Goal: Task Accomplishment & Management: Use online tool/utility

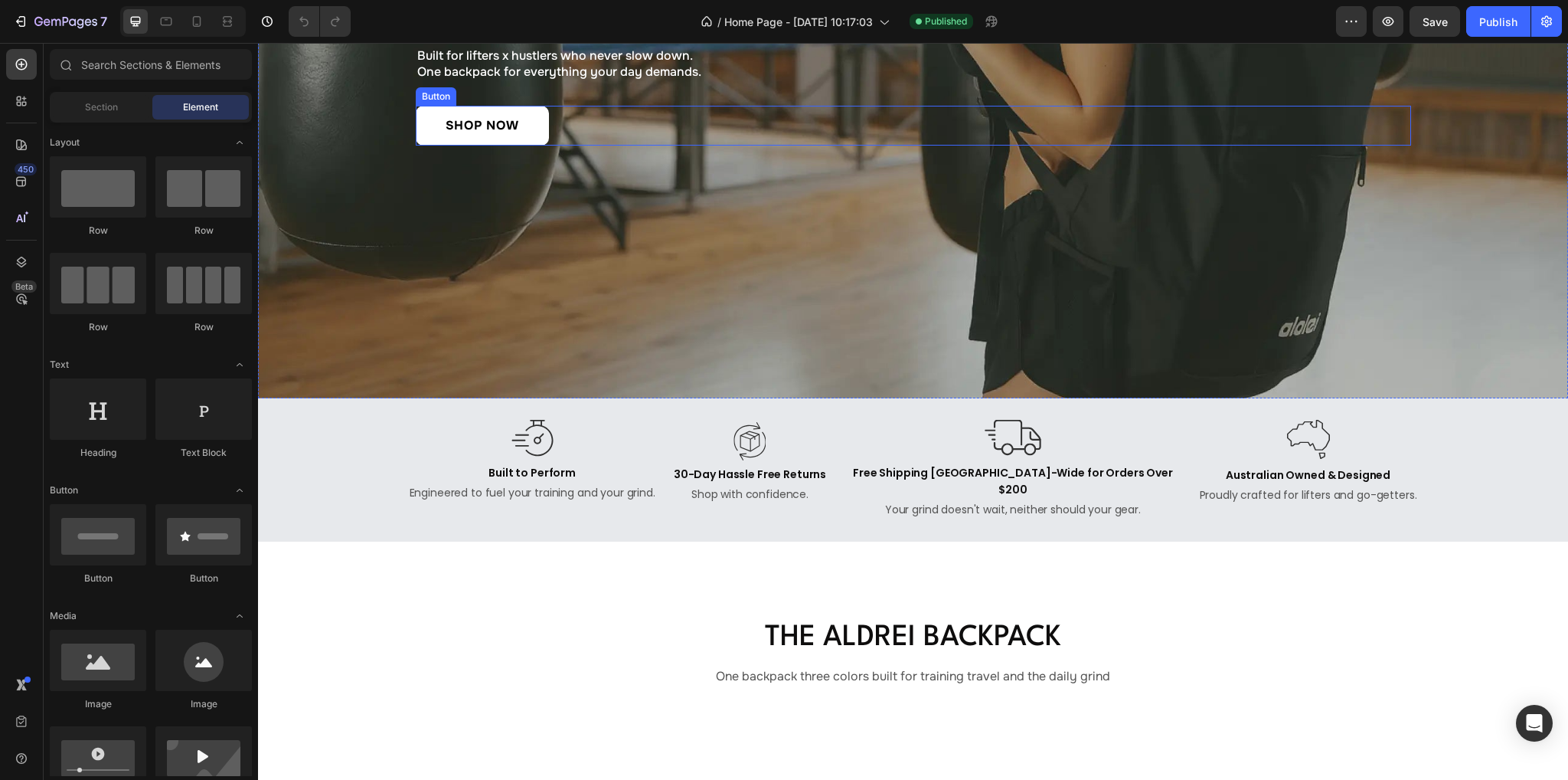
scroll to position [613, 0]
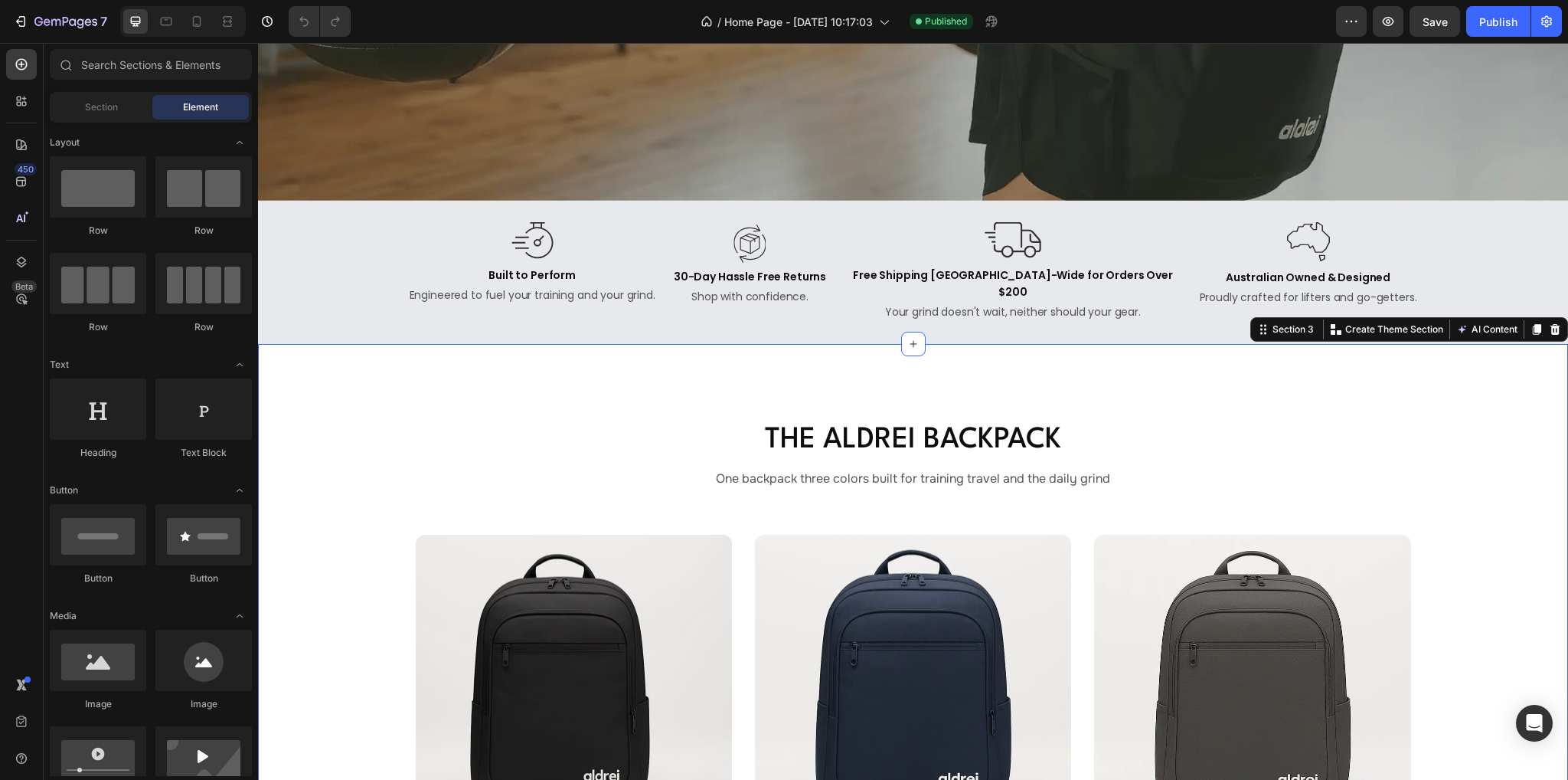
click at [465, 367] on div "The Aldrei Backpack Heading One backpack three colors built for training travel…" at bounding box center [913, 701] width 1310 height 716
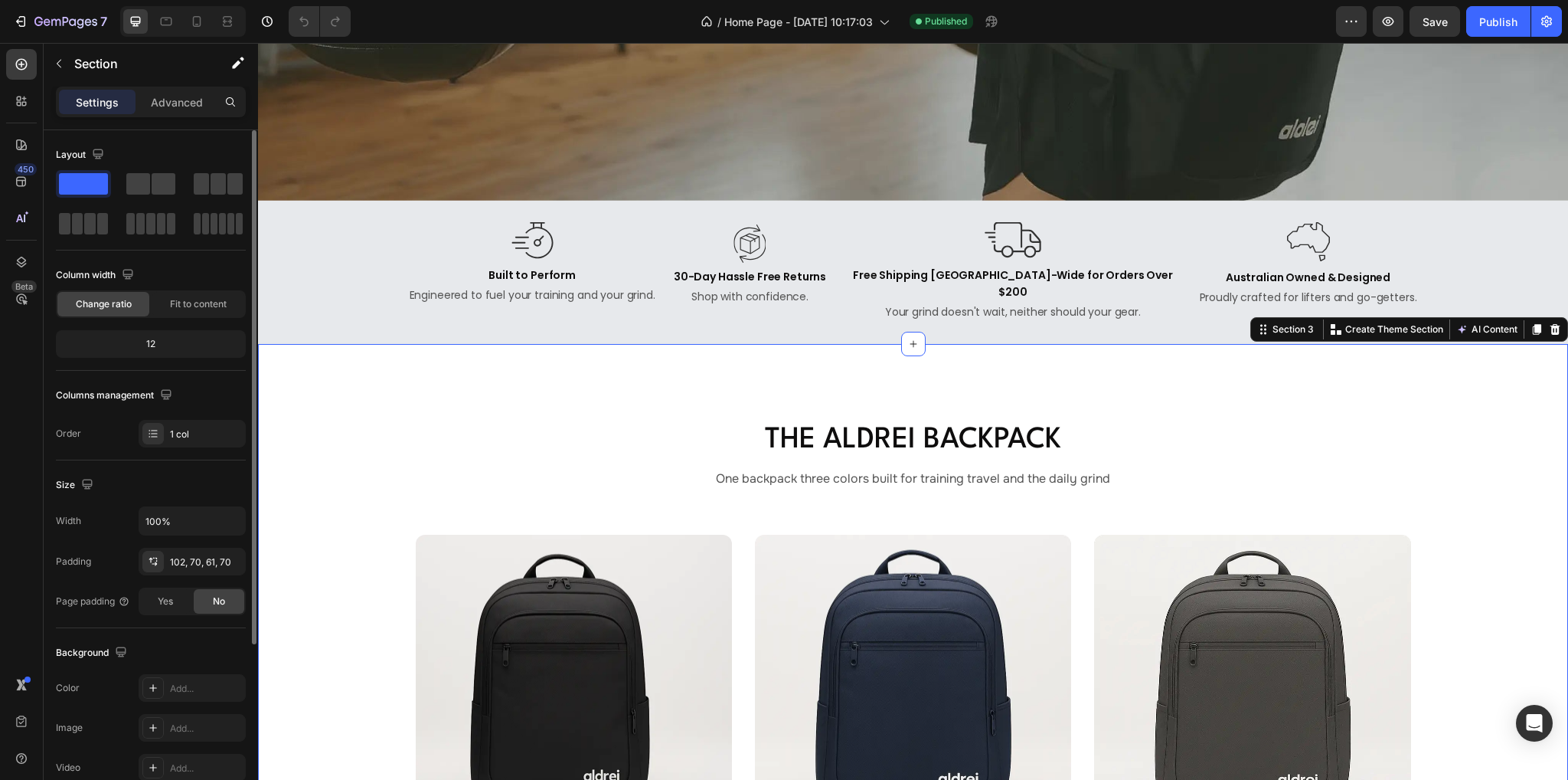
scroll to position [240, 0]
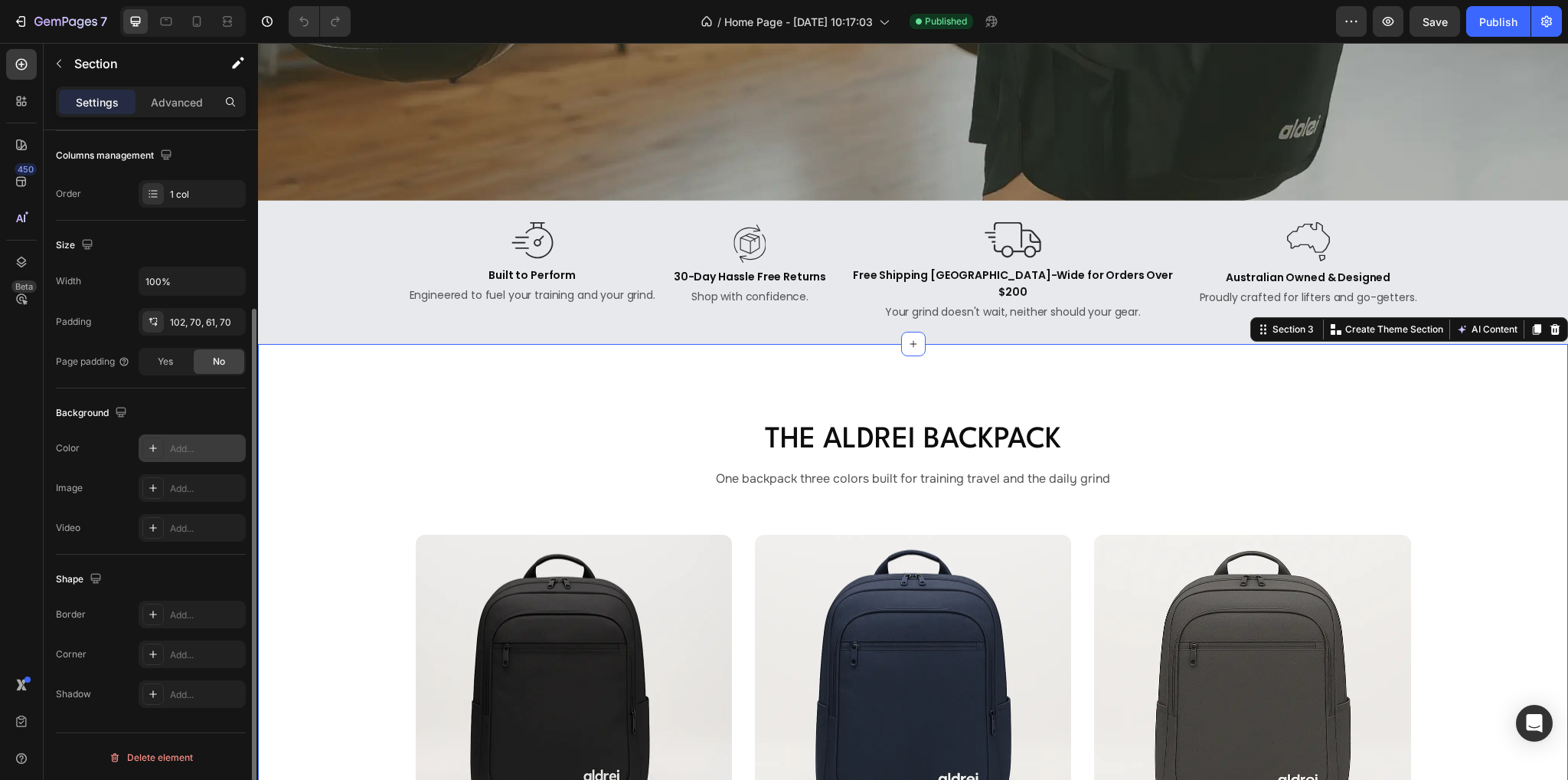
click at [189, 448] on div "Add..." at bounding box center [206, 449] width 72 height 14
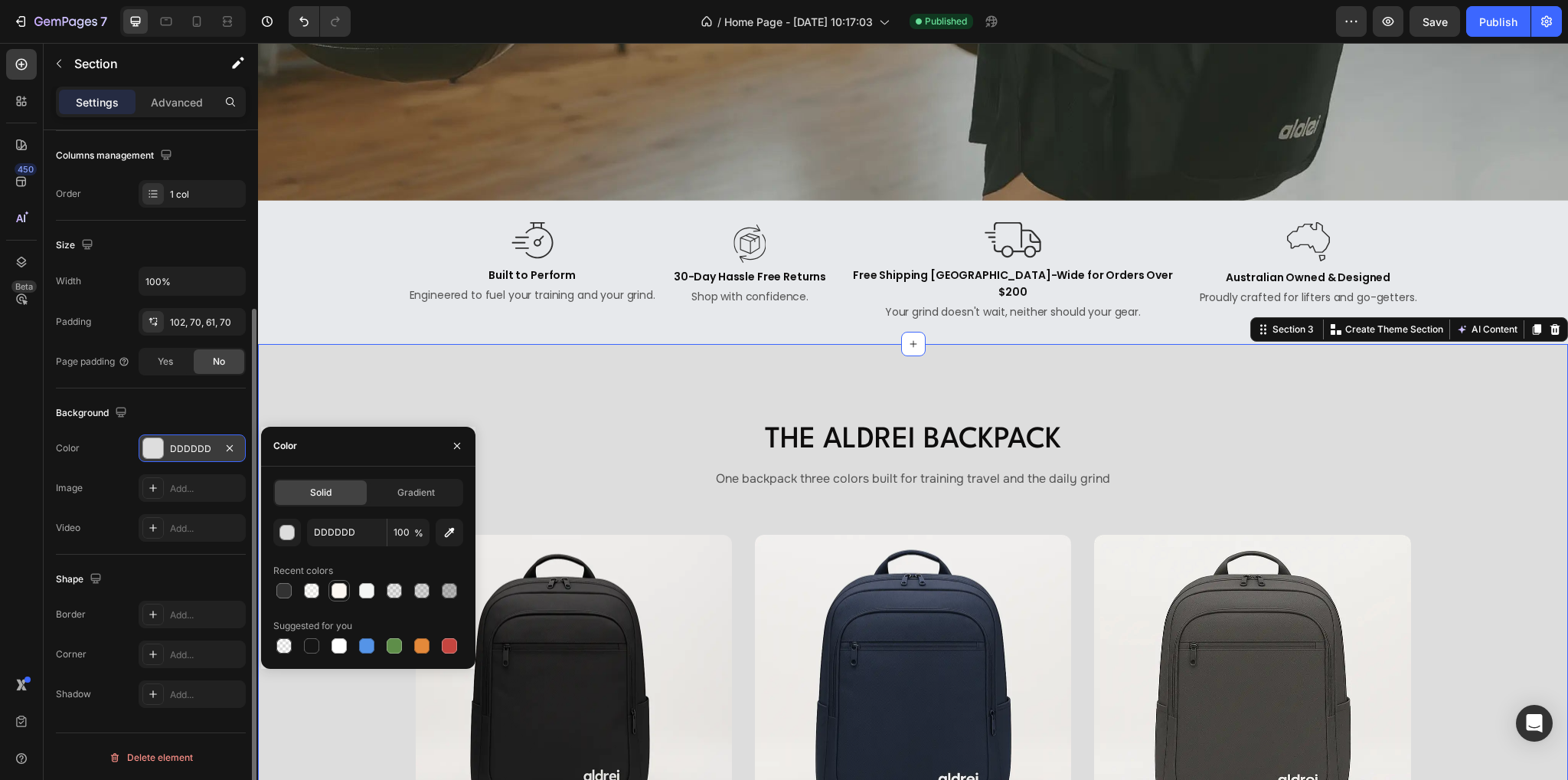
click at [343, 595] on div at bounding box center [339, 590] width 15 height 15
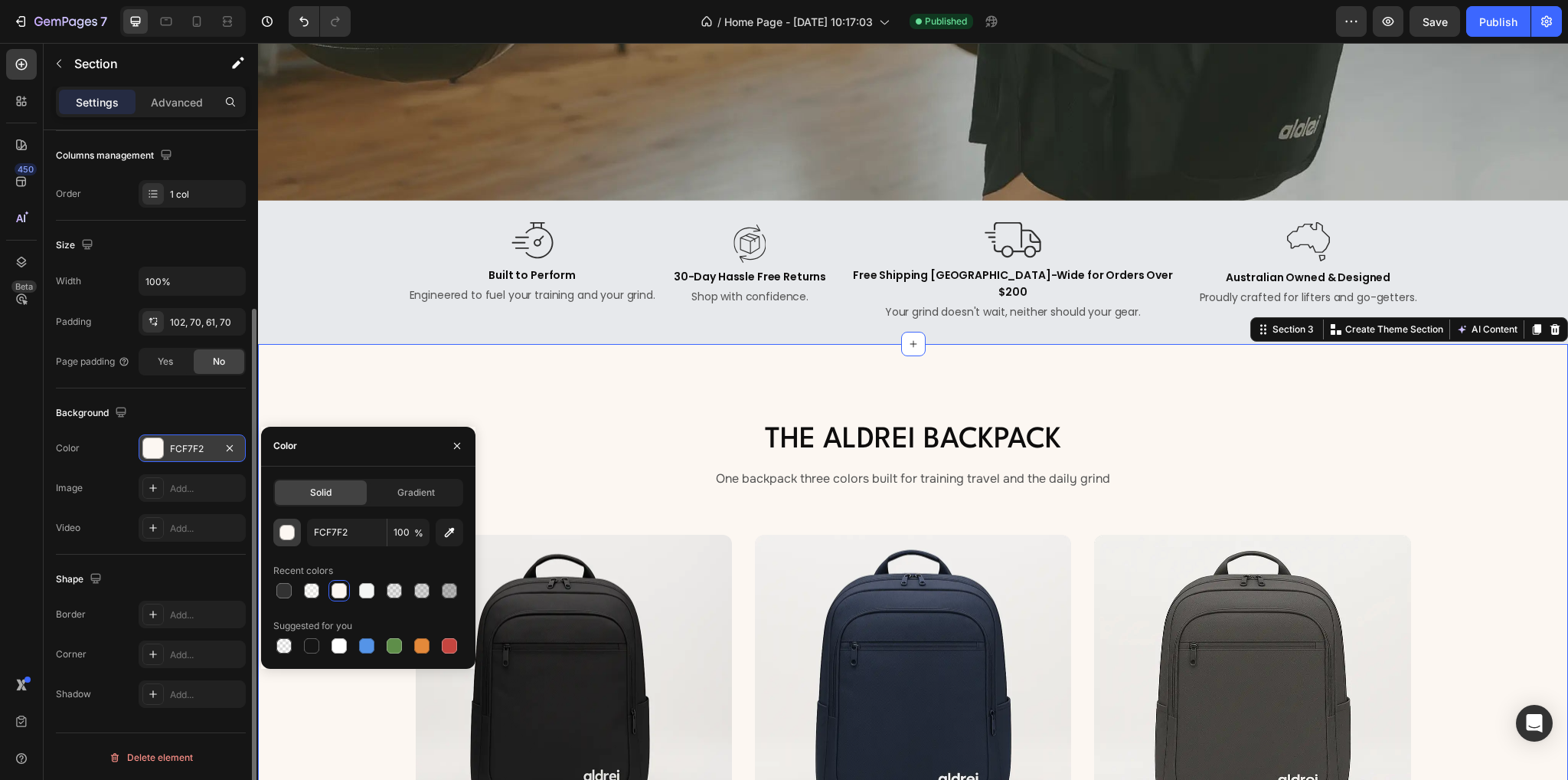
click at [283, 529] on div "button" at bounding box center [287, 533] width 15 height 15
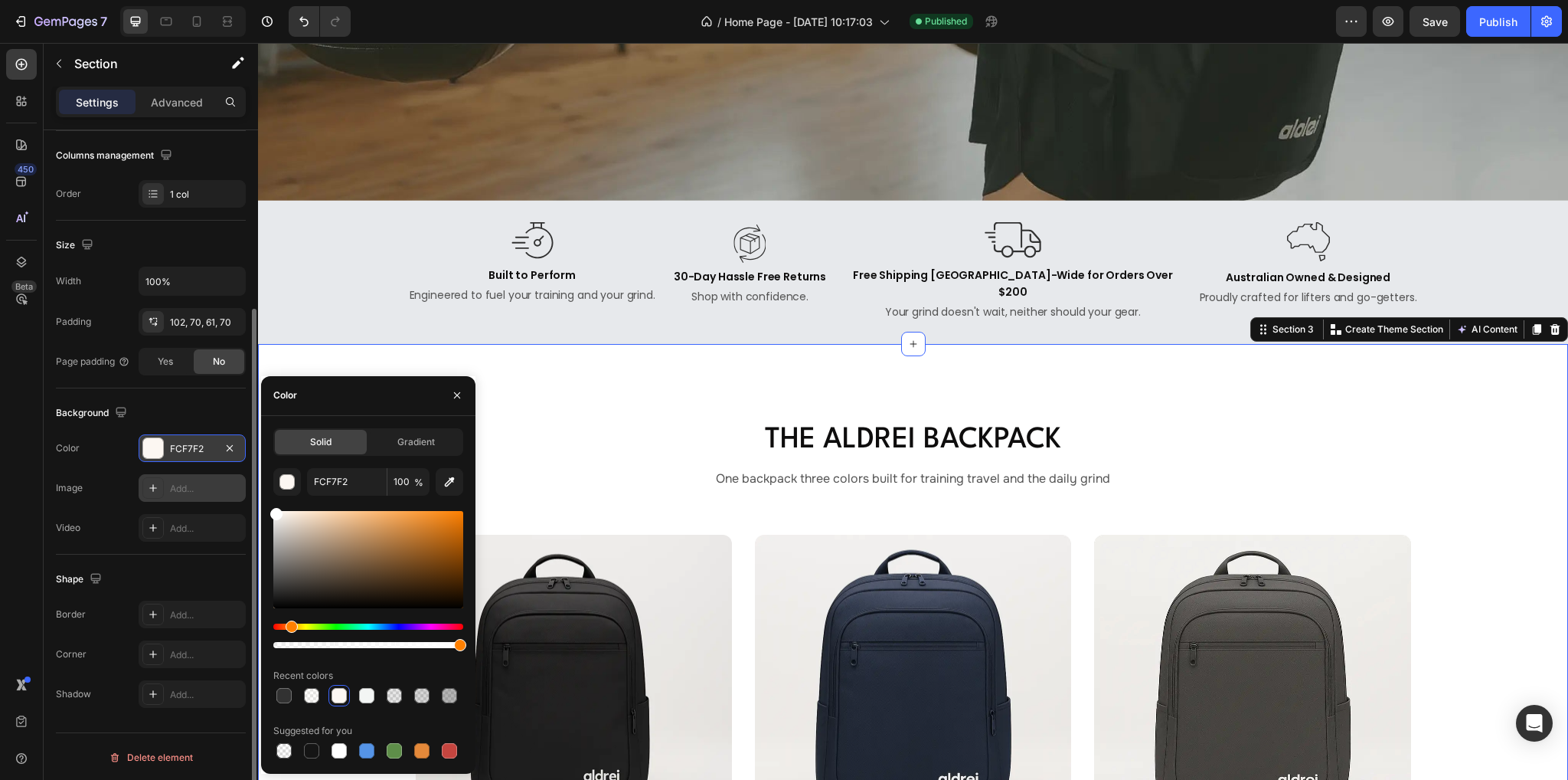
drag, startPoint x: 315, startPoint y: 551, endPoint x: 213, endPoint y: 486, distance: 121.0
click at [213, 486] on div "450 Beta Sections(18) Elements(83) Section Element Hero Section Product Detail …" at bounding box center [129, 411] width 258 height 736
type input "FFFFFF"
click at [361, 474] on input "FFFFFF" at bounding box center [347, 481] width 80 height 28
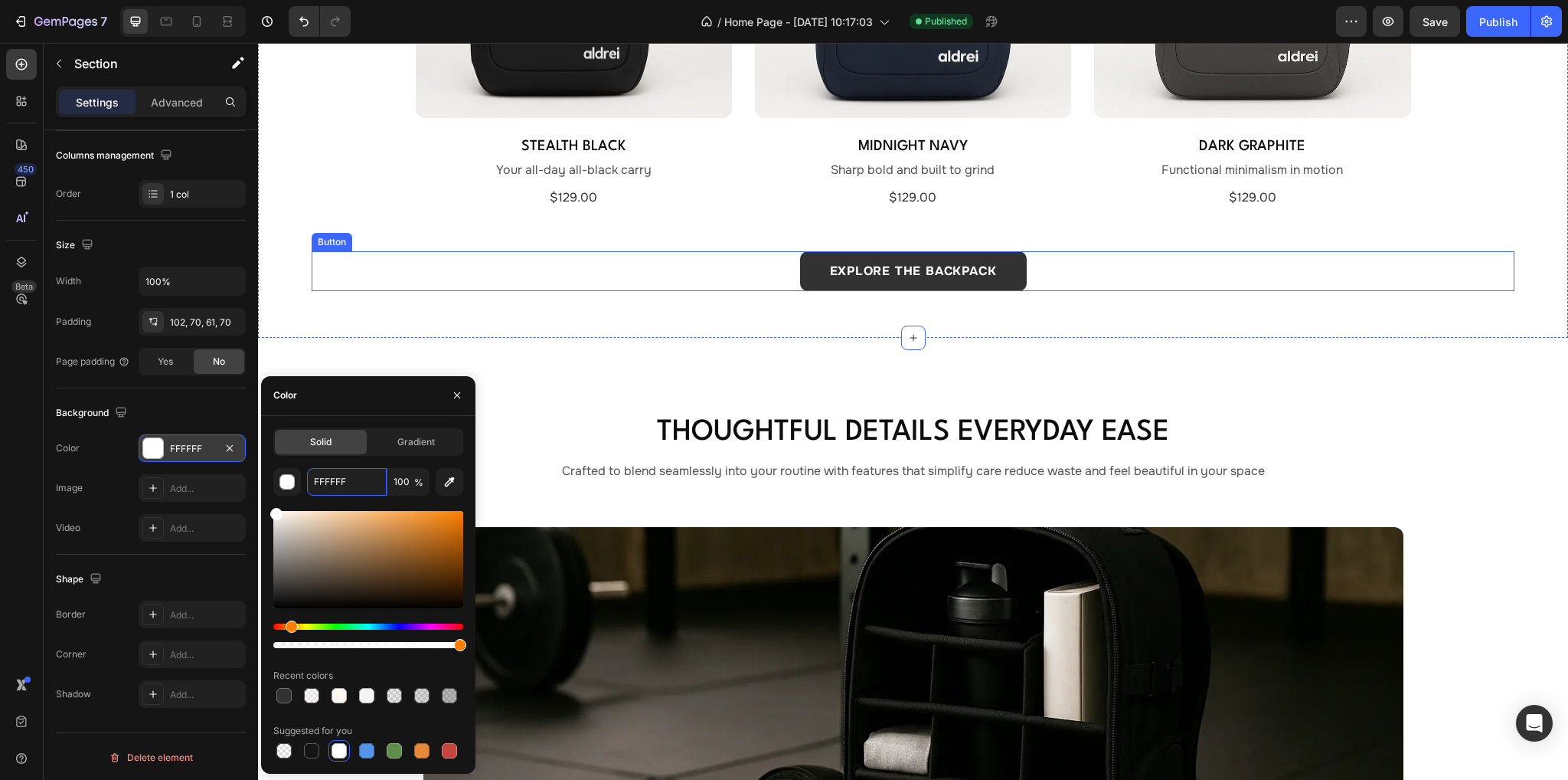
scroll to position [1455, 0]
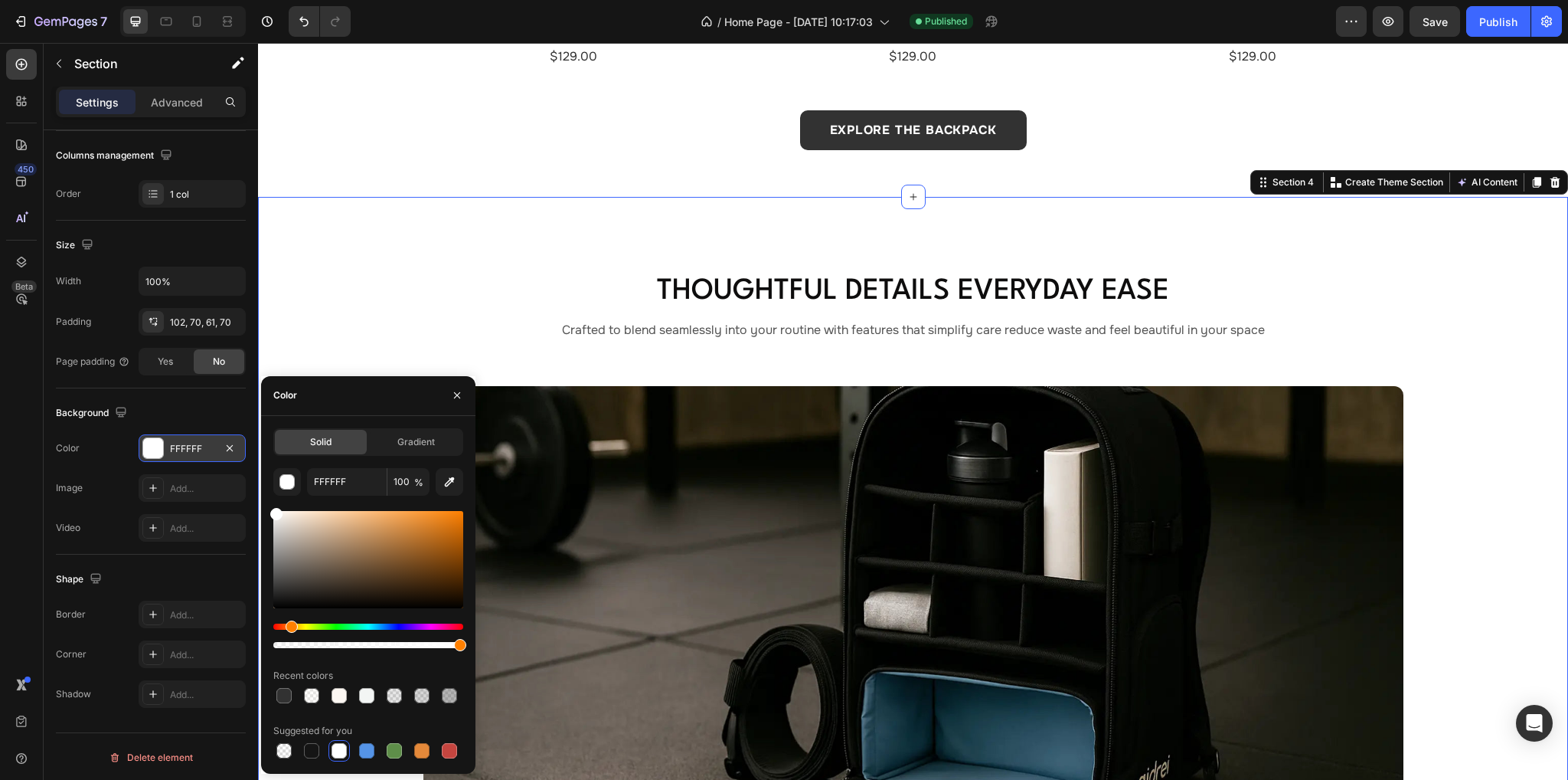
click at [600, 216] on div "Thoughtful Details Everyday Ease Heading Crafted to blend seamlessly into your …" at bounding box center [913, 662] width 1310 height 932
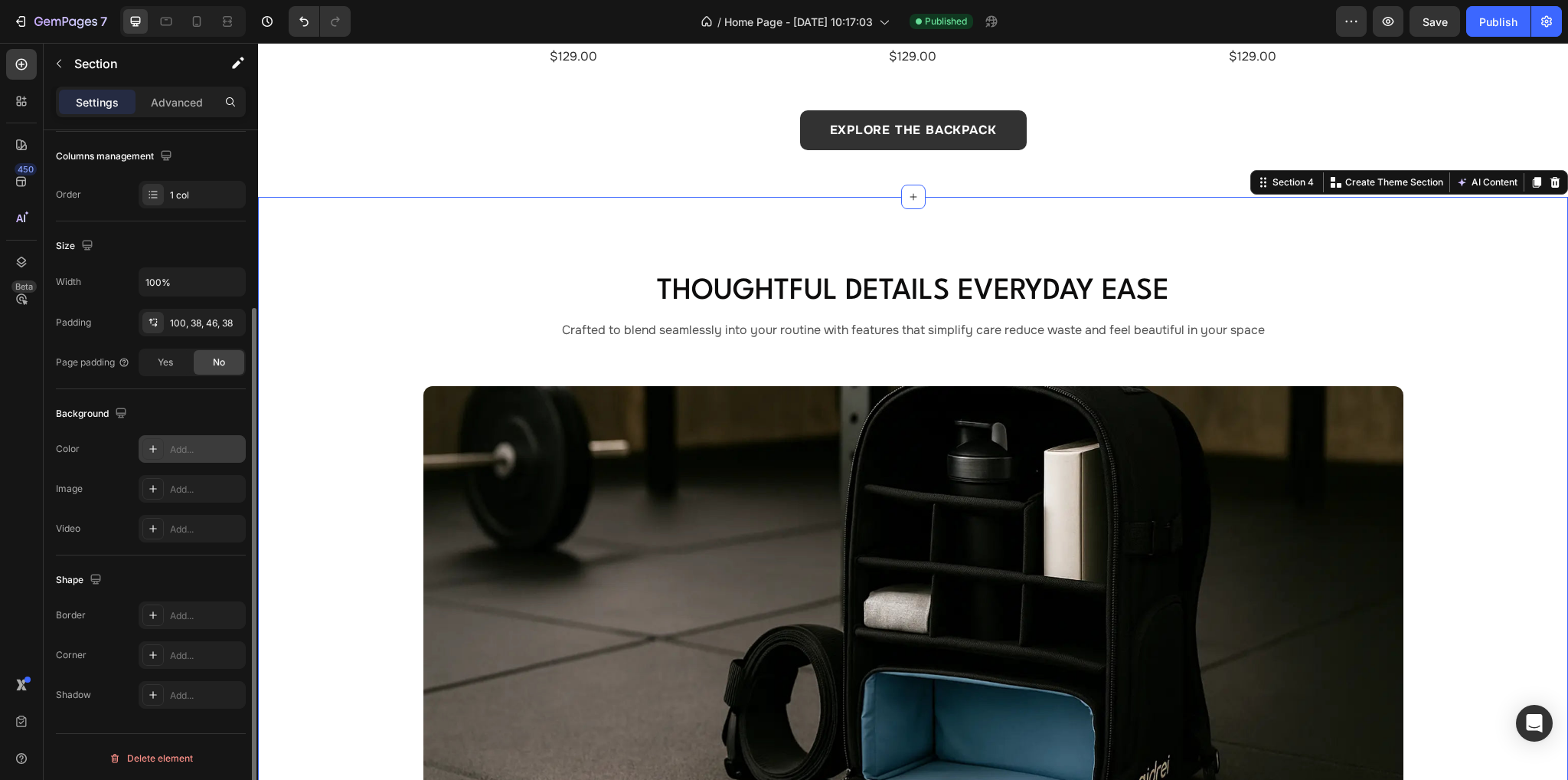
click at [145, 450] on div at bounding box center [153, 449] width 22 height 22
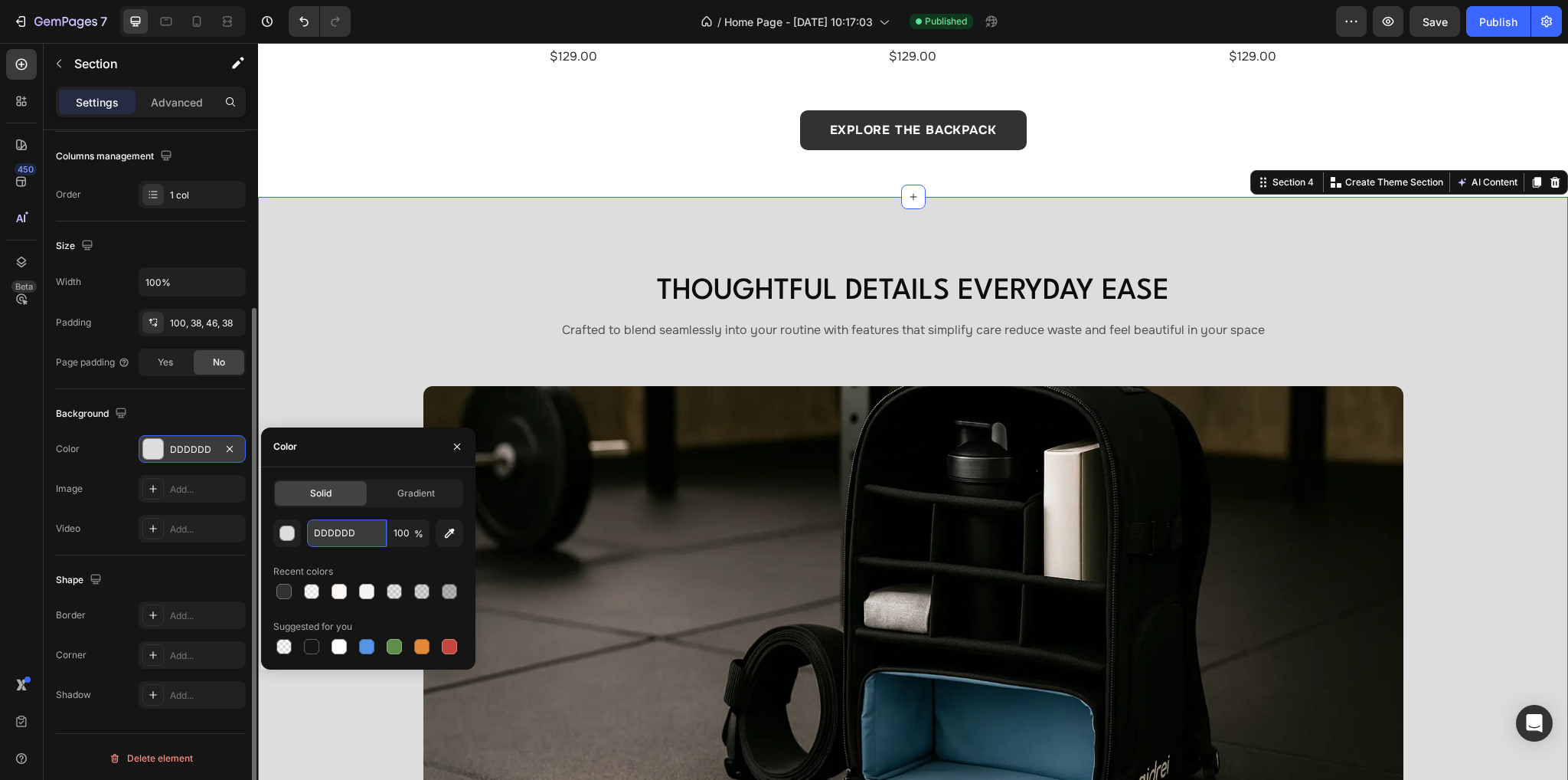
click at [360, 537] on input "DDDDDD" at bounding box center [347, 532] width 80 height 28
paste input "FFFFFF"
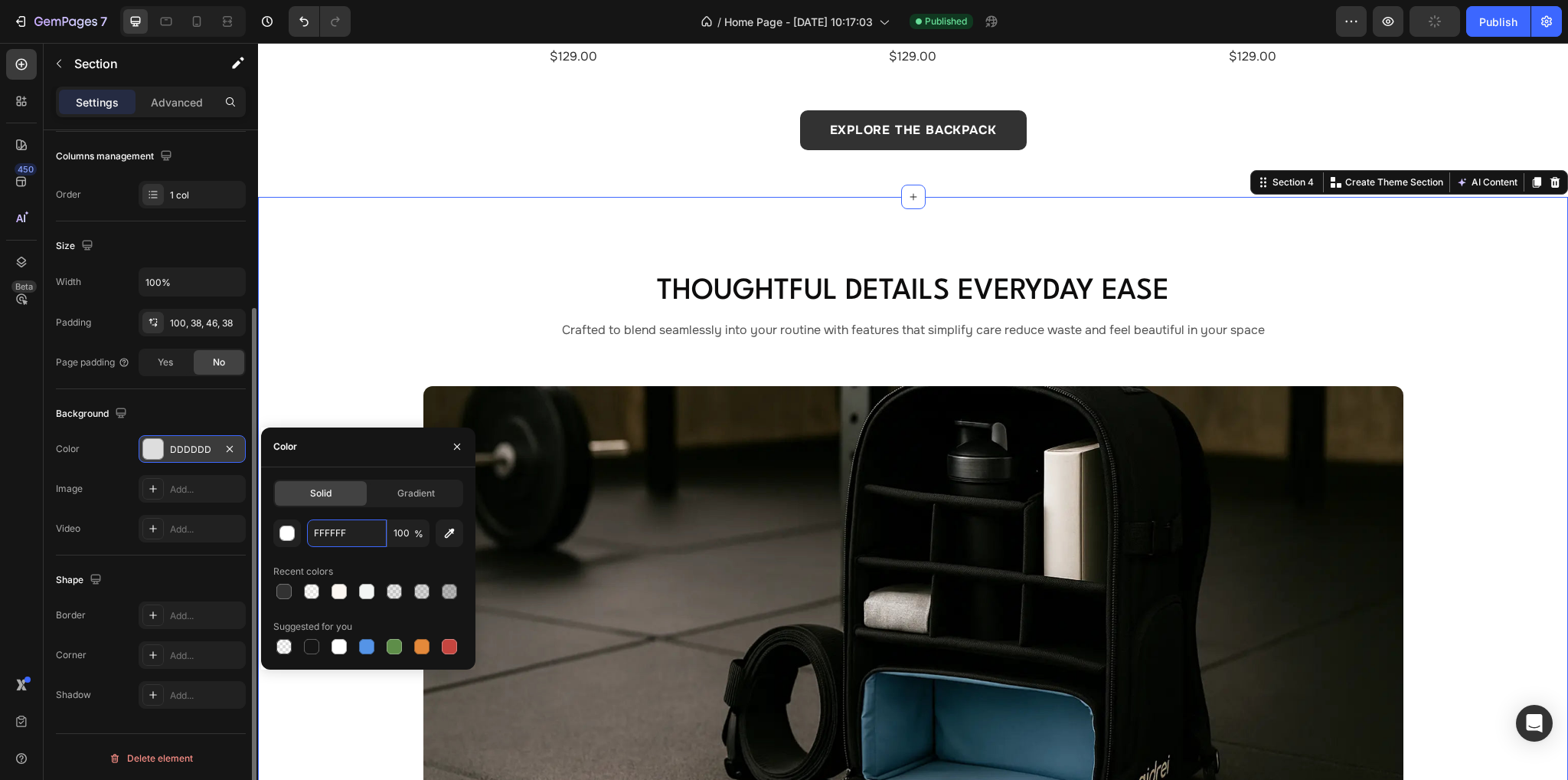
type input "FFFFFF"
click at [363, 447] on div "Color" at bounding box center [368, 447] width 214 height 40
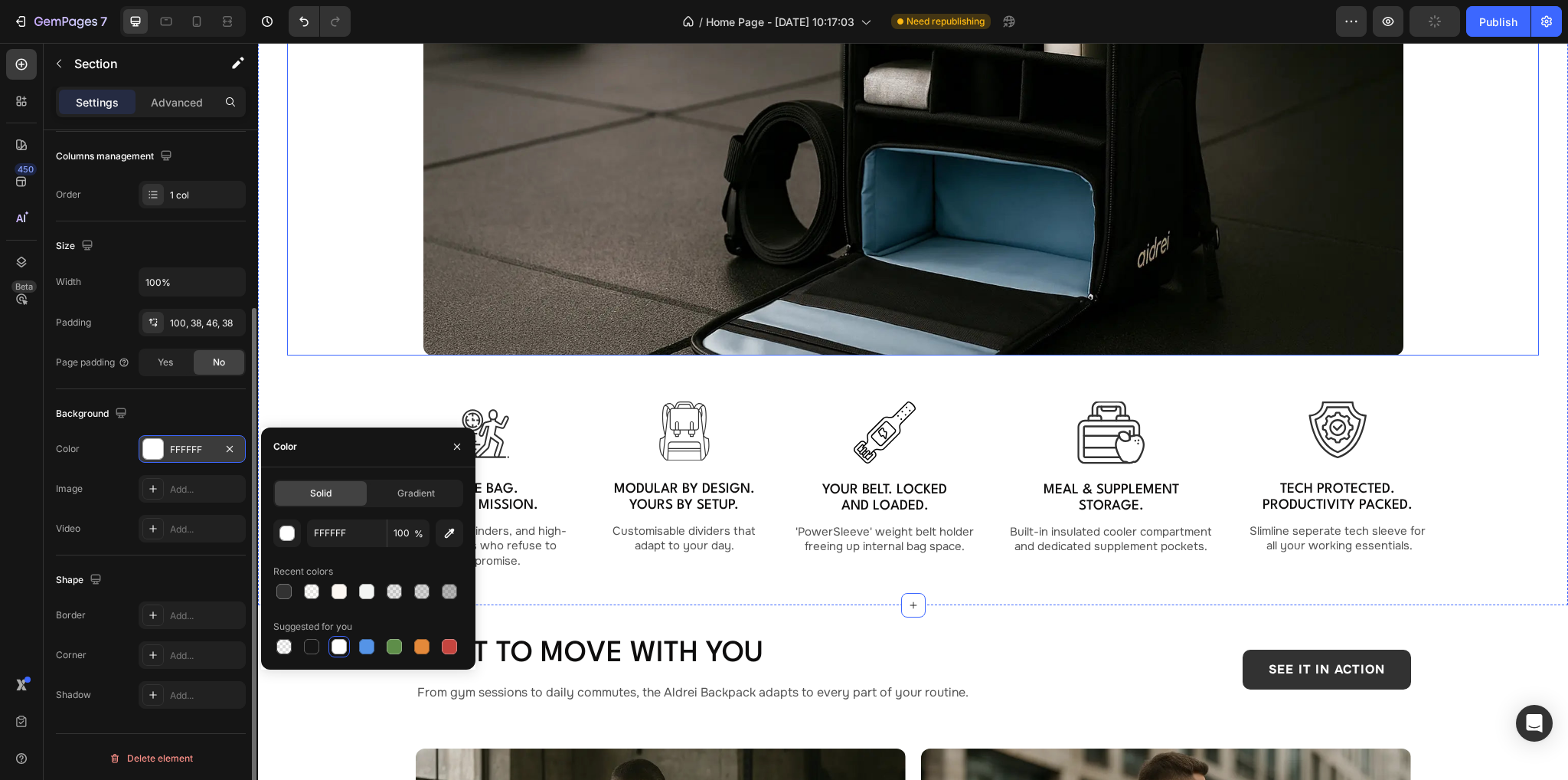
scroll to position [2145, 0]
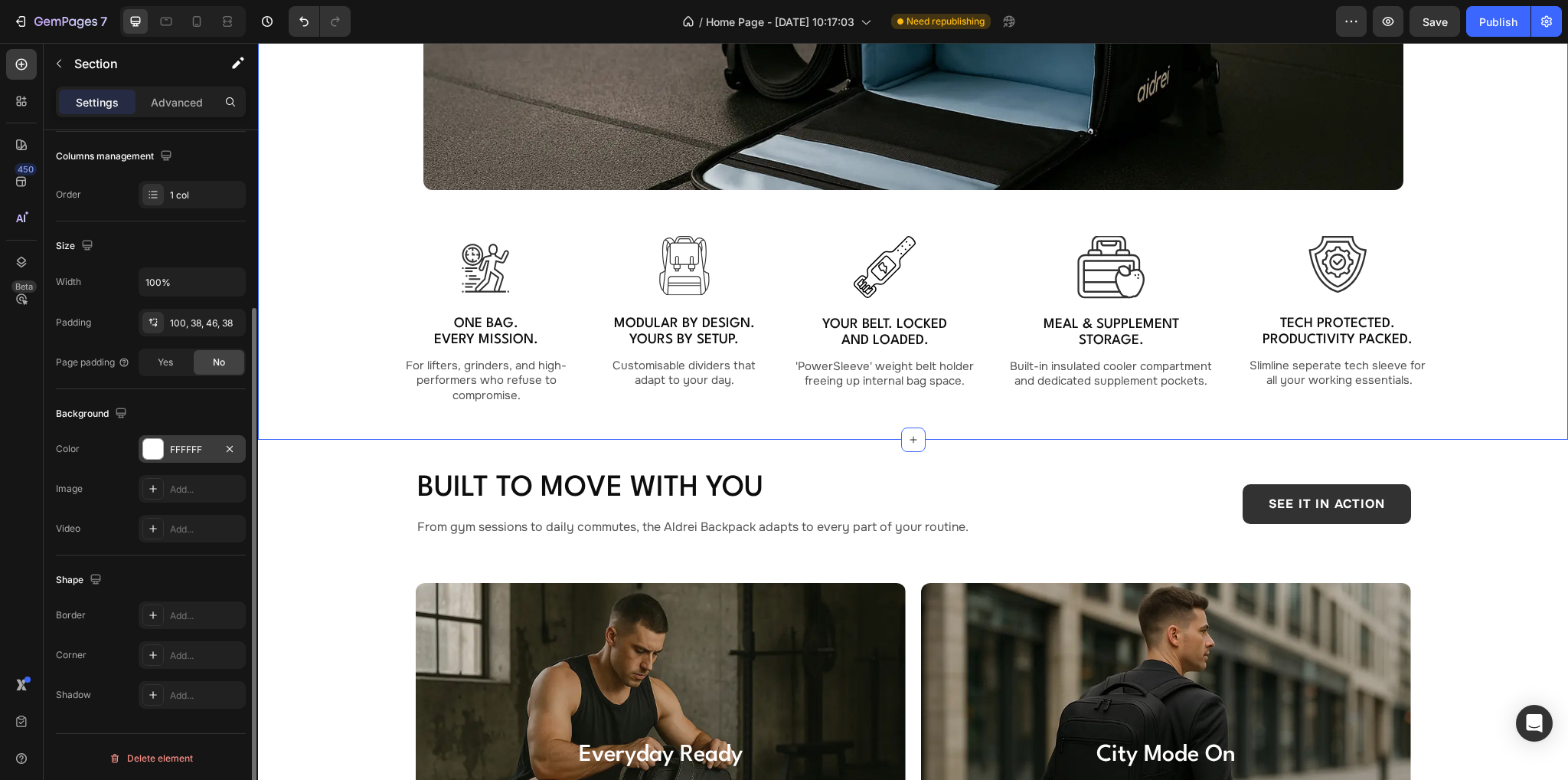
click at [175, 442] on div "Add..." at bounding box center [206, 449] width 72 height 14
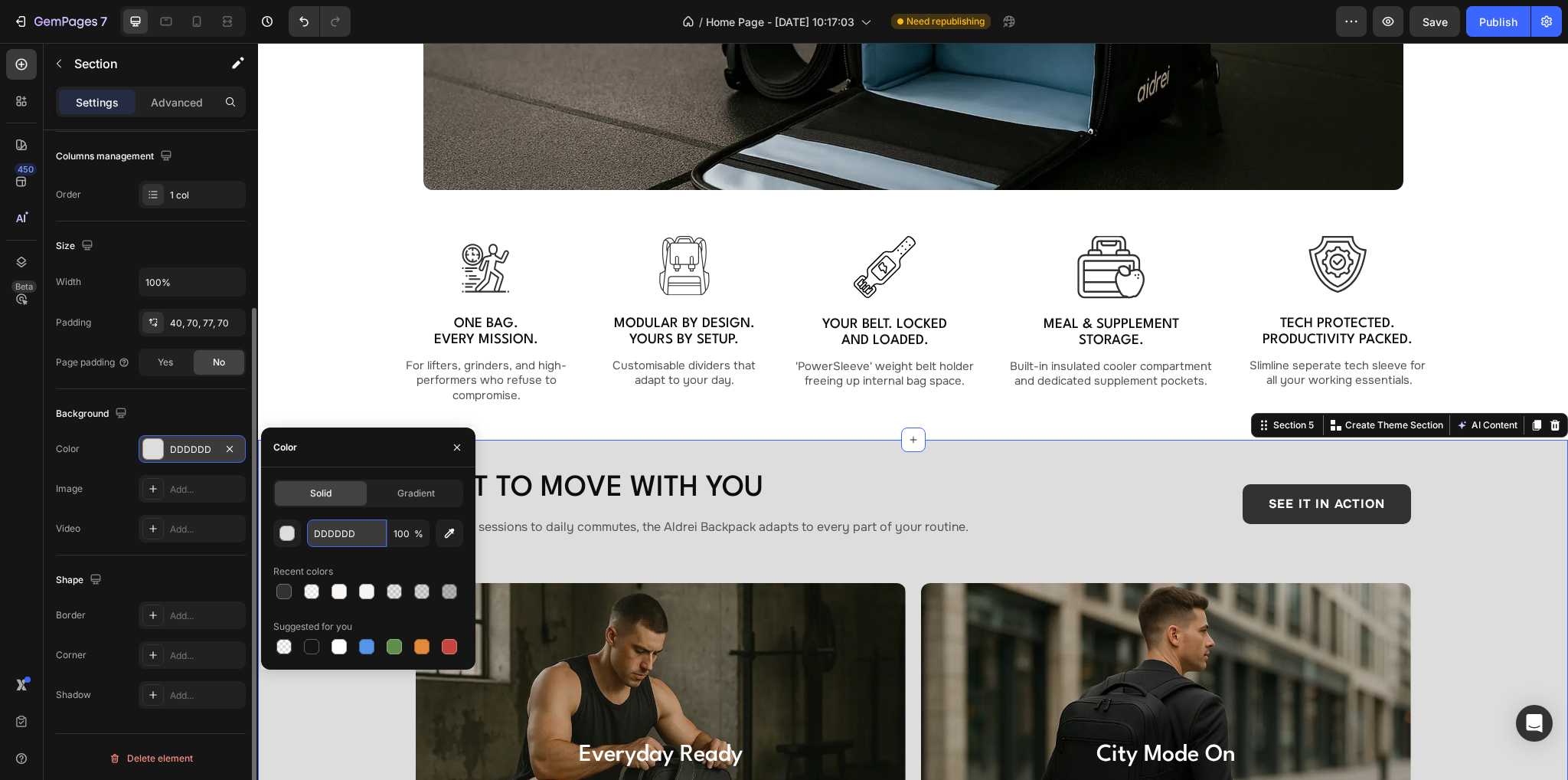
click at [361, 532] on input "DDDDDD" at bounding box center [347, 532] width 80 height 28
paste input "FFFFFF"
type input "FFFFFF"
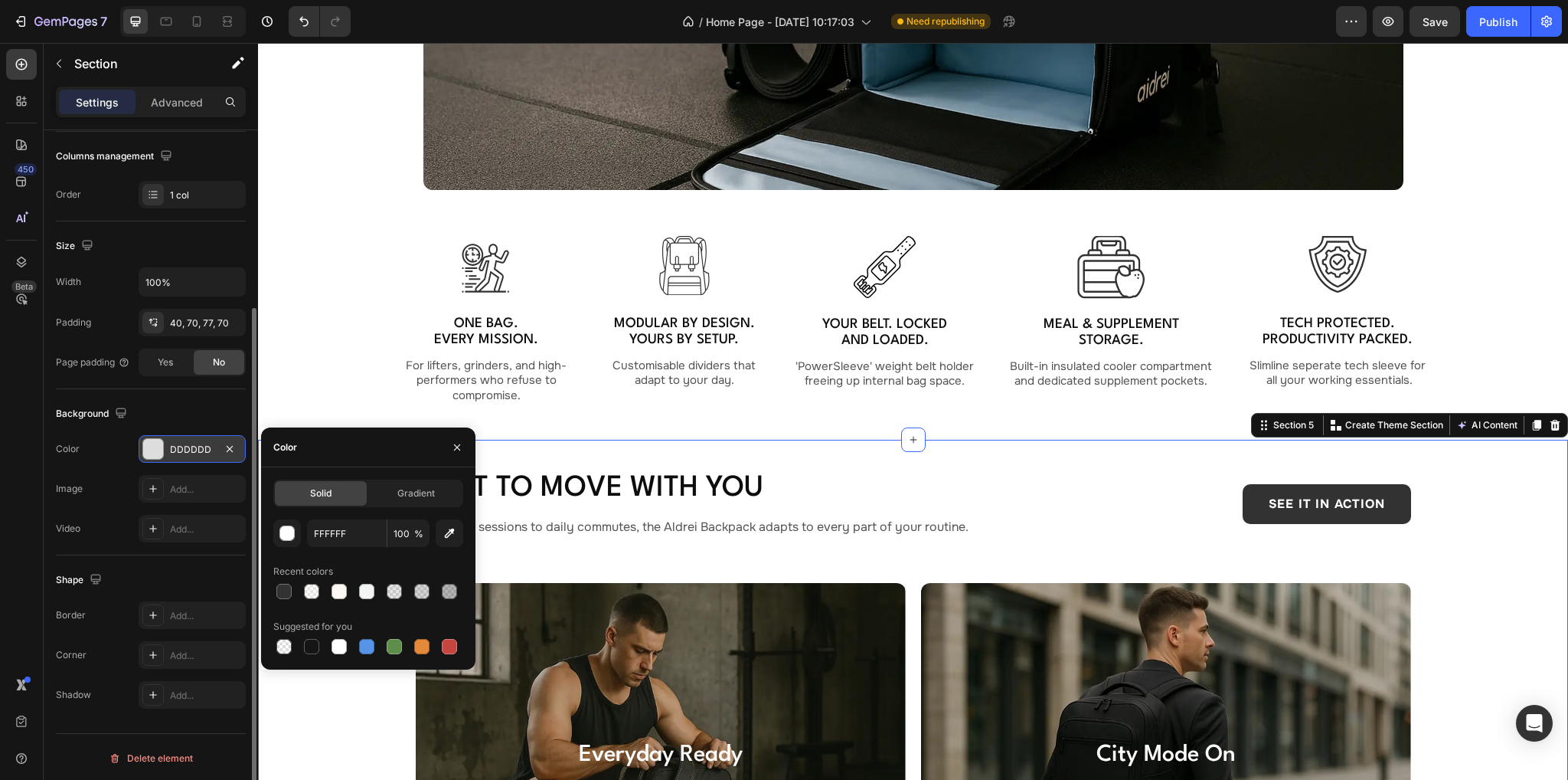
click at [189, 386] on div "Size Width 100% Padding 40, 70, 77, 70 Page padding Yes No" at bounding box center [151, 305] width 190 height 168
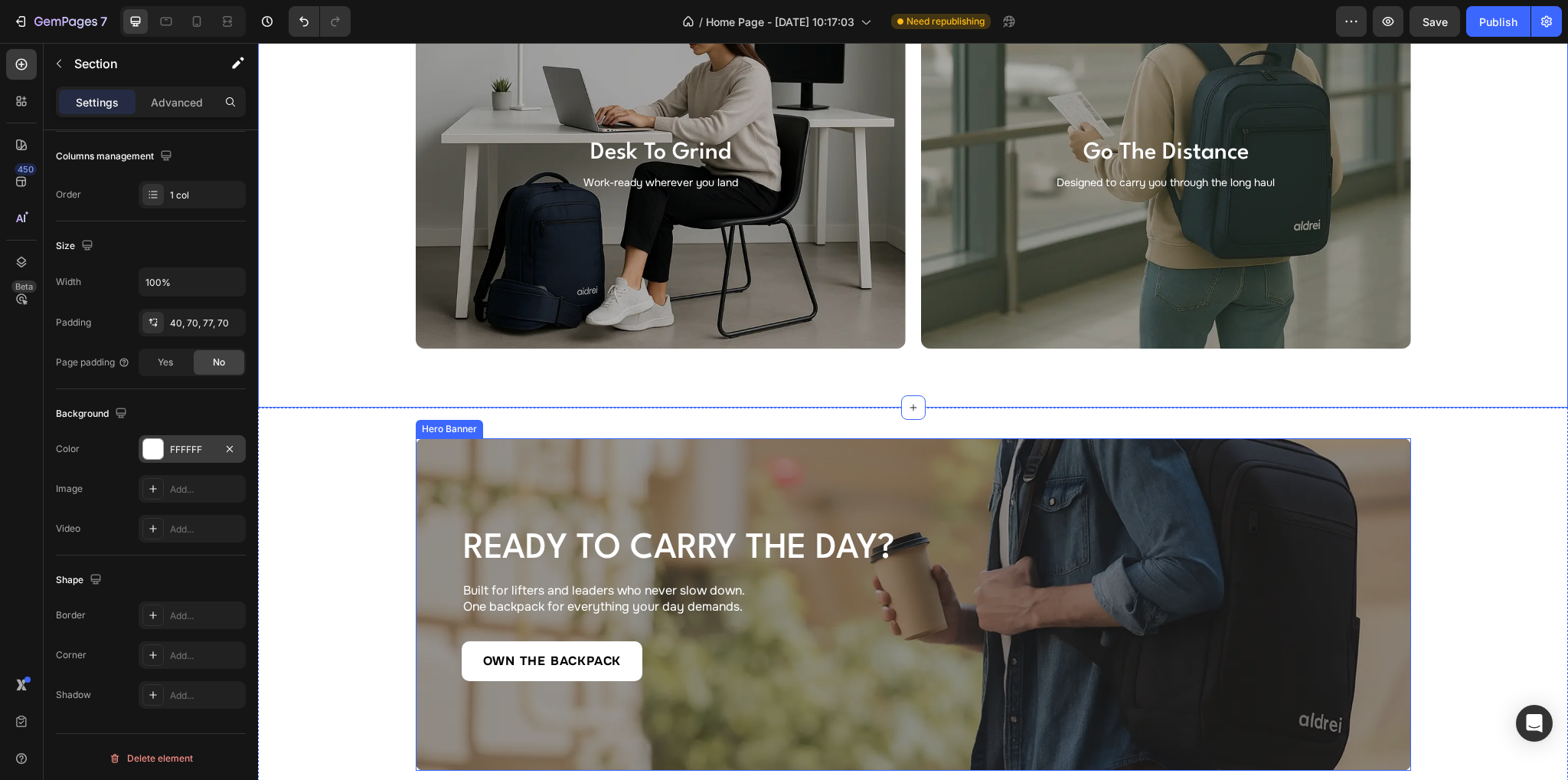
scroll to position [3676, 0]
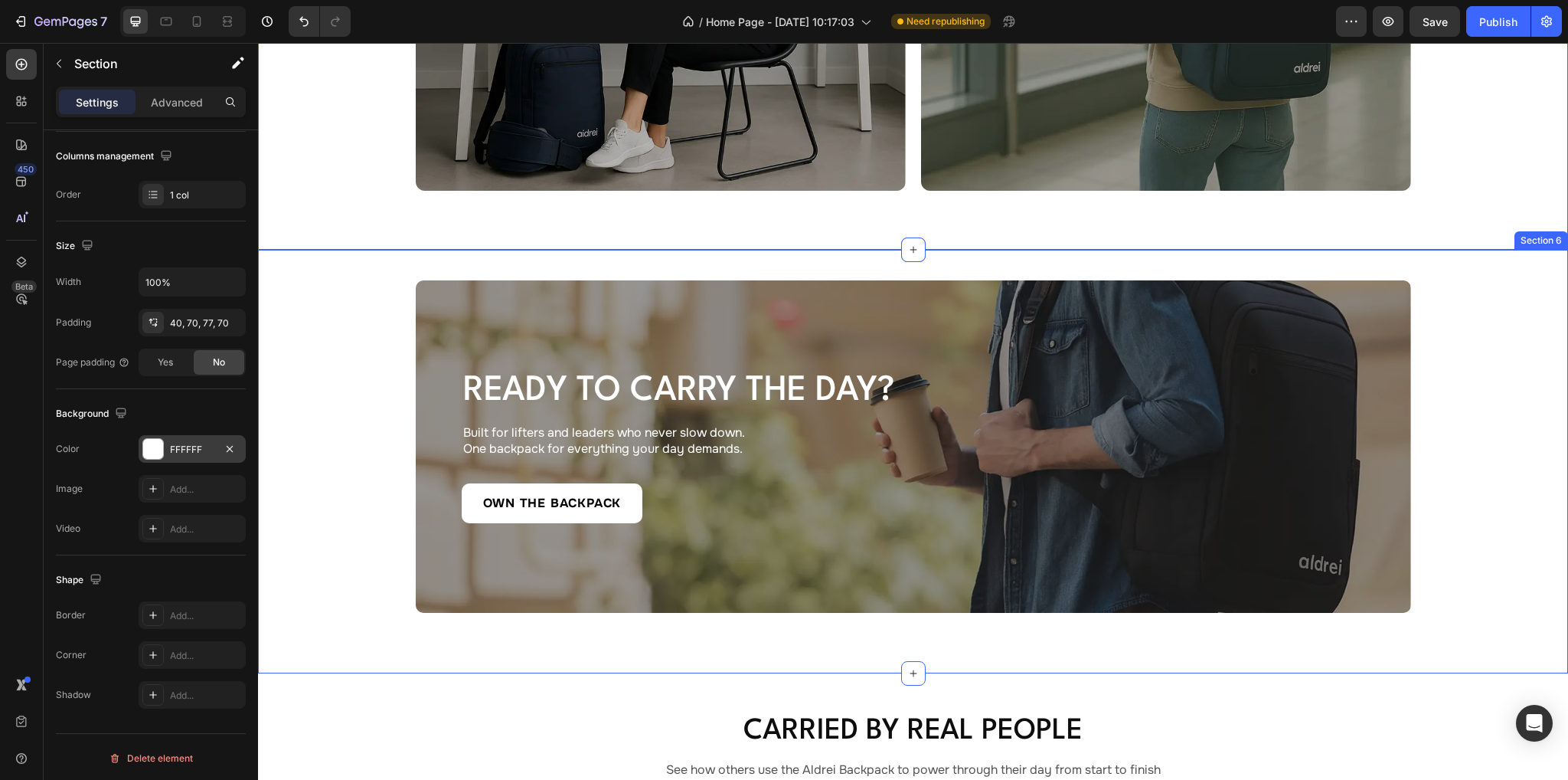
click at [306, 328] on div "Ready to Carry the Day? Heading Built for lifters and leaders who never slow do…" at bounding box center [913, 461] width 1310 height 423
click at [184, 451] on div "Add..." at bounding box center [206, 449] width 72 height 14
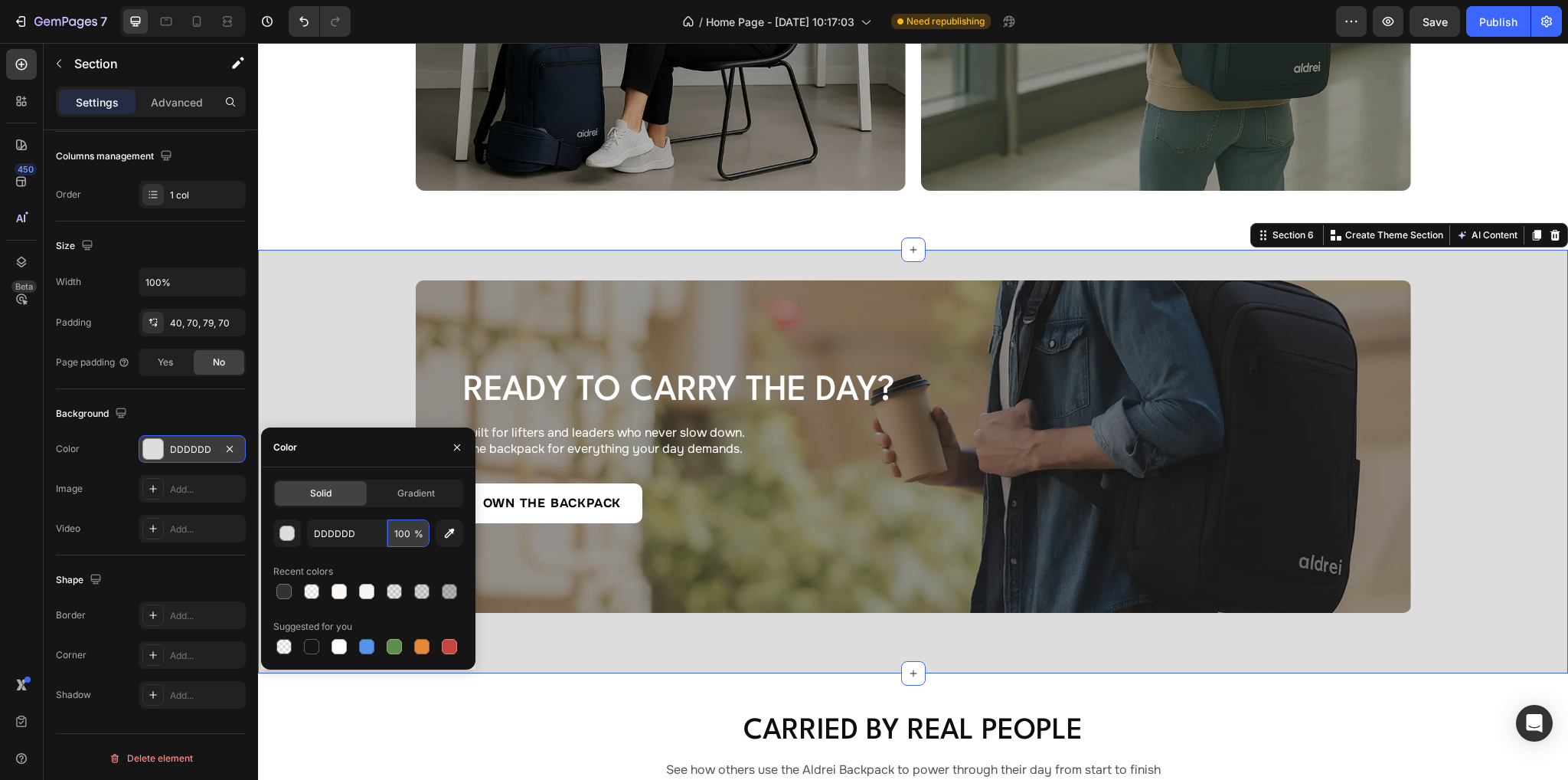
click at [401, 546] on input "100" at bounding box center [408, 532] width 42 height 28
click at [352, 533] on input "DDDDDD" at bounding box center [347, 532] width 80 height 28
paste input "FFFFFF"
type input "FFFFFF"
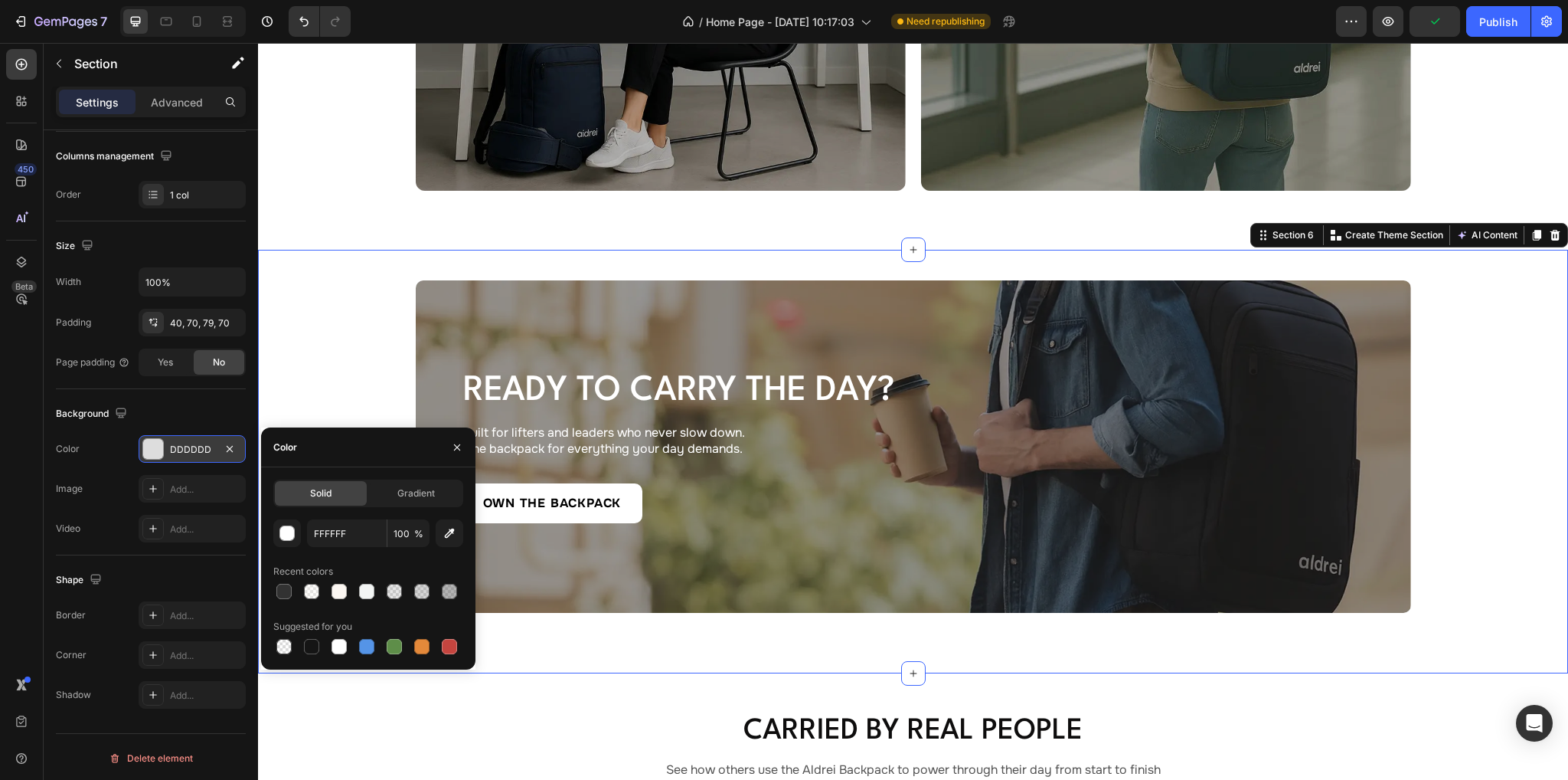
click at [151, 401] on div "Background" at bounding box center [151, 414] width 190 height 25
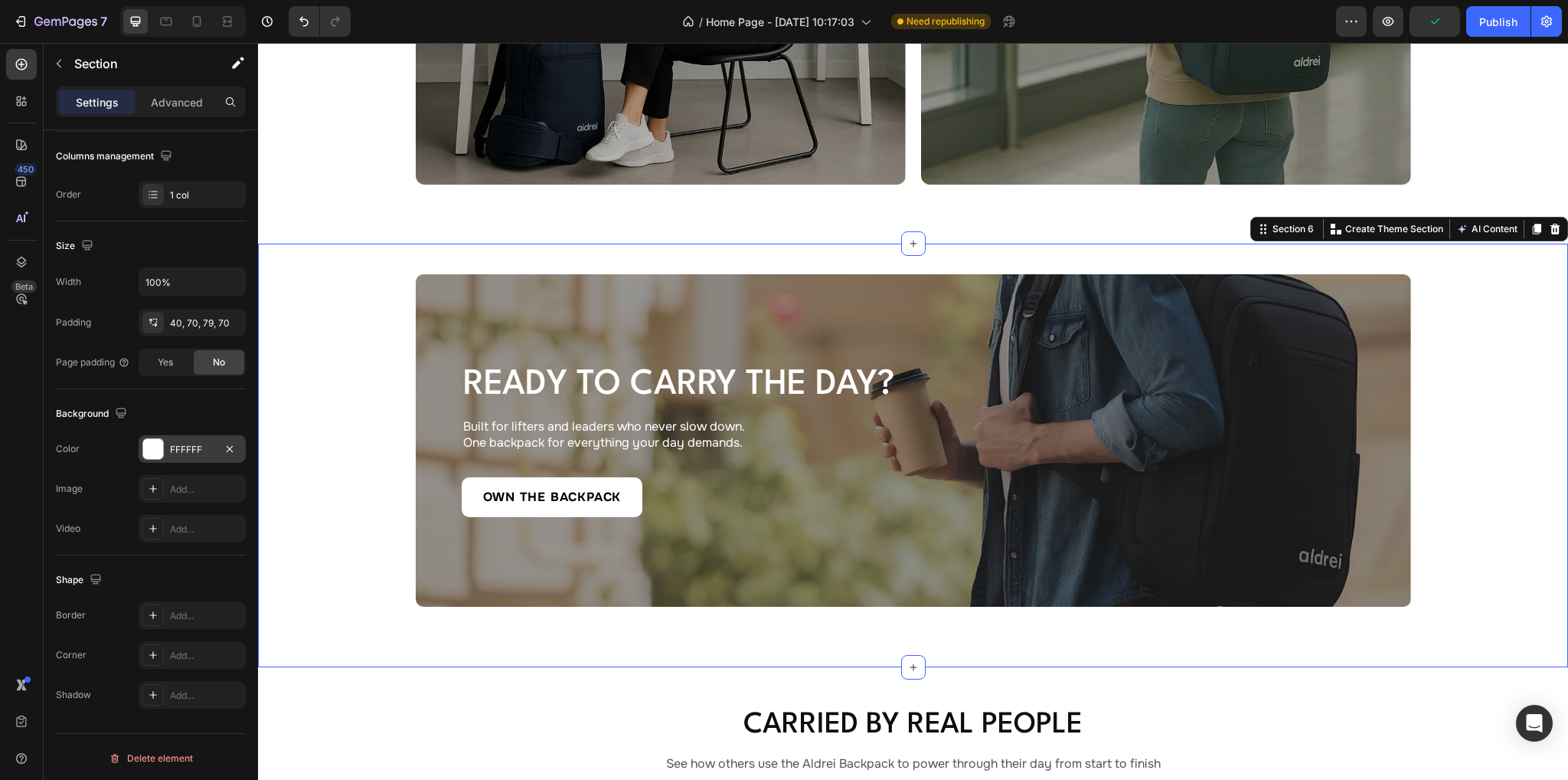
scroll to position [4135, 0]
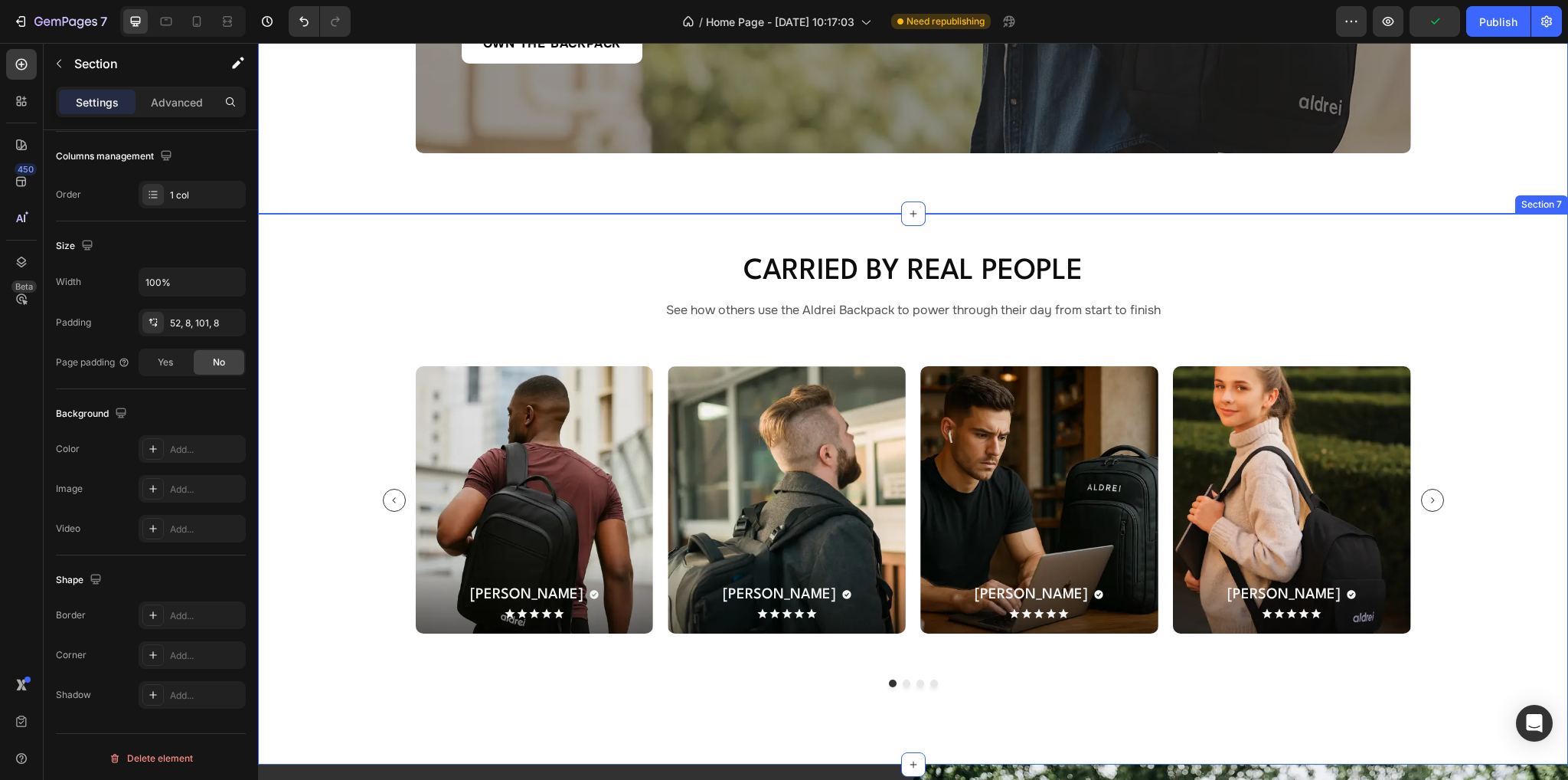
click at [317, 233] on div "Carried by Real People Heading See how others use the Aldrei Backpack to power …" at bounding box center [913, 489] width 1310 height 551
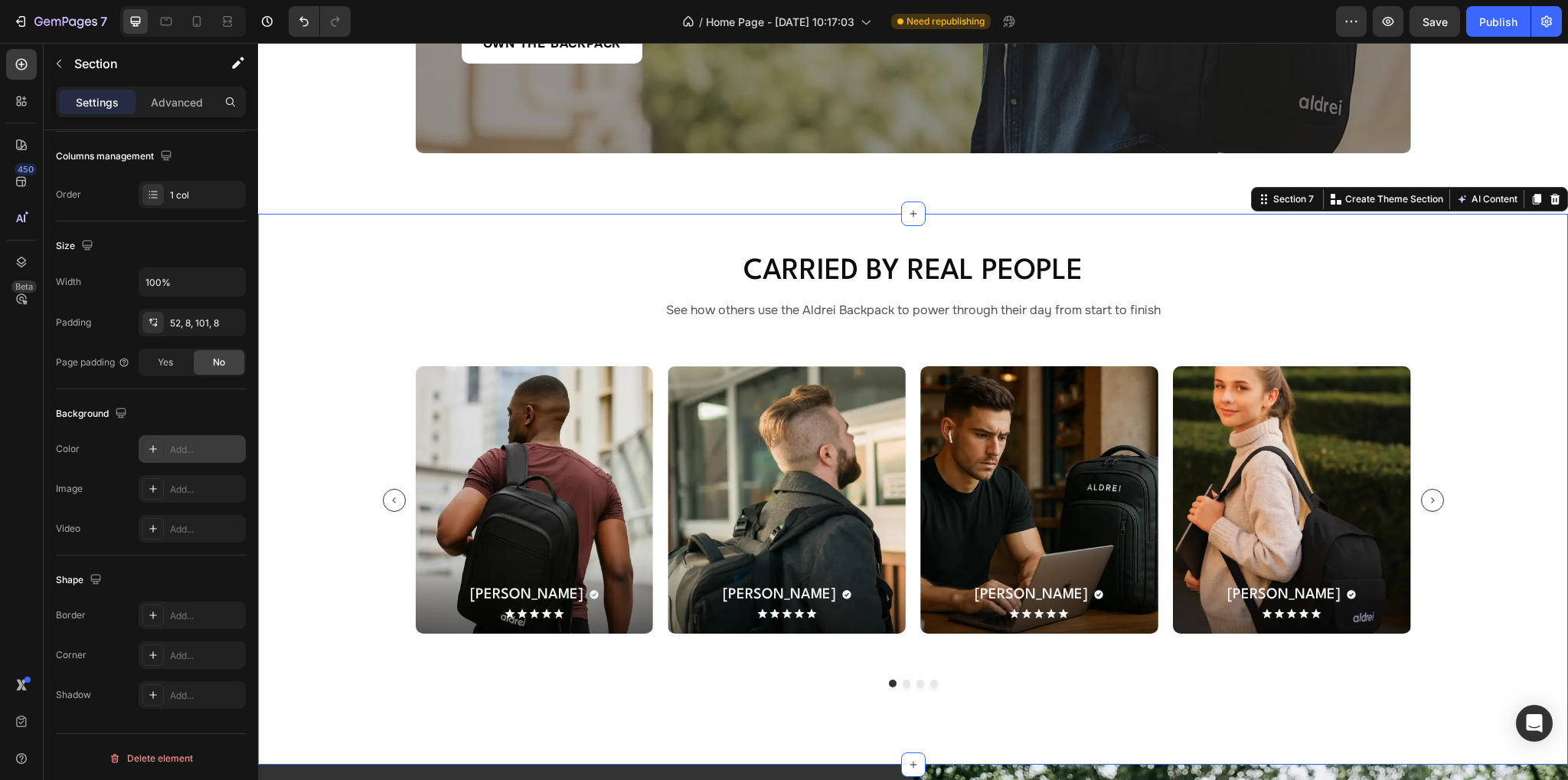
click at [188, 444] on div "Add..." at bounding box center [206, 449] width 72 height 14
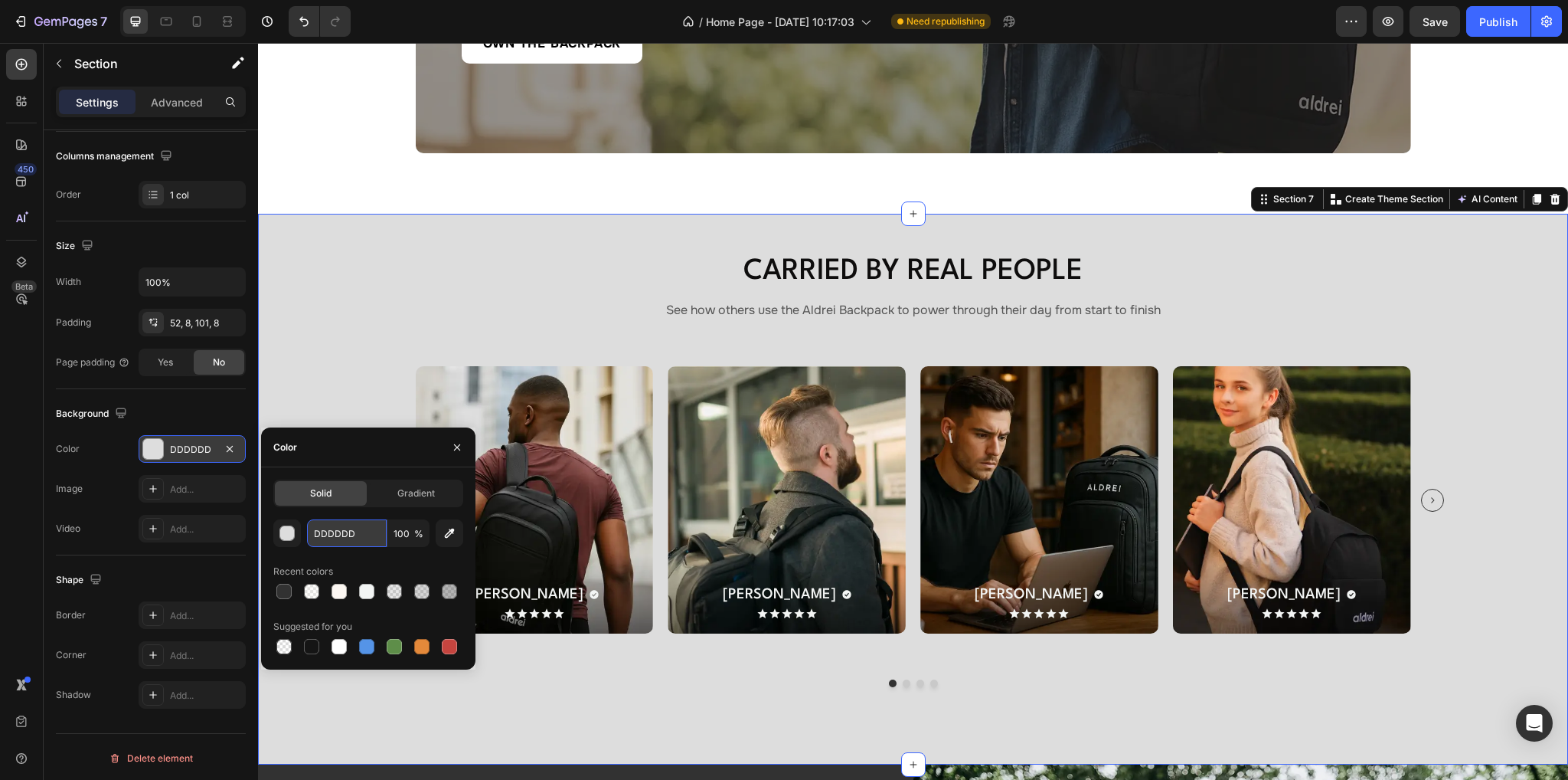
click at [375, 537] on input "DDDDDD" at bounding box center [347, 532] width 80 height 28
paste input "FFFFFF"
type input "FFFFFF"
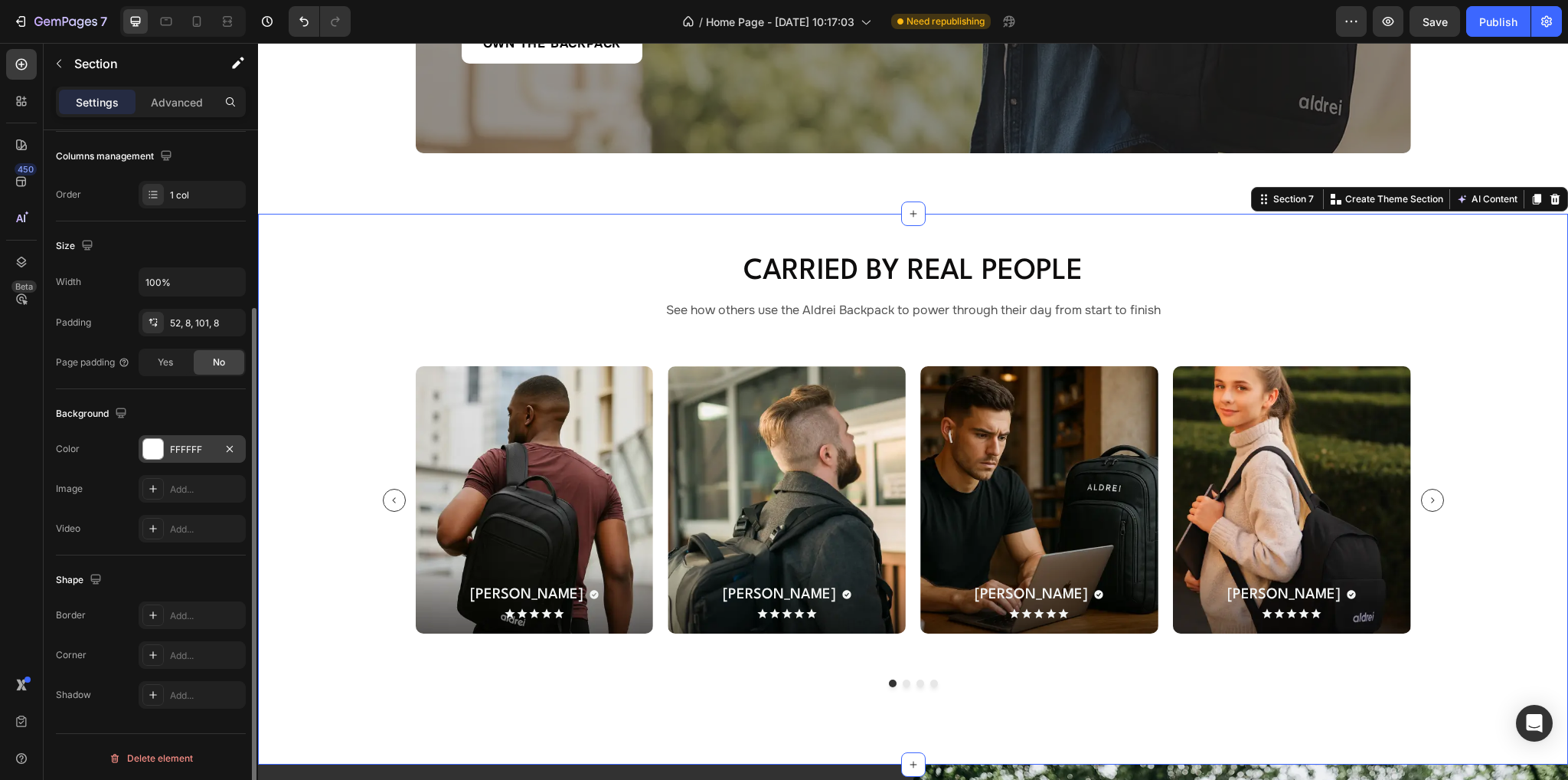
click at [180, 413] on div "Background" at bounding box center [151, 414] width 190 height 25
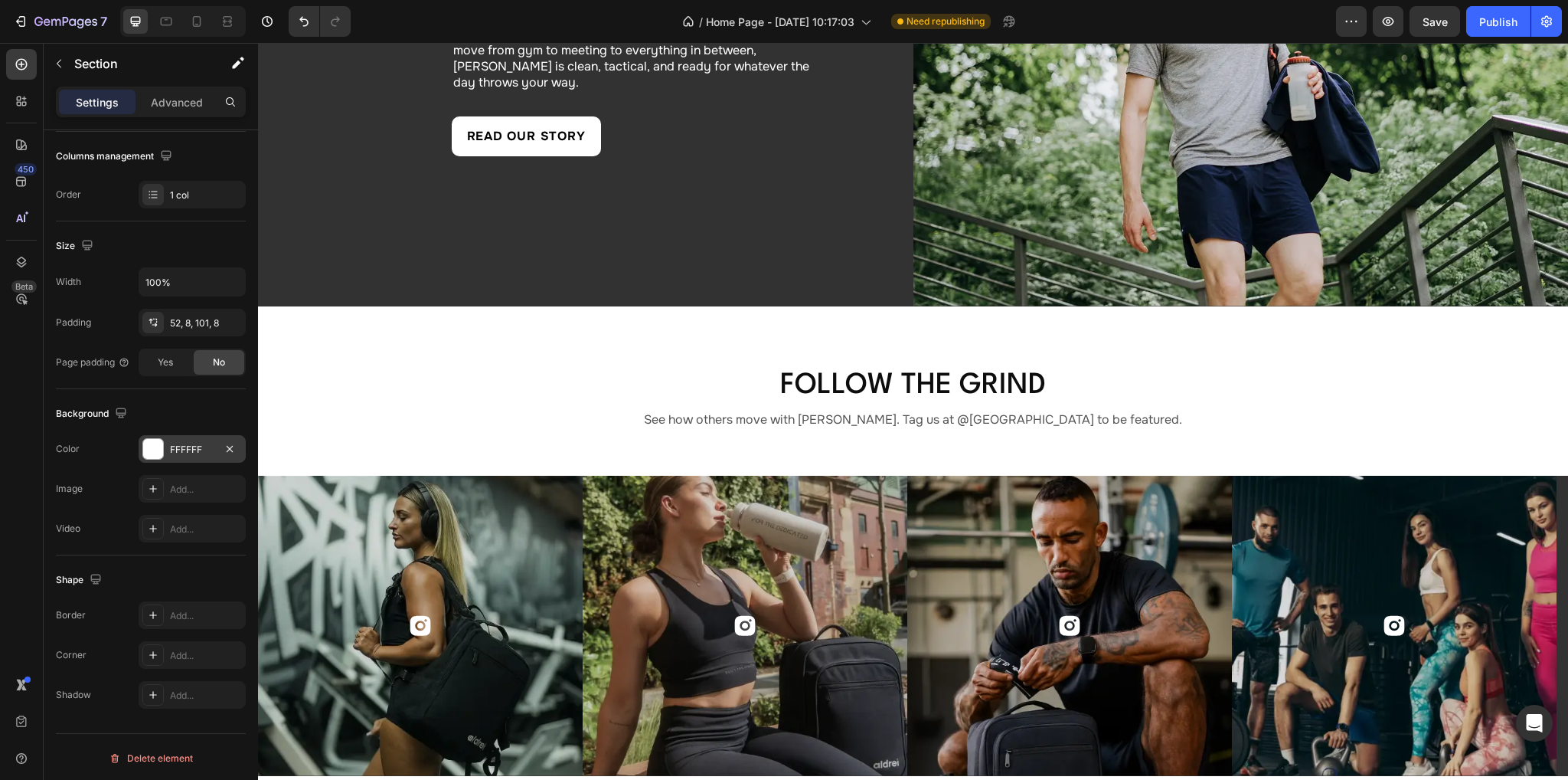
scroll to position [5131, 0]
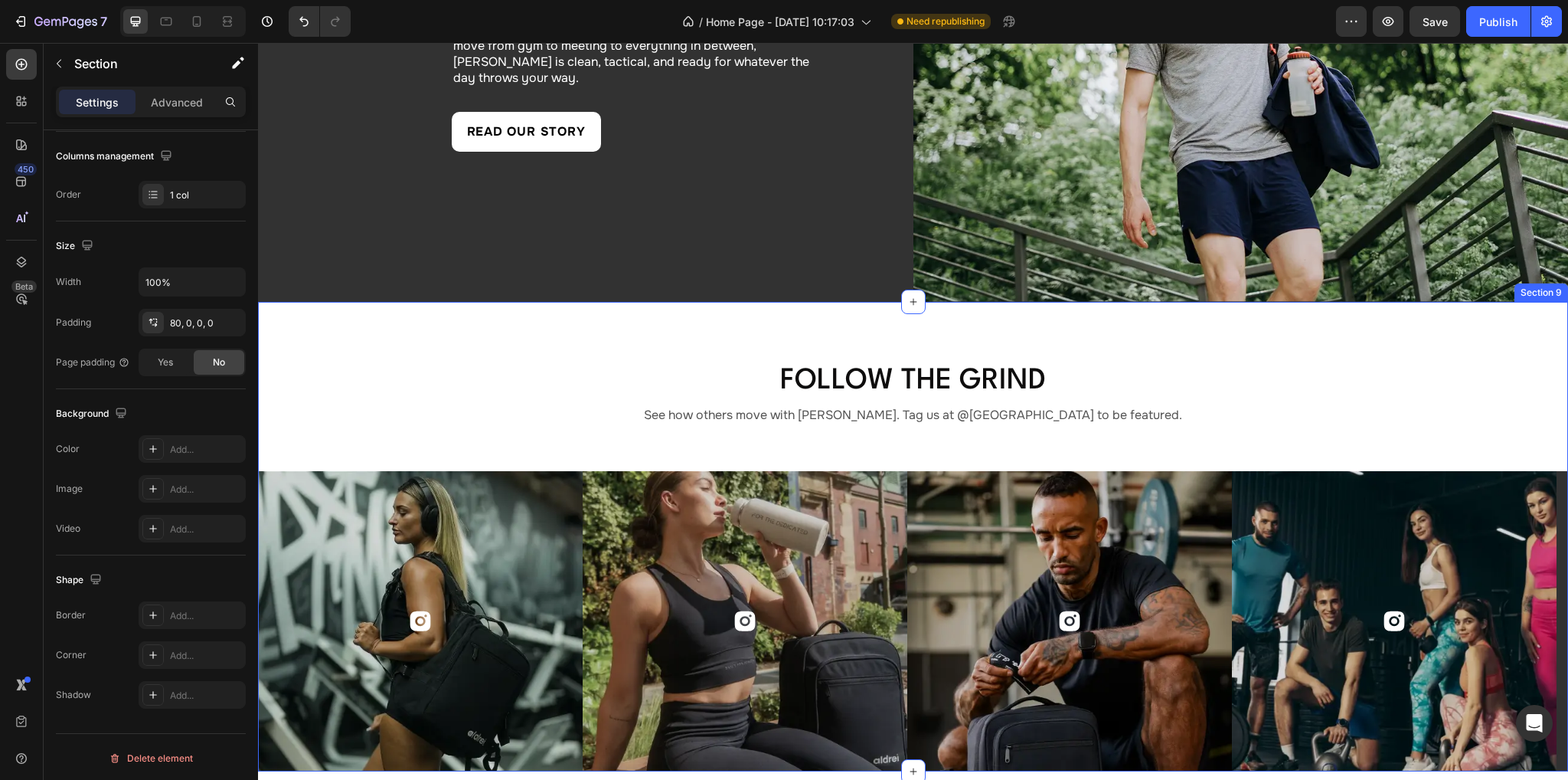
click at [381, 321] on div "Follow the Grind Heading See how others move with [PERSON_NAME]. Tag us at @[GE…" at bounding box center [913, 536] width 1310 height 470
click at [188, 448] on div "Add..." at bounding box center [206, 449] width 72 height 14
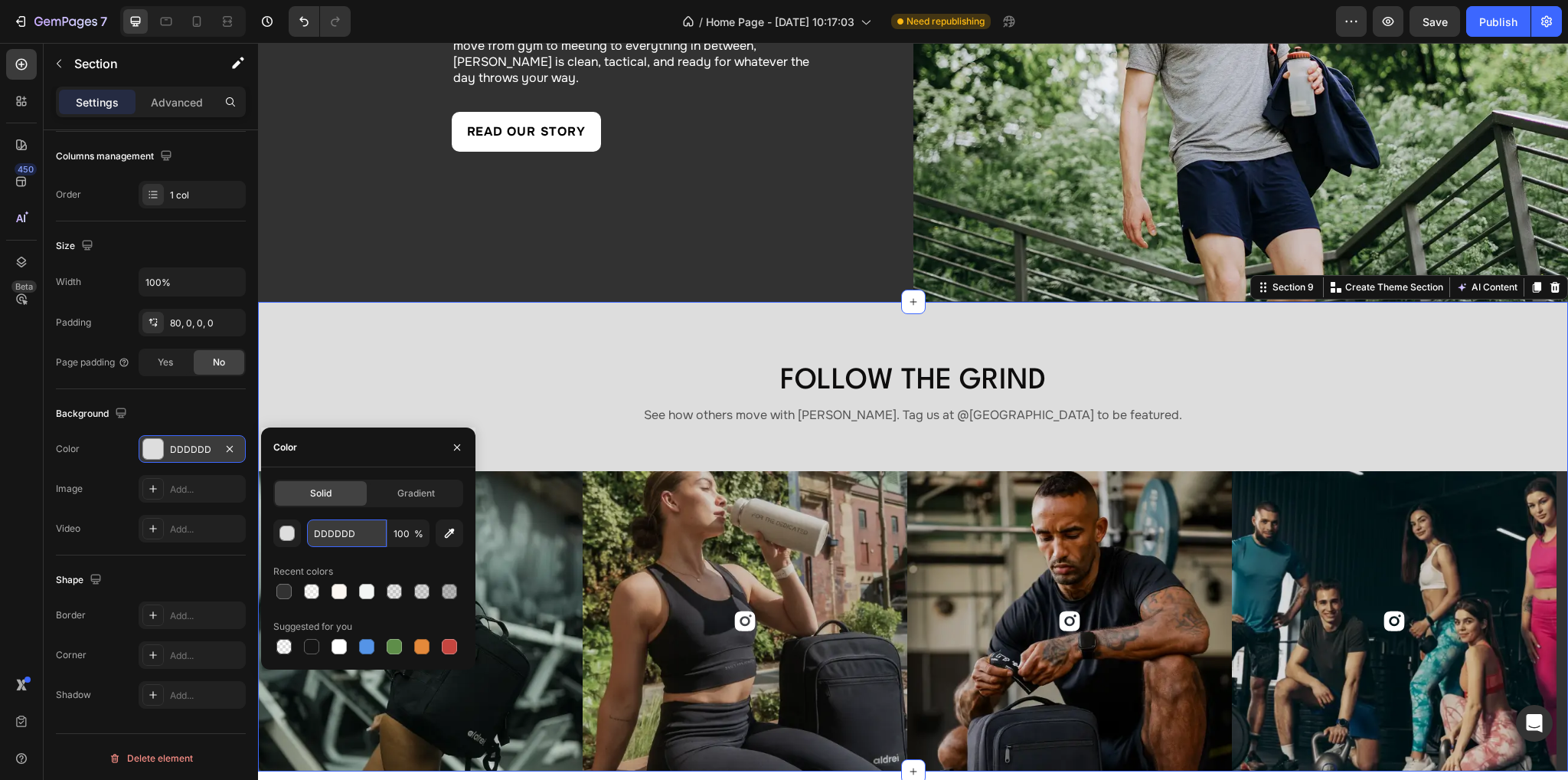
click at [371, 538] on input "DDDDDD" at bounding box center [347, 532] width 80 height 28
paste input "FFFFFF"
type input "FFFFFF"
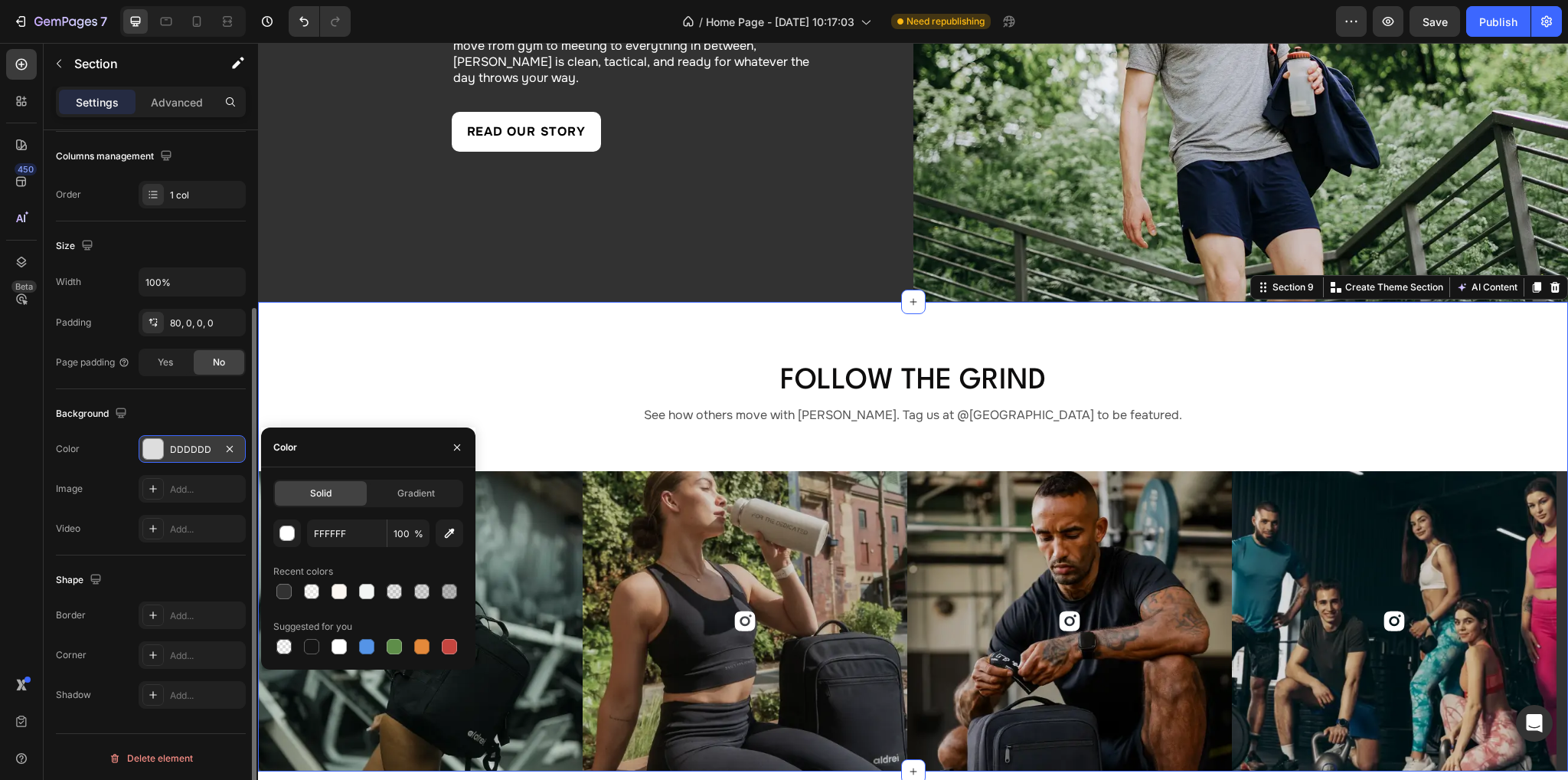
click at [175, 390] on div "Background The changes might be hidden by the video. Color DDDDDD Image Add... …" at bounding box center [151, 472] width 190 height 166
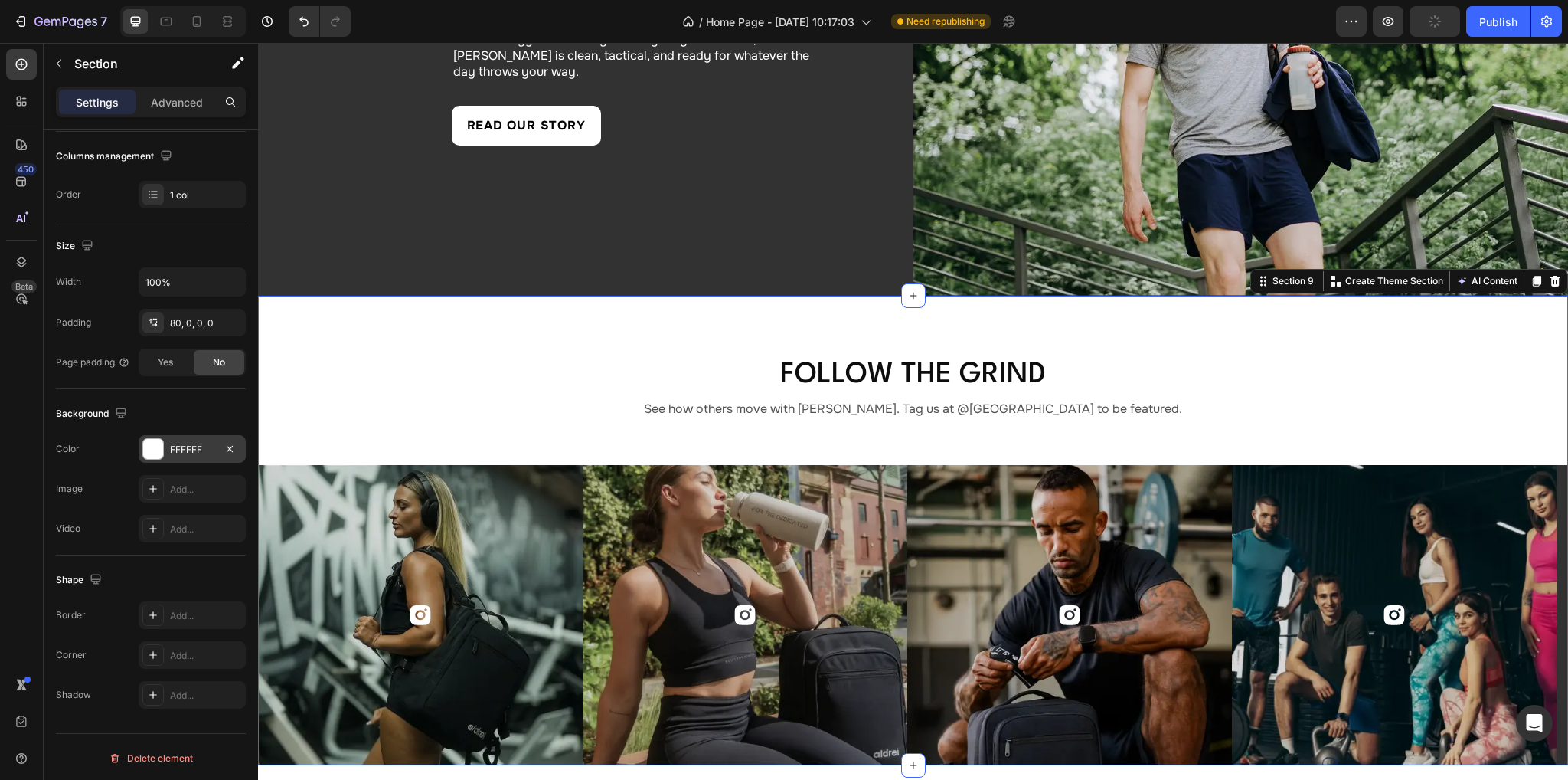
scroll to position [5338, 0]
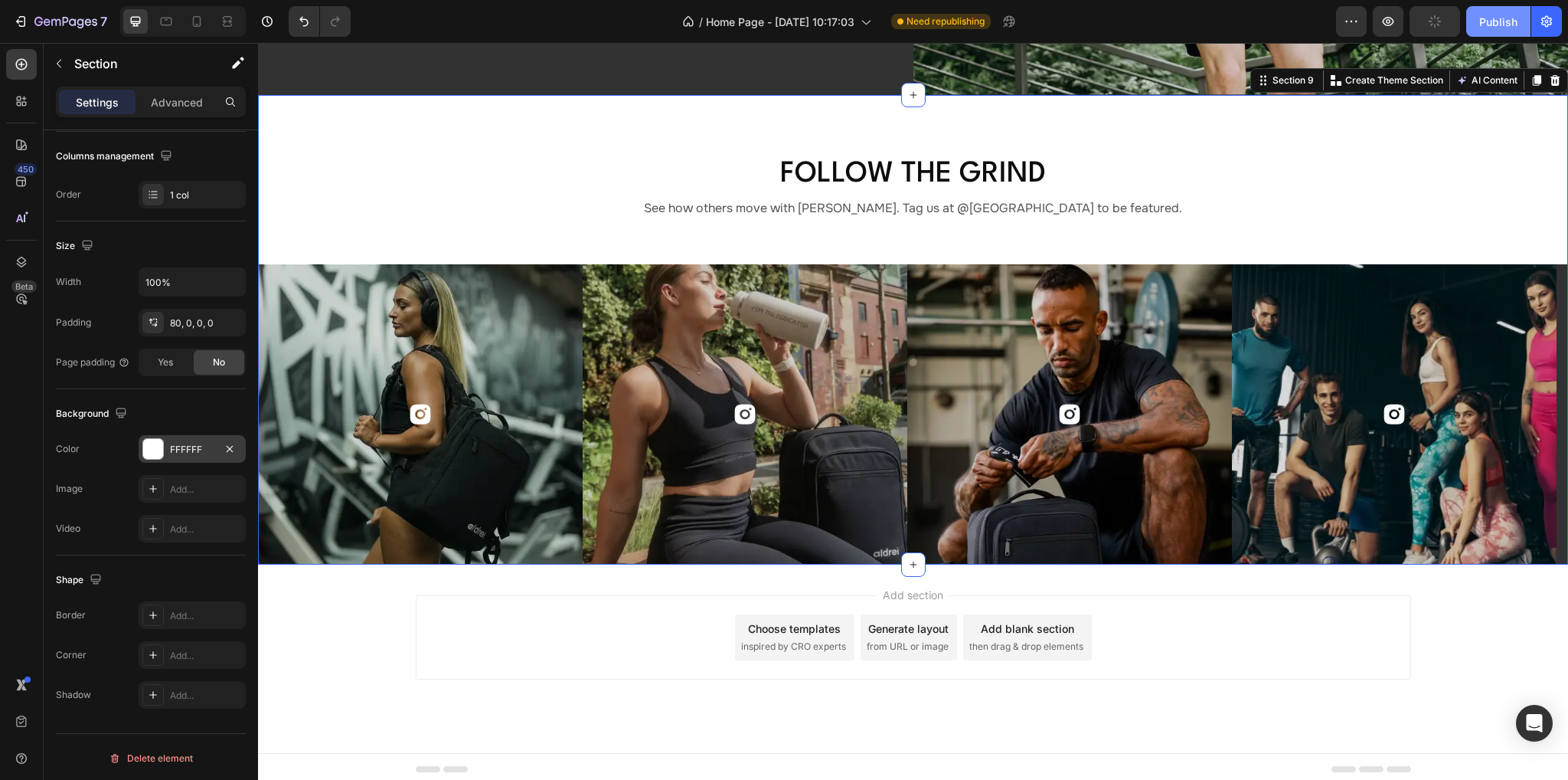
click at [882, 24] on div "Publish" at bounding box center [1498, 22] width 38 height 16
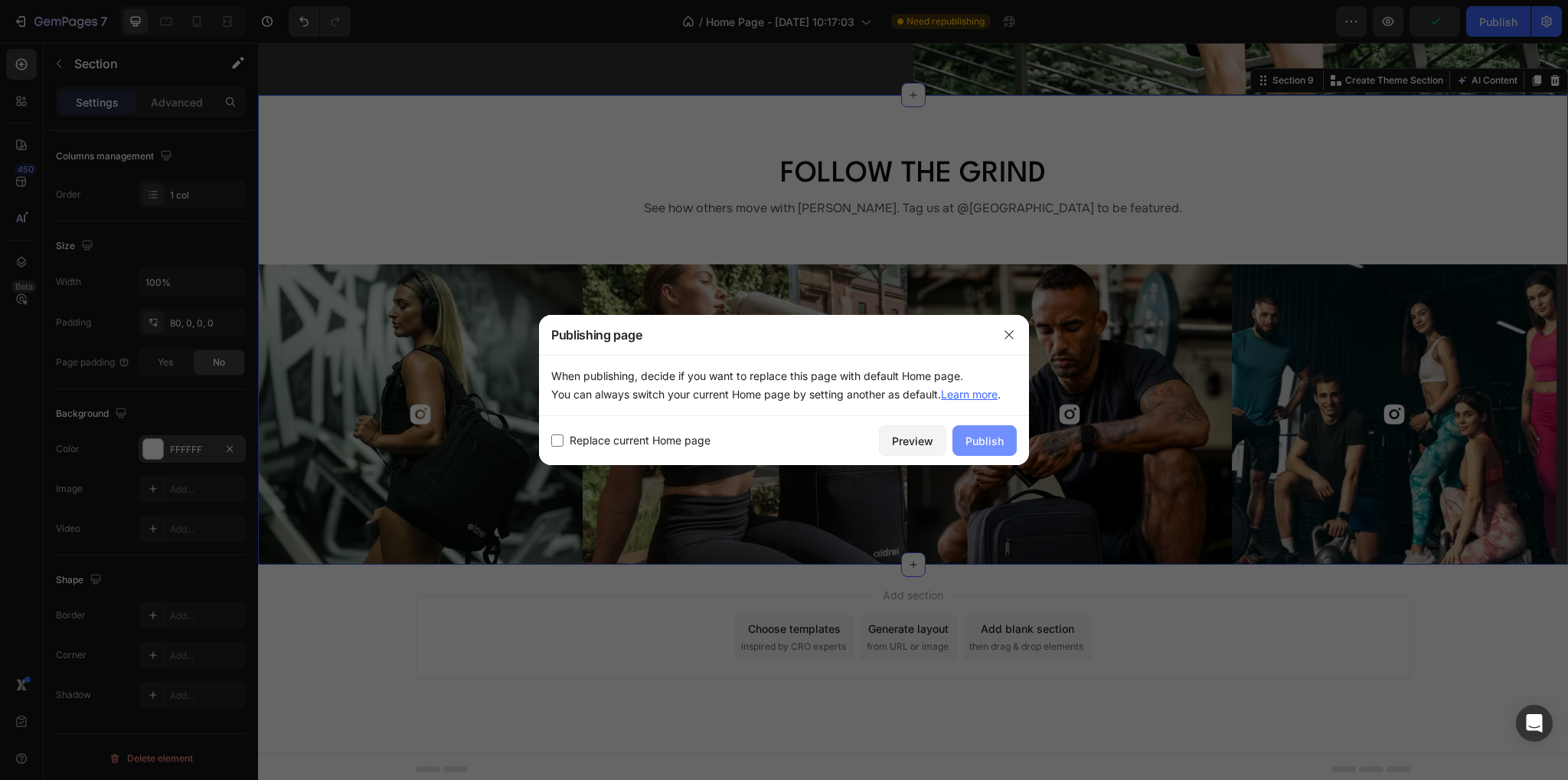
click at [882, 442] on div "Publish" at bounding box center [985, 440] width 38 height 16
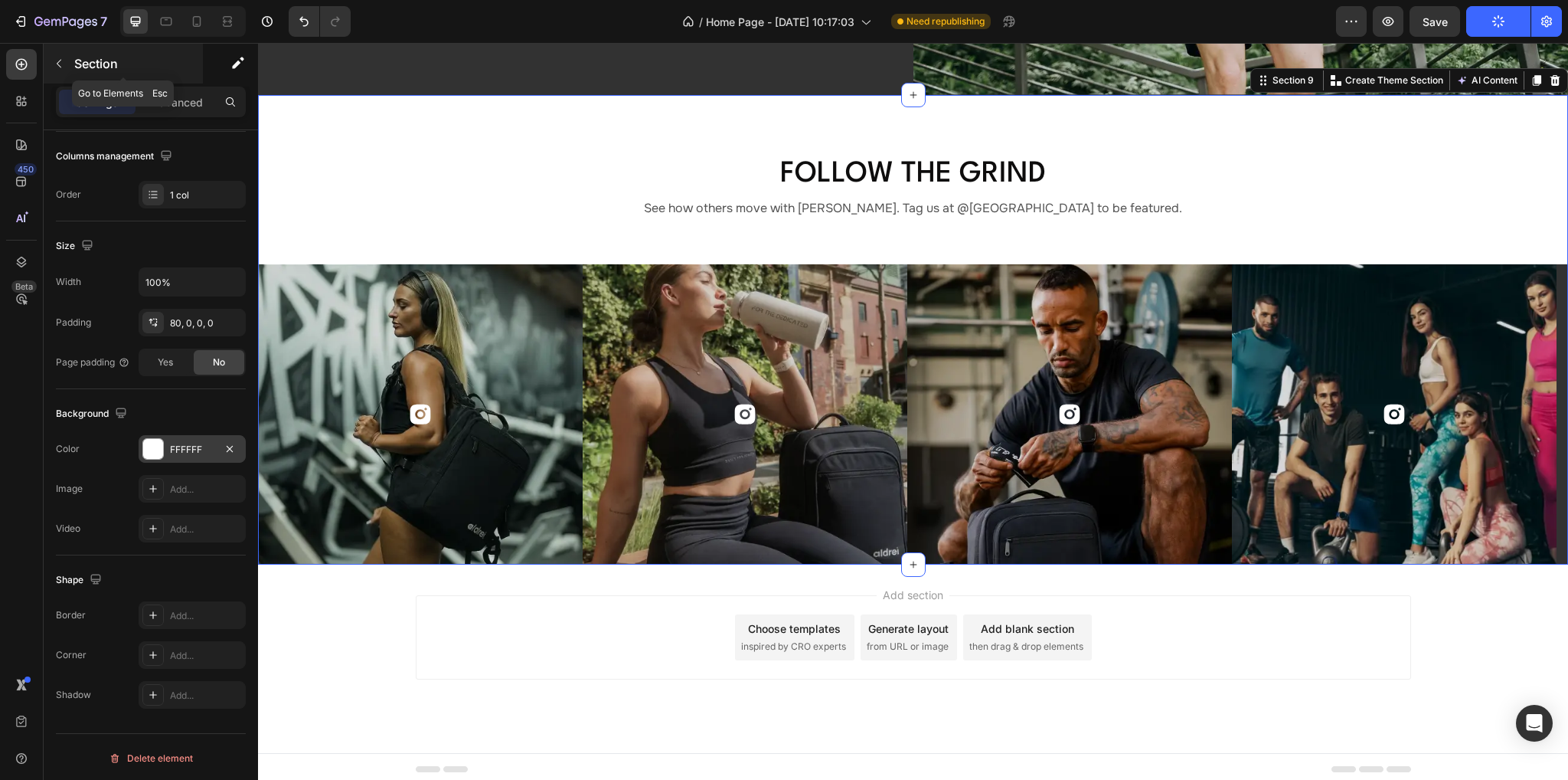
click at [61, 64] on icon "button" at bounding box center [59, 64] width 12 height 12
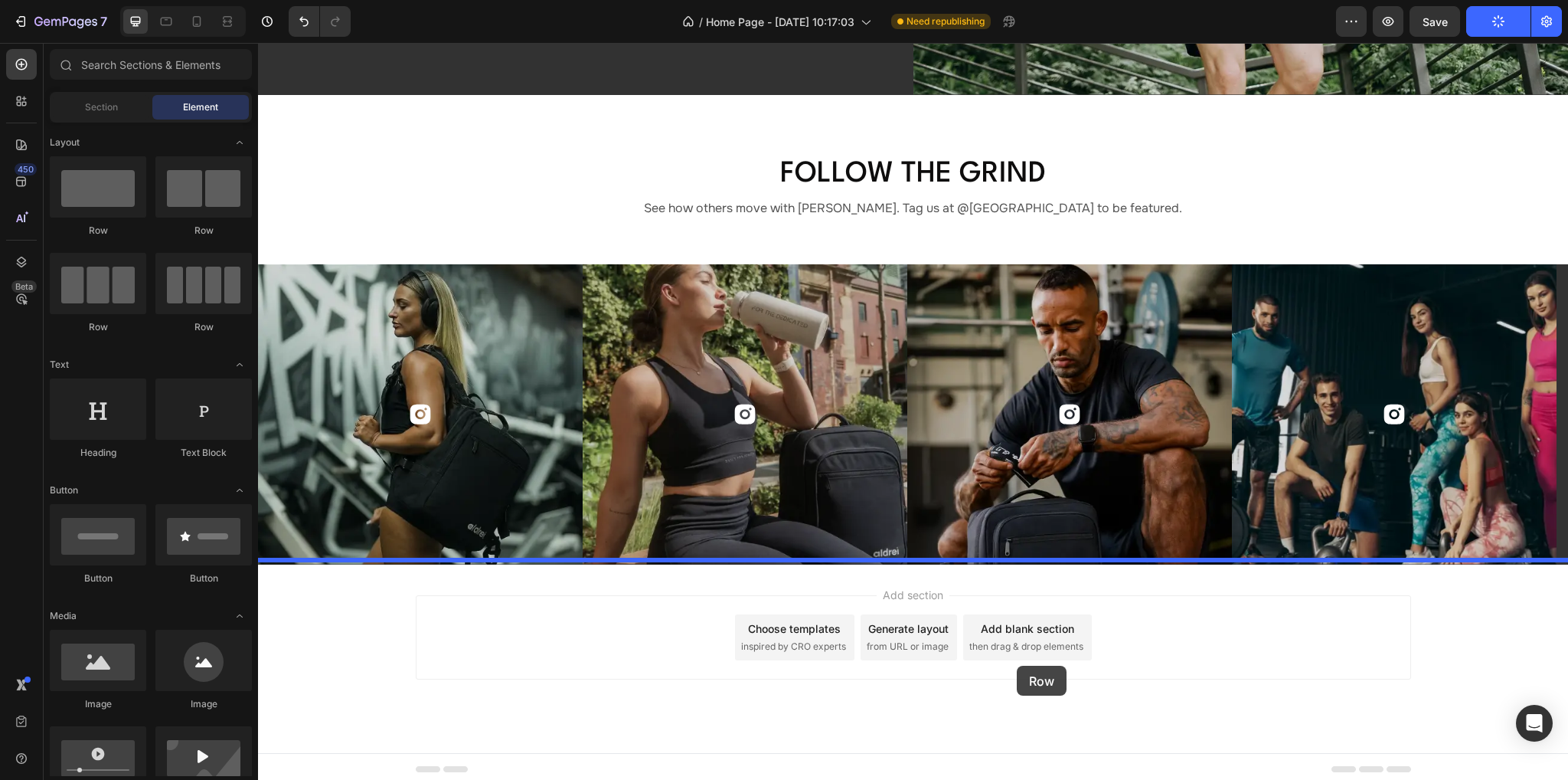
drag, startPoint x: 463, startPoint y: 229, endPoint x: 1009, endPoint y: 671, distance: 702.5
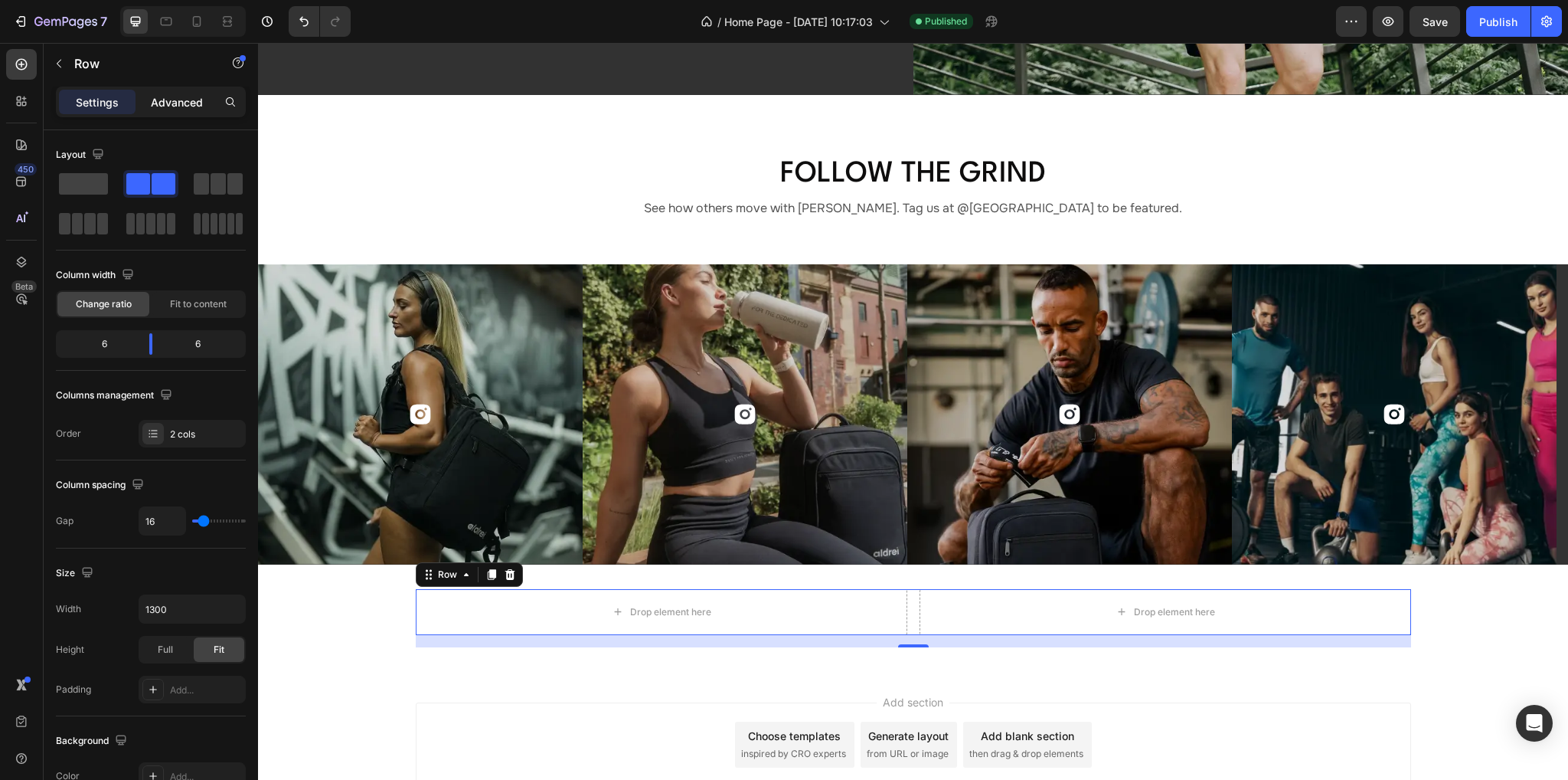
click at [185, 97] on p "Advanced" at bounding box center [176, 102] width 52 height 16
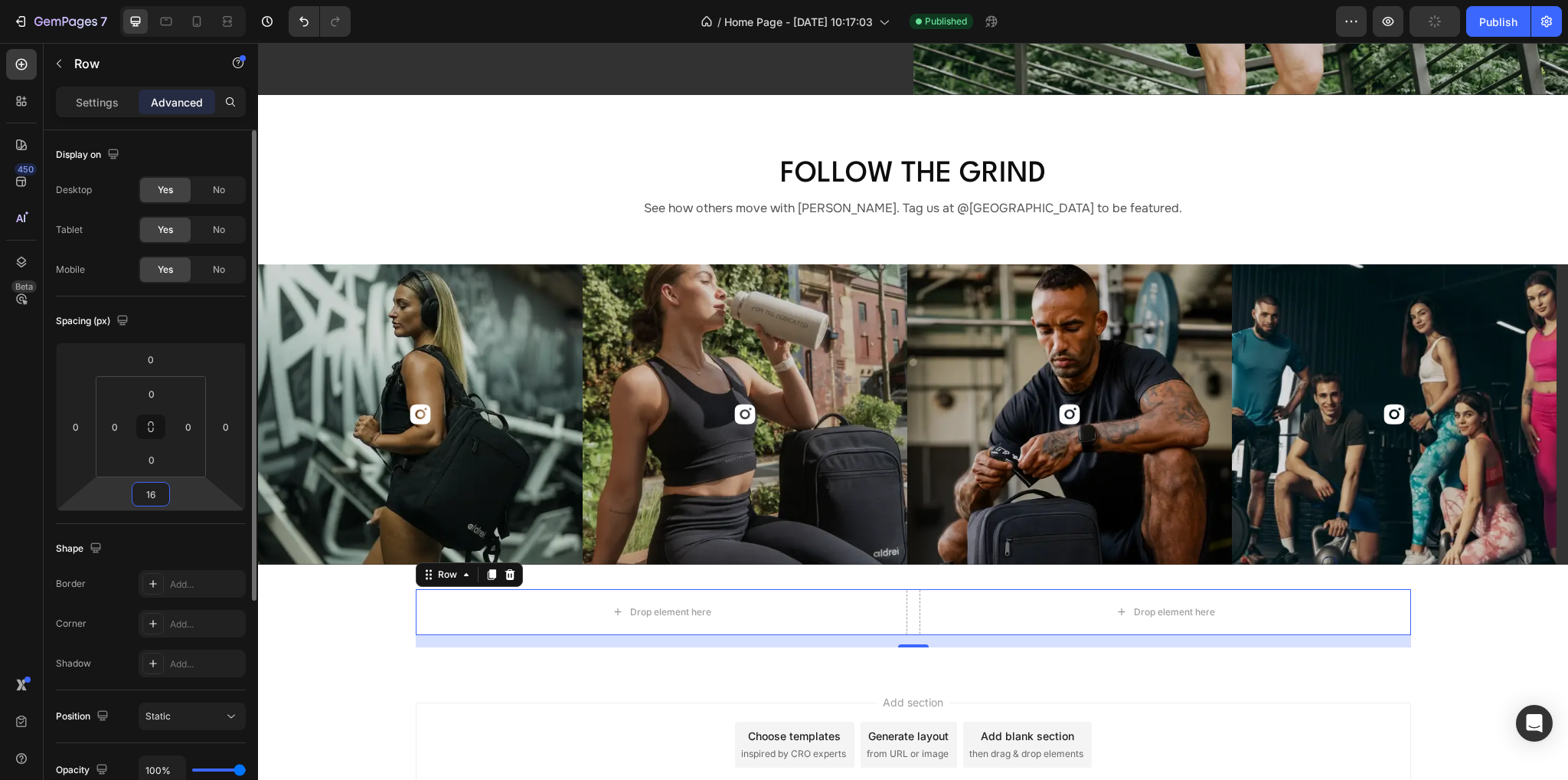
click at [159, 486] on input "16" at bounding box center [151, 493] width 30 height 23
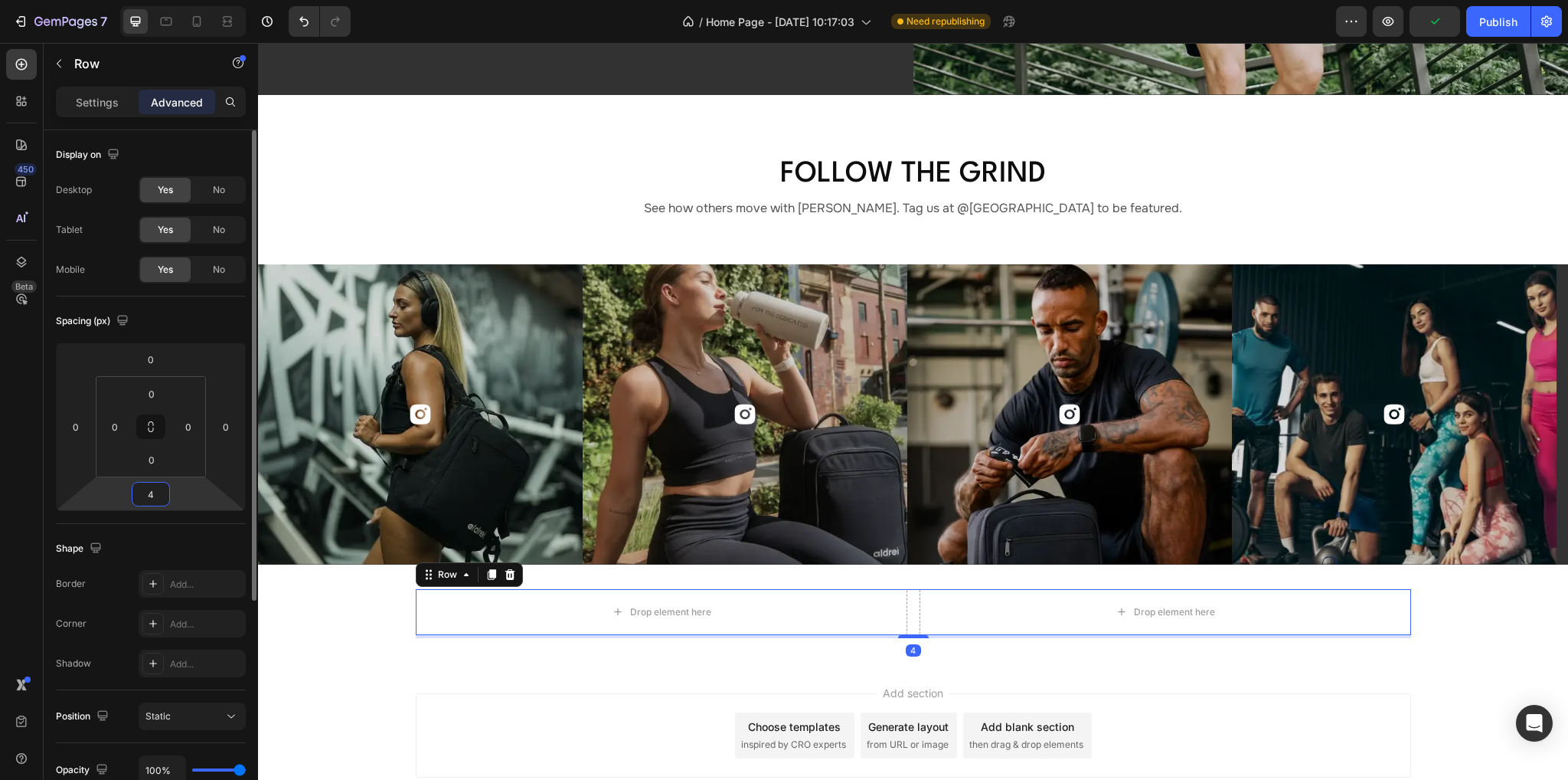
type input "49"
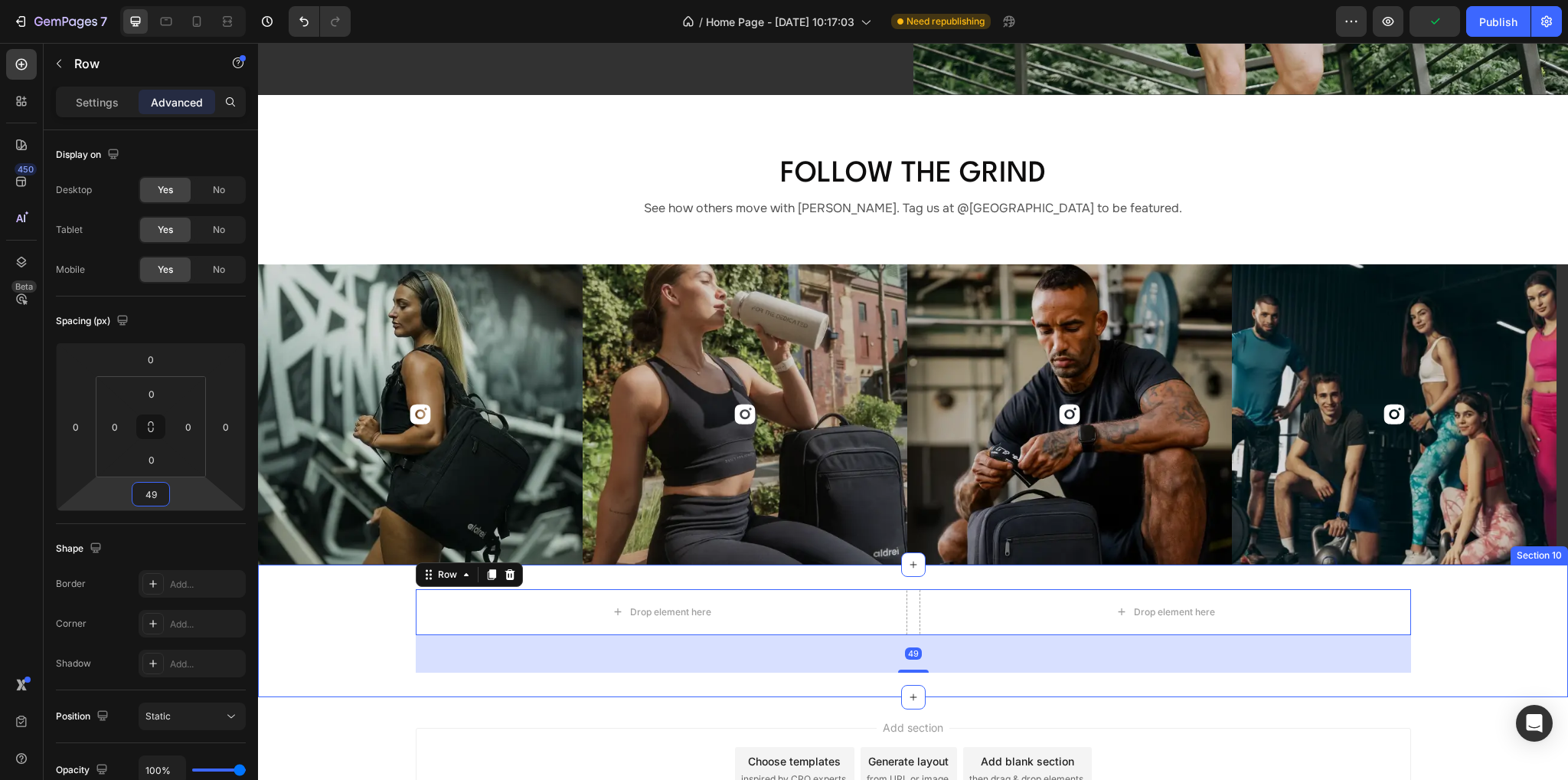
click at [309, 570] on div "Drop element here Drop element here Row 49 Section 10" at bounding box center [913, 631] width 1310 height 133
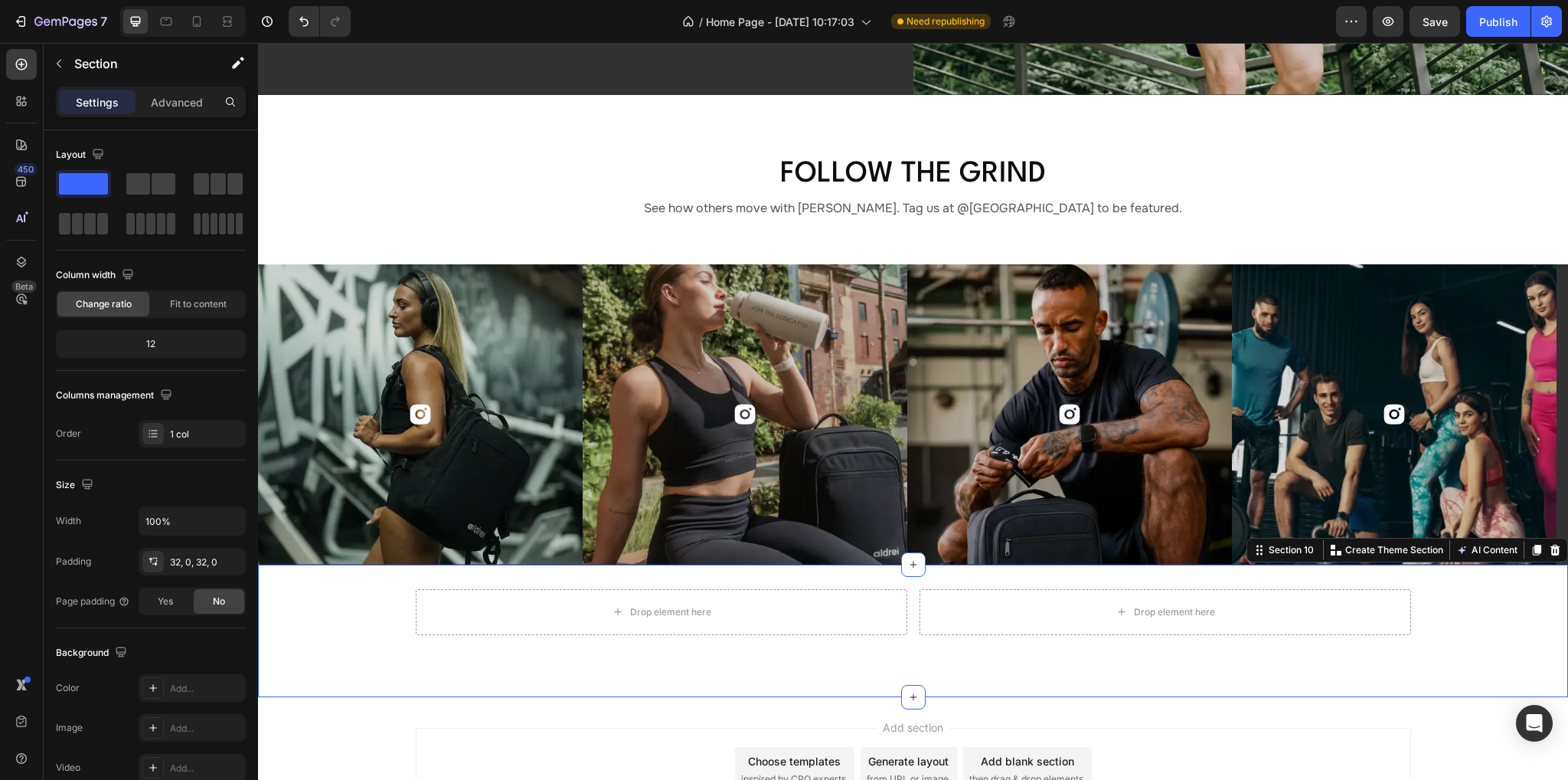
click at [304, 625] on div "Drop element here Drop element here Row" at bounding box center [913, 631] width 1310 height 84
click at [175, 103] on p "Advanced" at bounding box center [176, 102] width 52 height 16
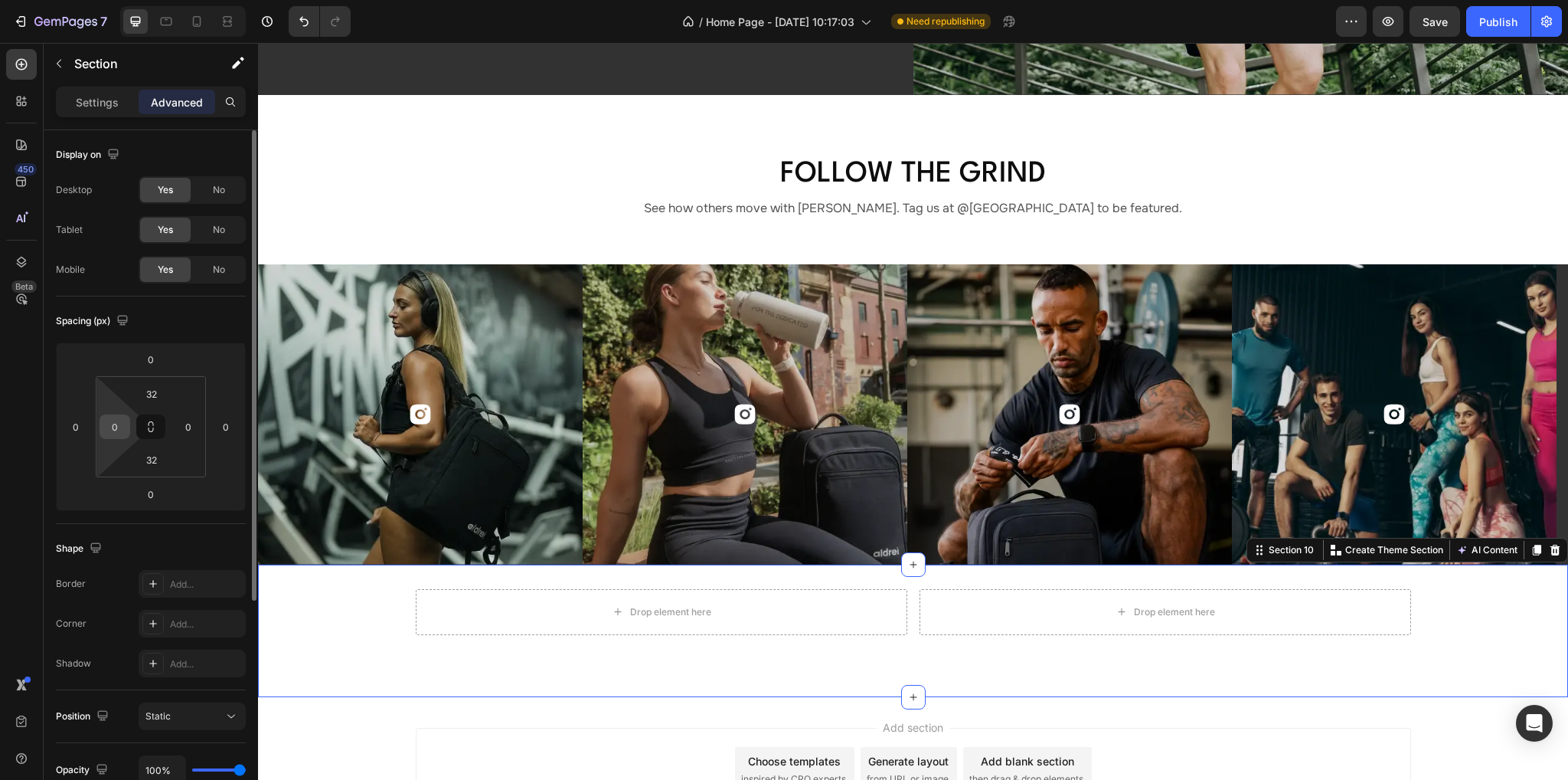
click at [125, 433] on input "0" at bounding box center [115, 426] width 23 height 23
type input "70"
click at [190, 430] on input "0" at bounding box center [188, 426] width 23 height 23
type input "70"
click at [170, 384] on div "32" at bounding box center [152, 394] width 38 height 25
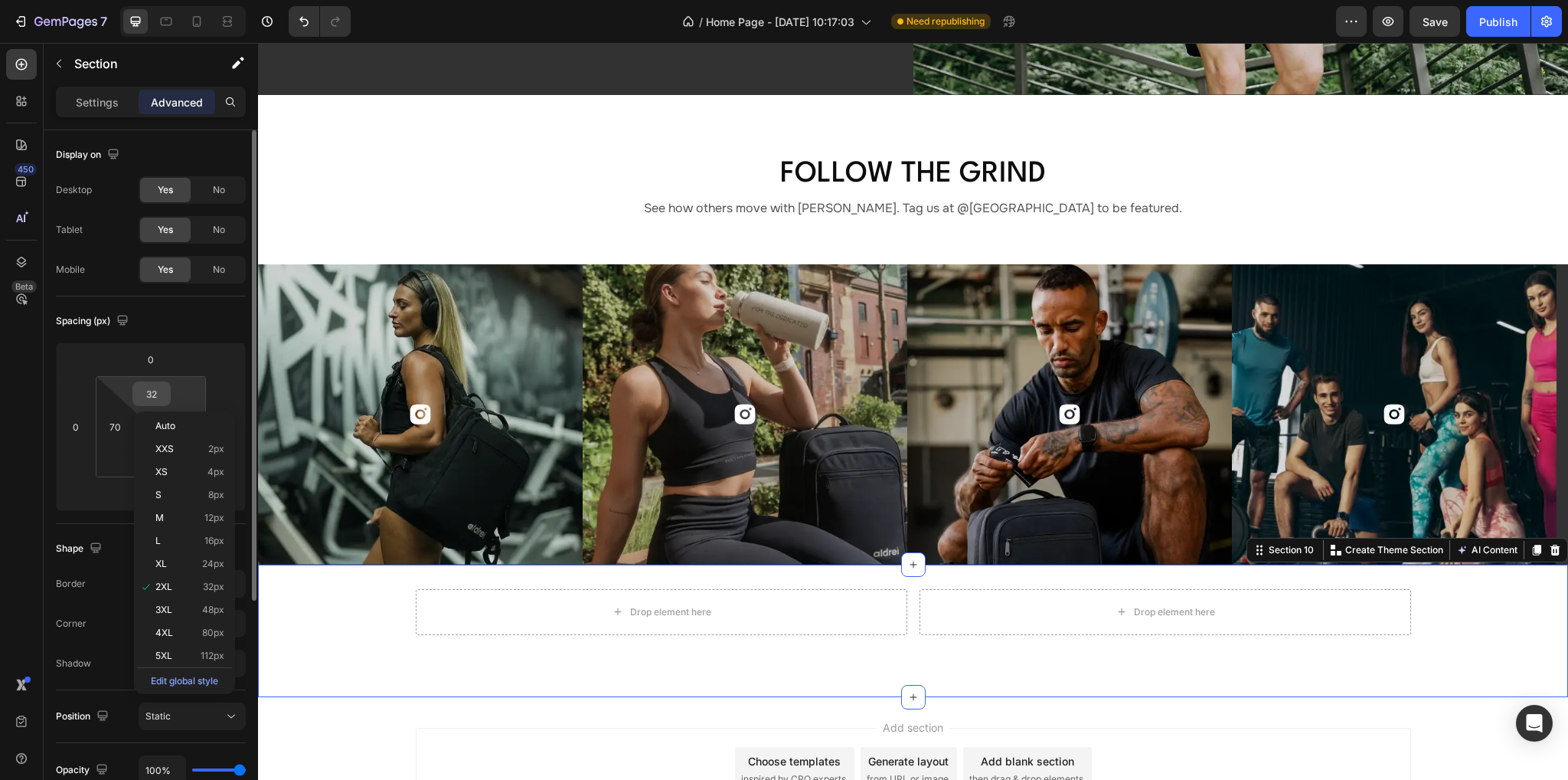
click at [154, 392] on input "32" at bounding box center [152, 394] width 30 height 23
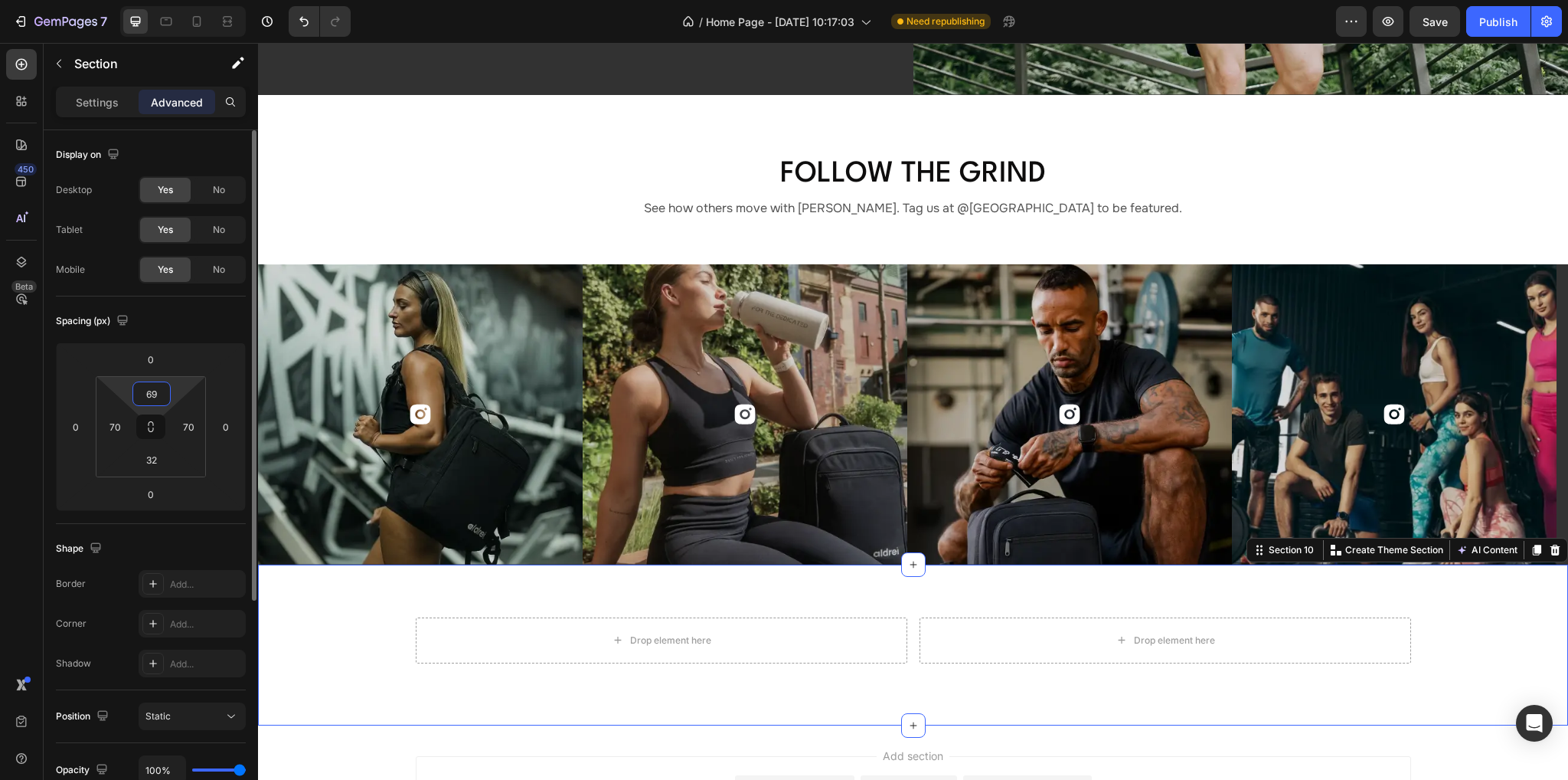
type input "69"
click at [162, 451] on input "32" at bounding box center [152, 459] width 30 height 23
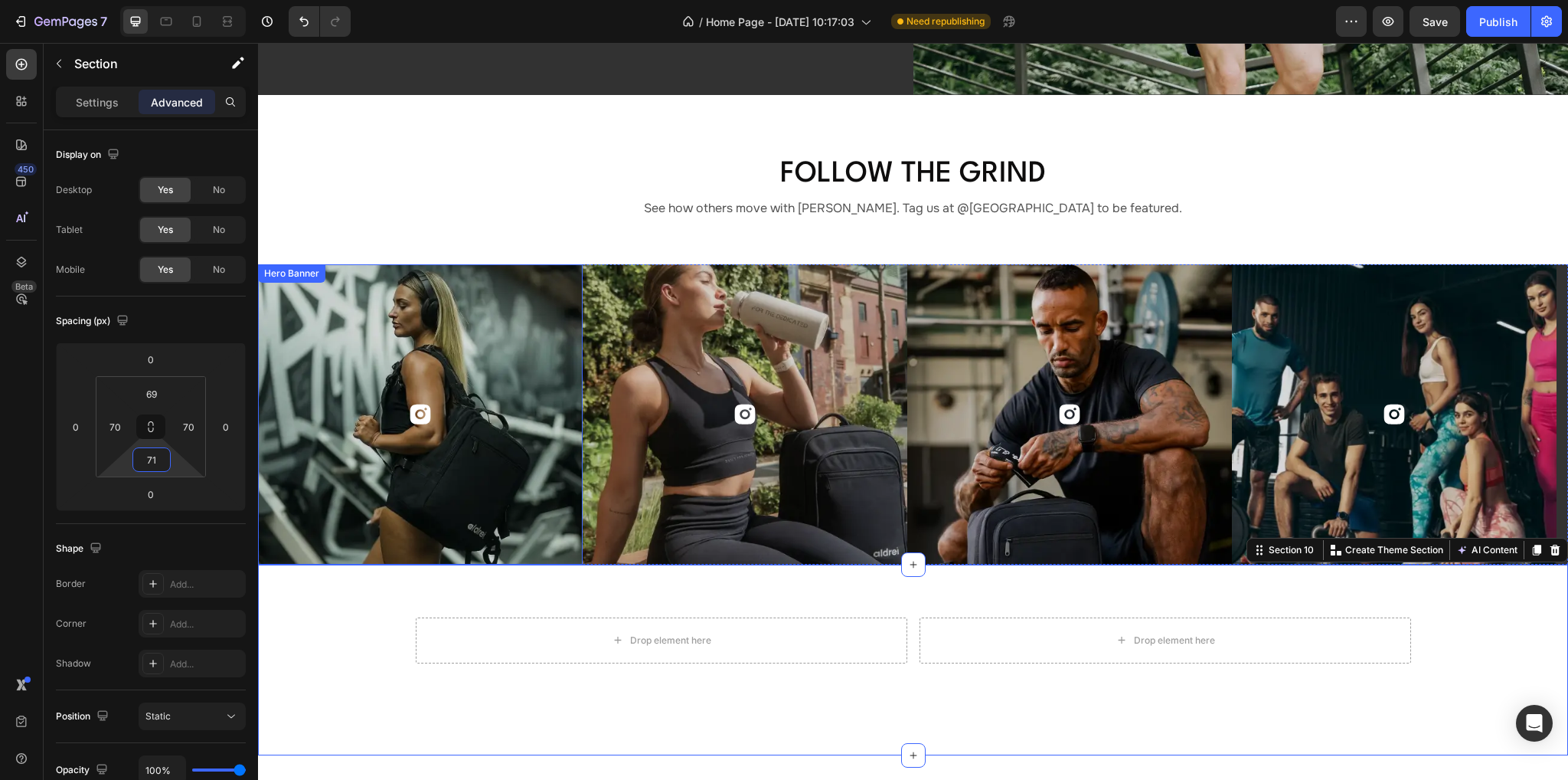
type input "71"
click at [89, 103] on p "Settings" at bounding box center [97, 102] width 43 height 16
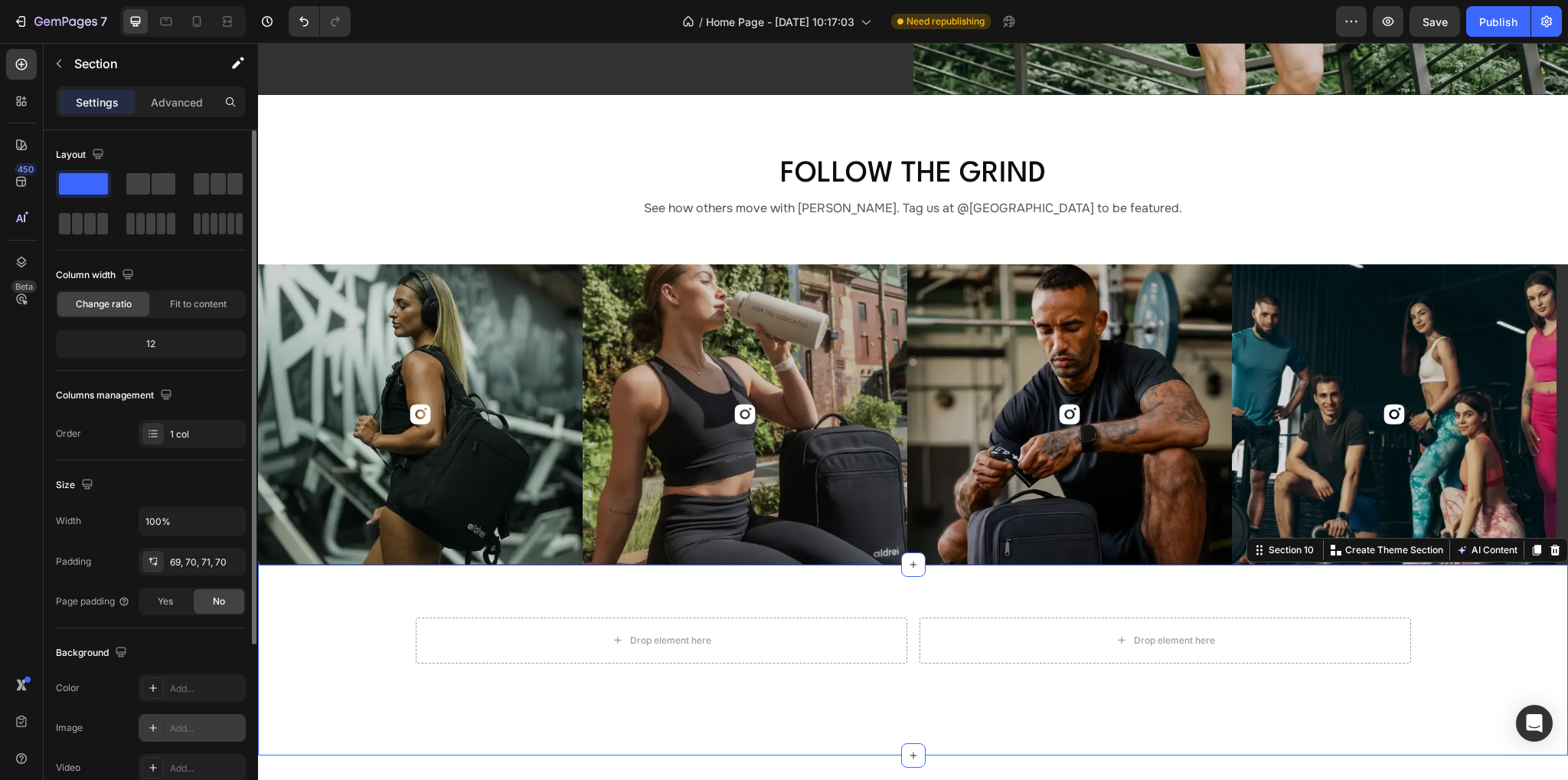
scroll to position [240, 0]
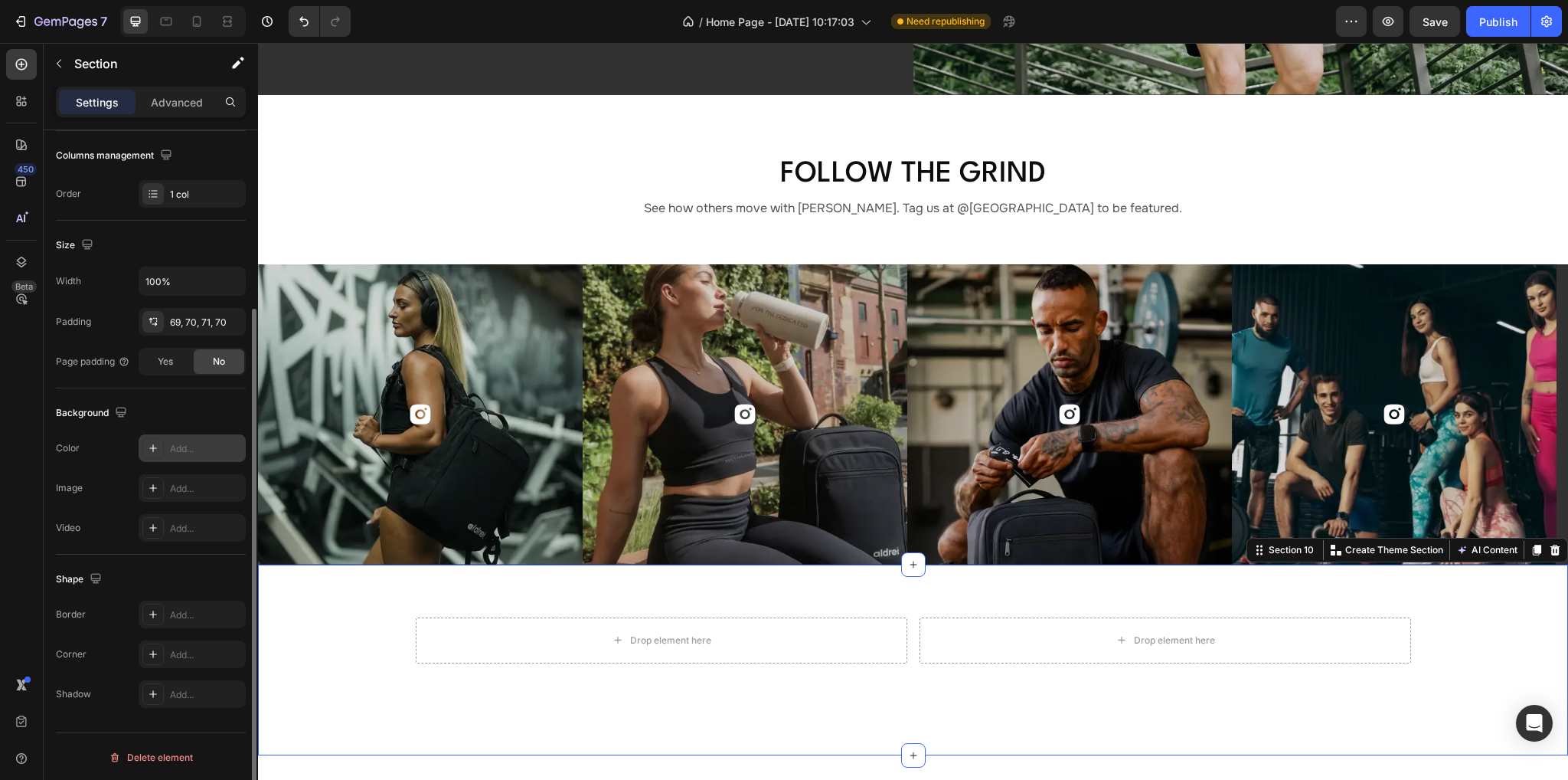
drag, startPoint x: 168, startPoint y: 436, endPoint x: 182, endPoint y: 438, distance: 14.1
click at [168, 436] on div "Add..." at bounding box center [192, 448] width 107 height 28
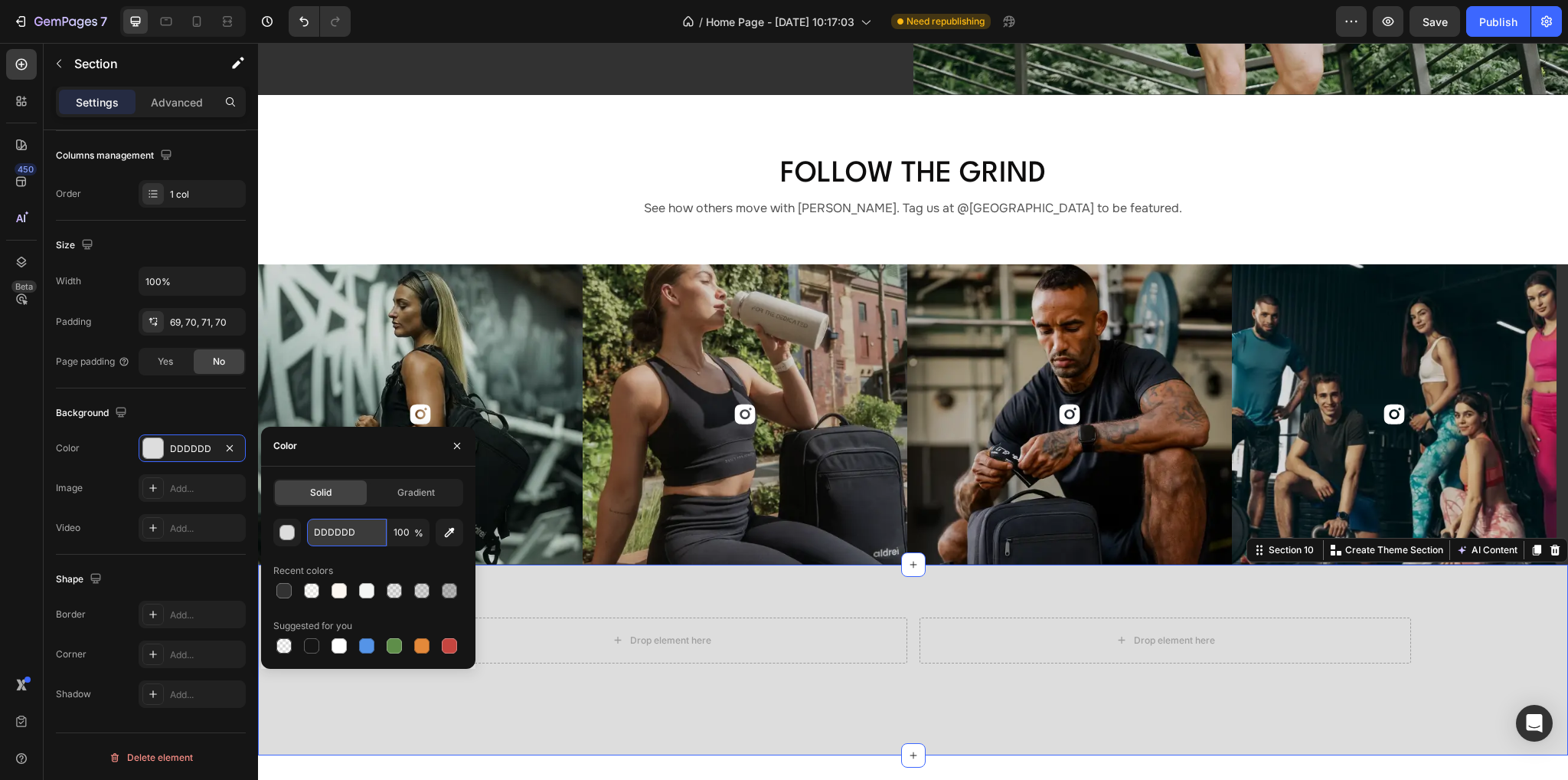
click at [360, 526] on input "DDDDDD" at bounding box center [347, 531] width 80 height 28
paste input "#323232"
type input "#323232"
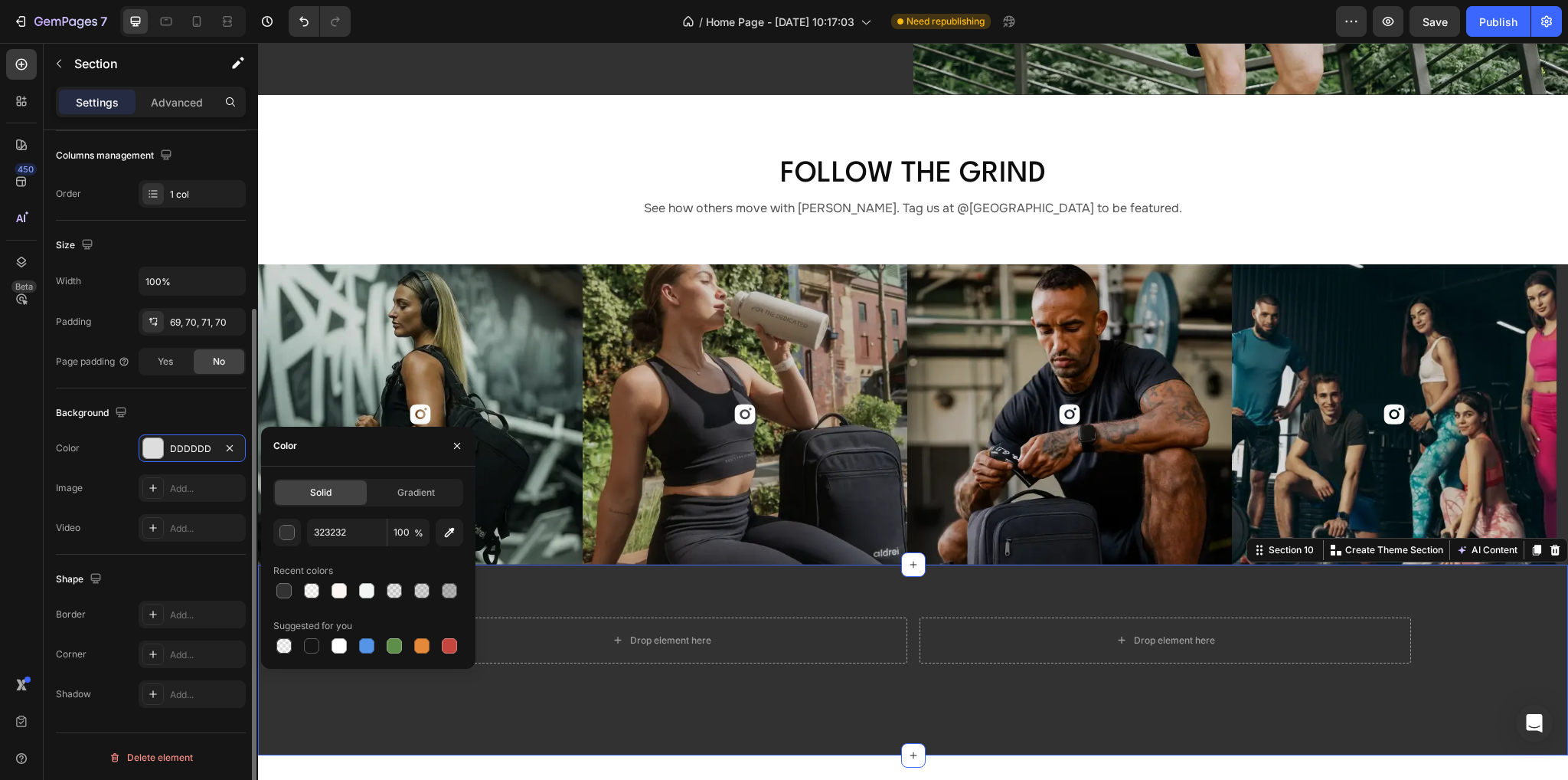
click at [157, 572] on div "Shape" at bounding box center [151, 579] width 190 height 25
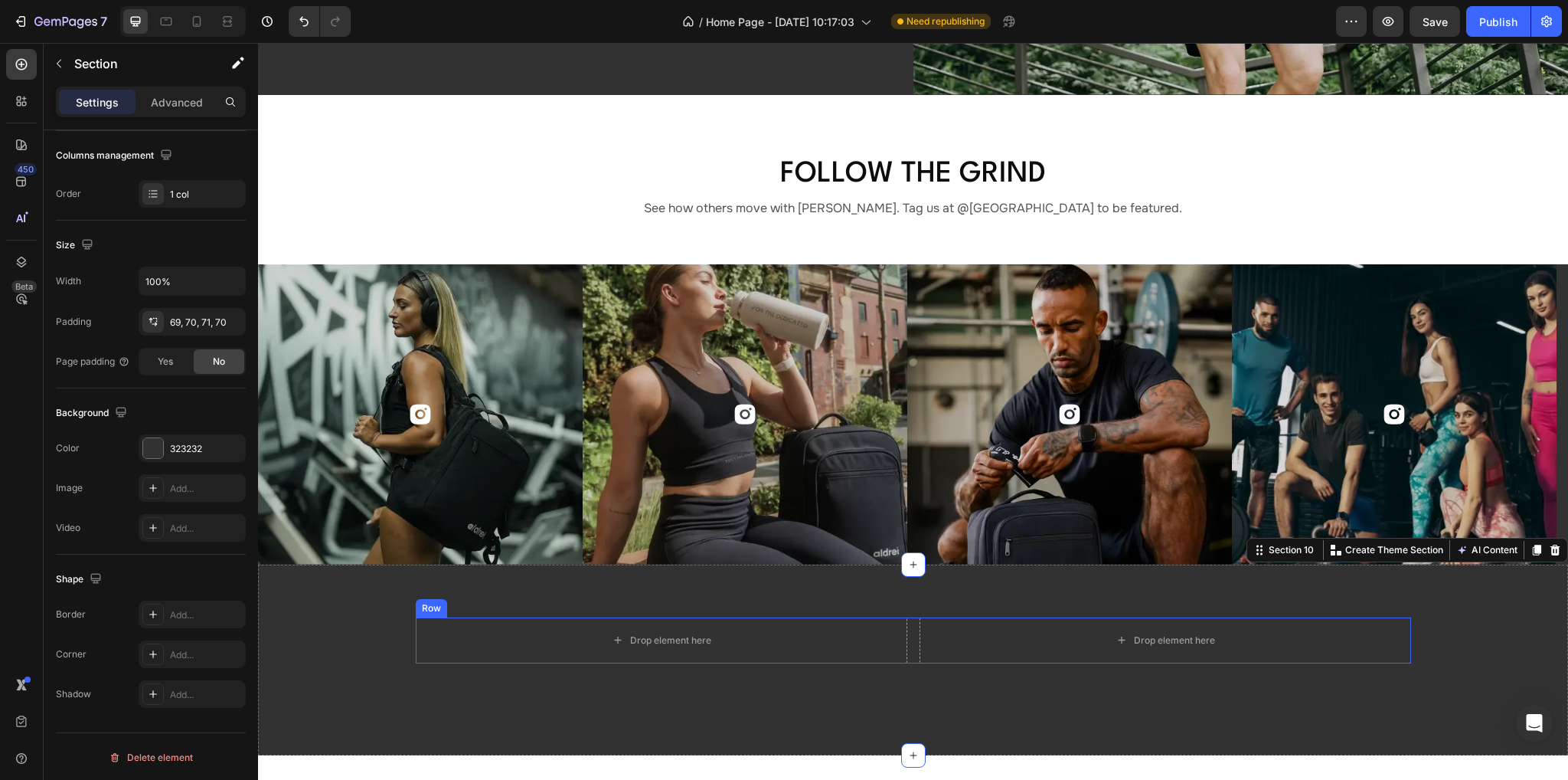
click at [882, 632] on div "Drop element here Drop element here Row" at bounding box center [913, 640] width 995 height 46
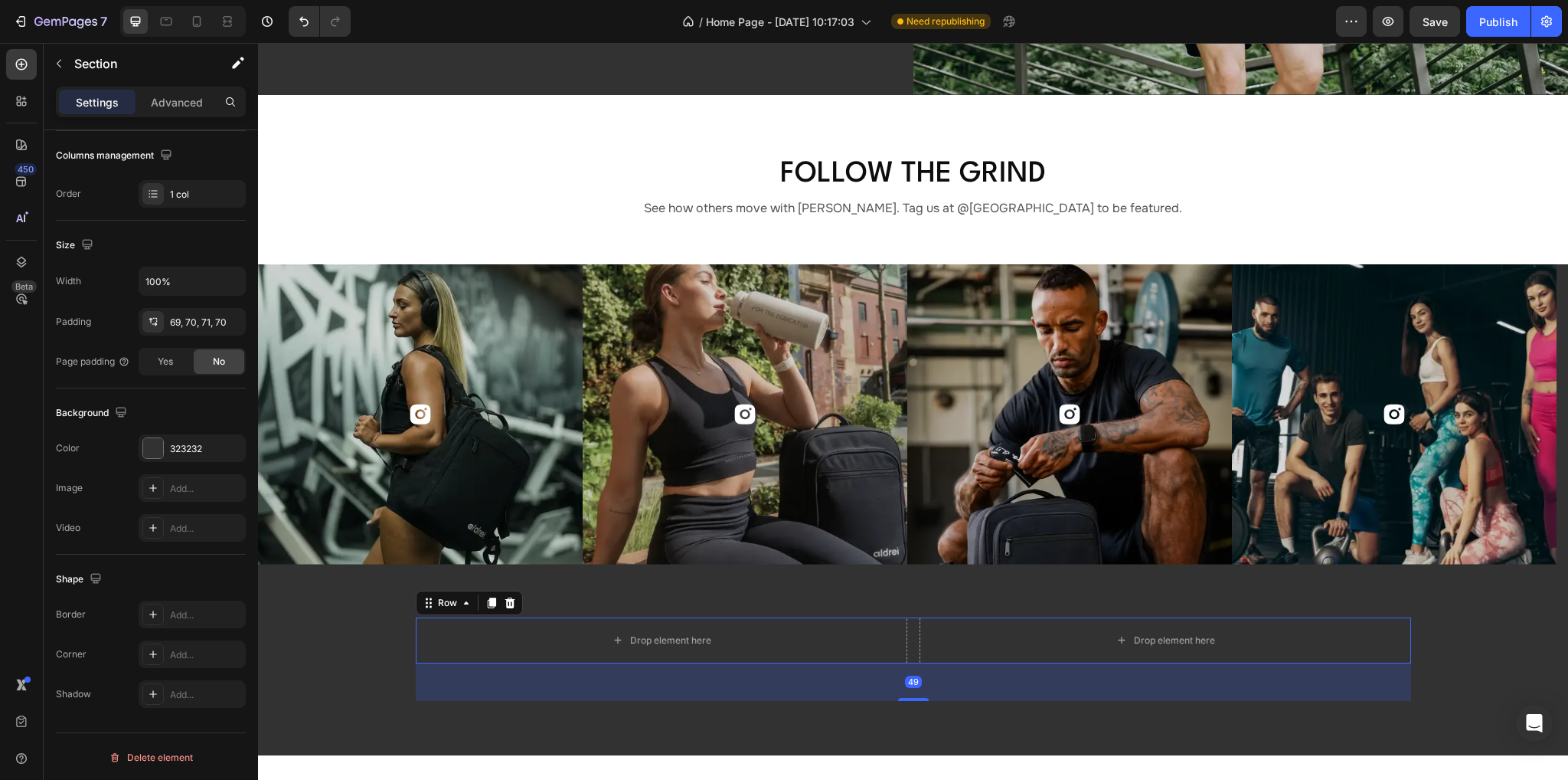
scroll to position [0, 0]
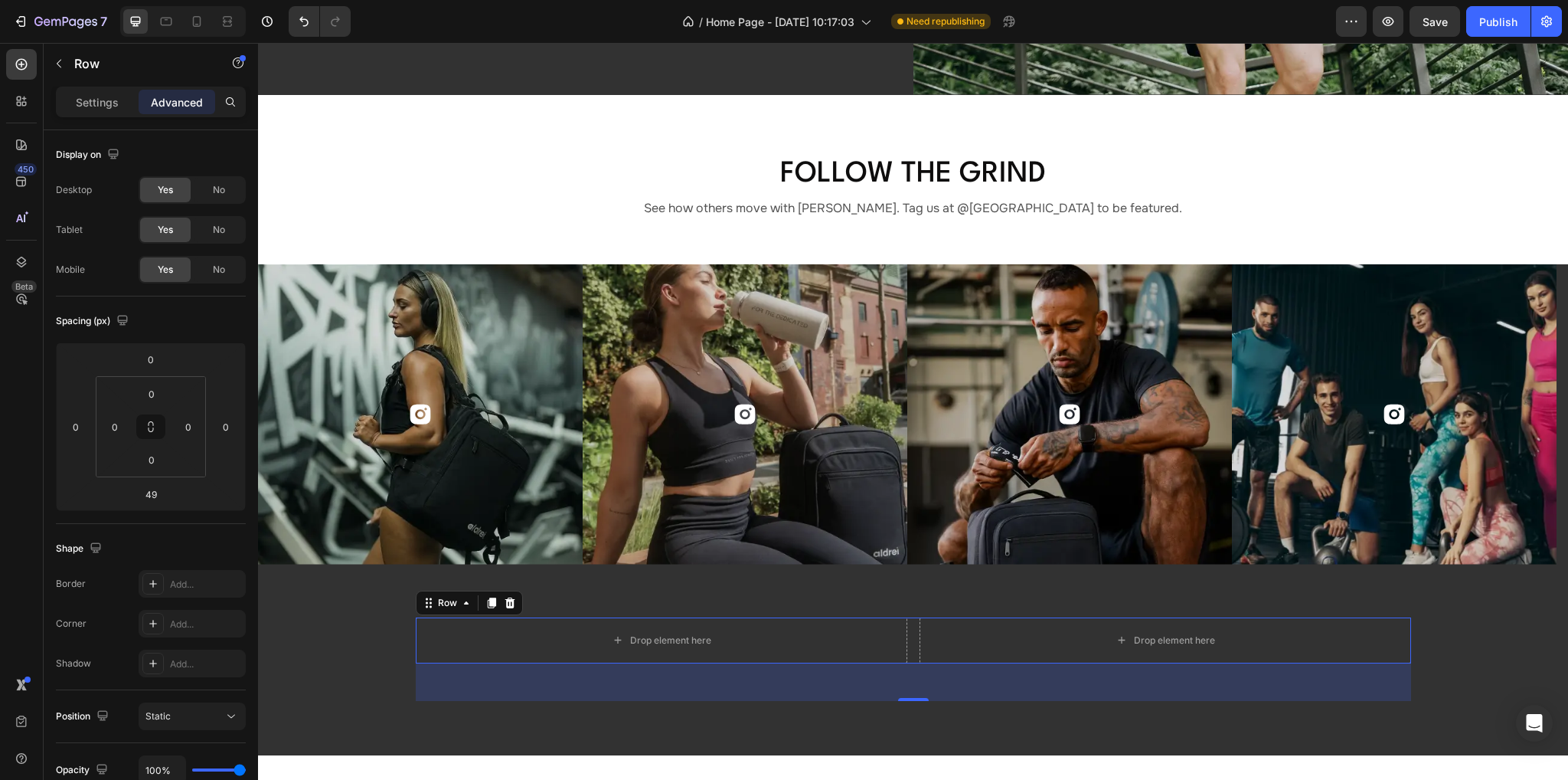
drag, startPoint x: 18, startPoint y: 56, endPoint x: 117, endPoint y: 66, distance: 99.5
click at [18, 56] on div at bounding box center [21, 65] width 30 height 30
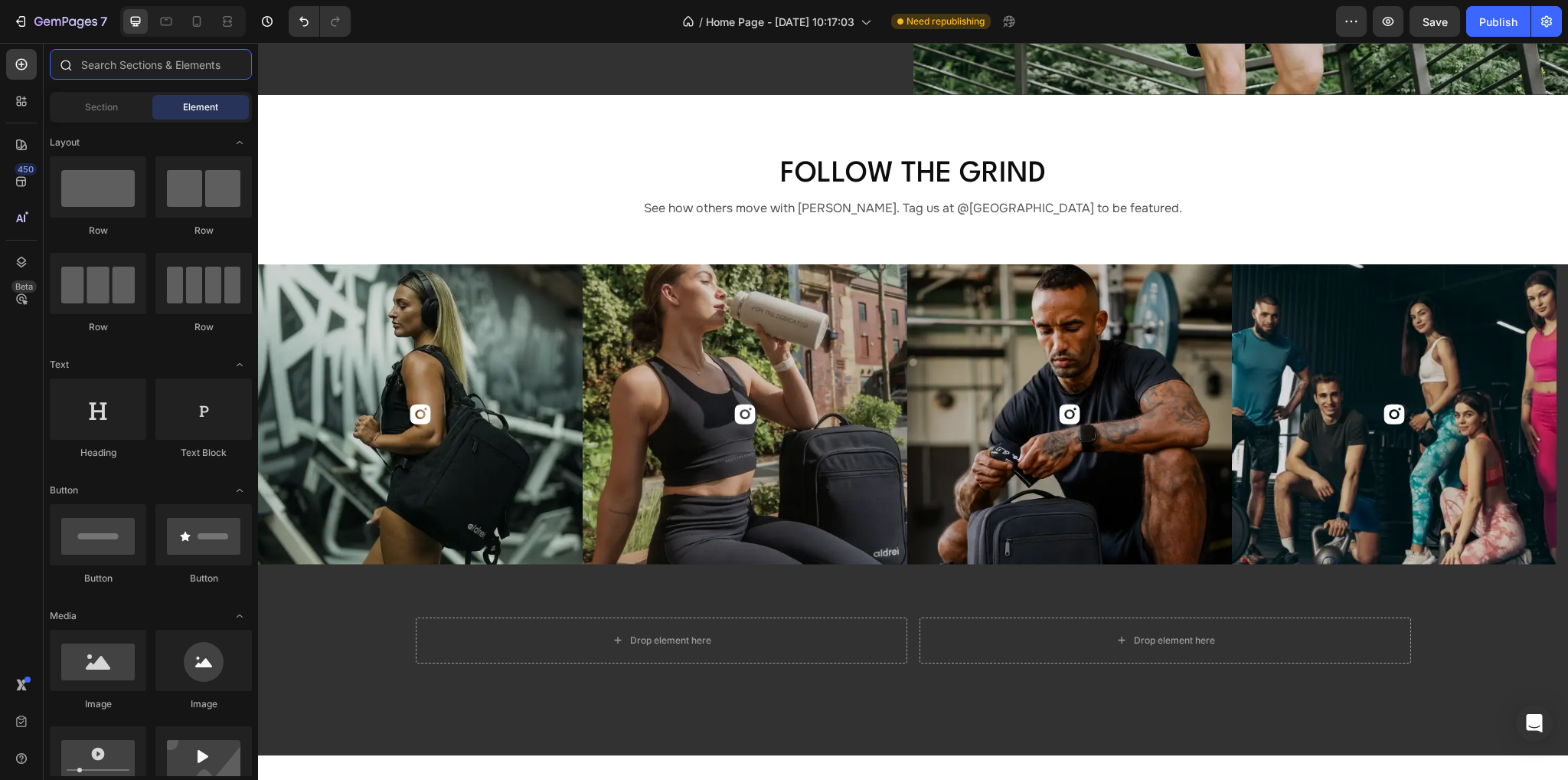
click at [117, 64] on input "text" at bounding box center [150, 65] width 202 height 30
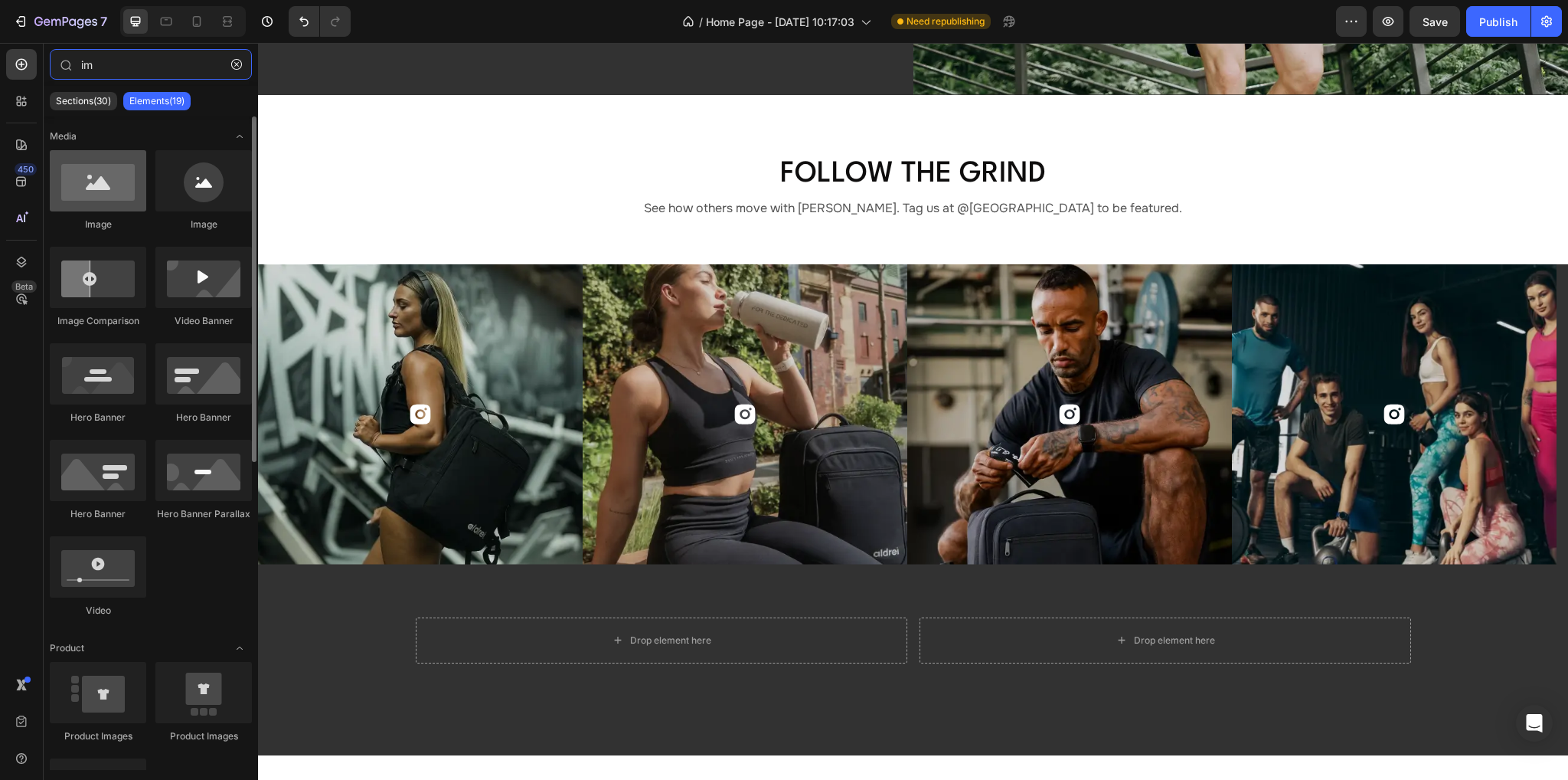
type input "im"
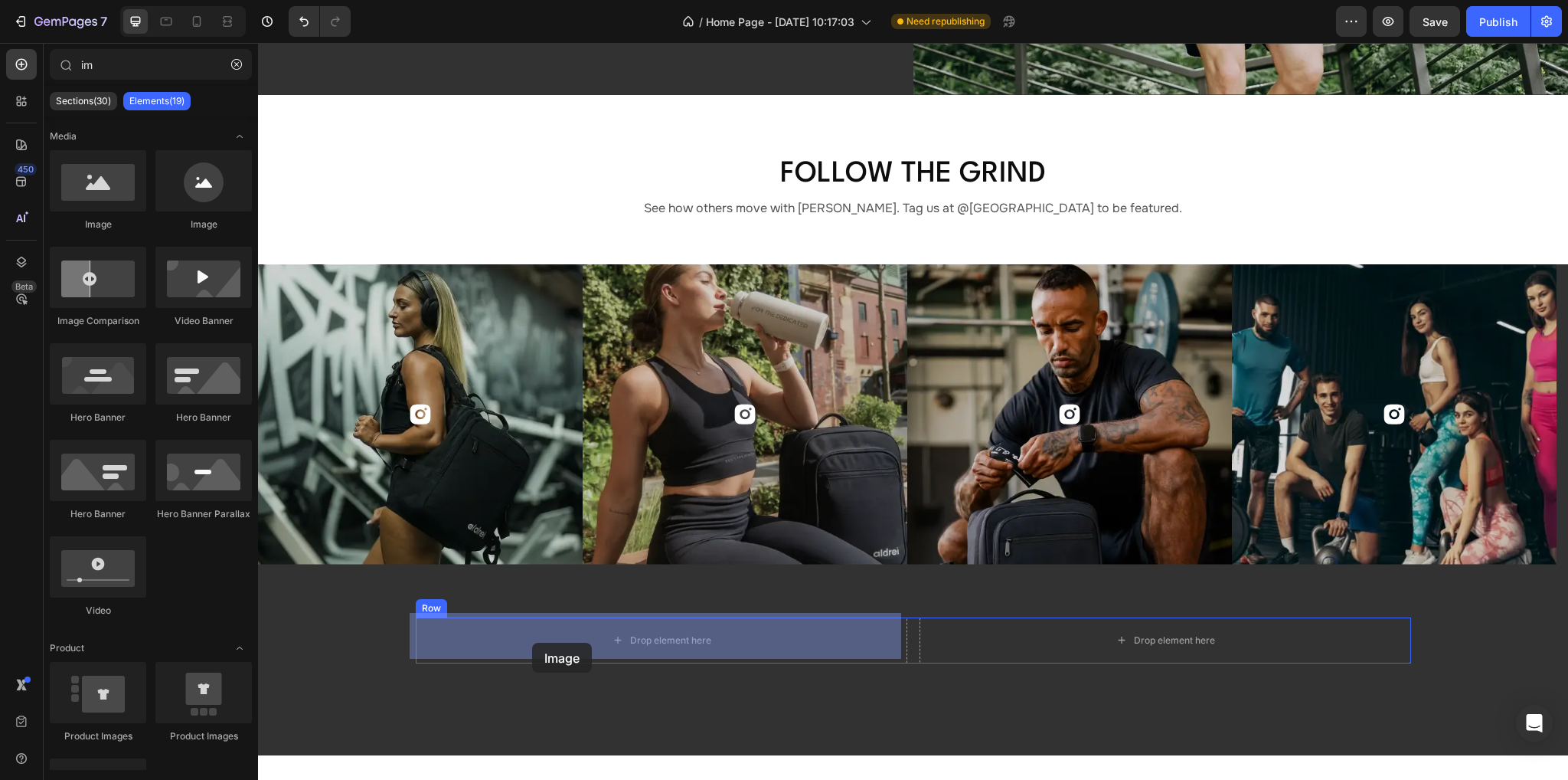
drag, startPoint x: 353, startPoint y: 220, endPoint x: 526, endPoint y: 636, distance: 450.5
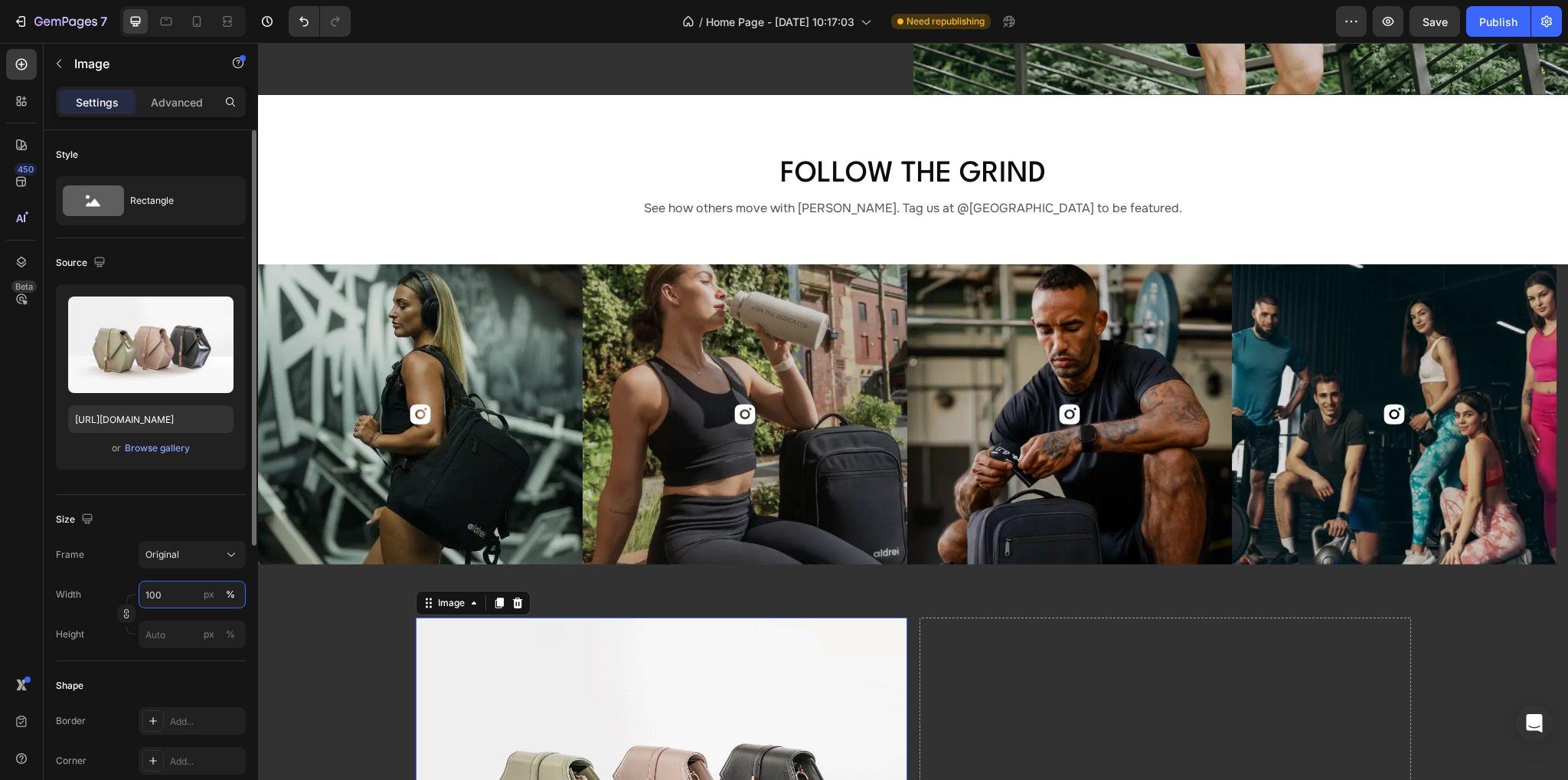
click at [175, 592] on input "100" at bounding box center [192, 594] width 107 height 28
type input "191"
click at [209, 592] on div "px" at bounding box center [209, 594] width 10 height 14
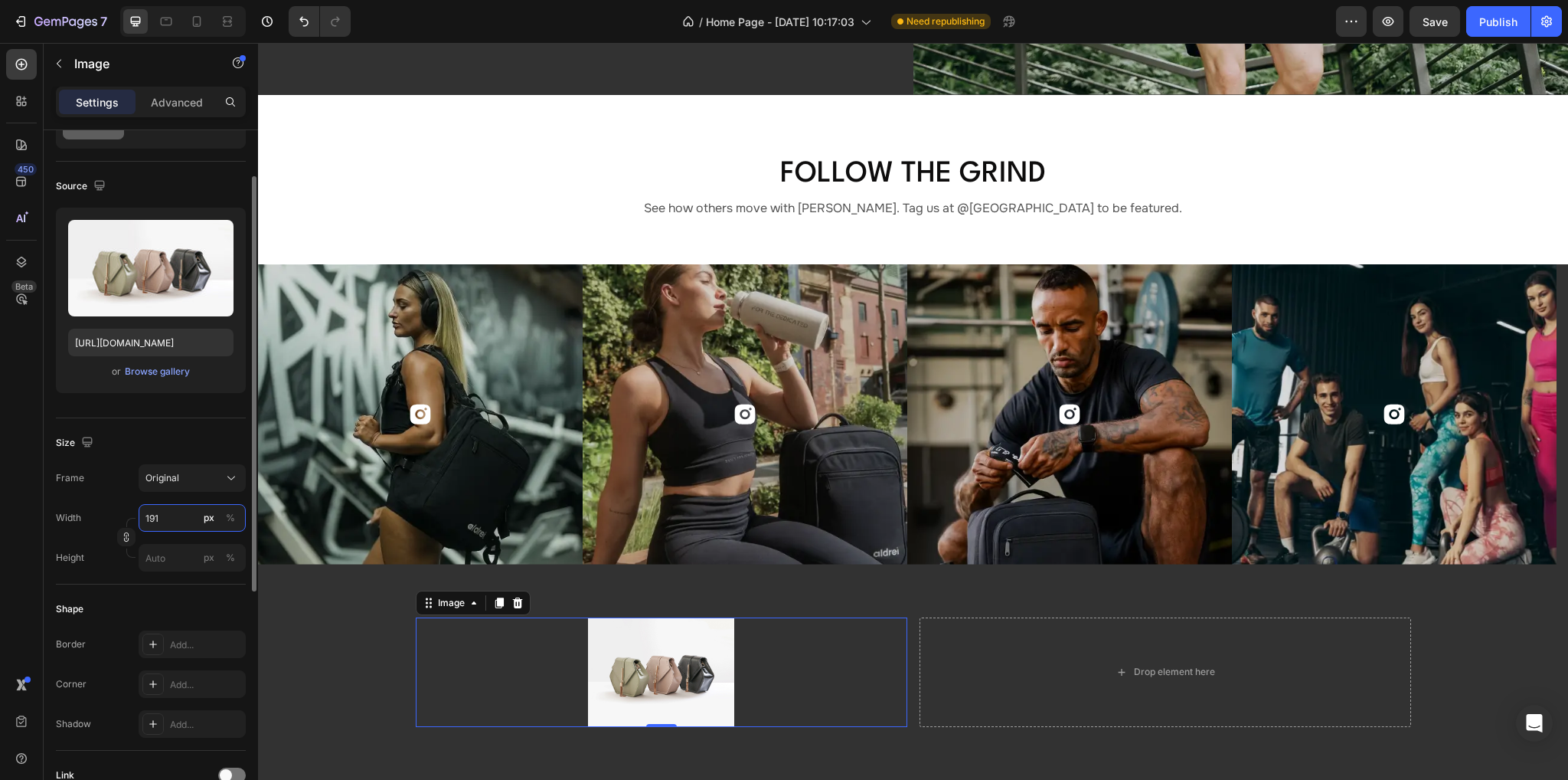
scroll to position [459, 0]
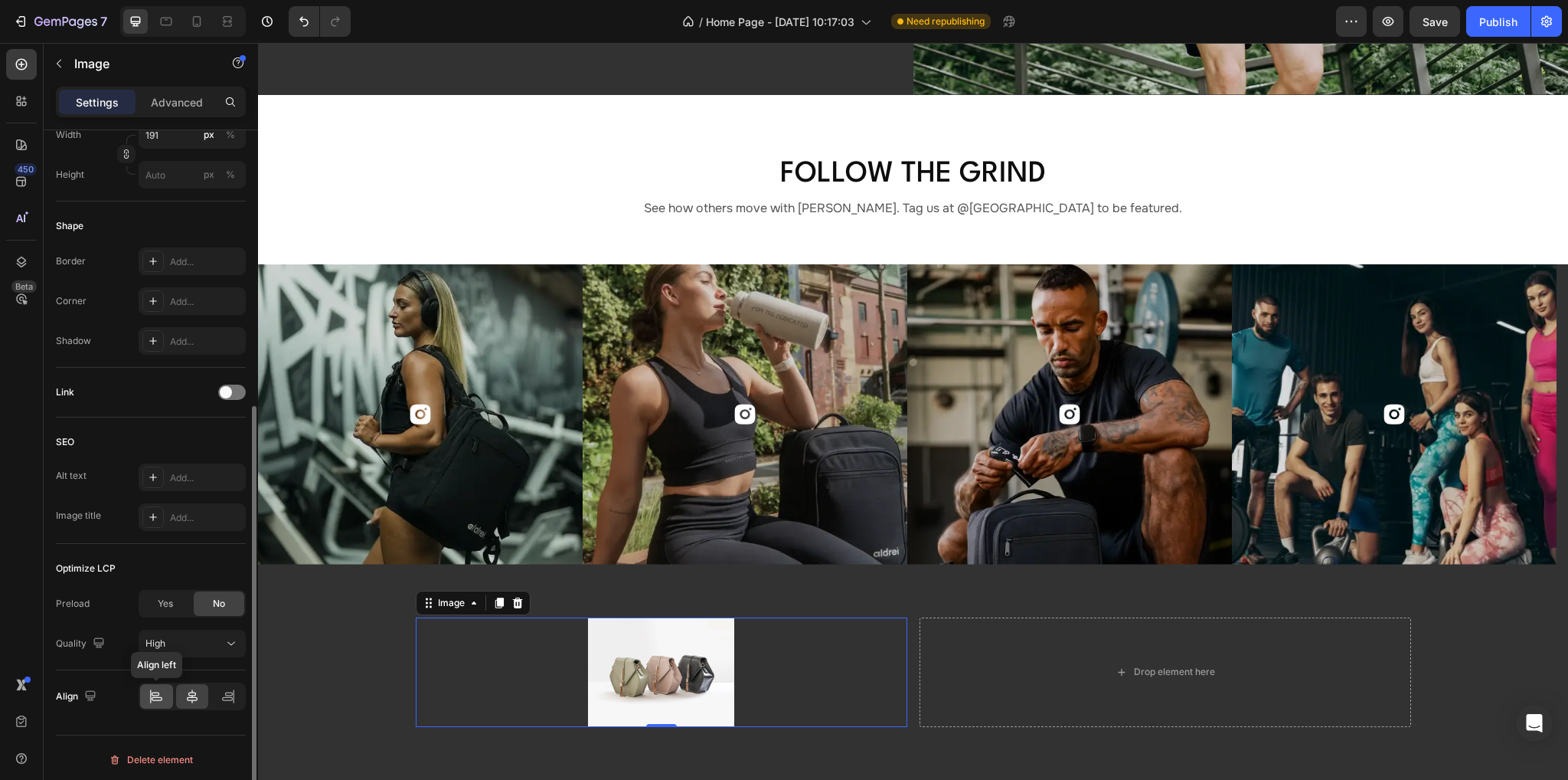
click at [160, 690] on icon at bounding box center [157, 696] width 15 height 15
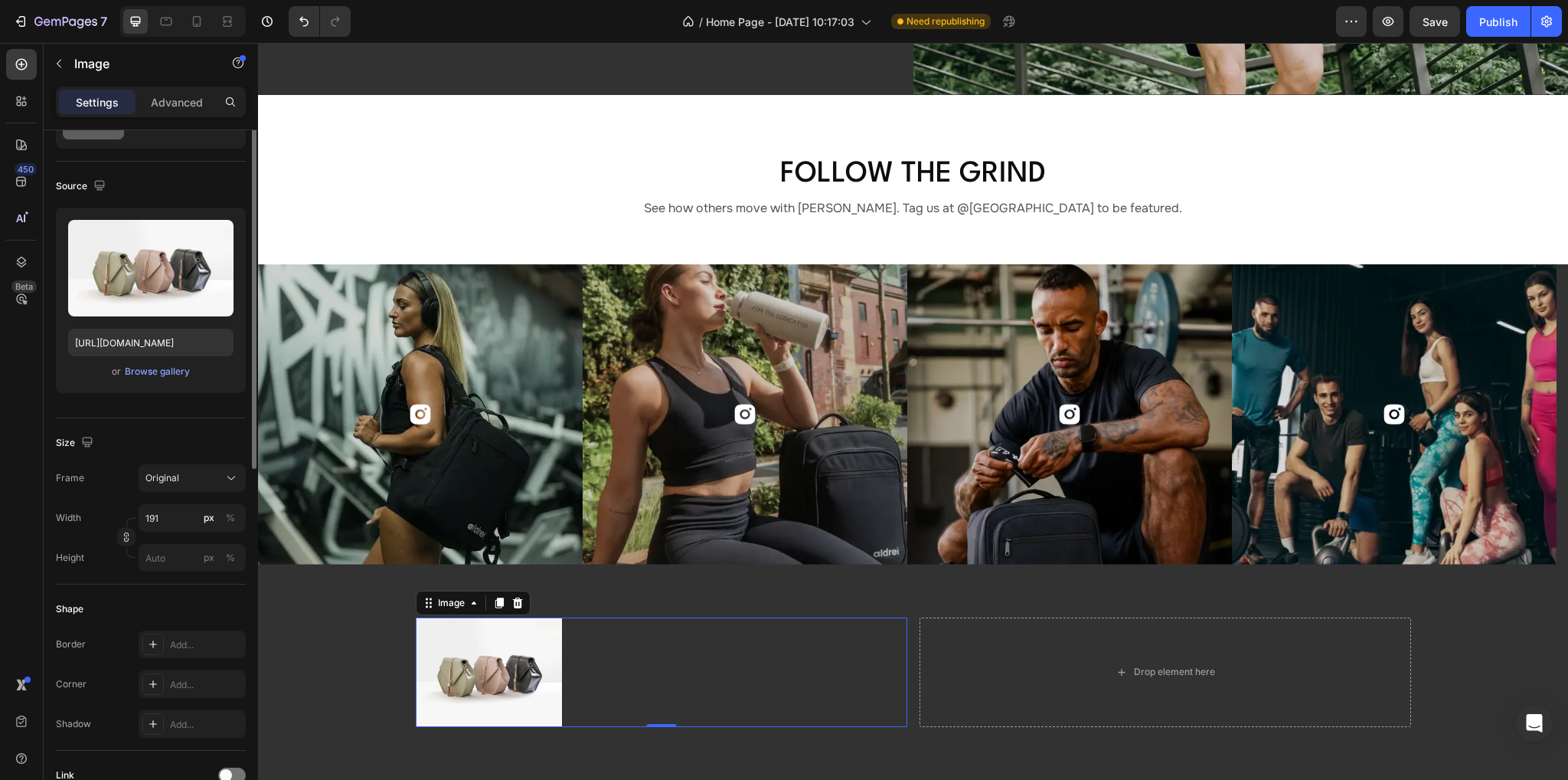
scroll to position [0, 0]
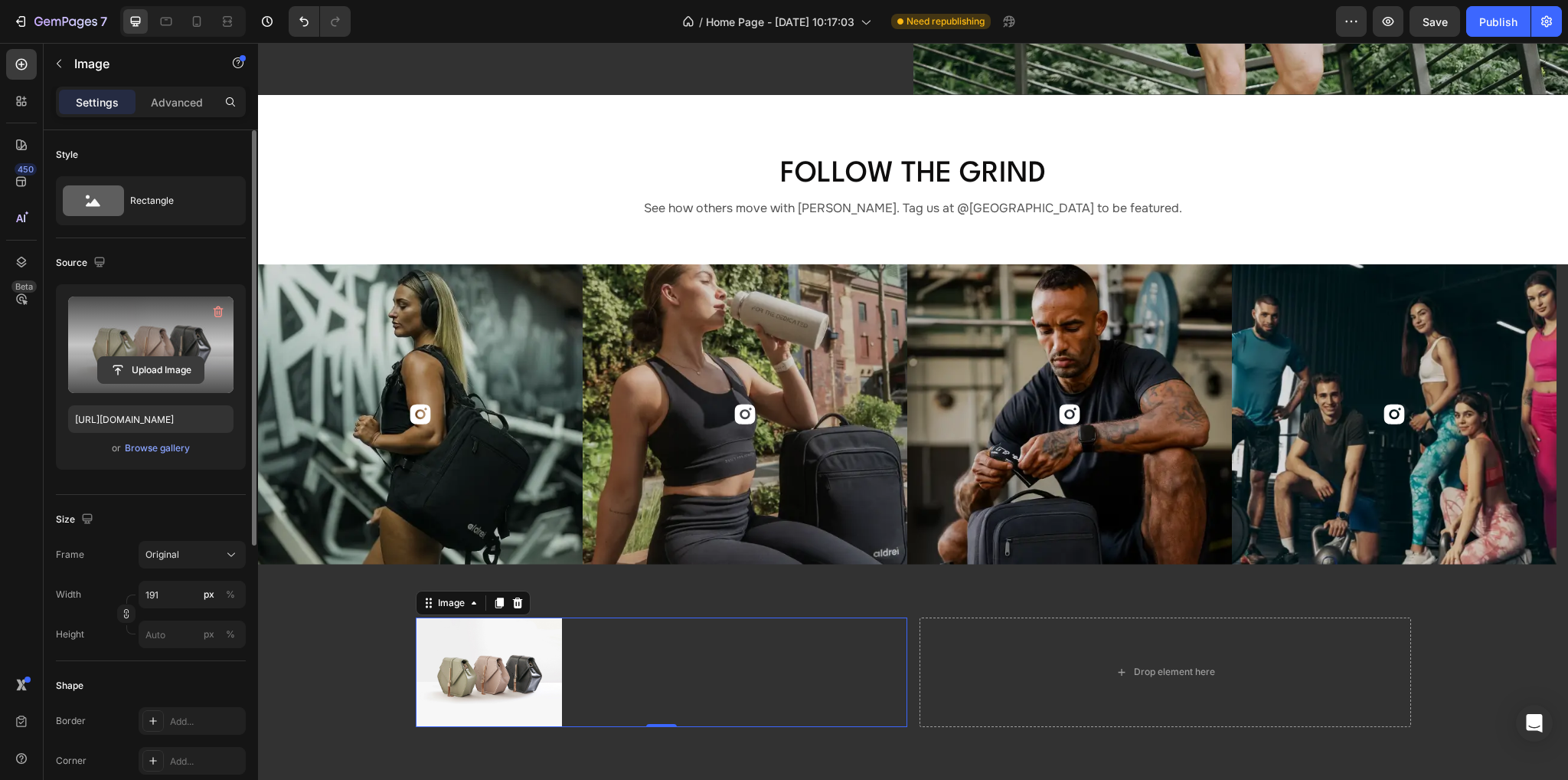
click at [158, 362] on input "file" at bounding box center [150, 369] width 105 height 26
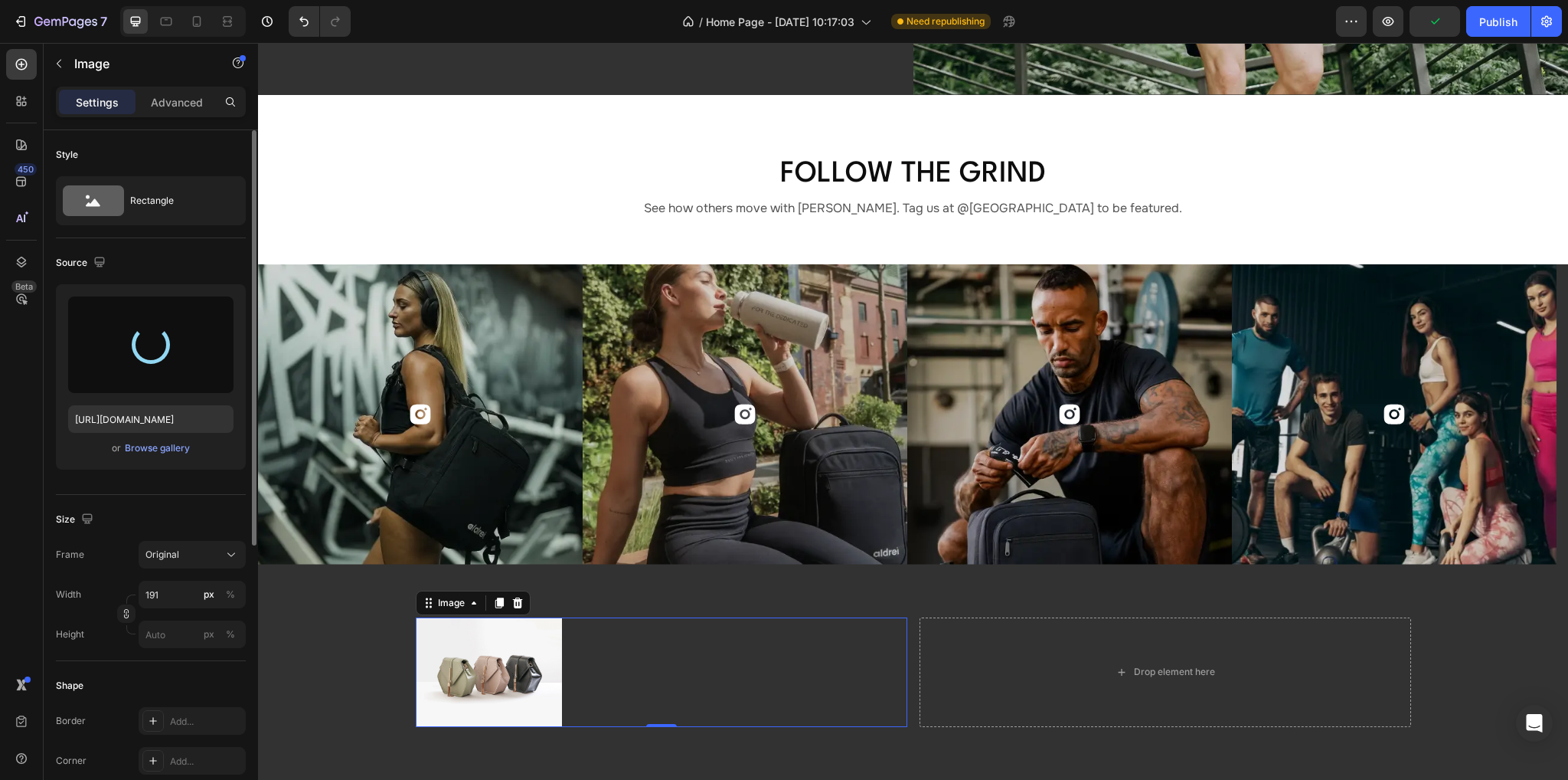
type input "[URL][DOMAIN_NAME]"
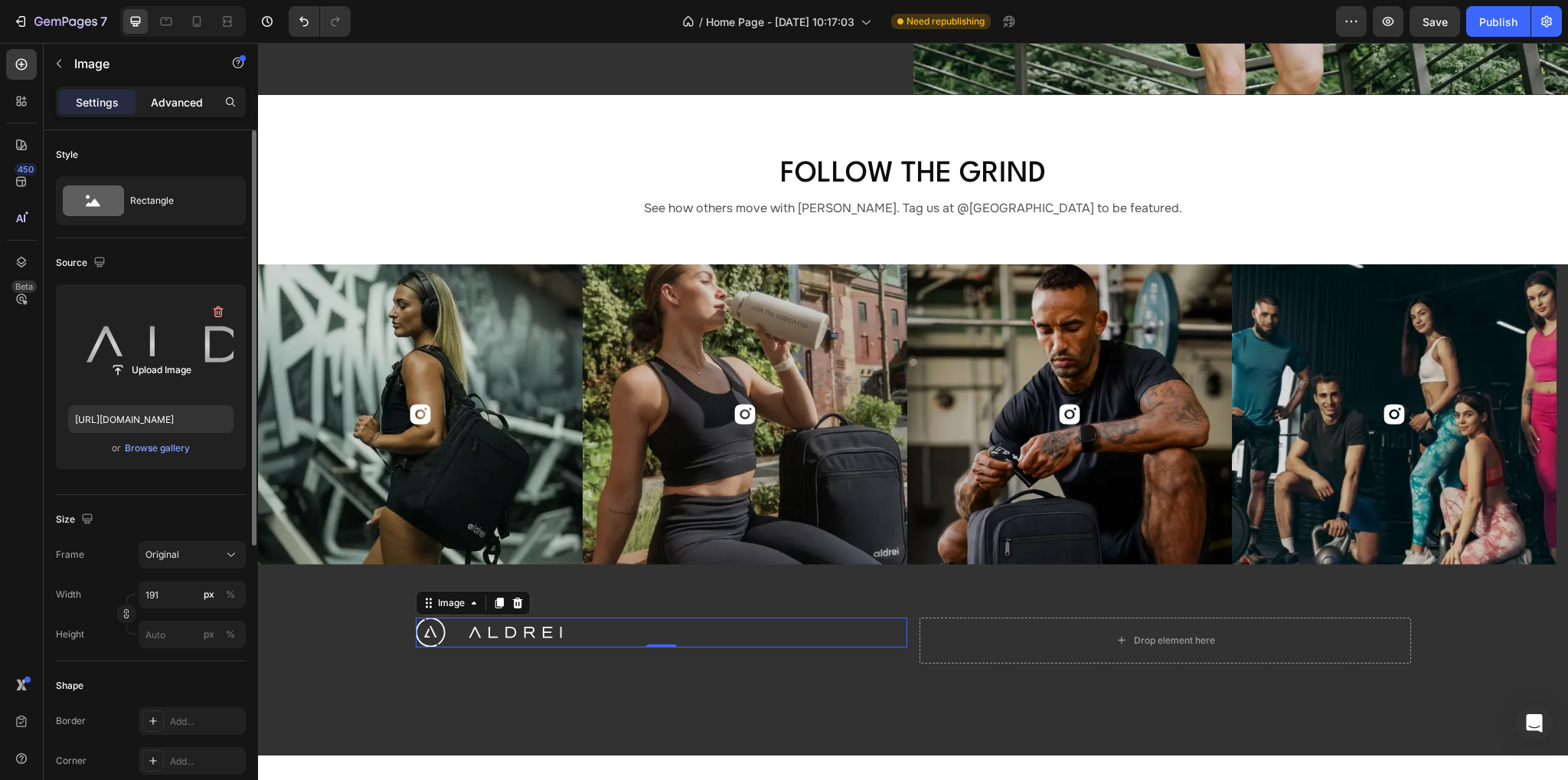
click at [162, 102] on p "Advanced" at bounding box center [176, 102] width 52 height 16
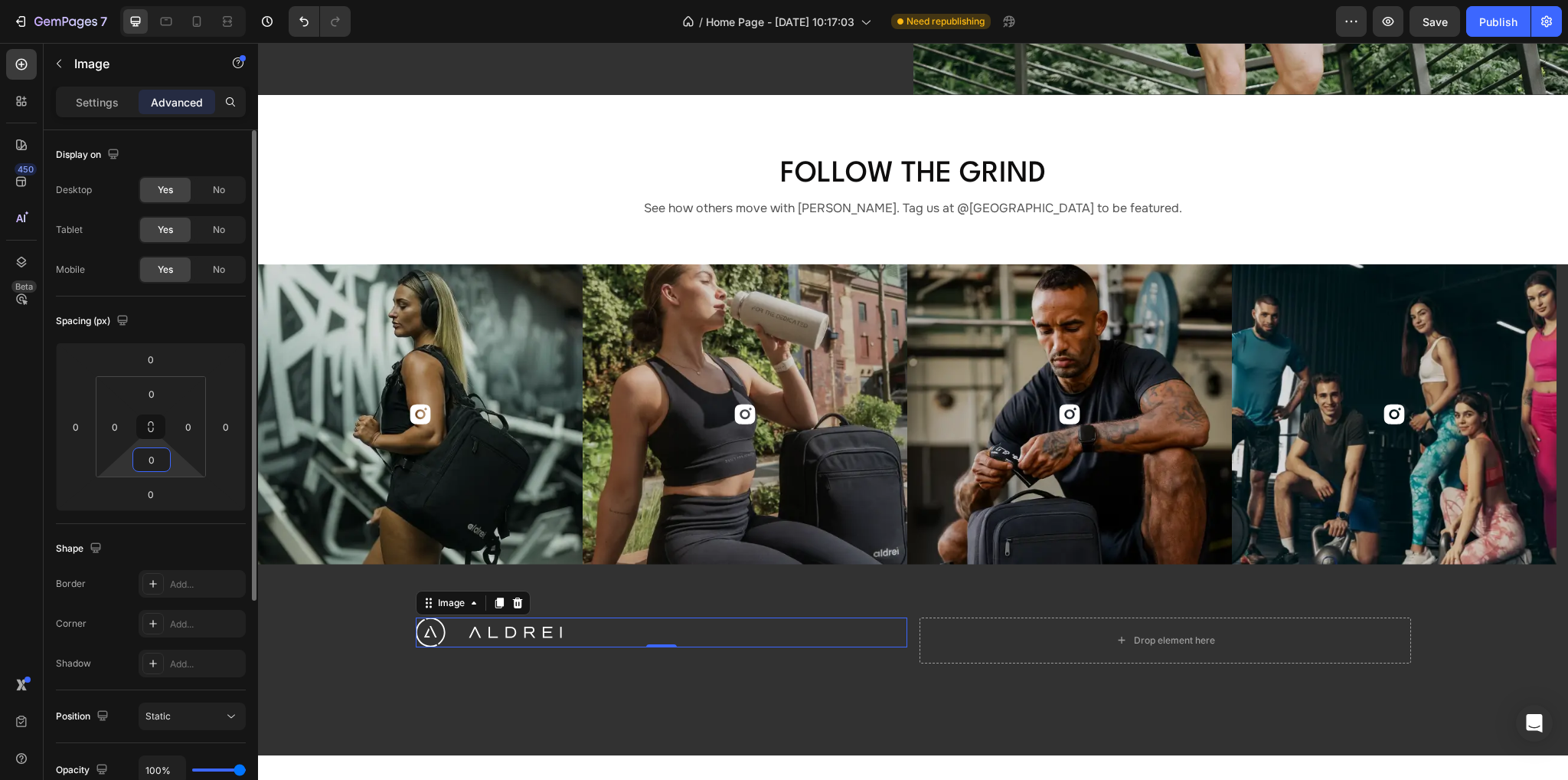
click at [157, 460] on input "0" at bounding box center [152, 459] width 30 height 23
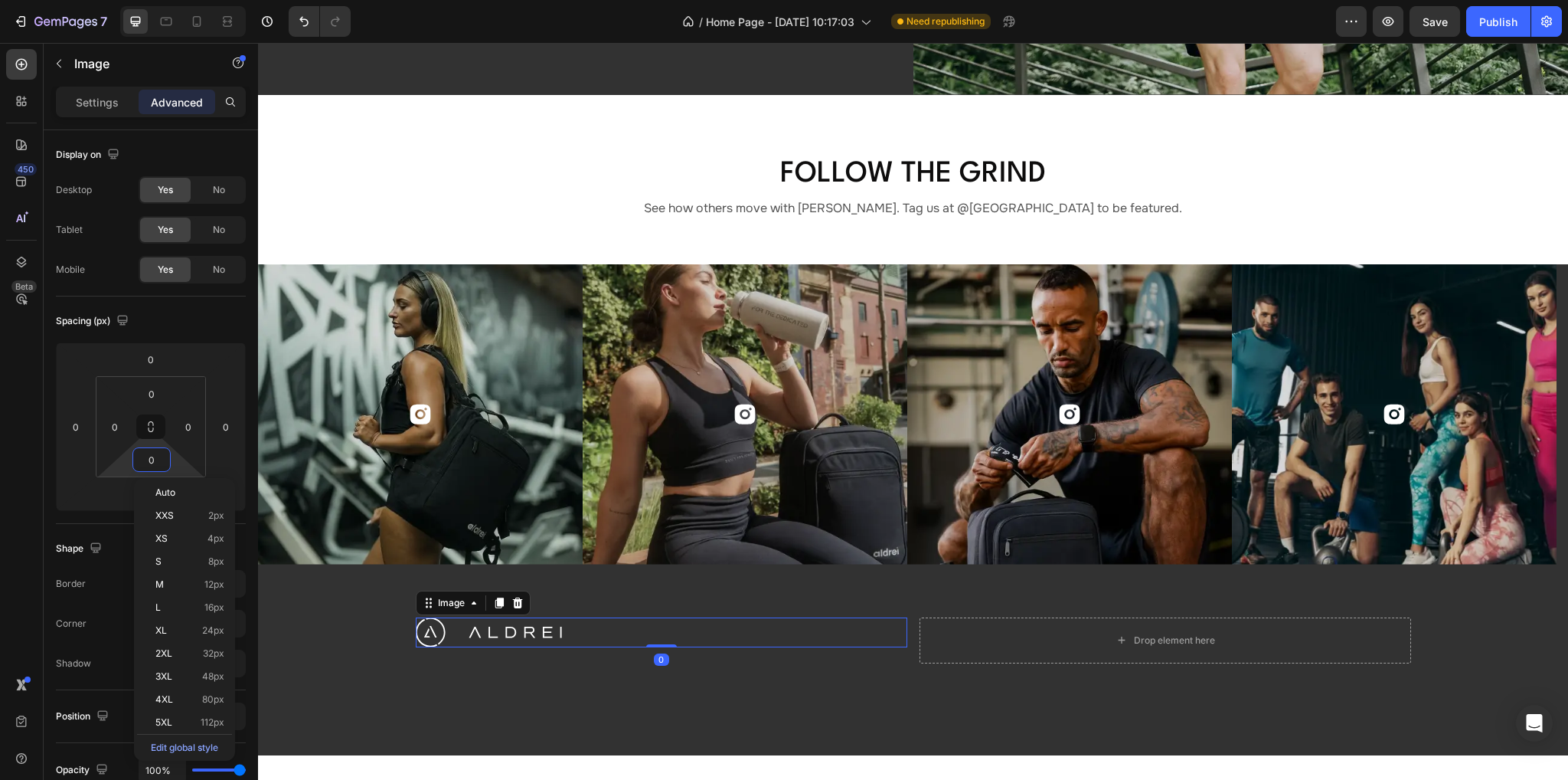
drag, startPoint x: 14, startPoint y: 479, endPoint x: 179, endPoint y: 523, distance: 170.8
click at [15, 479] on div "450 Beta" at bounding box center [21, 360] width 30 height 621
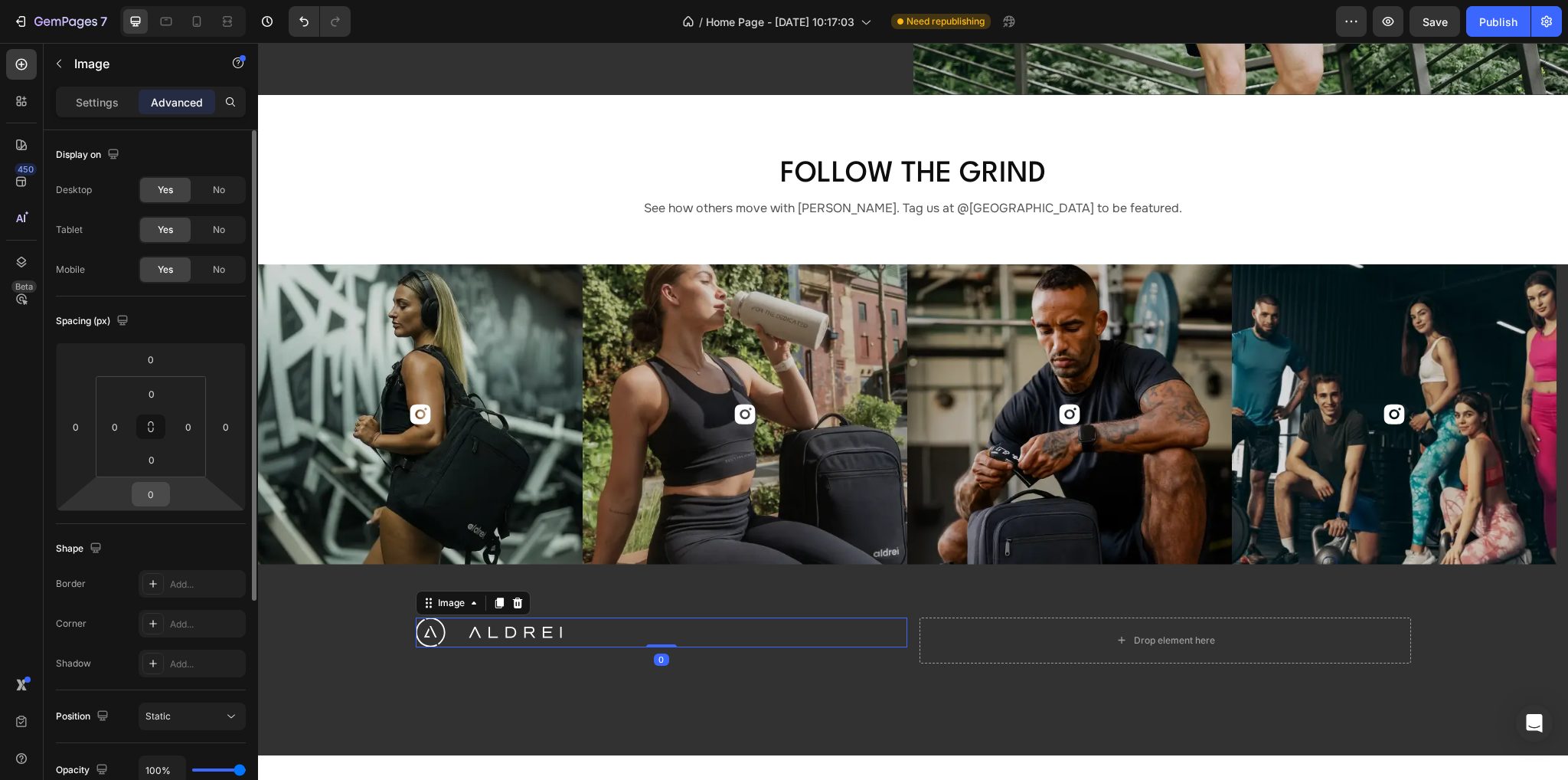
click at [153, 492] on input "0" at bounding box center [151, 493] width 30 height 23
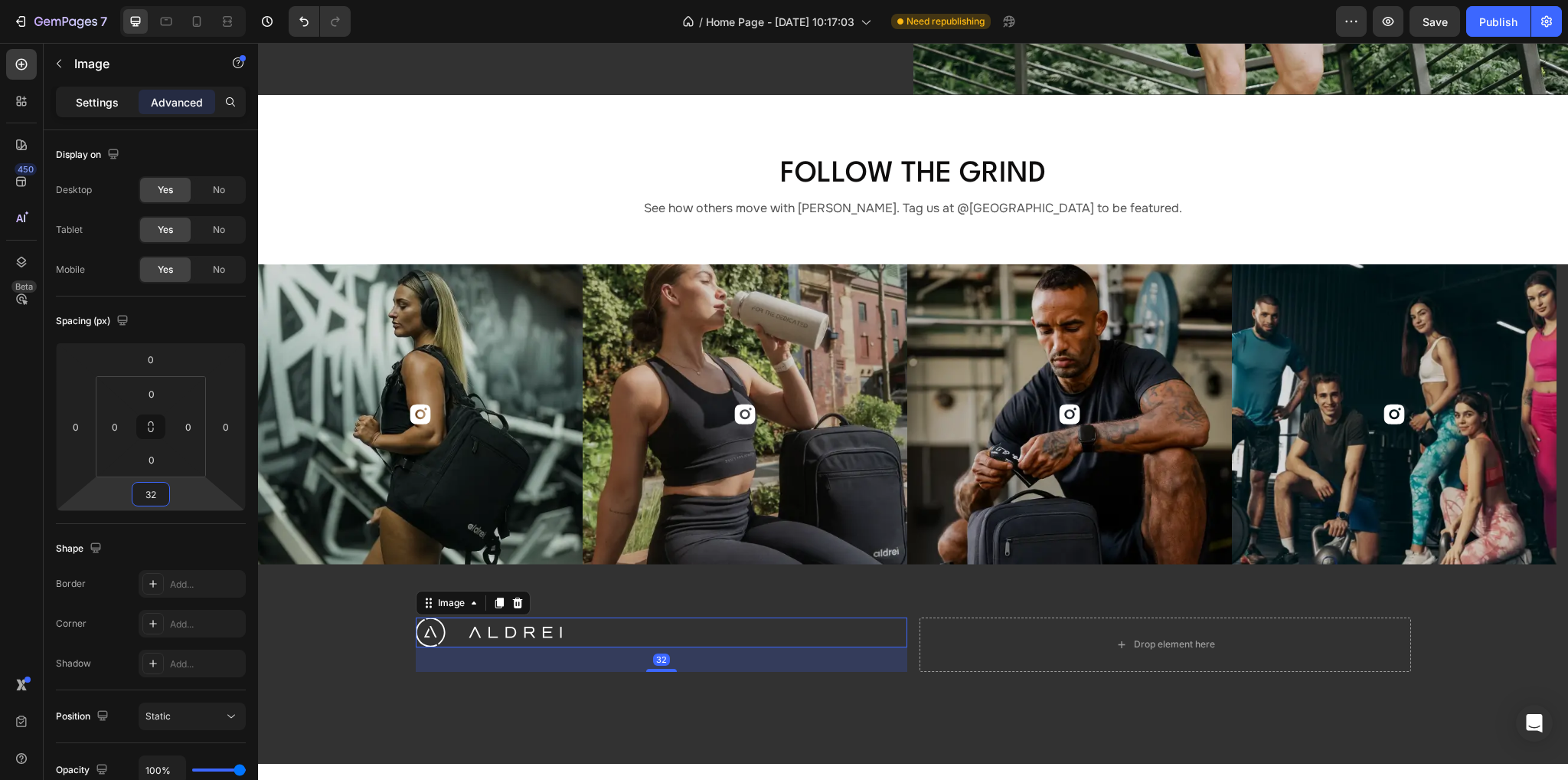
type input "32"
drag, startPoint x: 80, startPoint y: 101, endPoint x: 149, endPoint y: 276, distance: 188.1
click at [80, 100] on p "Settings" at bounding box center [97, 102] width 43 height 16
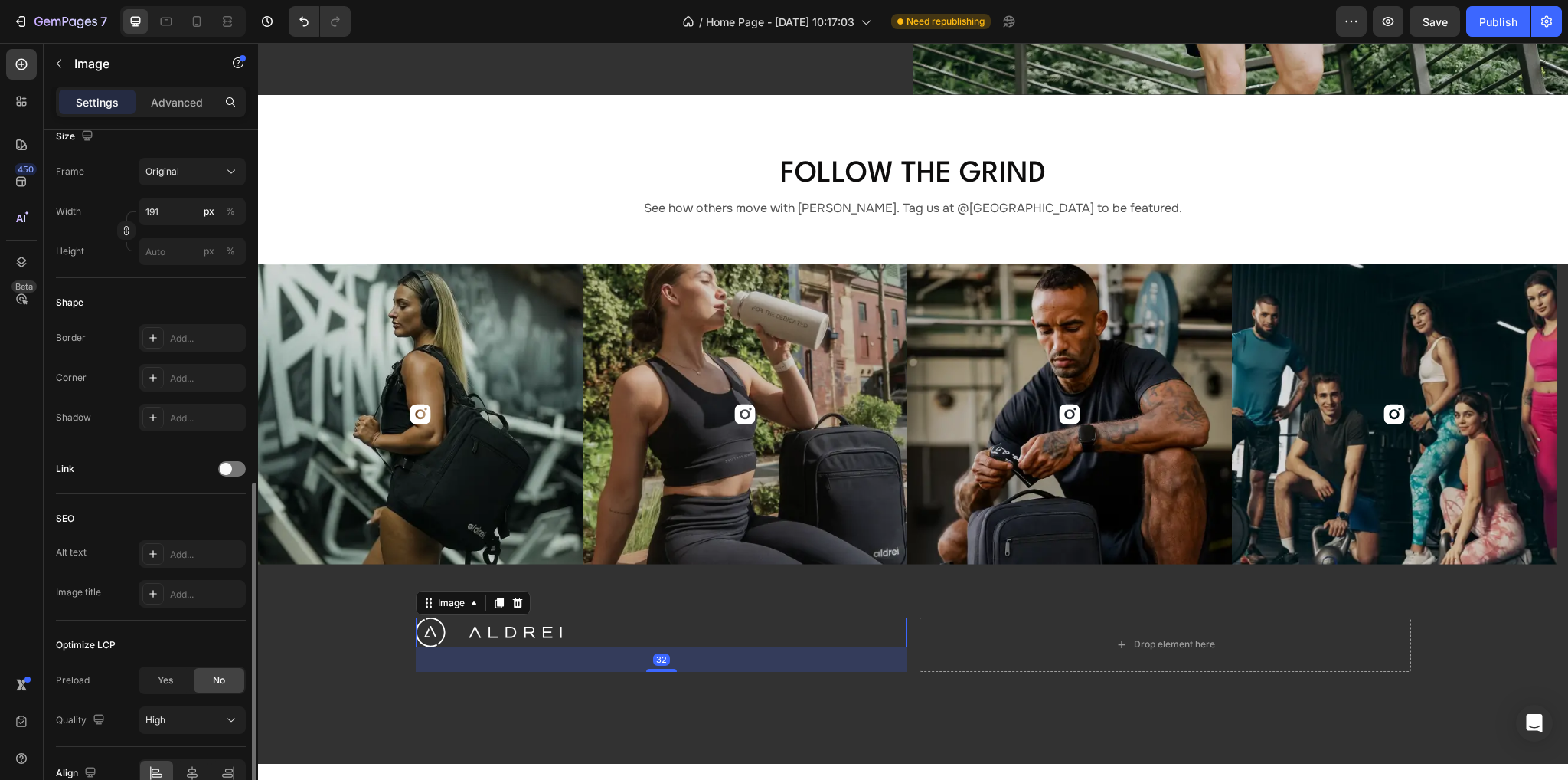
scroll to position [462, 0]
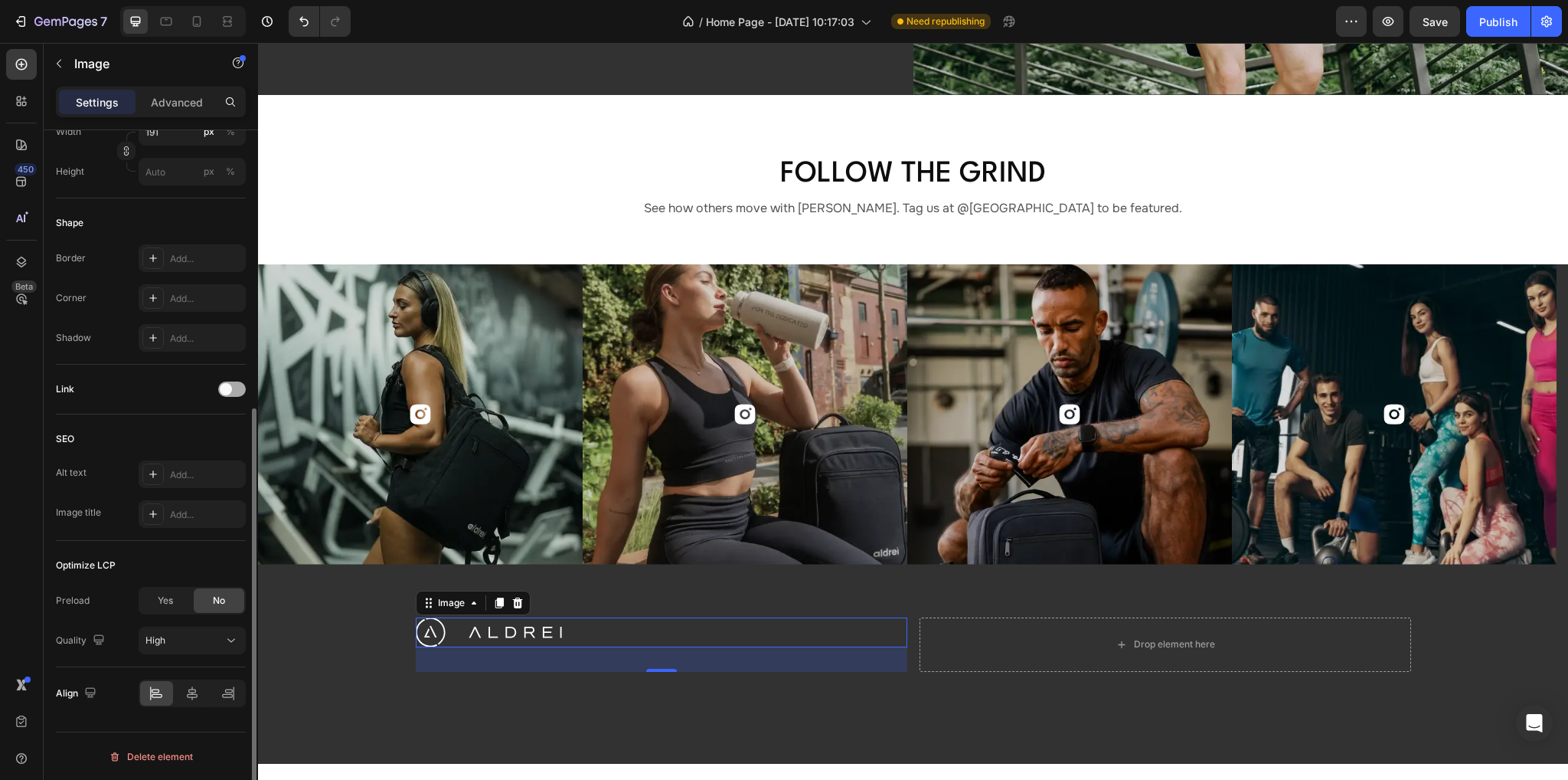
click at [228, 386] on span at bounding box center [226, 389] width 12 height 12
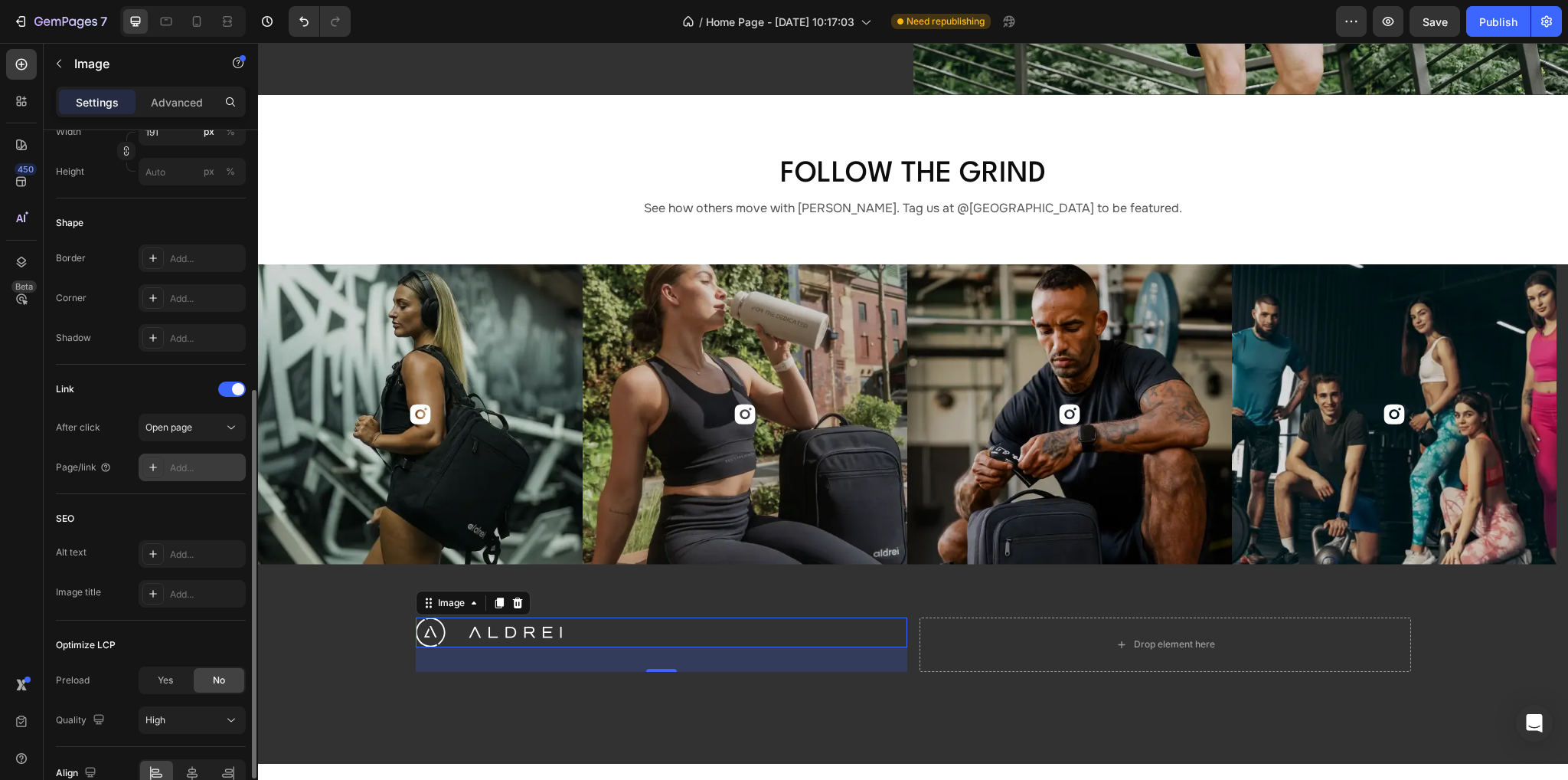
click at [191, 469] on div "Add..." at bounding box center [206, 468] width 72 height 14
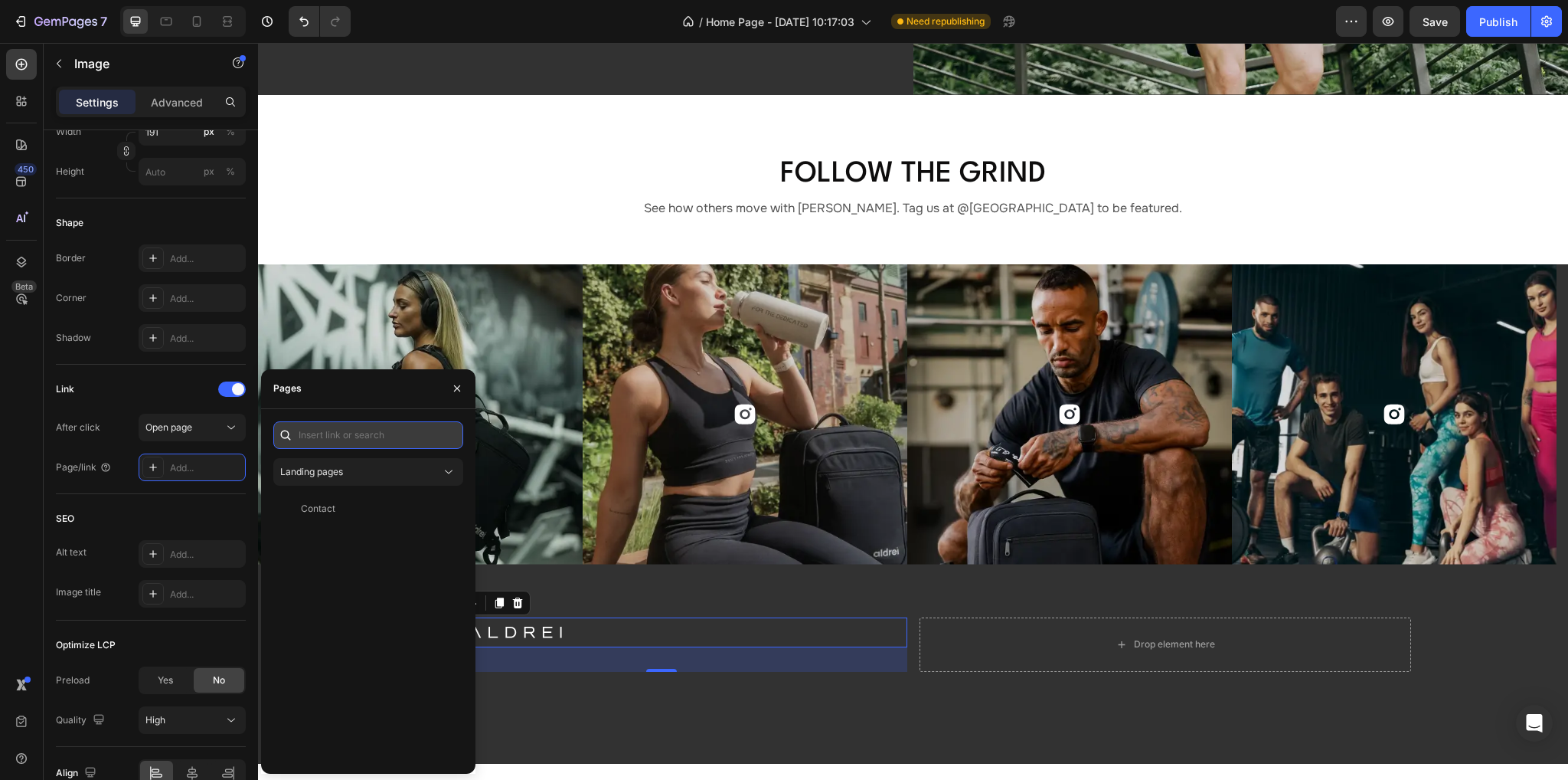
click at [320, 431] on input "text" at bounding box center [368, 435] width 190 height 28
type input "/"
click at [323, 466] on div "Home Page" at bounding box center [325, 472] width 50 height 14
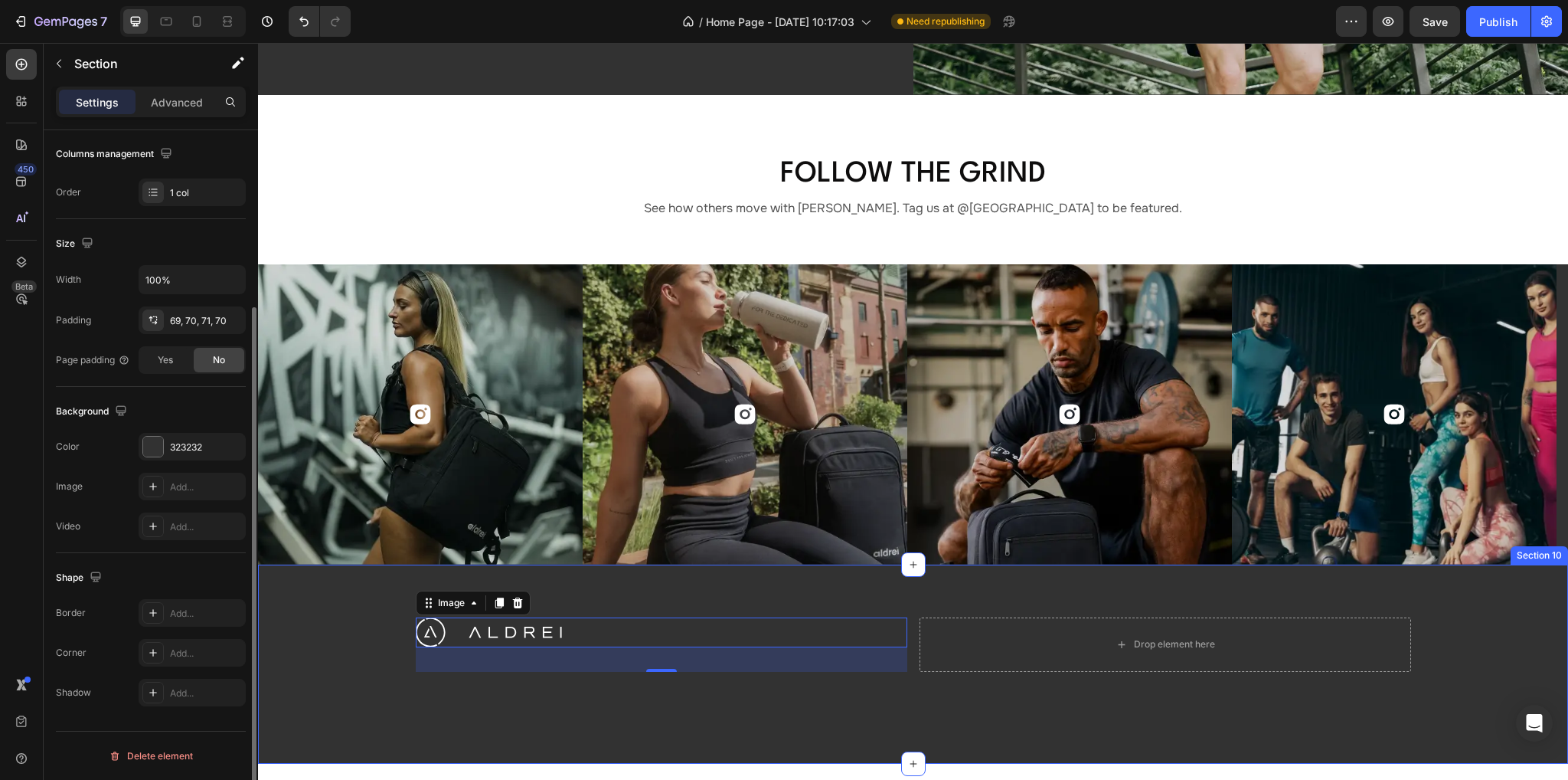
click at [698, 689] on div "Image 32 Drop element here Row" at bounding box center [913, 662] width 1203 height 92
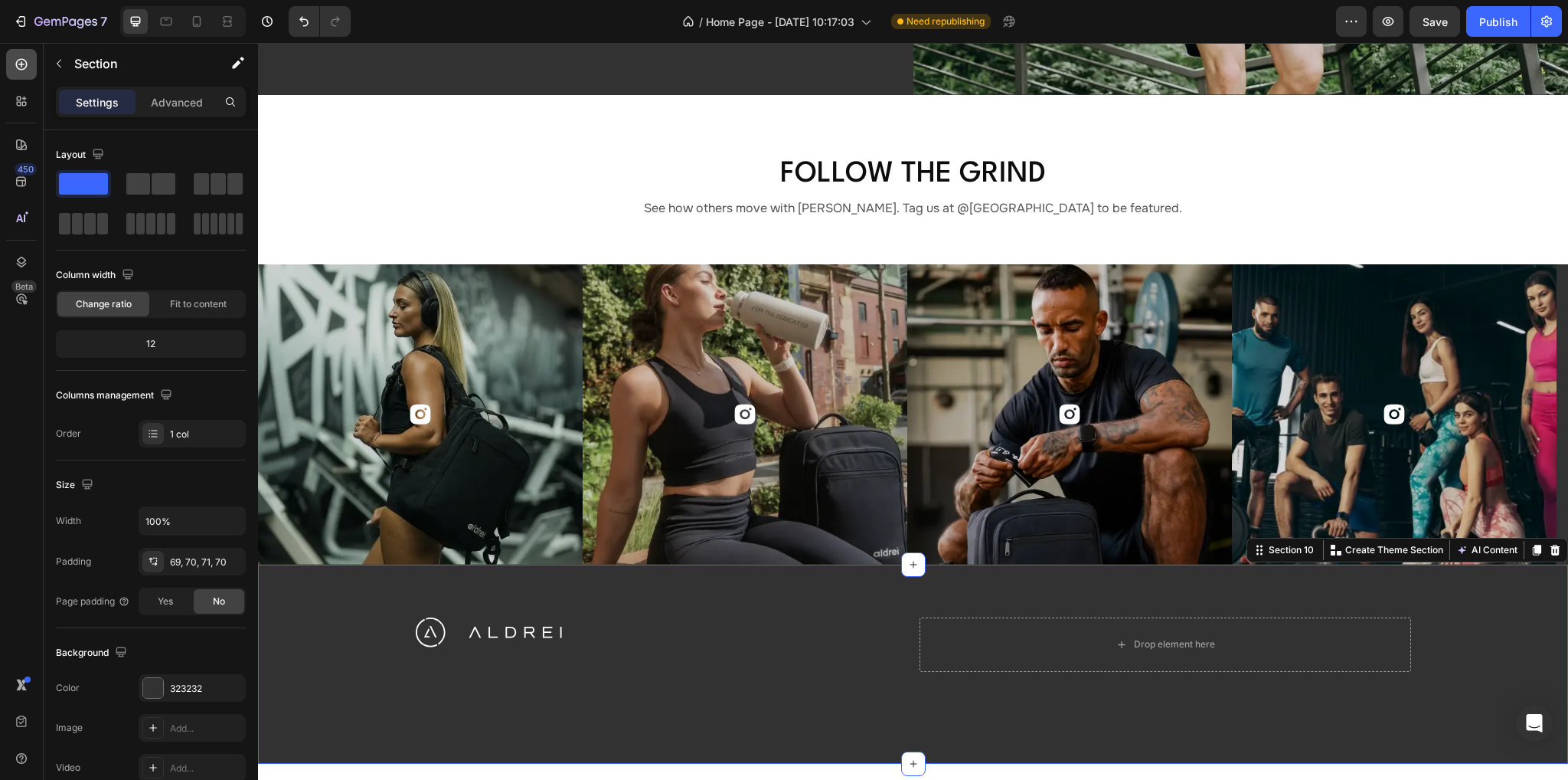
drag, startPoint x: 22, startPoint y: 58, endPoint x: 97, endPoint y: 90, distance: 81.5
click at [22, 58] on icon at bounding box center [22, 65] width 15 height 15
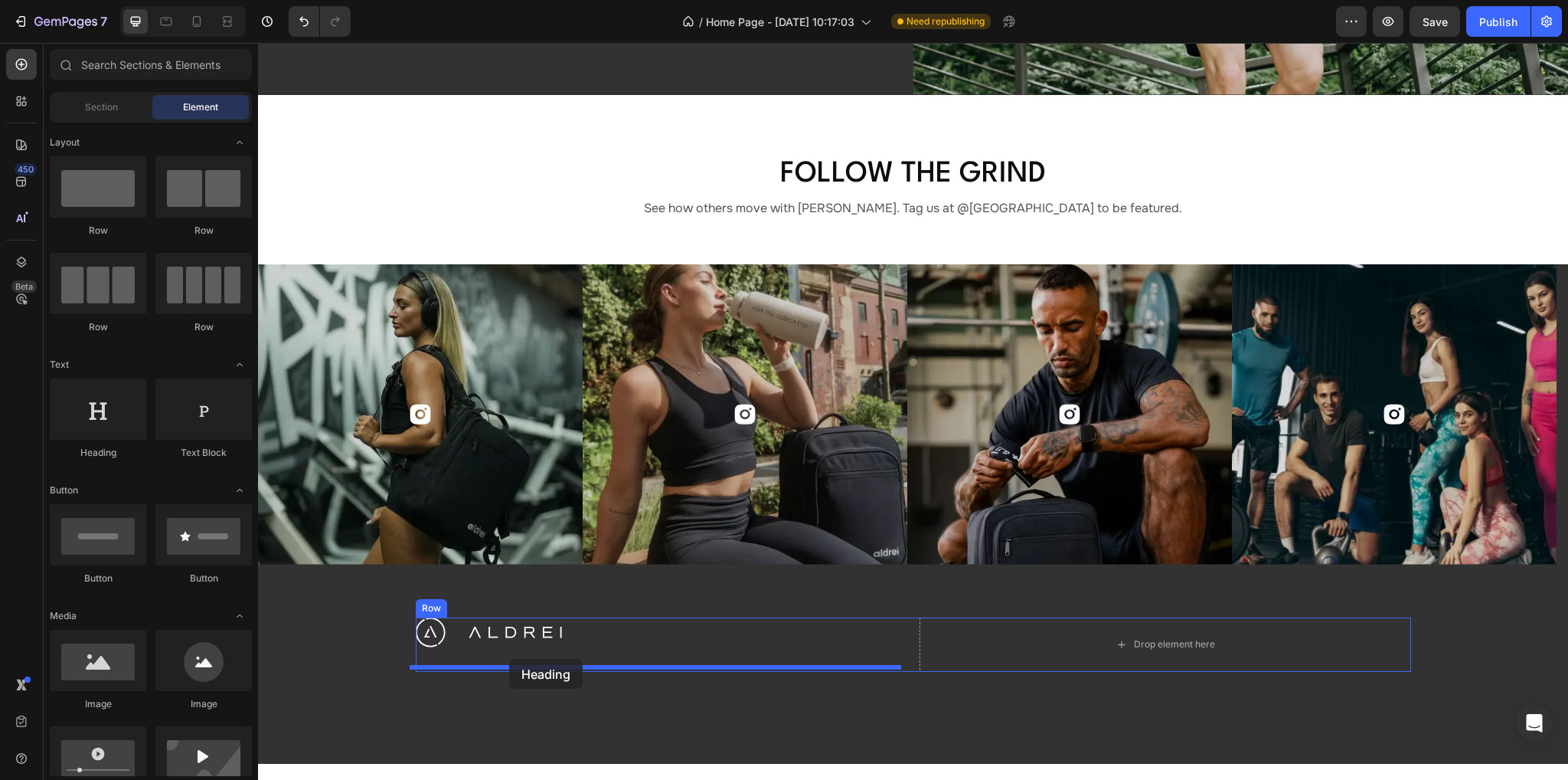
drag, startPoint x: 379, startPoint y: 463, endPoint x: 502, endPoint y: 659, distance: 231.4
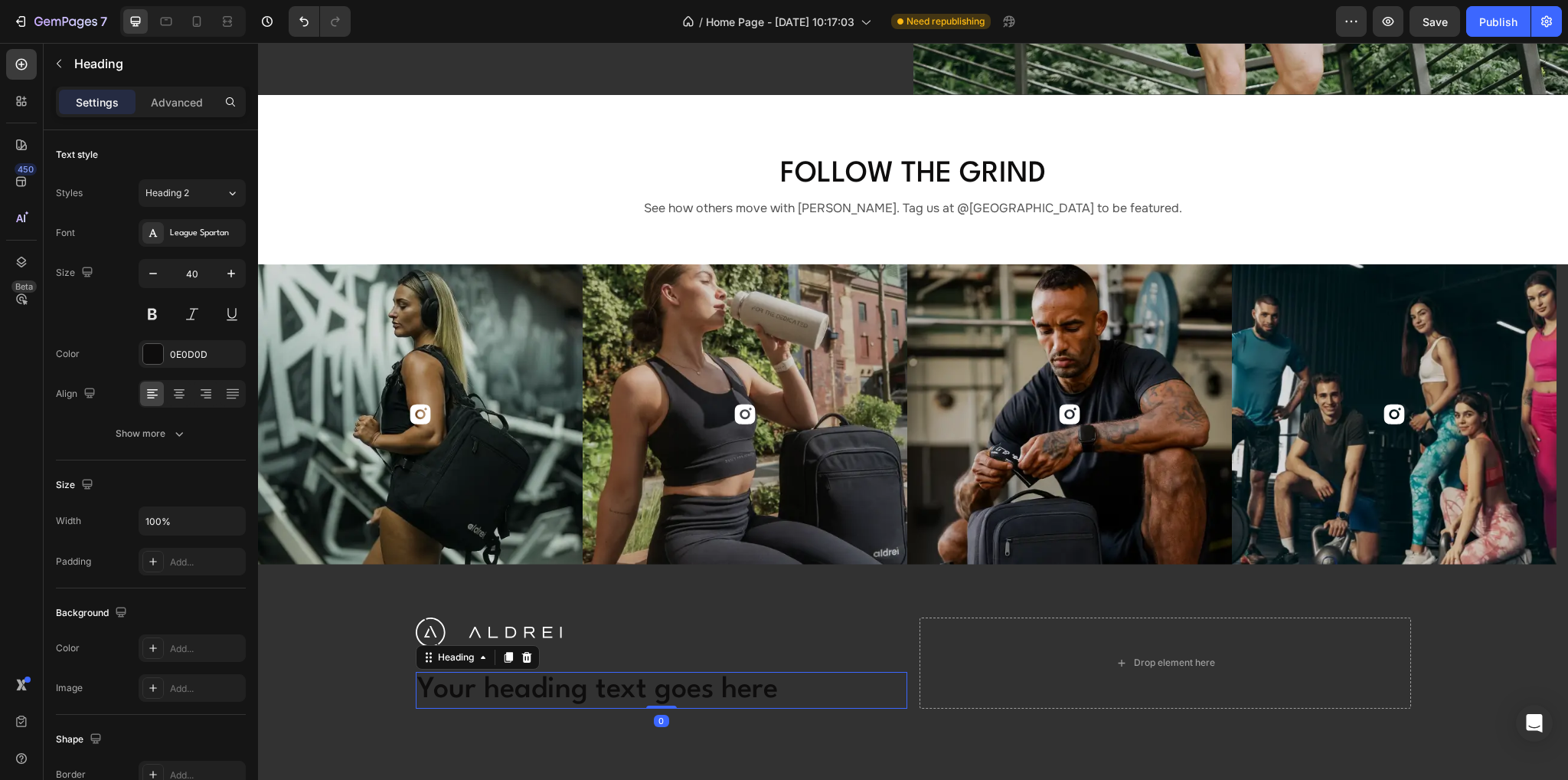
click at [469, 683] on h2 "Your heading text goes here" at bounding box center [661, 690] width 491 height 37
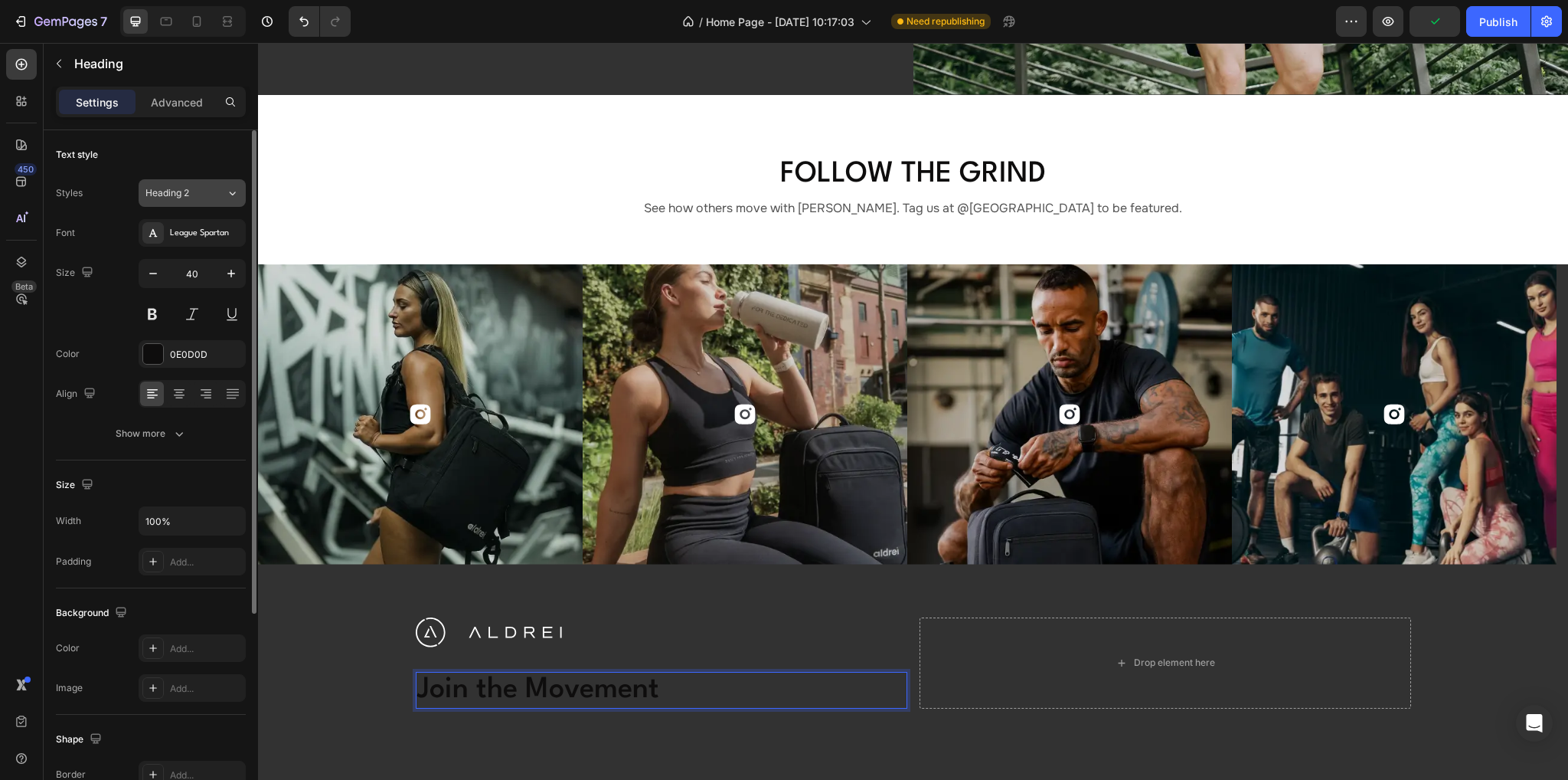
click at [194, 190] on div "Heading 2" at bounding box center [175, 193] width 62 height 14
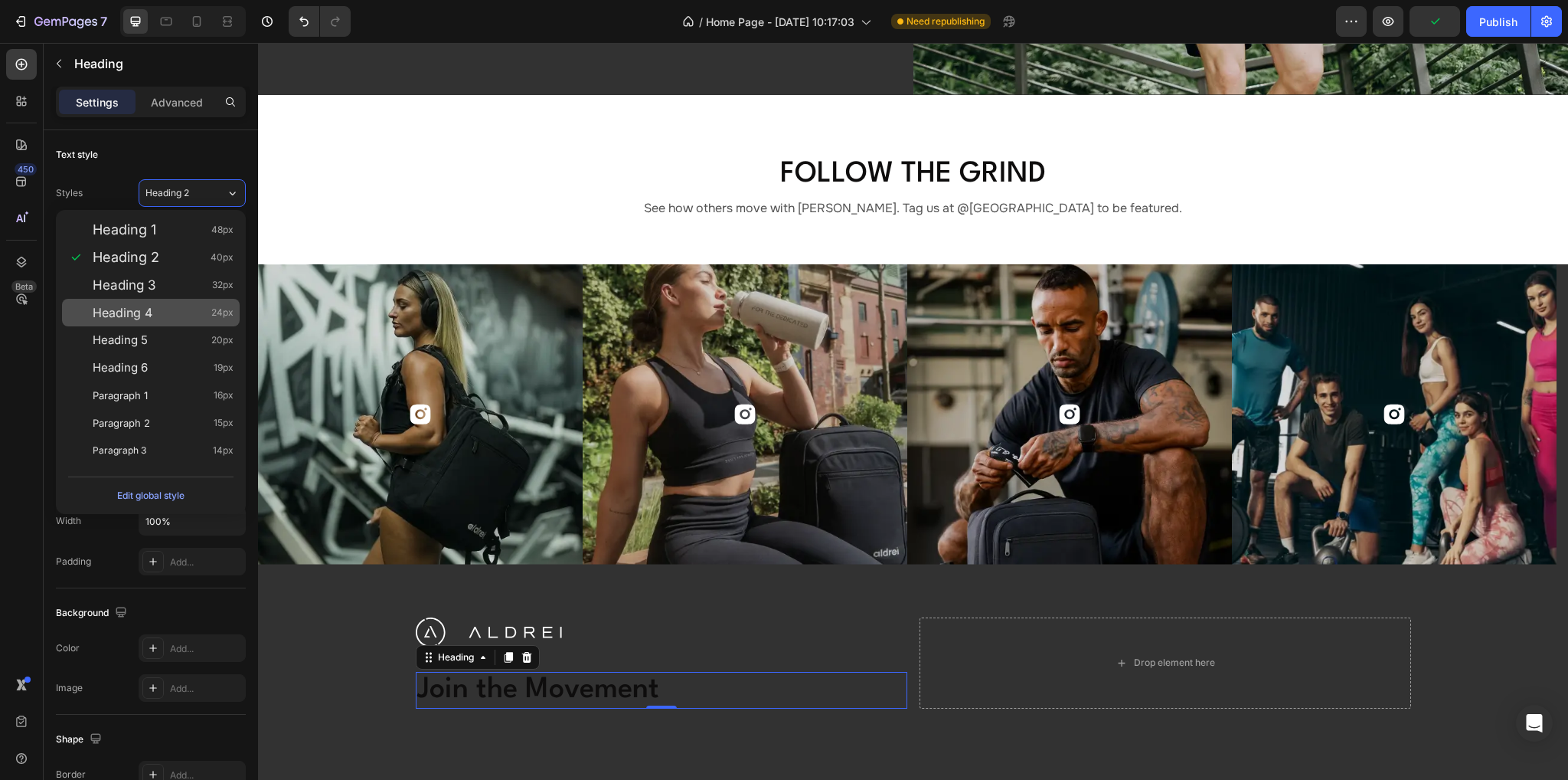
click at [200, 309] on div "Heading 4 24px" at bounding box center [163, 312] width 140 height 15
type input "24"
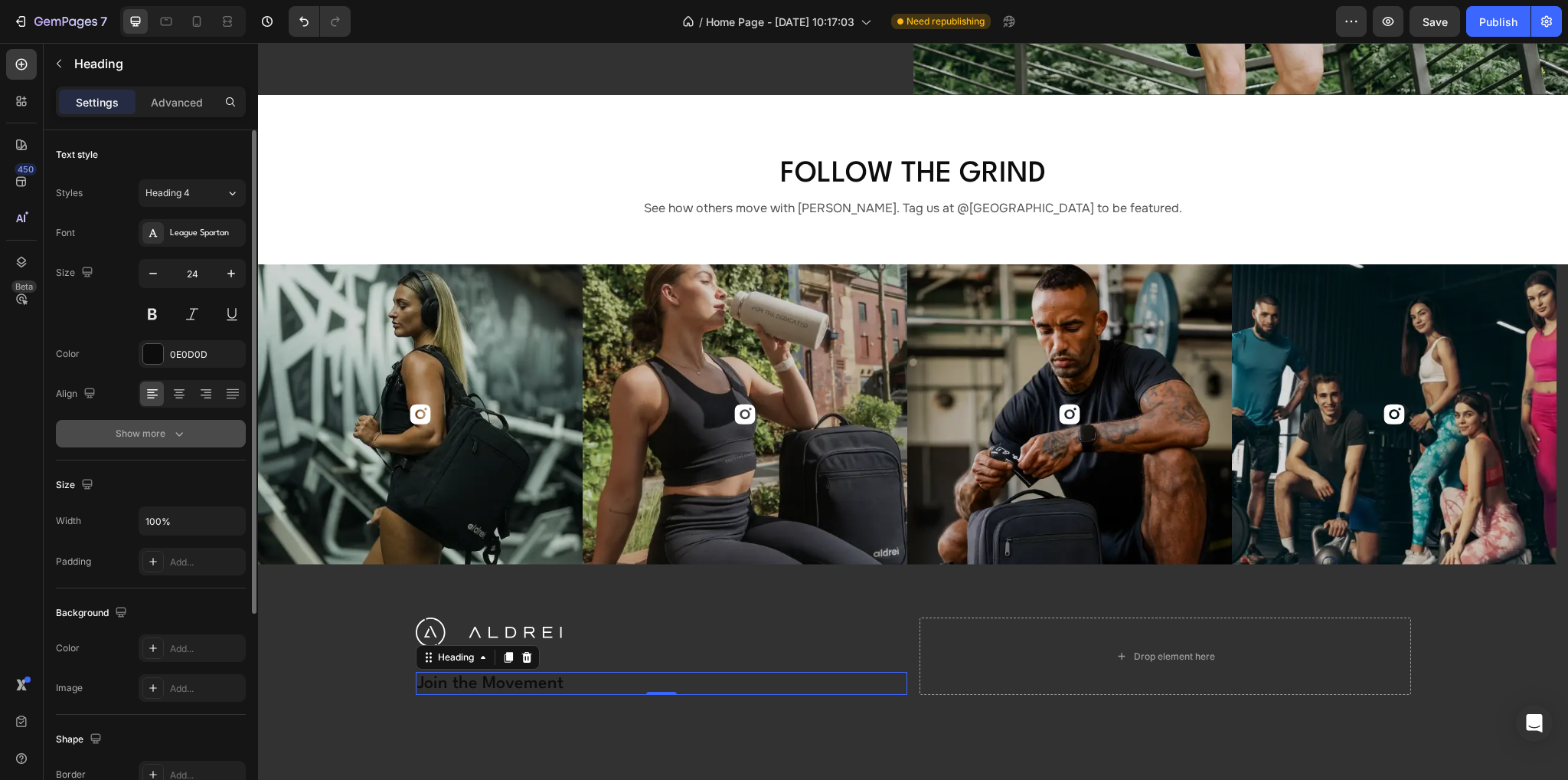
drag, startPoint x: 167, startPoint y: 433, endPoint x: 172, endPoint y: 386, distance: 47.3
click at [168, 433] on div "Show more" at bounding box center [151, 434] width 71 height 15
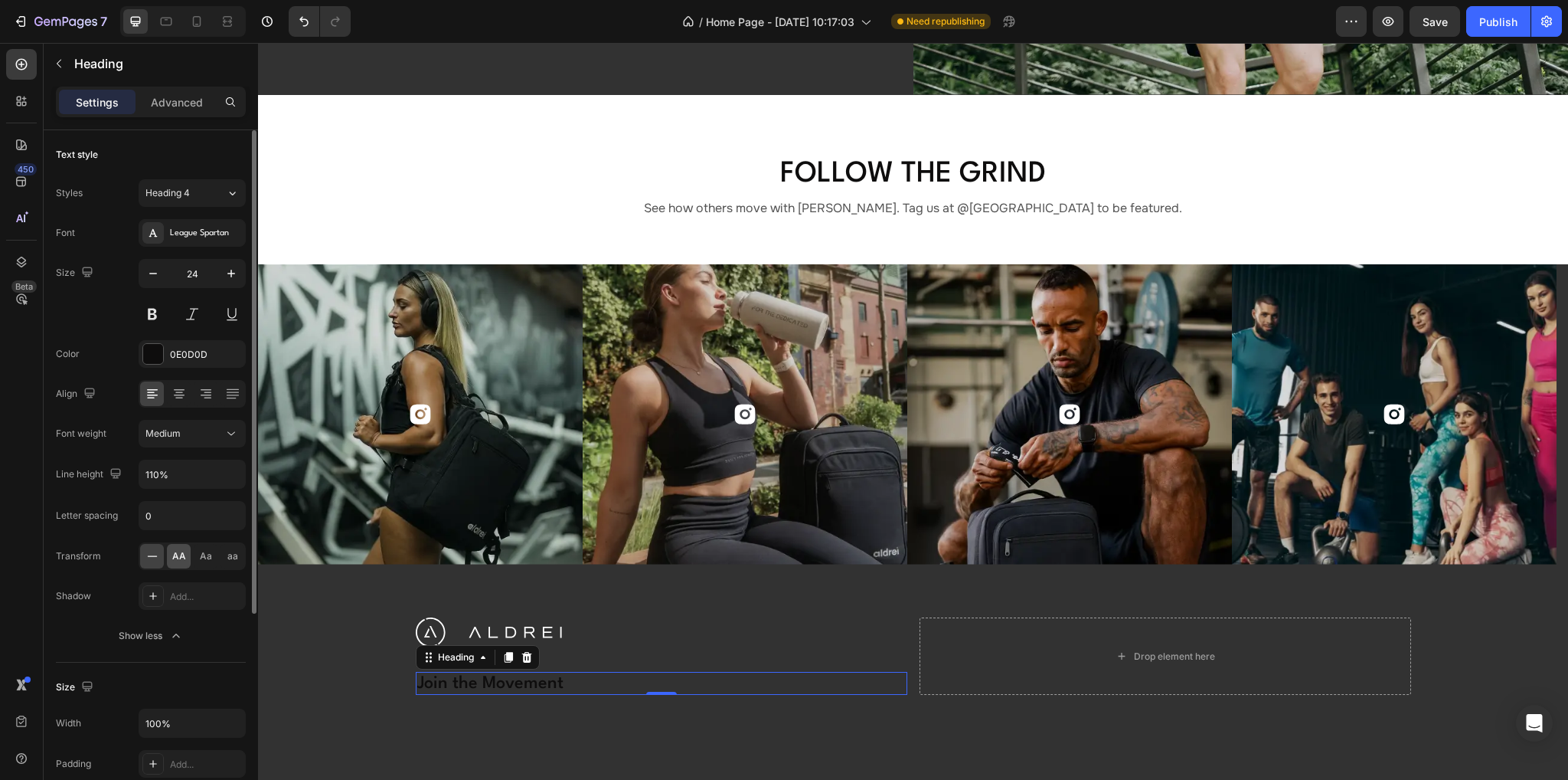
click at [182, 558] on span "AA" at bounding box center [179, 556] width 14 height 14
click at [155, 356] on div at bounding box center [153, 353] width 20 height 20
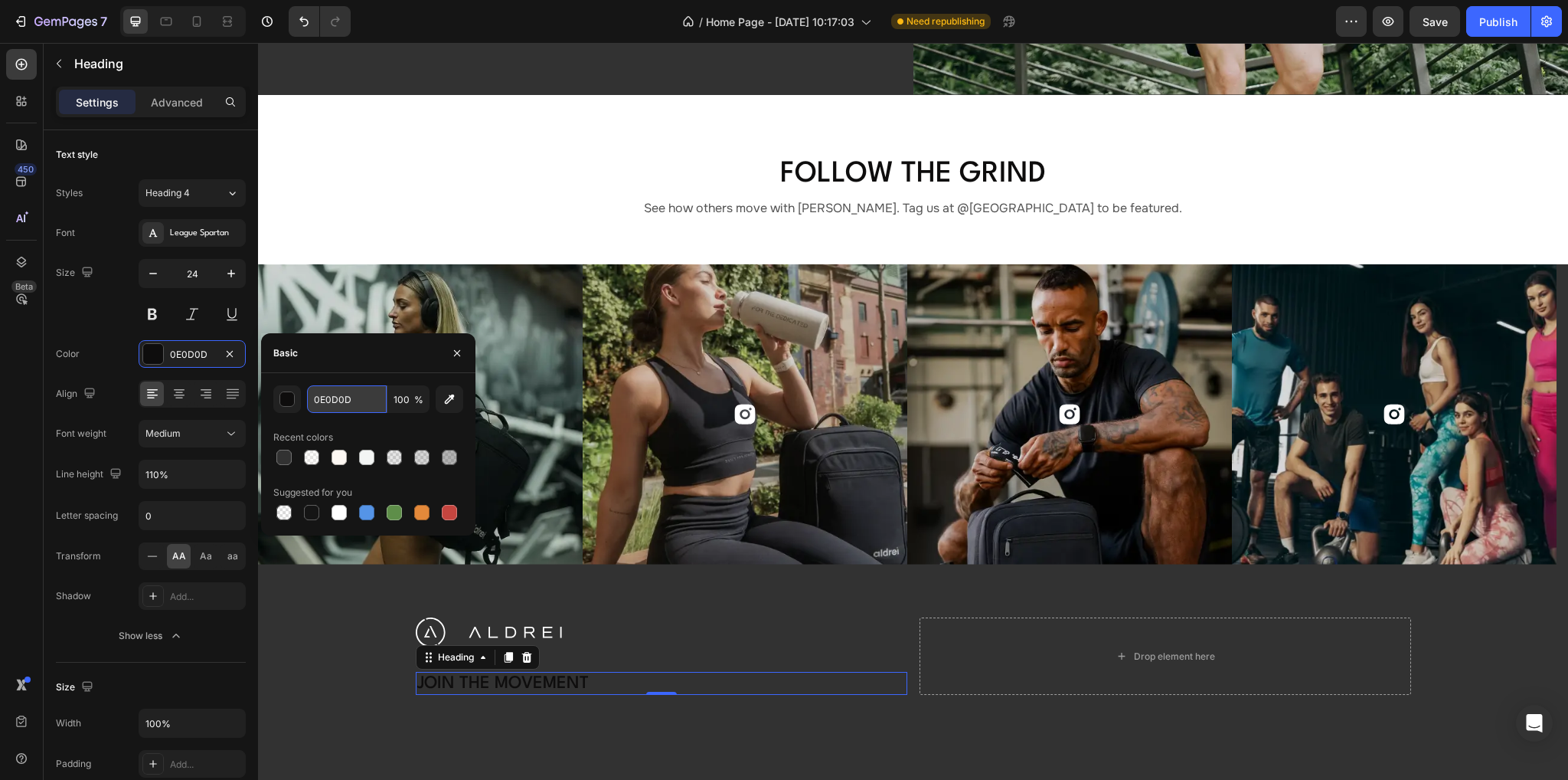
click at [367, 399] on input "0E0D0D" at bounding box center [347, 399] width 80 height 28
paste input "#FFFFFF"
type input "FFFFFF"
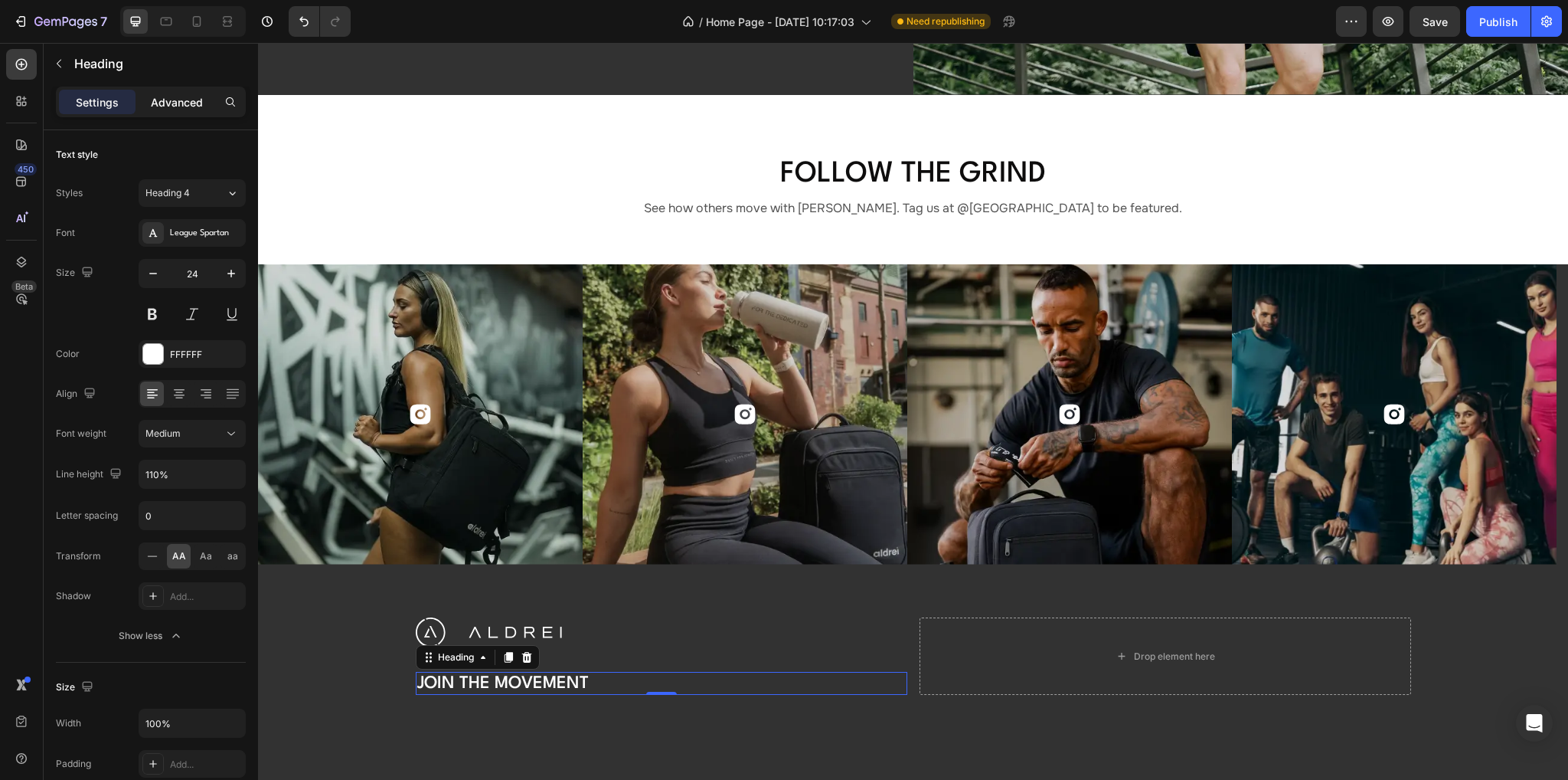
click at [175, 97] on p "Advanced" at bounding box center [176, 102] width 52 height 16
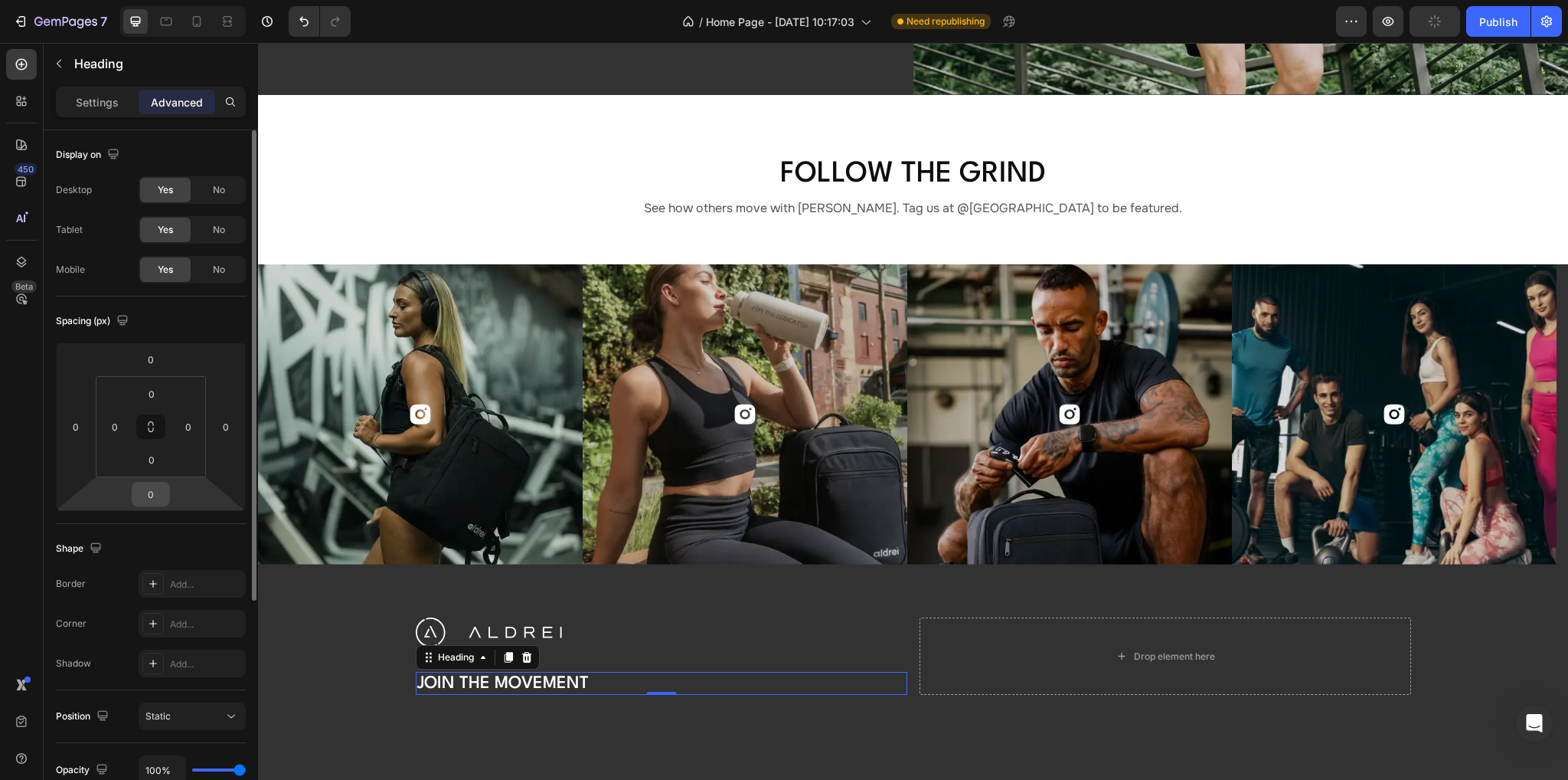
click at [153, 493] on input "0" at bounding box center [151, 493] width 30 height 23
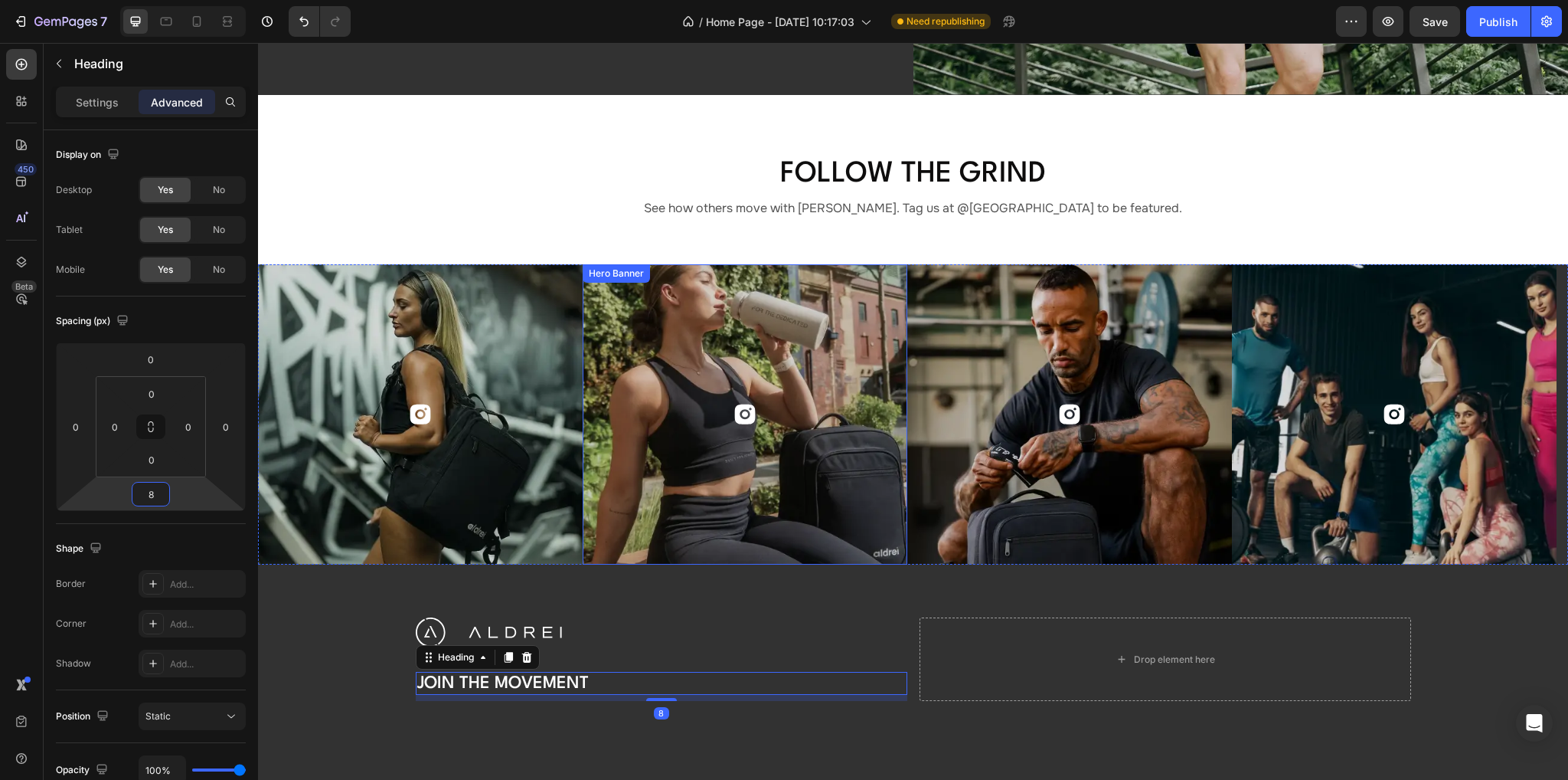
type input "8"
click at [101, 108] on p "Settings" at bounding box center [97, 102] width 43 height 16
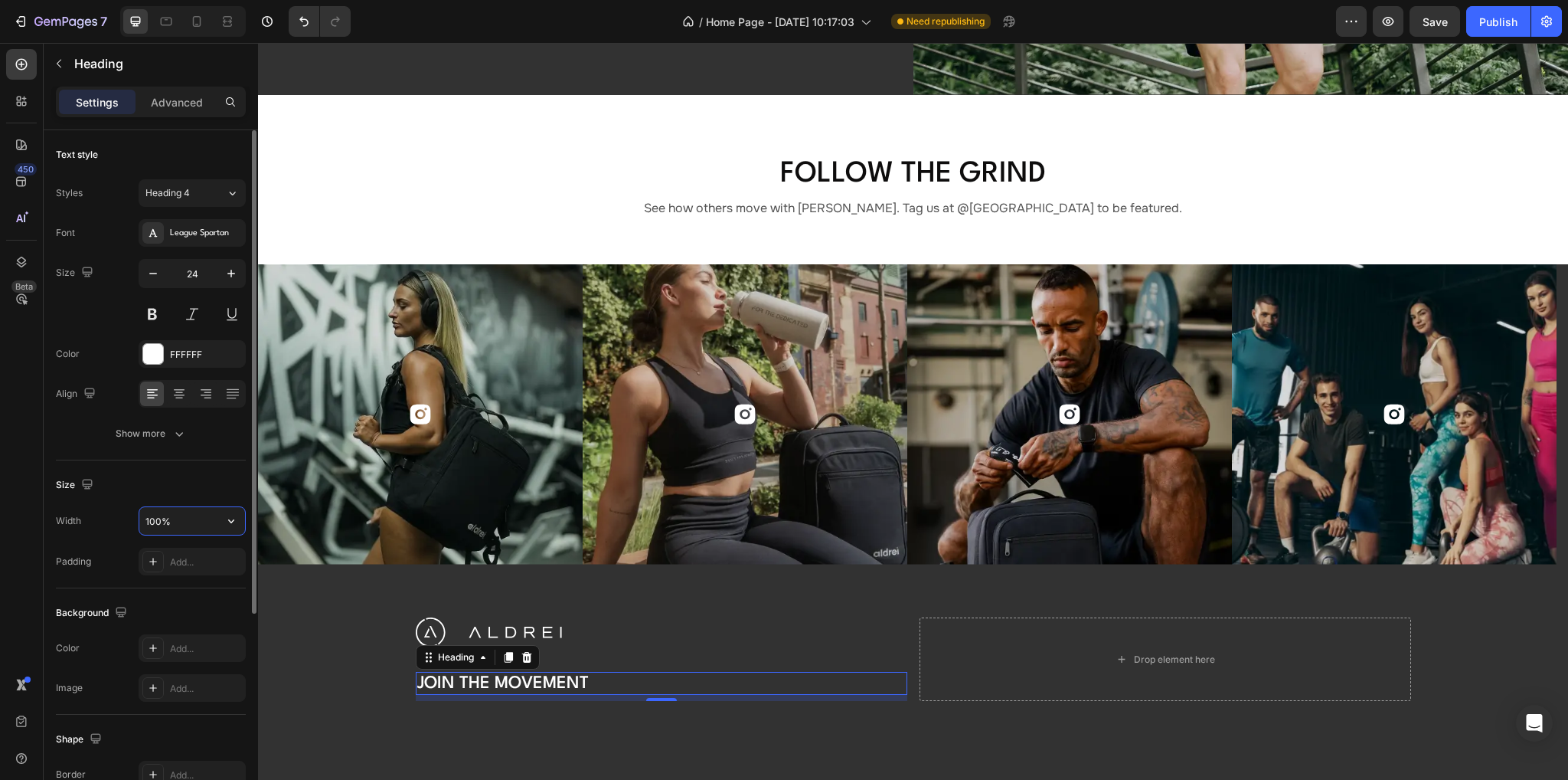
click at [183, 509] on input "100%" at bounding box center [192, 520] width 105 height 28
click at [192, 526] on input "100%" at bounding box center [192, 520] width 105 height 28
drag, startPoint x: 194, startPoint y: 522, endPoint x: 81, endPoint y: 514, distance: 113.3
click at [81, 514] on div "Width 100%" at bounding box center [151, 520] width 190 height 29
type input "461"
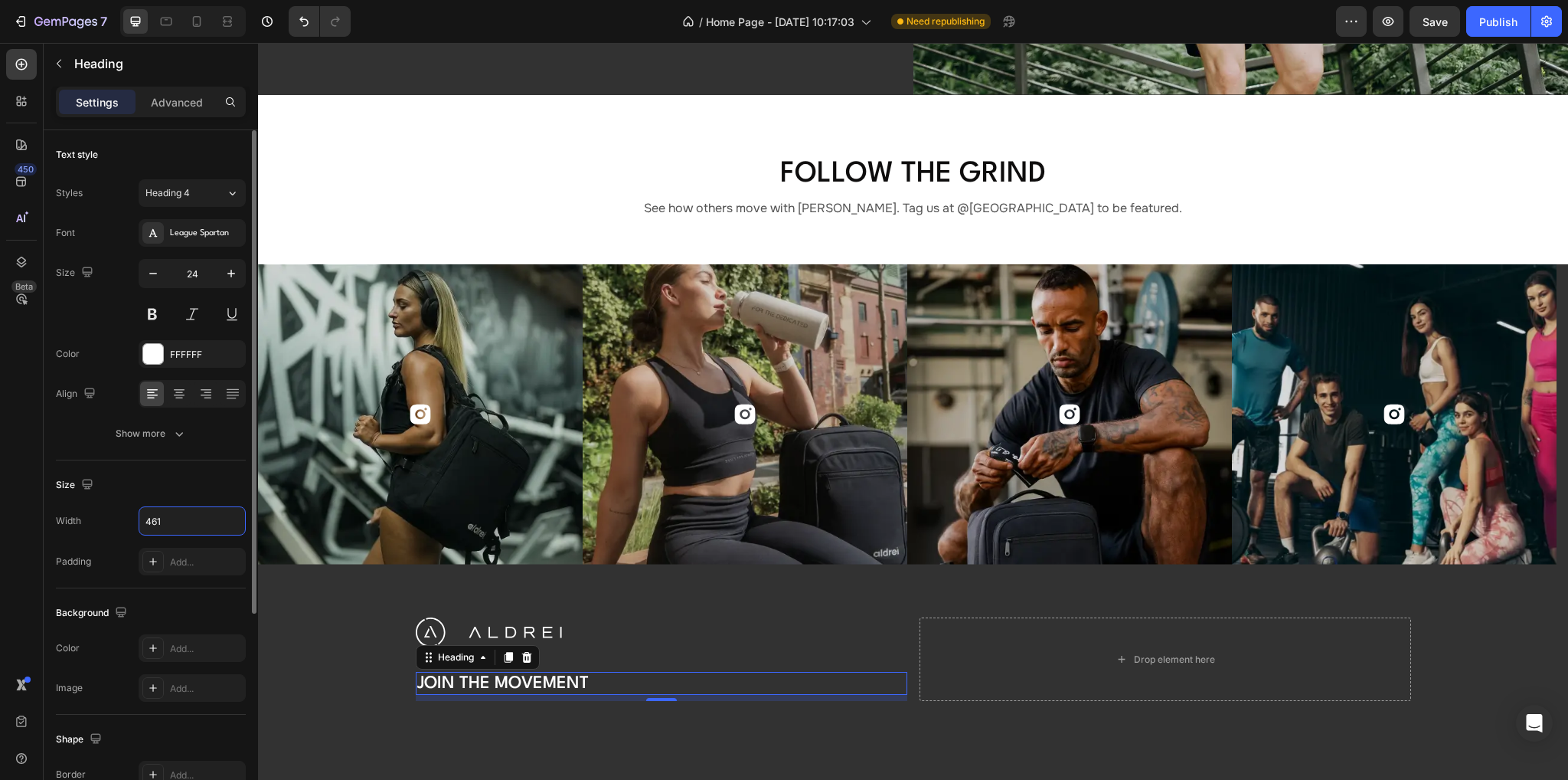
click at [187, 482] on div "Size" at bounding box center [151, 485] width 190 height 25
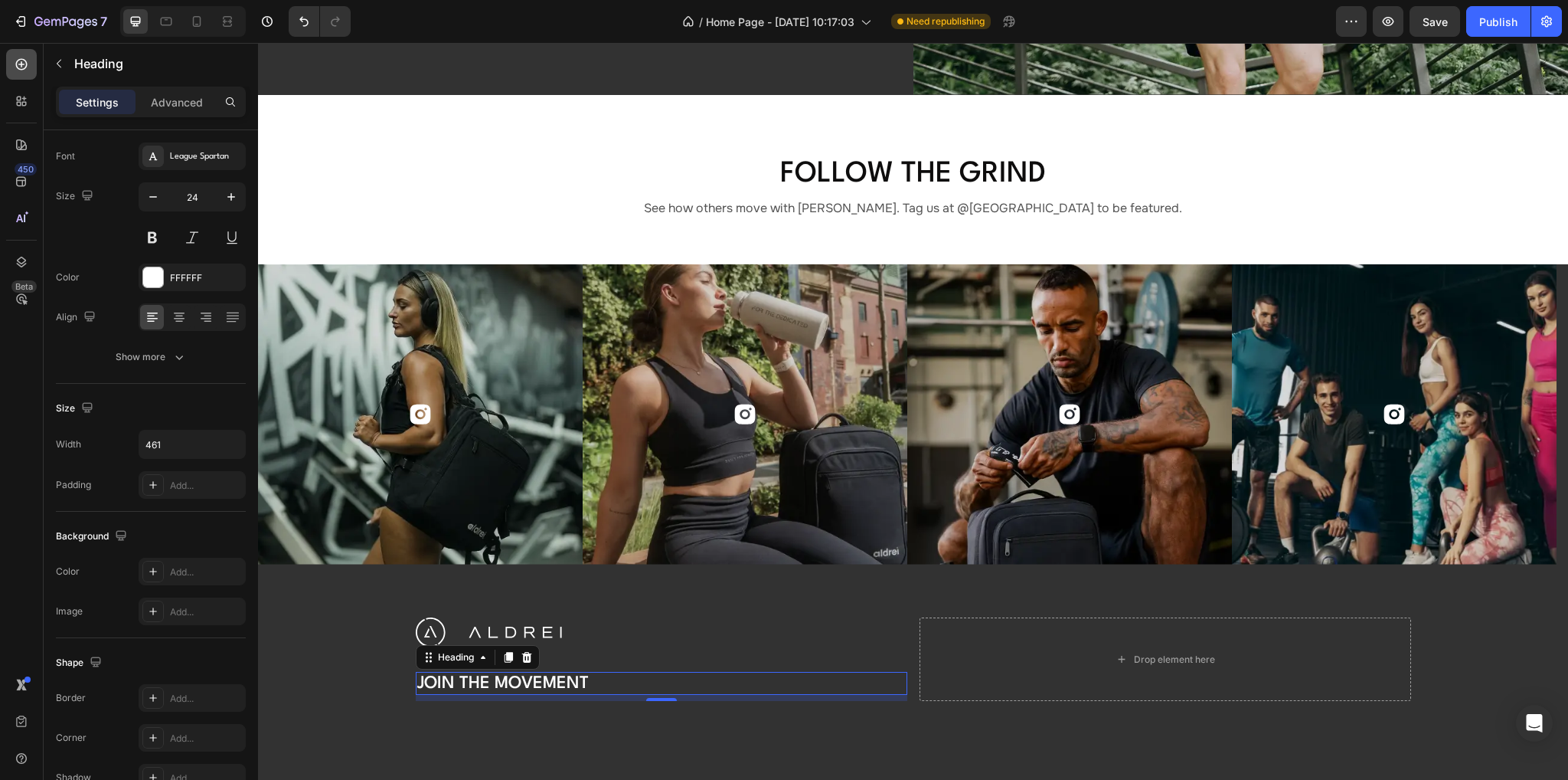
click at [20, 65] on icon at bounding box center [22, 65] width 15 height 15
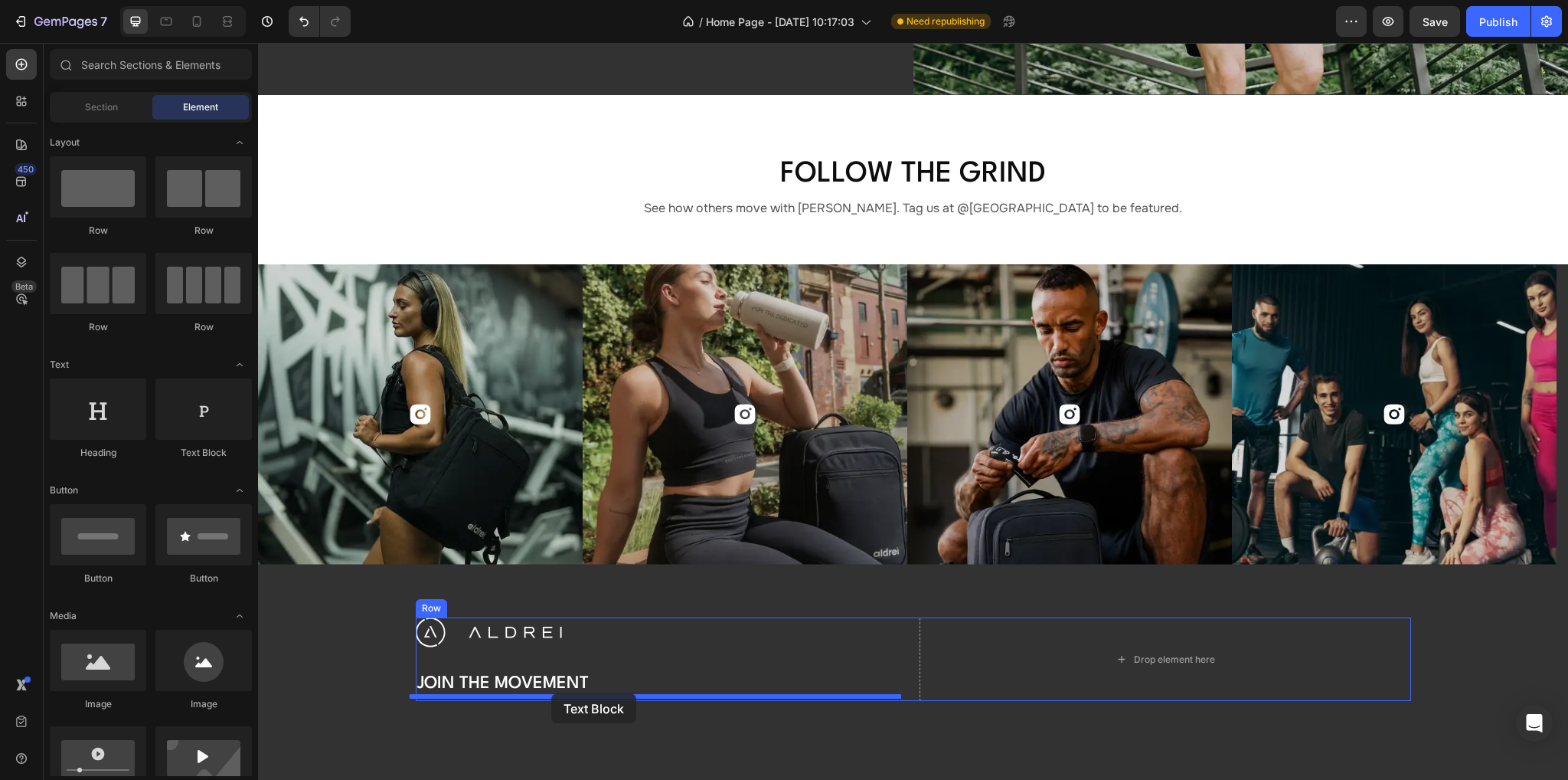
drag, startPoint x: 457, startPoint y: 462, endPoint x: 551, endPoint y: 693, distance: 249.4
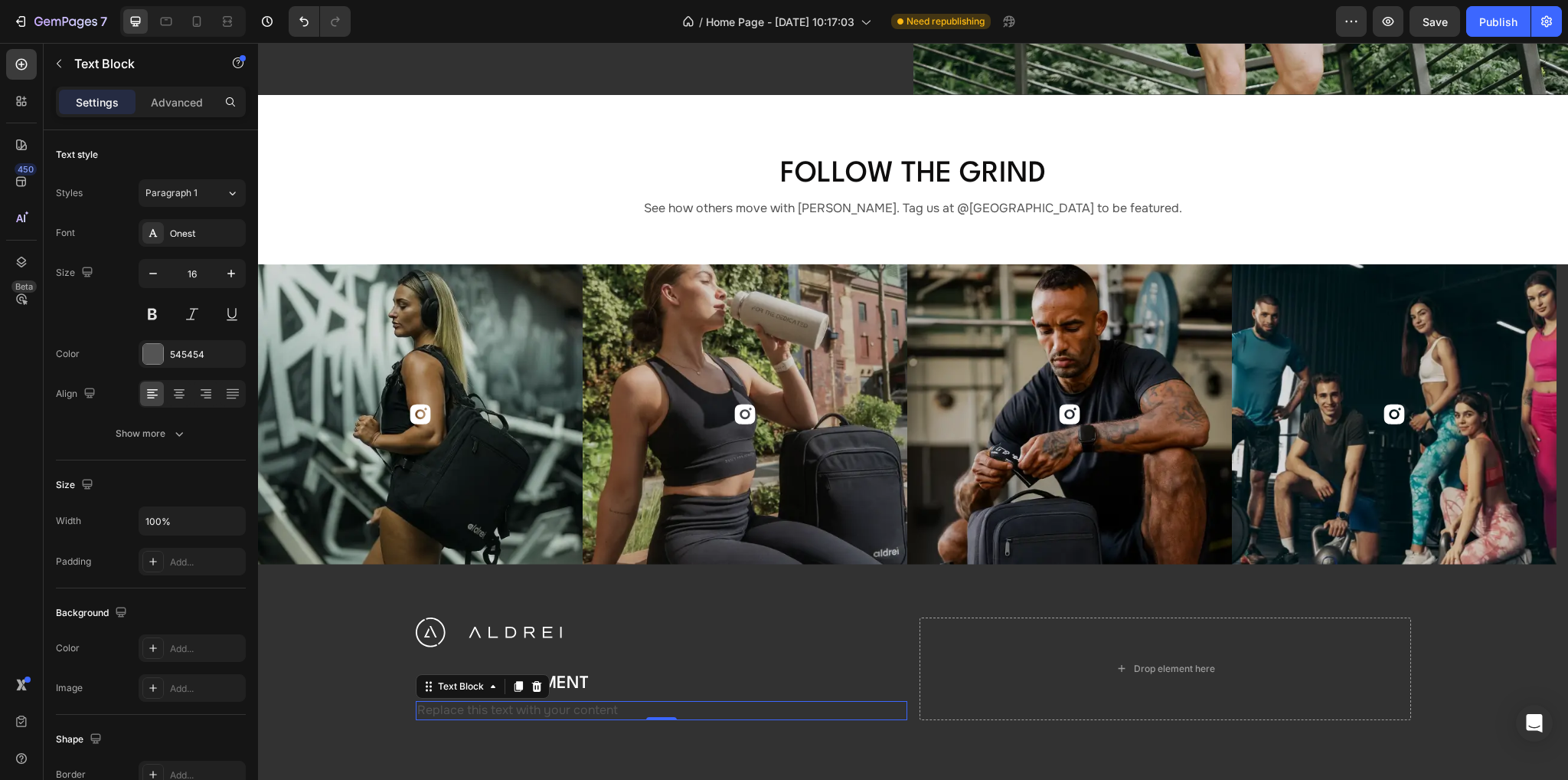
click at [478, 708] on div "Replace this text with your content" at bounding box center [661, 710] width 491 height 19
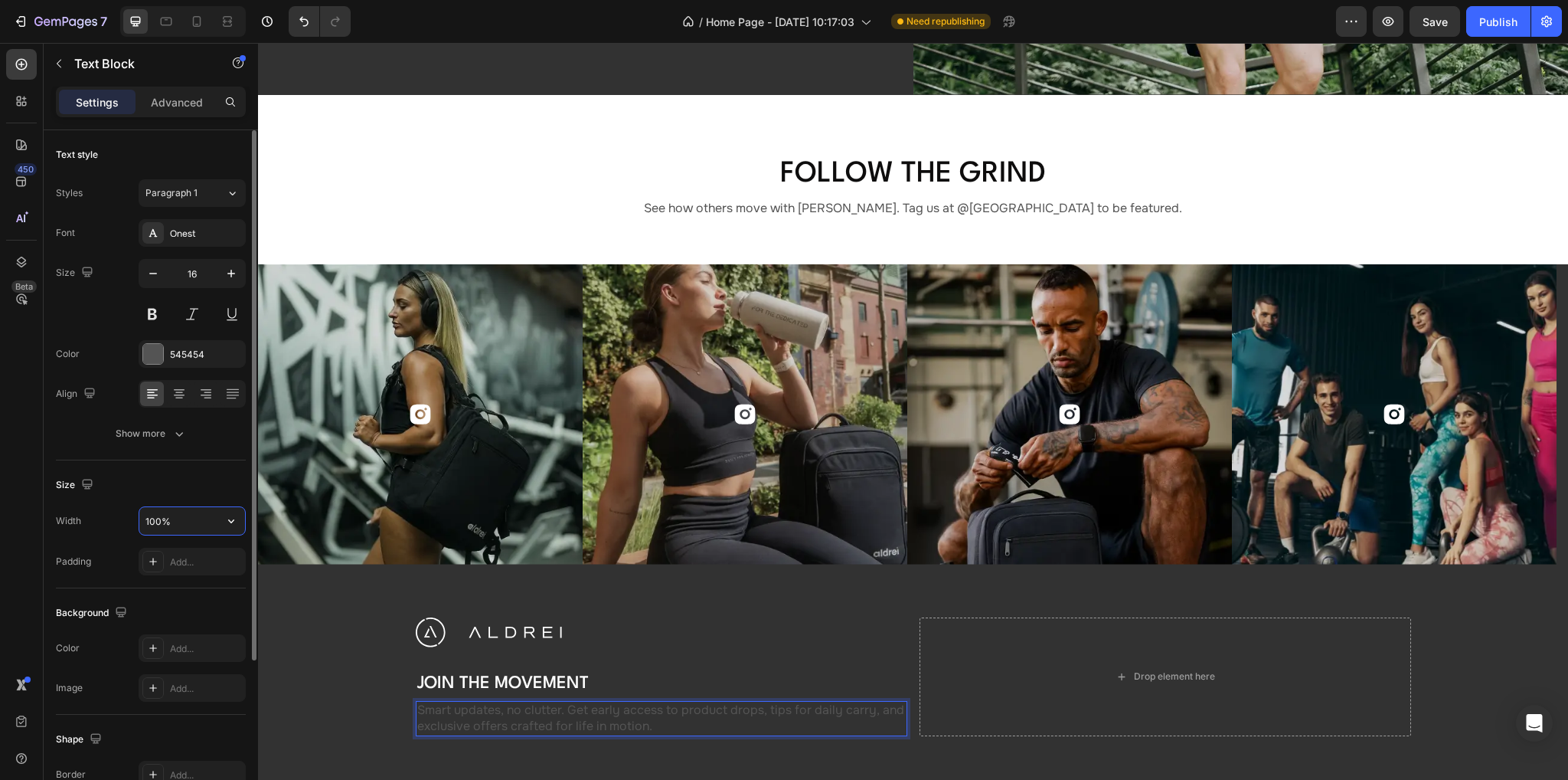
click at [188, 526] on input "100%" at bounding box center [192, 520] width 105 height 28
click at [193, 512] on input "100%" at bounding box center [192, 520] width 105 height 28
drag, startPoint x: 200, startPoint y: 512, endPoint x: 70, endPoint y: 510, distance: 130.0
click at [70, 510] on div "Width 100%" at bounding box center [151, 520] width 190 height 29
type input "4"
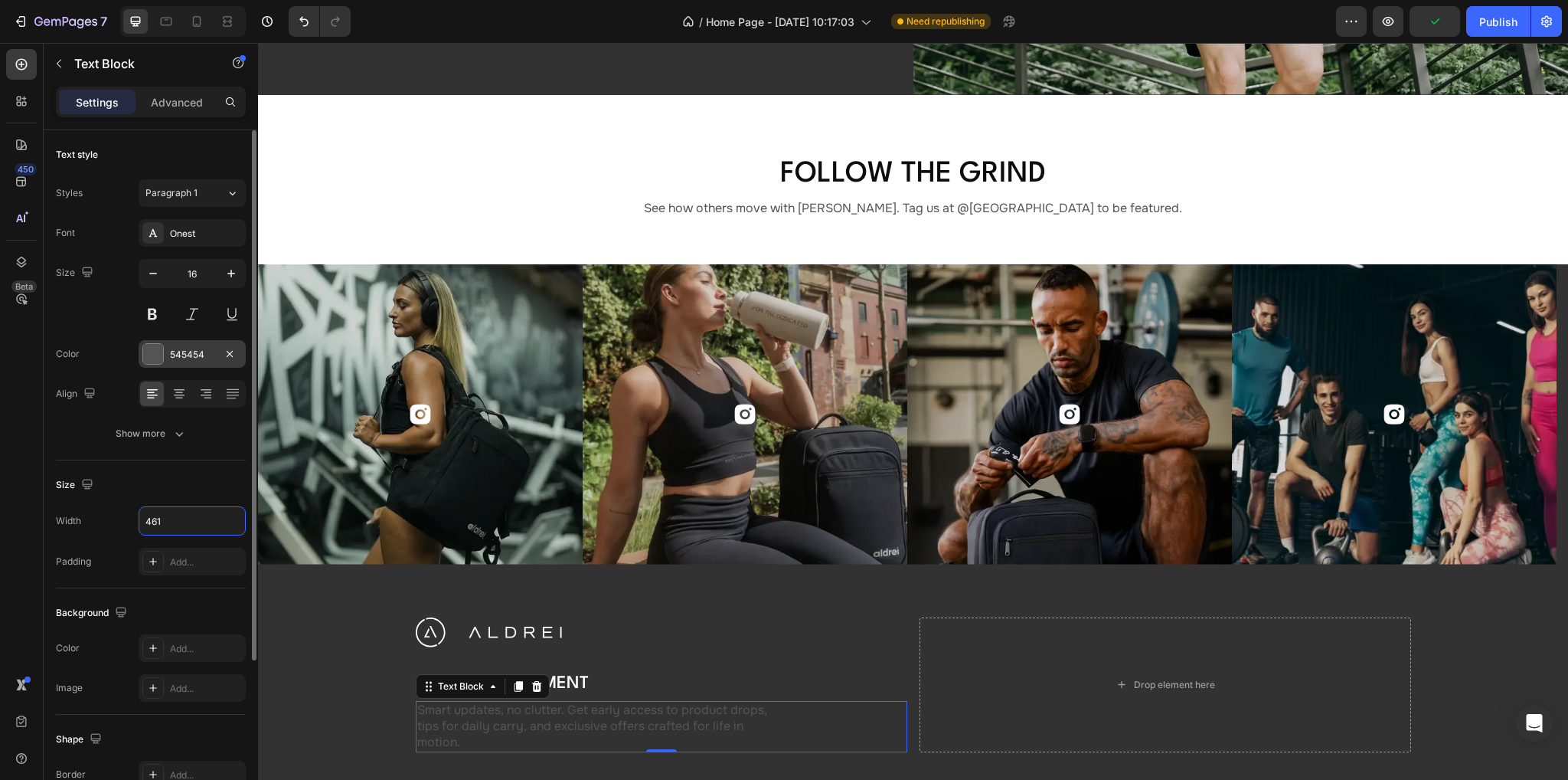
type input "461"
click at [154, 348] on div at bounding box center [153, 353] width 20 height 20
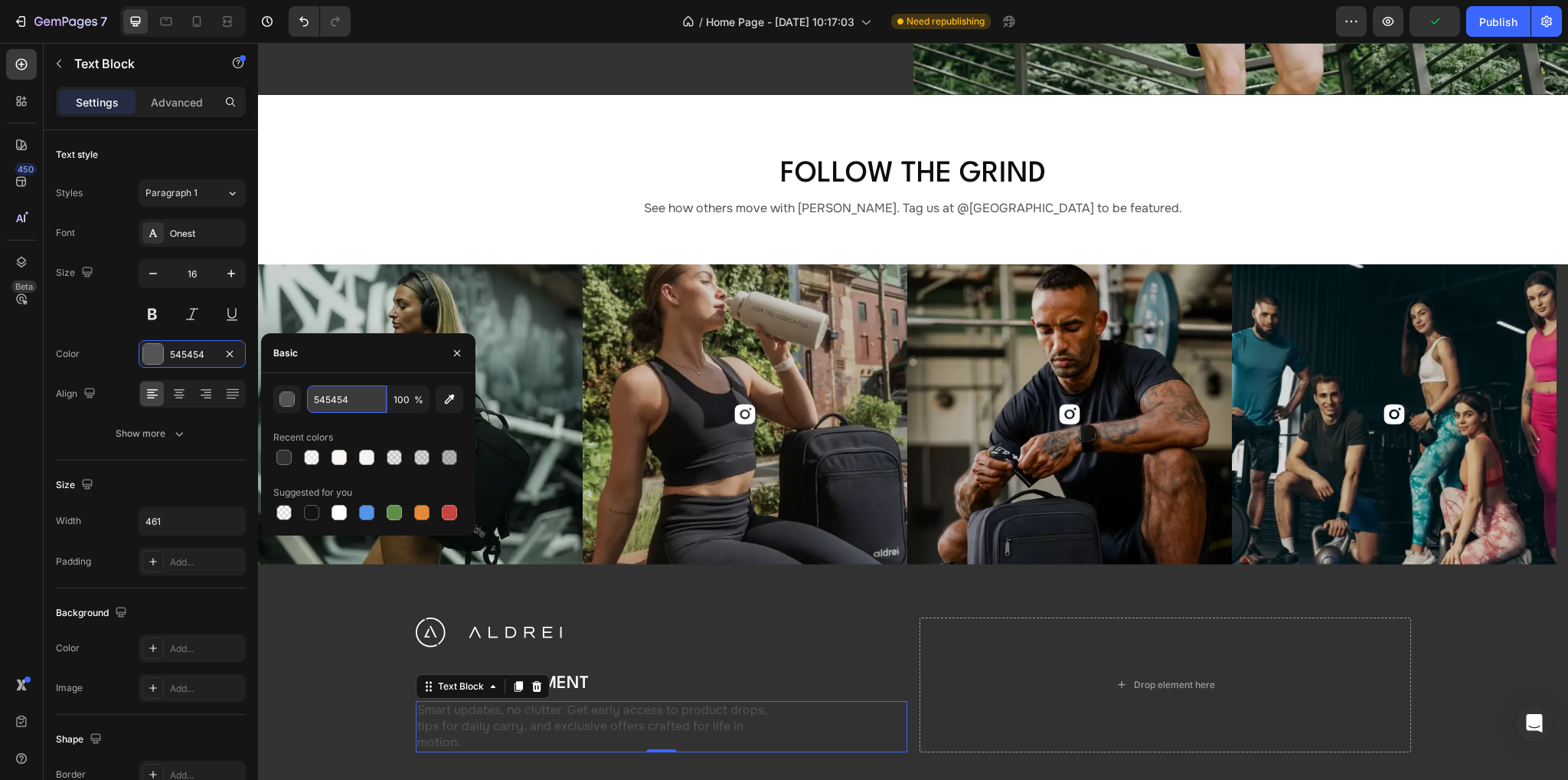
click at [343, 397] on input "545454" at bounding box center [347, 399] width 80 height 28
paste input "#F1ECE7"
type input "#F1ECE7"
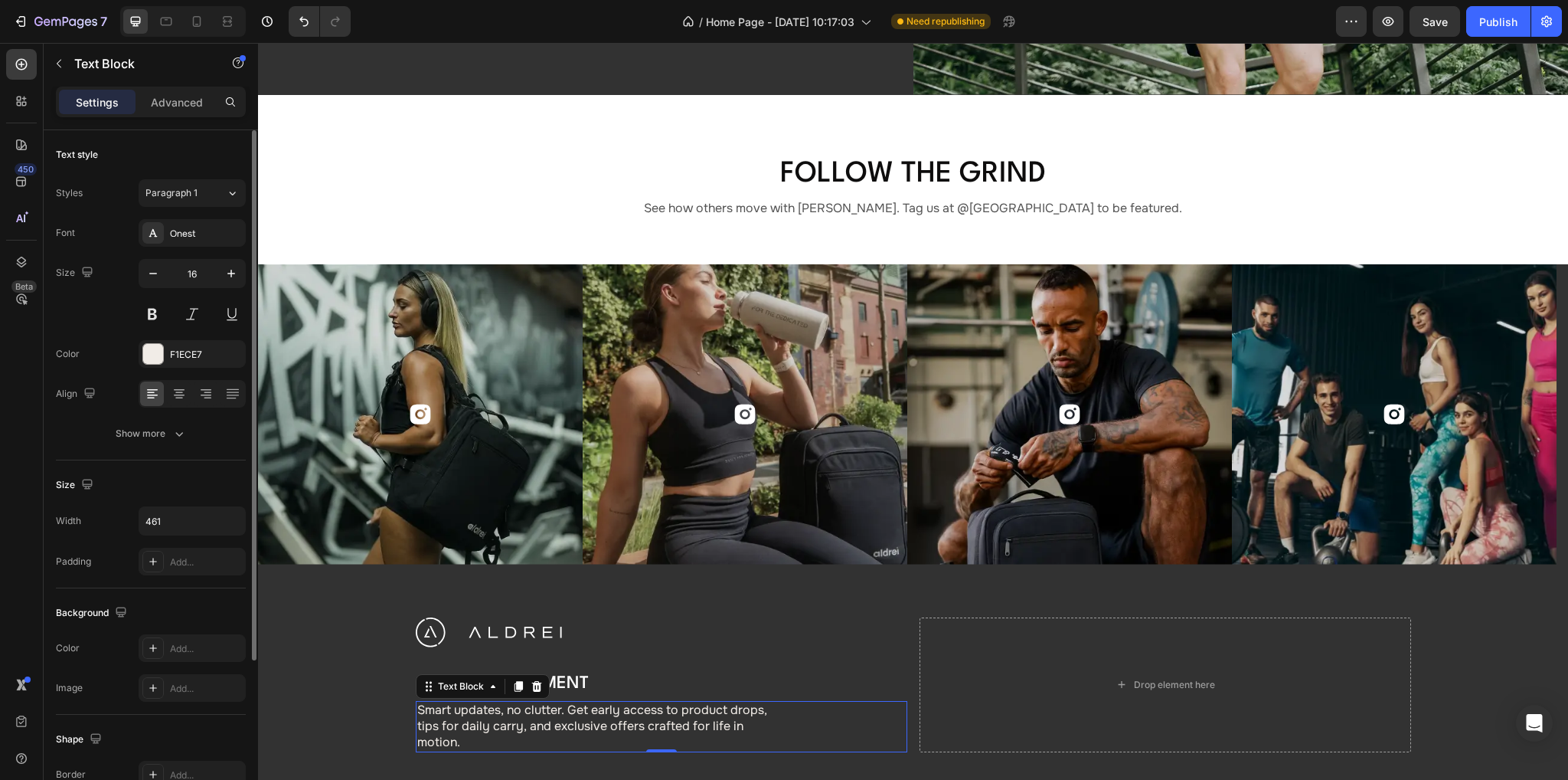
click at [177, 473] on div "Size" at bounding box center [151, 485] width 190 height 25
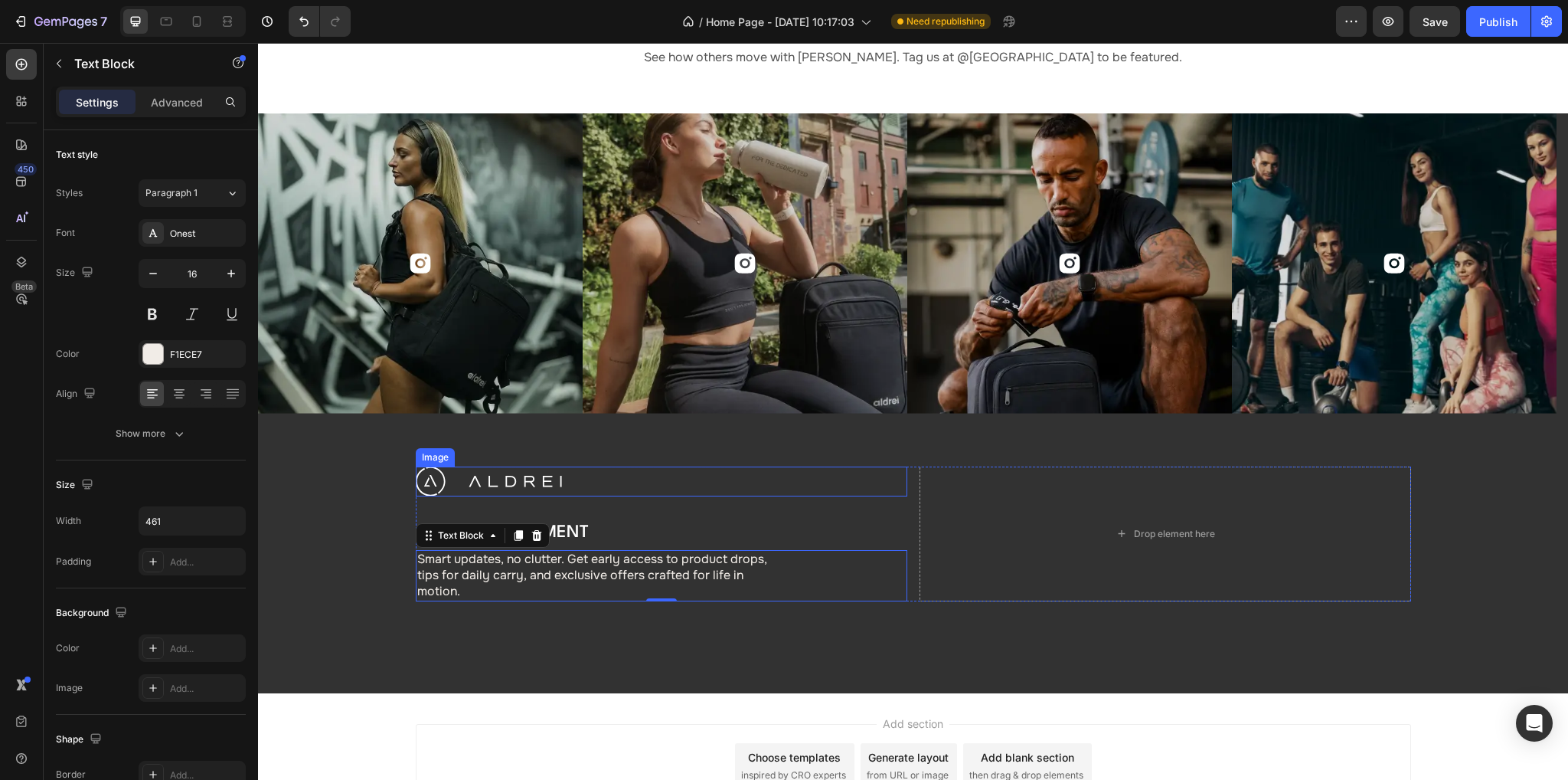
scroll to position [5490, 0]
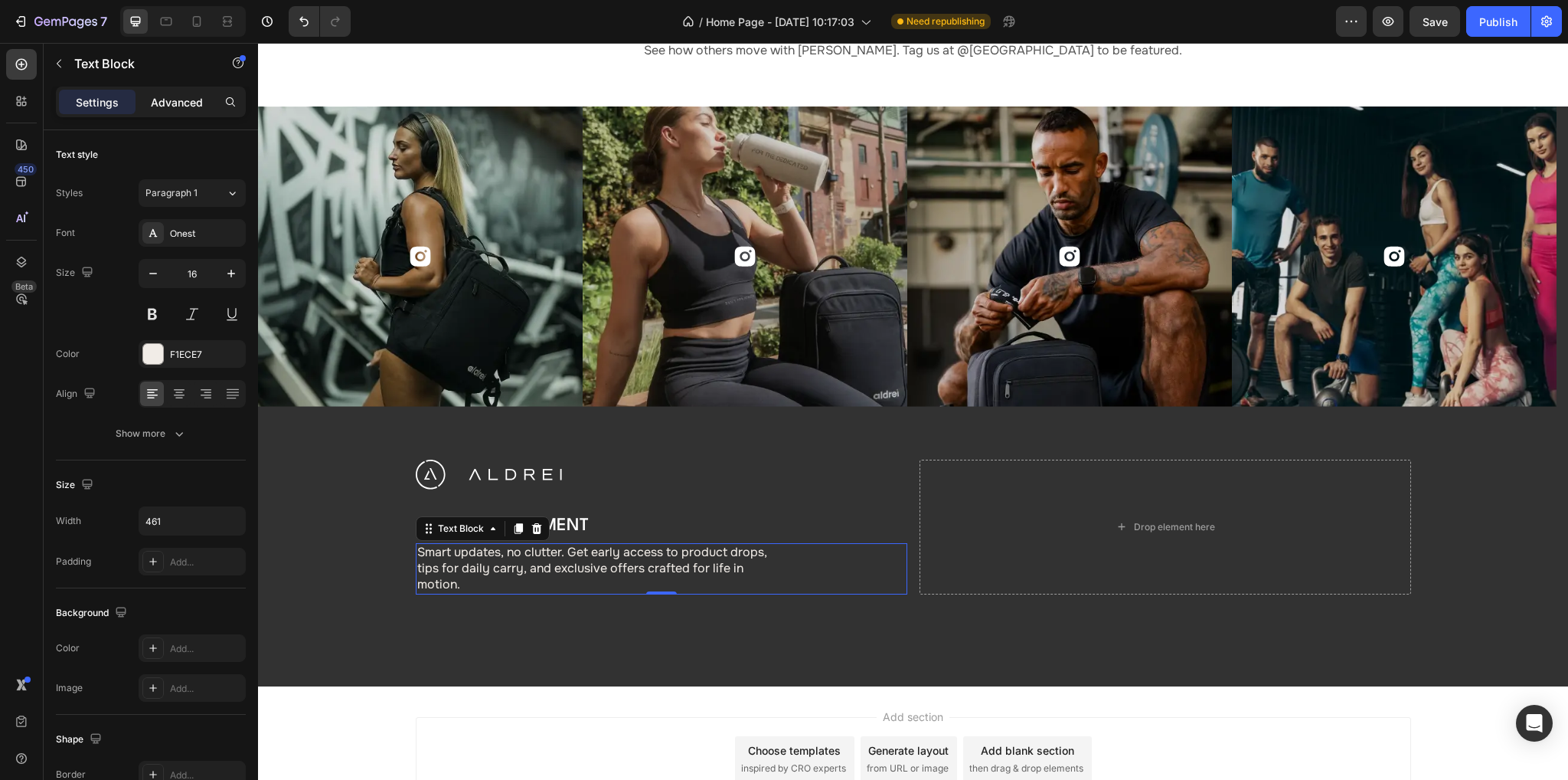
click at [172, 102] on p "Advanced" at bounding box center [176, 102] width 52 height 16
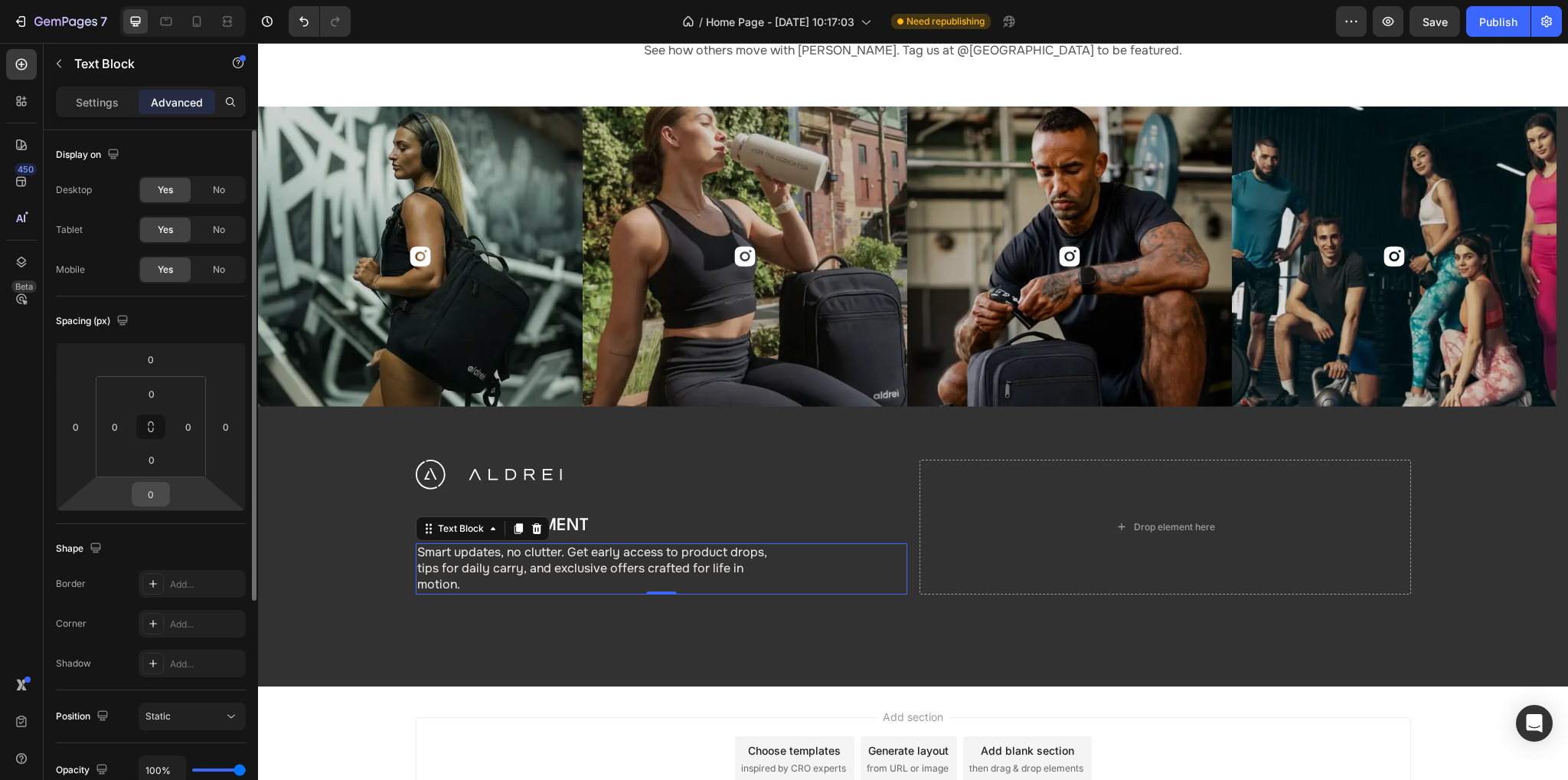
click at [161, 494] on input "0" at bounding box center [151, 493] width 30 height 23
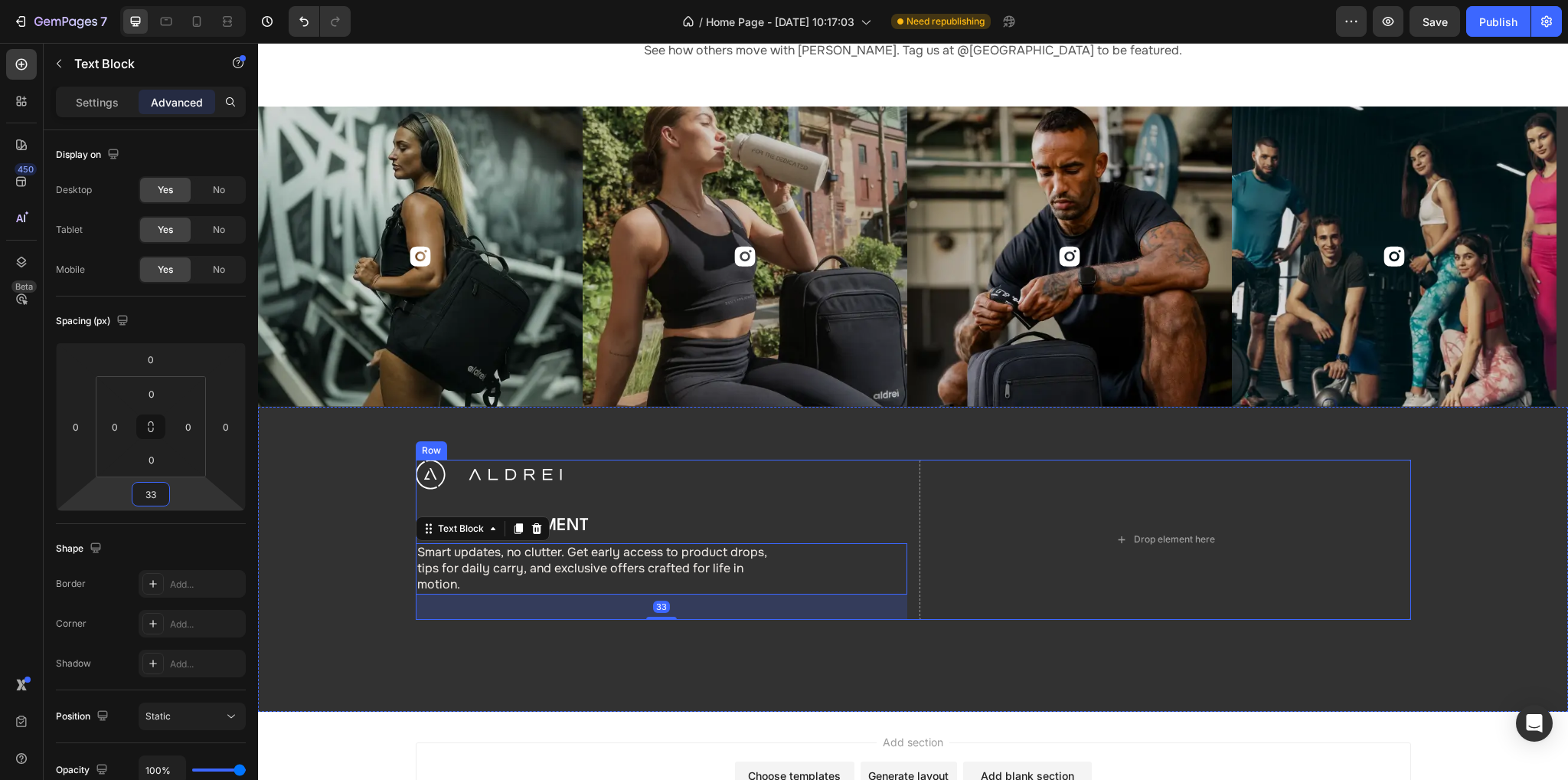
type input "33"
click at [14, 65] on icon at bounding box center [22, 65] width 15 height 15
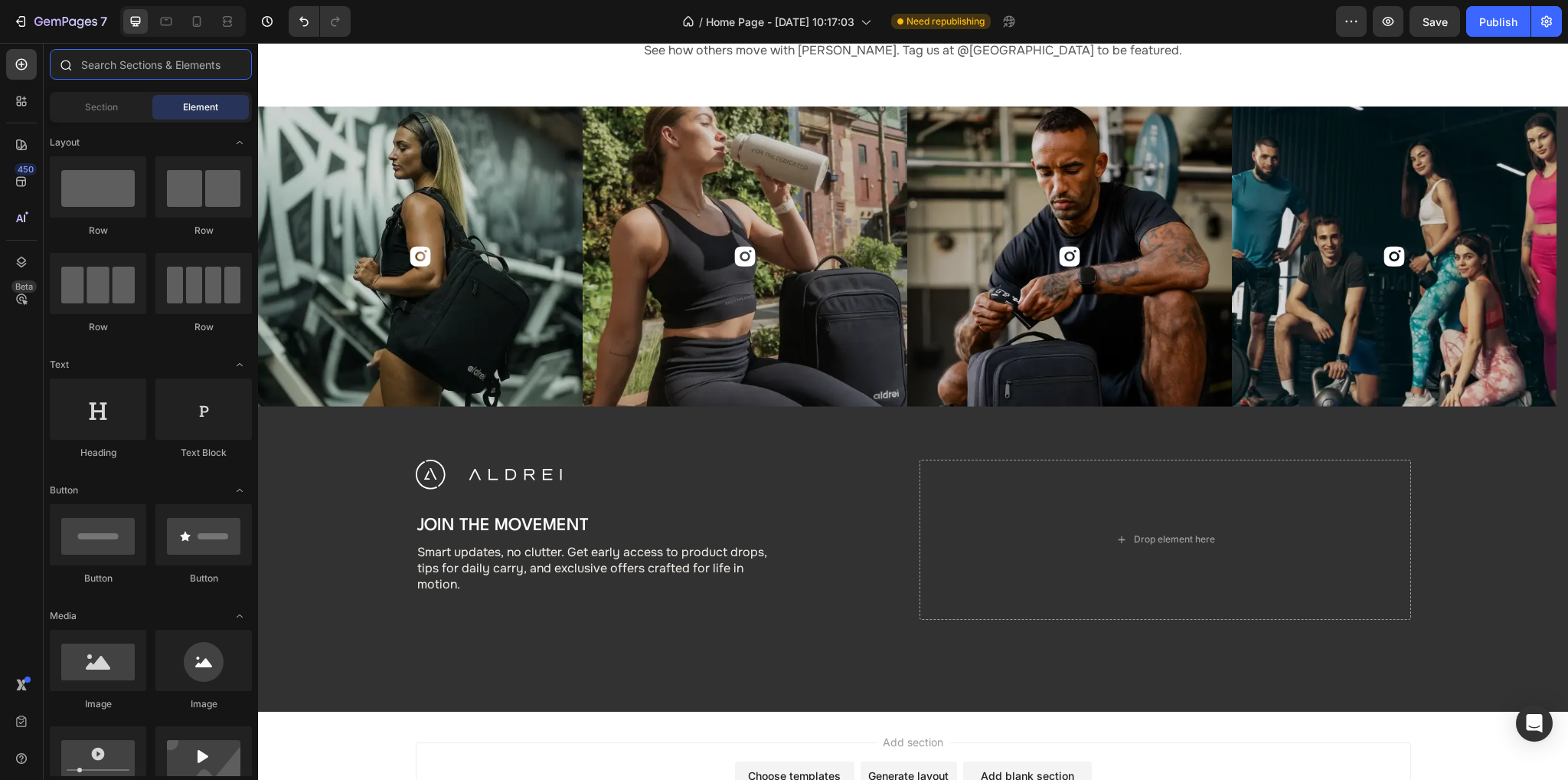
click at [92, 57] on input "text" at bounding box center [150, 65] width 202 height 30
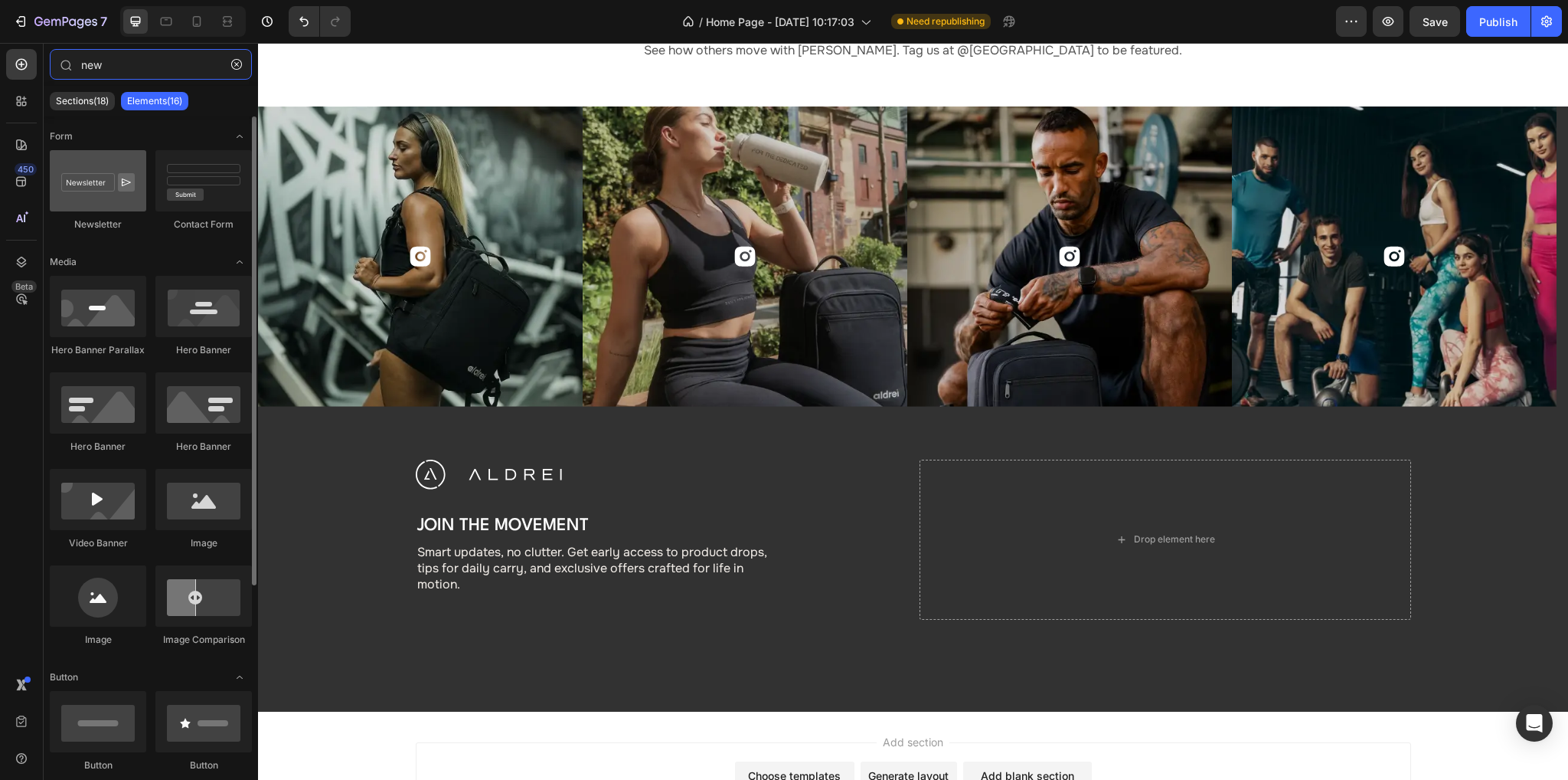
type input "new"
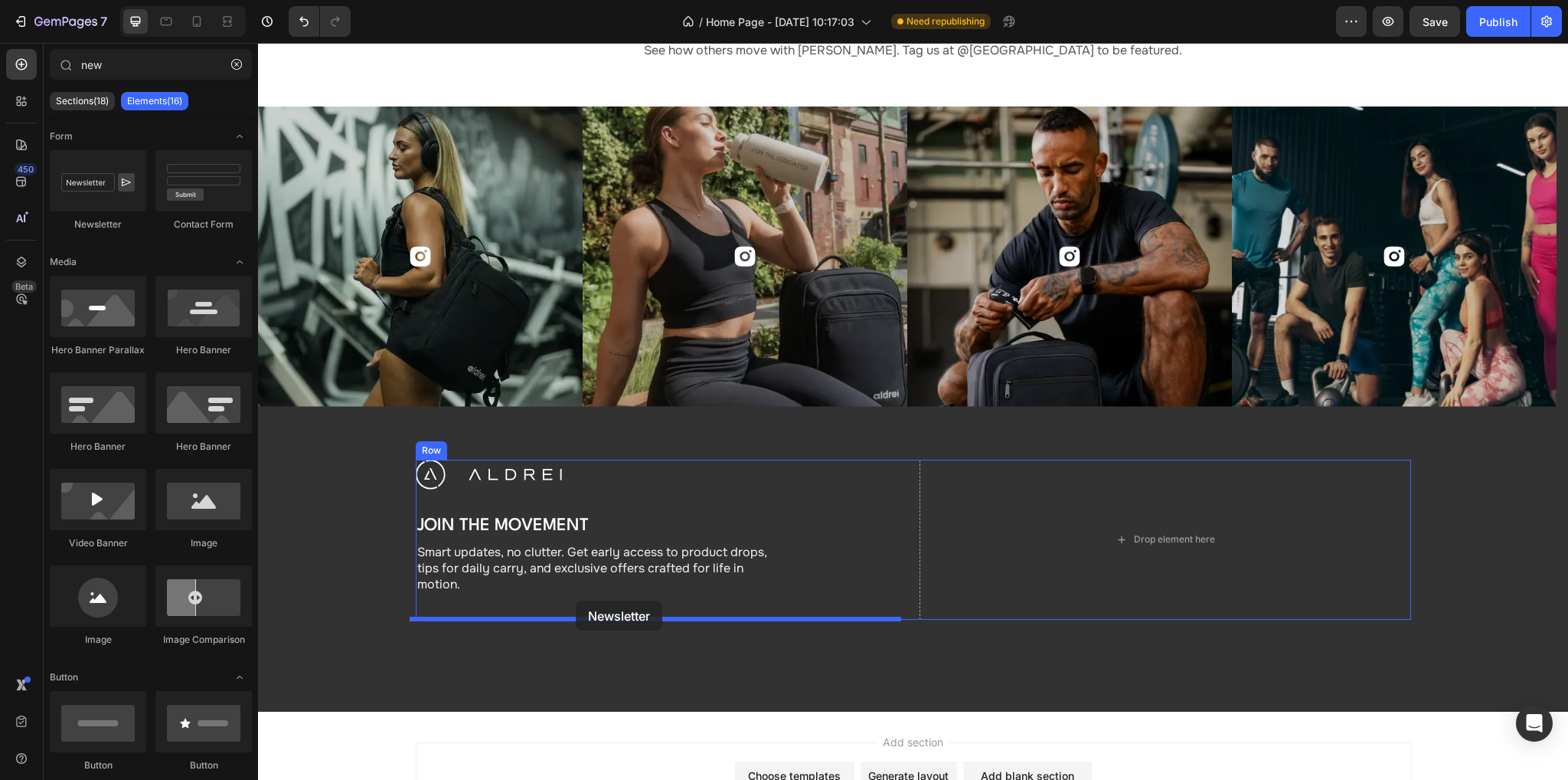
drag, startPoint x: 359, startPoint y: 242, endPoint x: 576, endPoint y: 601, distance: 419.5
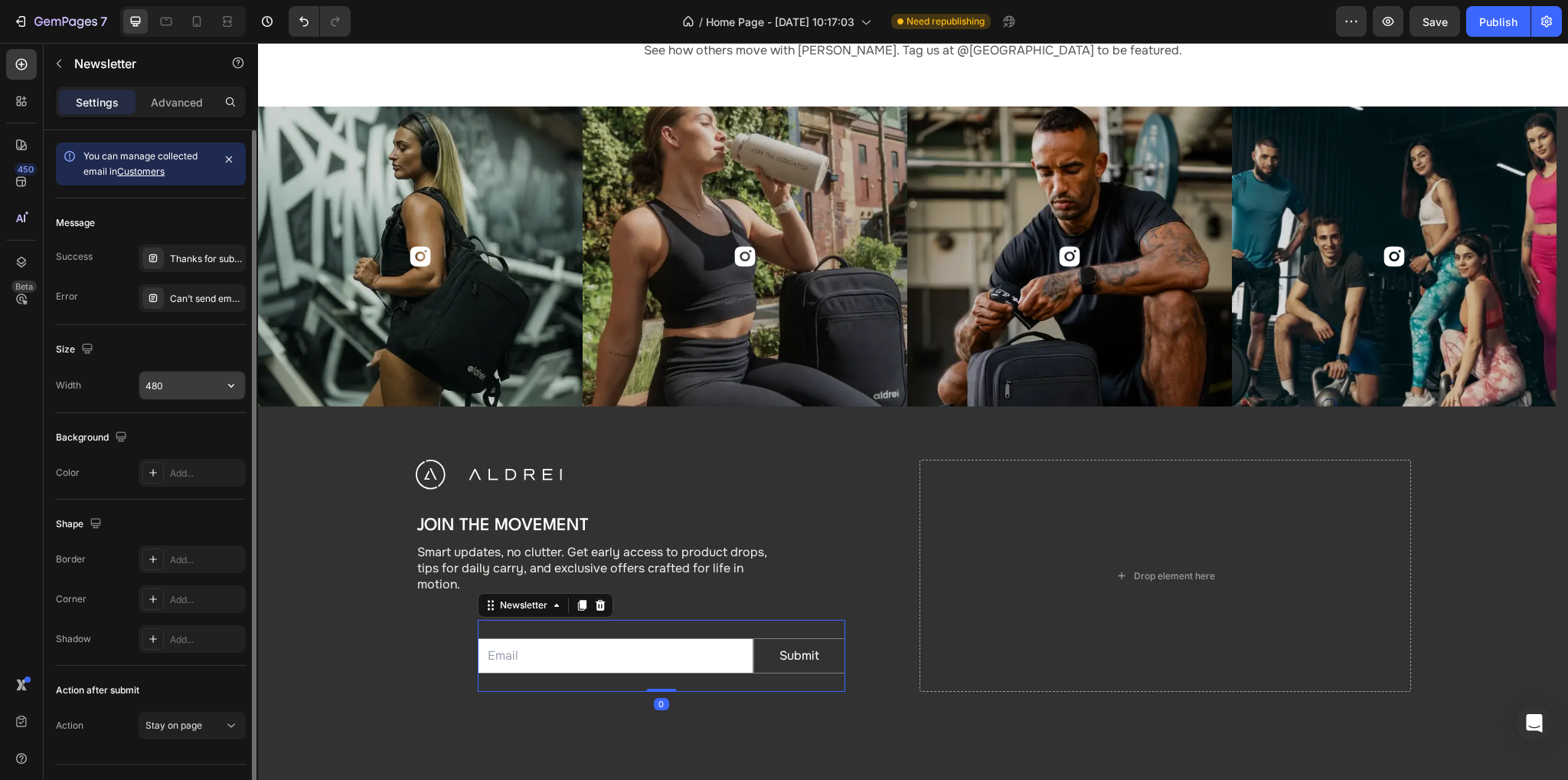
click at [184, 383] on input "480" at bounding box center [192, 384] width 105 height 28
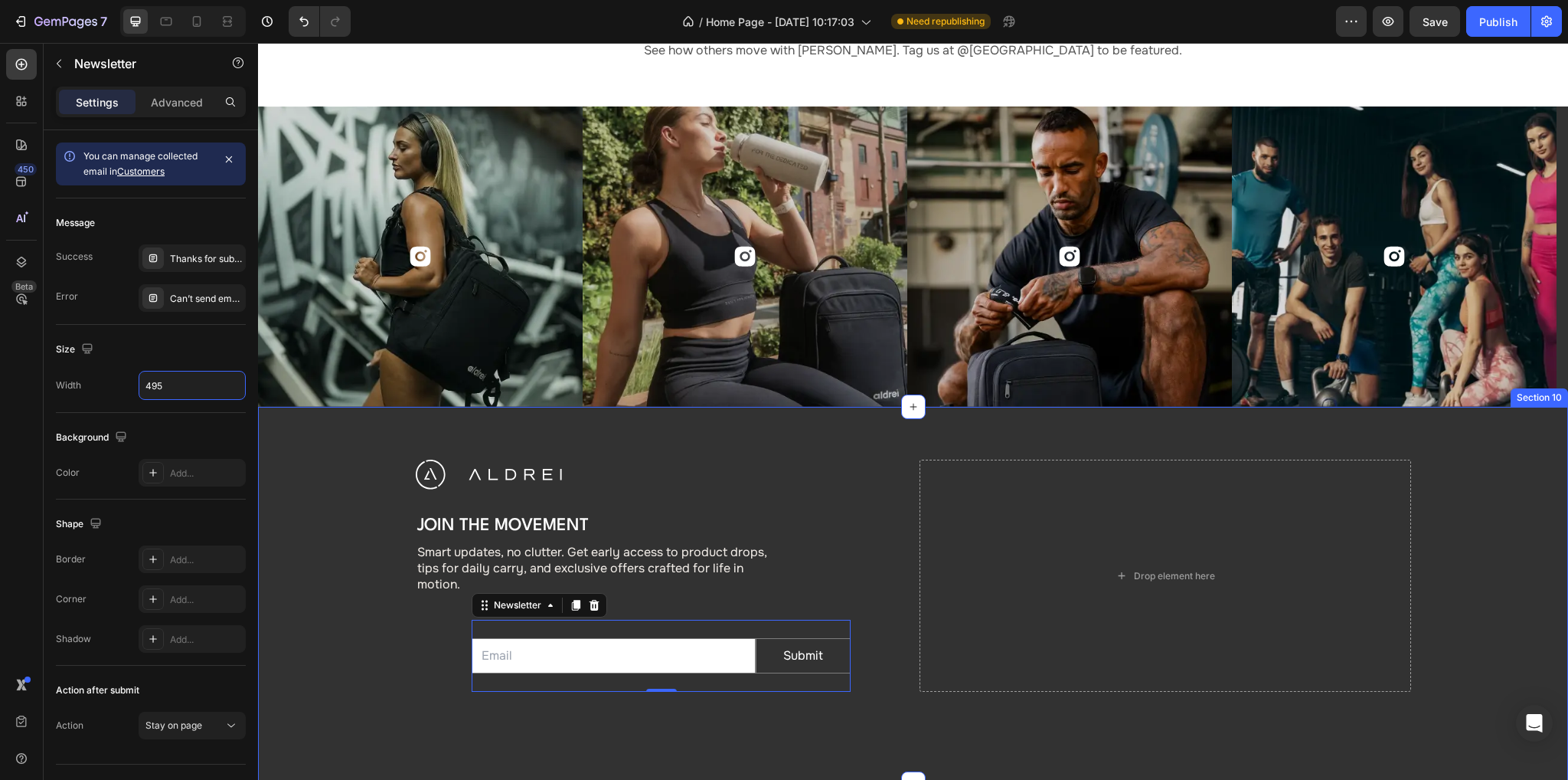
type input "495"
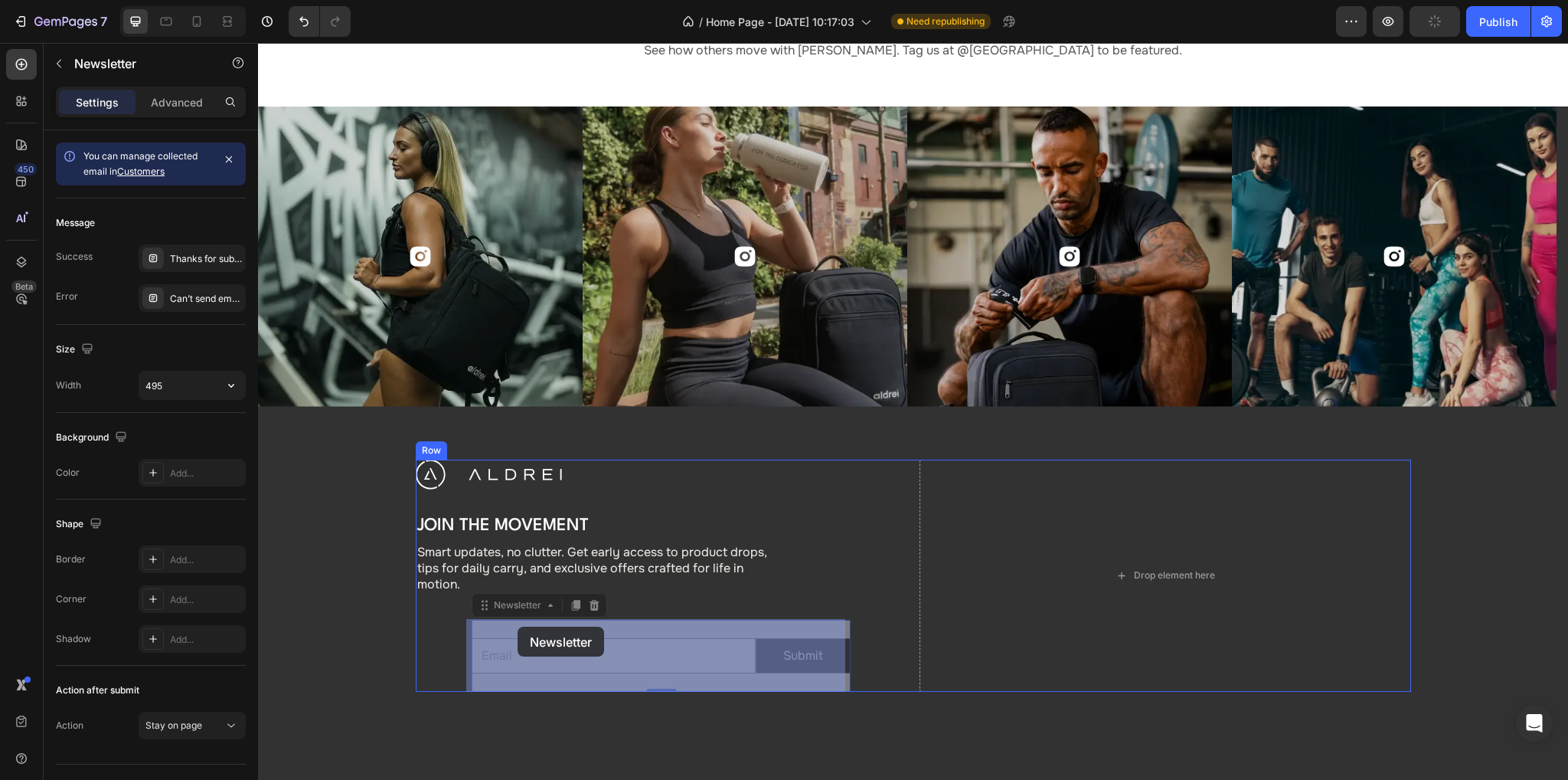
drag, startPoint x: 500, startPoint y: 609, endPoint x: 497, endPoint y: 625, distance: 16.3
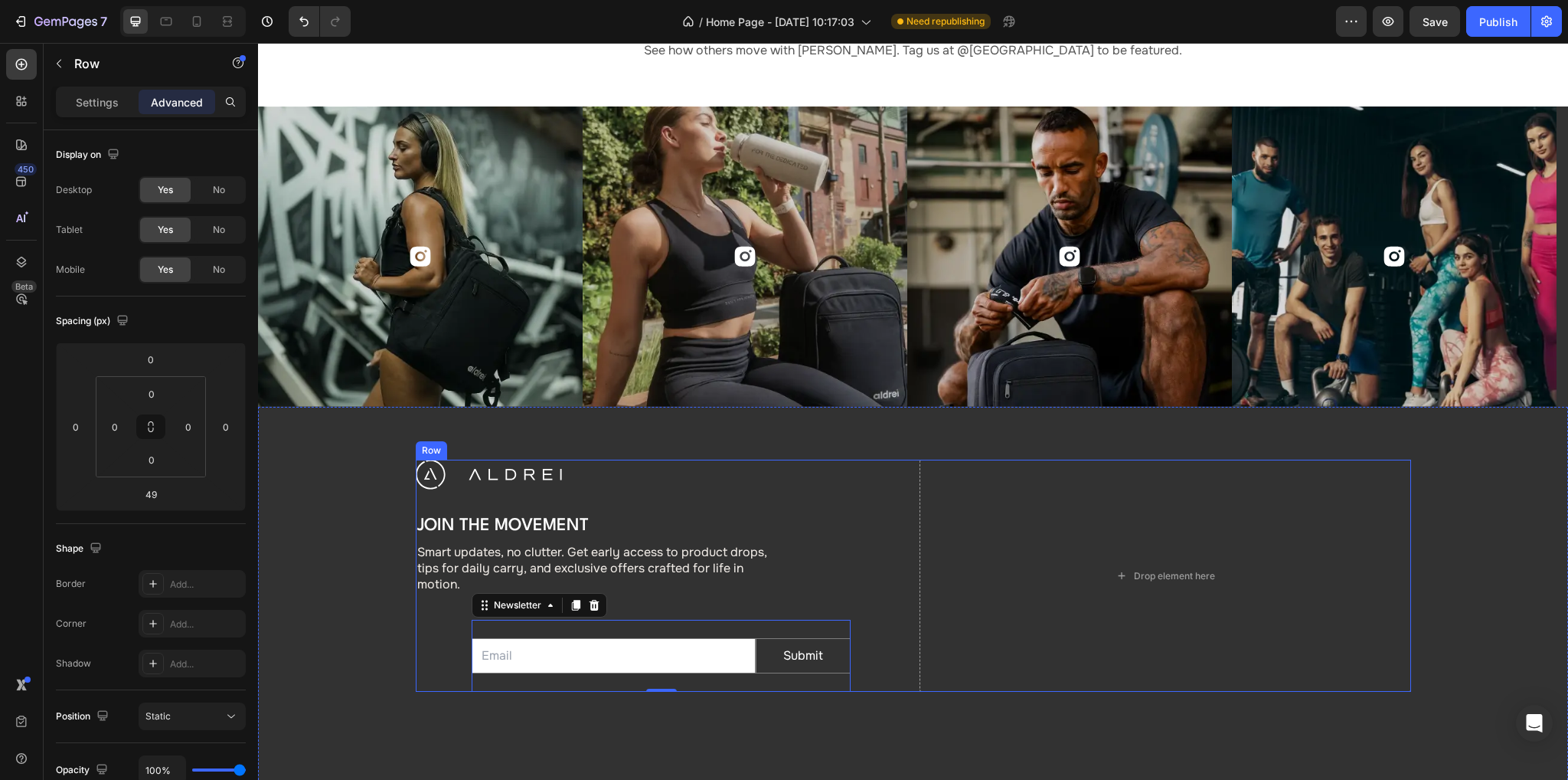
click at [882, 622] on div "Image Join the Movement Heading Smart updates, no clutter. Get early access to …" at bounding box center [661, 575] width 491 height 232
click at [680, 626] on div "Email Field Submit Submit Button Row Newsletter 0" at bounding box center [660, 656] width 378 height 73
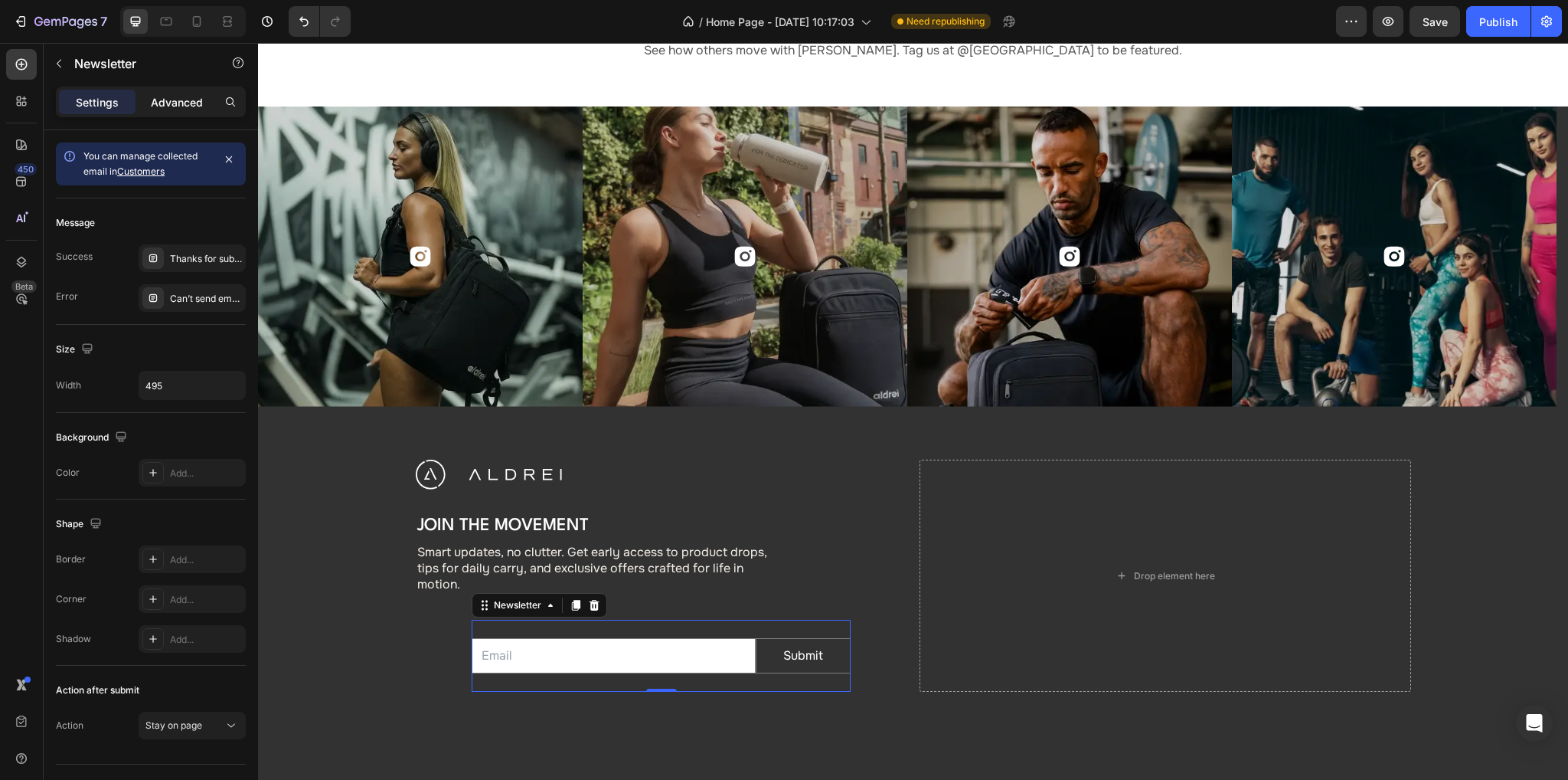
drag, startPoint x: 169, startPoint y: 96, endPoint x: 173, endPoint y: 105, distance: 9.8
click at [169, 96] on p "Advanced" at bounding box center [176, 102] width 52 height 16
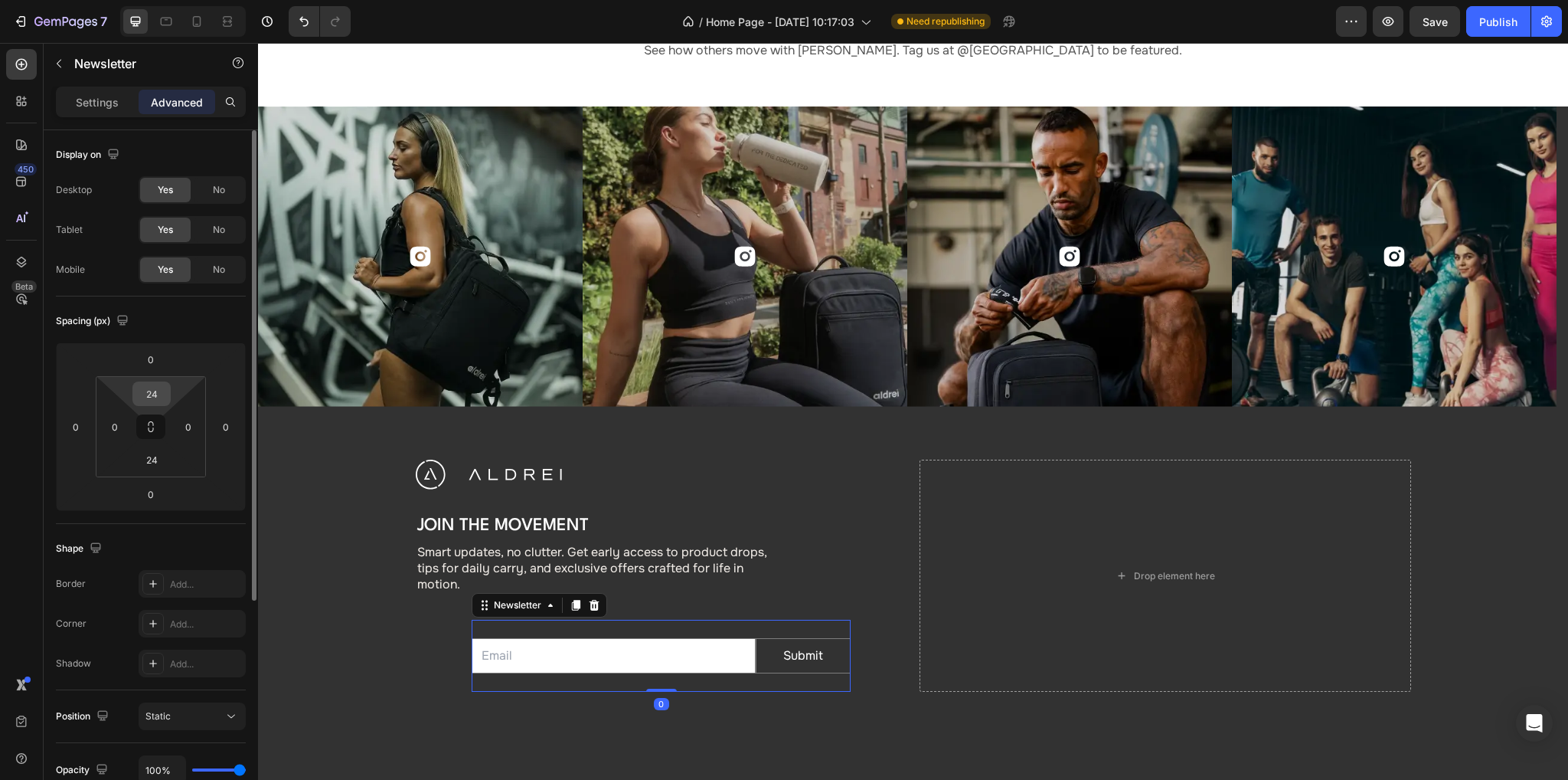
click at [167, 385] on div "24" at bounding box center [152, 394] width 38 height 25
click at [160, 390] on input "24" at bounding box center [152, 394] width 30 height 23
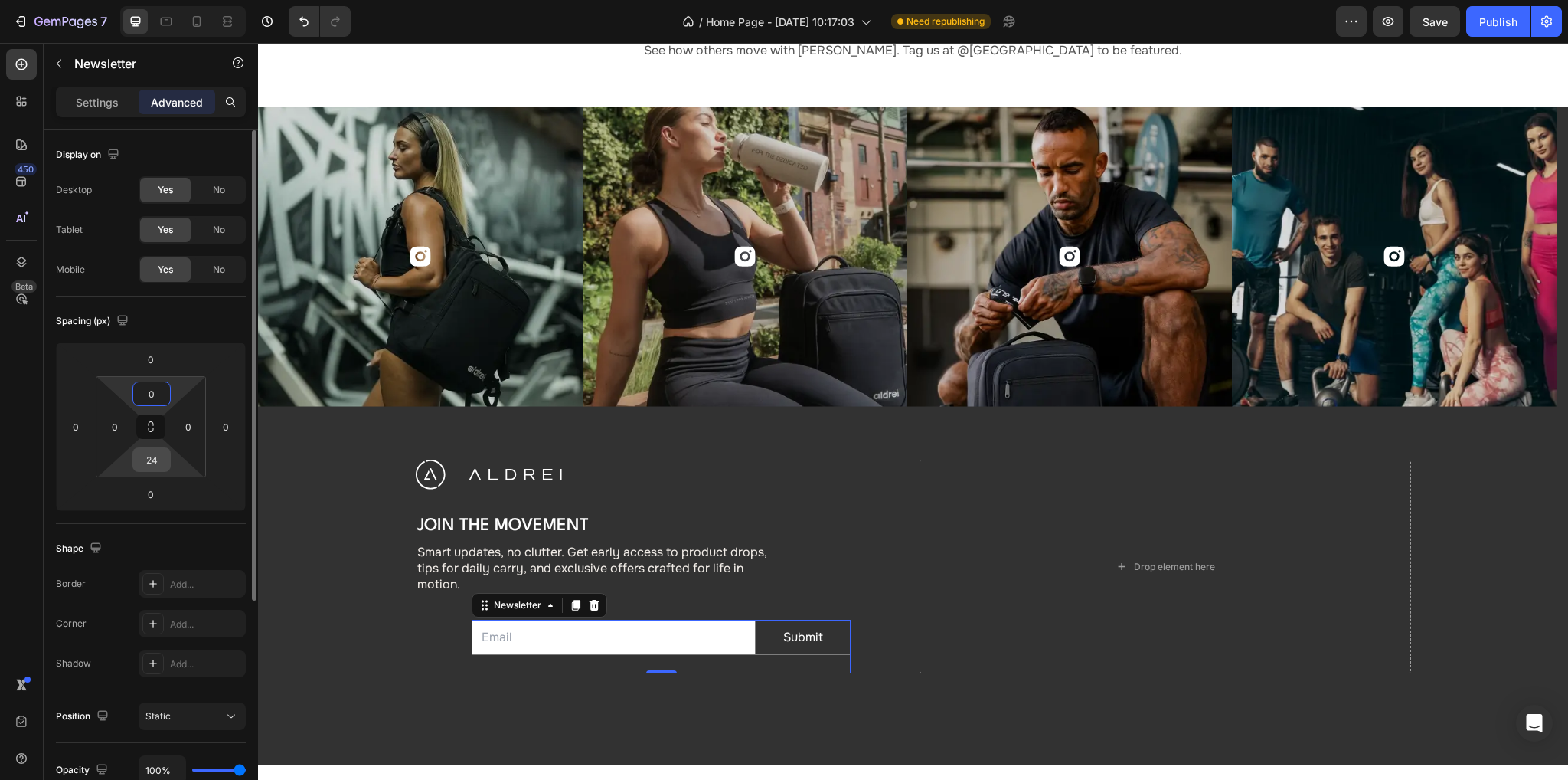
type input "0"
click at [164, 460] on input "24" at bounding box center [152, 459] width 30 height 23
type input "0"
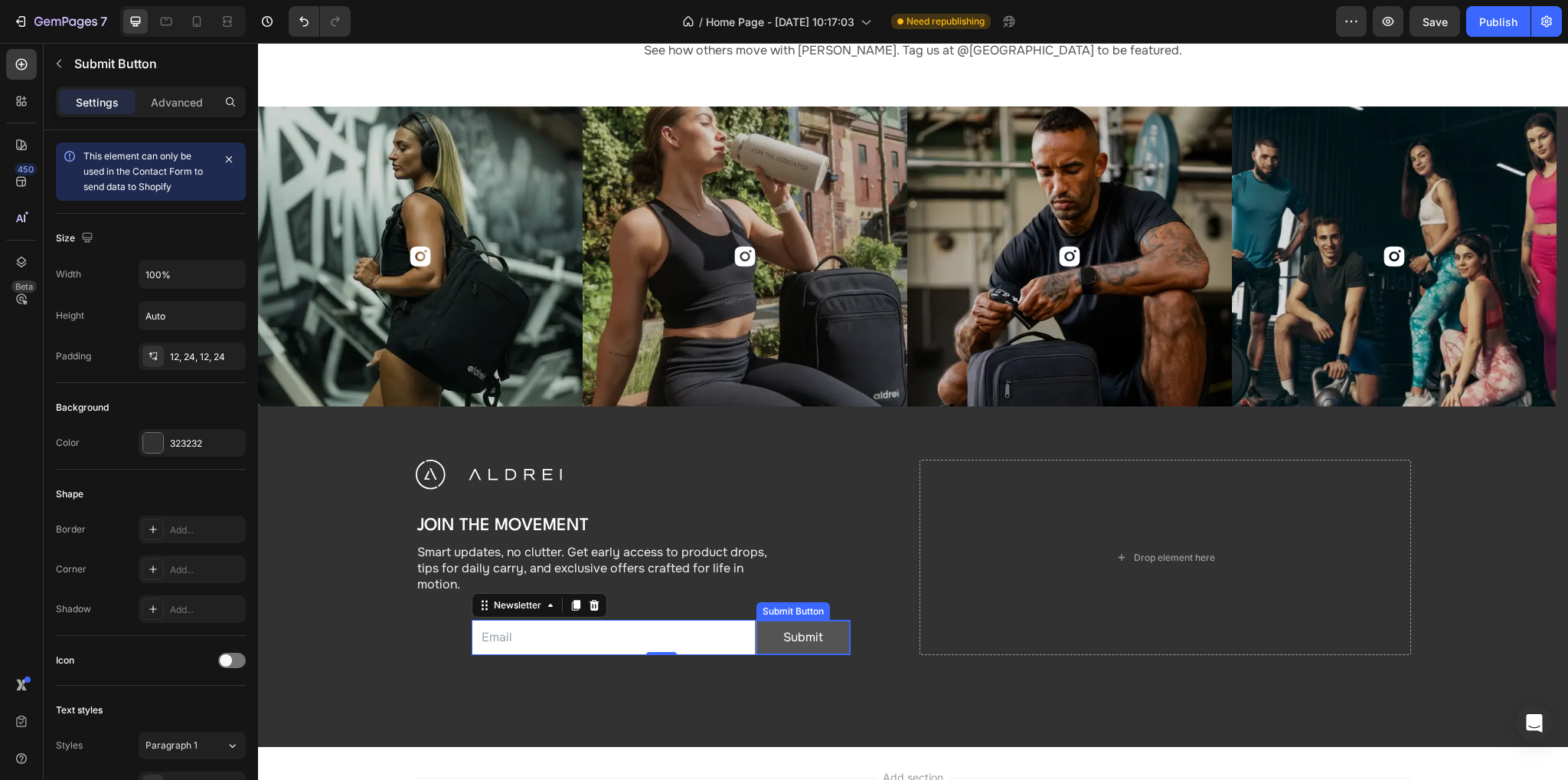
click at [764, 635] on button "Submit" at bounding box center [802, 638] width 93 height 34
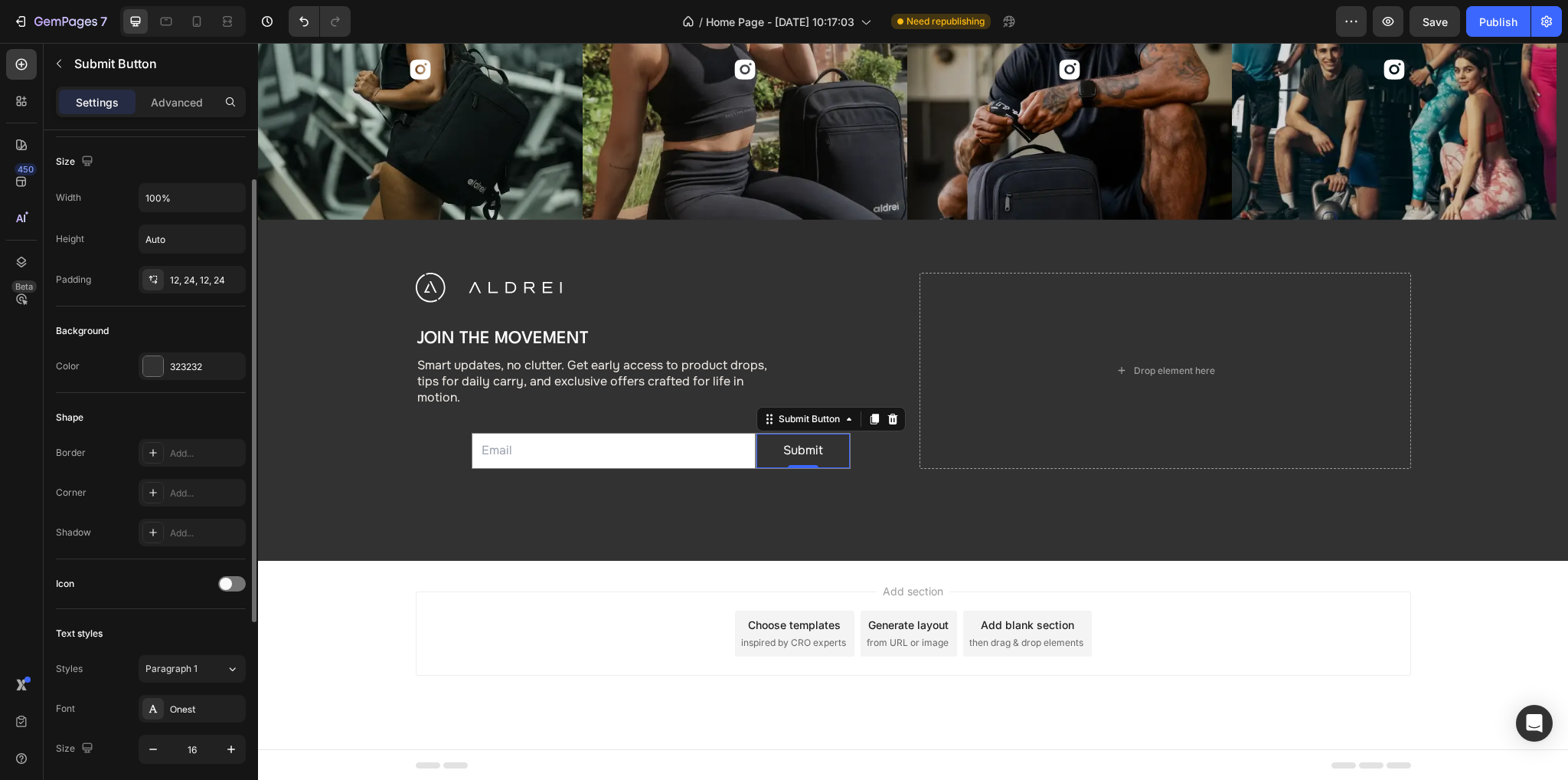
scroll to position [306, 0]
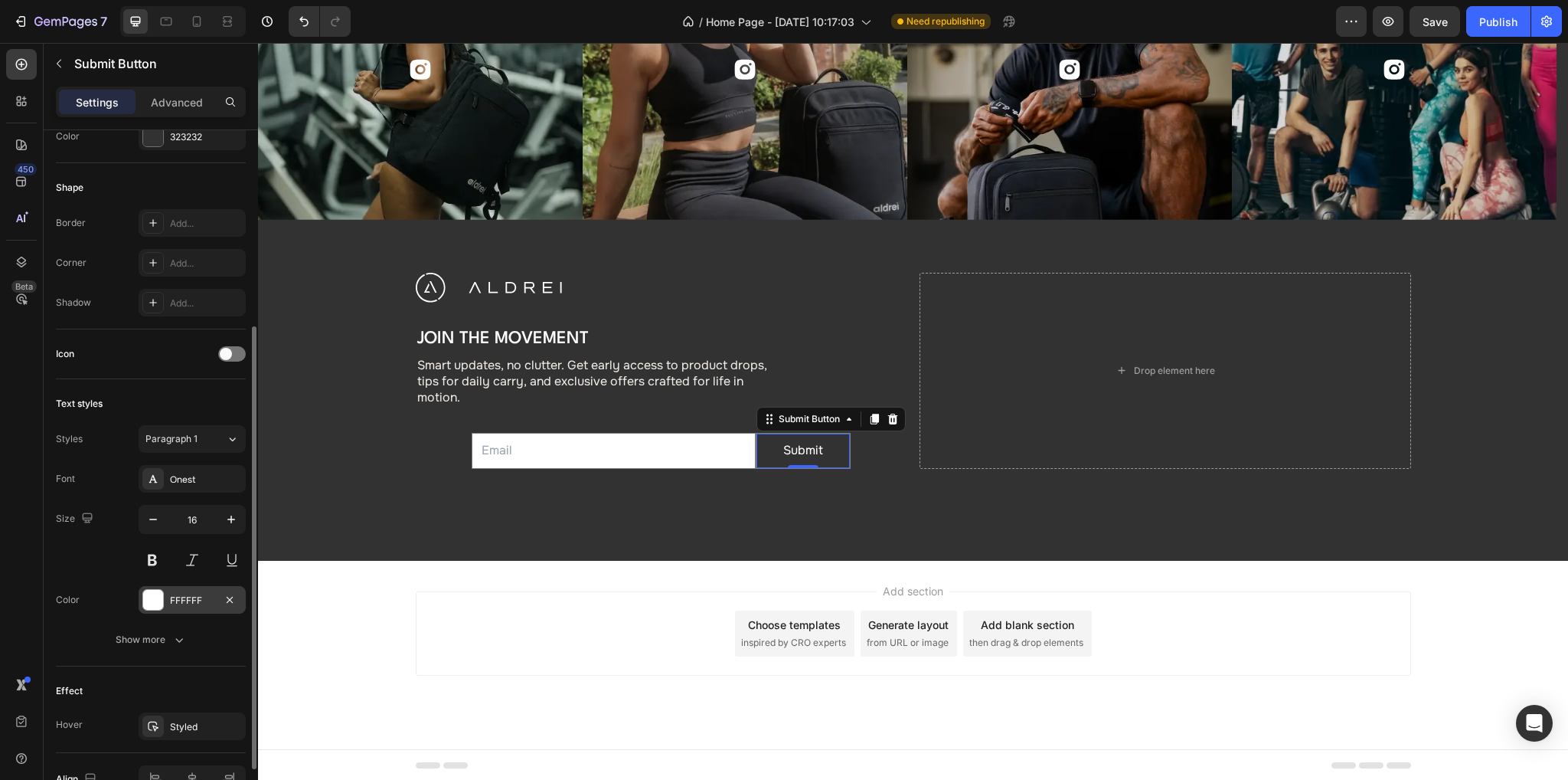
drag, startPoint x: 157, startPoint y: 596, endPoint x: 243, endPoint y: 605, distance: 86.5
click at [157, 596] on div at bounding box center [153, 599] width 20 height 20
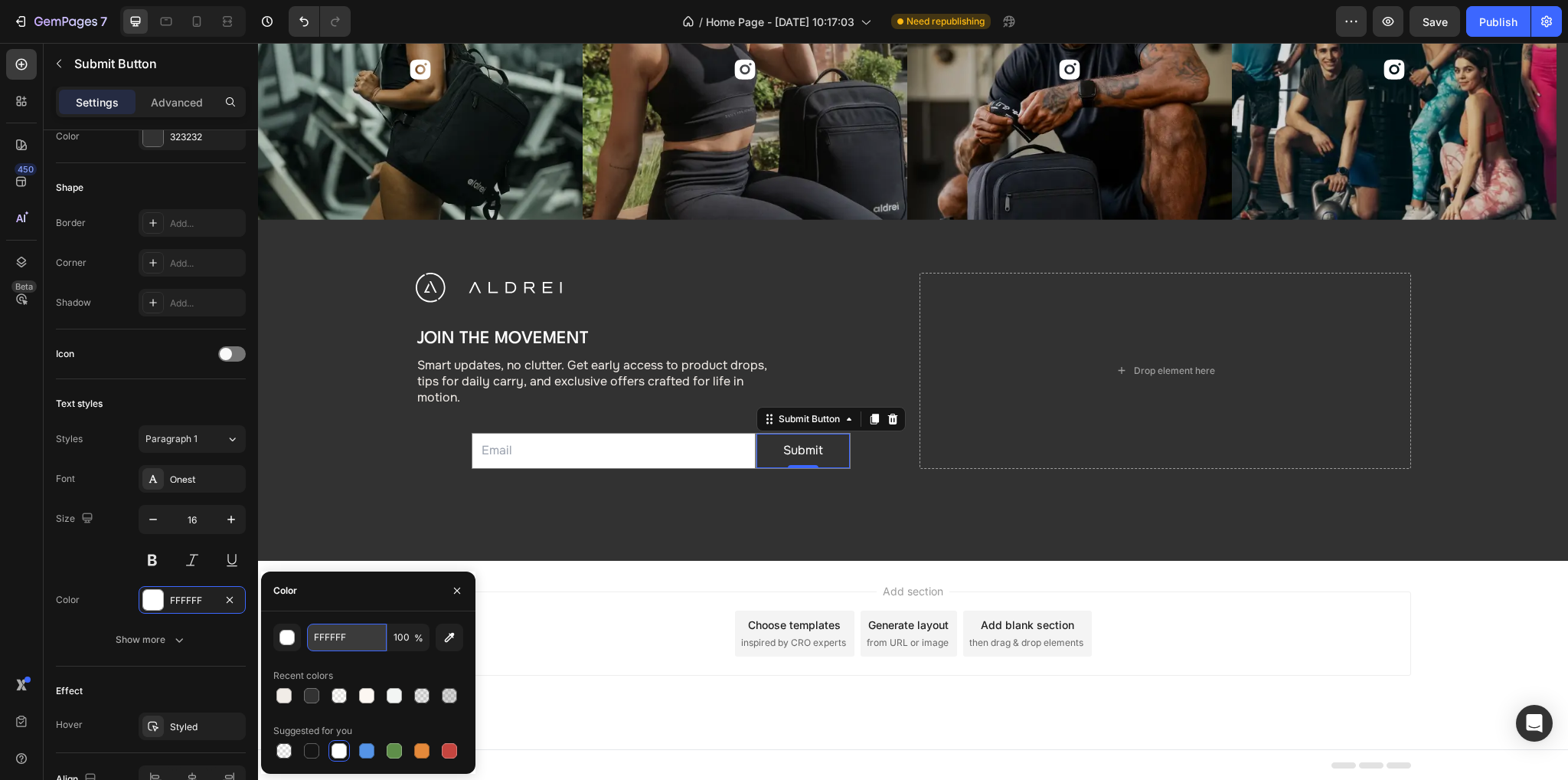
click at [356, 635] on input "FFFFFF" at bounding box center [347, 637] width 80 height 28
paste input "#000000"
type input "#000000"
drag, startPoint x: 93, startPoint y: 555, endPoint x: 114, endPoint y: 564, distance: 22.8
click at [92, 555] on div "Size 16" at bounding box center [151, 539] width 190 height 69
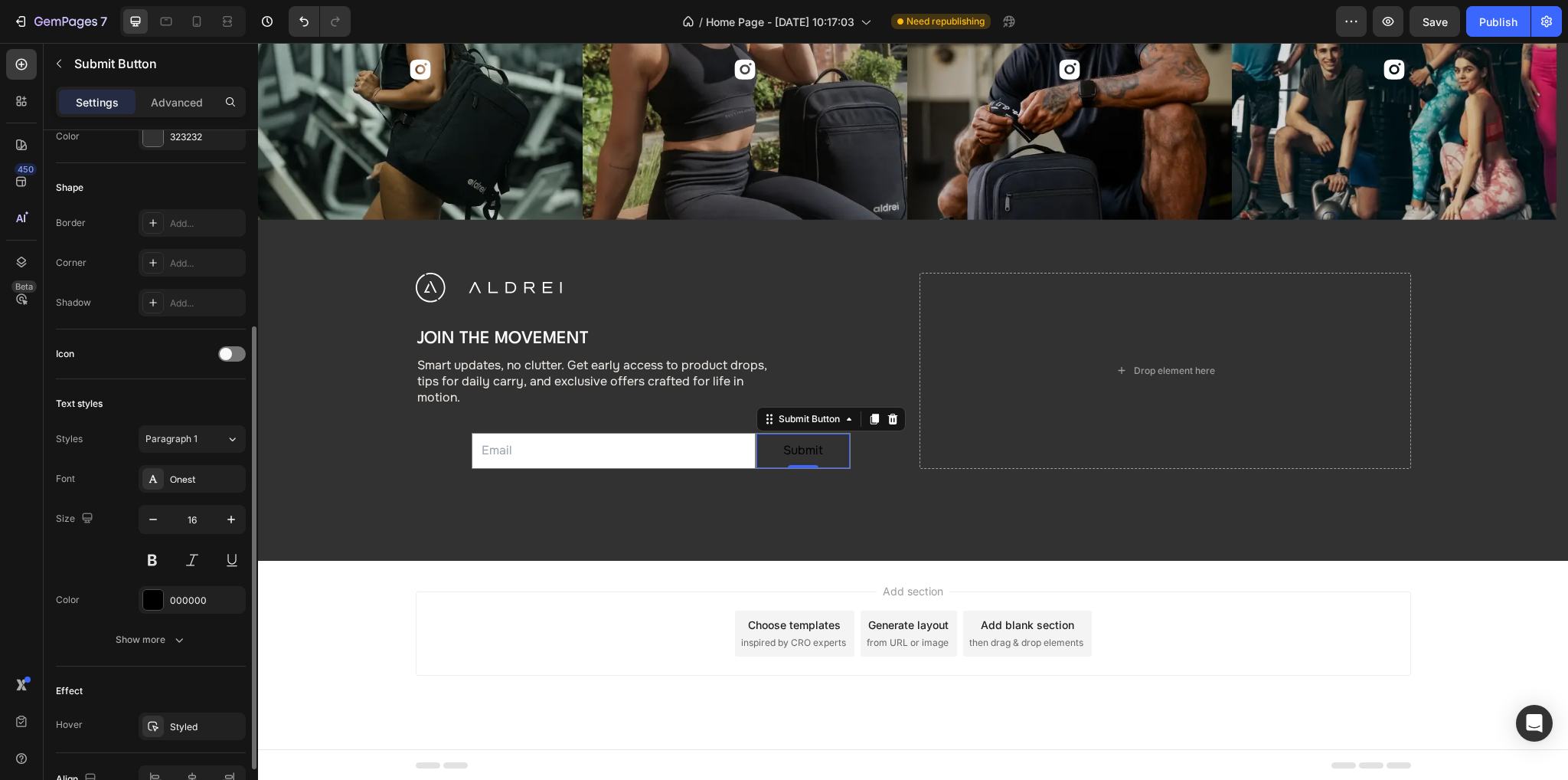
scroll to position [391, 0]
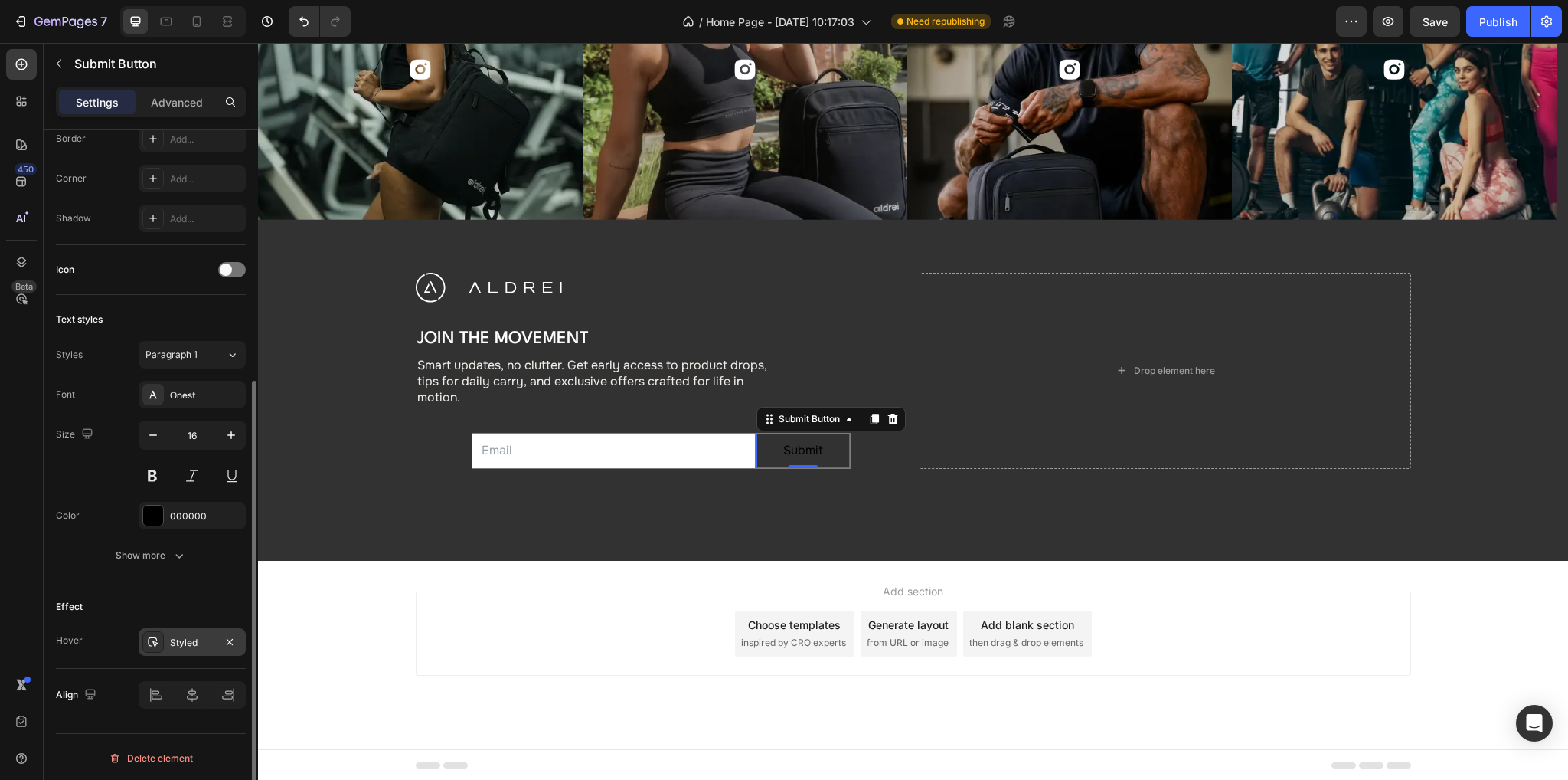
click at [190, 639] on div "Styled" at bounding box center [192, 642] width 45 height 14
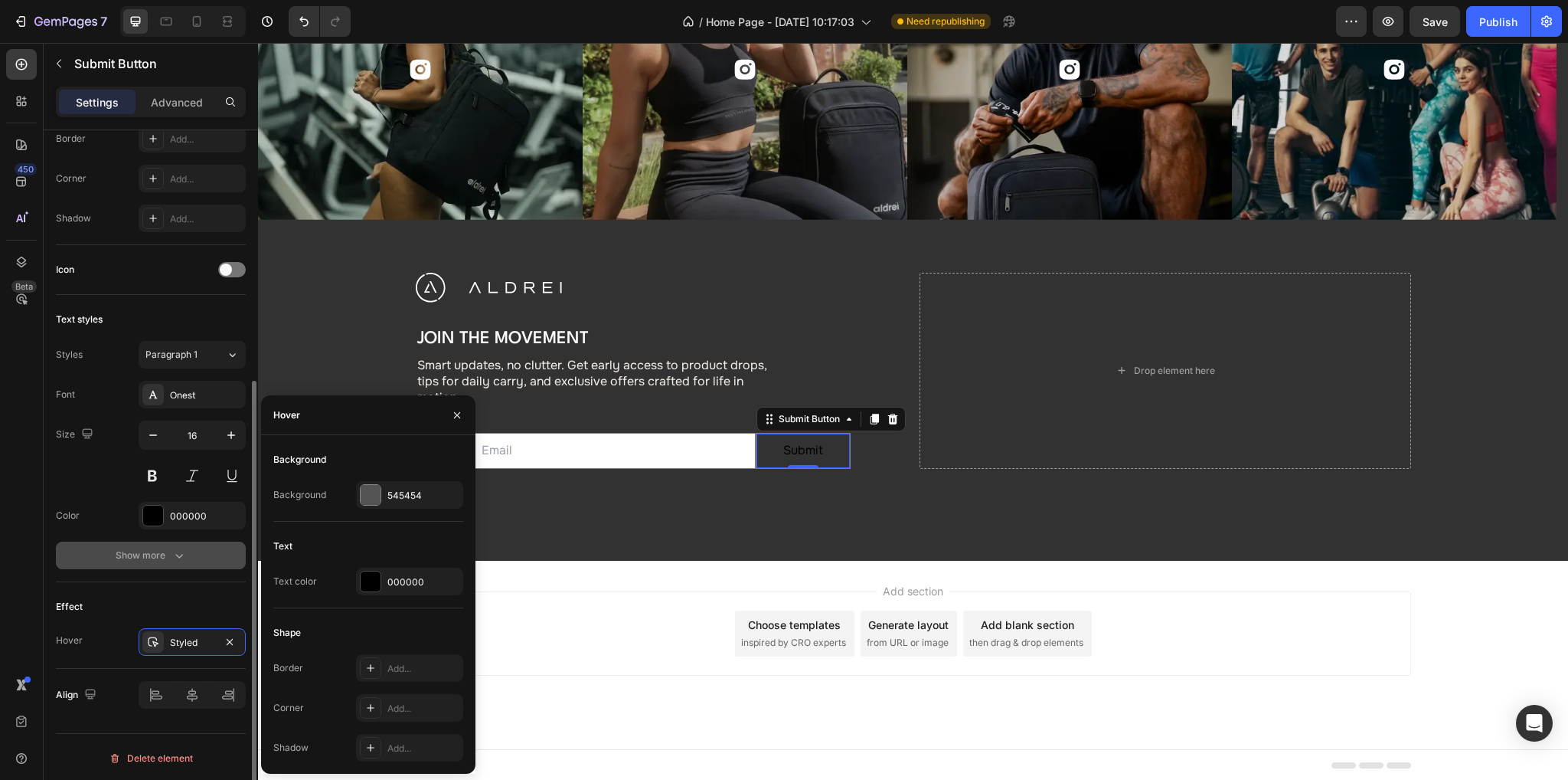
click at [79, 549] on button "Show more" at bounding box center [151, 555] width 190 height 28
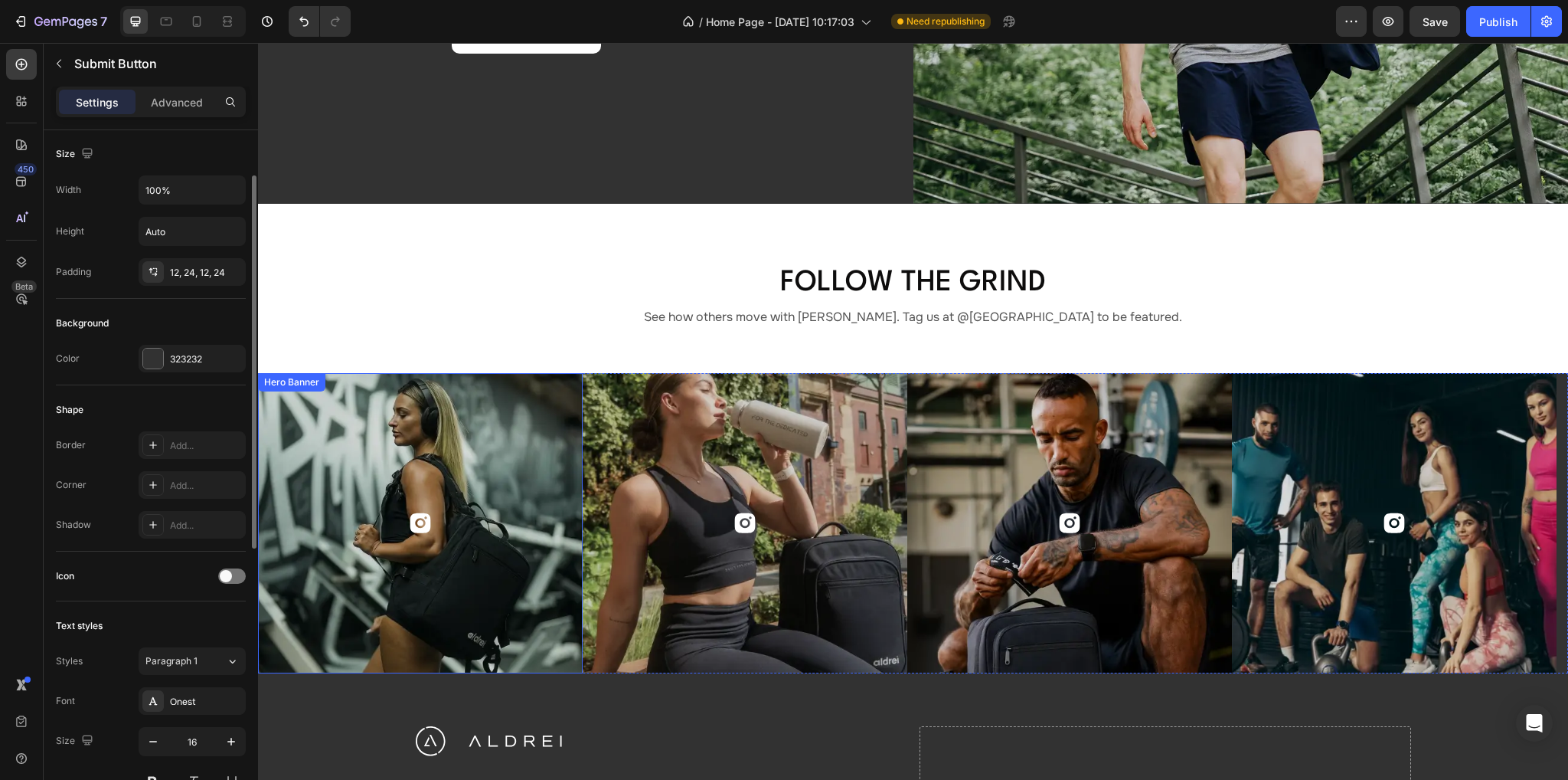
scroll to position [5032, 0]
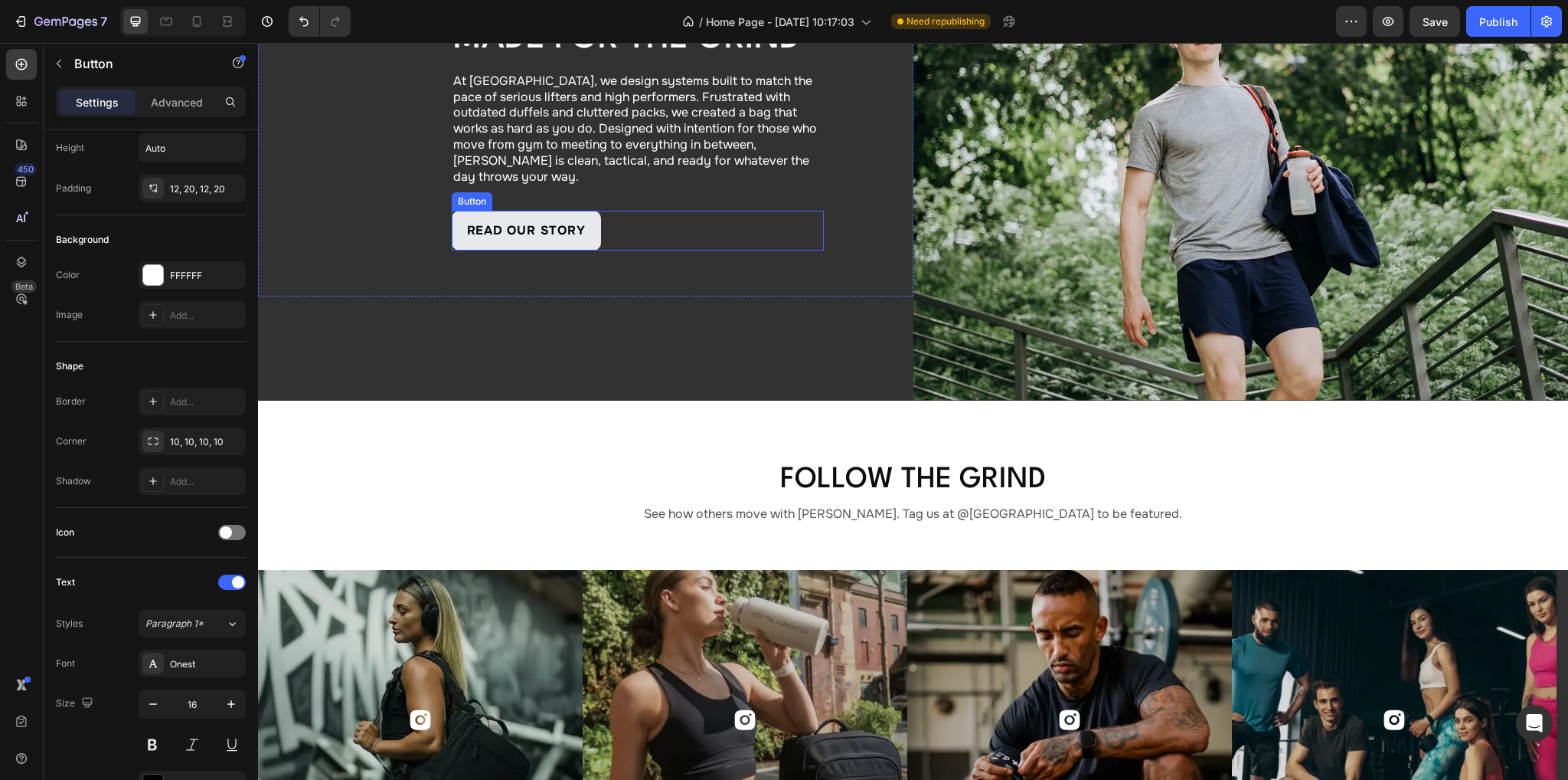
click at [455, 211] on link "read our story" at bounding box center [526, 231] width 149 height 40
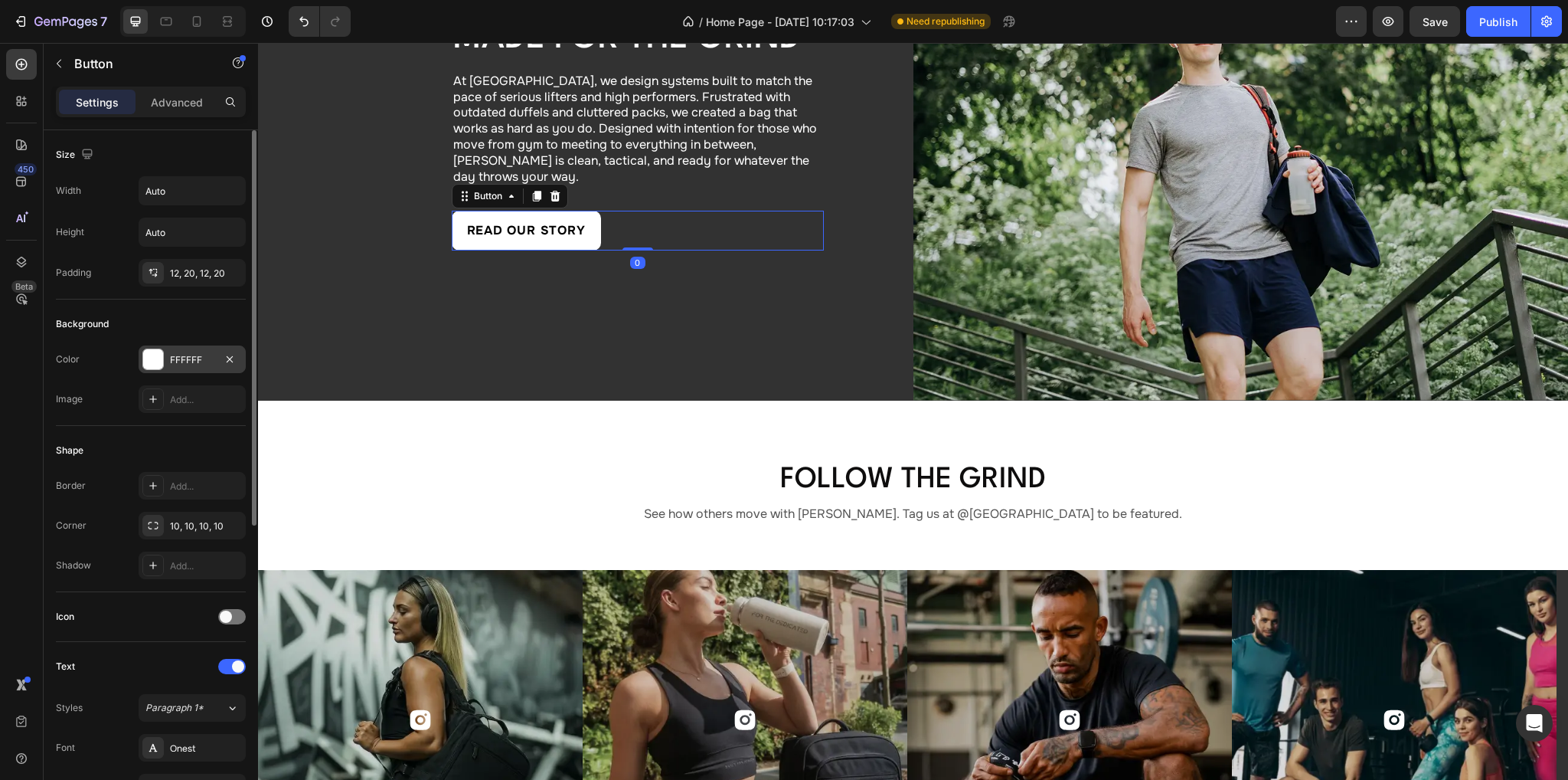
click at [204, 359] on div "FFFFFF" at bounding box center [192, 360] width 45 height 14
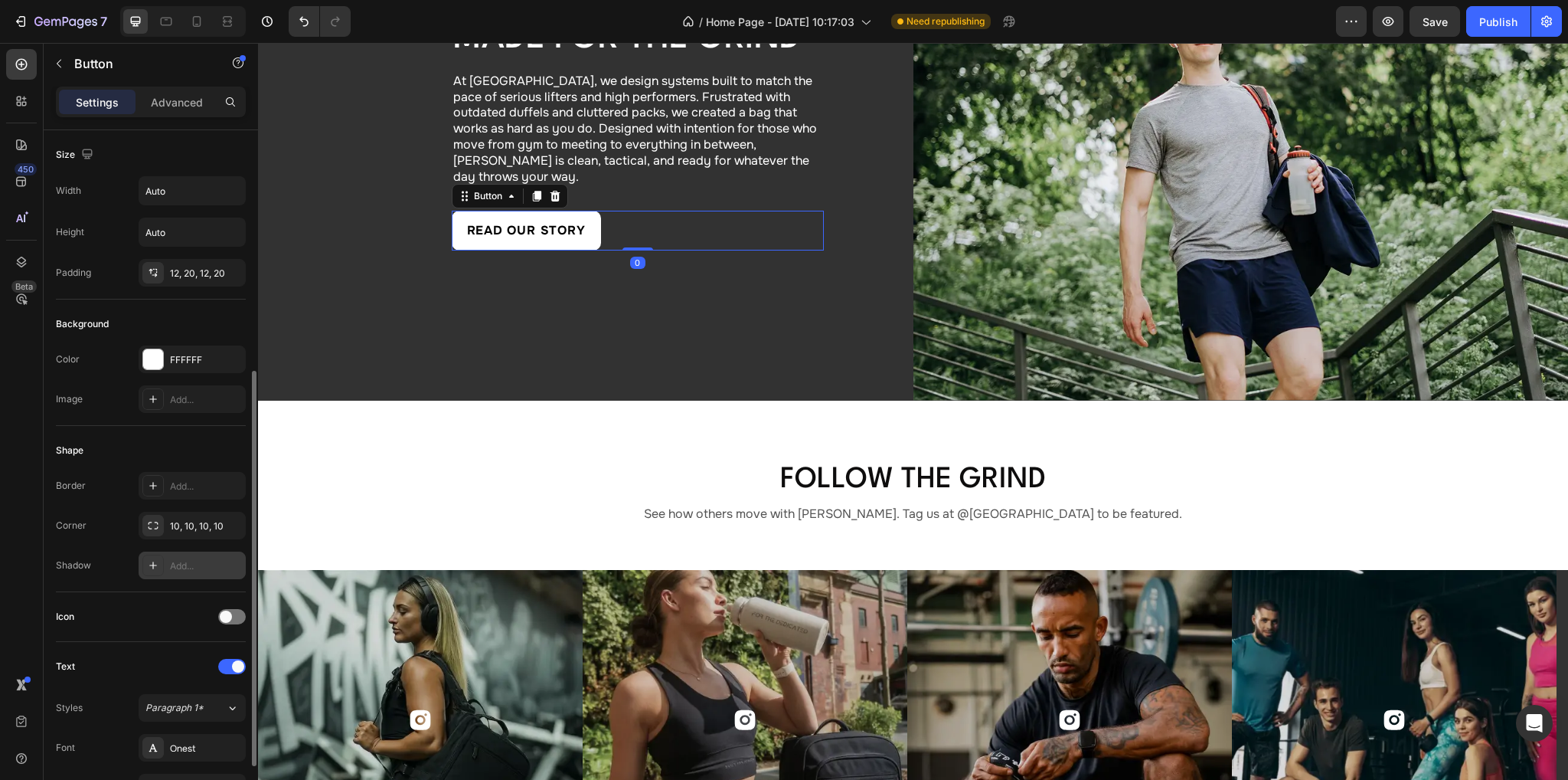
scroll to position [383, 0]
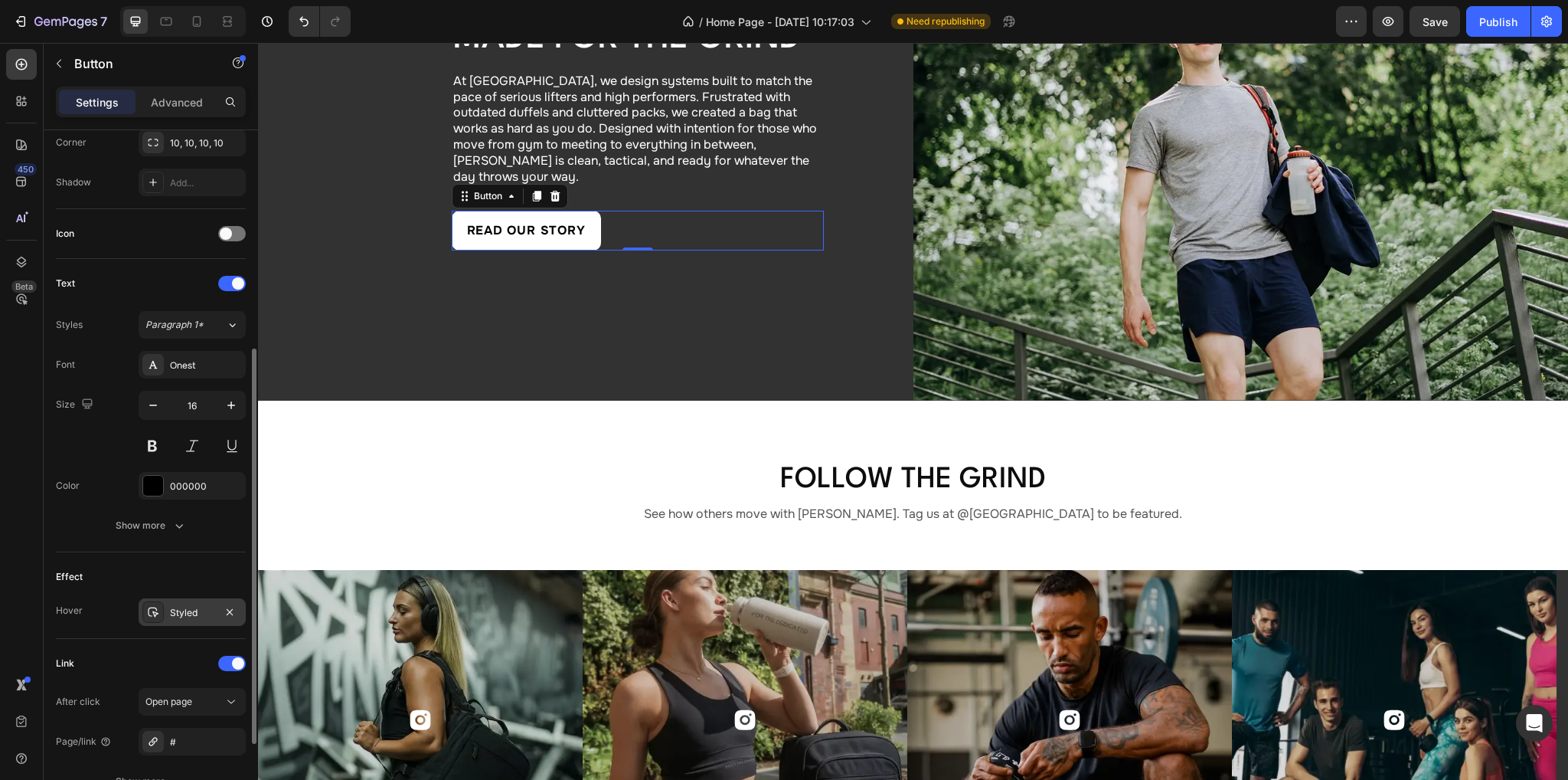
click at [177, 616] on div "Styled" at bounding box center [192, 612] width 45 height 14
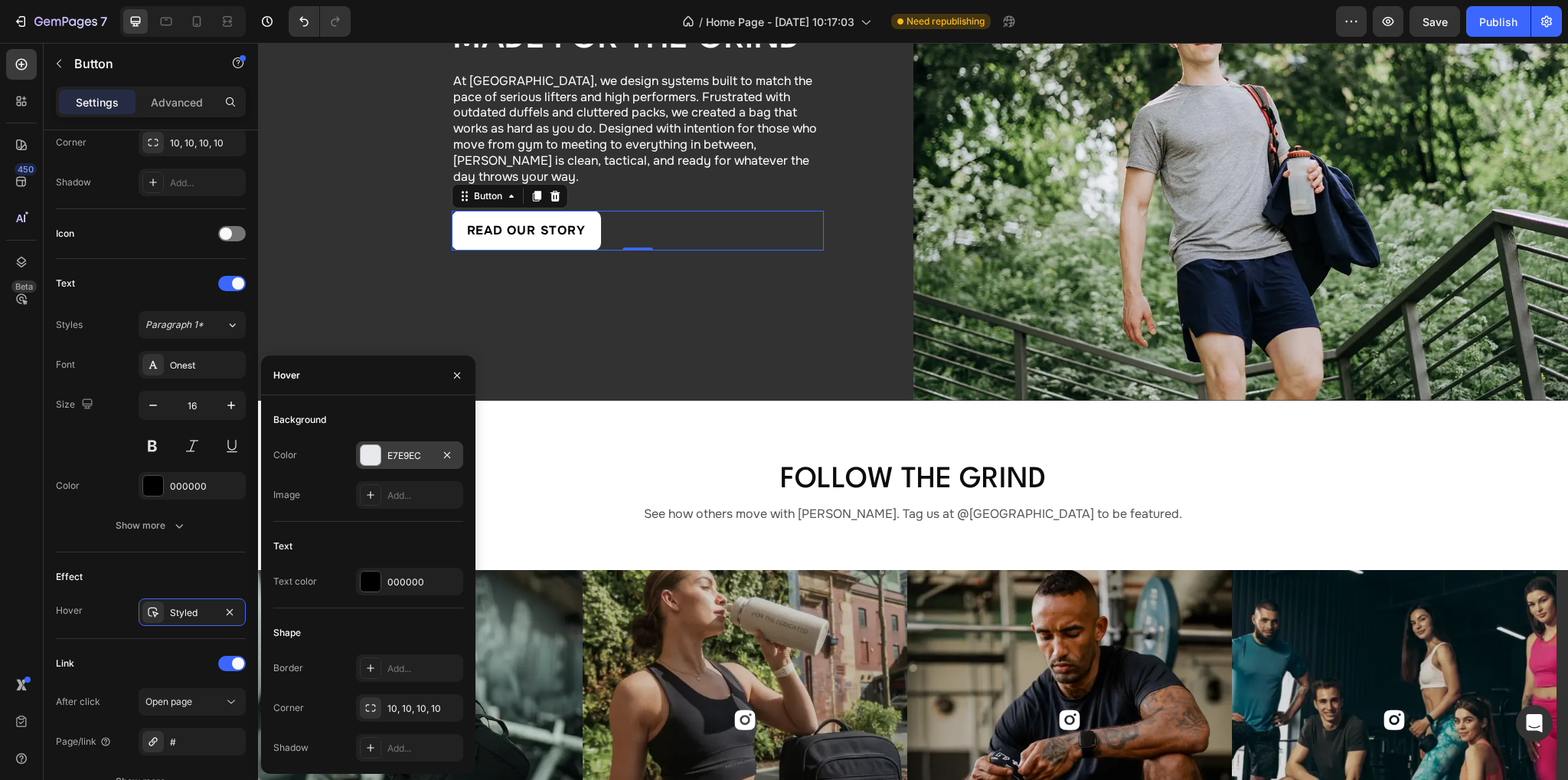
click at [398, 456] on div "E7E9EC" at bounding box center [409, 455] width 45 height 14
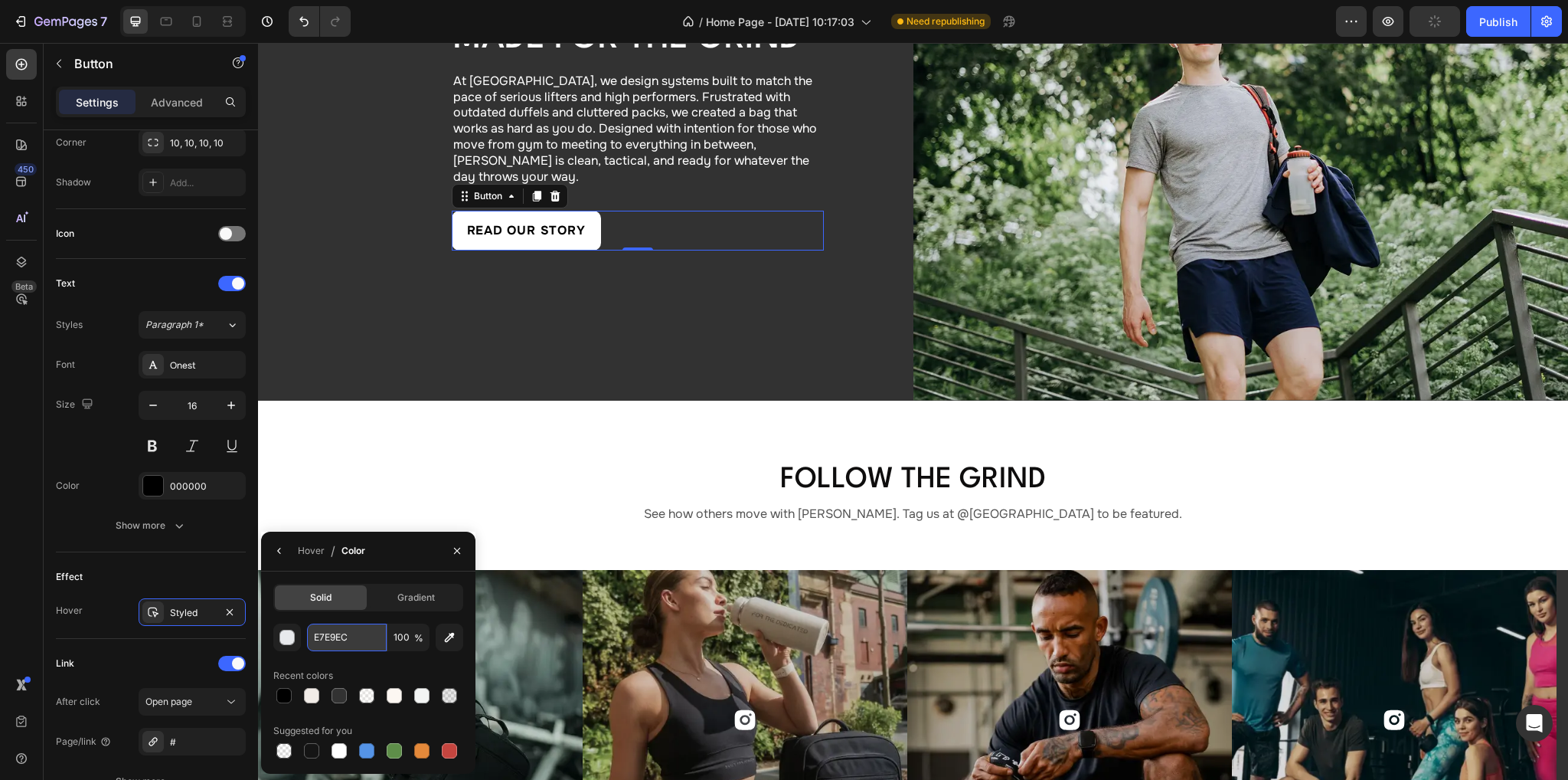
click at [0, 0] on input "E7E9EC" at bounding box center [0, 0] width 0 height 0
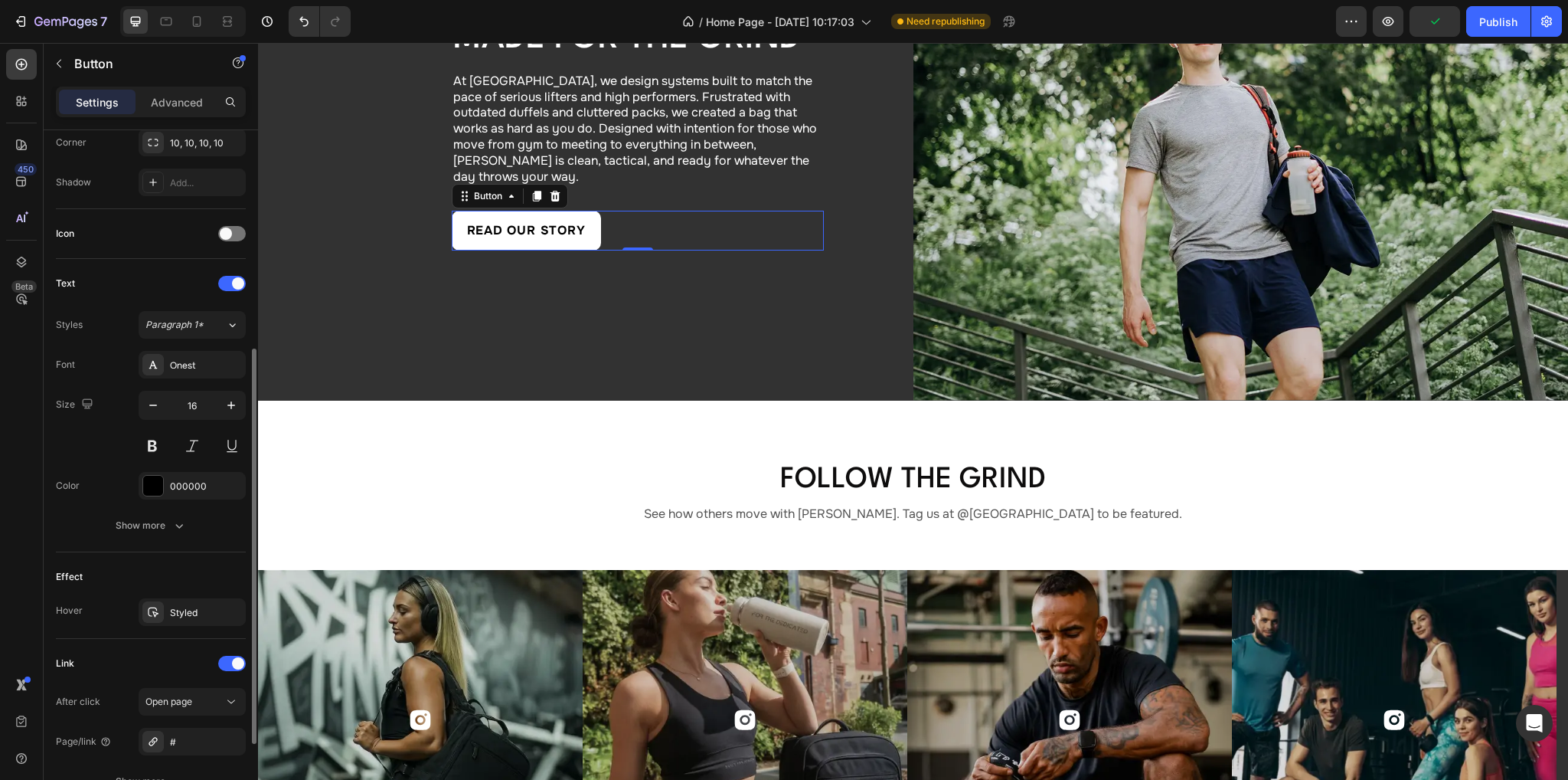
click at [120, 558] on div "Effect Hover Styled" at bounding box center [151, 595] width 190 height 86
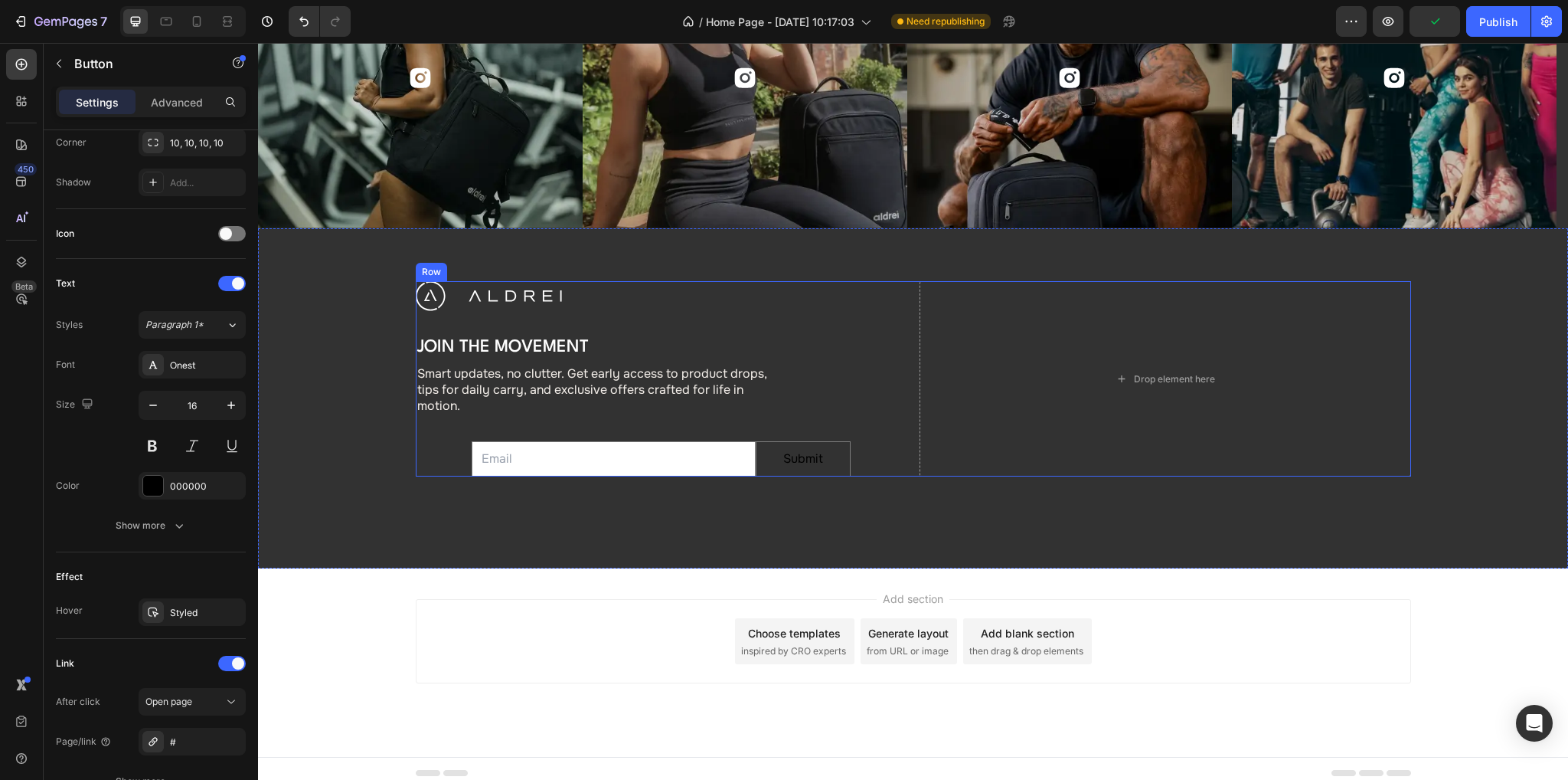
scroll to position [5677, 0]
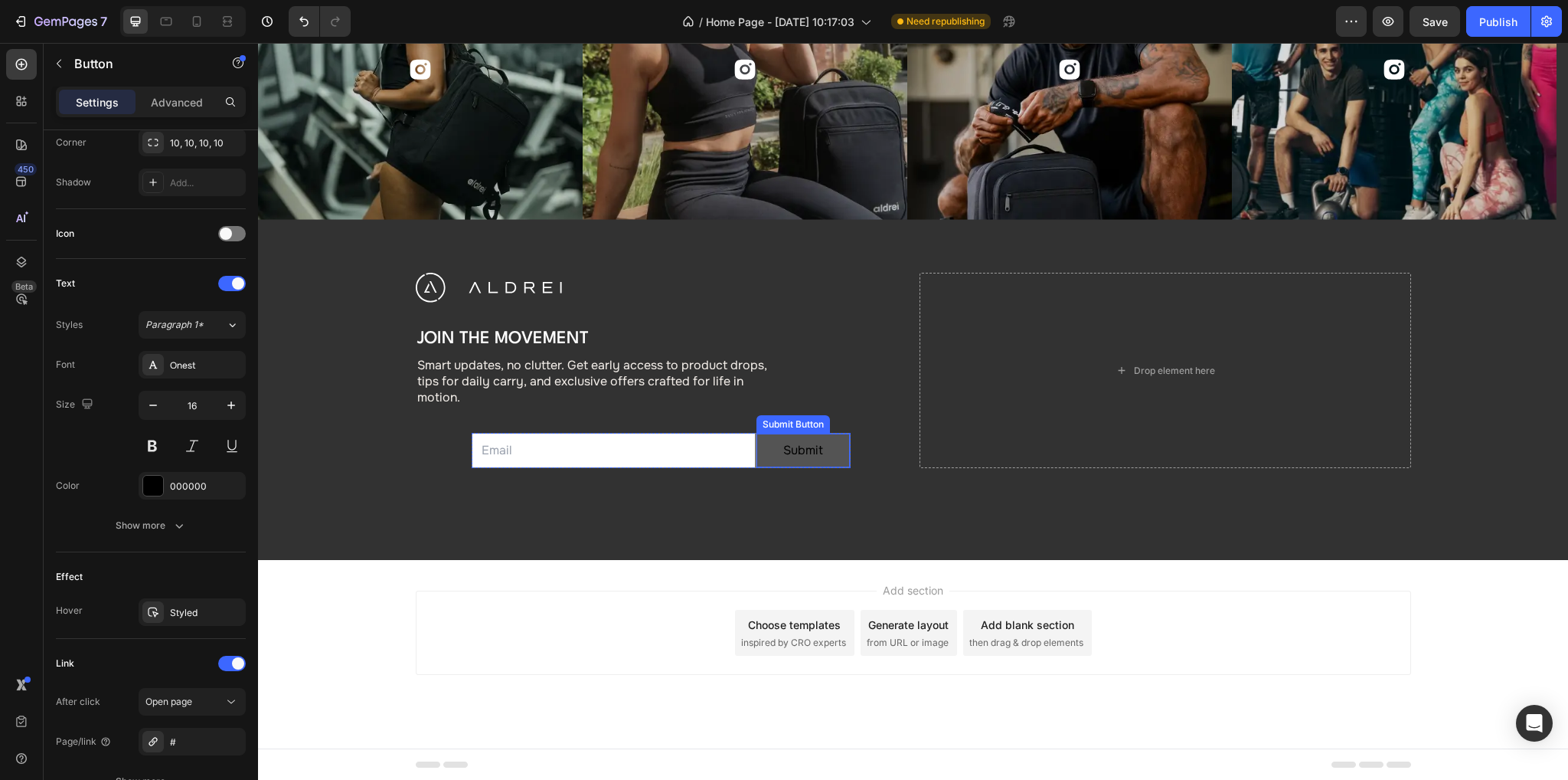
click at [761, 450] on button "Submit" at bounding box center [802, 451] width 93 height 34
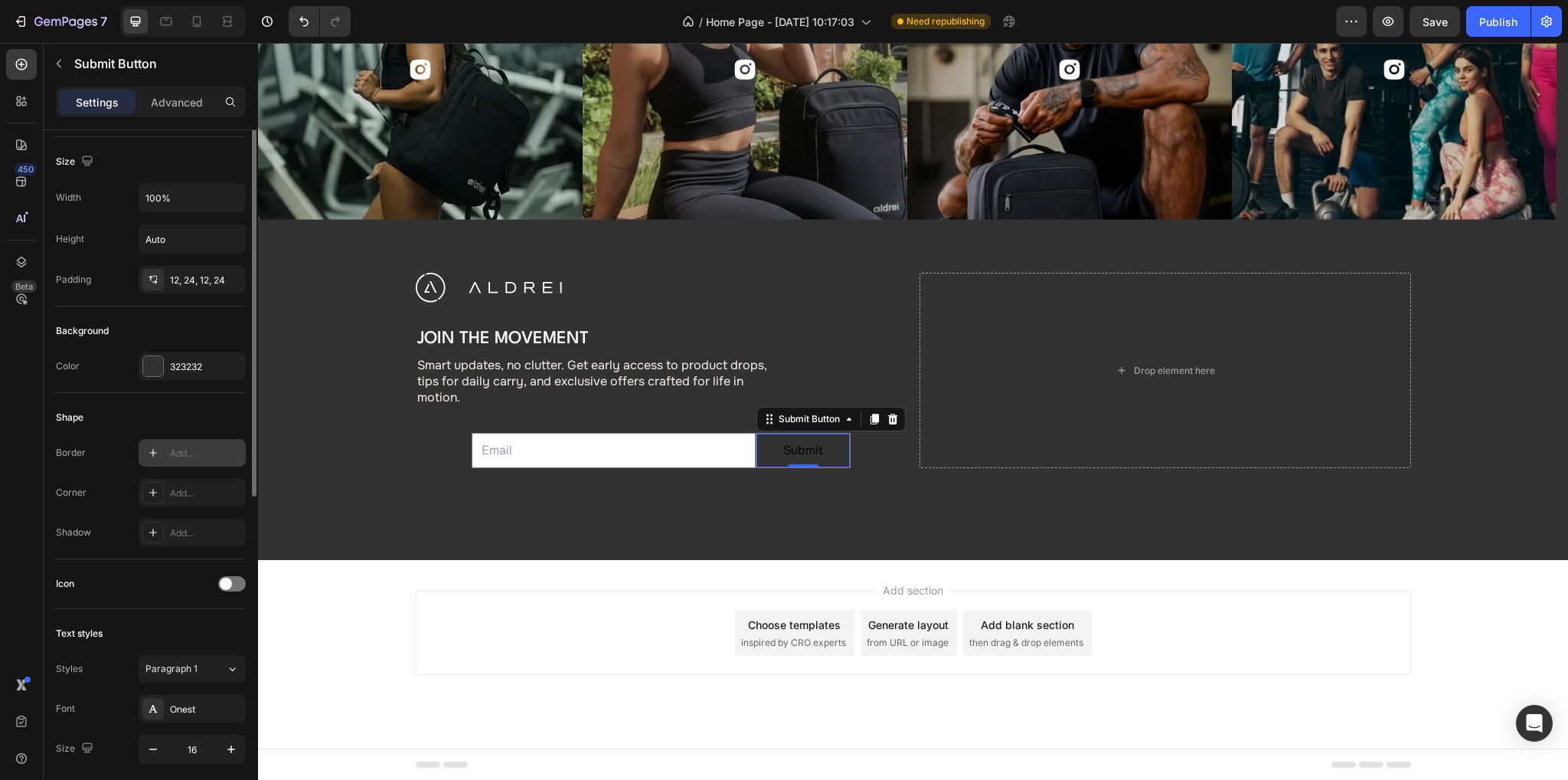
scroll to position [0, 0]
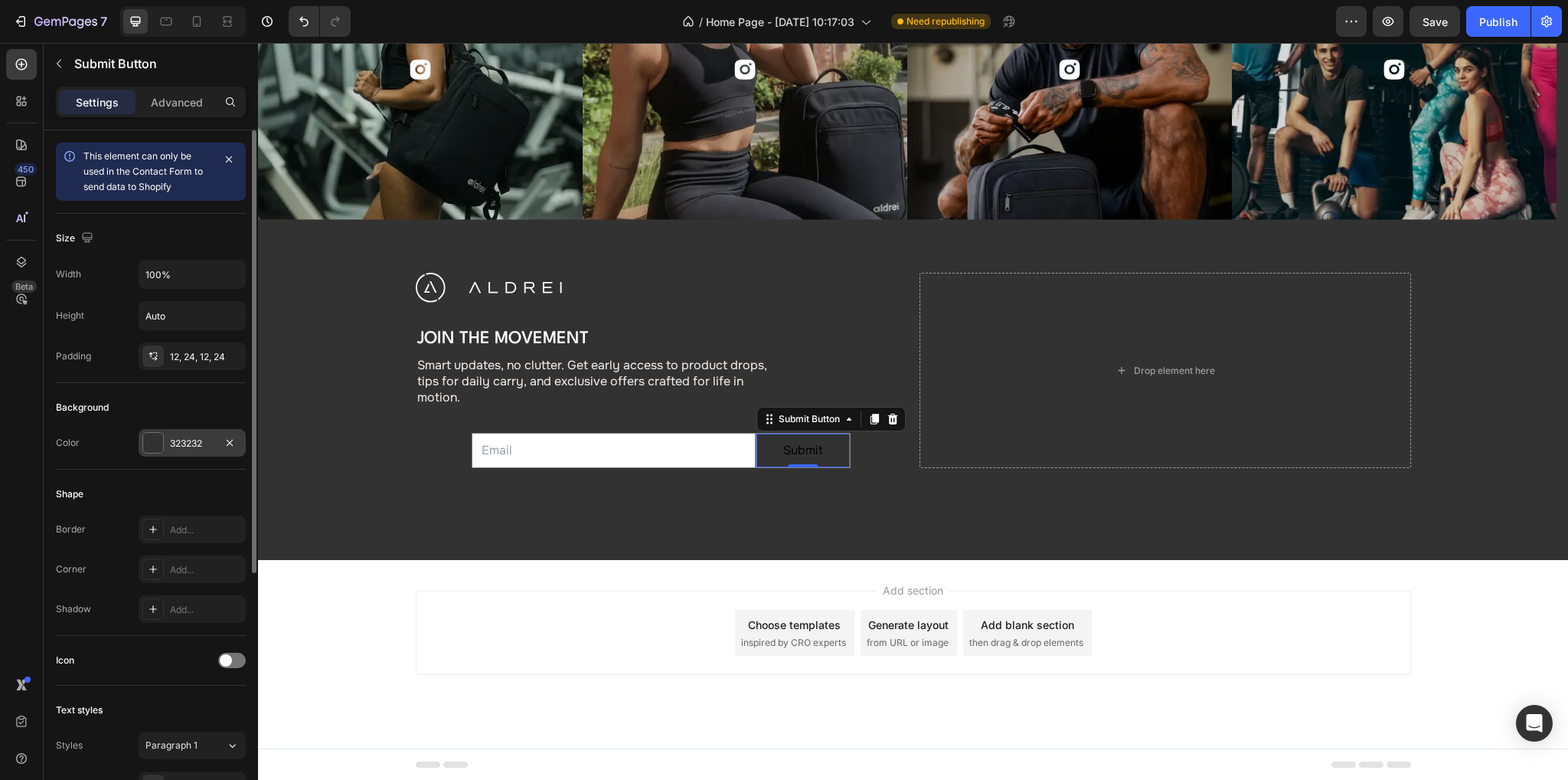
click at [157, 445] on div at bounding box center [153, 442] width 20 height 20
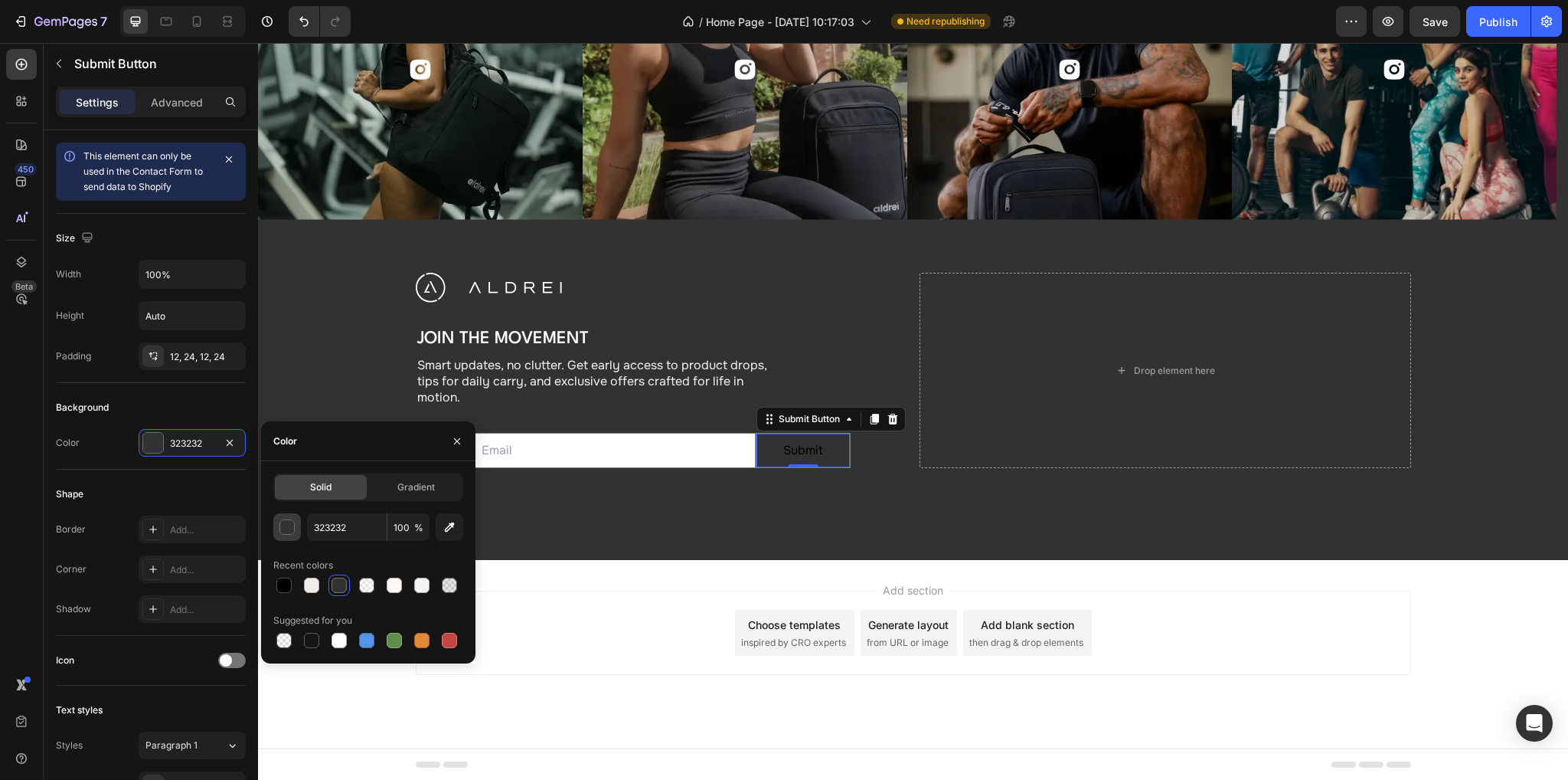
click at [286, 526] on div "button" at bounding box center [287, 528] width 15 height 15
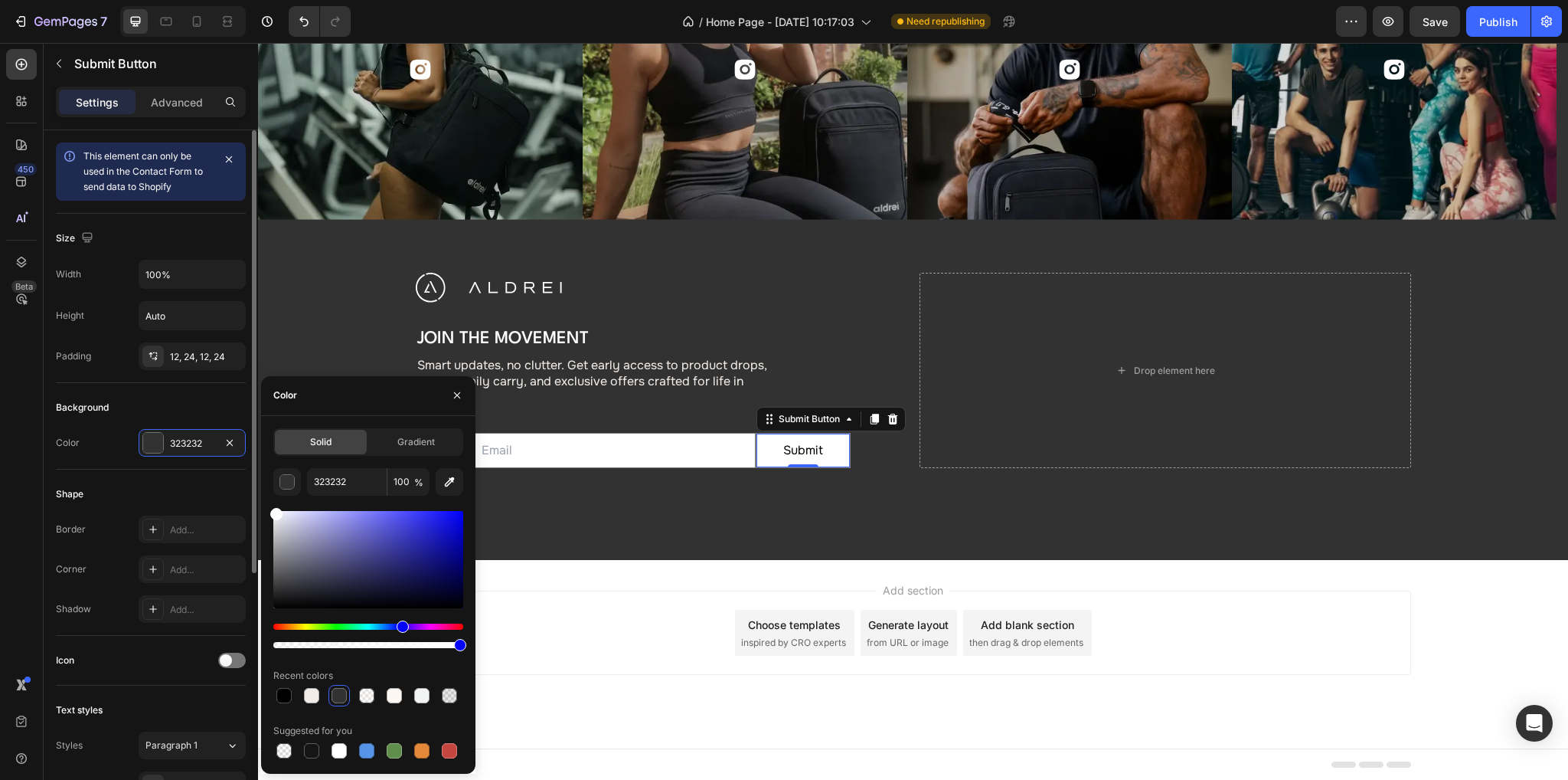
drag, startPoint x: 292, startPoint y: 544, endPoint x: 242, endPoint y: 492, distance: 72.1
click at [242, 492] on div "450 Beta new Sections(18) Elements(16) Form Newsletter Contact Form Media Hero …" at bounding box center [129, 411] width 258 height 736
type input "FFFFFF"
click at [183, 414] on div "Background" at bounding box center [151, 407] width 190 height 25
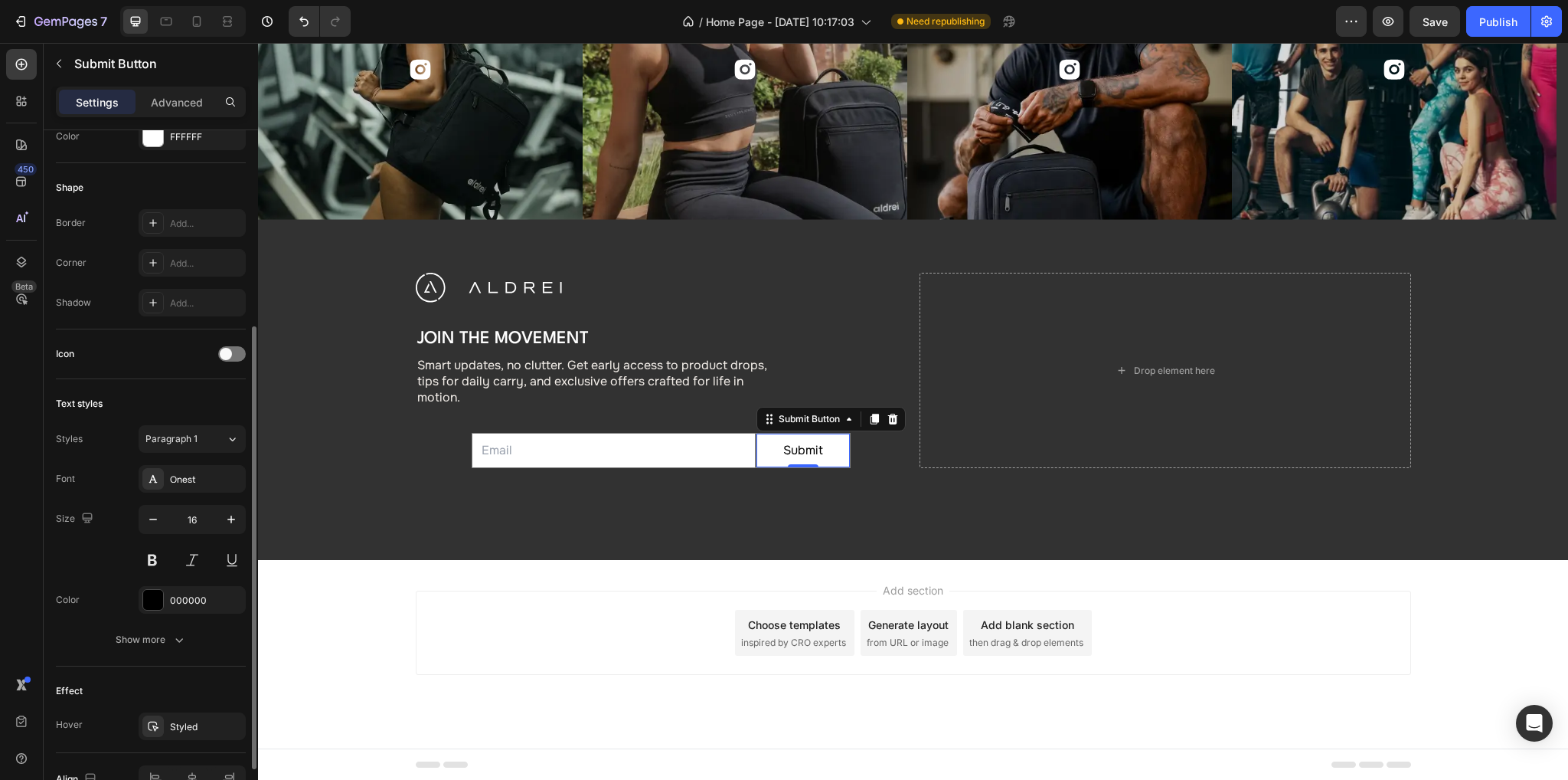
scroll to position [391, 0]
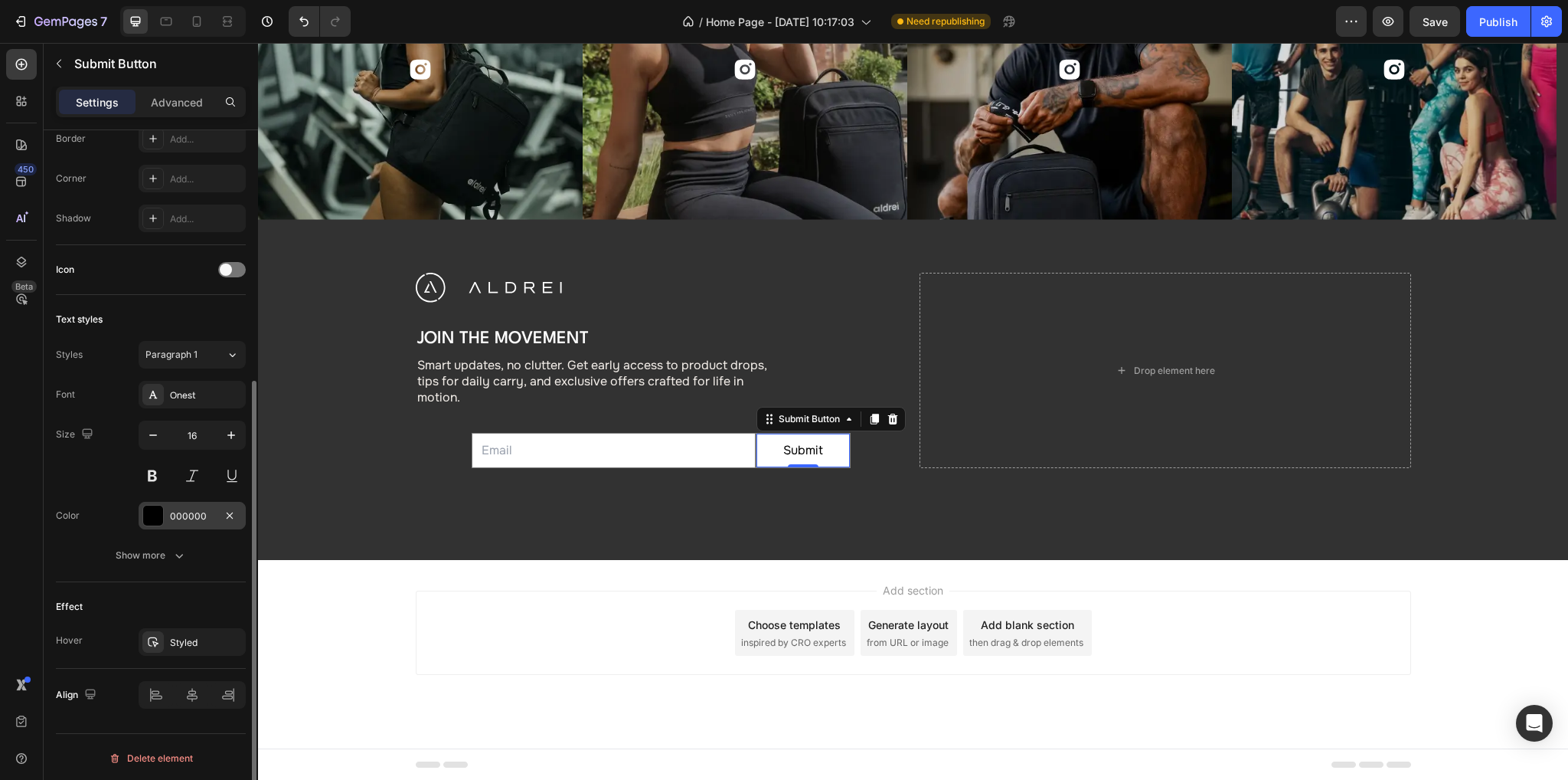
click at [184, 513] on div "000000" at bounding box center [192, 516] width 45 height 14
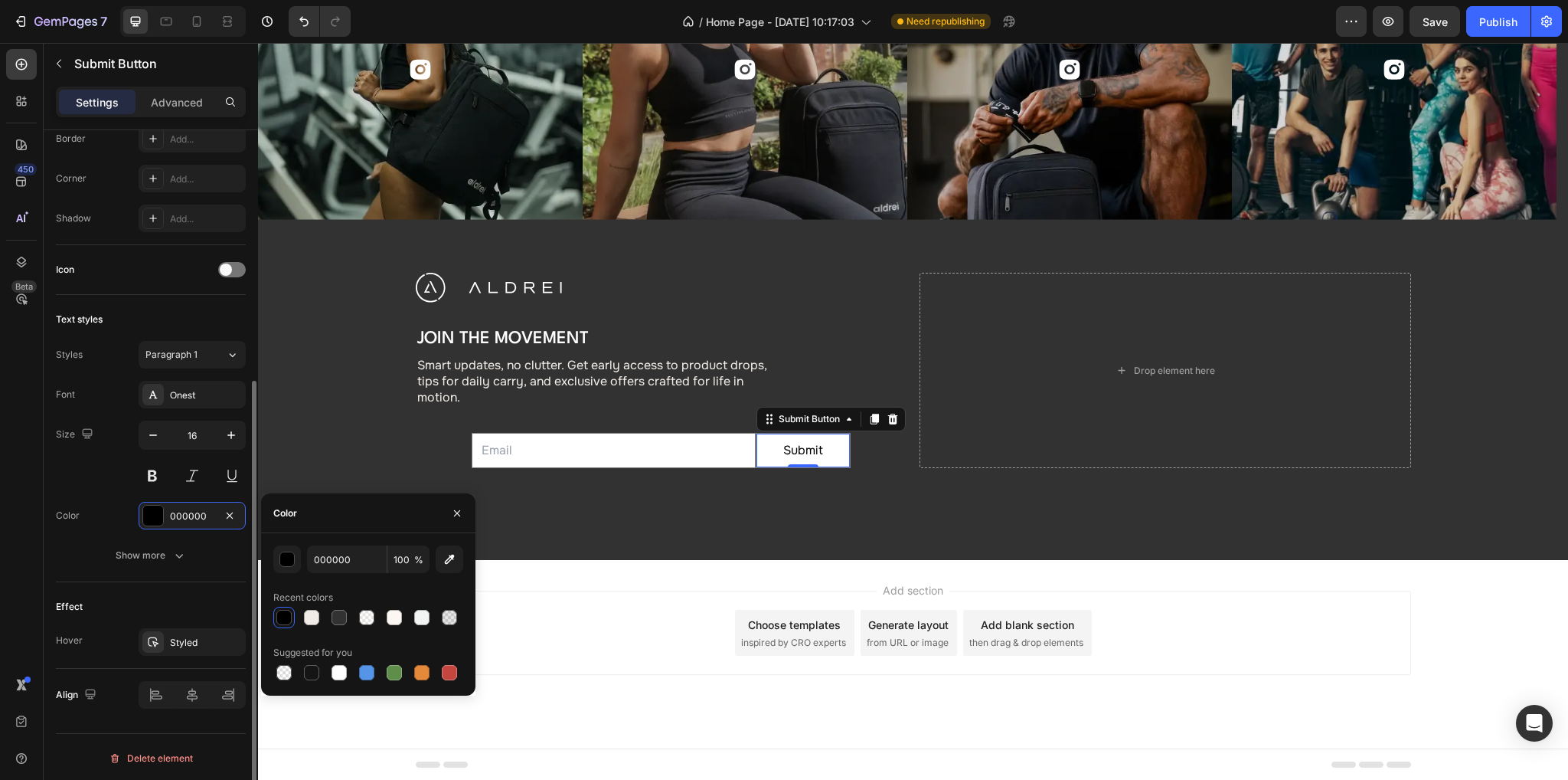
click at [83, 478] on div "Size 16" at bounding box center [151, 455] width 190 height 69
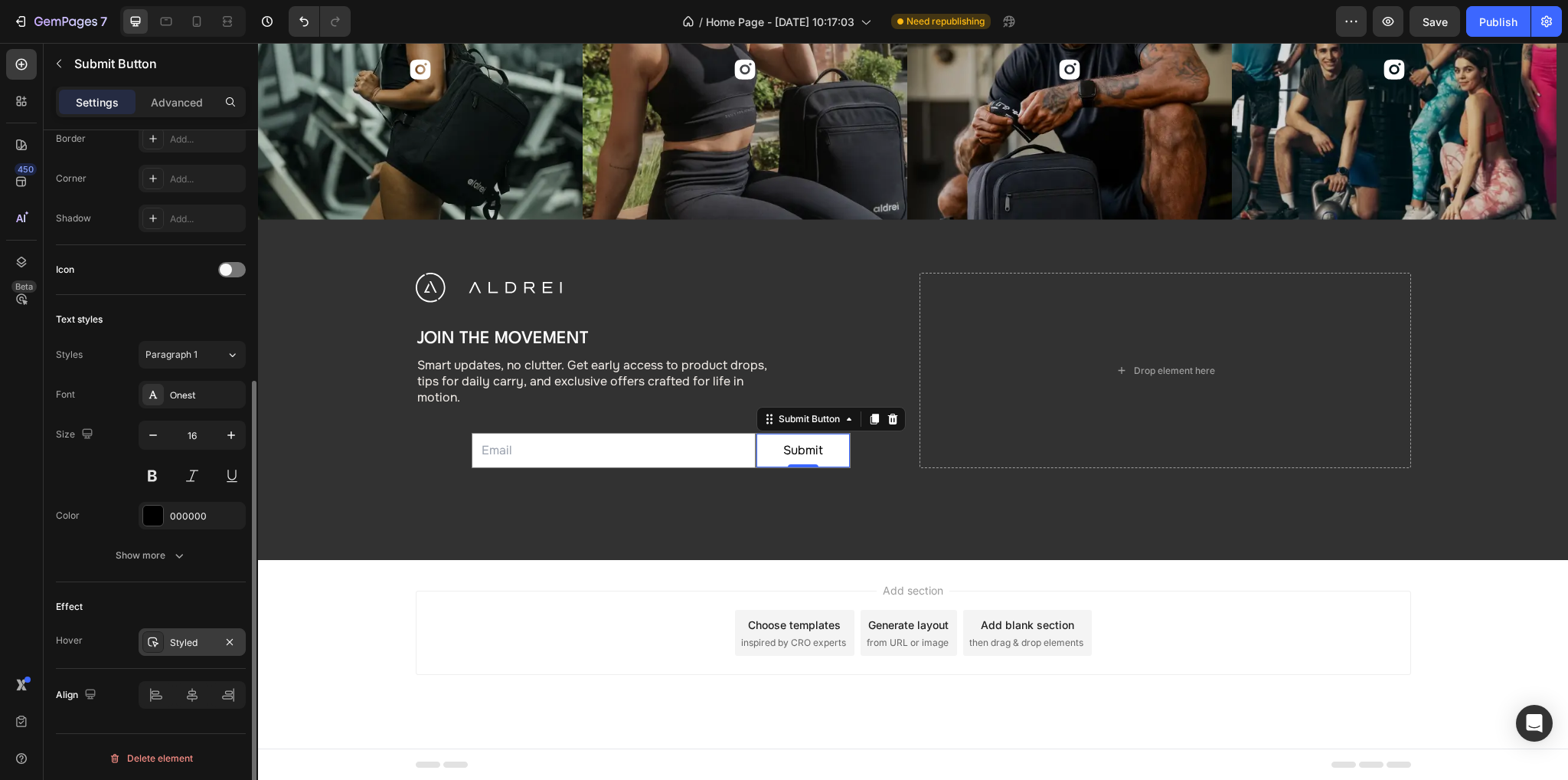
click at [189, 636] on div "Styled" at bounding box center [192, 642] width 45 height 14
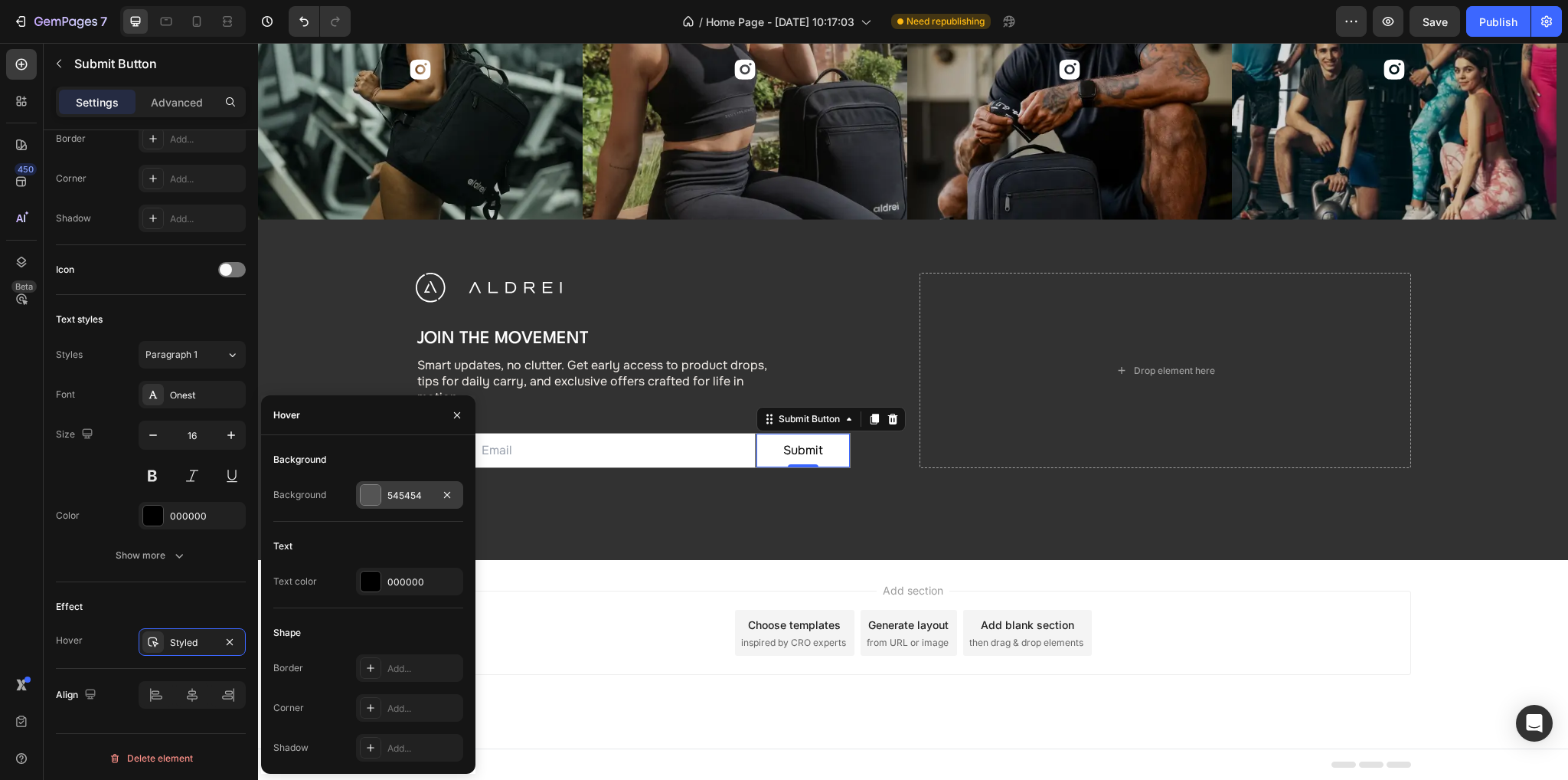
click at [373, 494] on div at bounding box center [370, 494] width 20 height 20
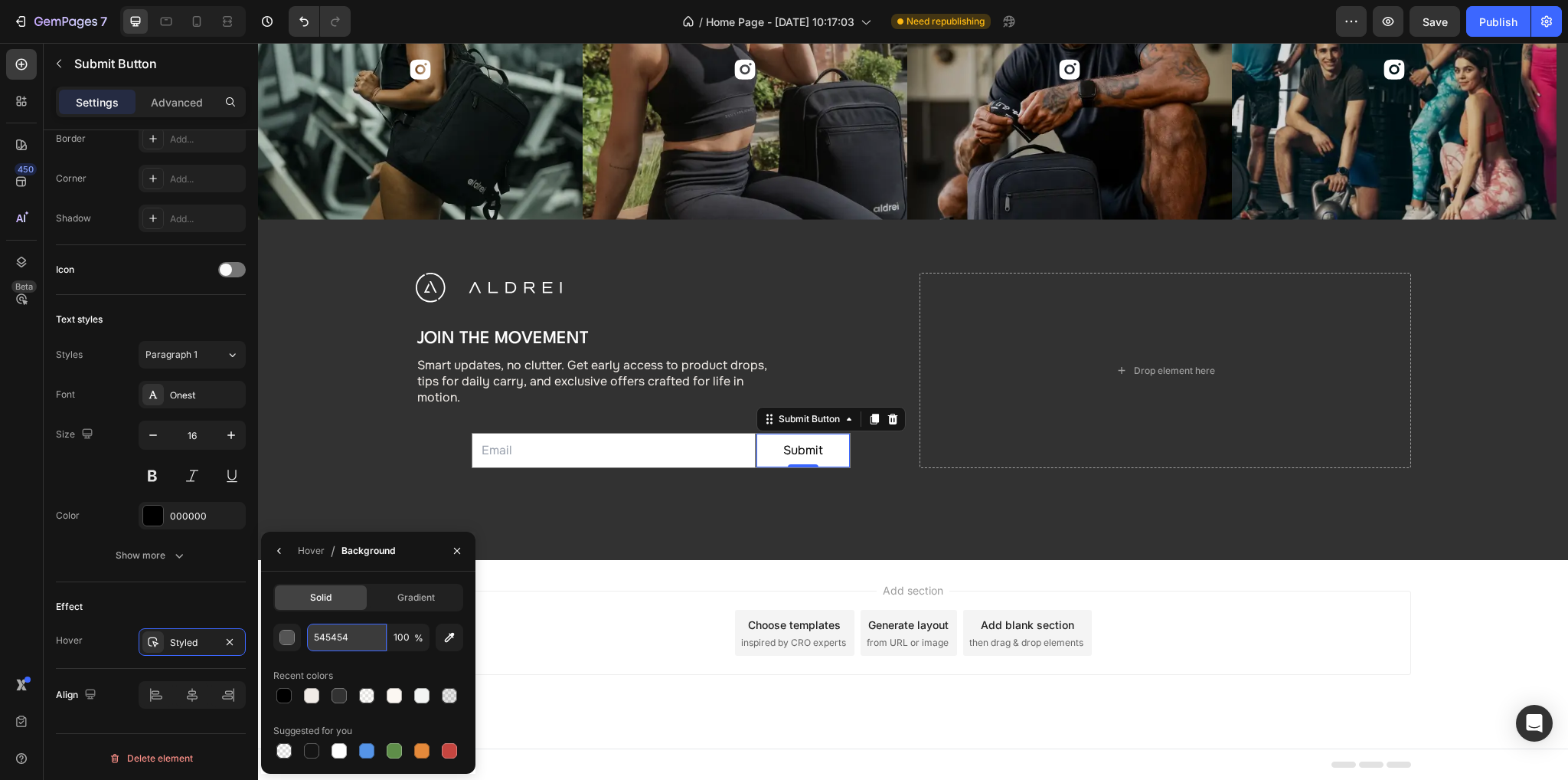
click at [0, 0] on input "545454" at bounding box center [0, 0] width 0 height 0
paste input "E7E9EC"
type input "E7E9EC"
click at [77, 524] on div "Color" at bounding box center [67, 515] width 24 height 25
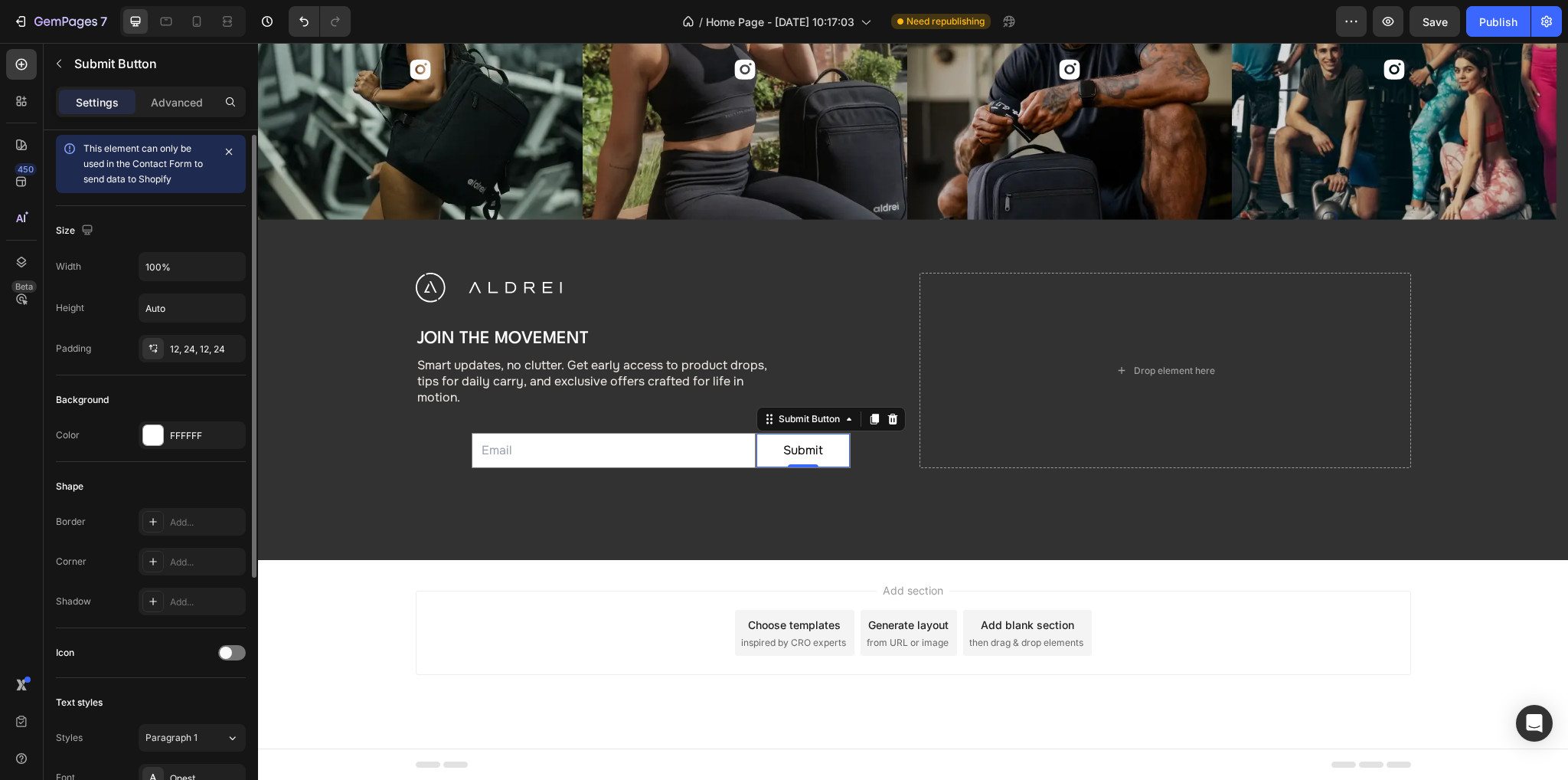
scroll to position [0, 0]
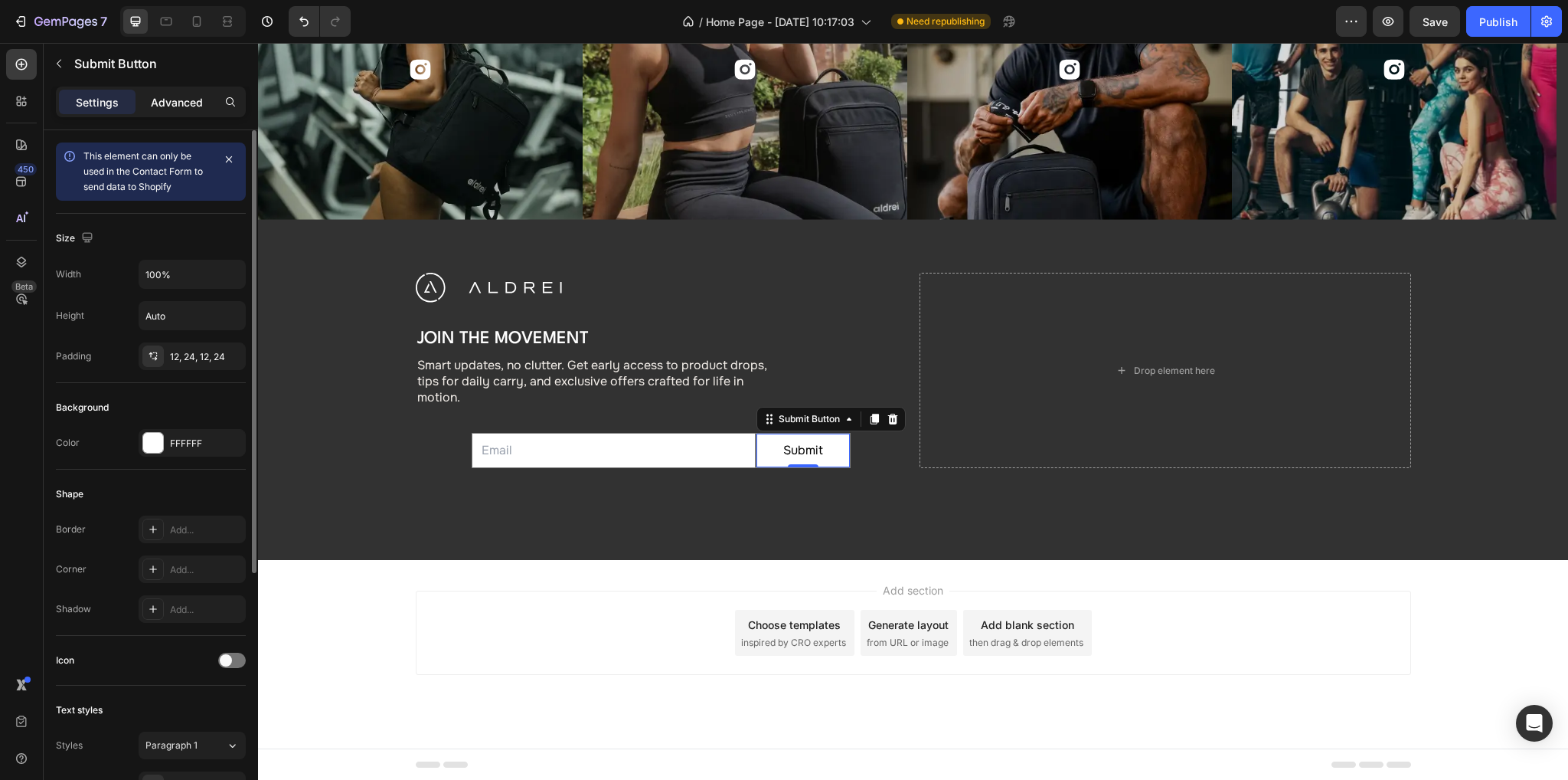
click at [165, 102] on p "Advanced" at bounding box center [176, 102] width 52 height 16
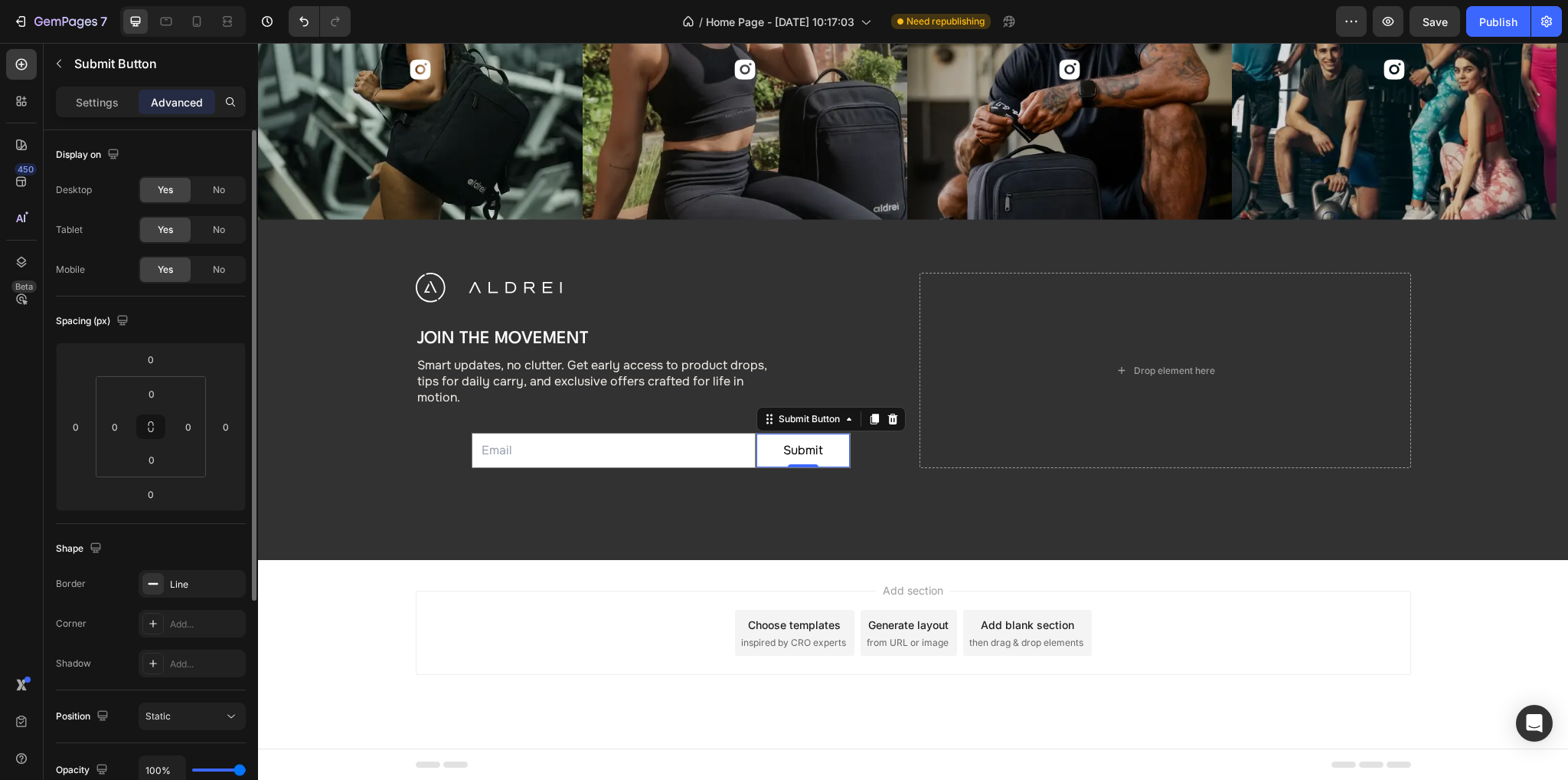
scroll to position [230, 0]
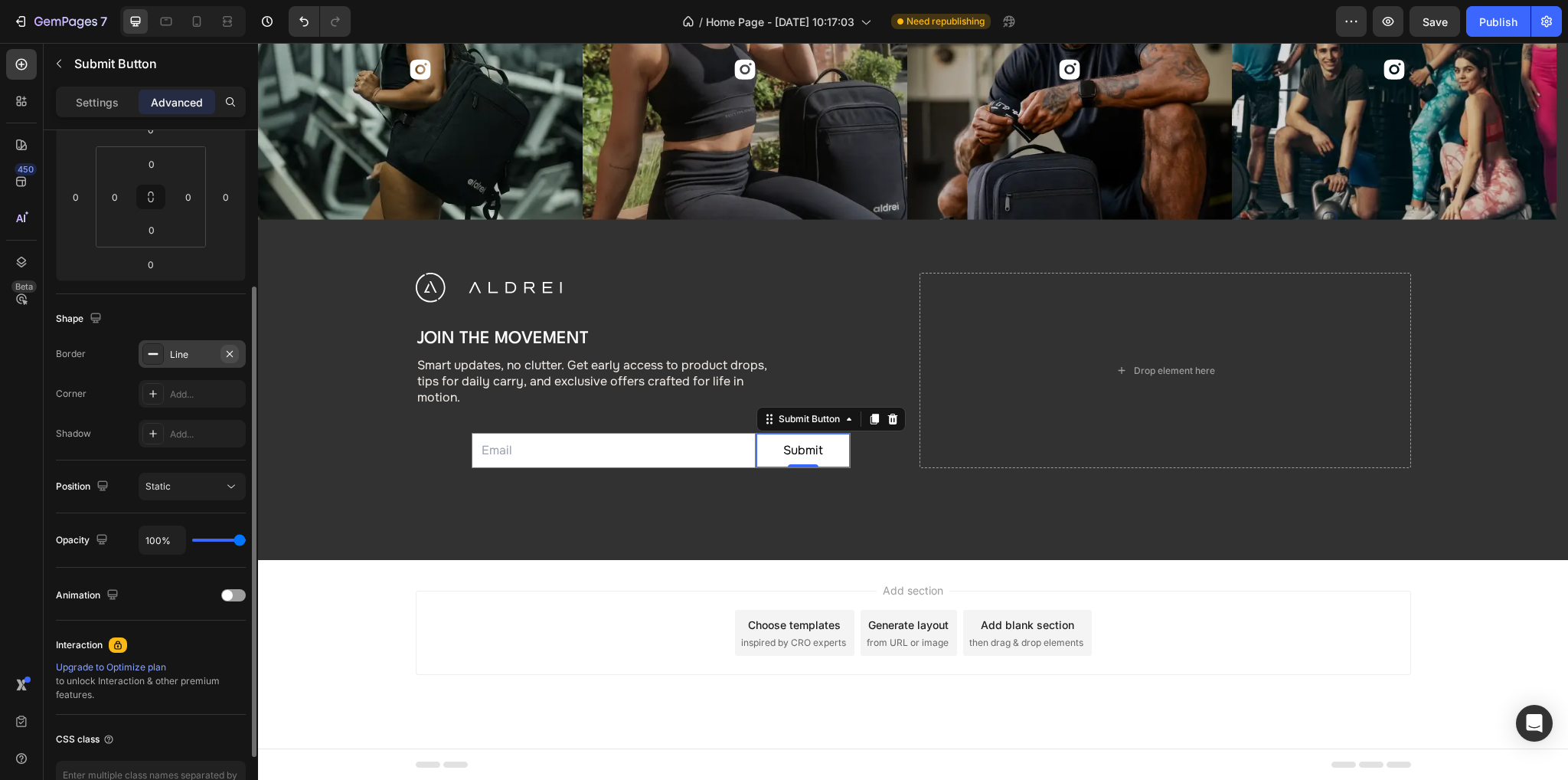
click at [230, 352] on icon "button" at bounding box center [230, 353] width 6 height 6
click at [180, 399] on div "Add..." at bounding box center [206, 394] width 72 height 14
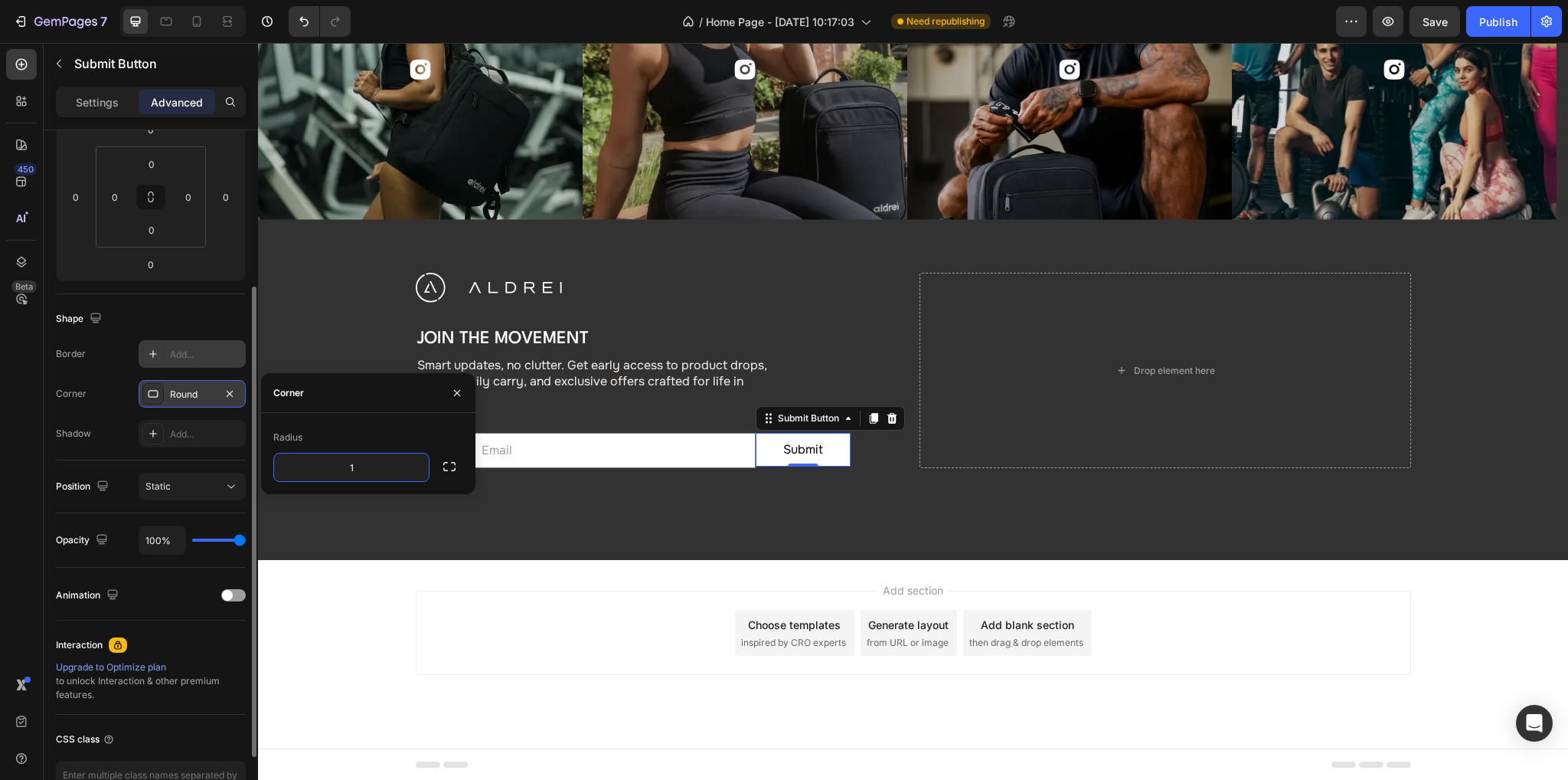
type input "10"
drag, startPoint x: 378, startPoint y: 473, endPoint x: 307, endPoint y: 458, distance: 72.6
click at [307, 459] on input "10" at bounding box center [351, 467] width 155 height 28
click at [351, 442] on div "Radius" at bounding box center [368, 437] width 190 height 25
drag, startPoint x: 83, startPoint y: 96, endPoint x: 93, endPoint y: 121, distance: 26.9
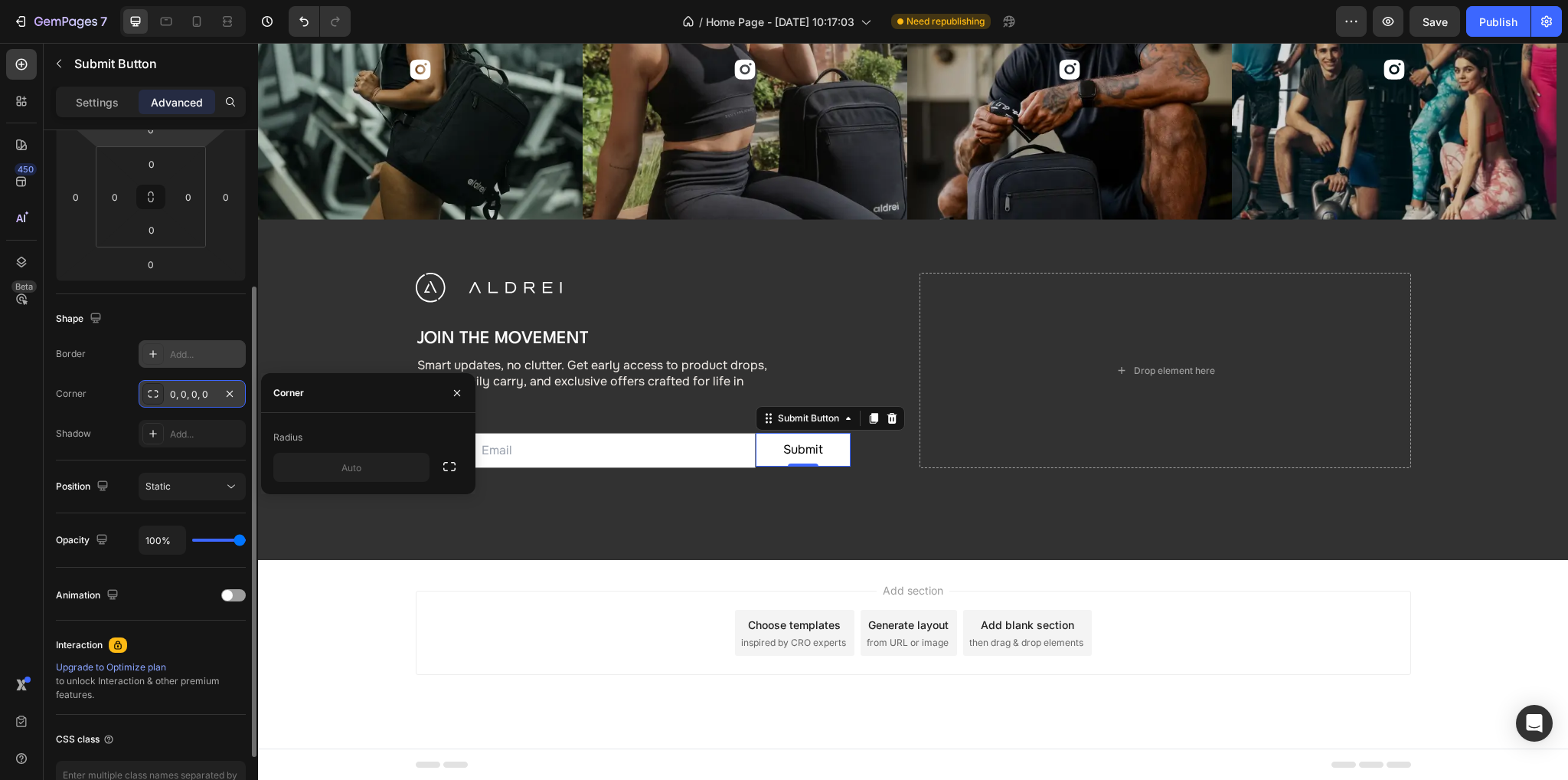
click at [84, 96] on p "Settings" at bounding box center [97, 102] width 43 height 16
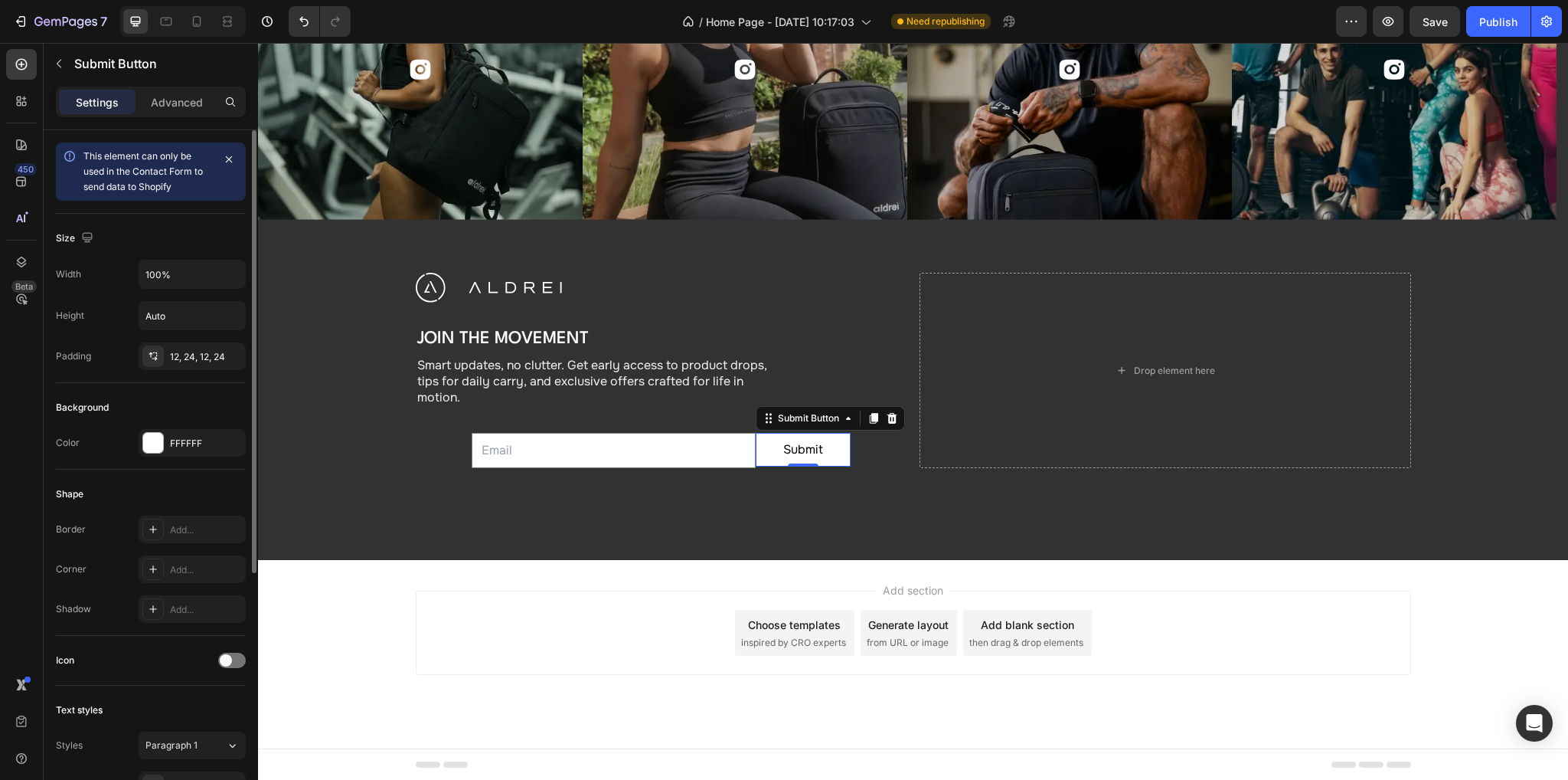
scroll to position [77, 0]
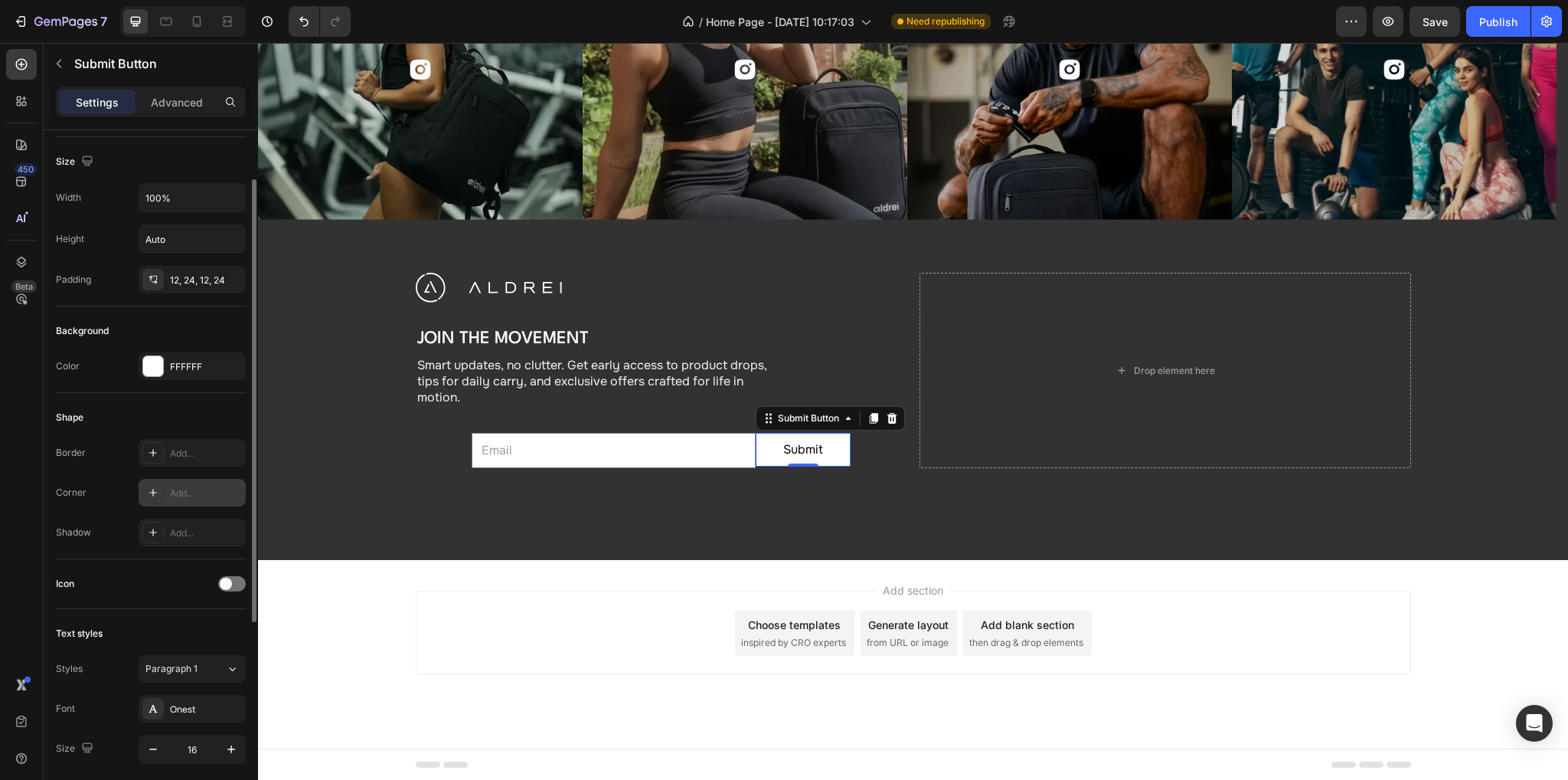
click at [175, 498] on div "Add..." at bounding box center [206, 492] width 72 height 14
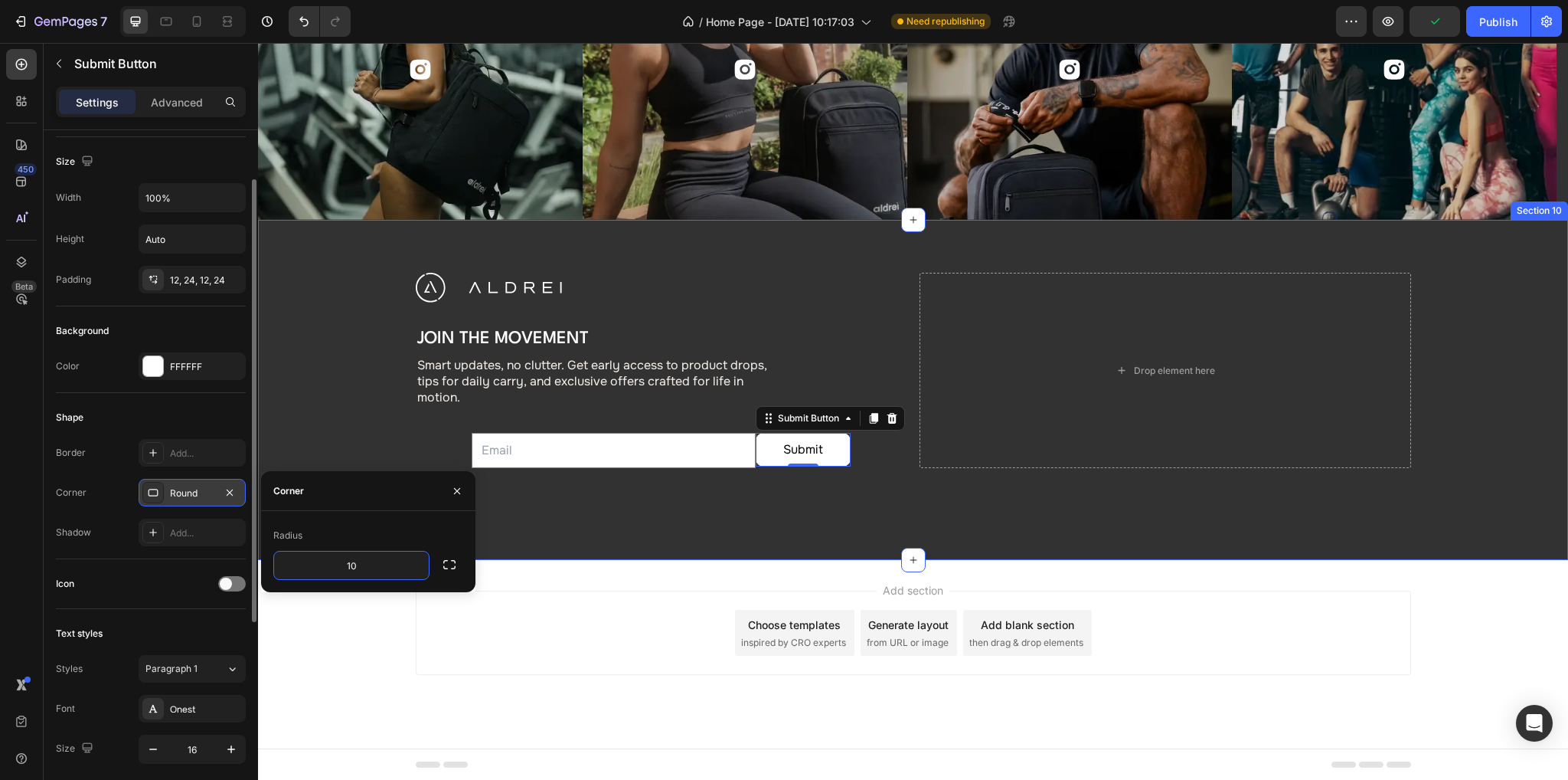
type input "10"
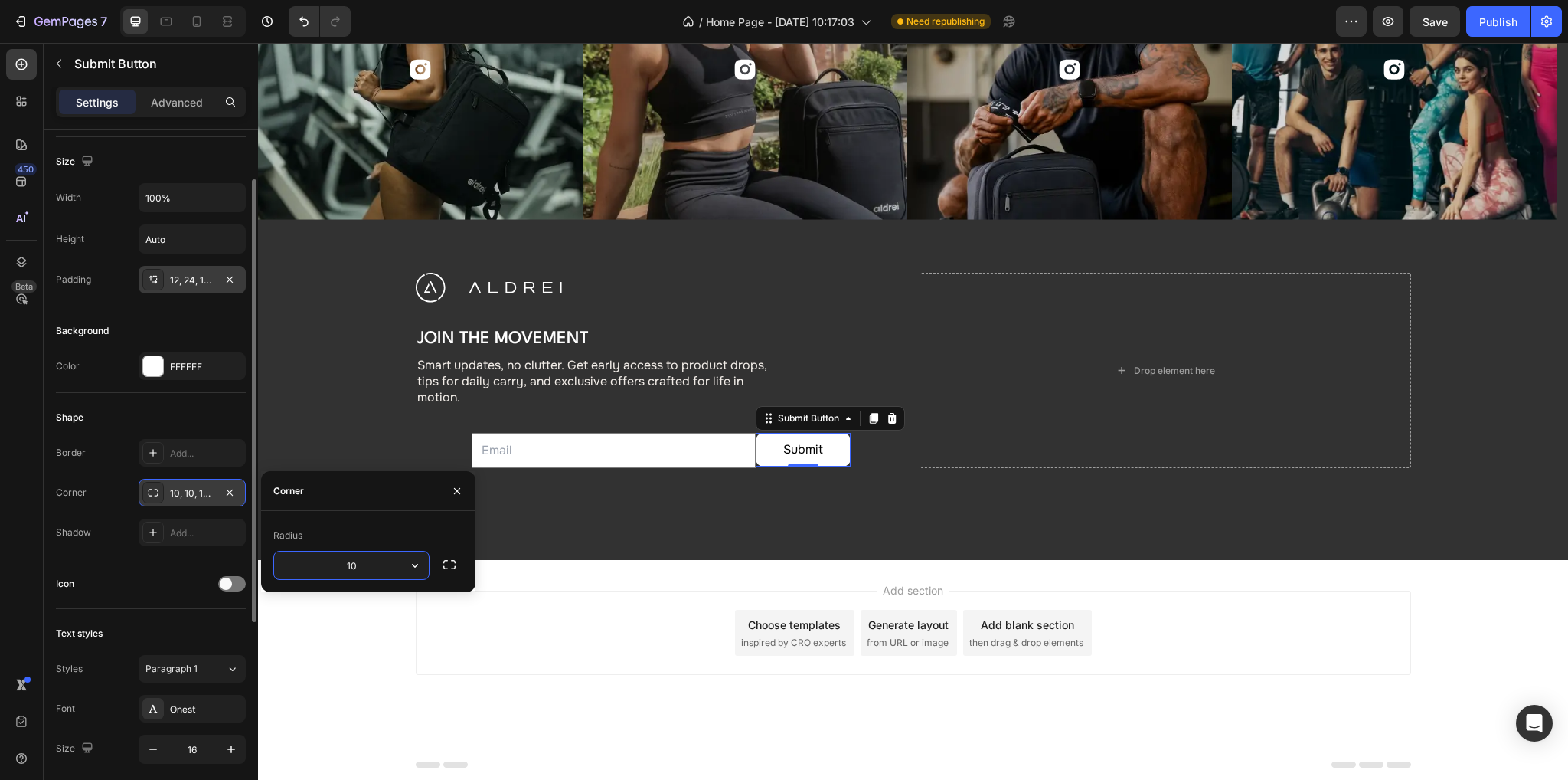
click at [194, 274] on div "12, 24, 12, 24" at bounding box center [192, 280] width 45 height 14
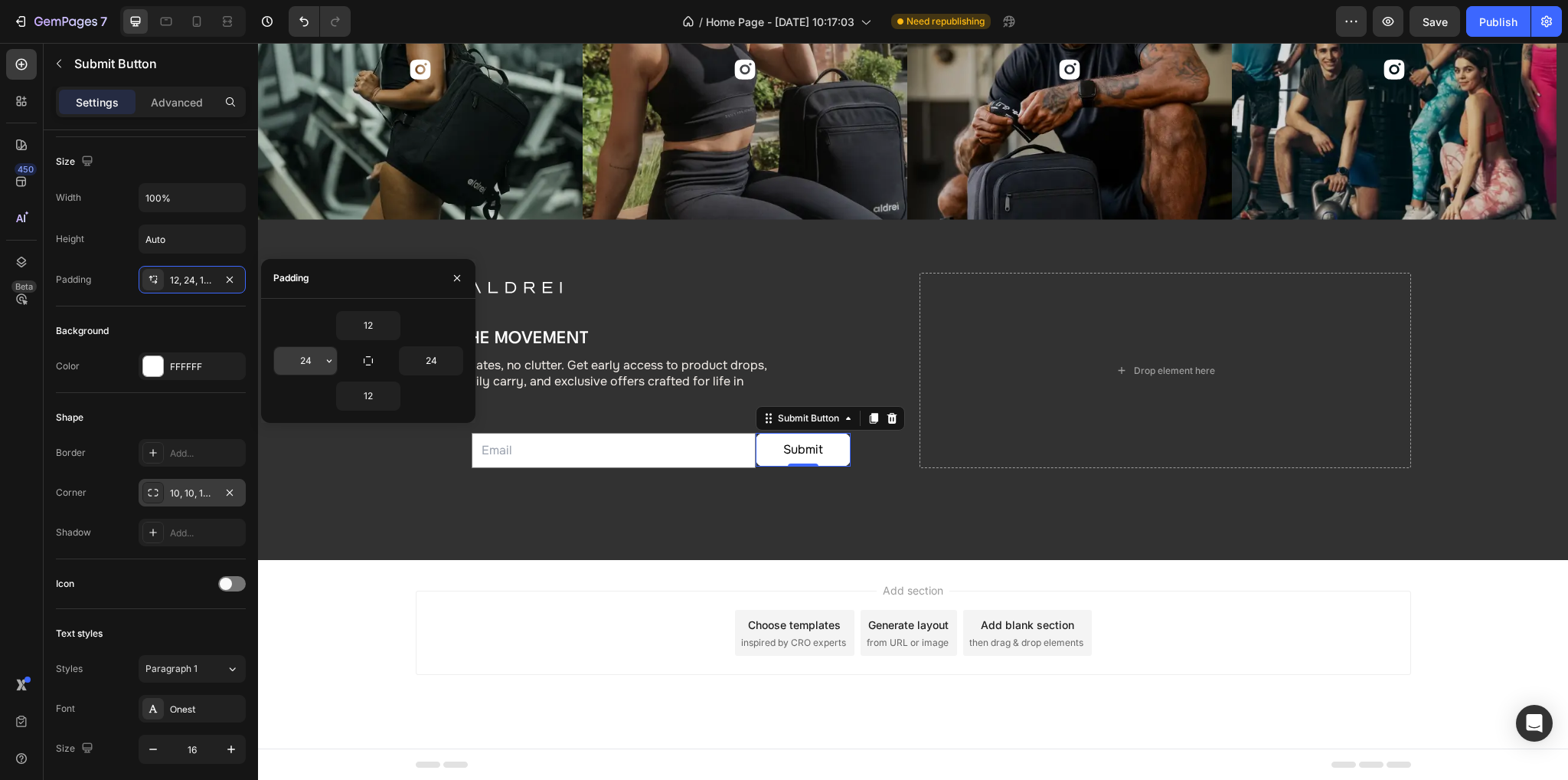
click at [305, 361] on input "24" at bounding box center [305, 361] width 63 height 28
type input "34"
click at [441, 360] on input "24" at bounding box center [431, 361] width 63 height 28
type input "34"
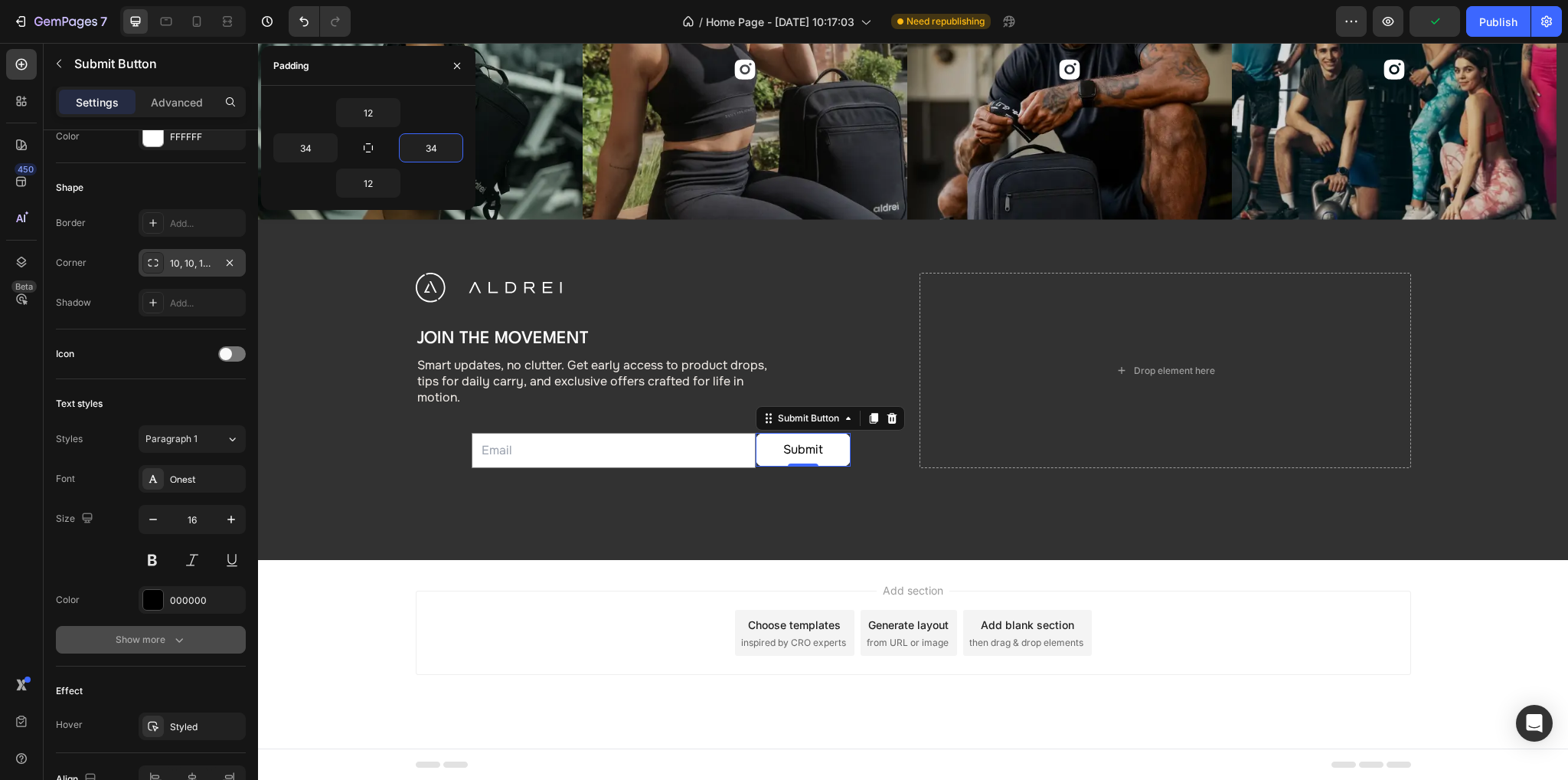
click at [173, 635] on icon "button" at bounding box center [179, 640] width 15 height 15
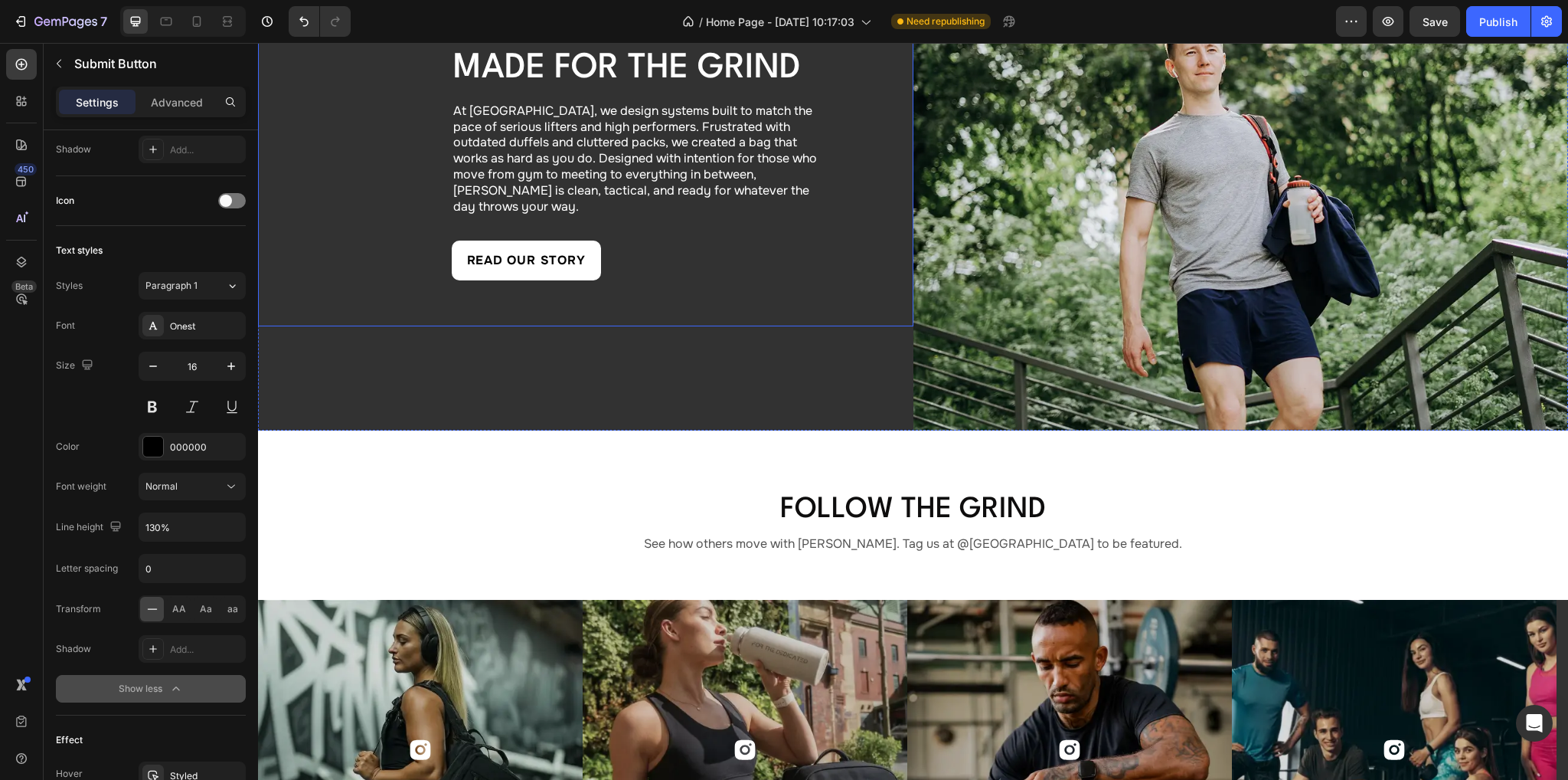
scroll to position [4988, 0]
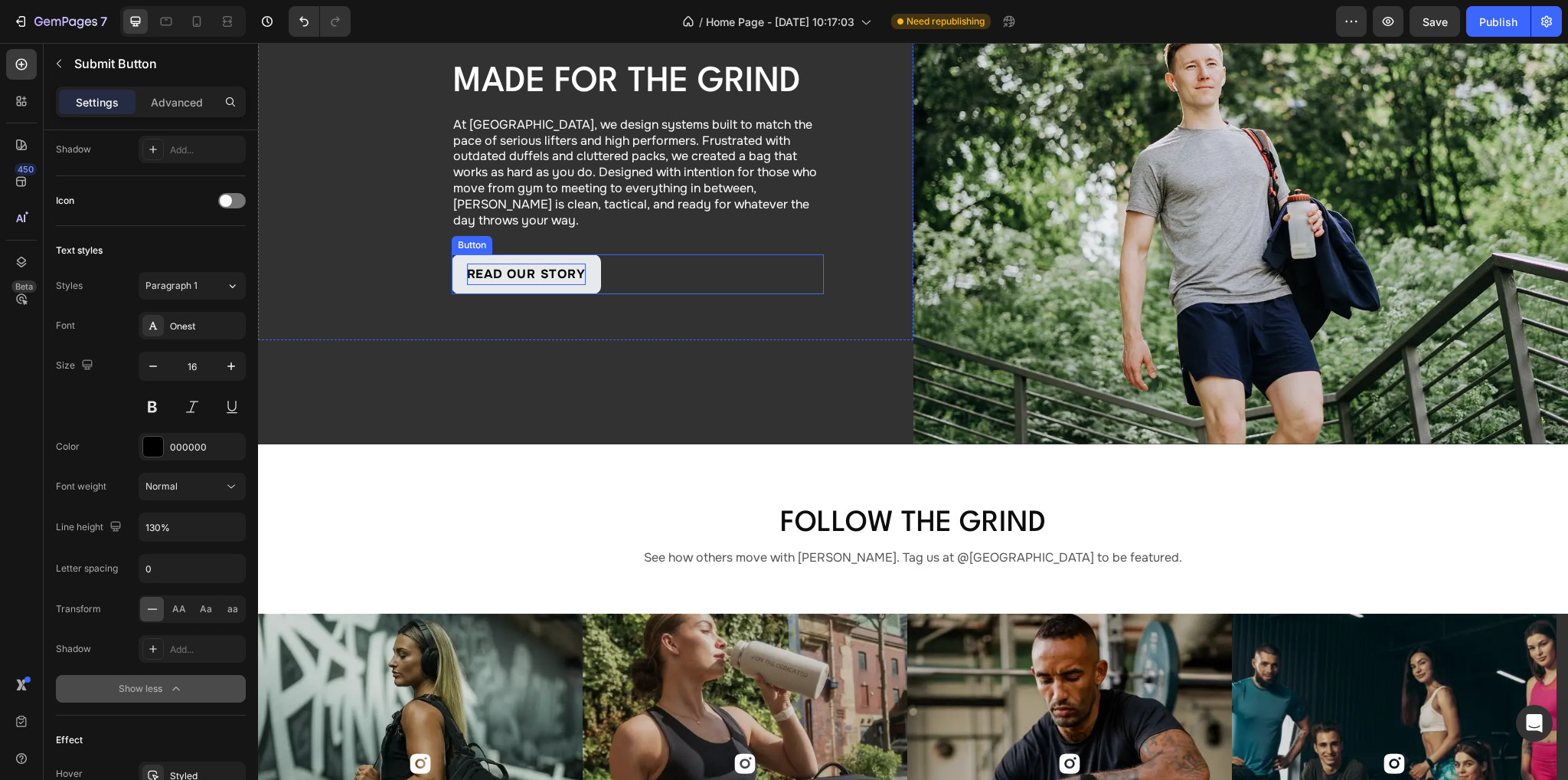
click at [489, 264] on p "read our story" at bounding box center [526, 274] width 119 height 22
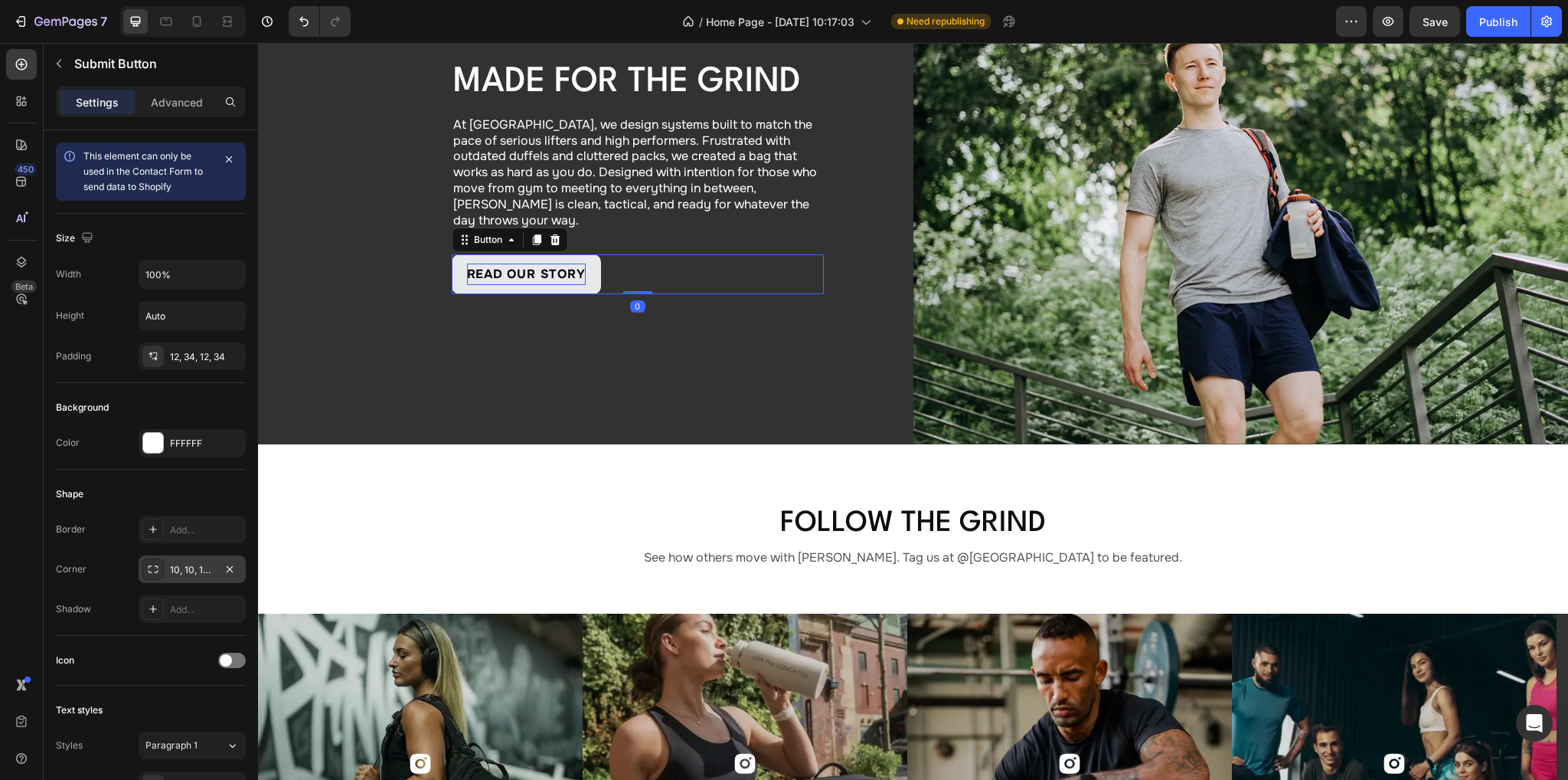
click at [489, 264] on p "read our story" at bounding box center [526, 274] width 119 height 22
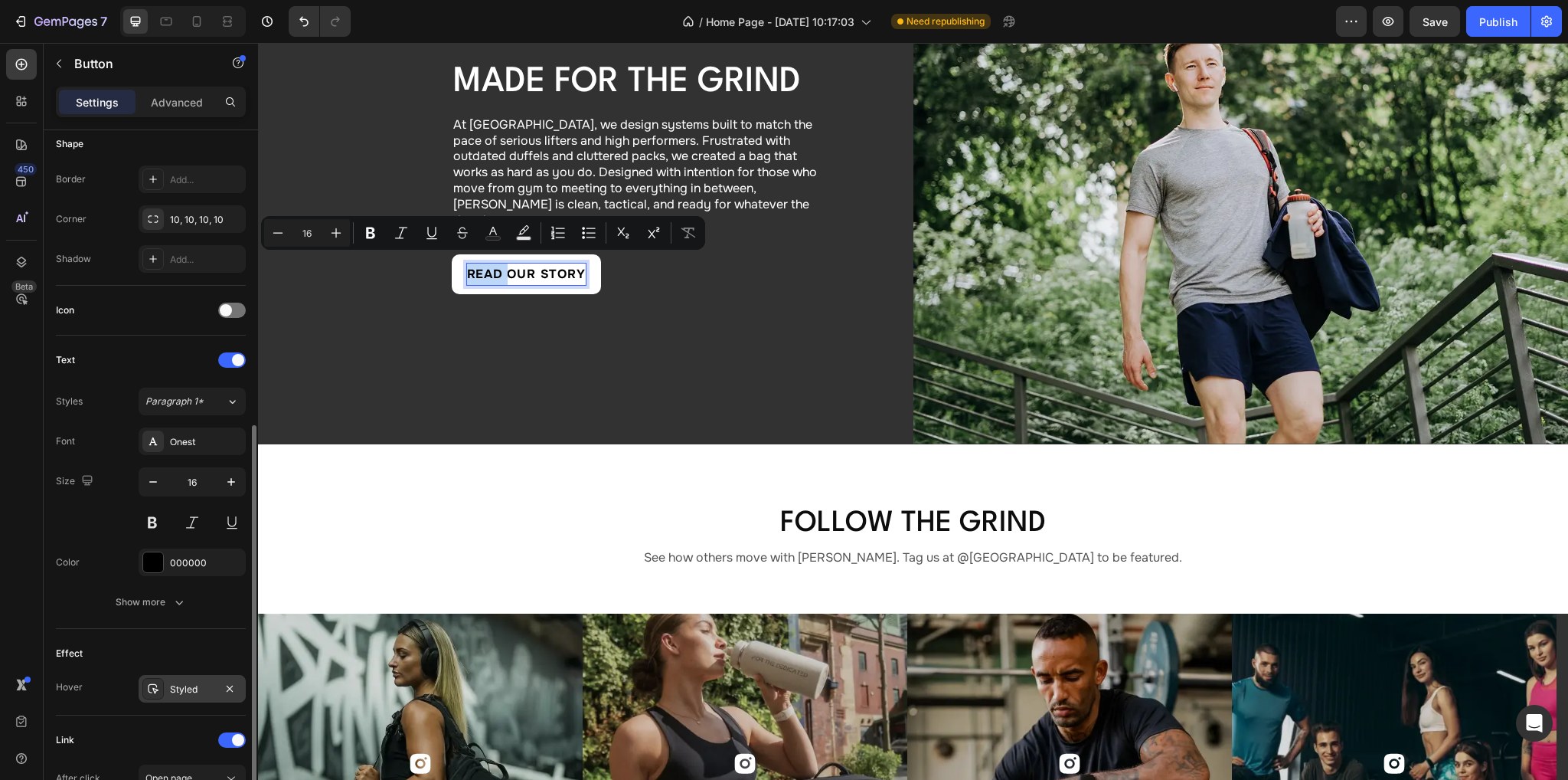
scroll to position [383, 0]
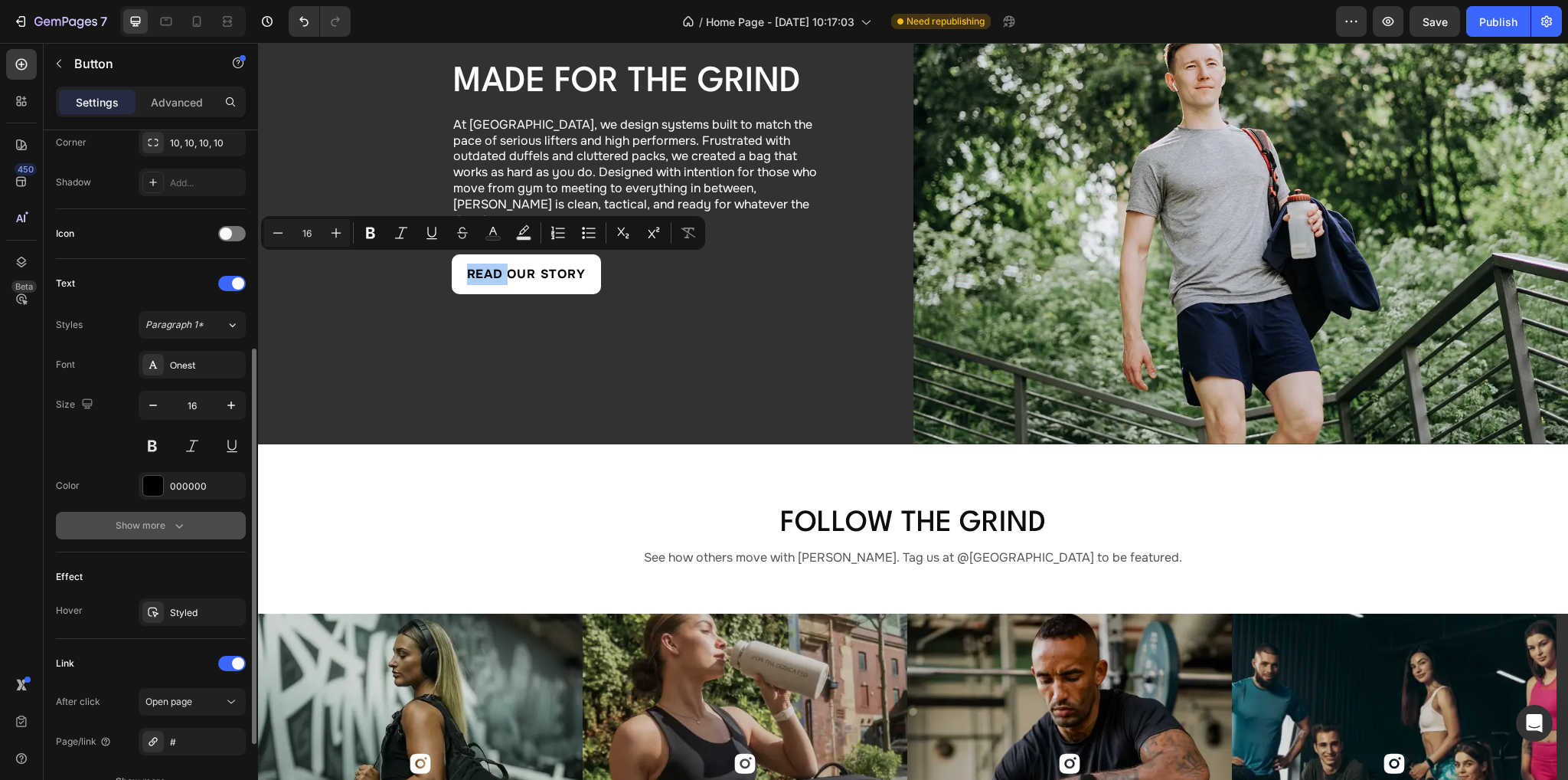
click at [182, 527] on icon "button" at bounding box center [179, 526] width 15 height 15
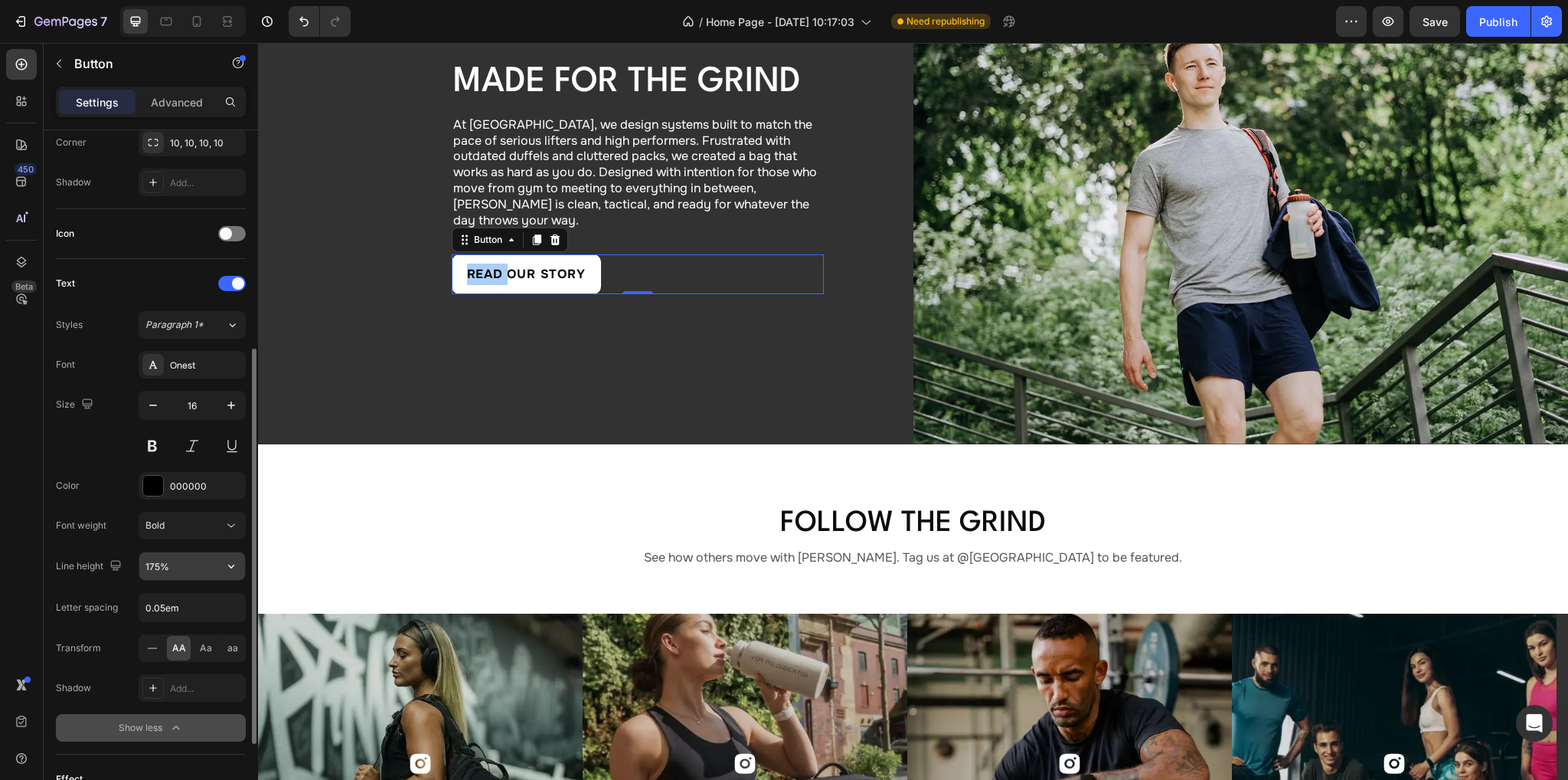
click at [177, 562] on input "175%" at bounding box center [192, 566] width 105 height 28
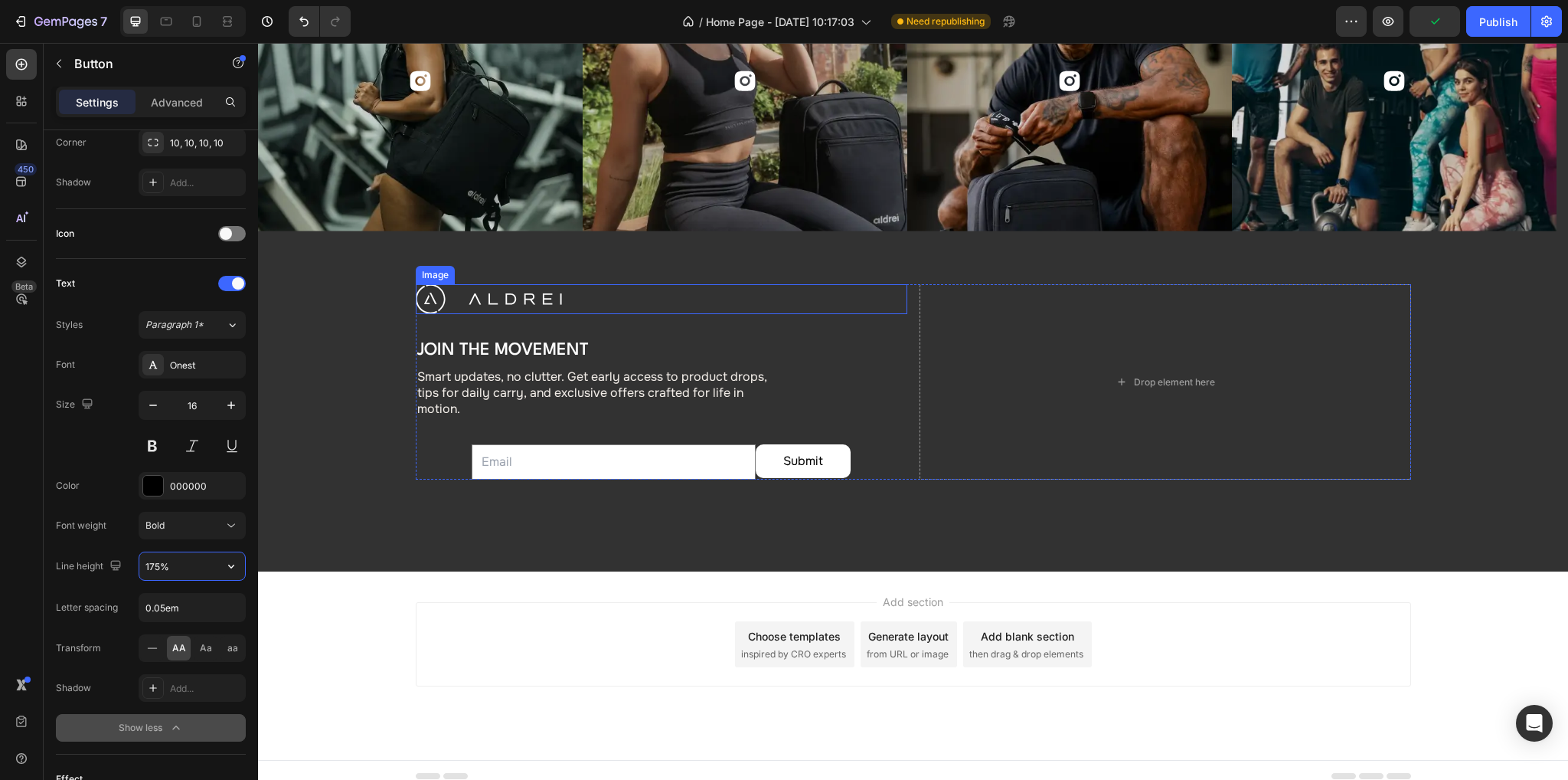
scroll to position [5677, 0]
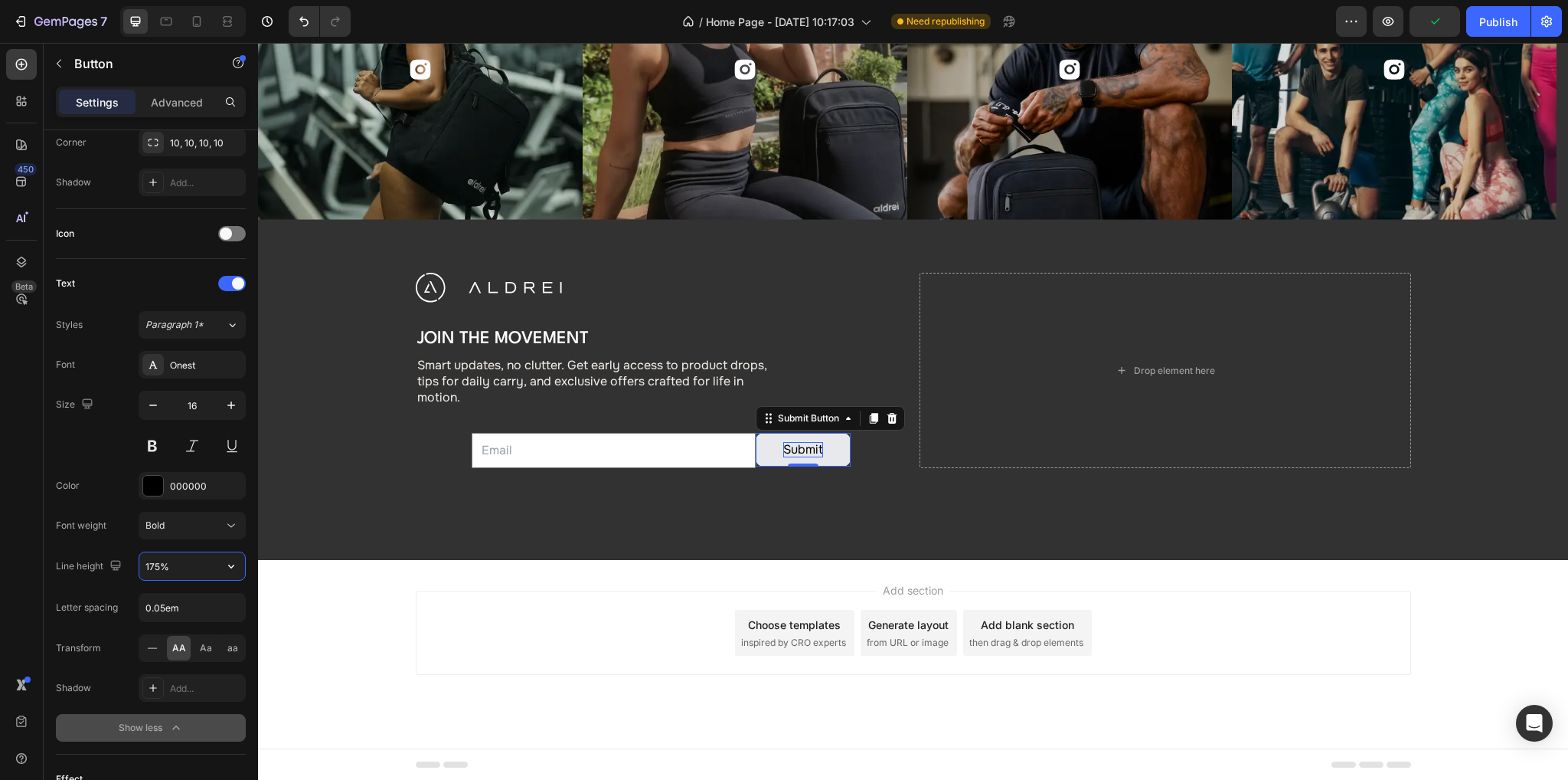
click at [808, 448] on div "Submit" at bounding box center [803, 450] width 40 height 16
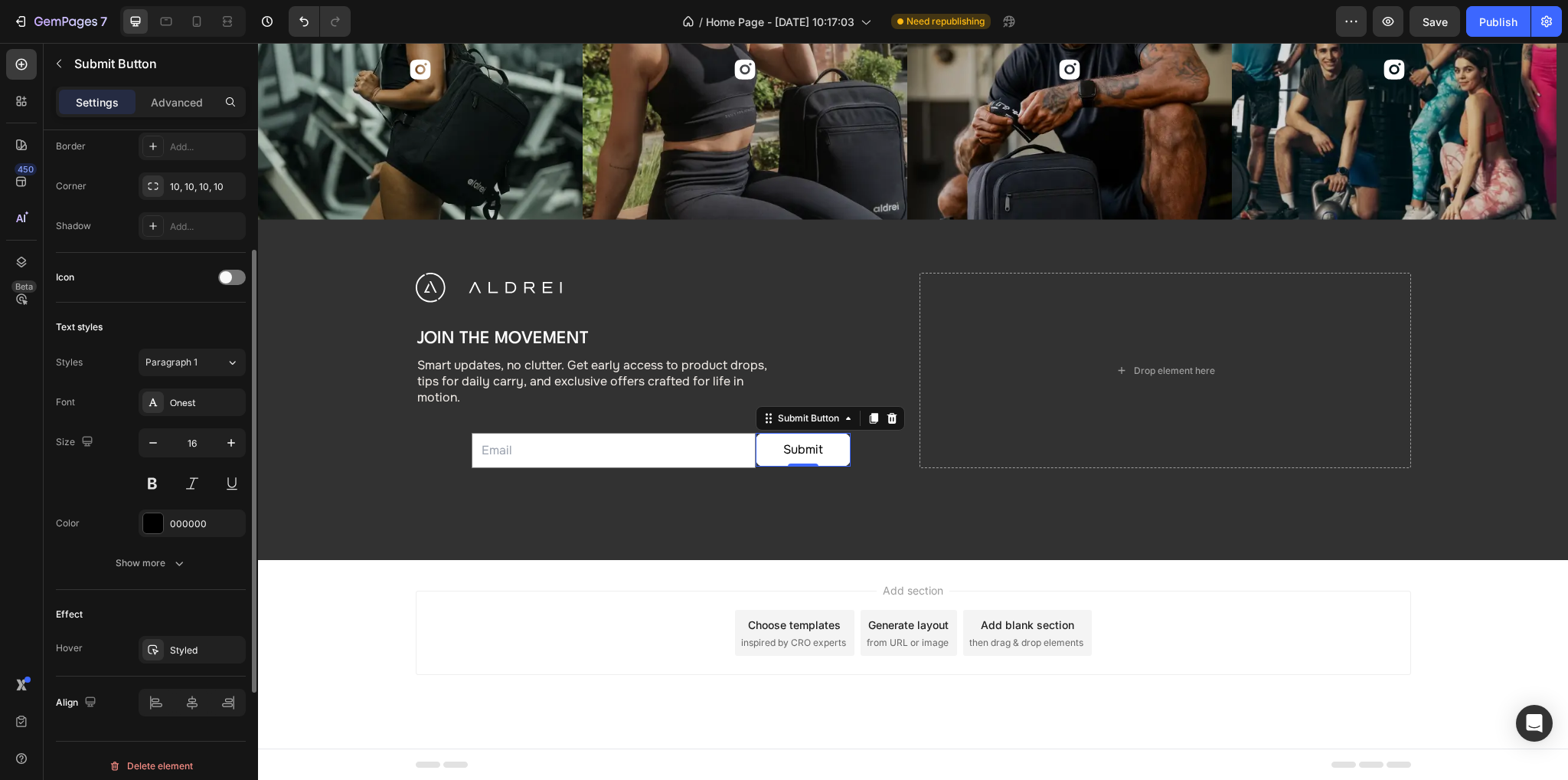
scroll to position [391, 0]
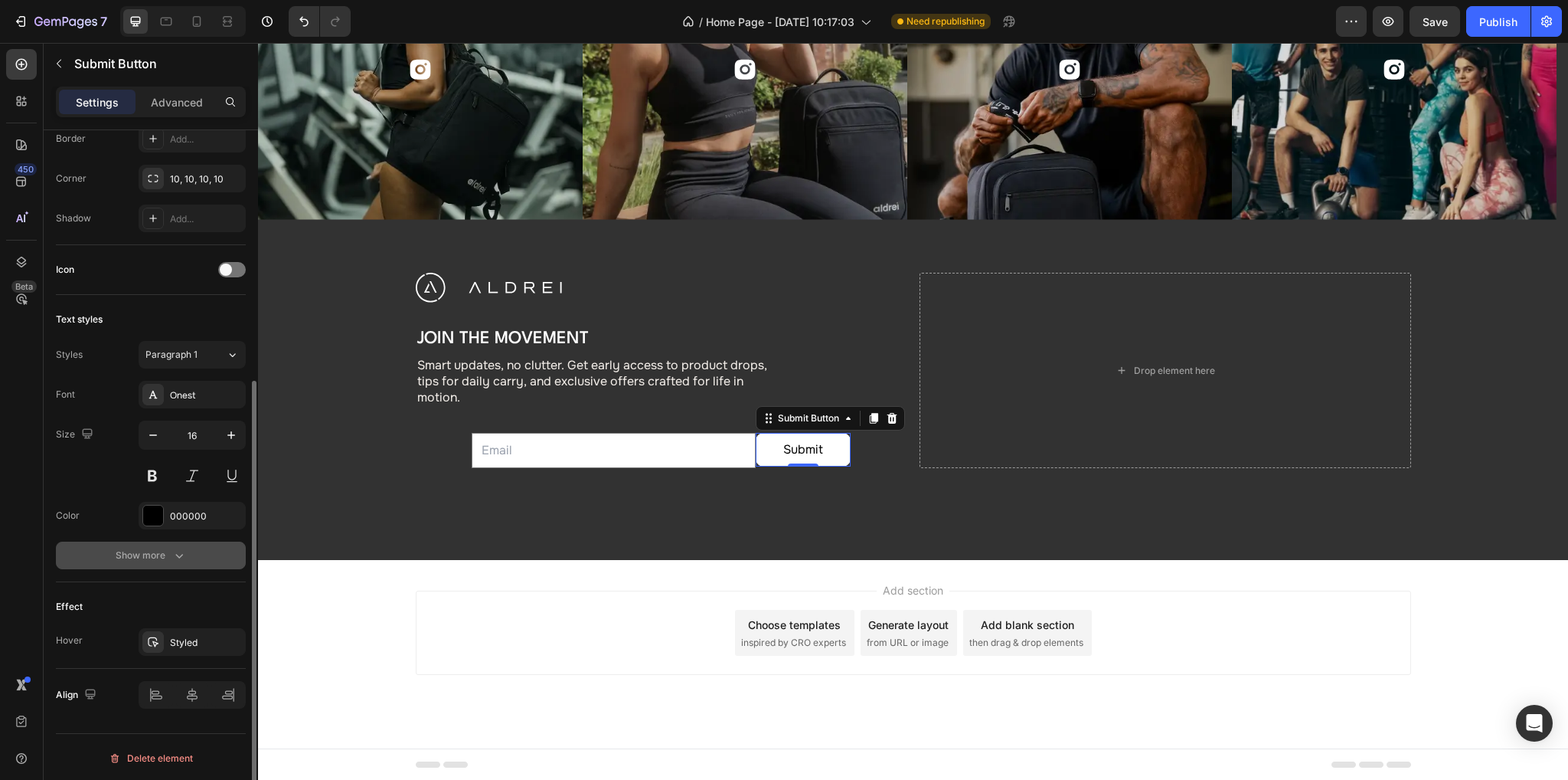
click at [182, 550] on icon "button" at bounding box center [179, 555] width 15 height 15
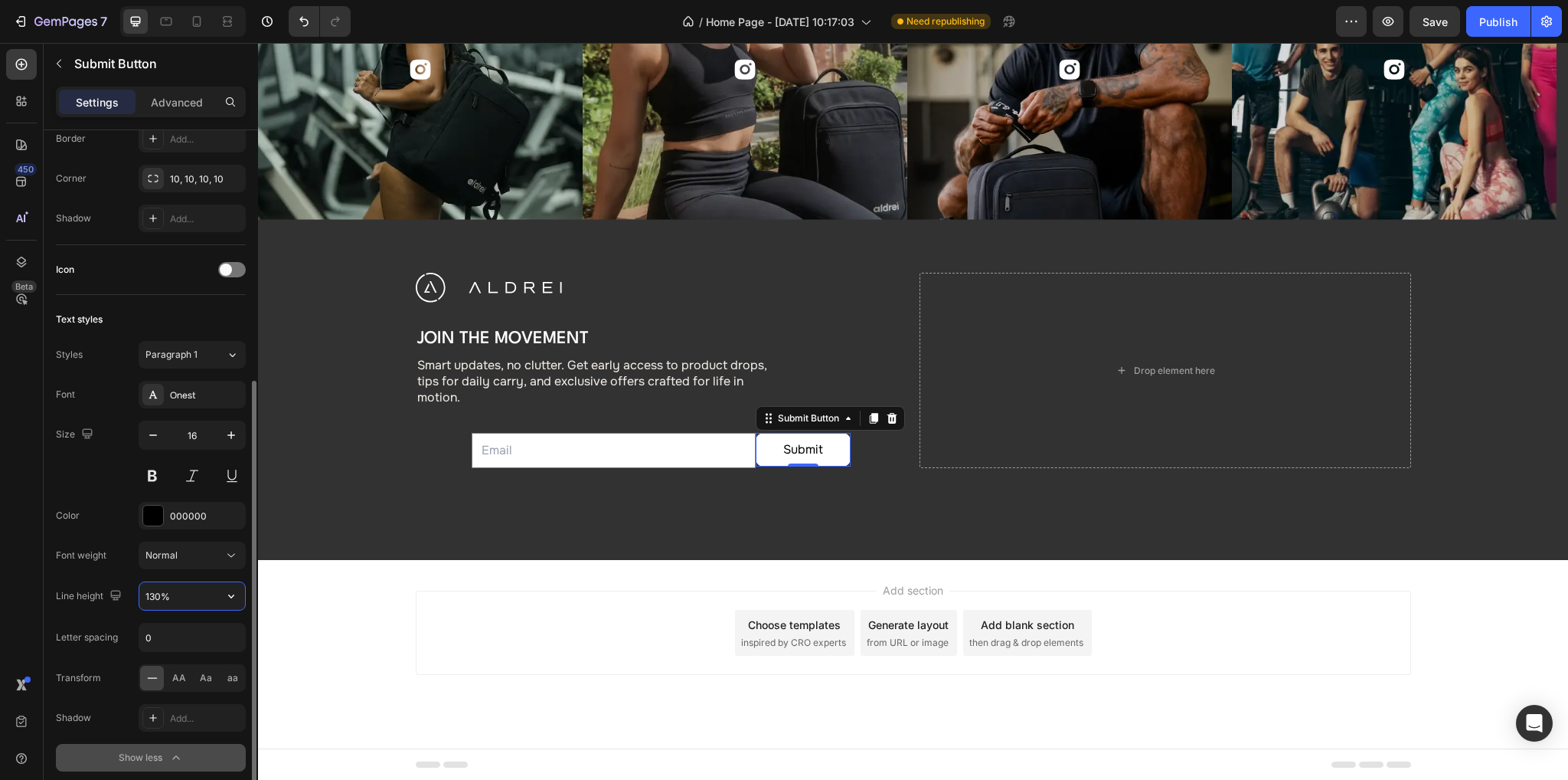
click at [149, 593] on input "130%" at bounding box center [192, 595] width 105 height 28
paste input "75"
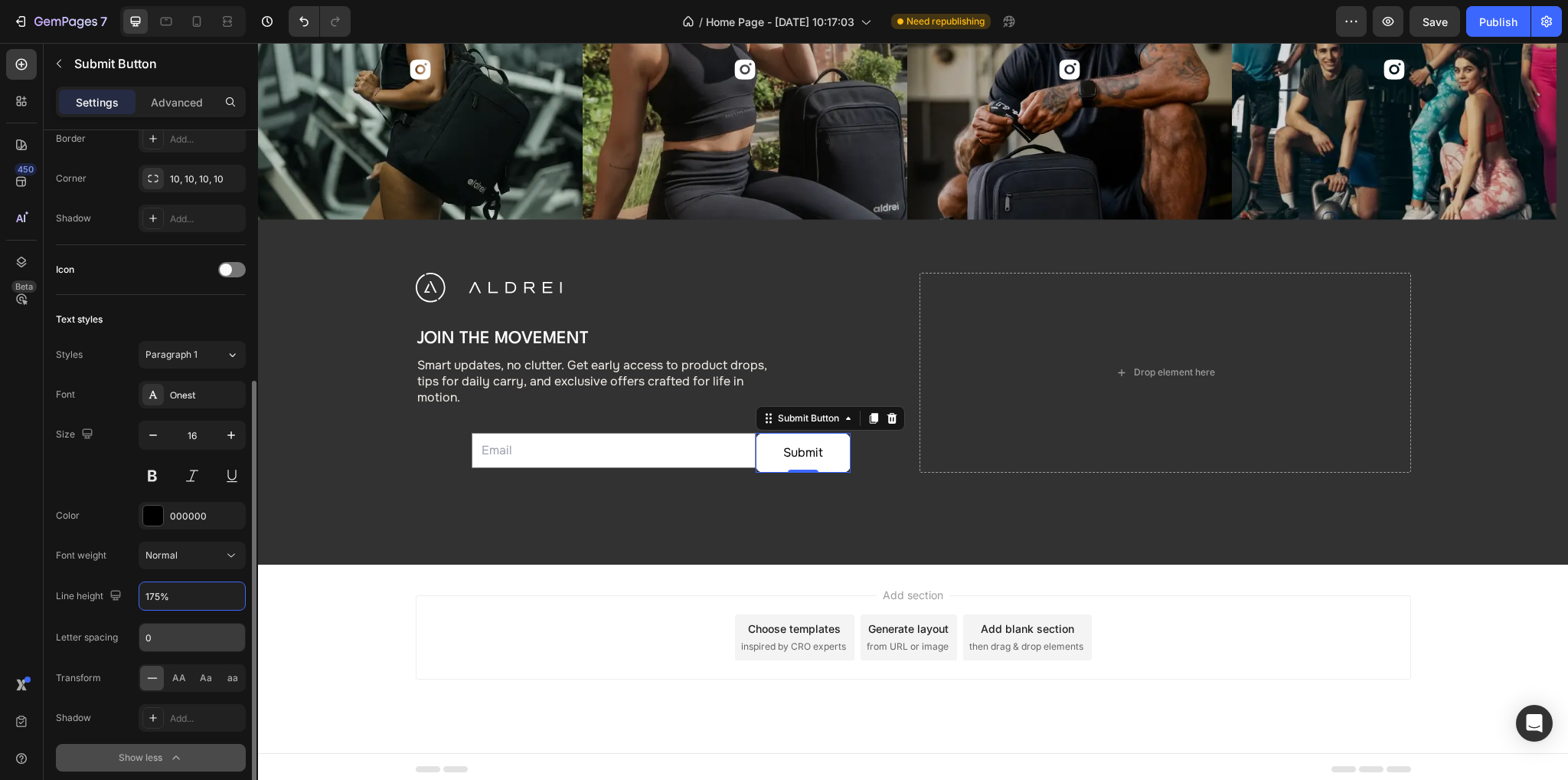
type input "175%"
click at [164, 634] on input "0" at bounding box center [192, 637] width 105 height 28
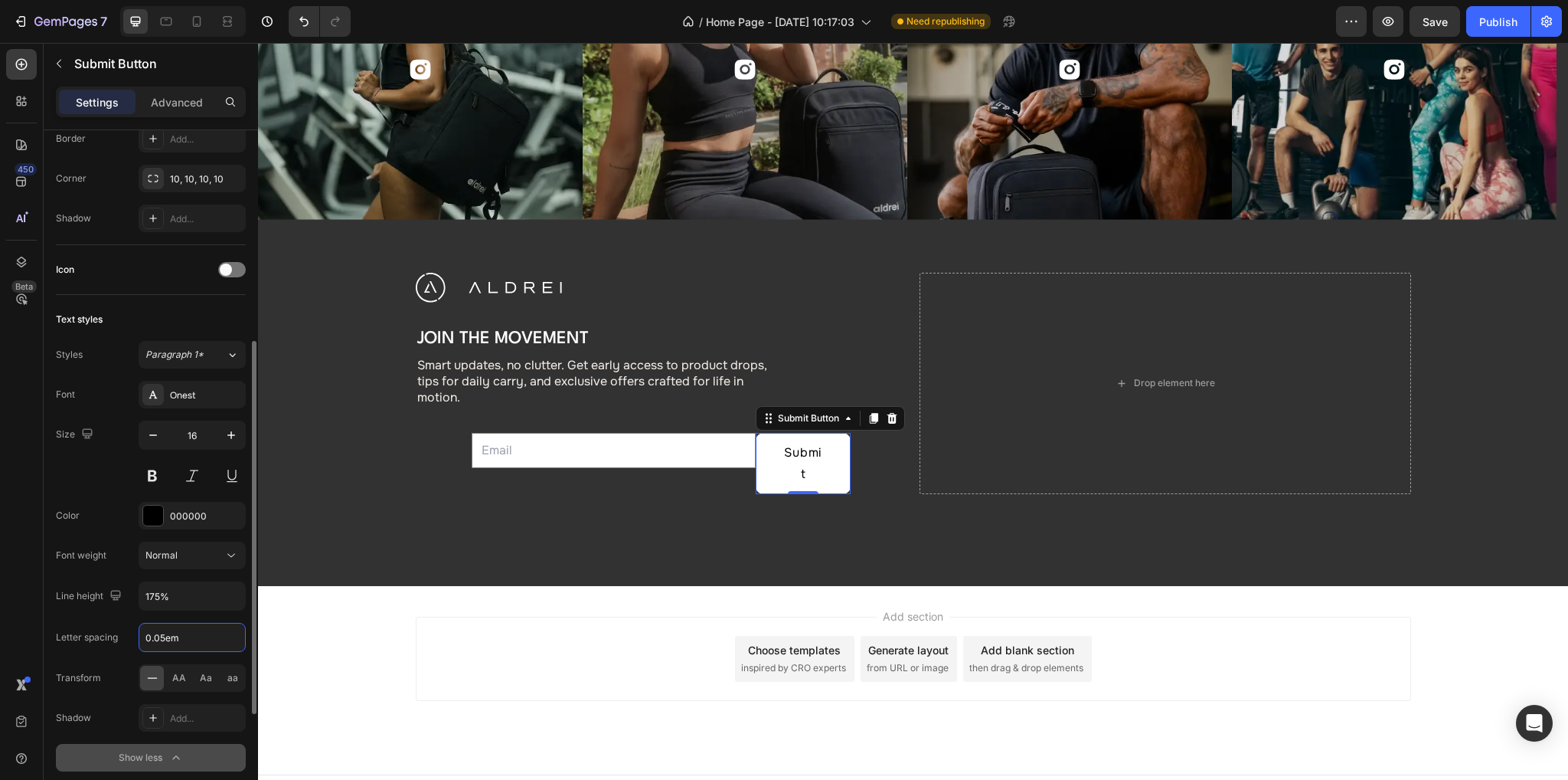
type input "0.05em"
click at [175, 550] on span "Normal" at bounding box center [161, 555] width 32 height 11
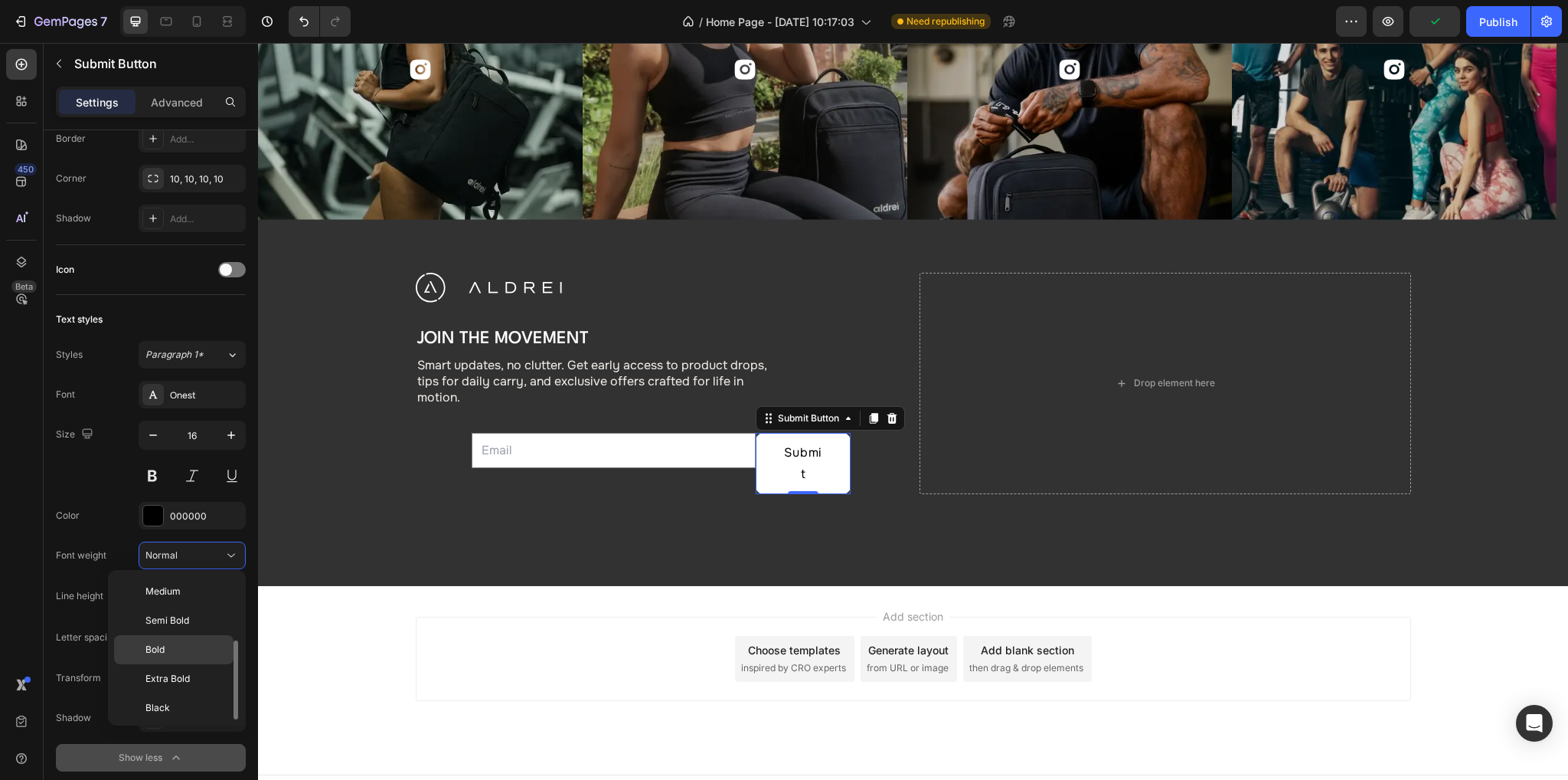
click at [163, 647] on span "Bold" at bounding box center [155, 649] width 19 height 14
click at [169, 29] on div at bounding box center [166, 22] width 25 height 25
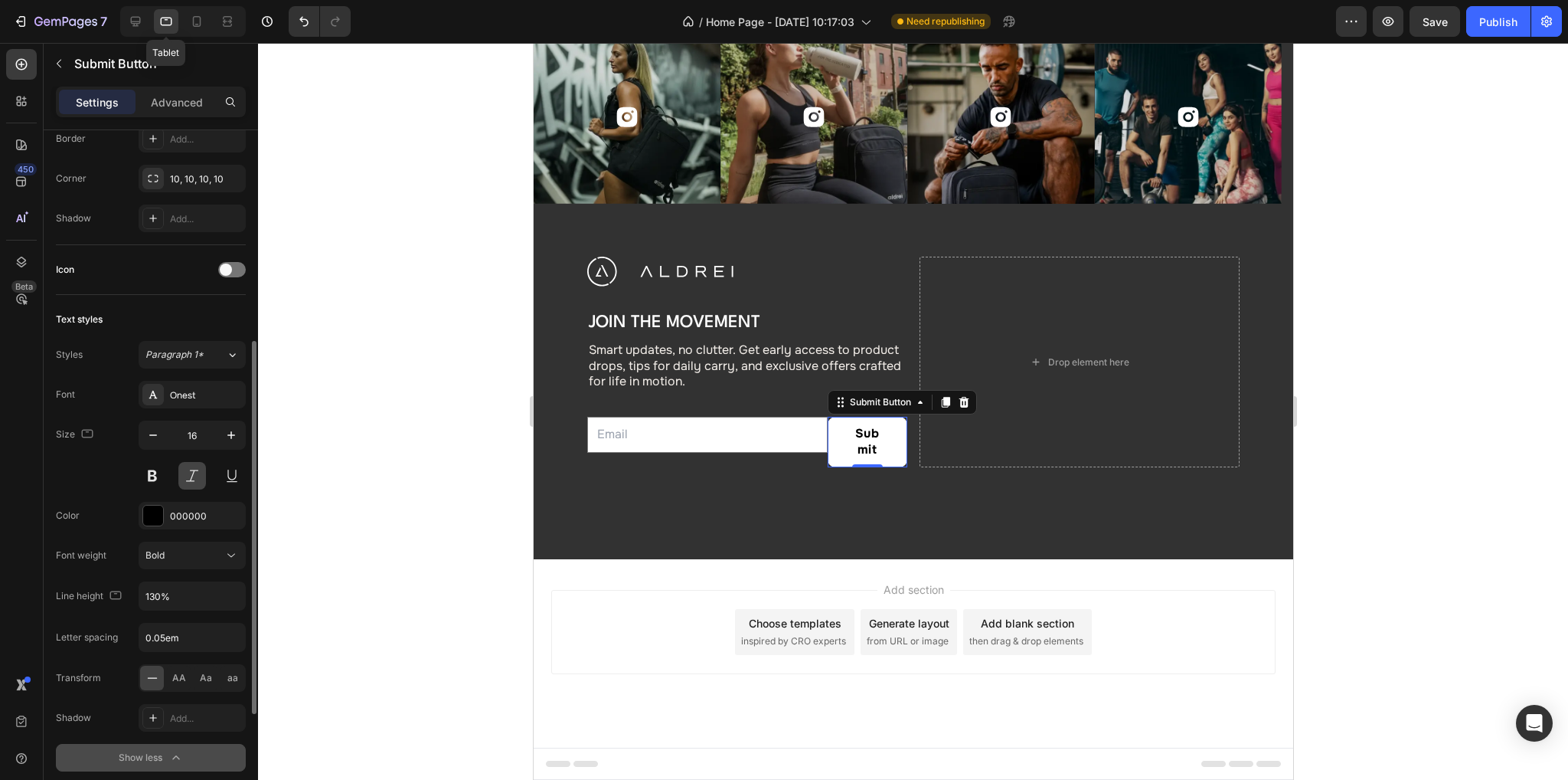
scroll to position [5565, 0]
click at [153, 601] on input "130%" at bounding box center [192, 595] width 105 height 28
paste input "75"
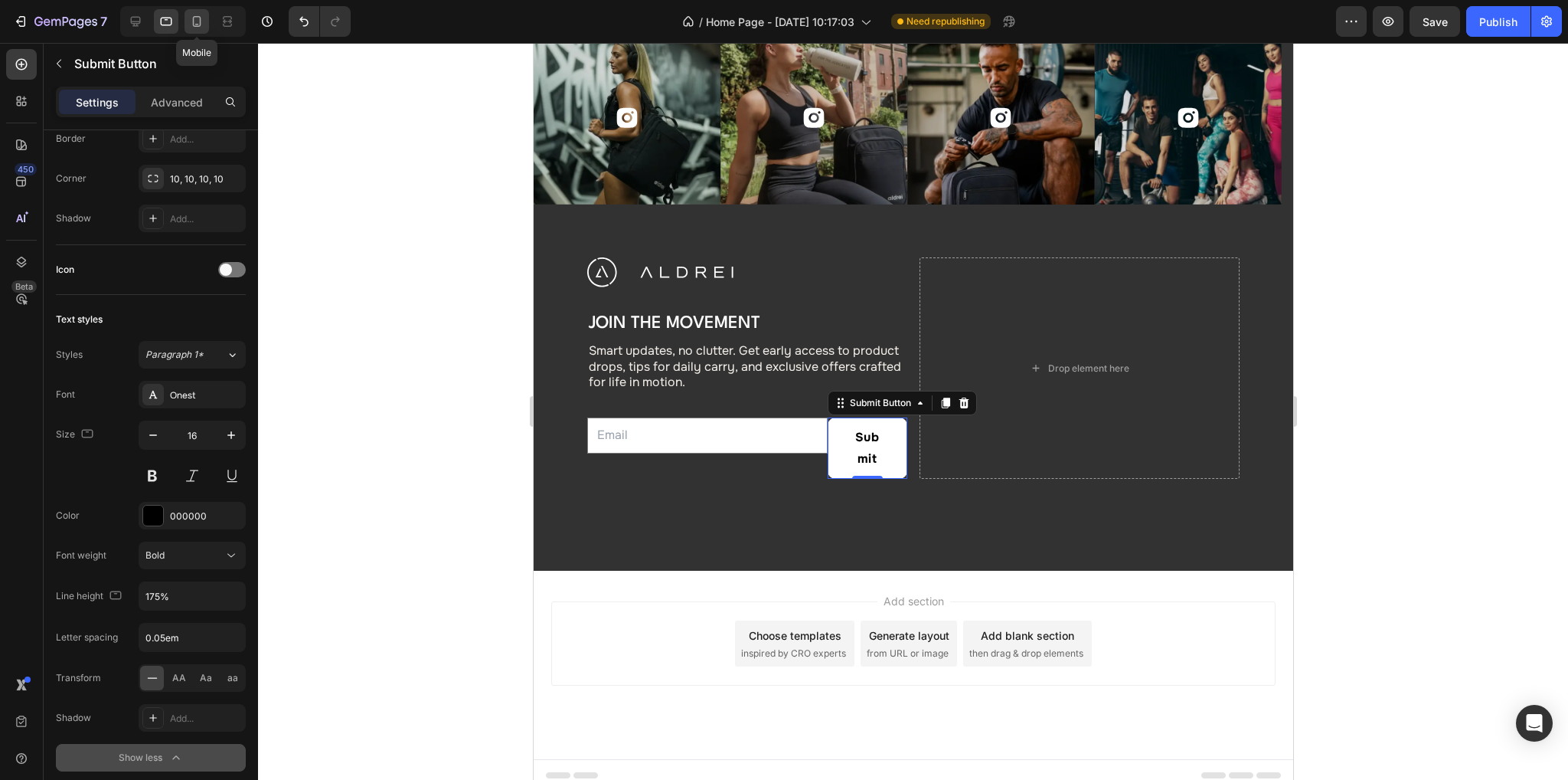
click at [194, 14] on icon at bounding box center [196, 22] width 15 height 15
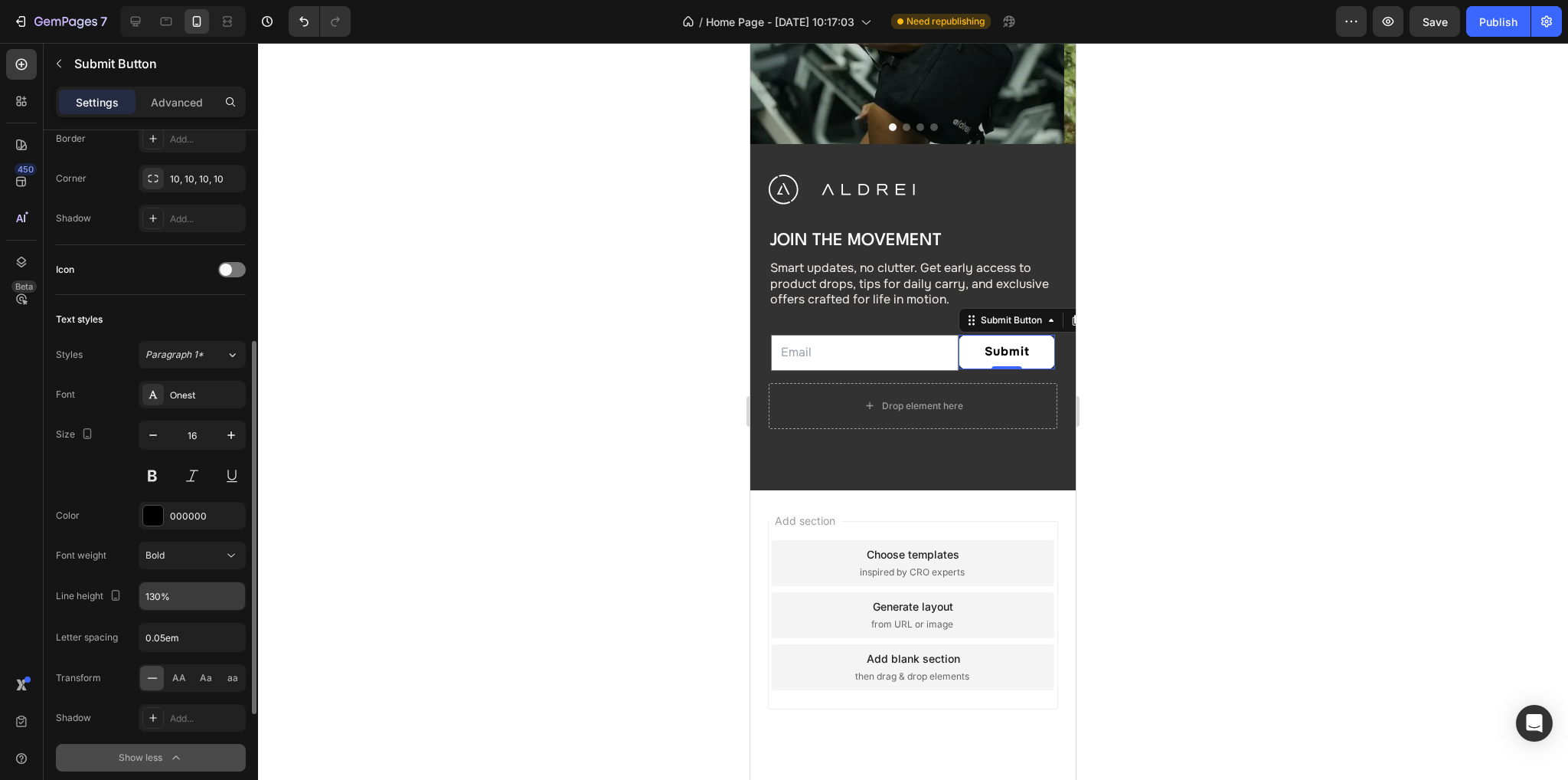
scroll to position [5692, 0]
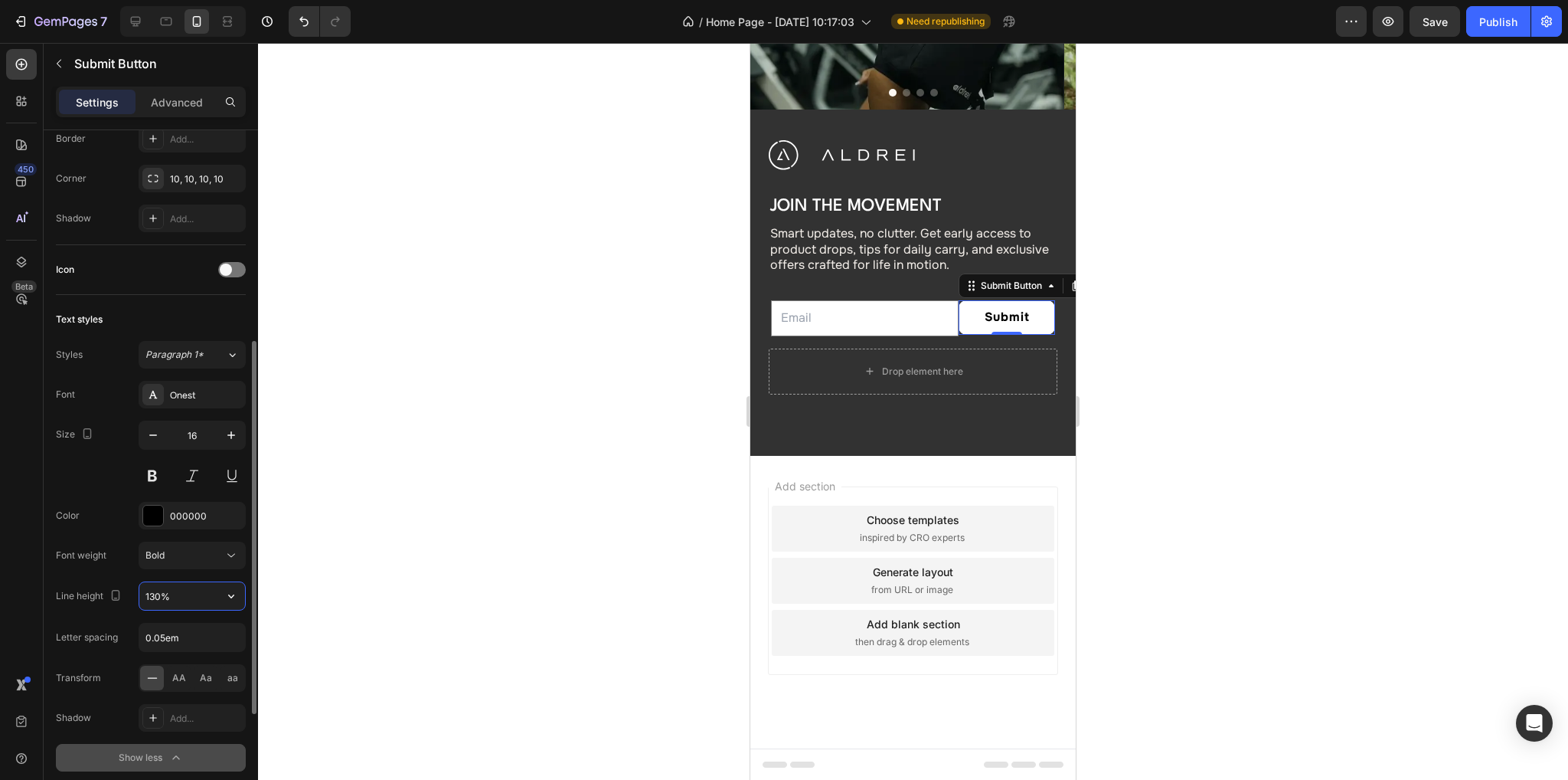
click at [150, 591] on input "130%" at bounding box center [192, 595] width 105 height 28
paste input "75"
type input "175%"
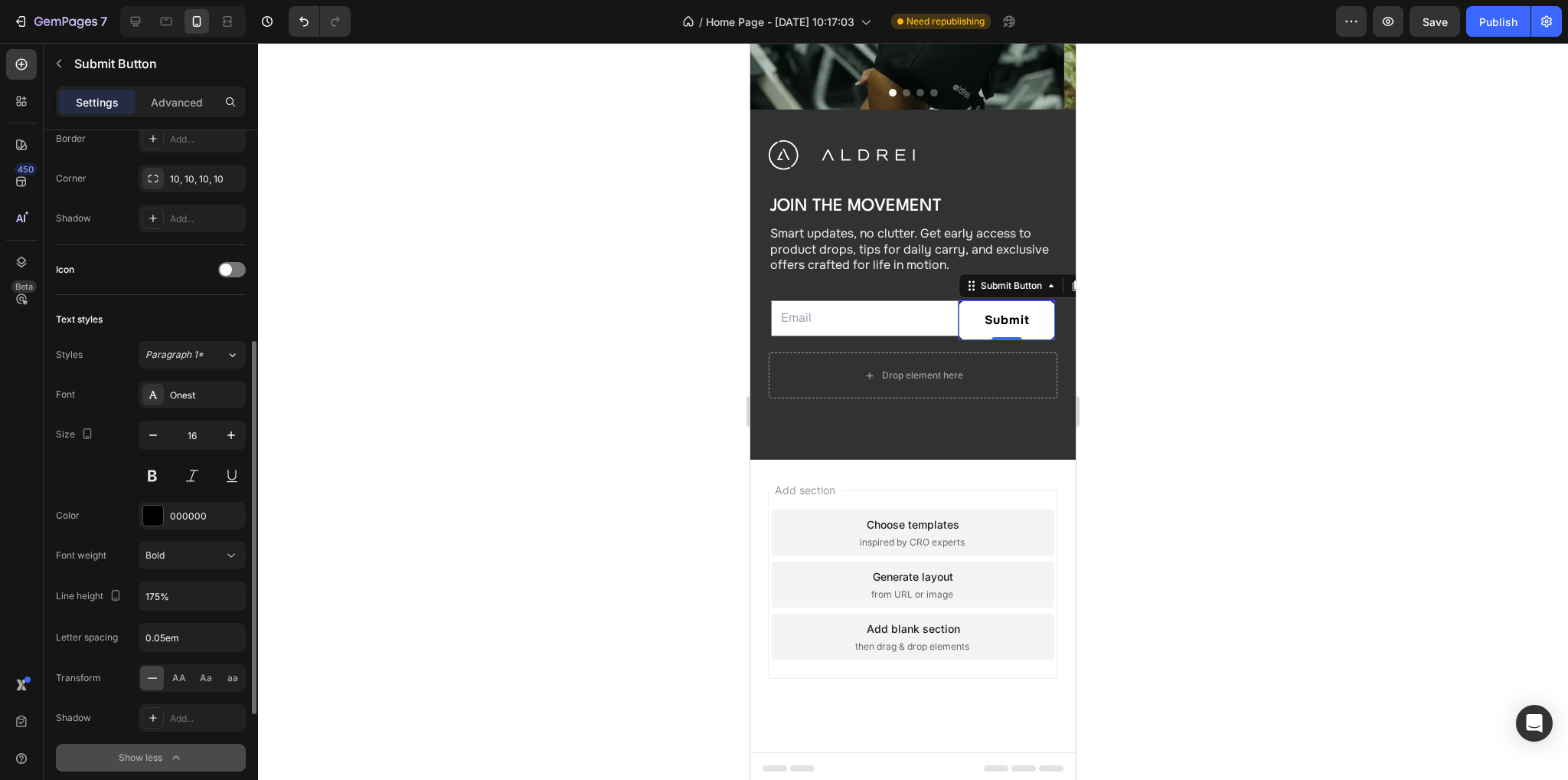
click at [86, 467] on div "Size 16" at bounding box center [151, 455] width 190 height 69
click at [138, 14] on icon at bounding box center [136, 22] width 15 height 15
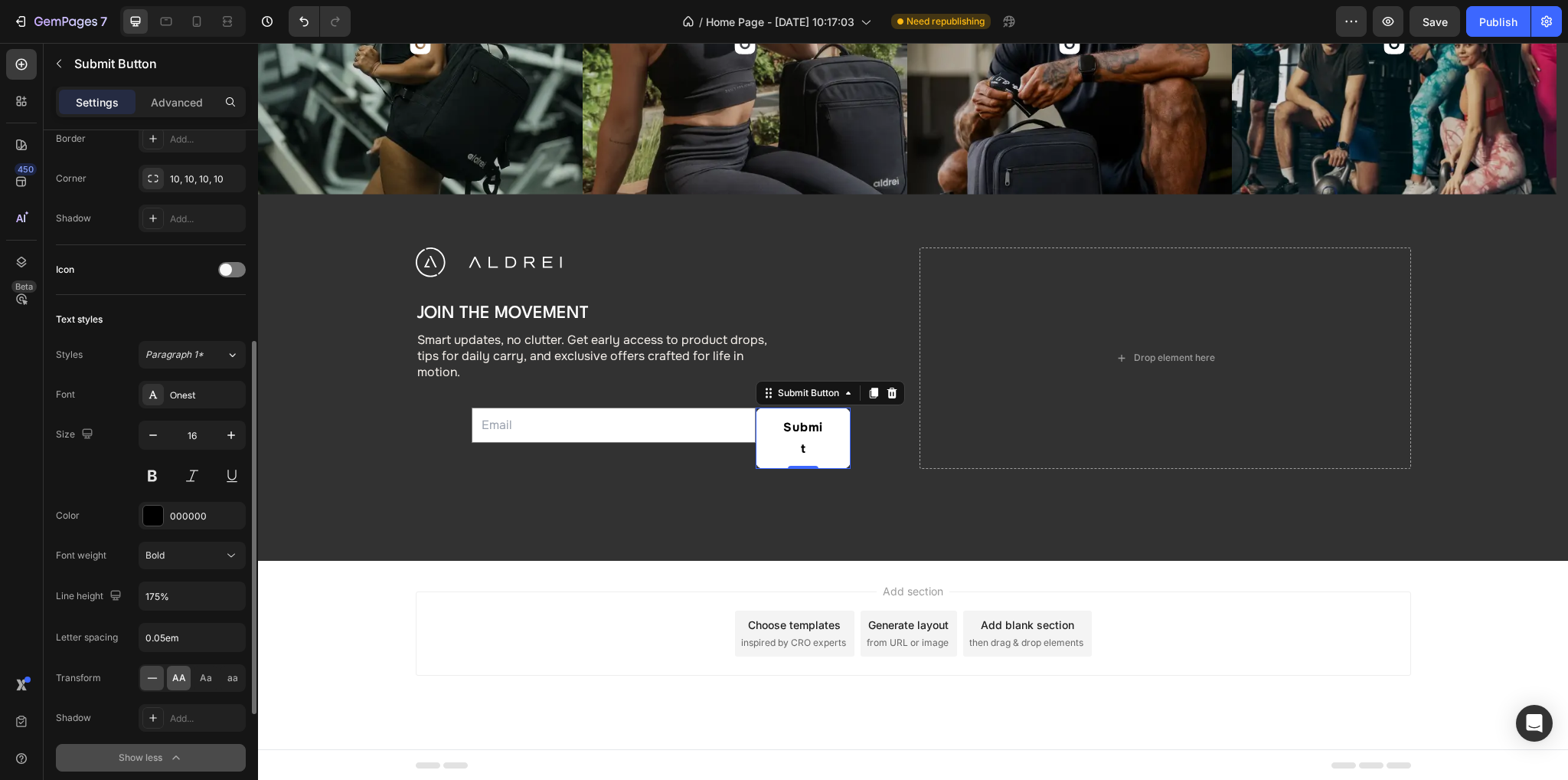
scroll to position [5704, 0]
click at [184, 678] on span "AA" at bounding box center [179, 678] width 14 height 14
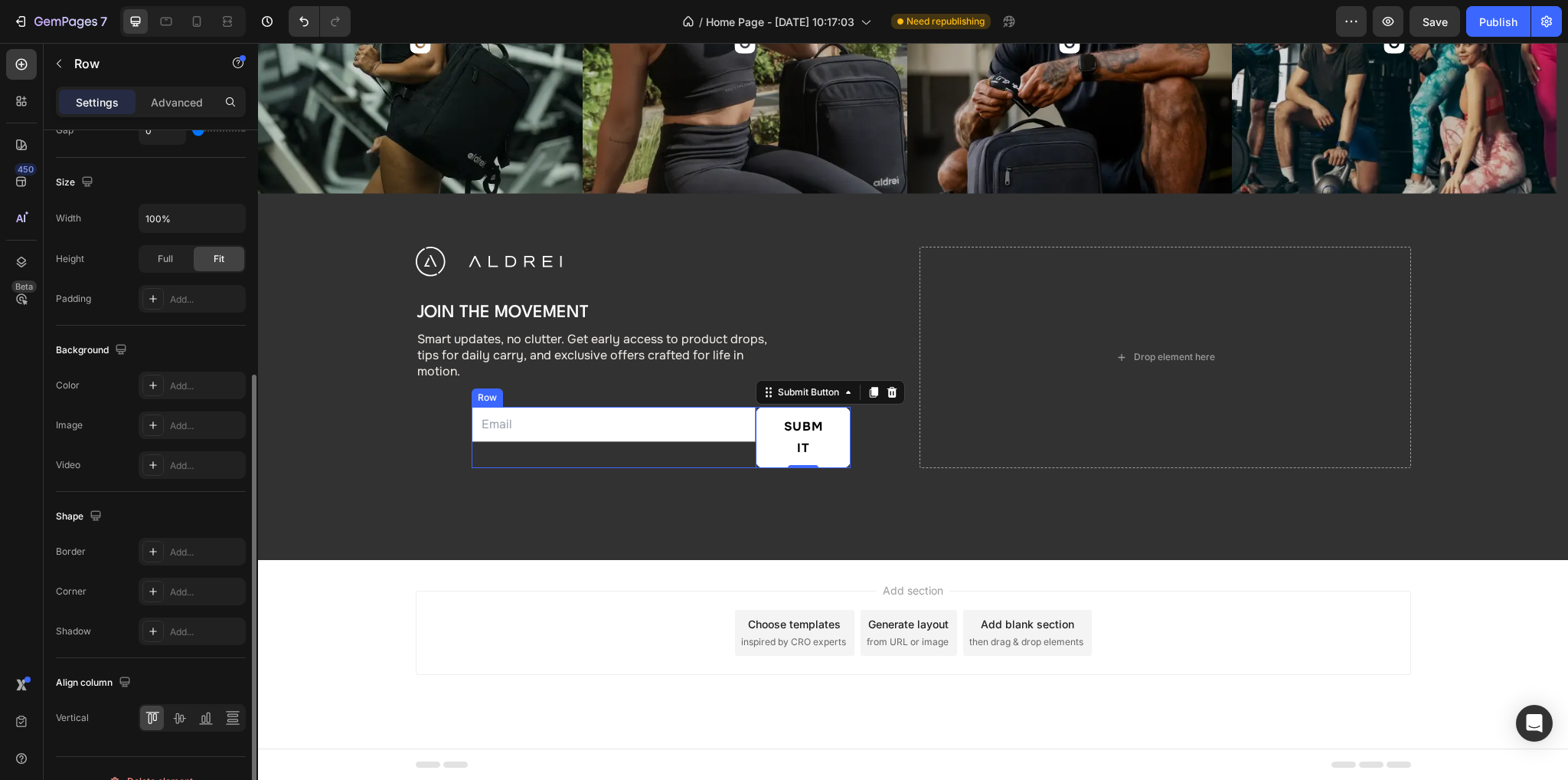
click at [691, 448] on div "Email Field" at bounding box center [613, 437] width 284 height 62
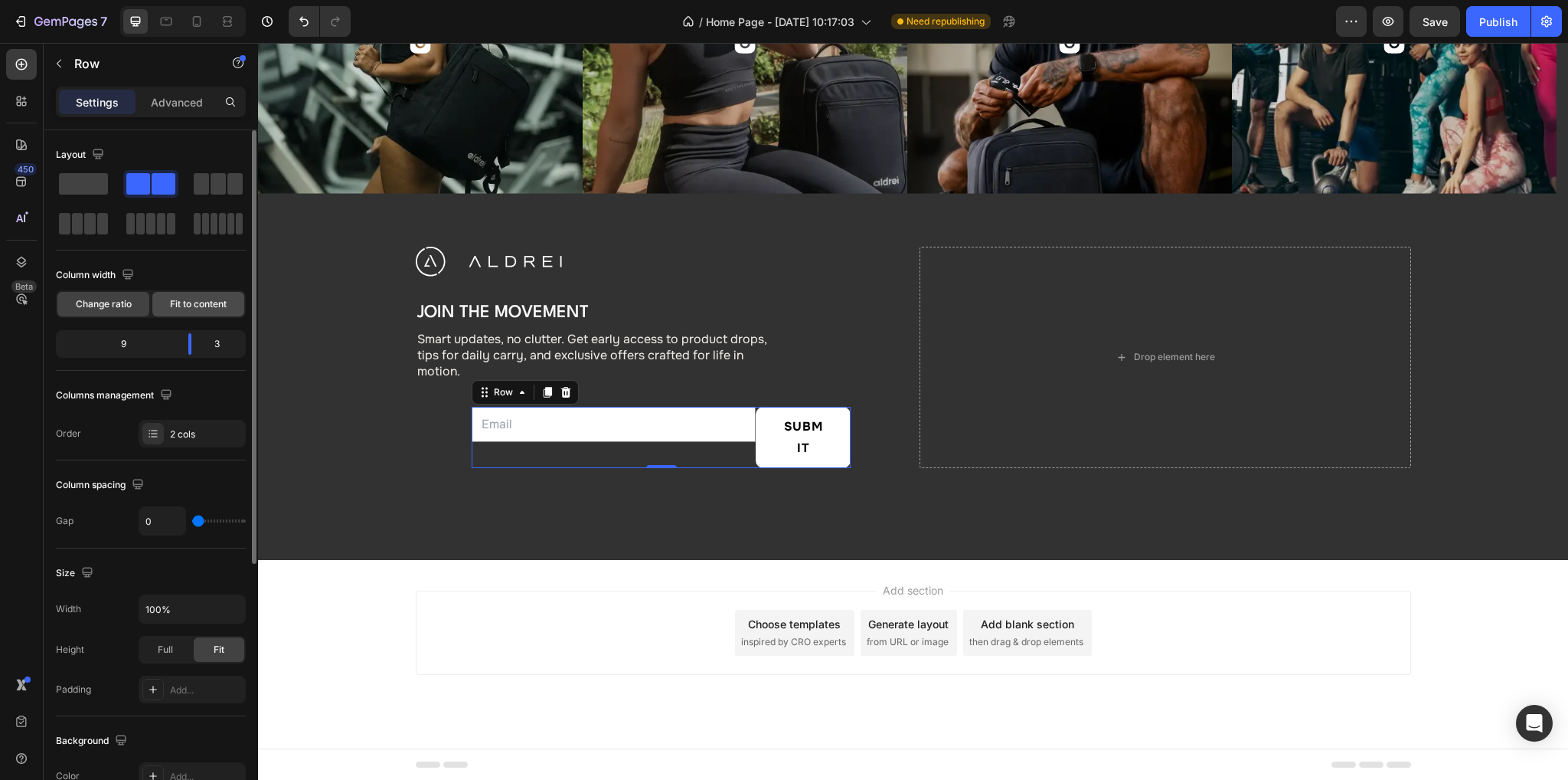
click at [180, 310] on div "Fit to content" at bounding box center [198, 304] width 92 height 25
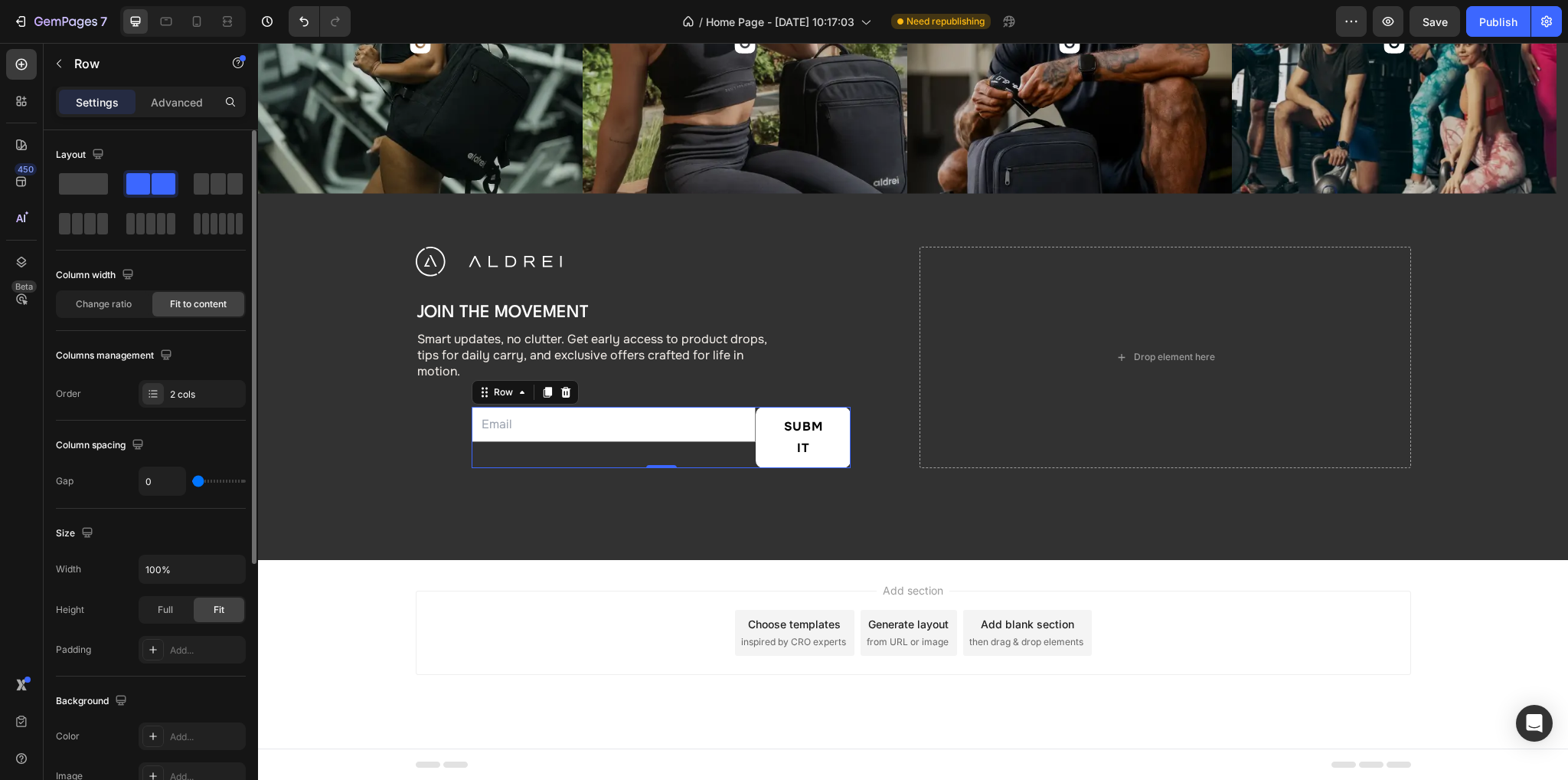
scroll to position [5682, 0]
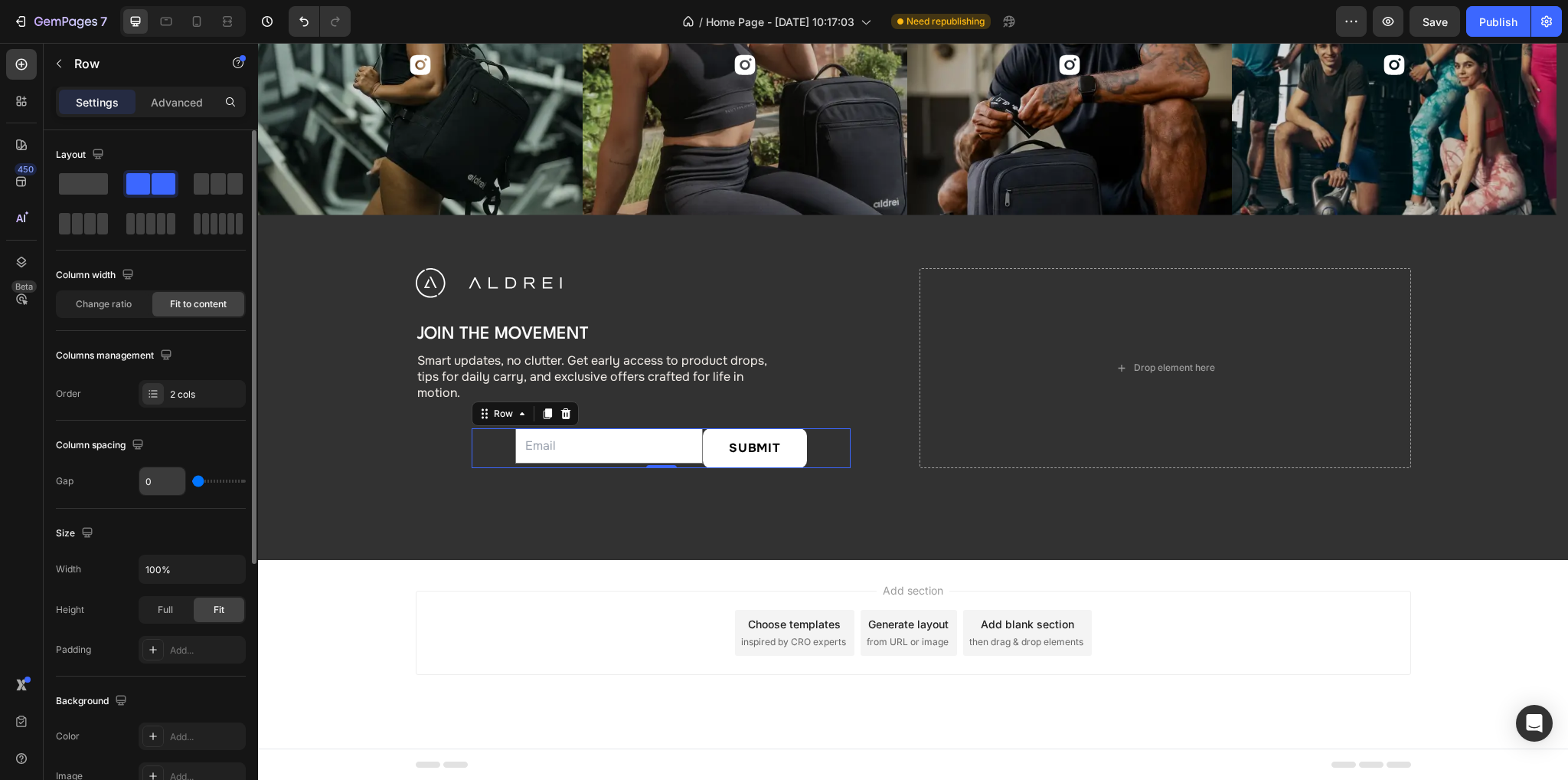
click at [171, 477] on input "0" at bounding box center [162, 480] width 46 height 28
type input "1"
type input "12"
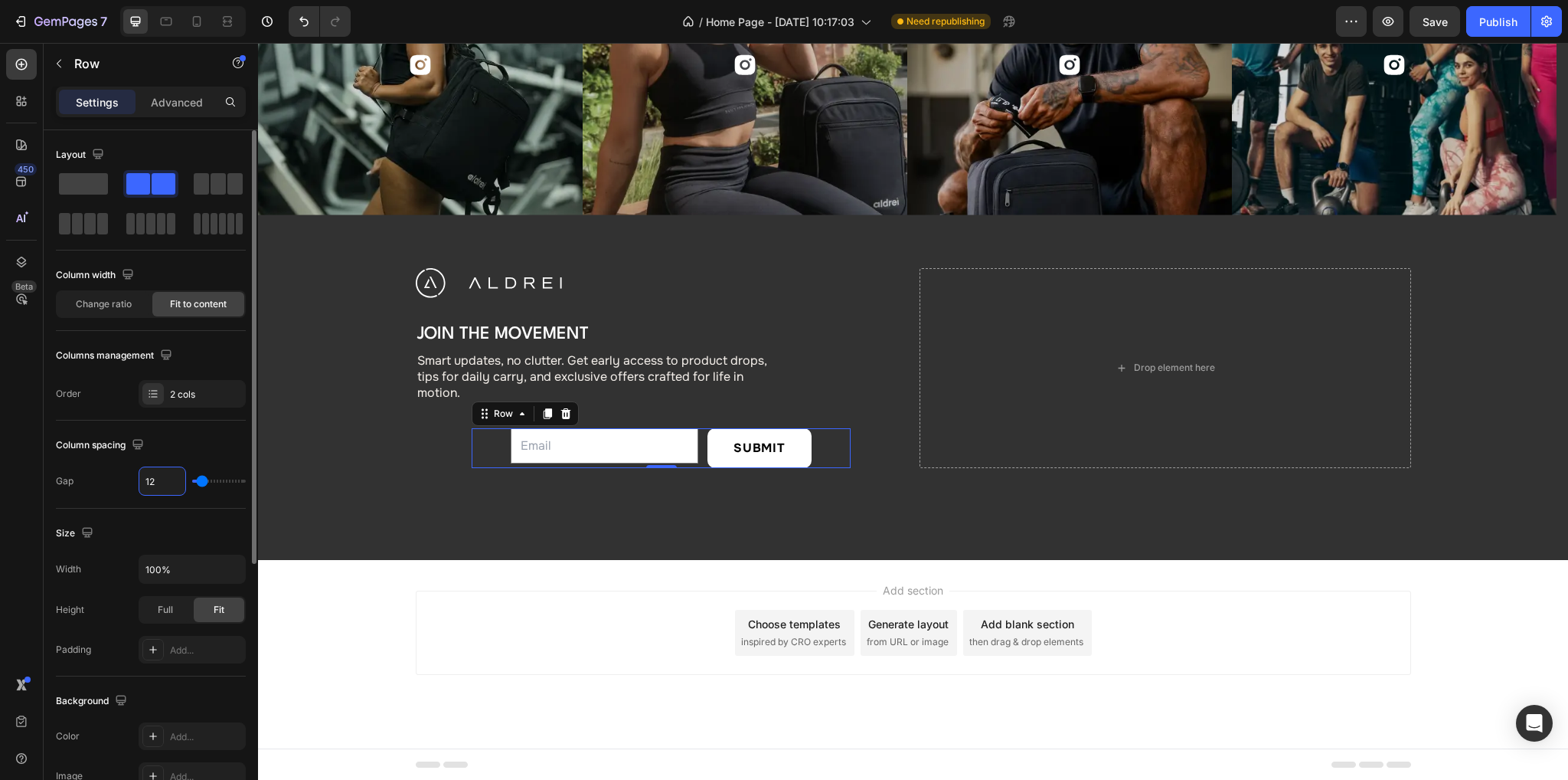
type input "12"
drag, startPoint x: 195, startPoint y: 443, endPoint x: 71, endPoint y: 415, distance: 127.1
click at [195, 443] on div "Column spacing" at bounding box center [151, 445] width 190 height 25
drag, startPoint x: 653, startPoint y: 439, endPoint x: 625, endPoint y: 451, distance: 30.5
click at [653, 439] on input "email" at bounding box center [604, 446] width 188 height 36
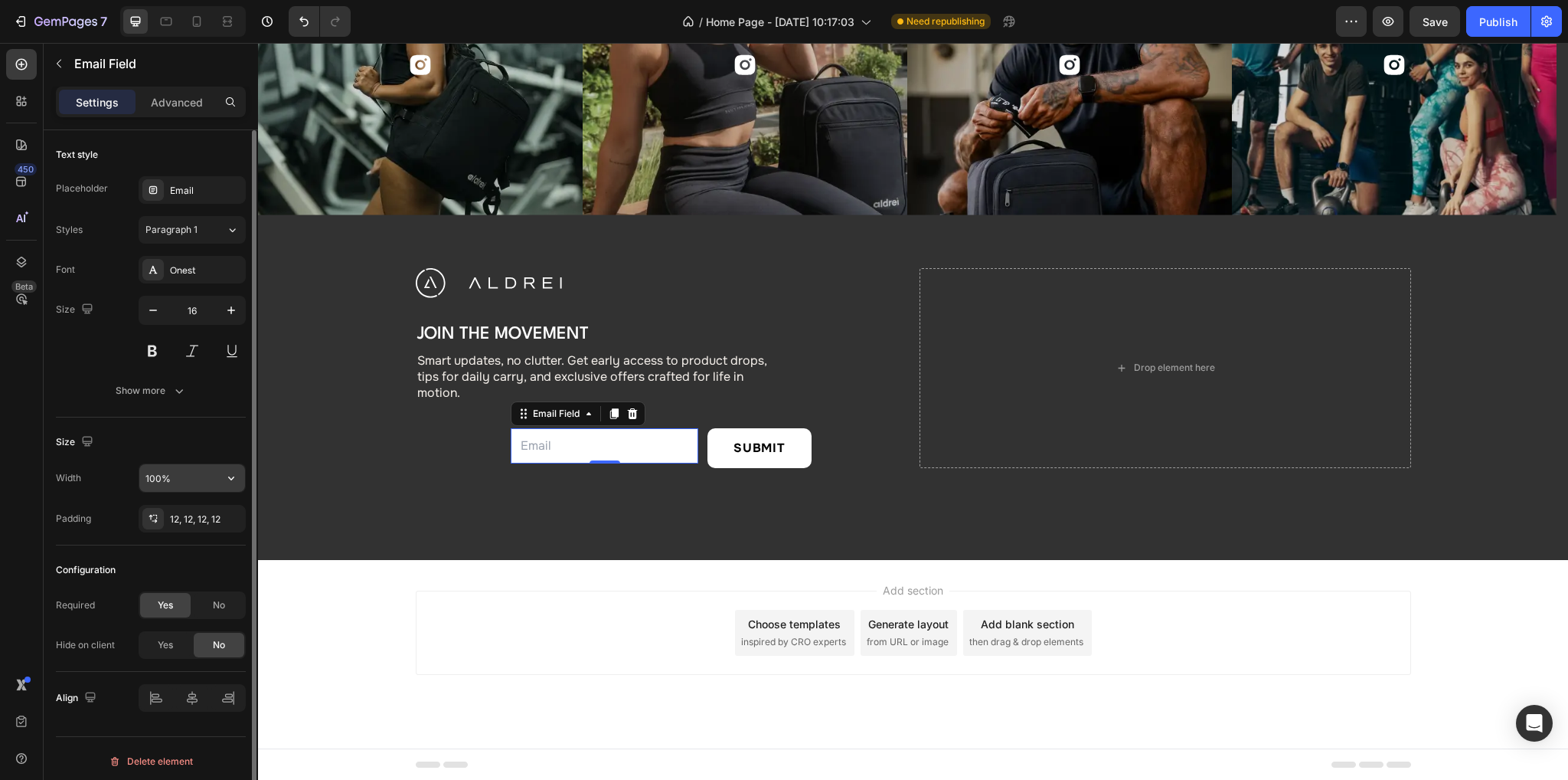
scroll to position [4, 0]
click at [175, 472] on input "100%" at bounding box center [192, 474] width 105 height 28
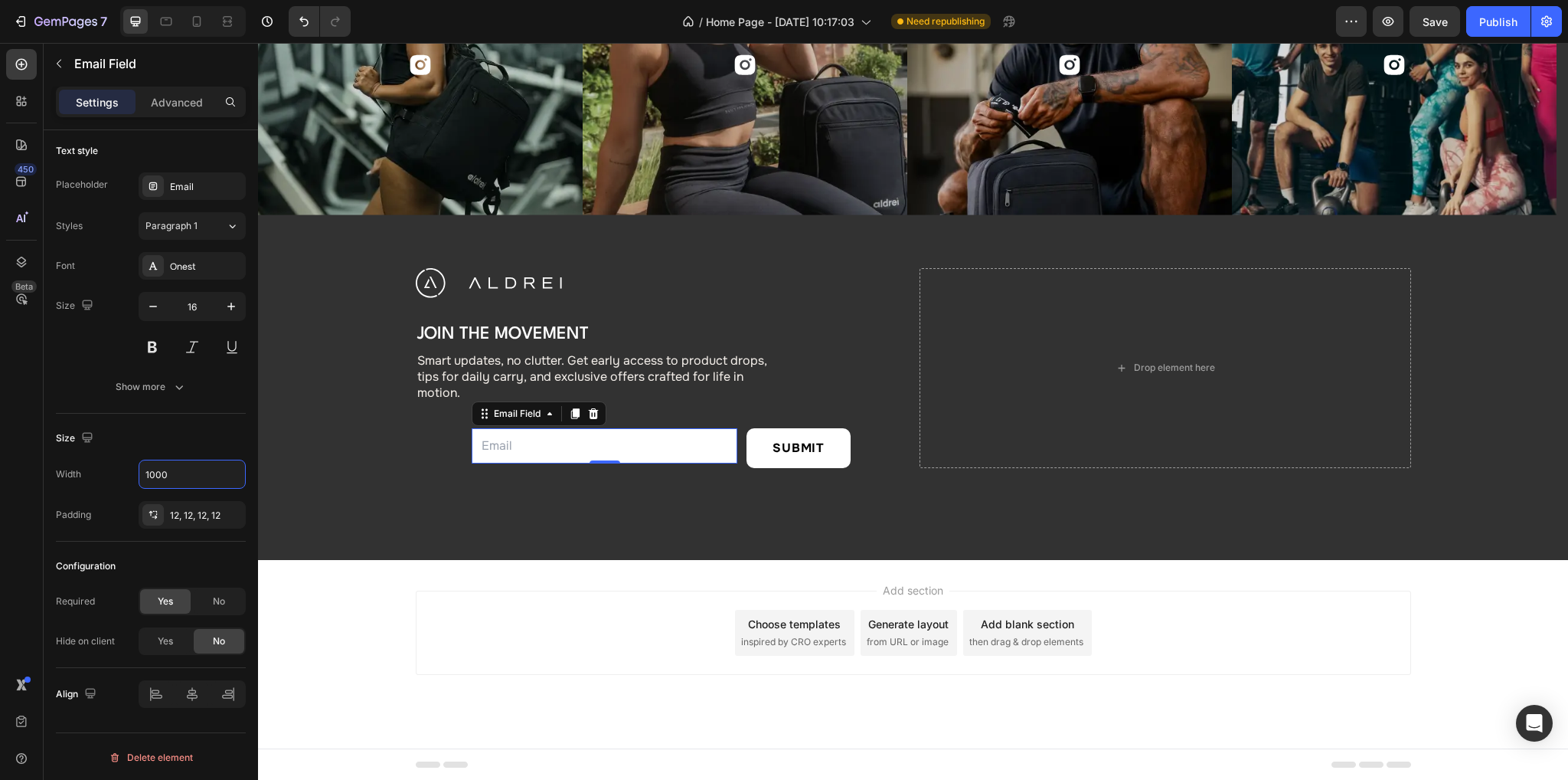
type input "1000"
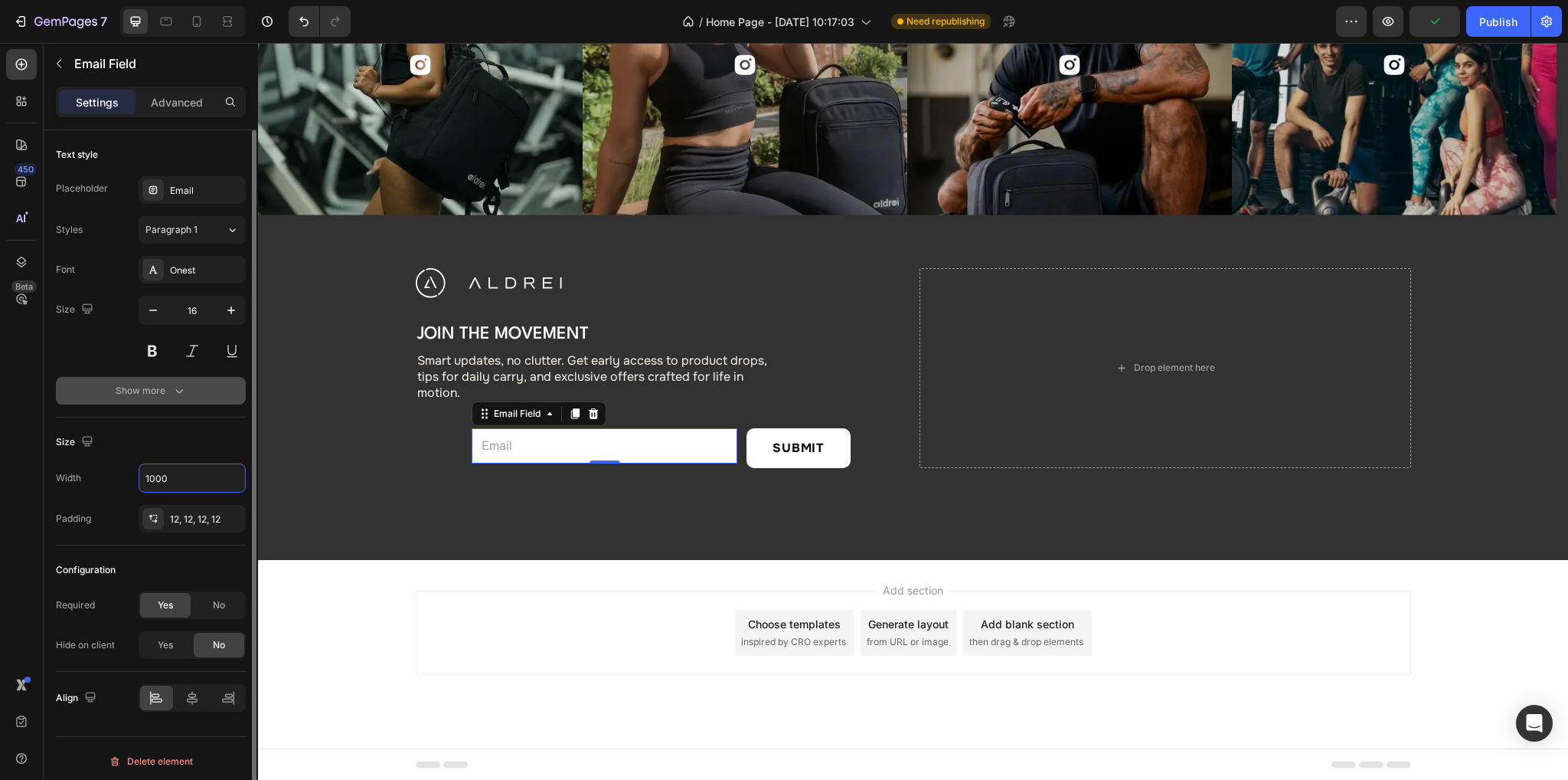
click at [172, 398] on button "Show more" at bounding box center [151, 390] width 190 height 28
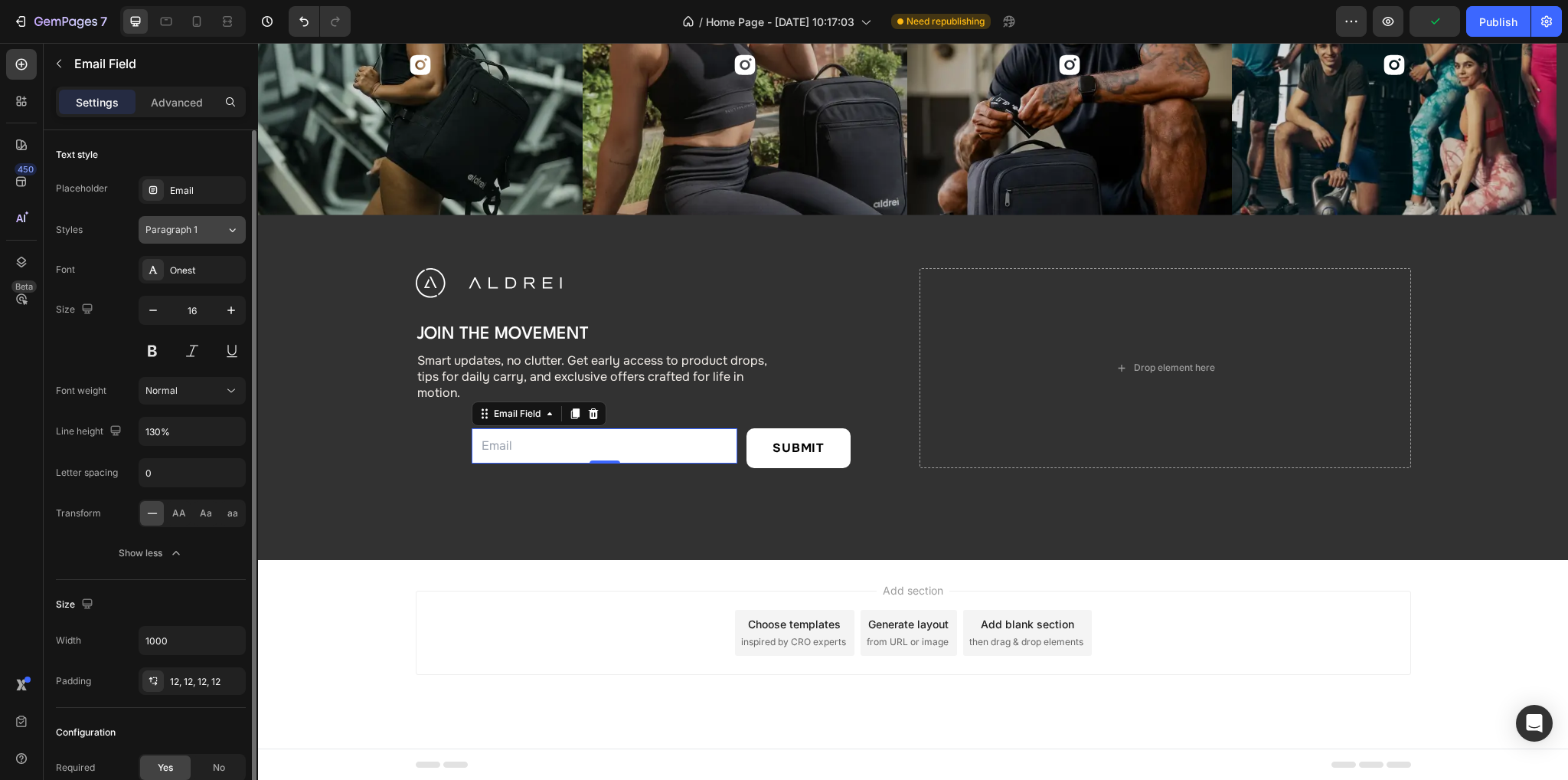
click at [193, 224] on span "Paragraph 1" at bounding box center [171, 230] width 52 height 14
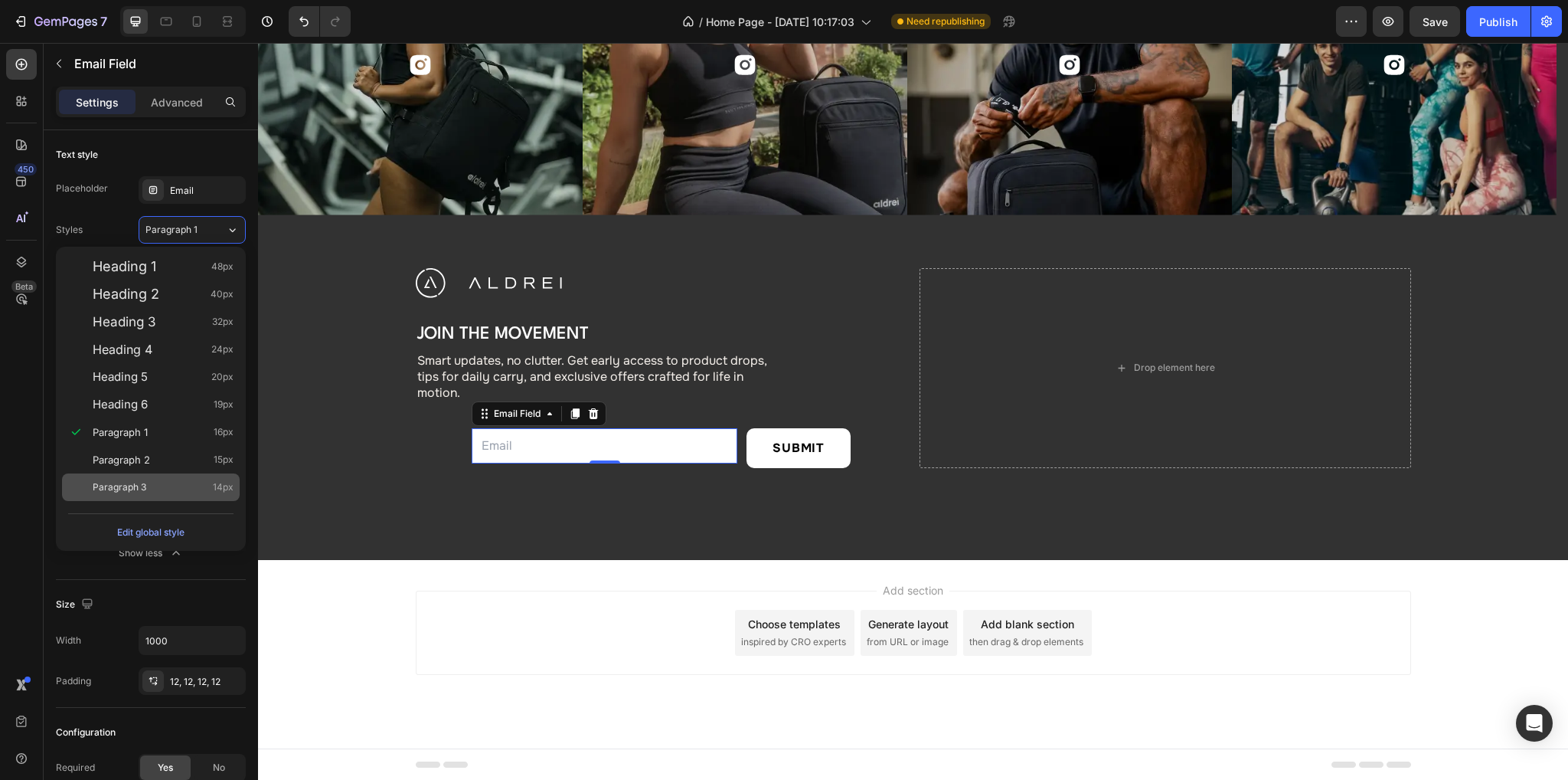
click at [211, 485] on div "Paragraph 3 14px" at bounding box center [163, 487] width 140 height 15
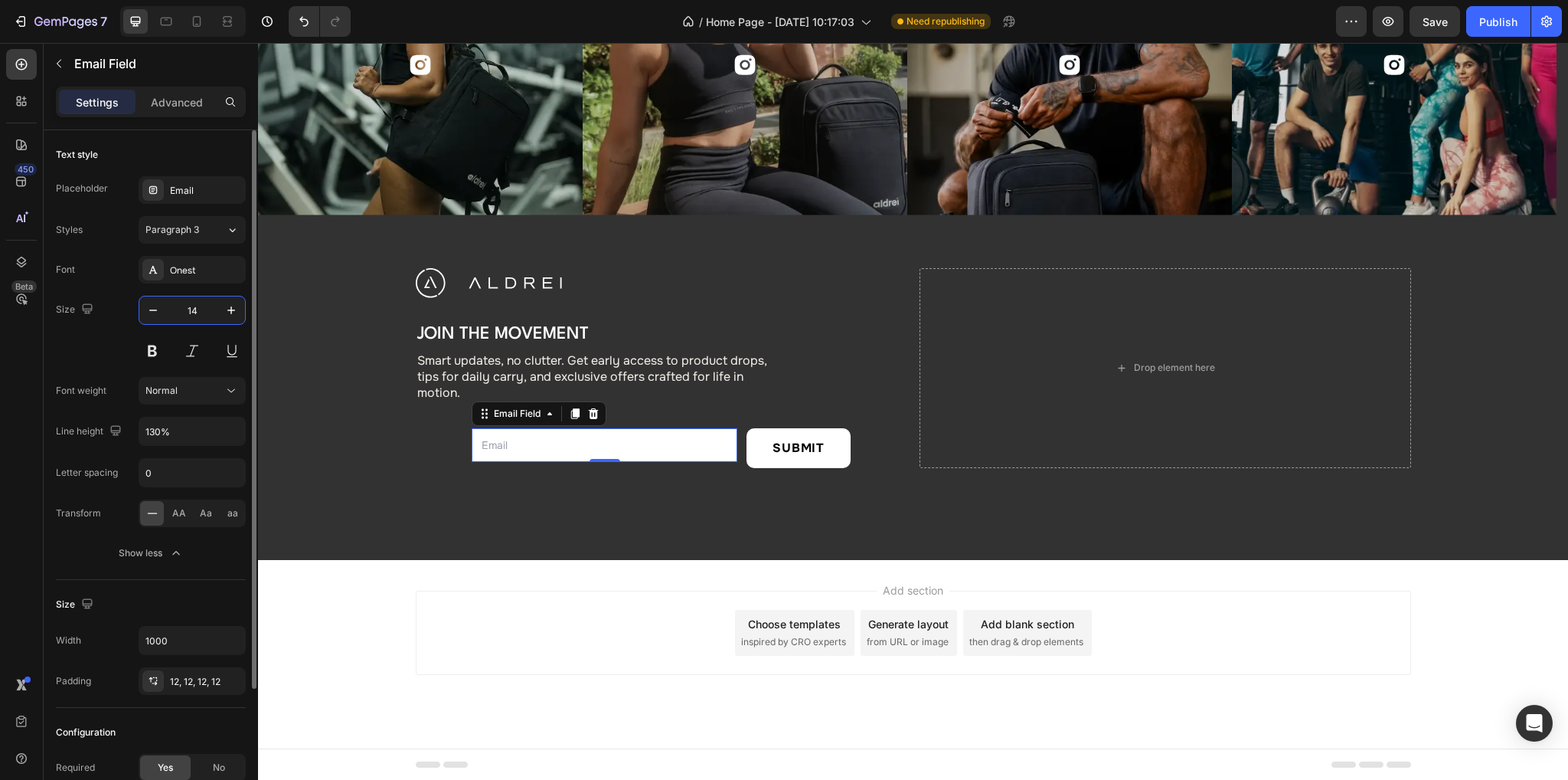
click at [202, 306] on input "14" at bounding box center [192, 309] width 50 height 28
click at [165, 14] on icon at bounding box center [166, 22] width 15 height 15
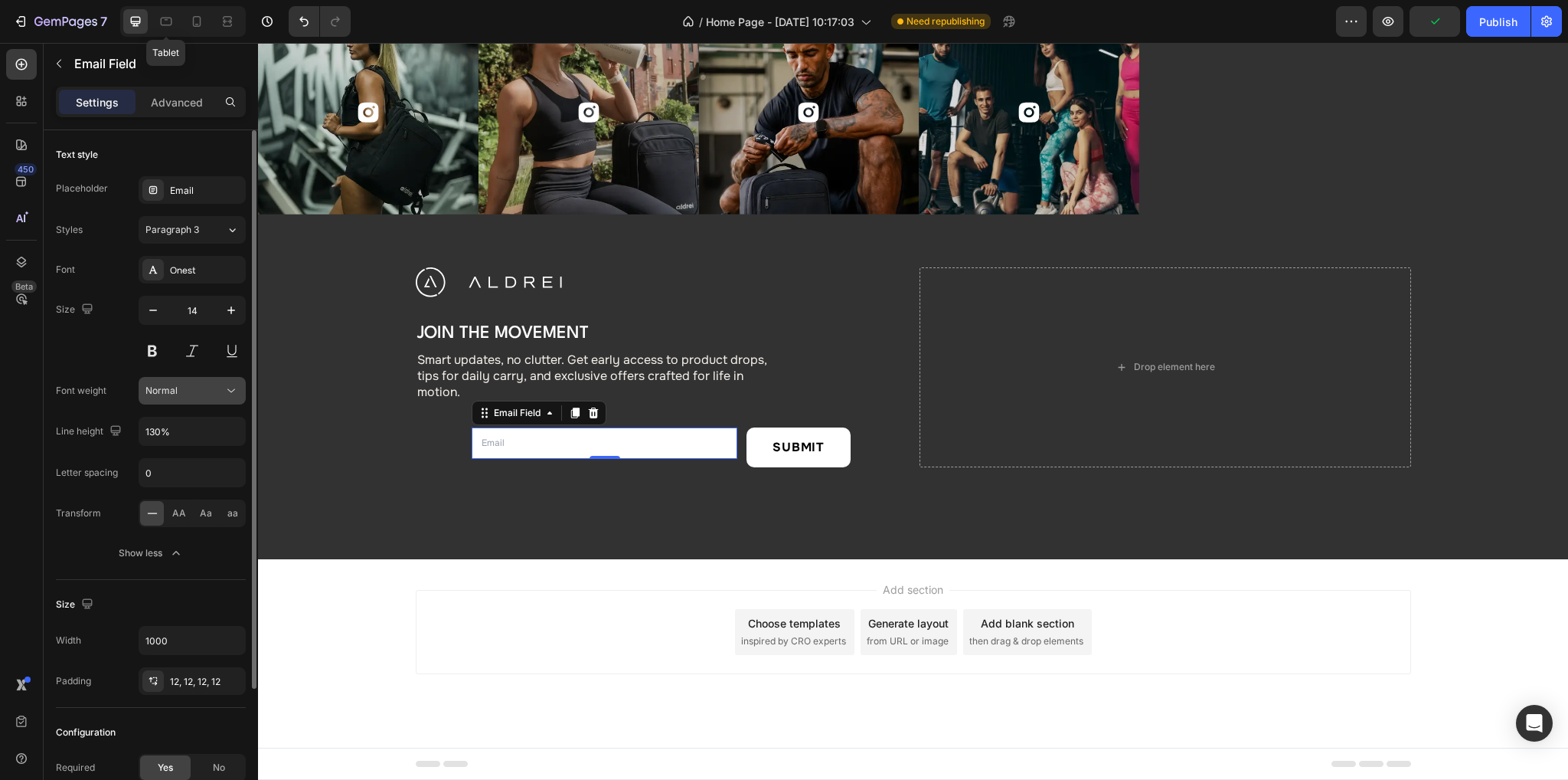
scroll to position [5554, 0]
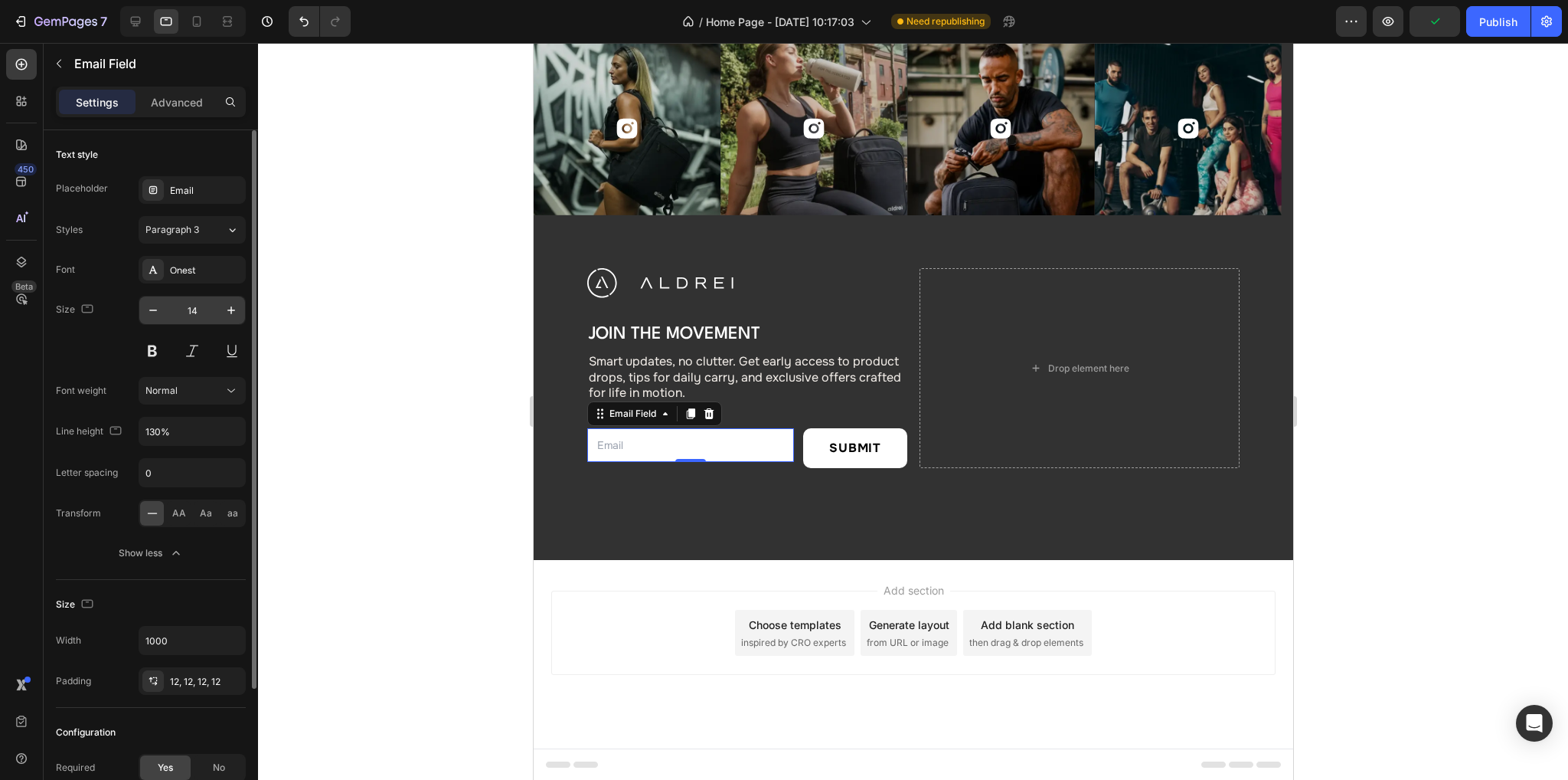
click at [205, 307] on input "14" at bounding box center [192, 309] width 50 height 28
click at [138, 308] on div "14" at bounding box center [192, 310] width 107 height 29
click at [151, 307] on icon "button" at bounding box center [153, 310] width 15 height 15
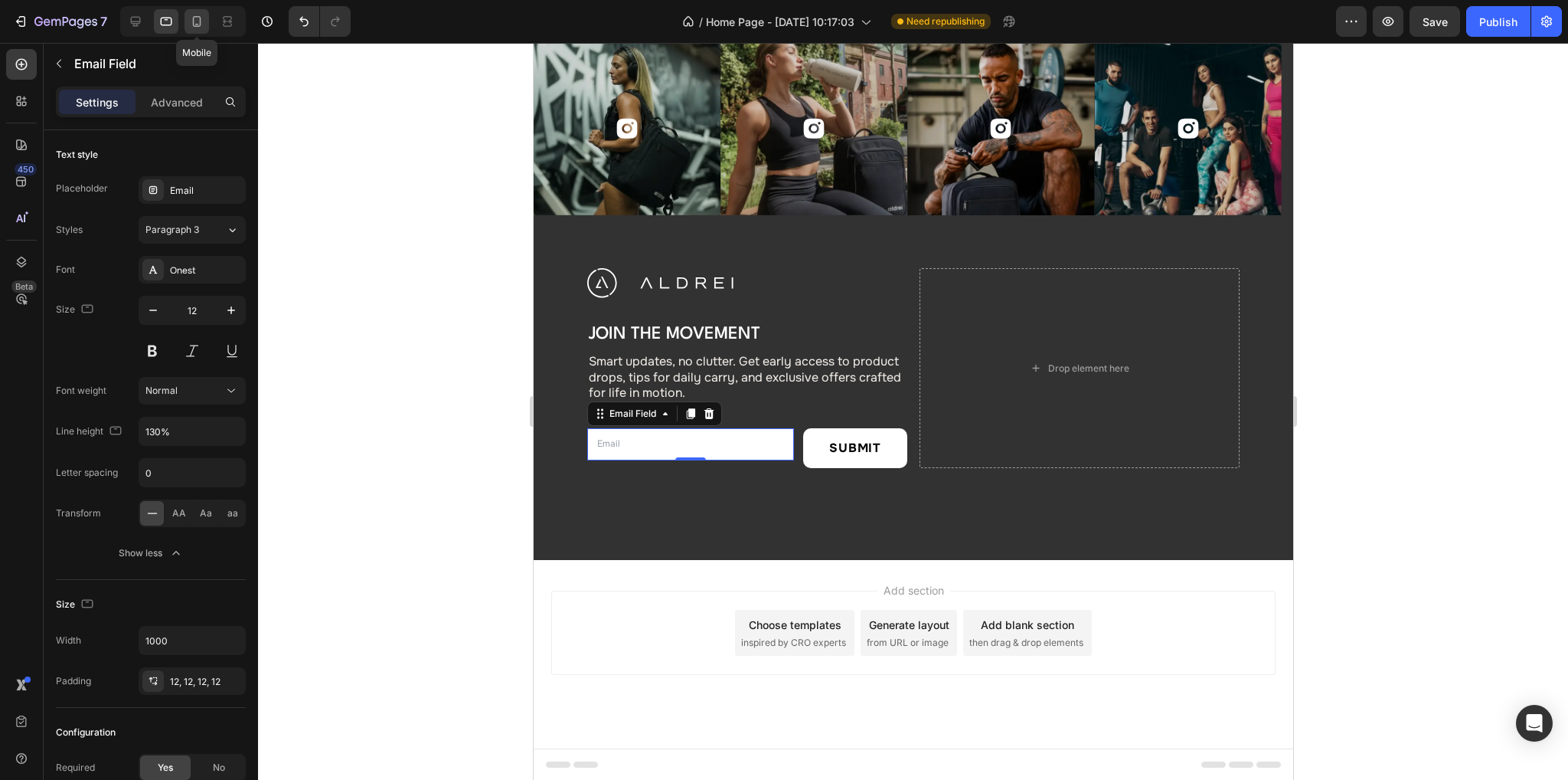
click at [197, 12] on div at bounding box center [196, 22] width 25 height 25
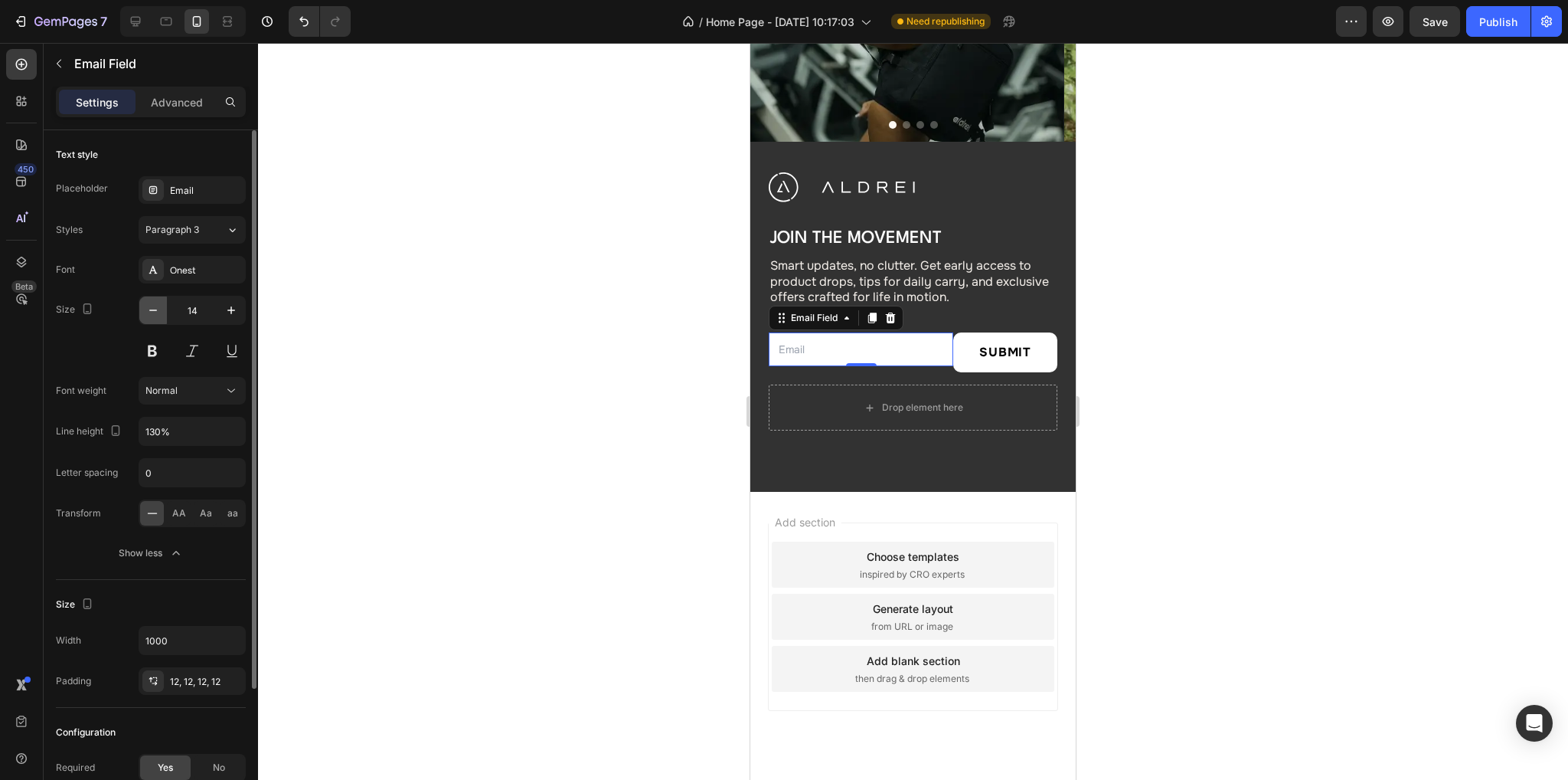
scroll to position [5697, 0]
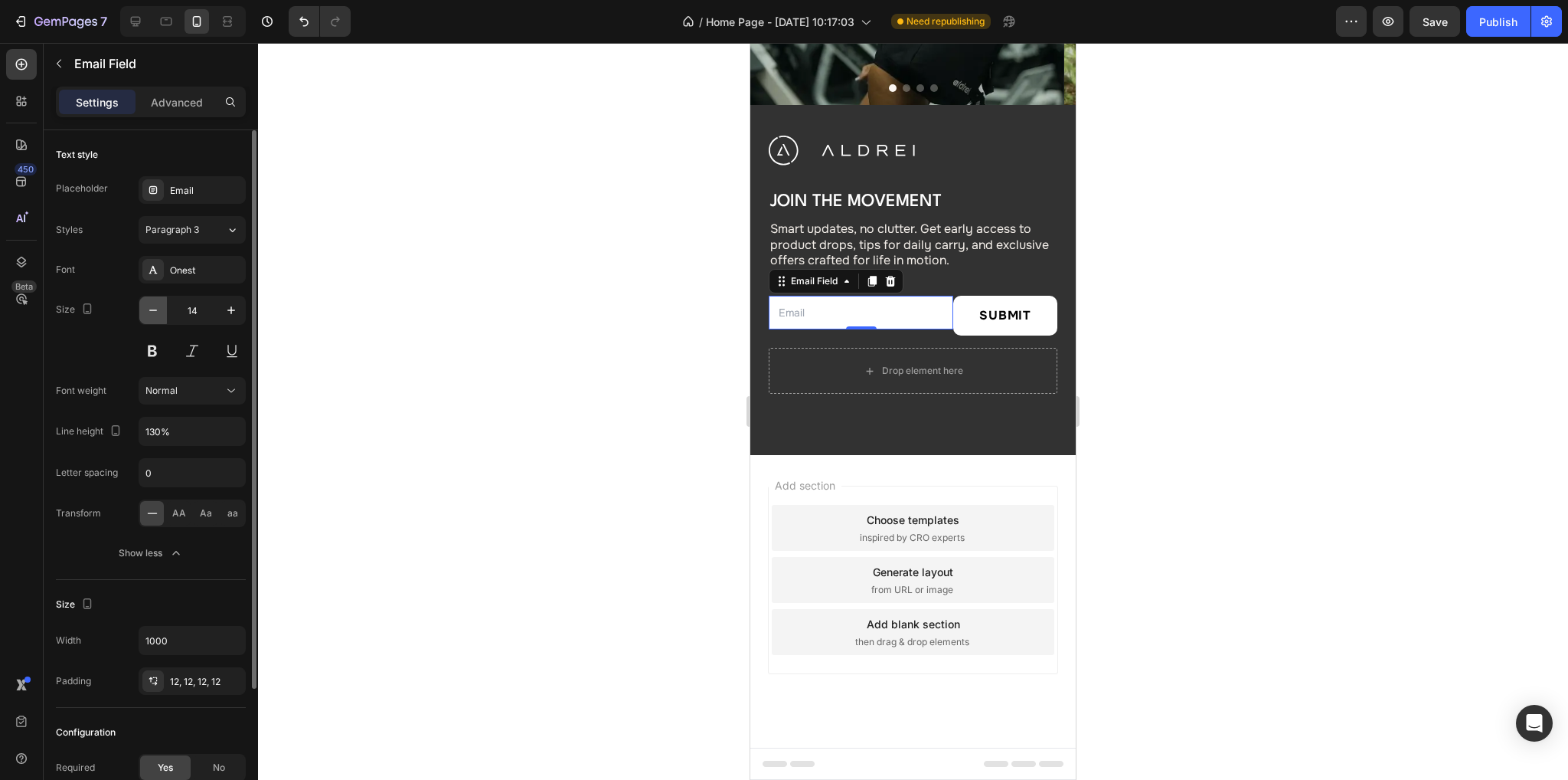
click at [150, 307] on icon "button" at bounding box center [153, 310] width 15 height 15
type input "12"
click at [137, 25] on icon at bounding box center [136, 22] width 9 height 9
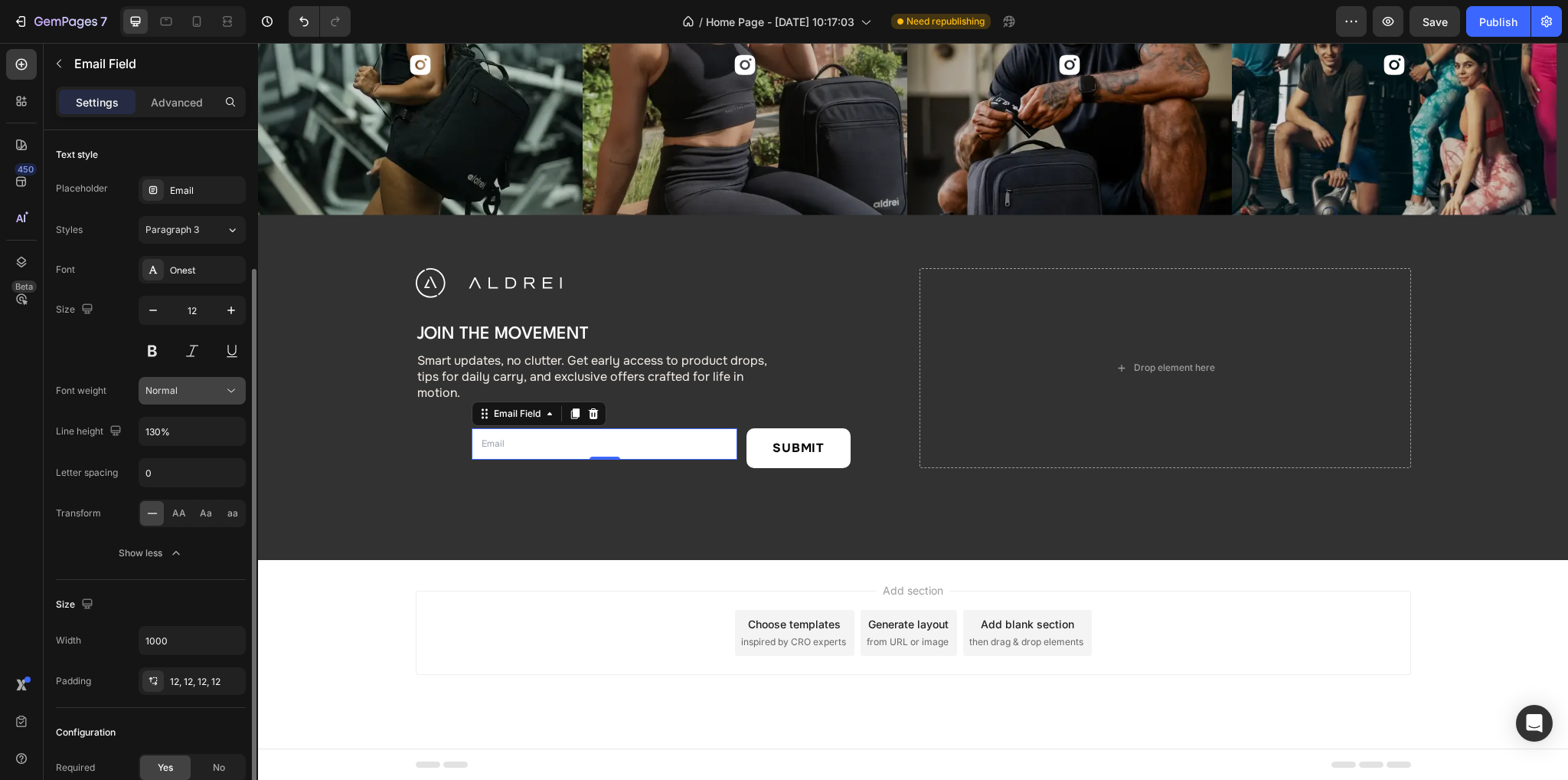
scroll to position [153, 0]
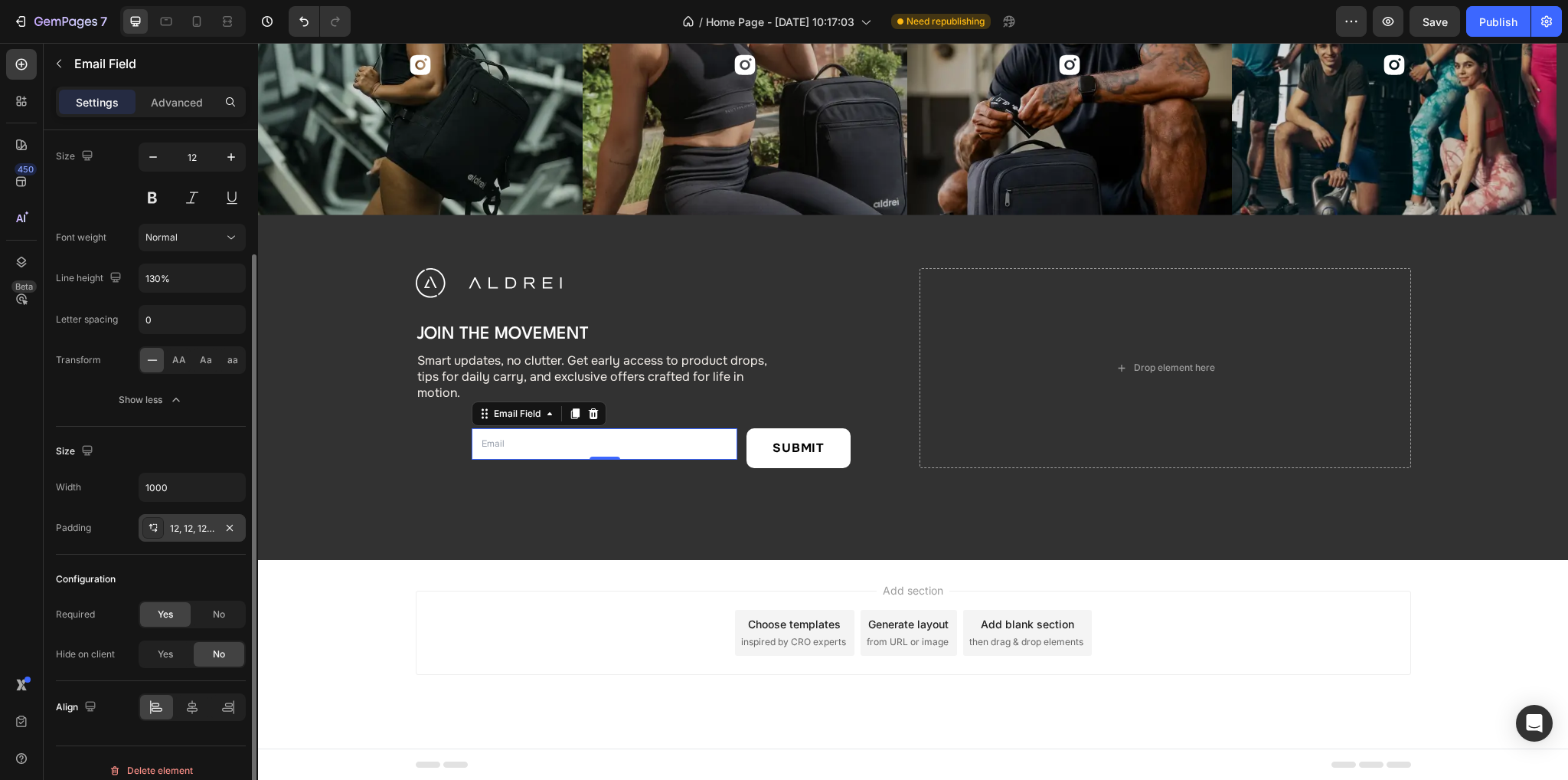
click at [193, 514] on div "12, 12, 12, 12" at bounding box center [192, 528] width 107 height 28
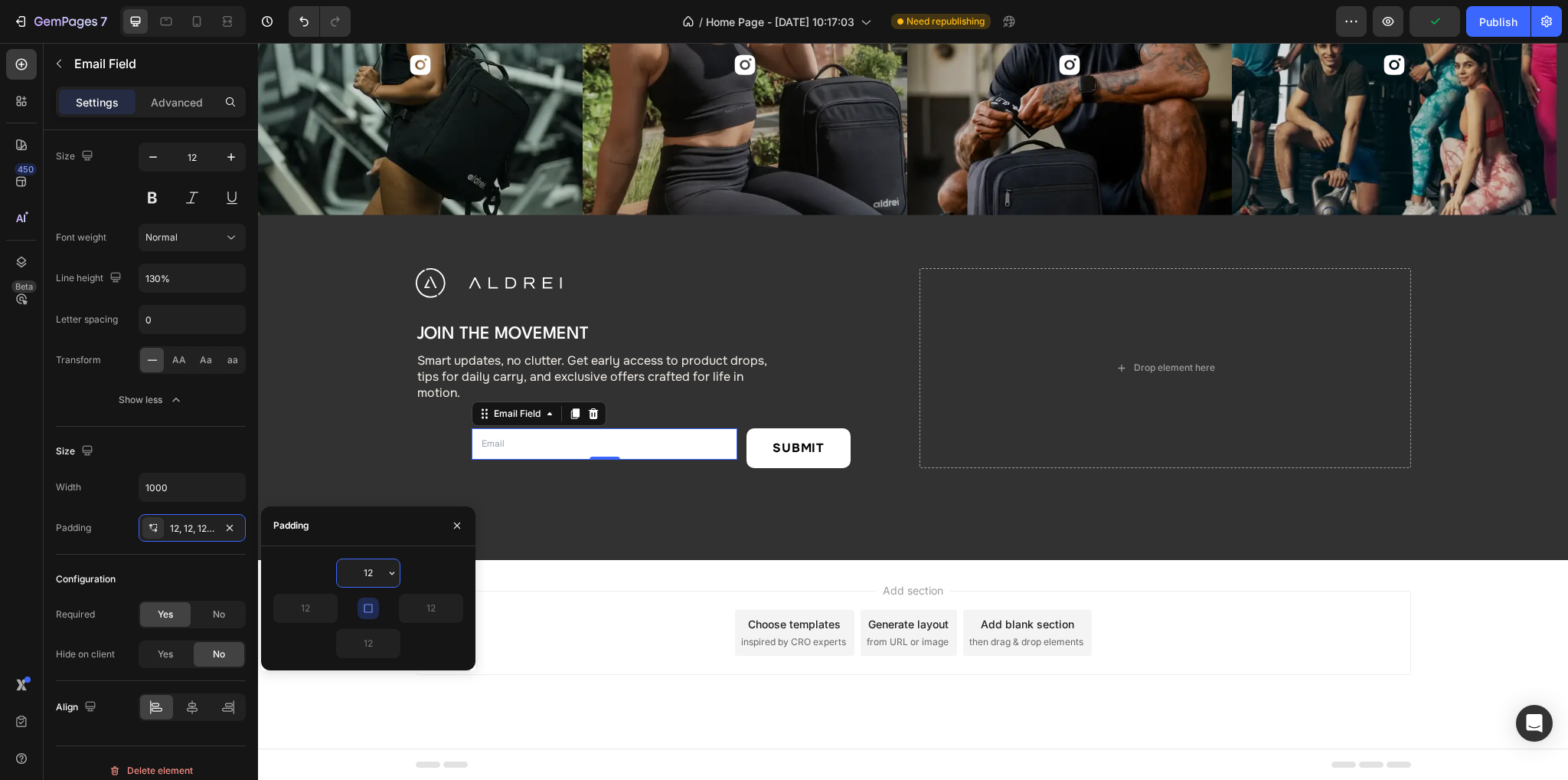
click at [377, 576] on input "12" at bounding box center [368, 572] width 63 height 28
type input "18"
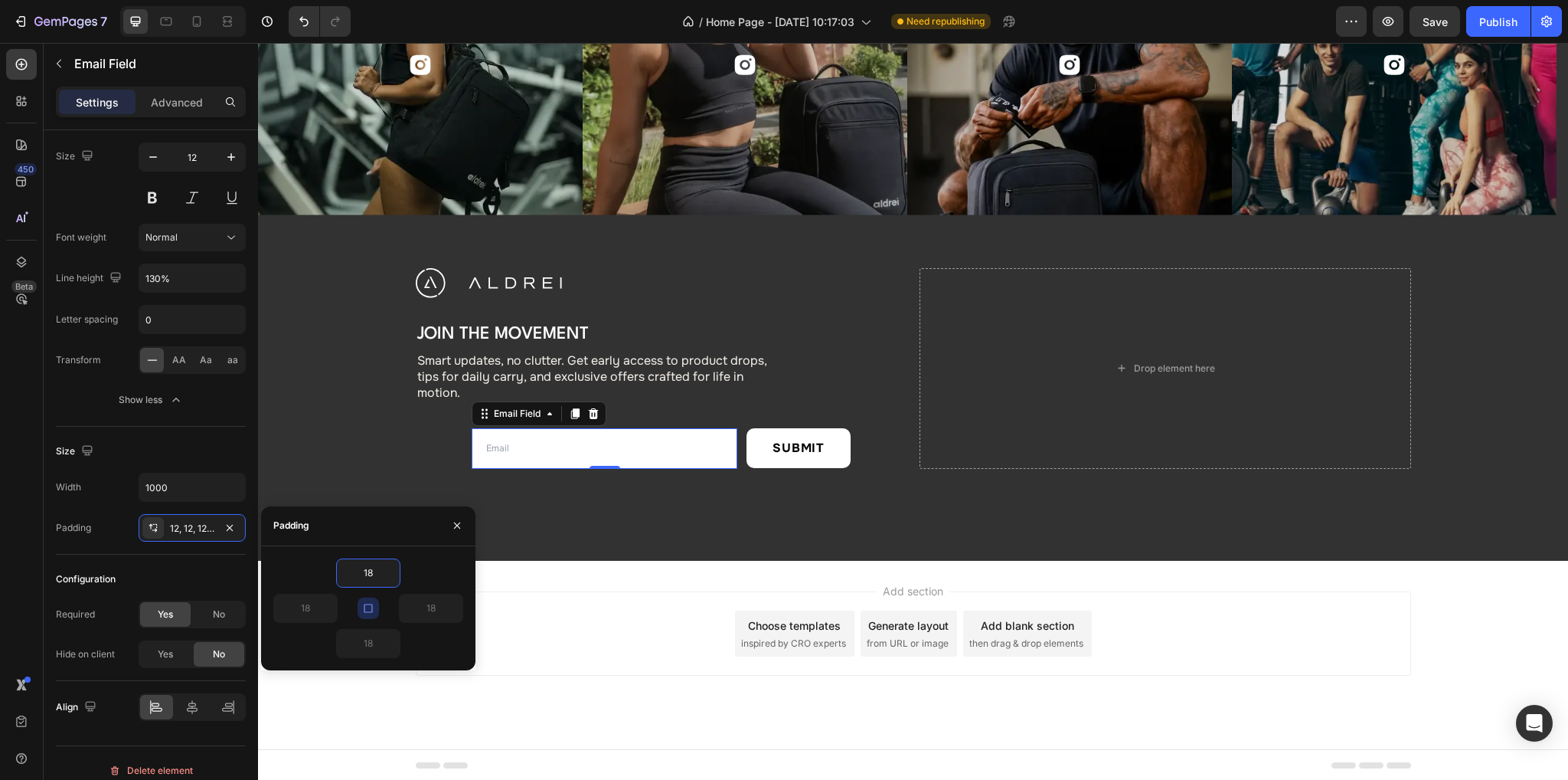
click at [370, 604] on icon "button" at bounding box center [368, 607] width 12 height 12
click at [312, 609] on input "18" at bounding box center [305, 607] width 63 height 28
type input "16"
click at [441, 613] on input "18" at bounding box center [431, 607] width 63 height 28
type input "16"
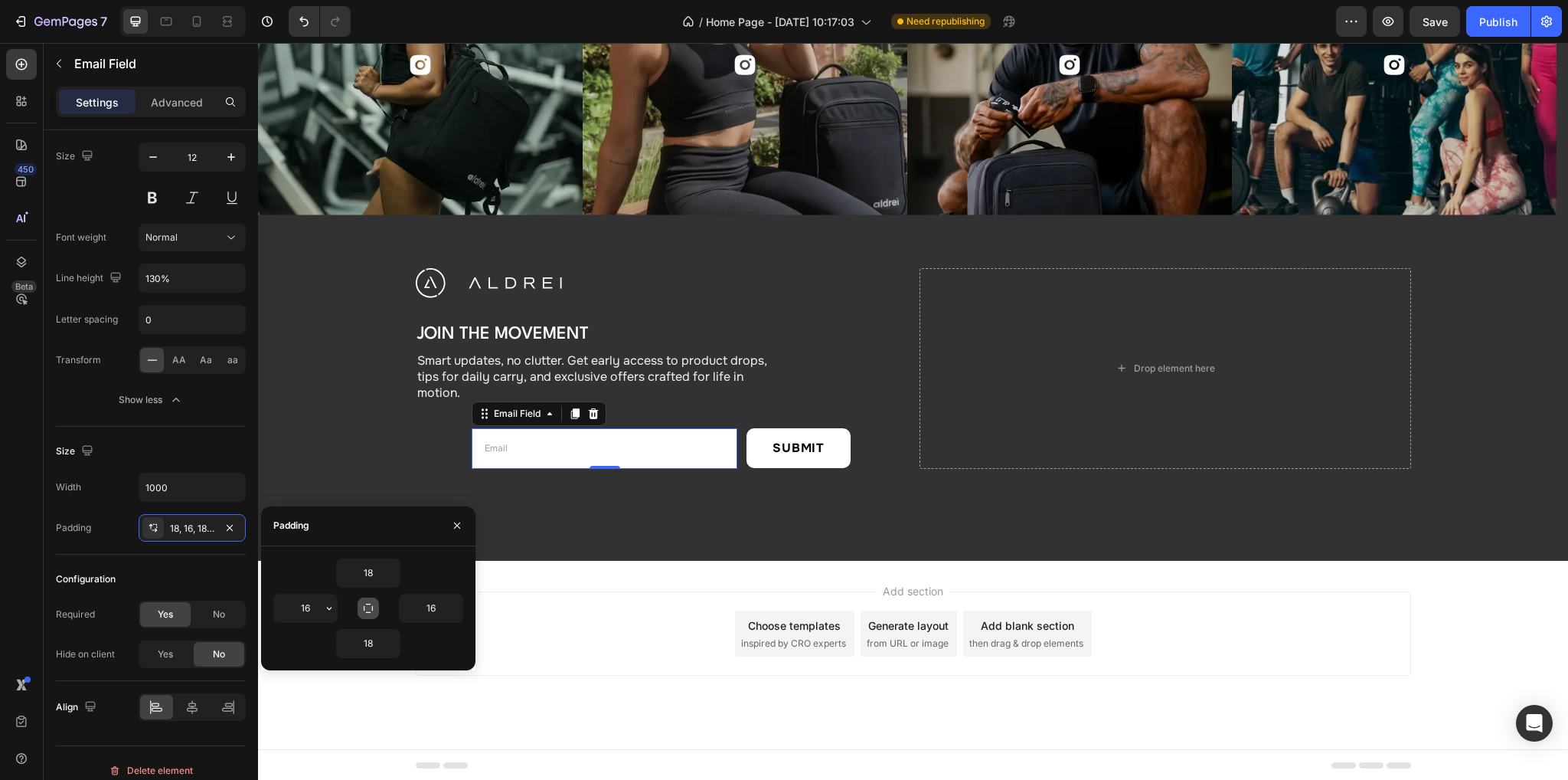
click at [434, 566] on div "18" at bounding box center [368, 572] width 190 height 29
click at [159, 102] on p "Advanced" at bounding box center [176, 102] width 52 height 16
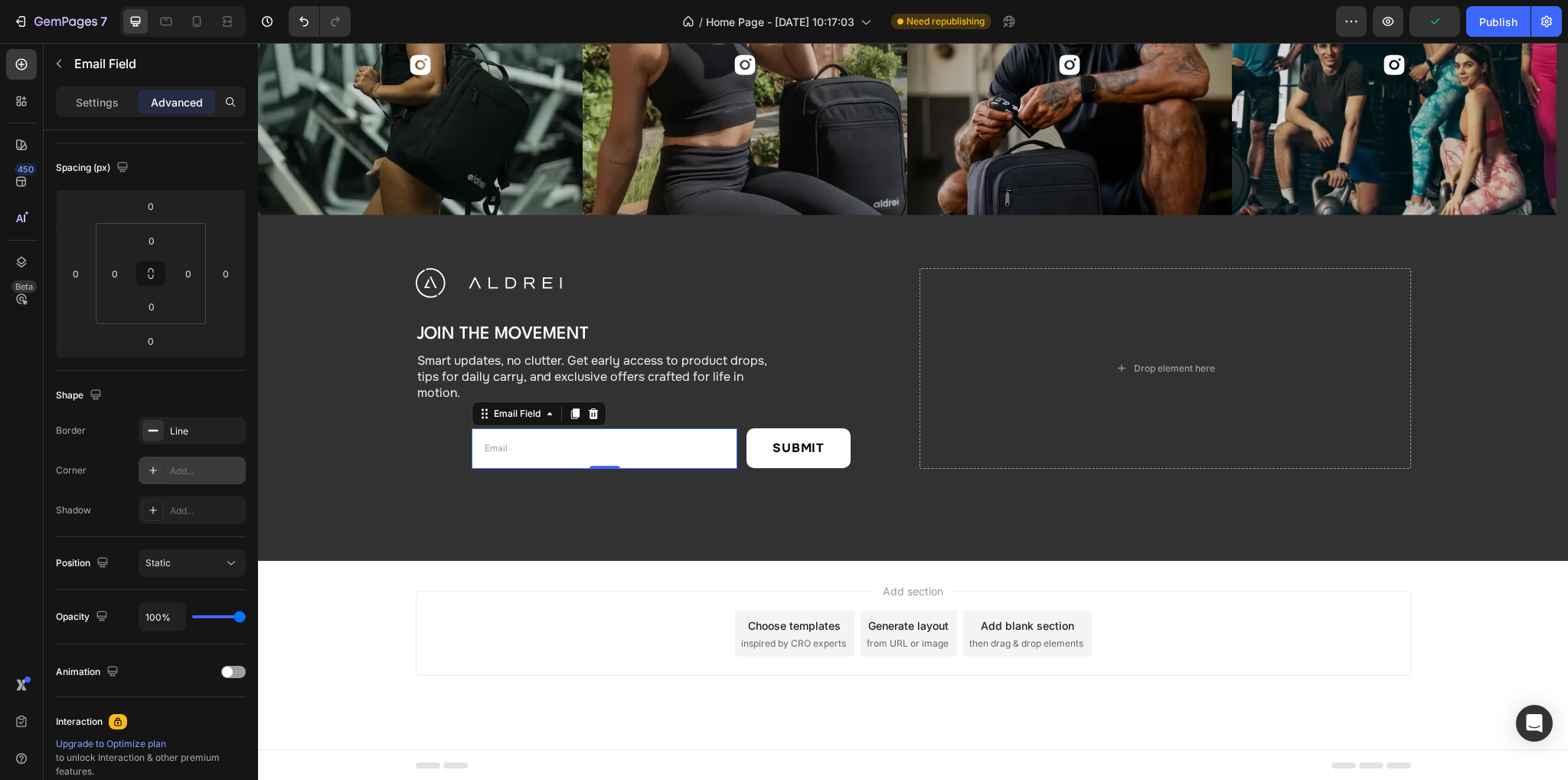
click at [196, 470] on div "Add..." at bounding box center [206, 471] width 72 height 14
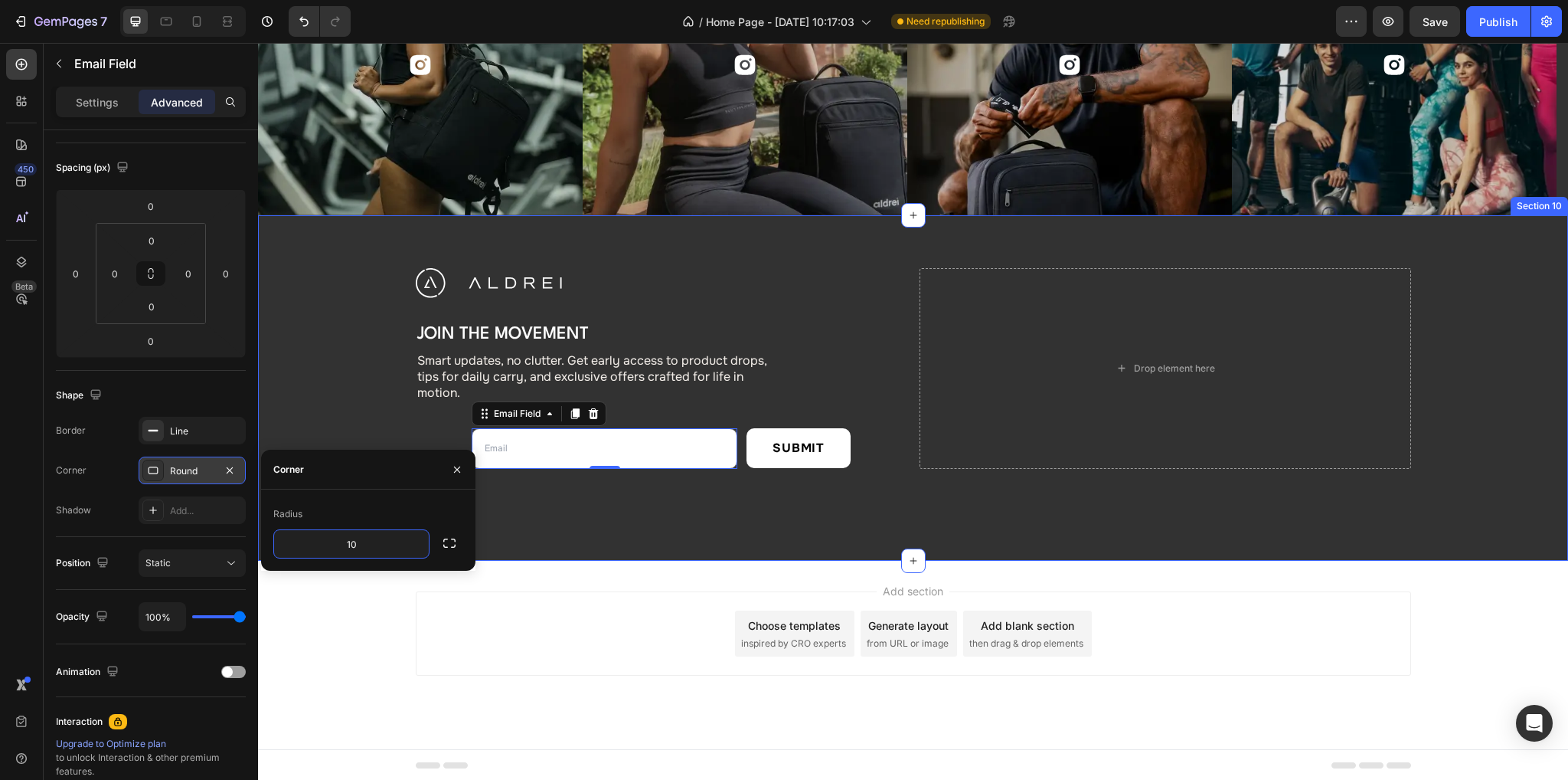
type input "10"
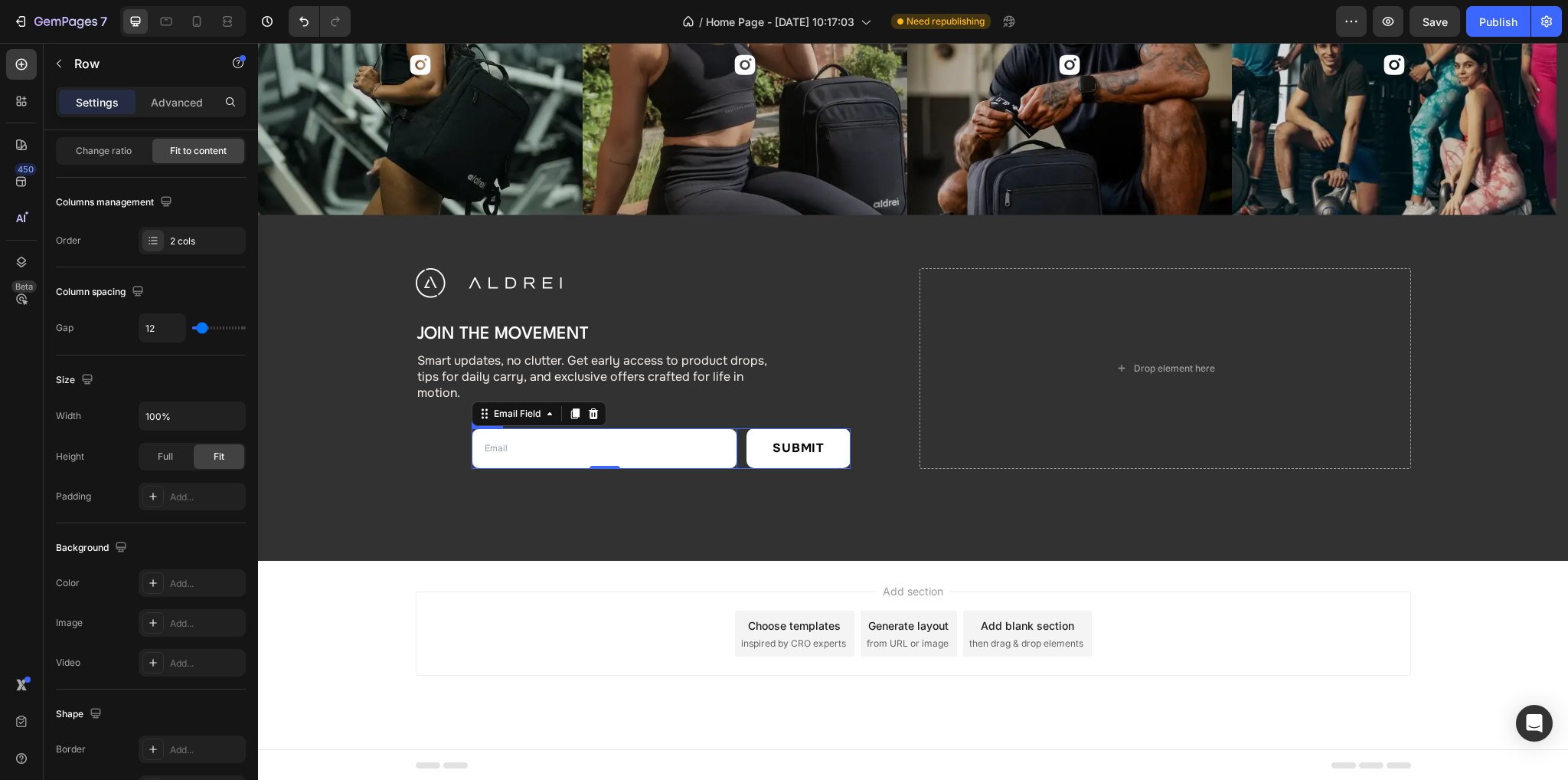
click at [735, 438] on div "Email Field 0 Submit Submit Button Row" at bounding box center [660, 449] width 378 height 42
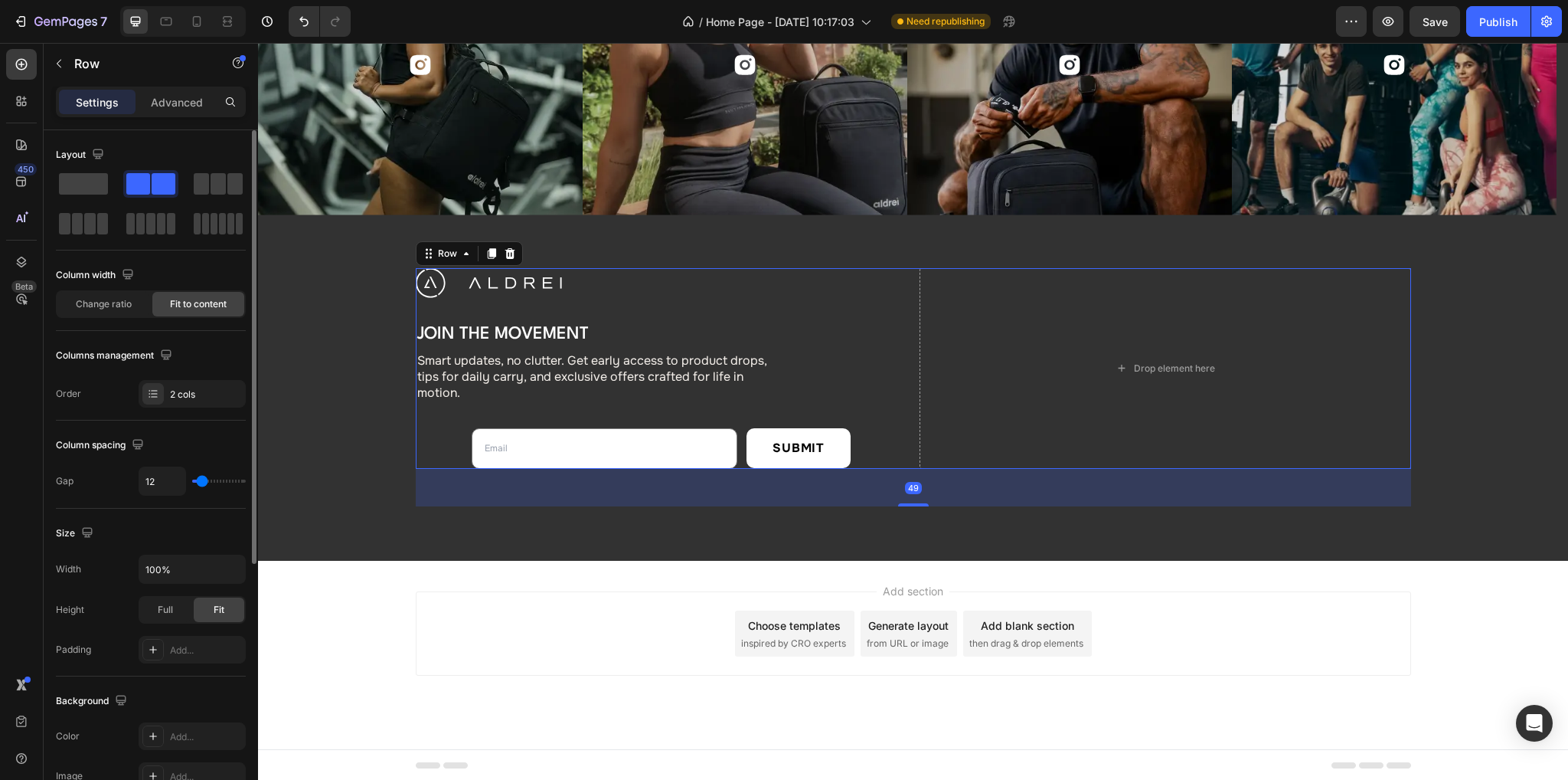
click at [434, 431] on div "Image Join the Movement Heading Smart updates, no clutter. Get early access to …" at bounding box center [661, 367] width 491 height 200
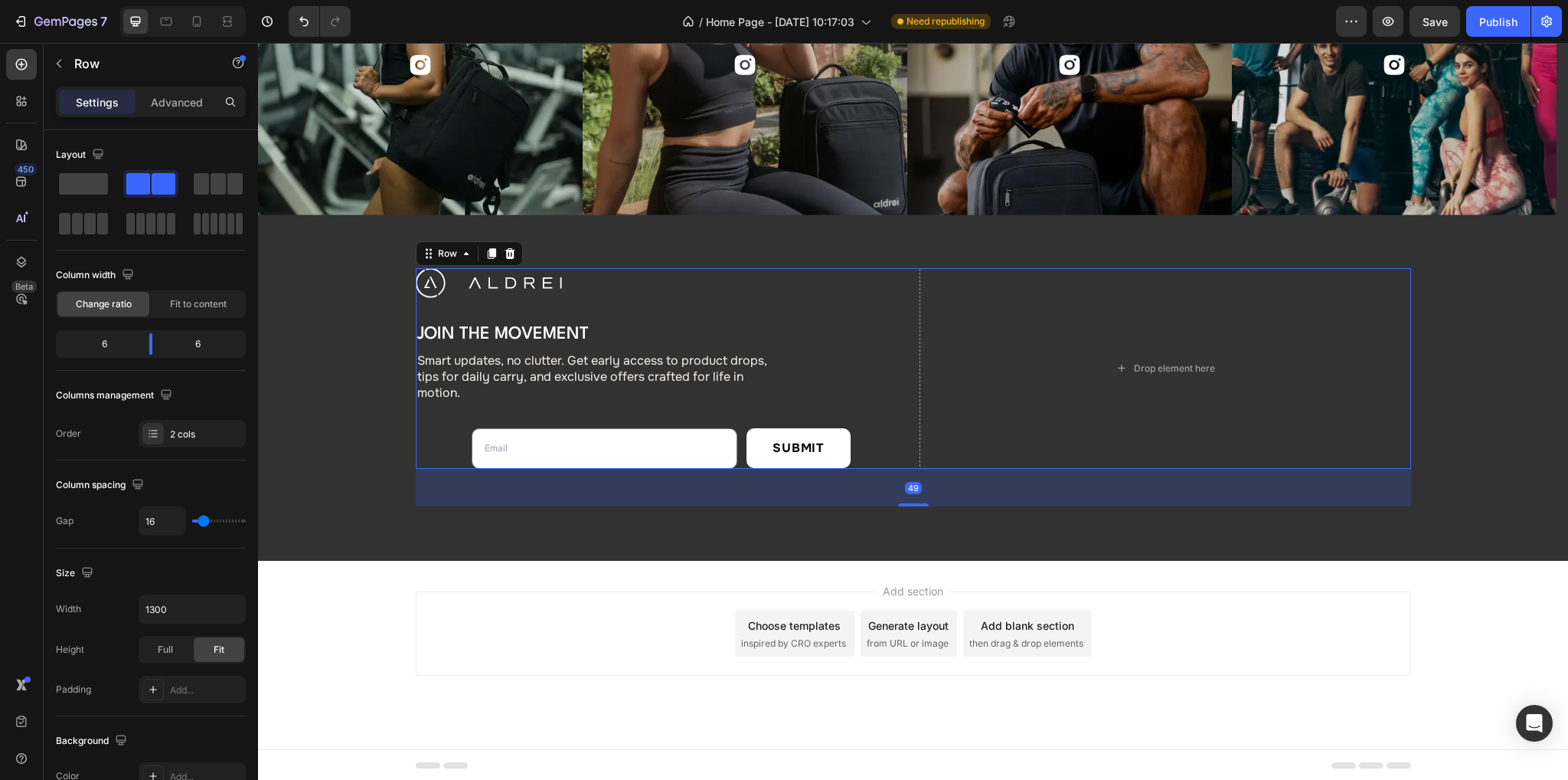
click at [882, 301] on div "Image Join the Movement Heading Smart updates, no clutter. Get early access to …" at bounding box center [661, 367] width 491 height 200
click at [209, 304] on span "Fit to content" at bounding box center [198, 304] width 57 height 14
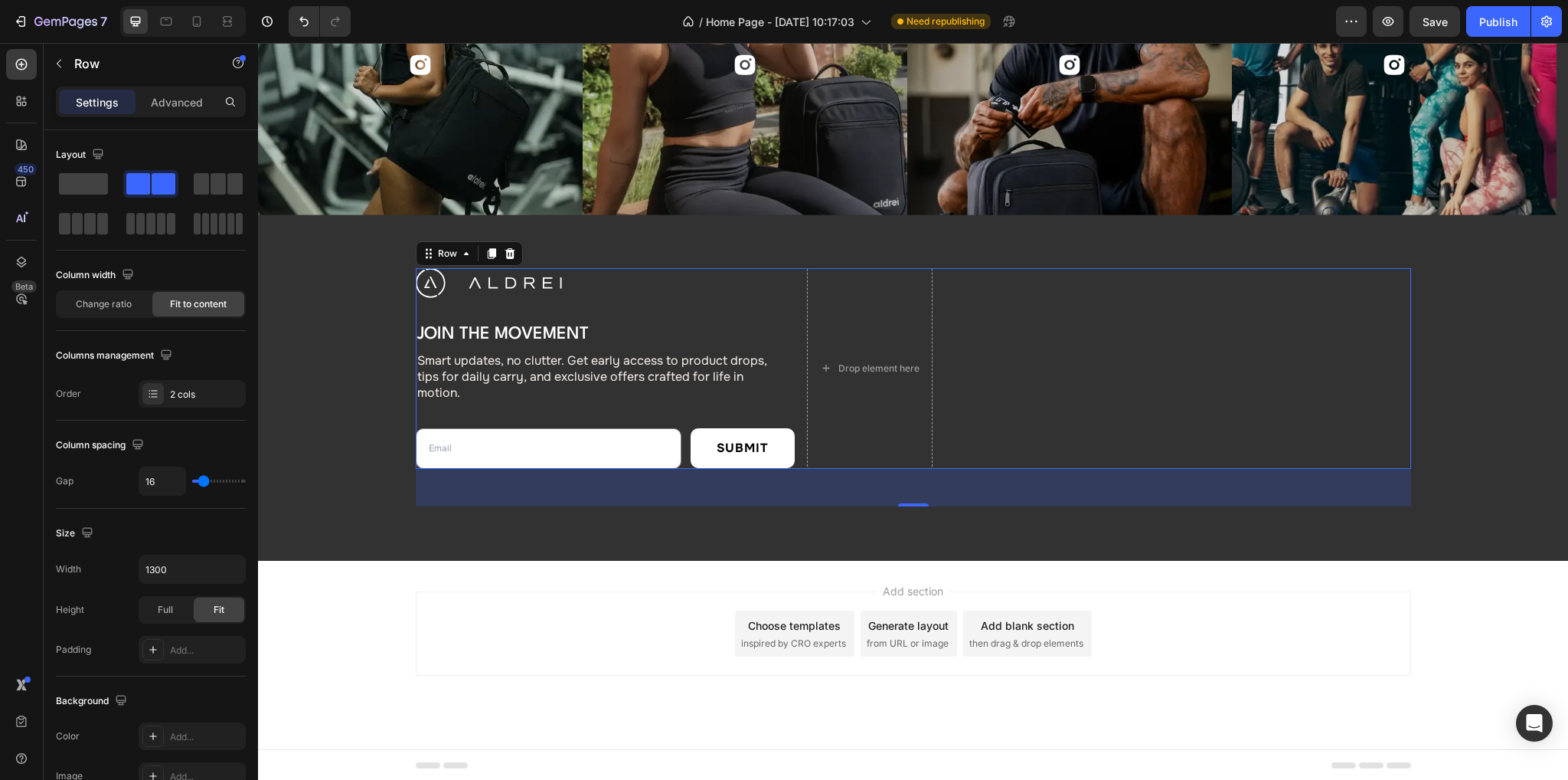
scroll to position [383, 0]
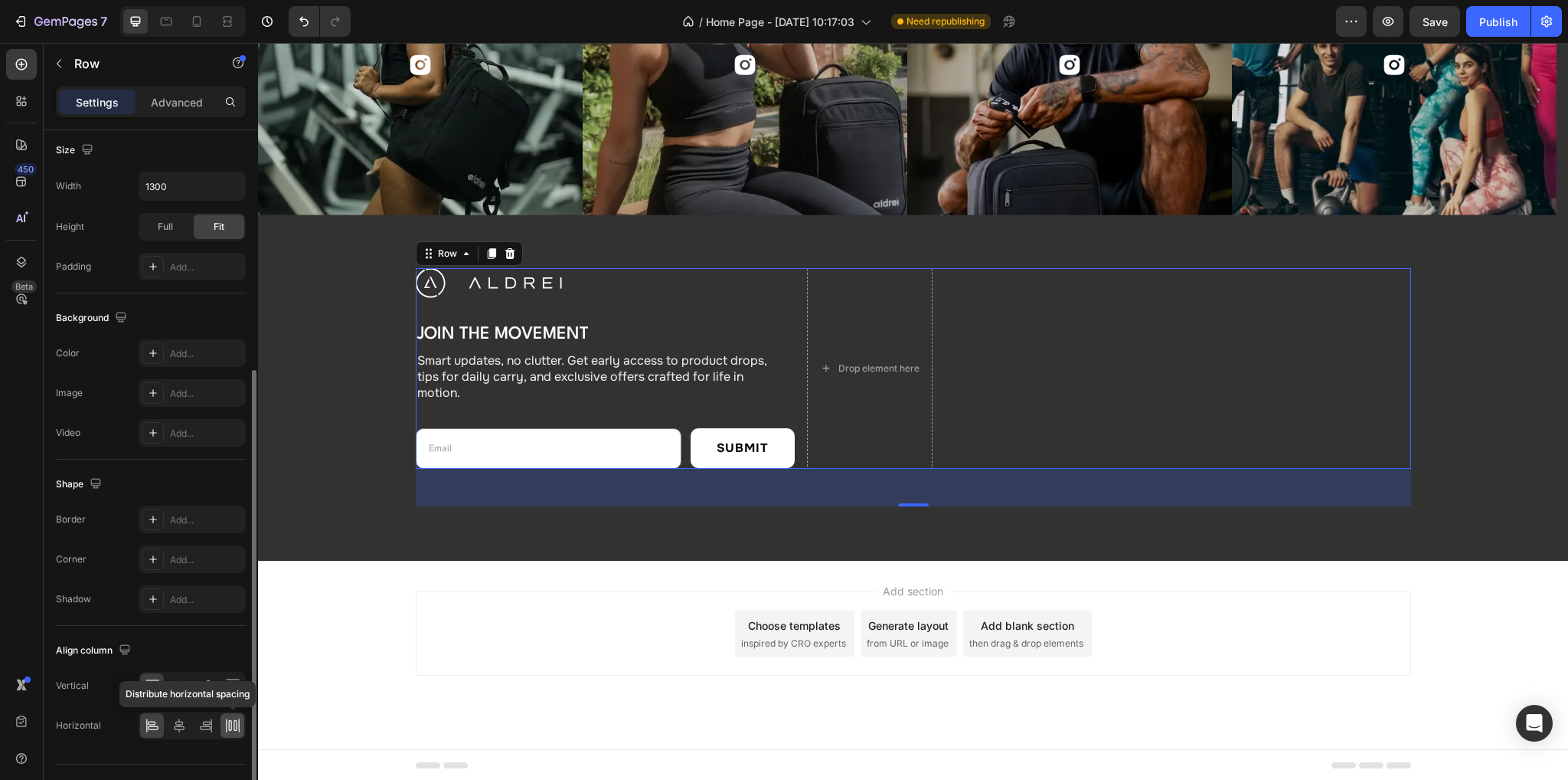
click at [230, 720] on icon at bounding box center [229, 725] width 3 height 10
click at [882, 29] on button "Publish" at bounding box center [1498, 21] width 65 height 30
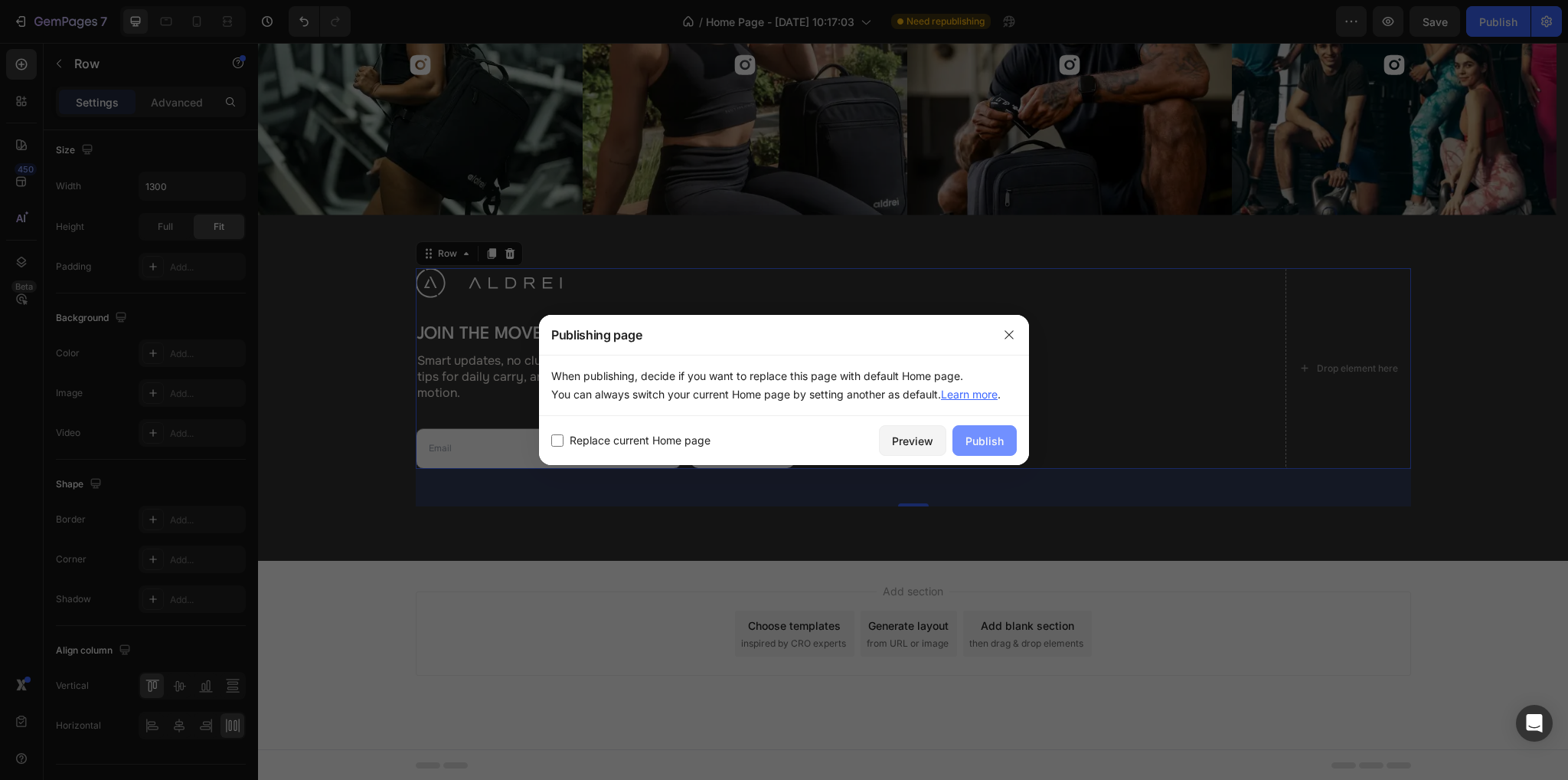
click at [882, 438] on div "Publish" at bounding box center [985, 440] width 38 height 16
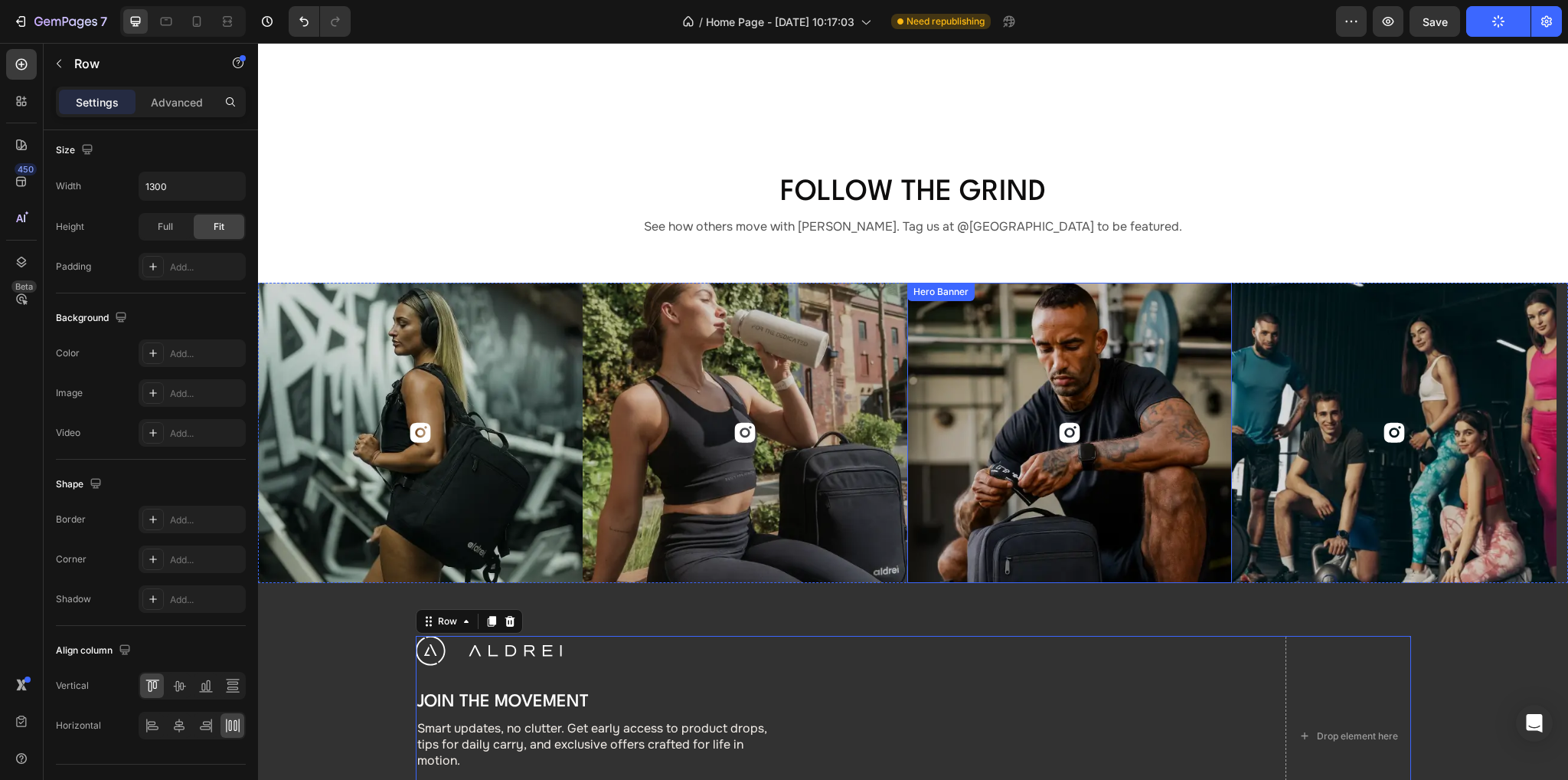
scroll to position [5300, 0]
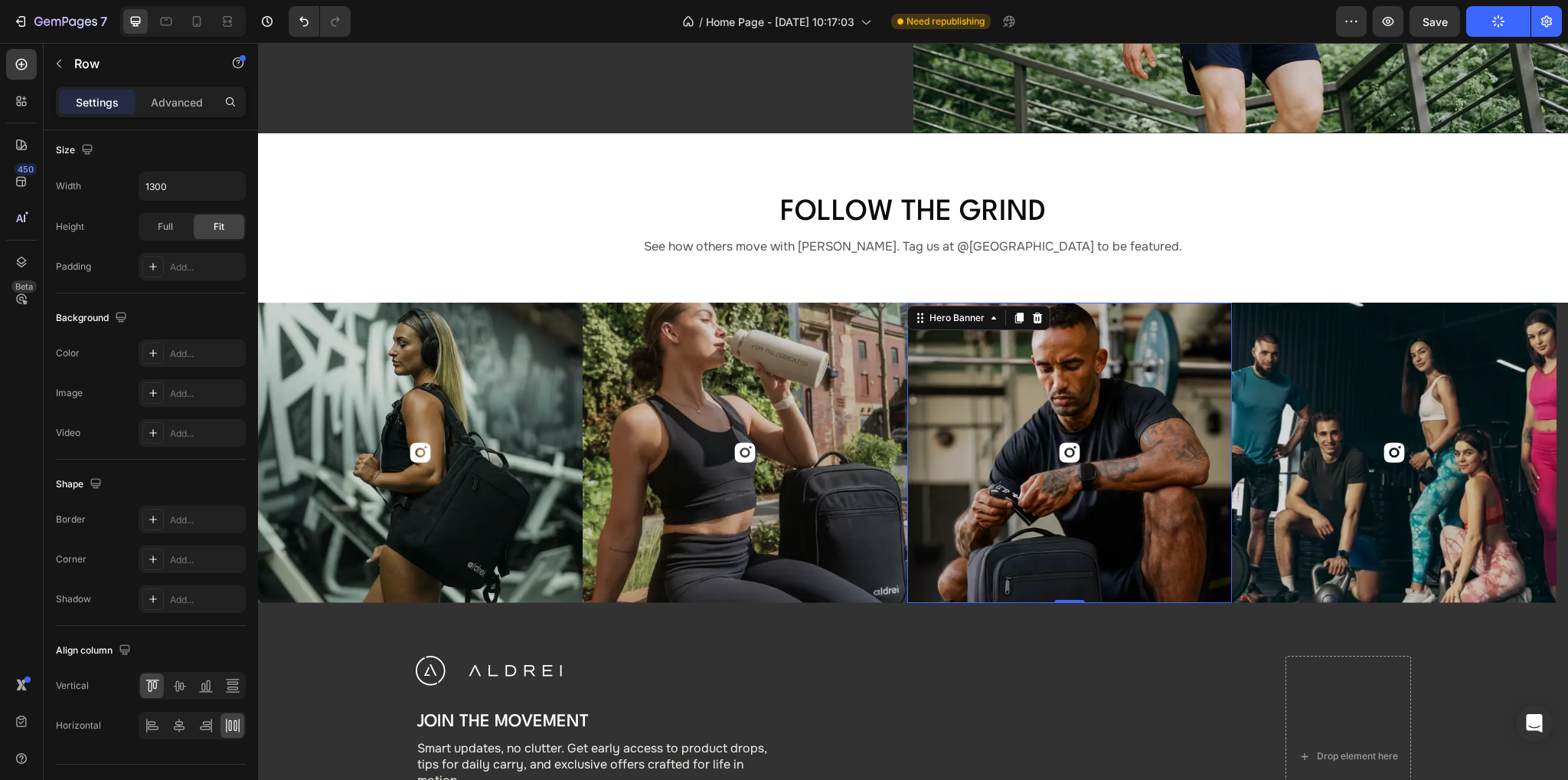
click at [882, 355] on div "Background Image" at bounding box center [1069, 453] width 324 height 300
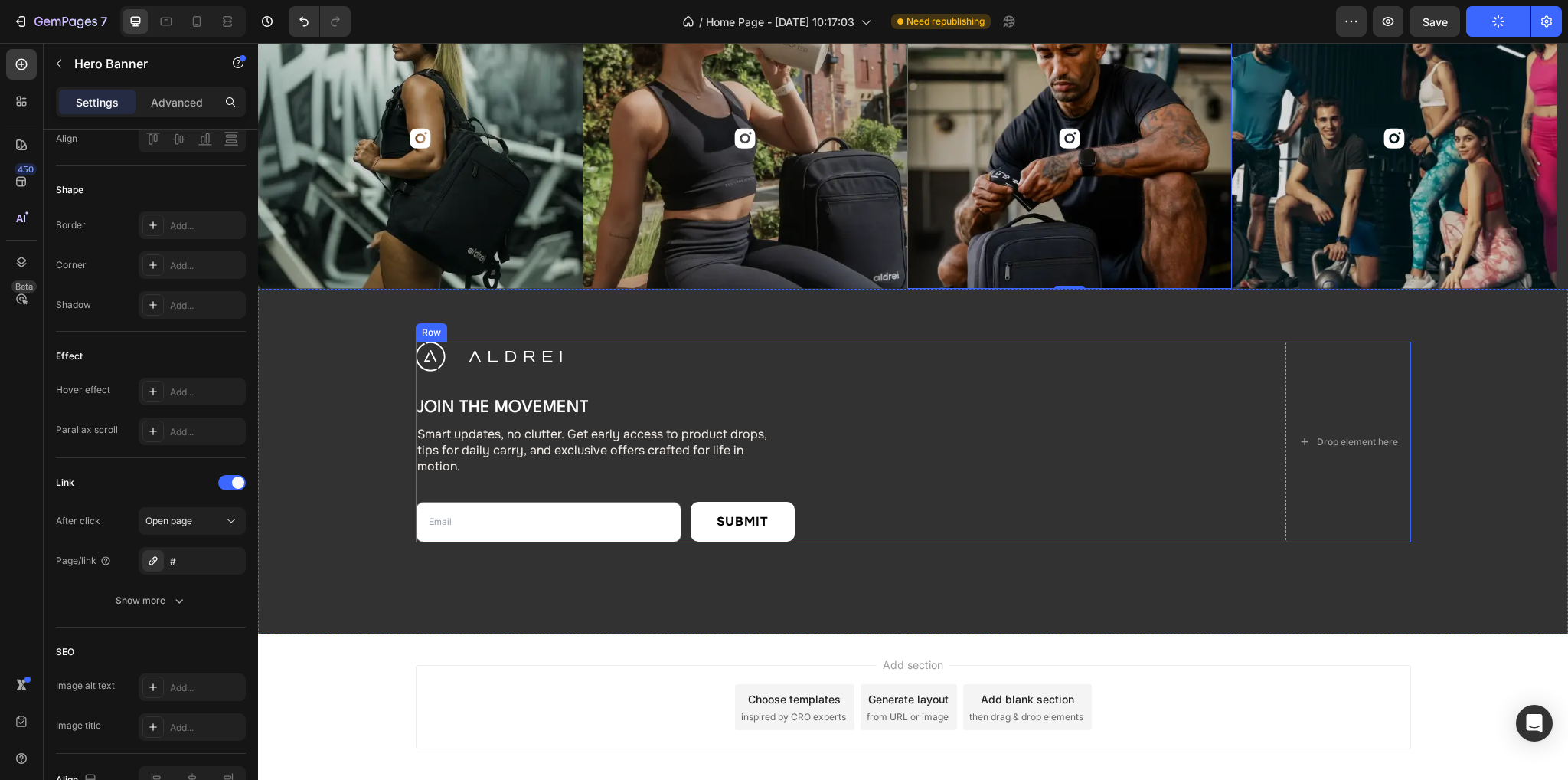
scroll to position [5606, 0]
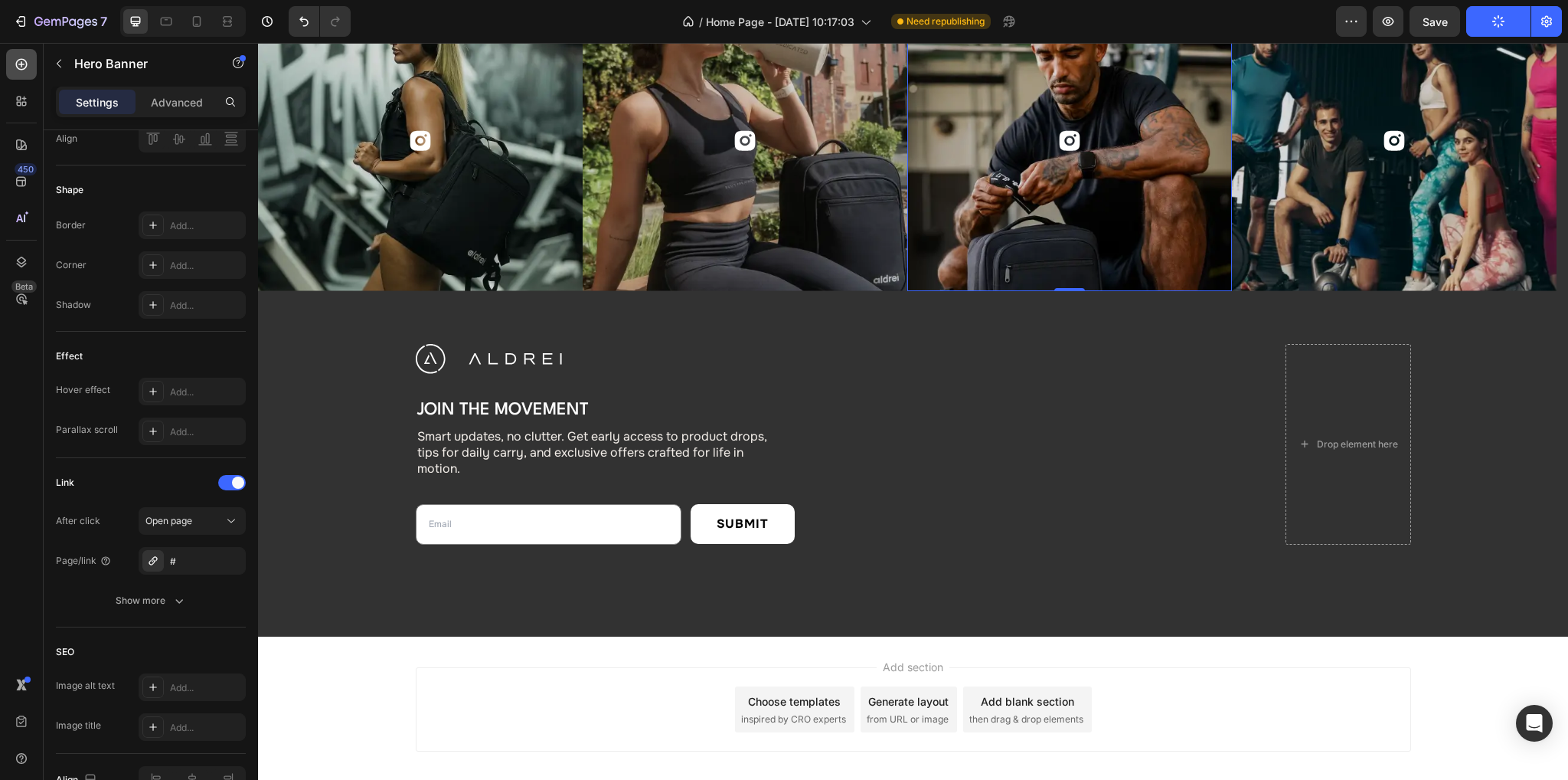
click at [21, 53] on div at bounding box center [21, 65] width 30 height 30
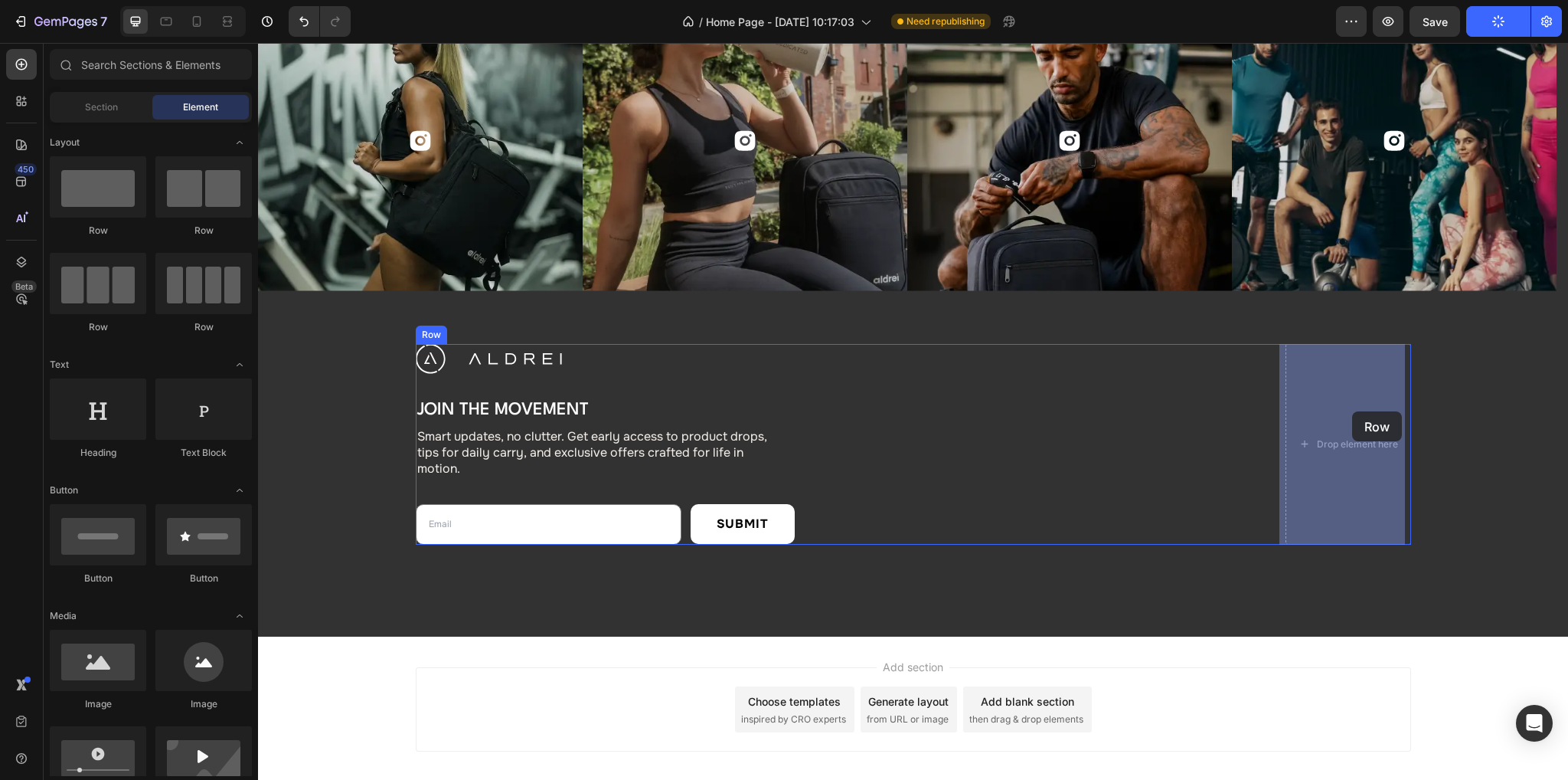
drag, startPoint x: 463, startPoint y: 243, endPoint x: 1351, endPoint y: 411, distance: 903.8
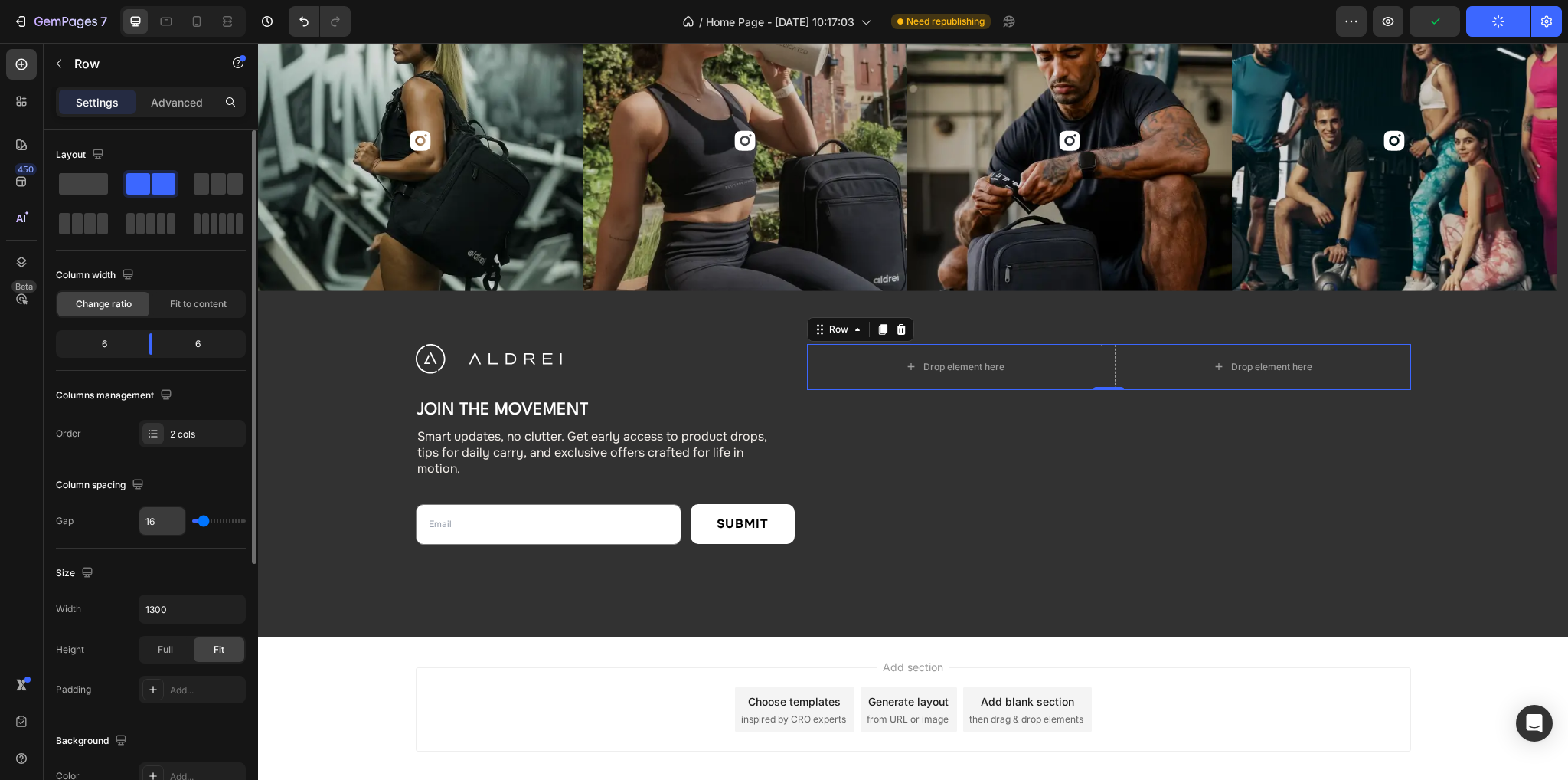
click at [156, 524] on input "16" at bounding box center [162, 520] width 46 height 28
type input "2"
type input "20"
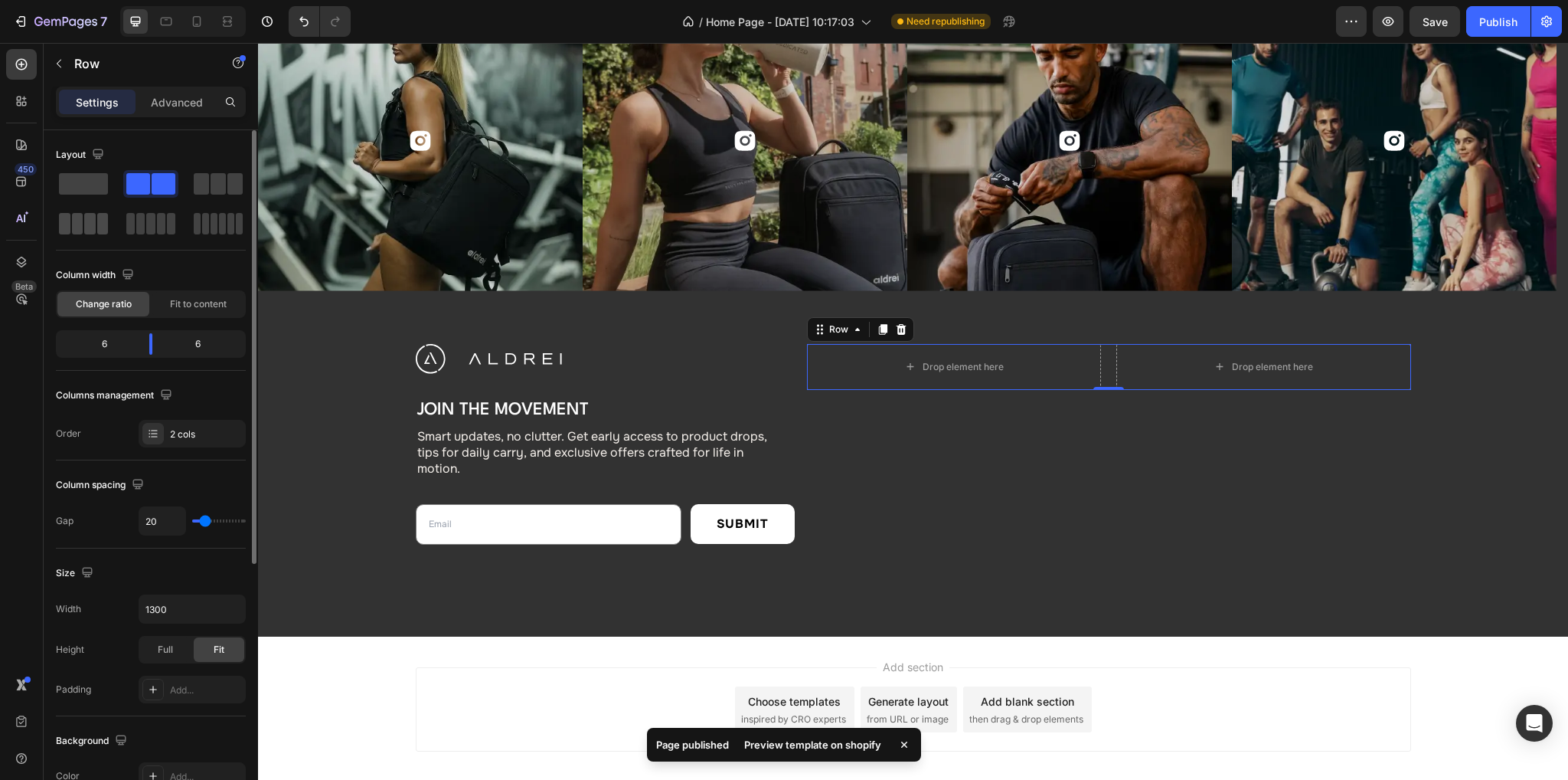
drag, startPoint x: 95, startPoint y: 227, endPoint x: 538, endPoint y: 312, distance: 451.1
click at [95, 227] on span at bounding box center [90, 223] width 11 height 22
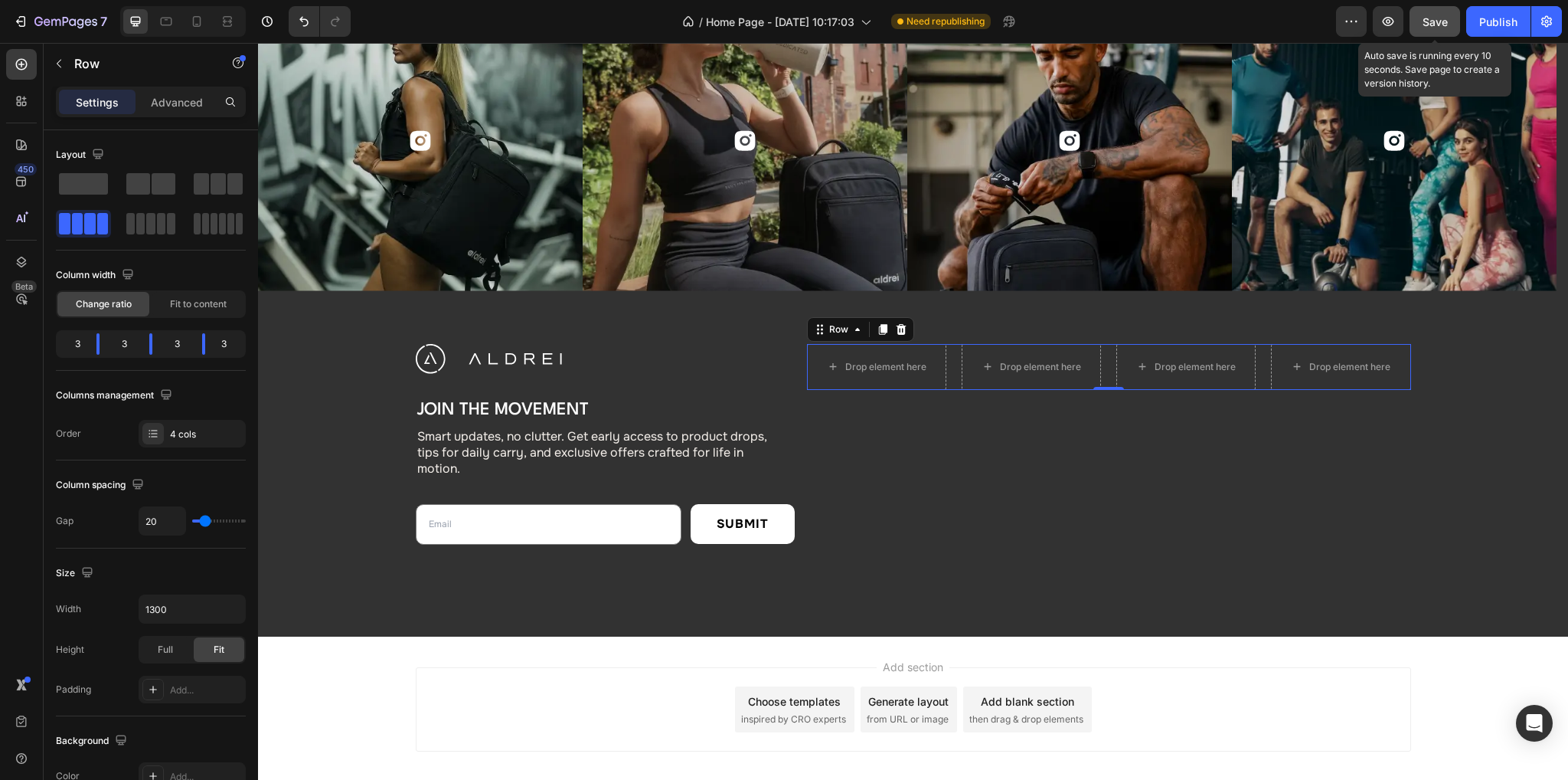
click at [882, 28] on div "Save" at bounding box center [1434, 22] width 26 height 16
click at [882, 16] on button "button" at bounding box center [1351, 21] width 30 height 30
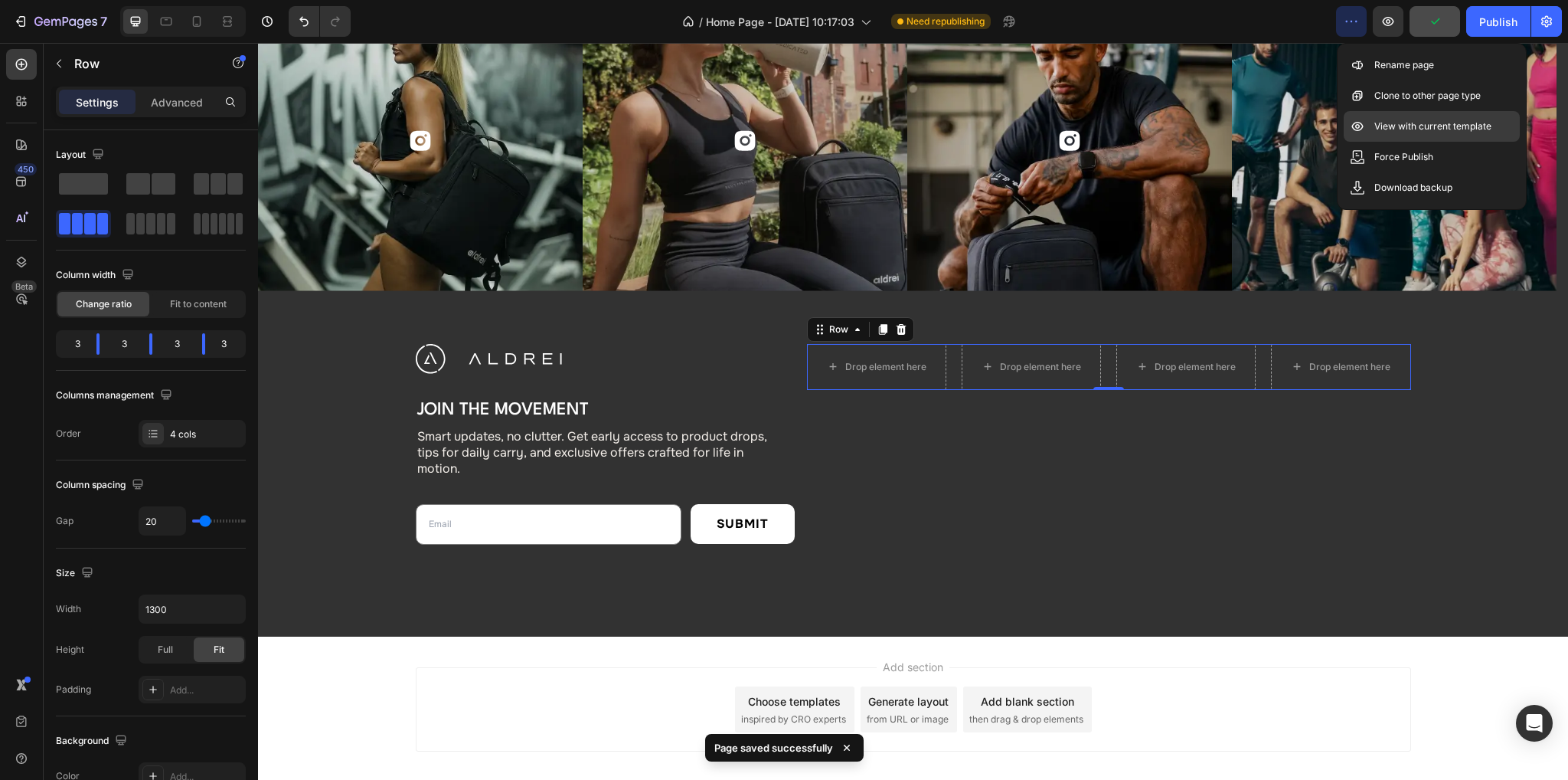
click at [882, 123] on p "View with current template" at bounding box center [1432, 126] width 117 height 15
click at [882, 141] on div "View with current template" at bounding box center [1431, 157] width 176 height 30
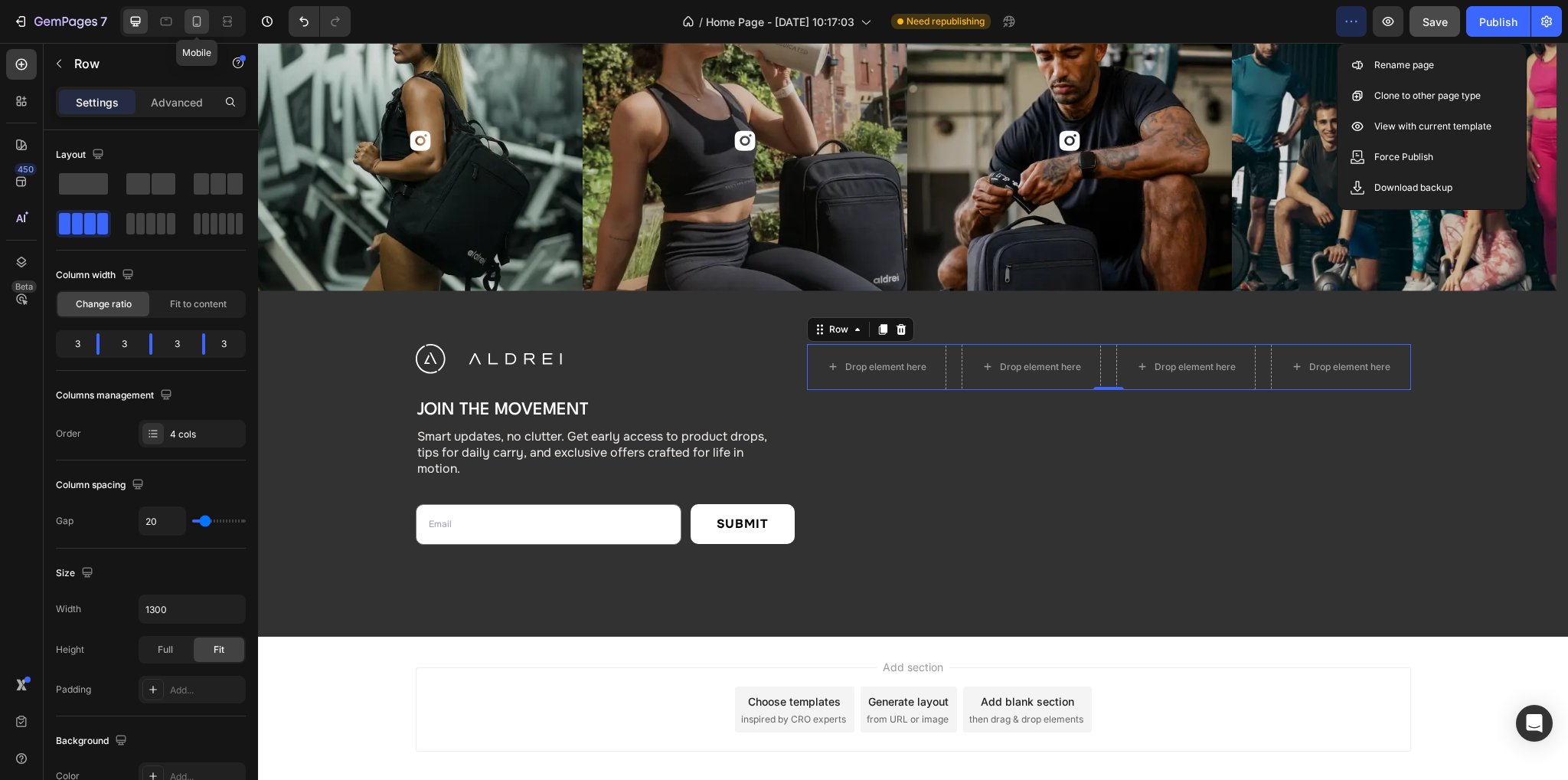
click at [205, 14] on div at bounding box center [196, 22] width 25 height 25
type input "16"
type input "100%"
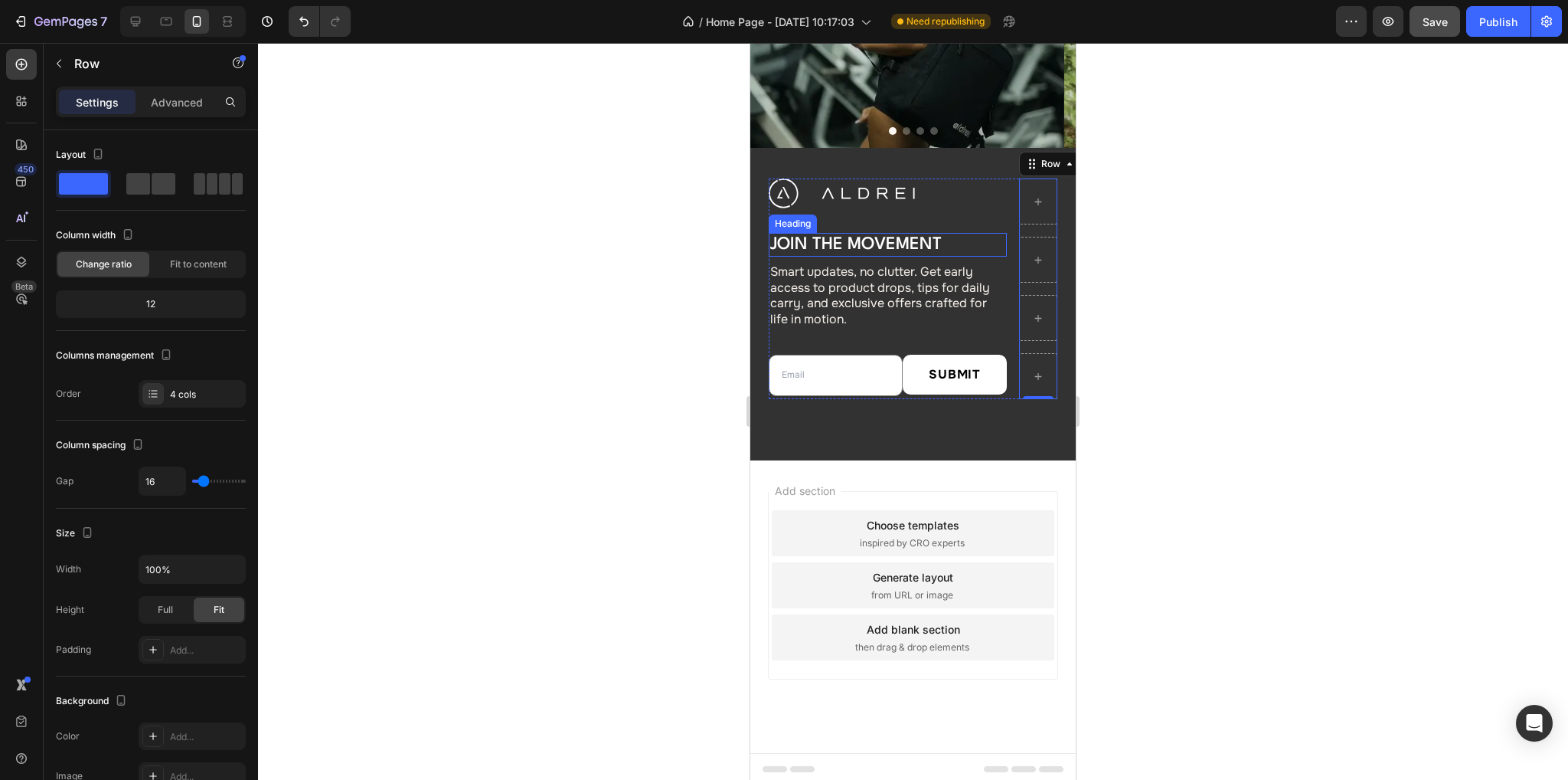
scroll to position [5660, 0]
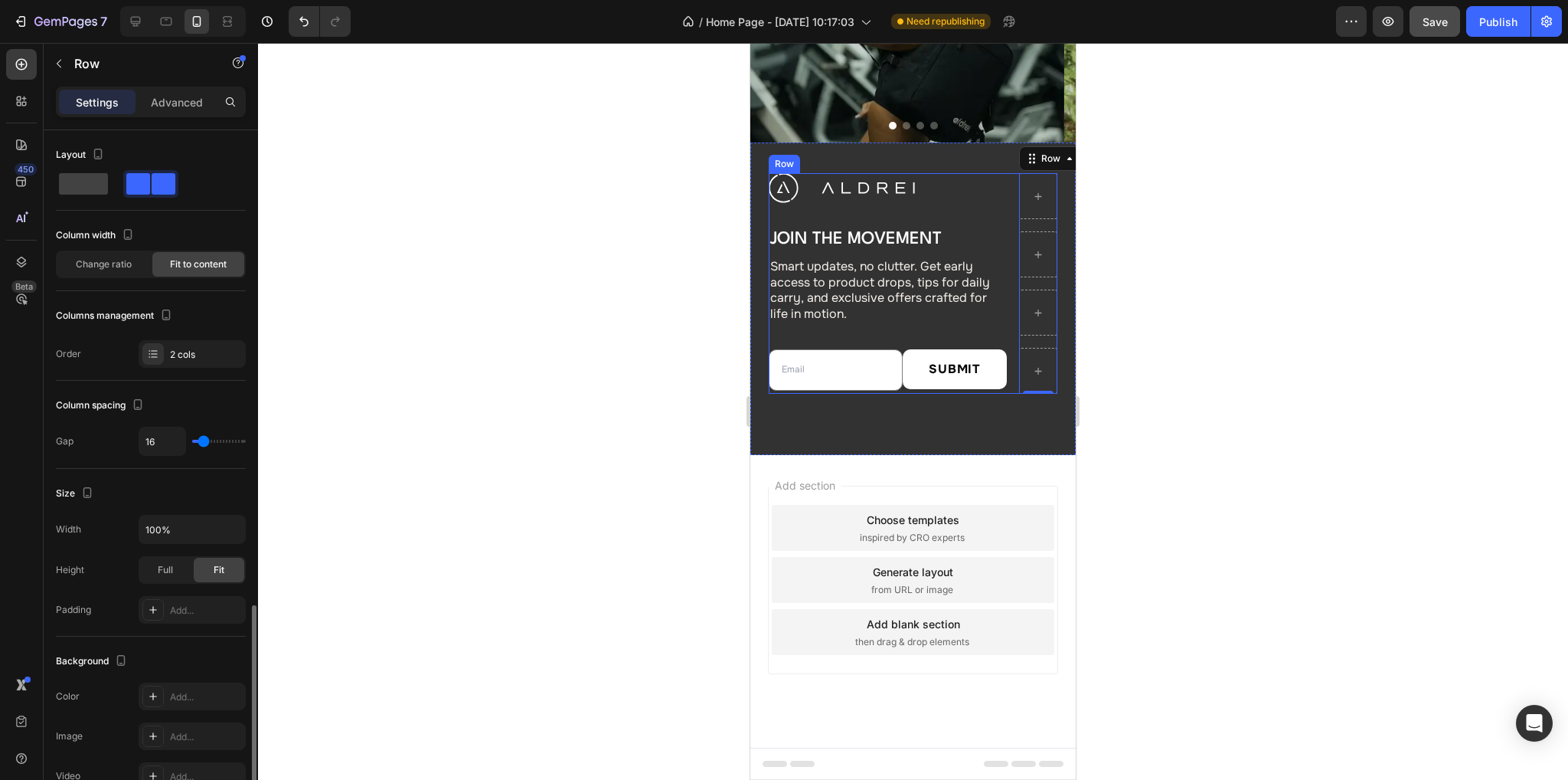
click at [882, 228] on div "Image Join the Movement Heading Smart updates, no clutter. Get early access to …" at bounding box center [913, 283] width 288 height 220
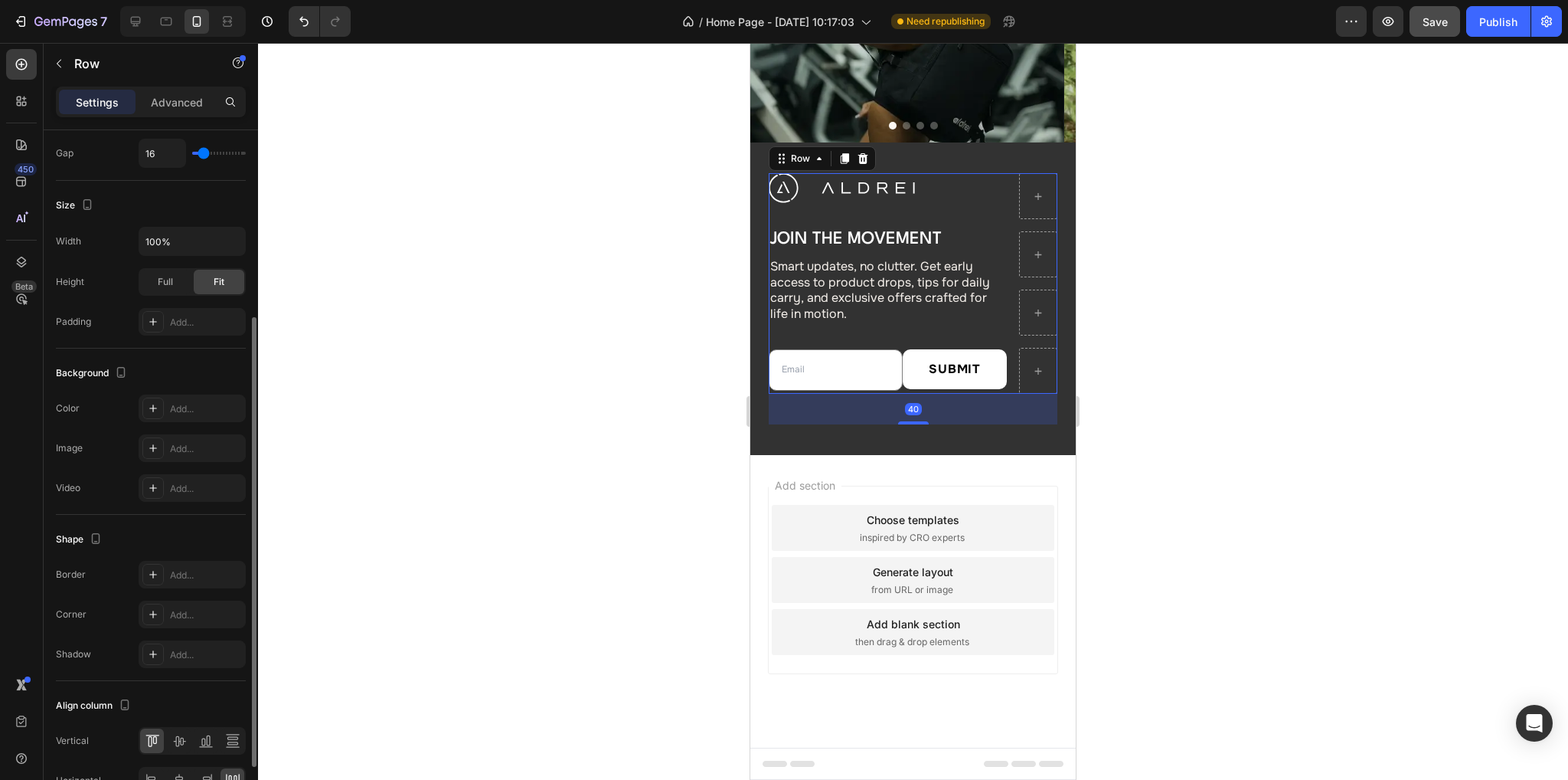
scroll to position [0, 0]
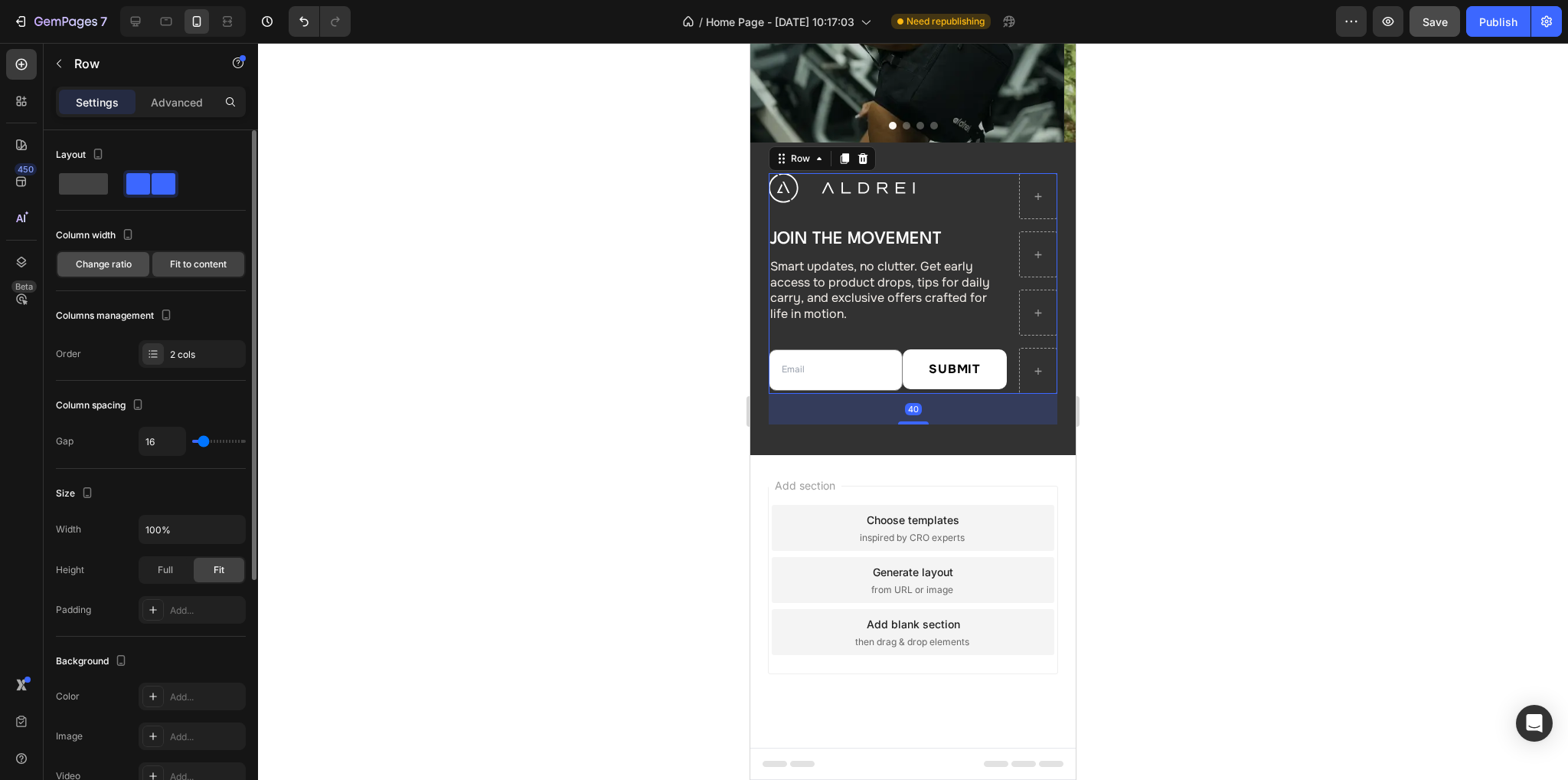
drag, startPoint x: 93, startPoint y: 188, endPoint x: 122, endPoint y: 257, distance: 74.8
click at [93, 188] on span at bounding box center [83, 183] width 49 height 22
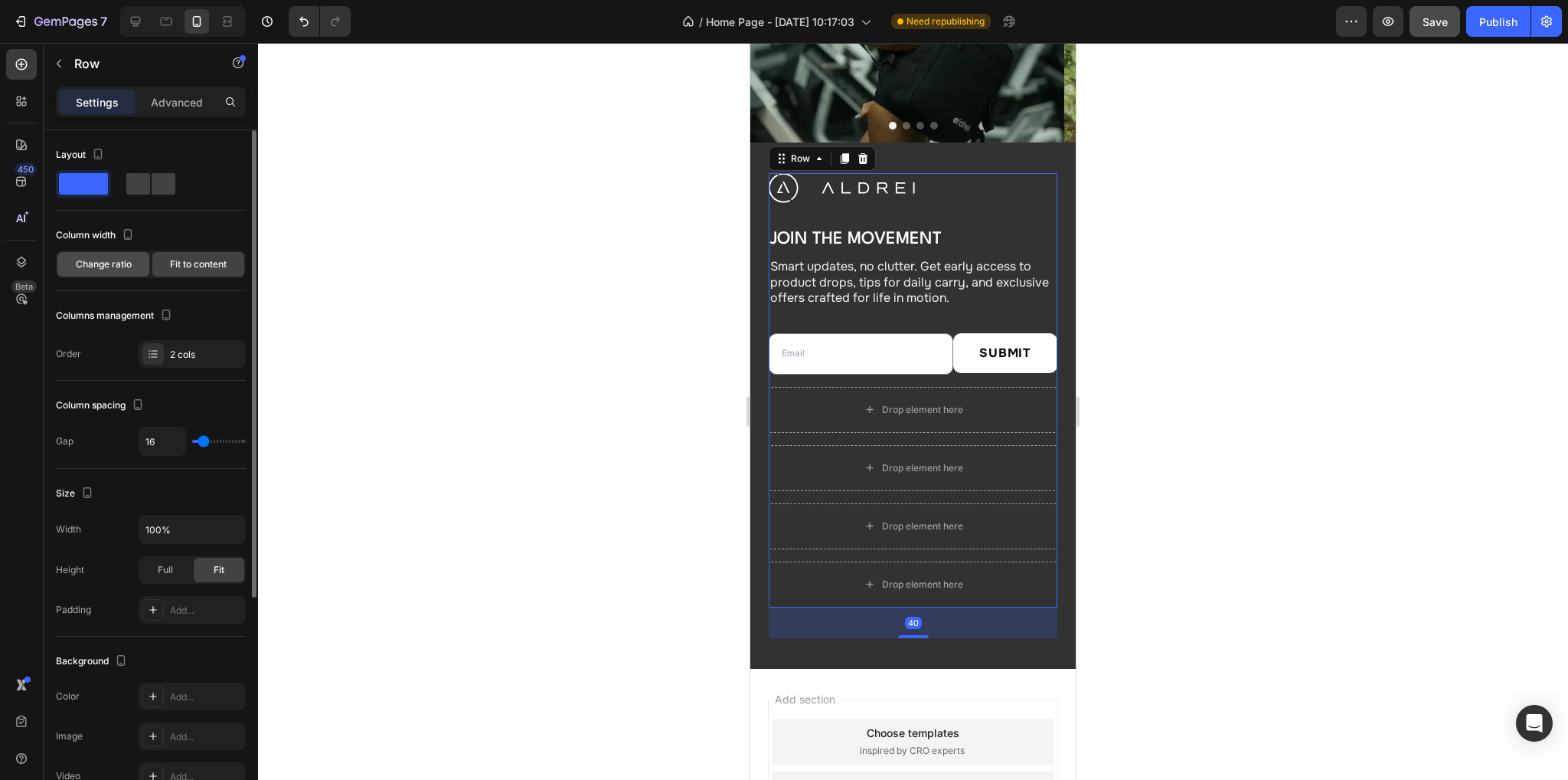
click at [114, 259] on span "Change ratio" at bounding box center [103, 264] width 56 height 14
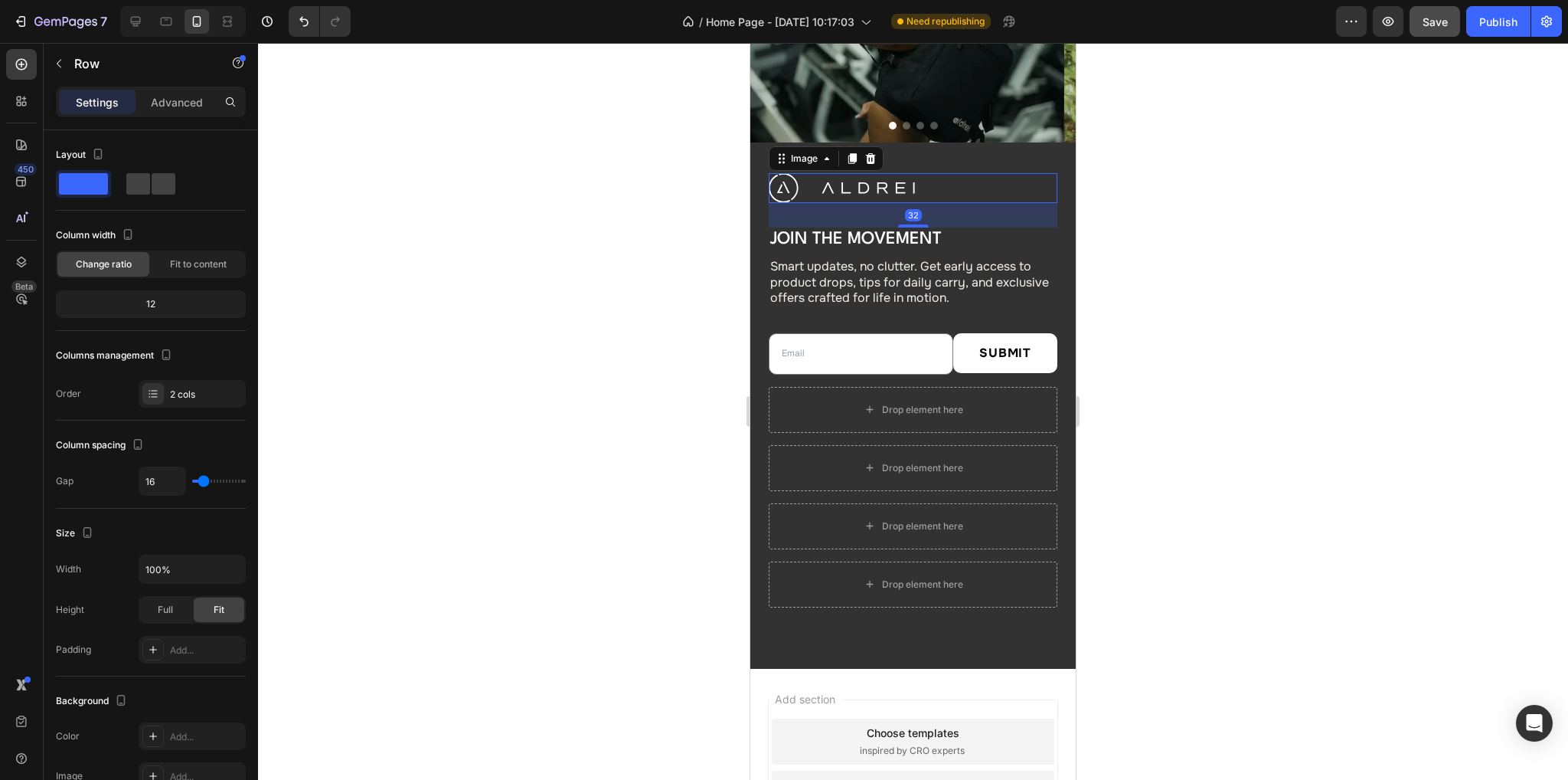
click at [882, 183] on link at bounding box center [913, 187] width 288 height 29
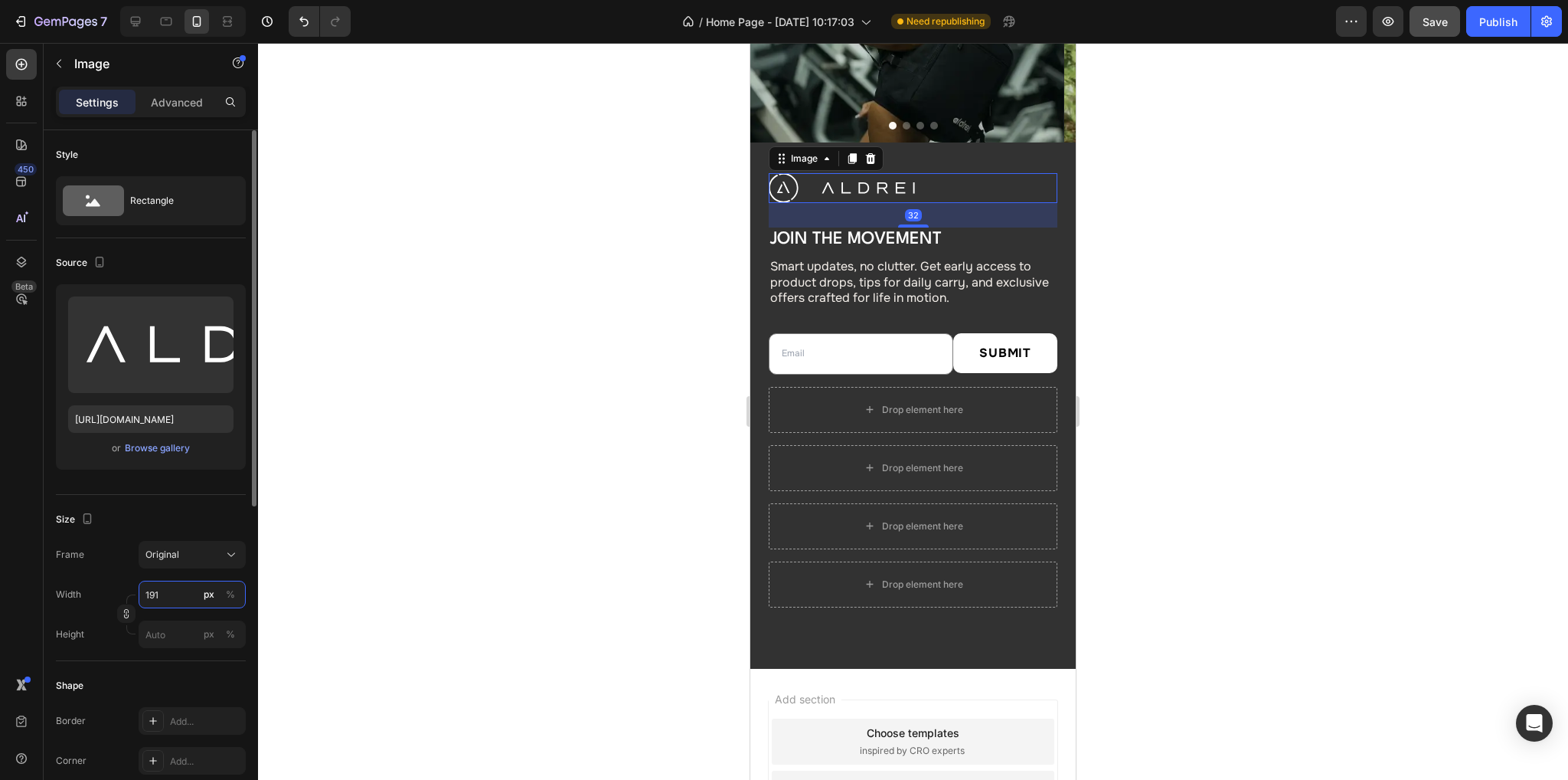
click at [169, 592] on input "191" at bounding box center [192, 594] width 107 height 28
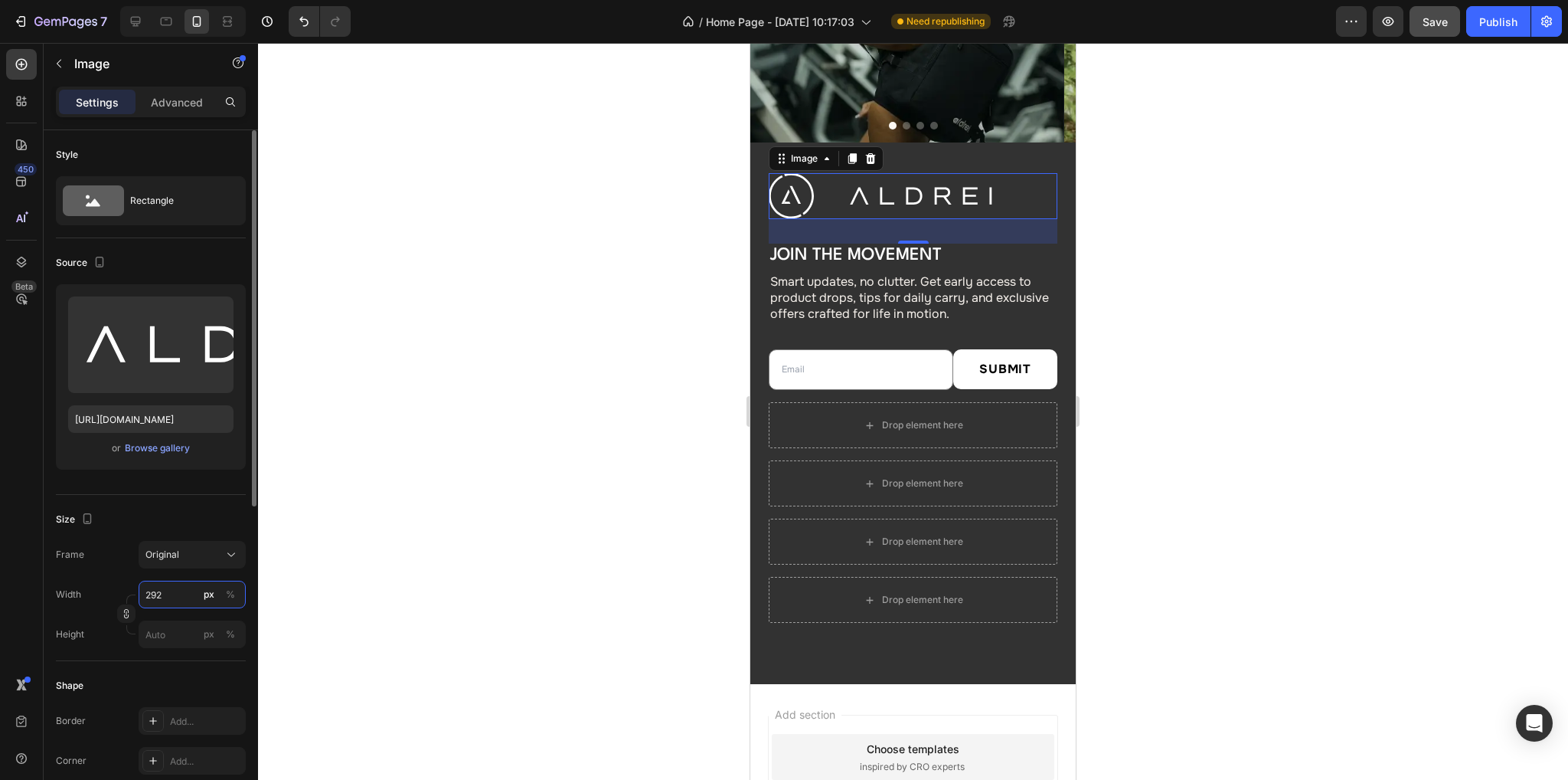
type input "292"
click at [182, 94] on p "Advanced" at bounding box center [176, 102] width 52 height 16
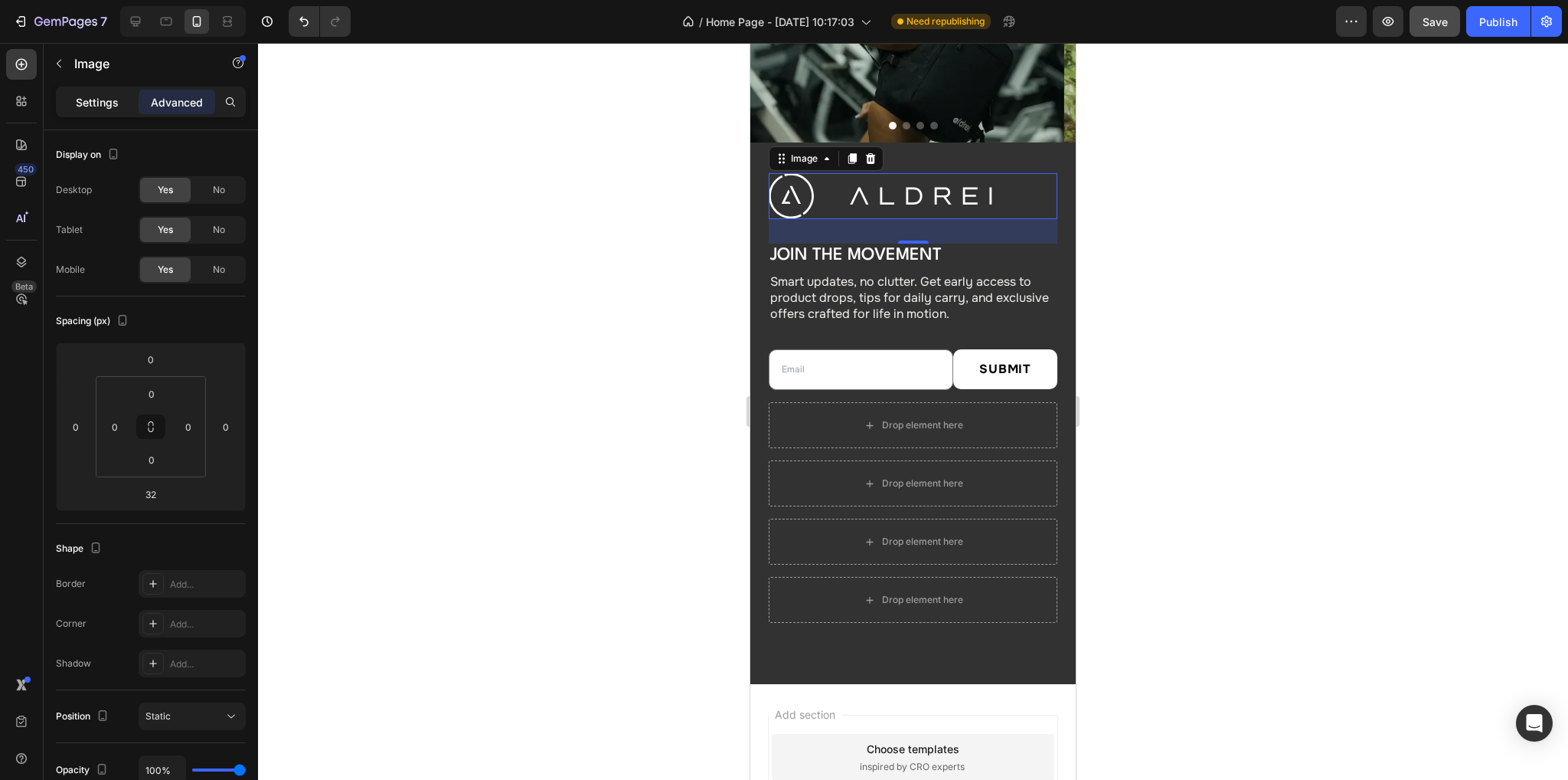
click at [78, 104] on p "Settings" at bounding box center [97, 102] width 43 height 16
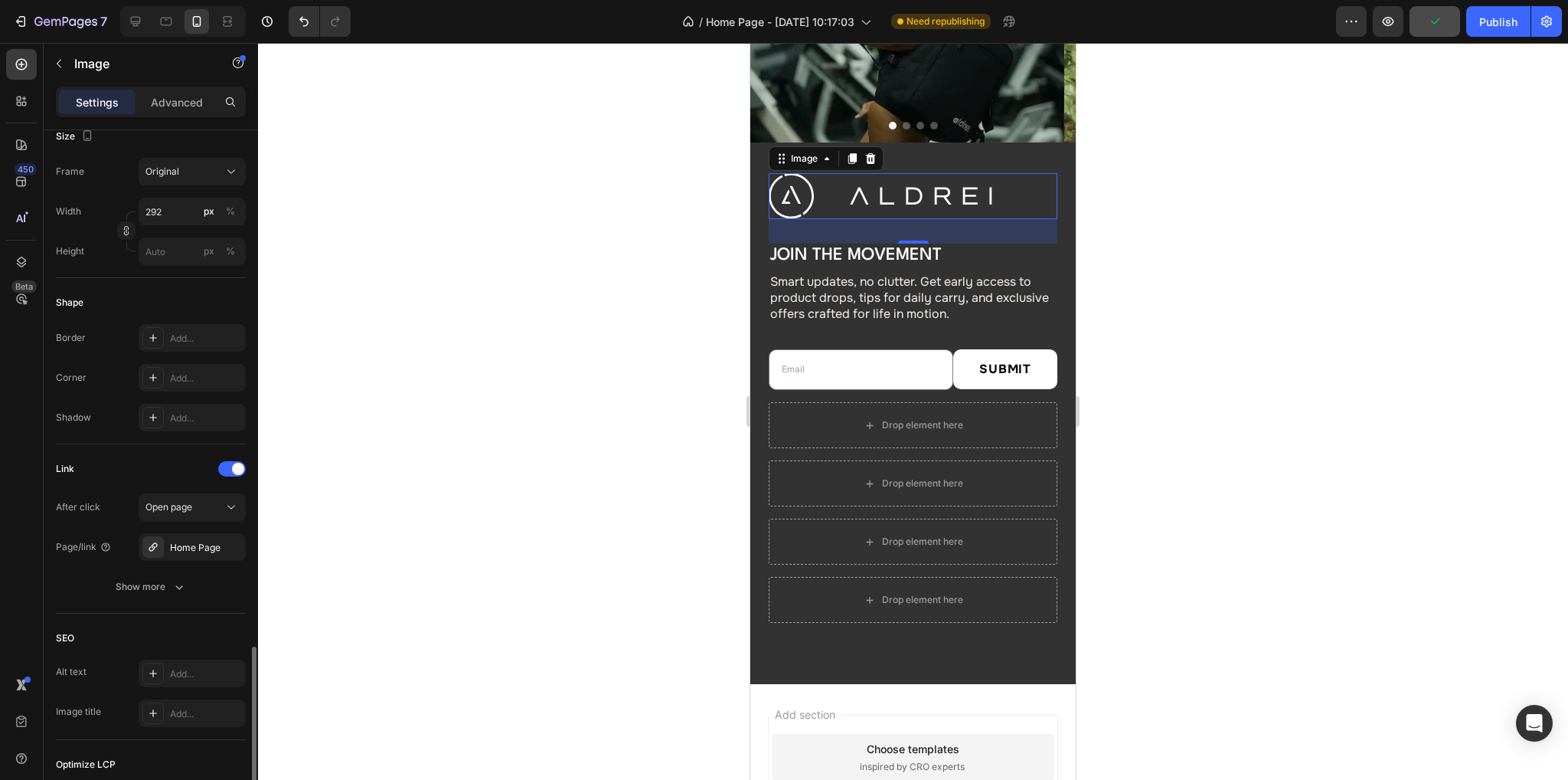
scroll to position [582, 0]
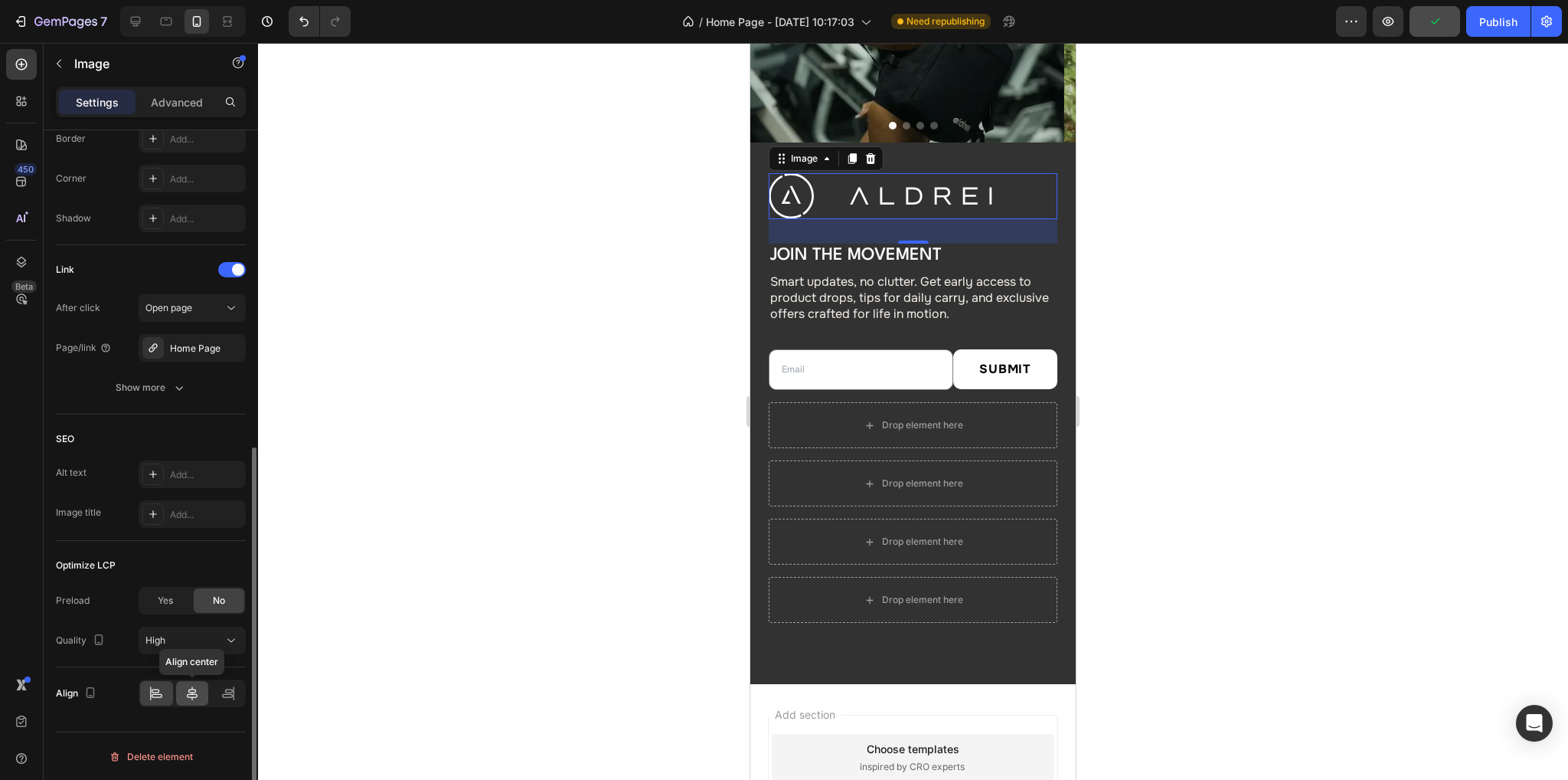
click at [200, 699] on div at bounding box center [193, 693] width 33 height 25
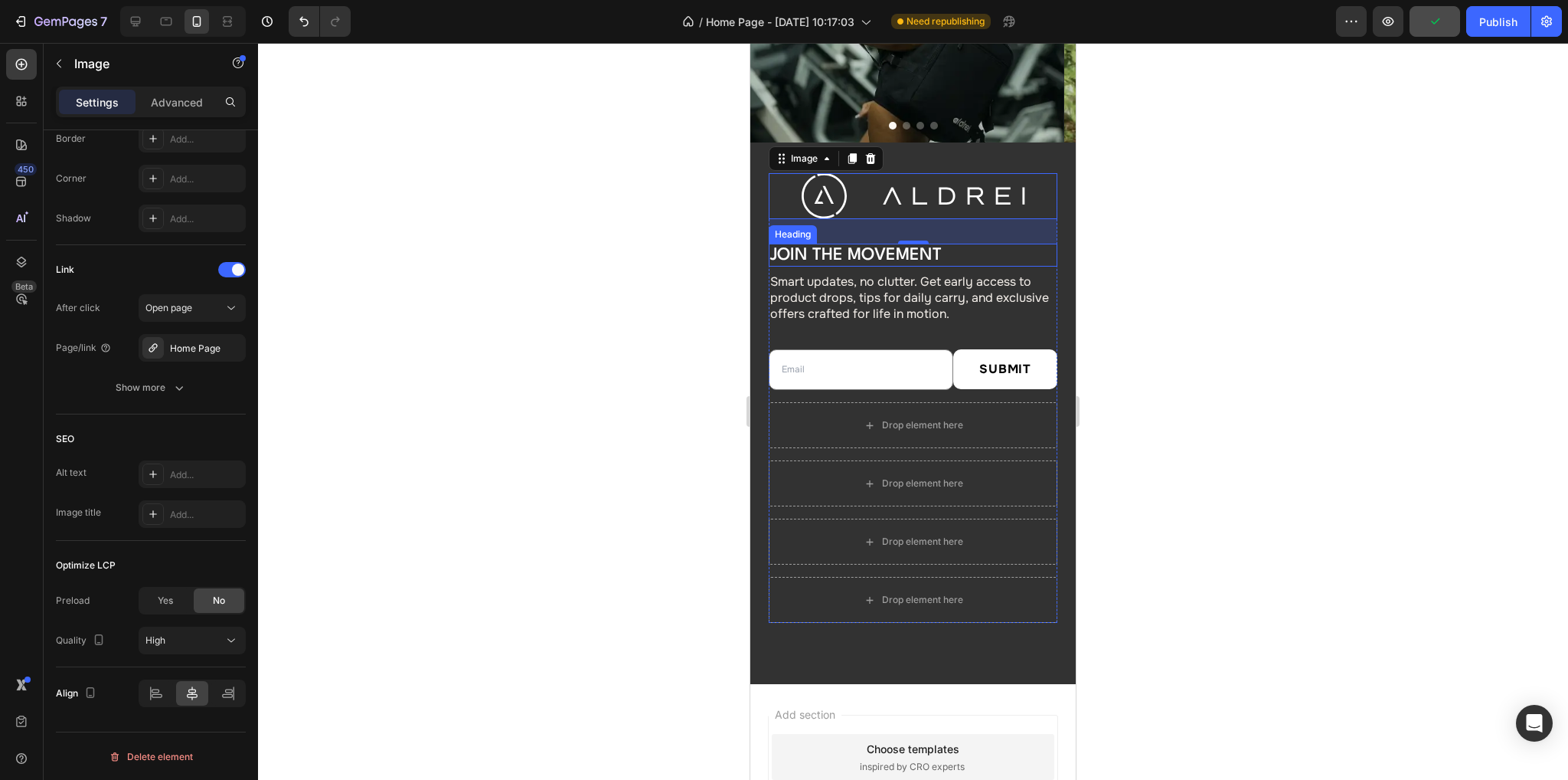
click at [882, 249] on h2 "Join the Movement" at bounding box center [913, 255] width 288 height 23
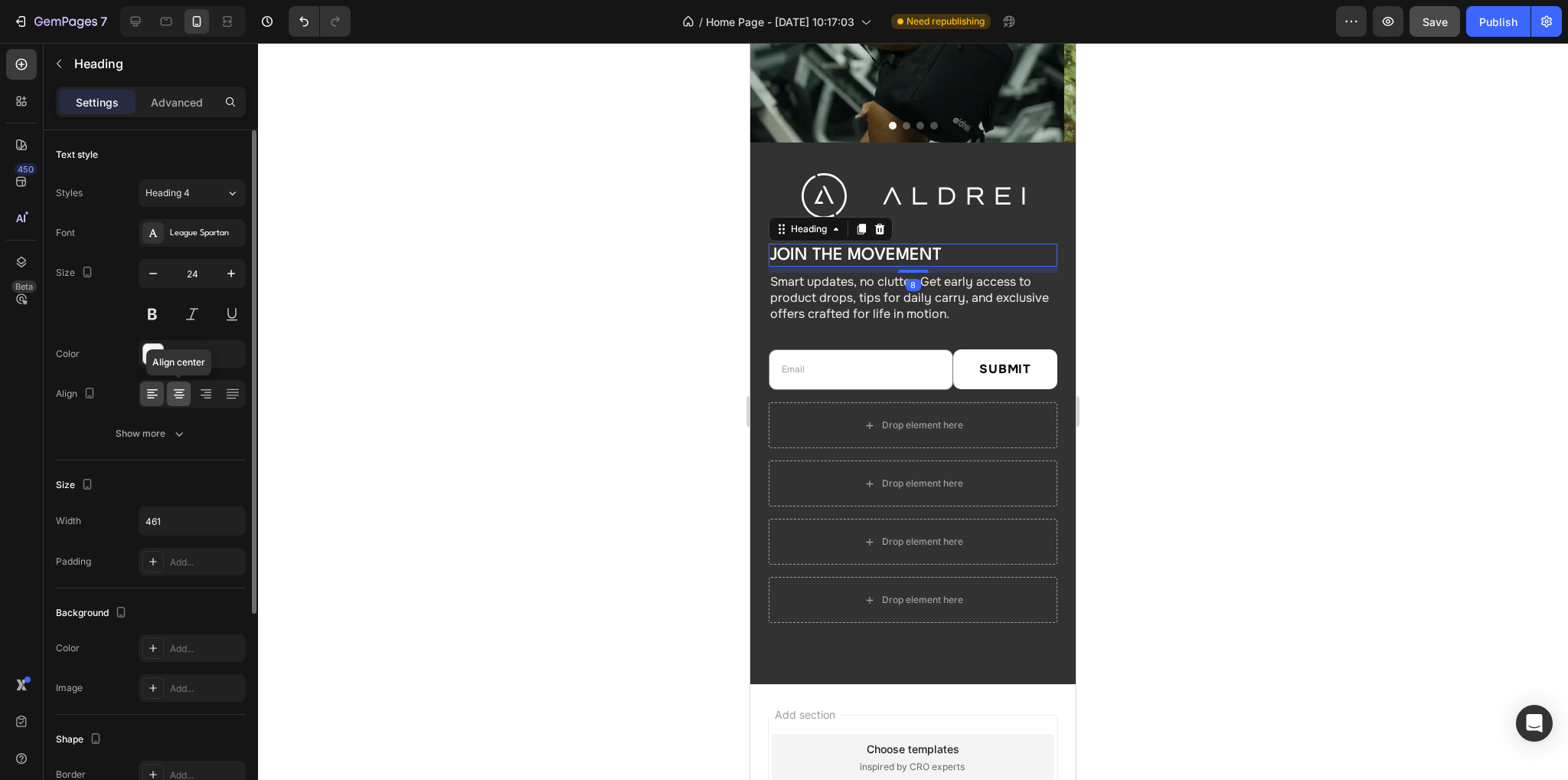
click at [175, 395] on icon at bounding box center [178, 396] width 10 height 2
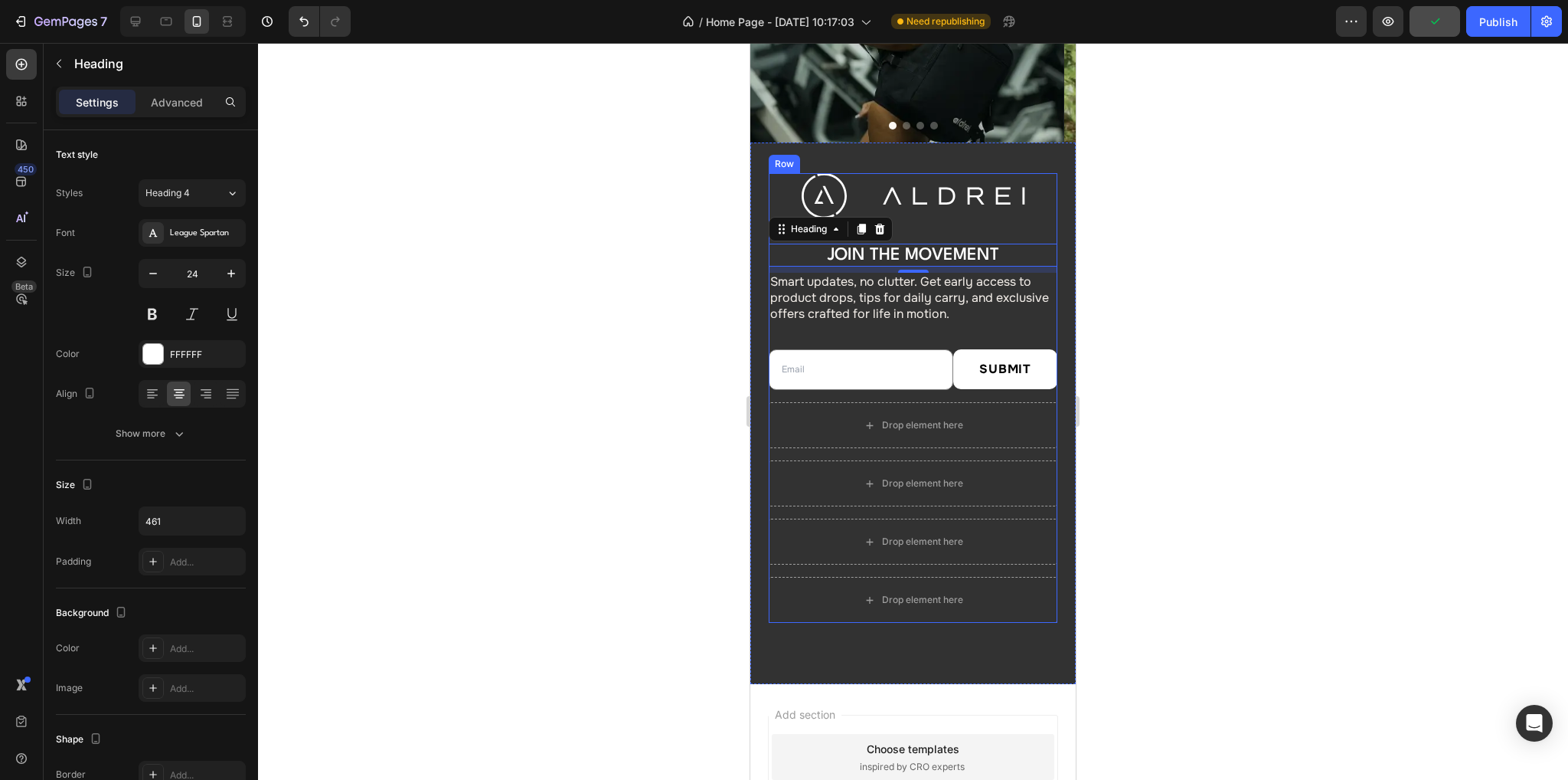
click at [882, 291] on p "Smart updates, no clutter. Get early access to product drops, tips for daily ca…" at bounding box center [913, 298] width 286 height 47
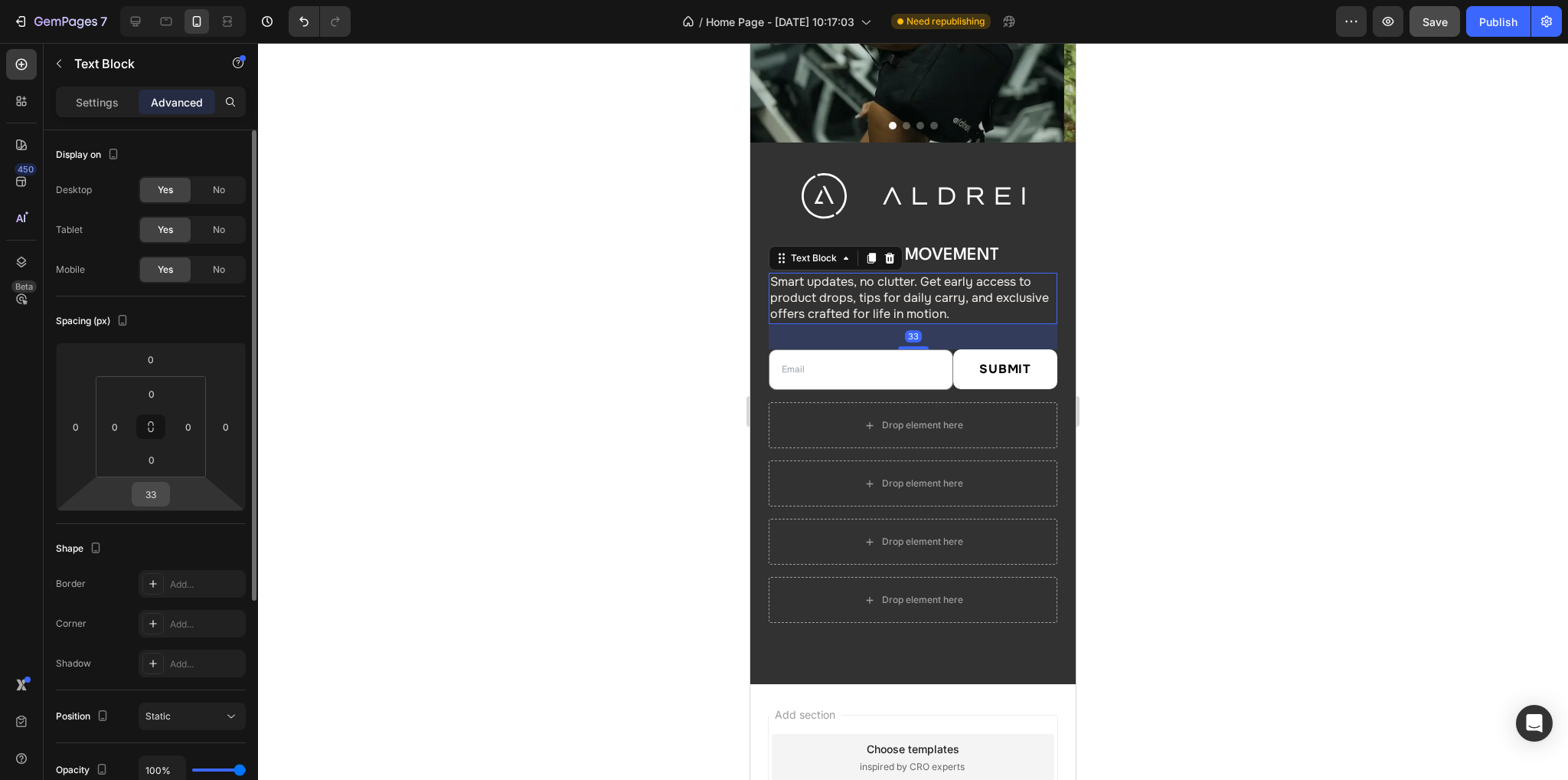
click at [147, 487] on input "33" at bounding box center [151, 493] width 30 height 23
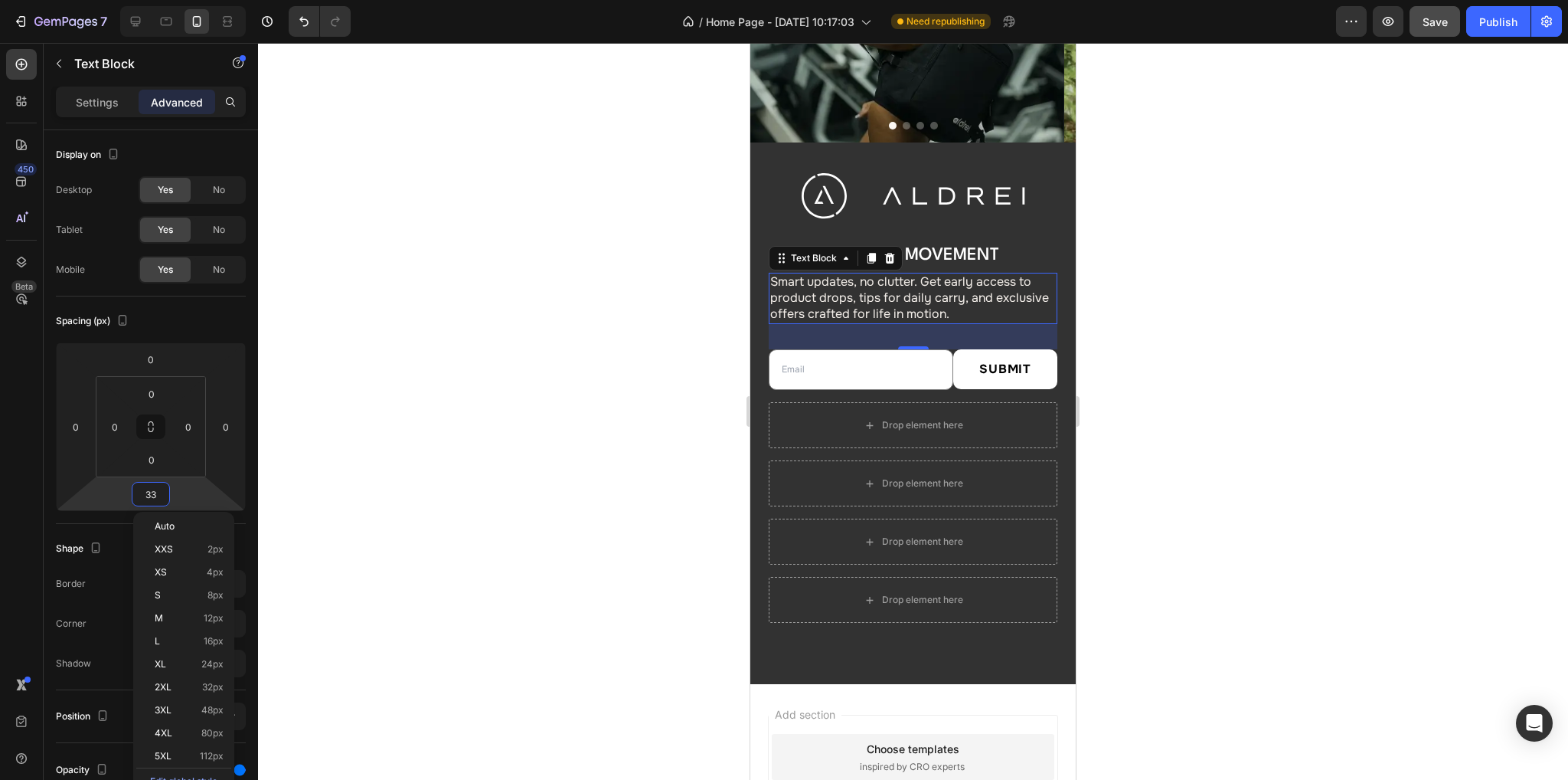
type input "32"
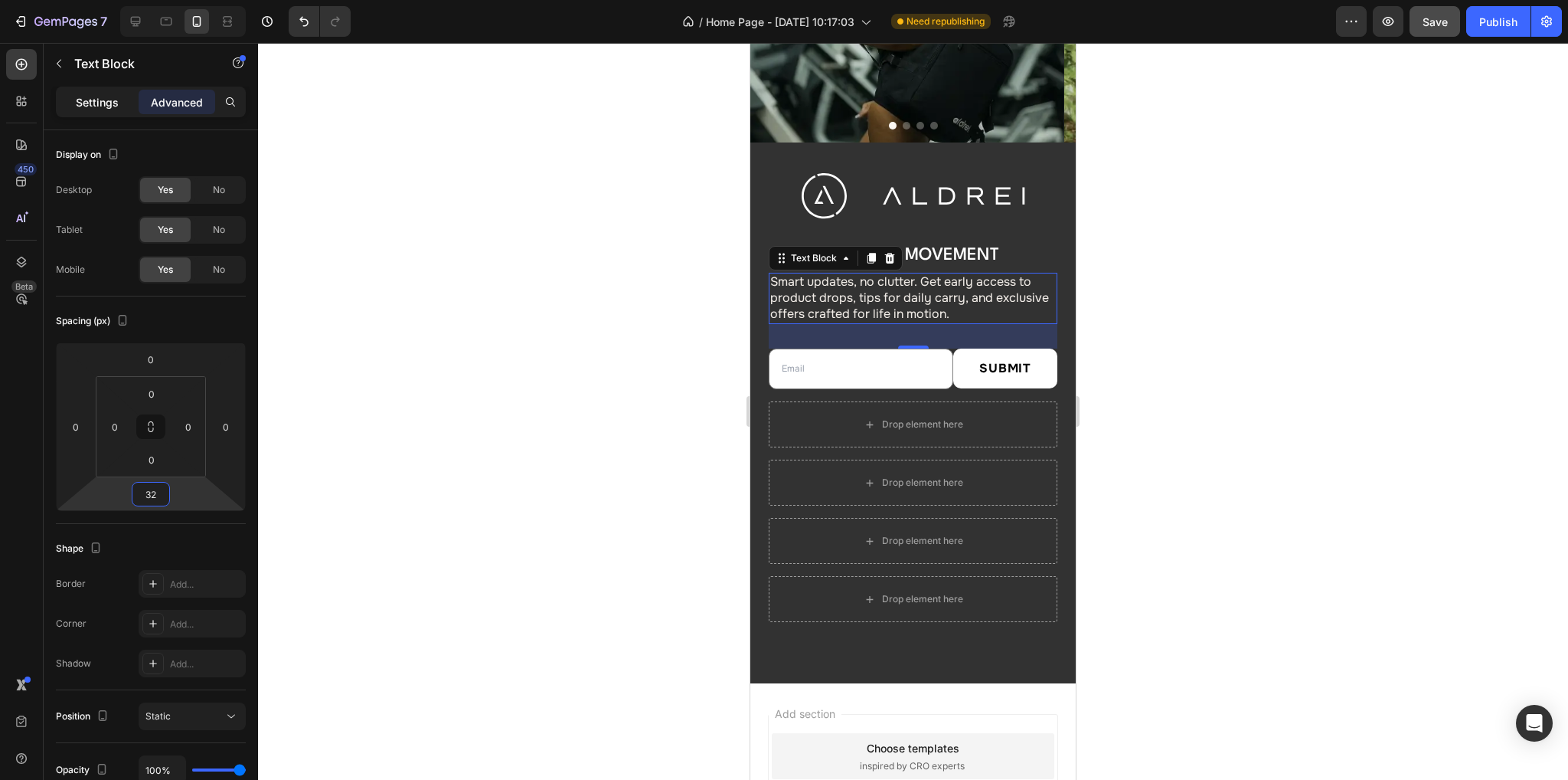
click at [92, 94] on p "Settings" at bounding box center [97, 102] width 43 height 16
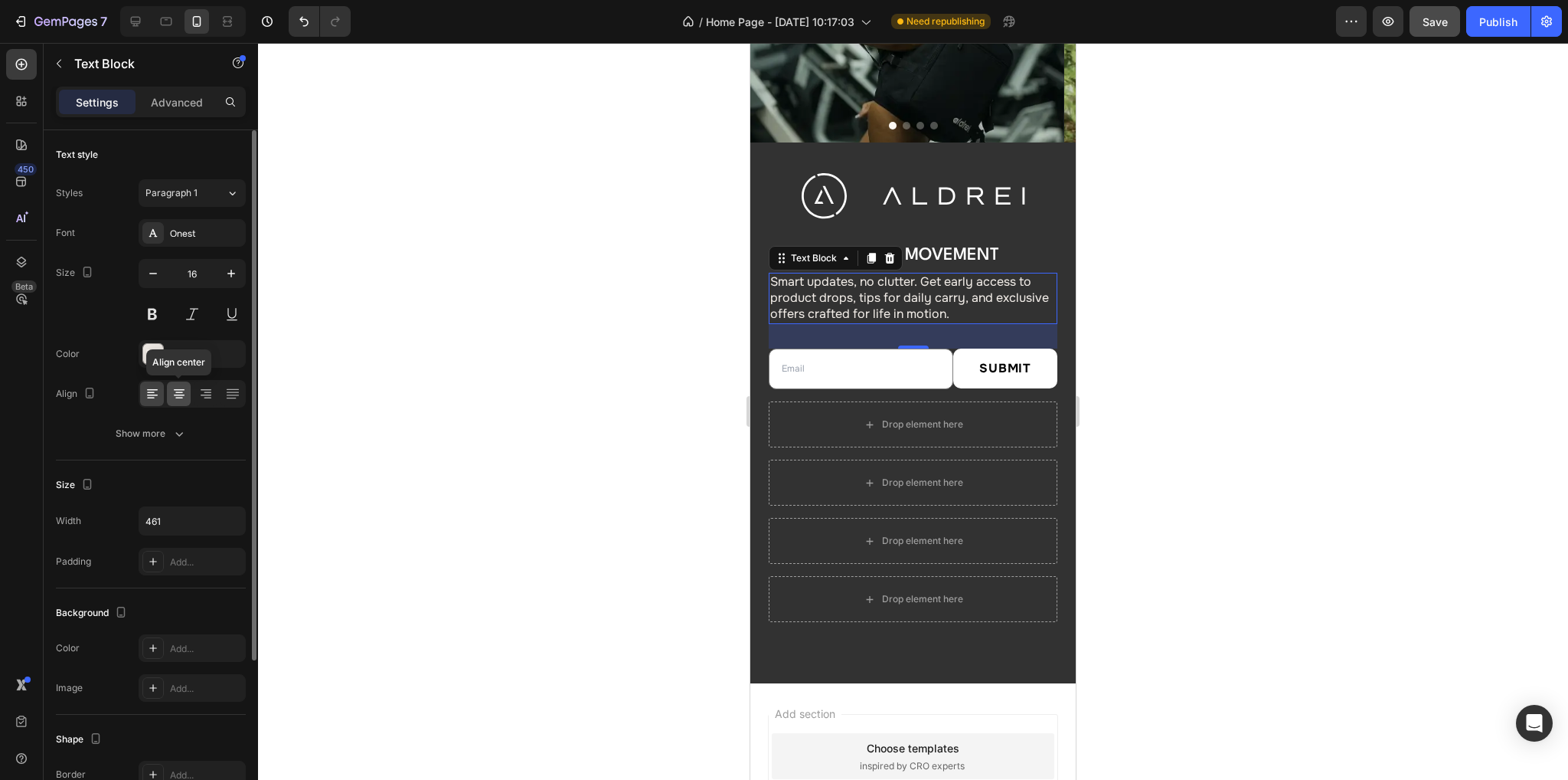
drag, startPoint x: 176, startPoint y: 391, endPoint x: 95, endPoint y: 243, distance: 168.7
click at [176, 392] on icon at bounding box center [179, 393] width 8 height 2
click at [228, 522] on icon "button" at bounding box center [231, 521] width 15 height 15
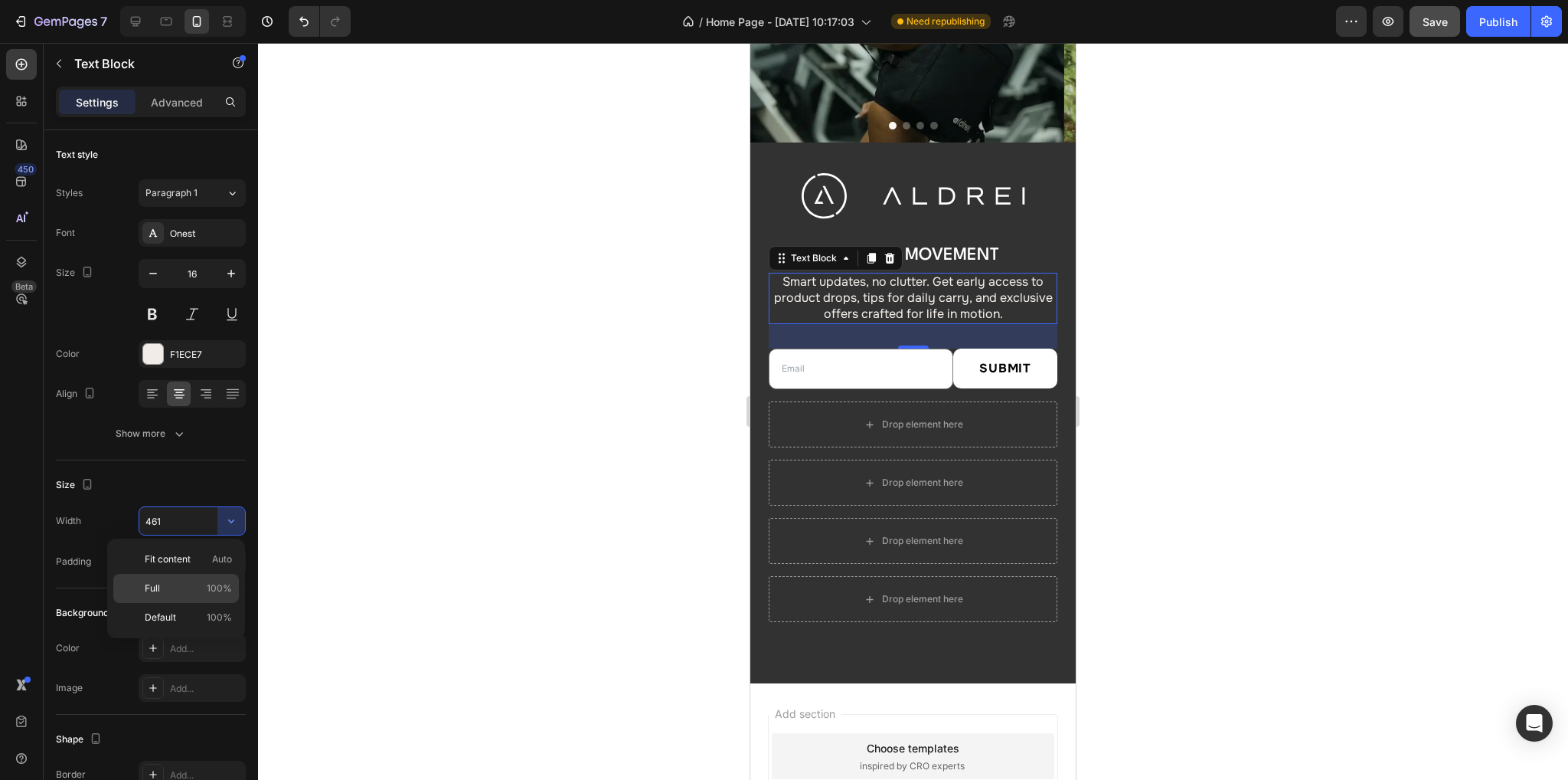
click at [180, 584] on p "Full 100%" at bounding box center [189, 588] width 87 height 14
type input "100%"
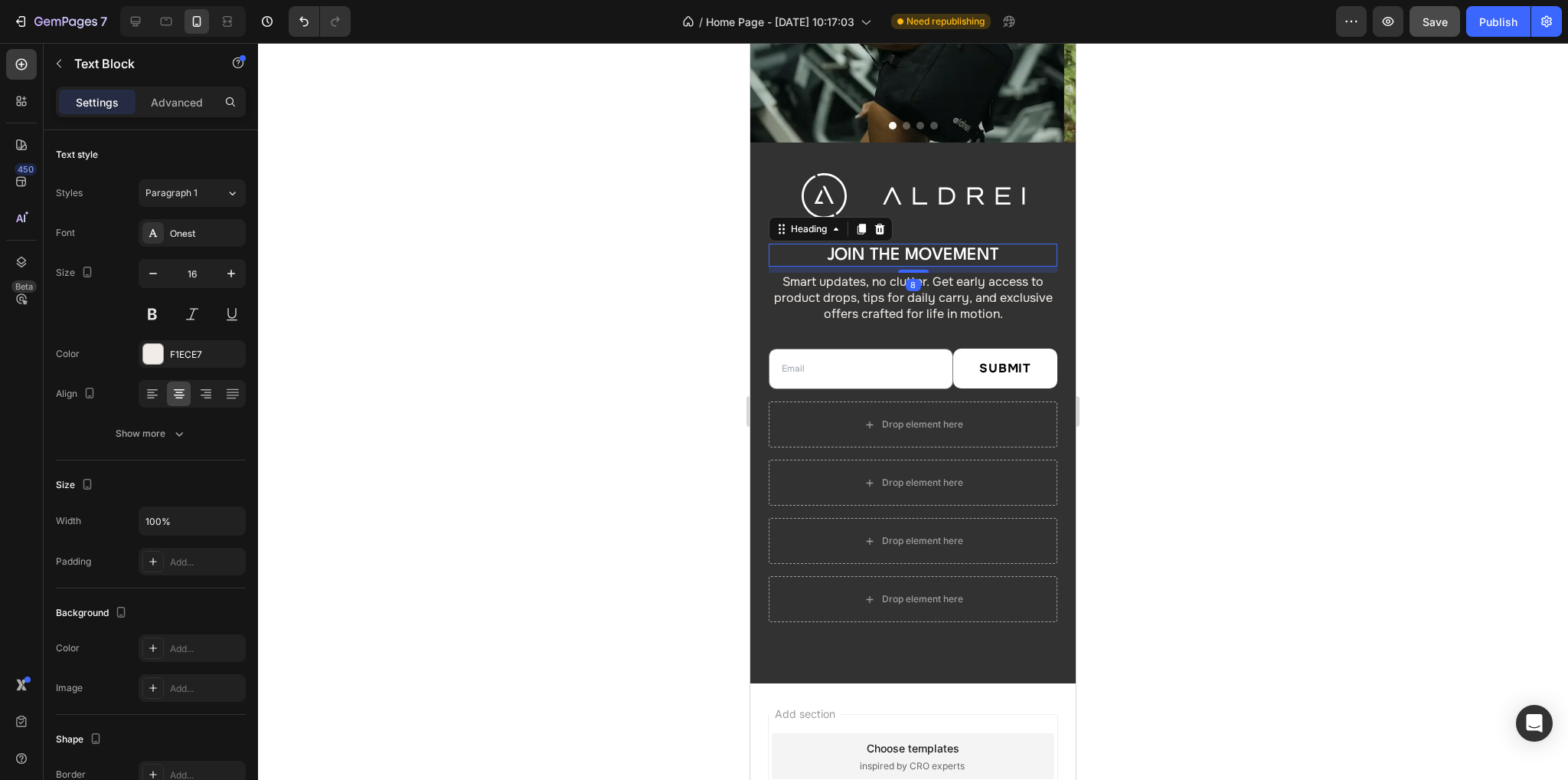
click at [882, 245] on h2 "Join the Movement" at bounding box center [913, 255] width 288 height 23
click at [228, 518] on icon "button" at bounding box center [231, 521] width 15 height 15
click at [177, 585] on p "Full 100%" at bounding box center [189, 588] width 87 height 14
type input "100%"
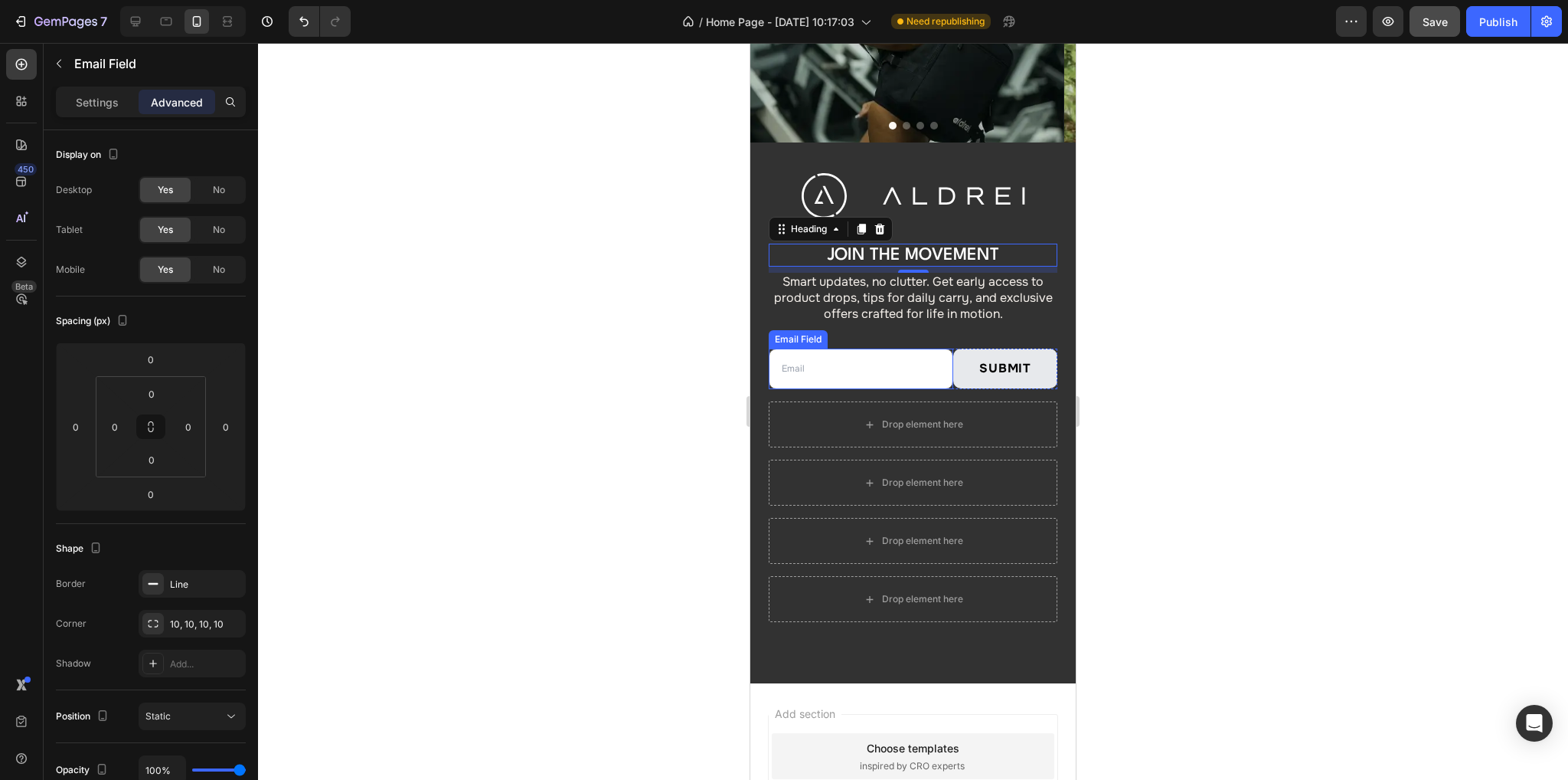
click at [882, 385] on input "email" at bounding box center [860, 369] width 184 height 42
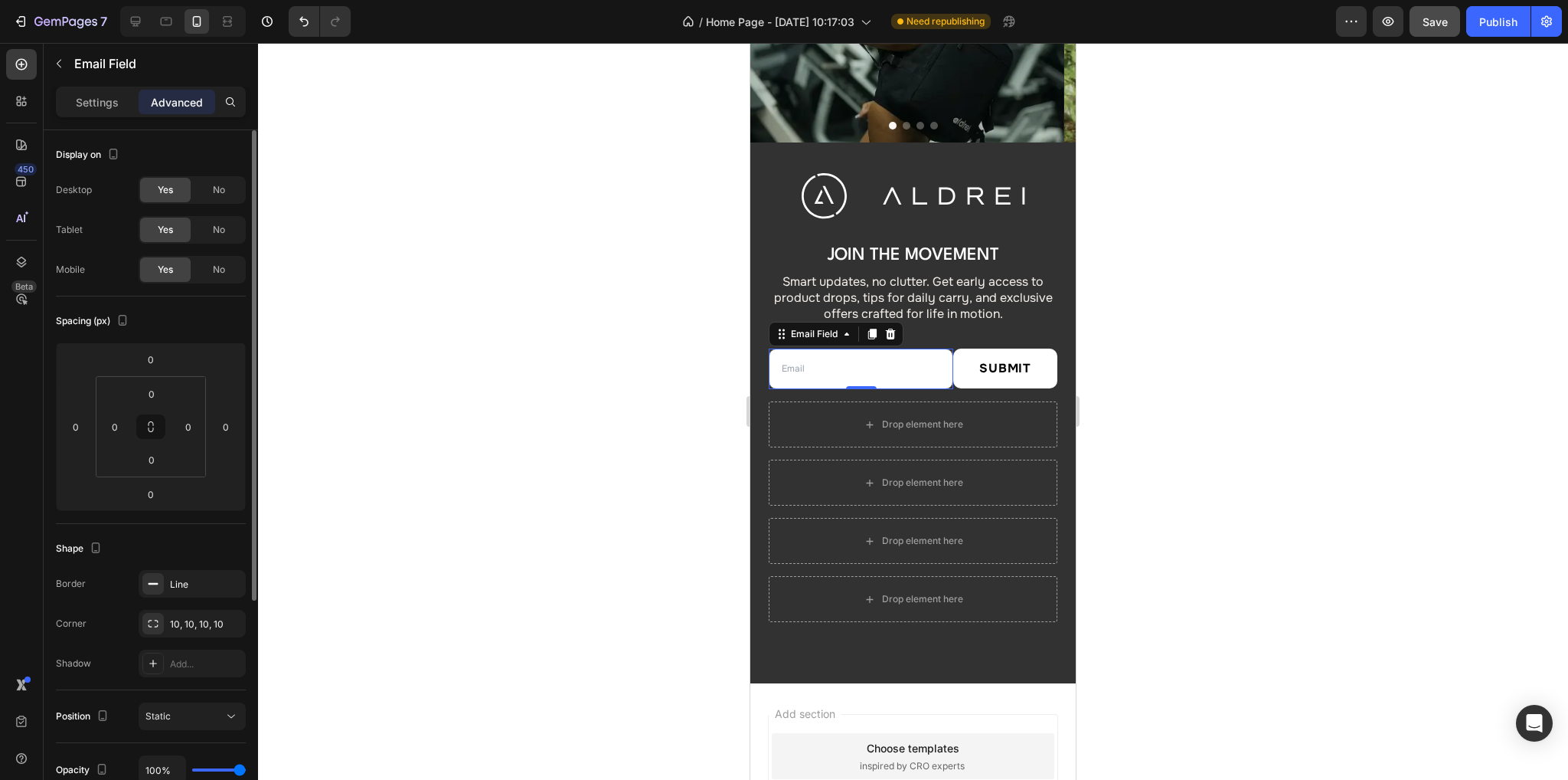
drag, startPoint x: 101, startPoint y: 107, endPoint x: 129, endPoint y: 147, distance: 48.8
click at [101, 107] on p "Settings" at bounding box center [97, 102] width 43 height 16
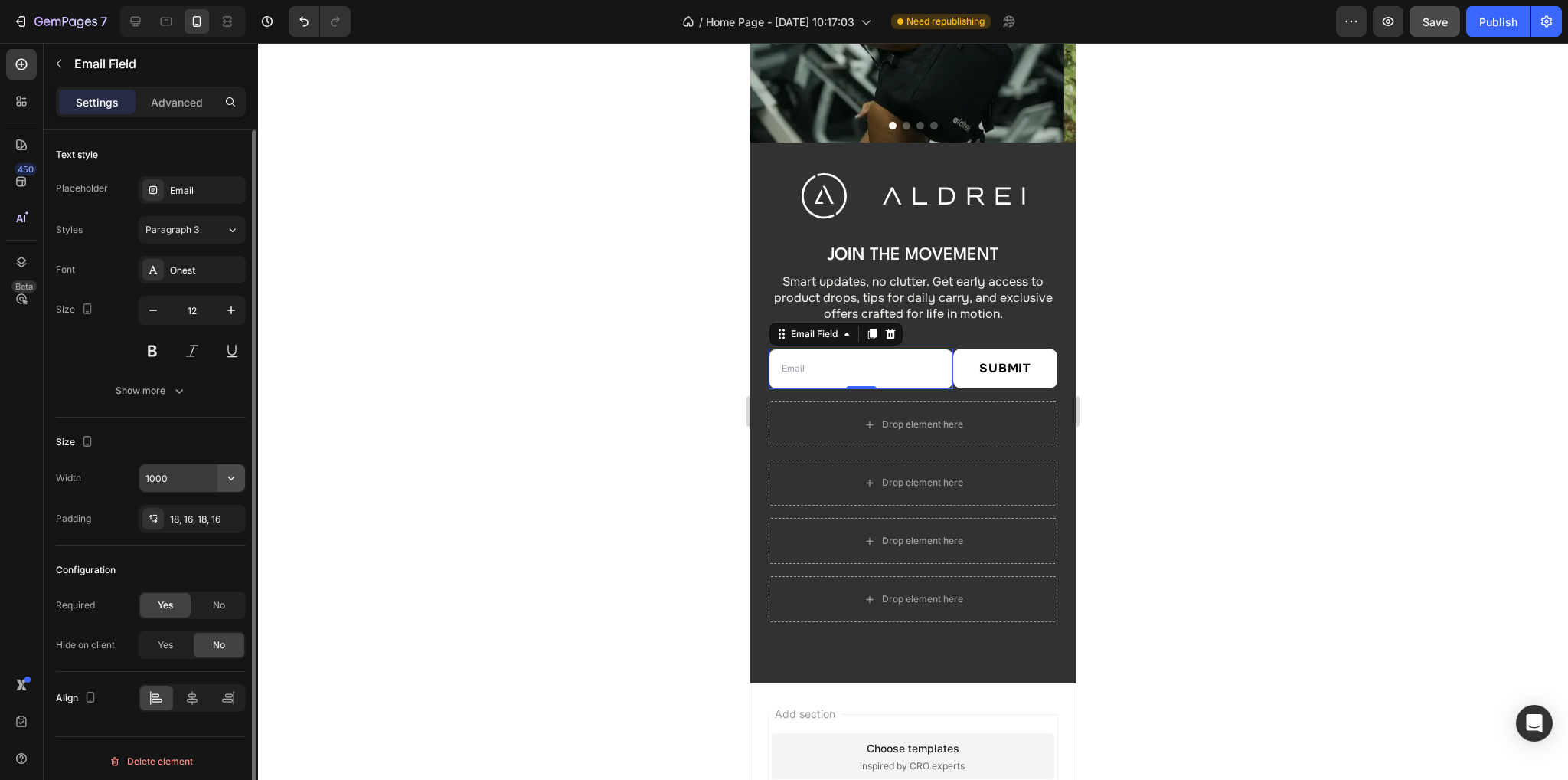
click at [230, 474] on icon "button" at bounding box center [231, 478] width 15 height 15
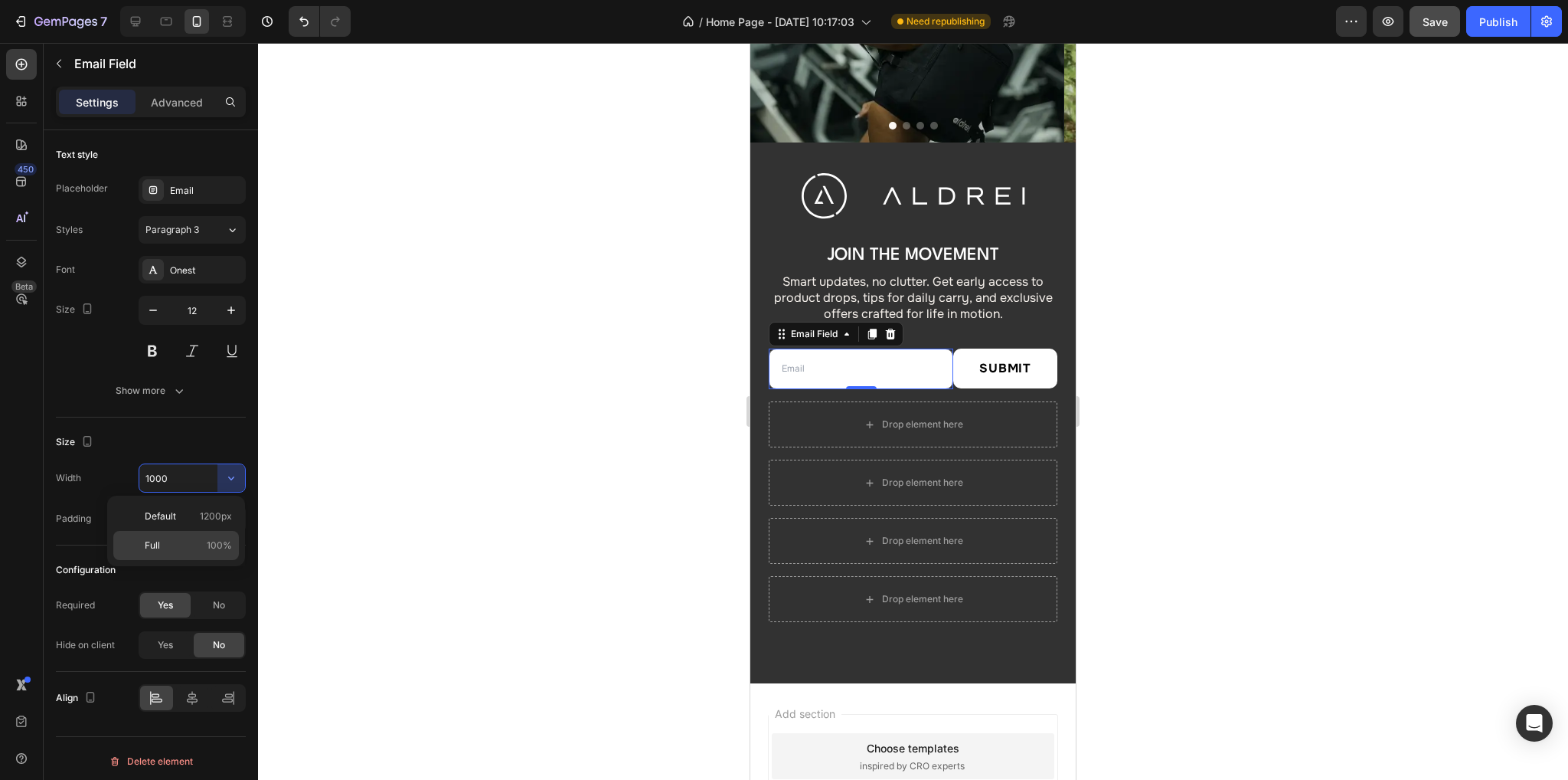
click at [174, 545] on p "Full 100%" at bounding box center [189, 545] width 87 height 14
type input "100%"
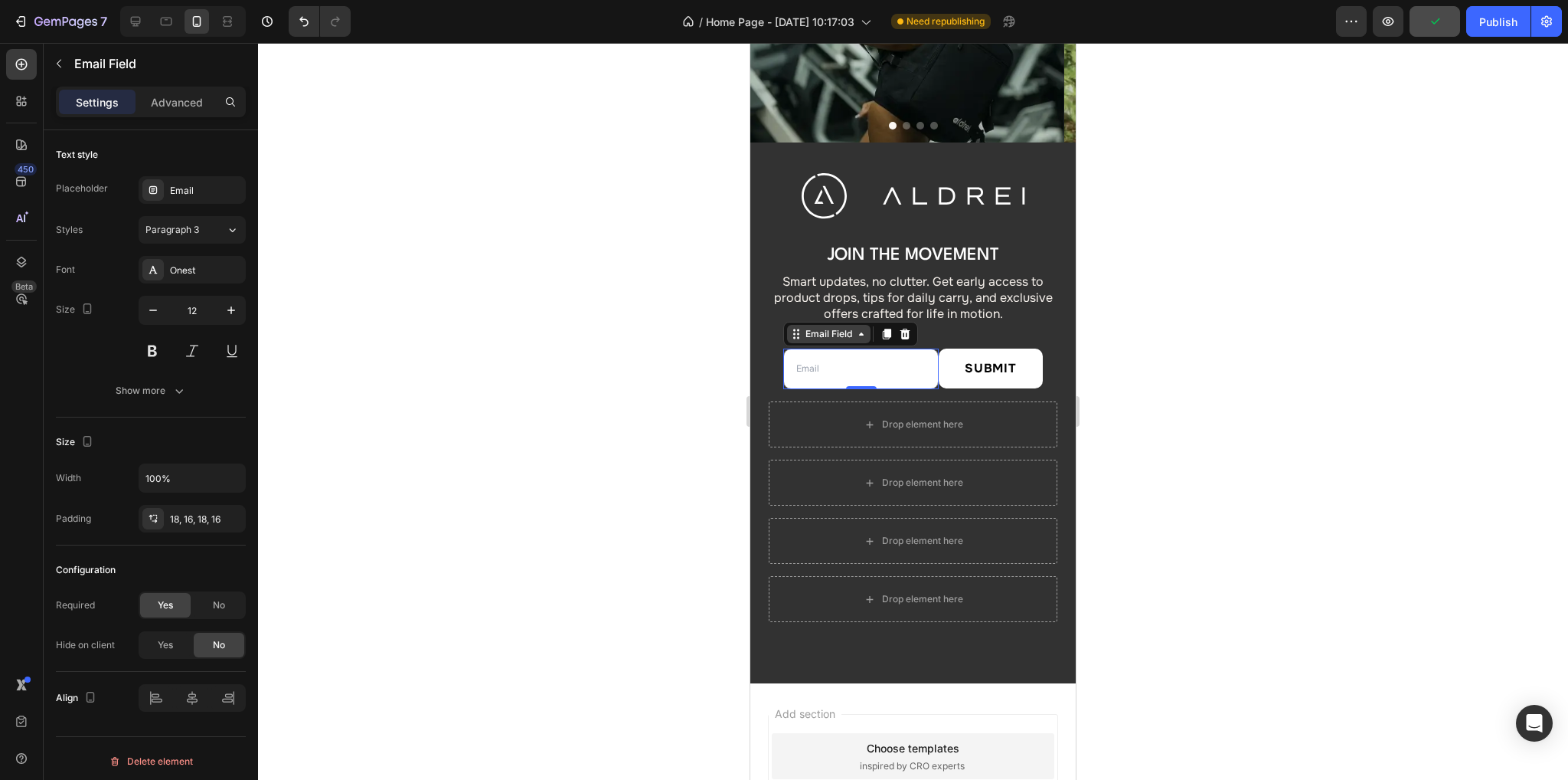
click at [828, 335] on div "Email Field" at bounding box center [829, 334] width 53 height 14
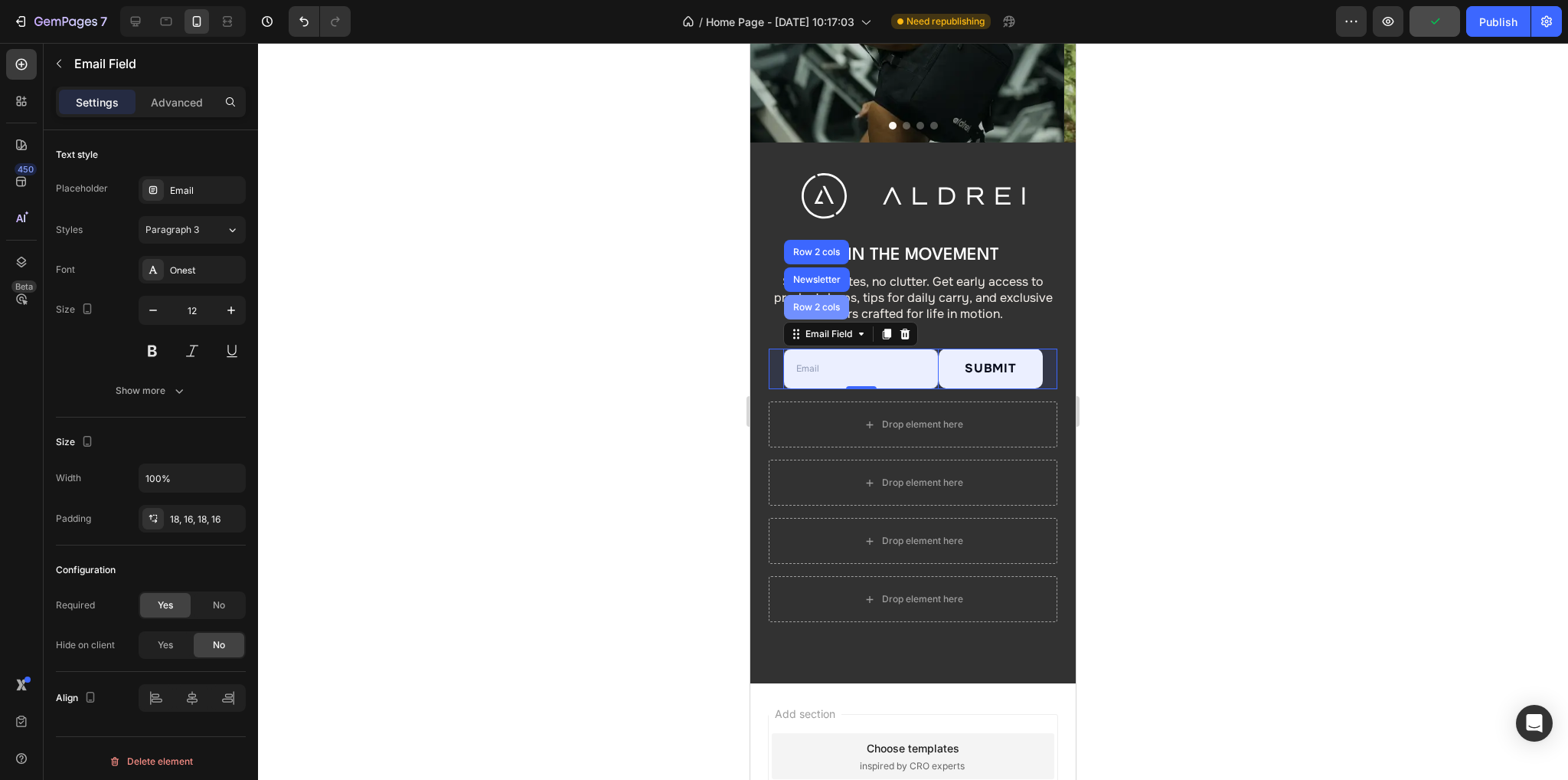
drag, startPoint x: 818, startPoint y: 311, endPoint x: 1387, endPoint y: 390, distance: 574.5
click at [818, 311] on div "Row 2 cols" at bounding box center [816, 307] width 65 height 25
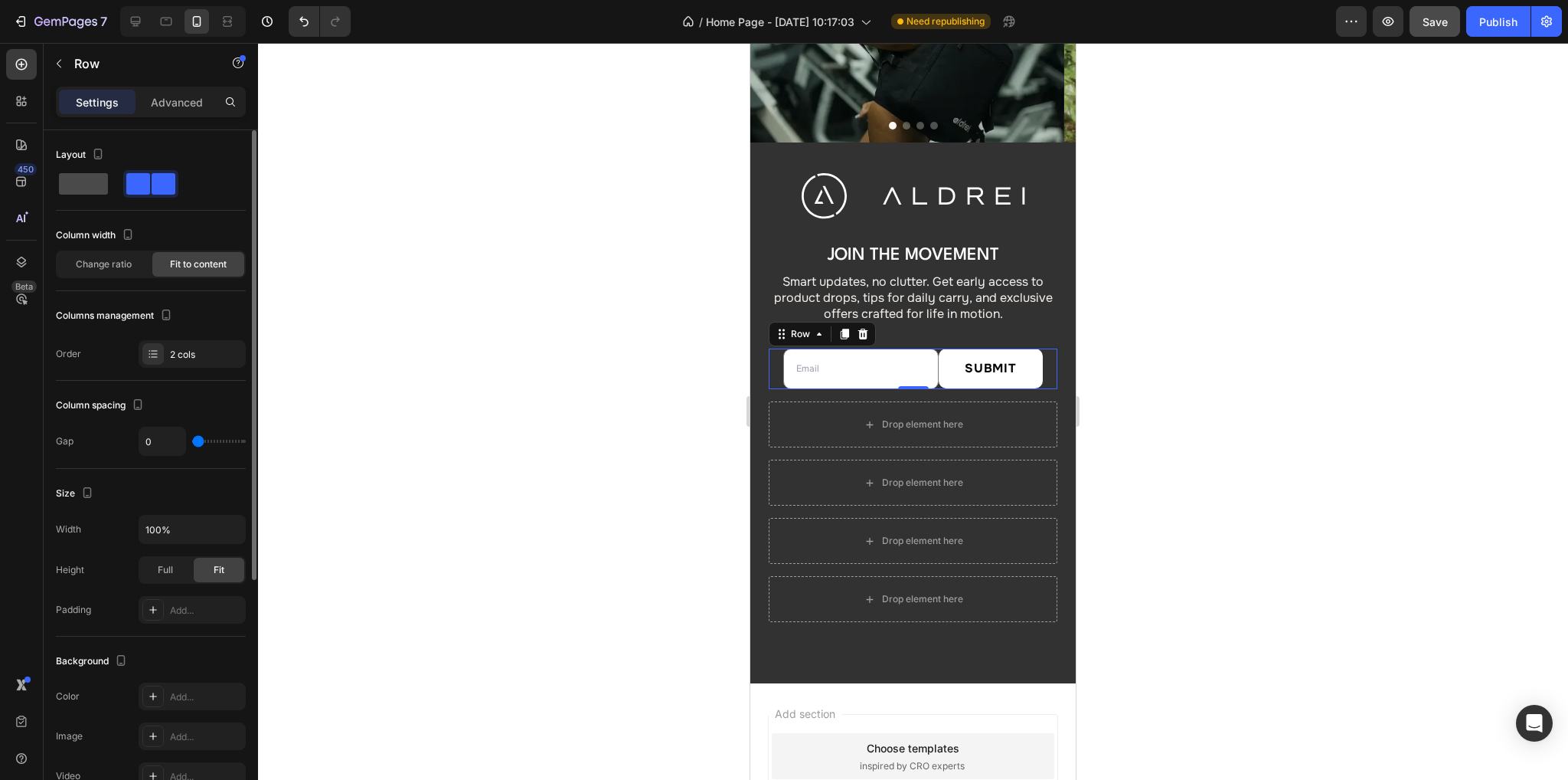
click at [85, 180] on span at bounding box center [83, 183] width 49 height 22
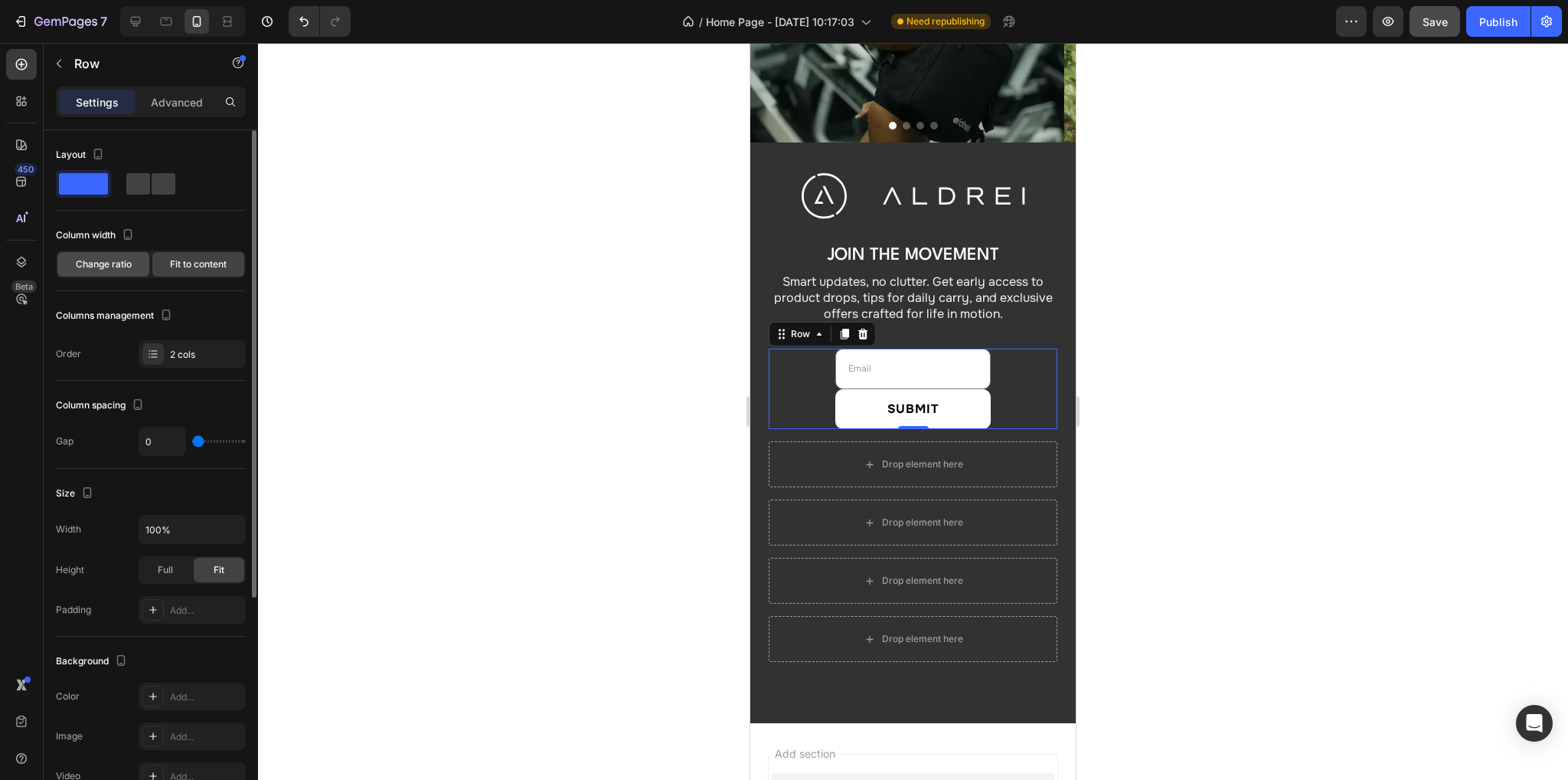
click at [110, 263] on span "Change ratio" at bounding box center [103, 264] width 56 height 14
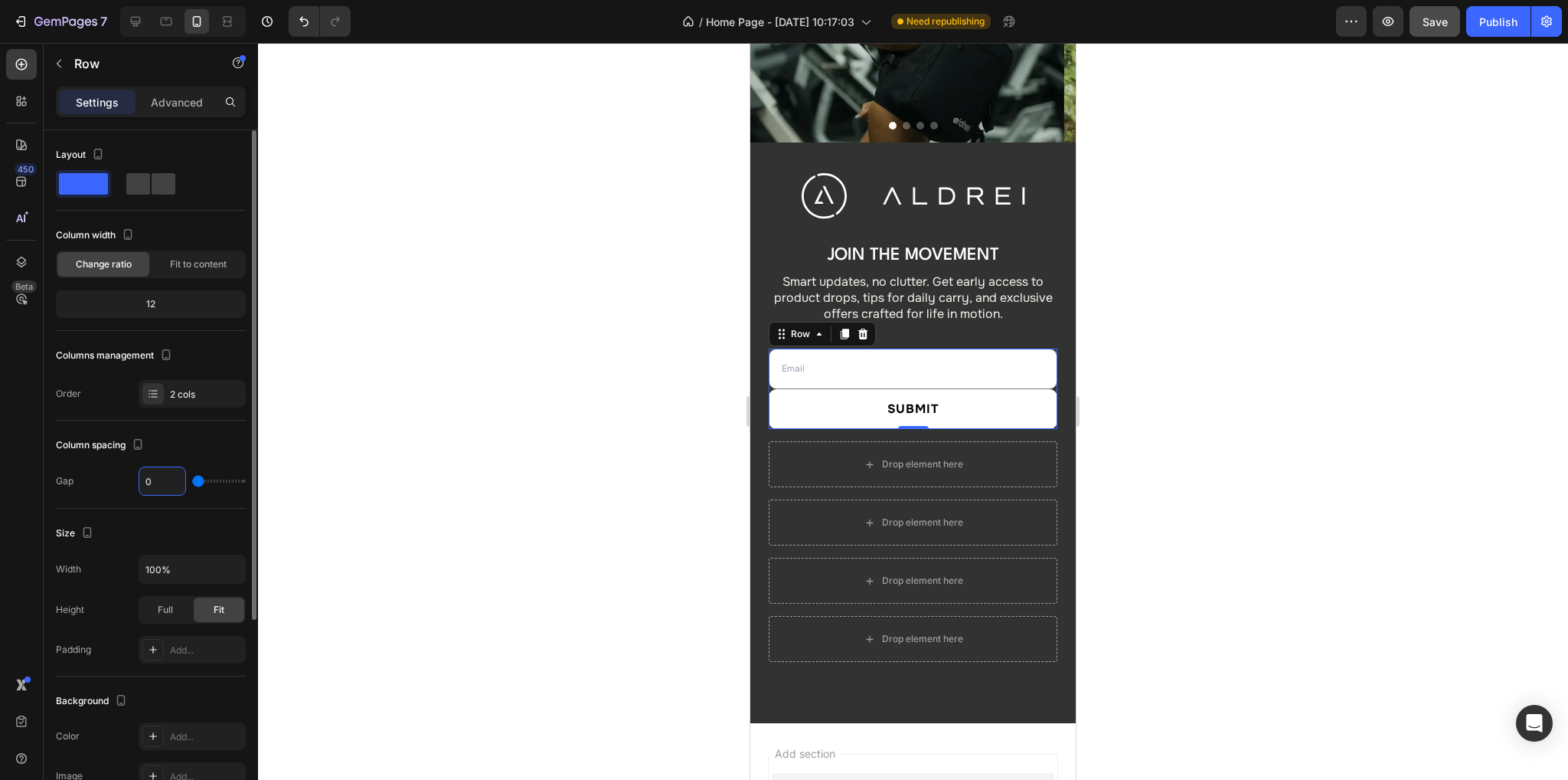
click at [155, 478] on input "0" at bounding box center [162, 480] width 46 height 28
type input "1"
type input "12"
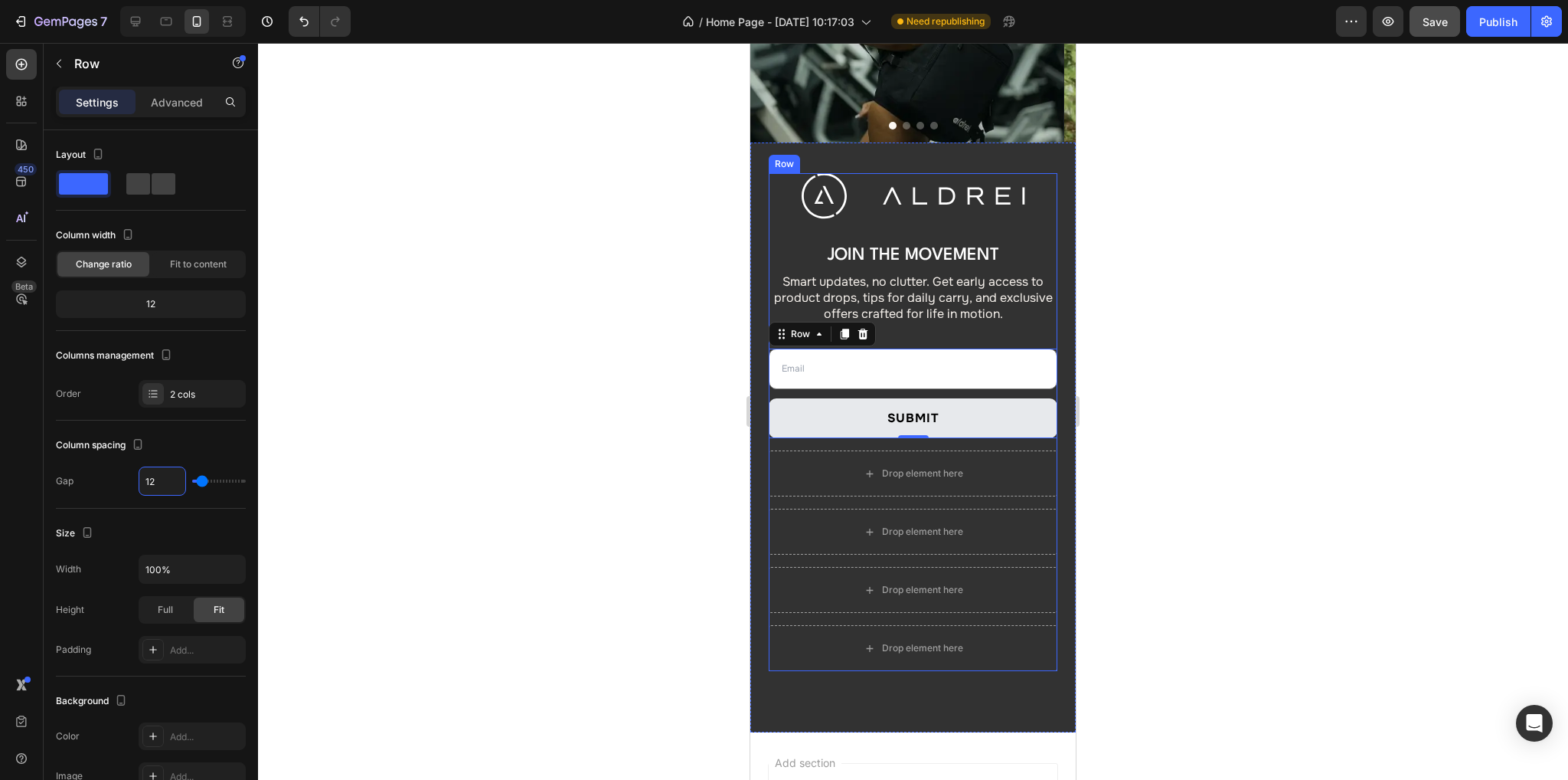
type input "12"
click at [882, 425] on div "Submit" at bounding box center [913, 418] width 52 height 22
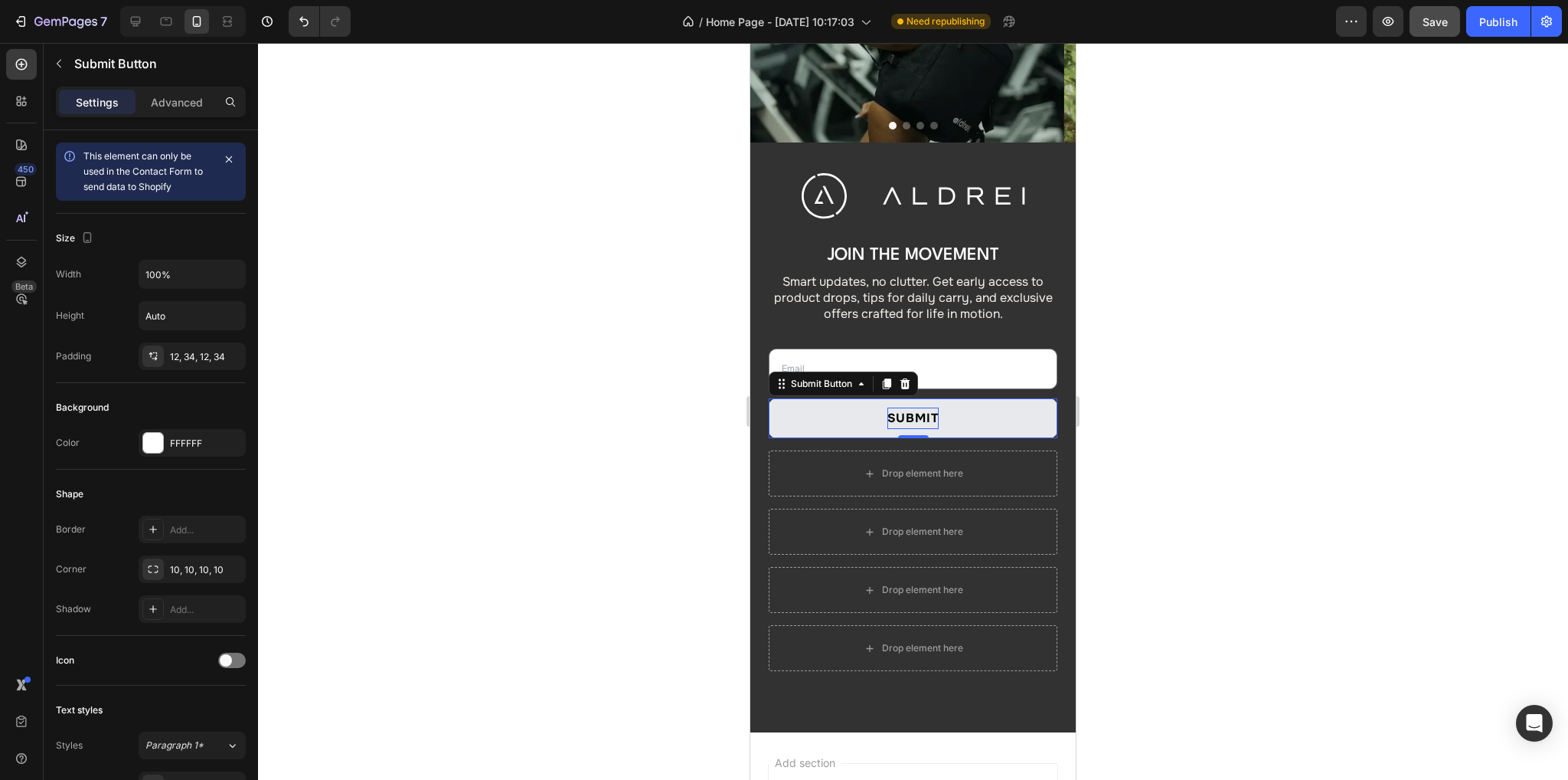
click at [882, 416] on div "Submit" at bounding box center [913, 418] width 52 height 22
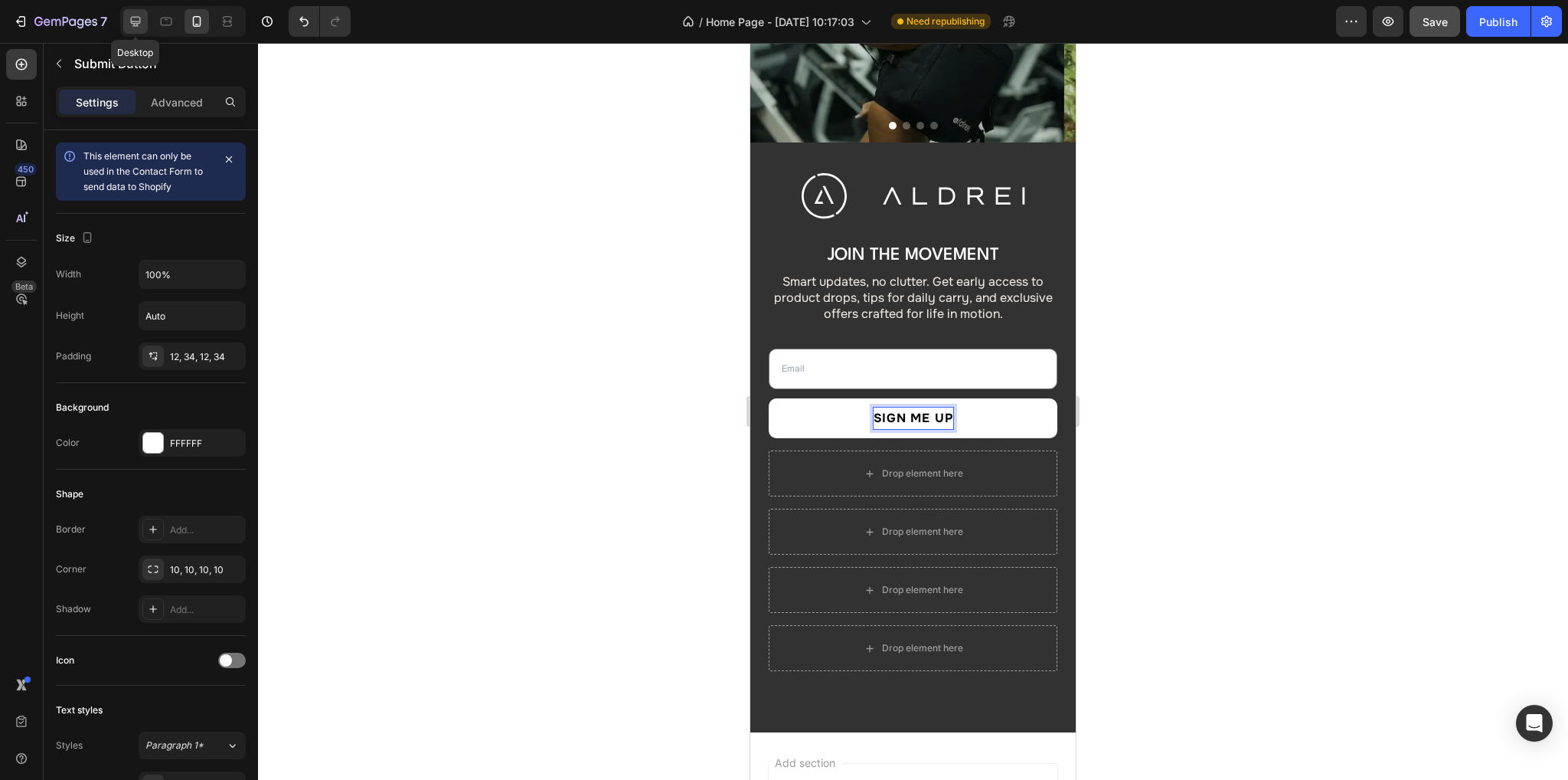
click at [136, 22] on icon at bounding box center [136, 22] width 9 height 9
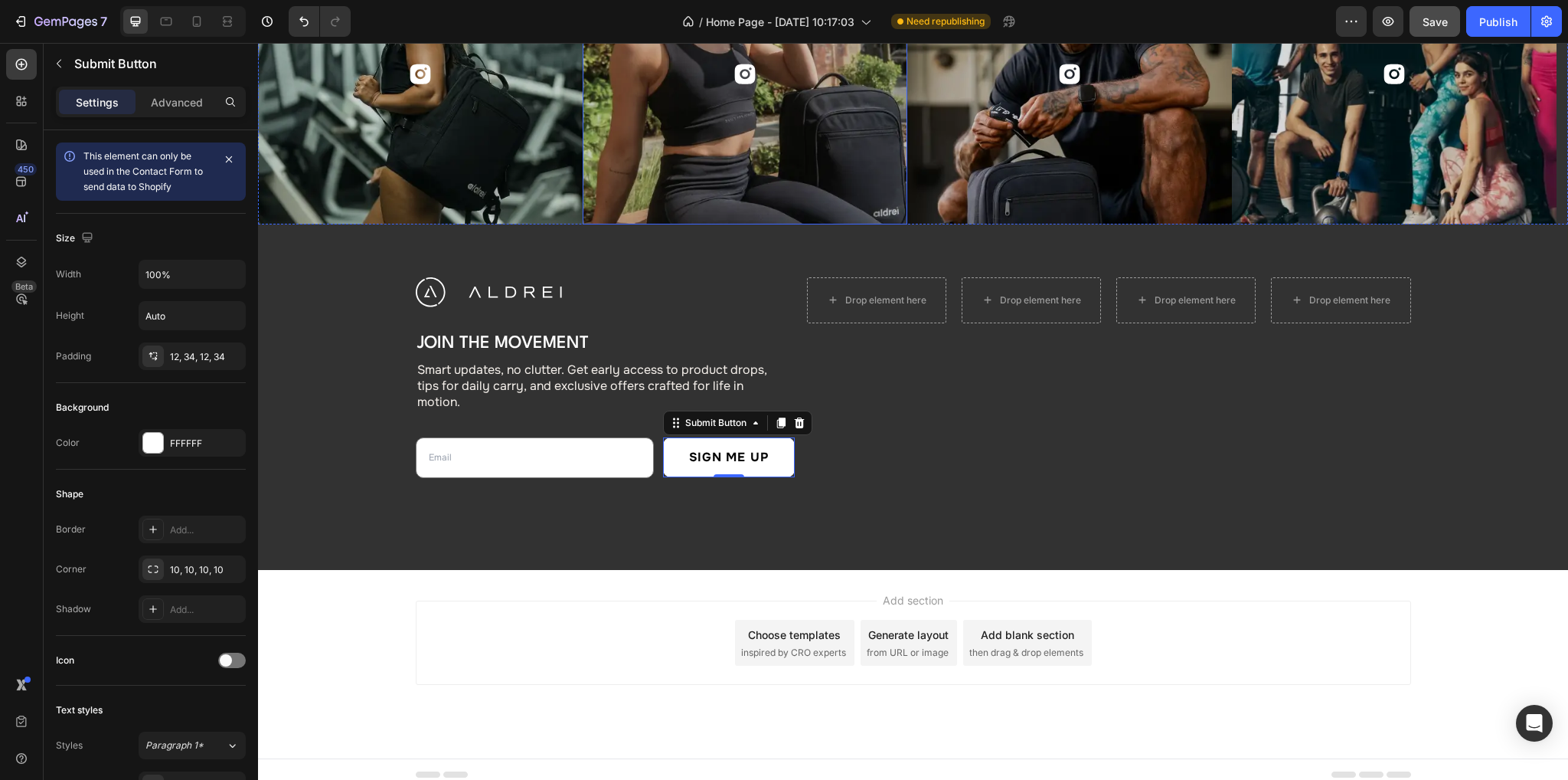
scroll to position [5683, 0]
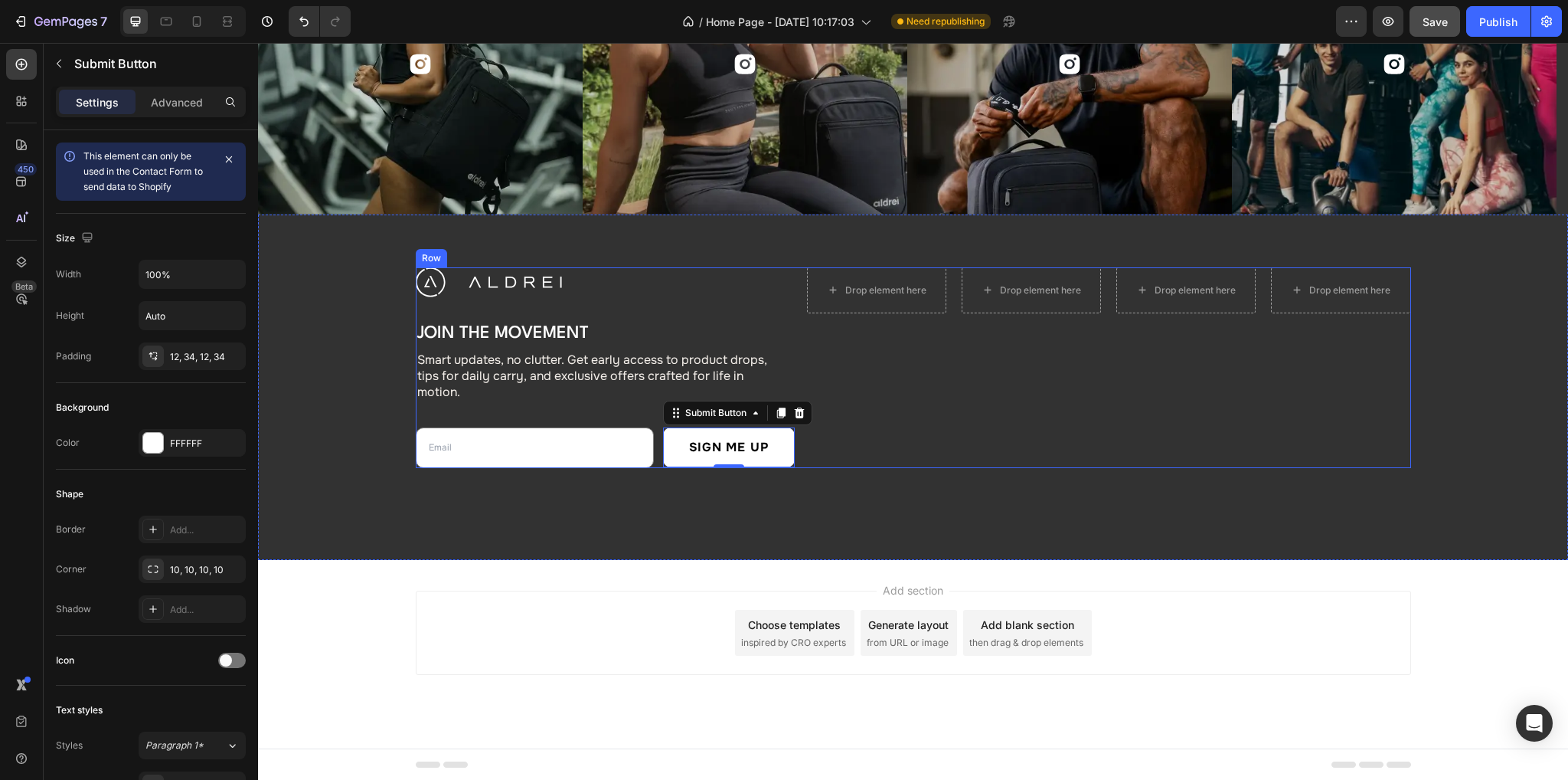
click at [882, 462] on div "Drop element here Drop element here Drop element here Drop element here Row" at bounding box center [1109, 367] width 604 height 200
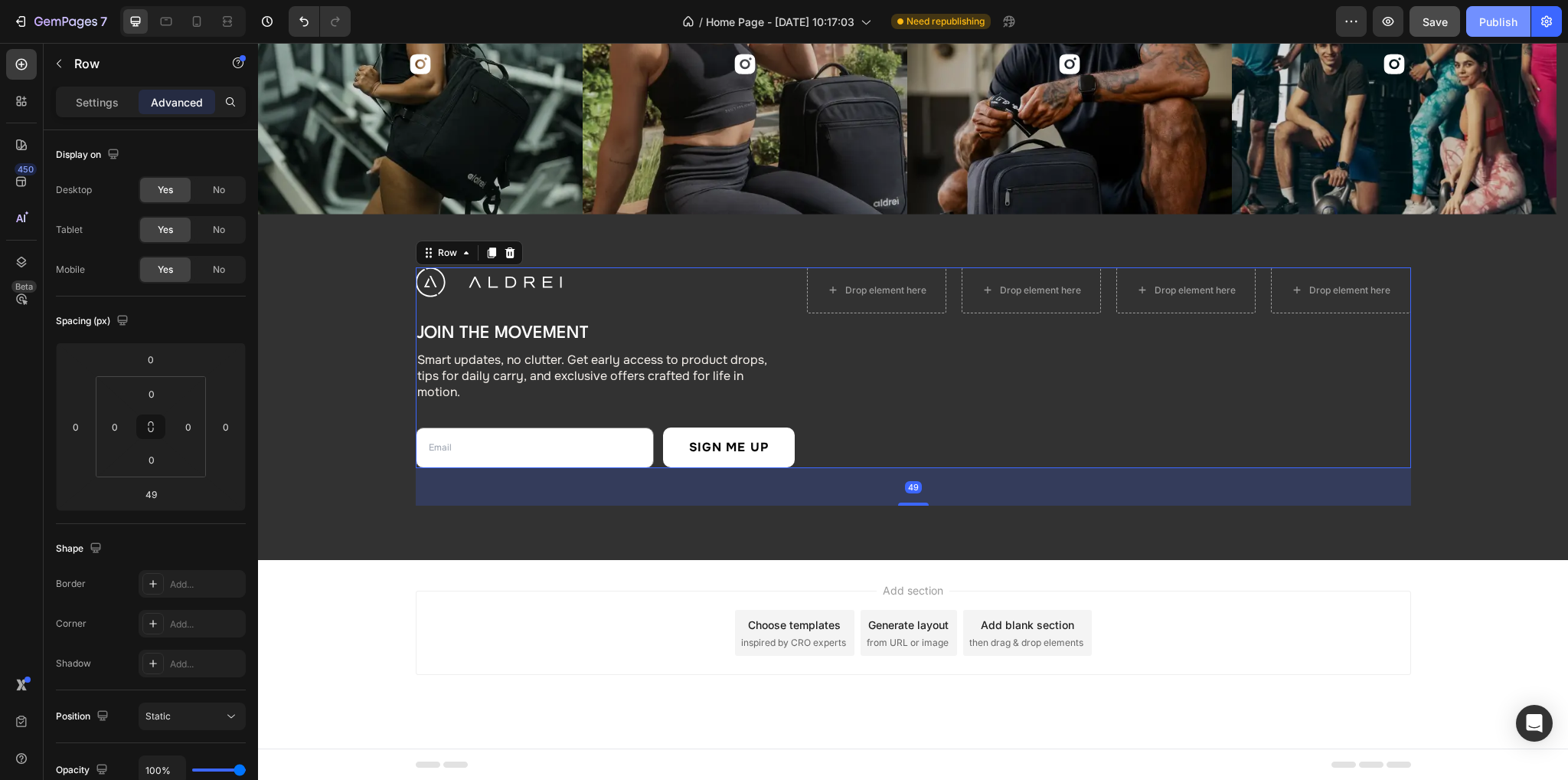
click at [882, 26] on div "Publish" at bounding box center [1498, 22] width 38 height 16
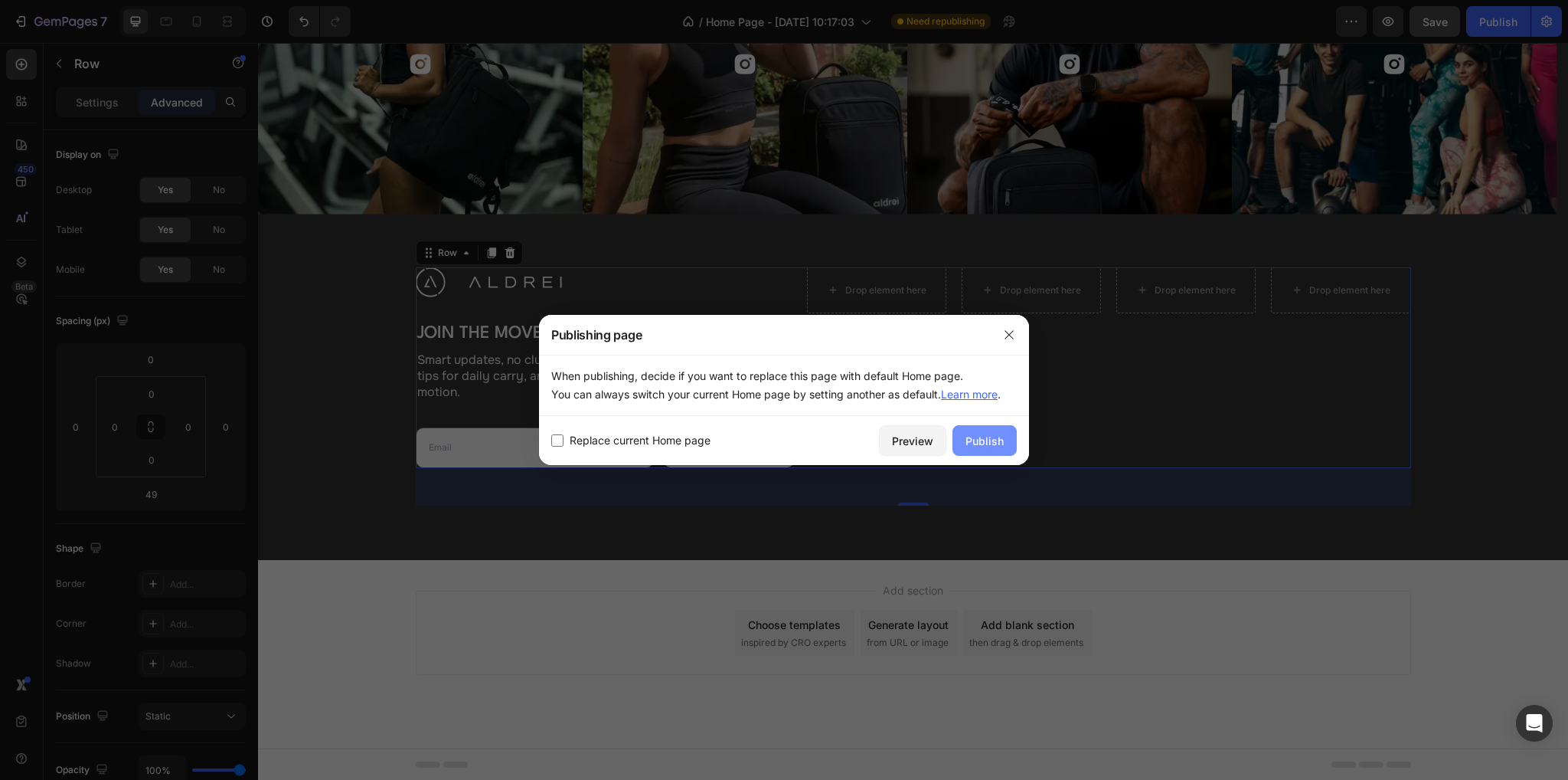
click at [882, 442] on button "Publish" at bounding box center [985, 440] width 65 height 30
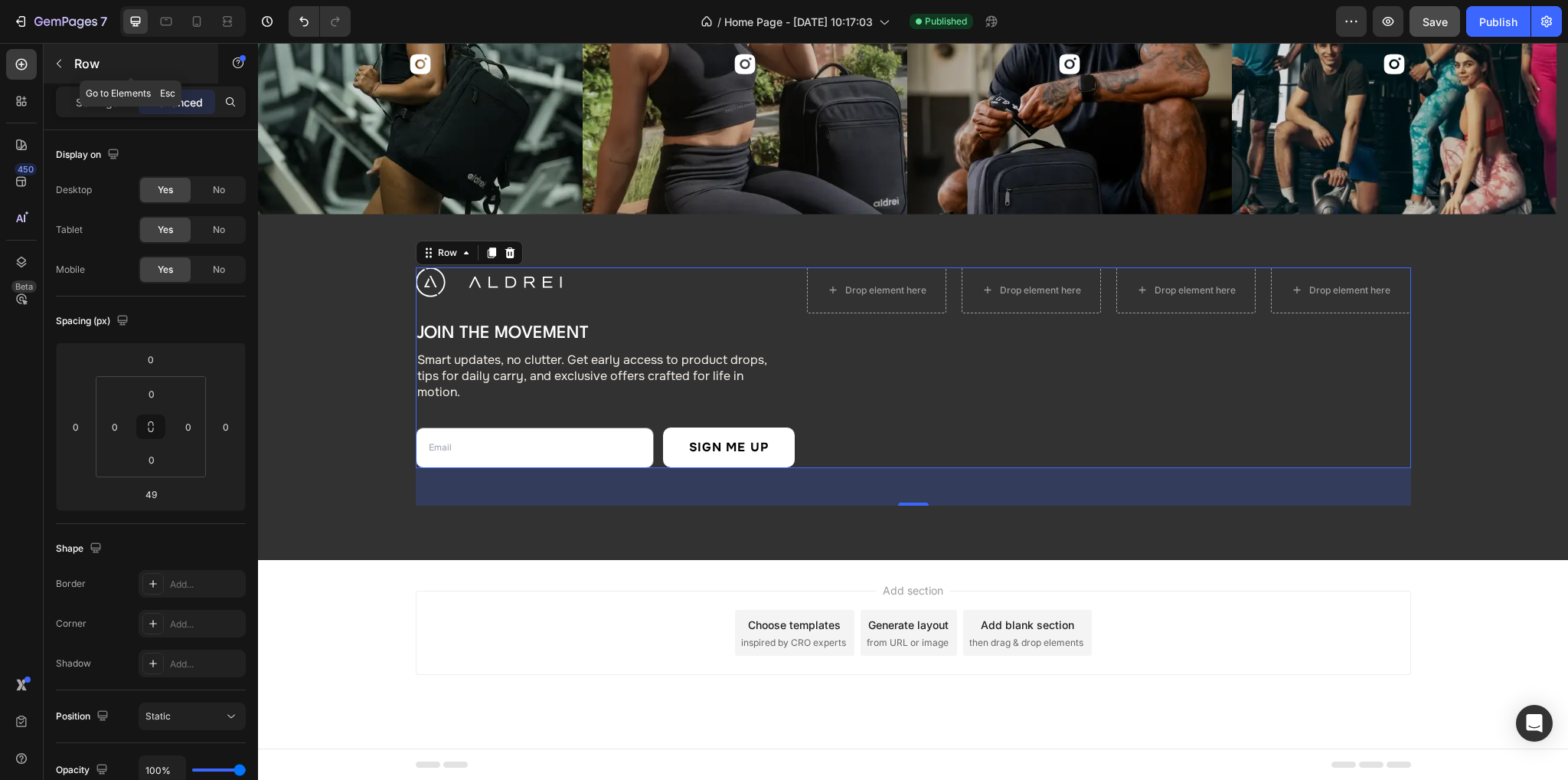
click at [53, 65] on icon "button" at bounding box center [59, 64] width 12 height 12
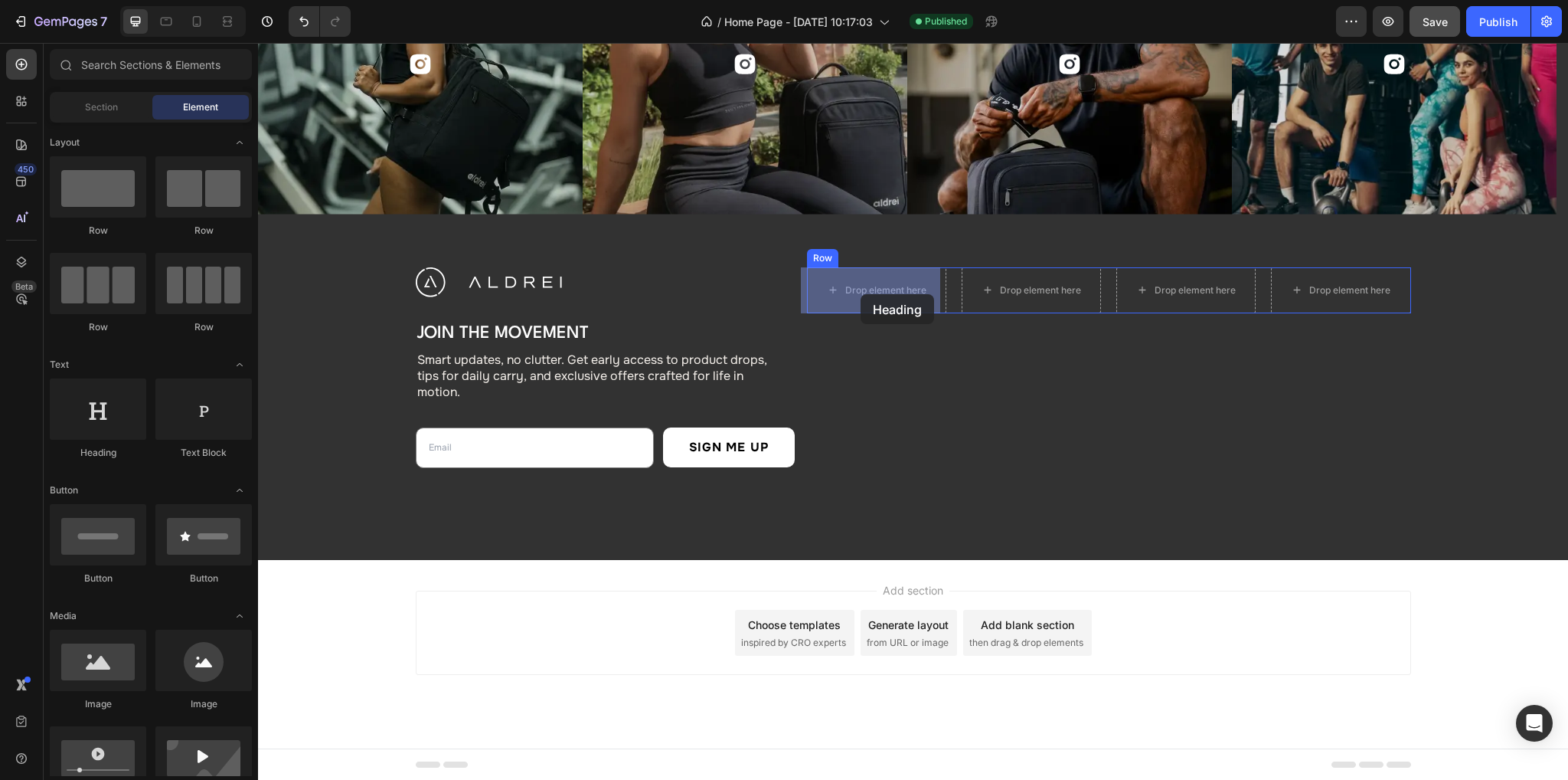
drag, startPoint x: 371, startPoint y: 460, endPoint x: 860, endPoint y: 294, distance: 516.4
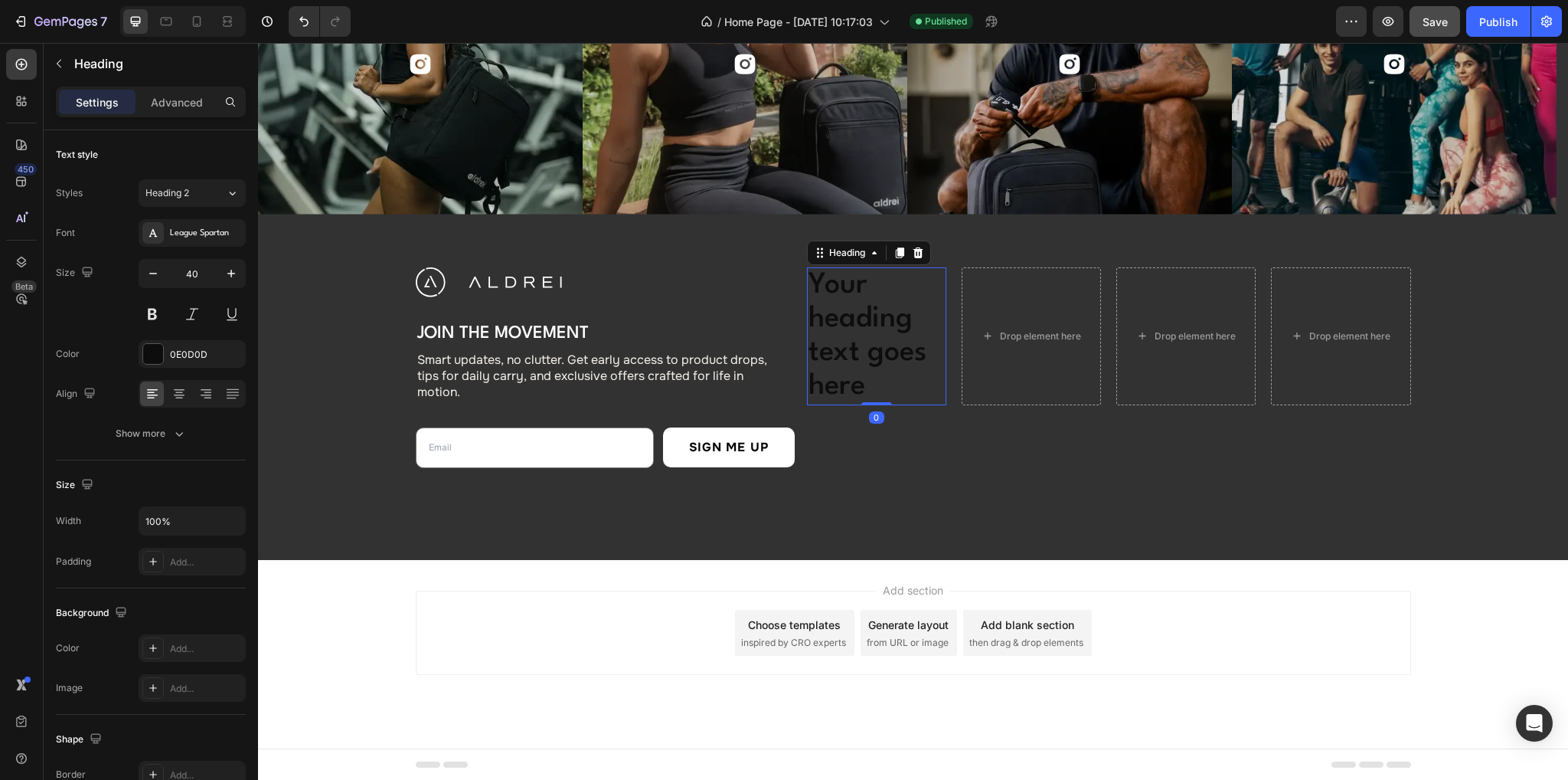
click at [846, 296] on h2 "Your heading text goes here" at bounding box center [876, 336] width 139 height 138
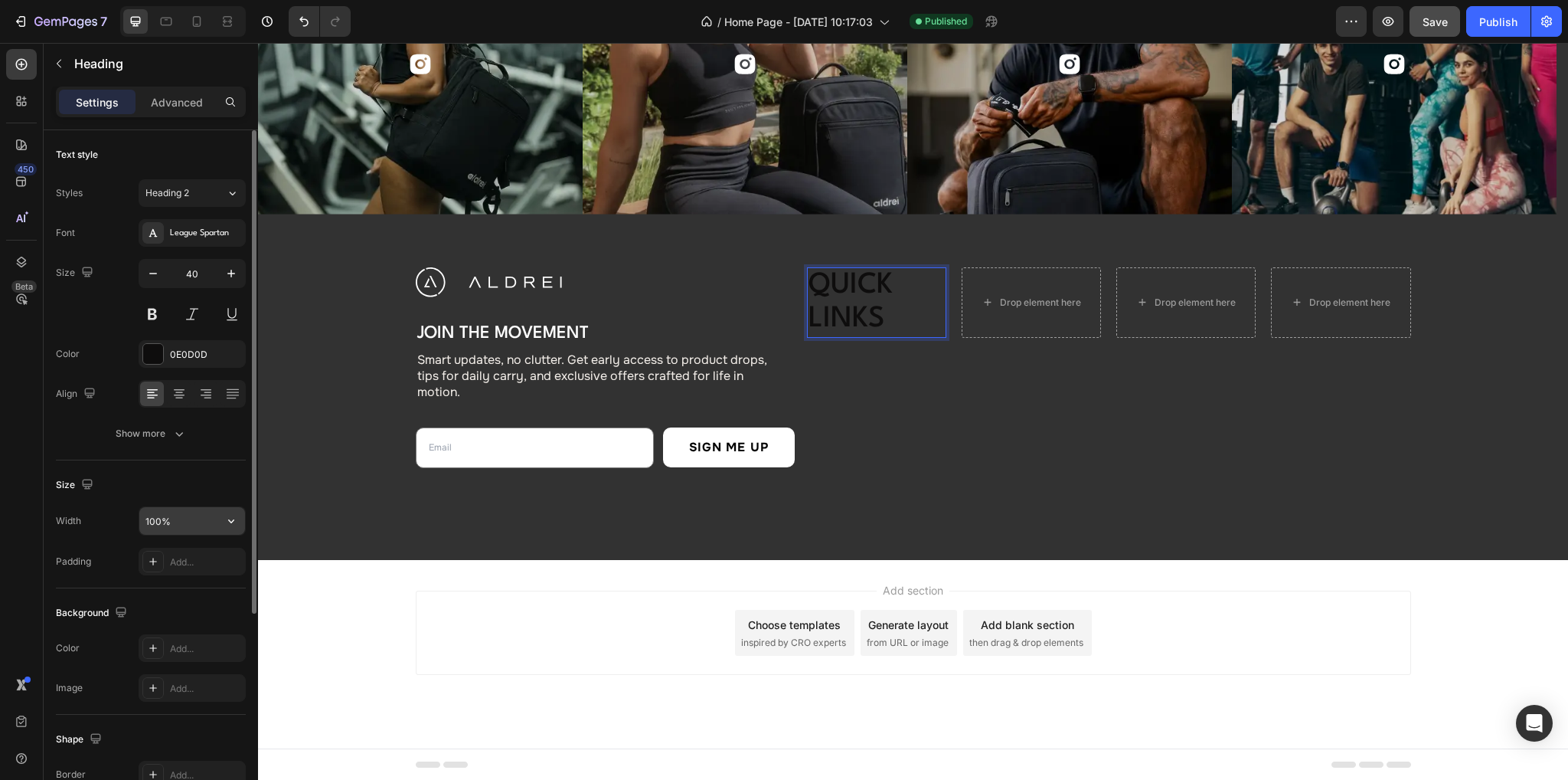
click at [183, 529] on input "100%" at bounding box center [192, 520] width 105 height 28
click at [193, 520] on input "100%" at bounding box center [192, 520] width 105 height 28
drag, startPoint x: 199, startPoint y: 518, endPoint x: 101, endPoint y: 525, distance: 98.2
click at [101, 525] on div "Width 100%" at bounding box center [151, 520] width 190 height 29
type input "154"
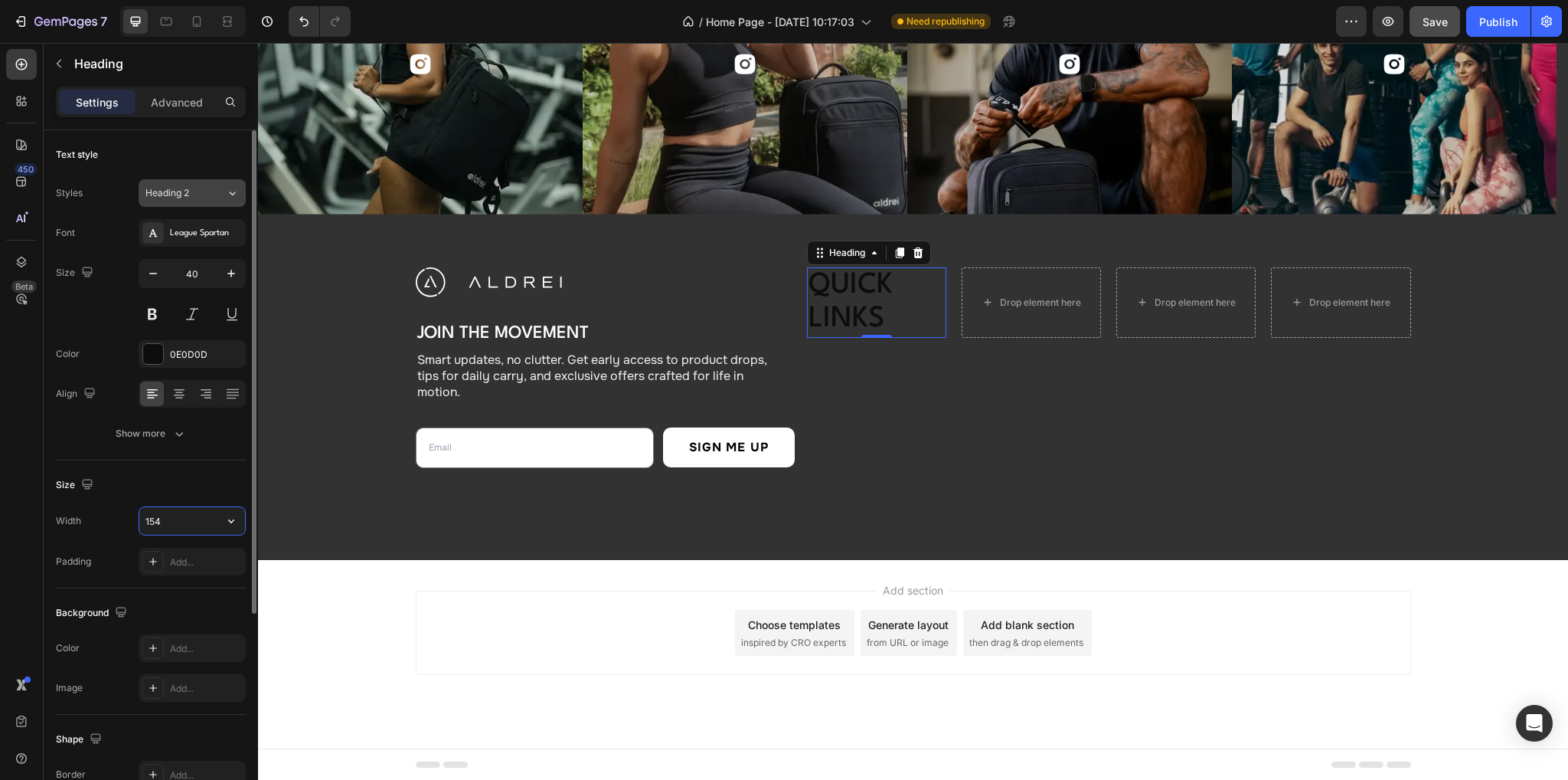
click at [206, 189] on div "Heading 2" at bounding box center [175, 193] width 62 height 14
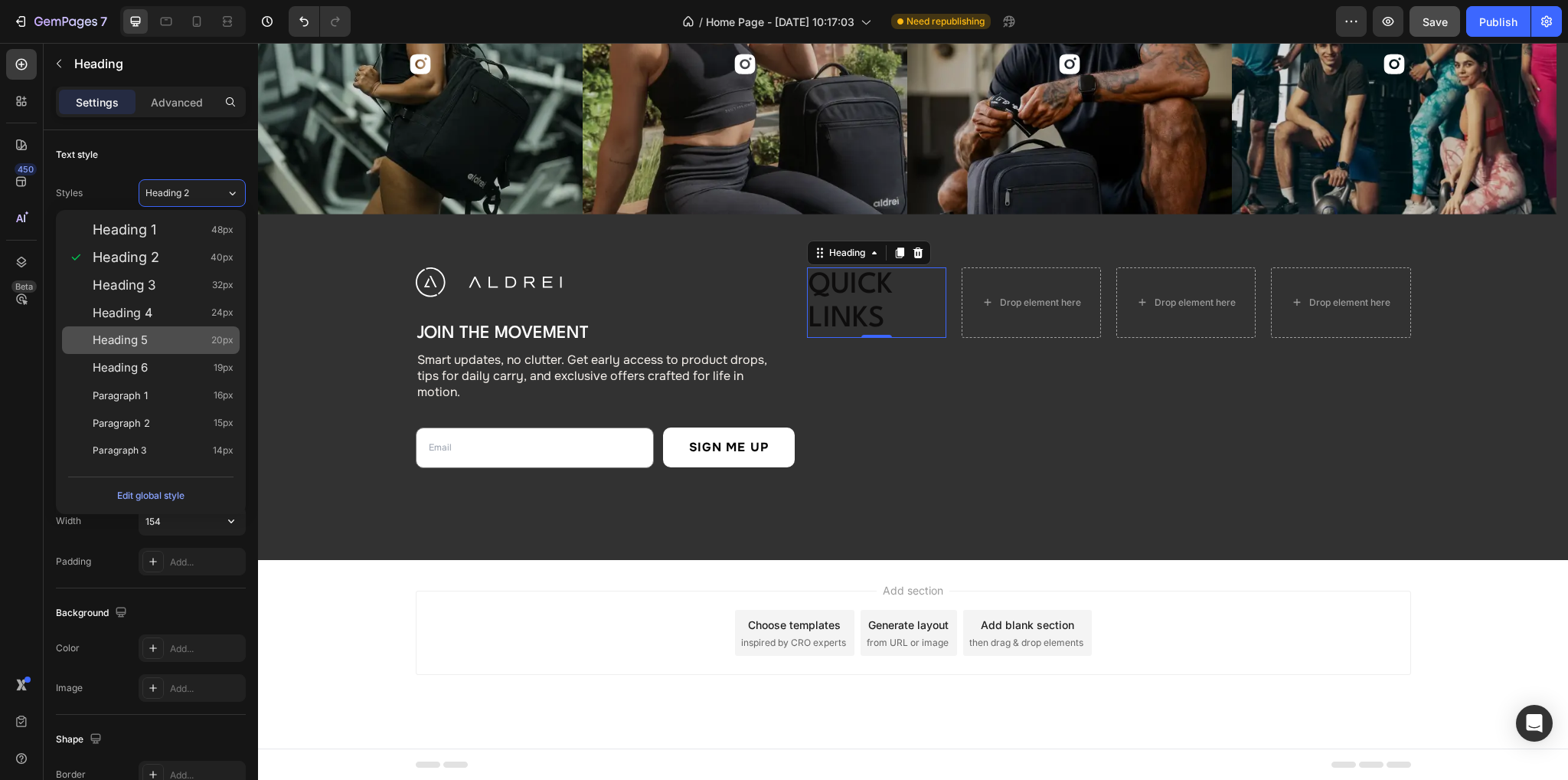
click at [209, 341] on div "Heading 5 20px" at bounding box center [163, 340] width 140 height 15
type input "20"
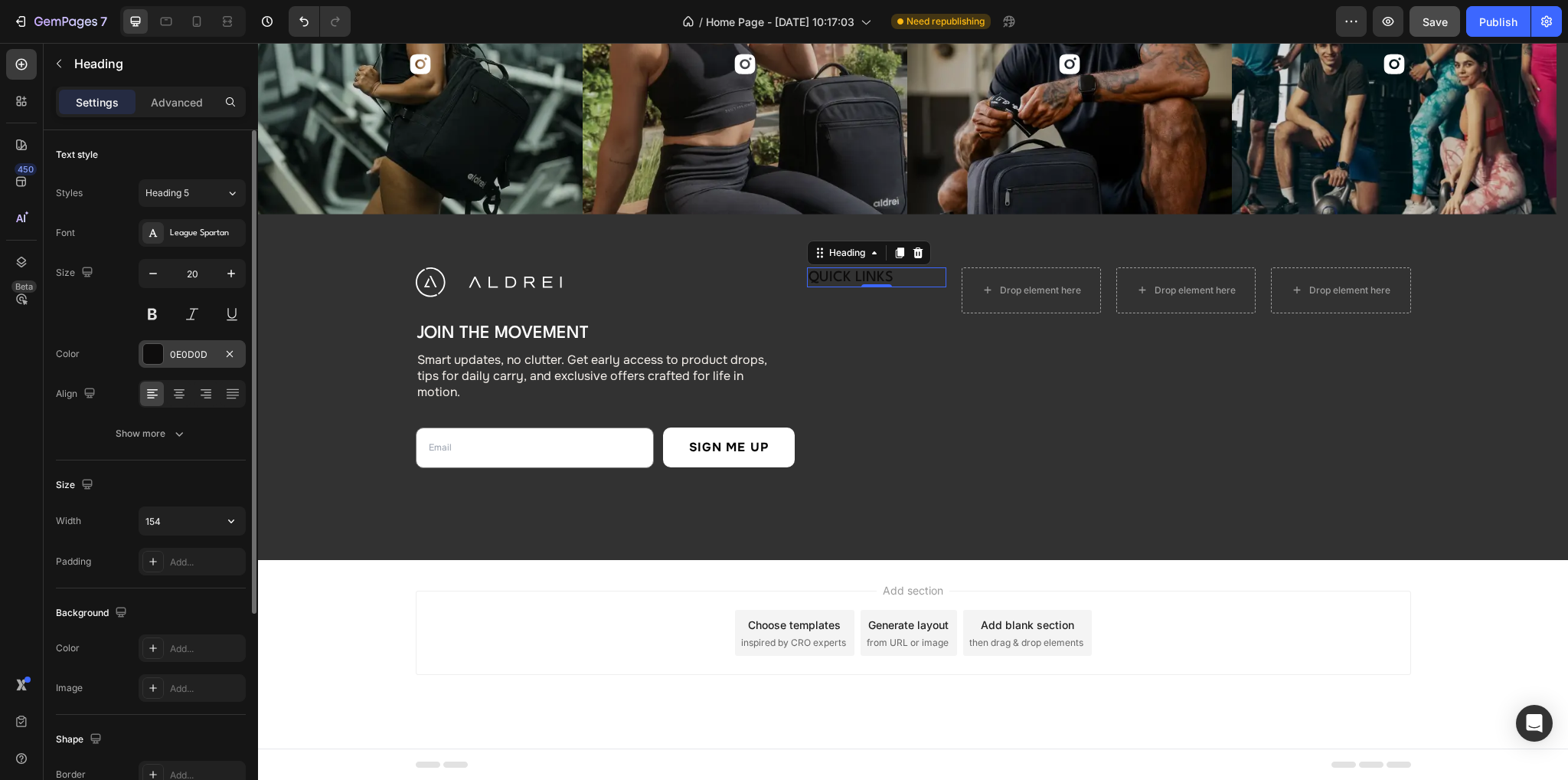
click at [157, 354] on div at bounding box center [153, 353] width 20 height 20
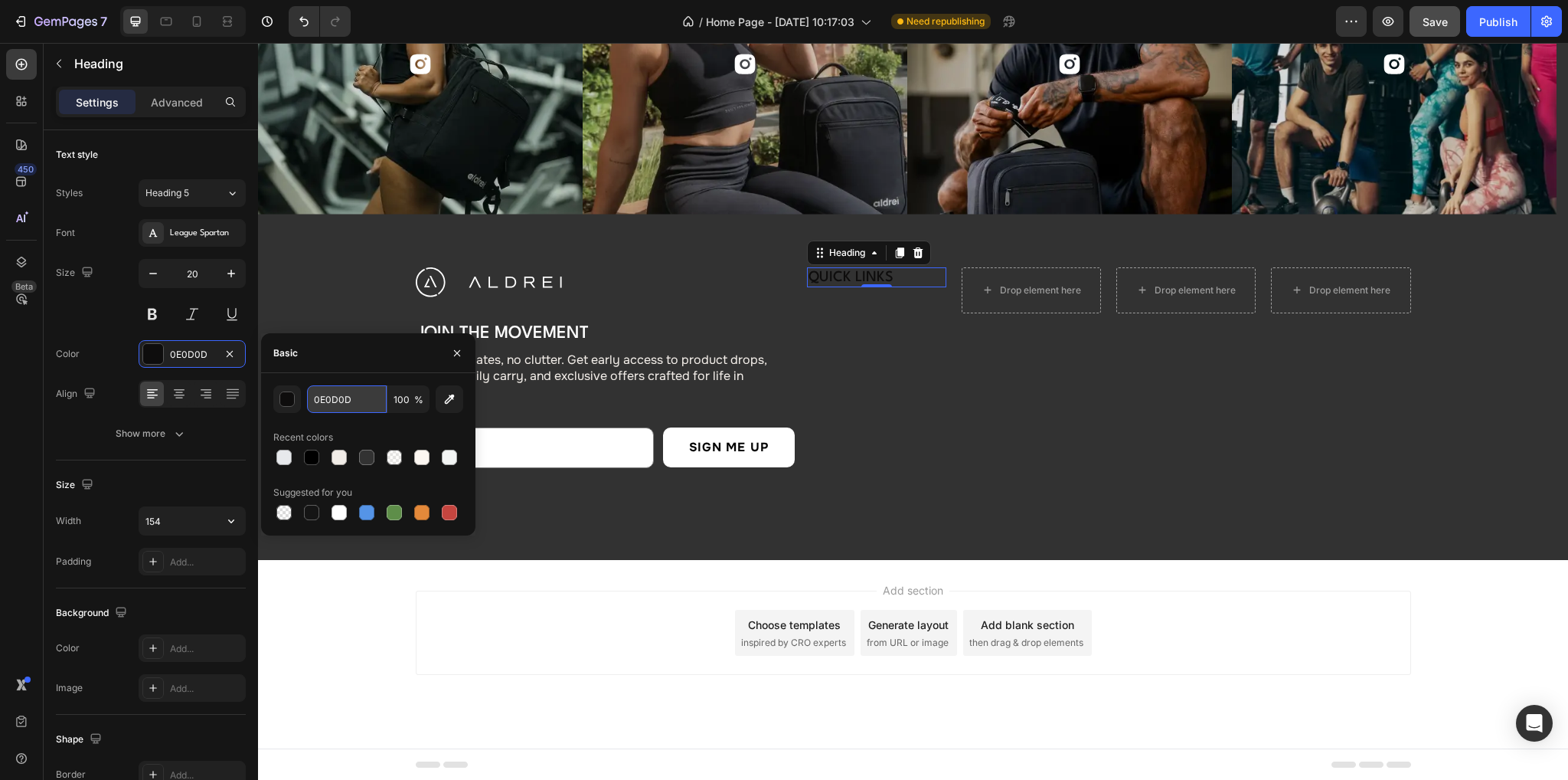
click at [357, 398] on input "0E0D0D" at bounding box center [347, 399] width 80 height 28
paste input "#FFFFFF"
type input "FFFFFF"
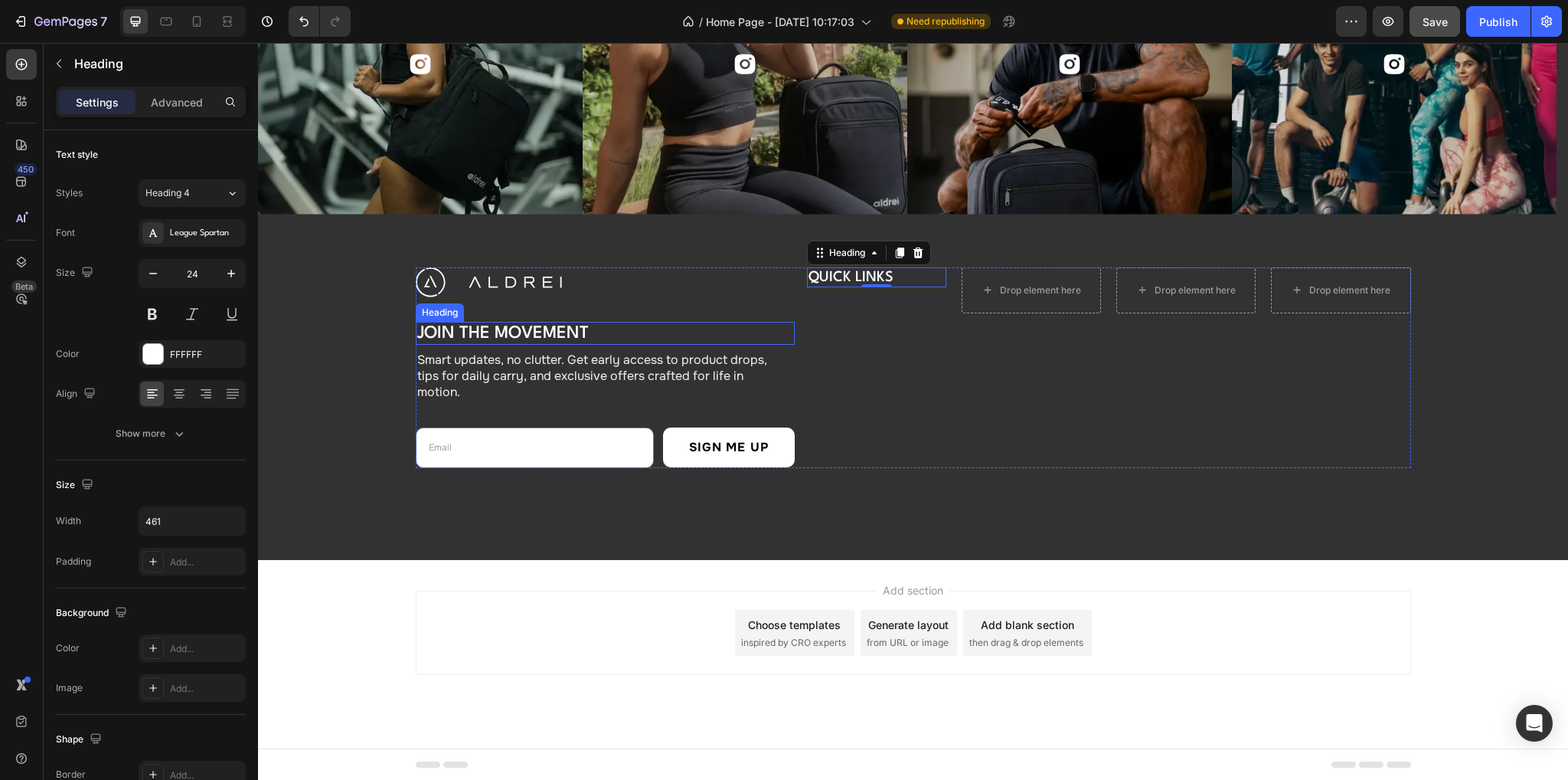
click at [537, 341] on h2 "Join the Movement" at bounding box center [592, 333] width 353 height 23
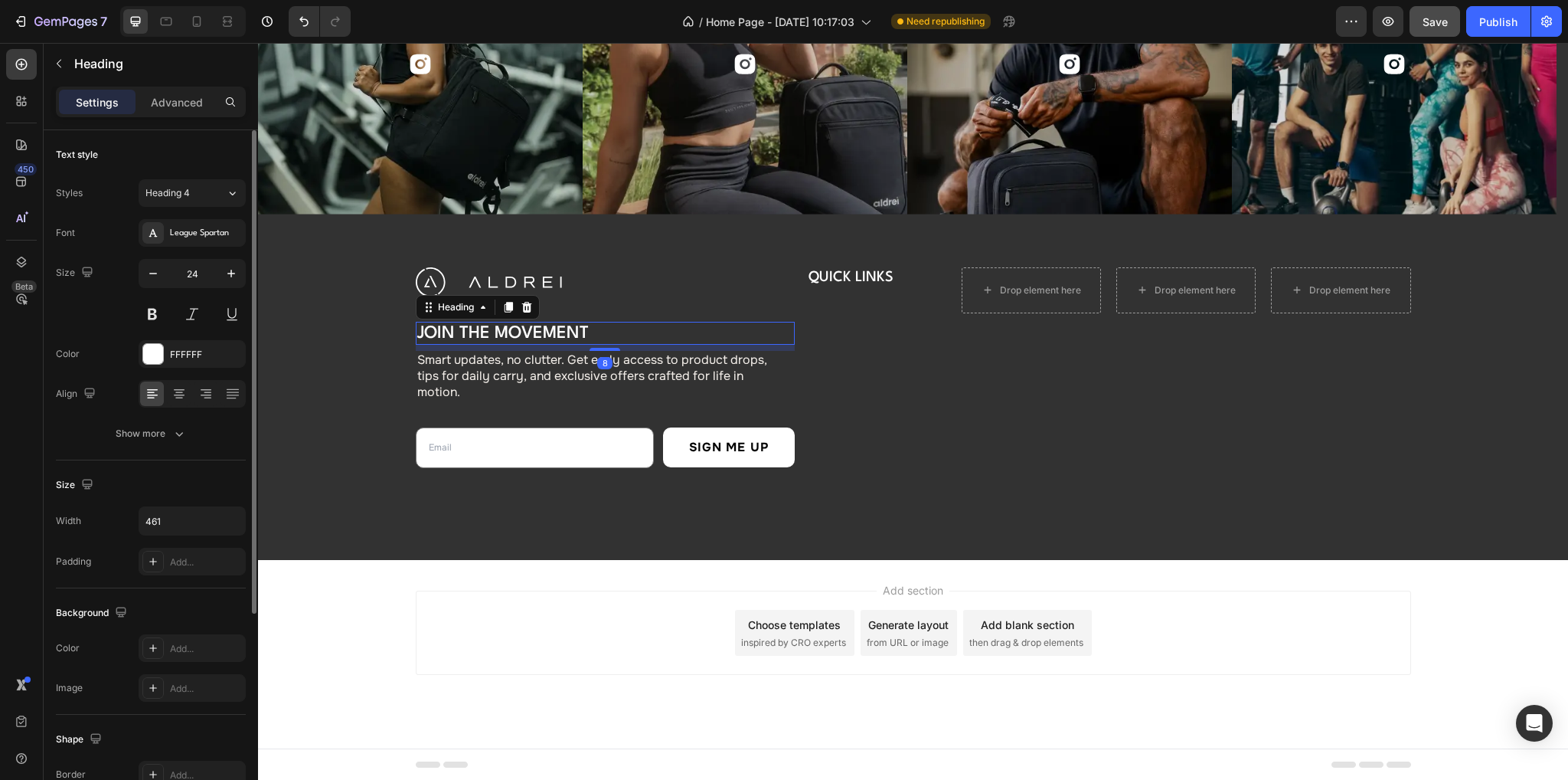
scroll to position [300, 0]
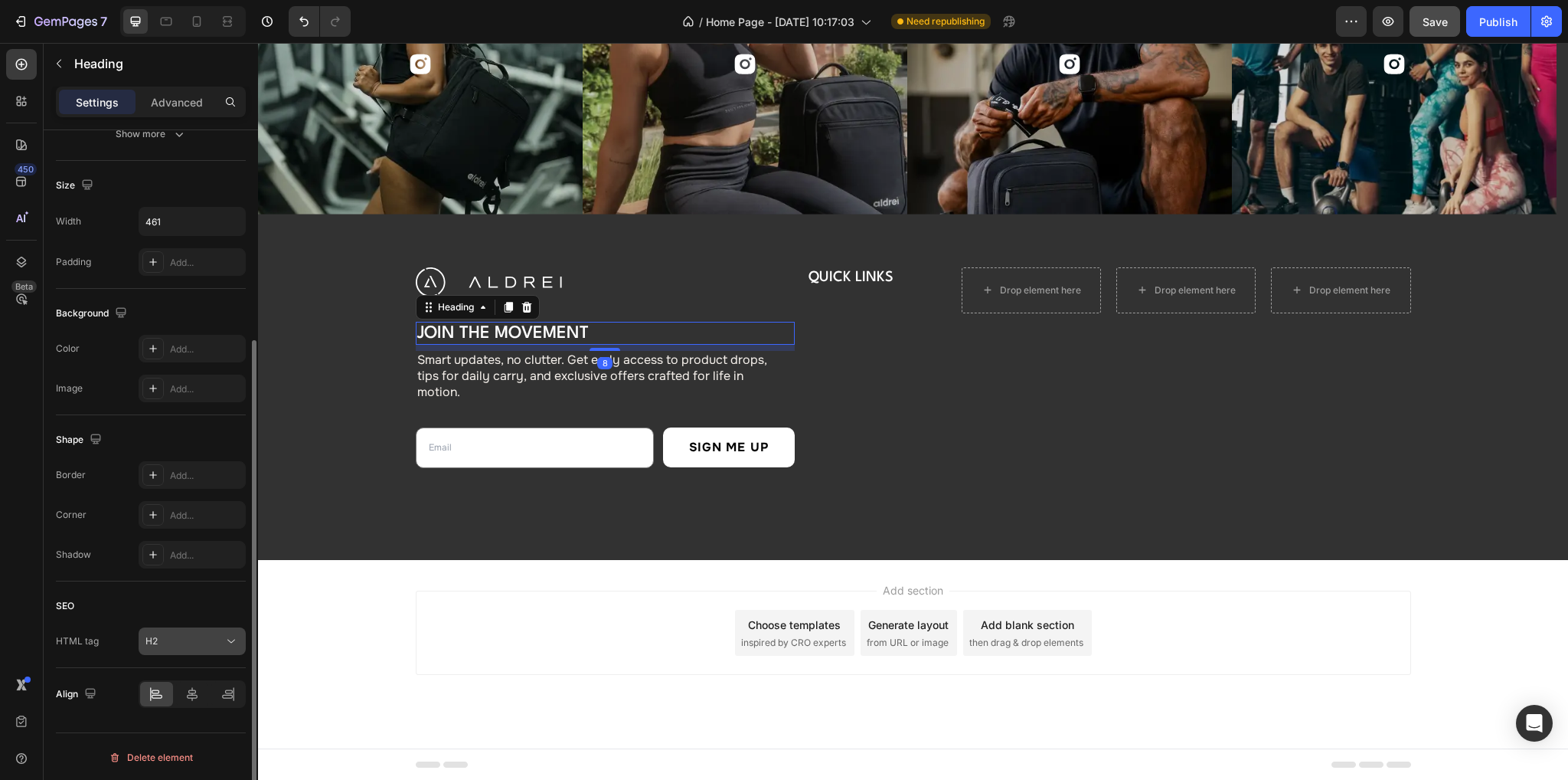
click at [184, 639] on div "H2" at bounding box center [184, 641] width 78 height 14
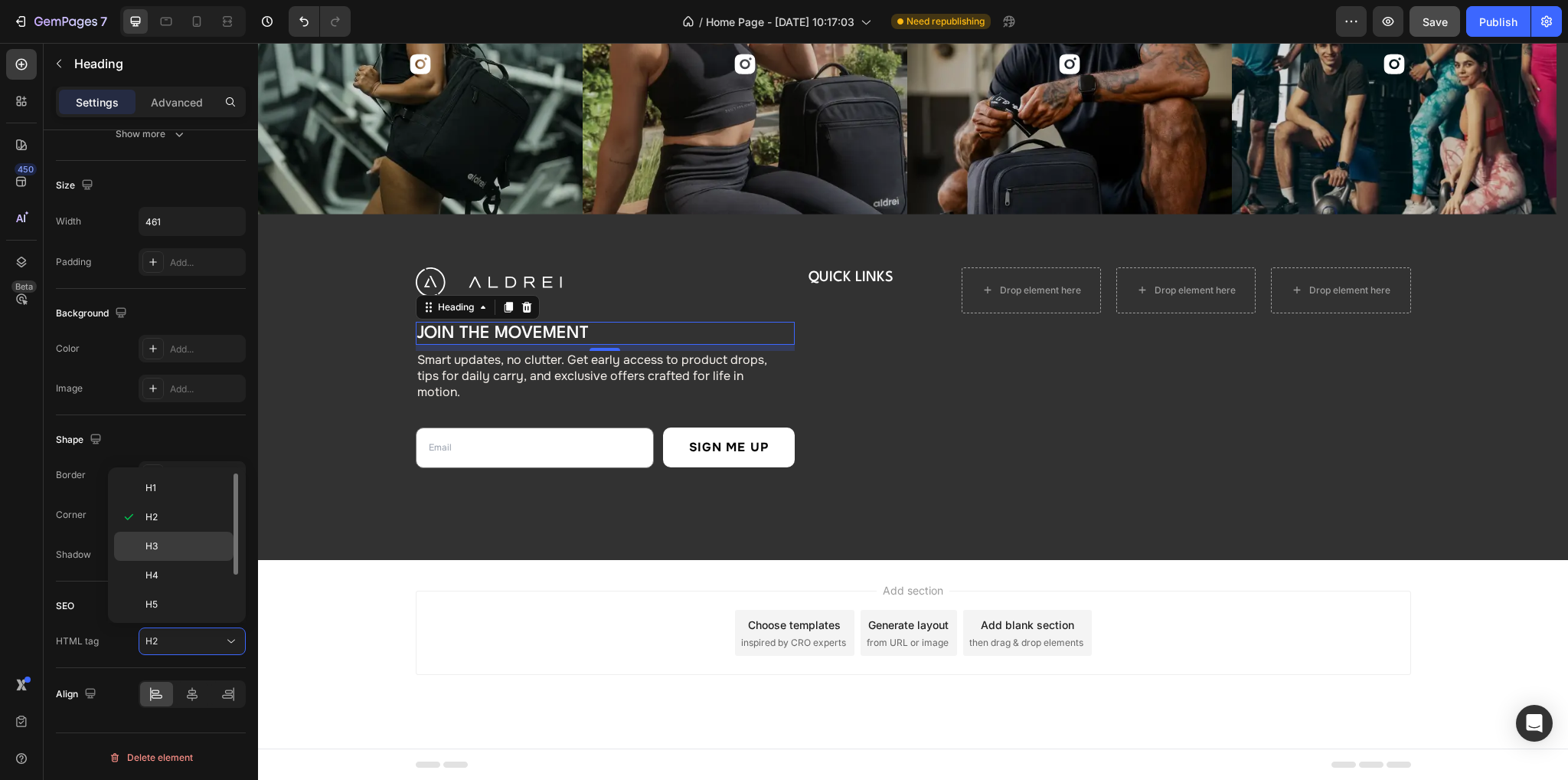
click at [172, 546] on p "H3" at bounding box center [186, 546] width 82 height 14
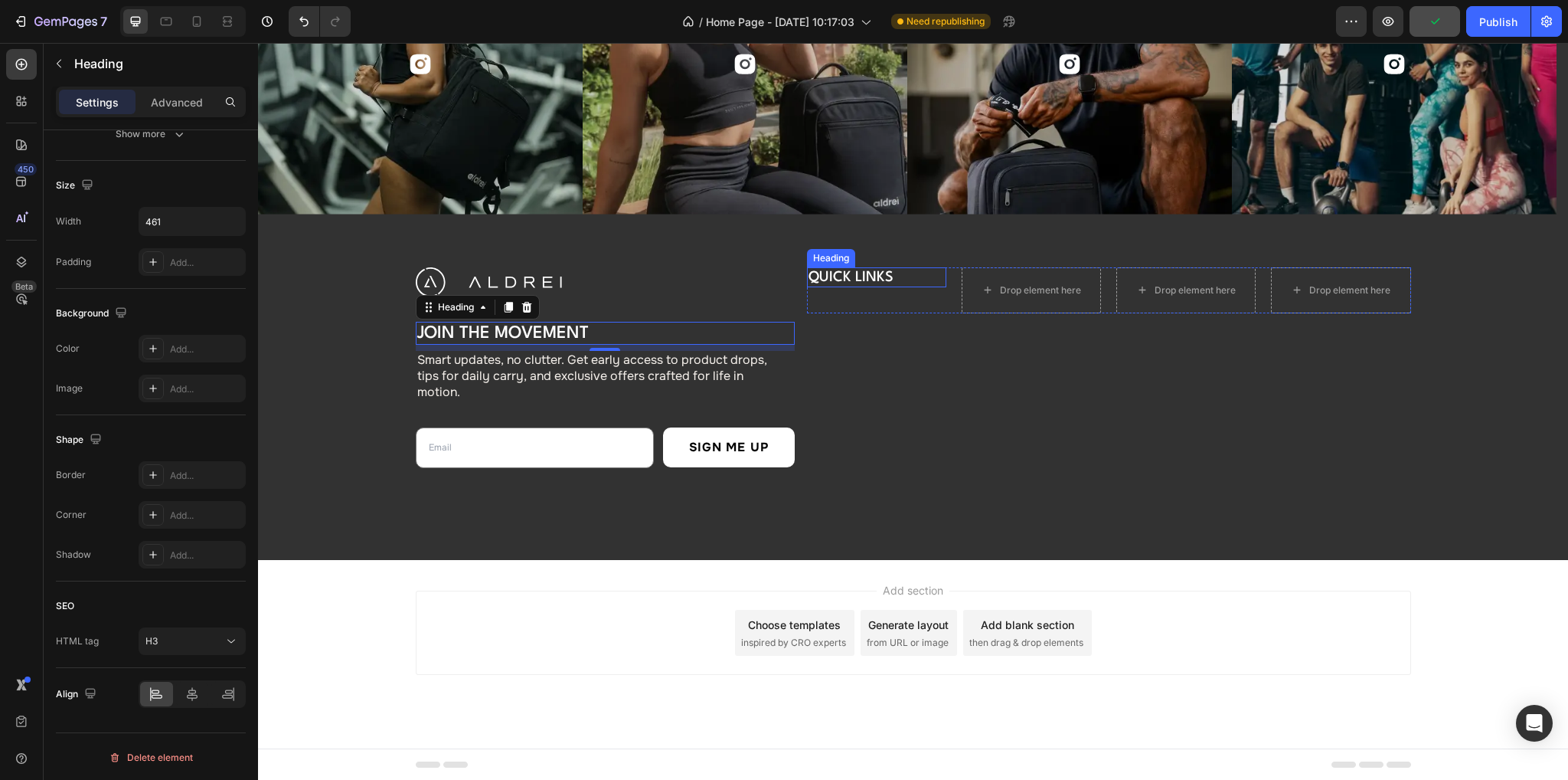
click at [882, 275] on p "QUICK LINKS" at bounding box center [865, 277] width 115 height 17
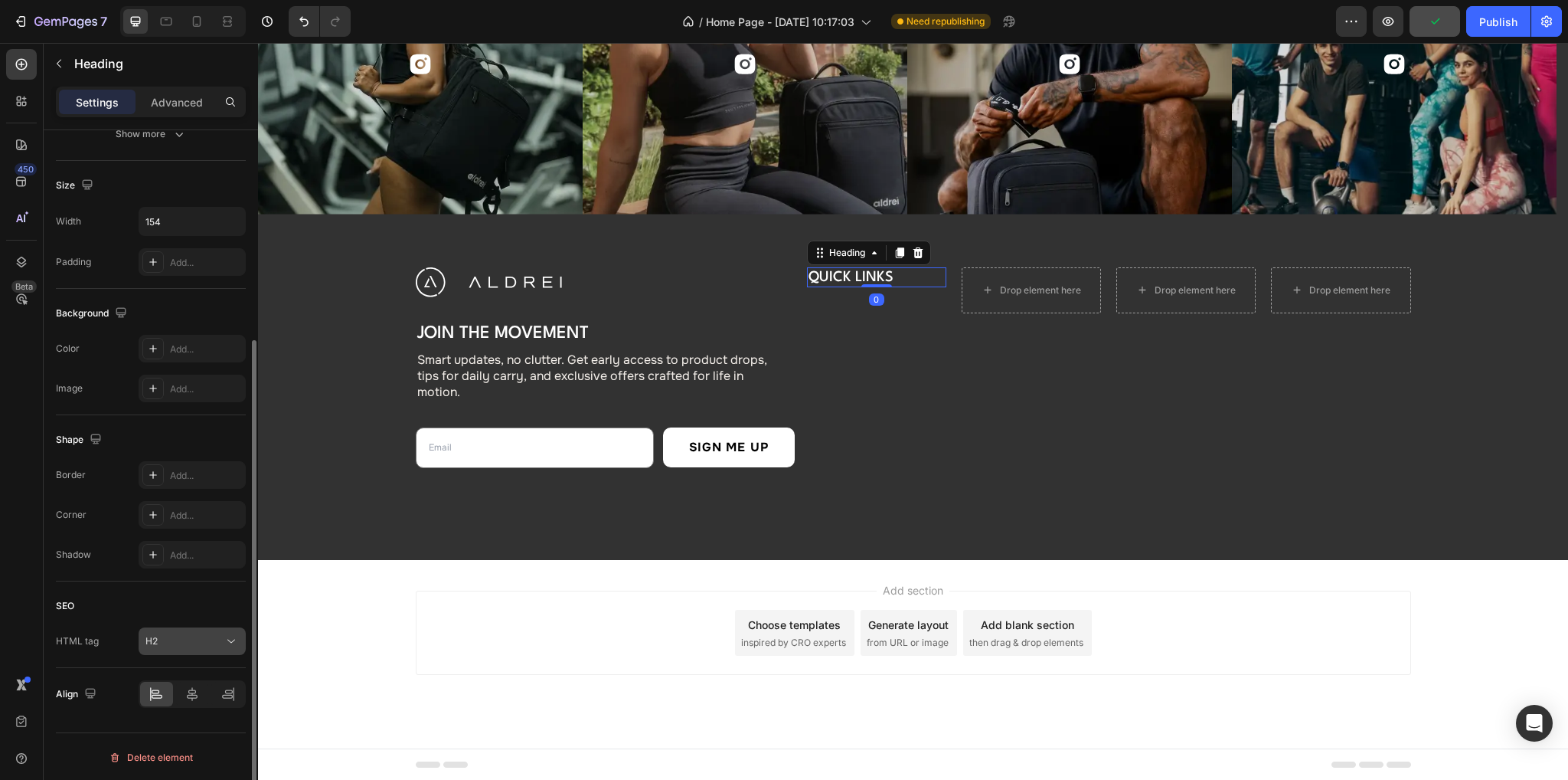
click at [190, 629] on button "H2" at bounding box center [192, 641] width 107 height 28
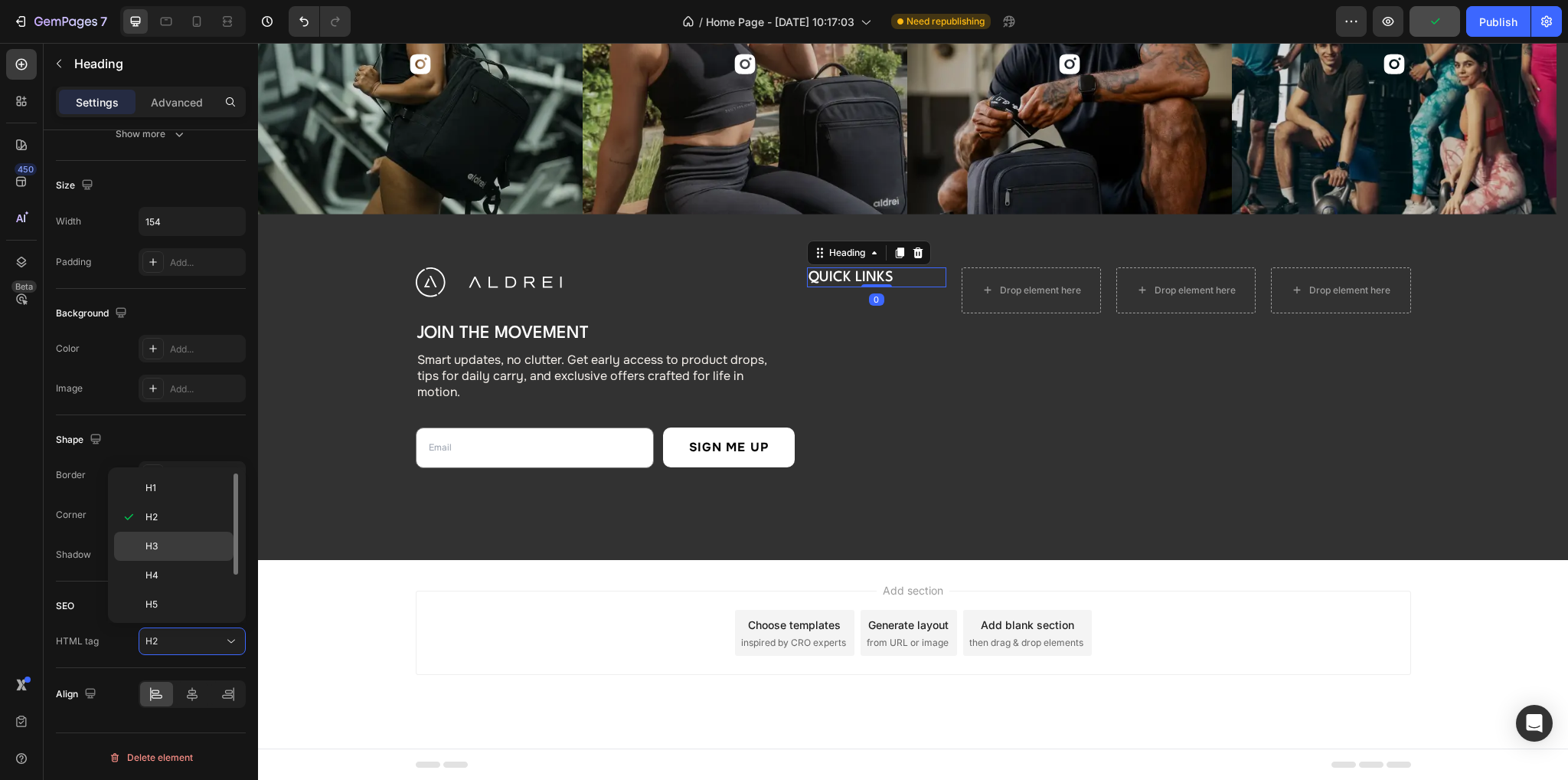
drag, startPoint x: 159, startPoint y: 540, endPoint x: 263, endPoint y: 473, distance: 123.7
click at [159, 540] on p "H3" at bounding box center [186, 546] width 82 height 14
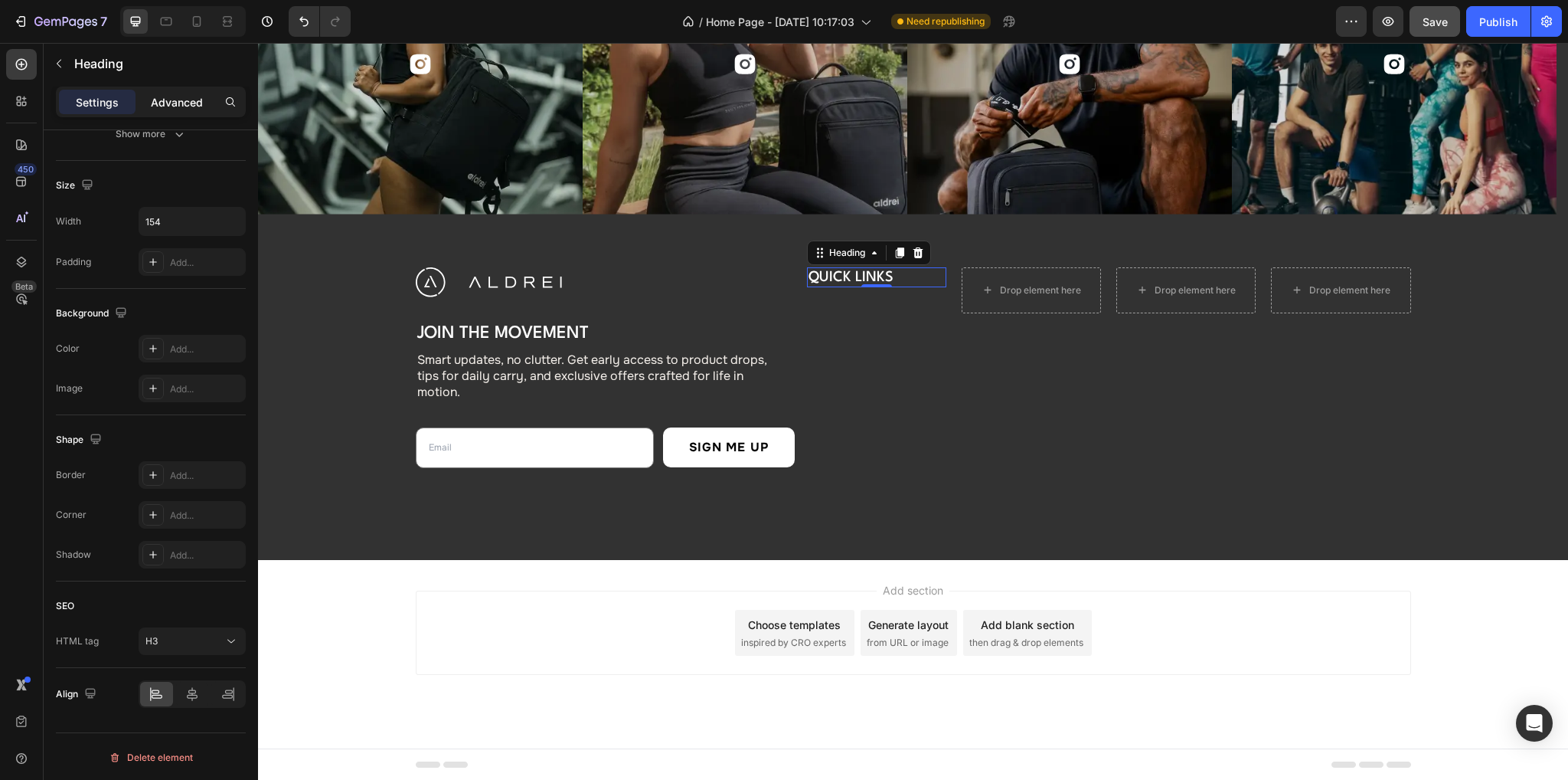
click at [167, 104] on p "Advanced" at bounding box center [176, 102] width 52 height 16
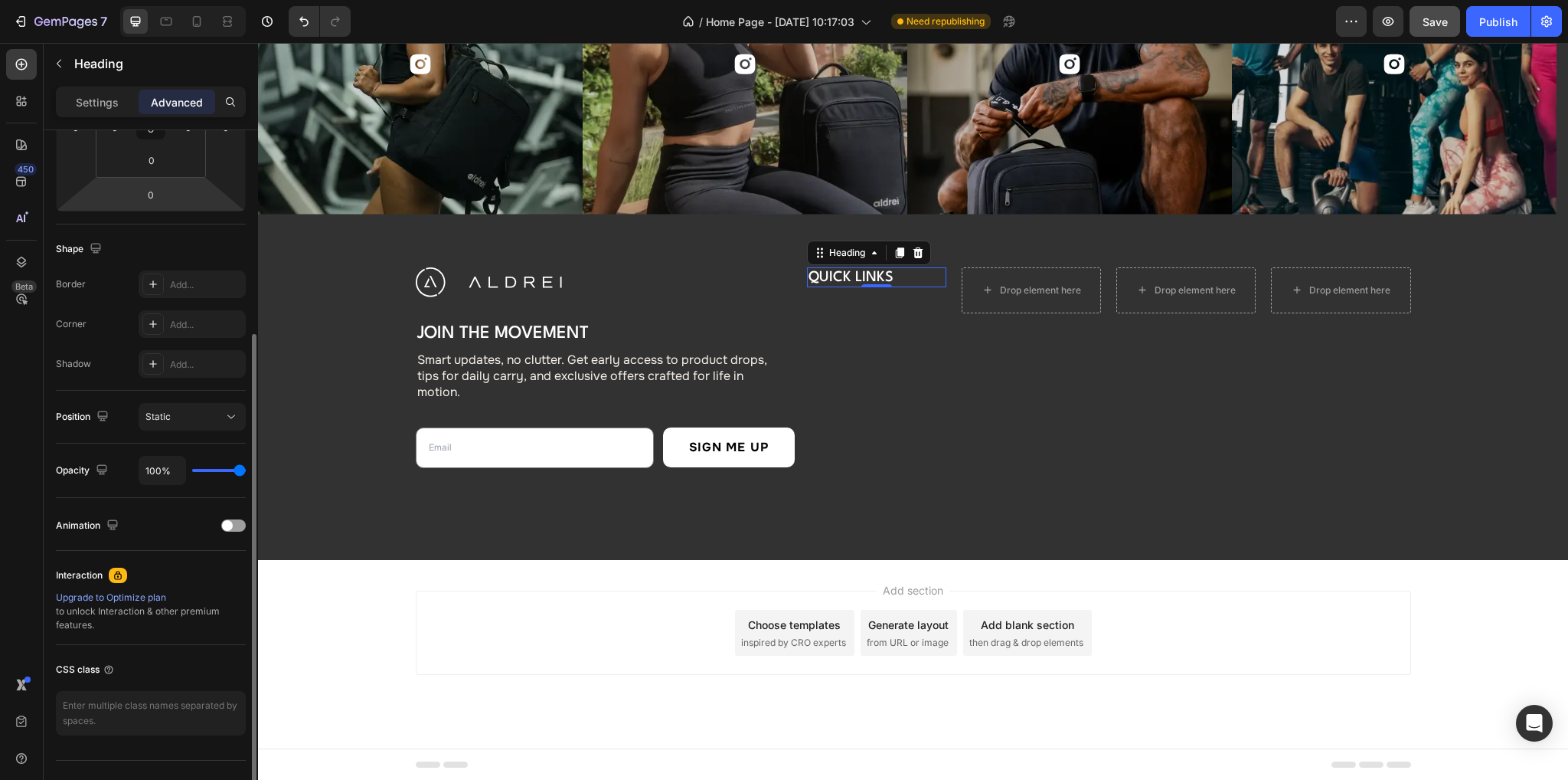
scroll to position [69, 0]
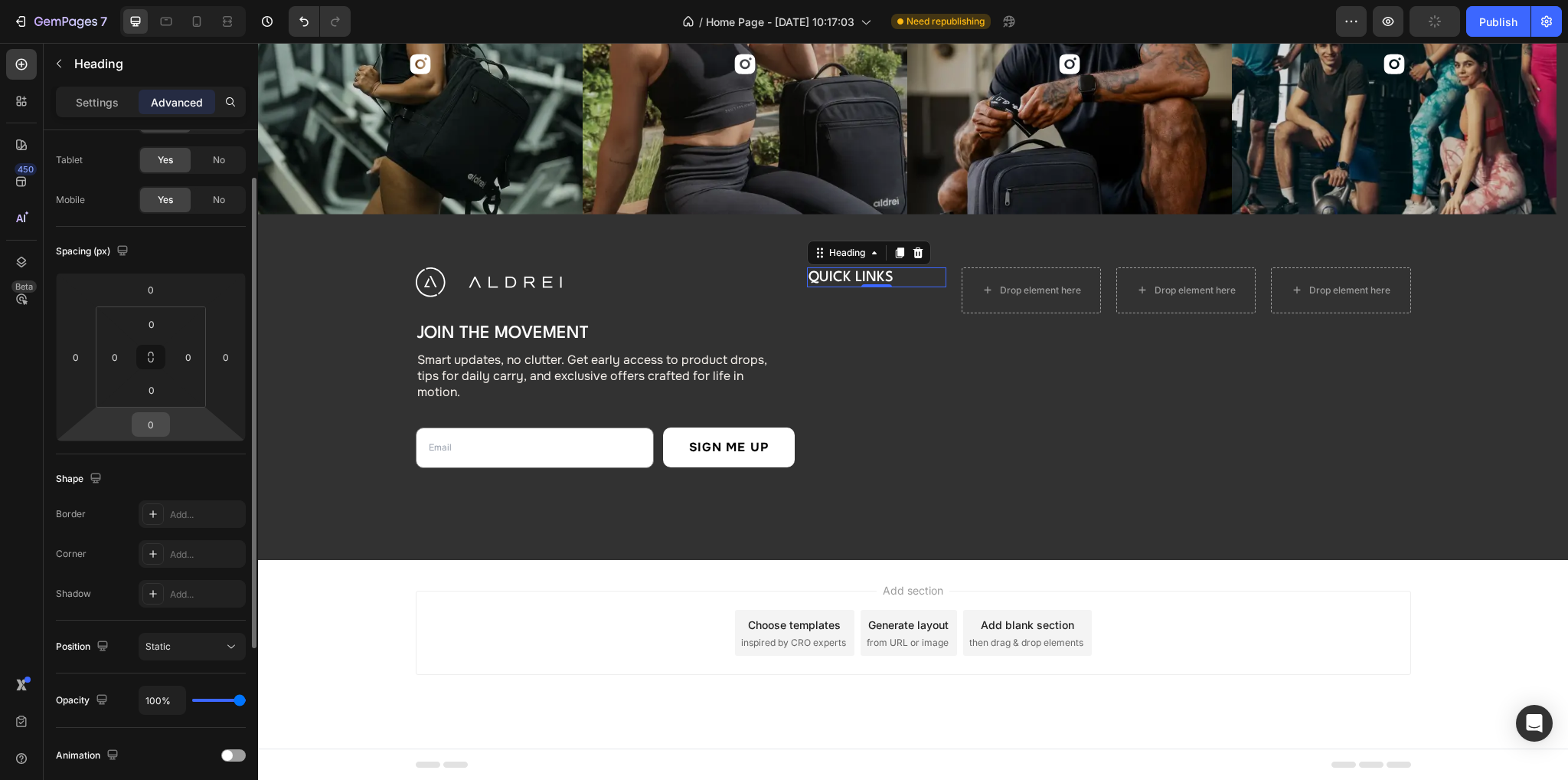
click at [162, 423] on input "0" at bounding box center [151, 424] width 30 height 23
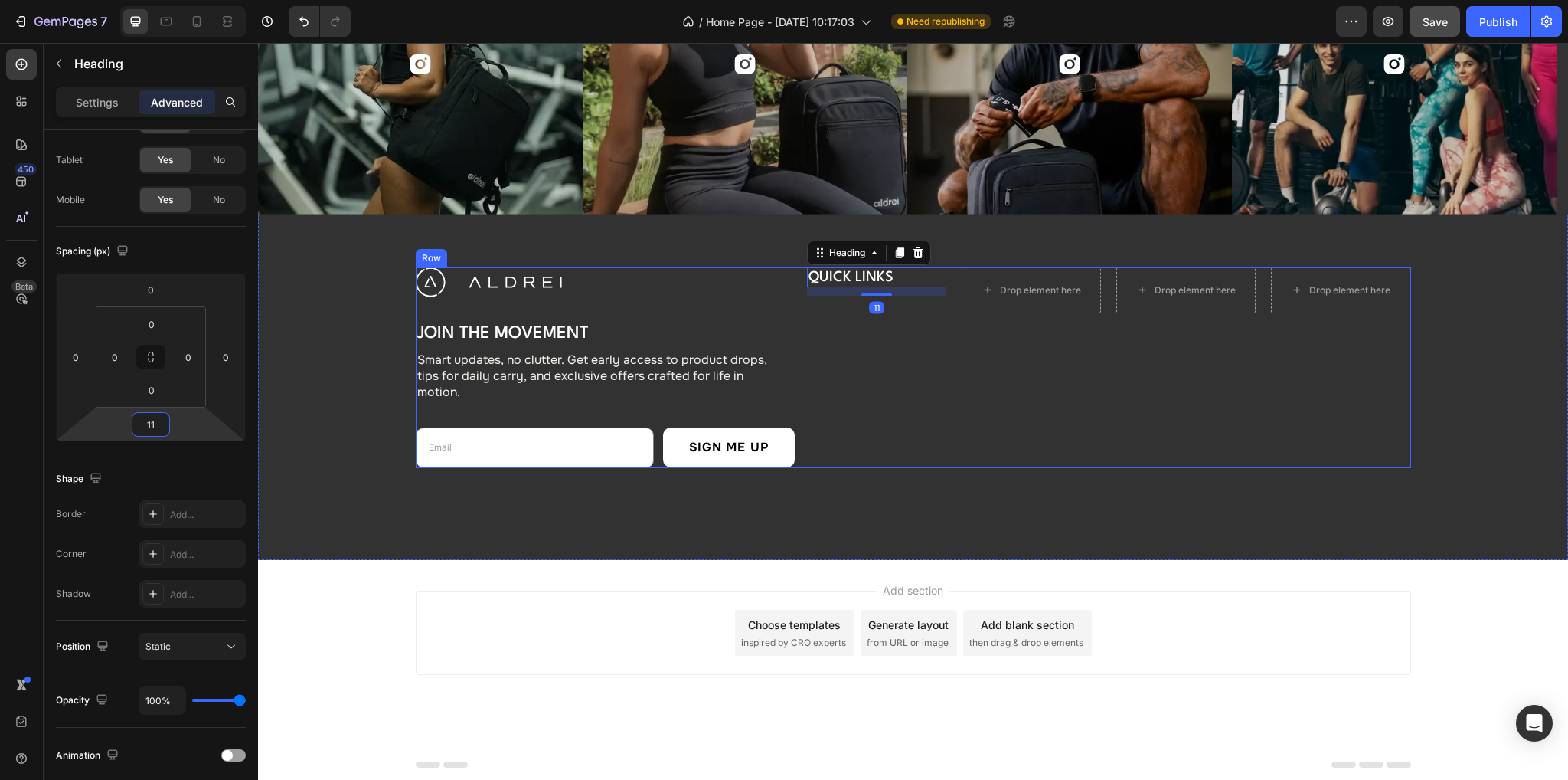
type input "11"
click at [62, 59] on icon "button" at bounding box center [59, 64] width 12 height 12
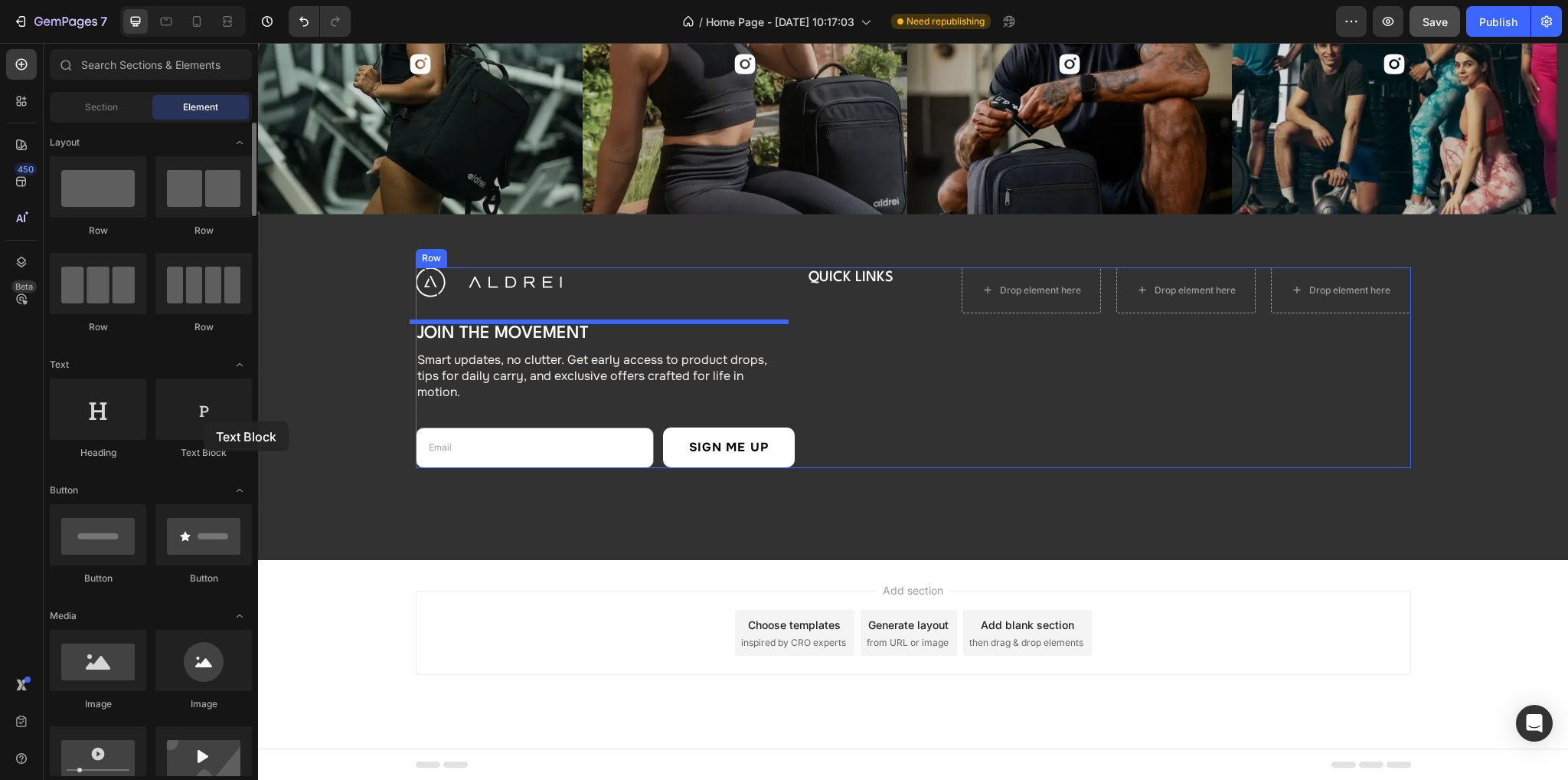
drag, startPoint x: 205, startPoint y: 415, endPoint x: 204, endPoint y: 351, distance: 64.0
click at [202, 412] on div at bounding box center [204, 409] width 97 height 62
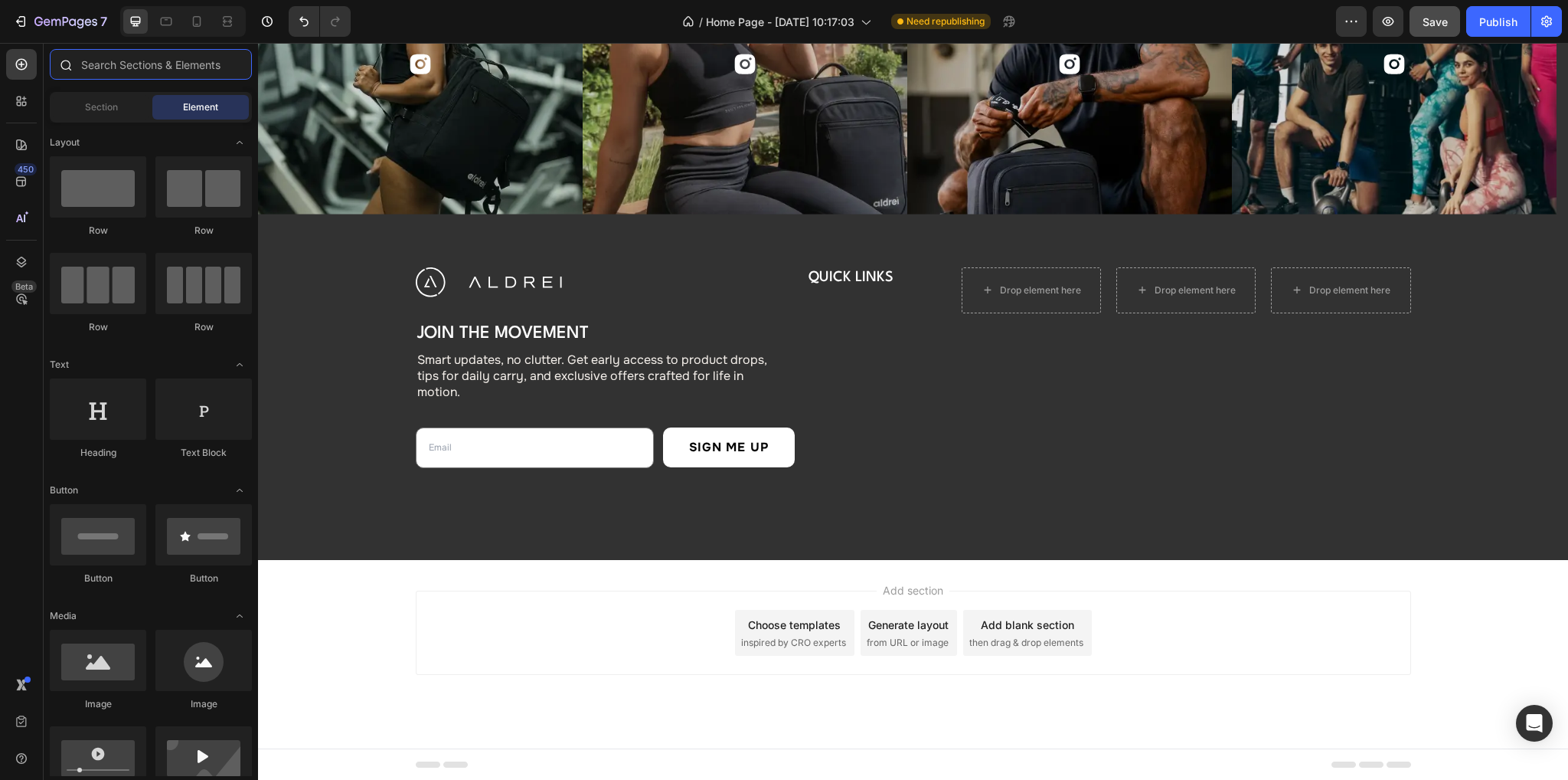
click at [149, 71] on input "text" at bounding box center [150, 65] width 202 height 30
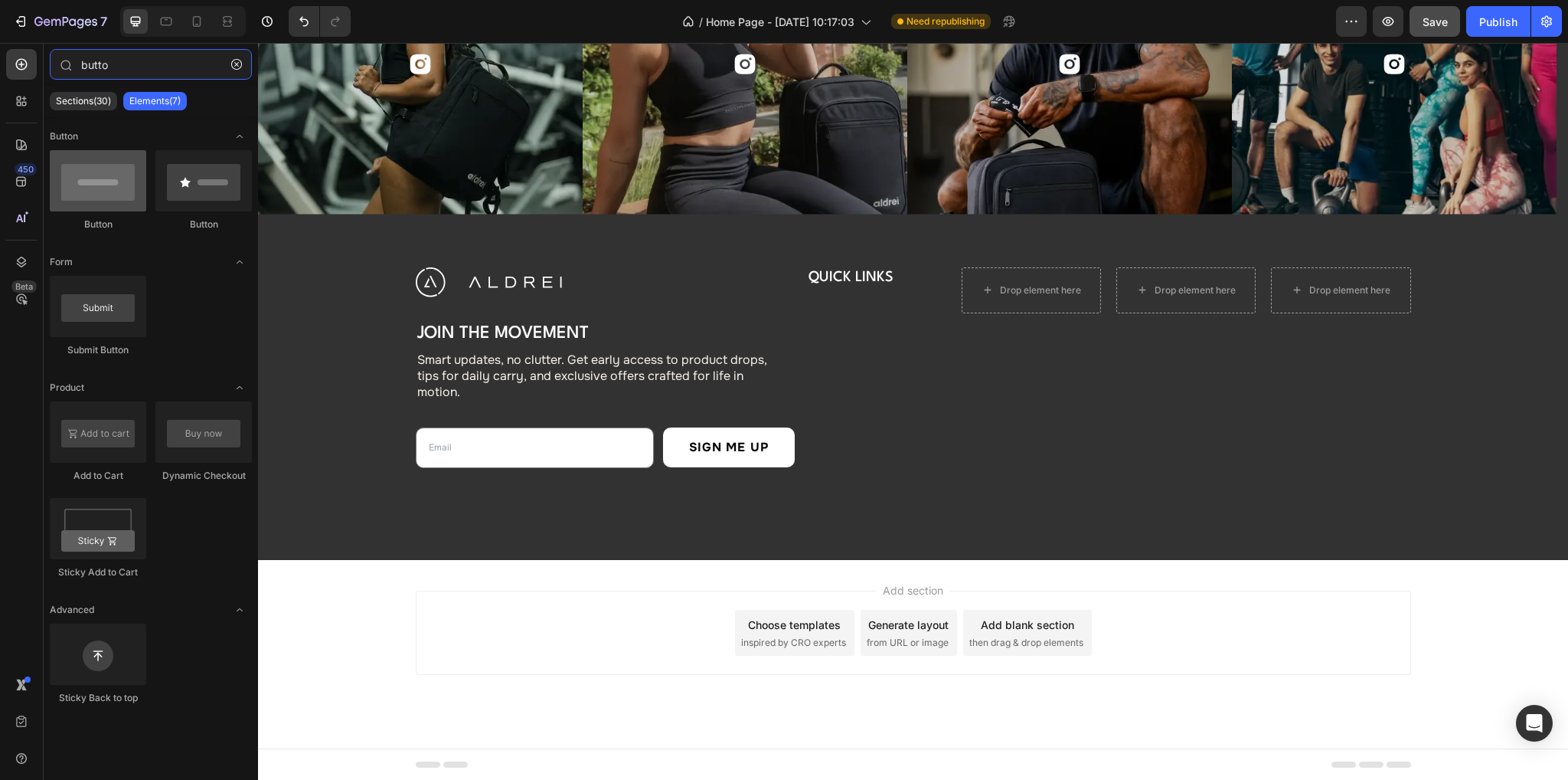
type input "butto"
drag, startPoint x: 496, startPoint y: 250, endPoint x: 853, endPoint y: 285, distance: 358.7
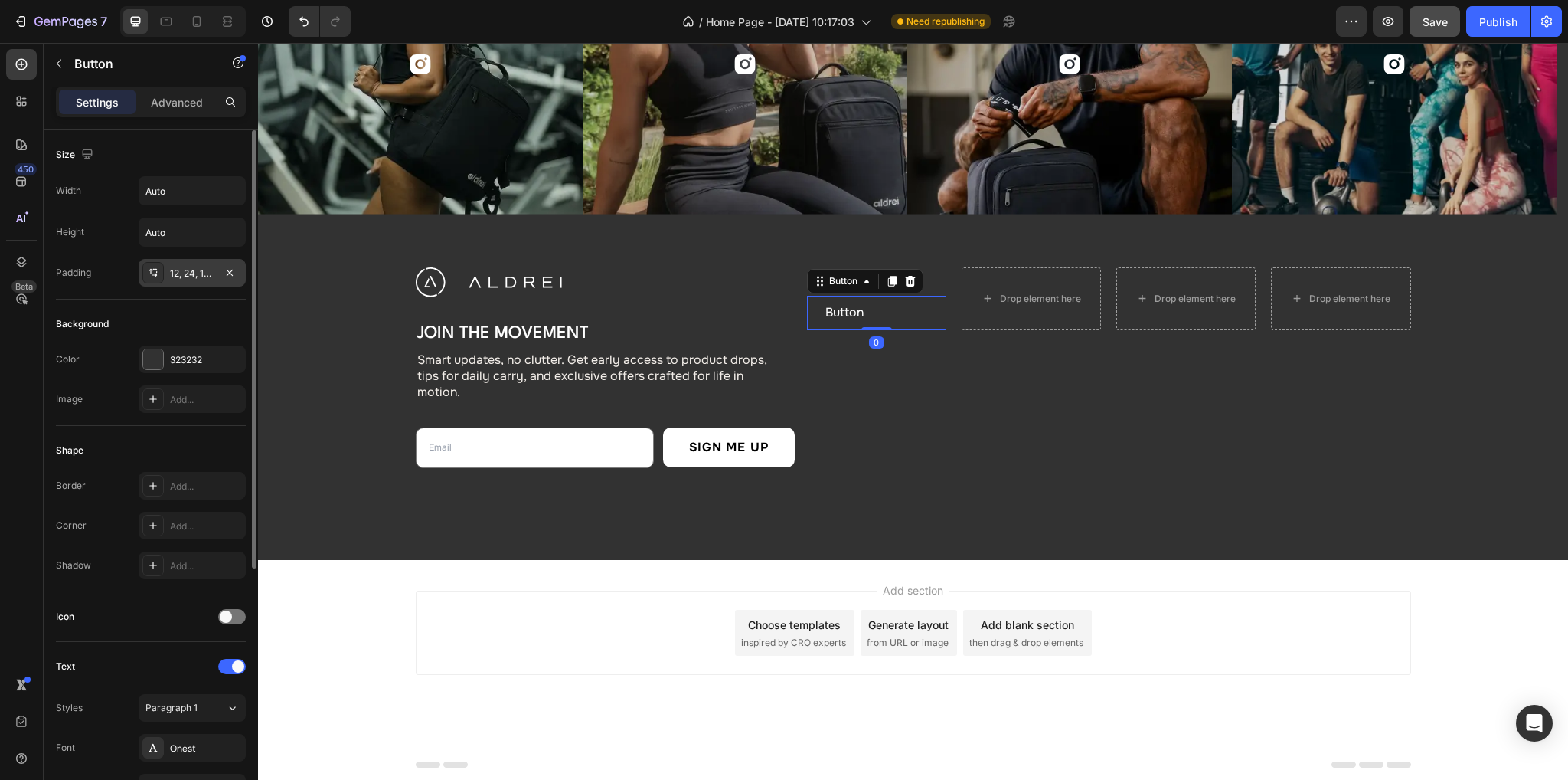
drag, startPoint x: 194, startPoint y: 286, endPoint x: 209, endPoint y: 267, distance: 24.2
click at [194, 426] on div "Size Width Auto Height Auto Padding 12, 24, 12, 24" at bounding box center [151, 509] width 190 height 166
click at [177, 270] on div "12, 24, 12, 24" at bounding box center [192, 273] width 45 height 14
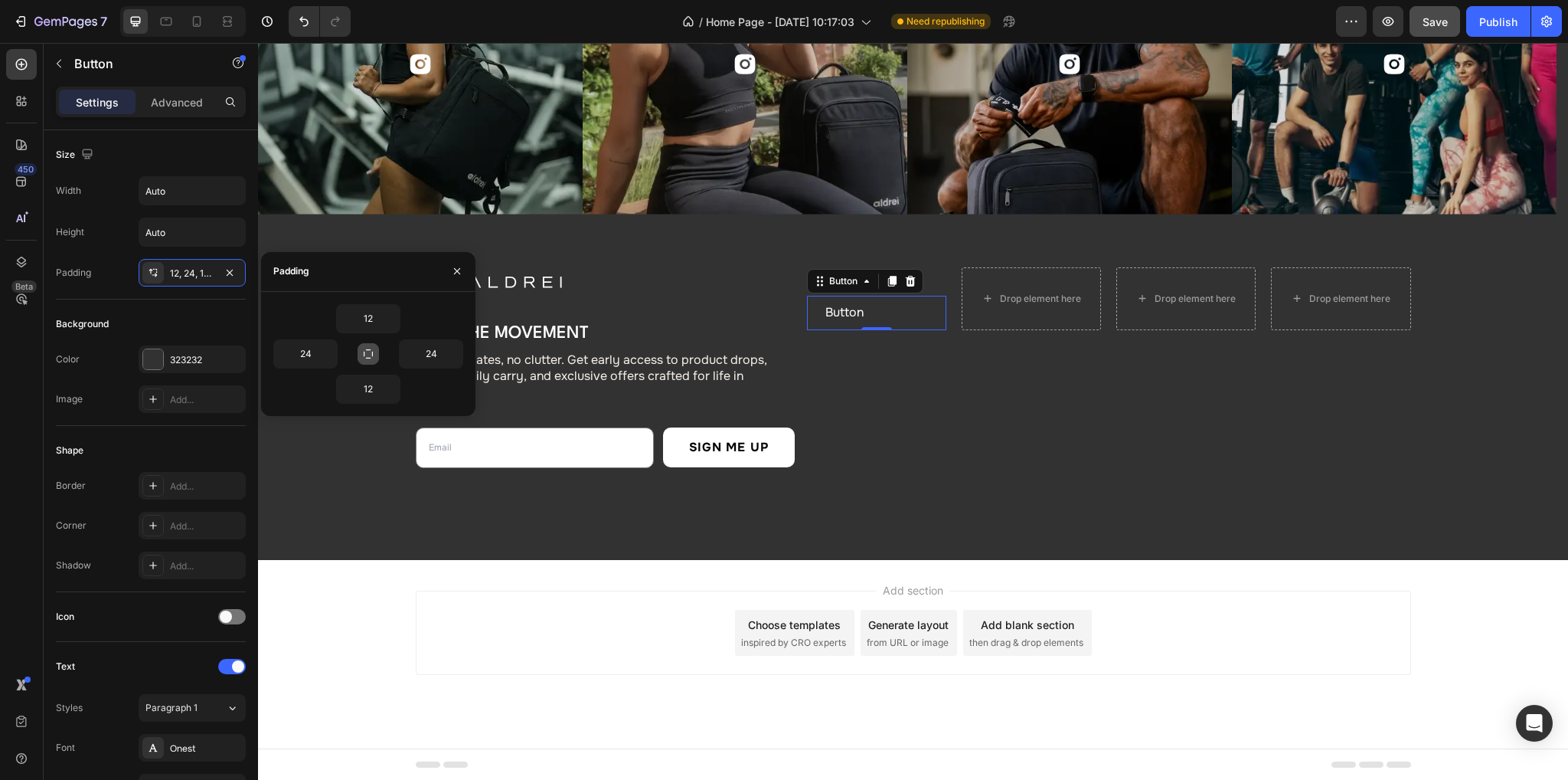
click at [368, 355] on icon "button" at bounding box center [368, 353] width 12 height 12
type input "12"
click at [375, 315] on input "12" at bounding box center [368, 318] width 63 height 28
type input "0"
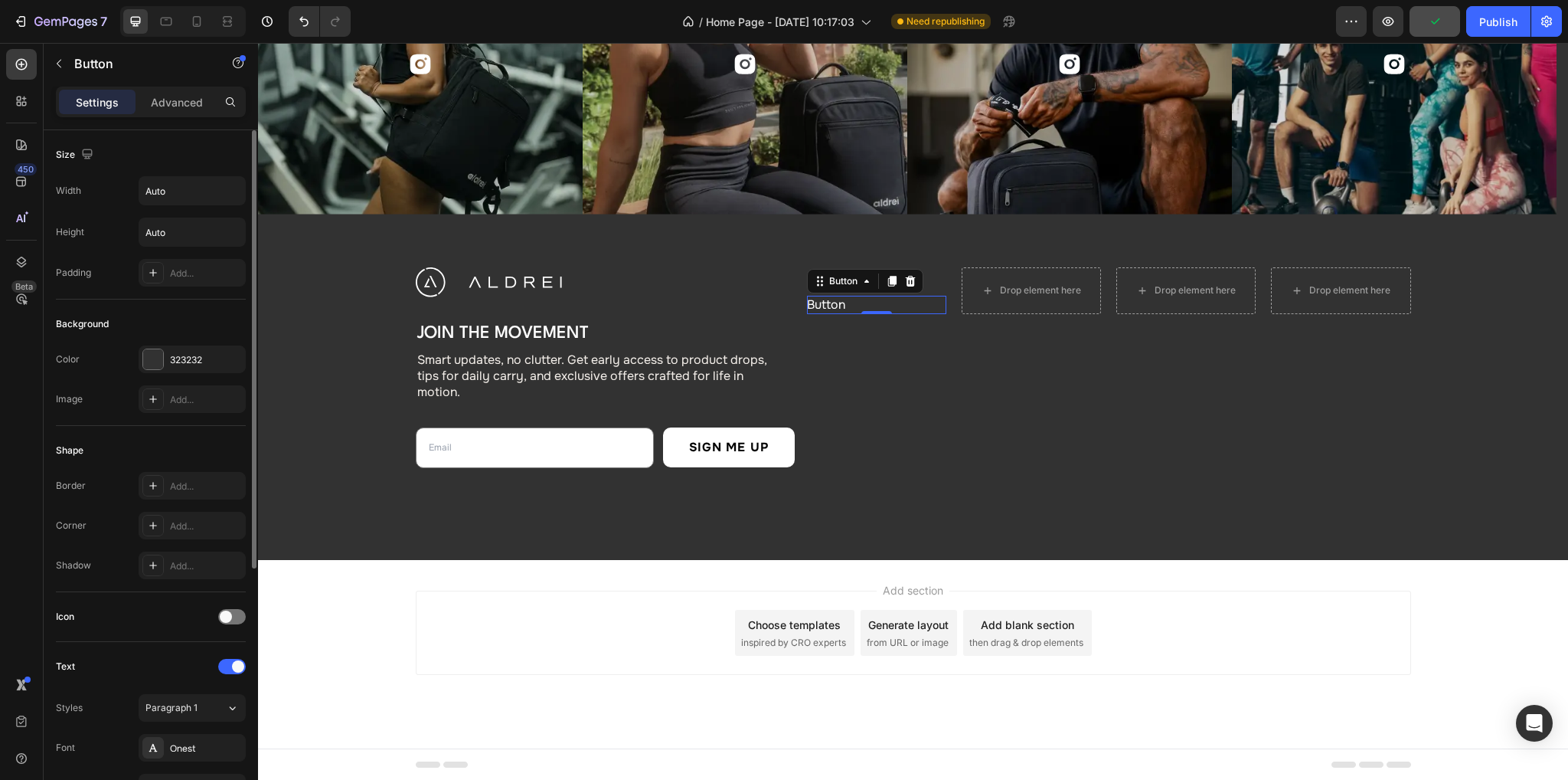
click at [131, 426] on div "Size Width Auto Height Auto Padding Add..." at bounding box center [151, 509] width 190 height 166
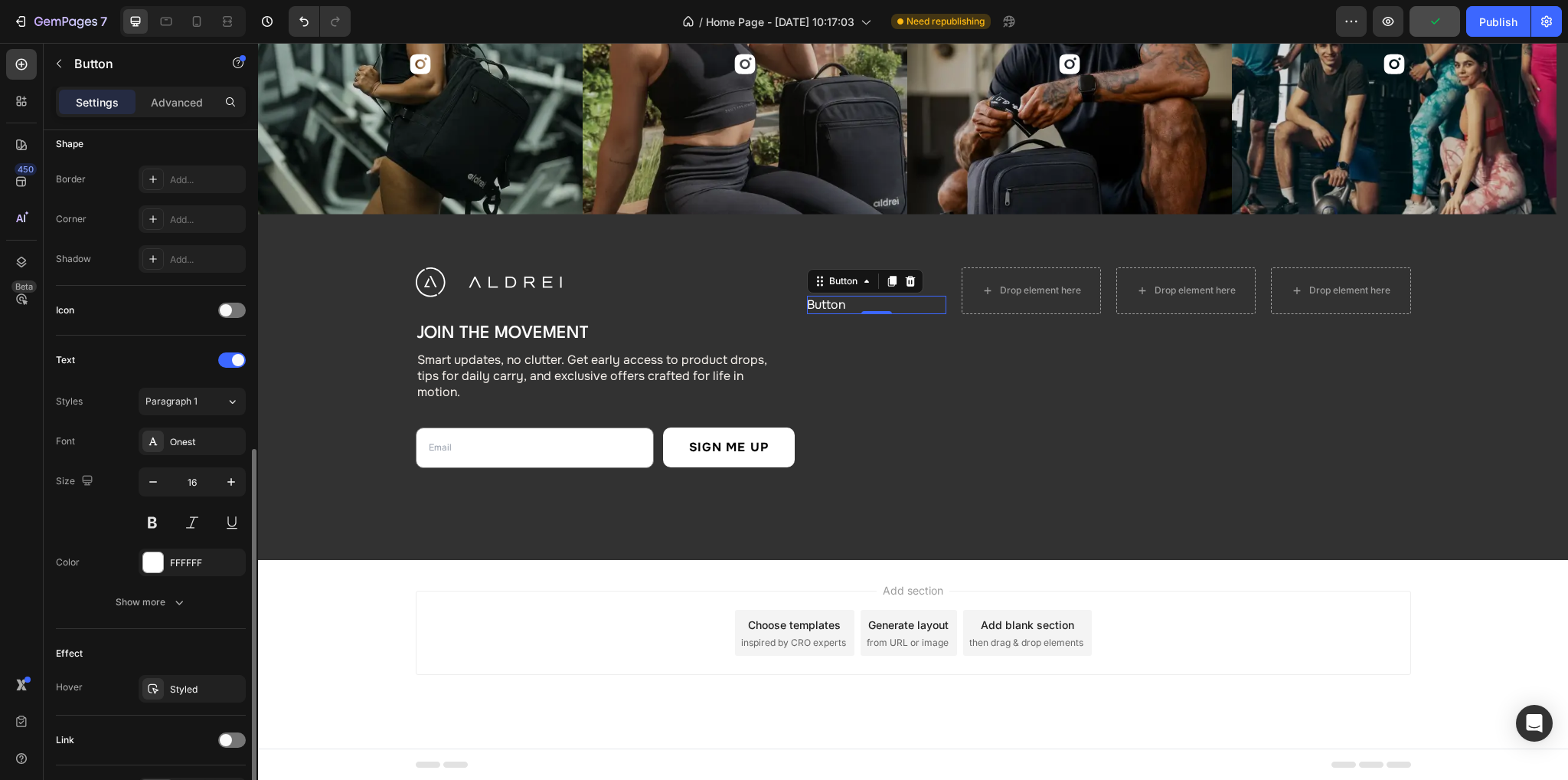
scroll to position [402, 0]
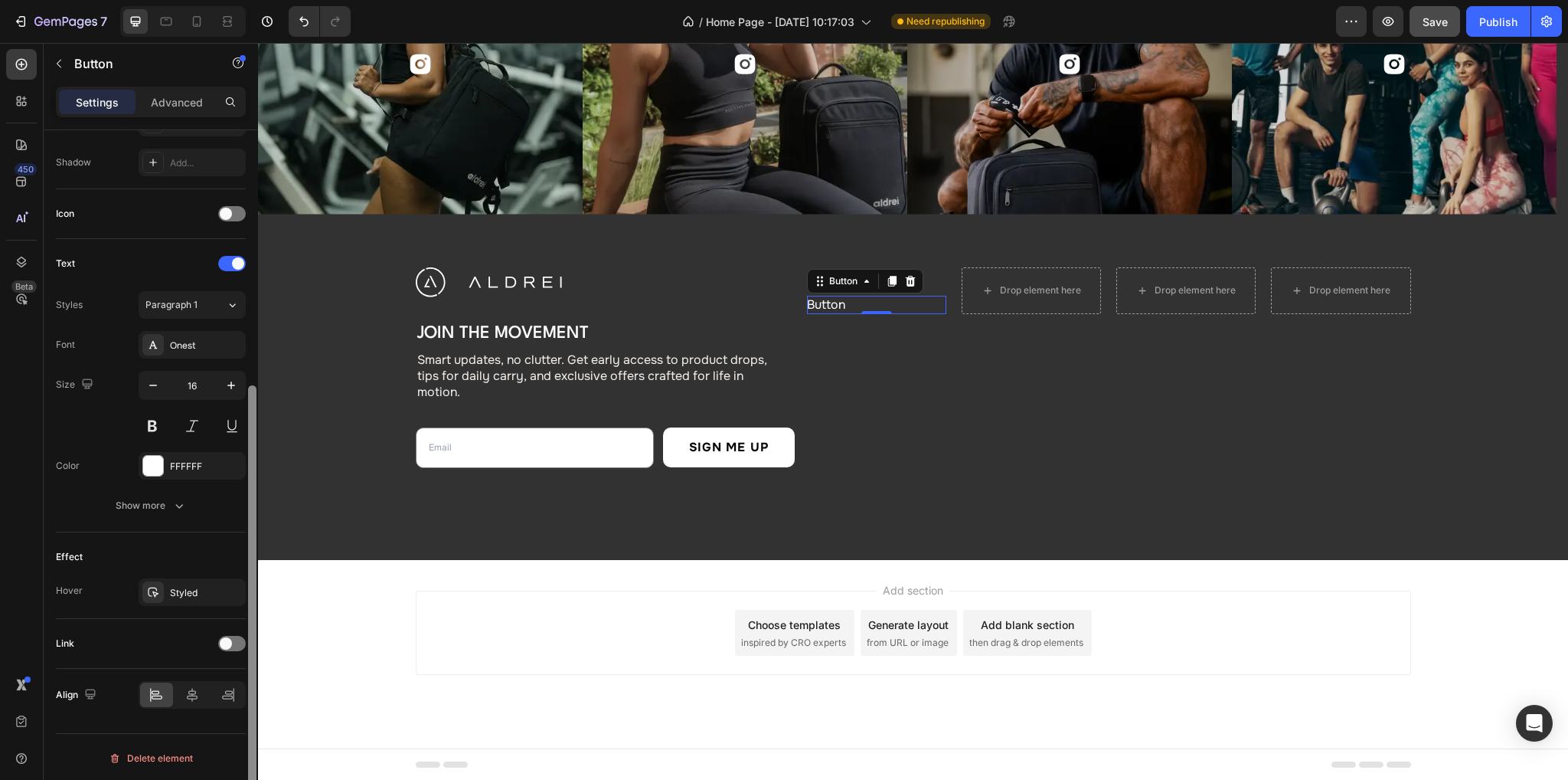
drag, startPoint x: 227, startPoint y: 641, endPoint x: 254, endPoint y: 708, distance: 72.2
click at [227, 643] on span at bounding box center [226, 642] width 12 height 12
click at [189, 715] on div "Add..." at bounding box center [206, 722] width 72 height 14
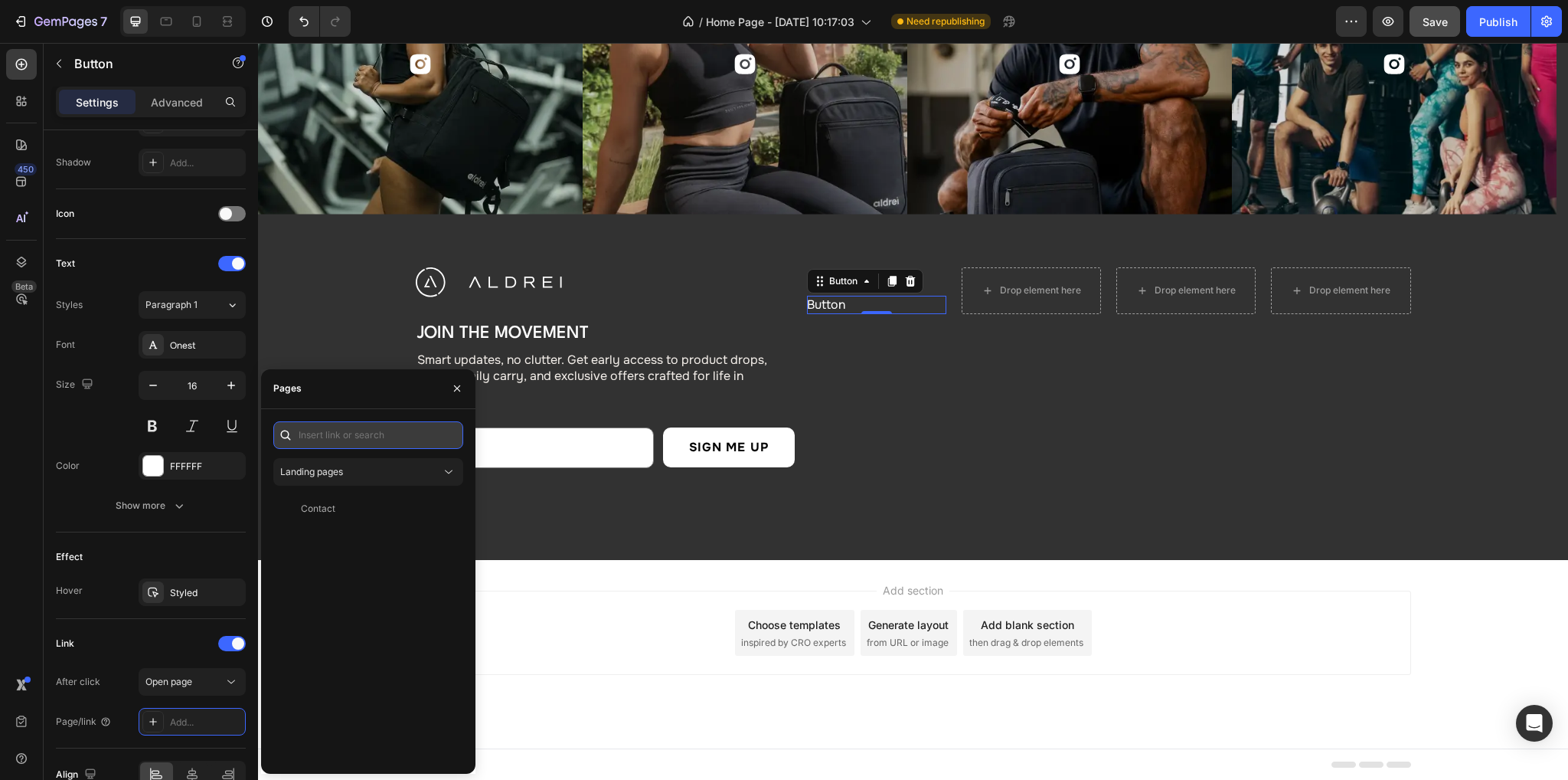
click at [335, 438] on input "text" at bounding box center [368, 435] width 190 height 28
type input "#"
drag, startPoint x: 307, startPoint y: 466, endPoint x: 313, endPoint y: 485, distance: 19.9
click at [306, 470] on div "#" at bounding box center [365, 472] width 172 height 14
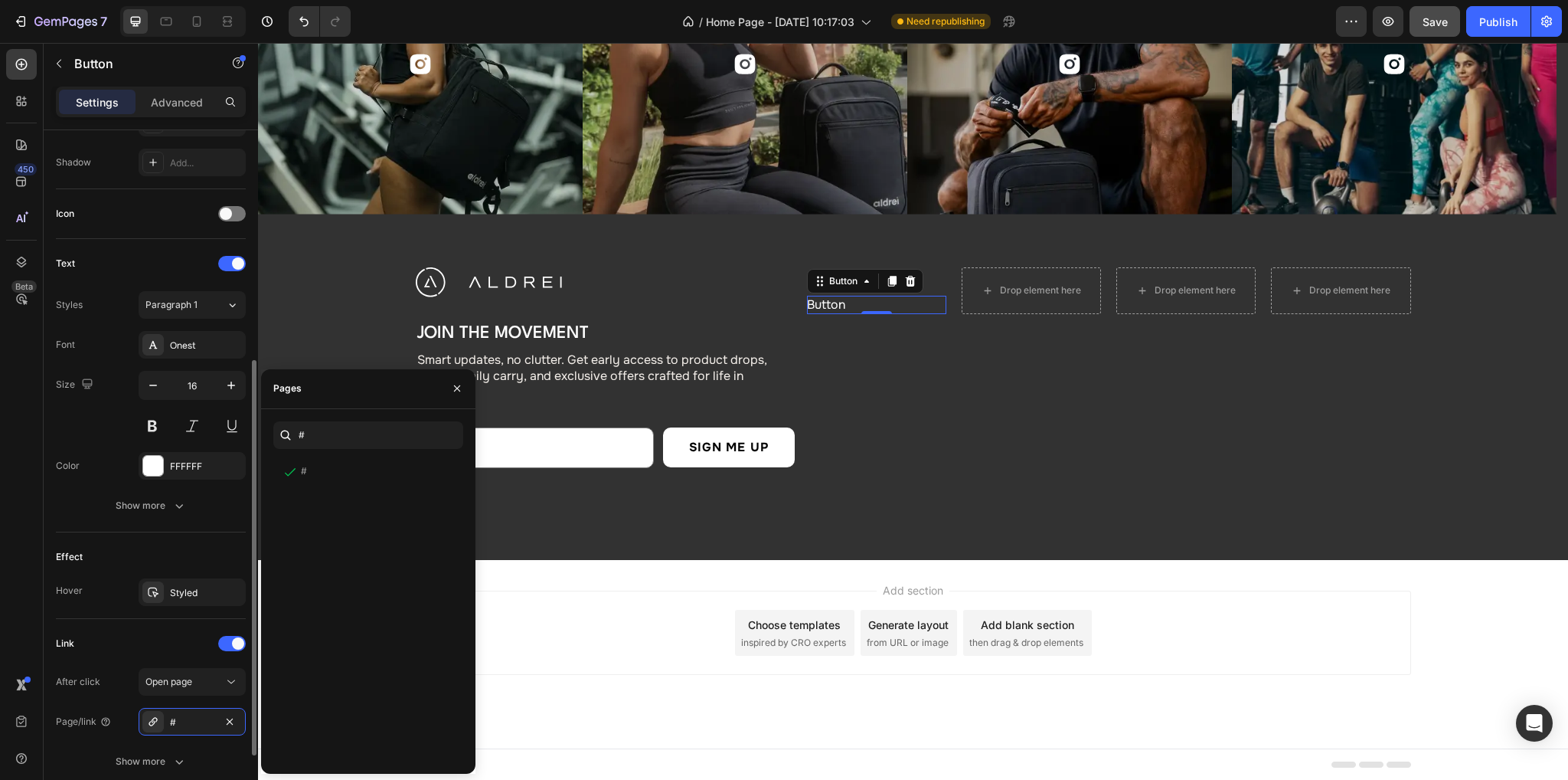
click at [78, 433] on div "Size 16" at bounding box center [151, 405] width 190 height 69
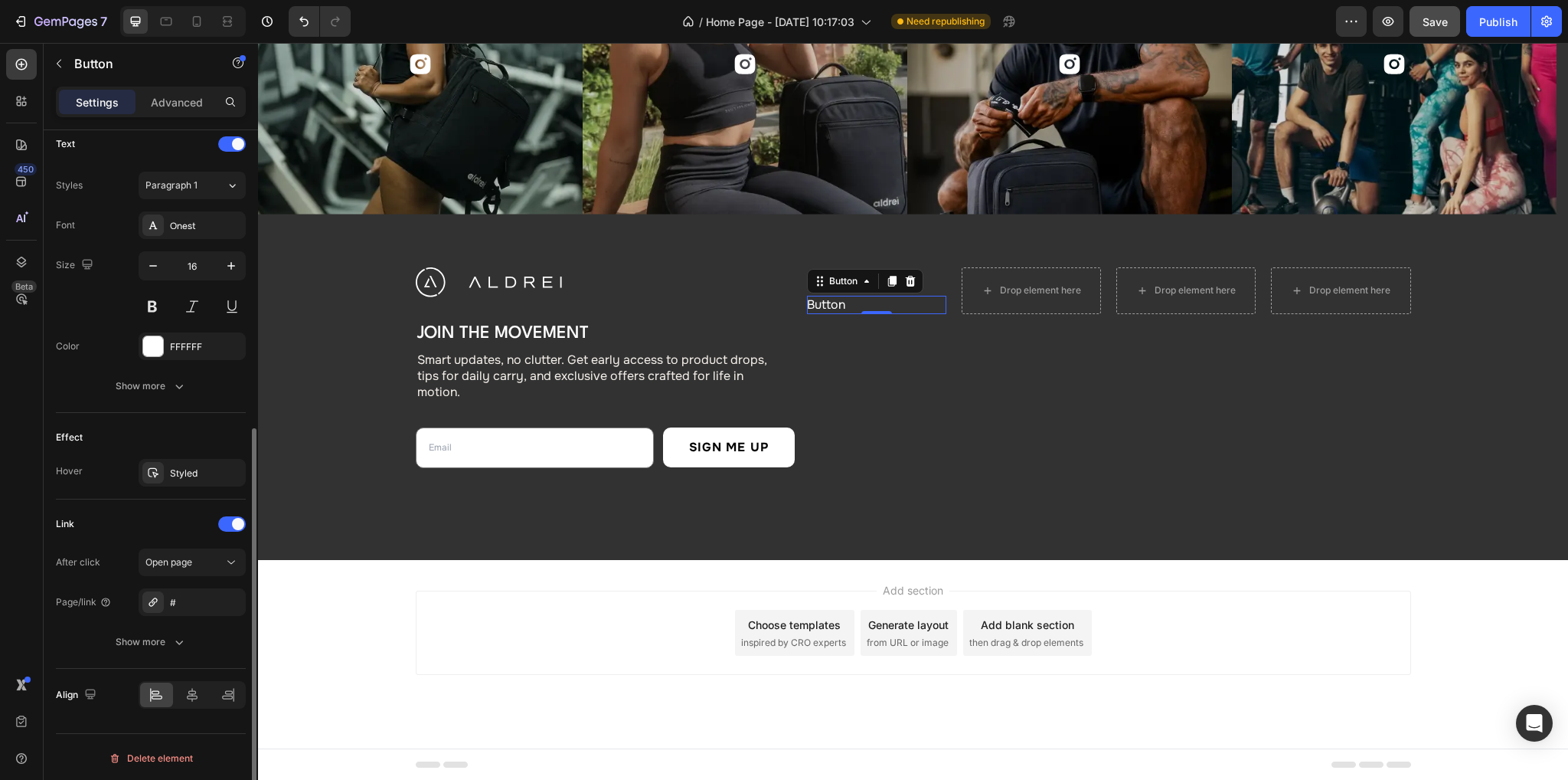
scroll to position [292, 0]
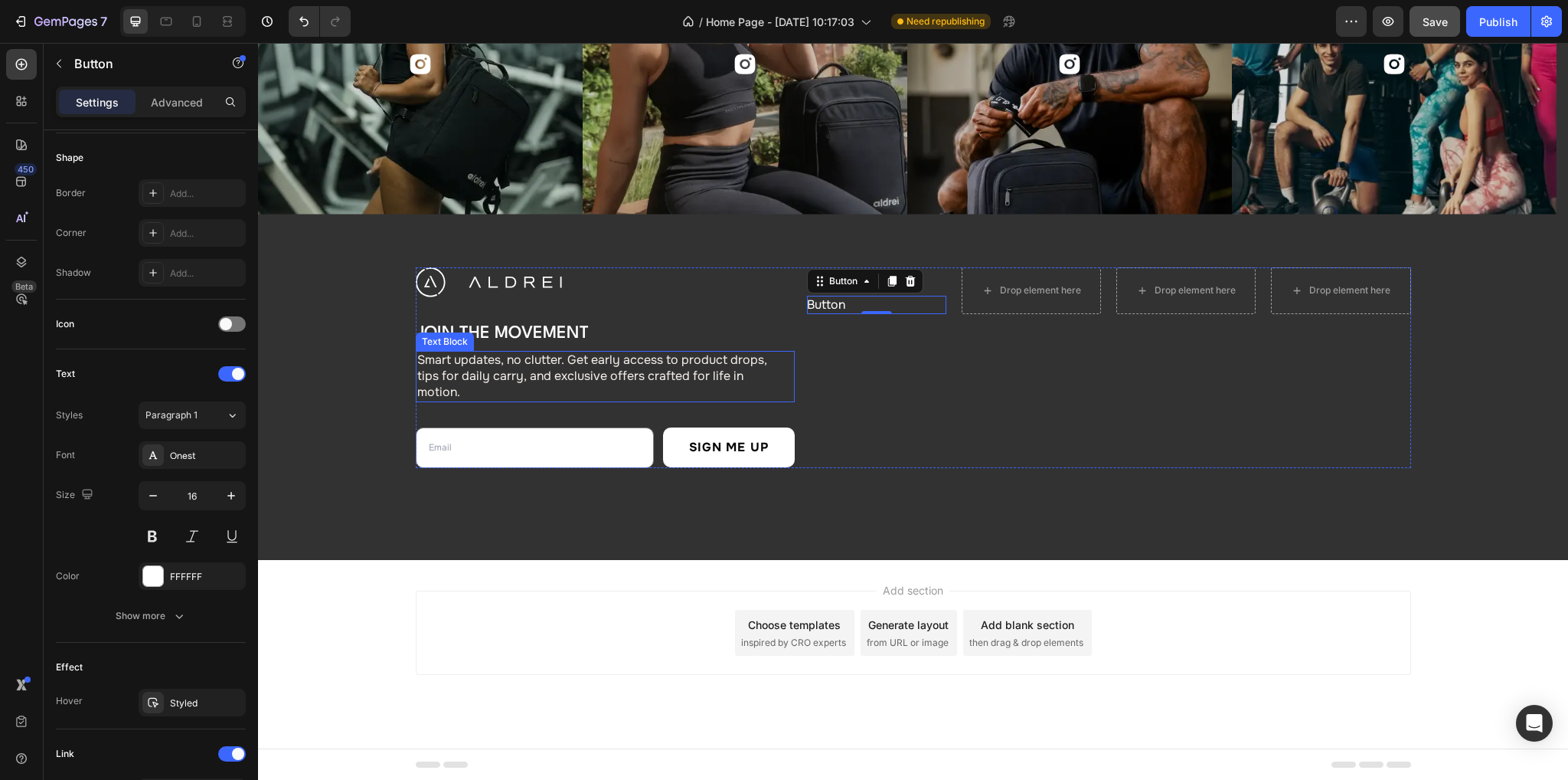
click at [477, 368] on p "Smart updates, no clutter. Get early access to product drops, tips for daily ca…" at bounding box center [592, 376] width 350 height 47
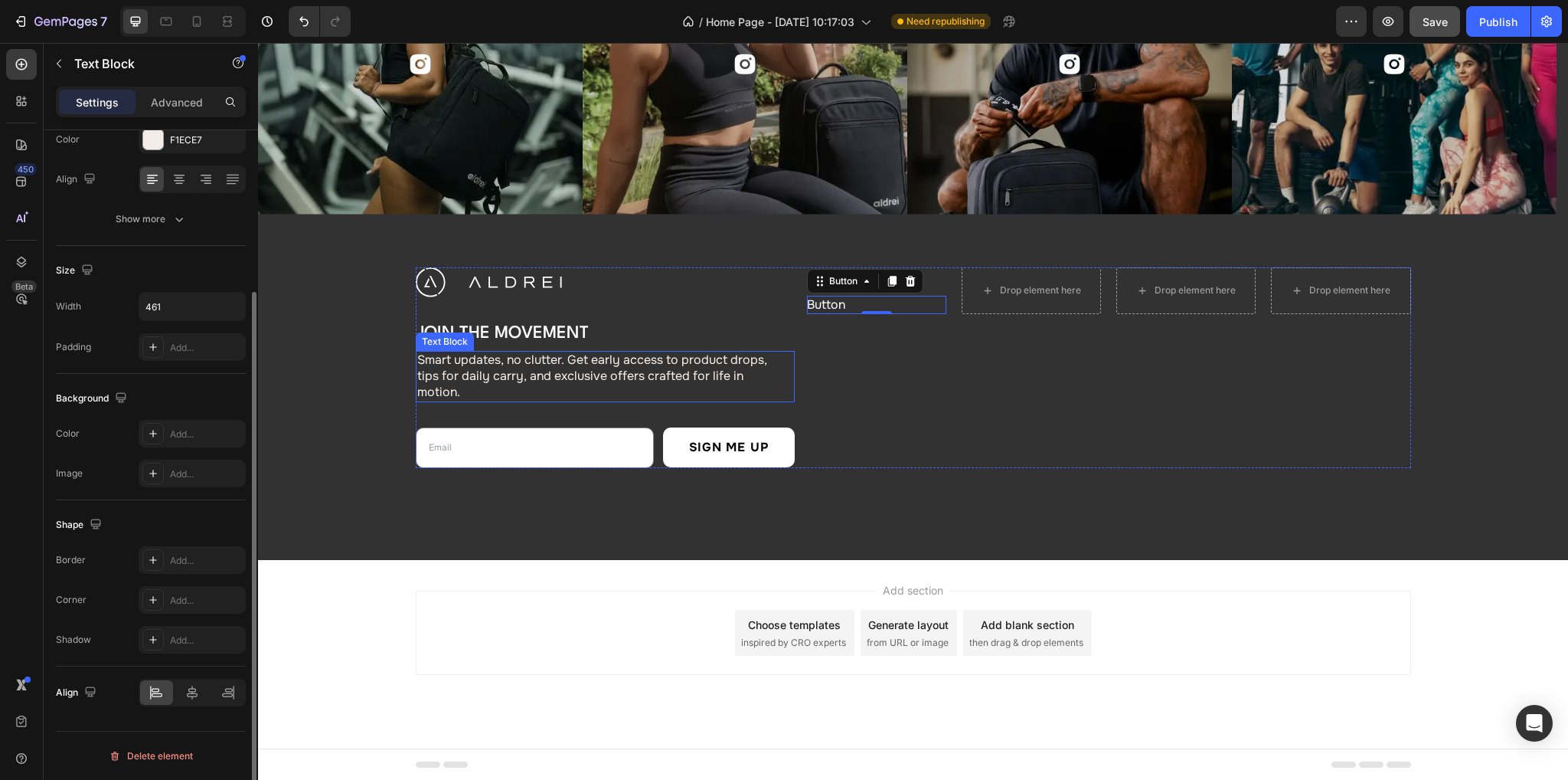
scroll to position [0, 0]
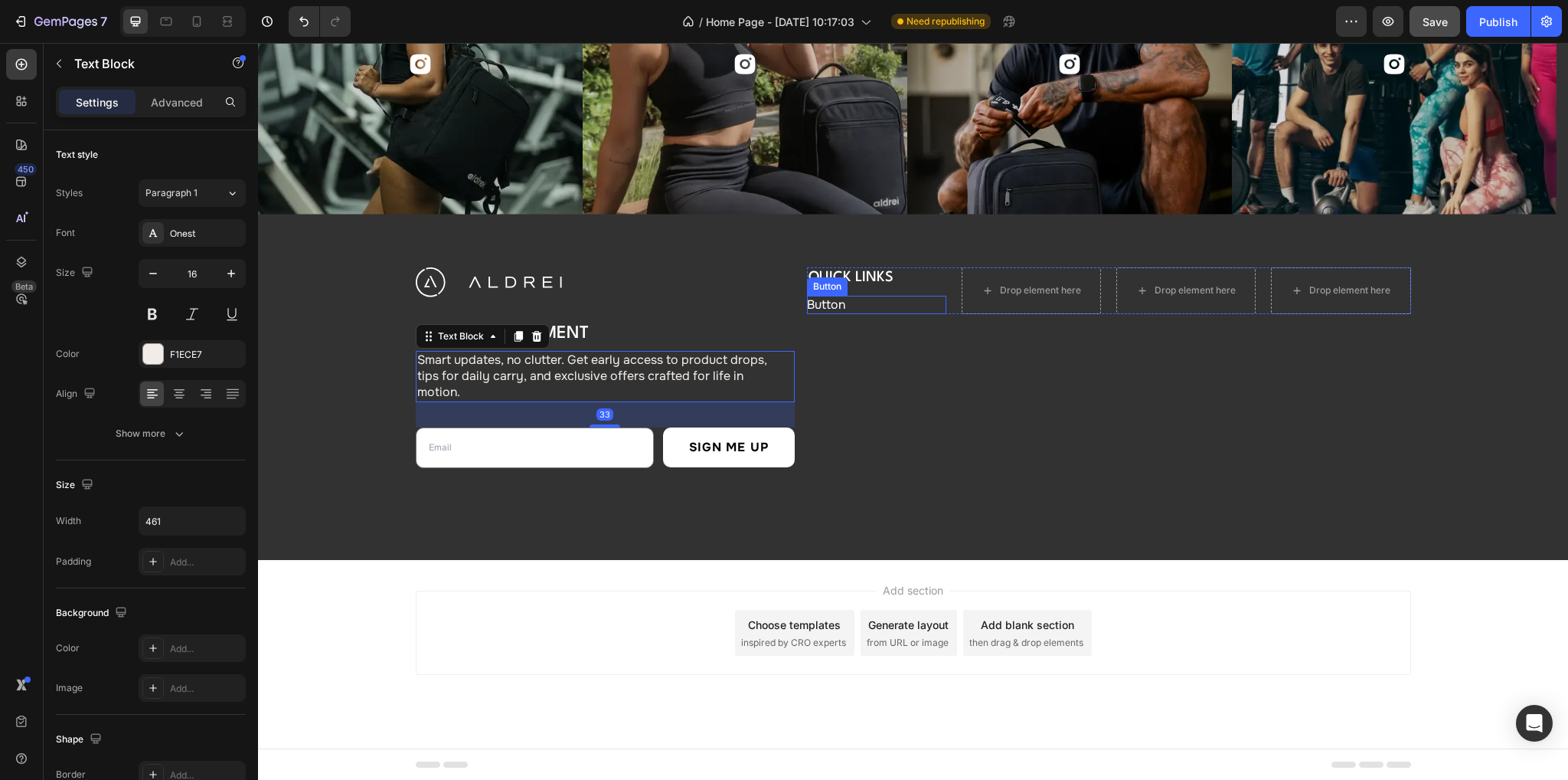
click at [827, 293] on div "QUICK LINKS Heading Button Button" at bounding box center [876, 290] width 139 height 46
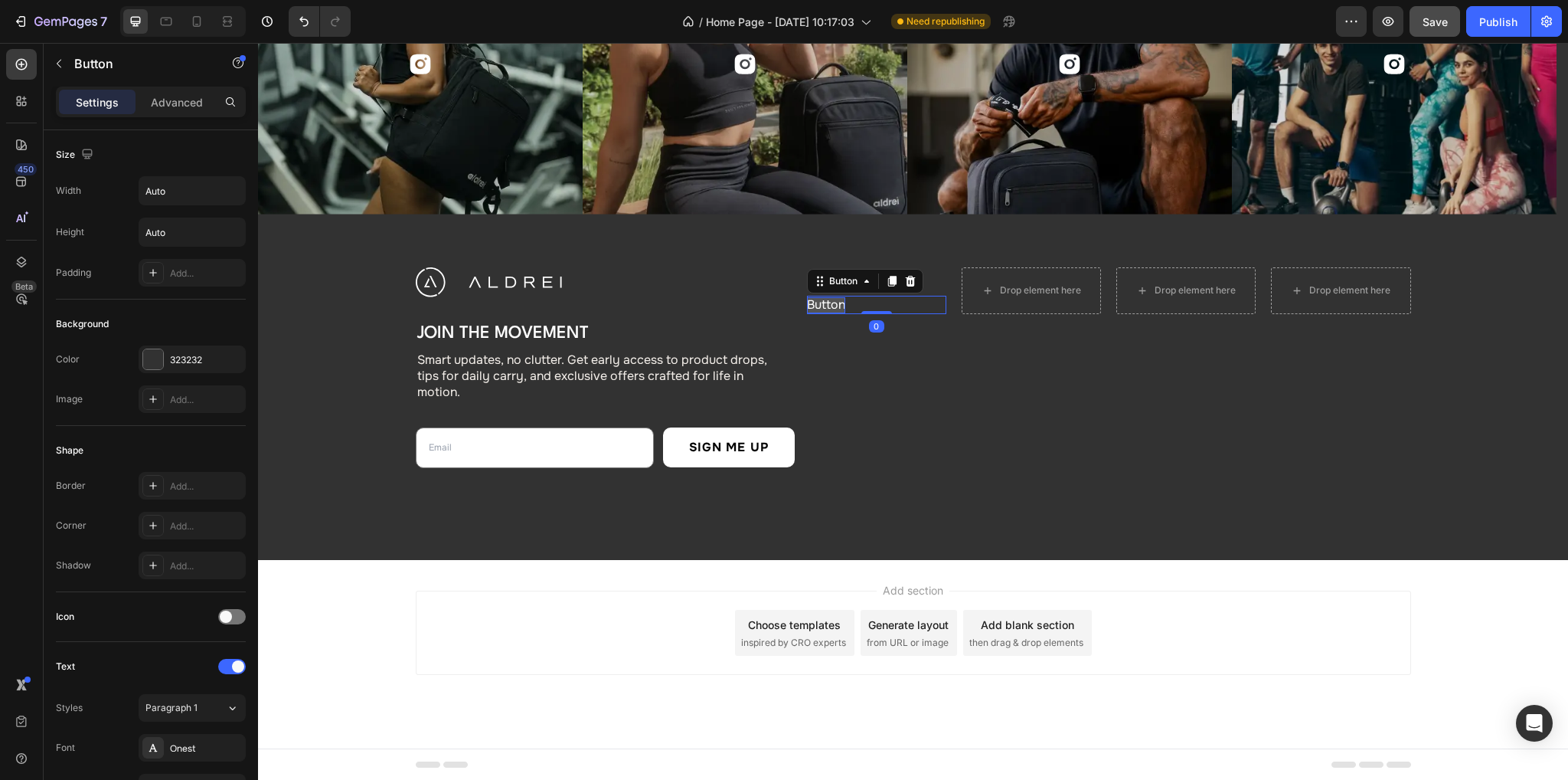
click at [811, 304] on p "Button" at bounding box center [826, 305] width 38 height 16
click at [150, 359] on div at bounding box center [153, 359] width 20 height 20
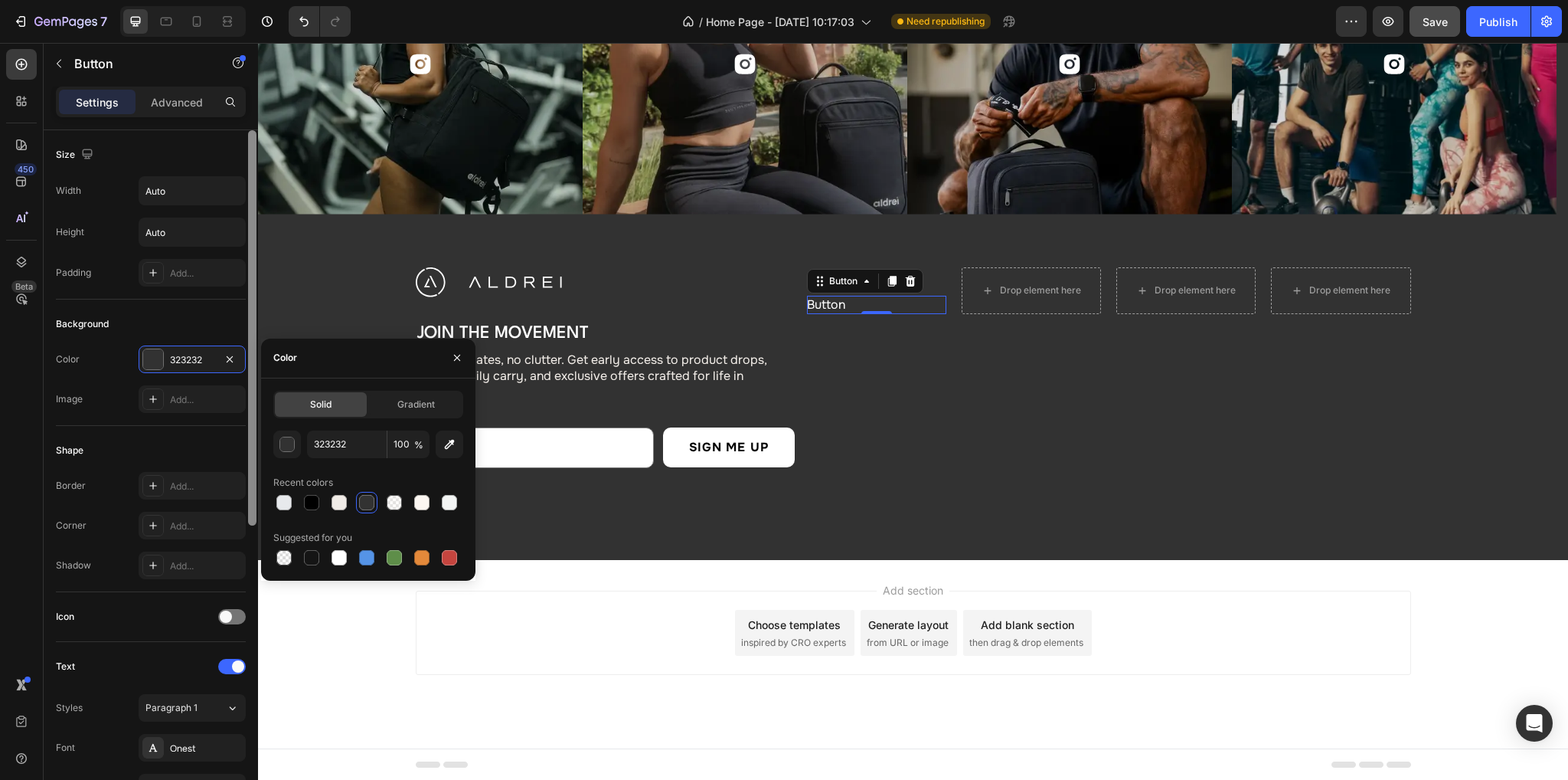
drag, startPoint x: 220, startPoint y: 314, endPoint x: 248, endPoint y: 356, distance: 50.5
click at [224, 316] on div "Background" at bounding box center [151, 324] width 190 height 25
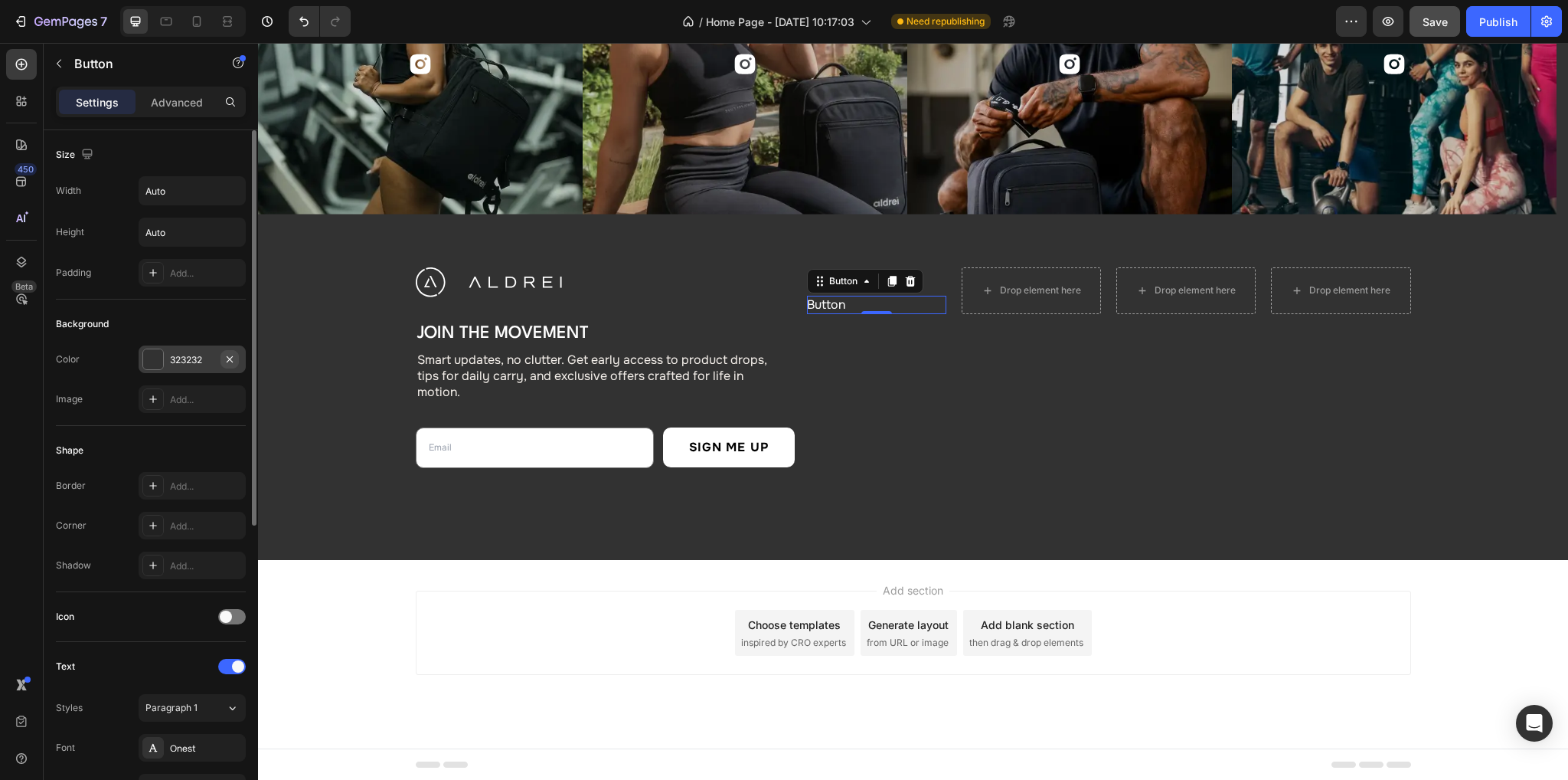
click at [224, 361] on icon "button" at bounding box center [230, 359] width 12 height 12
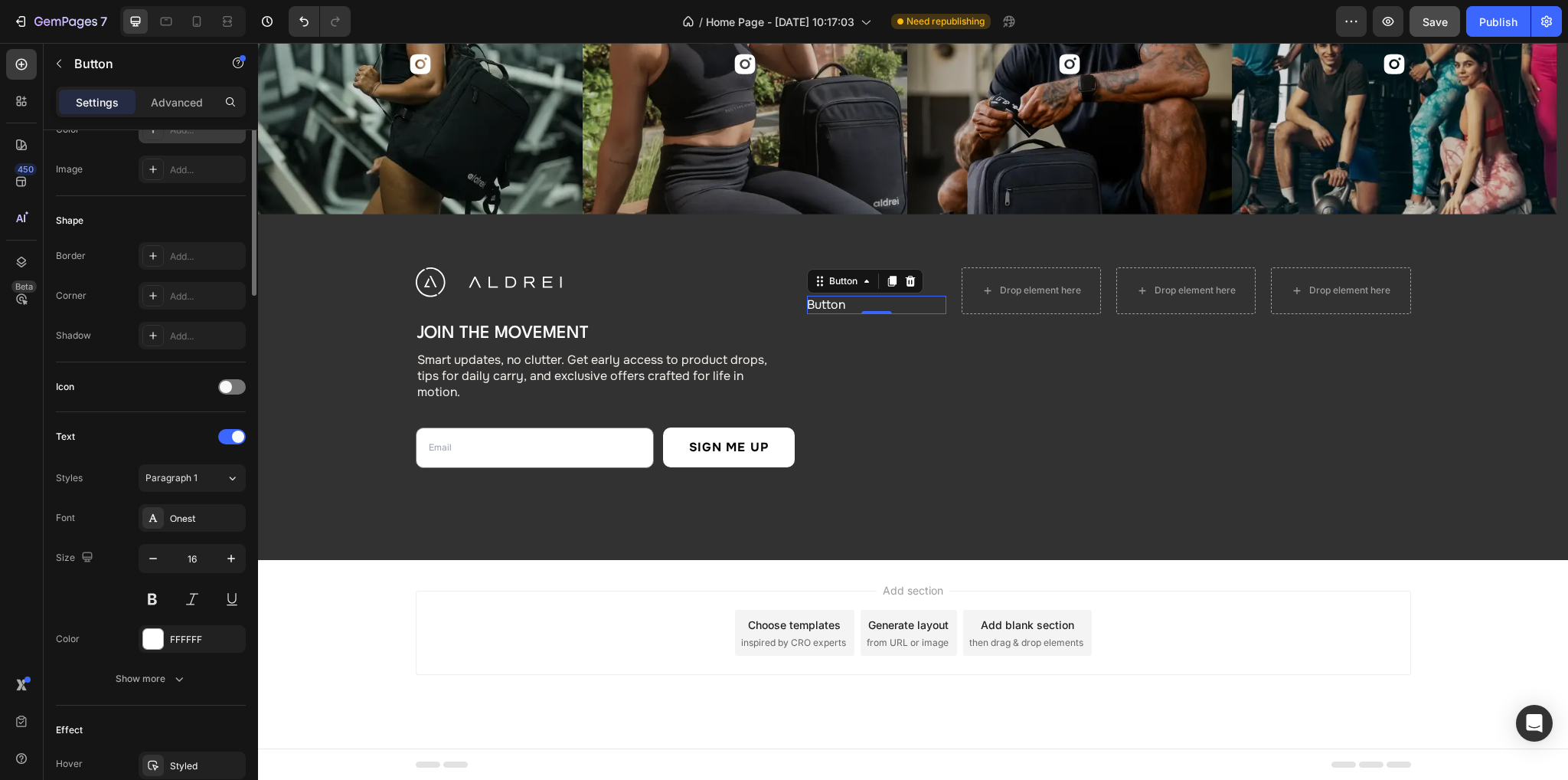
scroll to position [306, 0]
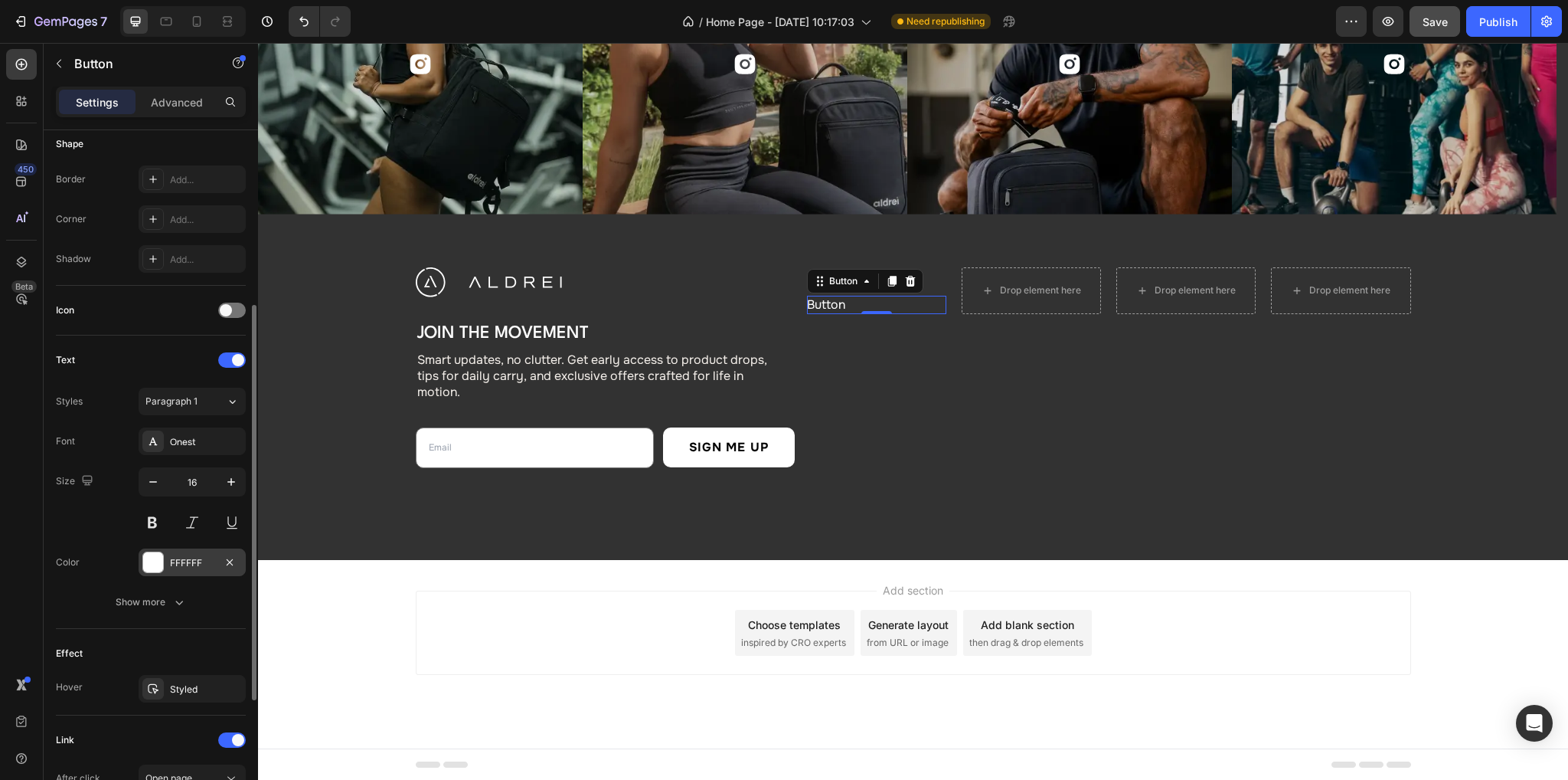
click at [162, 566] on div at bounding box center [153, 562] width 20 height 20
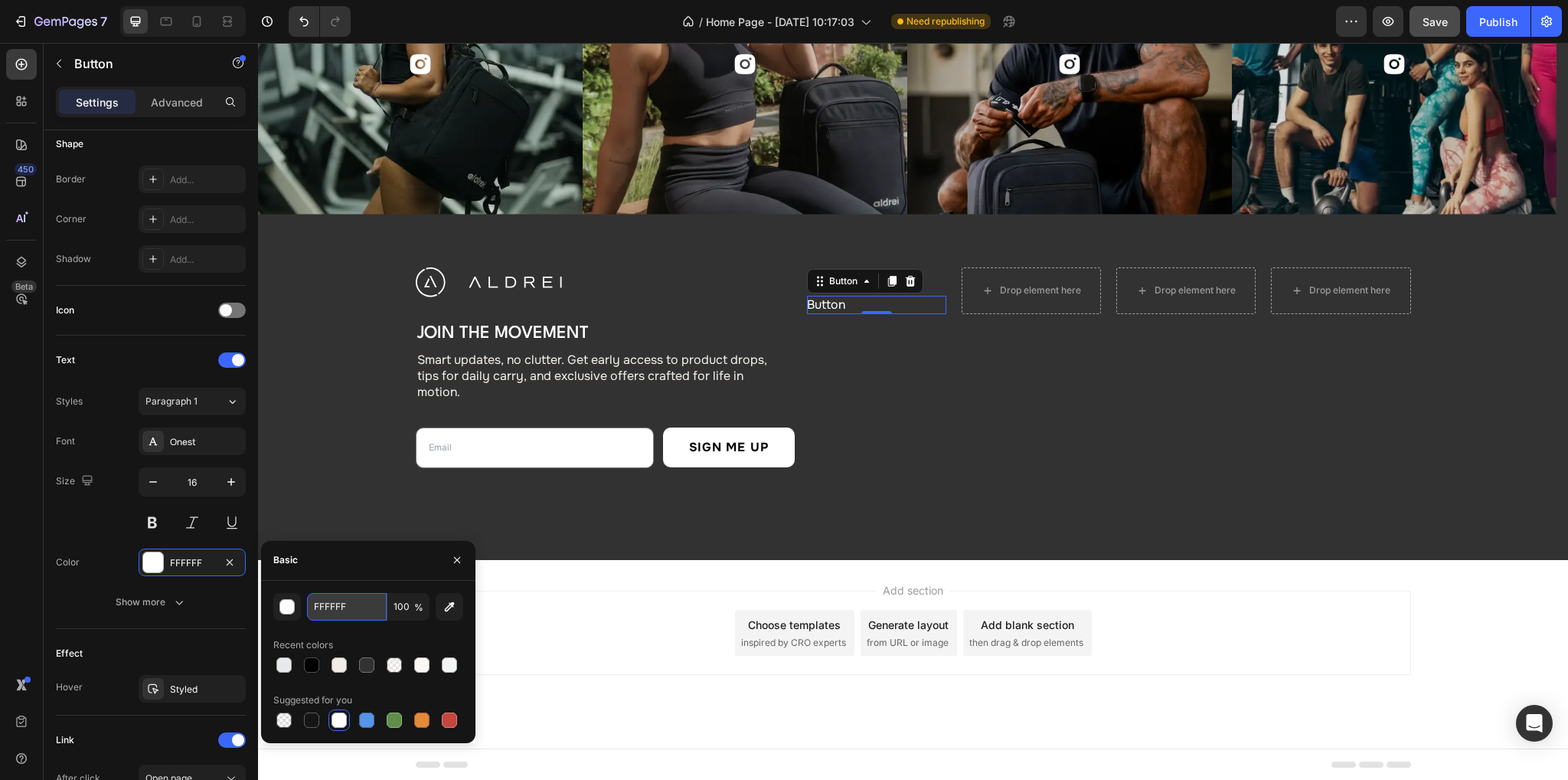
click at [0, 0] on input "FFFFFF" at bounding box center [0, 0] width 0 height 0
paste input "#F1F1E"
type input "#F1F1EF"
click at [80, 518] on div "Size 16" at bounding box center [151, 501] width 190 height 69
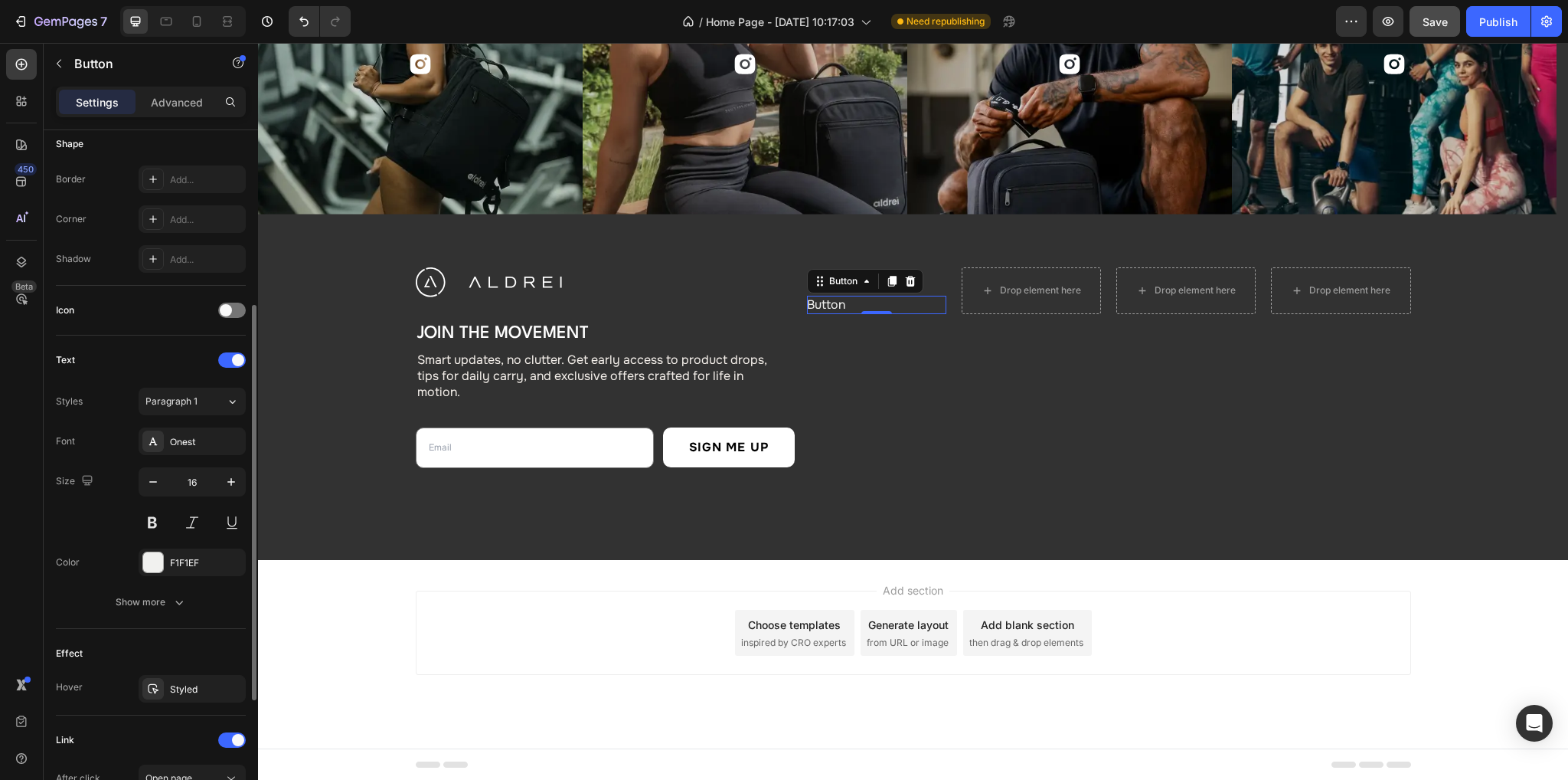
scroll to position [522, 0]
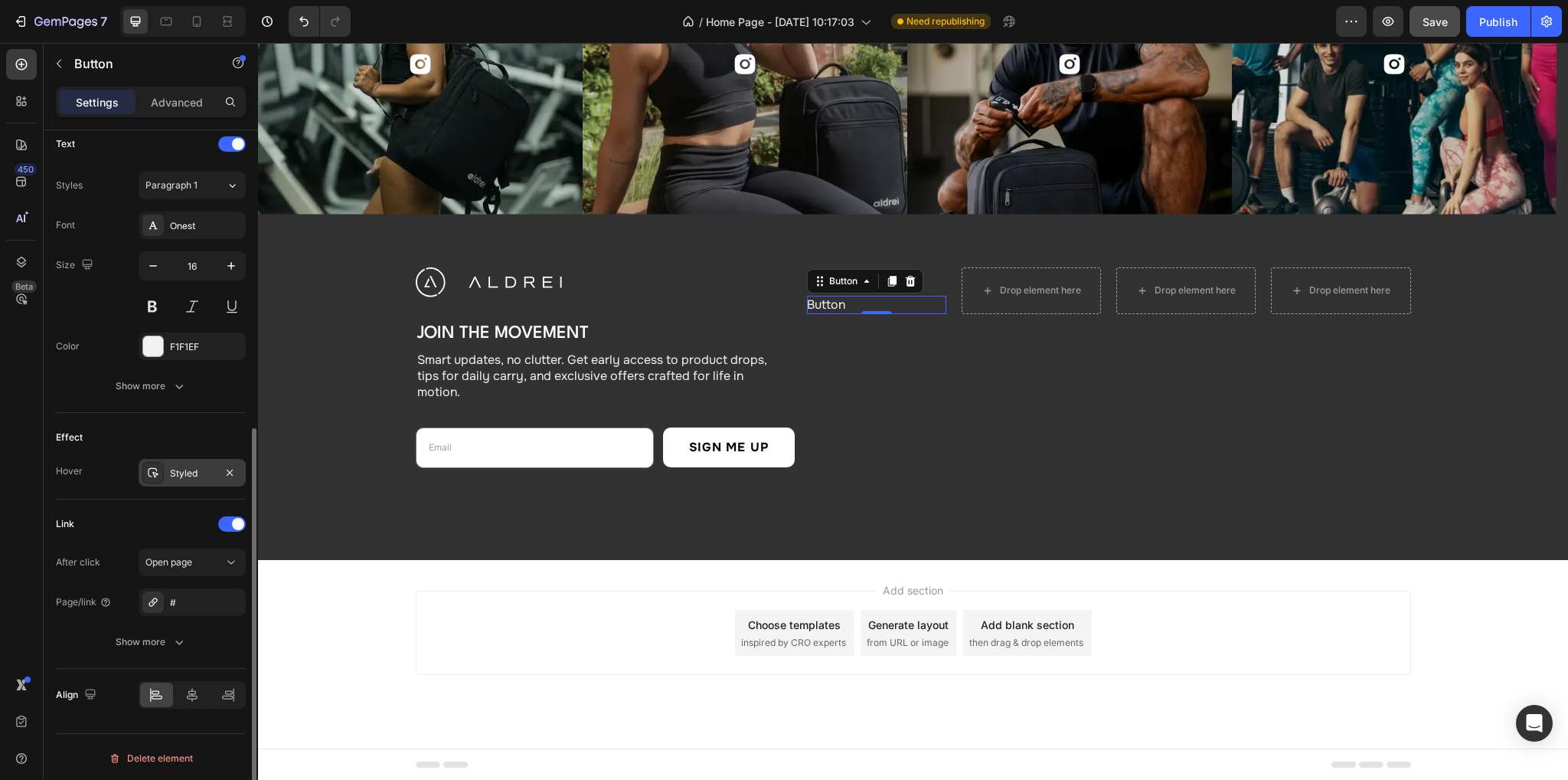
click at [197, 474] on div "Styled" at bounding box center [192, 473] width 45 height 14
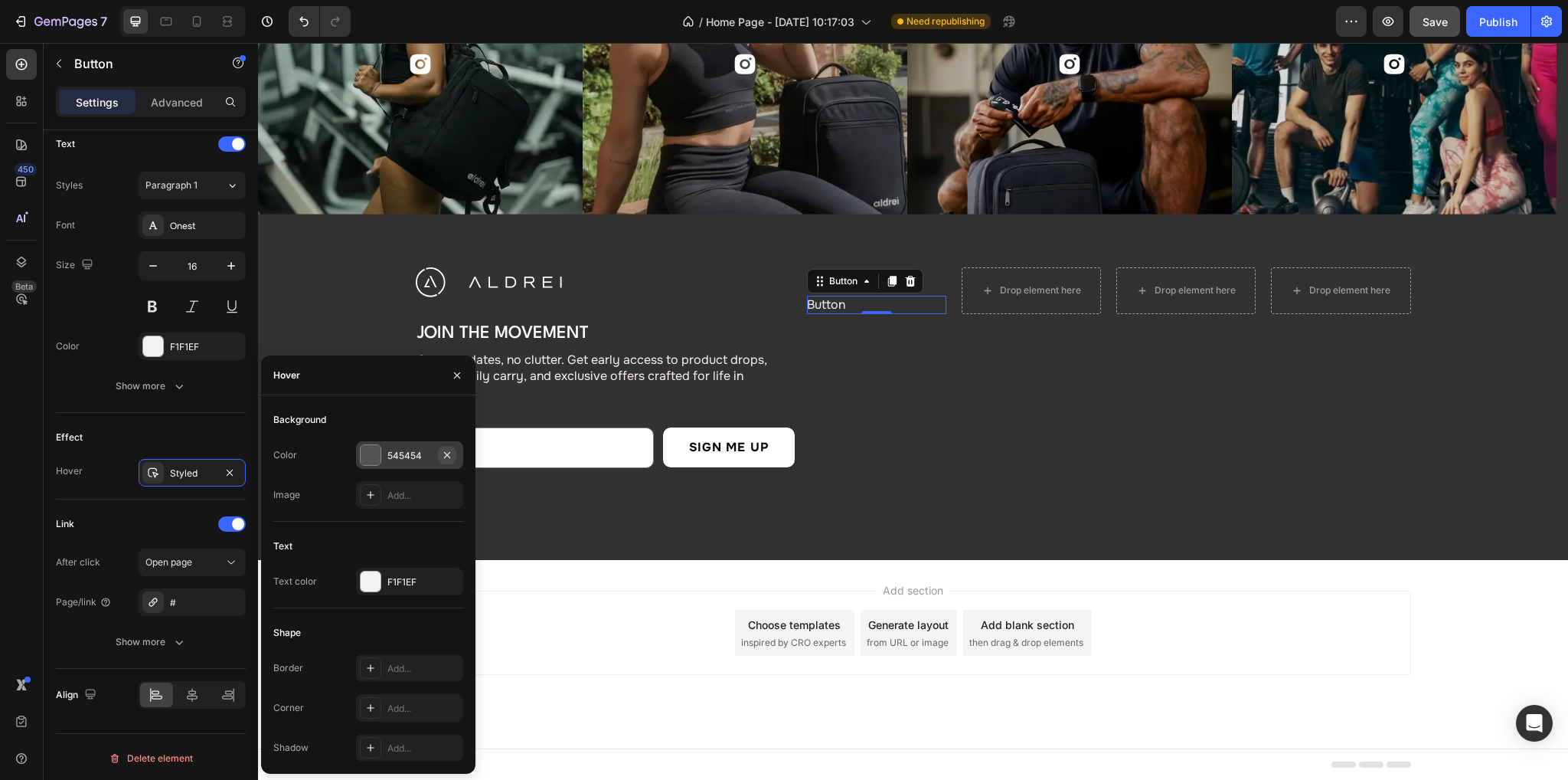
click at [454, 451] on button "button" at bounding box center [447, 455] width 18 height 18
click at [401, 594] on div "F1F1EF" at bounding box center [409, 581] width 107 height 28
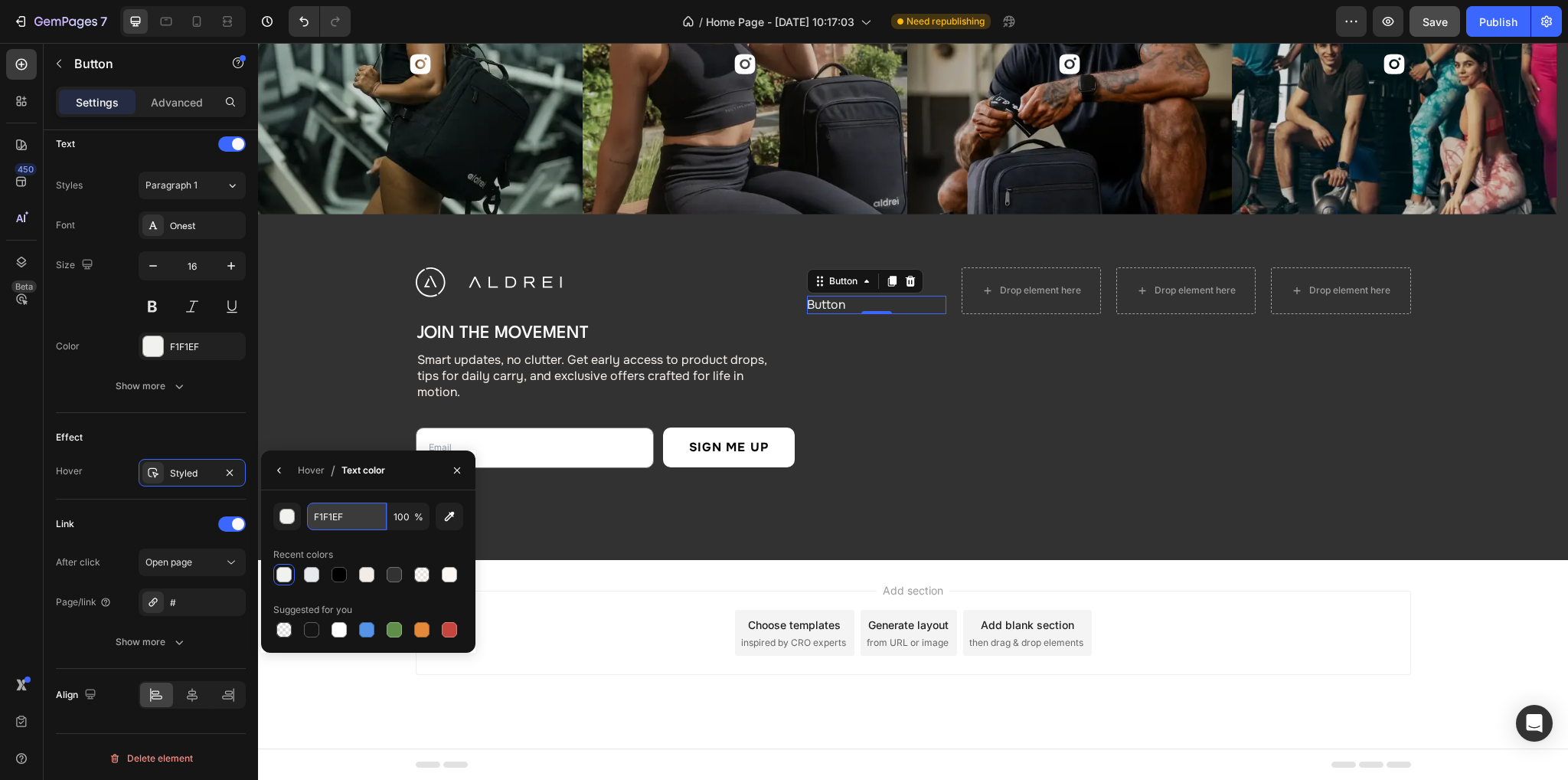
click at [0, 0] on input "F1F1EF" at bounding box center [0, 0] width 0 height 0
paste input "#"
type input "#F1F1EF"
click at [177, 421] on div "Effect Hover Styled" at bounding box center [151, 455] width 190 height 86
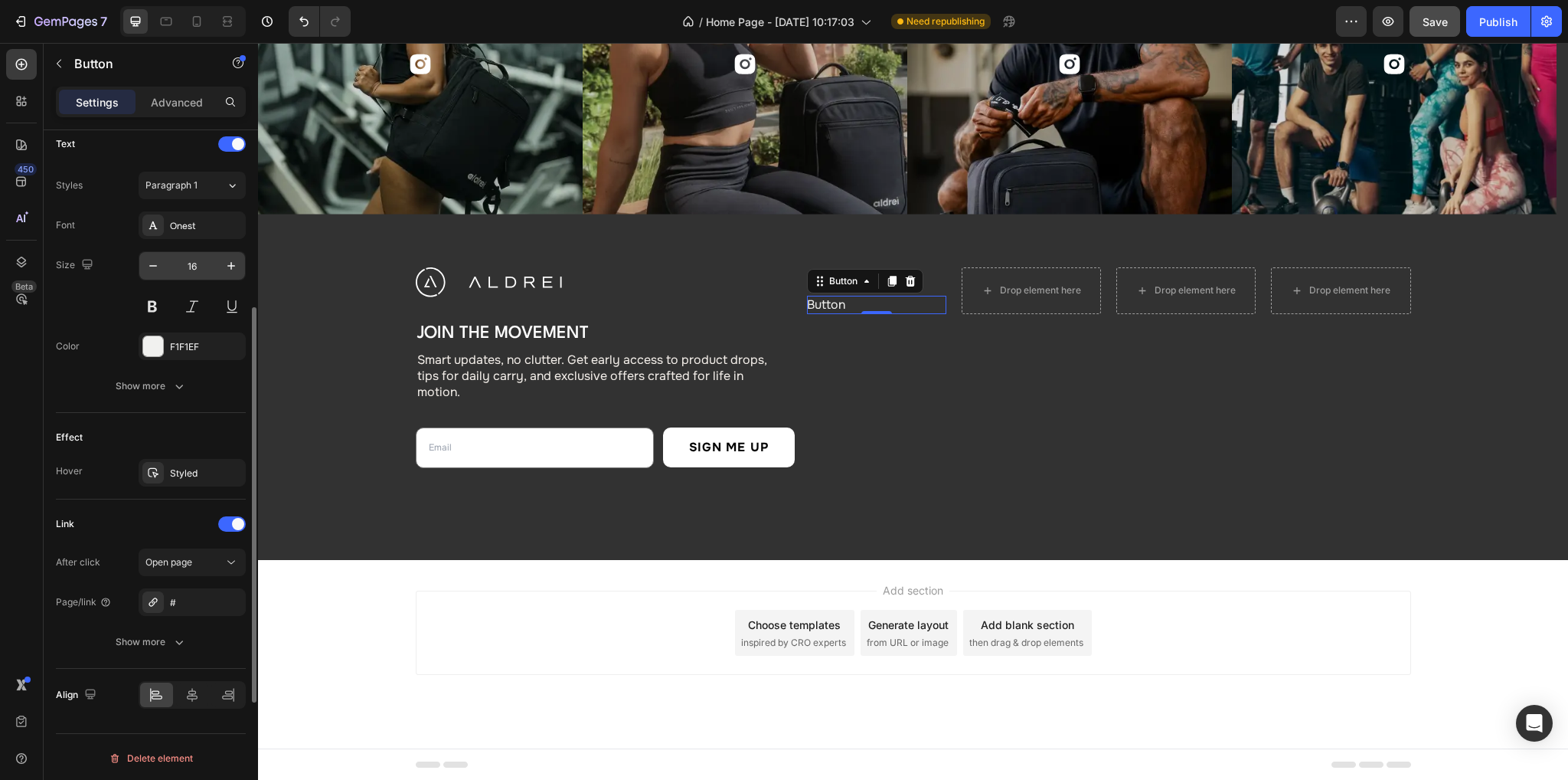
scroll to position [369, 0]
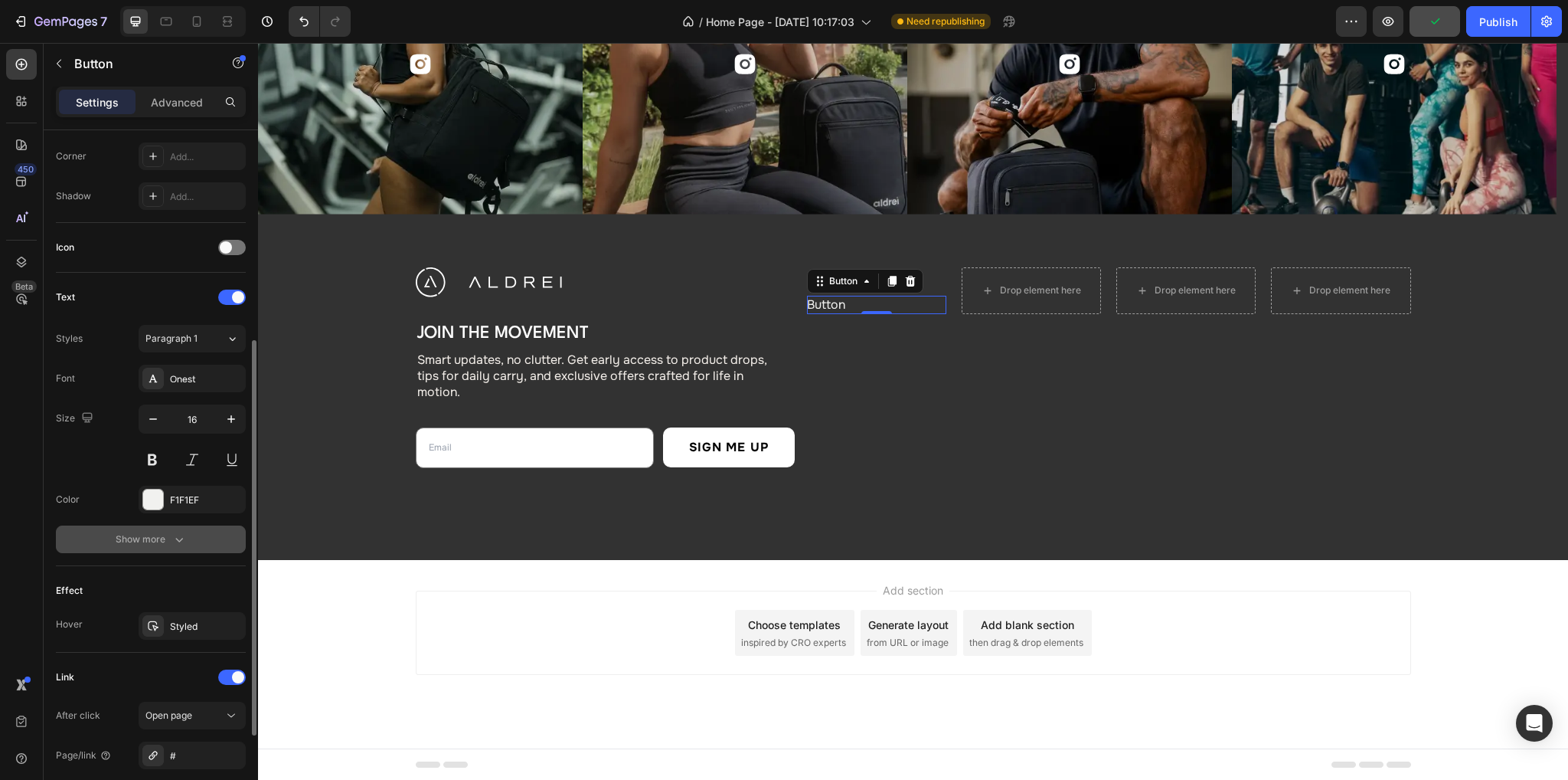
click at [188, 537] on button "Show more" at bounding box center [151, 539] width 190 height 28
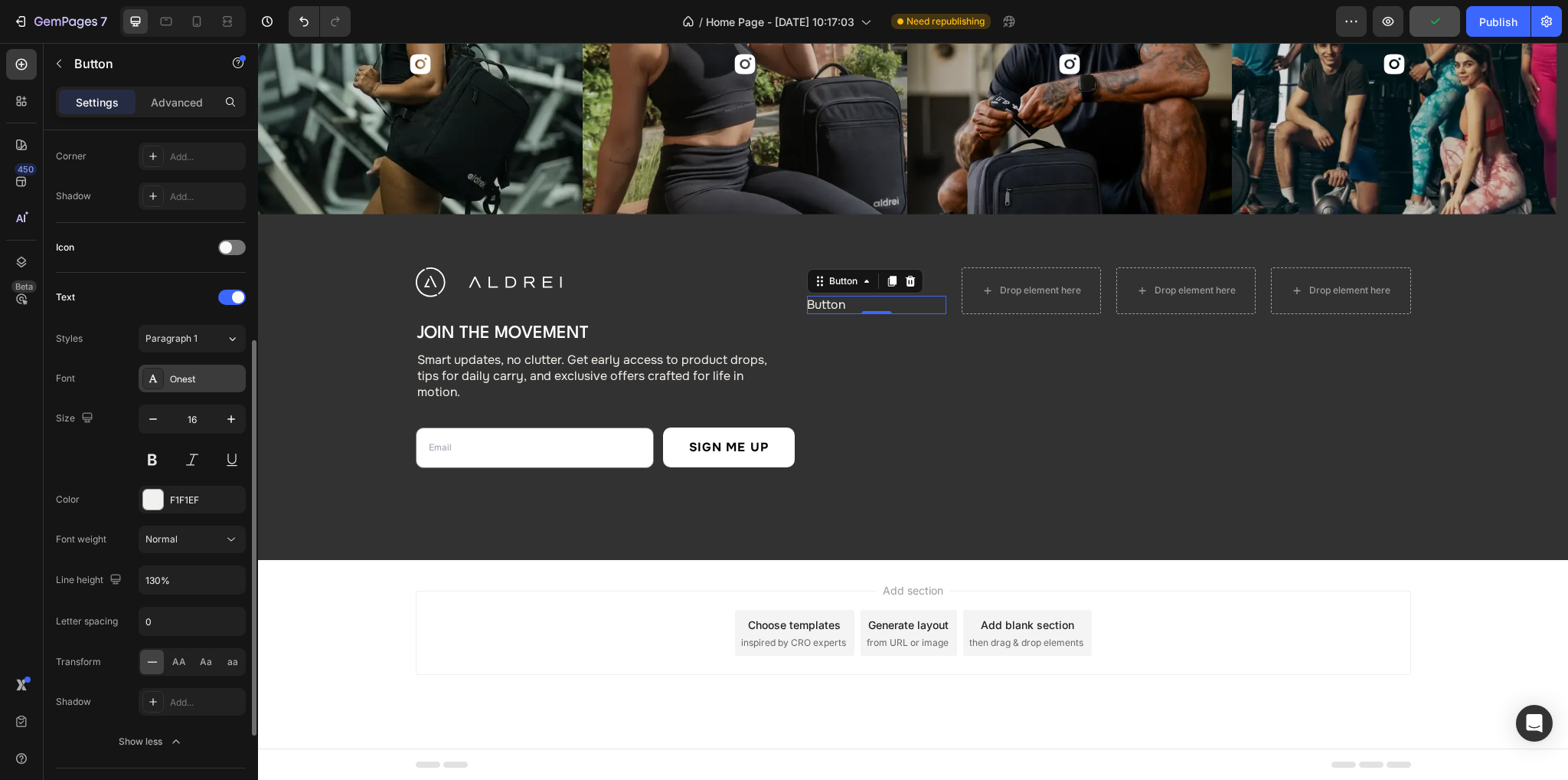
click at [194, 365] on div "Onest" at bounding box center [192, 378] width 107 height 28
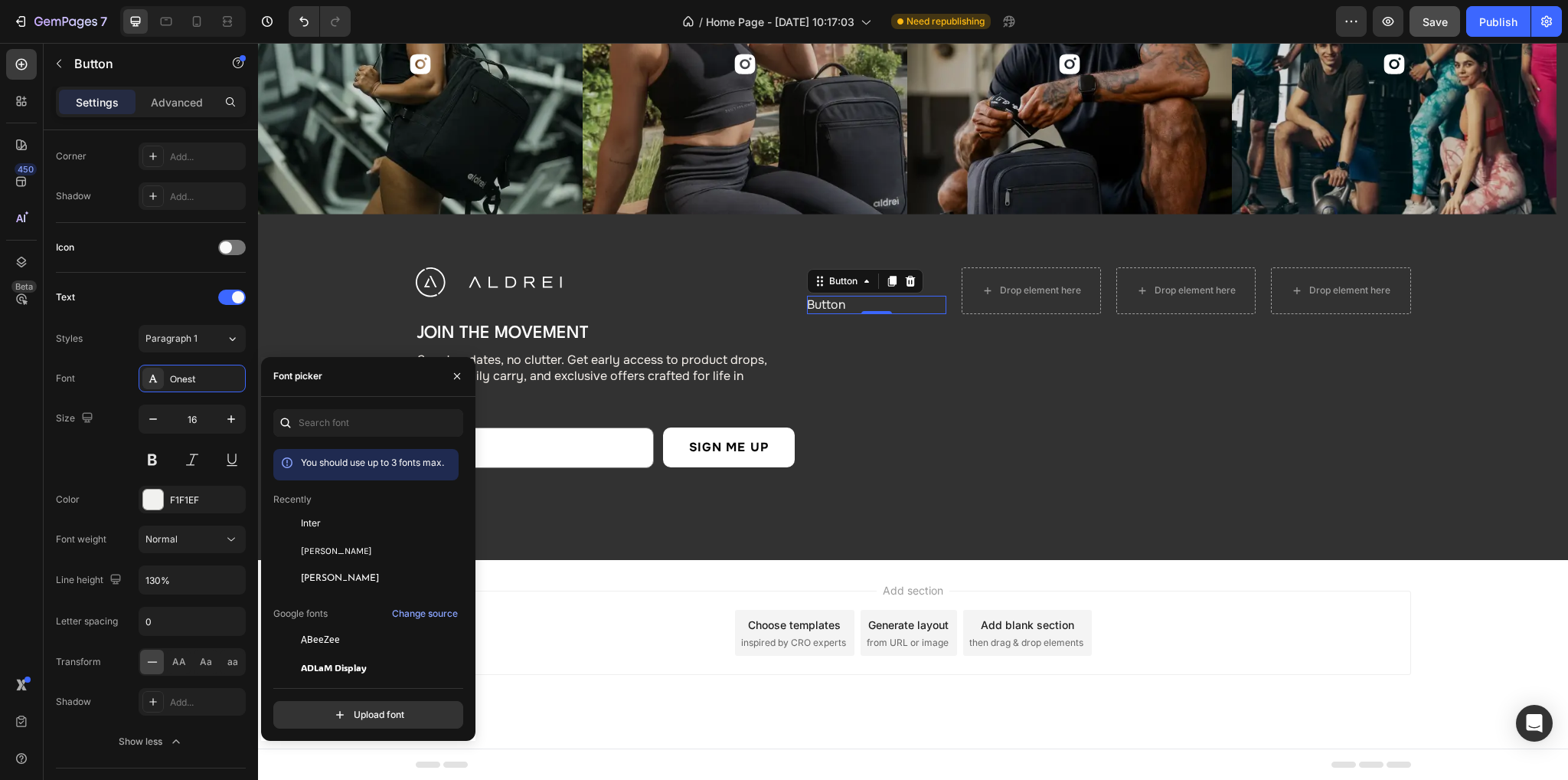
click at [333, 436] on div "You should use up to 3 fonts max. Recently Inter [PERSON_NAME] Sans Google font…" at bounding box center [368, 568] width 190 height 320
click at [331, 418] on input "text" at bounding box center [368, 422] width 190 height 28
paste input "poppins"
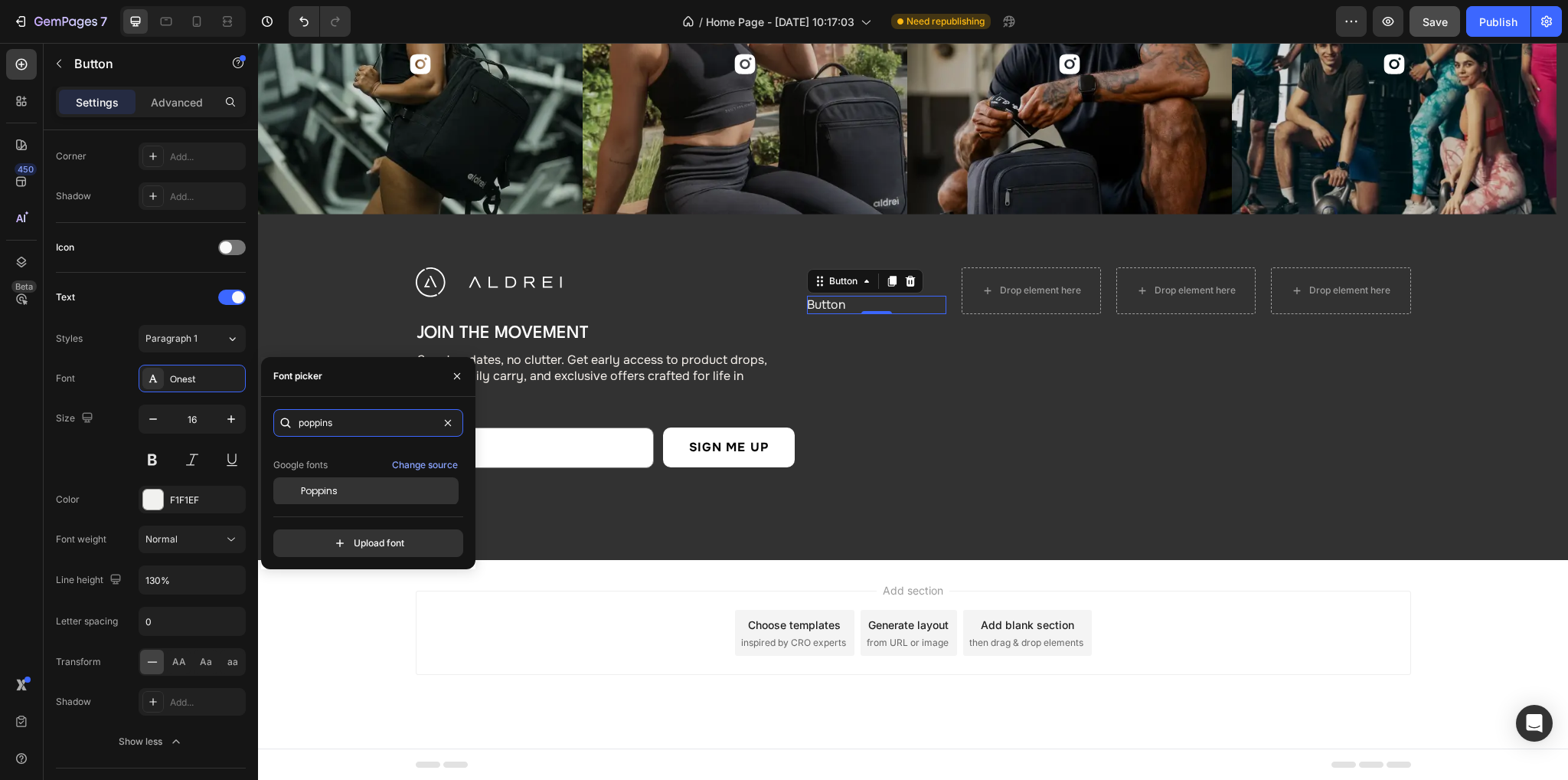
scroll to position [38, 0]
type input "poppins"
click at [347, 487] on div "Poppins" at bounding box center [378, 490] width 155 height 14
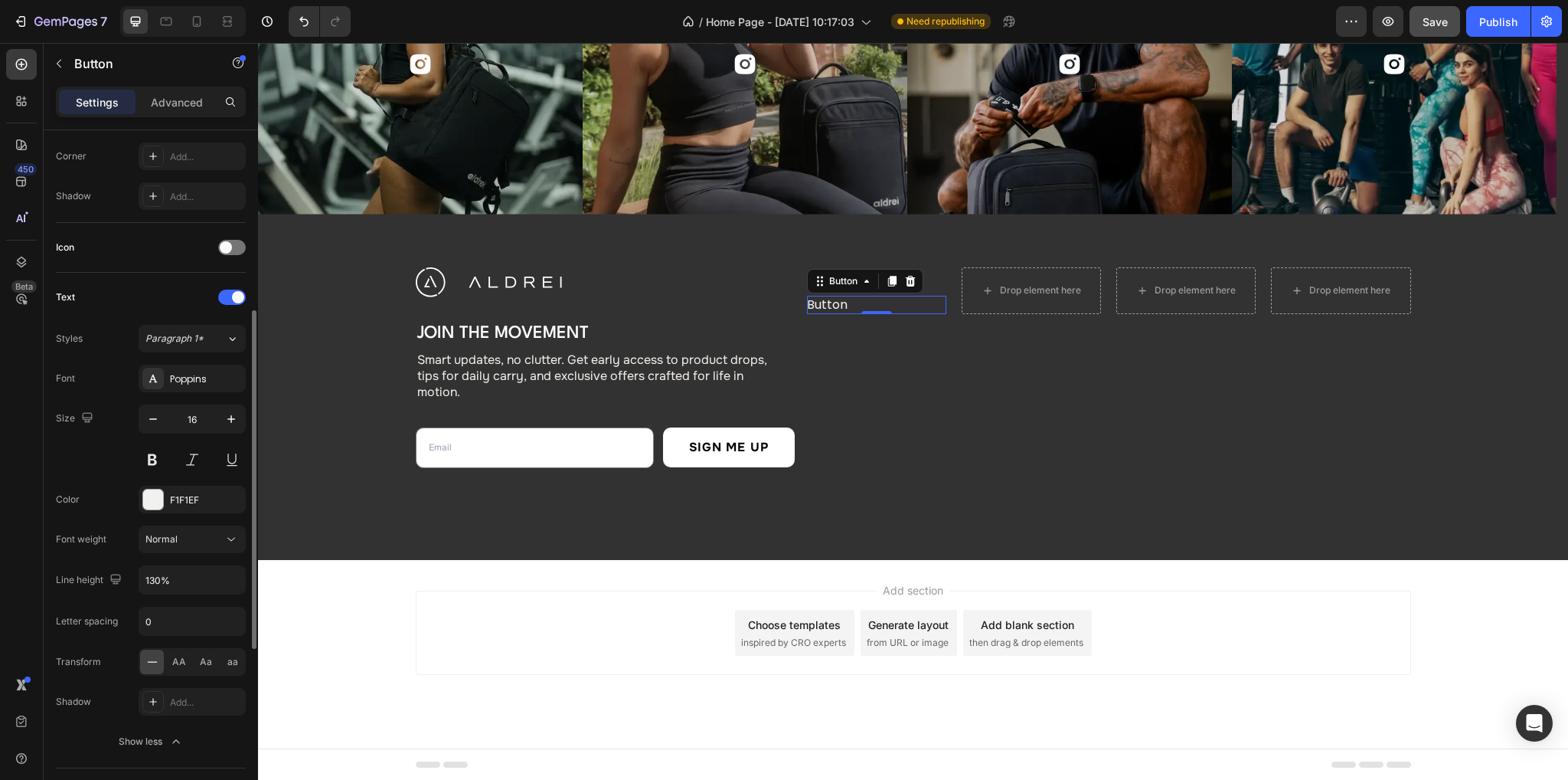
click at [160, 256] on div "Icon" at bounding box center [151, 248] width 190 height 25
click at [148, 619] on input "0" at bounding box center [192, 621] width 105 height 28
type input "-0.01em"
click at [94, 593] on div "Font Poppins Size 16 Color F1F1EF Font weight Normal Line height 130% Letter sp…" at bounding box center [151, 560] width 190 height 391
click at [200, 418] on input "16" at bounding box center [192, 418] width 50 height 28
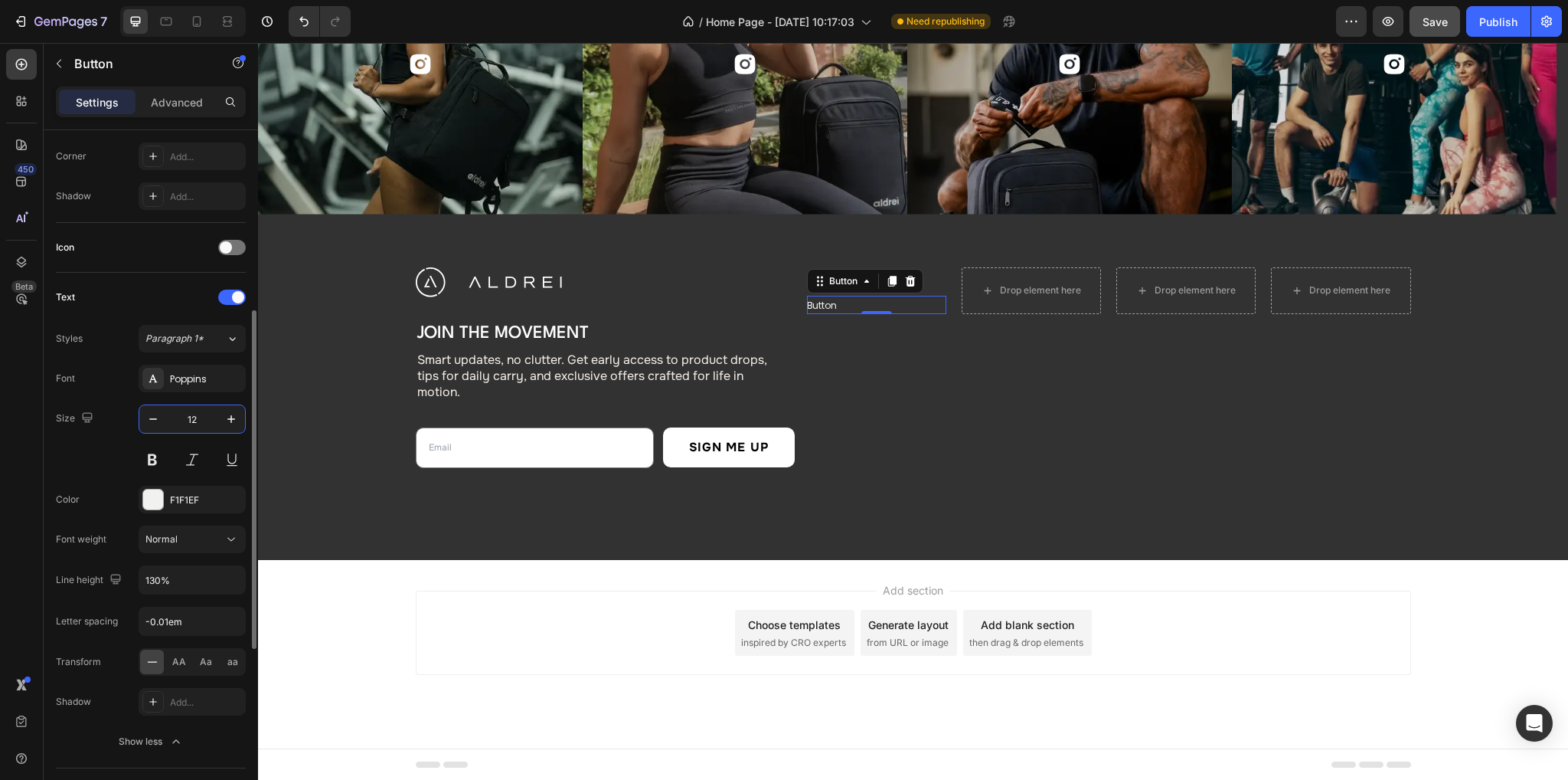
type input "12"
click at [152, 582] on input "130%" at bounding box center [192, 579] width 105 height 28
click at [157, 573] on input "155%" at bounding box center [192, 579] width 105 height 28
type input "155%"
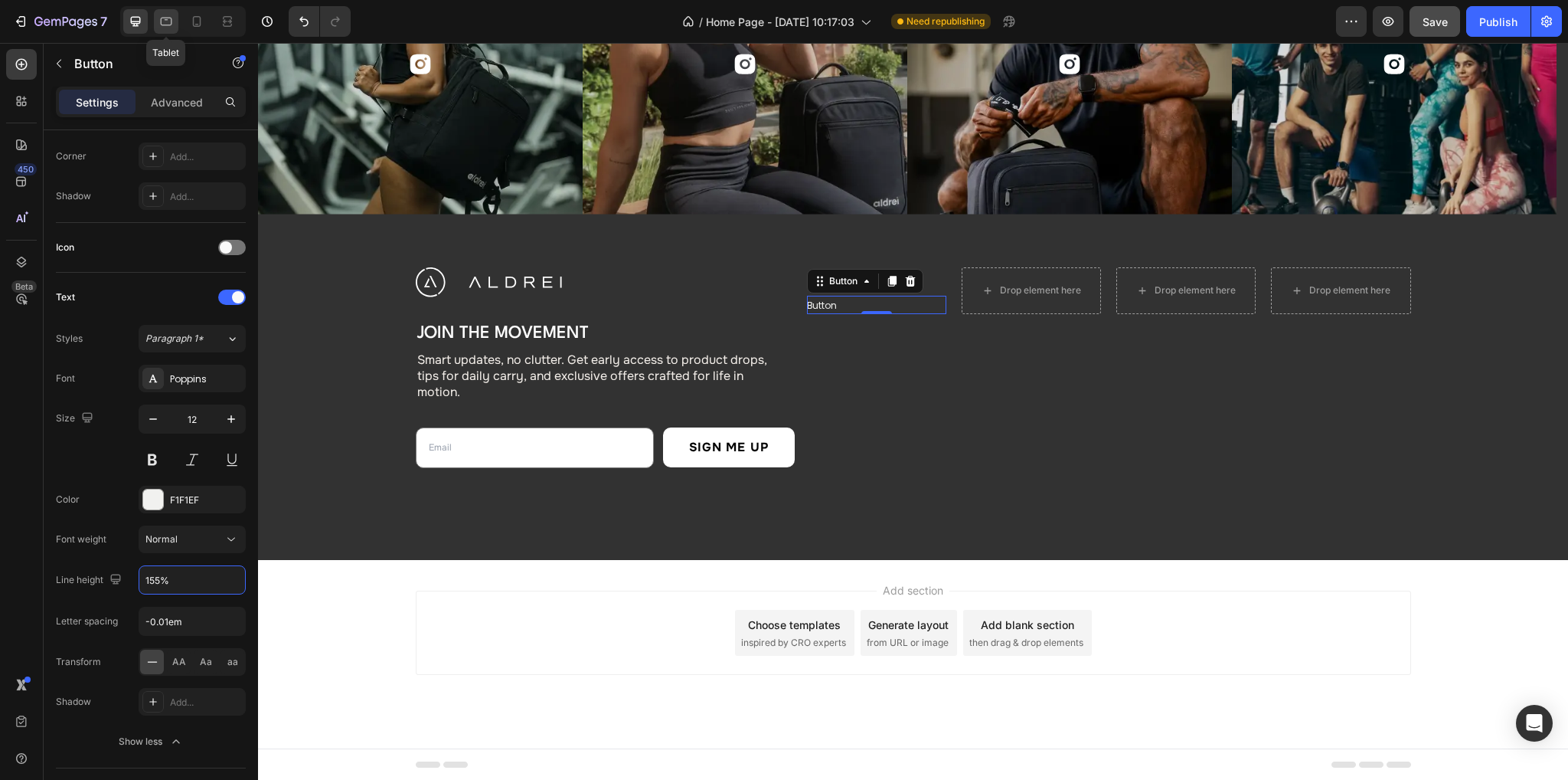
click at [165, 14] on icon at bounding box center [166, 22] width 15 height 15
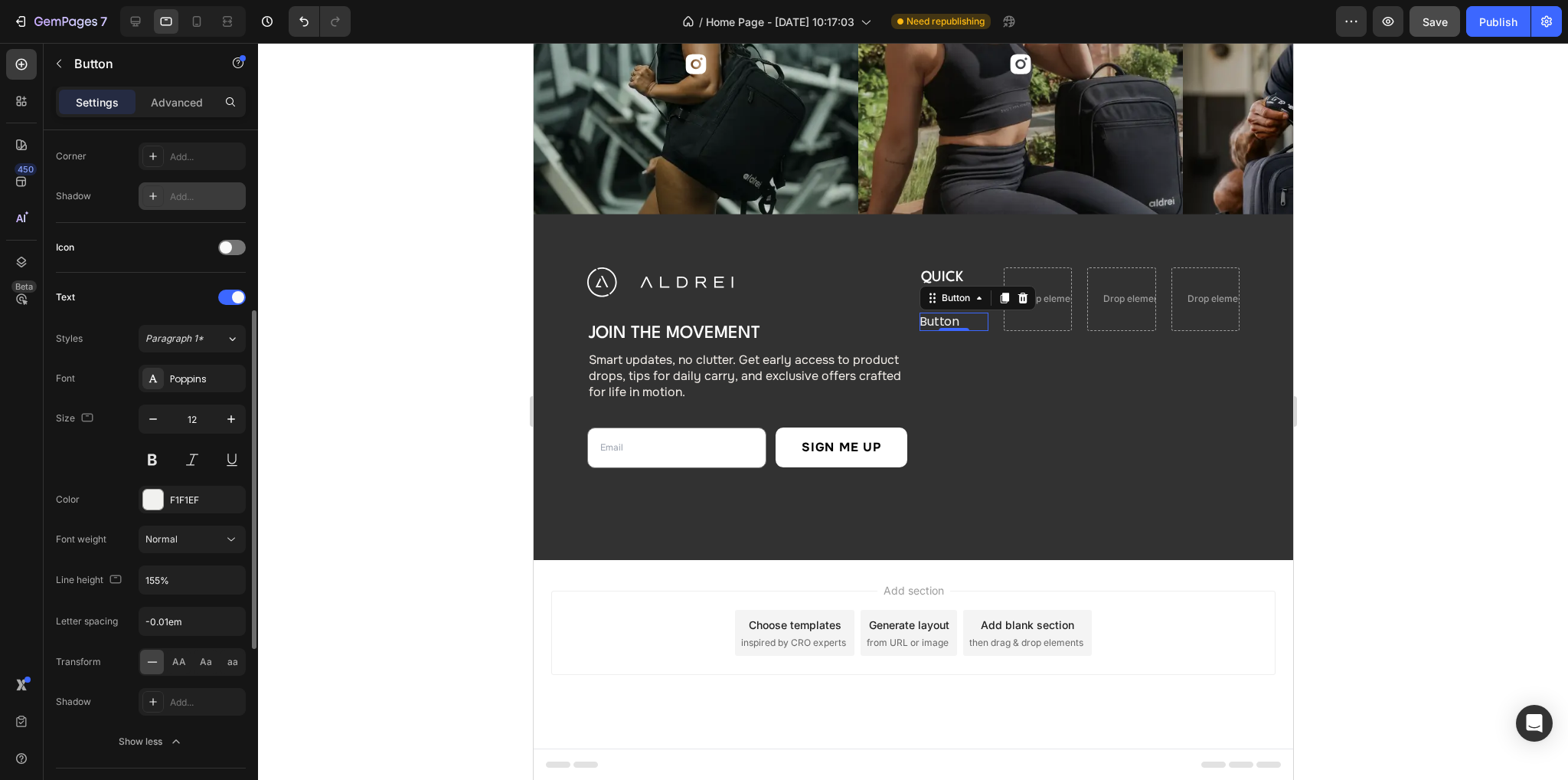
type input "16"
type input "130%"
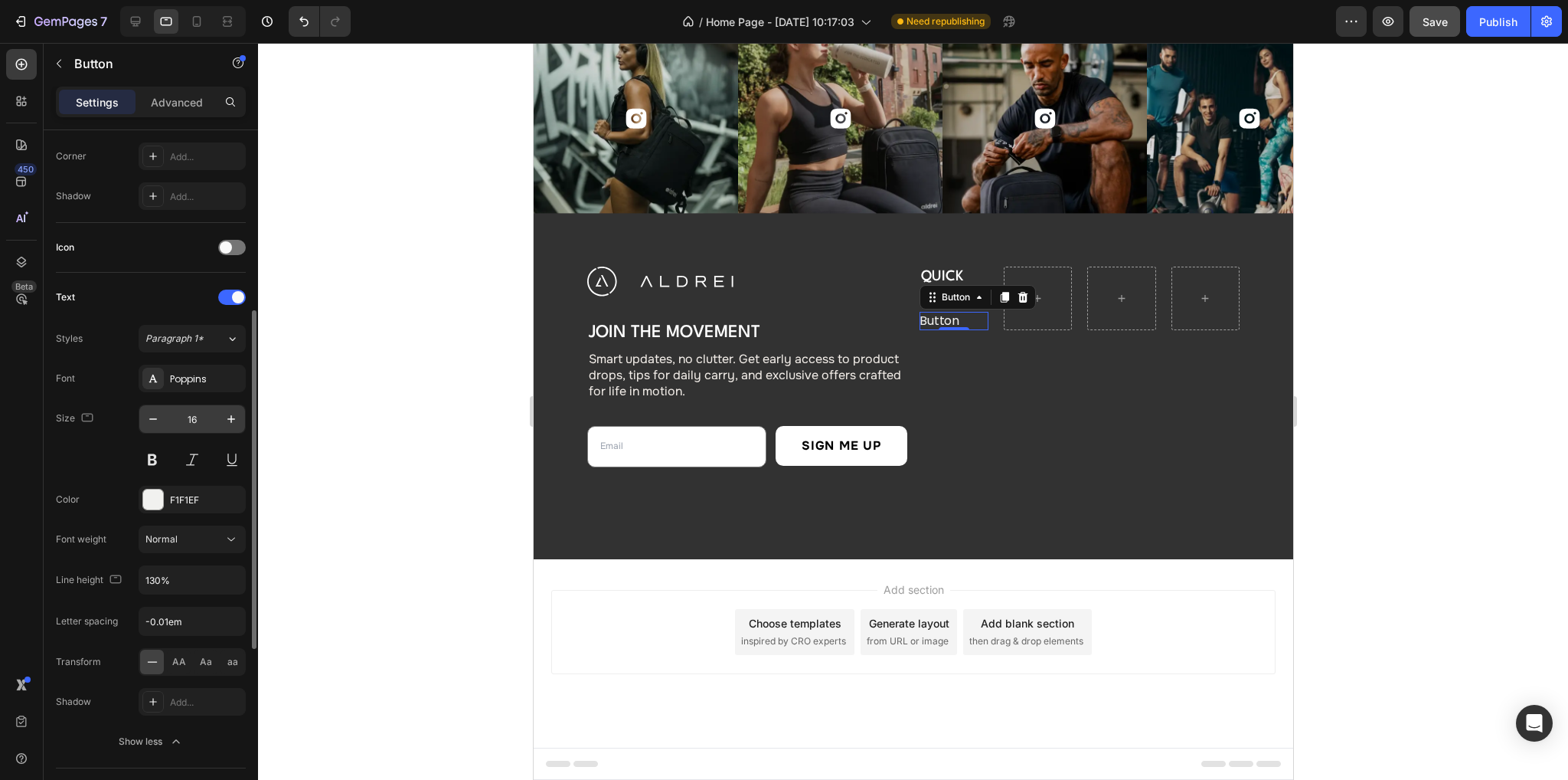
scroll to position [5556, 0]
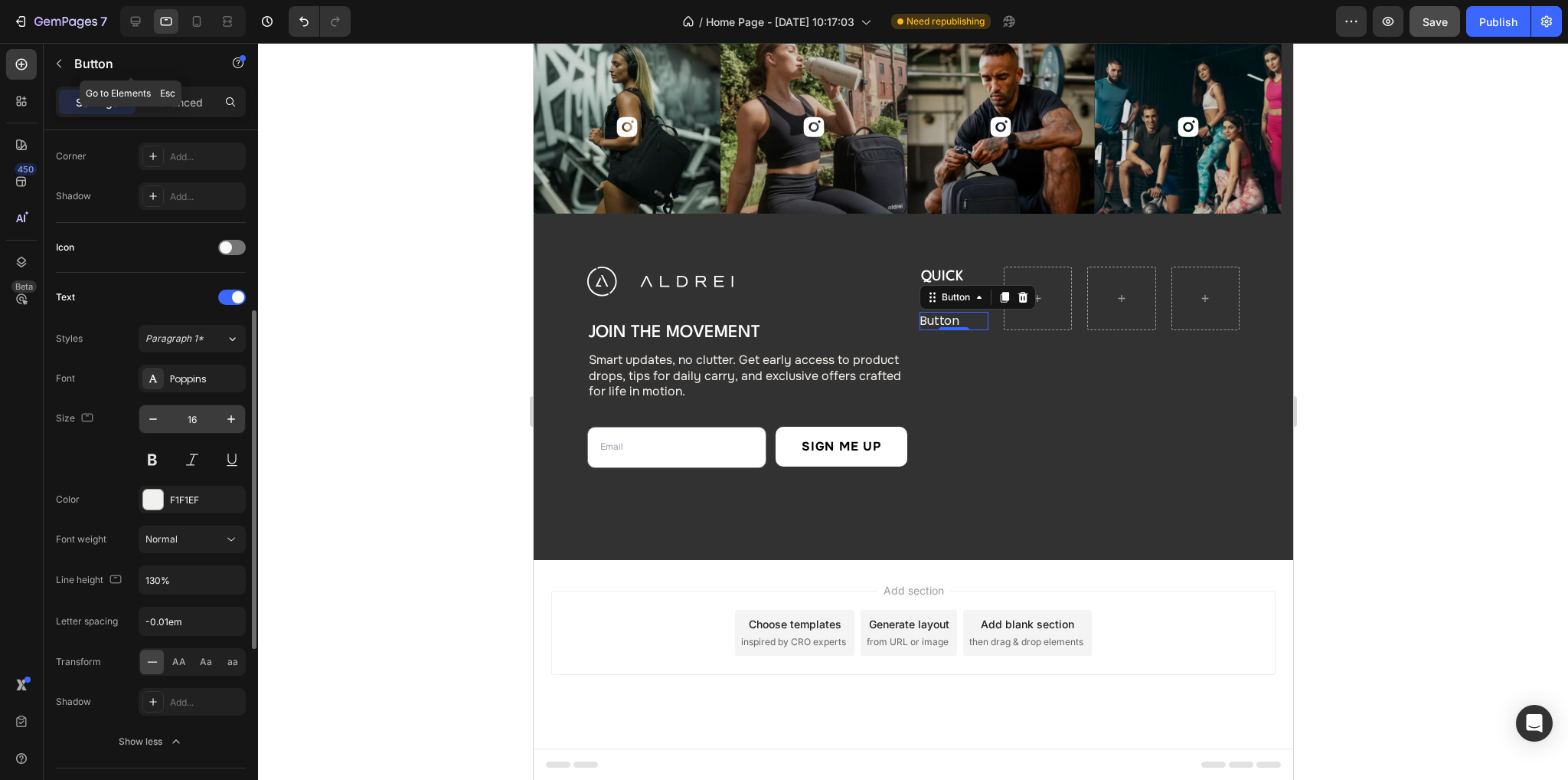
click at [201, 415] on input "16" at bounding box center [192, 418] width 50 height 28
type input "12"
click at [157, 569] on input "130%" at bounding box center [192, 579] width 105 height 28
paste input "55"
type input "155%"
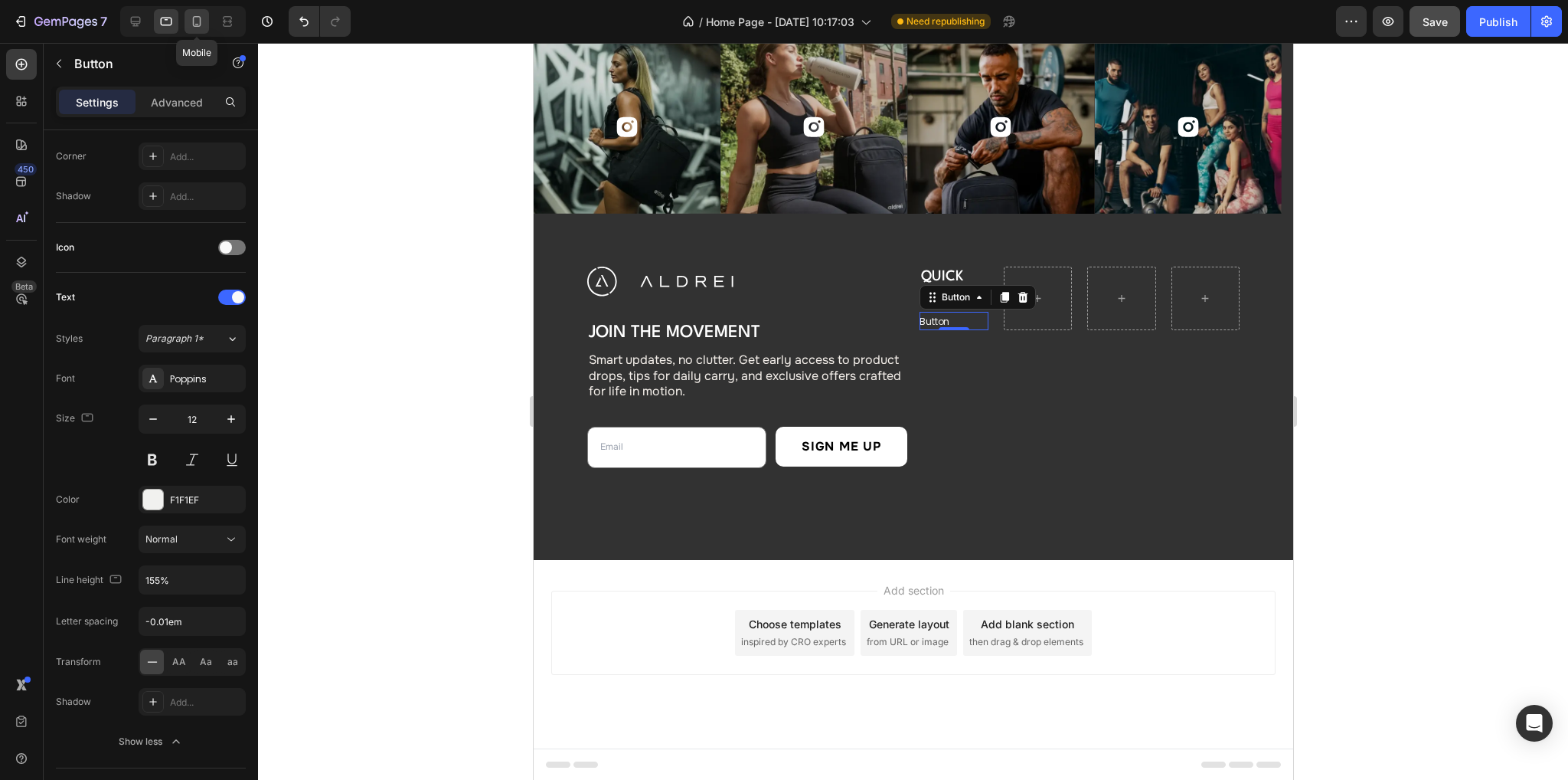
click at [187, 14] on div at bounding box center [196, 22] width 25 height 25
type input "16"
type input "130%"
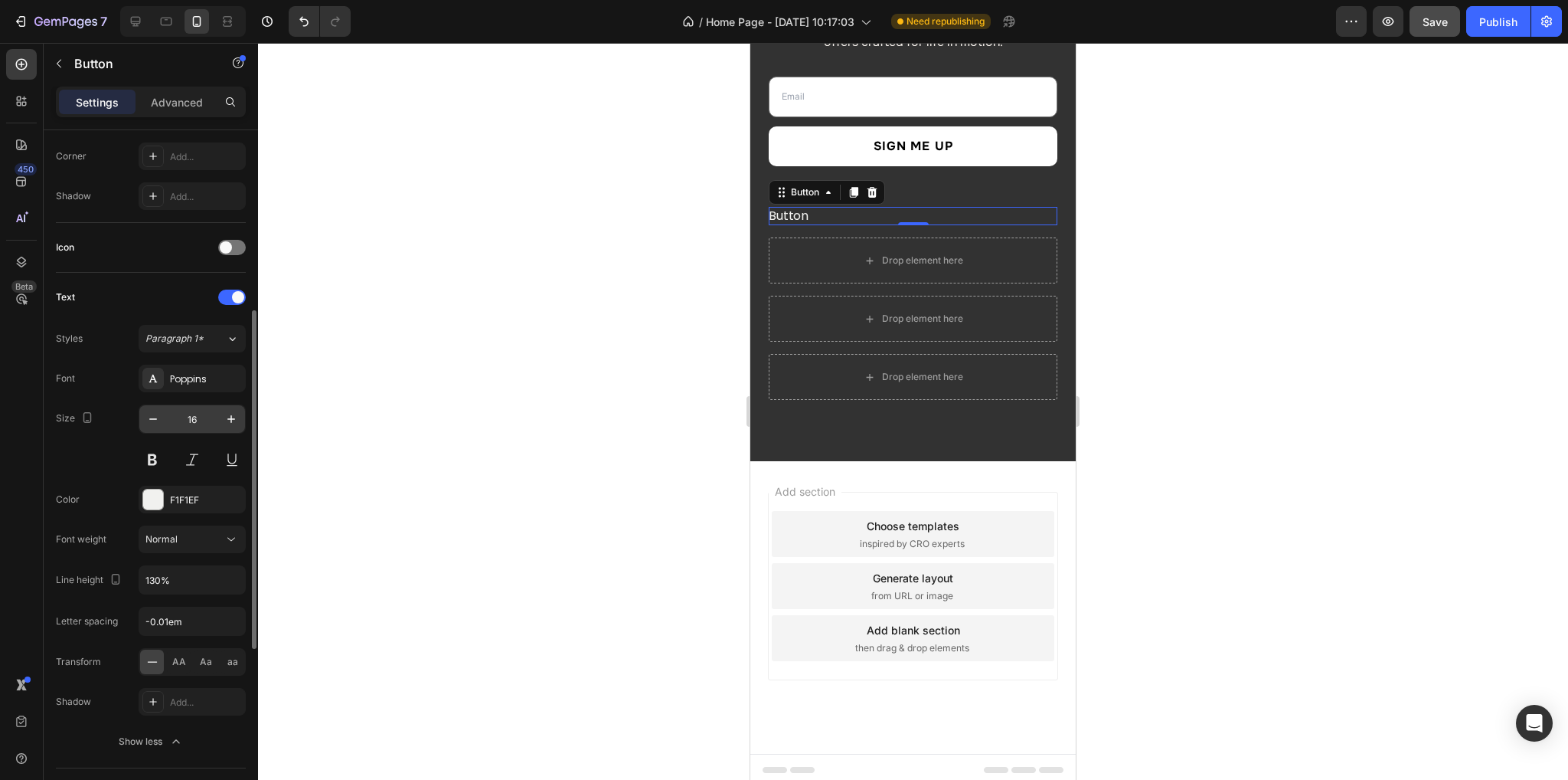
click at [205, 418] on input "16" at bounding box center [192, 418] width 50 height 28
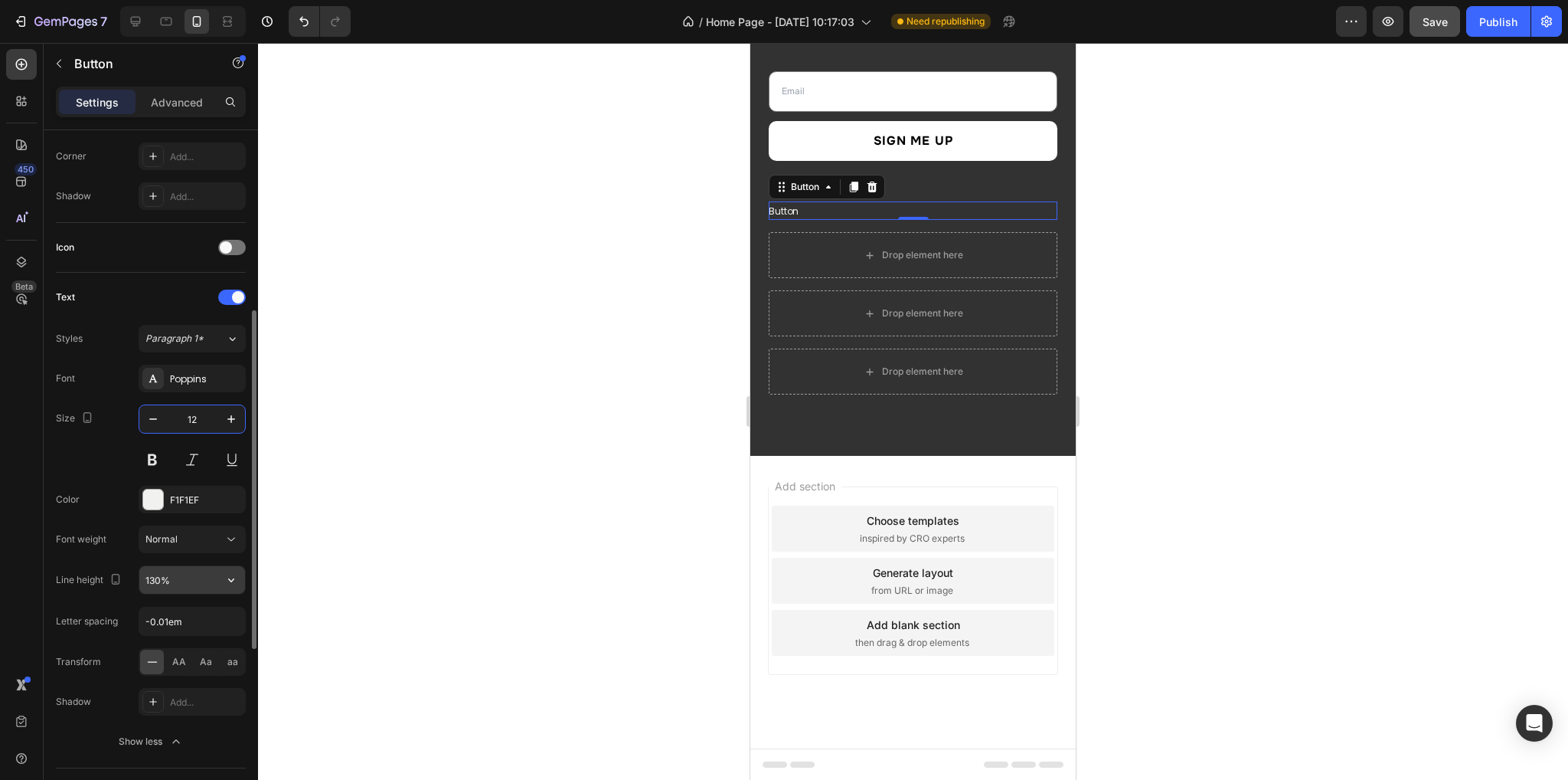
type input "12"
click at [156, 577] on input "130%" at bounding box center [192, 579] width 105 height 28
paste input "55"
type input "155%"
drag, startPoint x: 134, startPoint y: 28, endPoint x: 345, endPoint y: 223, distance: 287.3
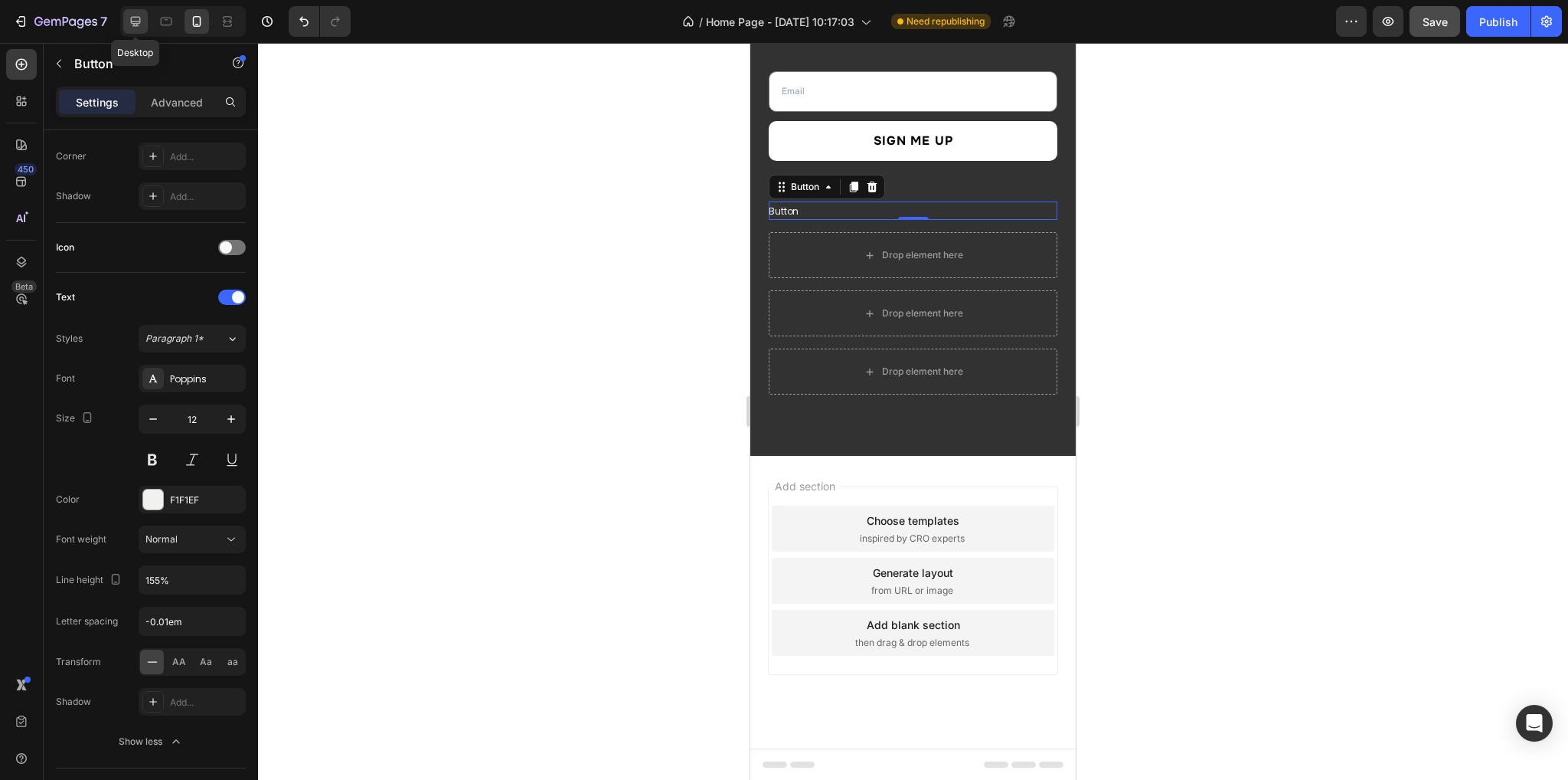
click at [134, 28] on icon at bounding box center [136, 22] width 15 height 15
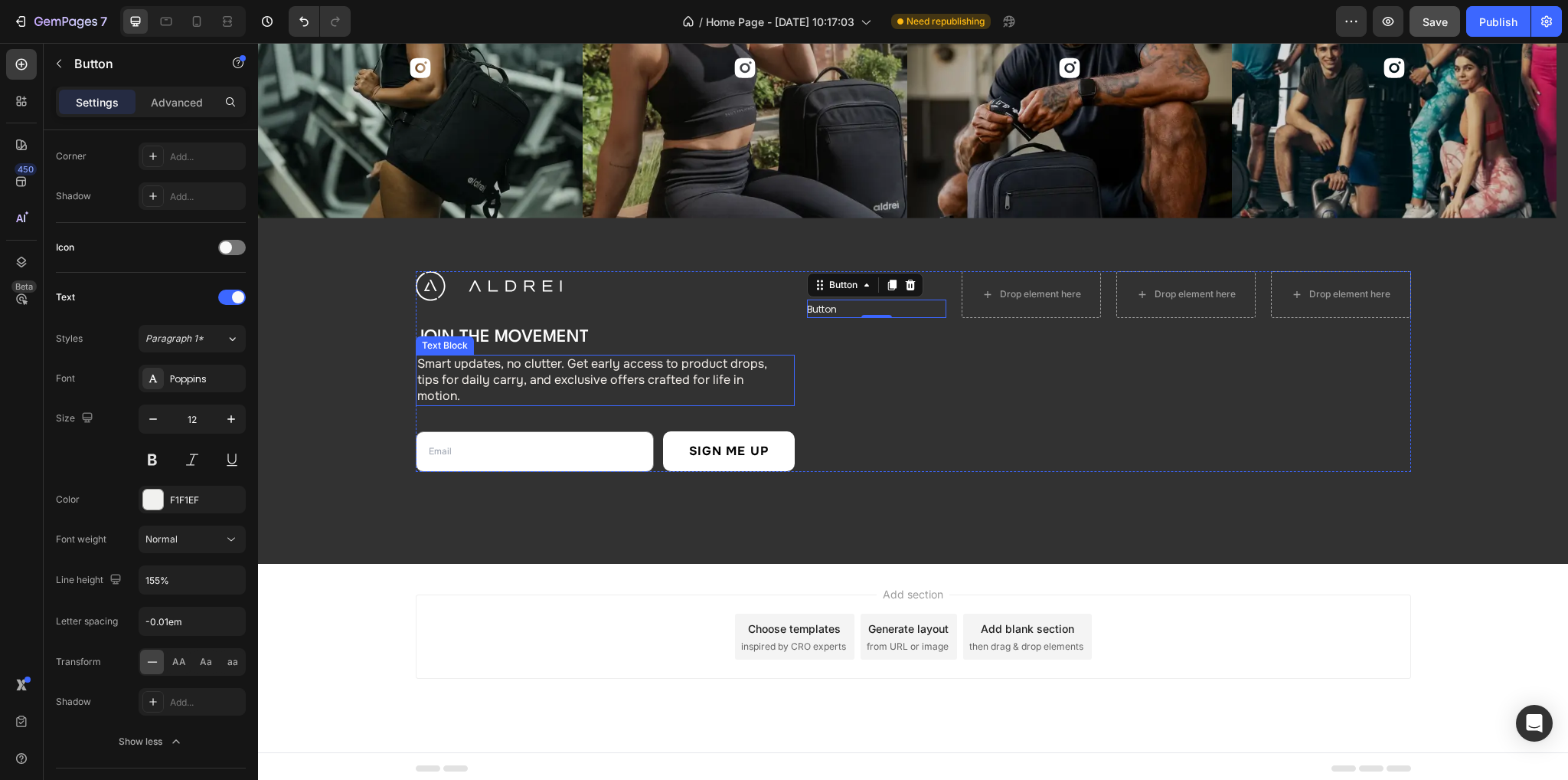
scroll to position [5683, 0]
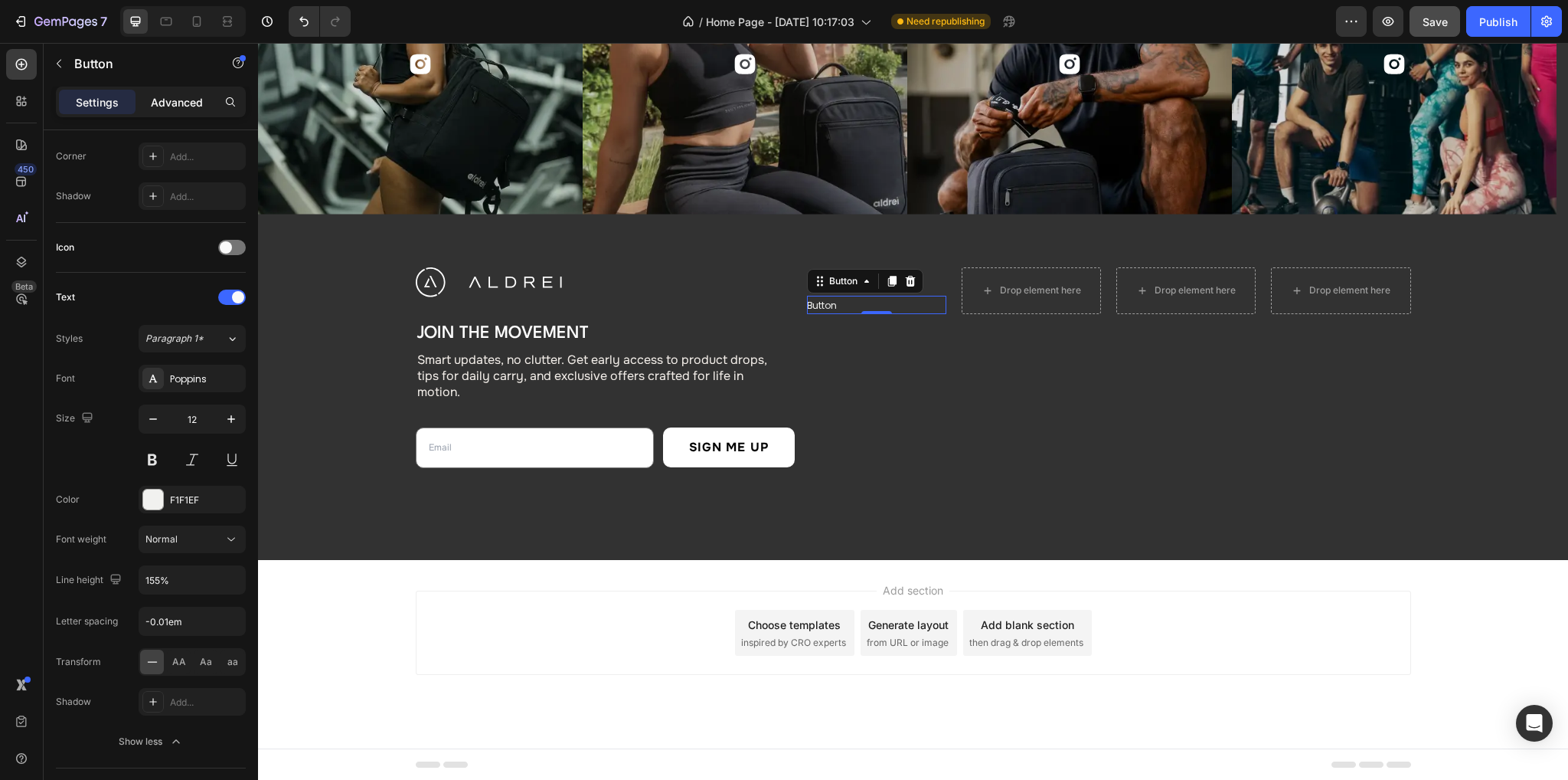
click at [173, 103] on p "Advanced" at bounding box center [176, 102] width 52 height 16
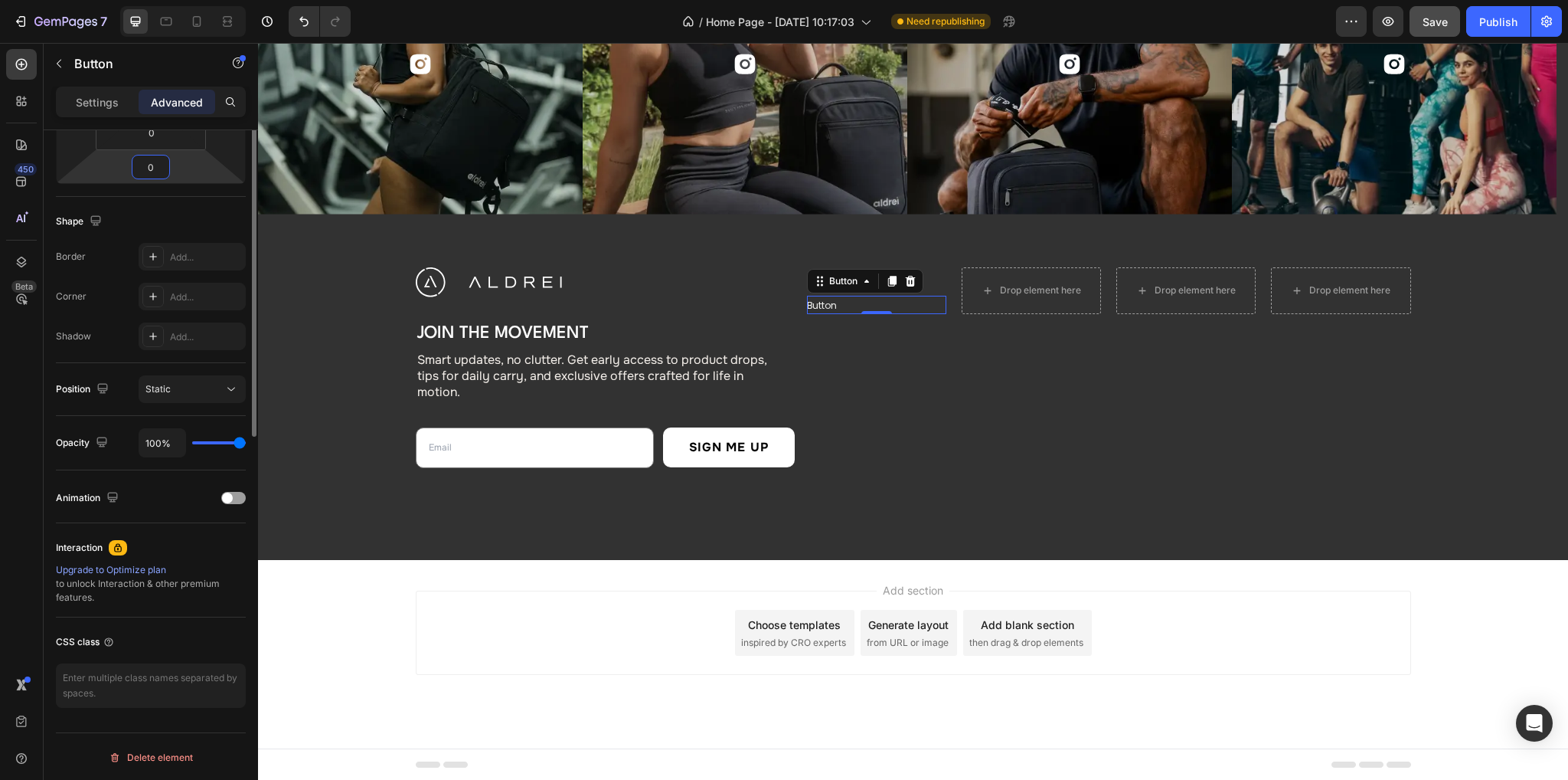
scroll to position [97, 0]
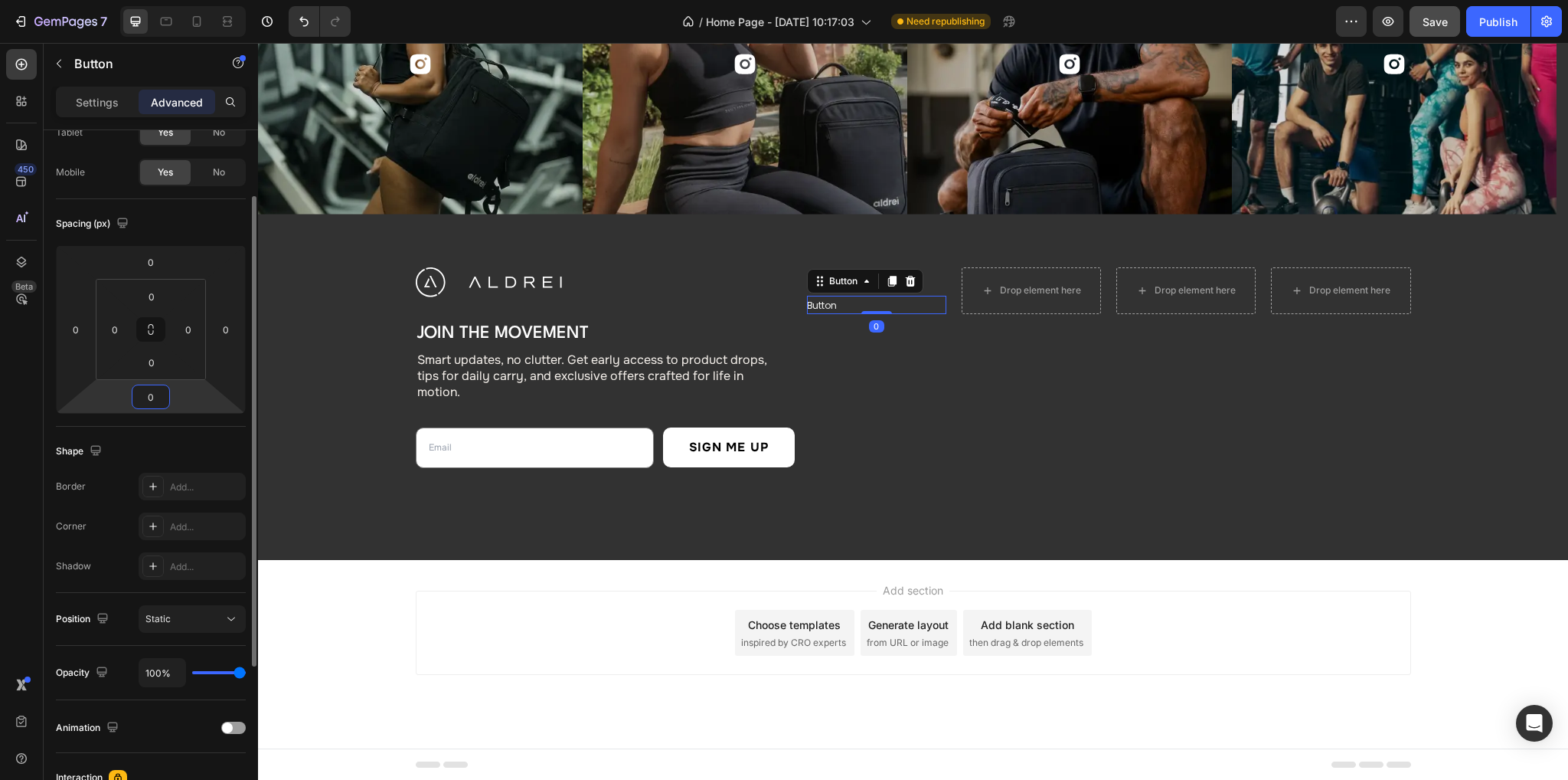
click at [157, 395] on input "0" at bounding box center [151, 397] width 30 height 23
drag, startPoint x: 164, startPoint y: 396, endPoint x: 151, endPoint y: 398, distance: 13.2
click at [151, 398] on input "0" at bounding box center [151, 397] width 30 height 23
drag, startPoint x: 158, startPoint y: 397, endPoint x: 129, endPoint y: 397, distance: 29.0
click at [129, 397] on div "0 0 0 0" at bounding box center [151, 329] width 190 height 169
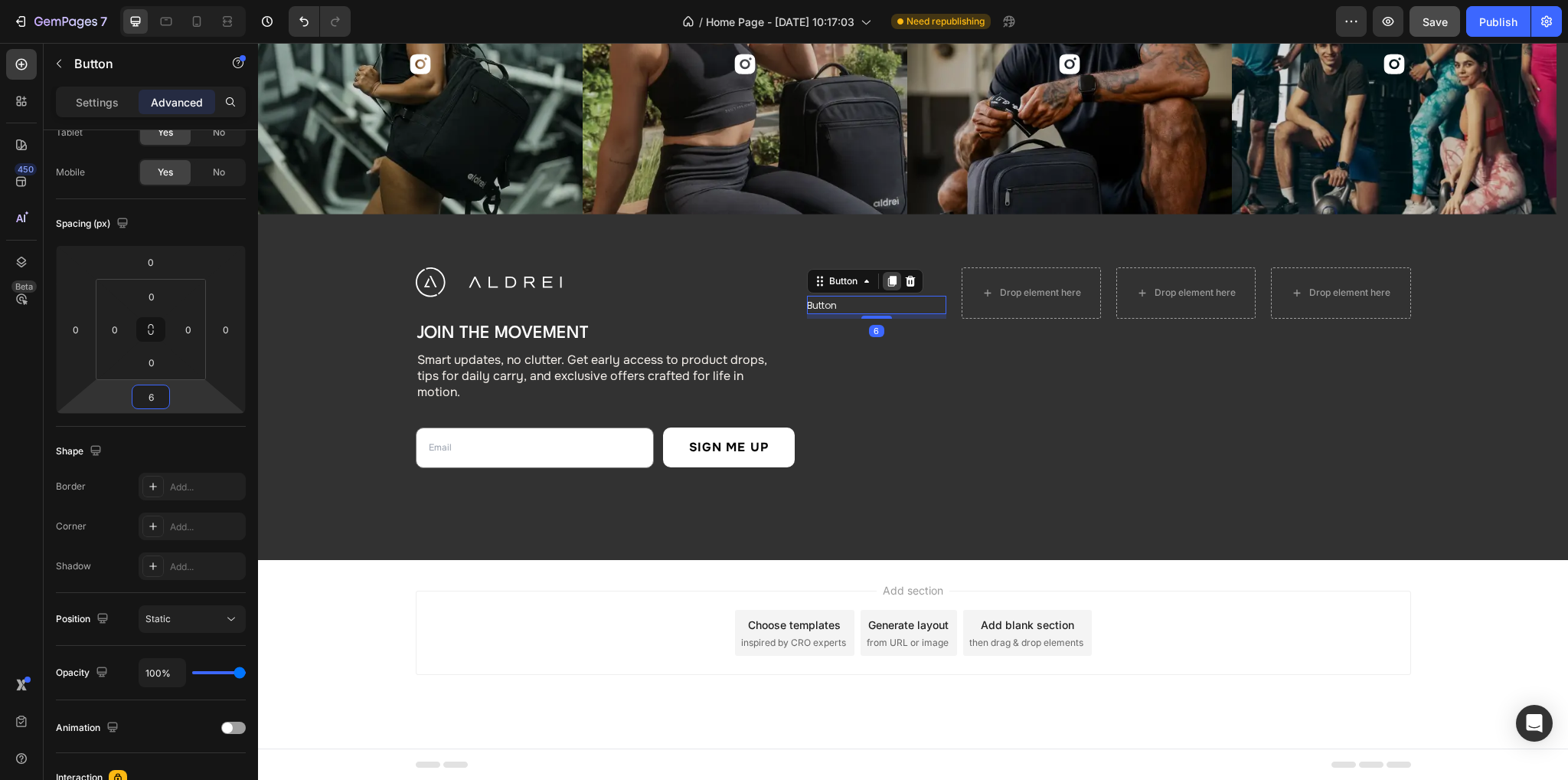
type input "6"
click at [882, 276] on icon at bounding box center [892, 281] width 12 height 12
click at [835, 327] on div "Button Button 6" at bounding box center [876, 327] width 139 height 18
click at [882, 300] on icon at bounding box center [892, 304] width 12 height 12
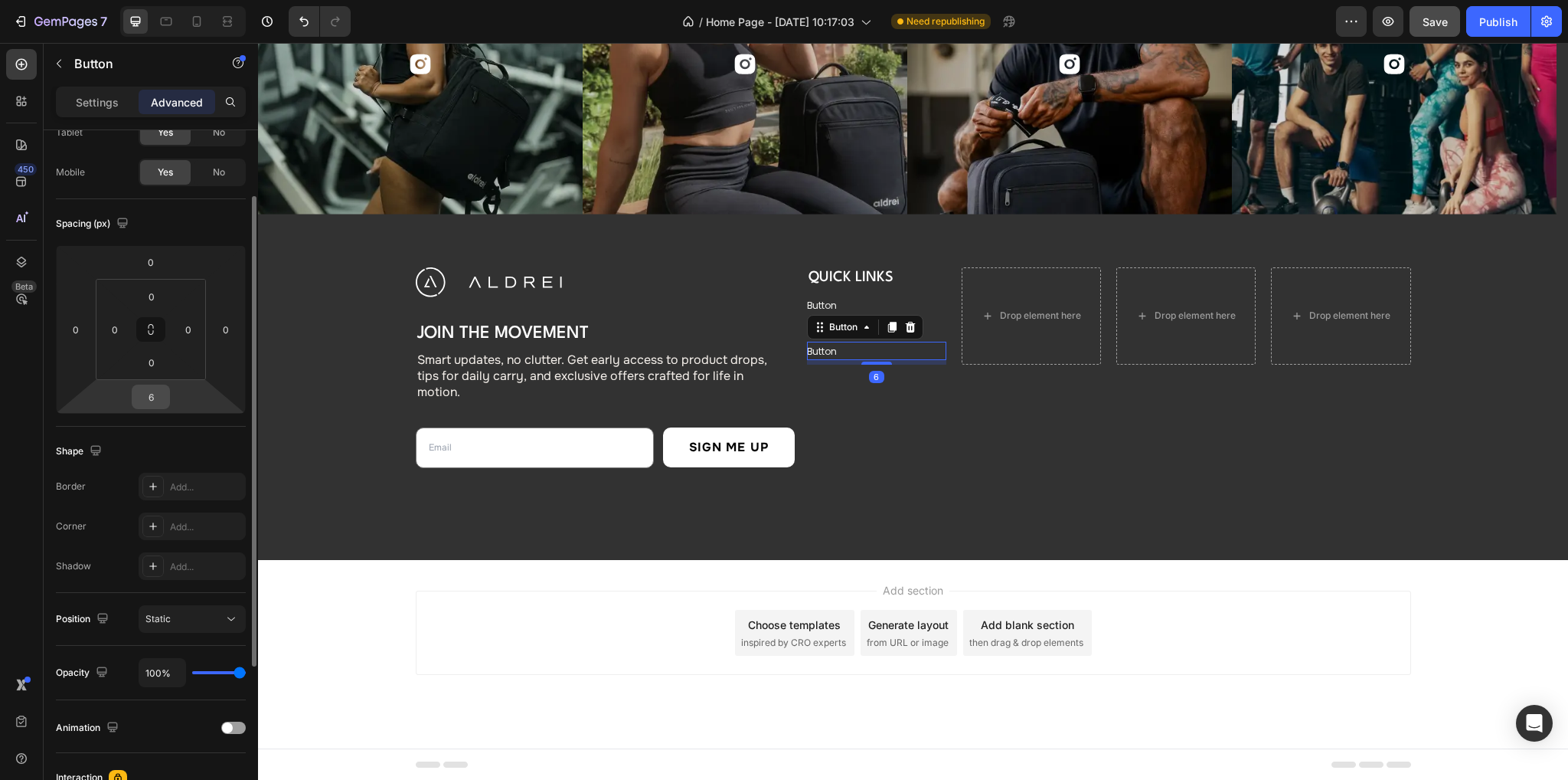
click at [165, 399] on input "6" at bounding box center [151, 397] width 30 height 23
type input "0"
click at [823, 305] on p "Button" at bounding box center [821, 306] width 29 height 14
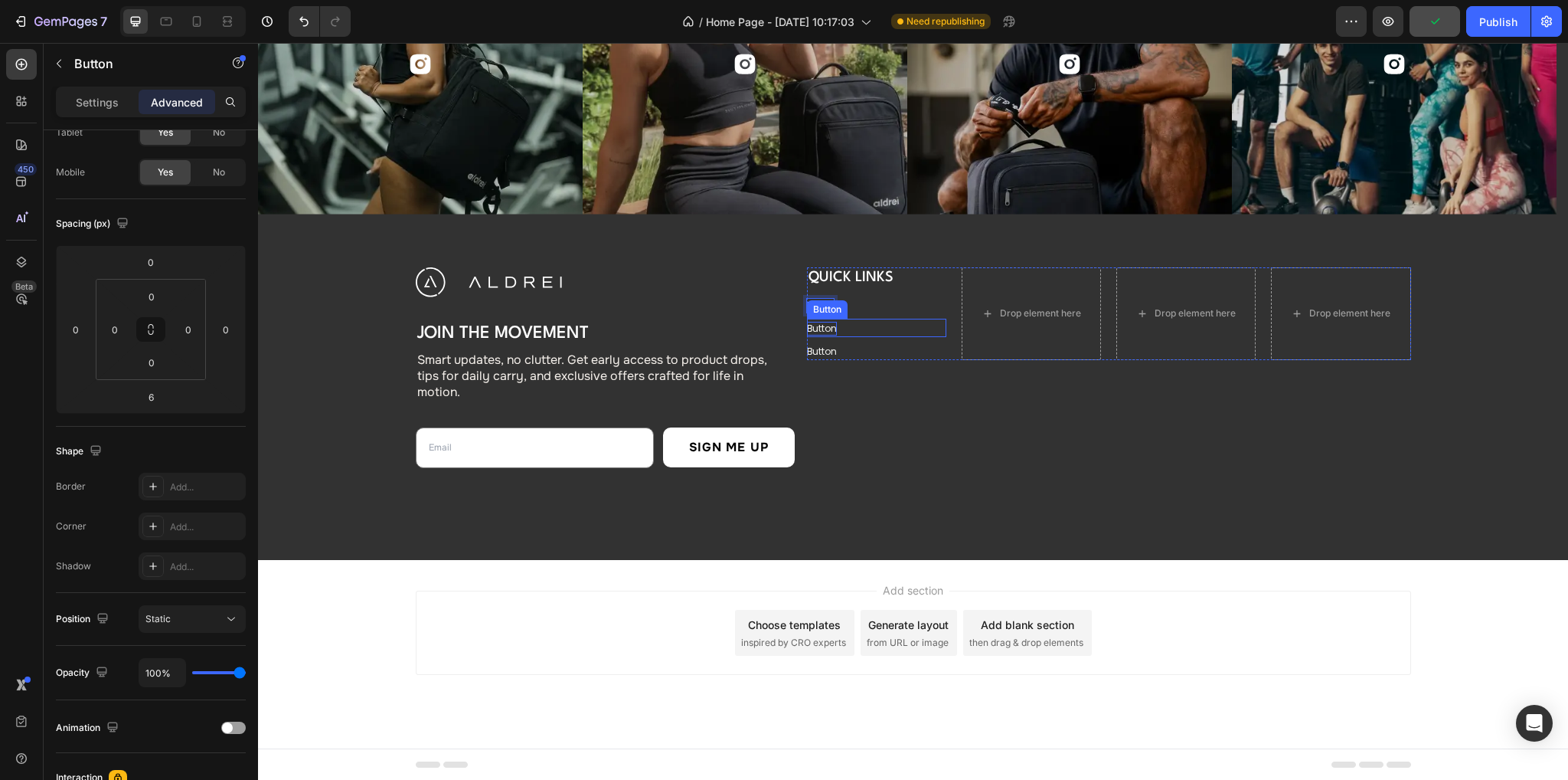
click at [818, 324] on p "Button" at bounding box center [821, 328] width 29 height 14
click at [811, 348] on p "Button" at bounding box center [821, 351] width 29 height 14
click at [808, 350] on p "Button" at bounding box center [821, 351] width 29 height 14
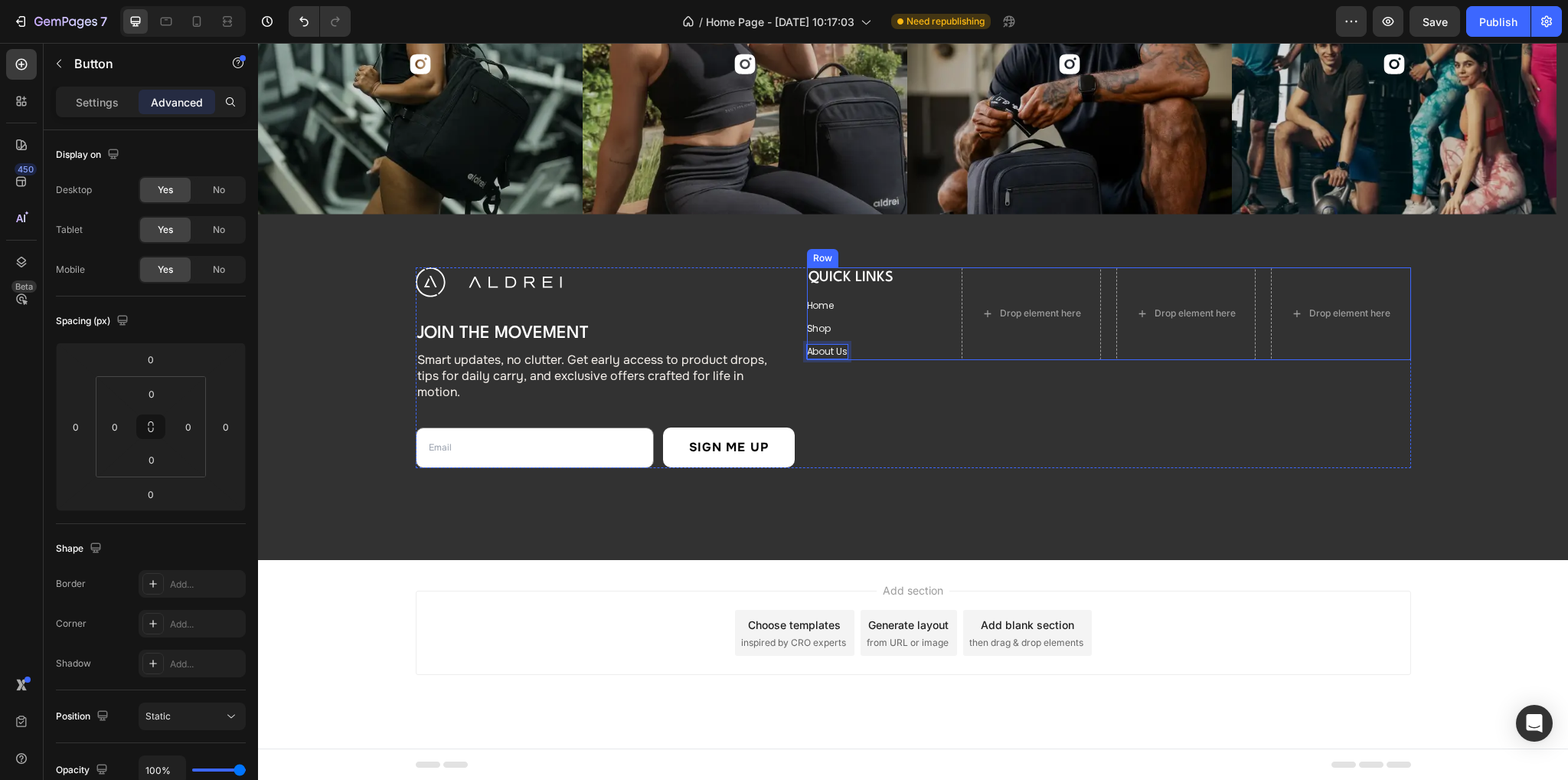
scroll to position [97, 0]
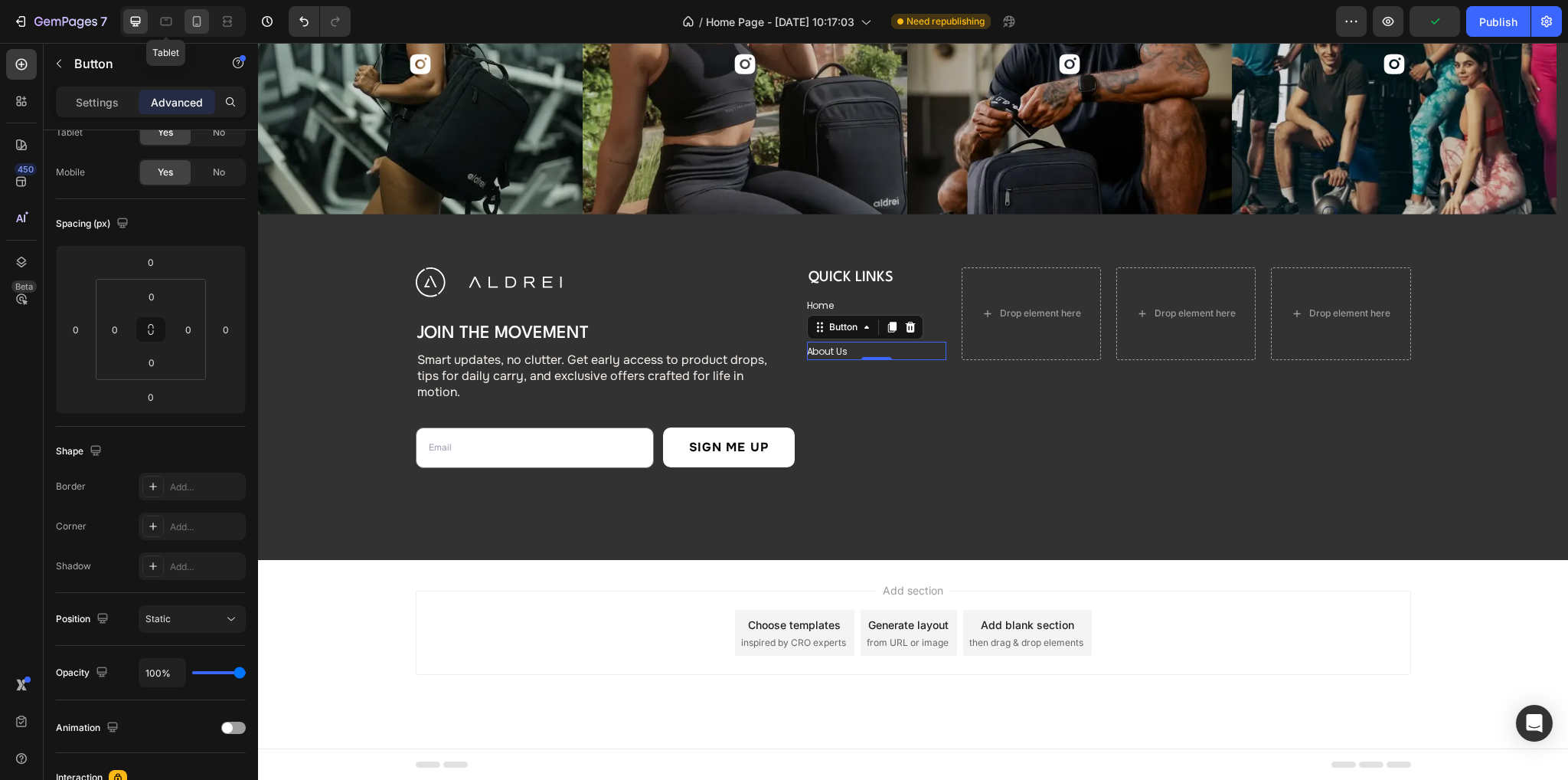
drag, startPoint x: 157, startPoint y: 17, endPoint x: 199, endPoint y: 29, distance: 43.7
click at [158, 18] on icon at bounding box center [166, 22] width 15 height 15
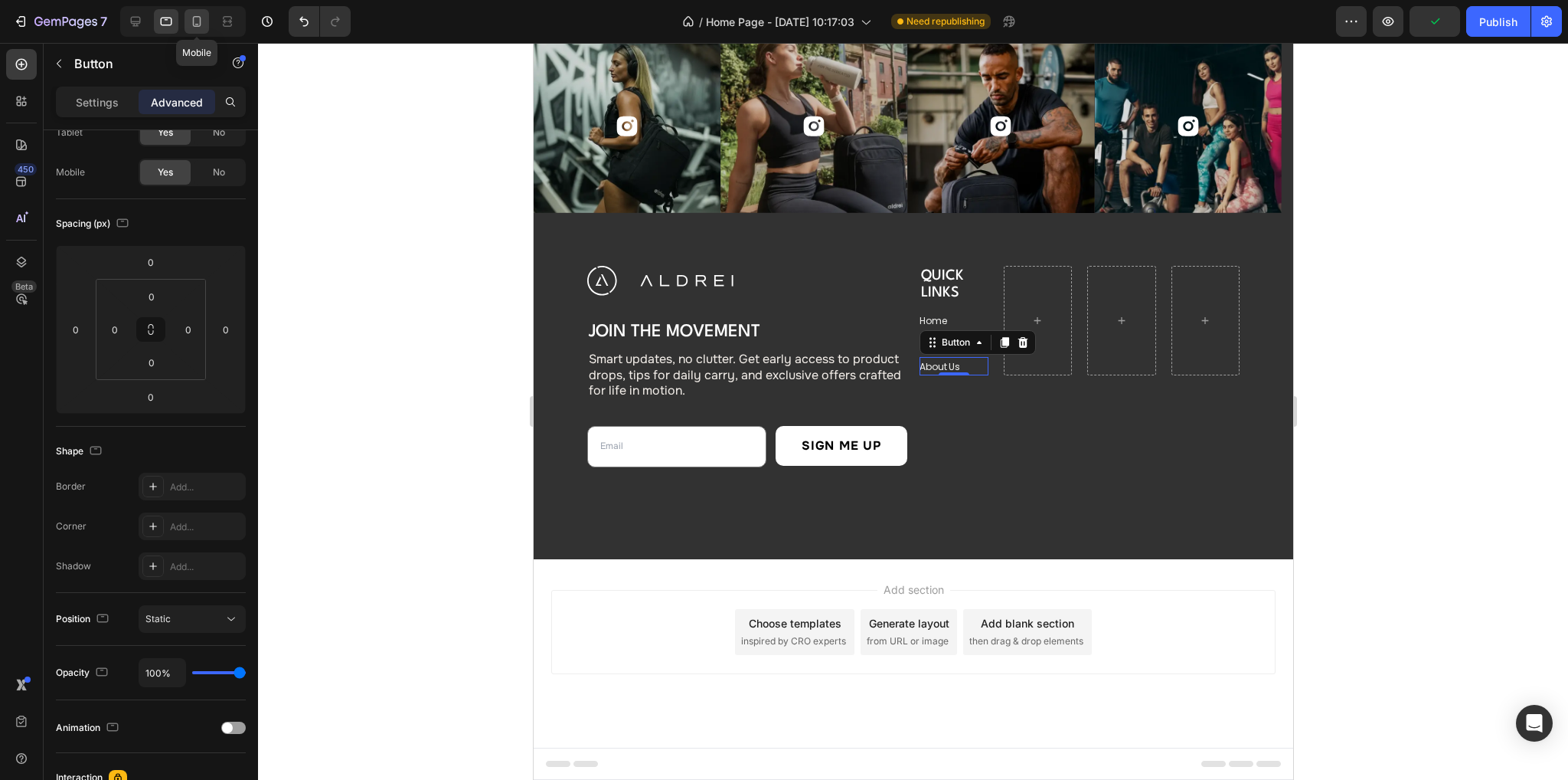
scroll to position [5556, 0]
click at [196, 26] on icon at bounding box center [196, 21] width 9 height 10
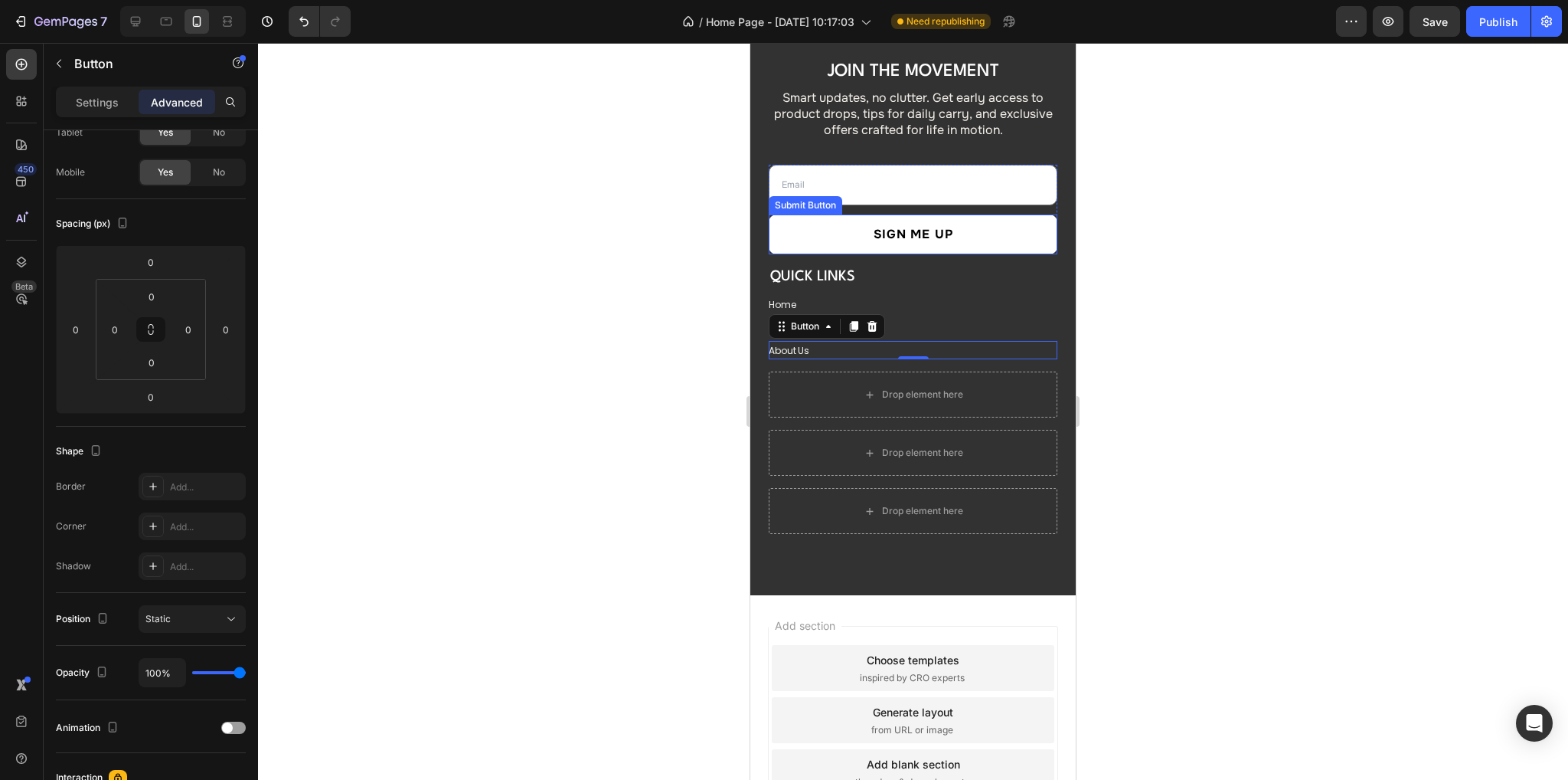
scroll to position [5830, 0]
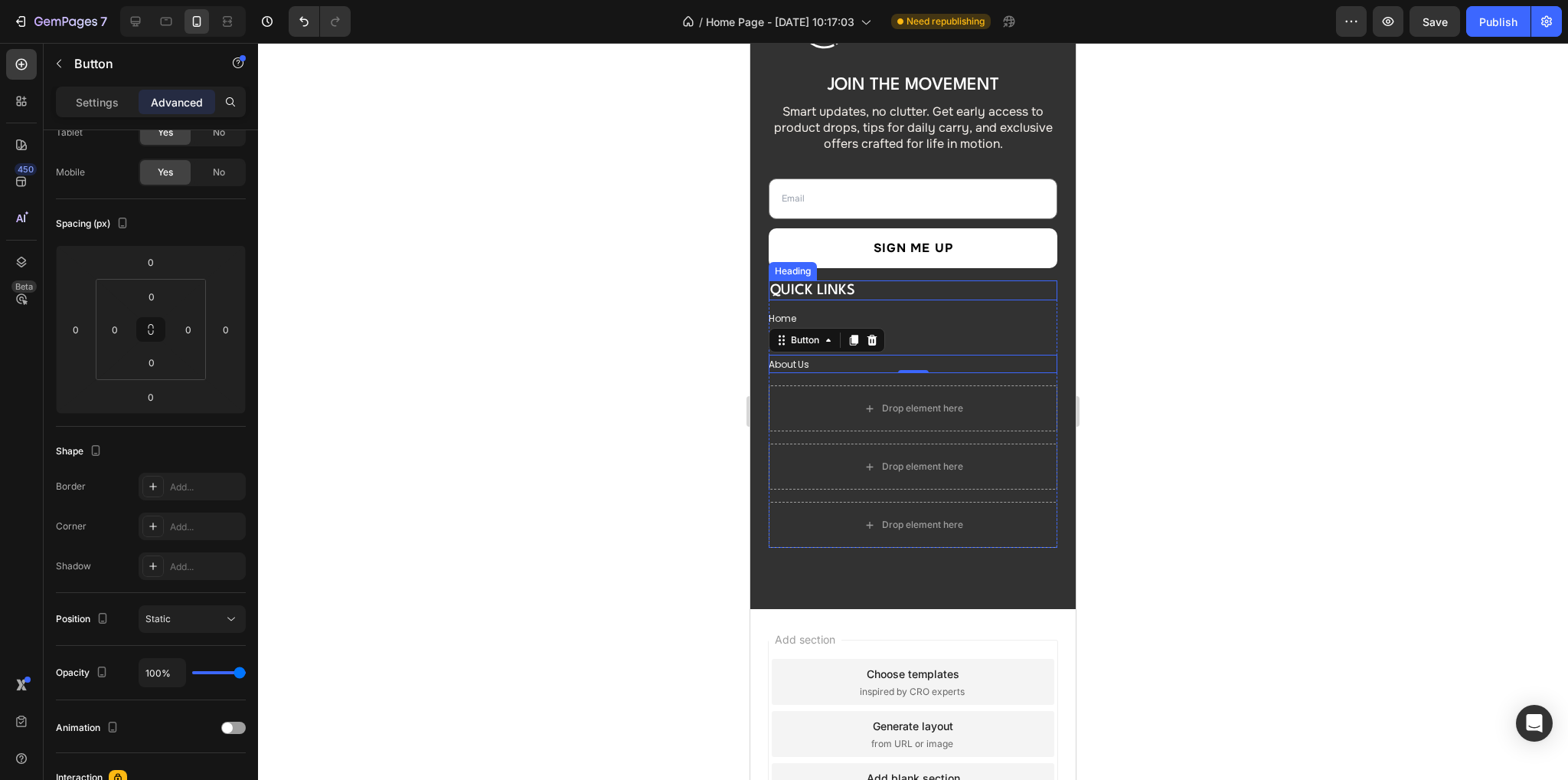
click at [916, 288] on div "QUICK LINKS" at bounding box center [913, 289] width 288 height 20
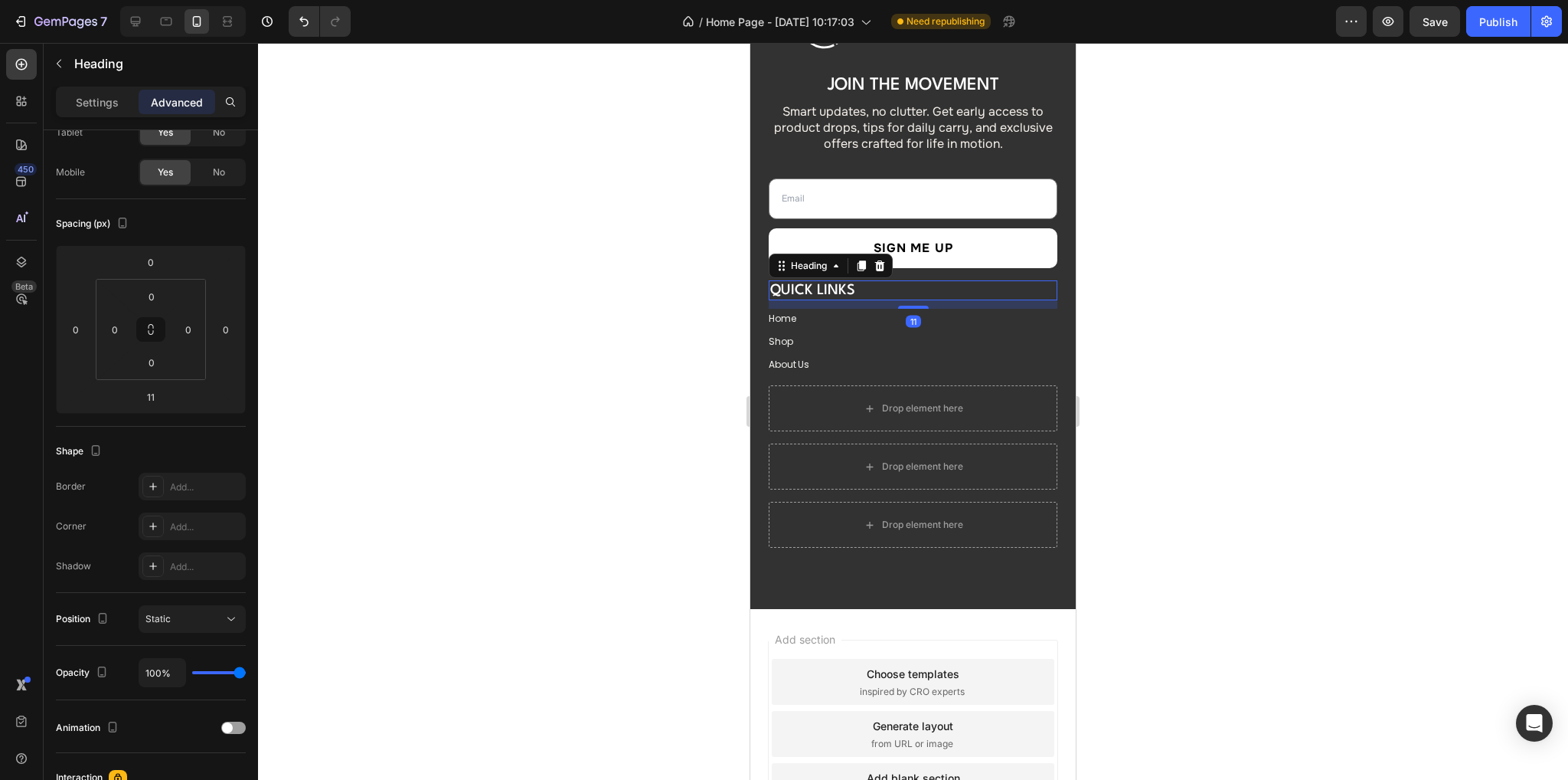
scroll to position [0, 0]
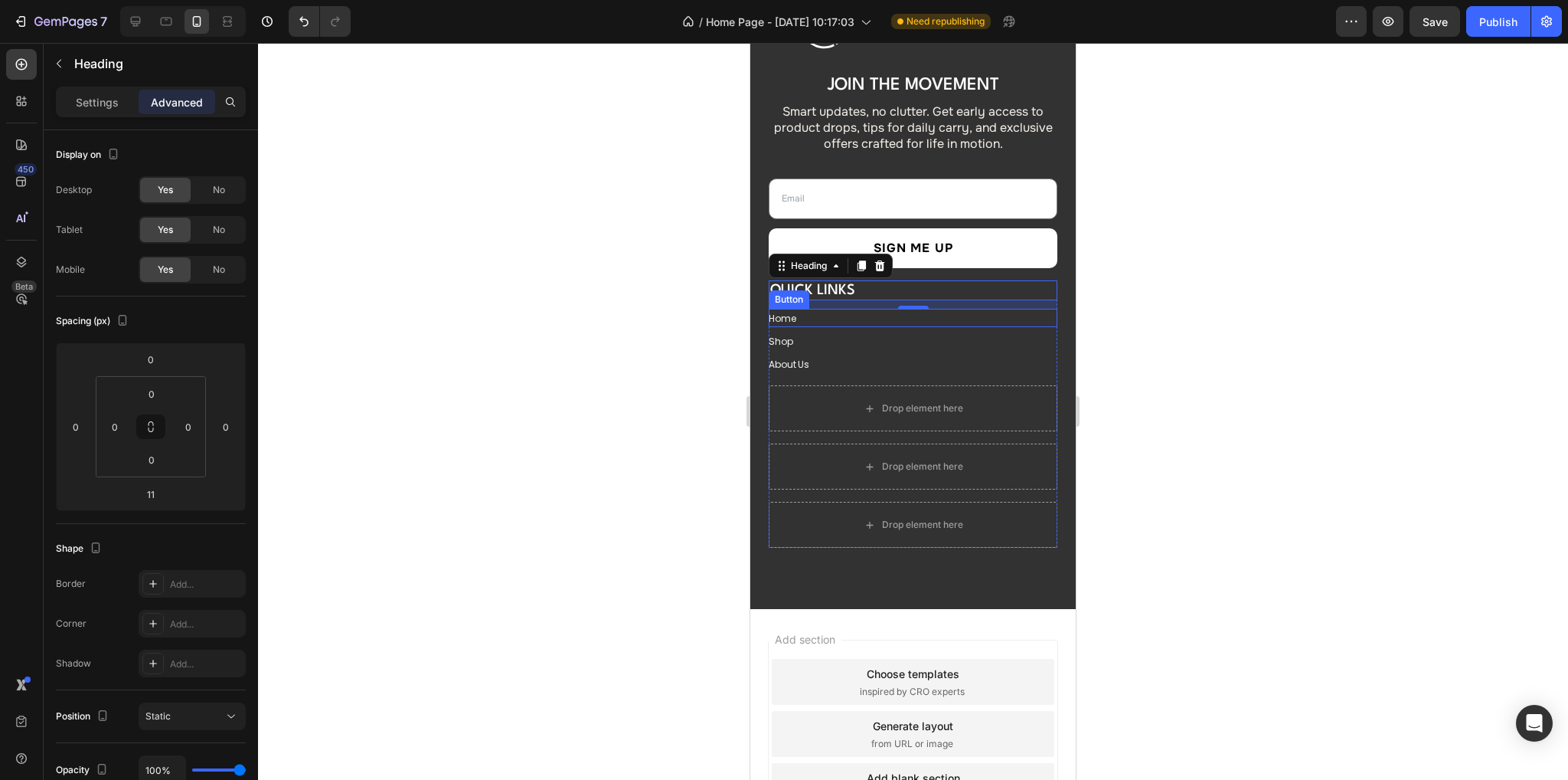
click at [839, 316] on div "Home Button" at bounding box center [913, 317] width 288 height 18
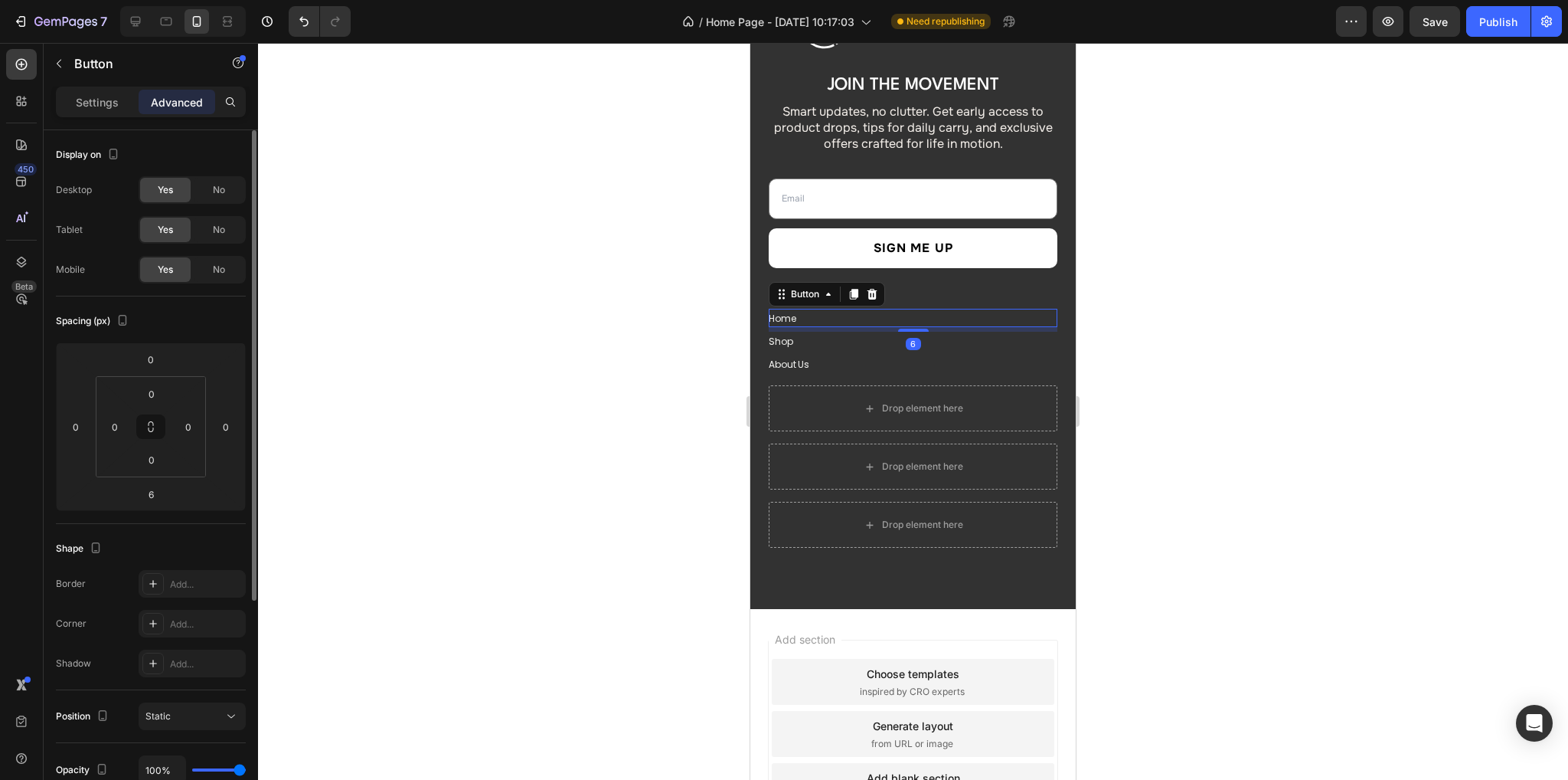
drag, startPoint x: 72, startPoint y: 96, endPoint x: 168, endPoint y: 256, distance: 186.6
click at [73, 96] on div "Settings" at bounding box center [97, 102] width 77 height 25
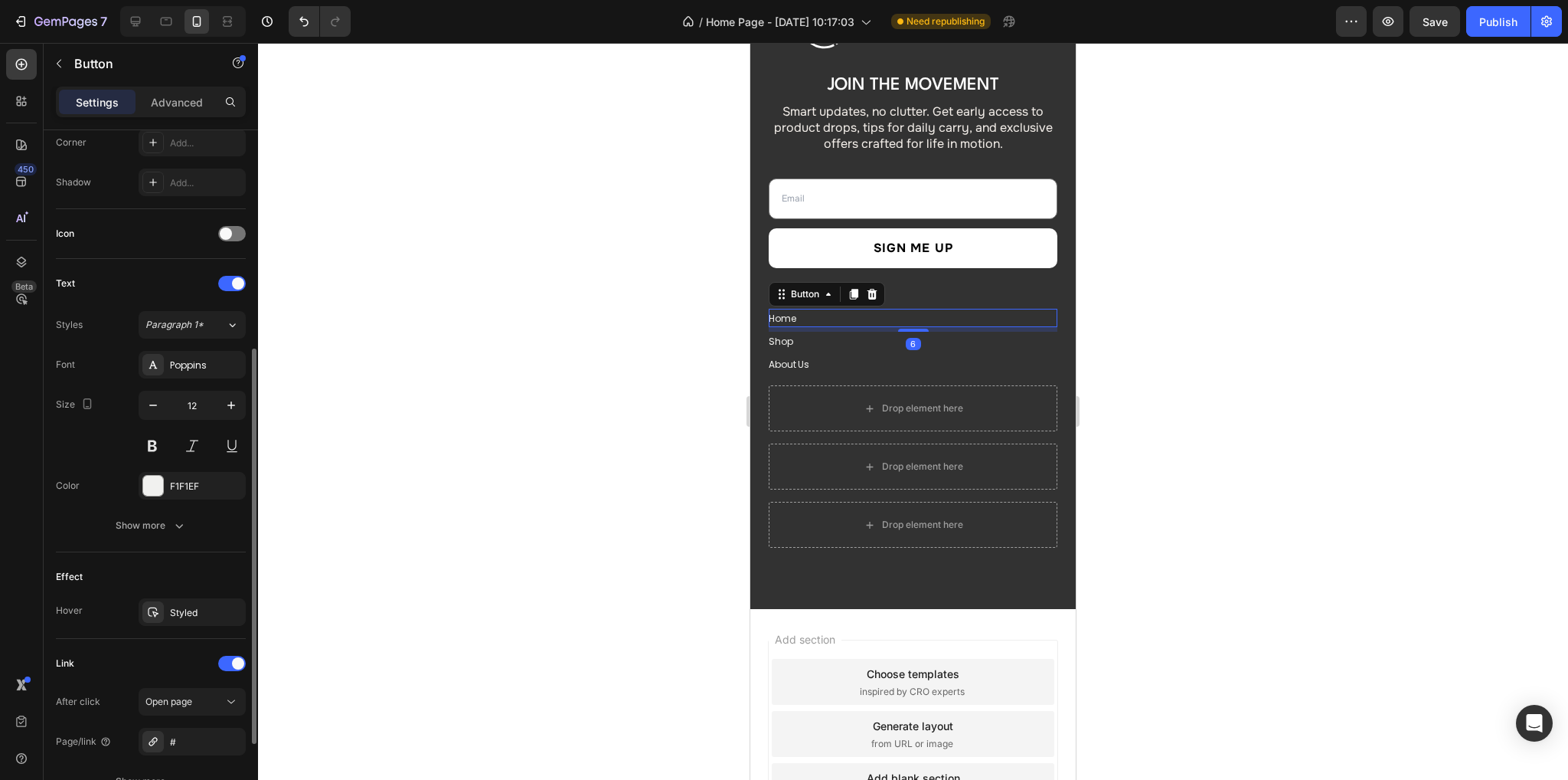
scroll to position [522, 0]
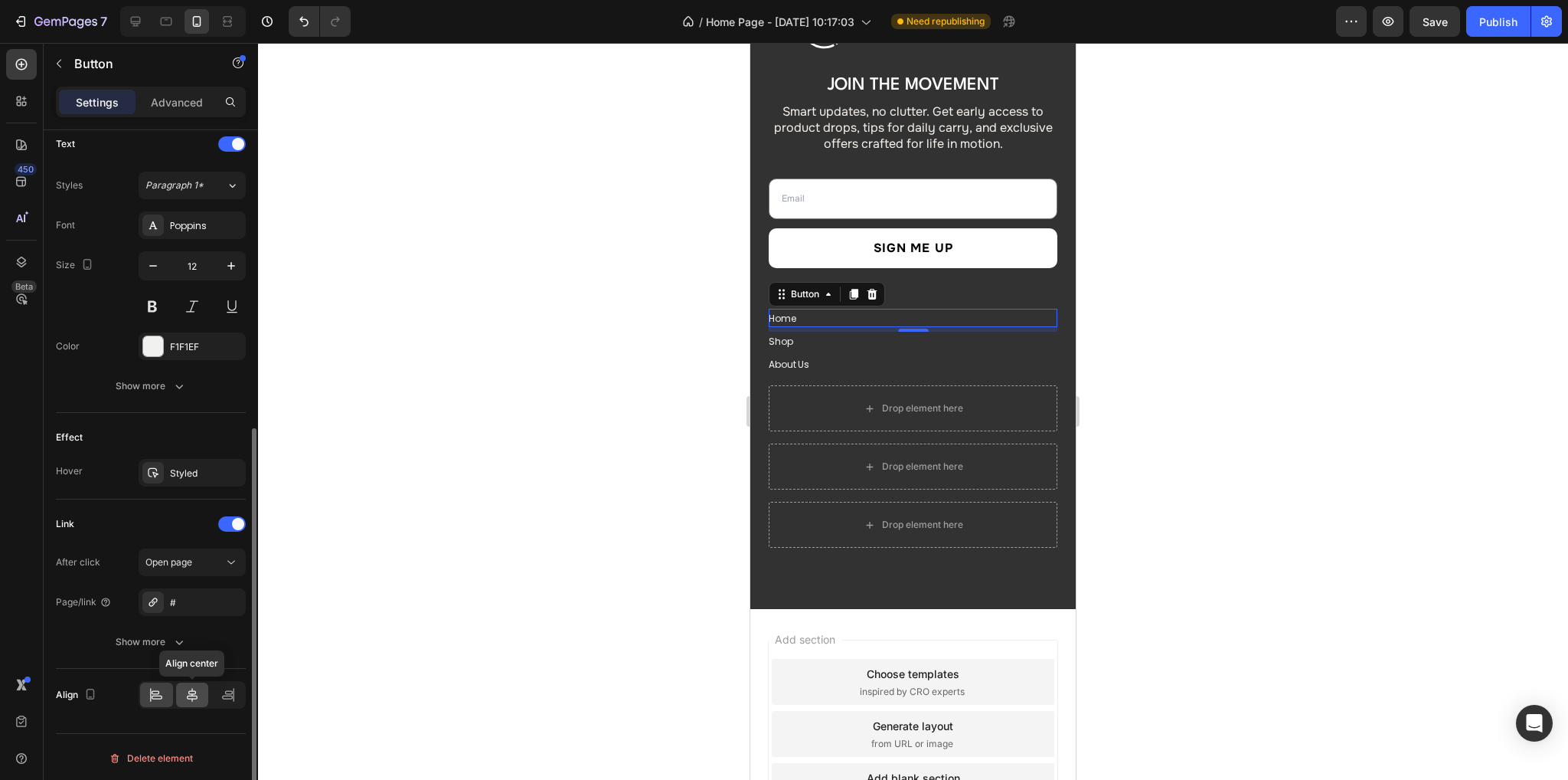
click at [195, 696] on icon at bounding box center [192, 695] width 10 height 14
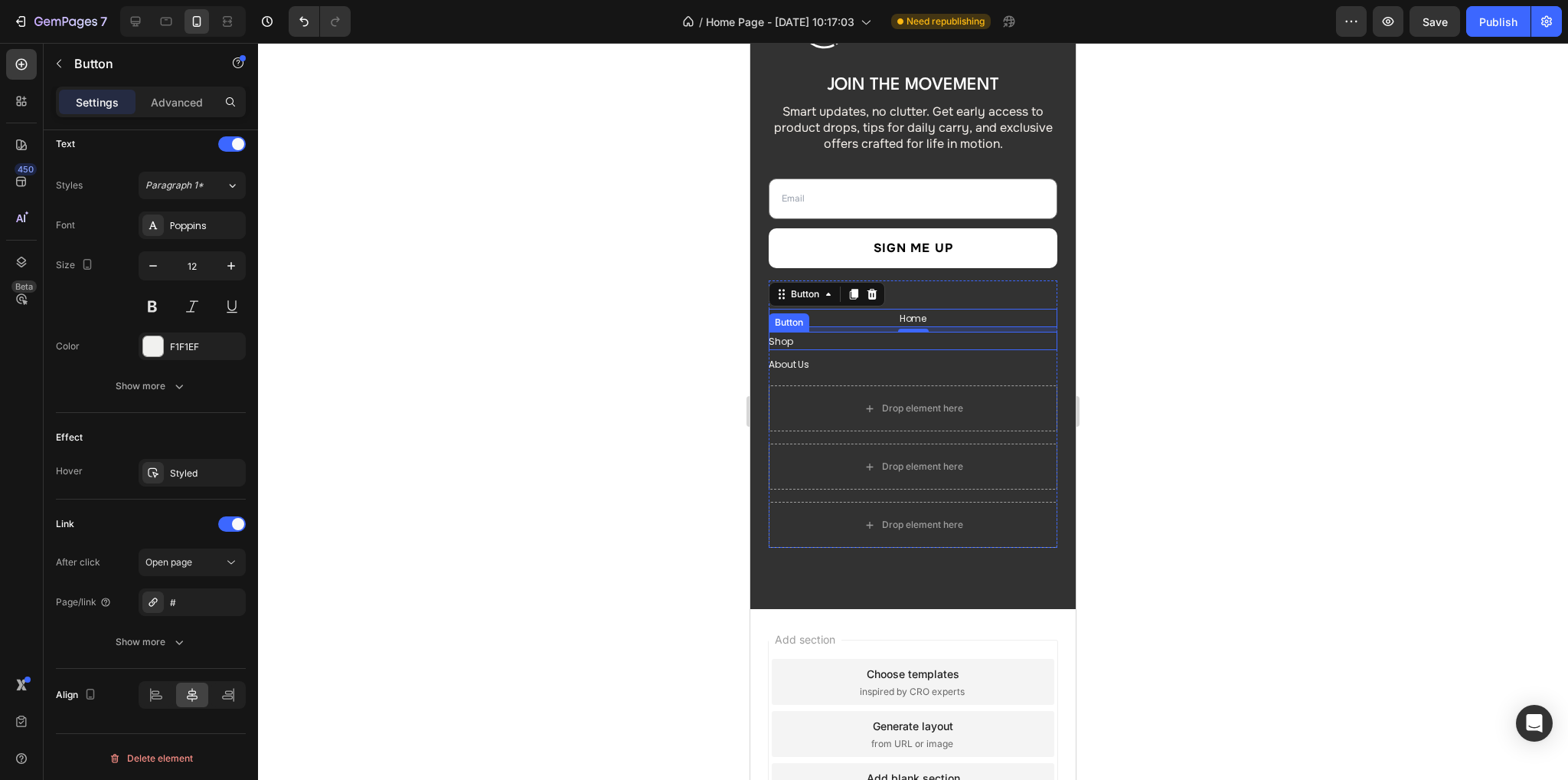
click at [814, 330] on div "6" at bounding box center [913, 329] width 288 height 5
click at [793, 342] on div "Shop Button" at bounding box center [913, 340] width 288 height 18
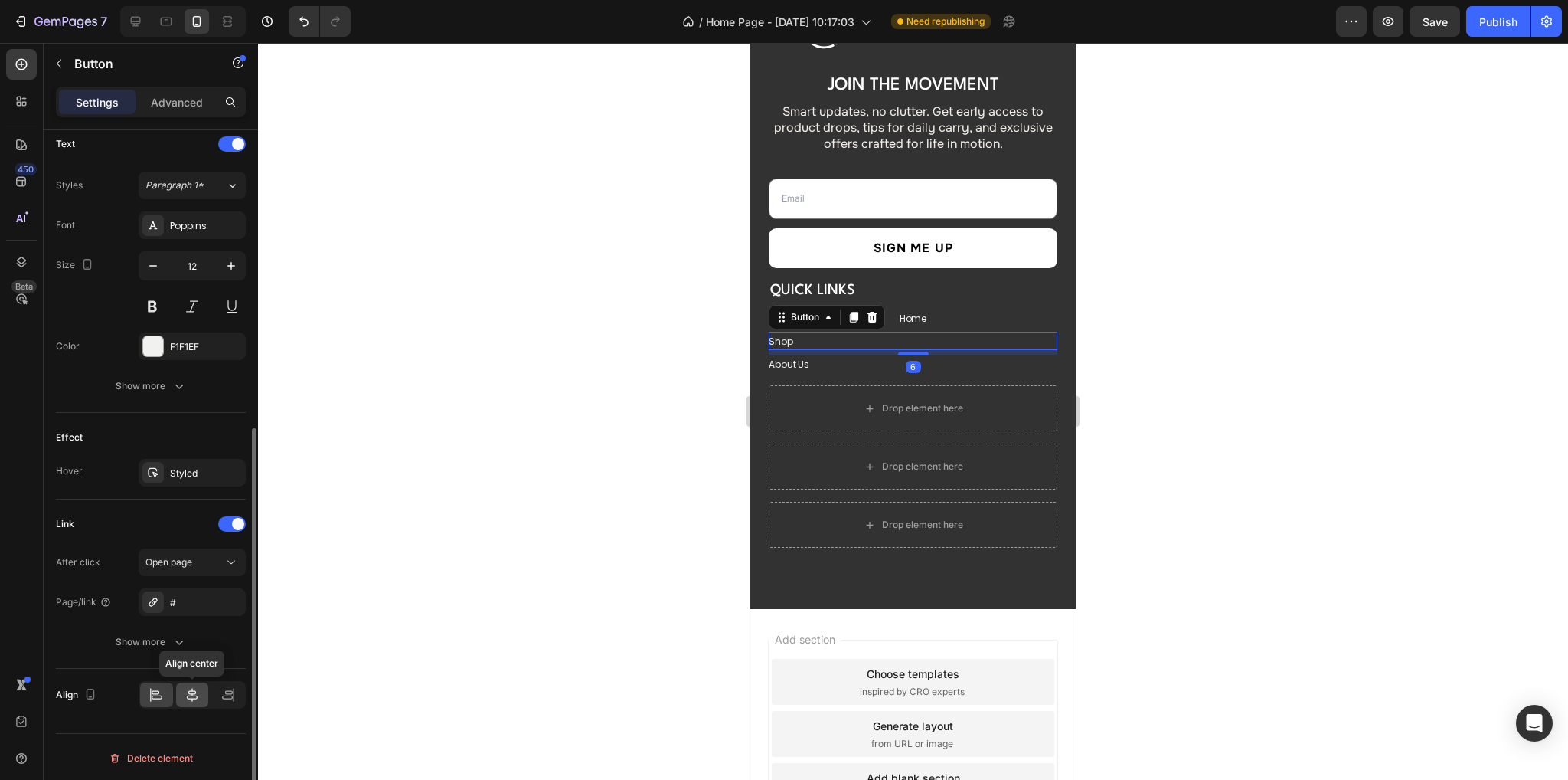
click at [191, 695] on icon at bounding box center [192, 695] width 15 height 15
click at [949, 362] on div "About Us Button" at bounding box center [913, 363] width 288 height 18
click at [194, 699] on div at bounding box center [193, 695] width 33 height 25
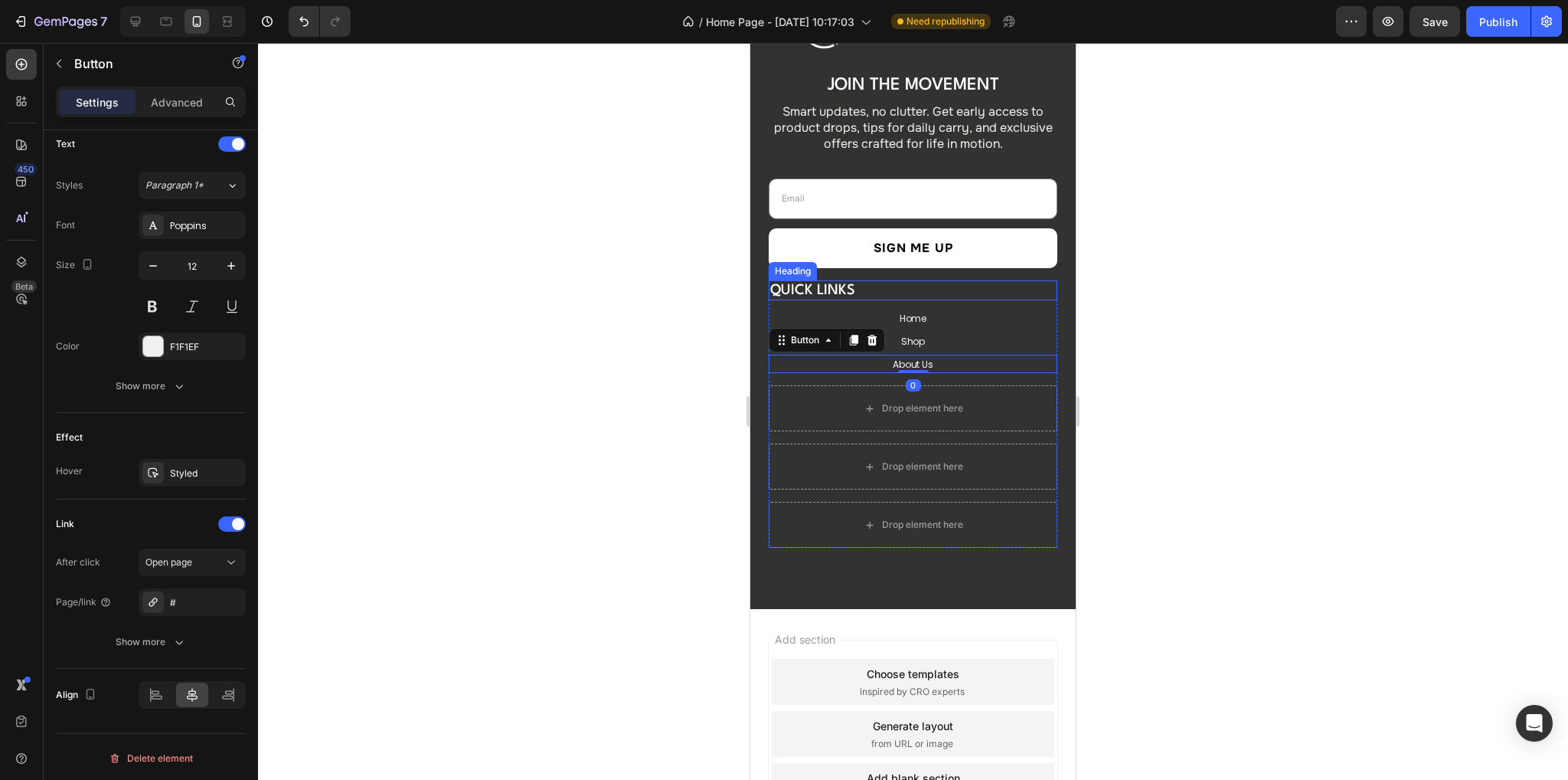
drag, startPoint x: 888, startPoint y: 288, endPoint x: 817, endPoint y: 313, distance: 75.3
click at [888, 288] on div "QUICK LINKS" at bounding box center [913, 289] width 288 height 20
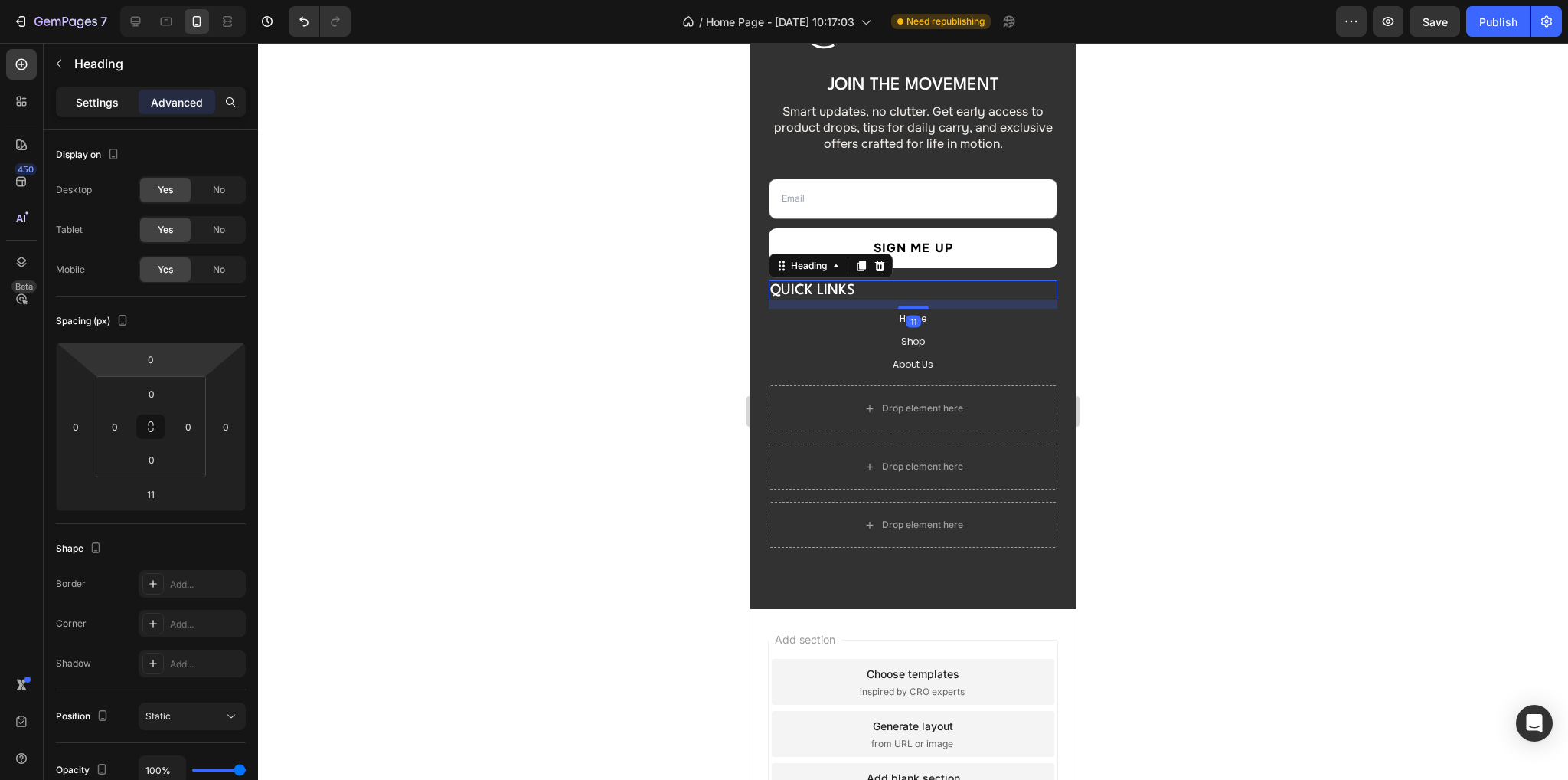
click at [89, 100] on p "Settings" at bounding box center [97, 102] width 43 height 16
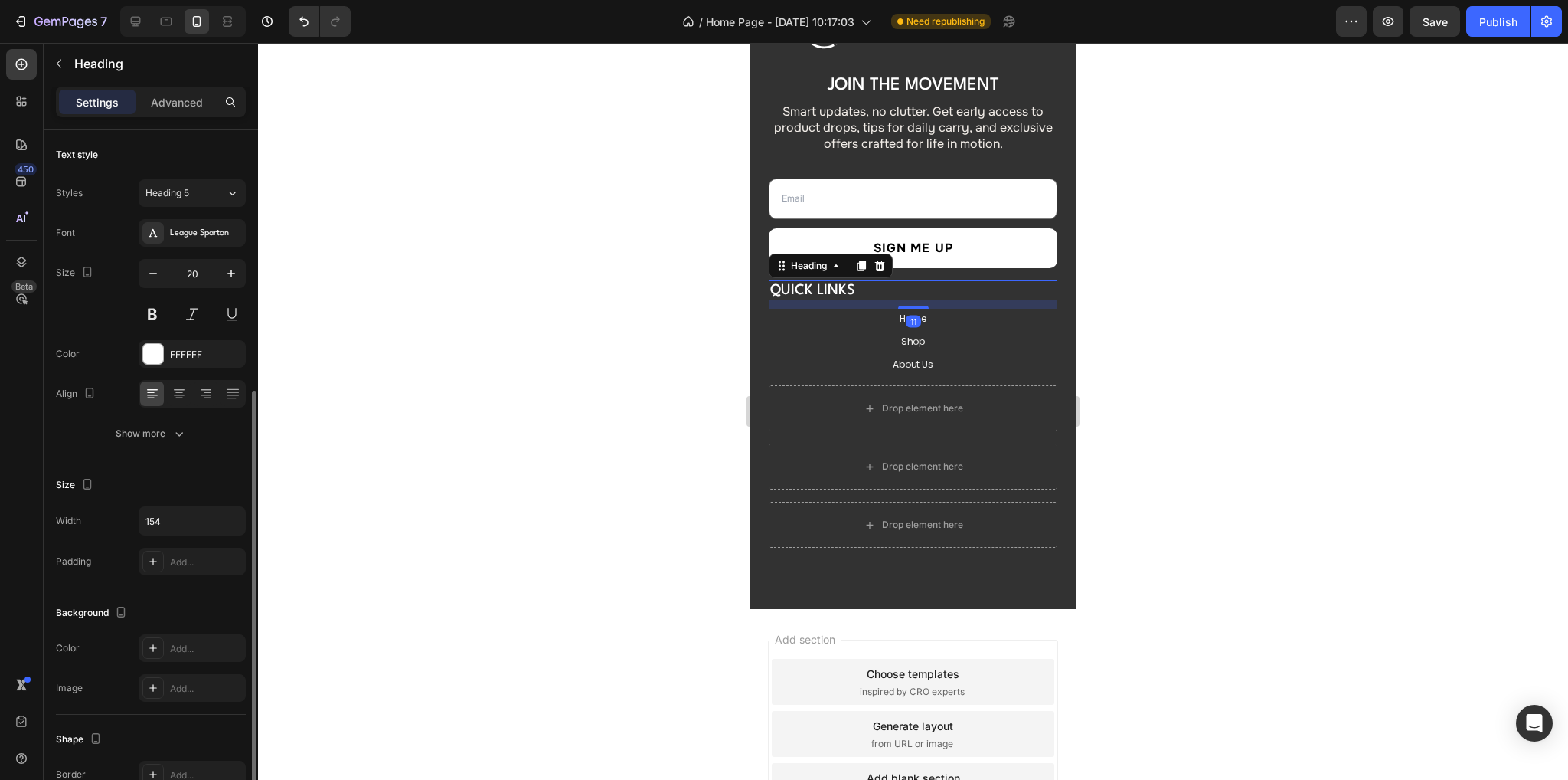
scroll to position [153, 0]
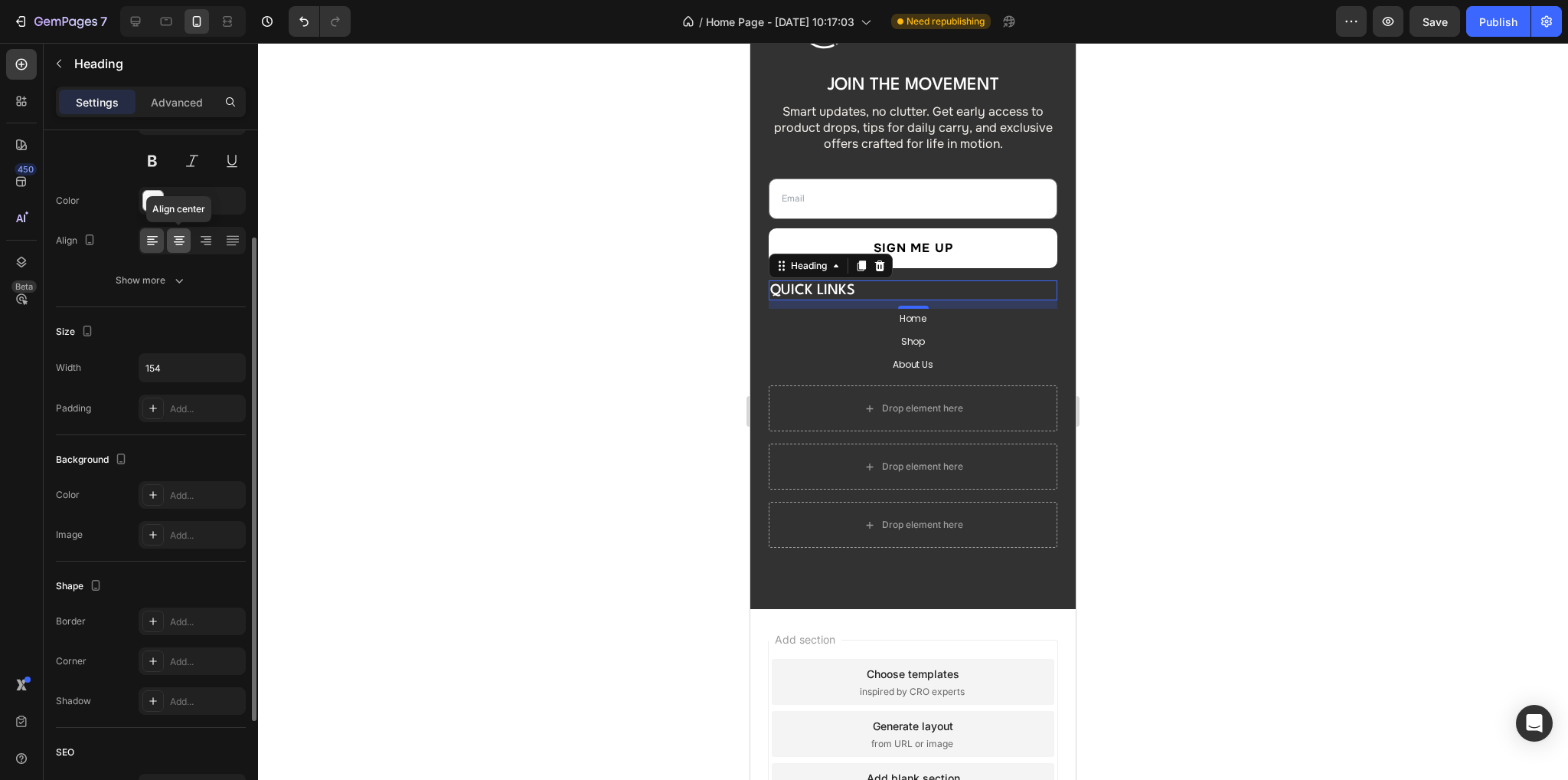
click at [176, 234] on icon at bounding box center [179, 240] width 15 height 15
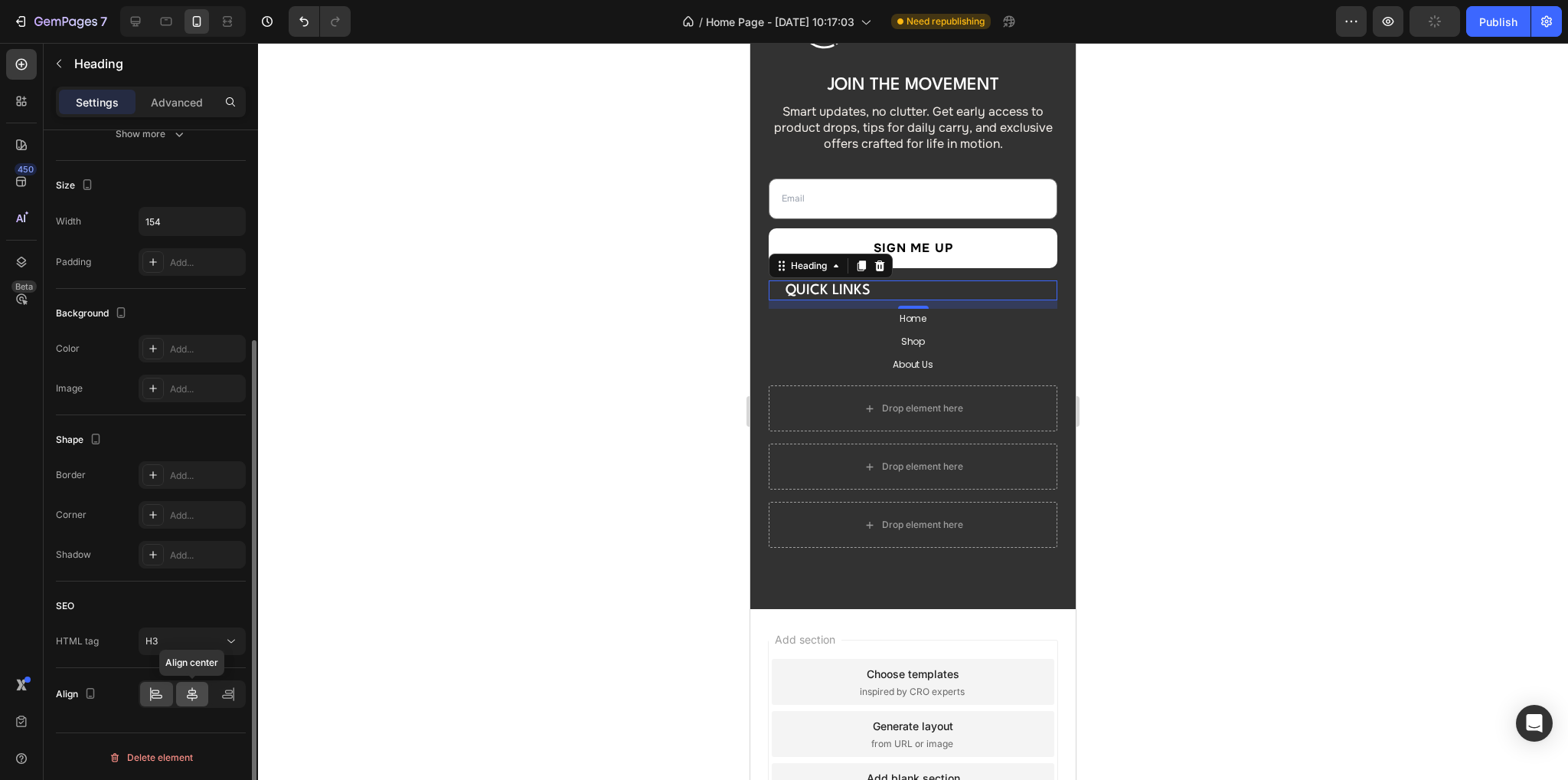
click at [194, 693] on icon at bounding box center [192, 694] width 15 height 15
click at [232, 214] on icon "button" at bounding box center [231, 221] width 15 height 15
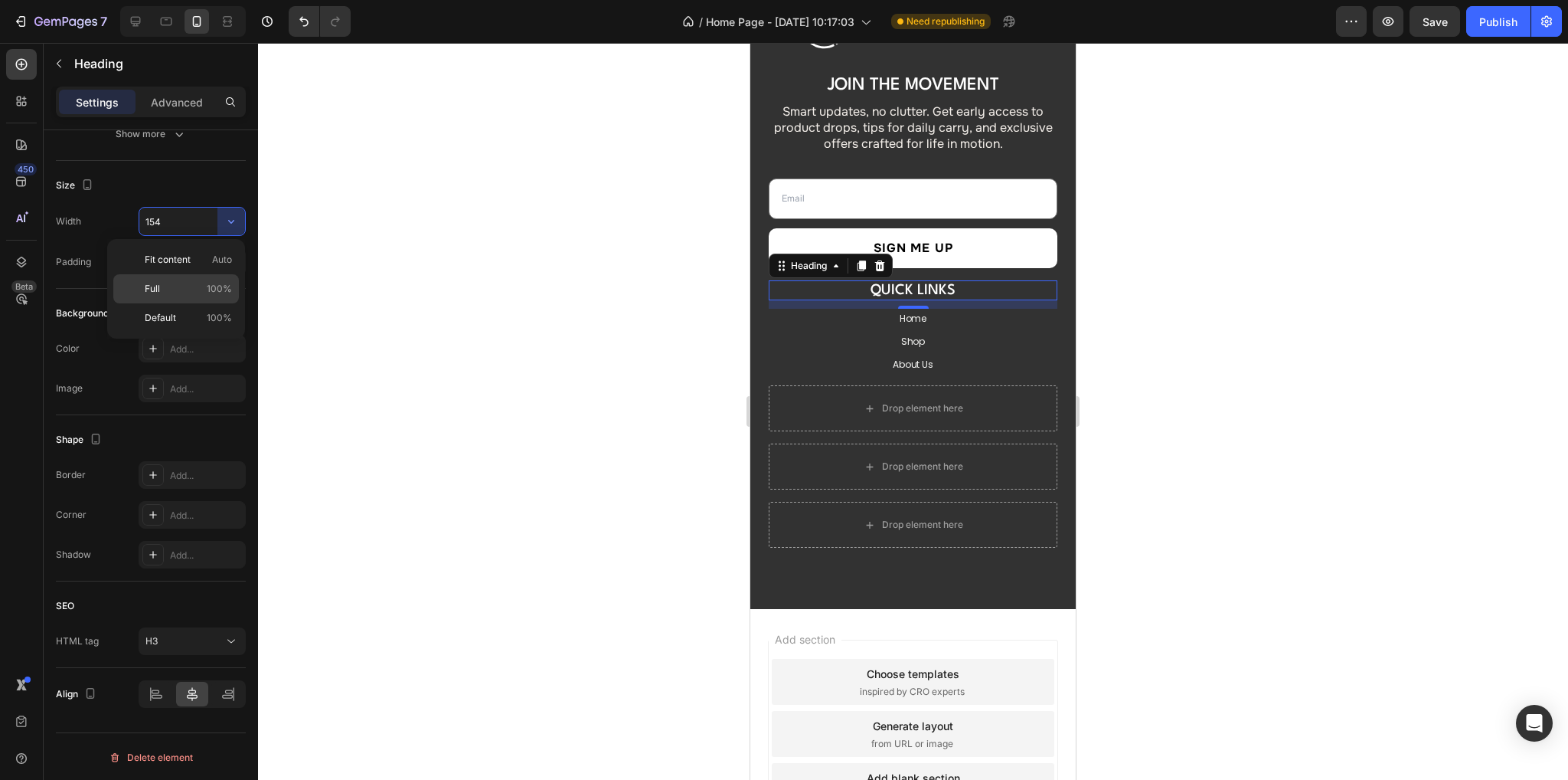
click at [158, 282] on span "Full" at bounding box center [153, 288] width 15 height 14
click at [143, 19] on div at bounding box center [136, 22] width 25 height 25
type input "154"
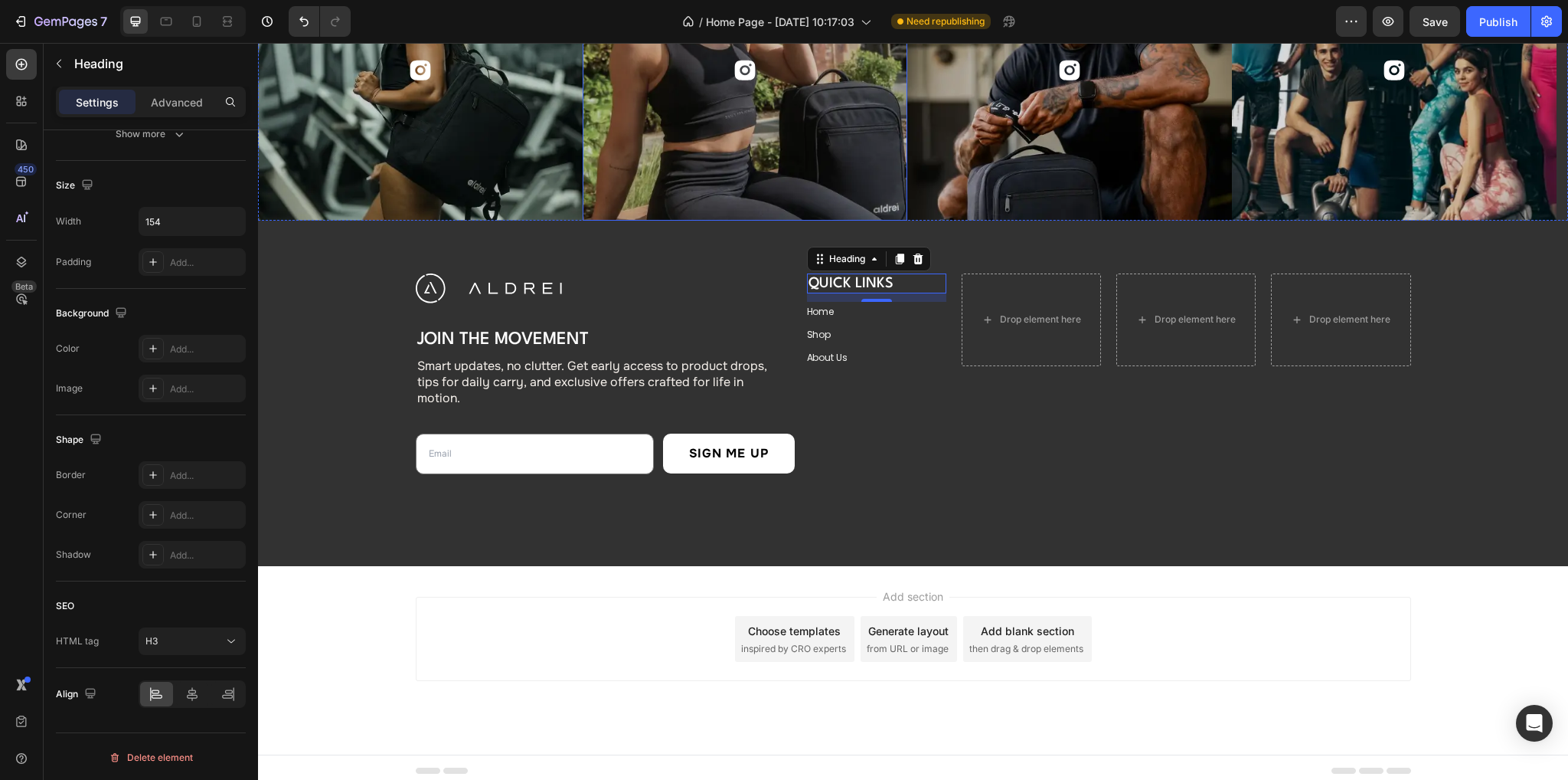
scroll to position [5683, 0]
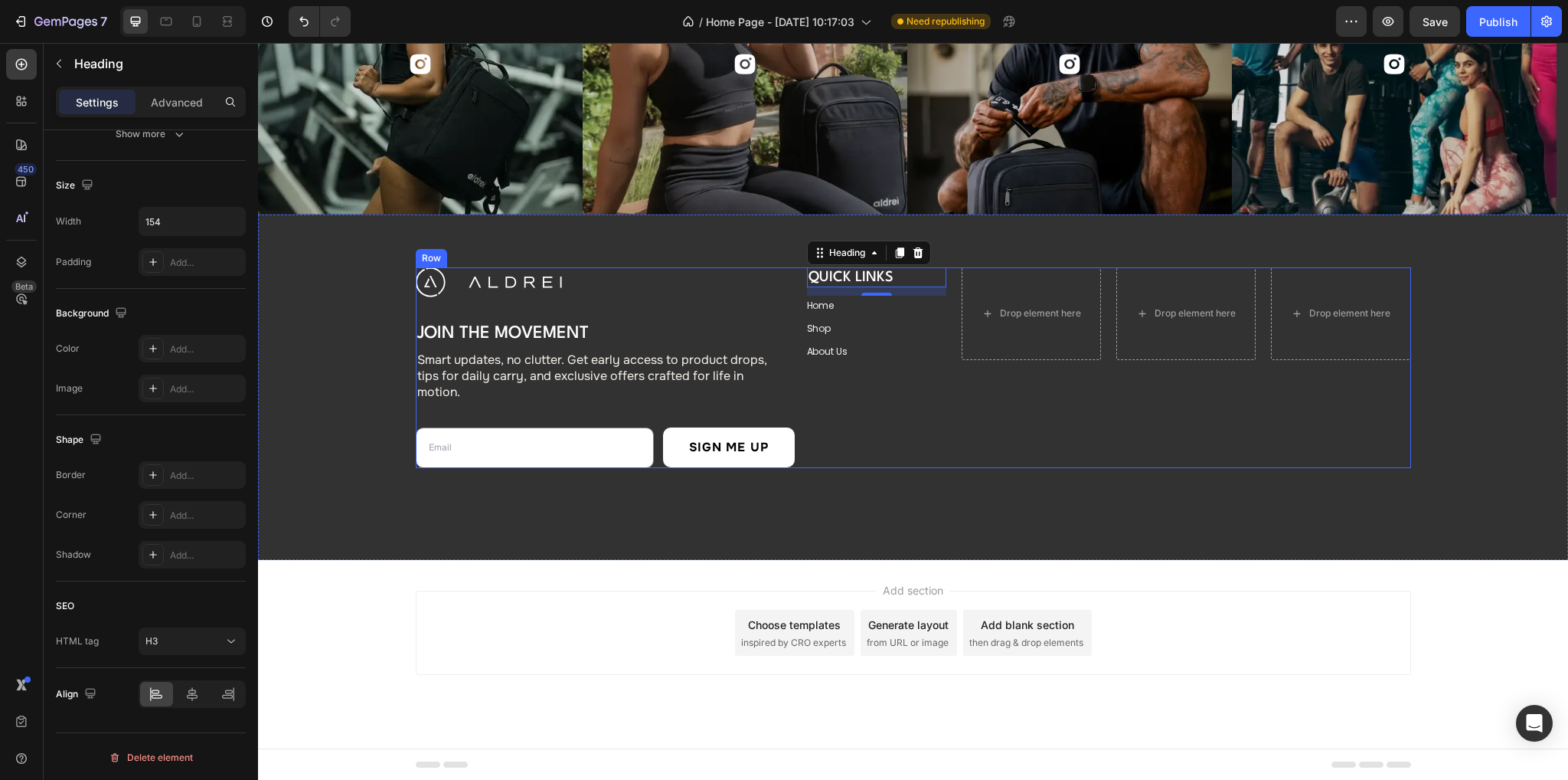
click at [923, 408] on div "QUICK LINKS Heading 11 Home Button Shop Button About Us Button Drop element her…" at bounding box center [1109, 367] width 604 height 200
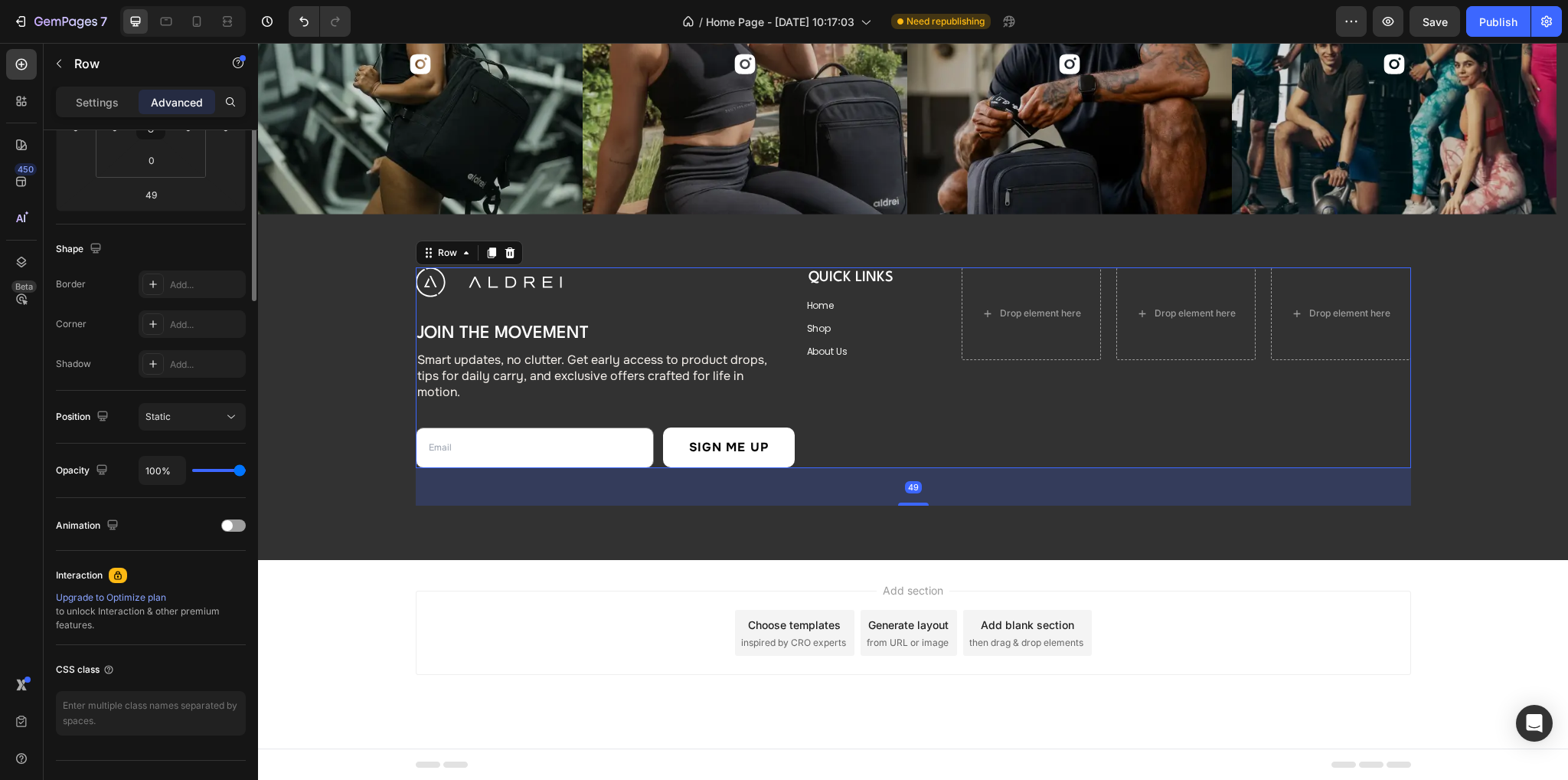
scroll to position [0, 0]
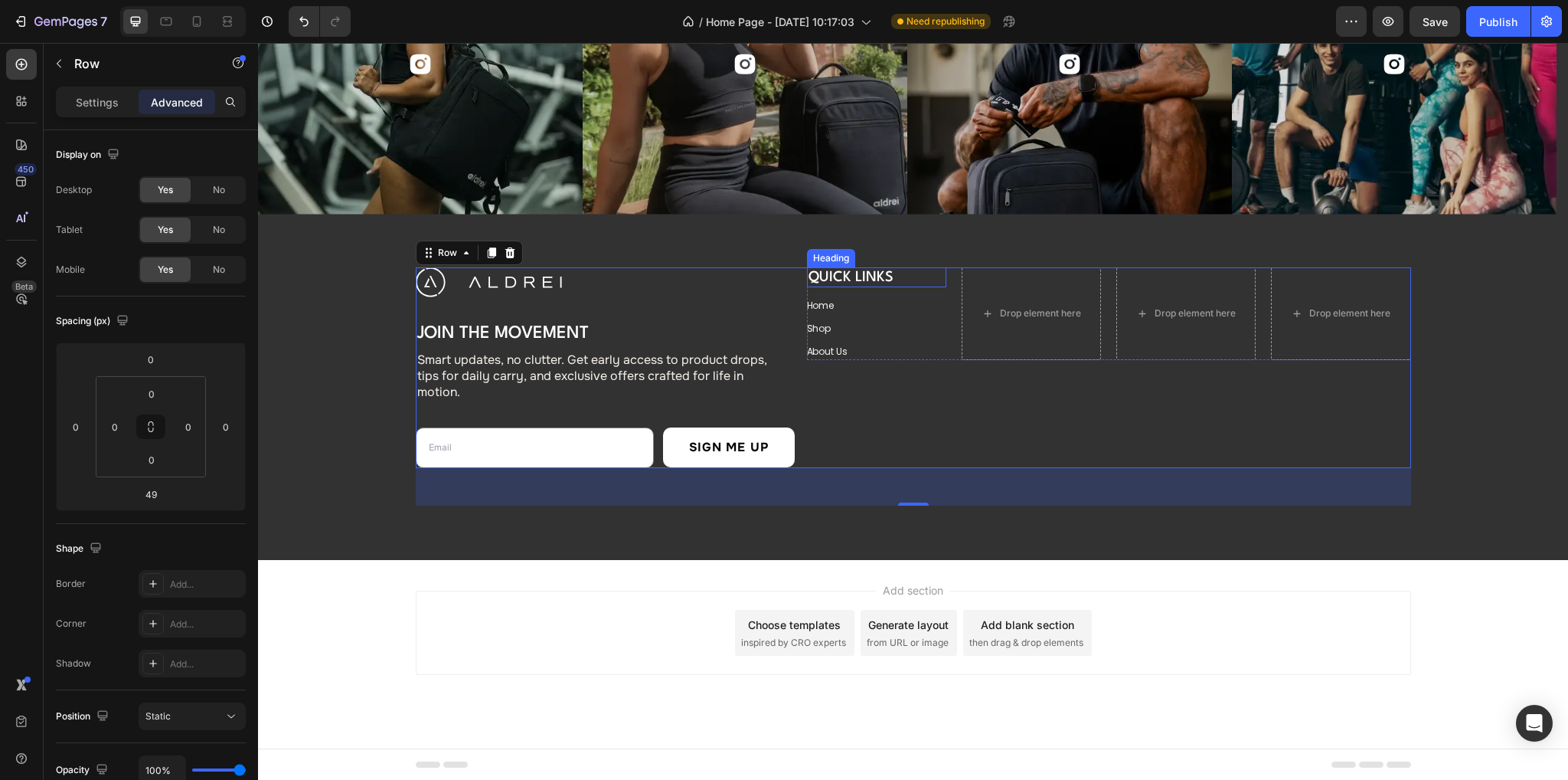
click at [878, 271] on h3 "QUICK LINKS" at bounding box center [866, 277] width 118 height 20
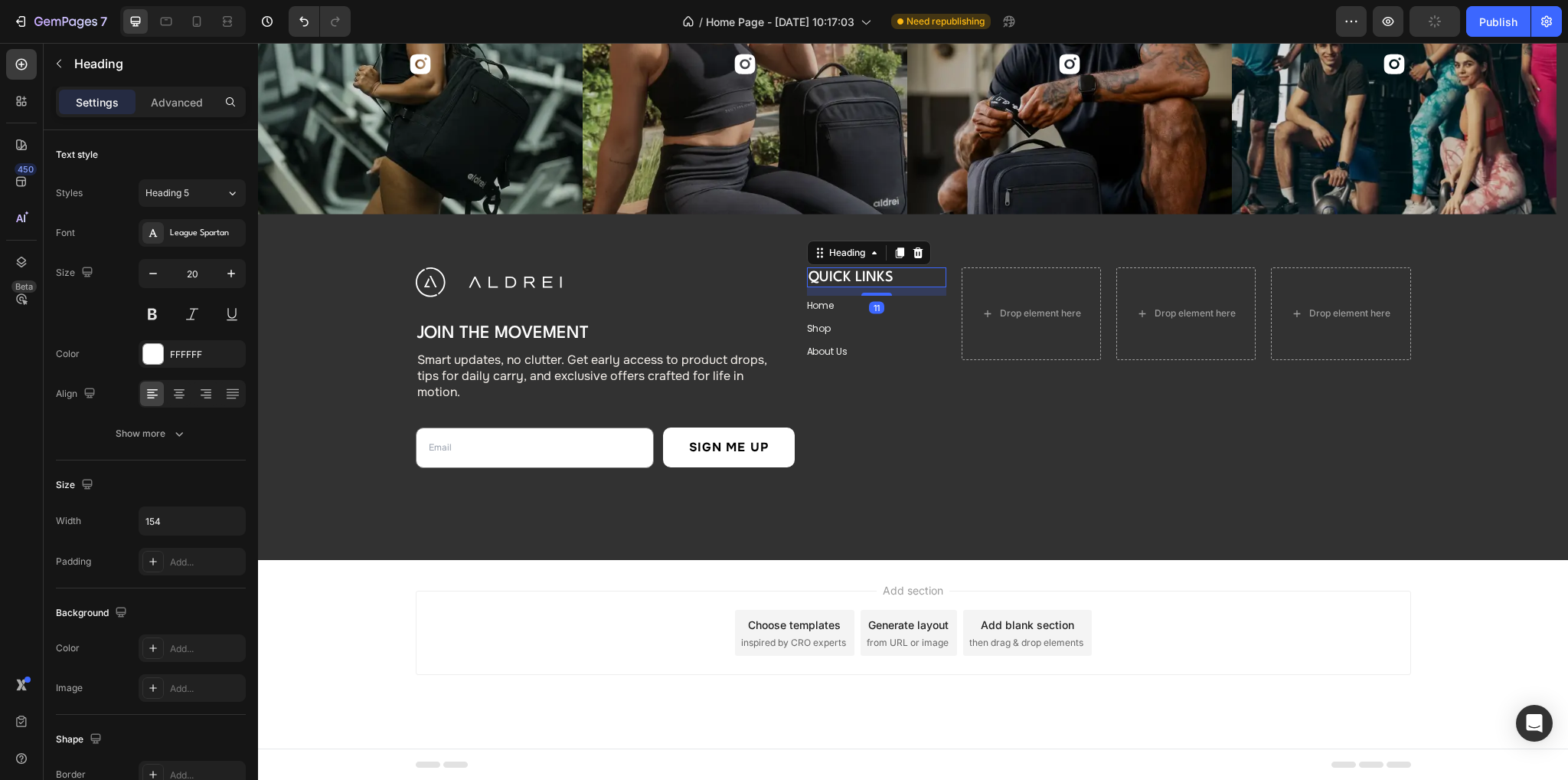
click at [895, 252] on icon at bounding box center [898, 252] width 9 height 10
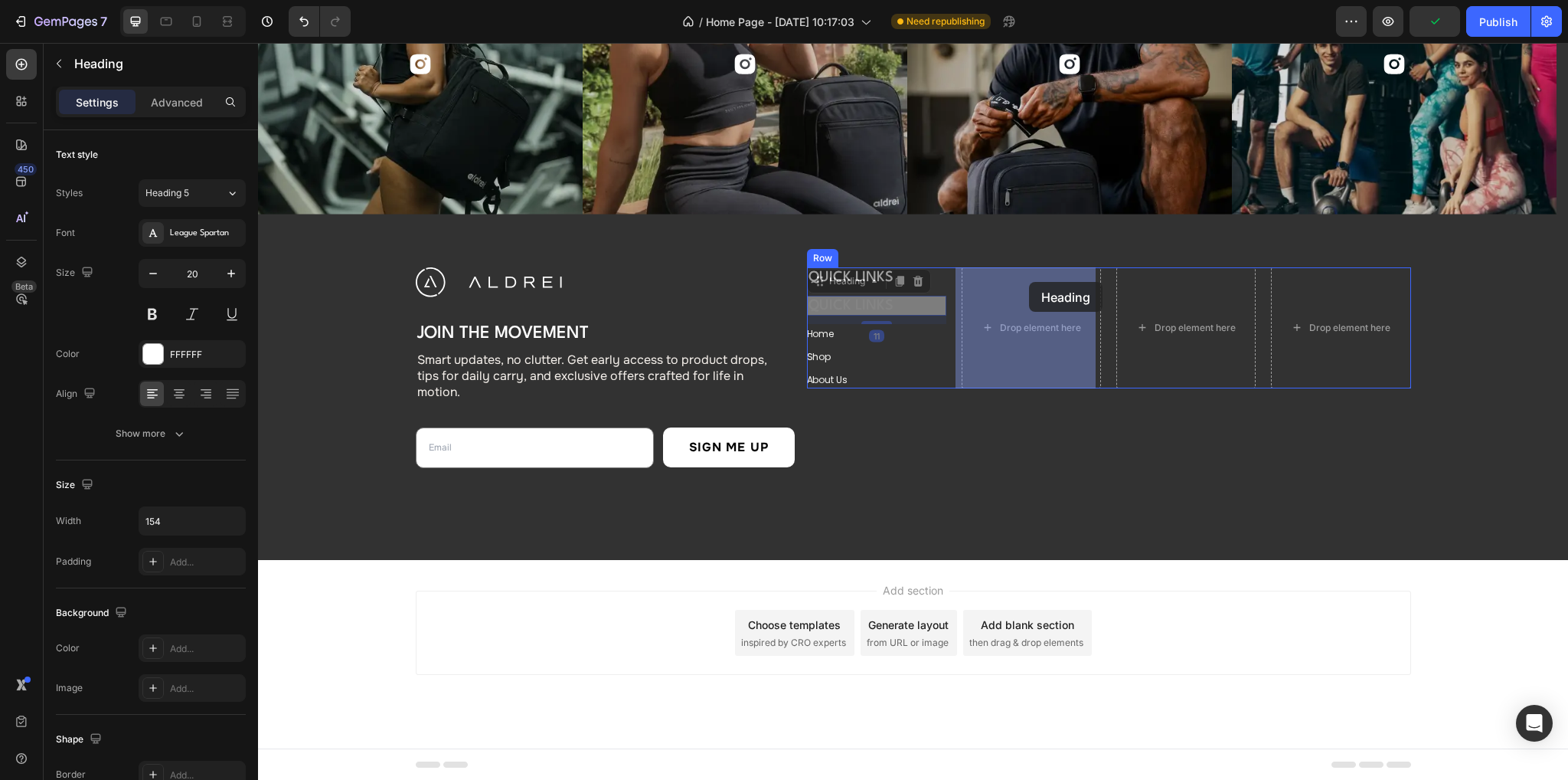
drag, startPoint x: 839, startPoint y: 284, endPoint x: 1029, endPoint y: 283, distance: 190.0
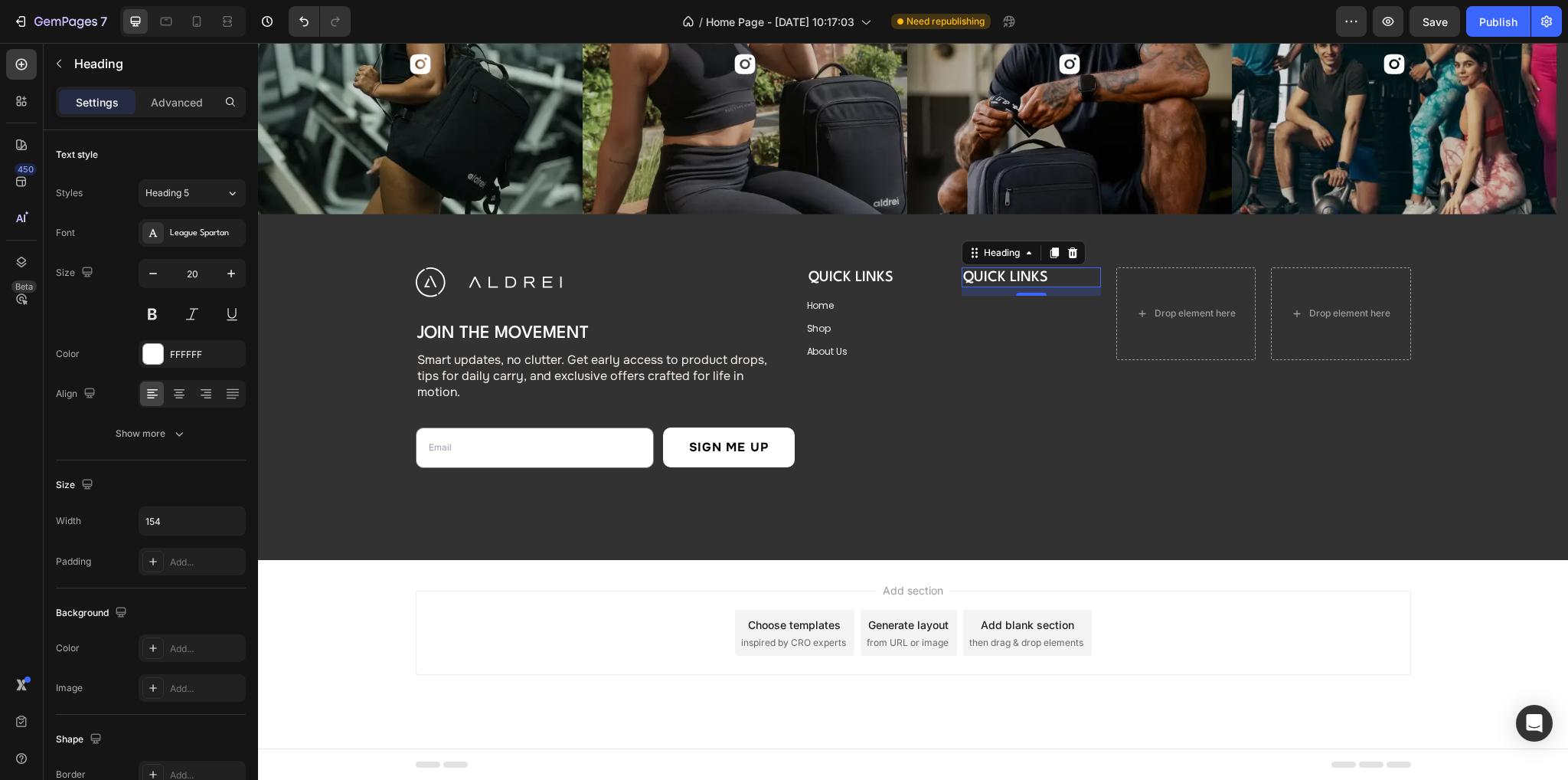
click at [983, 270] on h3 "QUICK LINKS" at bounding box center [1021, 277] width 118 height 20
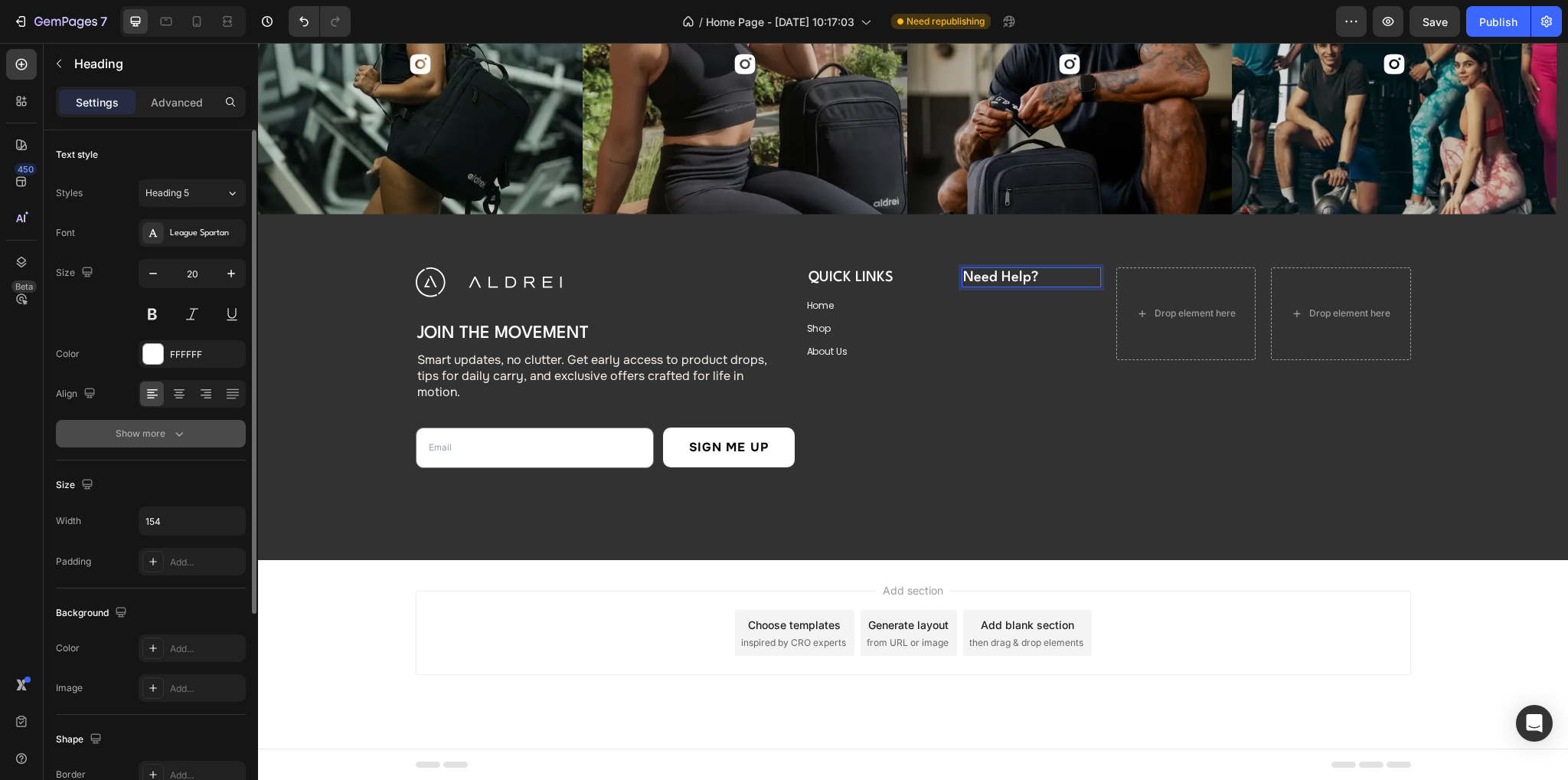
click at [175, 434] on icon "button" at bounding box center [179, 434] width 15 height 15
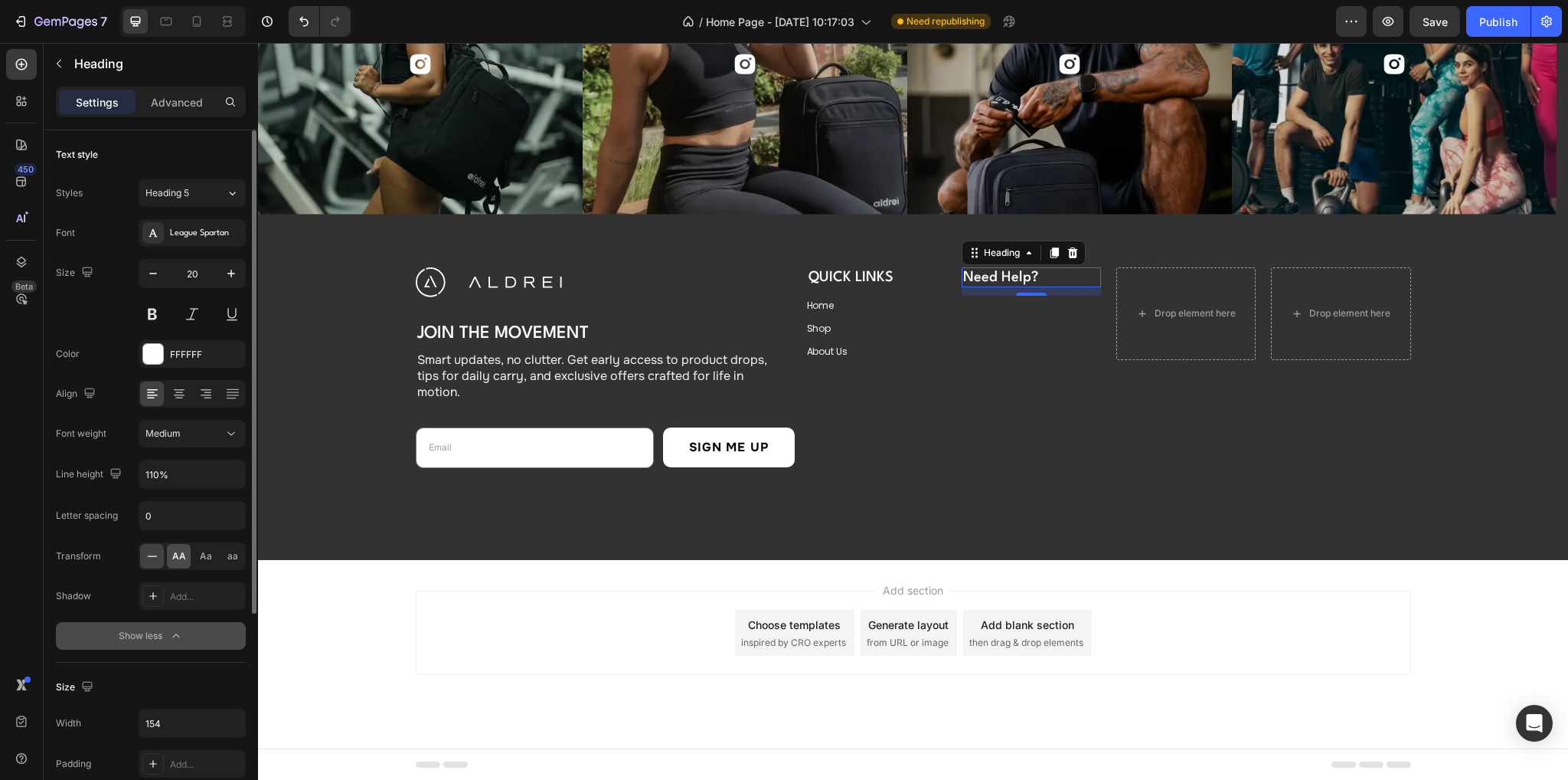
click at [177, 549] on span "AA" at bounding box center [179, 556] width 14 height 14
click at [868, 283] on h3 "QUICK LINKS" at bounding box center [866, 277] width 118 height 20
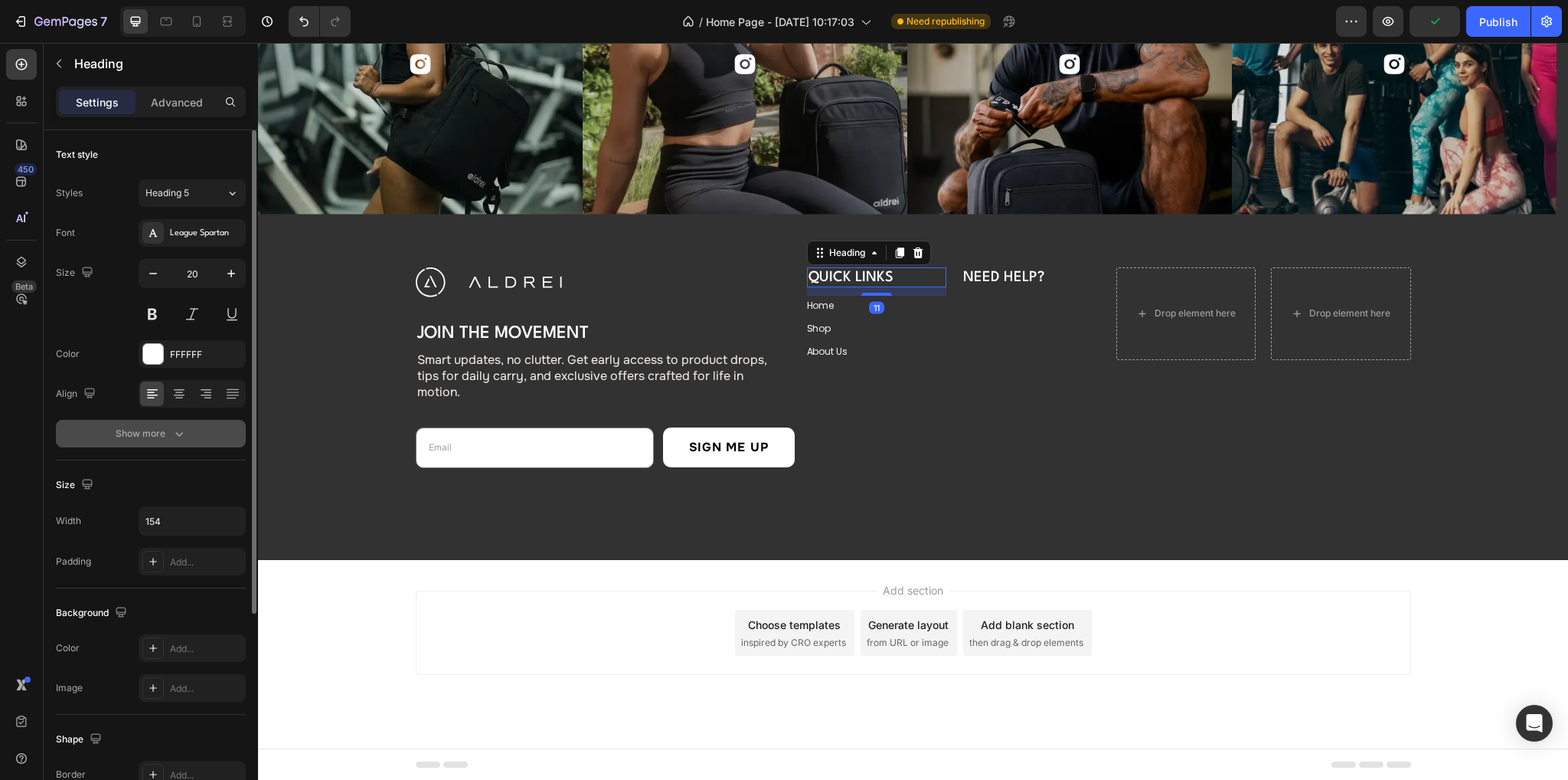
click at [193, 436] on button "Show more" at bounding box center [151, 433] width 190 height 28
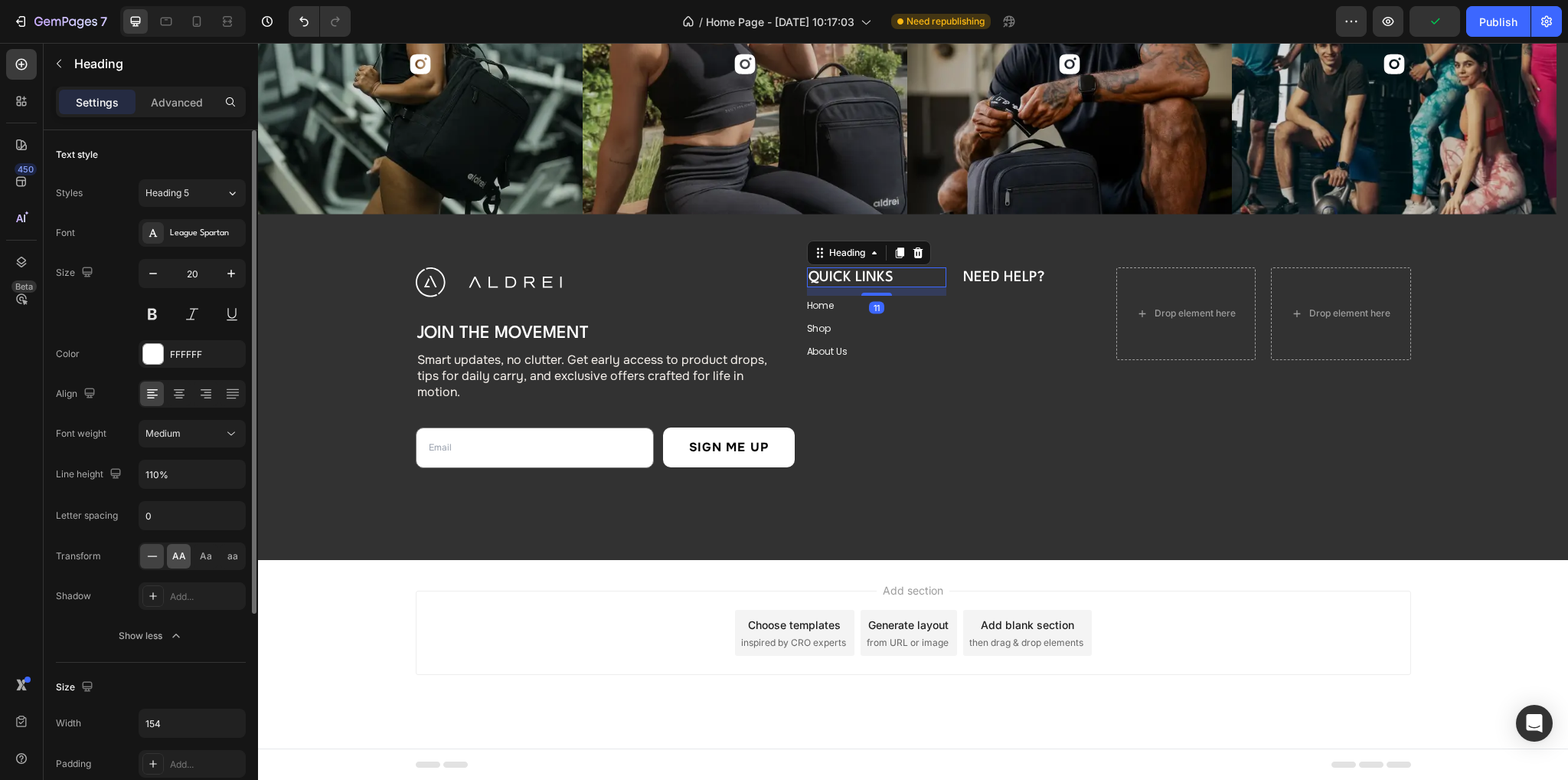
click at [178, 546] on div "AA" at bounding box center [178, 556] width 24 height 25
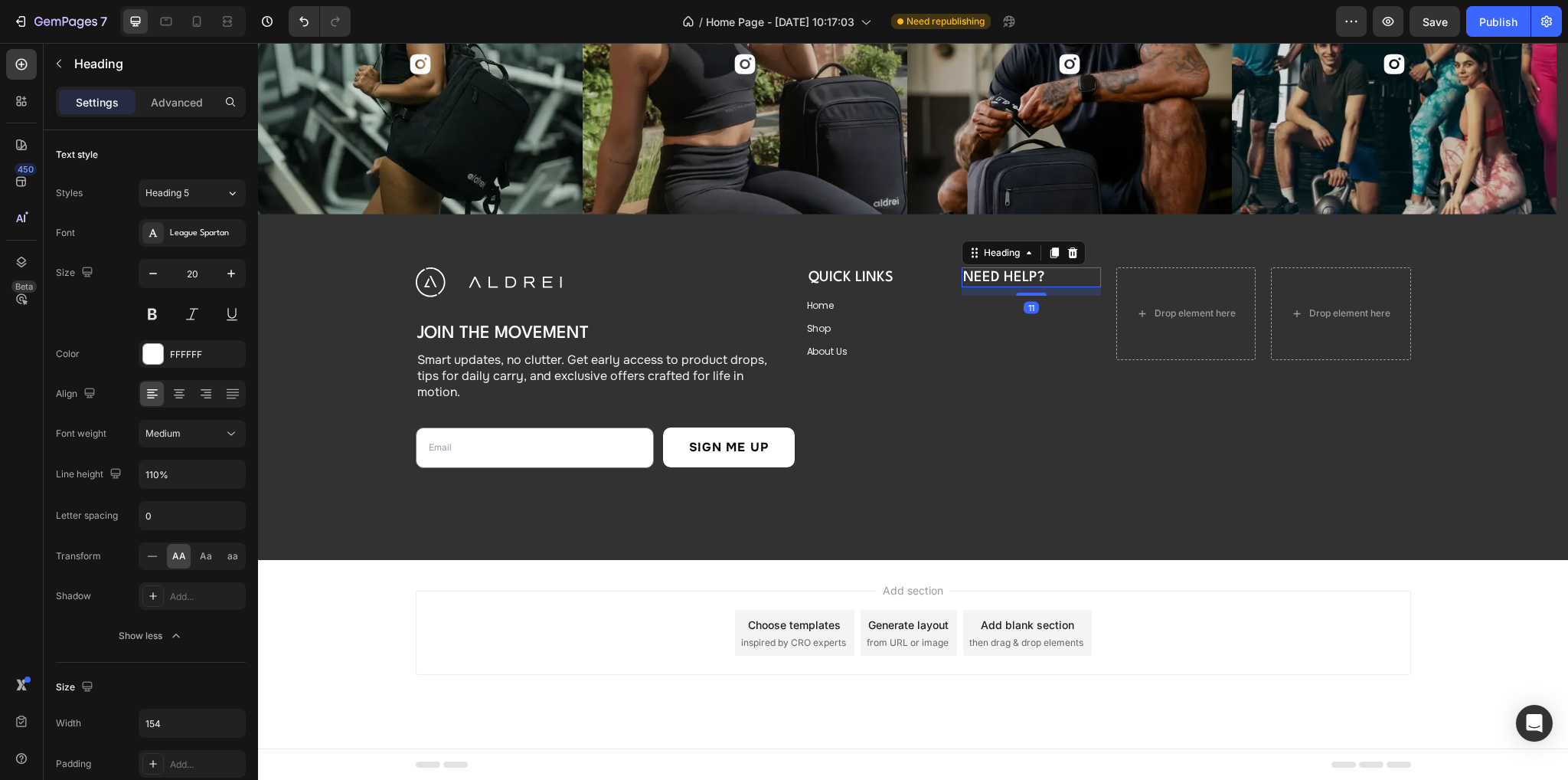
click at [1024, 282] on p "Need Help?" at bounding box center [1020, 277] width 115 height 17
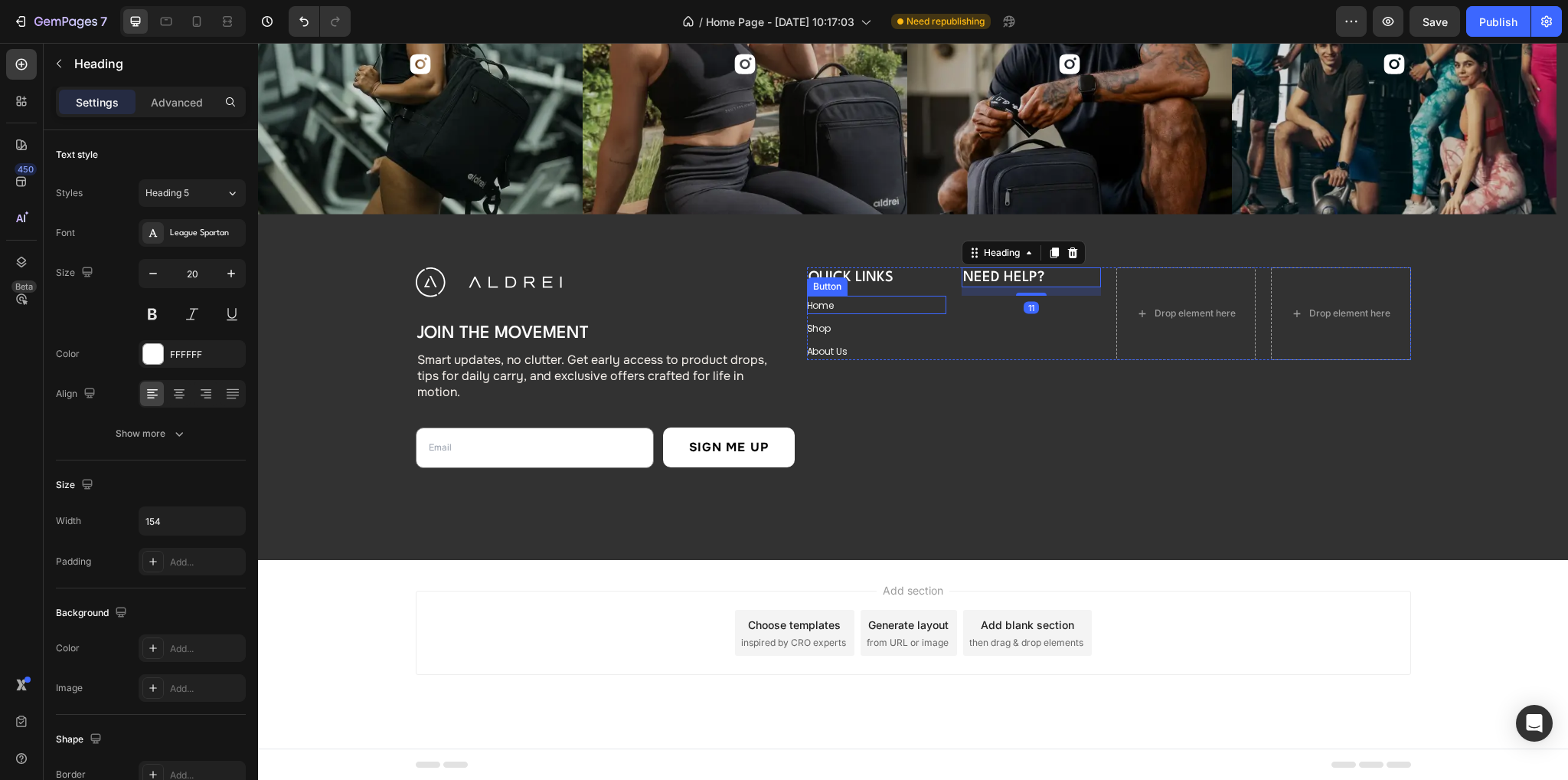
click at [853, 304] on div "Home Button" at bounding box center [876, 305] width 139 height 18
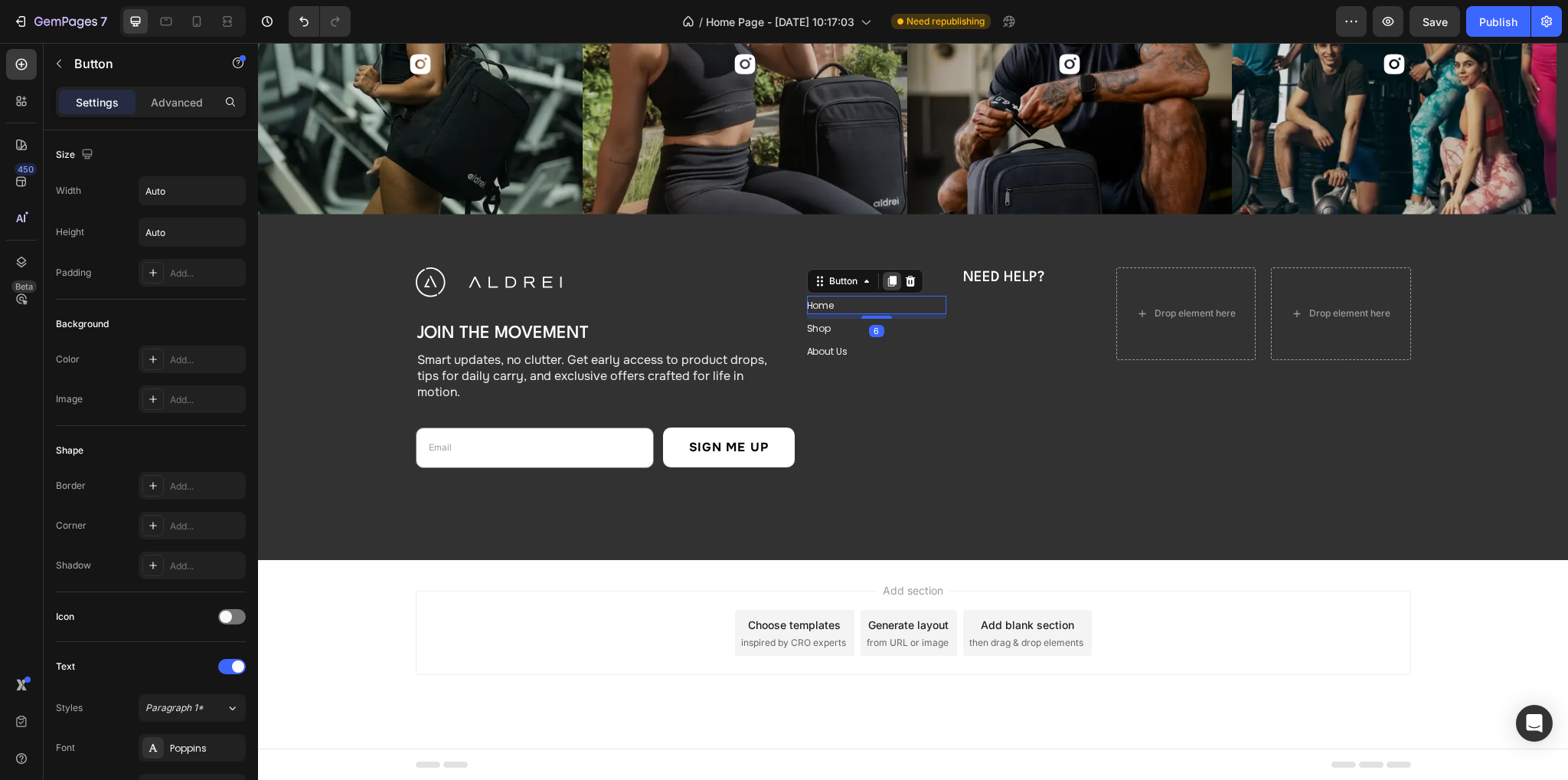
click at [887, 279] on icon at bounding box center [891, 281] width 9 height 10
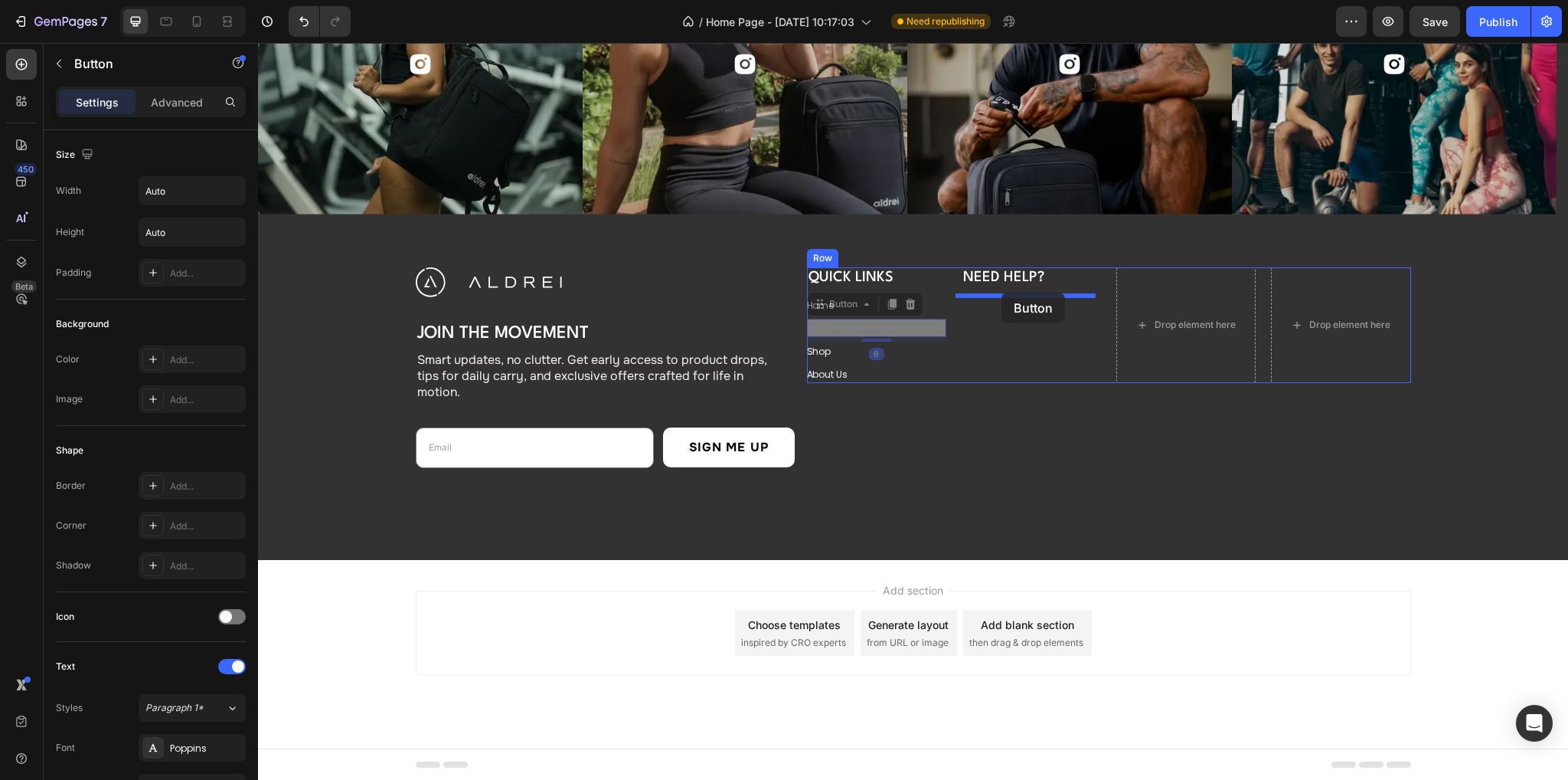
drag, startPoint x: 835, startPoint y: 307, endPoint x: 1000, endPoint y: 294, distance: 165.5
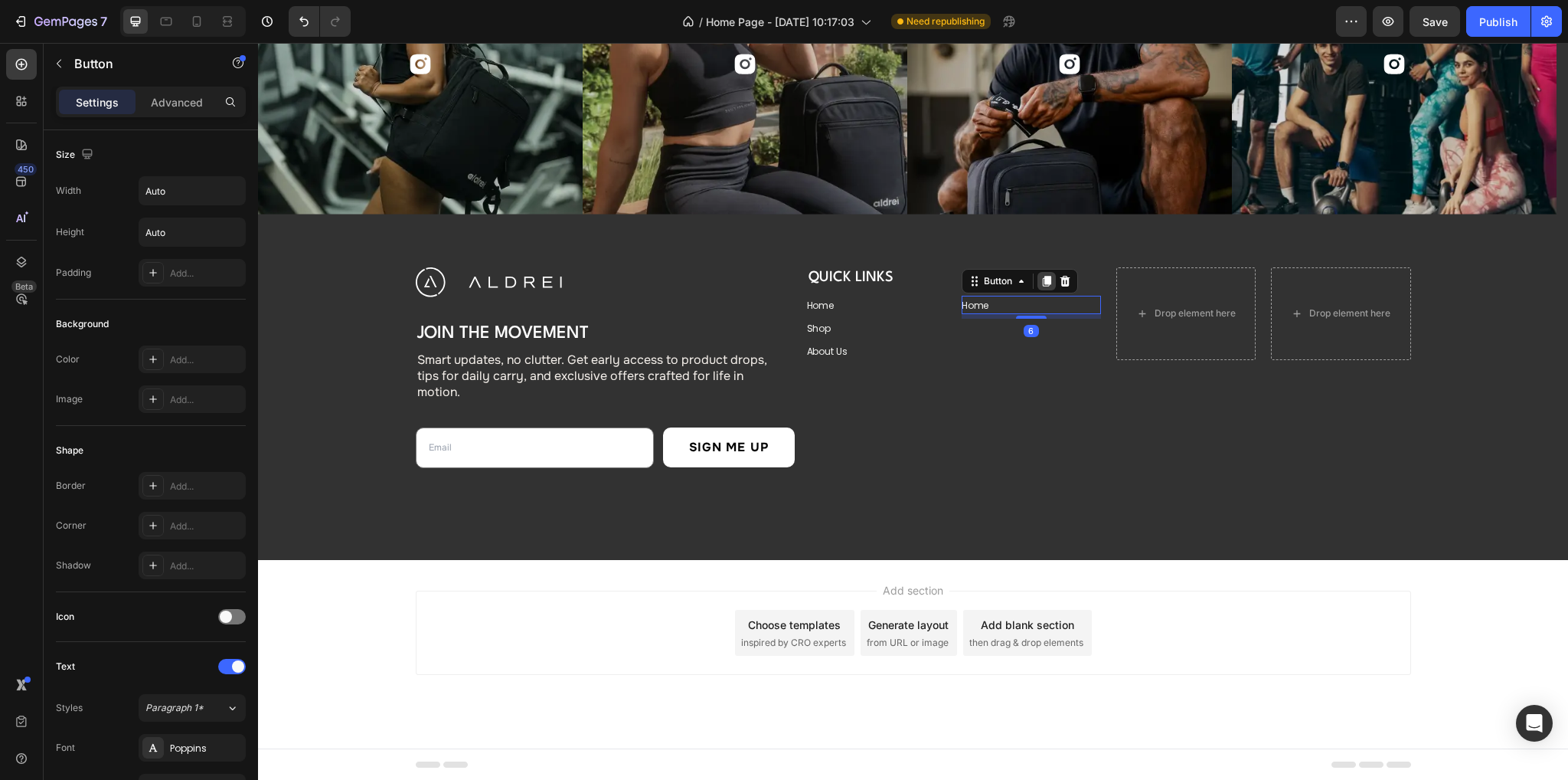
click at [1042, 276] on icon at bounding box center [1046, 281] width 9 height 10
click at [1042, 301] on icon at bounding box center [1046, 304] width 9 height 10
click at [989, 306] on div "Home Button" at bounding box center [1031, 305] width 139 height 18
click at [970, 306] on p "Home" at bounding box center [975, 306] width 28 height 14
click at [998, 326] on div "Home Button 6" at bounding box center [1031, 327] width 139 height 18
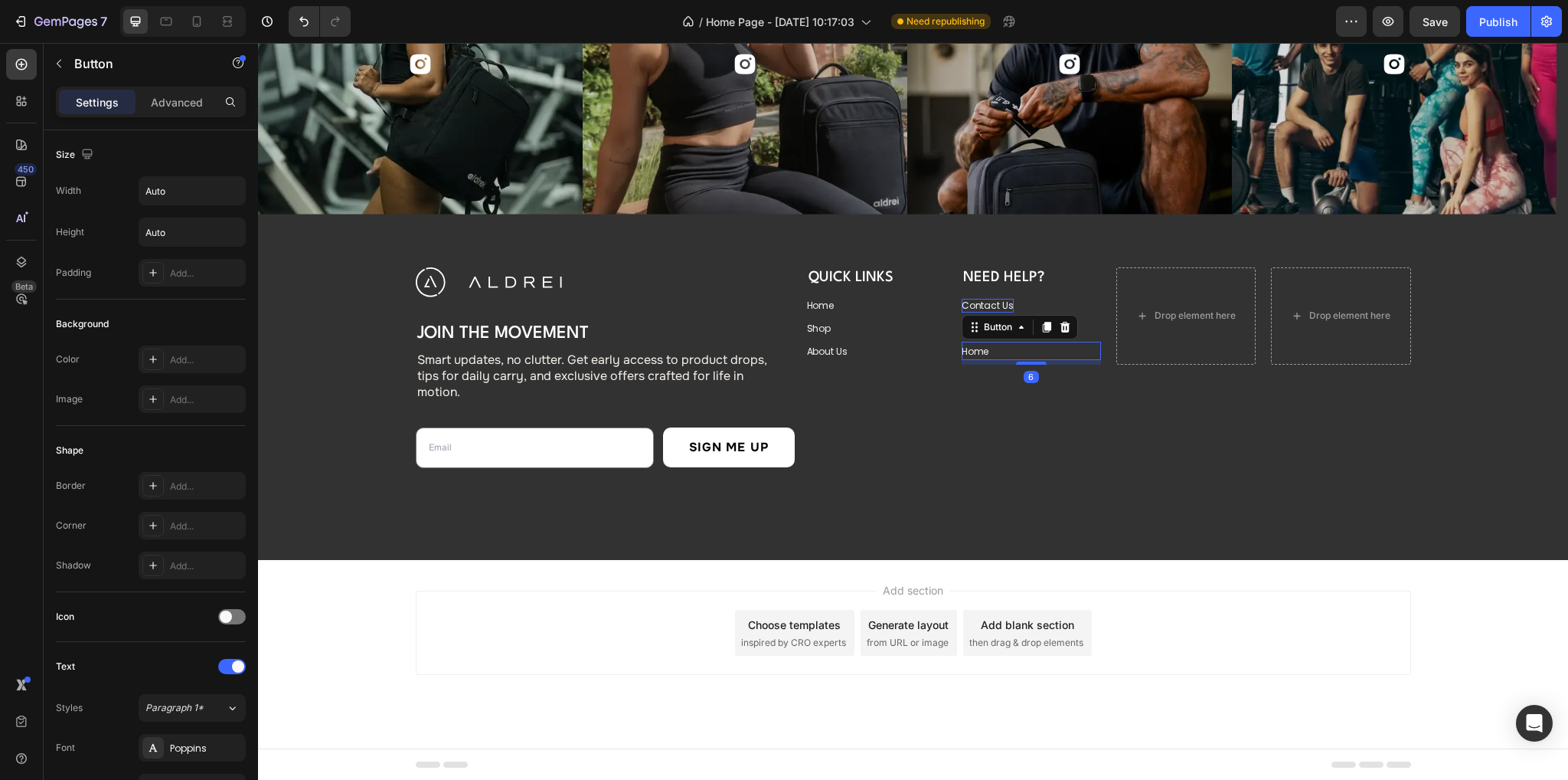
click at [972, 338] on div "Button" at bounding box center [1020, 327] width 117 height 25
click at [1056, 318] on div at bounding box center [1064, 326] width 18 height 18
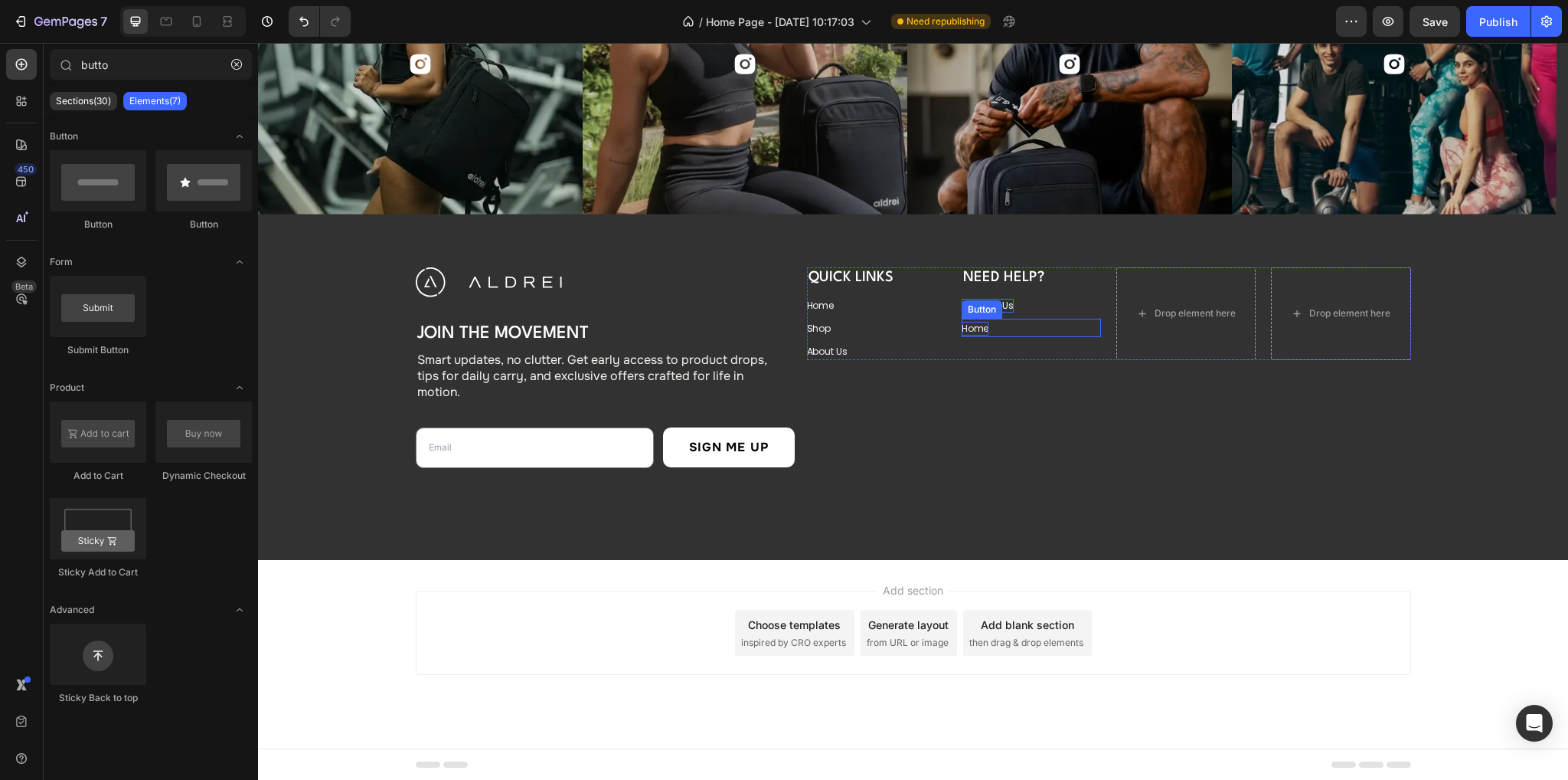
click at [979, 327] on p "Home" at bounding box center [975, 328] width 28 height 14
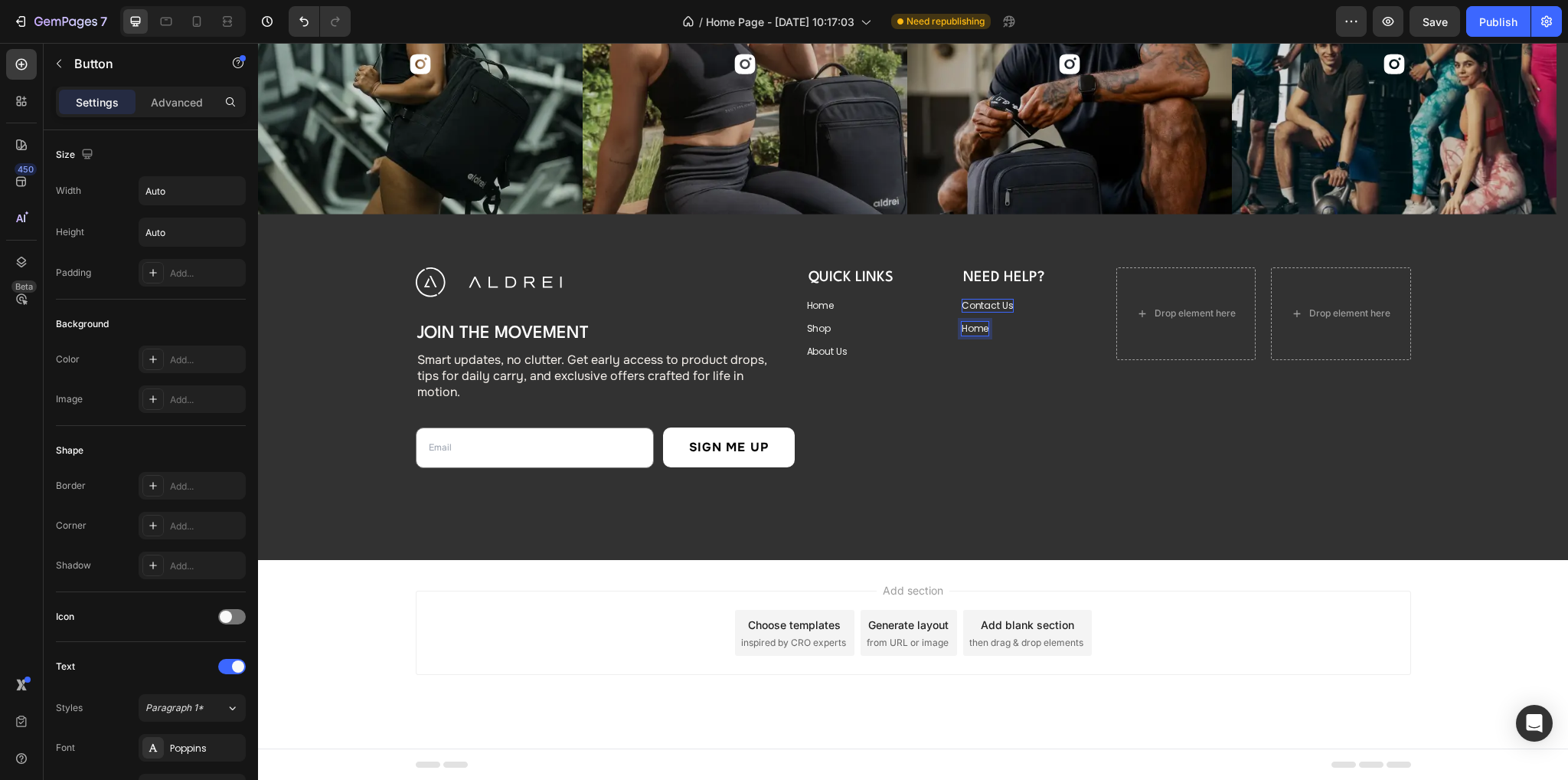
click at [972, 327] on p "Home" at bounding box center [975, 328] width 28 height 14
click at [1019, 337] on div "FAQs Button 6" at bounding box center [1031, 330] width 139 height 23
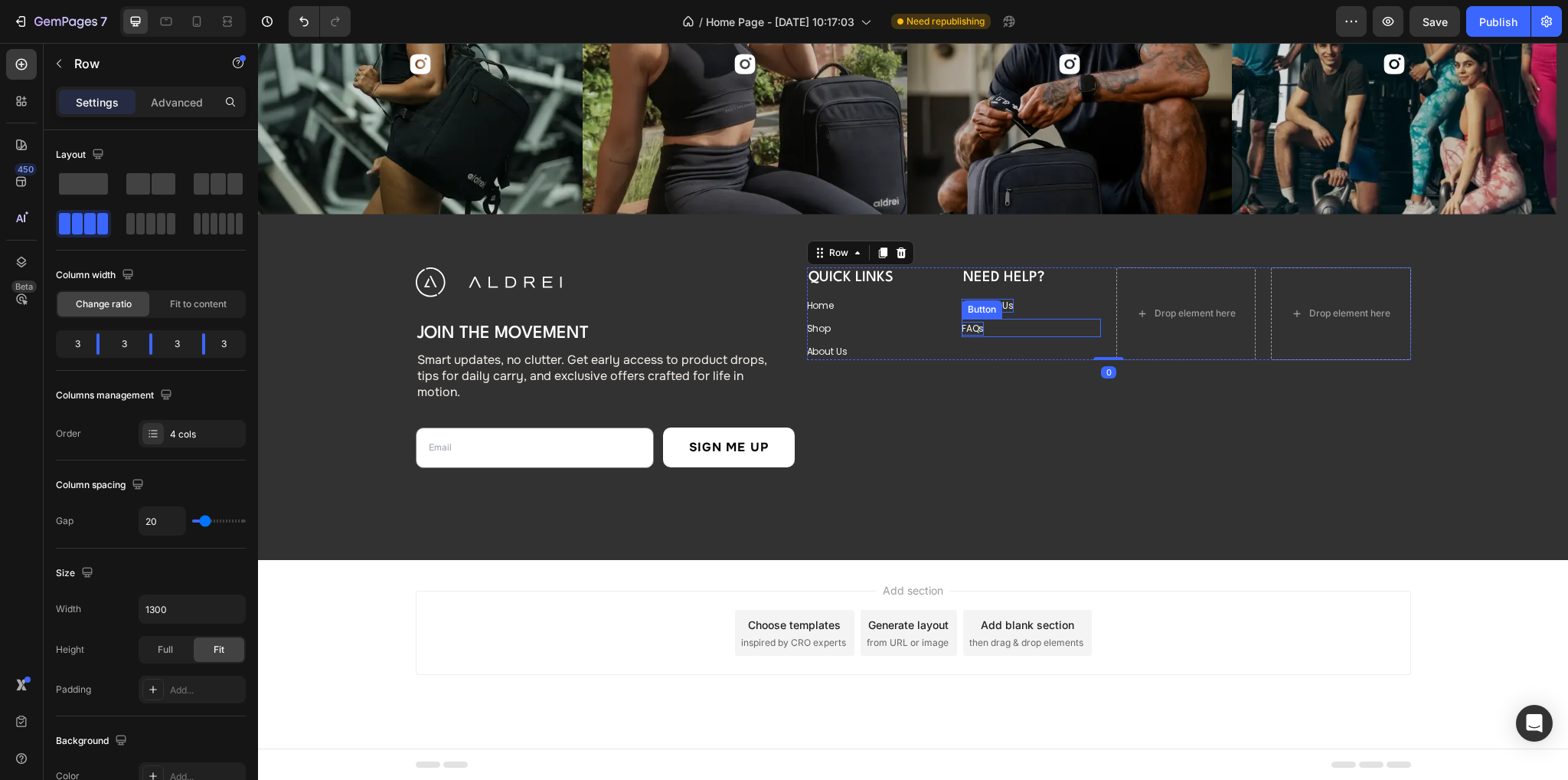
click at [996, 327] on div "FAQs Button" at bounding box center [1031, 327] width 139 height 18
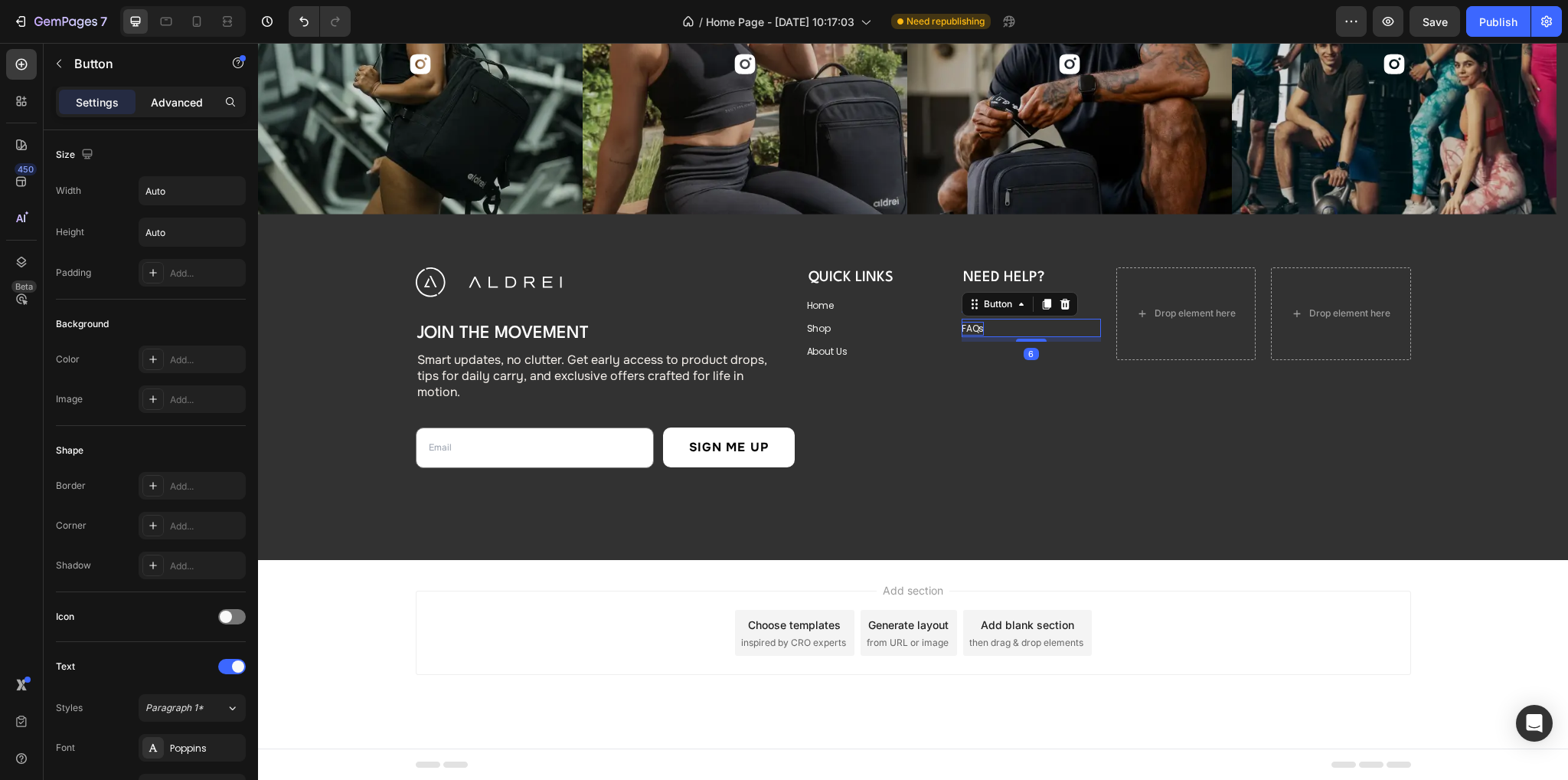
click at [175, 97] on p "Advanced" at bounding box center [176, 102] width 52 height 16
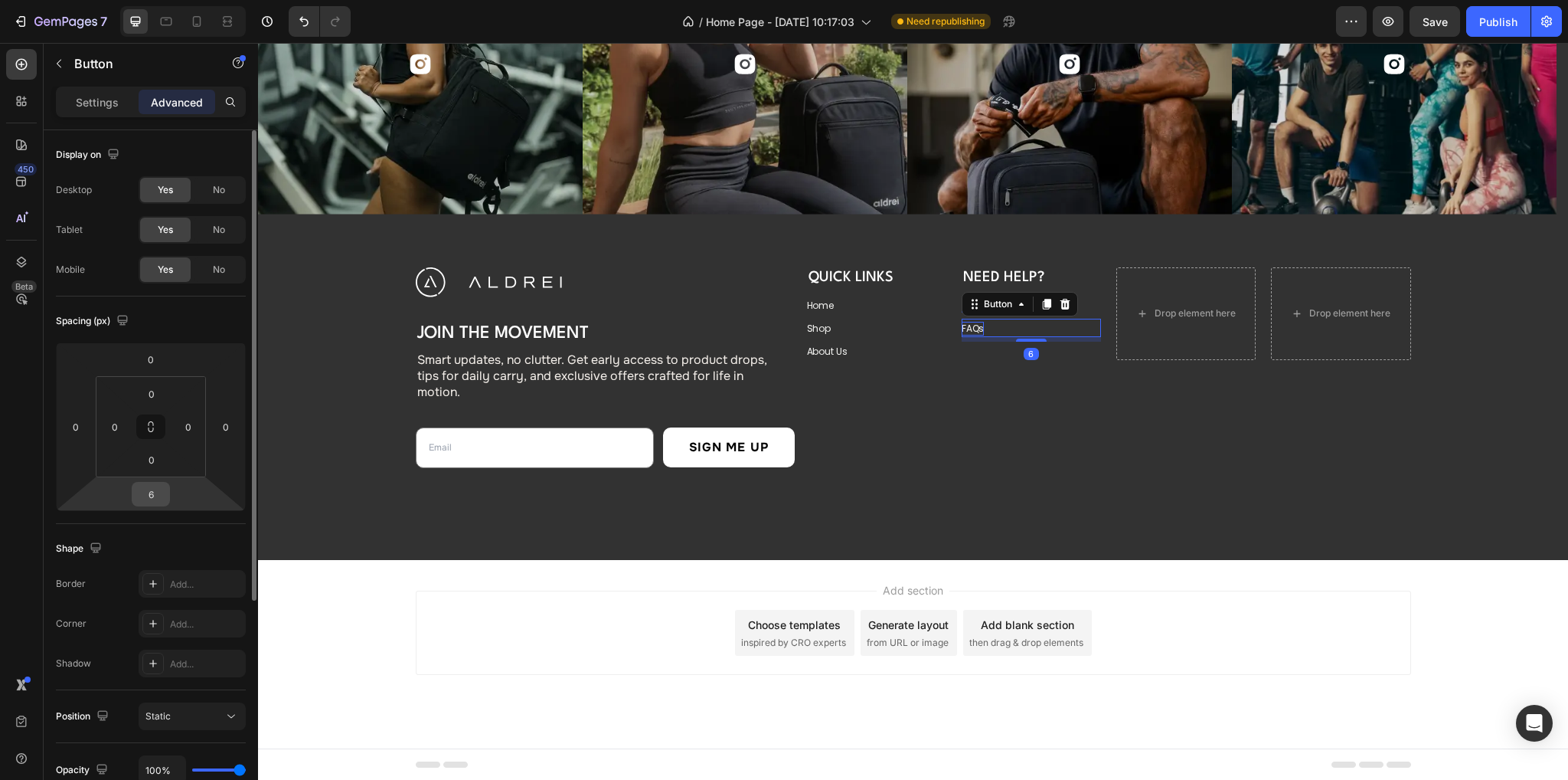
click at [153, 499] on input "6" at bounding box center [151, 493] width 30 height 23
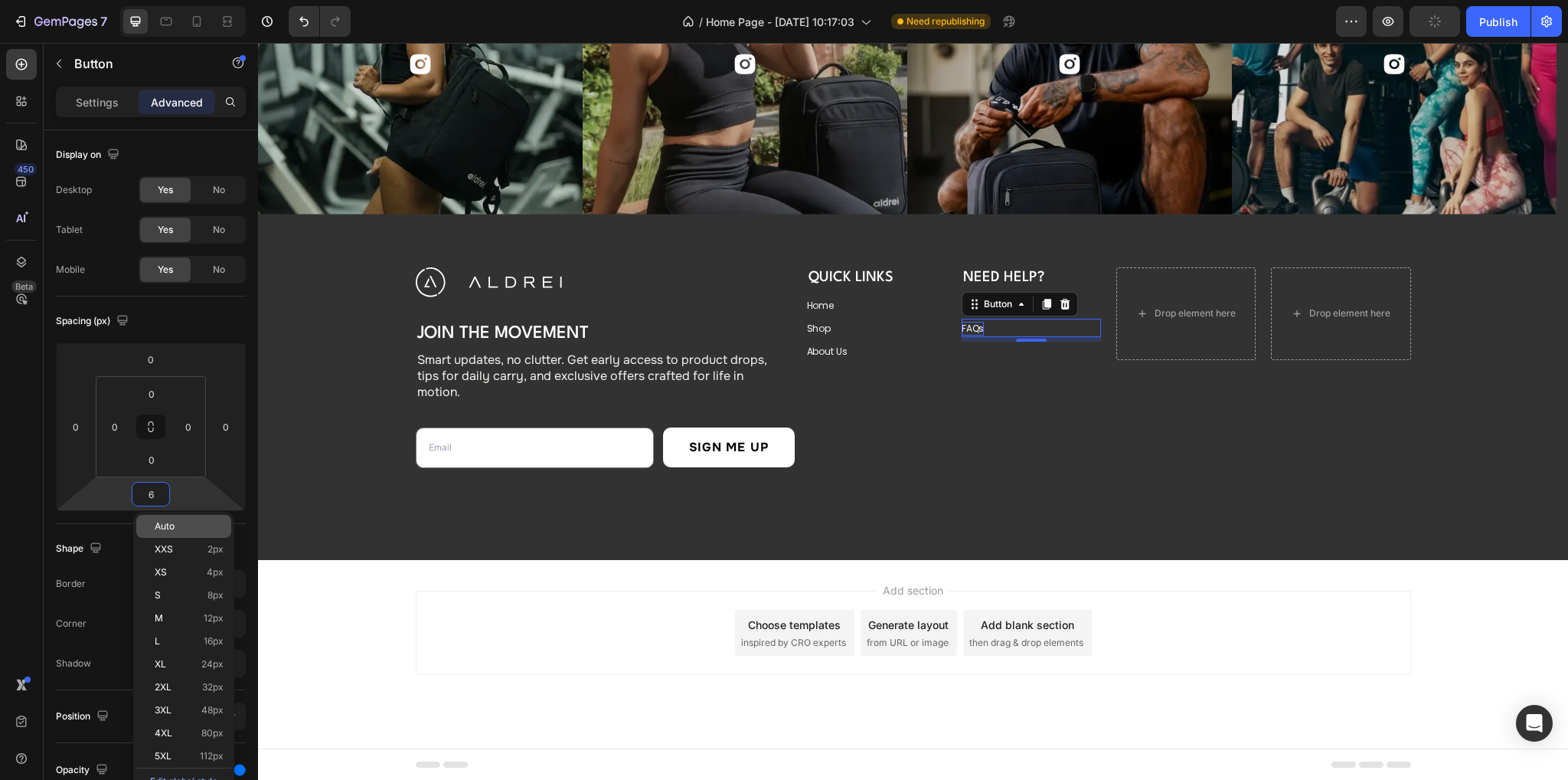
type input "0"
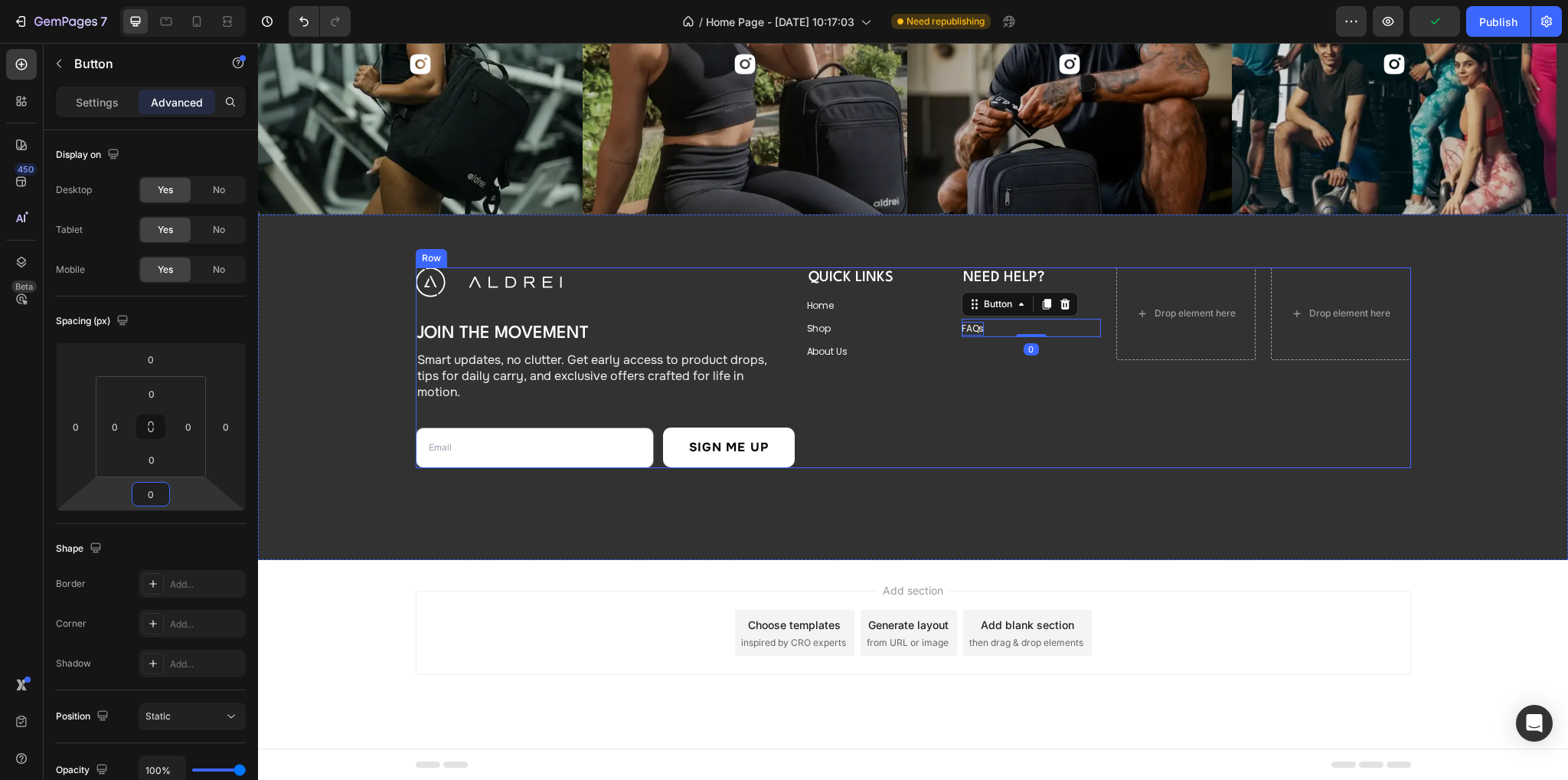
click at [1024, 370] on div "QUICK LINKS Heading Home Button Shop Button About Us Button Need Help? Heading …" at bounding box center [1109, 367] width 604 height 200
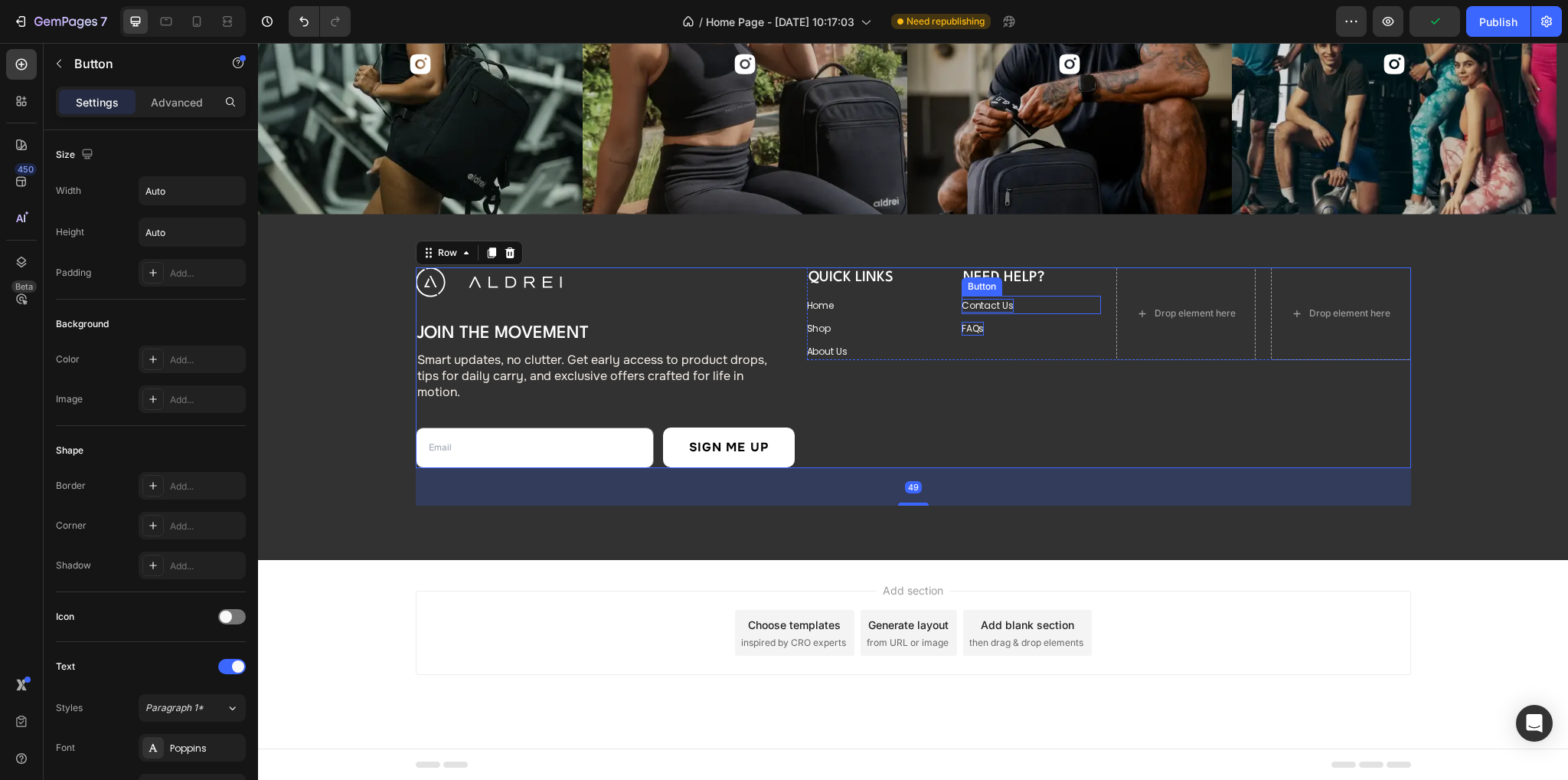
click at [1042, 296] on div "Contact Us Button" at bounding box center [1031, 305] width 139 height 18
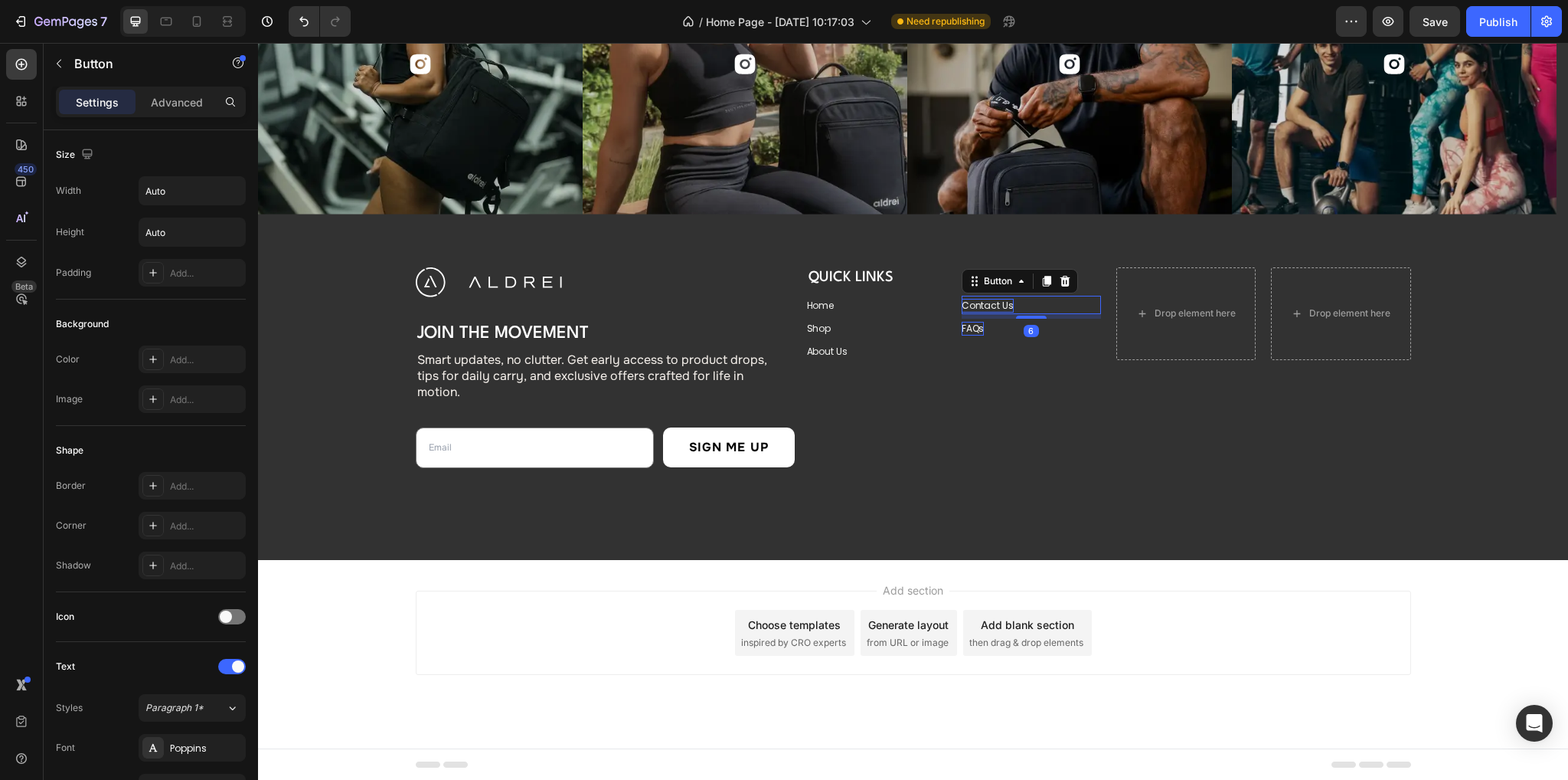
drag, startPoint x: 1042, startPoint y: 276, endPoint x: 992, endPoint y: 301, distance: 55.9
click at [1042, 276] on icon at bounding box center [1046, 281] width 9 height 10
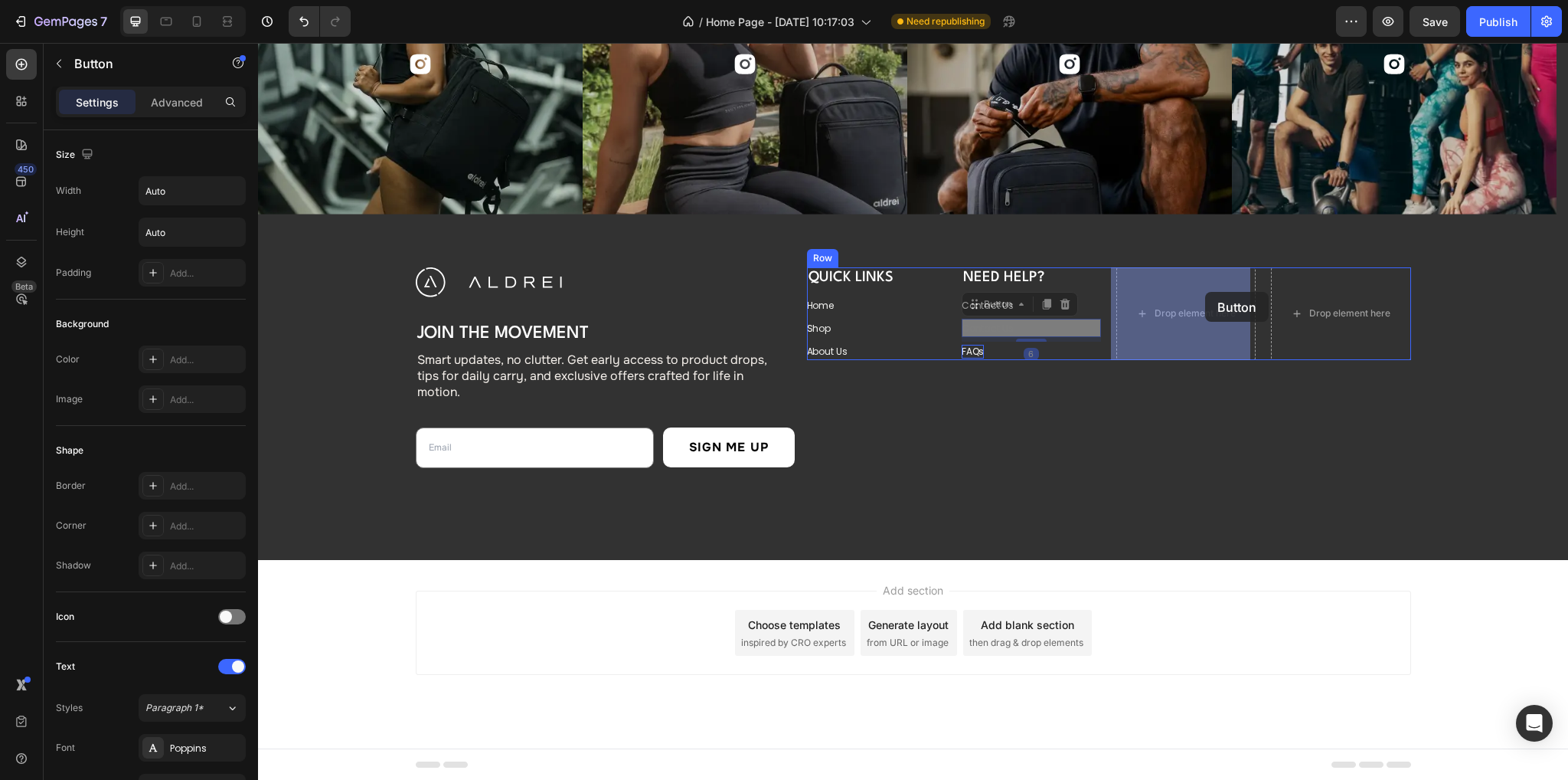
drag, startPoint x: 983, startPoint y: 303, endPoint x: 1053, endPoint y: 263, distance: 80.6
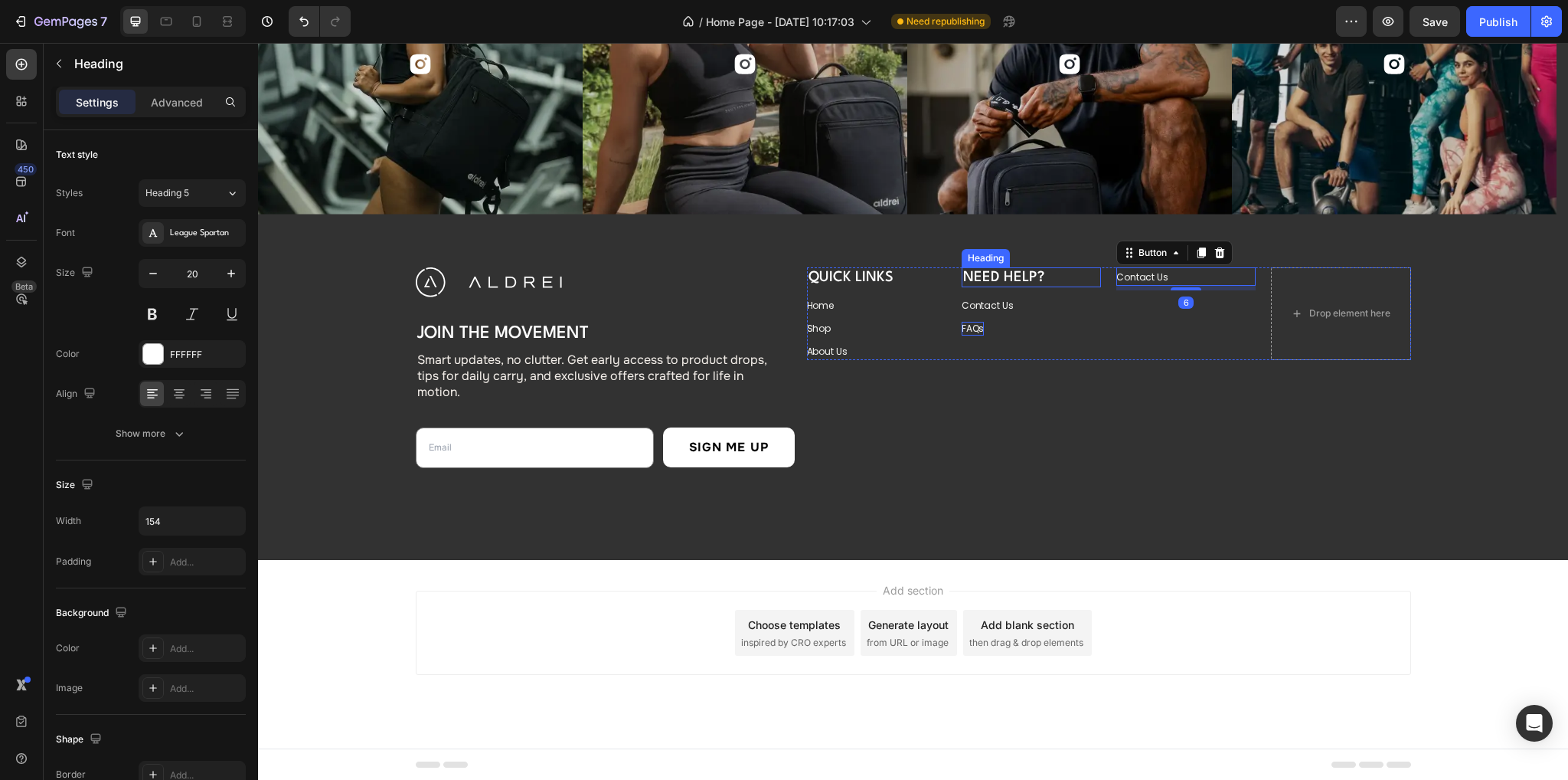
click at [1023, 280] on p "Need Help?" at bounding box center [1020, 277] width 115 height 17
drag, startPoint x: 1048, startPoint y: 247, endPoint x: 977, endPoint y: 276, distance: 76.7
click at [1050, 248] on icon at bounding box center [1054, 252] width 9 height 10
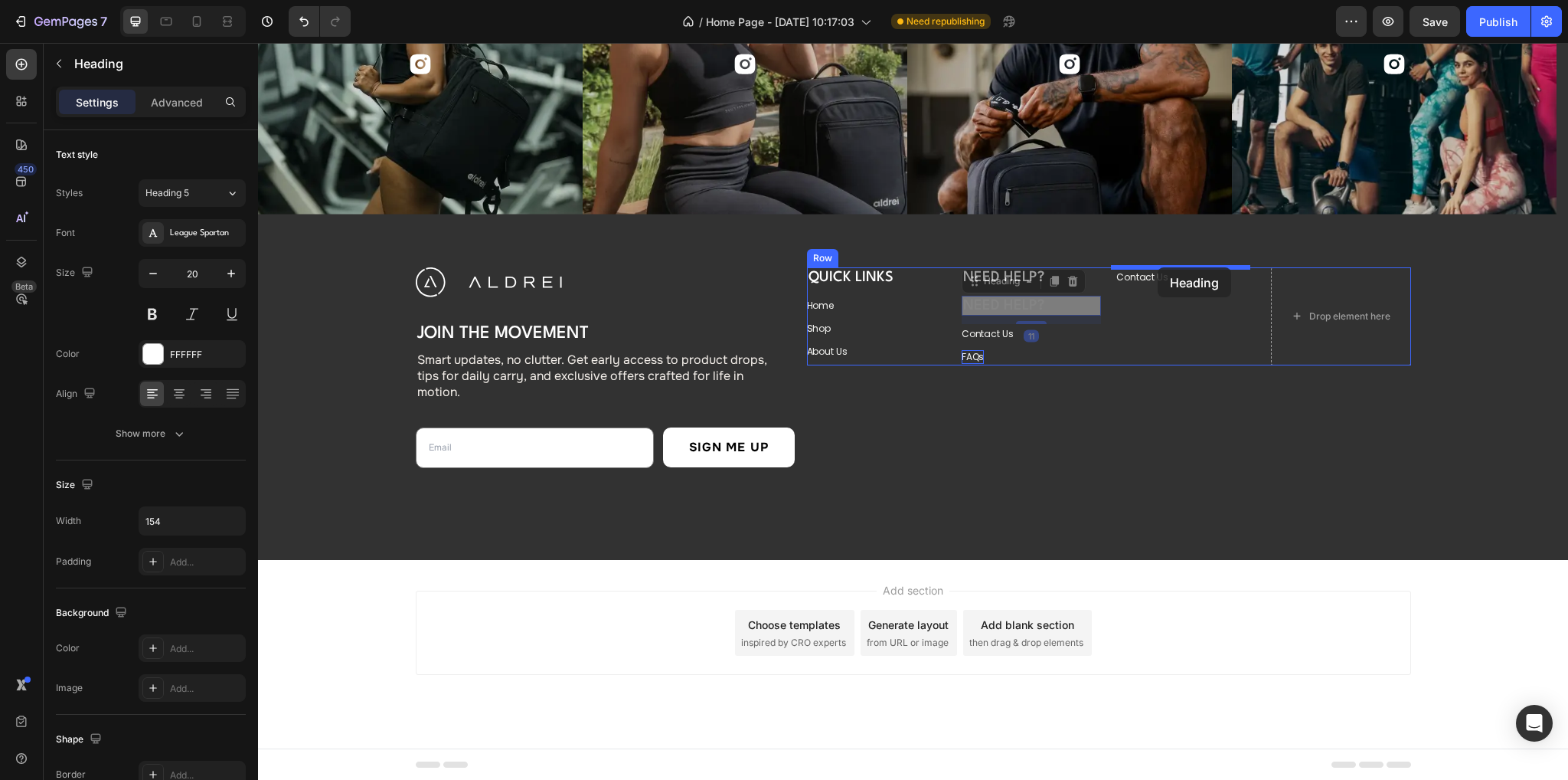
drag, startPoint x: 992, startPoint y: 287, endPoint x: 1157, endPoint y: 268, distance: 166.1
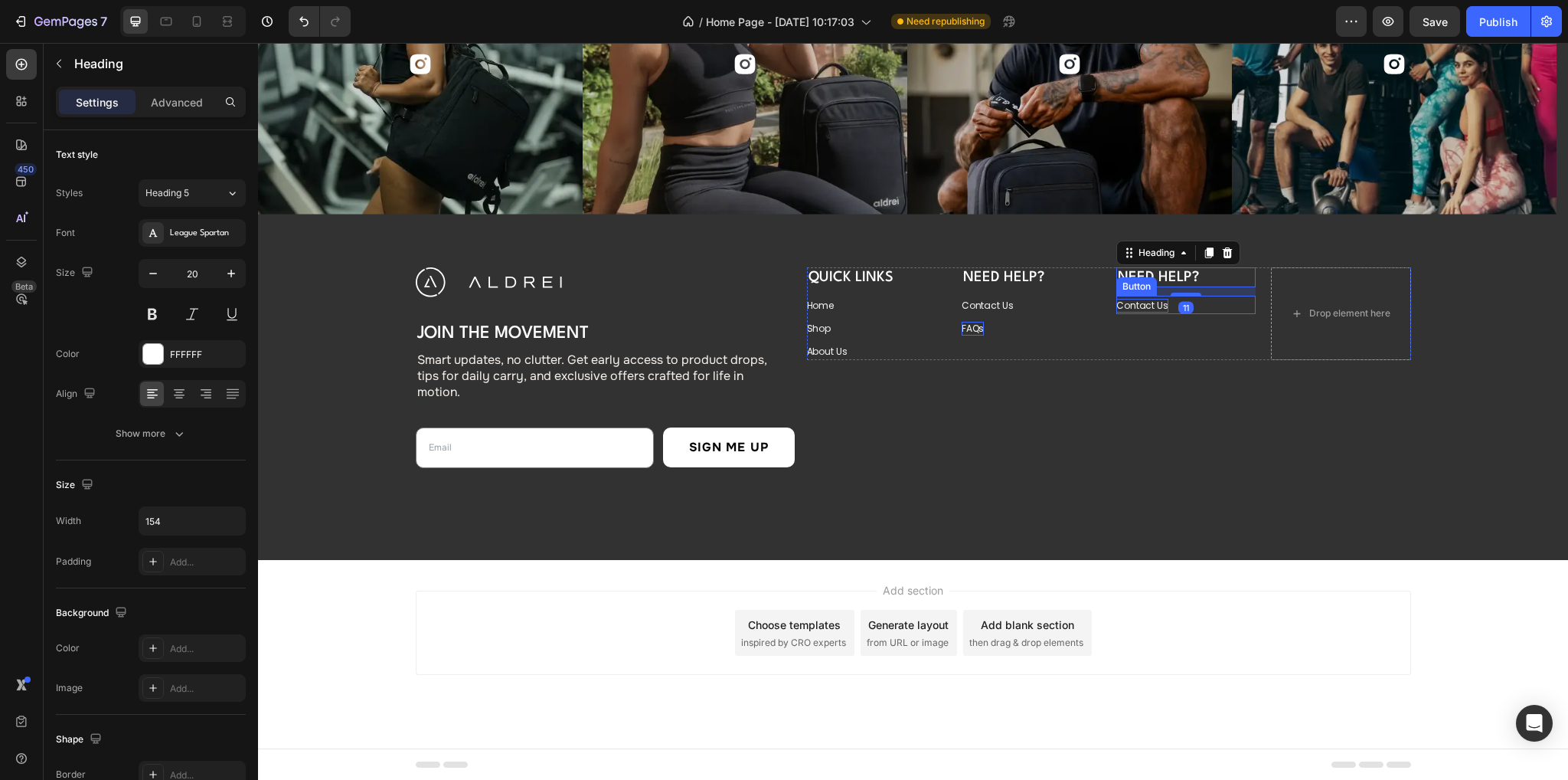
click at [1153, 301] on p "Contact Us" at bounding box center [1142, 306] width 52 height 14
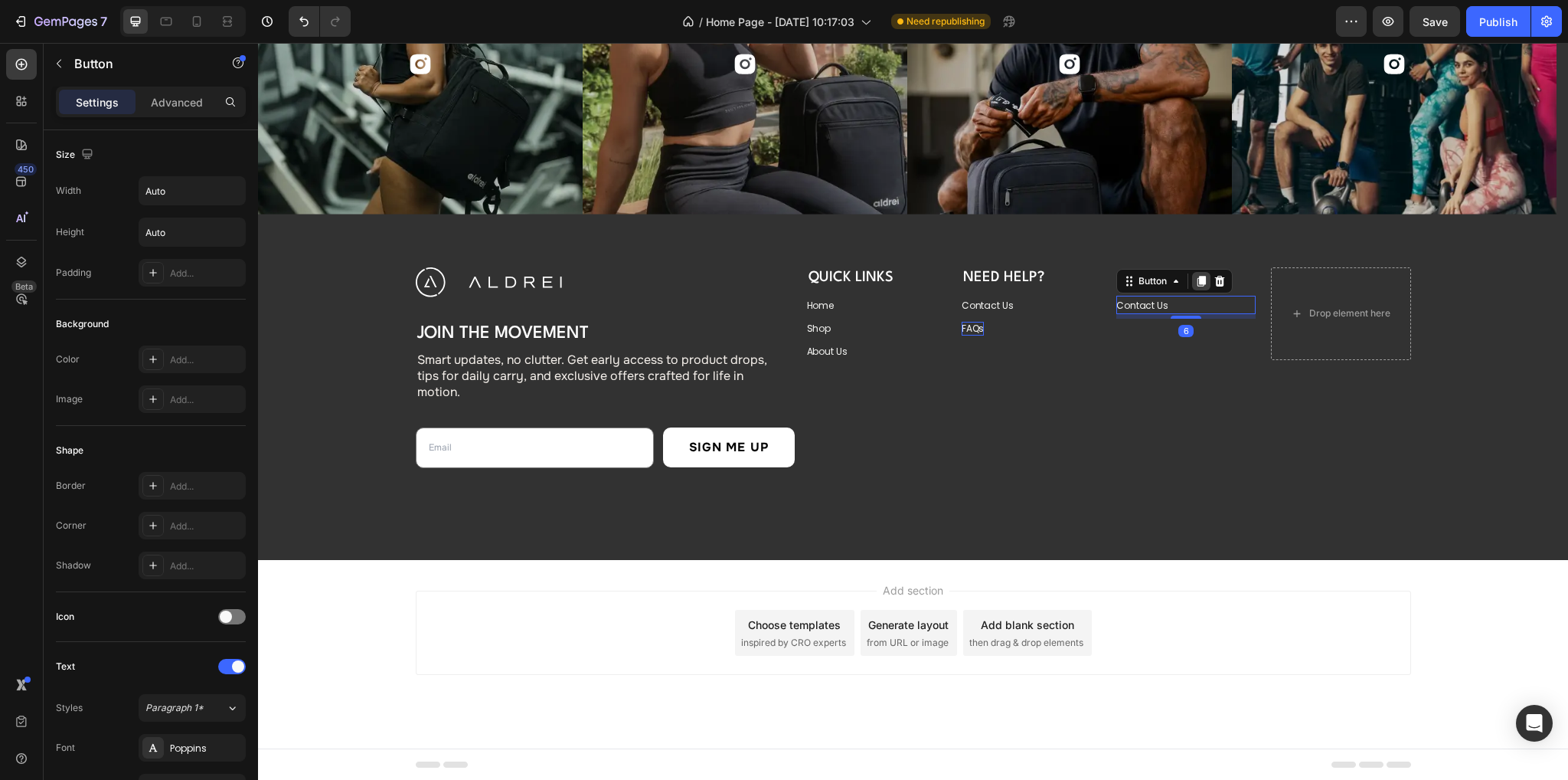
click at [1200, 276] on icon at bounding box center [1201, 281] width 12 height 12
click at [1195, 306] on icon at bounding box center [1201, 304] width 12 height 12
click at [175, 94] on p "Advanced" at bounding box center [176, 102] width 52 height 16
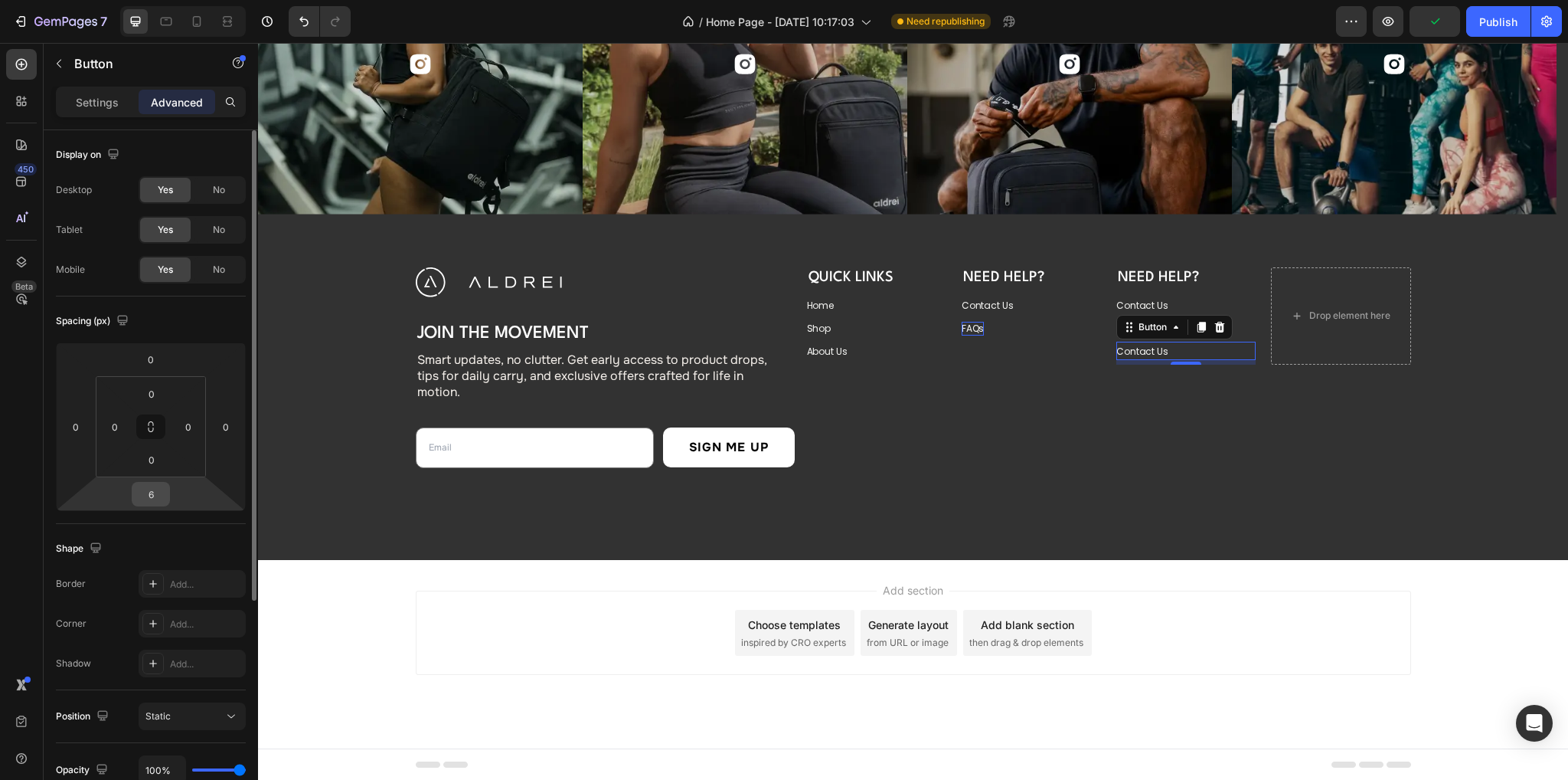
click at [138, 482] on input "6" at bounding box center [151, 493] width 30 height 23
type input "0"
click at [1152, 300] on p "Contact Us" at bounding box center [1142, 306] width 52 height 14
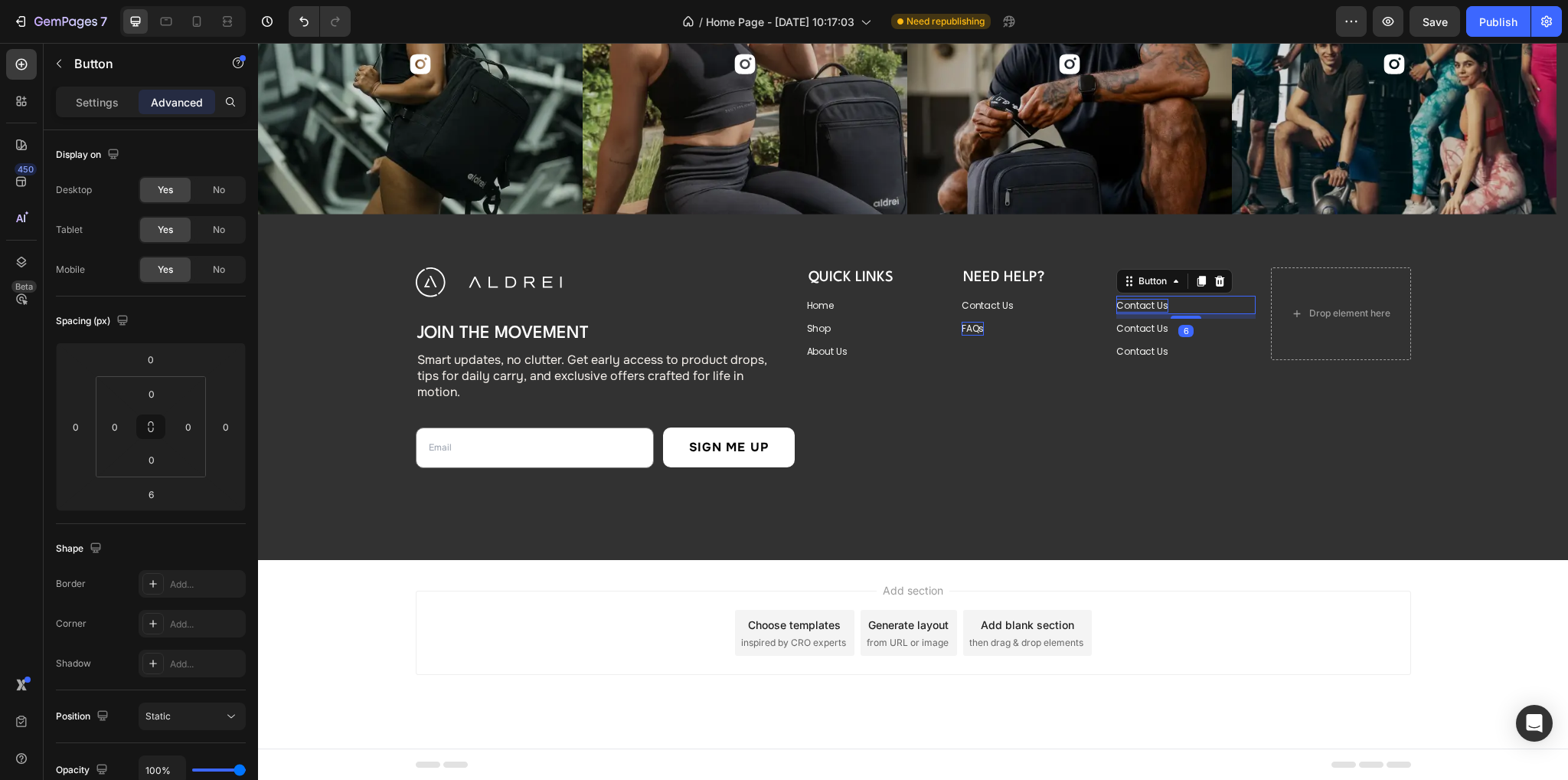
click at [1130, 304] on p "Contact Us" at bounding box center [1142, 306] width 52 height 14
click at [1192, 325] on div "Contact Us Button" at bounding box center [1186, 327] width 139 height 18
click at [1152, 327] on p "Contact Us" at bounding box center [1142, 328] width 52 height 14
click at [1130, 349] on p "Contact Us" at bounding box center [1142, 351] width 52 height 14
click at [1129, 350] on p "Contact Us" at bounding box center [1142, 351] width 52 height 14
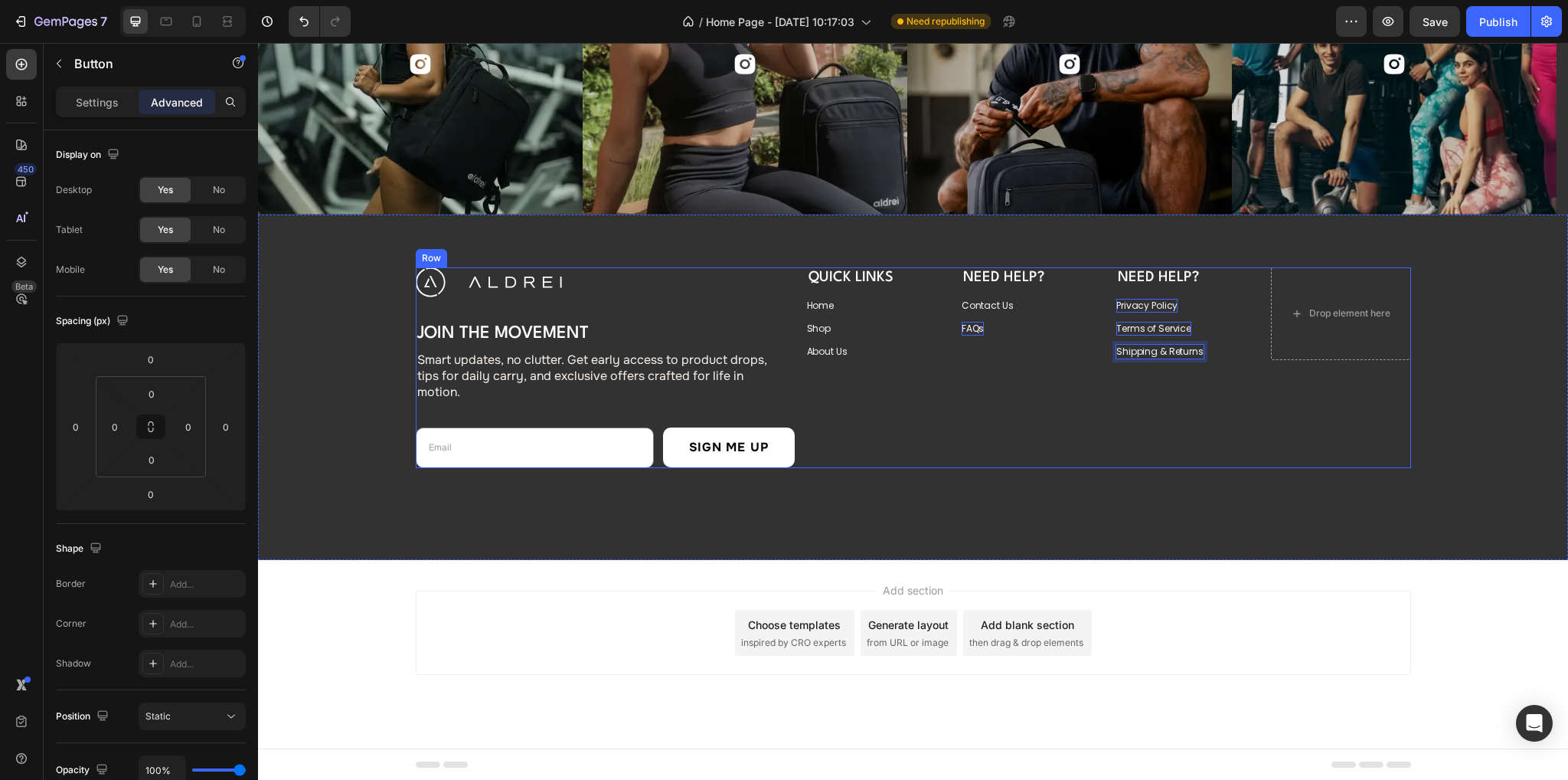
click at [1236, 388] on div "QUICK LINKS Heading Home Button Shop Button About Us Button Need Help? Heading …" at bounding box center [1109, 367] width 604 height 200
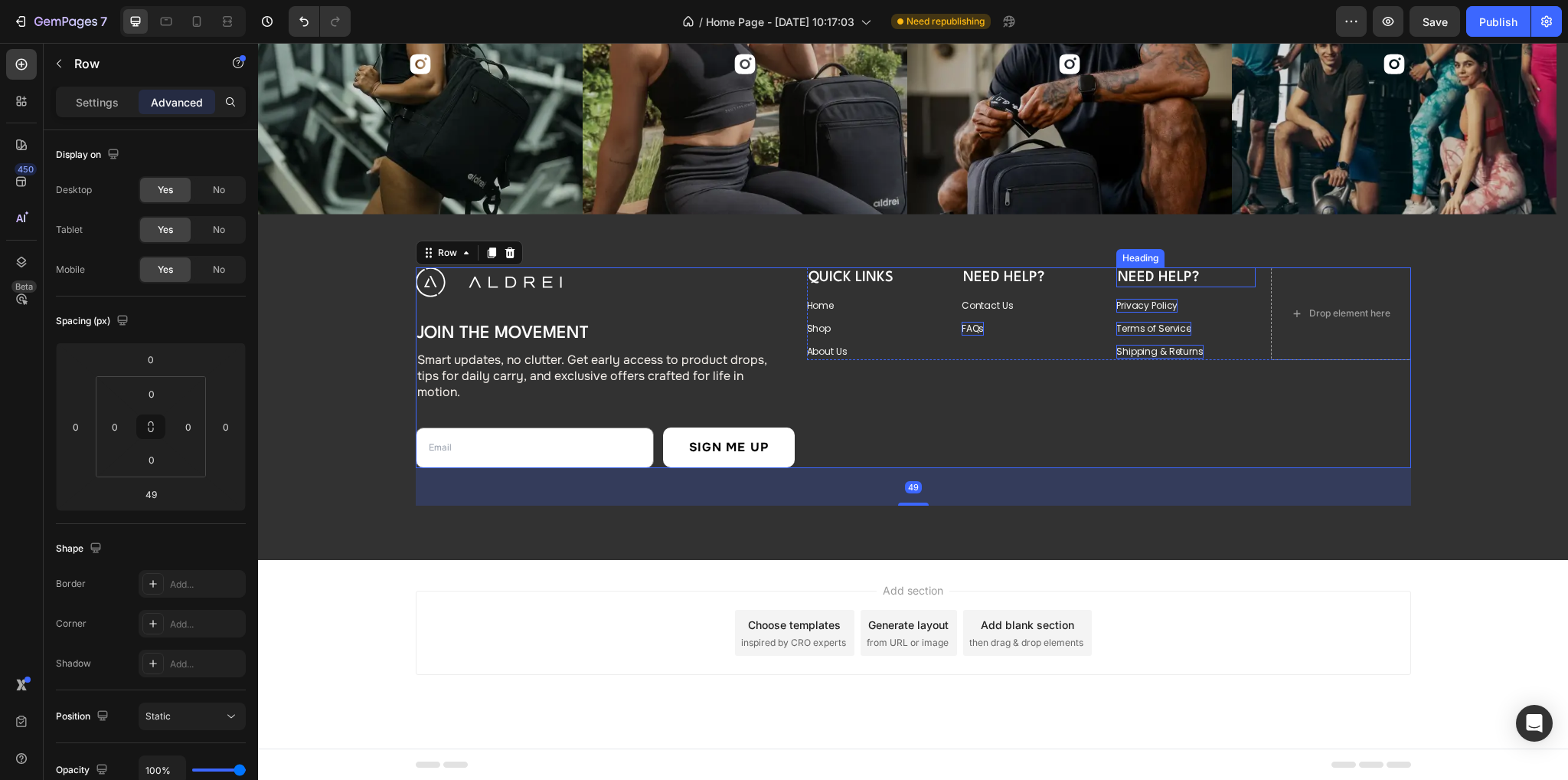
click at [1163, 276] on h3 "Need Help?" at bounding box center [1175, 277] width 118 height 20
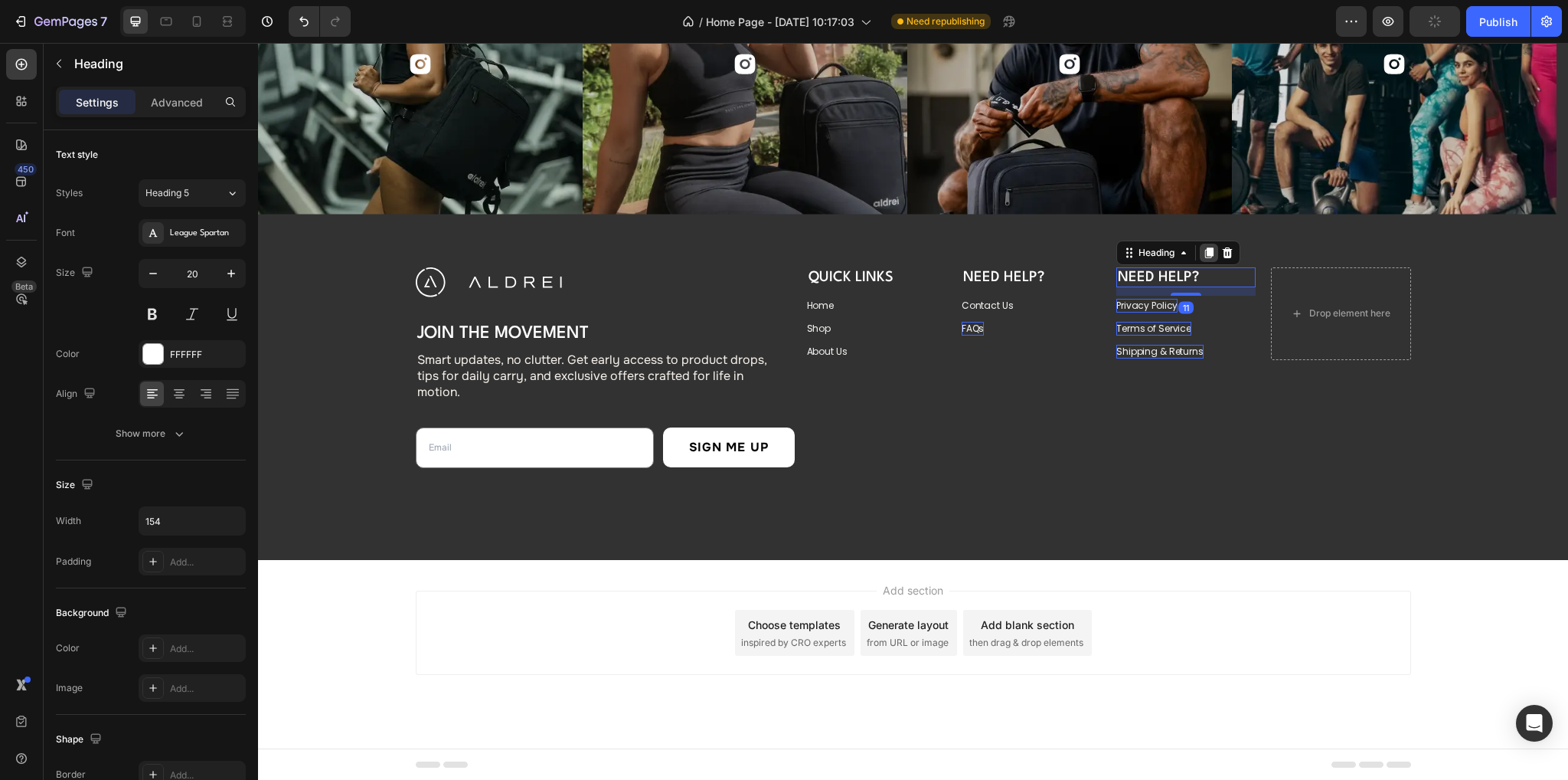
click at [1205, 248] on icon at bounding box center [1208, 252] width 9 height 10
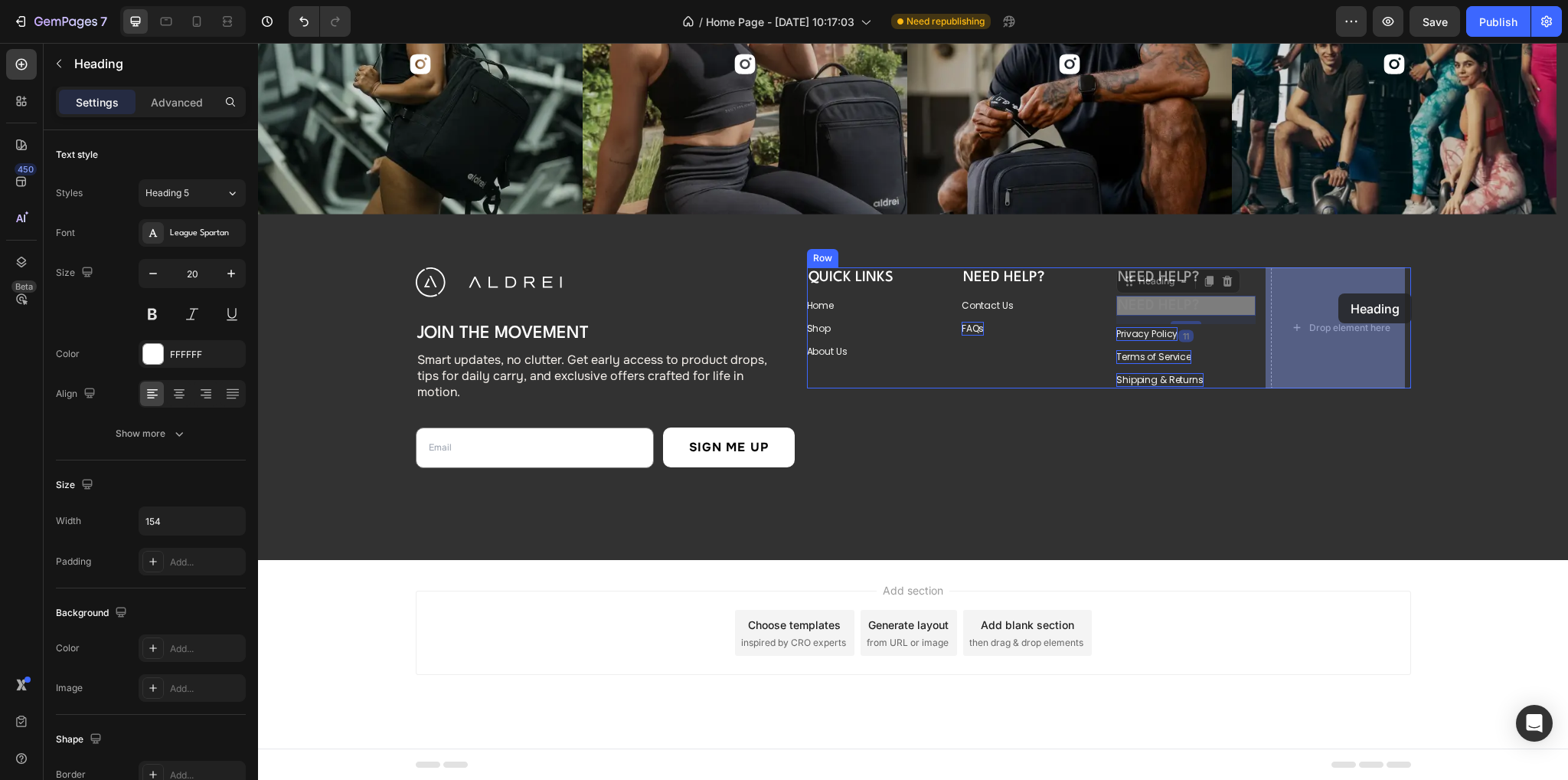
drag, startPoint x: 1229, startPoint y: 280, endPoint x: 1338, endPoint y: 293, distance: 109.8
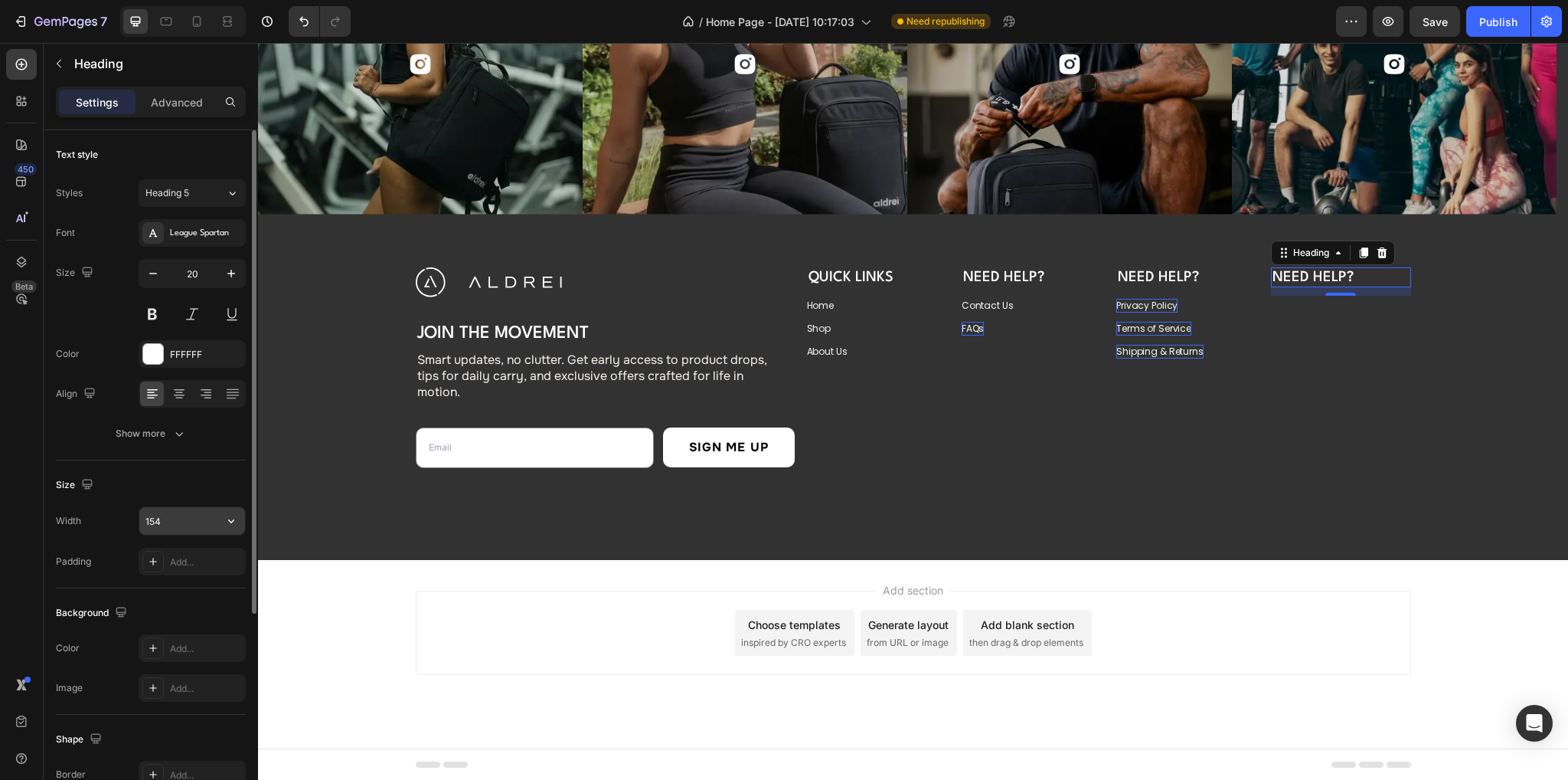
click at [178, 514] on input "154" at bounding box center [192, 520] width 105 height 28
type input "115"
click at [202, 478] on div "Size" at bounding box center [151, 485] width 190 height 25
click at [1303, 270] on h3 "Need Help?" at bounding box center [1315, 277] width 88 height 20
drag, startPoint x: 54, startPoint y: 65, endPoint x: 104, endPoint y: 94, distance: 57.8
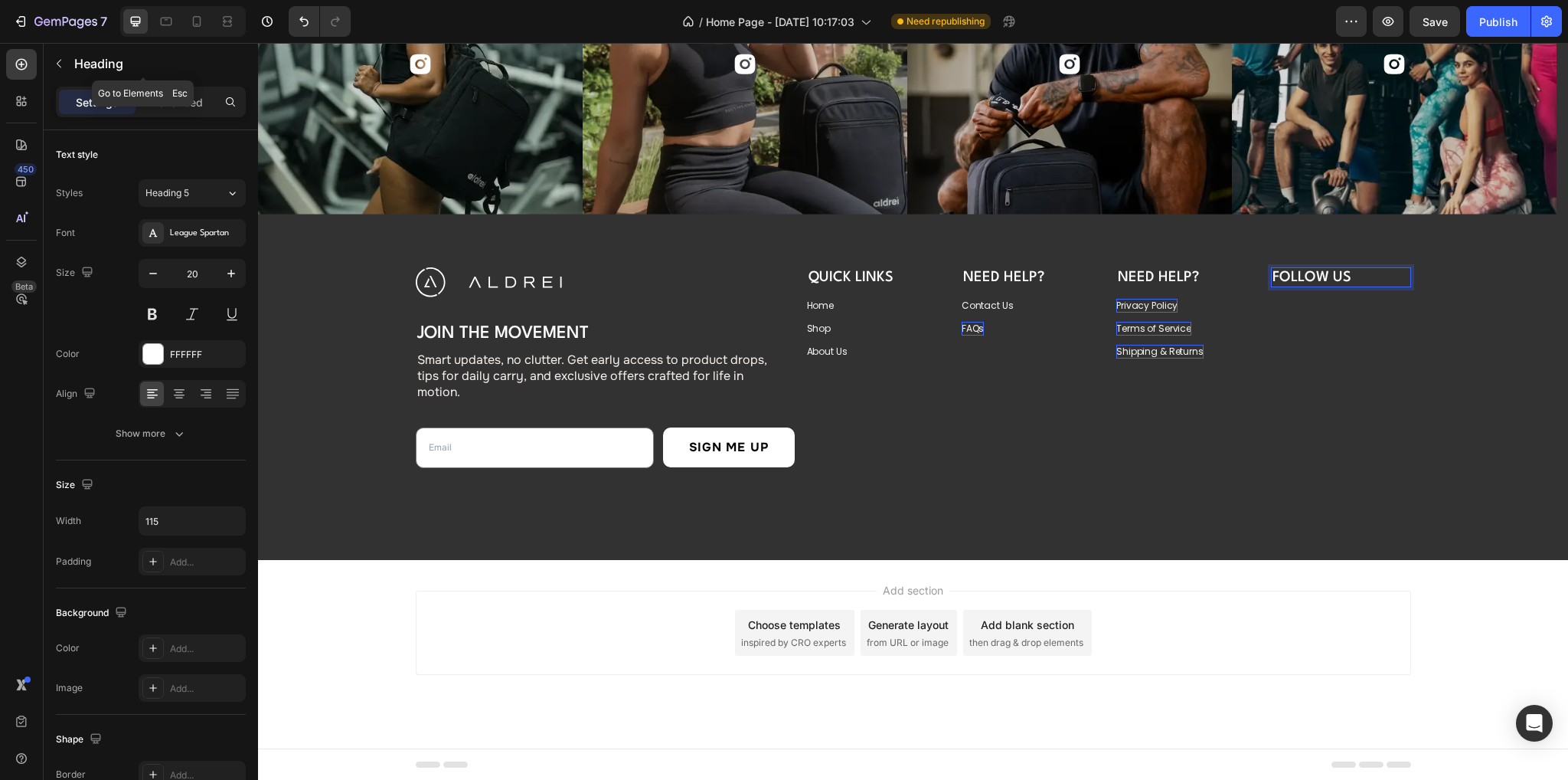
click at [54, 65] on icon "button" at bounding box center [59, 64] width 12 height 12
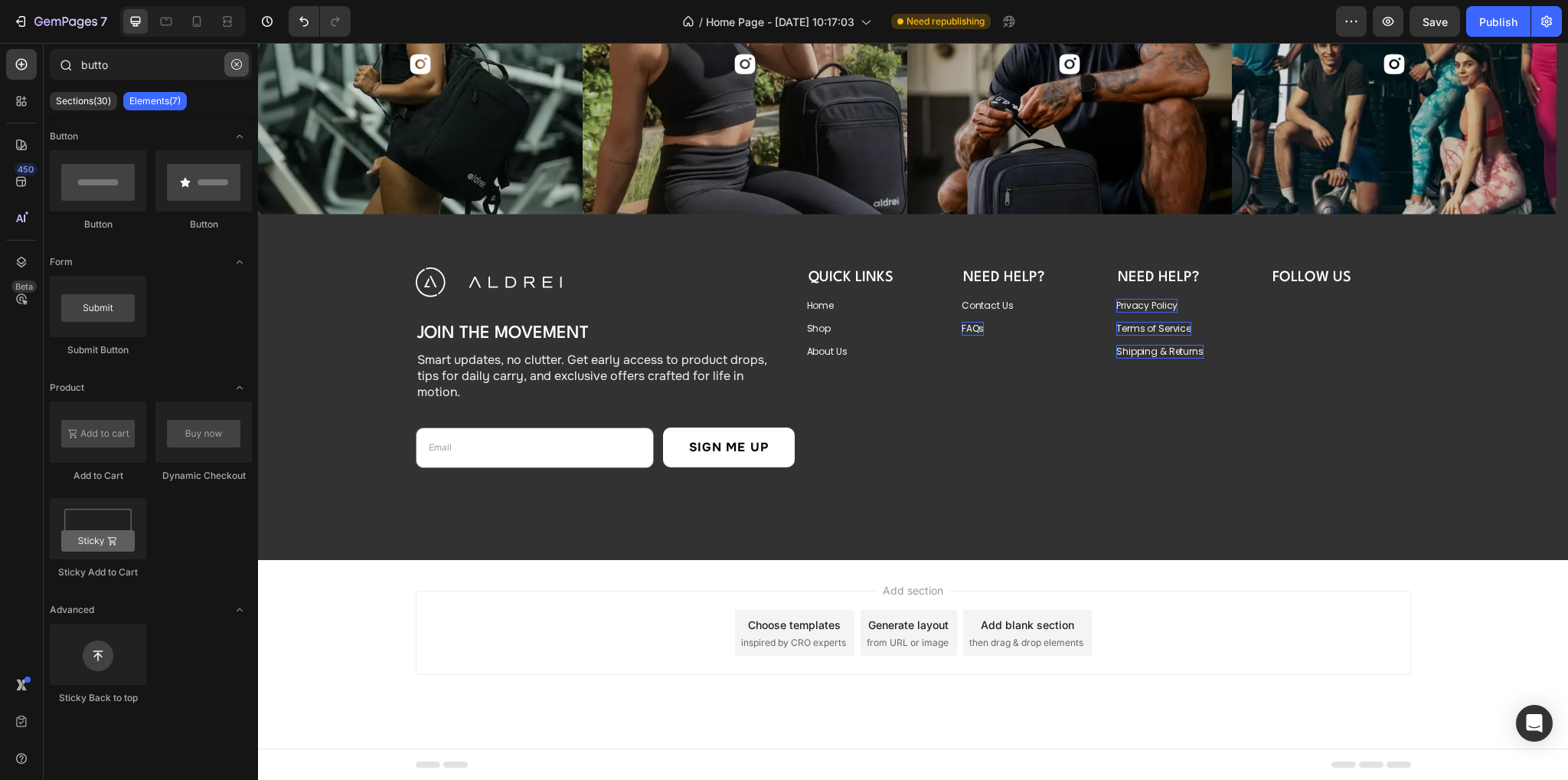
click at [239, 64] on icon "button" at bounding box center [236, 64] width 10 height 10
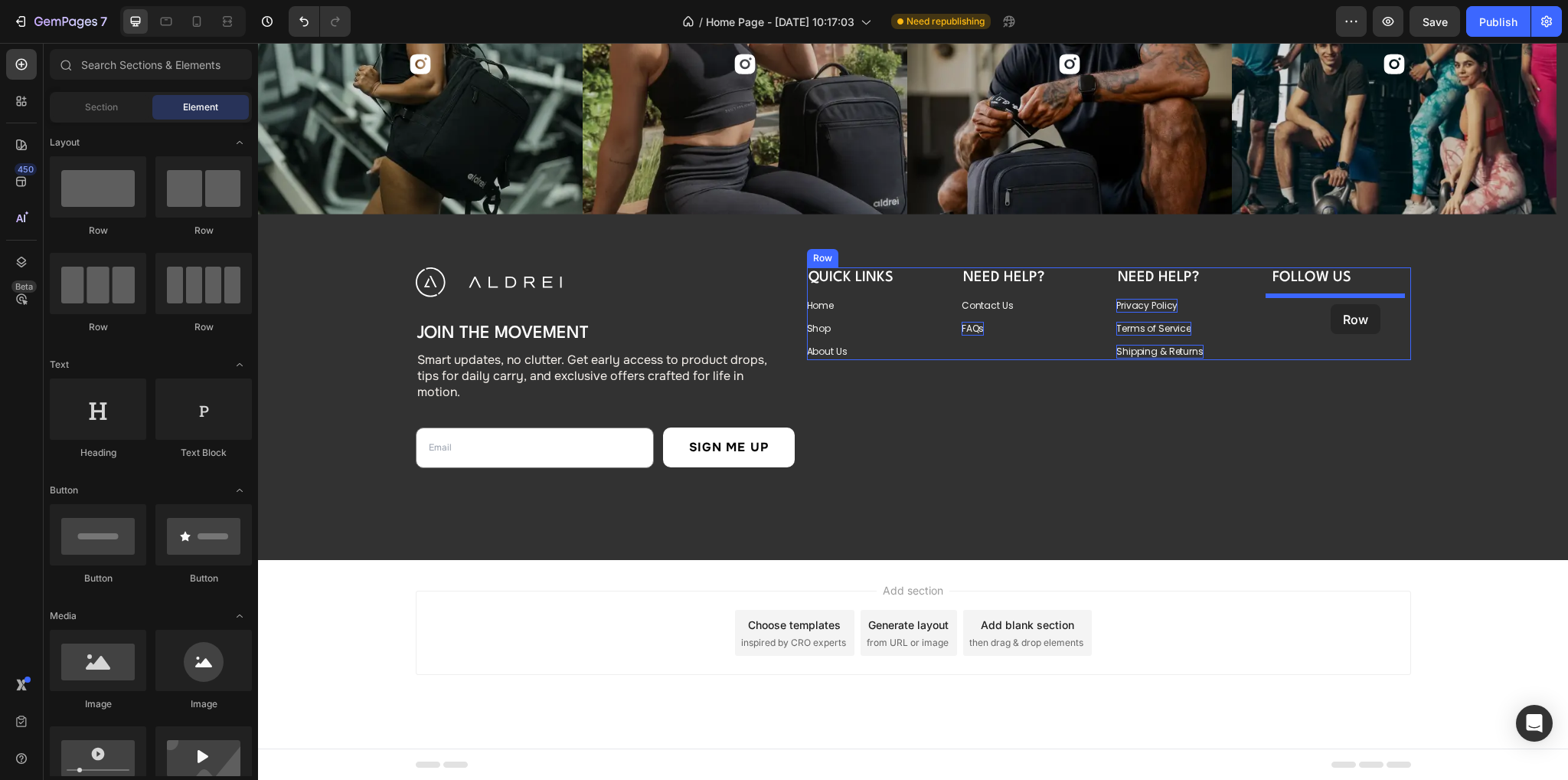
drag, startPoint x: 365, startPoint y: 325, endPoint x: 1331, endPoint y: 304, distance: 966.2
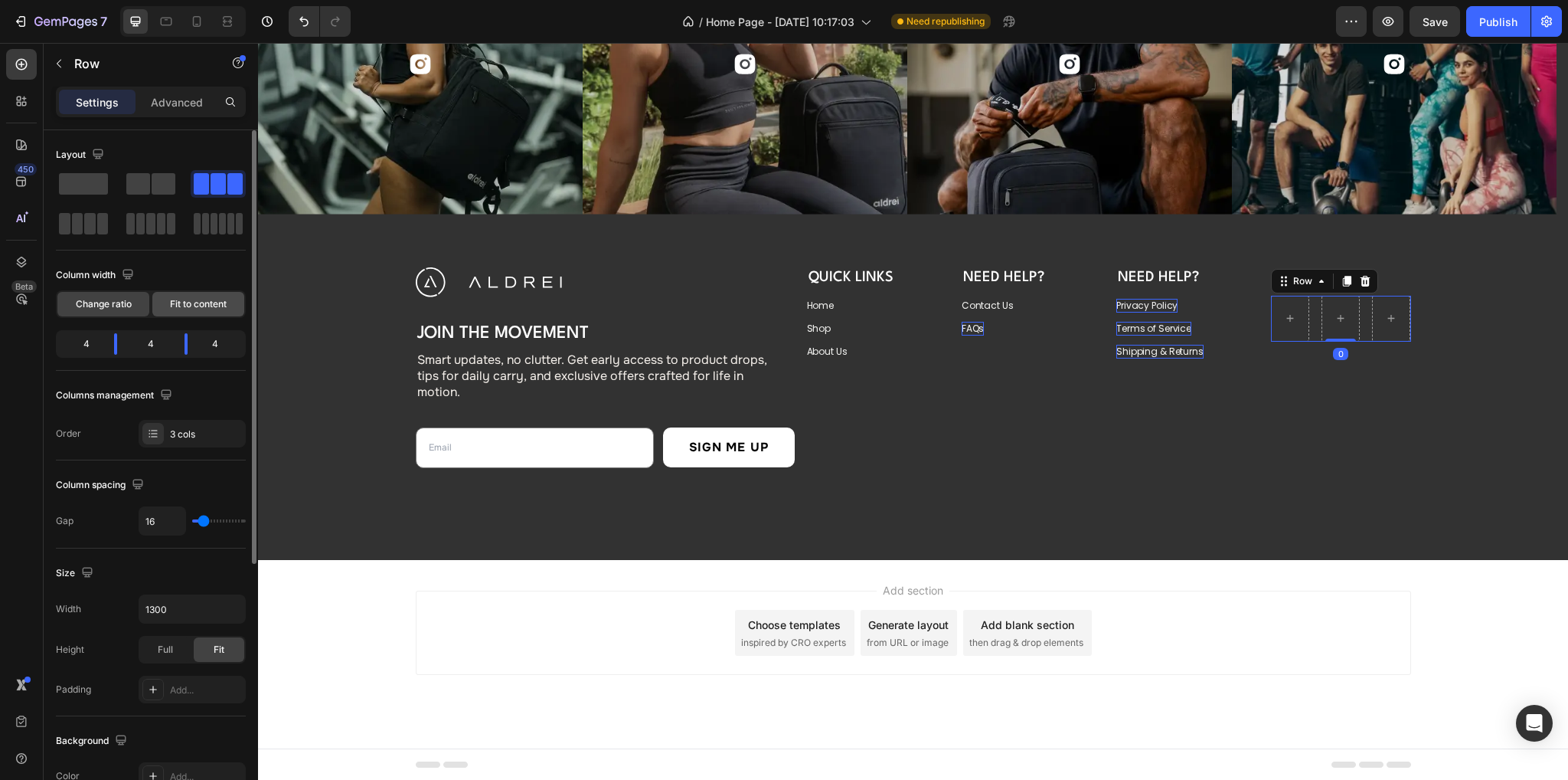
click at [199, 298] on span "Fit to content" at bounding box center [198, 304] width 57 height 14
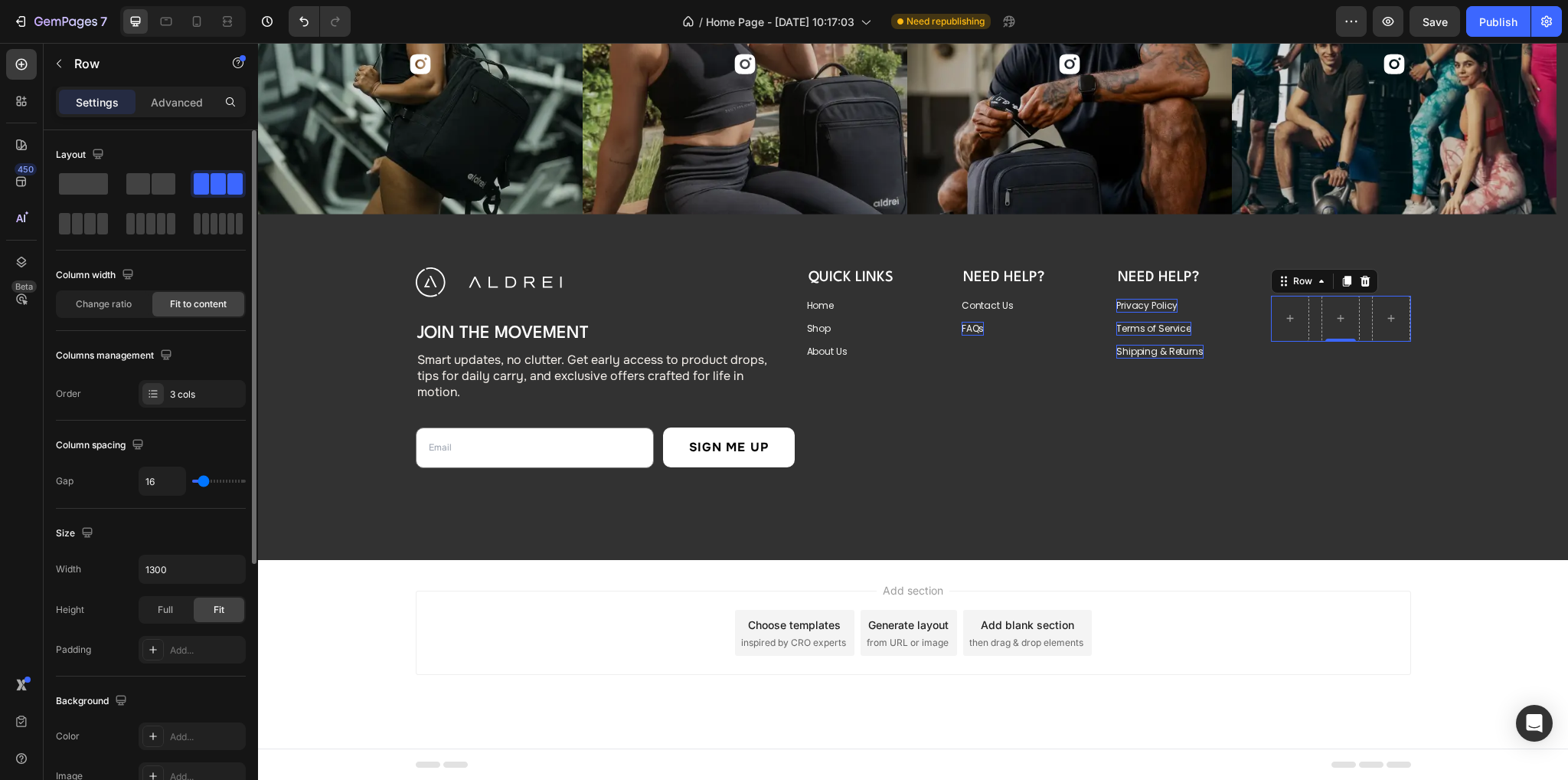
scroll to position [306, 0]
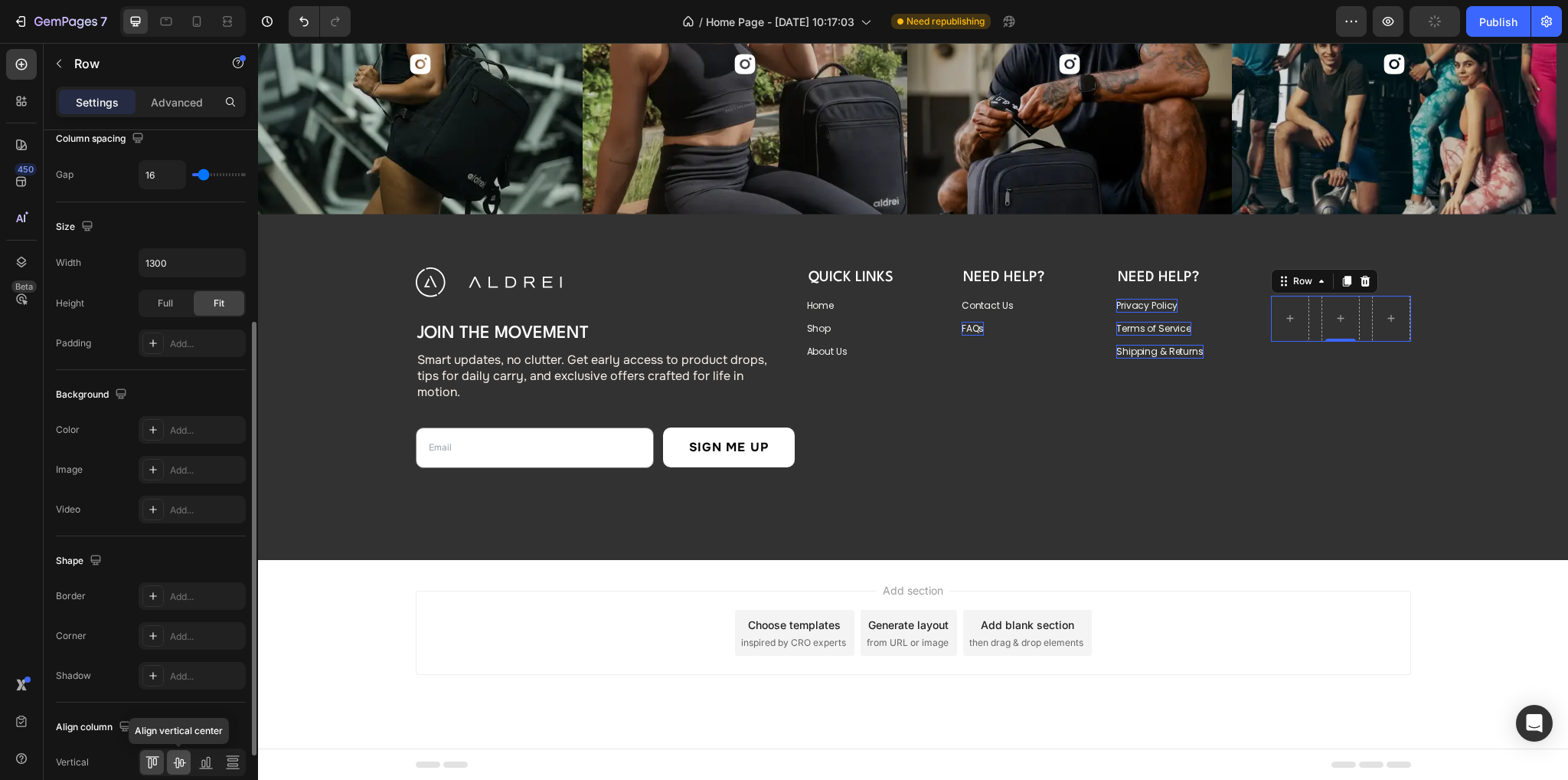
click at [184, 762] on icon at bounding box center [179, 762] width 15 height 15
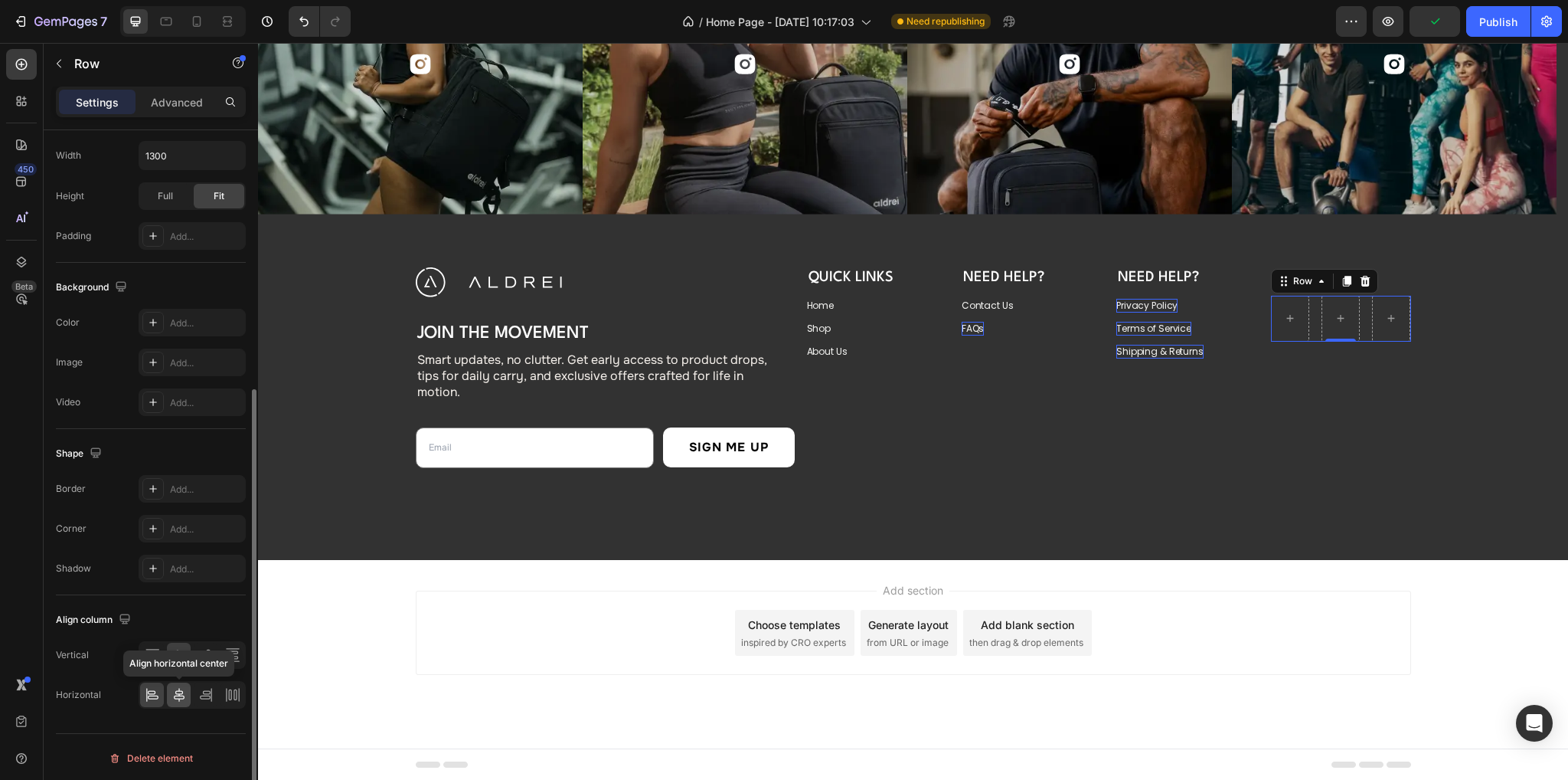
click at [179, 690] on icon at bounding box center [179, 695] width 15 height 15
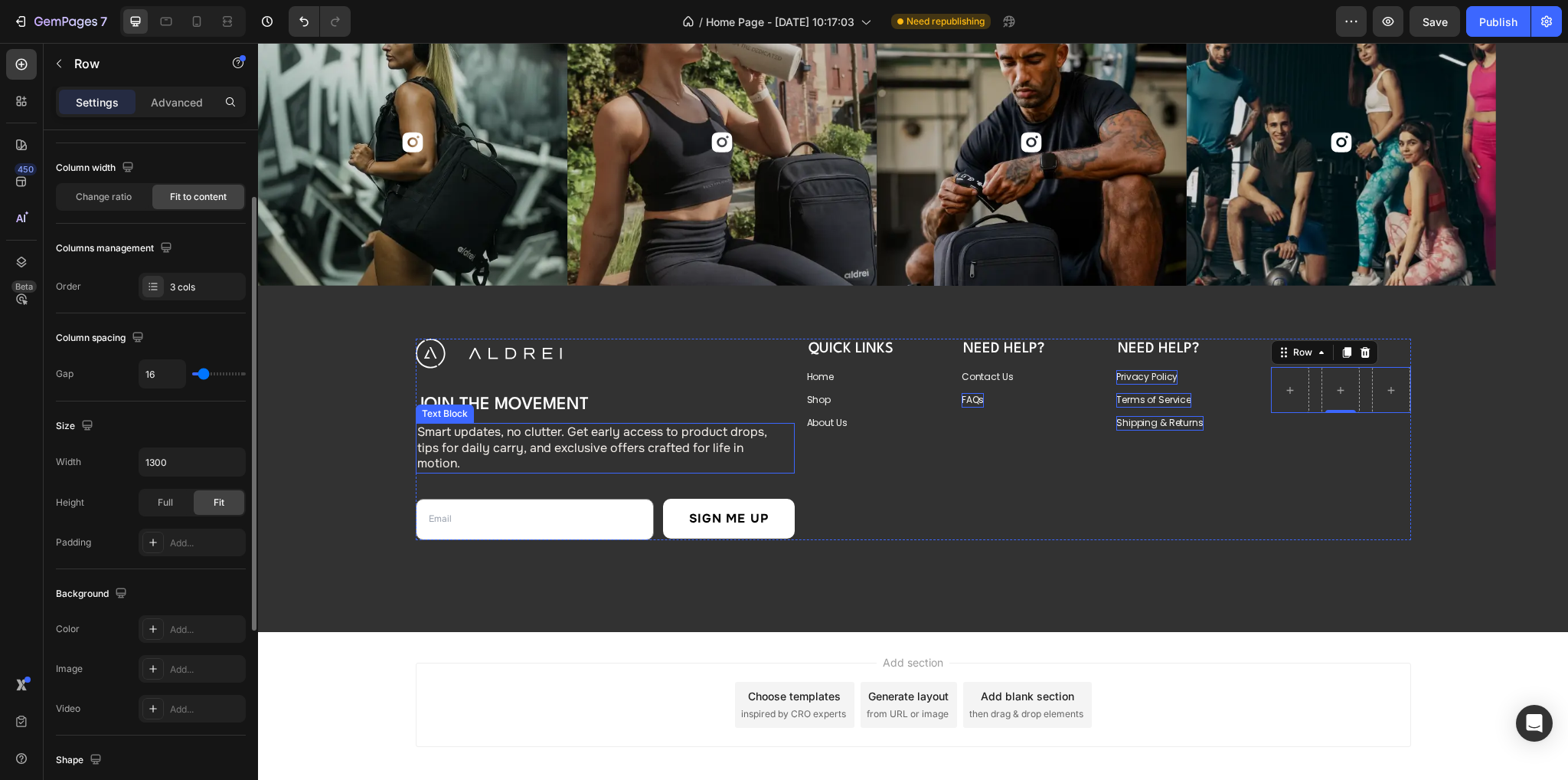
scroll to position [5597, 0]
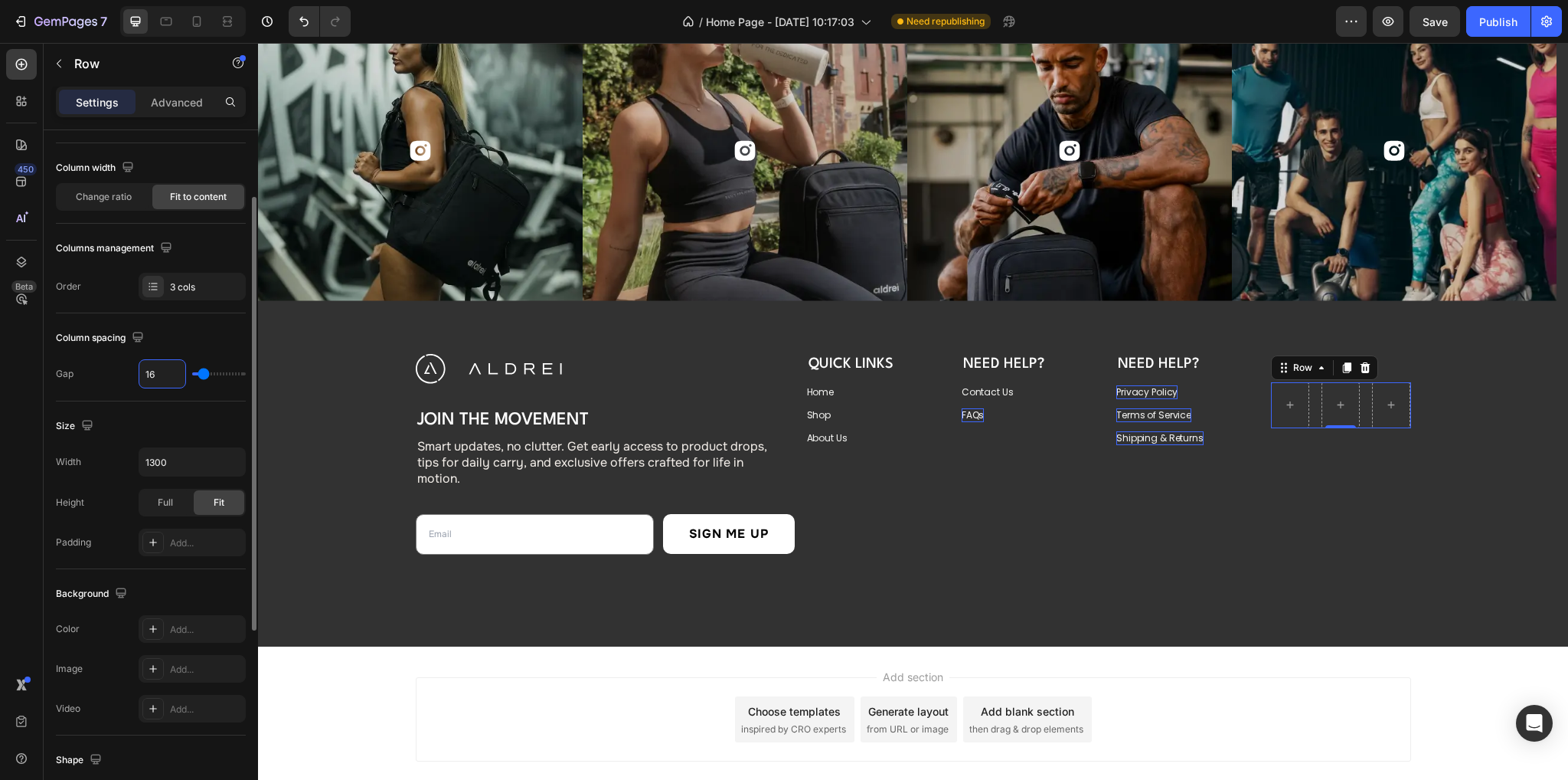
click at [169, 381] on input "16" at bounding box center [162, 373] width 46 height 28
type input "1"
type input "12"
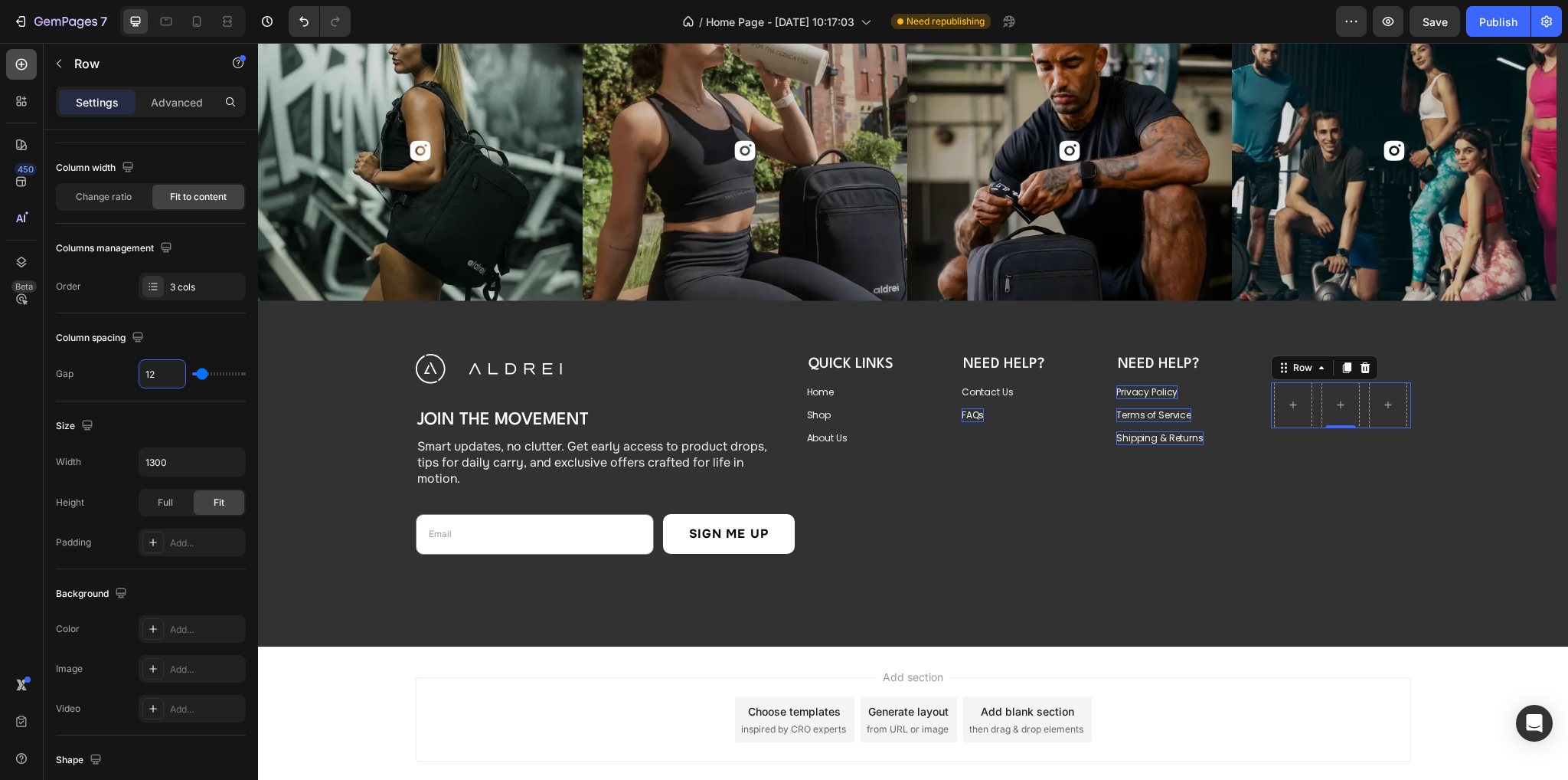
click at [18, 53] on div at bounding box center [21, 65] width 30 height 30
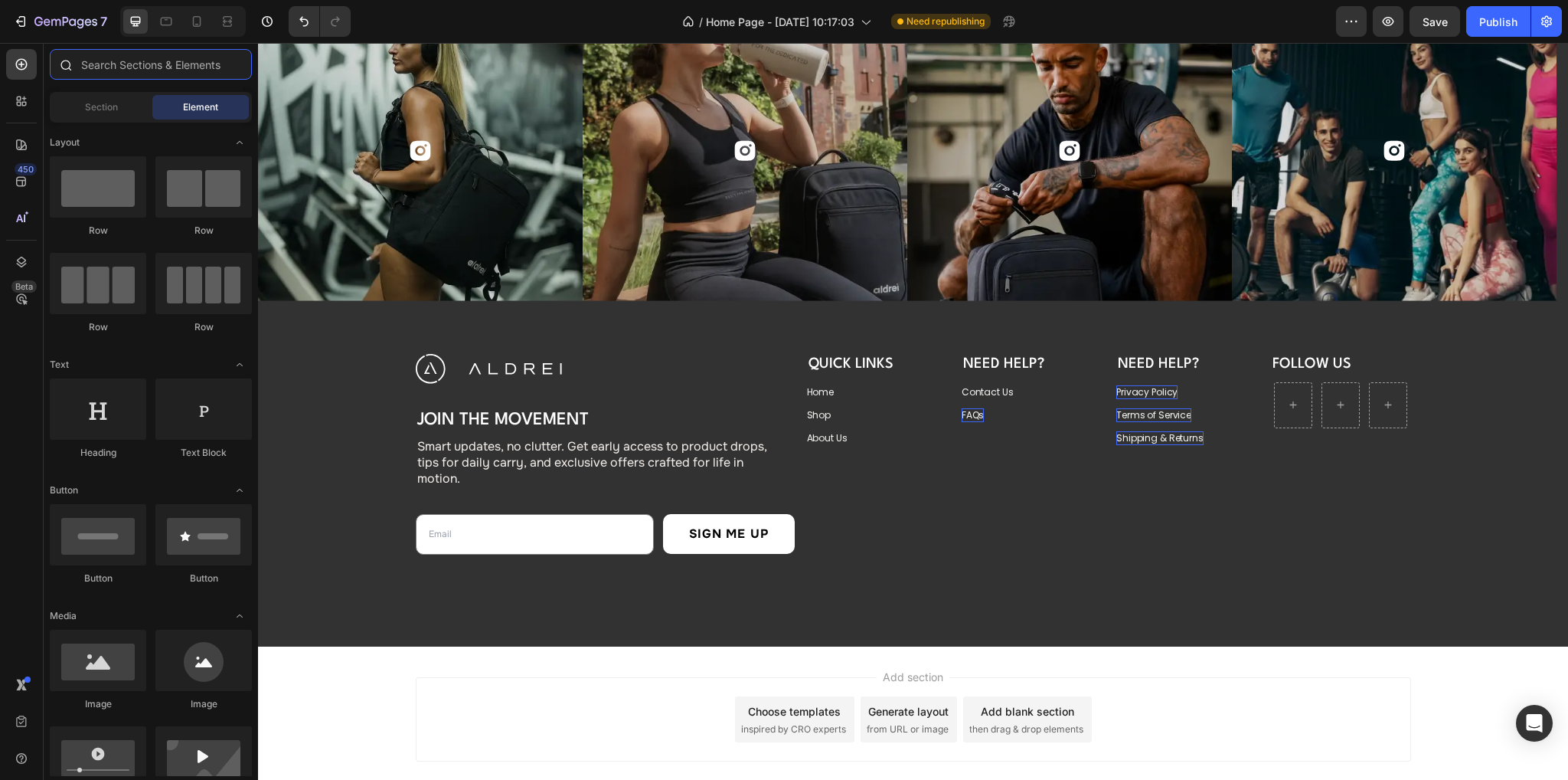
click at [92, 58] on input "text" at bounding box center [150, 65] width 202 height 30
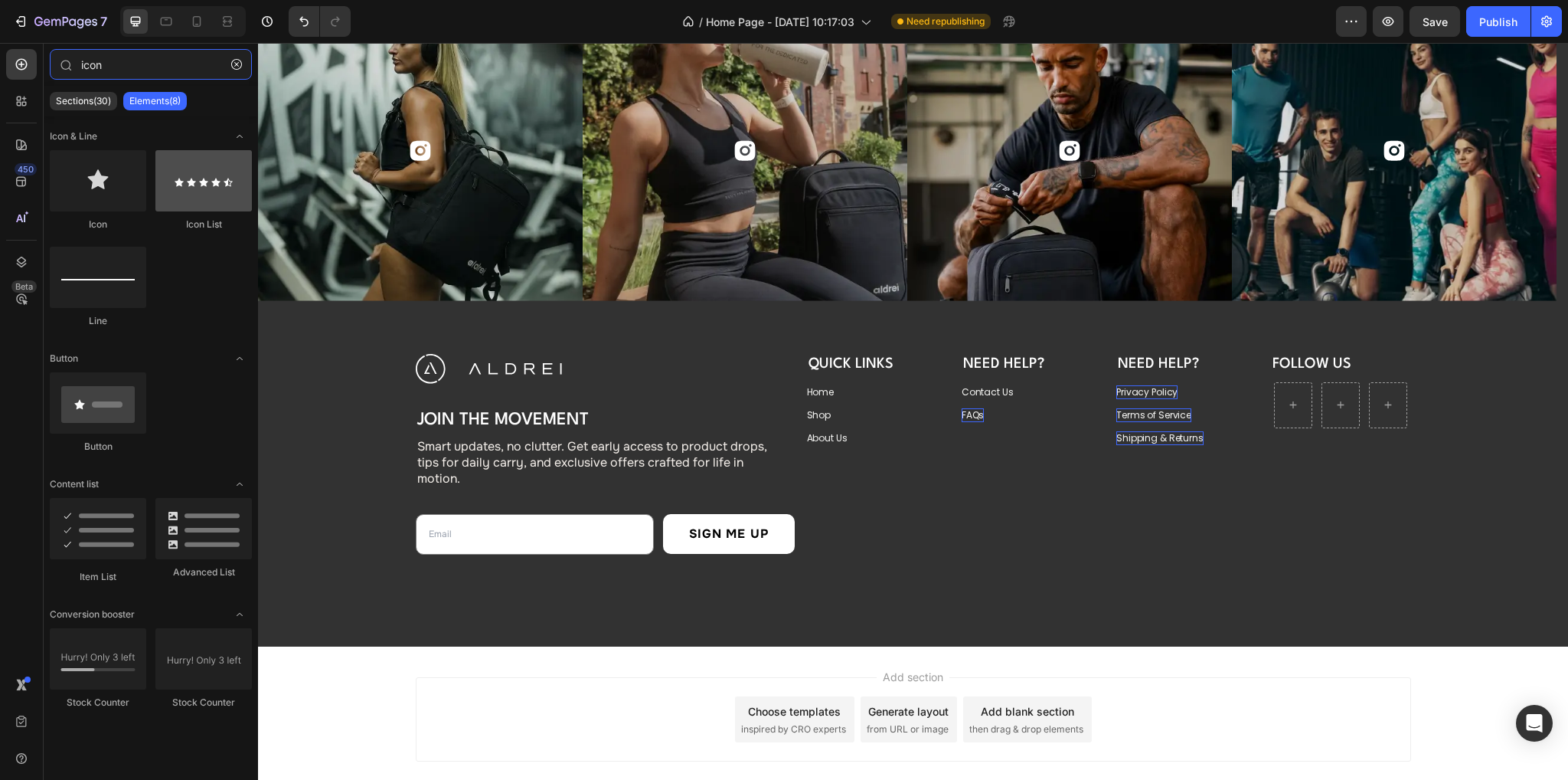
type input "icon"
drag, startPoint x: 438, startPoint y: 232, endPoint x: 1296, endPoint y: 390, distance: 872.4
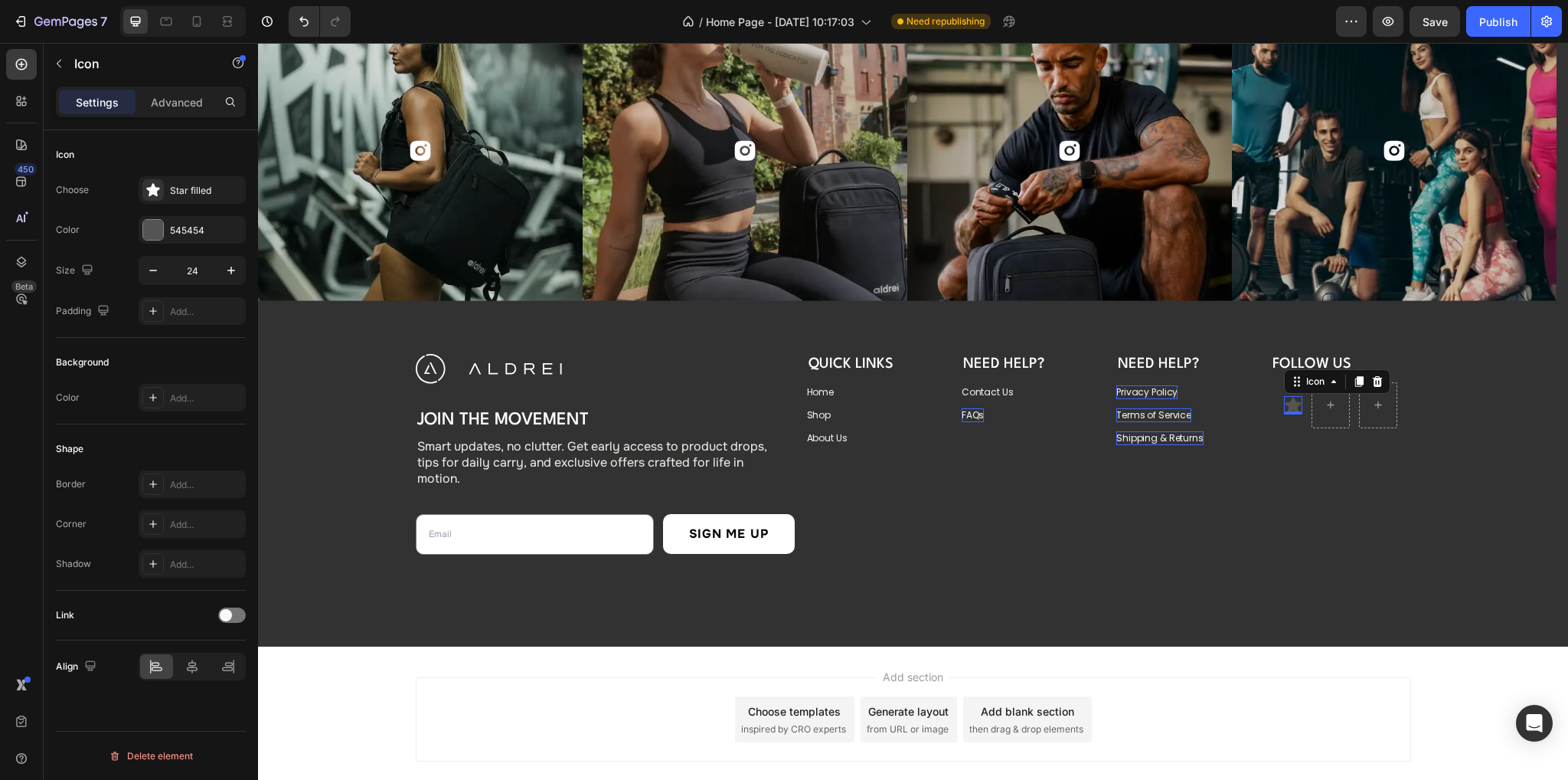
click at [225, 617] on span at bounding box center [226, 615] width 12 height 12
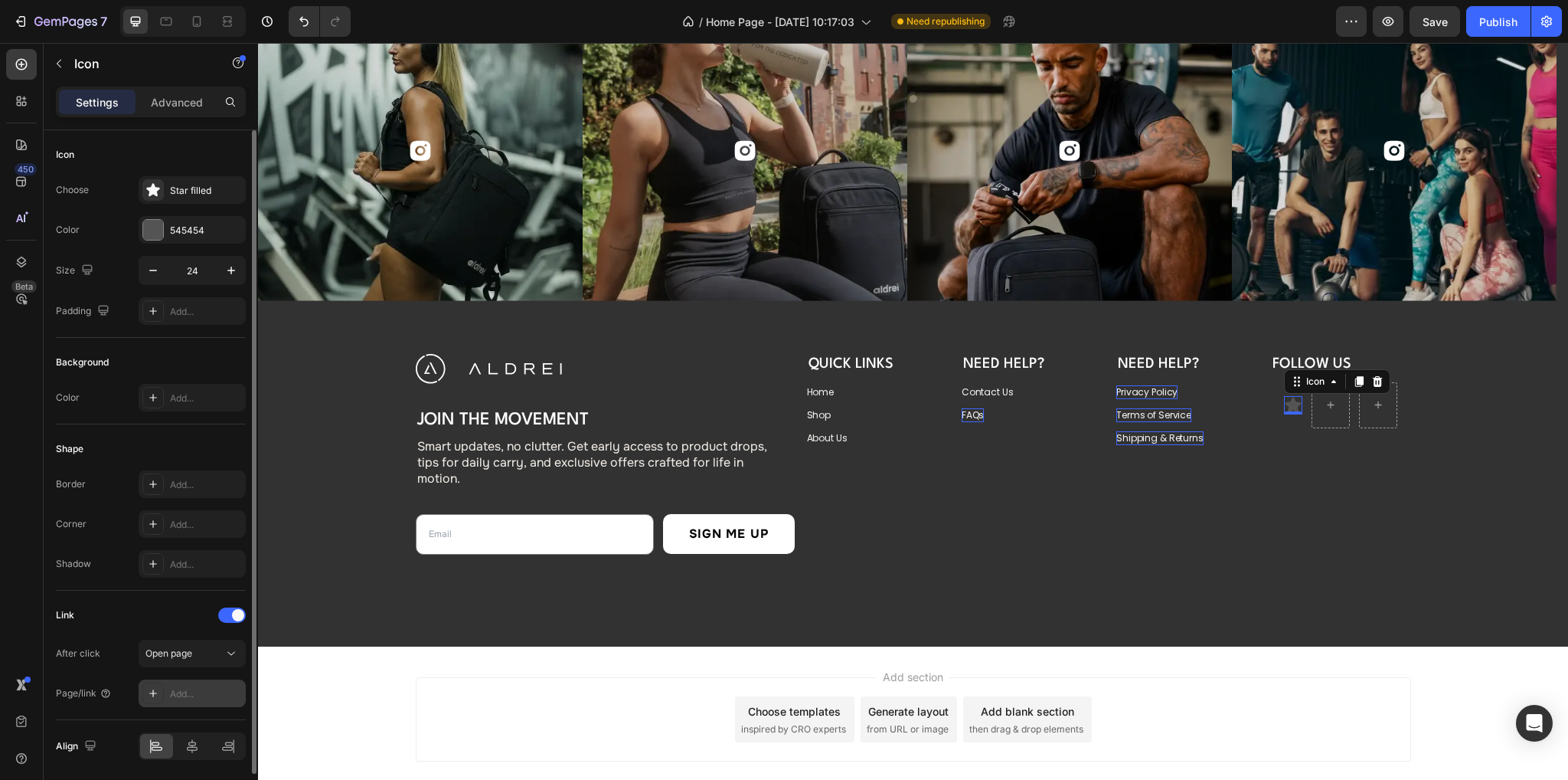
click at [190, 691] on div "Add..." at bounding box center [206, 694] width 72 height 14
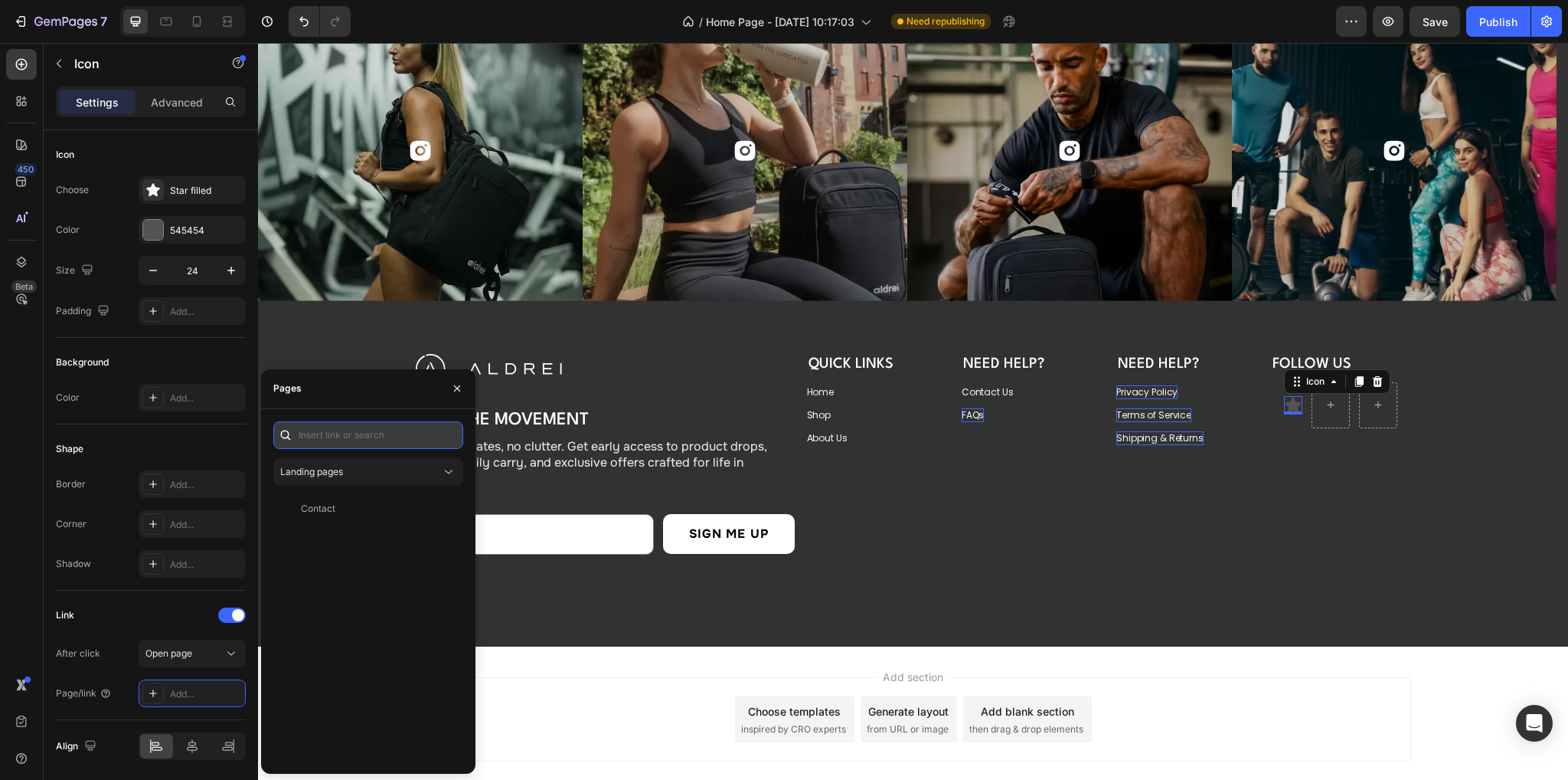
click at [324, 430] on input "text" at bounding box center [368, 435] width 190 height 28
type input "#"
click at [316, 471] on div "#" at bounding box center [365, 472] width 172 height 14
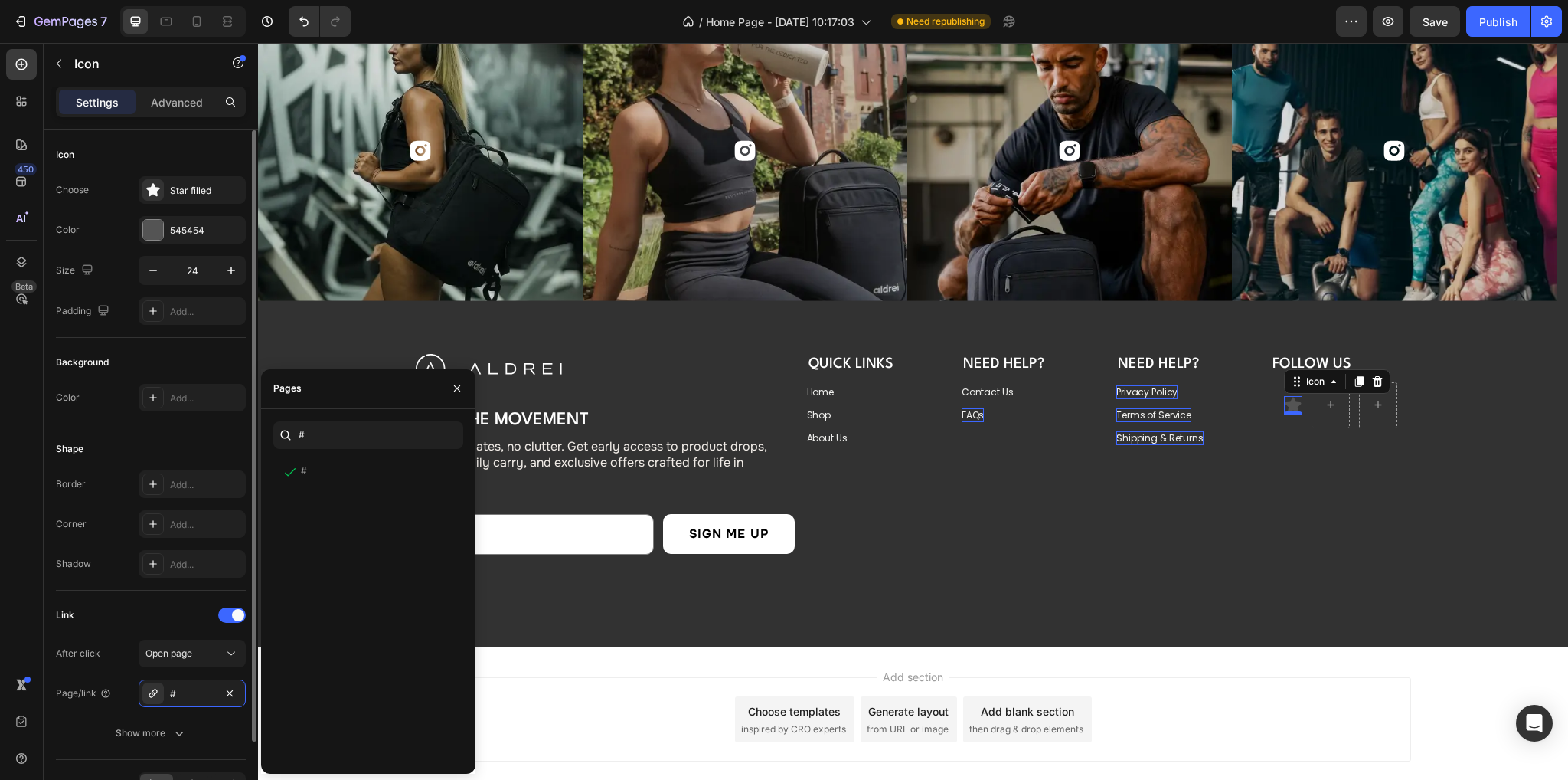
click at [171, 443] on div "Shape" at bounding box center [151, 449] width 190 height 25
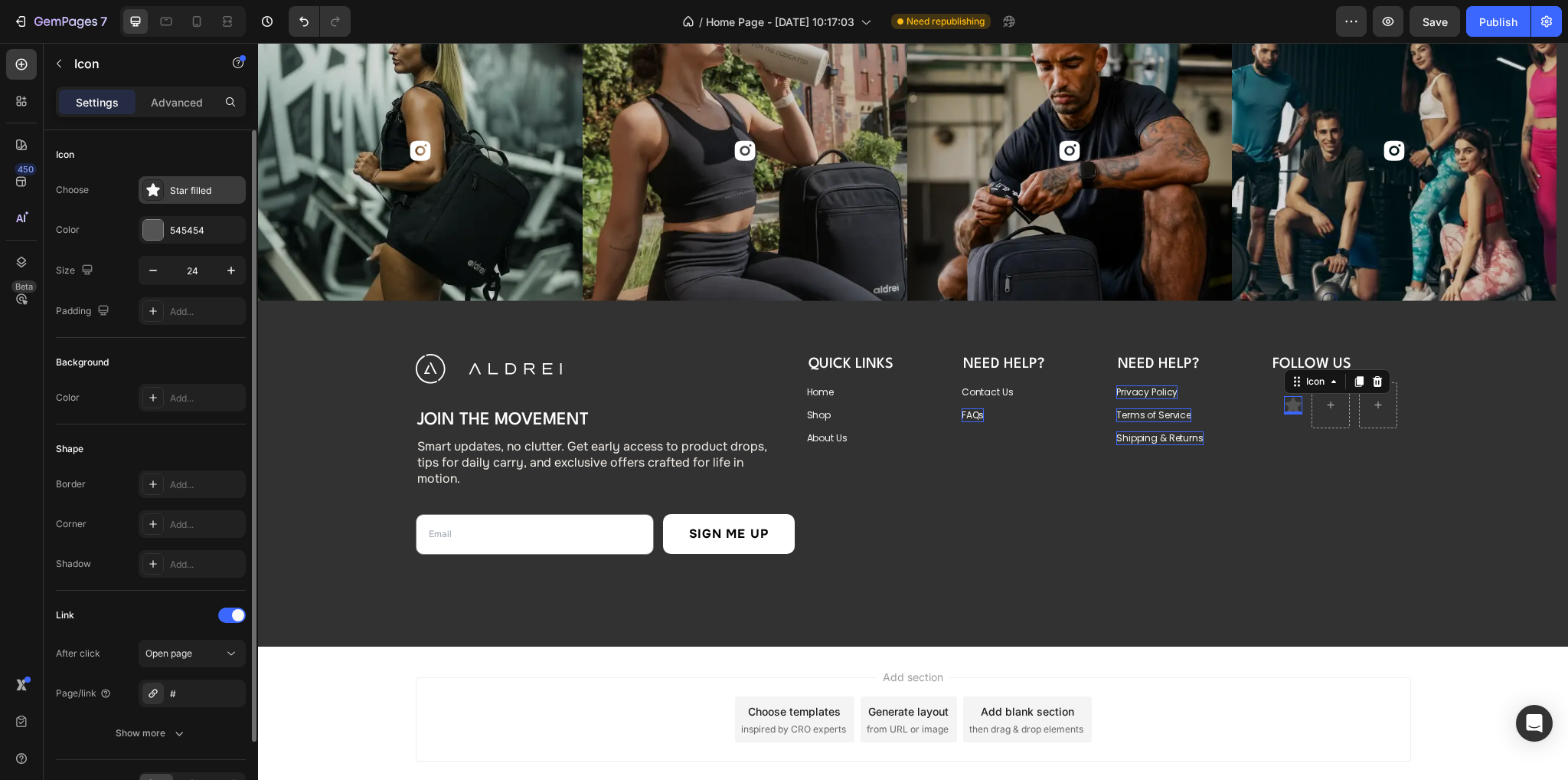
click at [184, 193] on div "Star filled" at bounding box center [206, 191] width 72 height 14
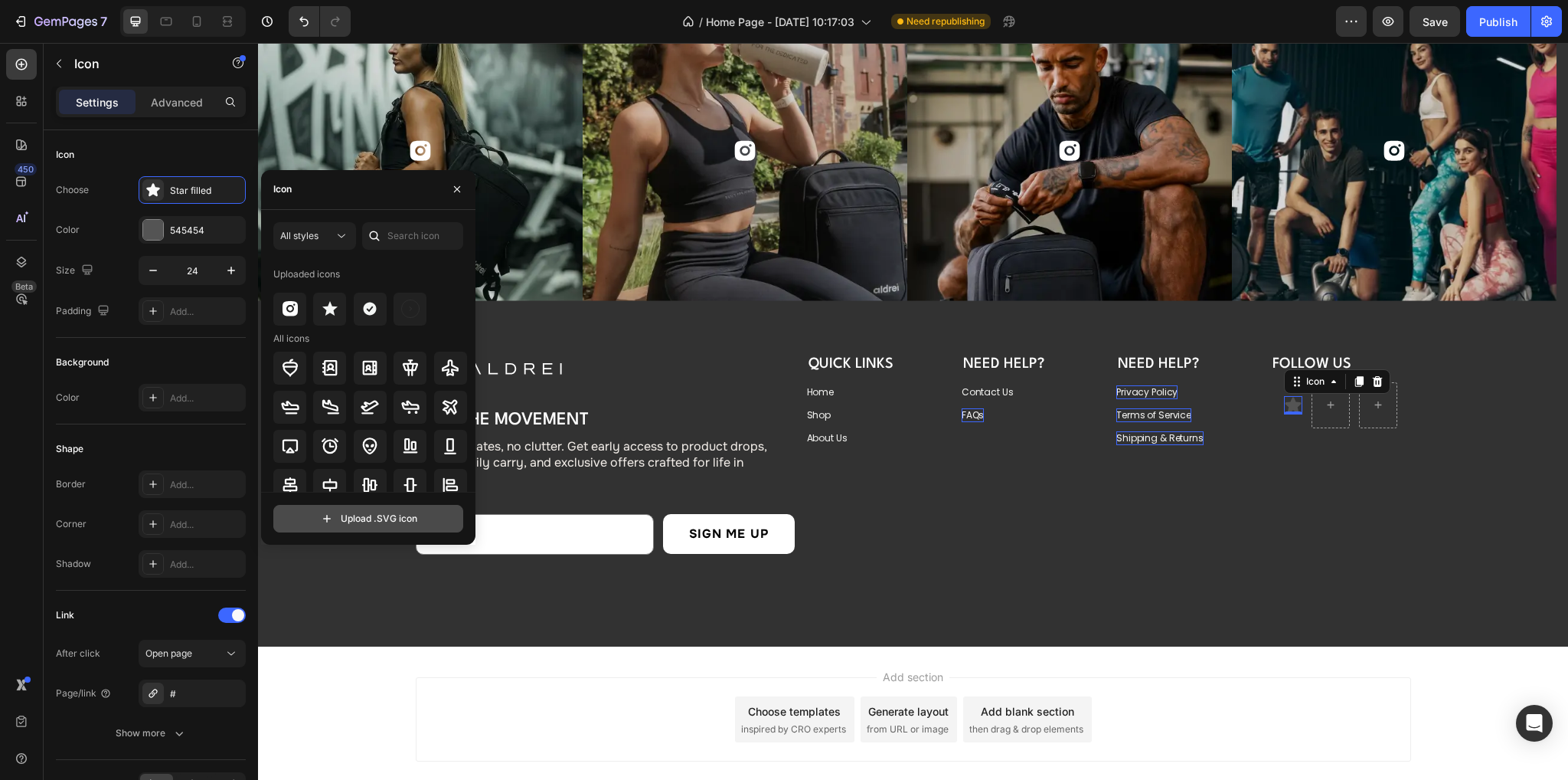
click at [343, 515] on input "file" at bounding box center [368, 518] width 189 height 26
type input "C:\fakepath\Socials Icons.svg"
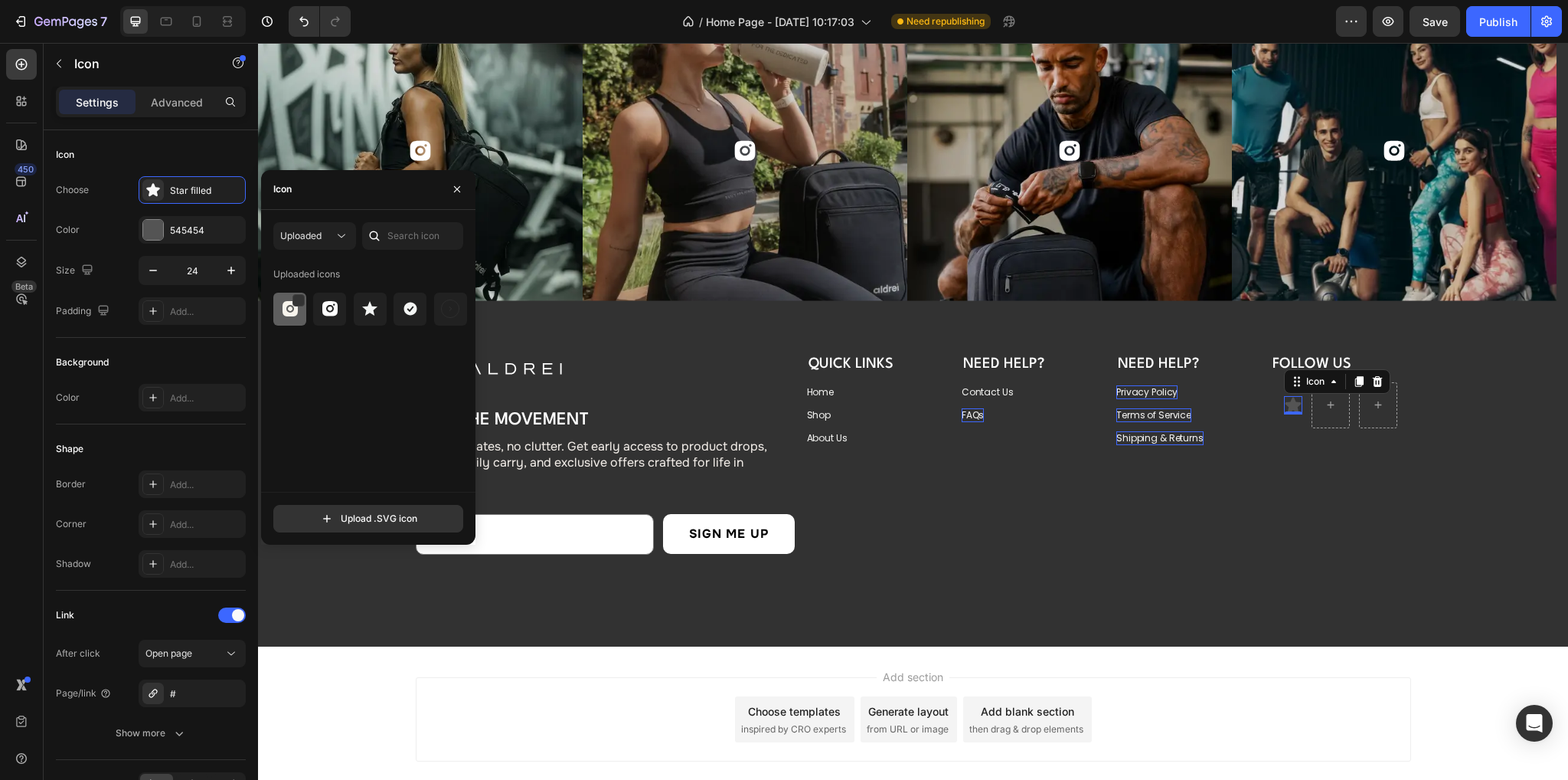
click at [284, 313] on img at bounding box center [289, 308] width 18 height 18
click at [1358, 375] on icon at bounding box center [1358, 381] width 12 height 12
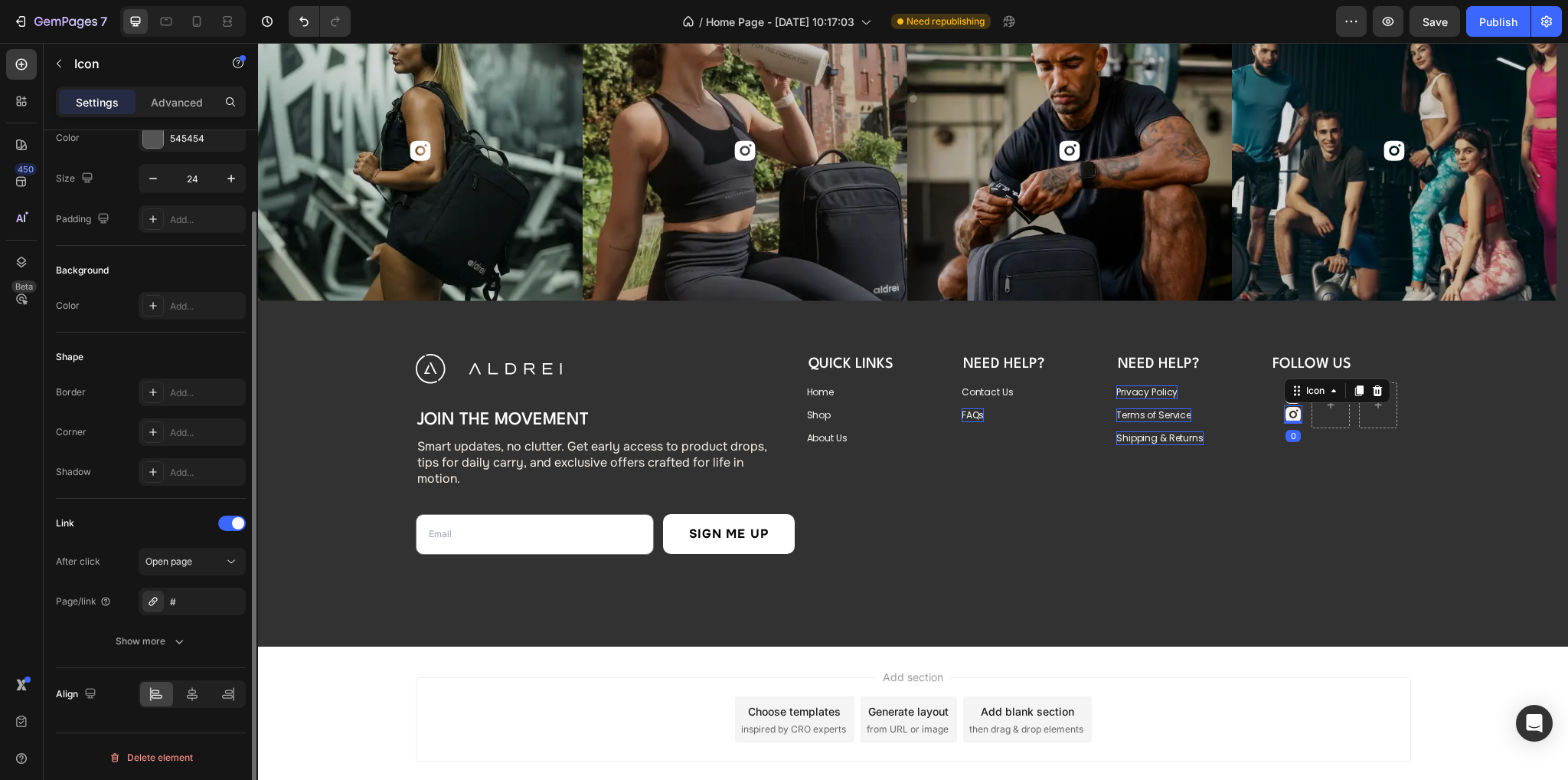
click at [1356, 385] on icon at bounding box center [1358, 390] width 9 height 10
drag, startPoint x: 1297, startPoint y: 412, endPoint x: 1334, endPoint y: 389, distance: 43.6
click at [1299, 415] on icon at bounding box center [1302, 415] width 15 height 15
drag, startPoint x: 1319, startPoint y: 393, endPoint x: 1371, endPoint y: 410, distance: 54.7
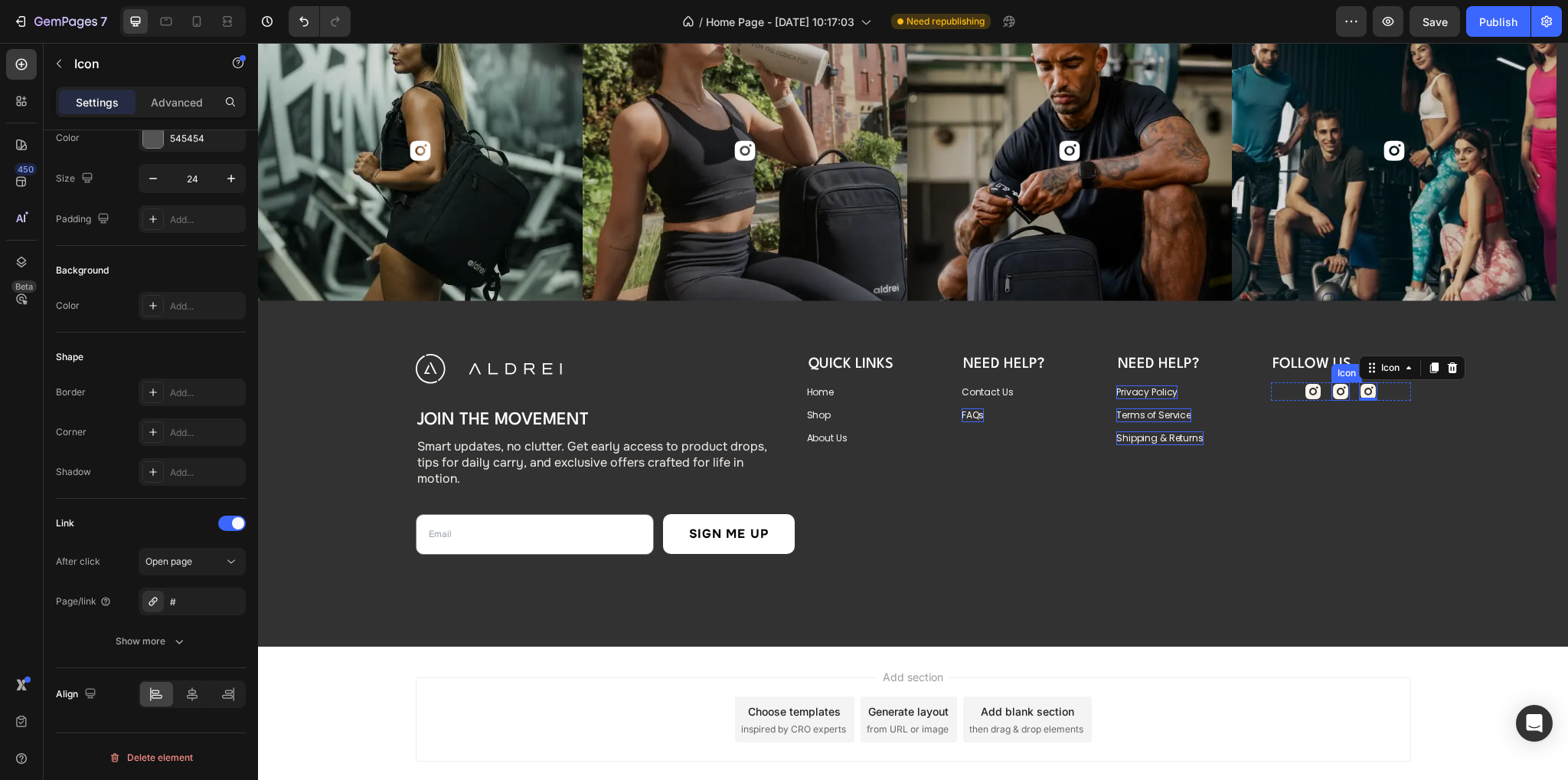
click at [1333, 387] on icon at bounding box center [1339, 391] width 18 height 18
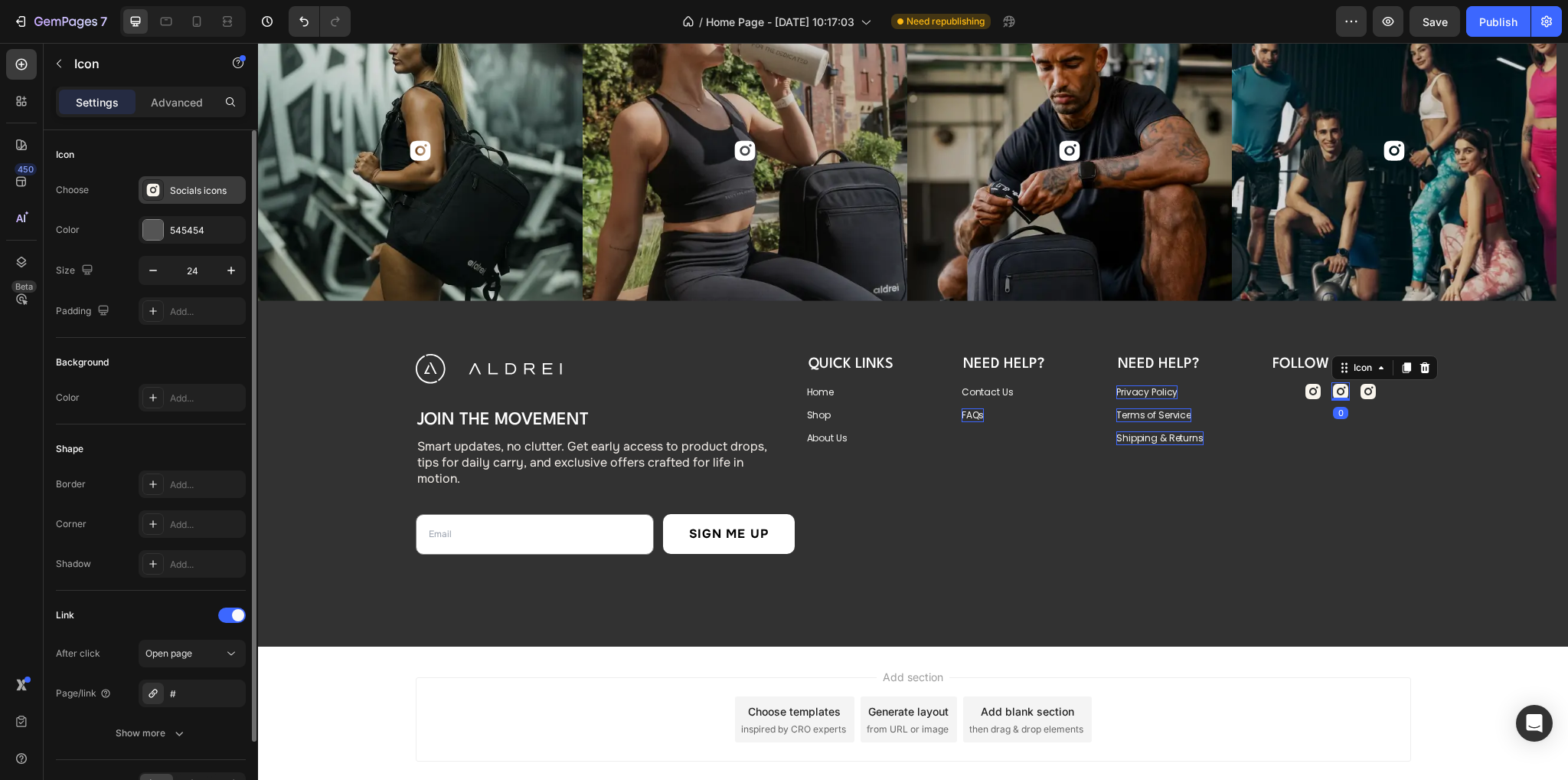
click at [170, 189] on div "Socials icons" at bounding box center [206, 191] width 72 height 14
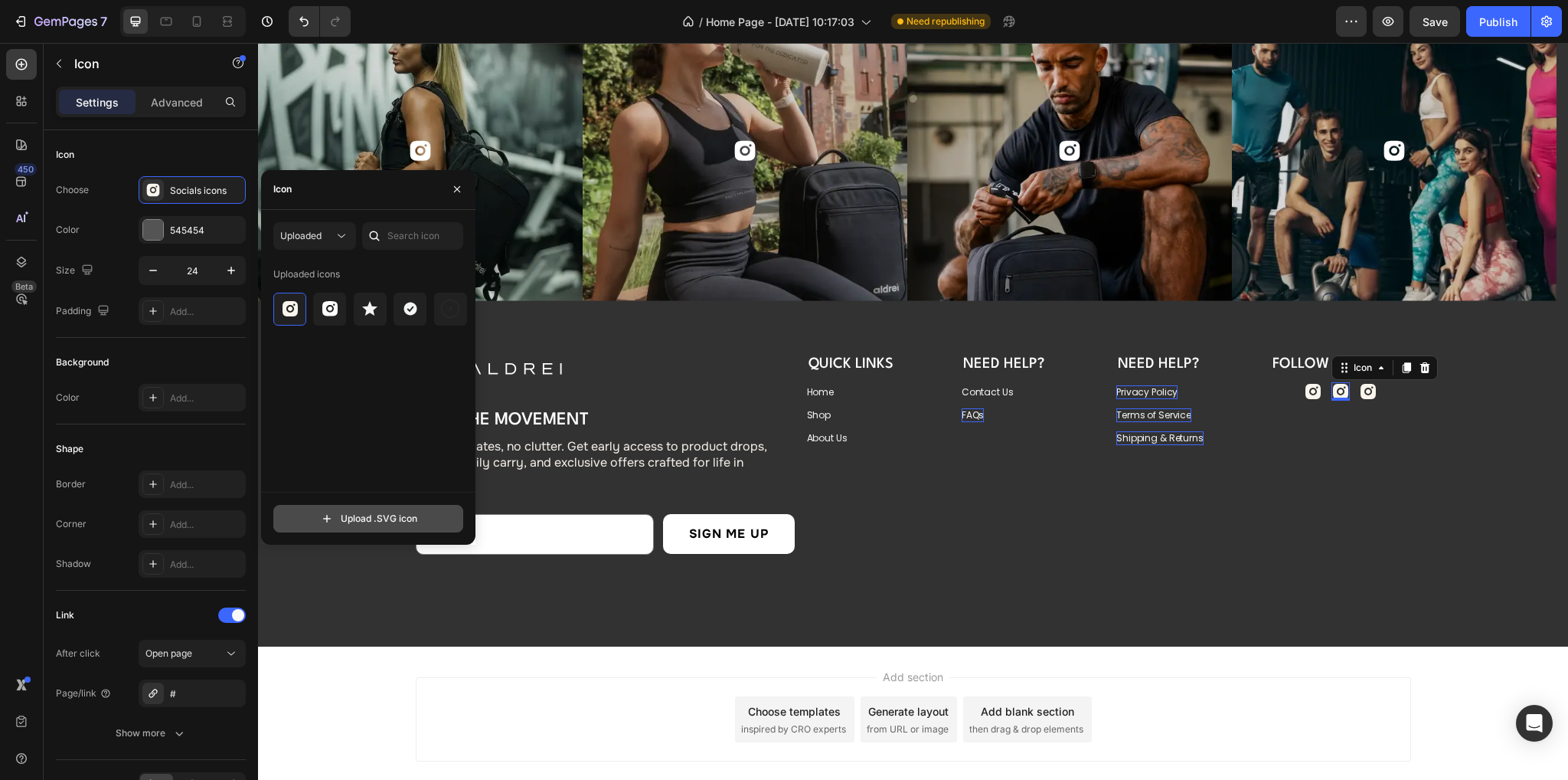
click at [401, 512] on input "file" at bounding box center [368, 518] width 189 height 26
type input "C:\fakepath\Socials Icons (1).svg"
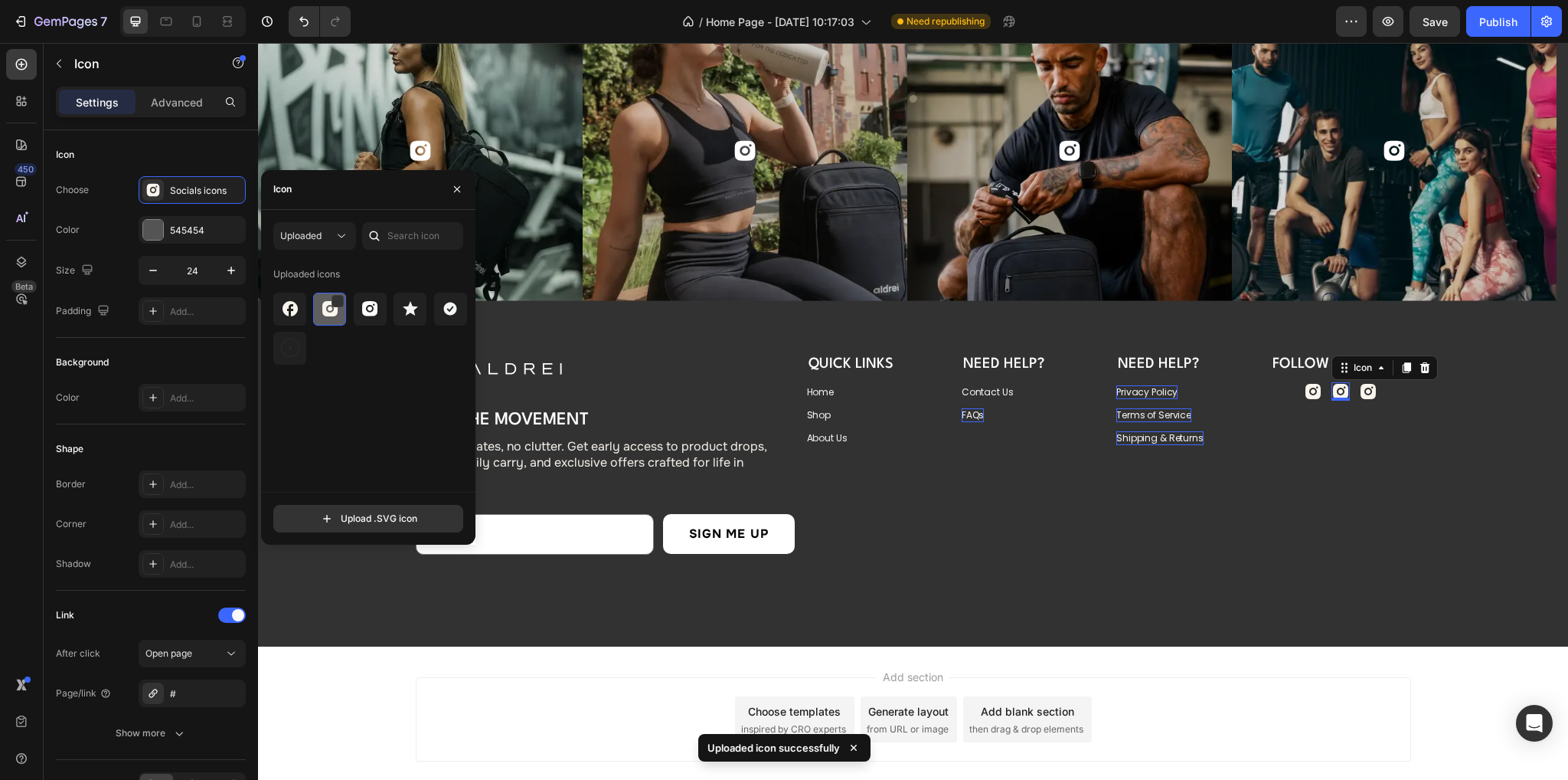
drag, startPoint x: 300, startPoint y: 320, endPoint x: 313, endPoint y: 320, distance: 13.0
click at [313, 320] on div at bounding box center [329, 308] width 33 height 33
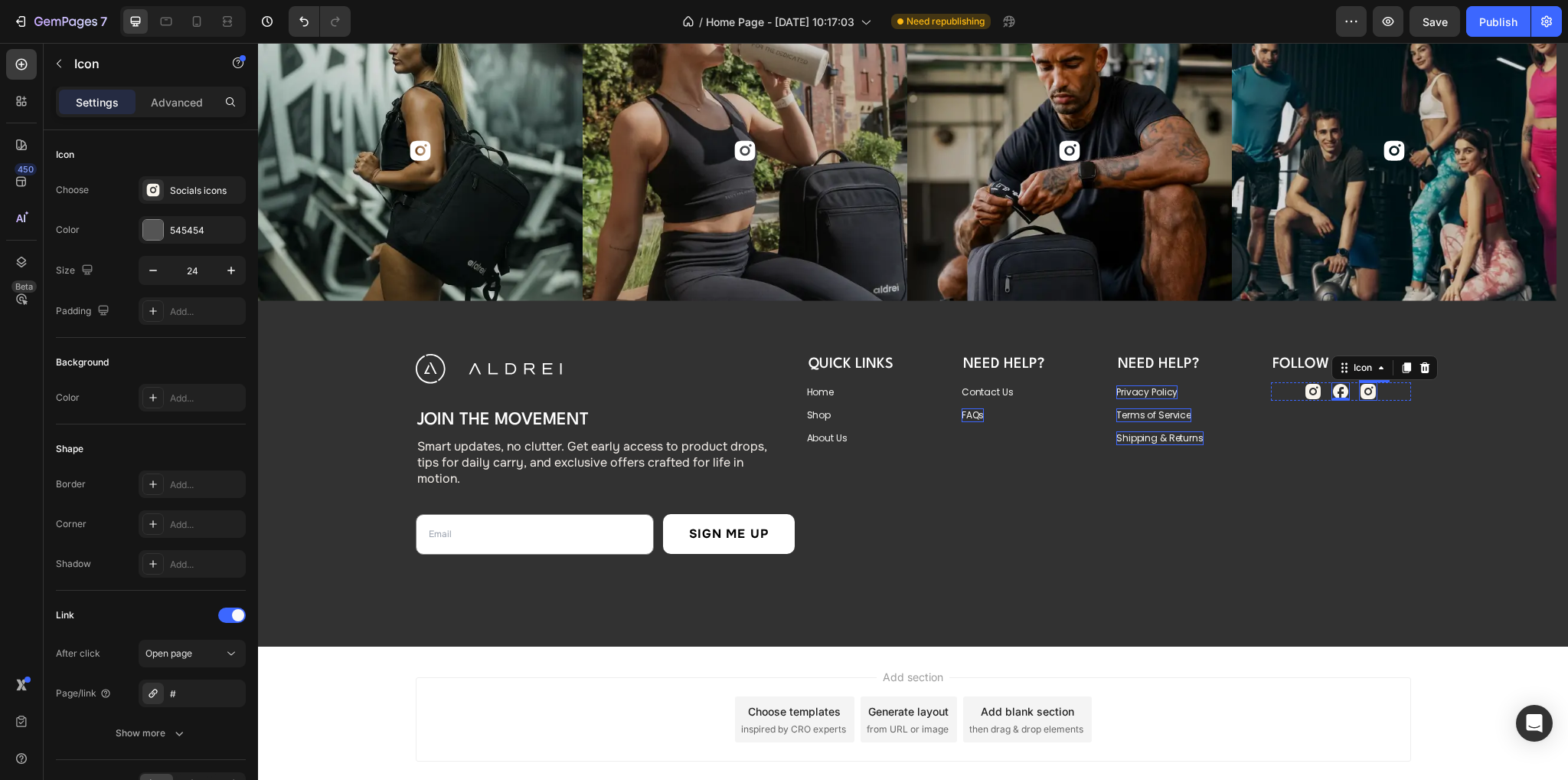
click at [1363, 390] on icon at bounding box center [1368, 391] width 15 height 15
click at [184, 196] on div "Socials icons" at bounding box center [206, 191] width 72 height 14
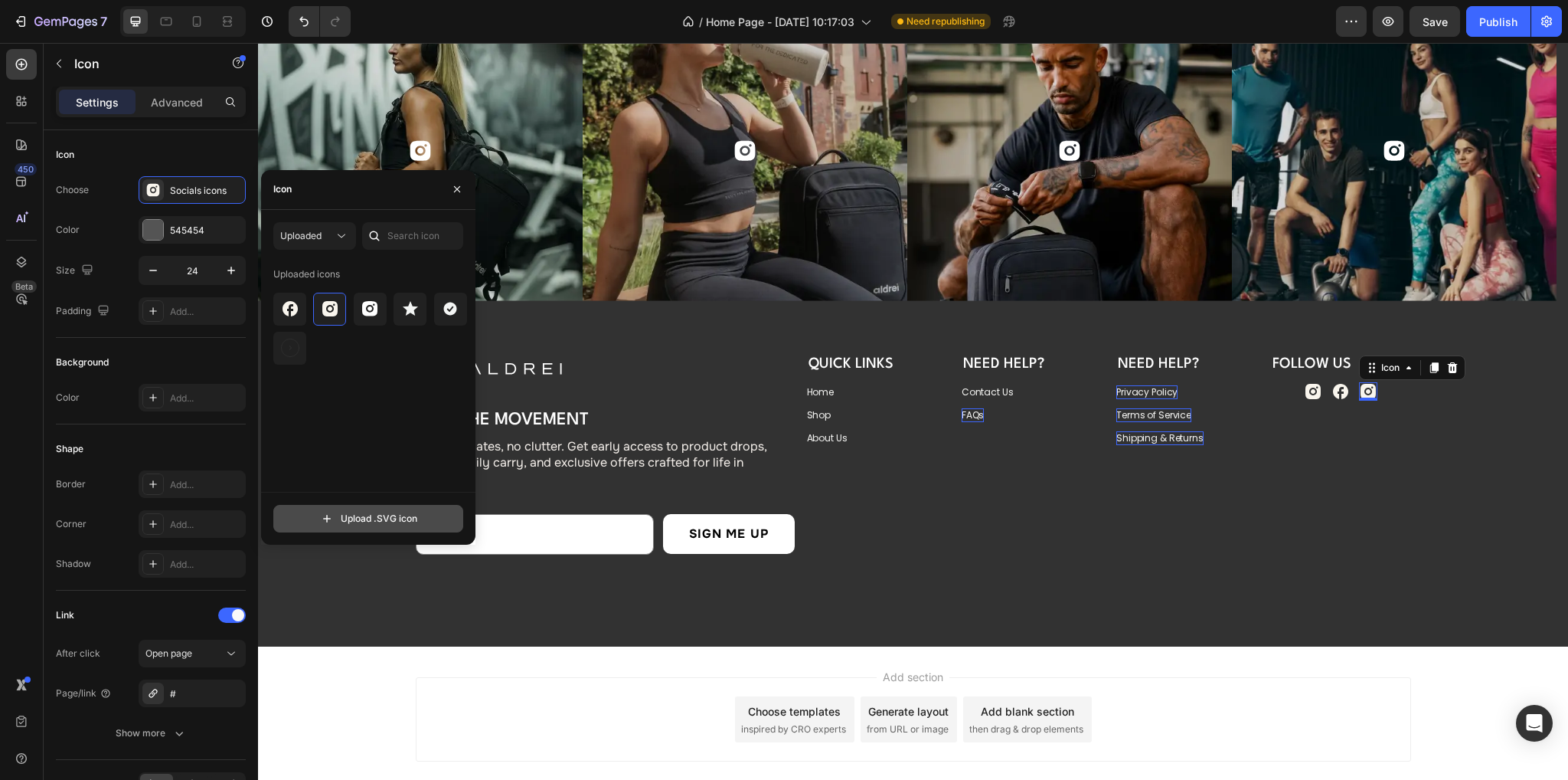
click at [379, 514] on input "file" at bounding box center [368, 518] width 189 height 26
type input "C:\fakepath\Socials Icons (2).svg"
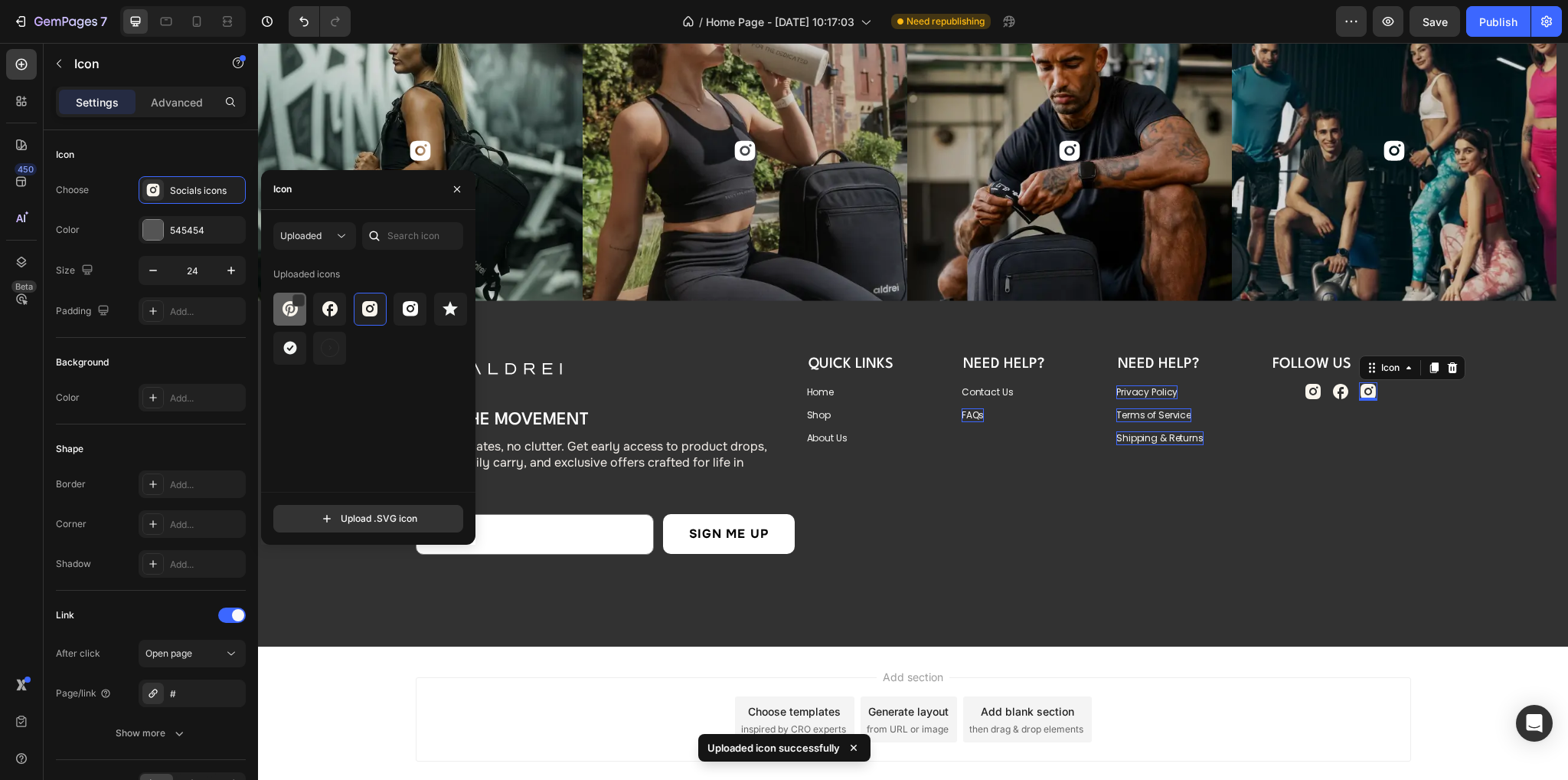
click at [287, 313] on img at bounding box center [289, 308] width 18 height 18
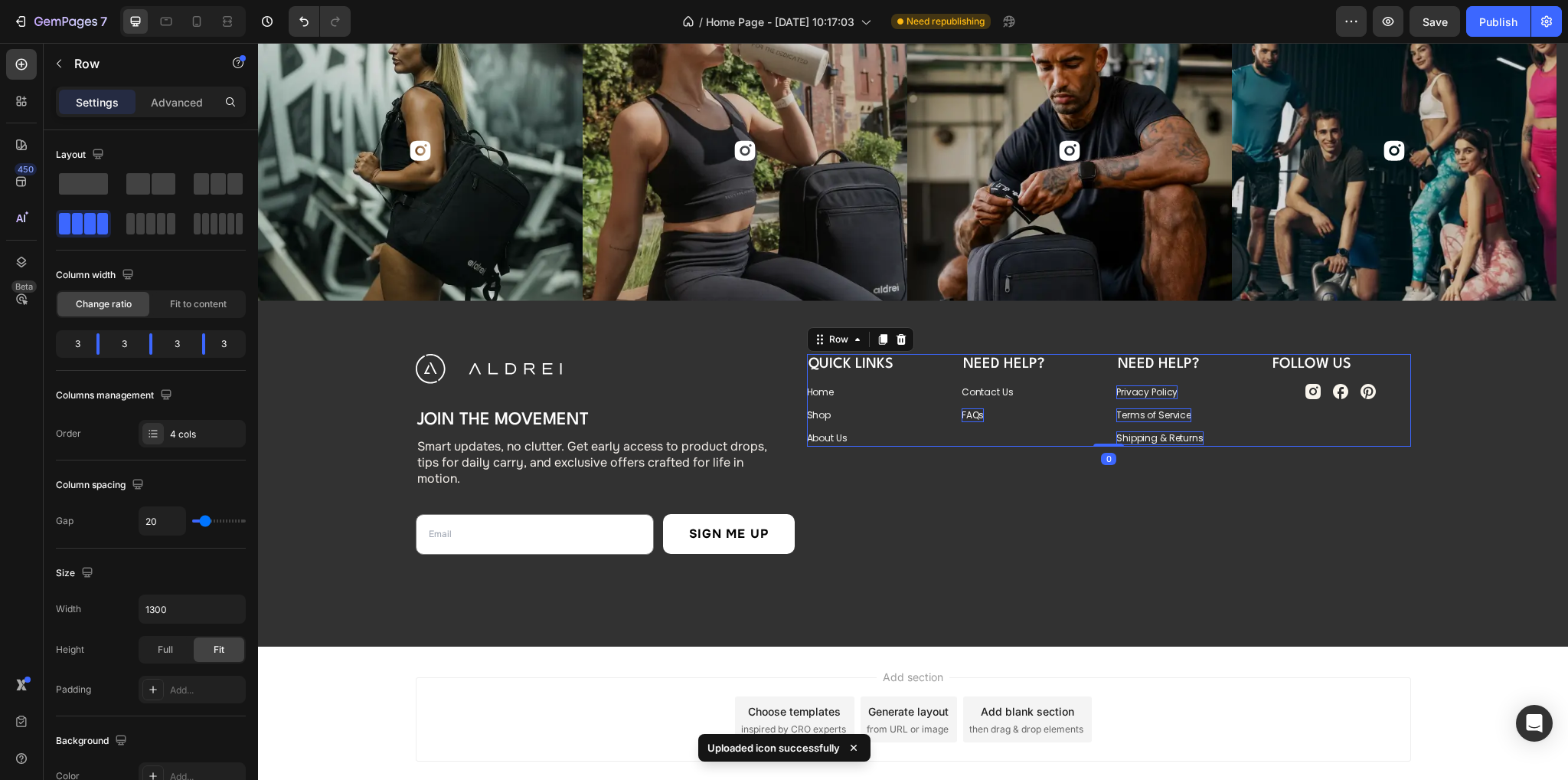
click at [1338, 433] on div "Follow us Heading Icon Icon Icon Row" at bounding box center [1340, 400] width 139 height 93
drag, startPoint x: 196, startPoint y: 15, endPoint x: 226, endPoint y: 19, distance: 30.3
click at [197, 15] on icon at bounding box center [196, 22] width 15 height 15
type input "16"
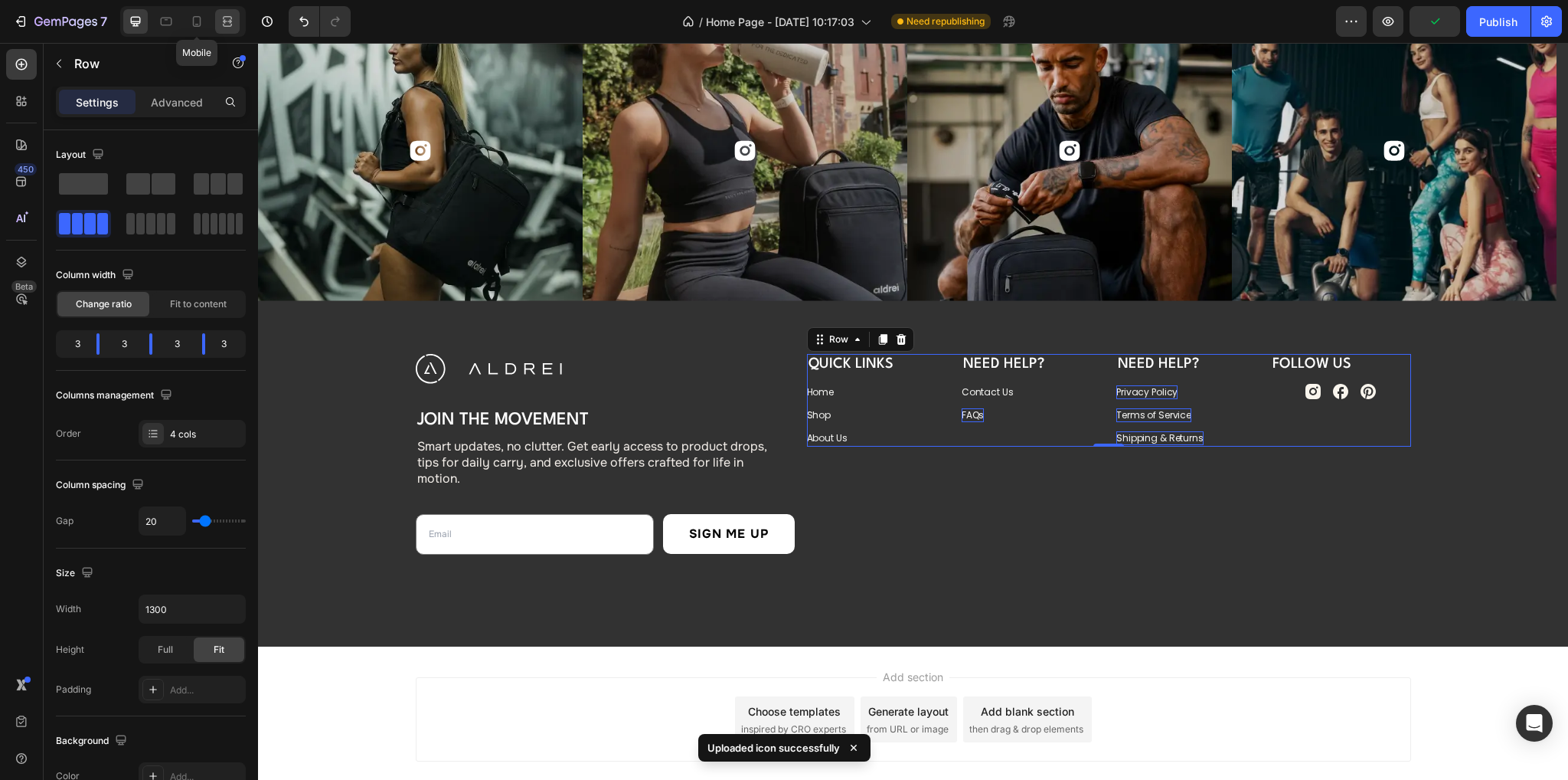
type input "100%"
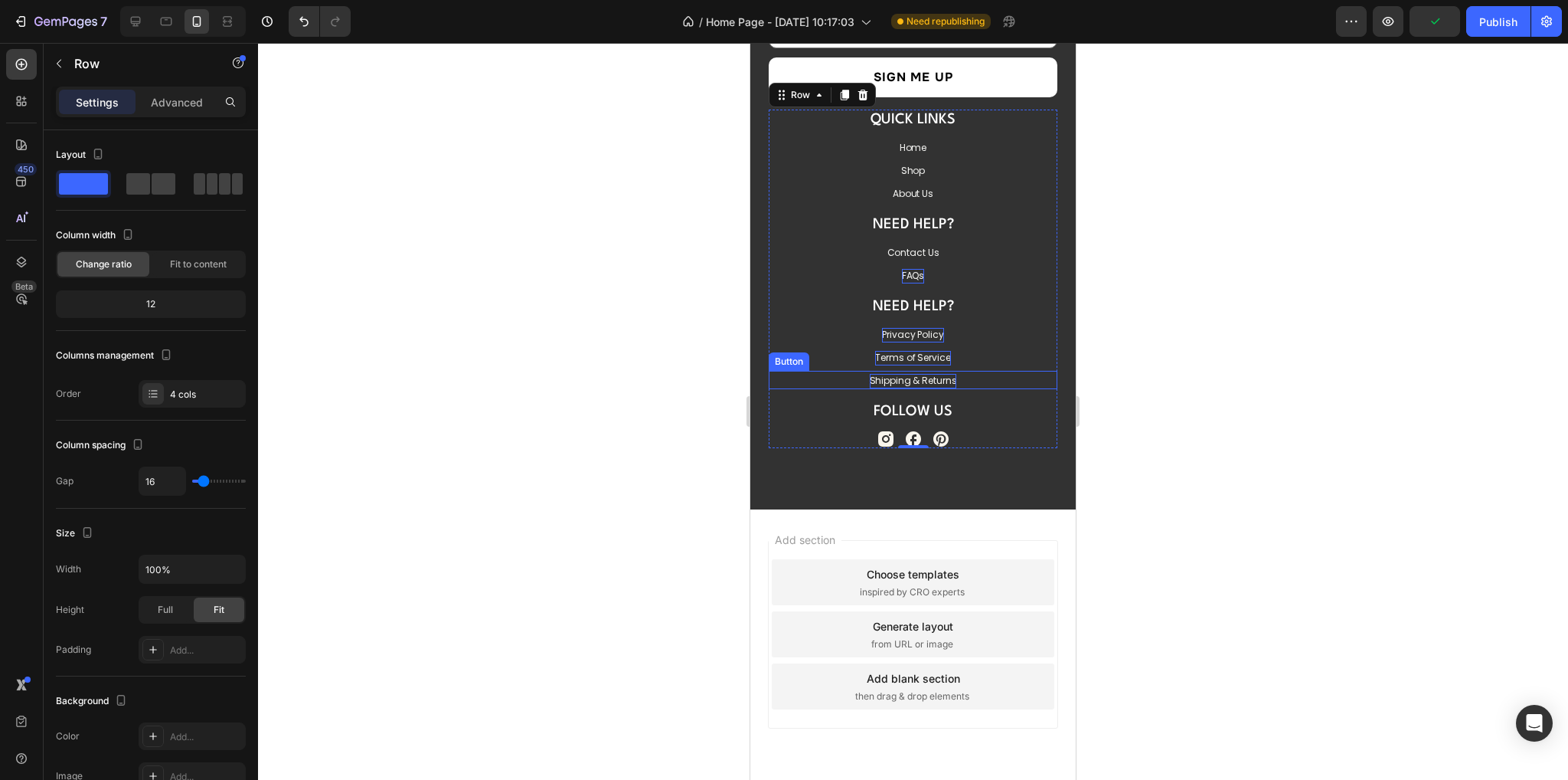
scroll to position [6013, 0]
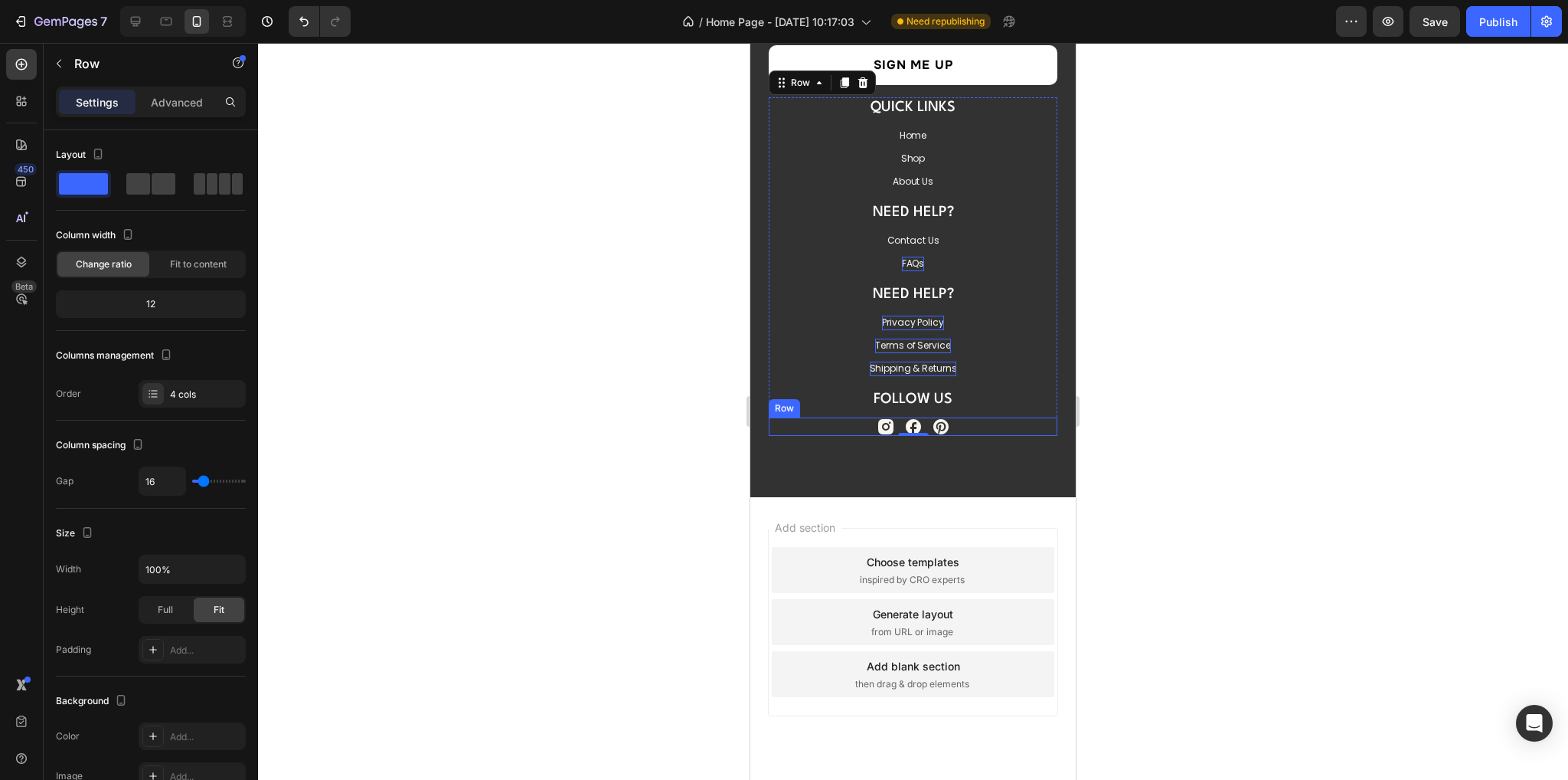
click at [851, 423] on div "Icon Icon Icon Row" at bounding box center [913, 426] width 288 height 18
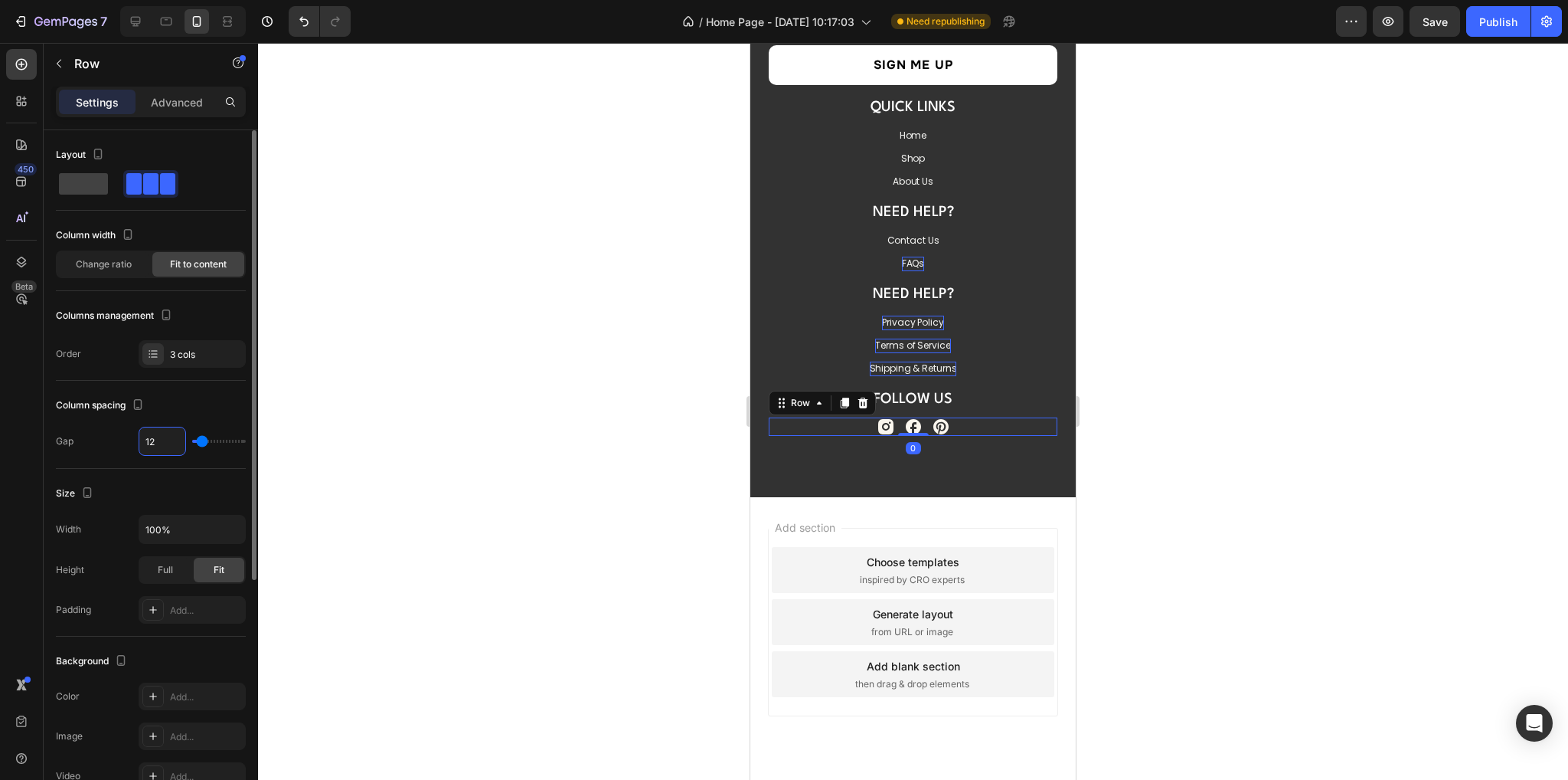
click at [169, 440] on input "12" at bounding box center [162, 440] width 46 height 28
type input "1"
type input "14"
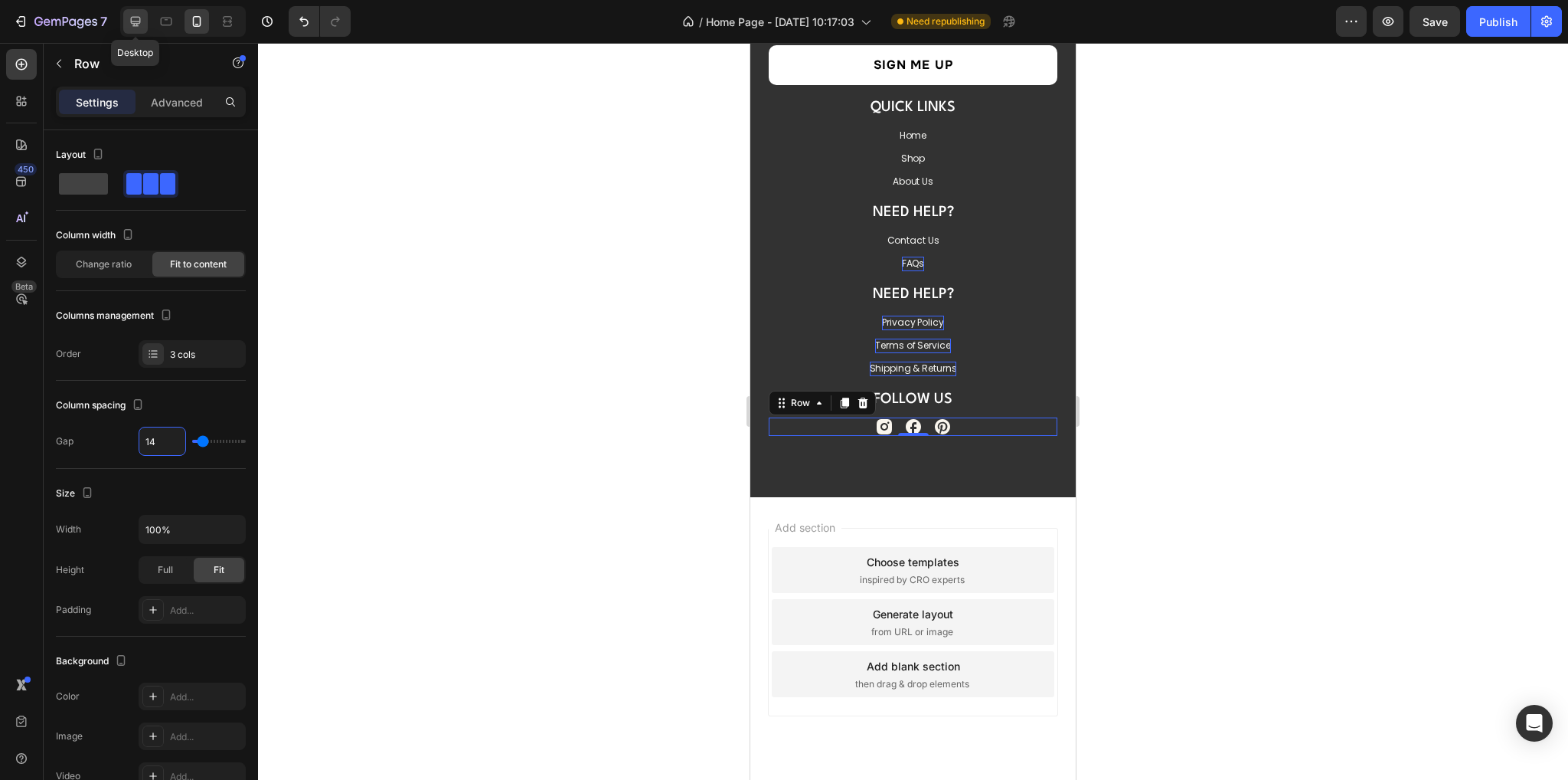
click at [132, 21] on icon at bounding box center [136, 22] width 15 height 15
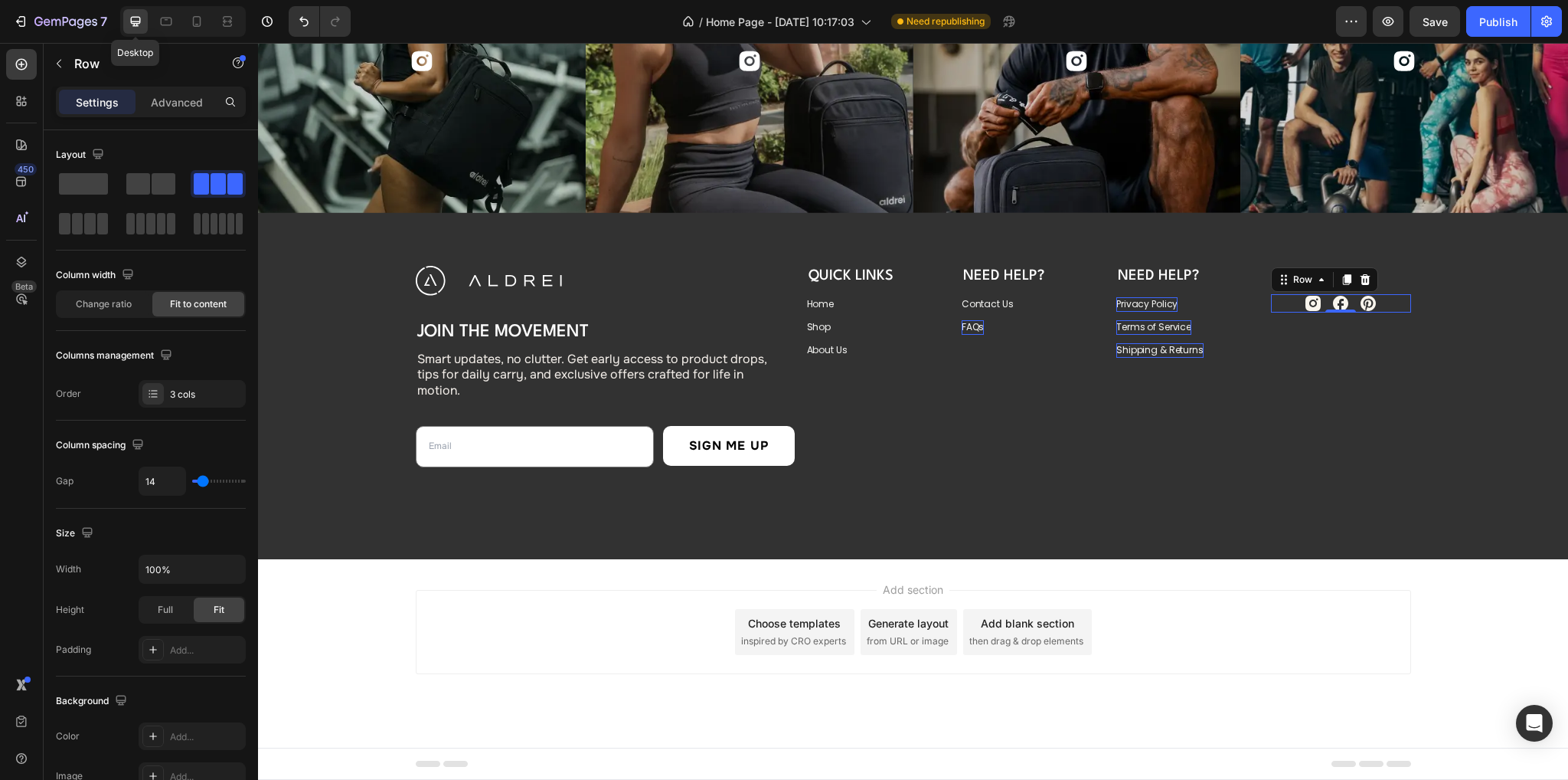
type input "12"
type input "1300"
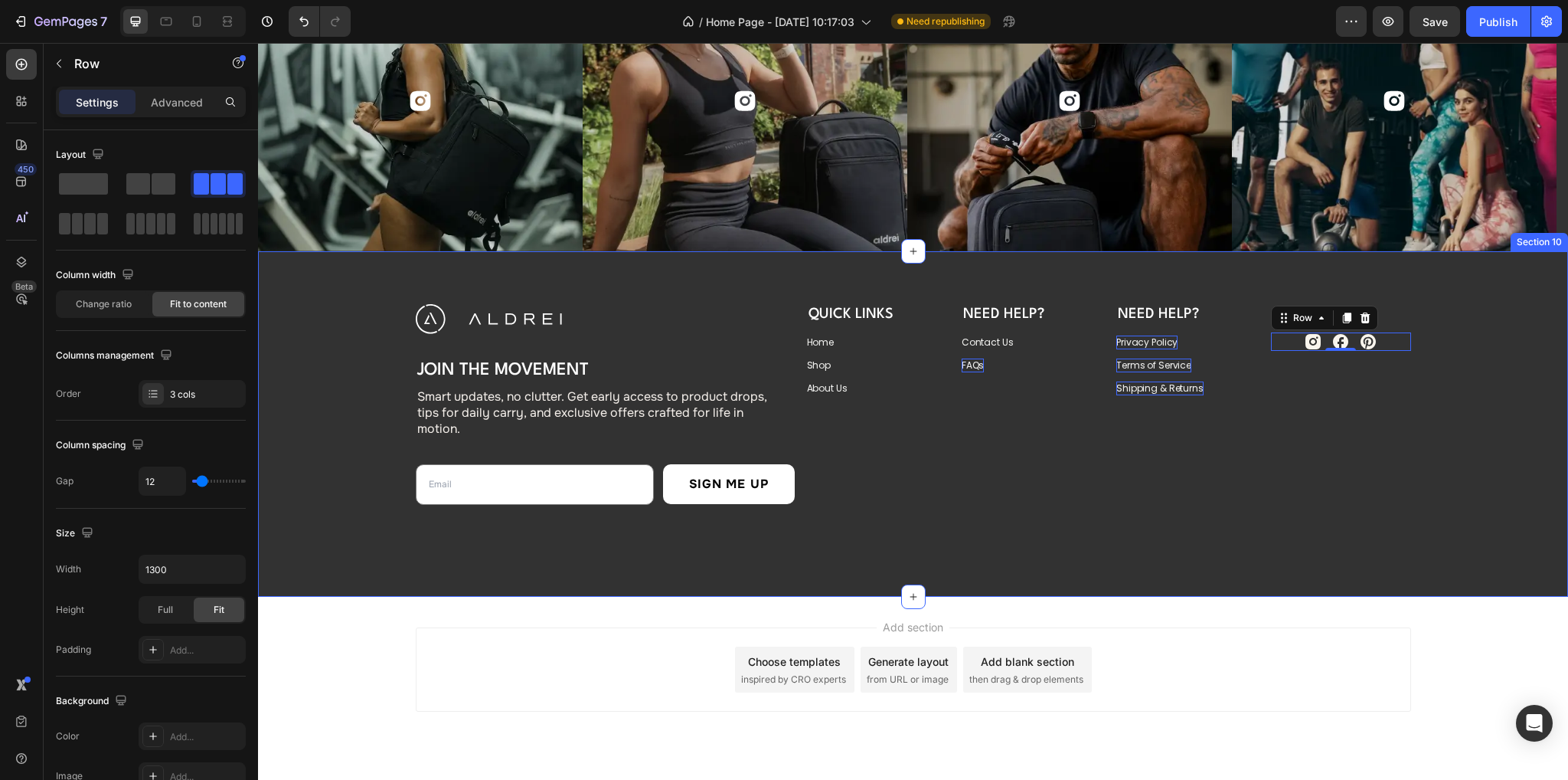
scroll to position [5683, 0]
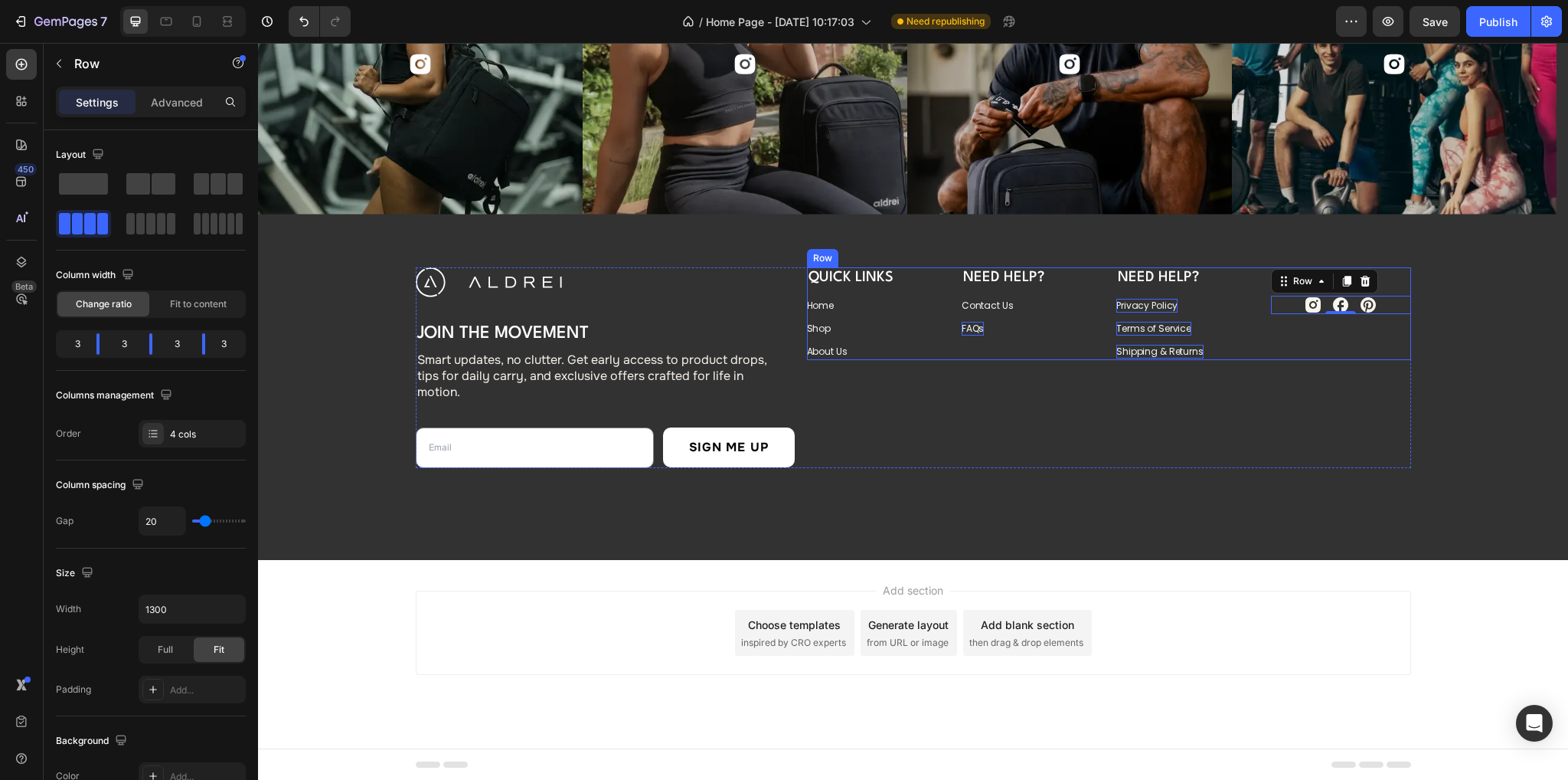
click at [1094, 347] on div "Need Help? Heading Contact Us Button FAQs Button" at bounding box center [1031, 314] width 139 height 93
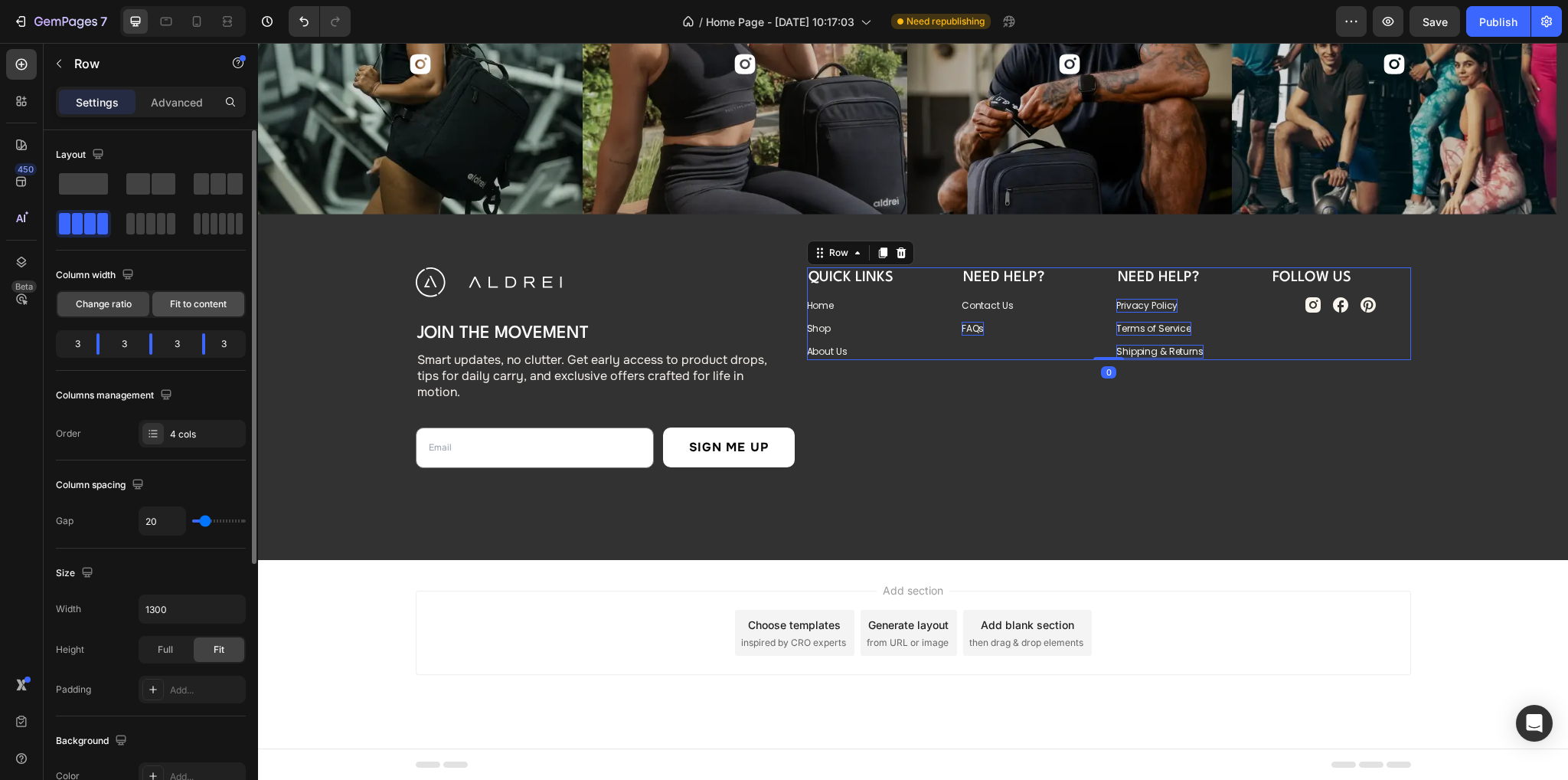
click at [202, 298] on span "Fit to content" at bounding box center [198, 304] width 57 height 14
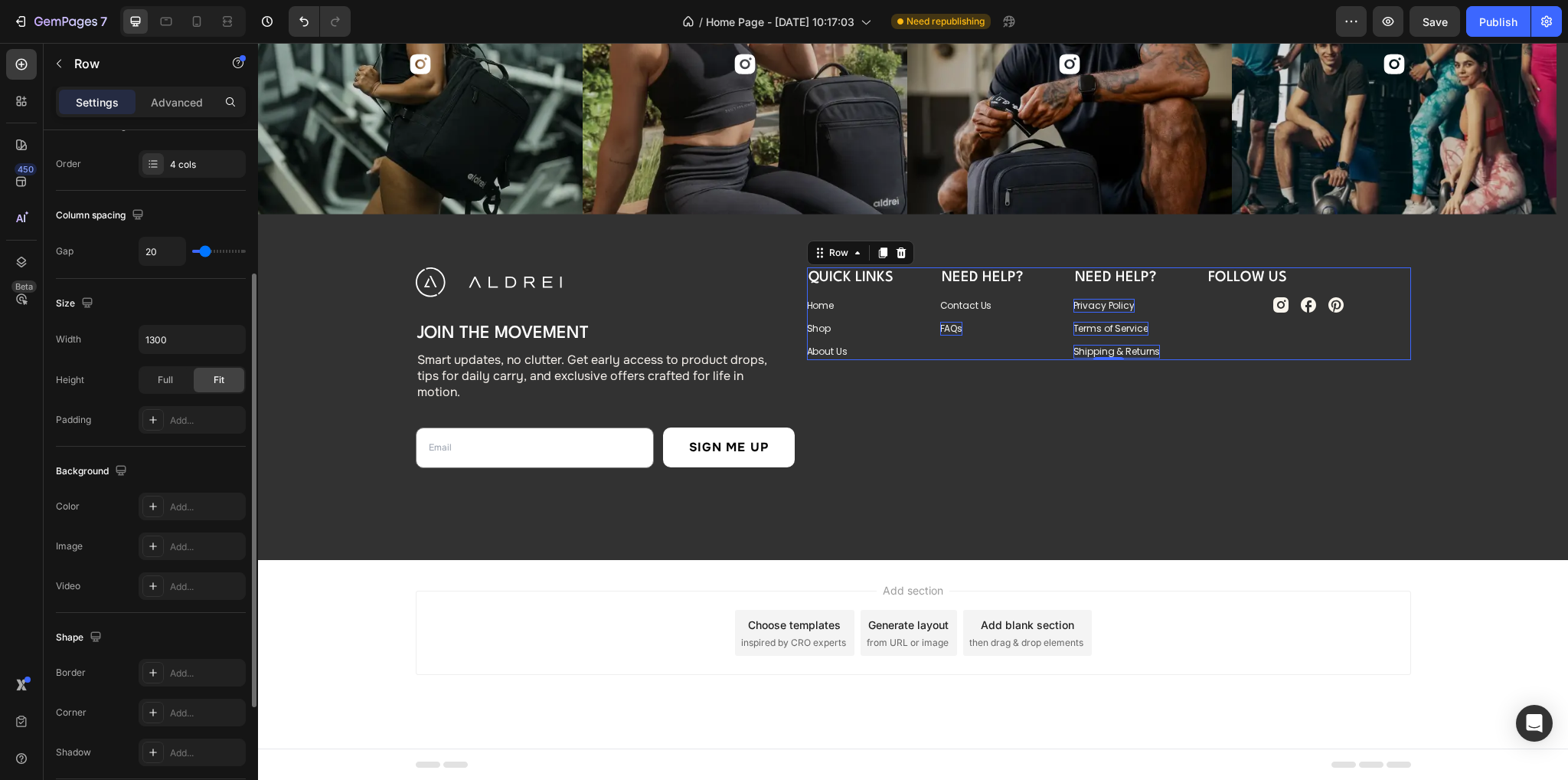
scroll to position [414, 0]
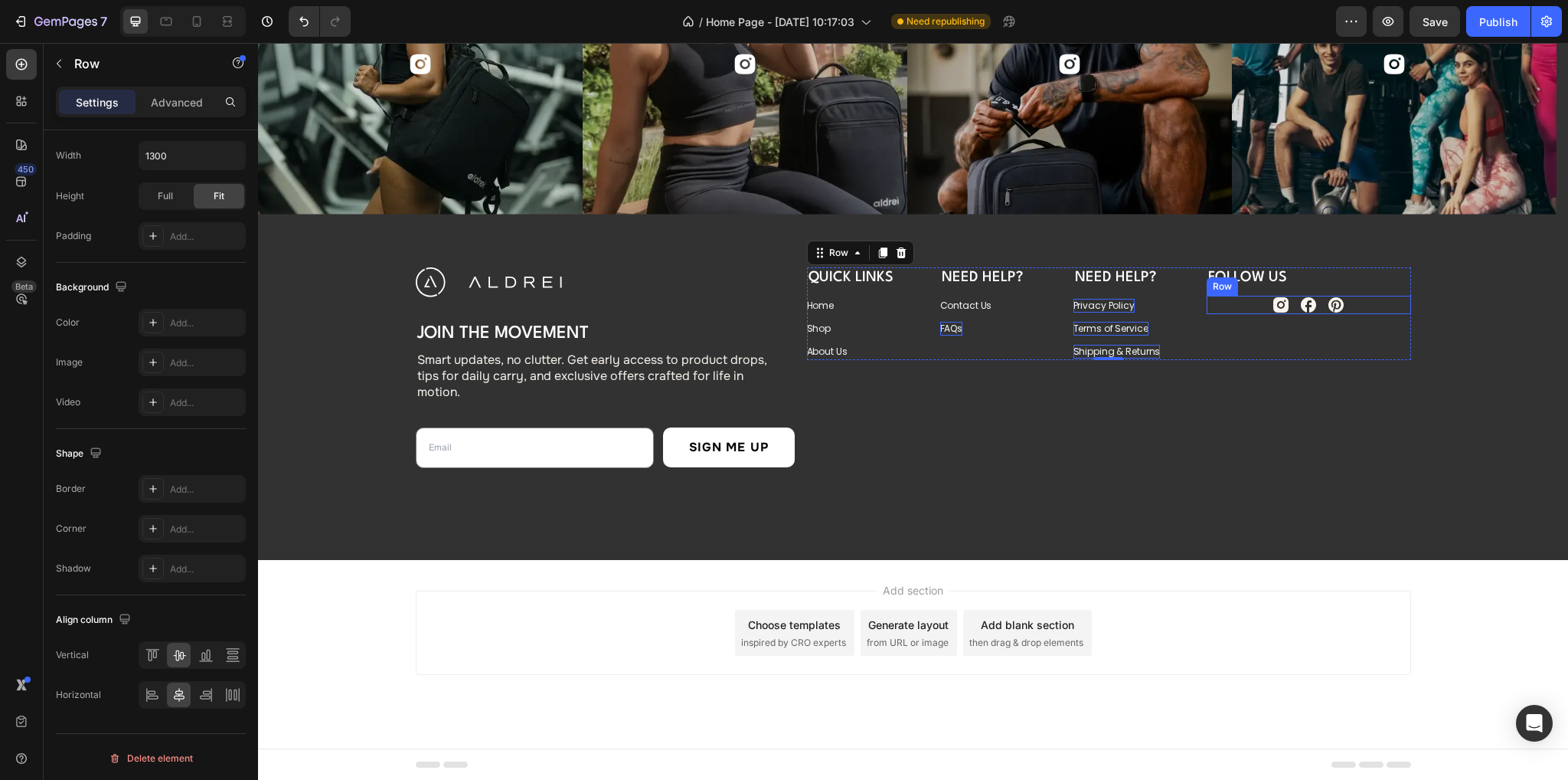
click at [1242, 296] on div "Icon Icon Icon Row" at bounding box center [1308, 305] width 204 height 18
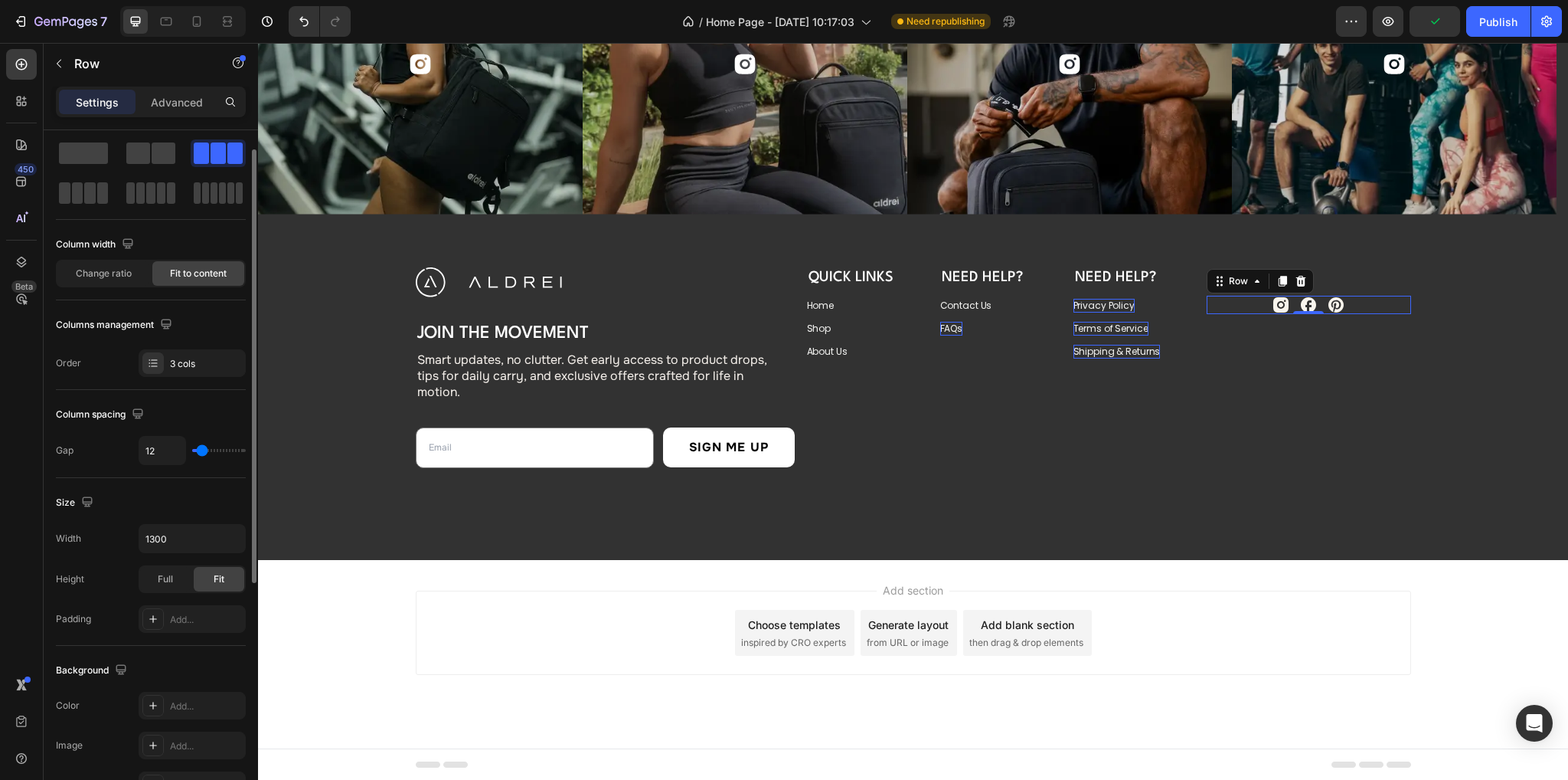
scroll to position [184, 0]
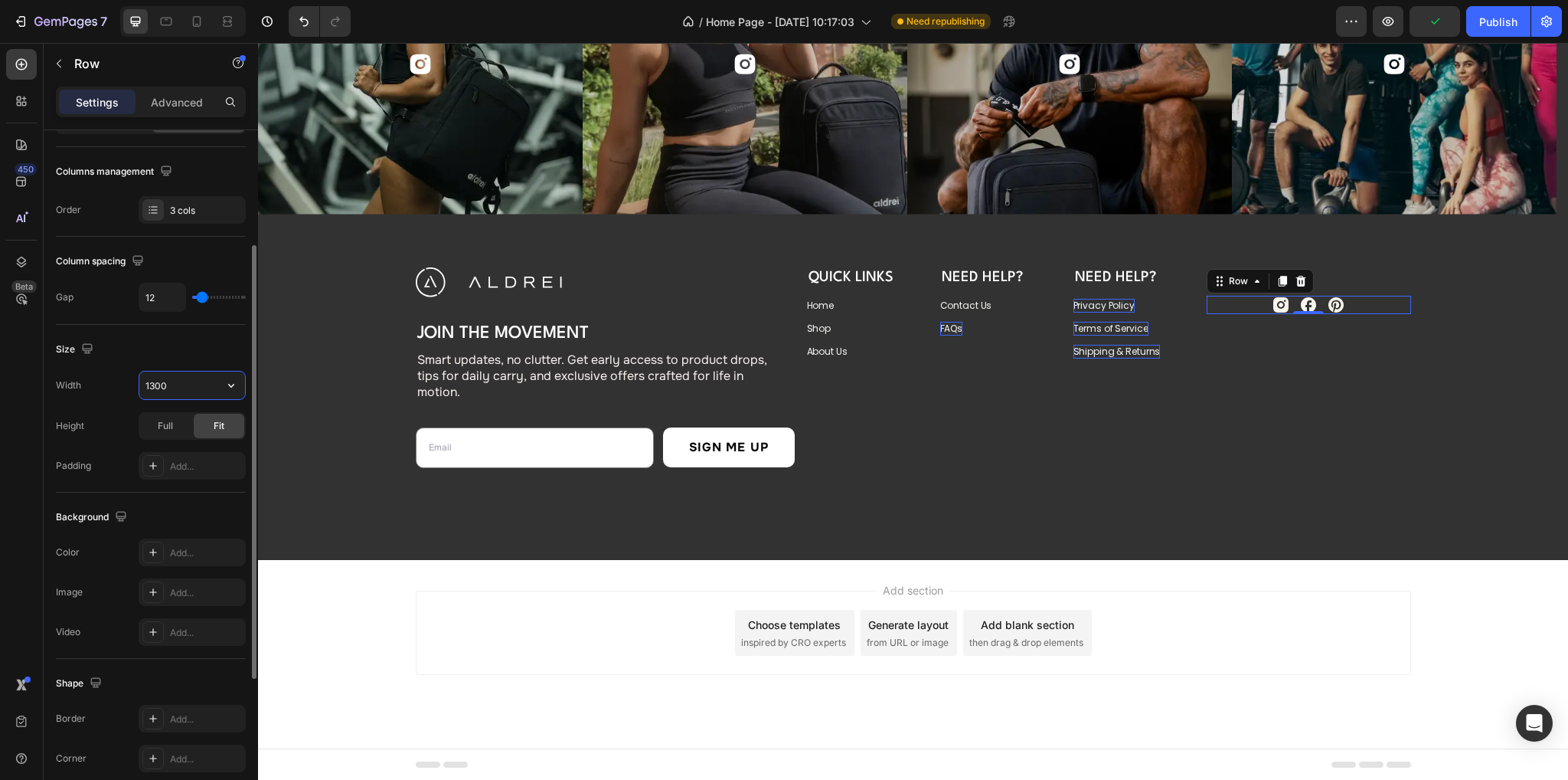
click at [180, 383] on input "1300" at bounding box center [192, 384] width 105 height 28
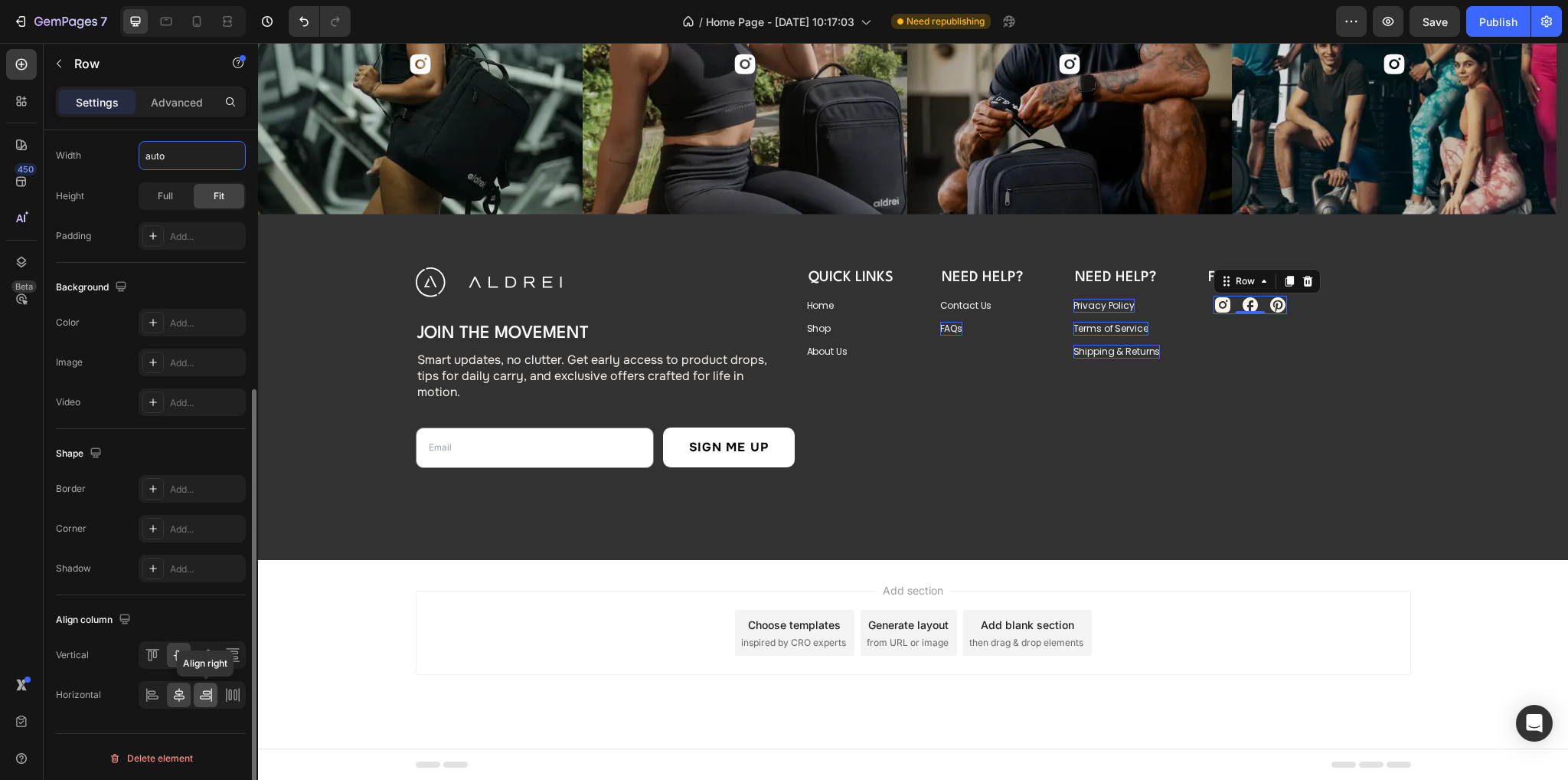
click at [204, 689] on icon at bounding box center [206, 695] width 15 height 15
type input "Auto"
click at [176, 693] on icon at bounding box center [179, 695] width 15 height 15
click at [1197, 333] on div "QUICK LINKS Heading Home Button Shop Button About Us Button Need Help? Heading …" at bounding box center [1109, 314] width 604 height 93
click at [212, 693] on icon at bounding box center [206, 695] width 15 height 15
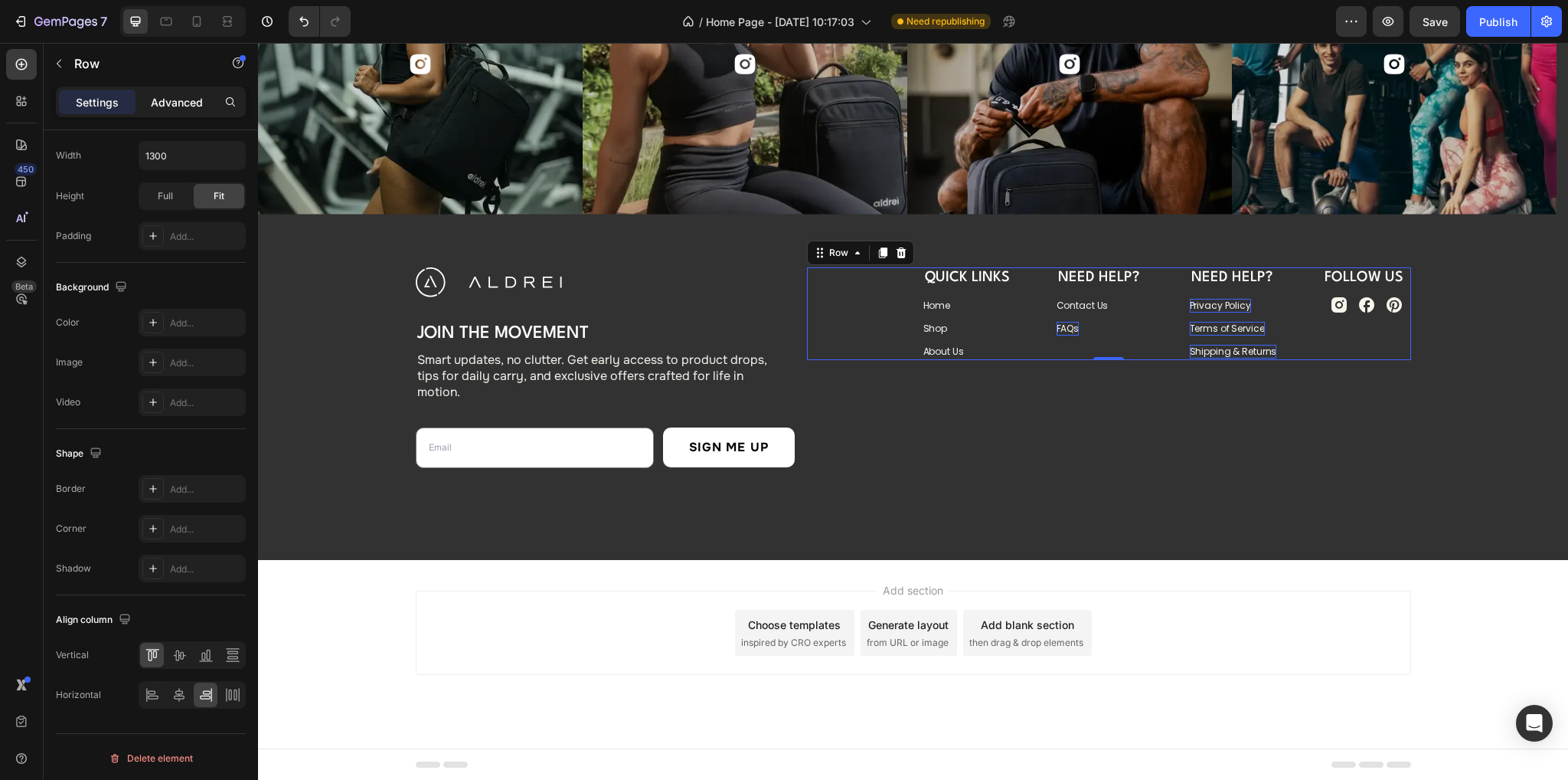
click at [152, 98] on p "Advanced" at bounding box center [176, 102] width 52 height 16
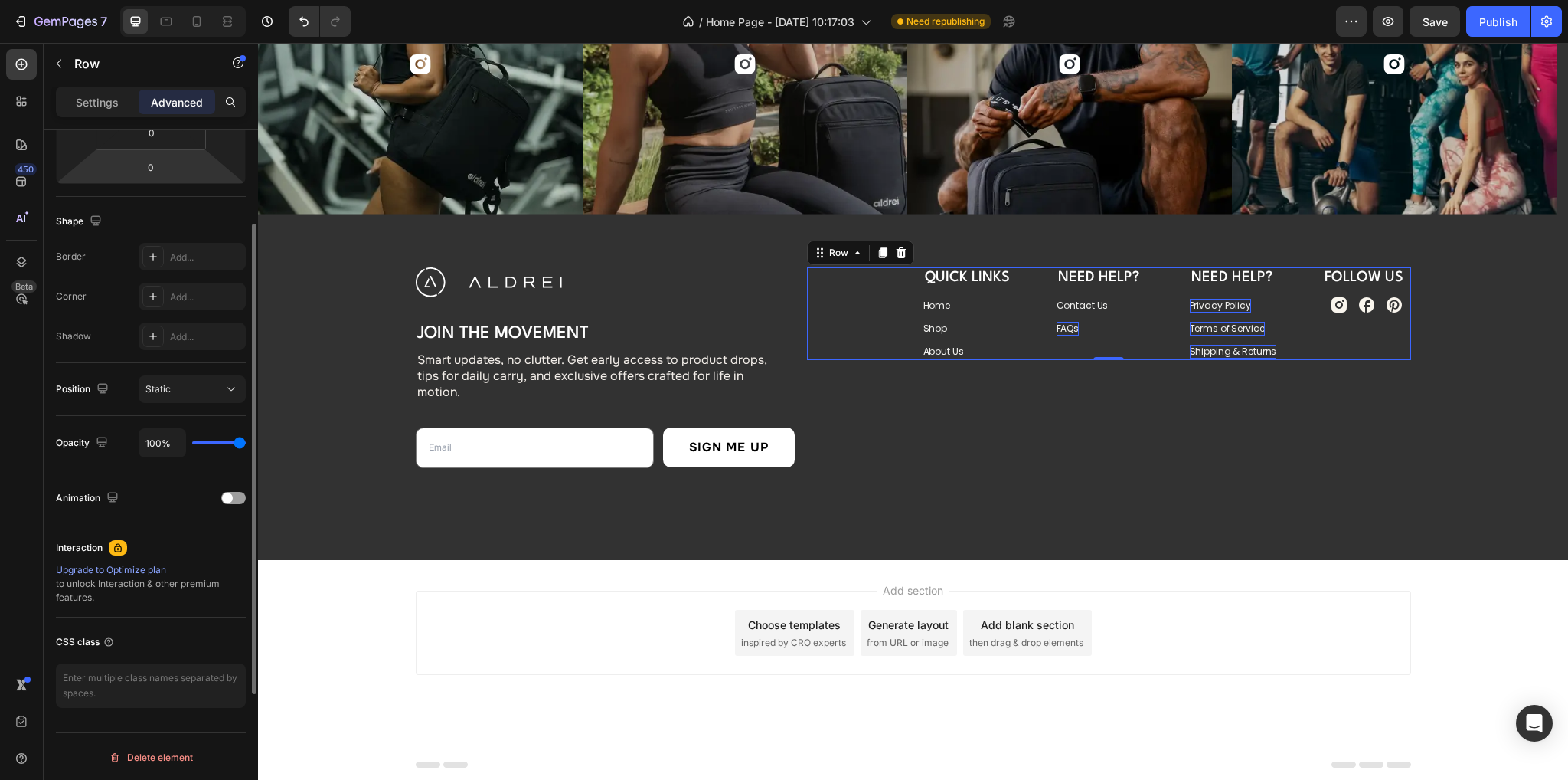
scroll to position [97, 0]
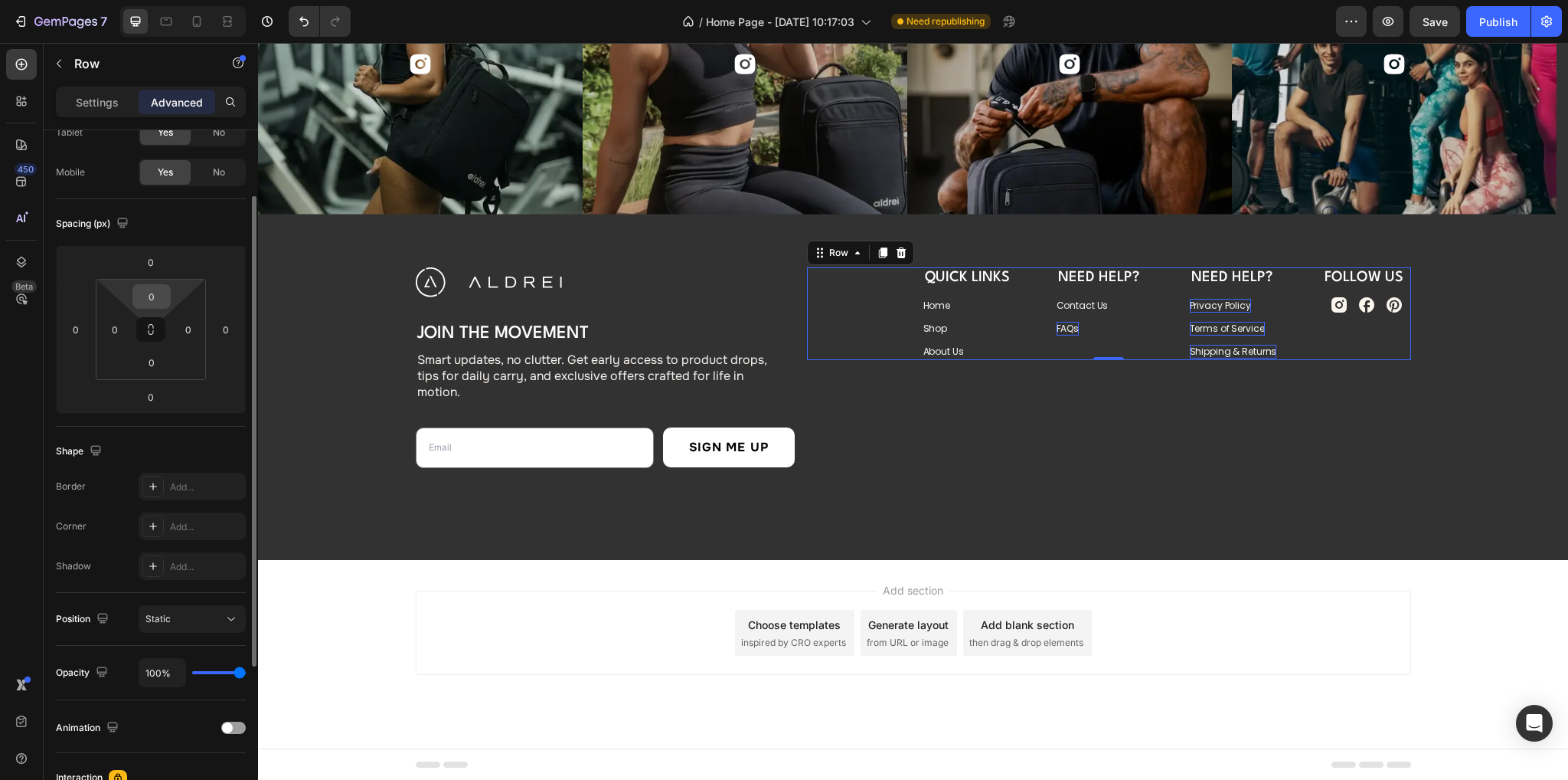
click at [149, 297] on input "0" at bounding box center [152, 296] width 30 height 23
type input "58"
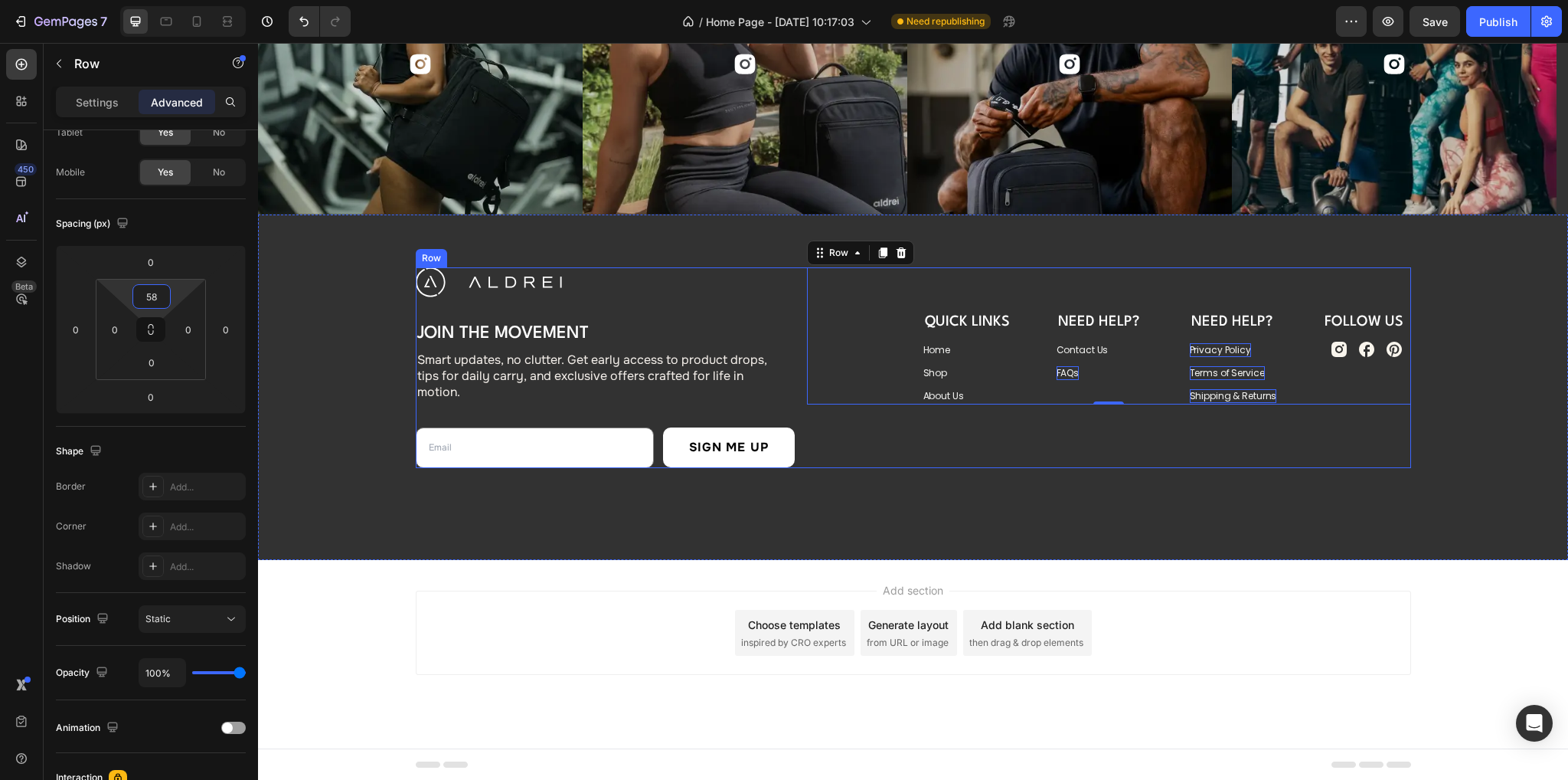
click at [891, 435] on div "QUICK LINKS Heading Home Button Shop Button About Us Button Need Help? Heading …" at bounding box center [1109, 367] width 604 height 200
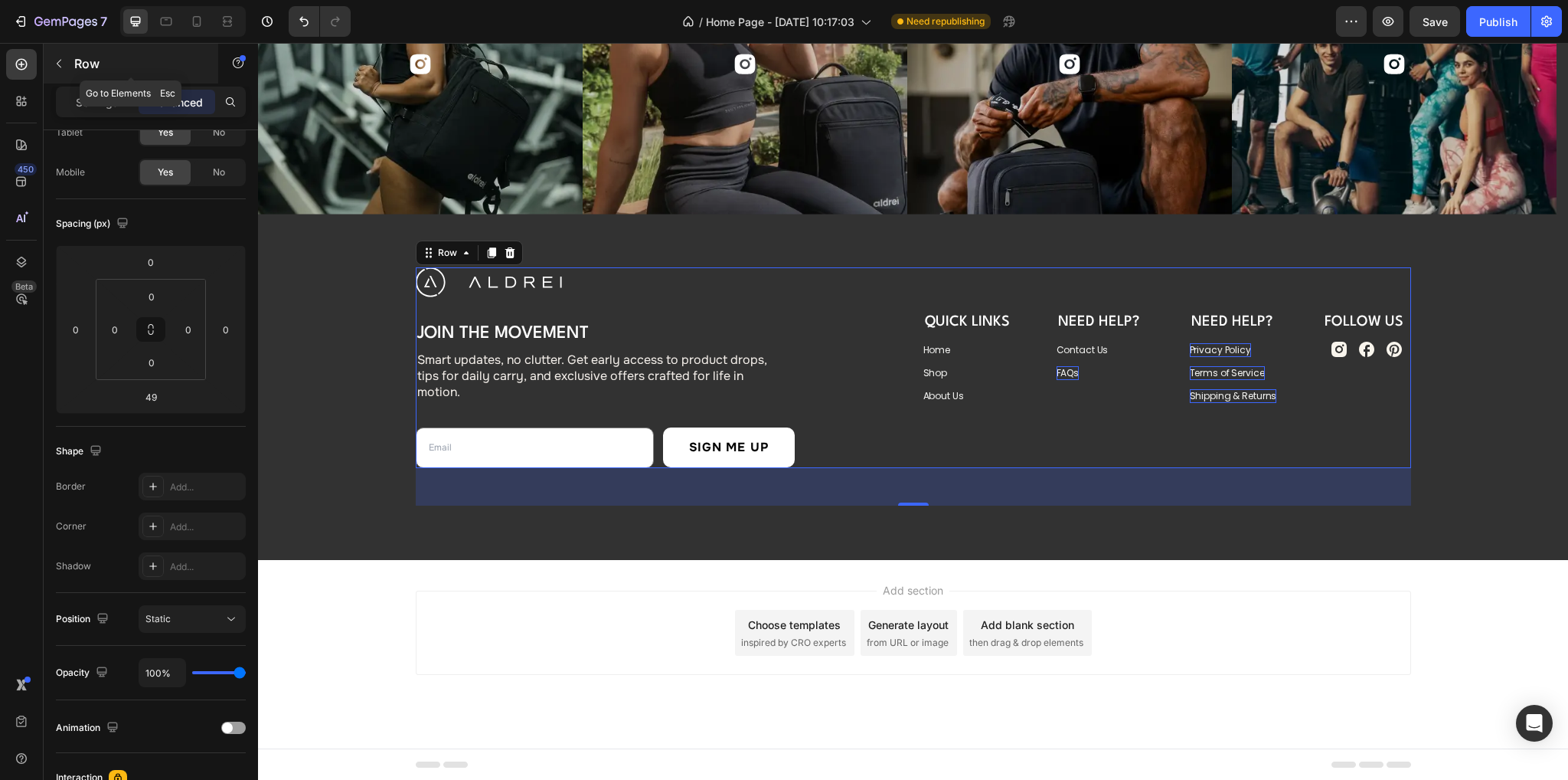
click at [65, 58] on icon "button" at bounding box center [59, 64] width 12 height 12
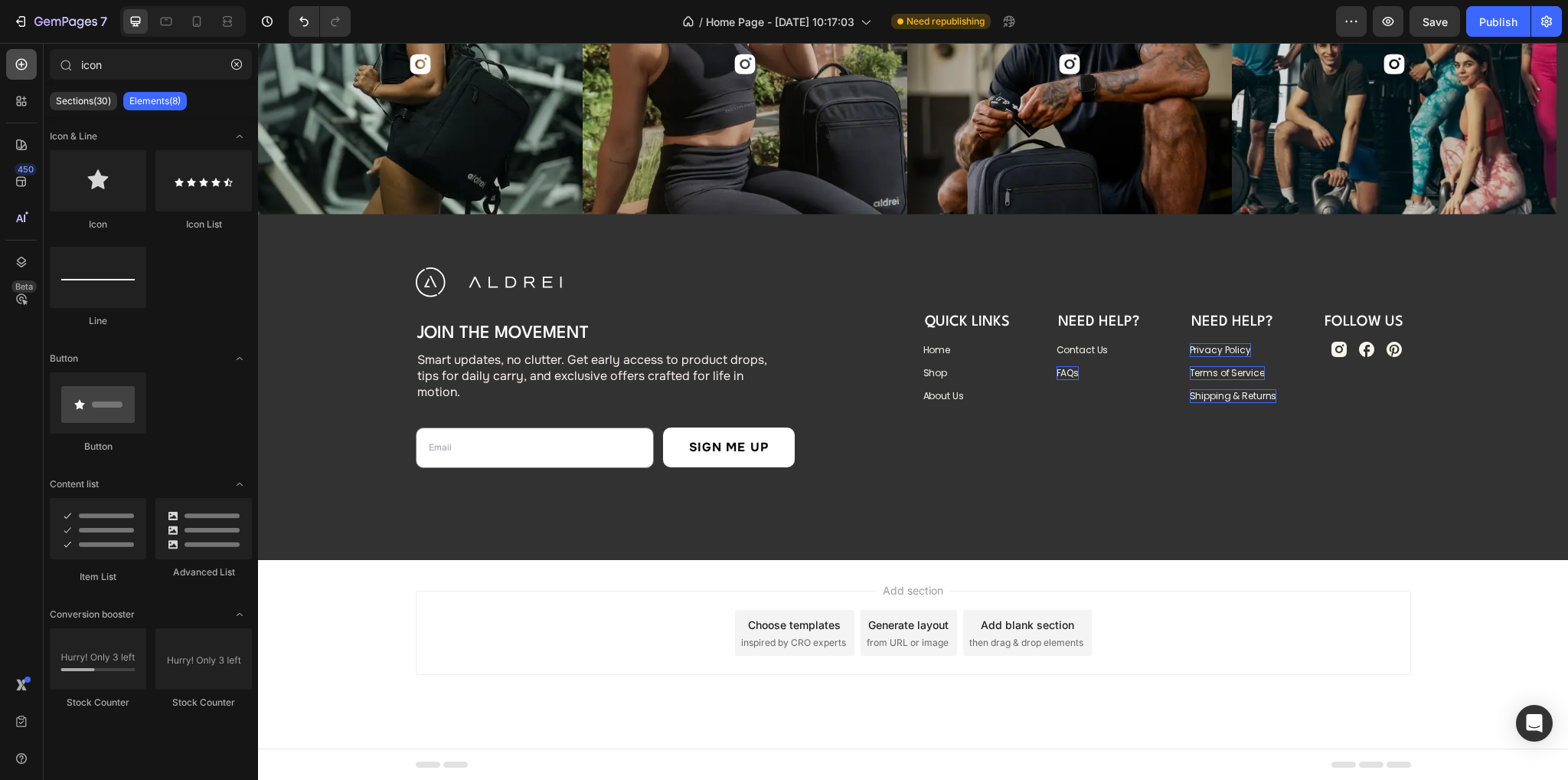
click at [18, 58] on icon at bounding box center [22, 65] width 15 height 15
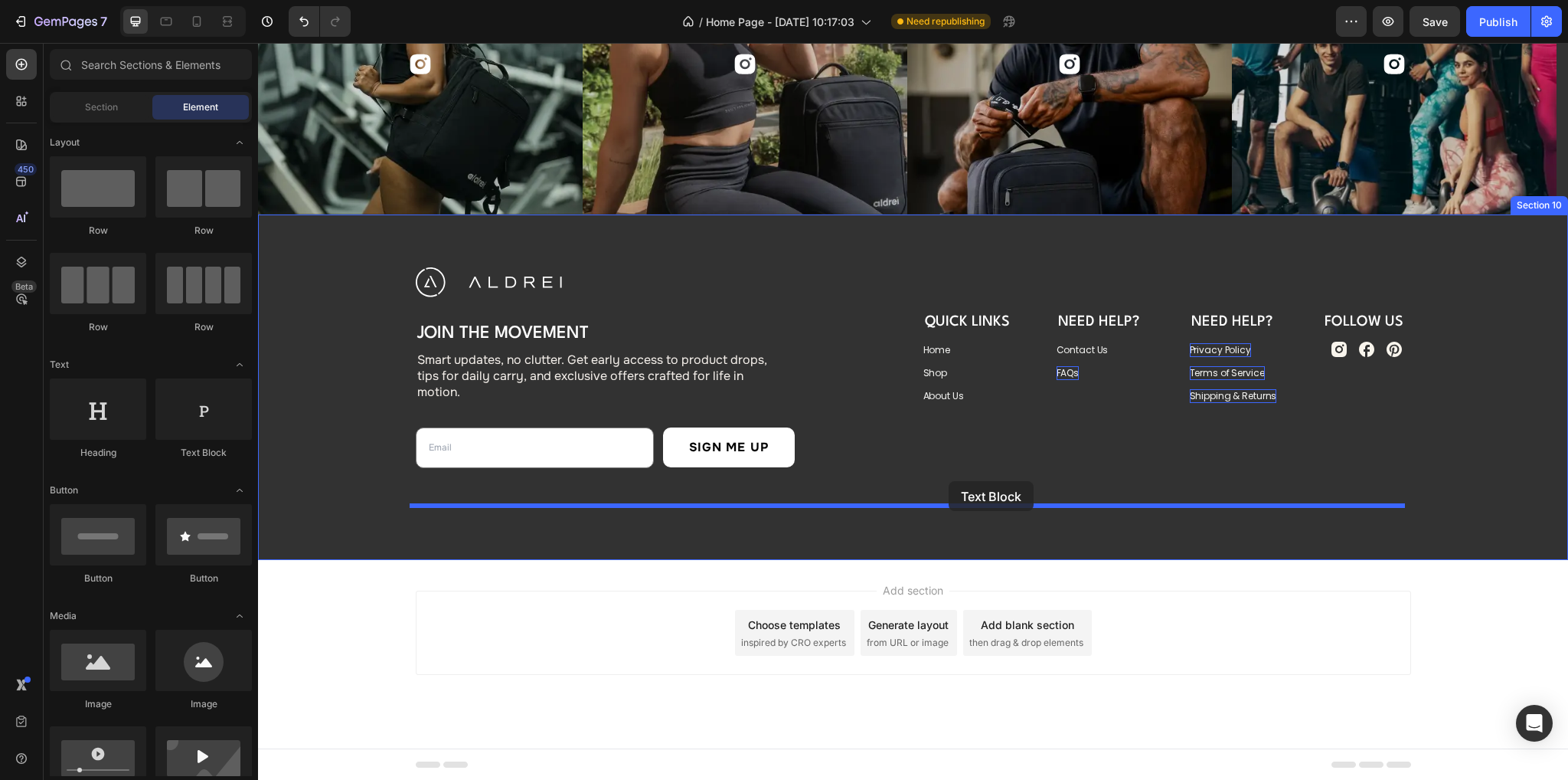
drag, startPoint x: 503, startPoint y: 466, endPoint x: 949, endPoint y: 481, distance: 446.3
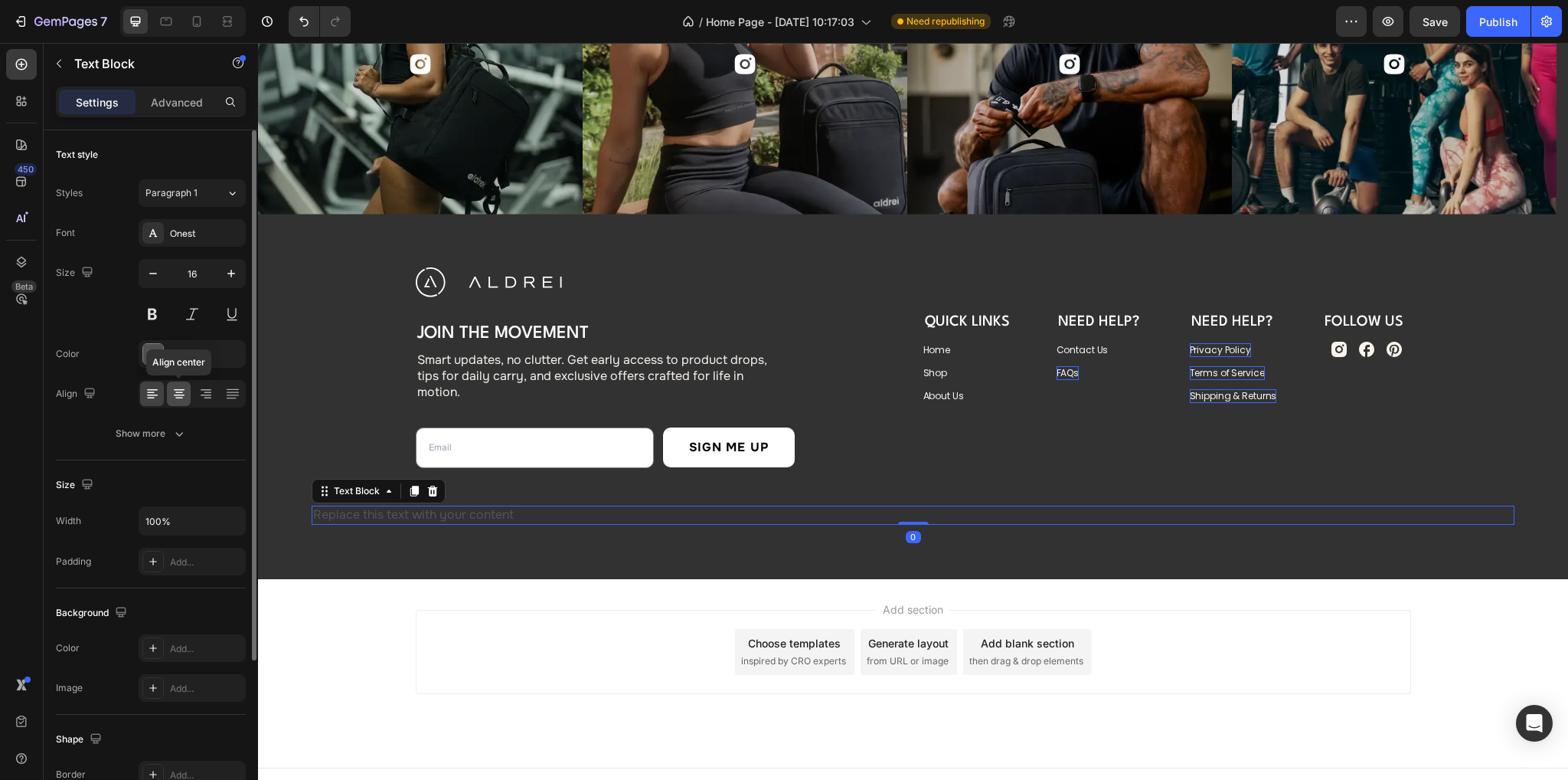
click at [177, 387] on icon at bounding box center [179, 394] width 15 height 15
click at [884, 503] on div "Image Join the Movement Heading Smart updates, no clutter. Get early access to …" at bounding box center [913, 396] width 1203 height 257
click at [194, 195] on span "Paragraph 1" at bounding box center [171, 193] width 52 height 14
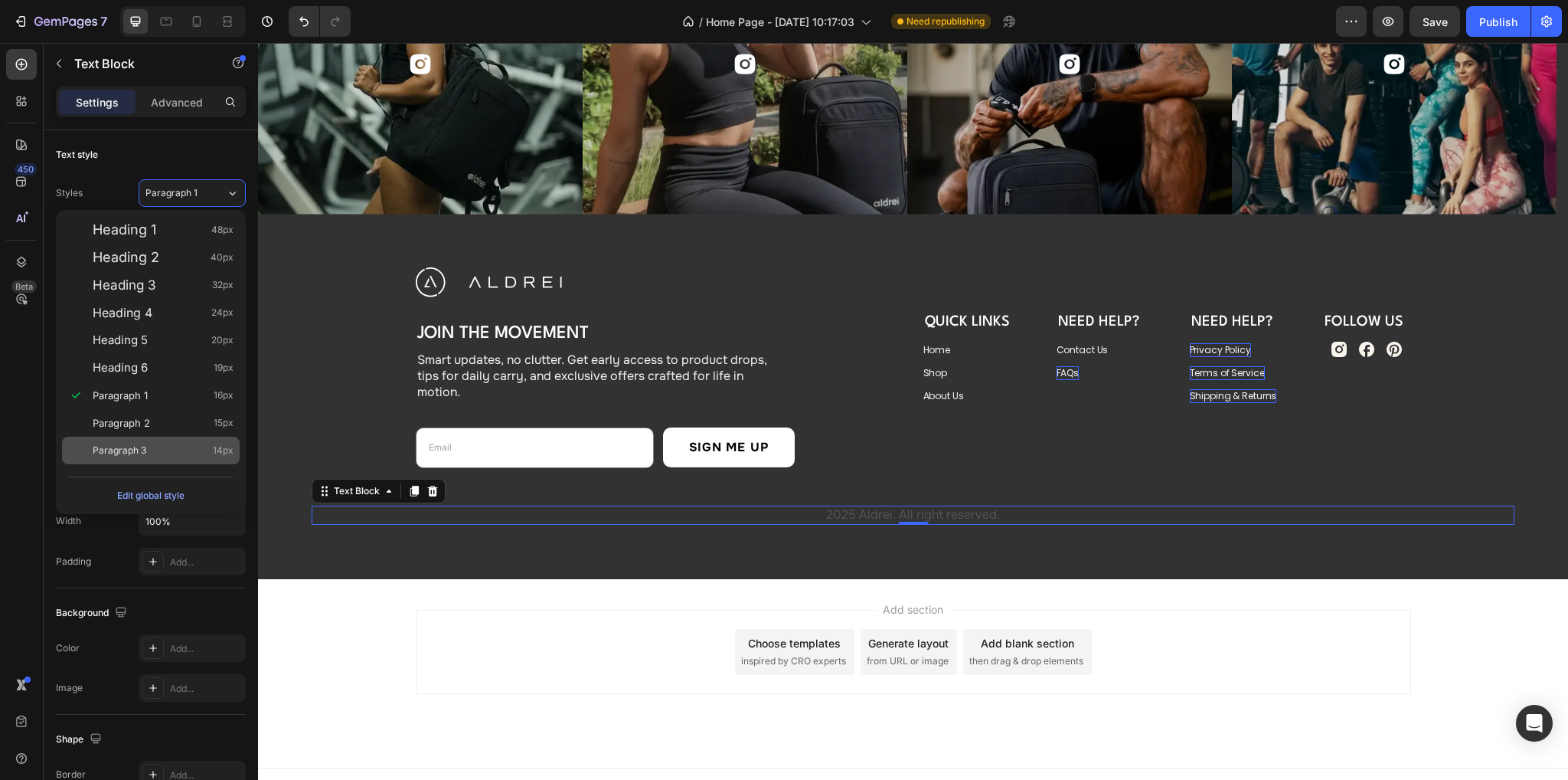
click at [209, 455] on div "Paragraph 3 14px" at bounding box center [163, 450] width 140 height 15
type input "14"
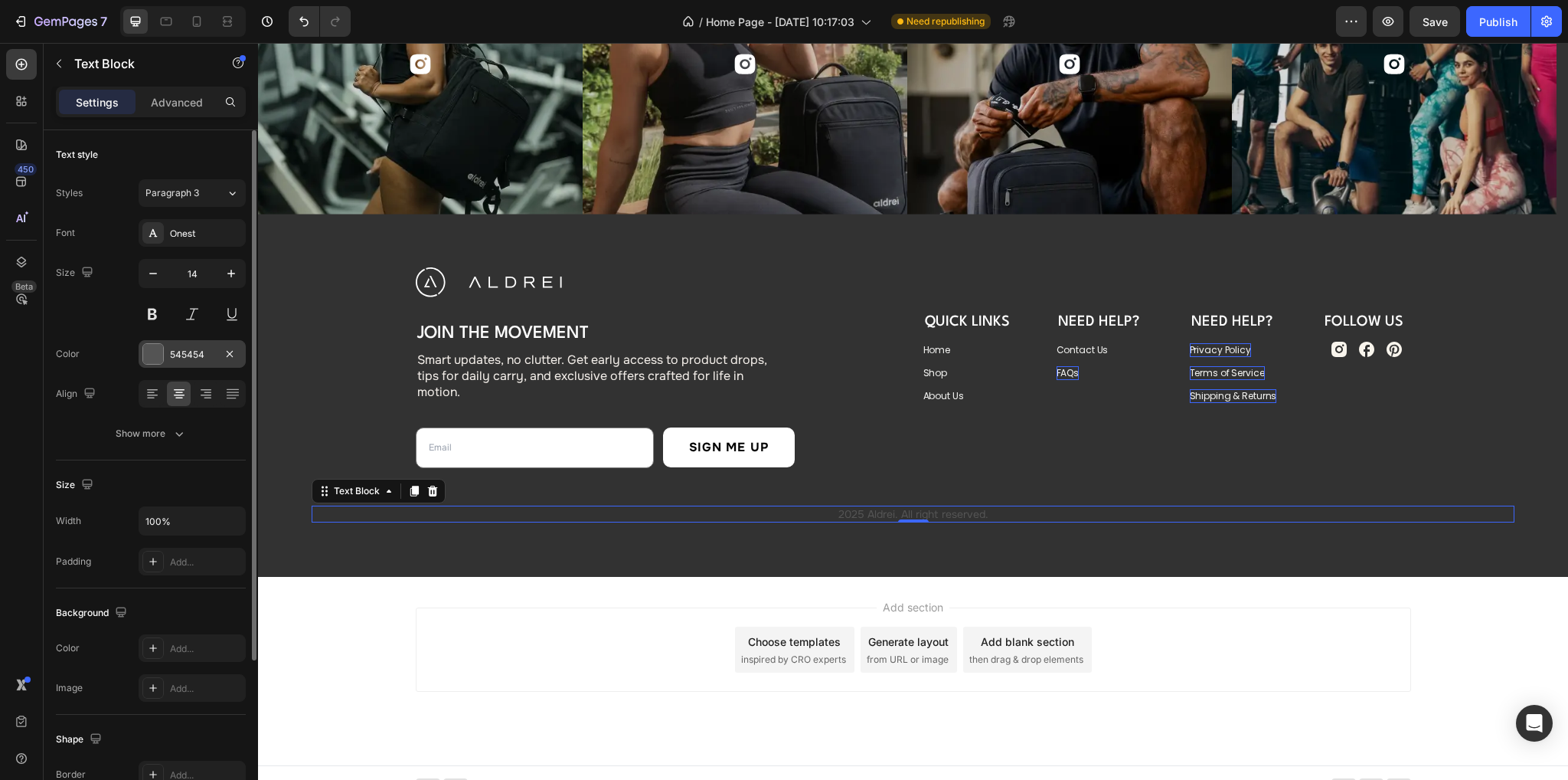
click at [164, 359] on div "545454" at bounding box center [192, 353] width 107 height 28
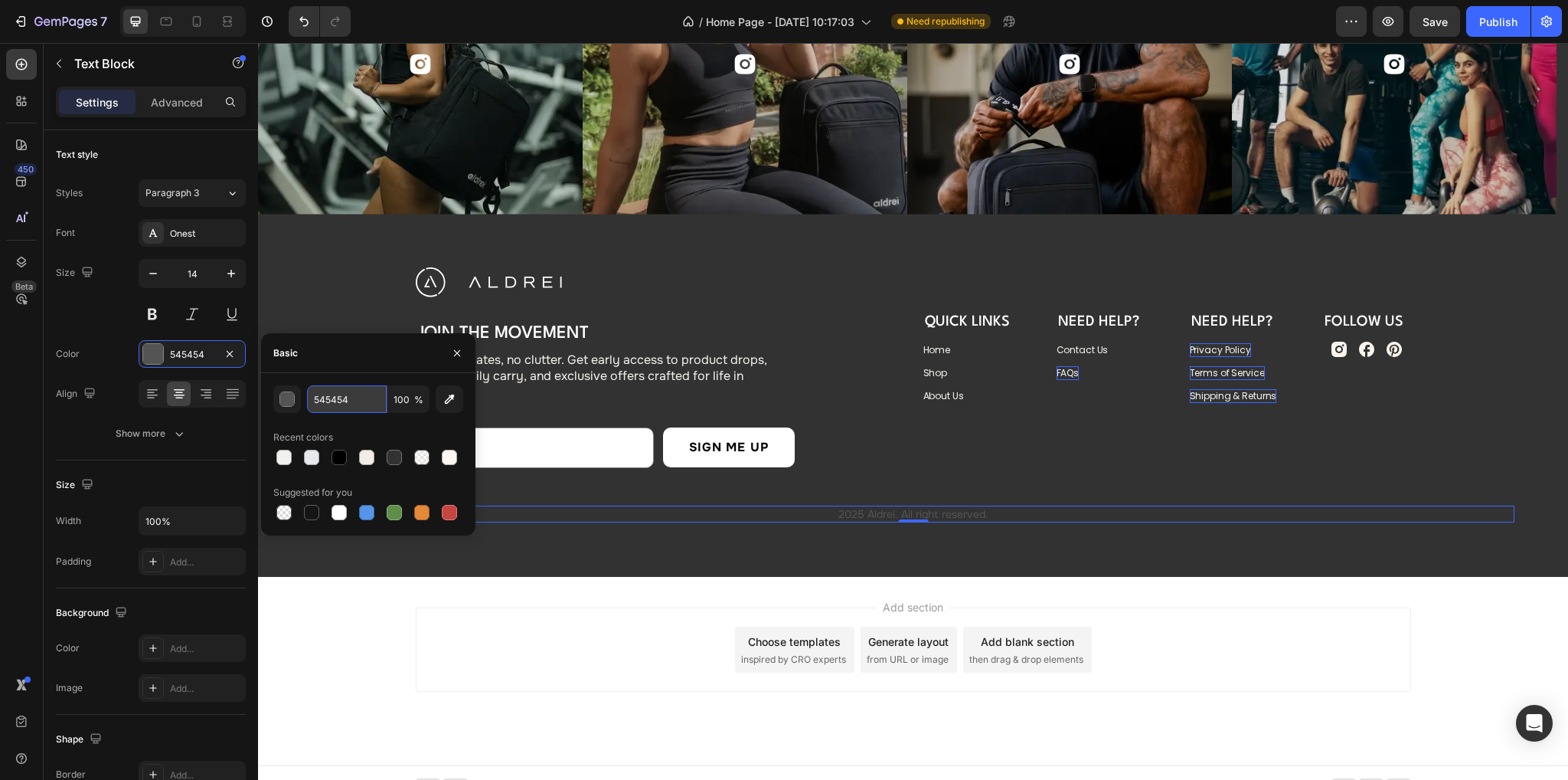
click at [349, 402] on input "545454" at bounding box center [347, 399] width 80 height 28
paste input "#EEF1EF"
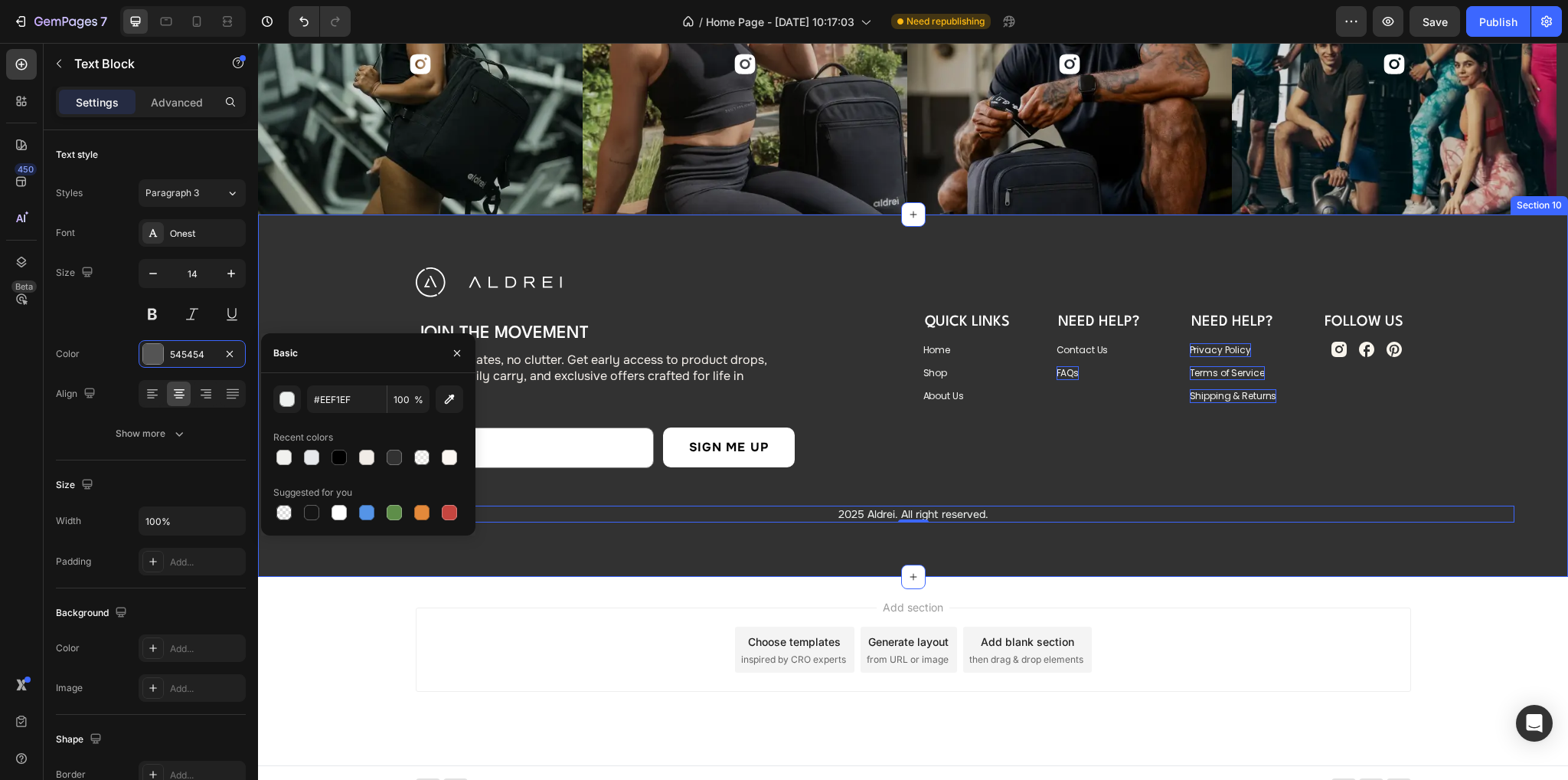
type input "EEF1EF"
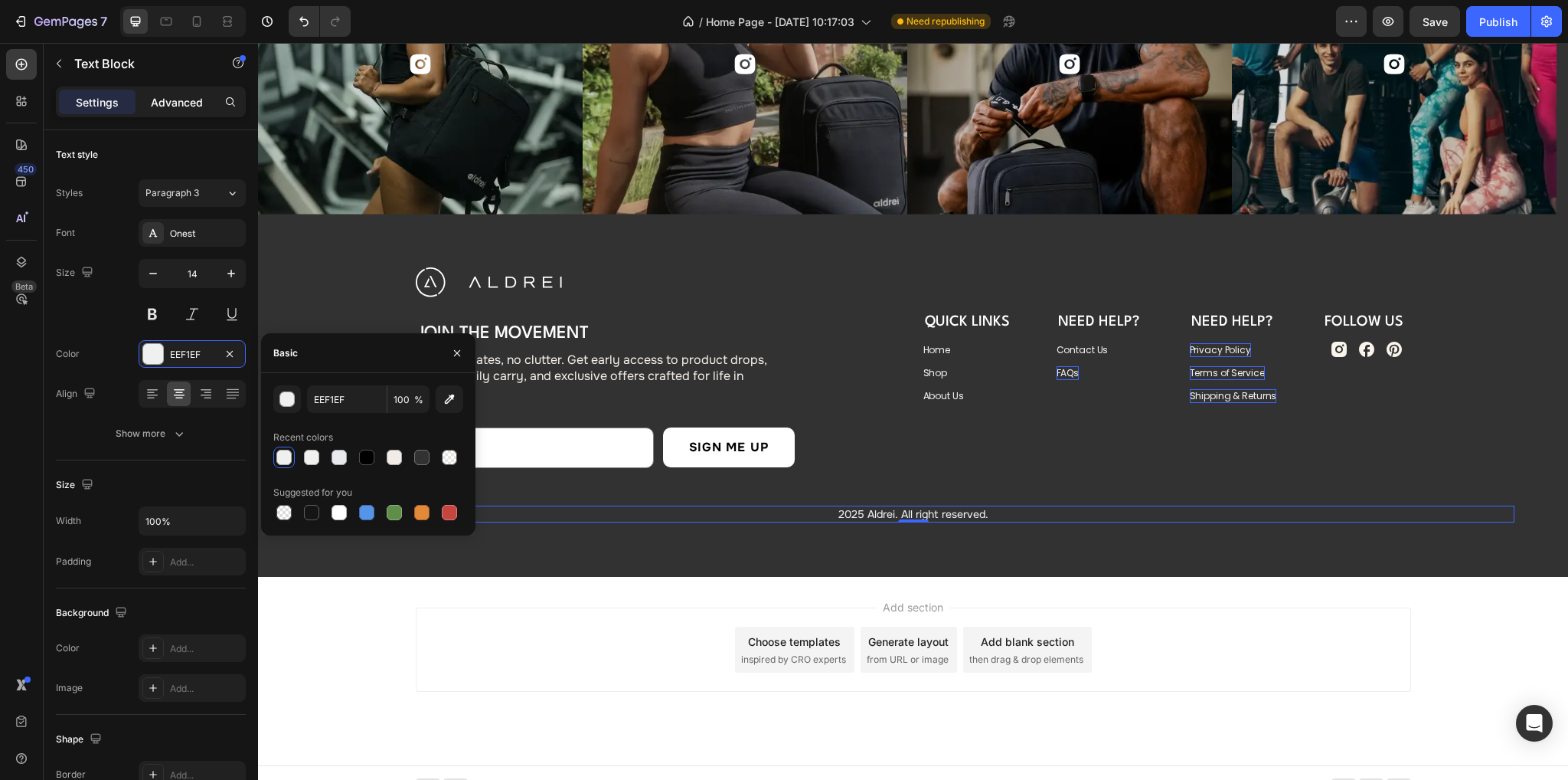
click at [169, 105] on p "Advanced" at bounding box center [176, 102] width 52 height 16
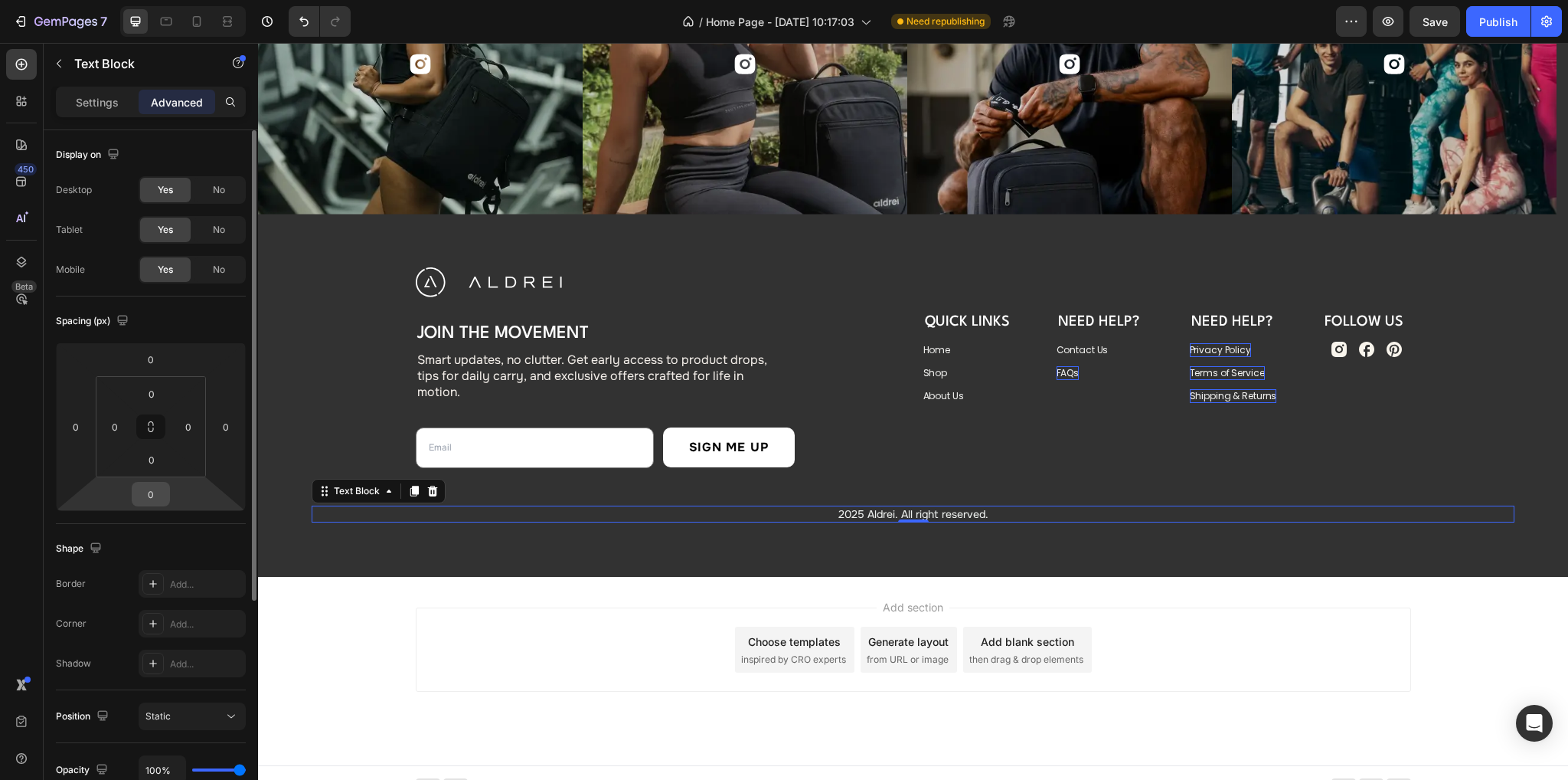
click at [157, 493] on input "0" at bounding box center [151, 493] width 30 height 23
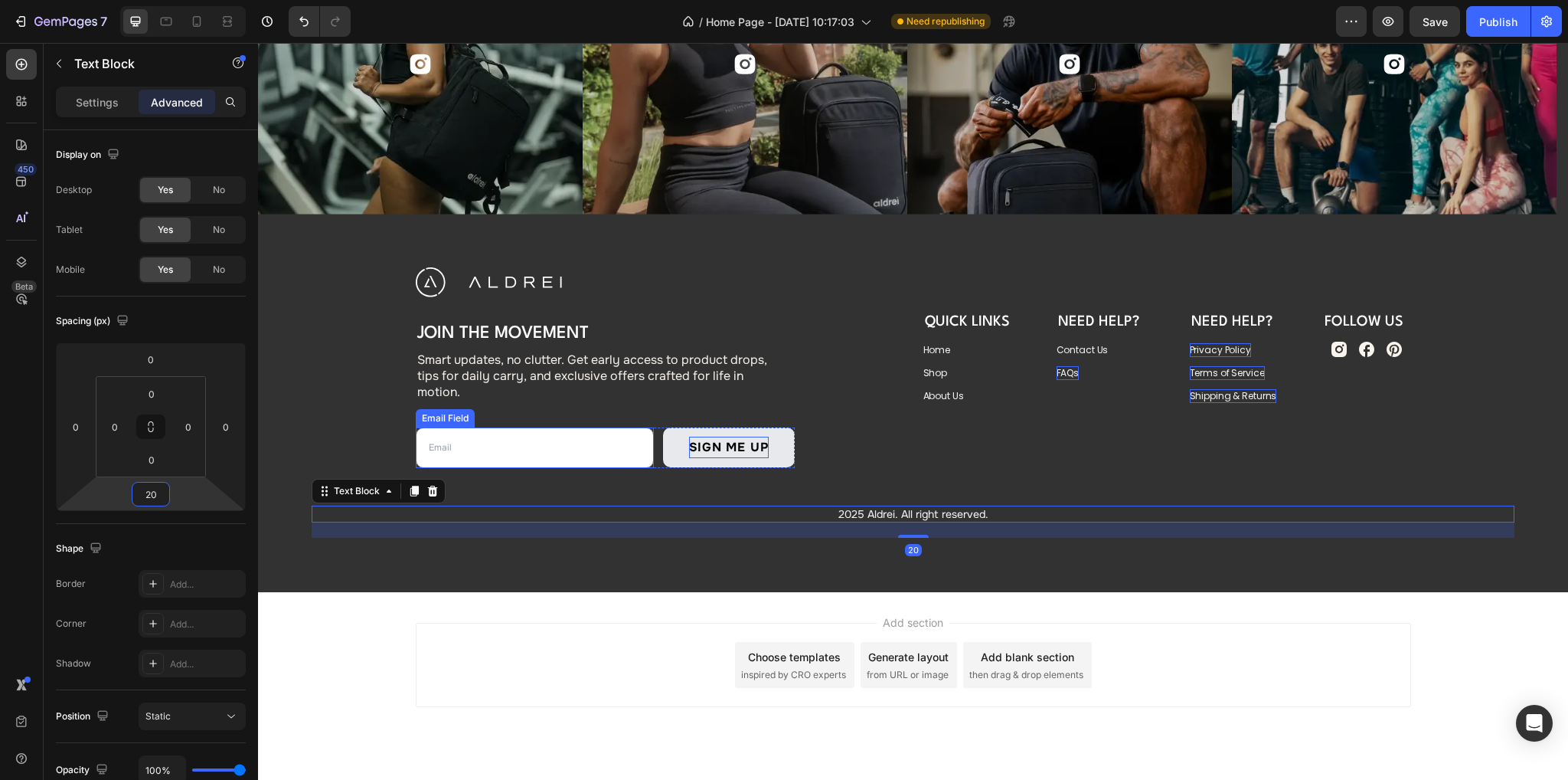
type input "20"
click at [832, 549] on div "Image Join the Movement Heading Smart updates, no clutter. Get early access to …" at bounding box center [913, 403] width 1310 height 379
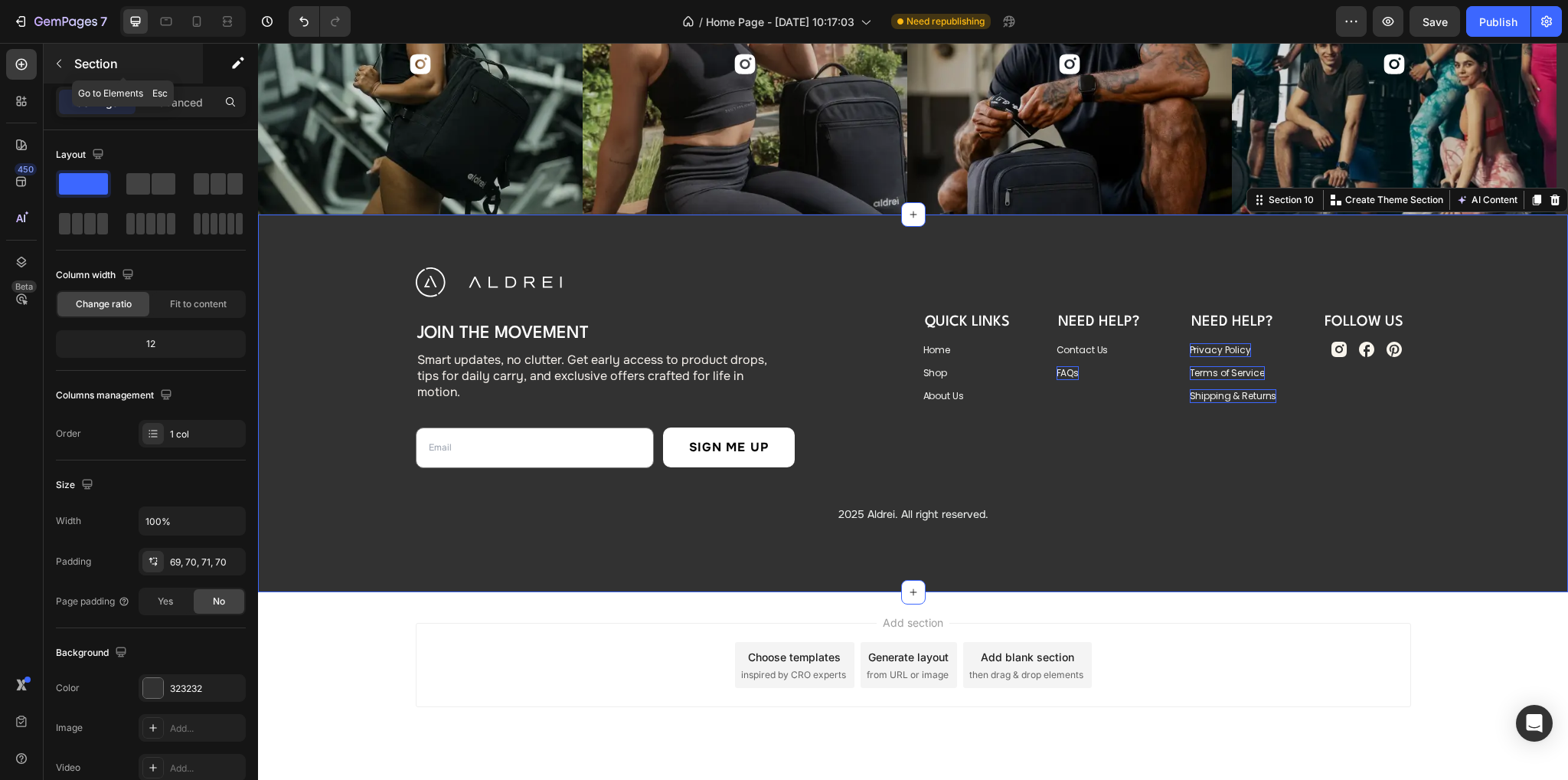
click at [65, 65] on icon "button" at bounding box center [59, 64] width 12 height 12
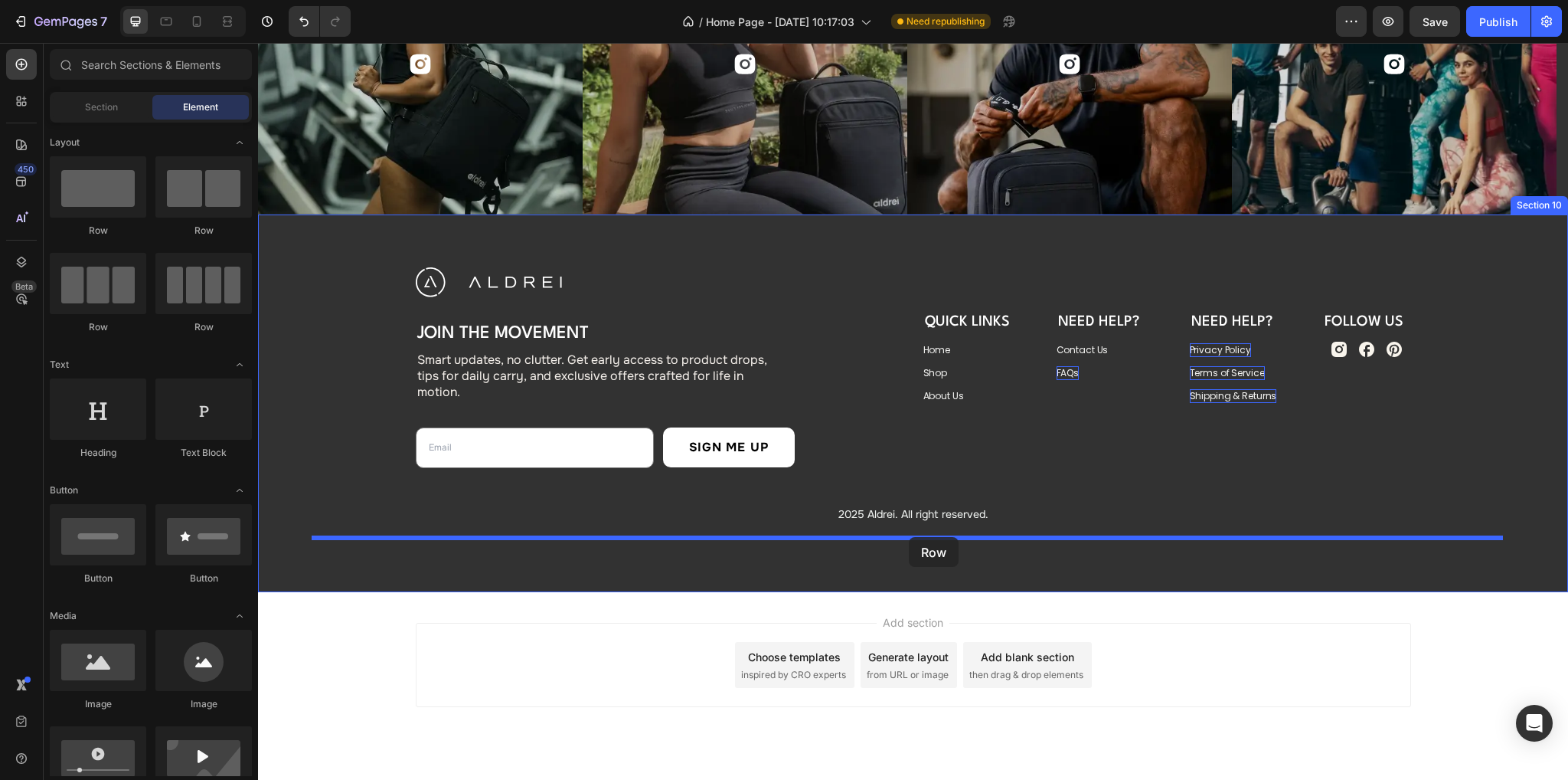
drag, startPoint x: 475, startPoint y: 338, endPoint x: 909, endPoint y: 537, distance: 477.4
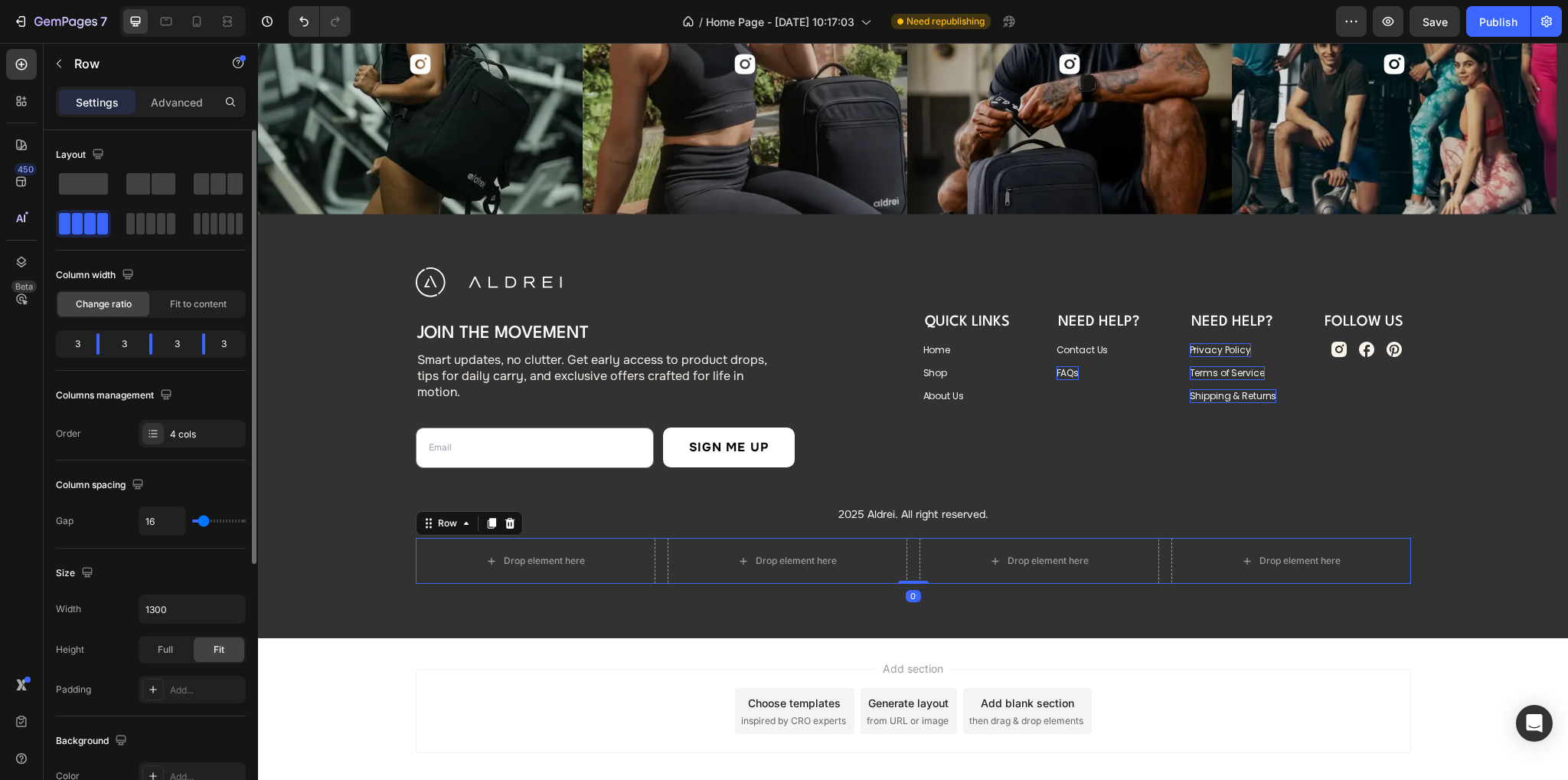
click at [195, 295] on div "Fit to content" at bounding box center [198, 304] width 92 height 25
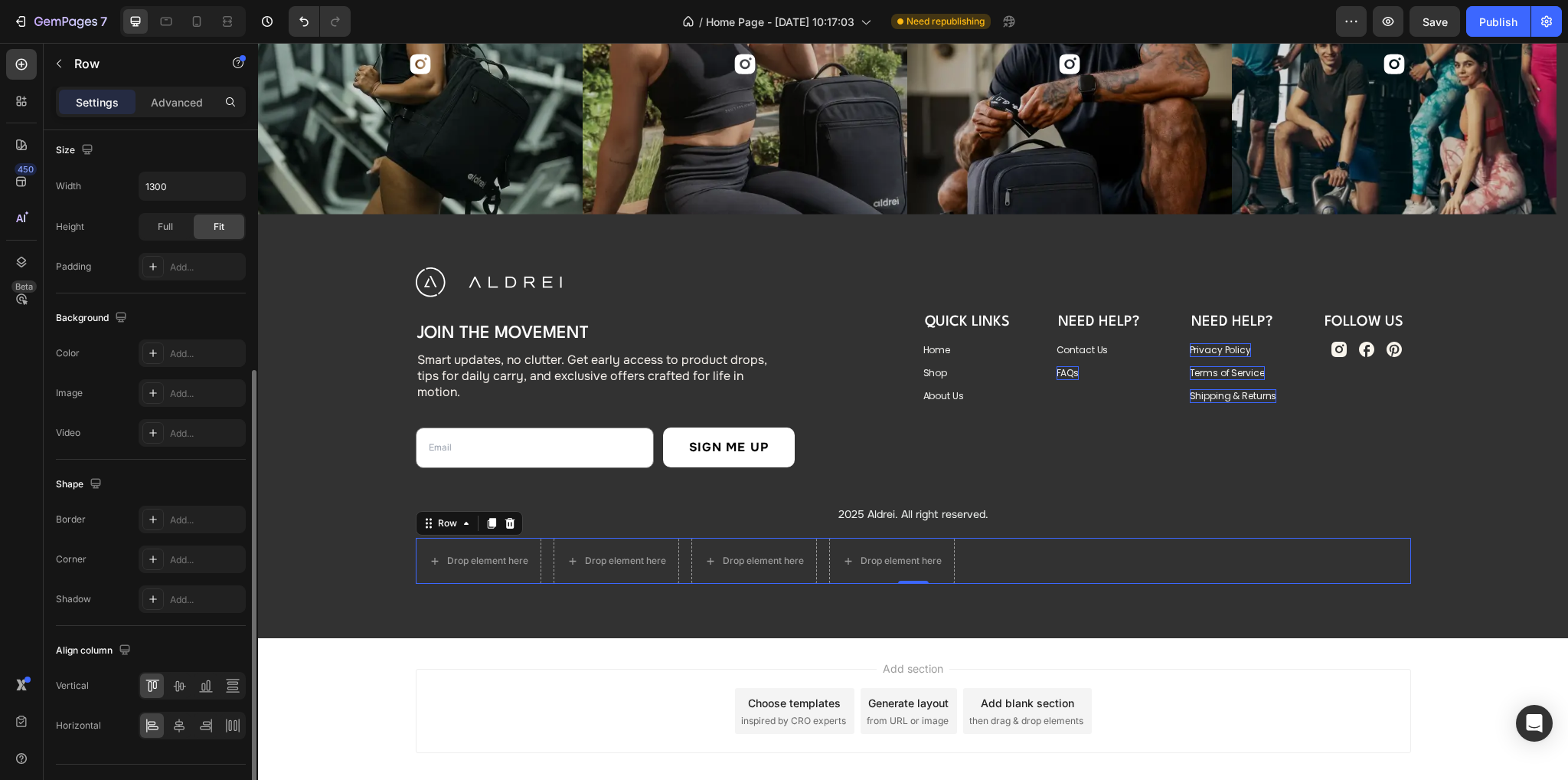
scroll to position [414, 0]
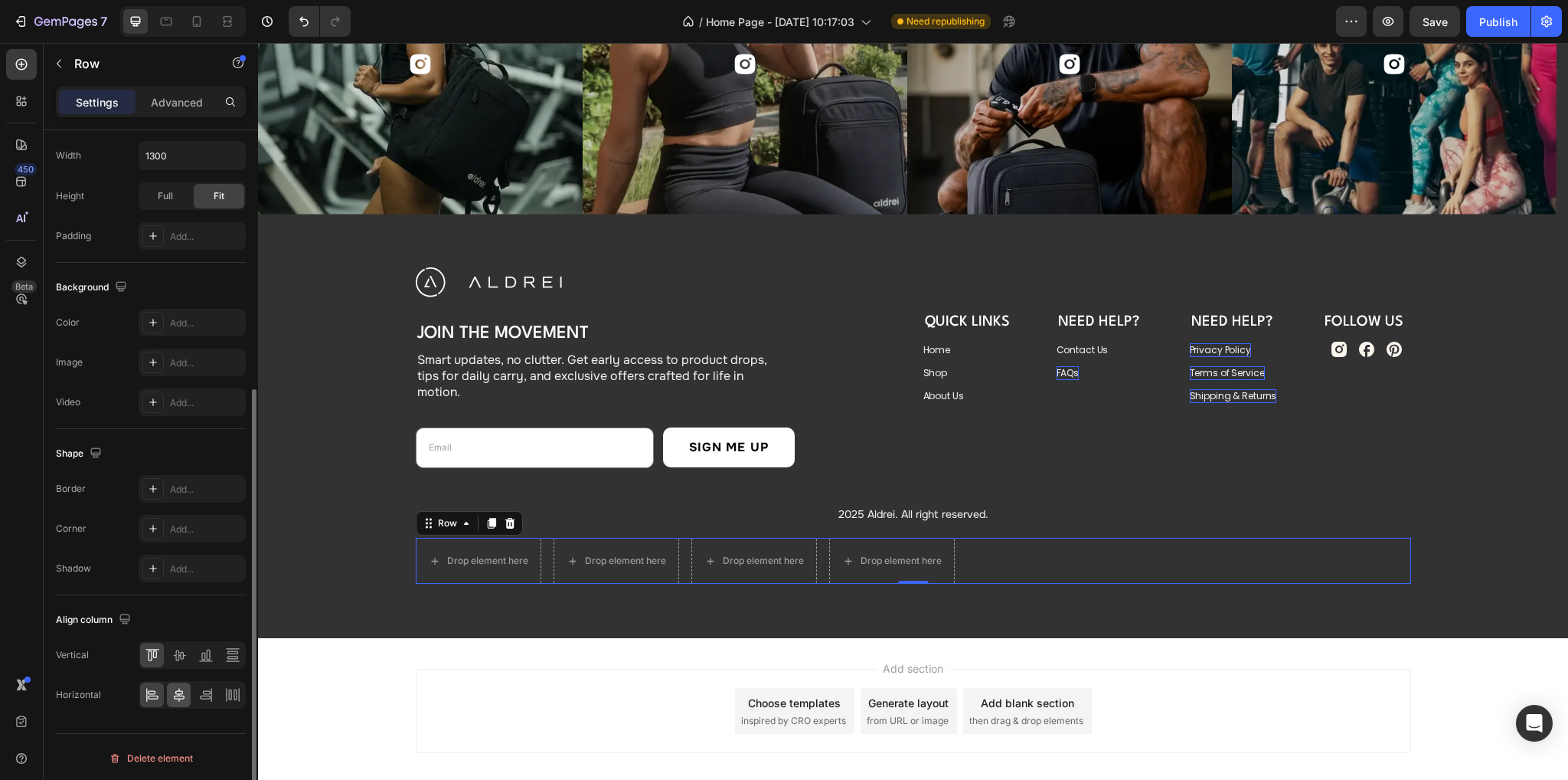
click at [182, 691] on icon at bounding box center [179, 695] width 15 height 15
click at [182, 650] on icon at bounding box center [178, 655] width 12 height 10
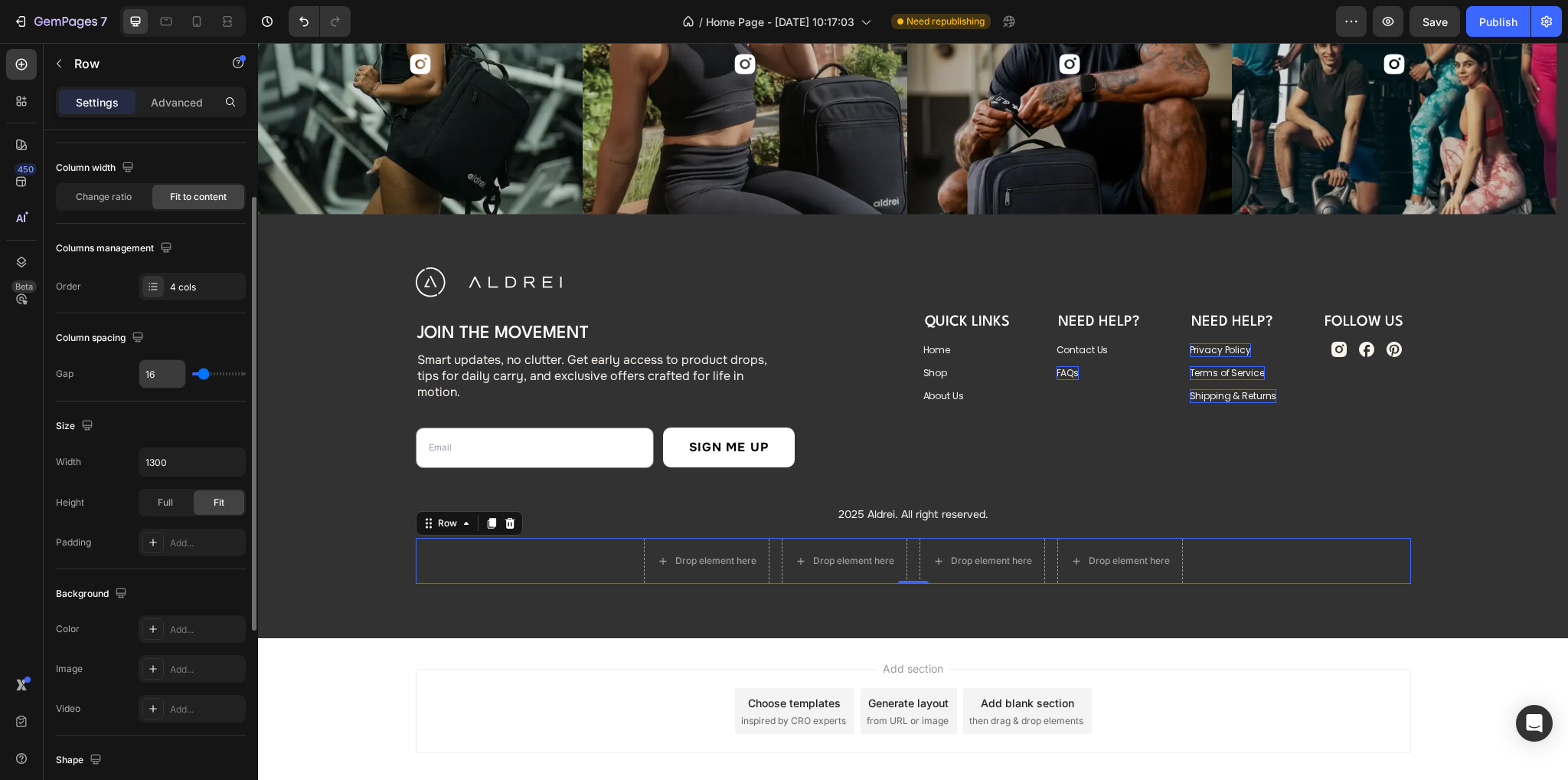
click at [171, 378] on input "16" at bounding box center [162, 373] width 46 height 28
type input "8"
click at [24, 63] on icon at bounding box center [22, 65] width 15 height 15
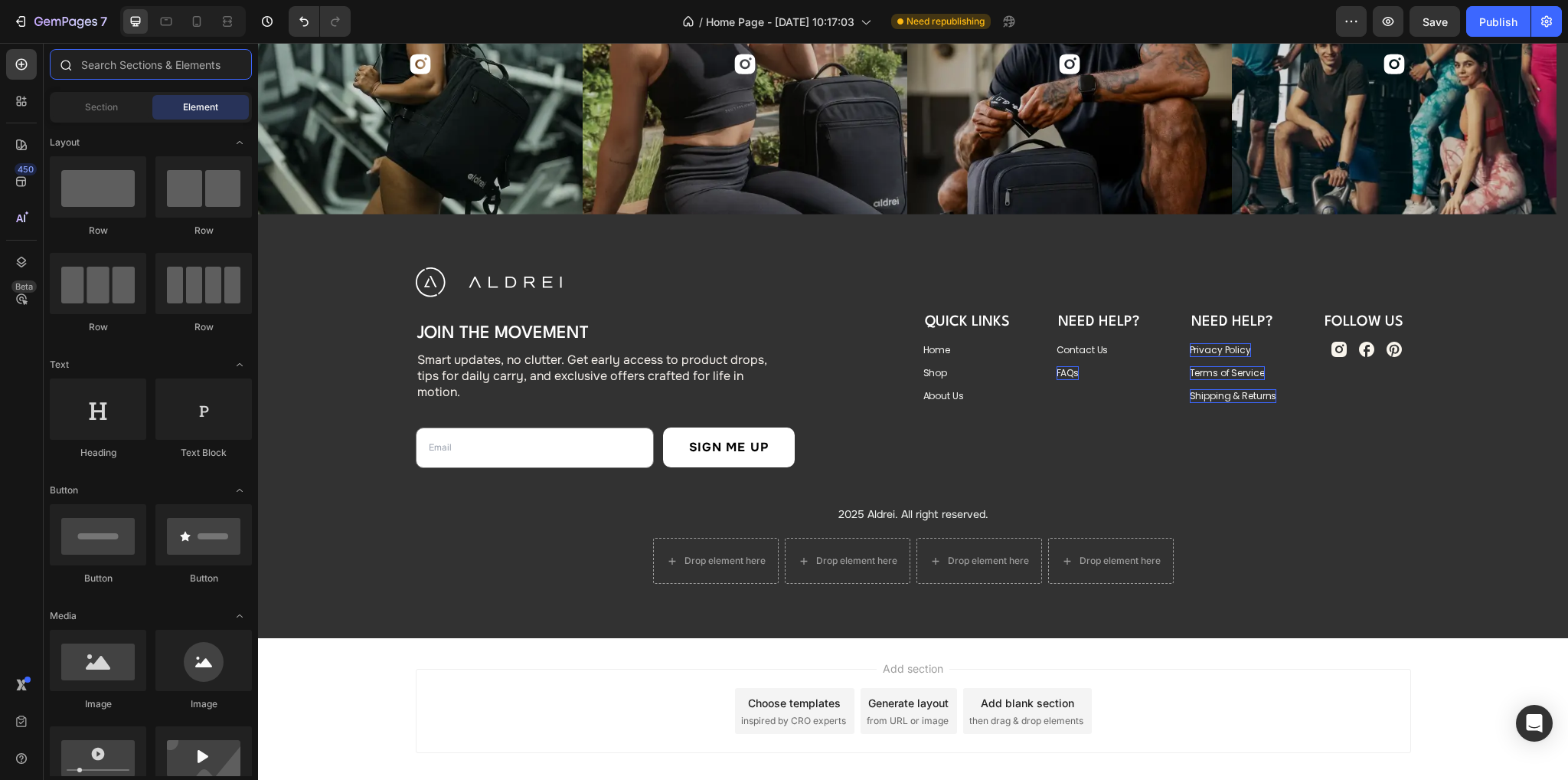
click at [119, 68] on input "text" at bounding box center [150, 65] width 202 height 30
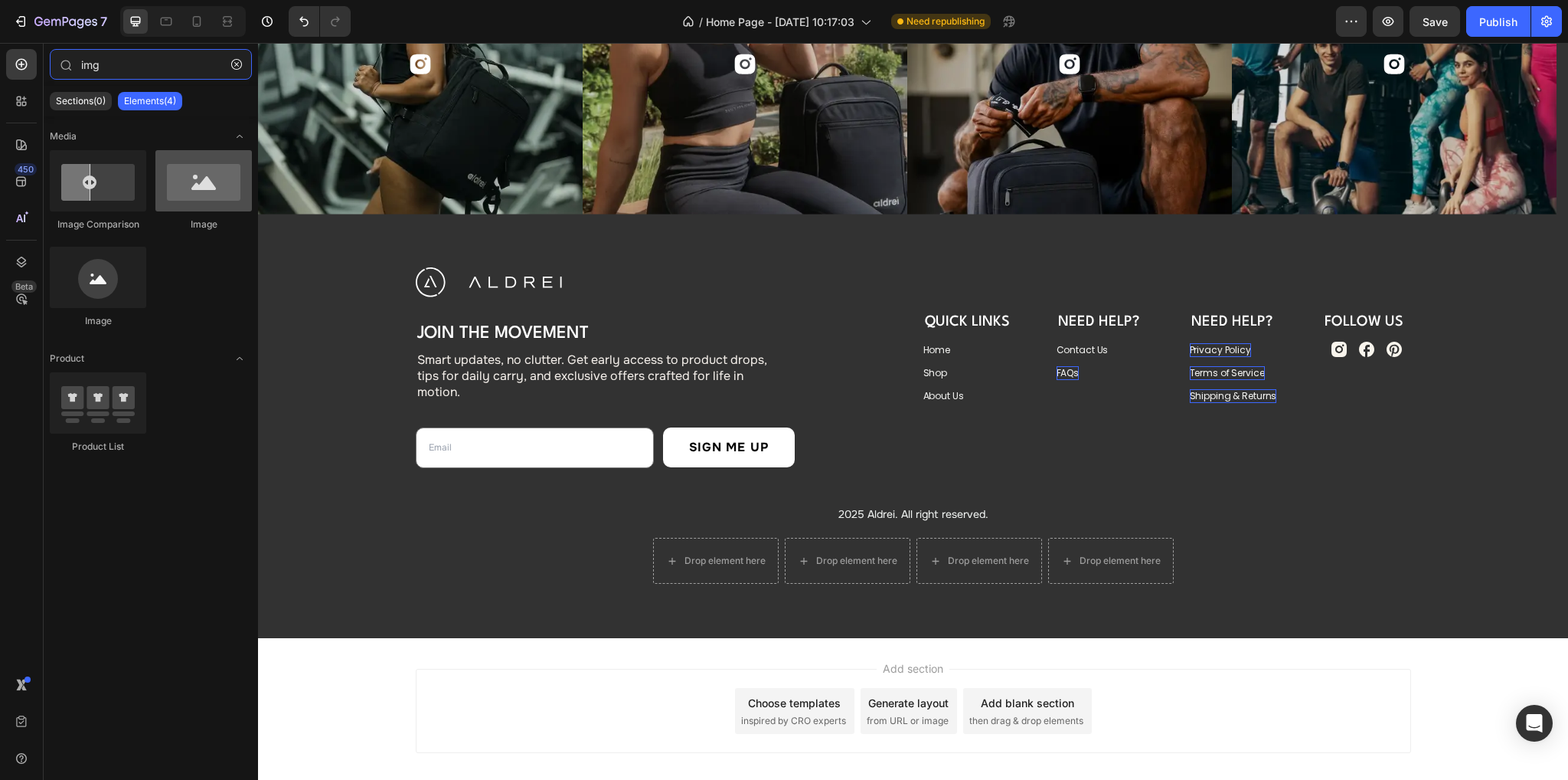
type input "img"
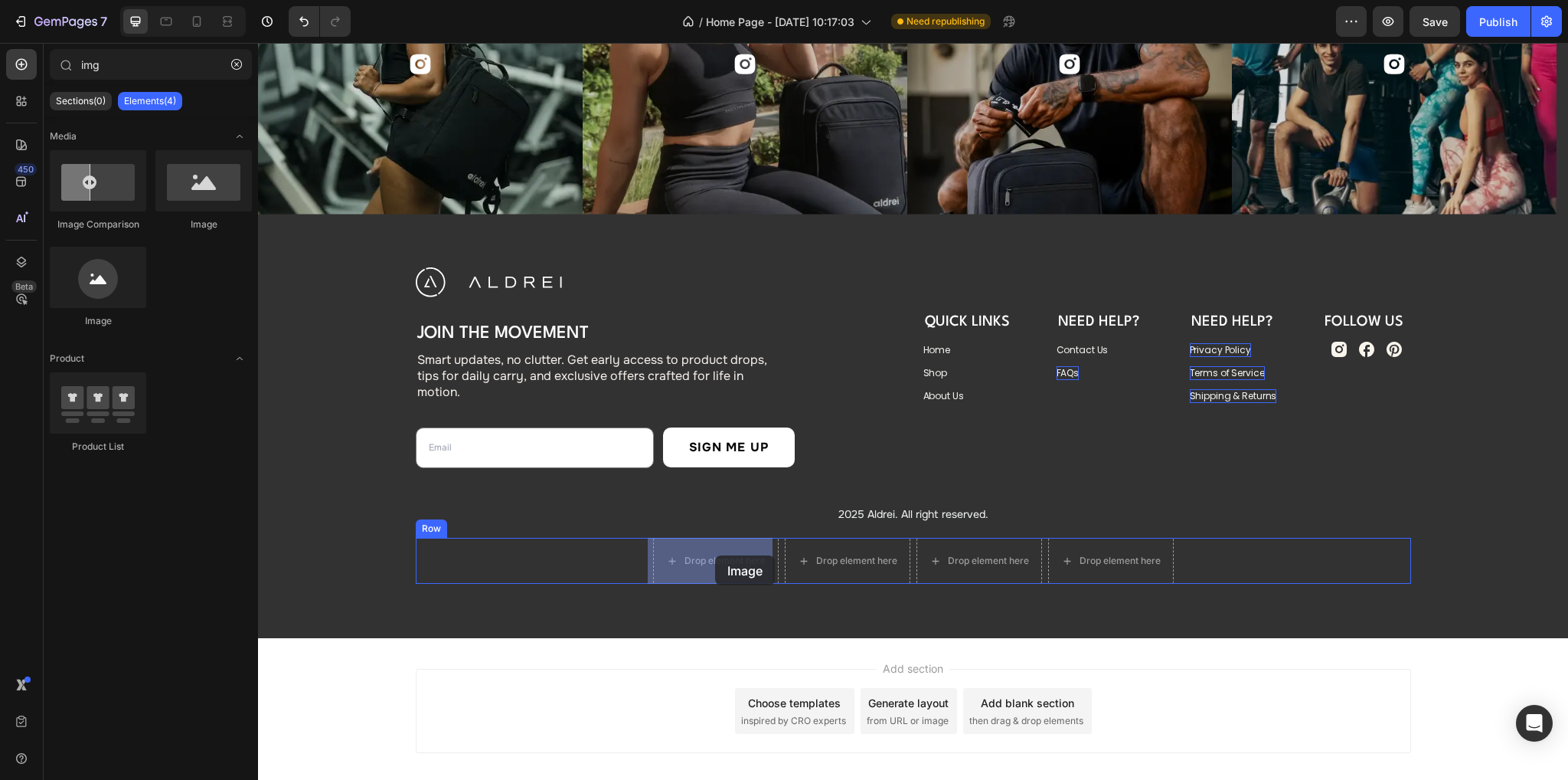
drag, startPoint x: 464, startPoint y: 240, endPoint x: 715, endPoint y: 555, distance: 402.8
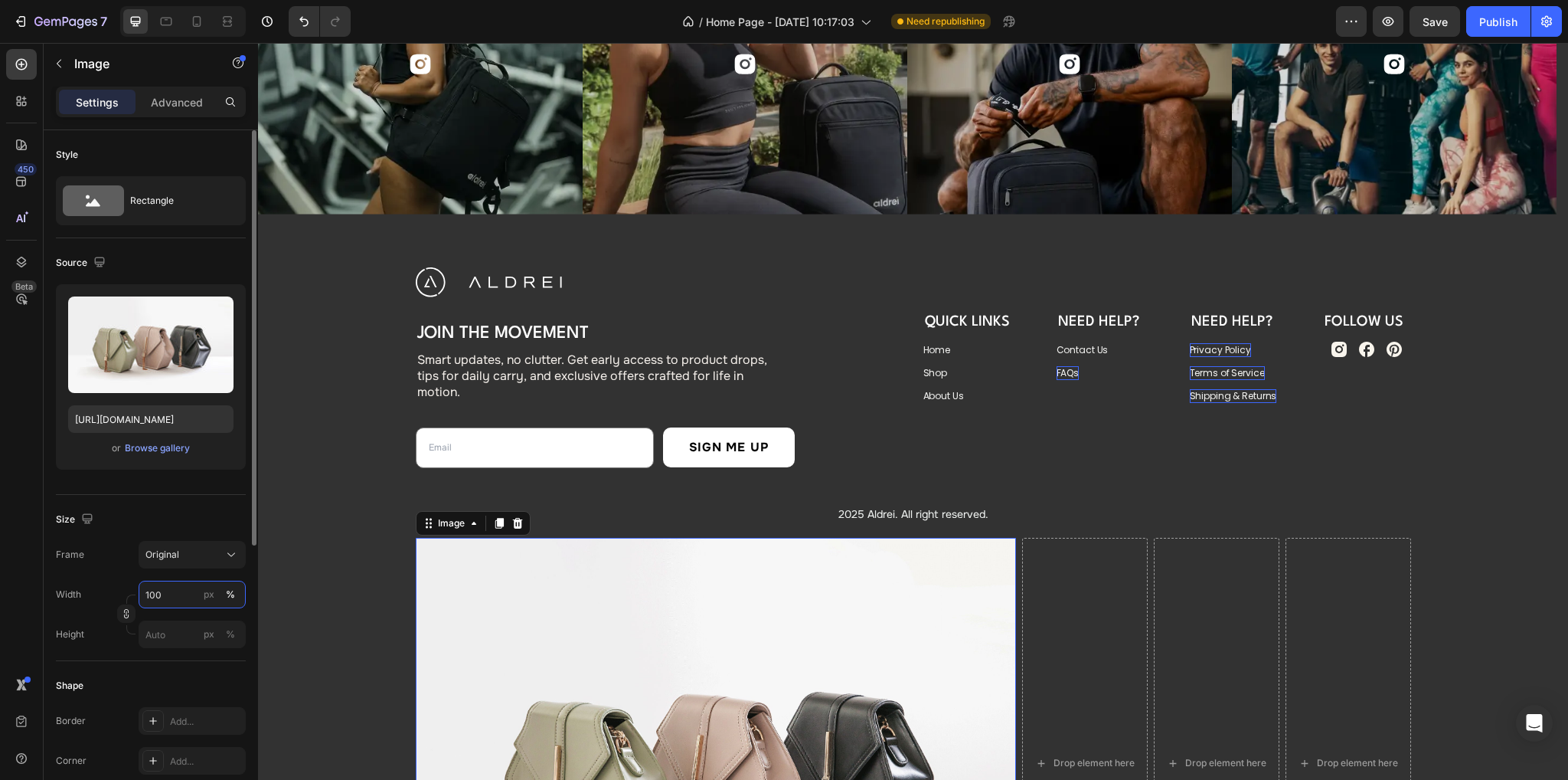
click at [173, 597] on input "100" at bounding box center [192, 594] width 107 height 28
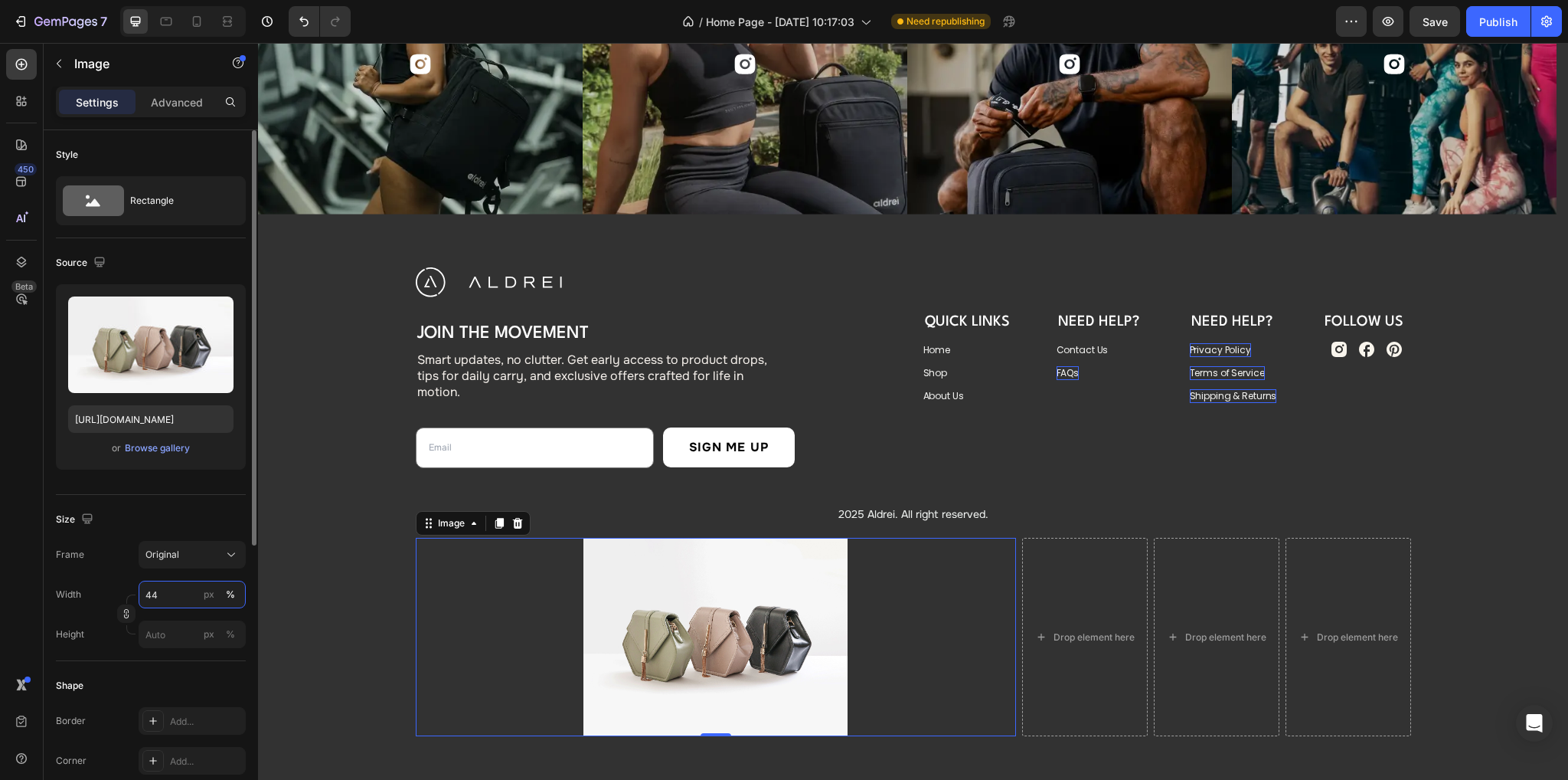
type input "44"
click at [162, 633] on input "px %" at bounding box center [192, 634] width 107 height 28
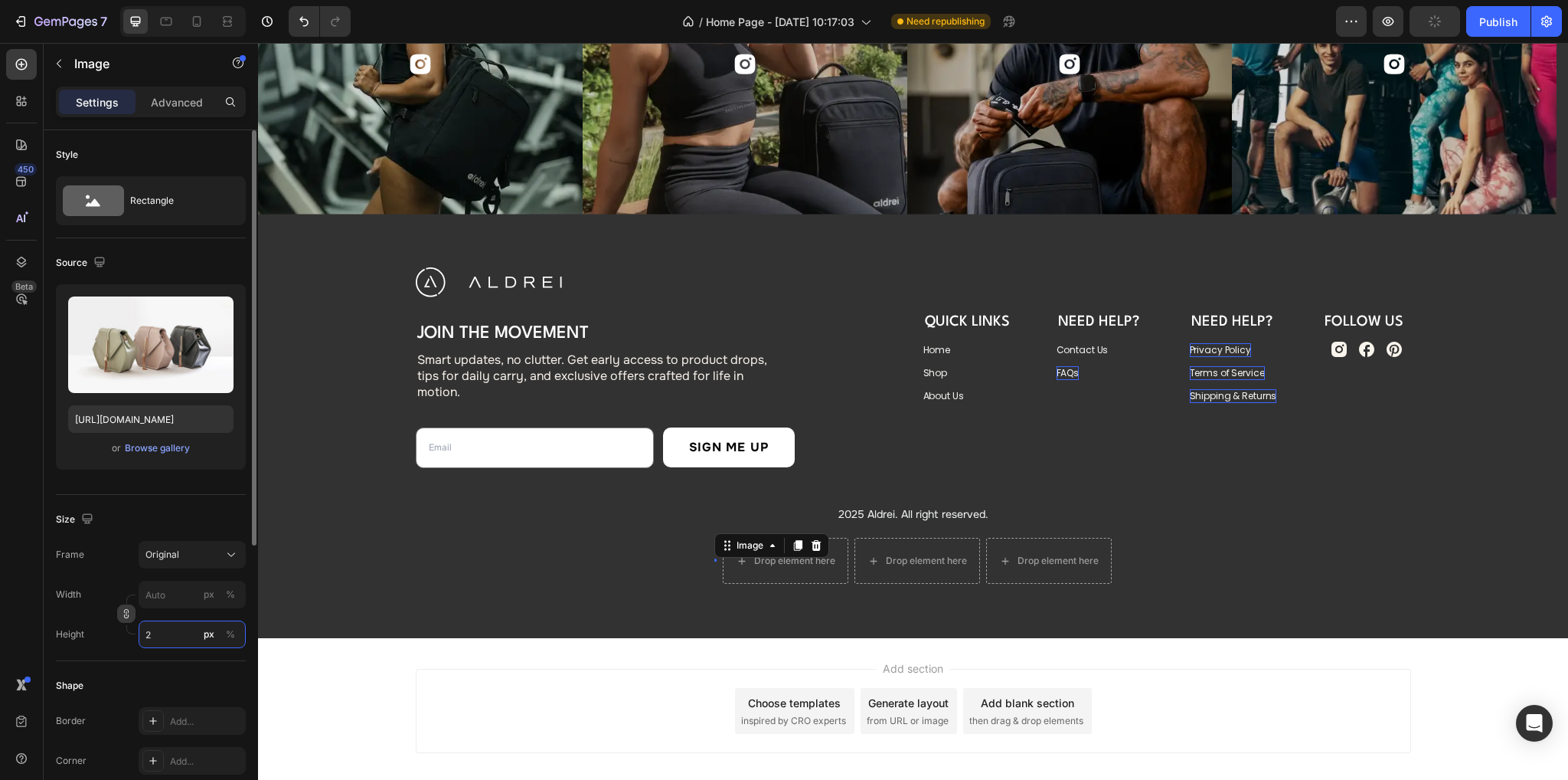
type input "2"
drag, startPoint x: 124, startPoint y: 617, endPoint x: 159, endPoint y: 598, distance: 39.8
click at [126, 616] on icon "button" at bounding box center [126, 613] width 1 height 5
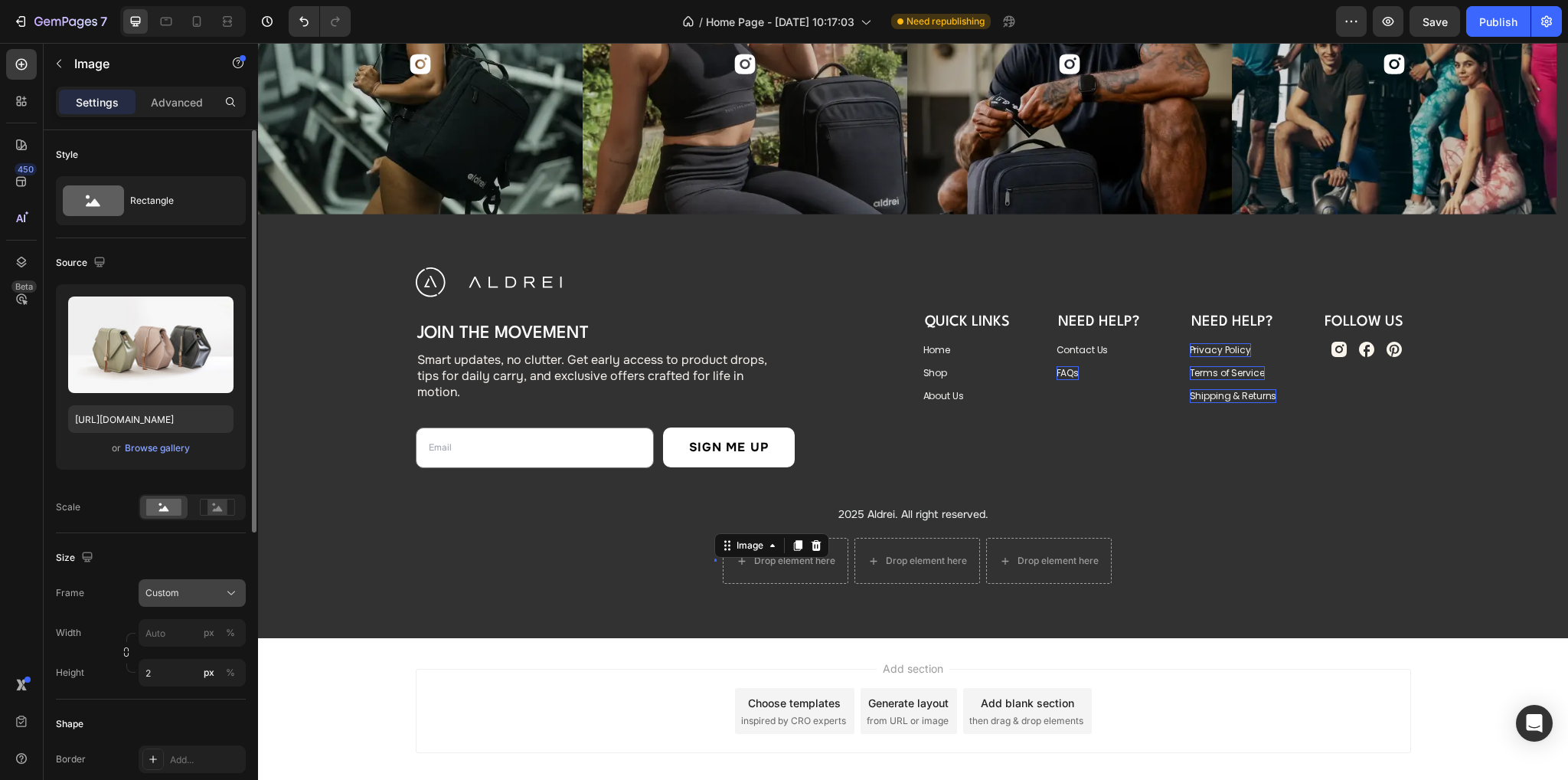
click at [159, 598] on span "Custom" at bounding box center [162, 592] width 34 height 14
click at [120, 559] on div "Size" at bounding box center [151, 558] width 190 height 25
click at [174, 633] on input "px %" at bounding box center [192, 632] width 107 height 28
type input "44"
click at [156, 681] on input "2" at bounding box center [192, 672] width 107 height 28
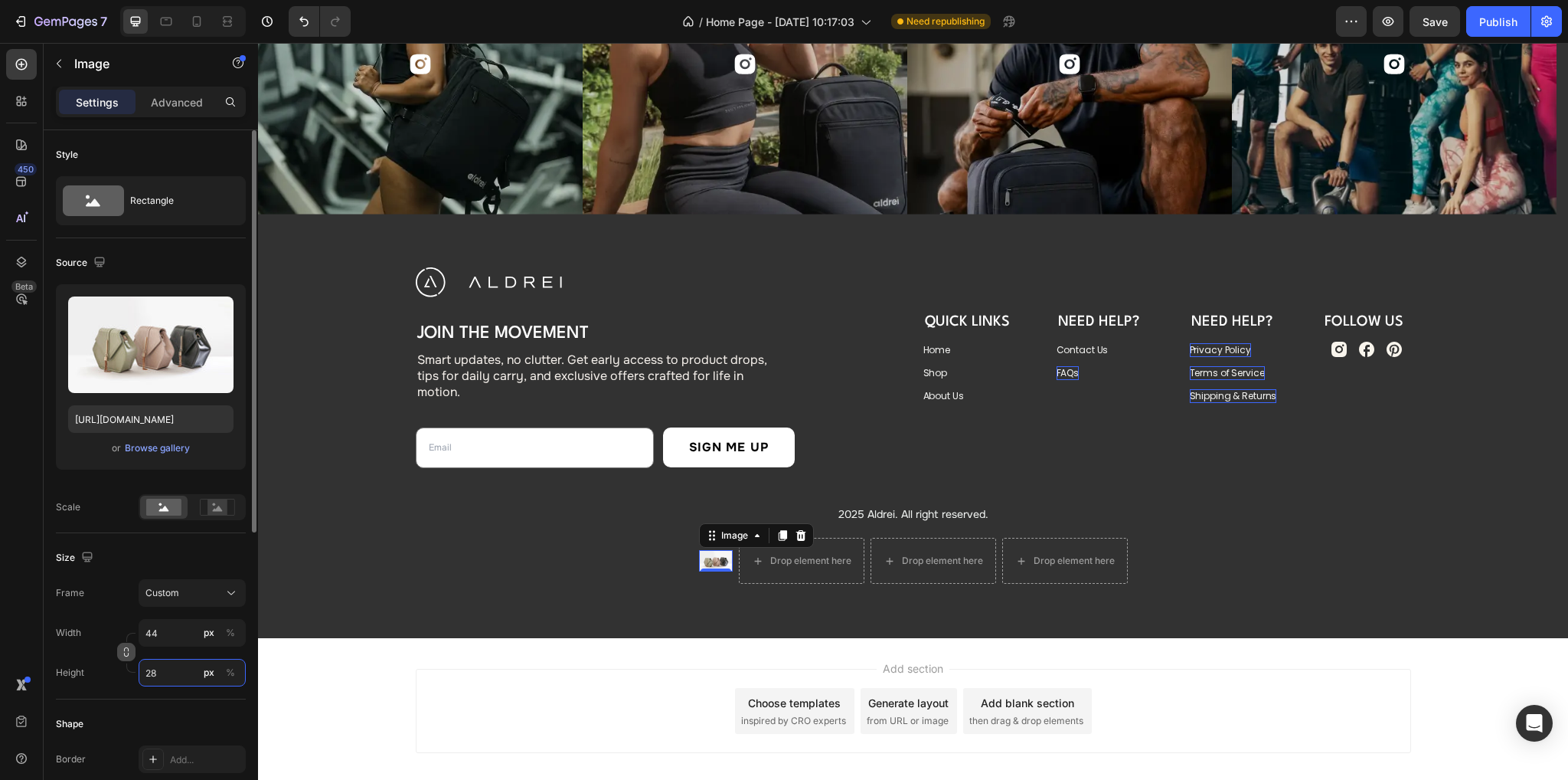
type input "28"
click at [129, 652] on icon "button" at bounding box center [126, 651] width 10 height 10
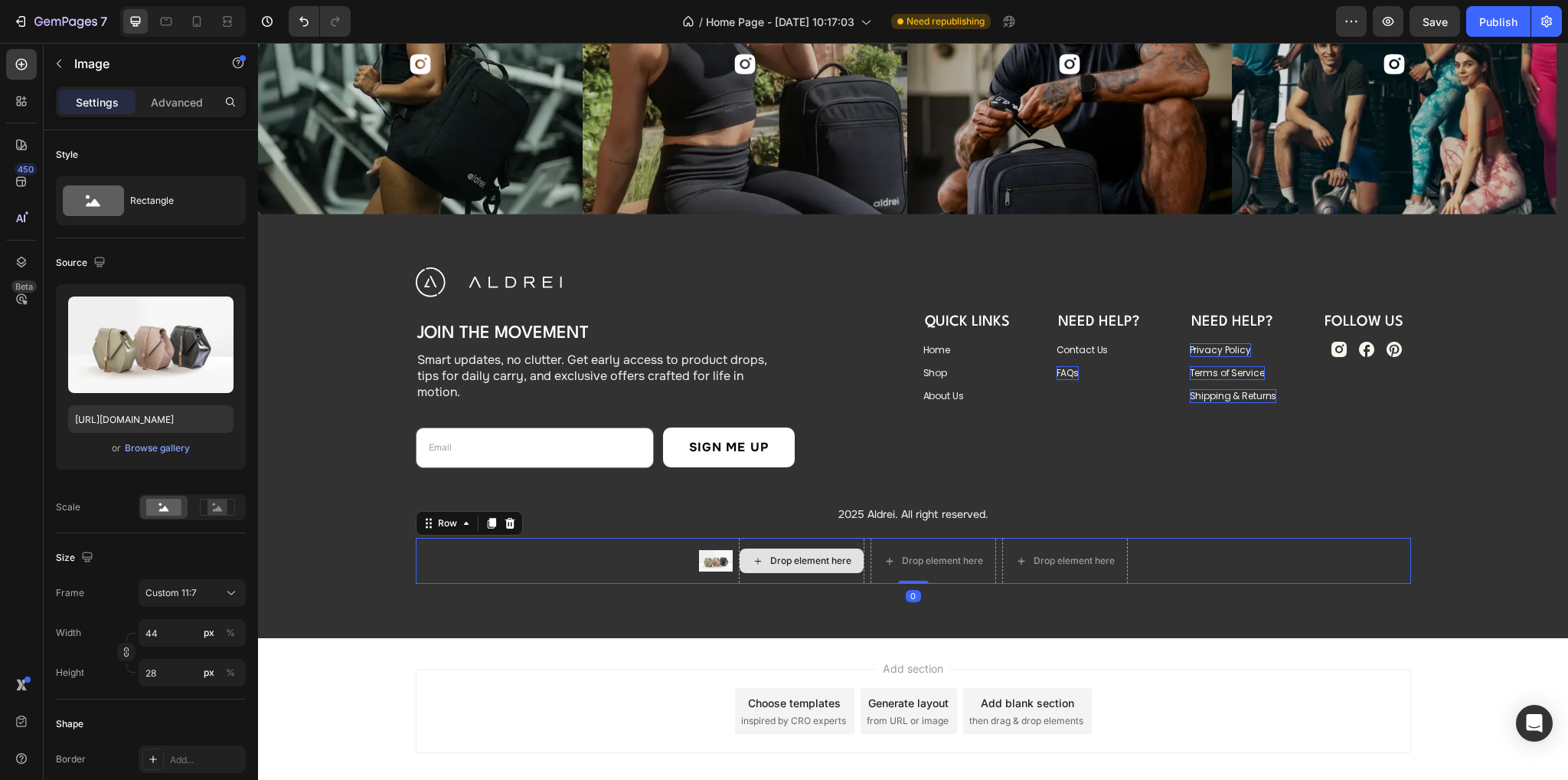
click at [763, 573] on div "Drop element here" at bounding box center [802, 561] width 125 height 46
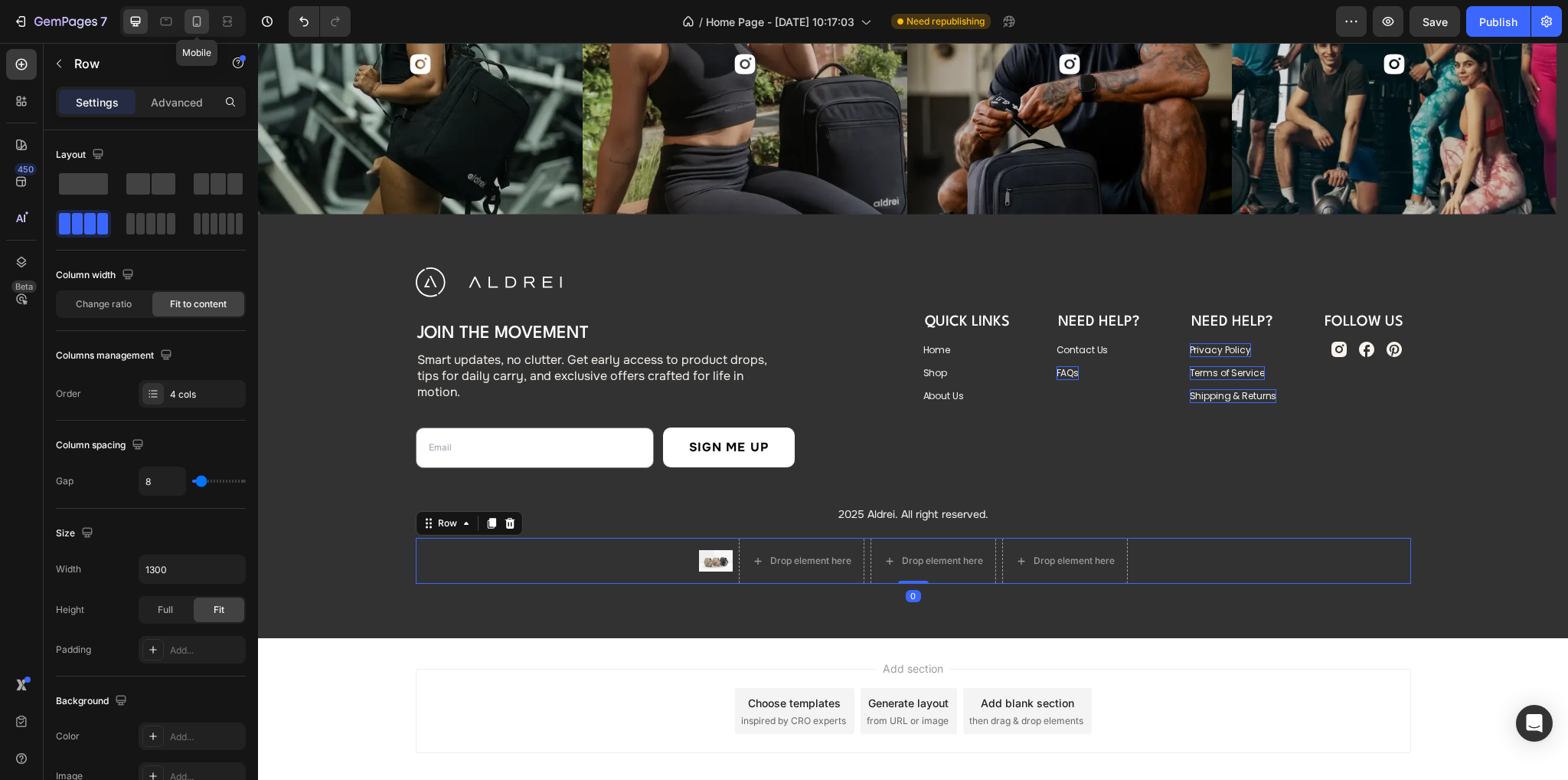
click at [202, 18] on icon at bounding box center [196, 22] width 15 height 15
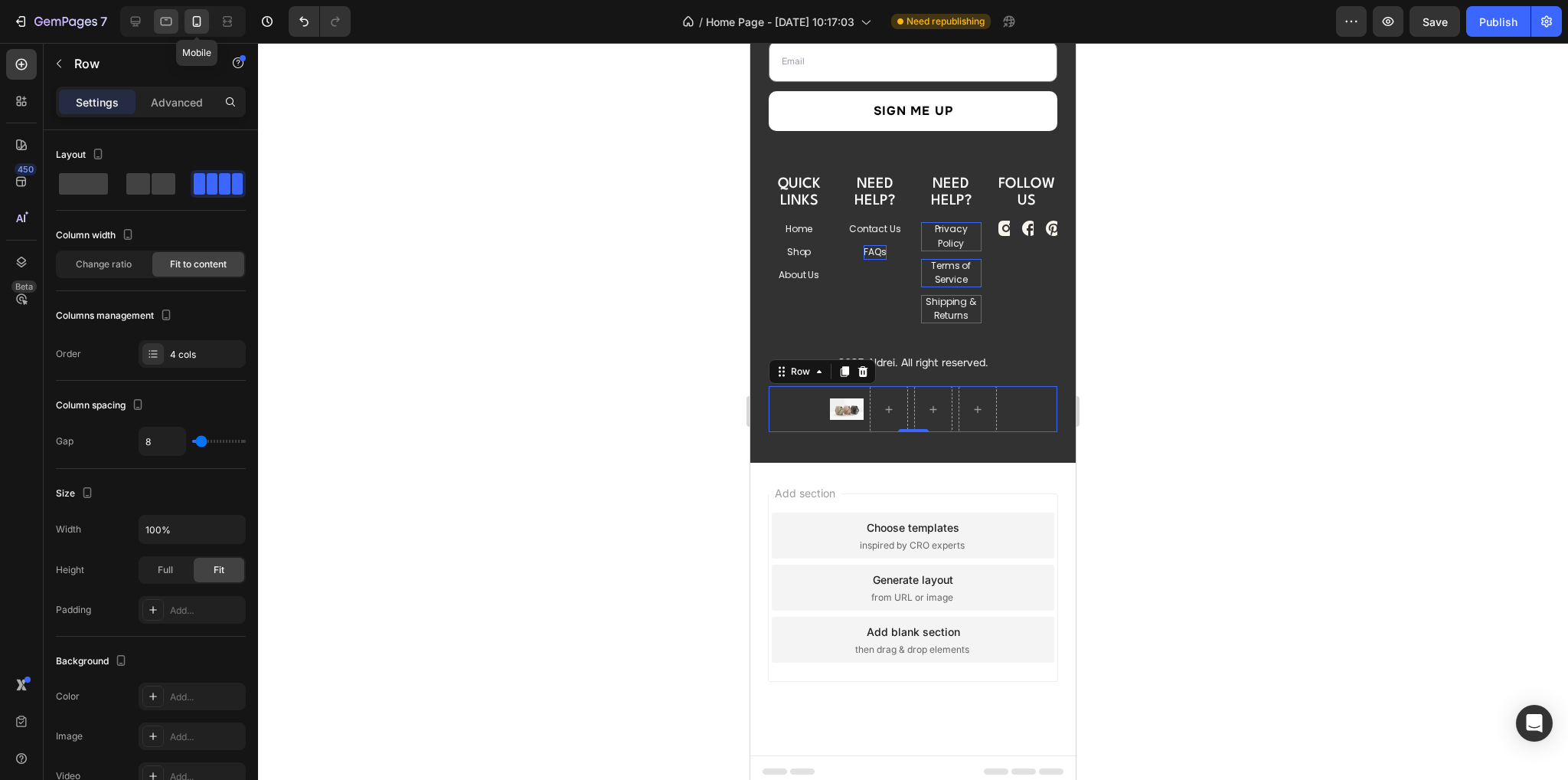
scroll to position [5972, 0]
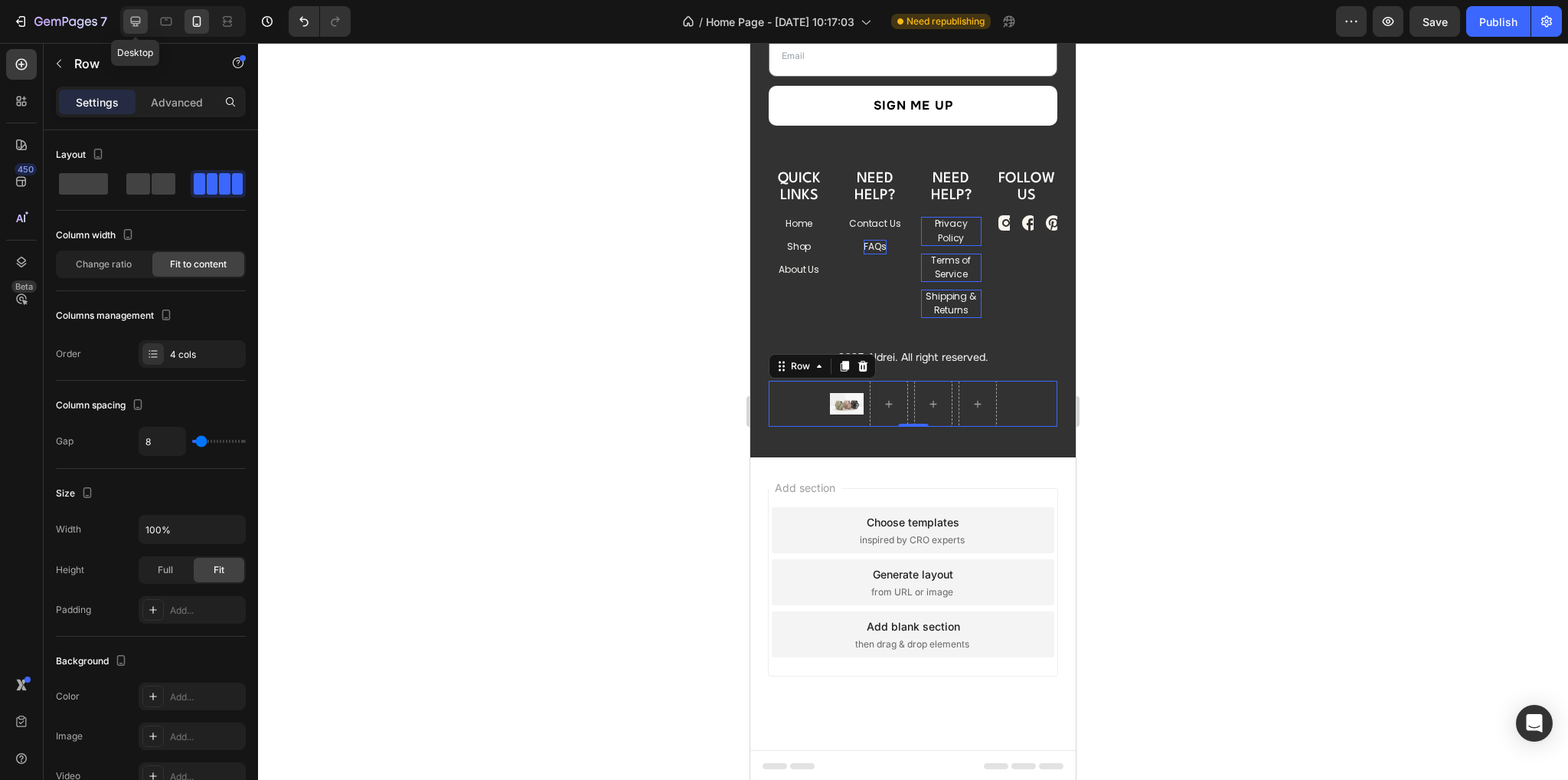
click at [135, 15] on icon at bounding box center [136, 22] width 15 height 15
type input "1300"
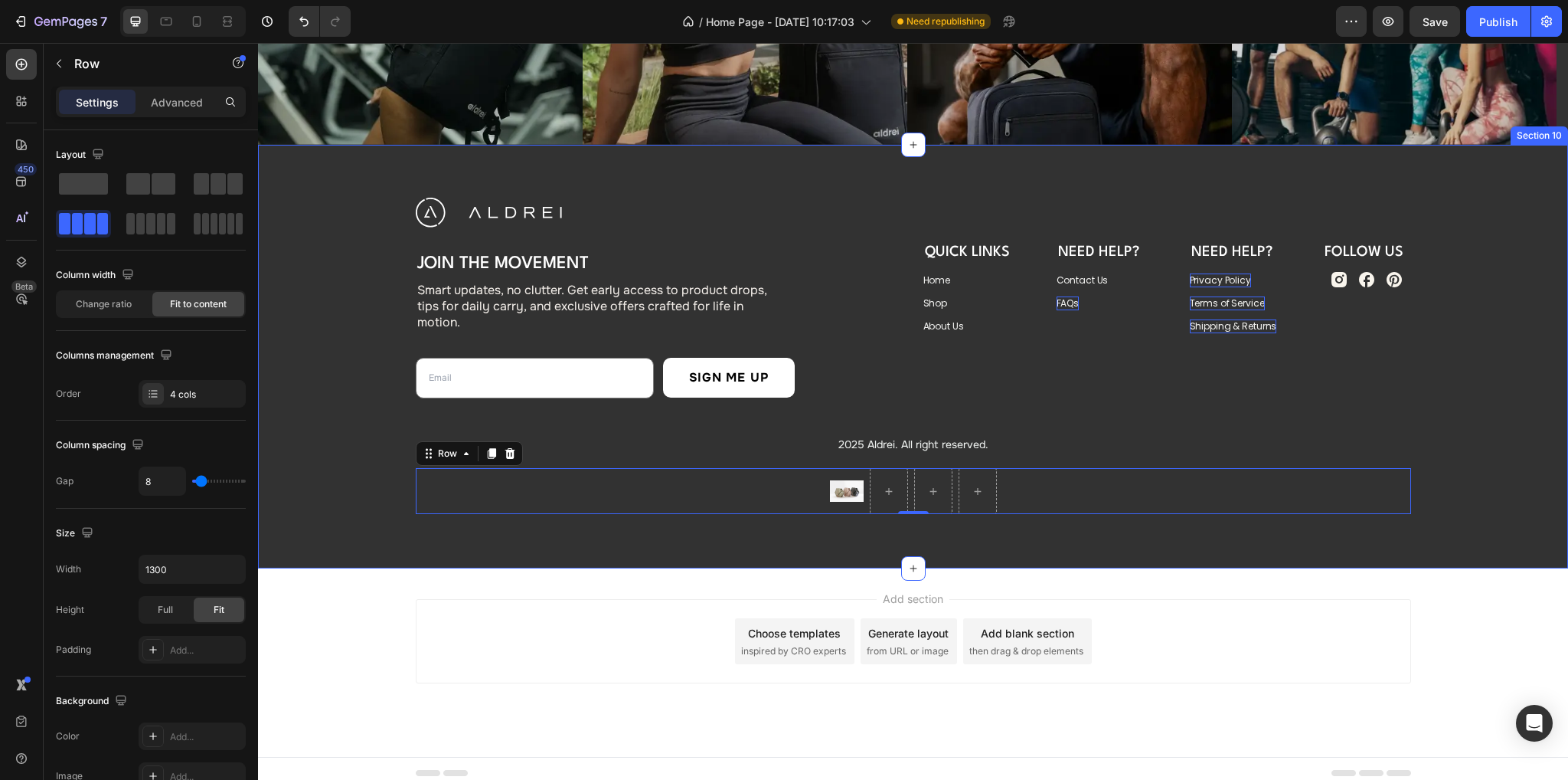
scroll to position [5761, 0]
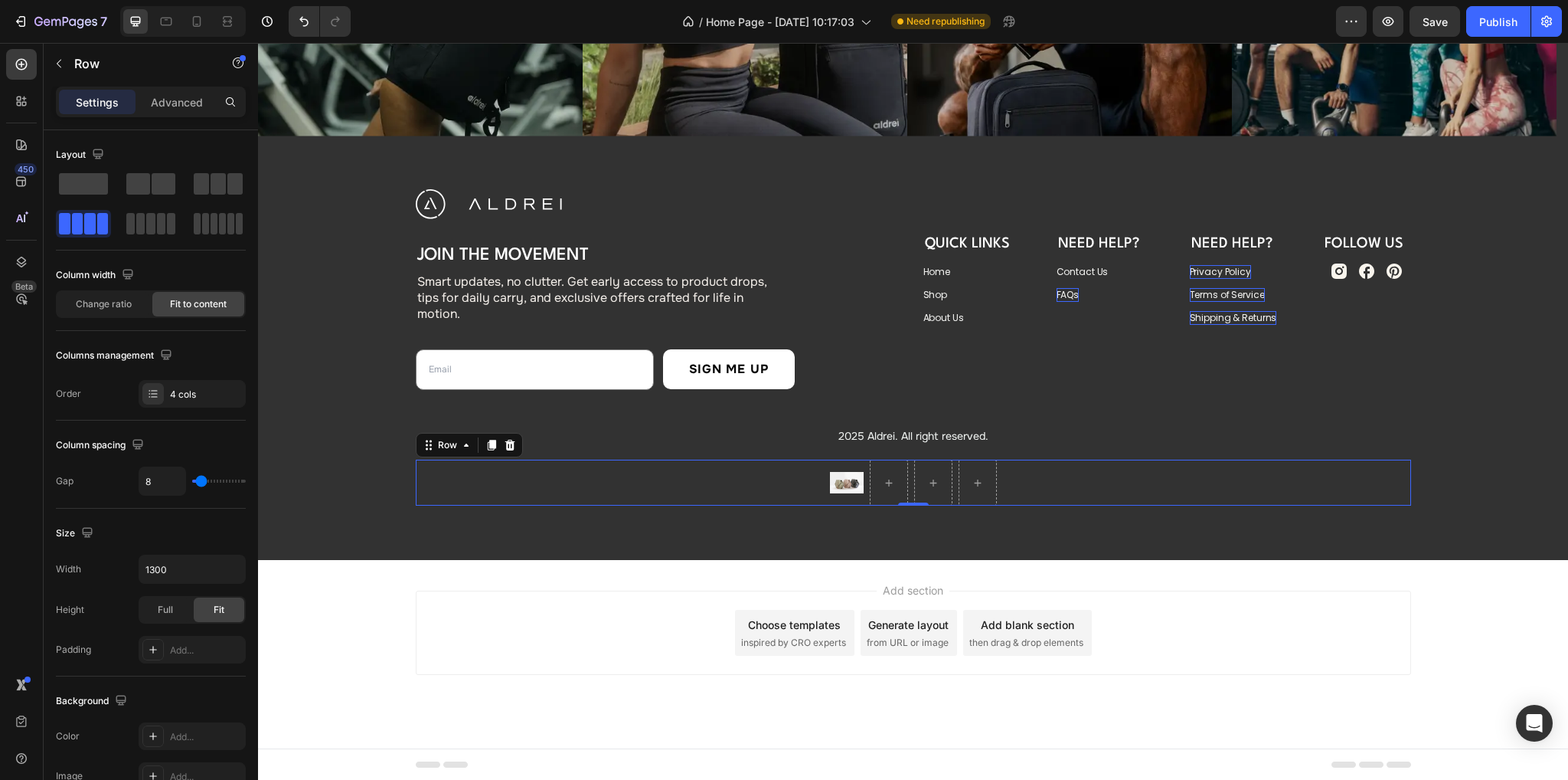
click at [738, 476] on div "Image Row 0" at bounding box center [913, 482] width 995 height 46
click at [193, 394] on div "4 cols" at bounding box center [206, 394] width 72 height 14
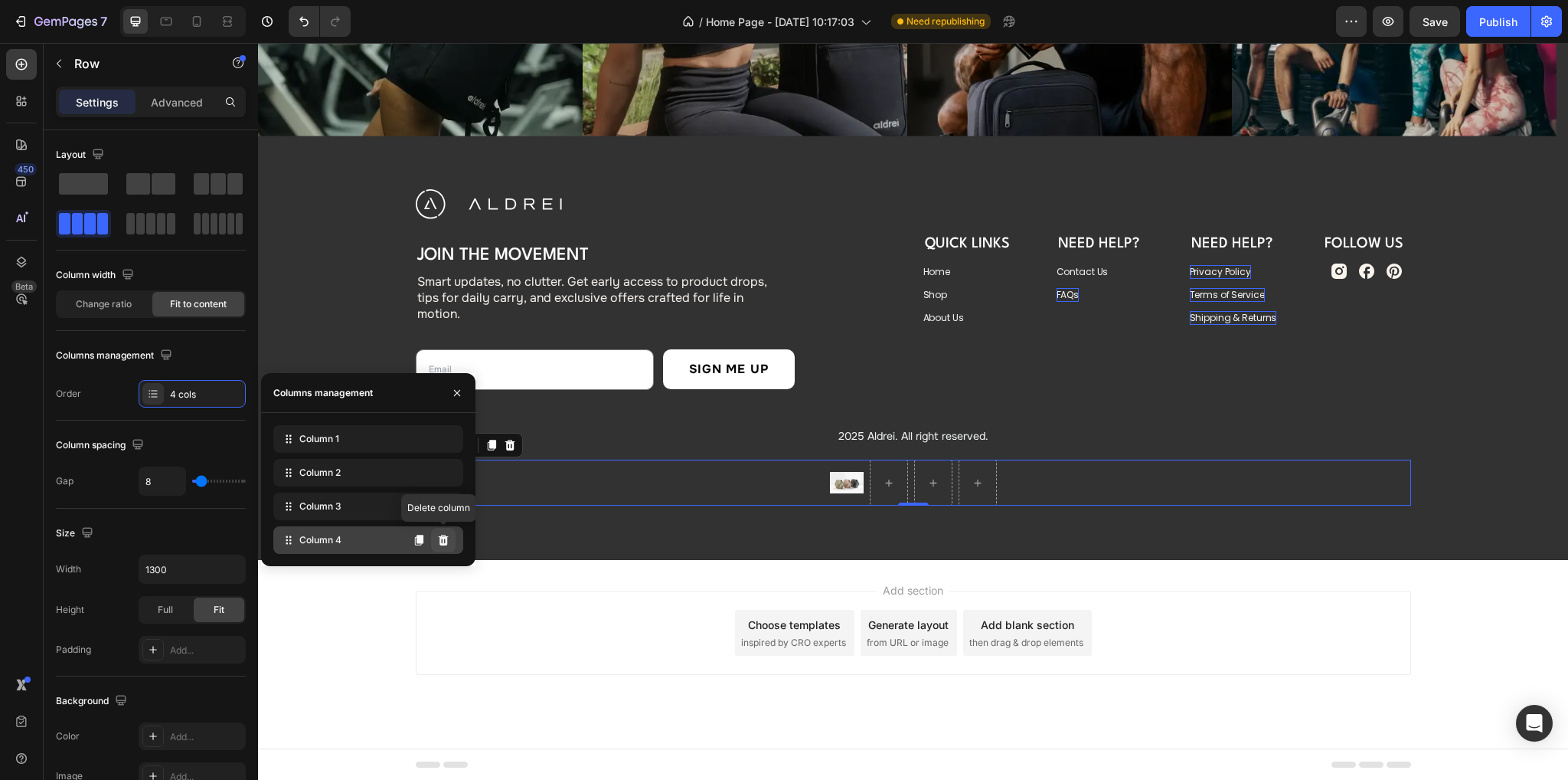
click at [448, 538] on icon at bounding box center [443, 539] width 12 height 12
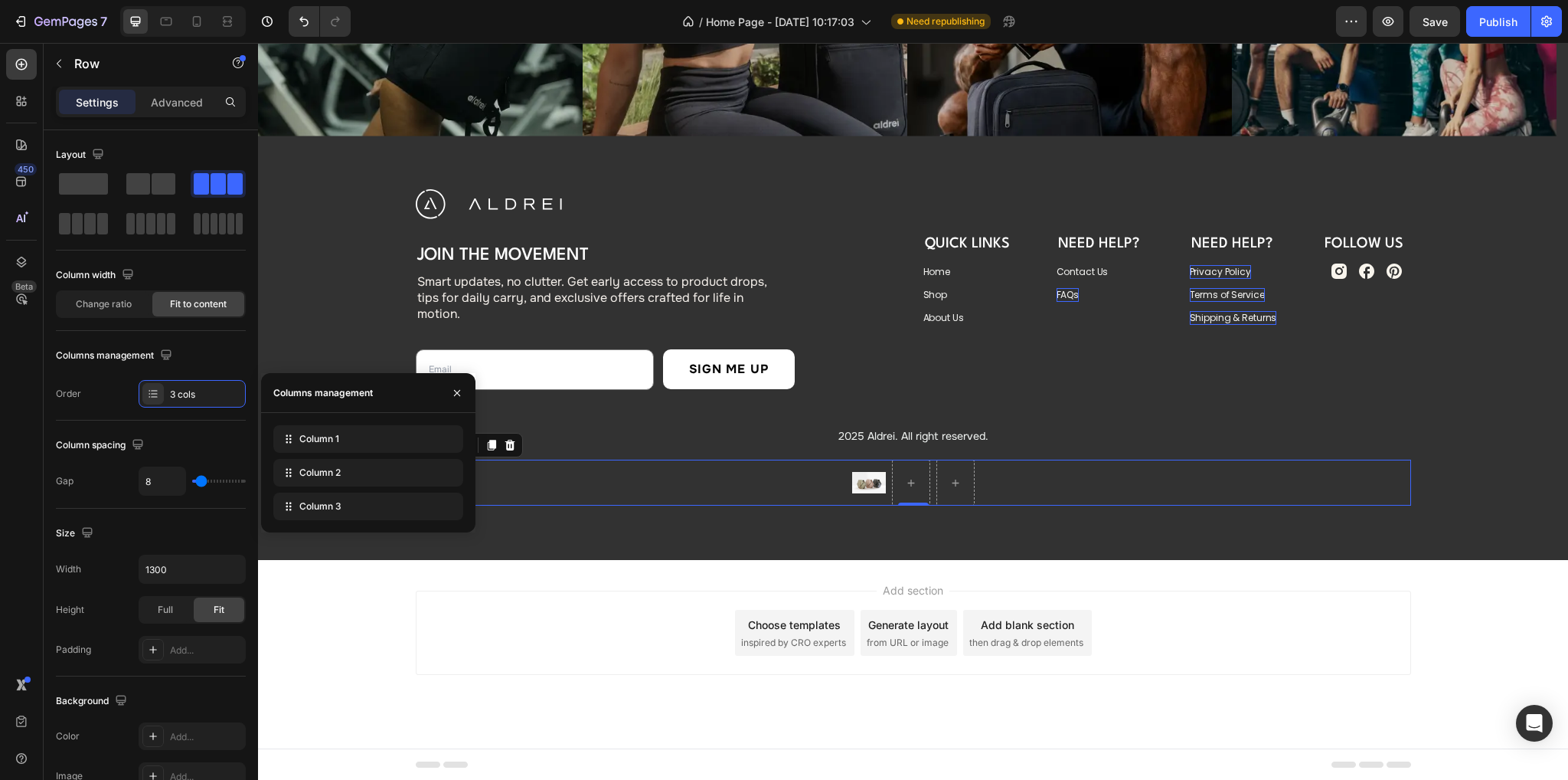
click at [448, 538] on div "Image Join the Movement Heading Smart updates, no clutter. Get early access to …" at bounding box center [913, 348] width 1310 height 424
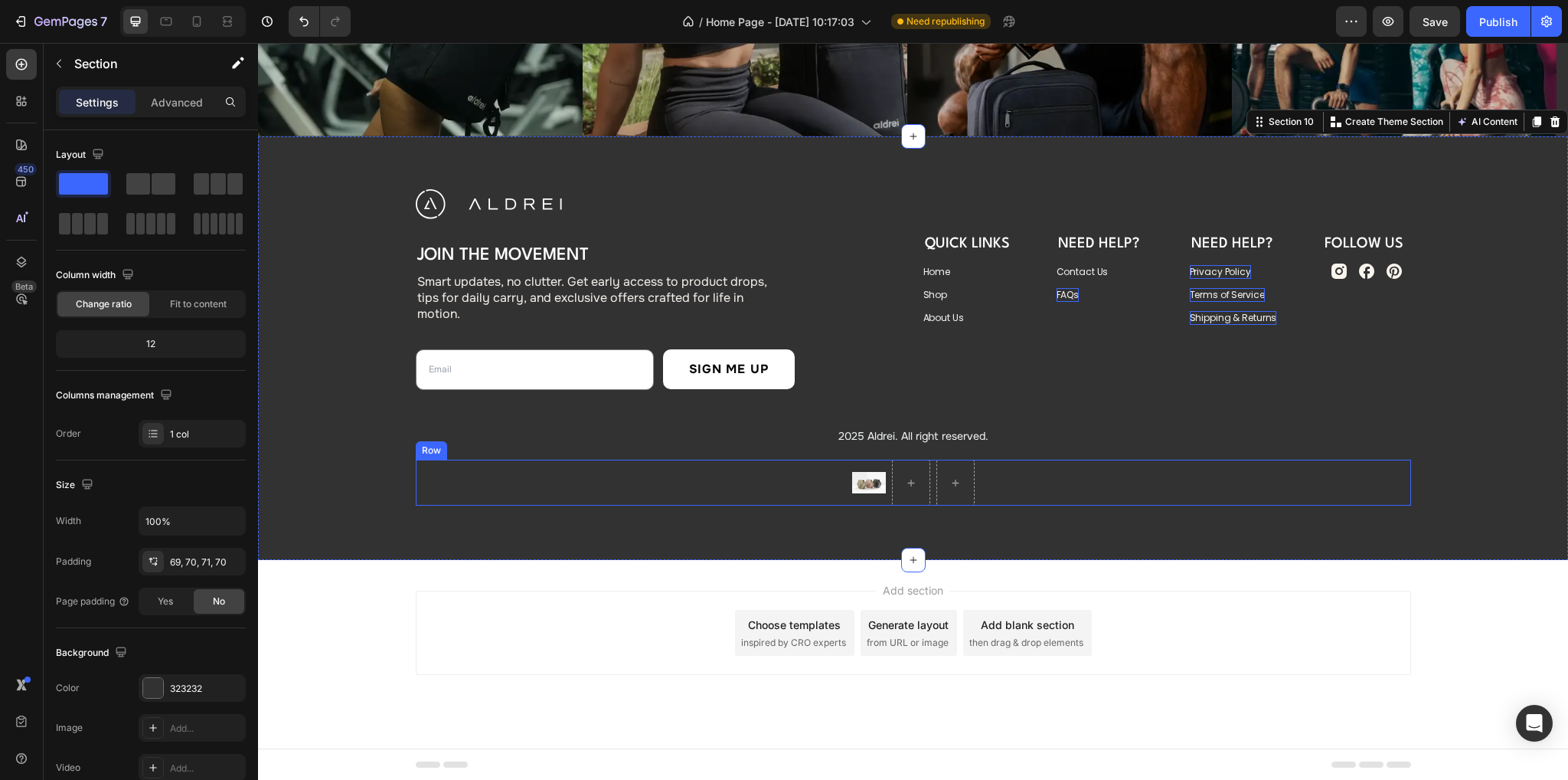
drag, startPoint x: 1020, startPoint y: 474, endPoint x: 684, endPoint y: 448, distance: 337.0
click at [1020, 474] on div "Image Row" at bounding box center [913, 482] width 995 height 46
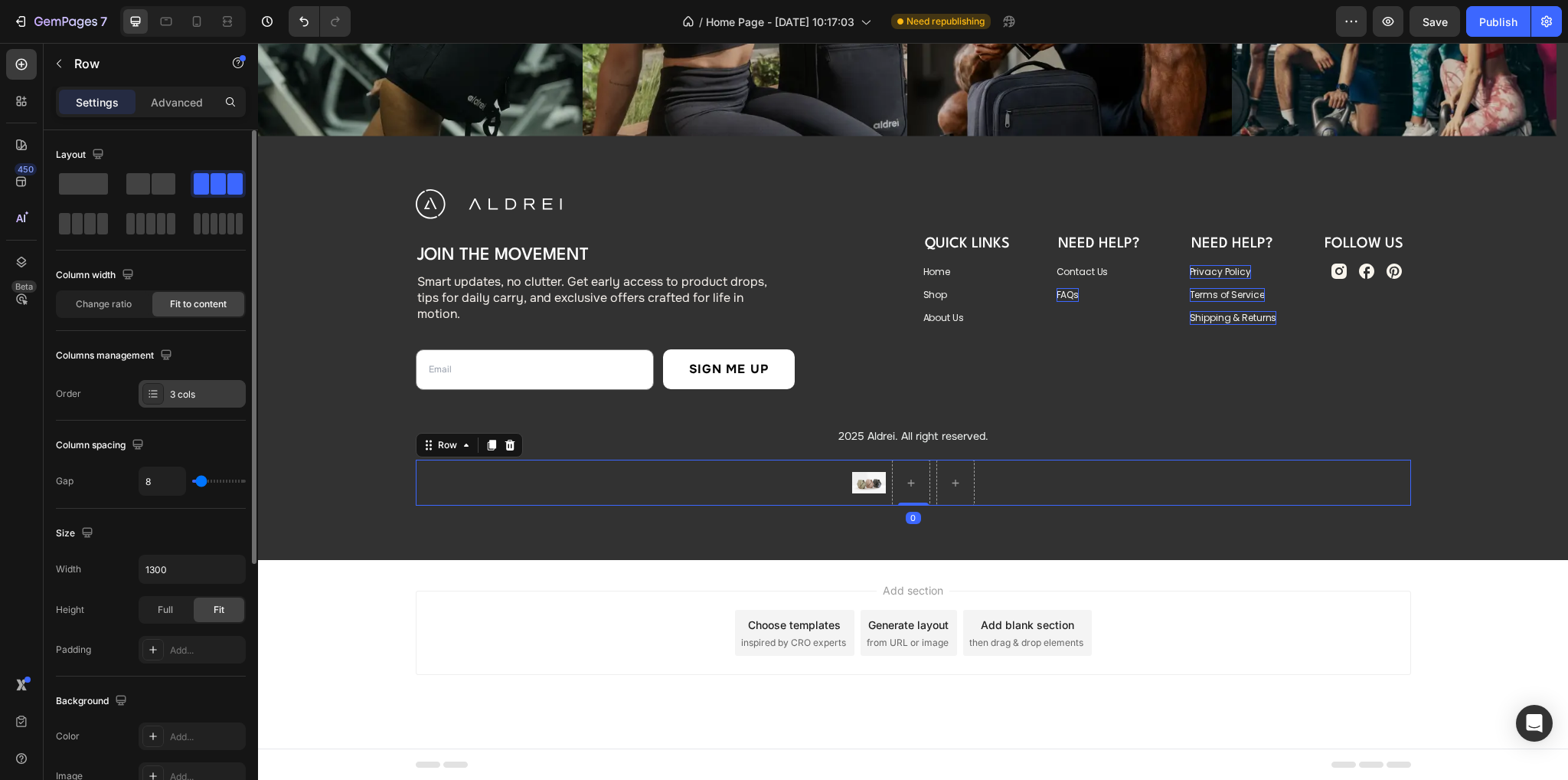
click at [185, 396] on div "3 cols" at bounding box center [206, 394] width 72 height 14
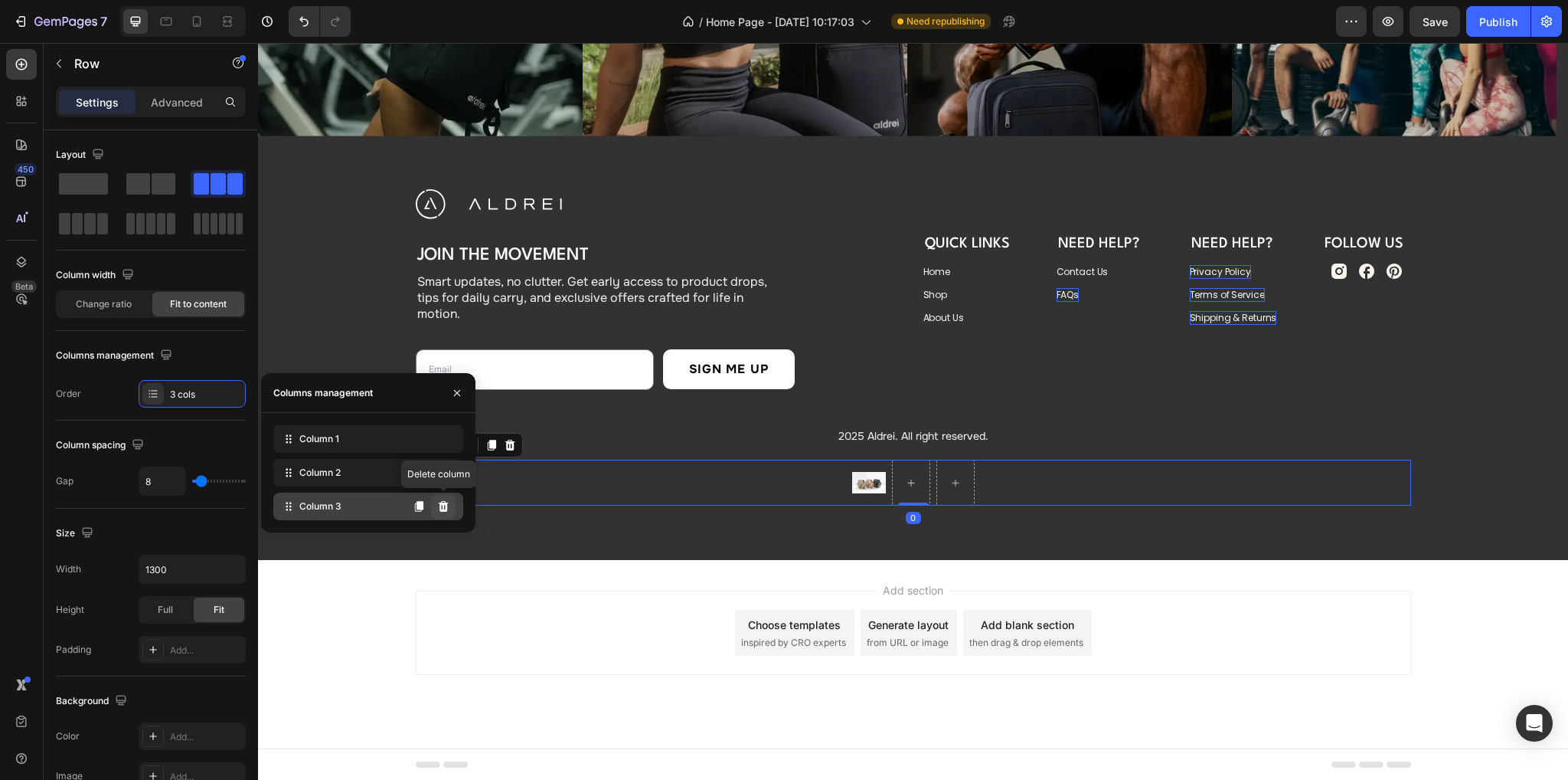
click at [447, 510] on icon at bounding box center [443, 506] width 12 height 12
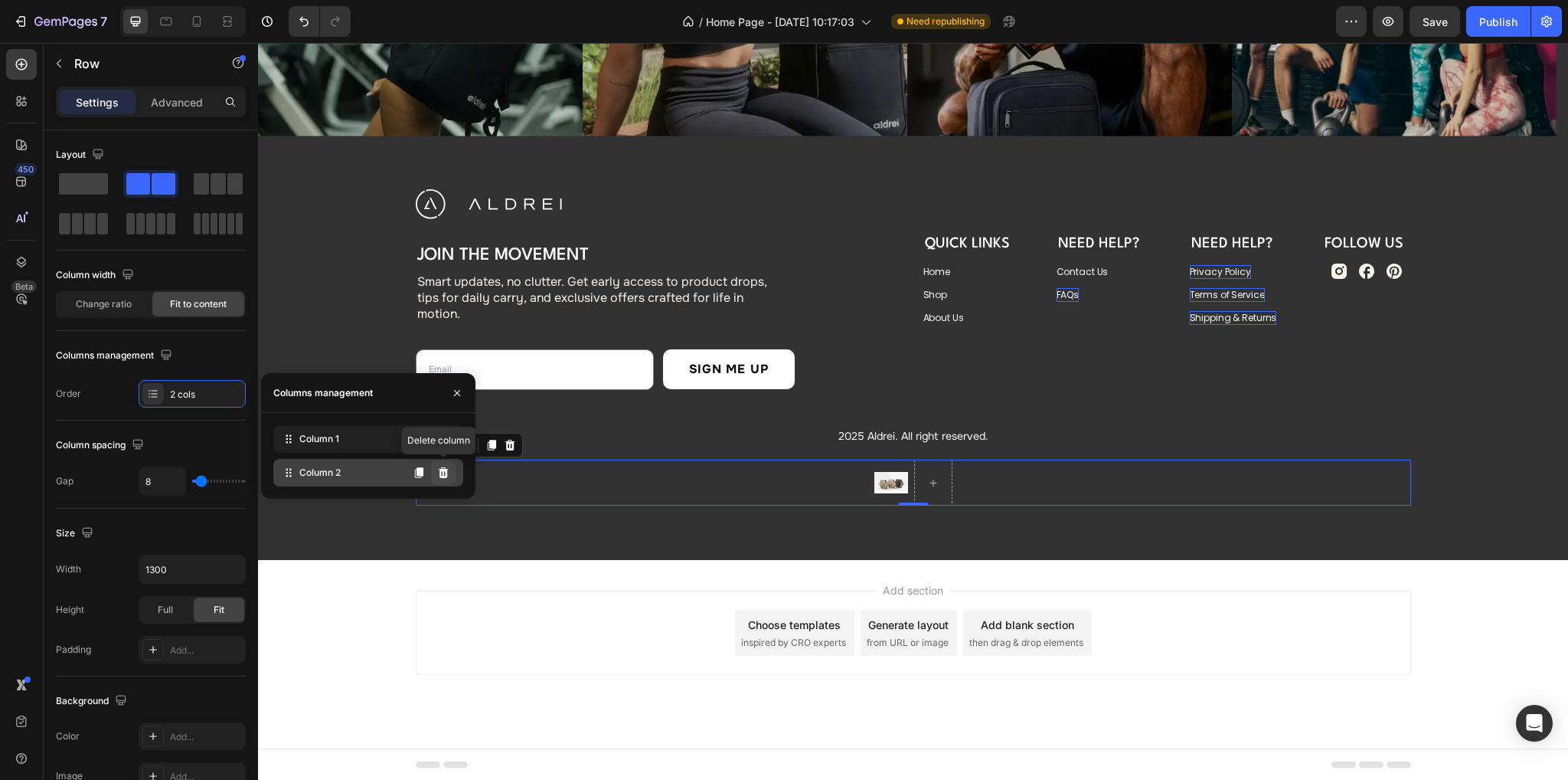
drag, startPoint x: 438, startPoint y: 473, endPoint x: 174, endPoint y: 423, distance: 268.7
click at [438, 473] on icon at bounding box center [443, 472] width 12 height 12
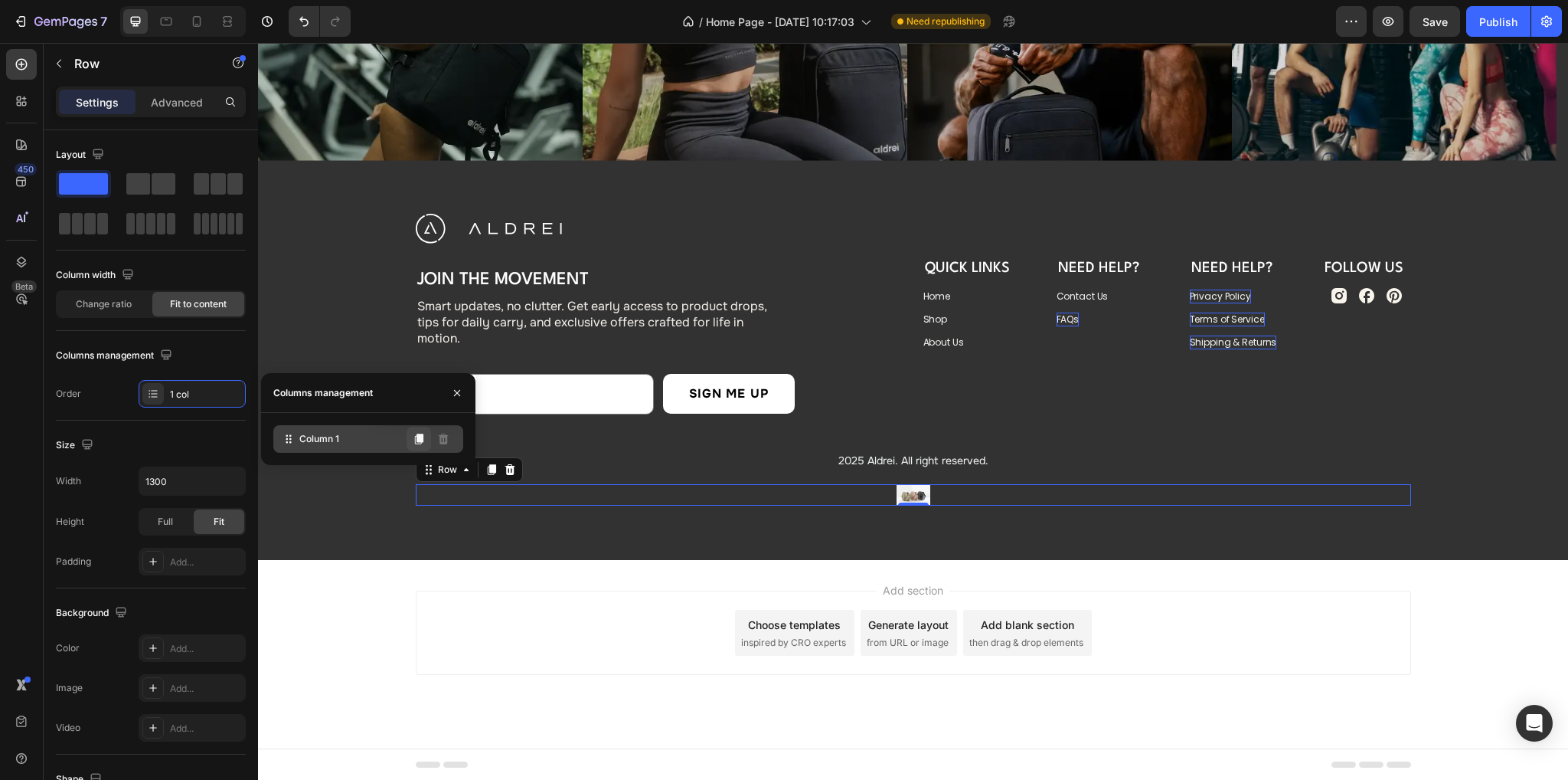
click at [420, 434] on icon at bounding box center [418, 438] width 9 height 10
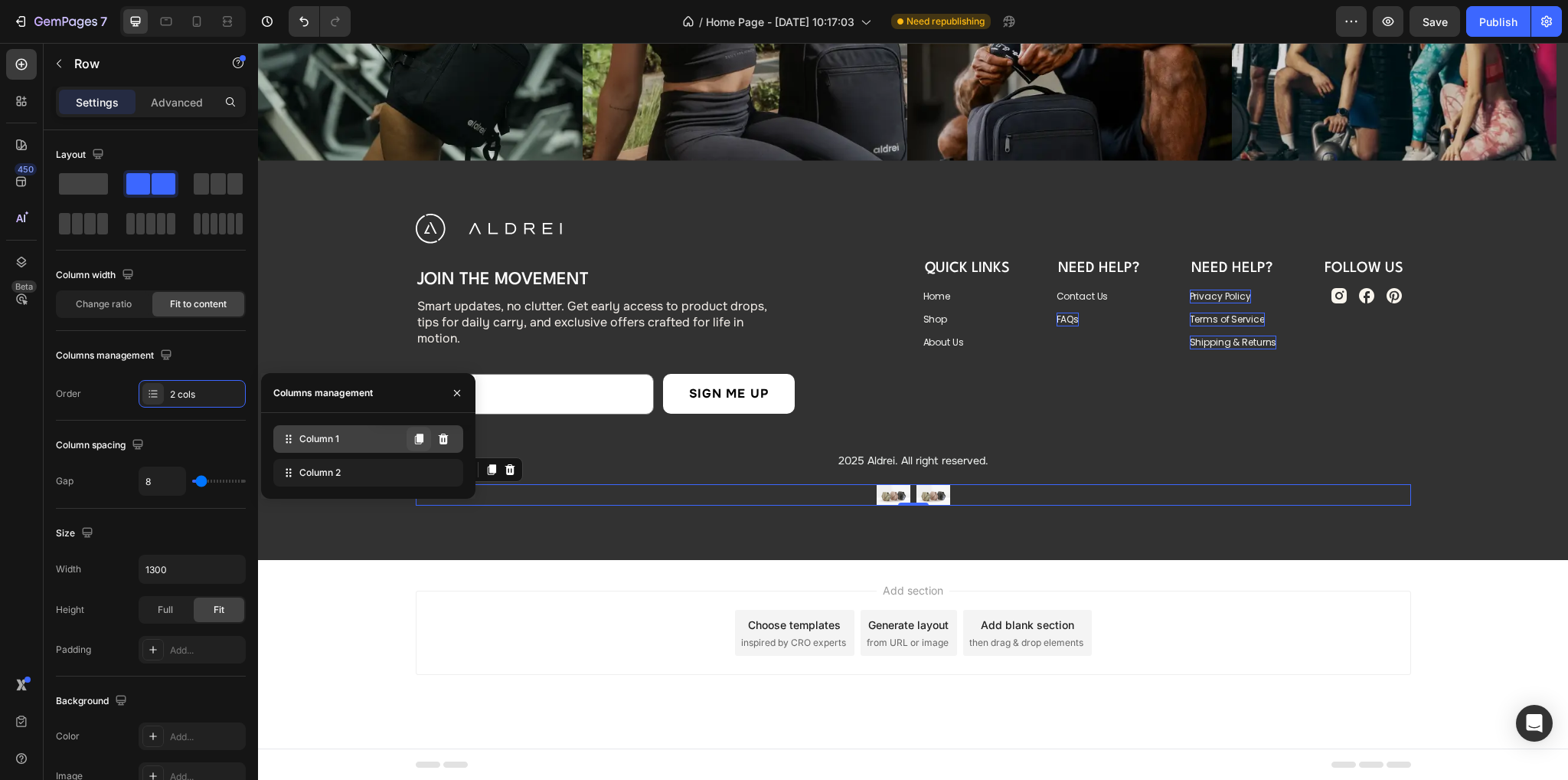
click at [420, 434] on icon at bounding box center [418, 438] width 9 height 10
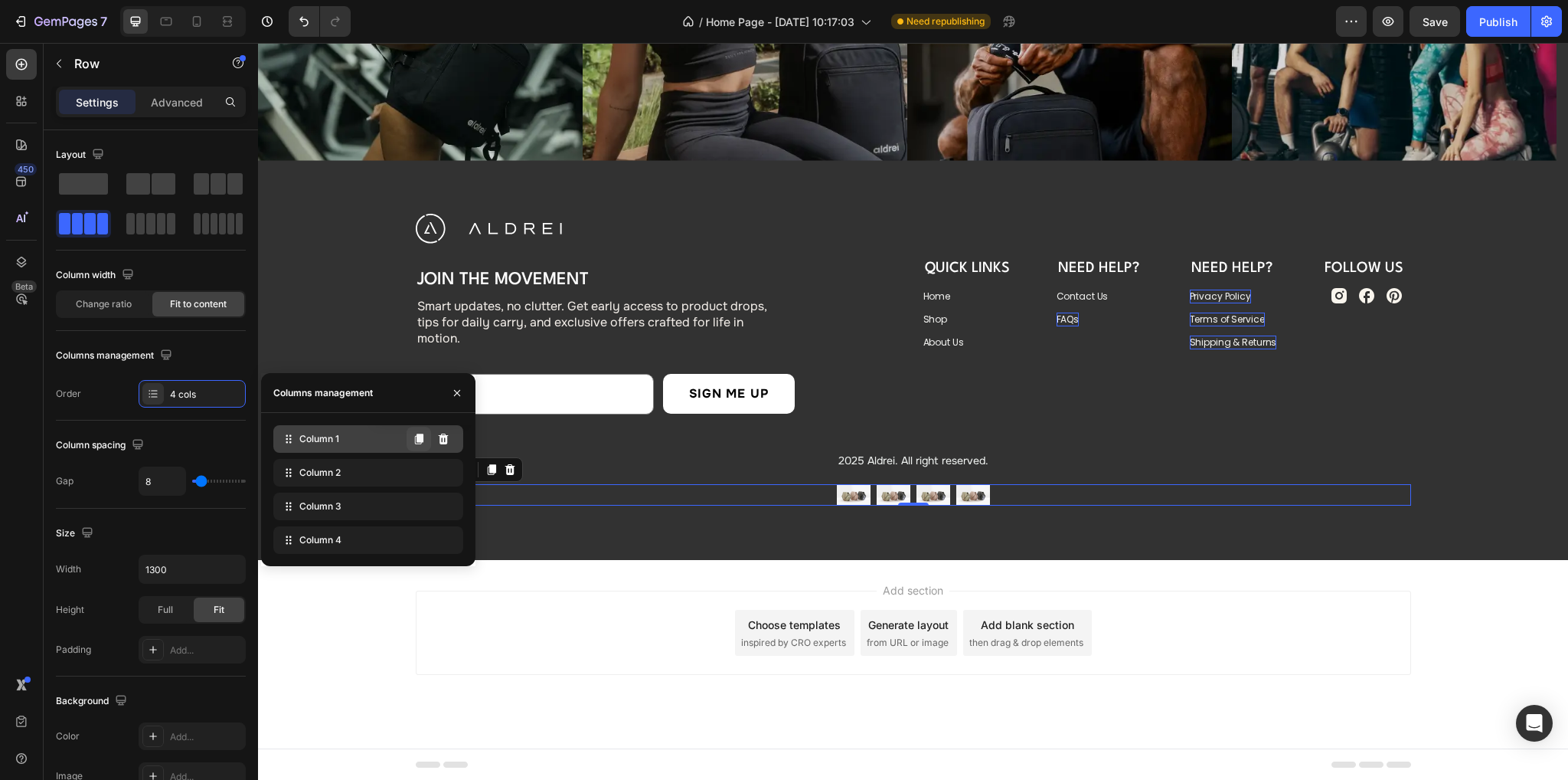
click at [422, 438] on icon at bounding box center [418, 438] width 9 height 10
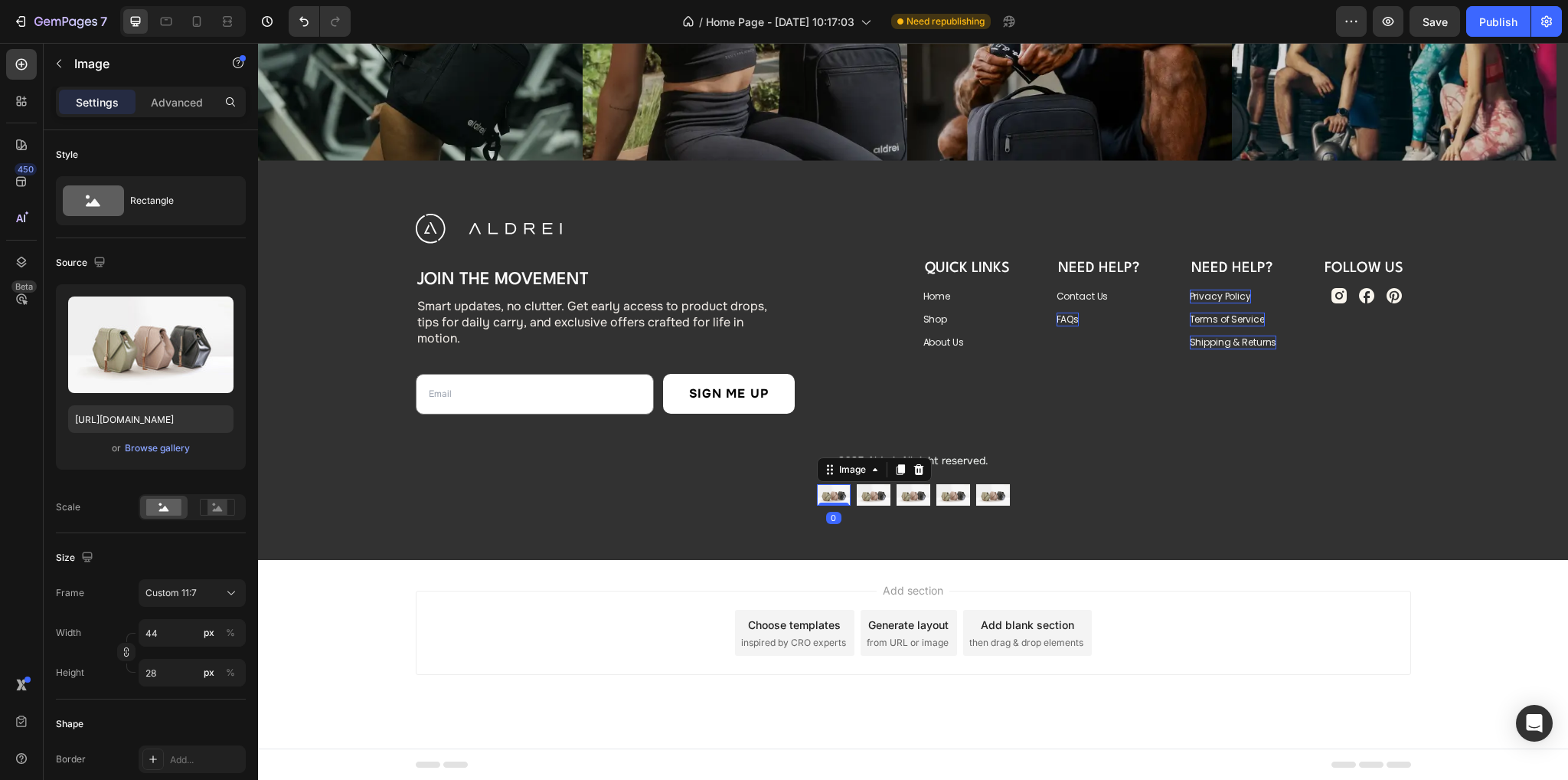
click at [835, 491] on img at bounding box center [834, 494] width 34 height 22
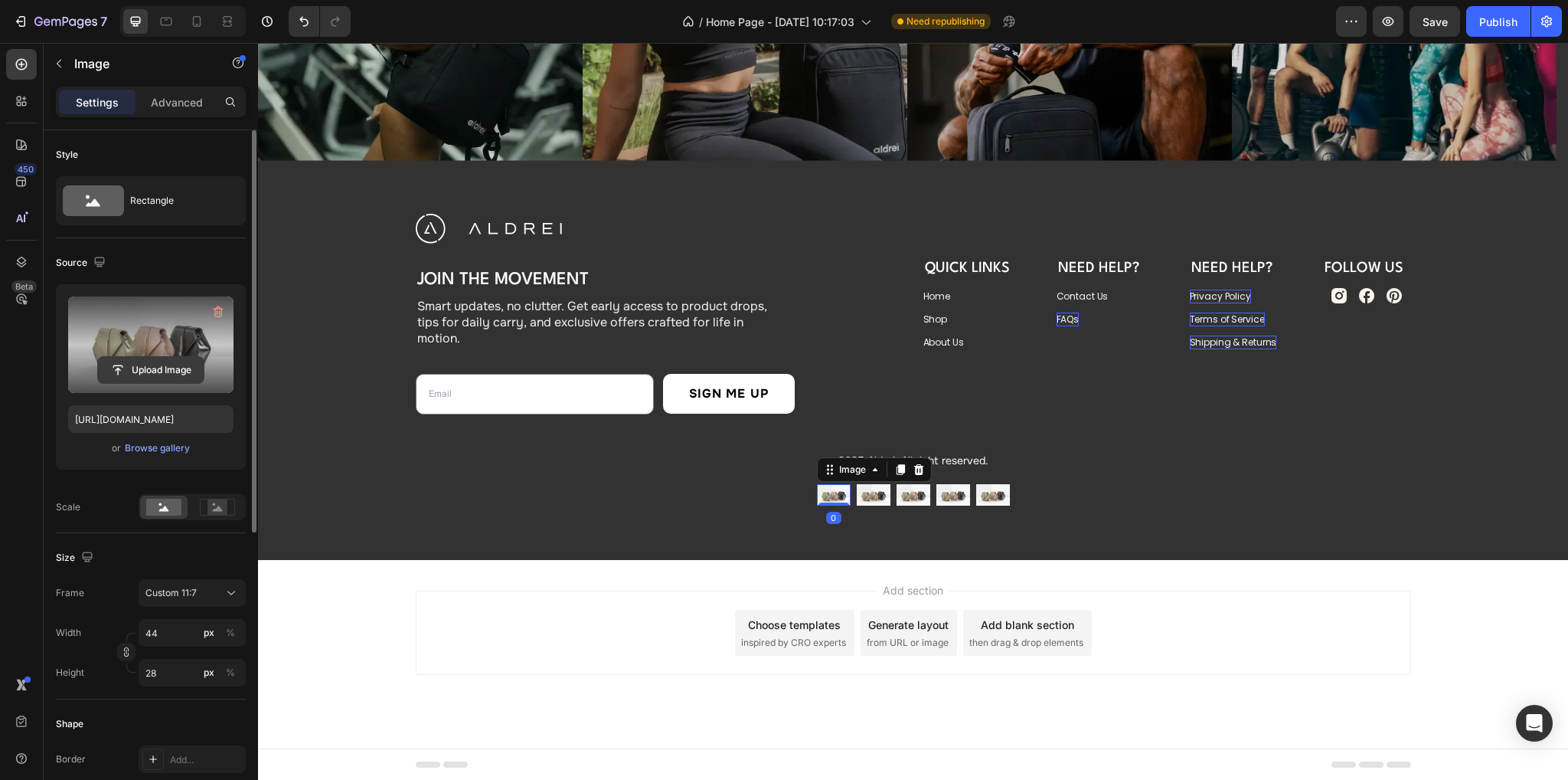
click at [159, 358] on input "file" at bounding box center [150, 369] width 105 height 26
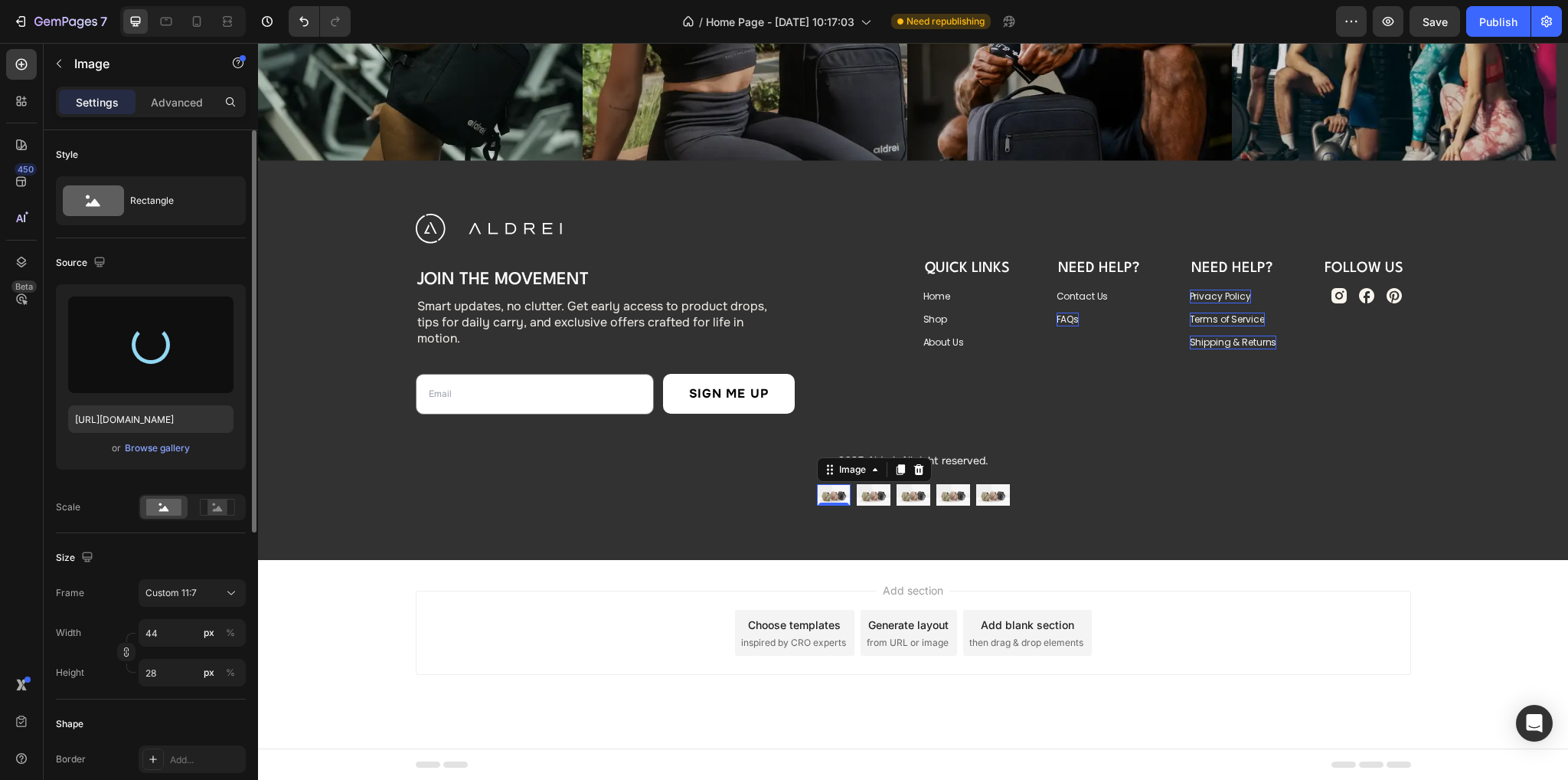
type input "https://cdn.shopify.com/s/files/1/0934/7760/1567/files/gempages_581484049818715…"
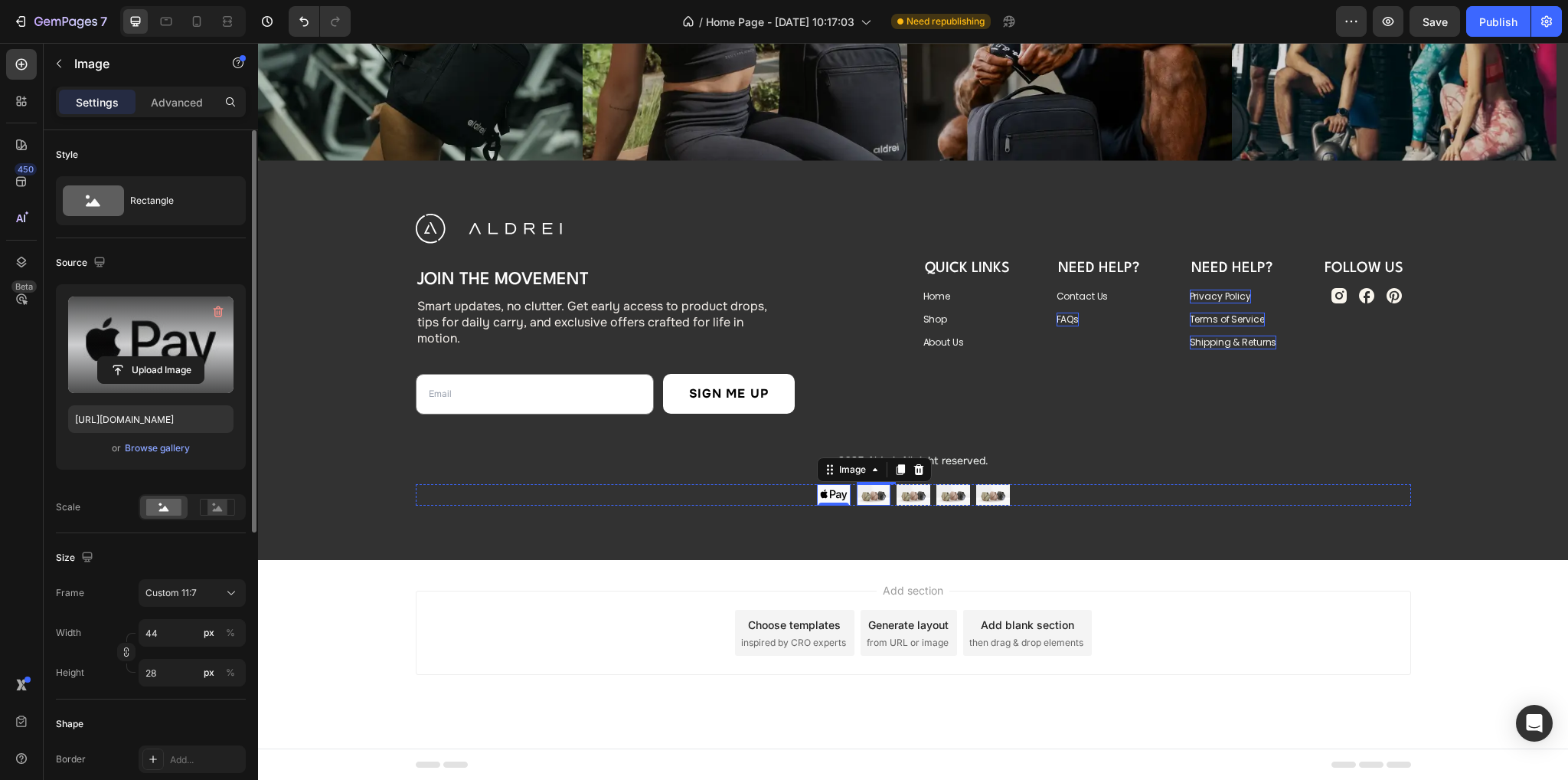
click at [872, 493] on img at bounding box center [874, 494] width 34 height 22
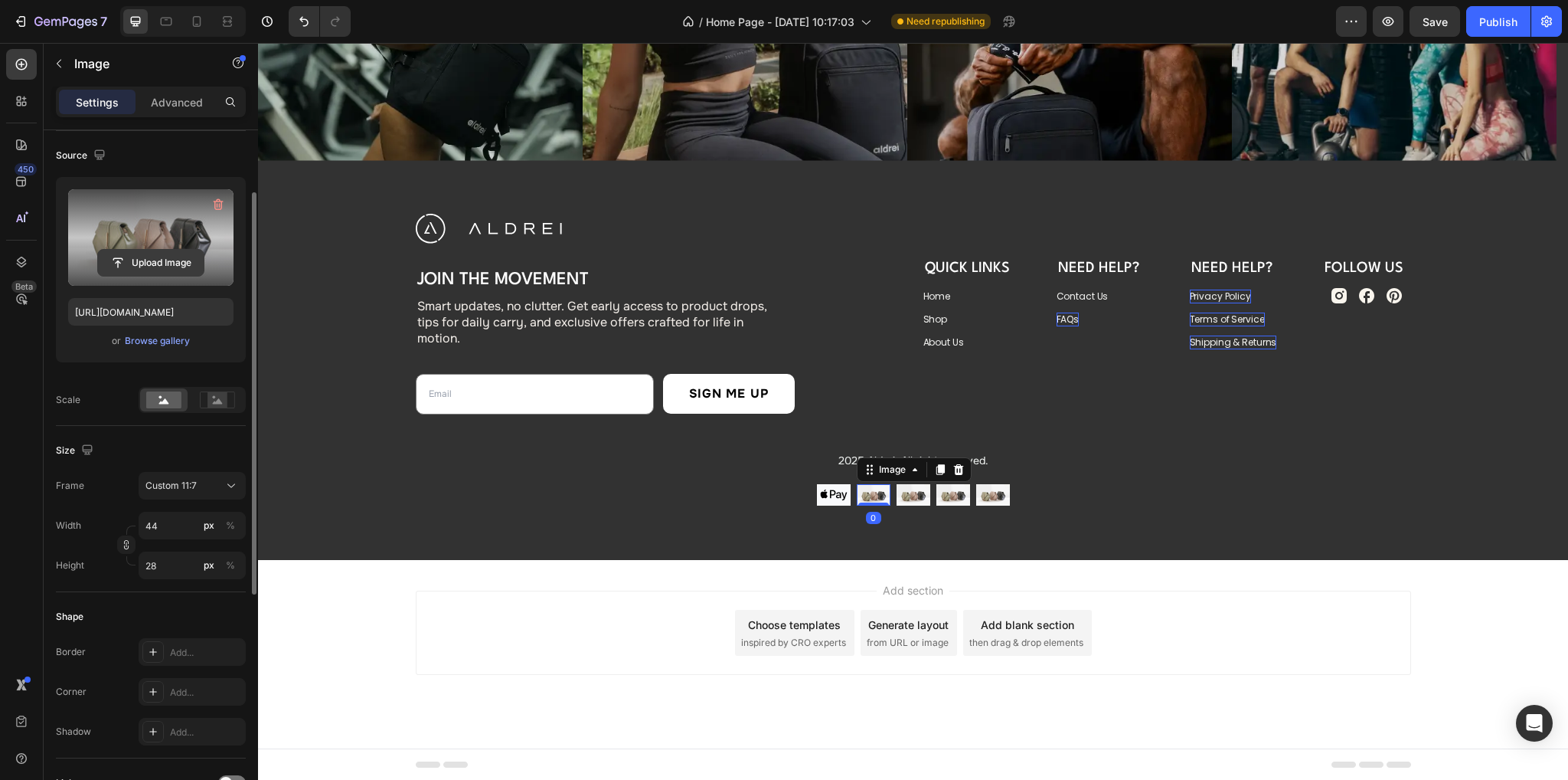
click at [182, 251] on input "file" at bounding box center [150, 262] width 105 height 26
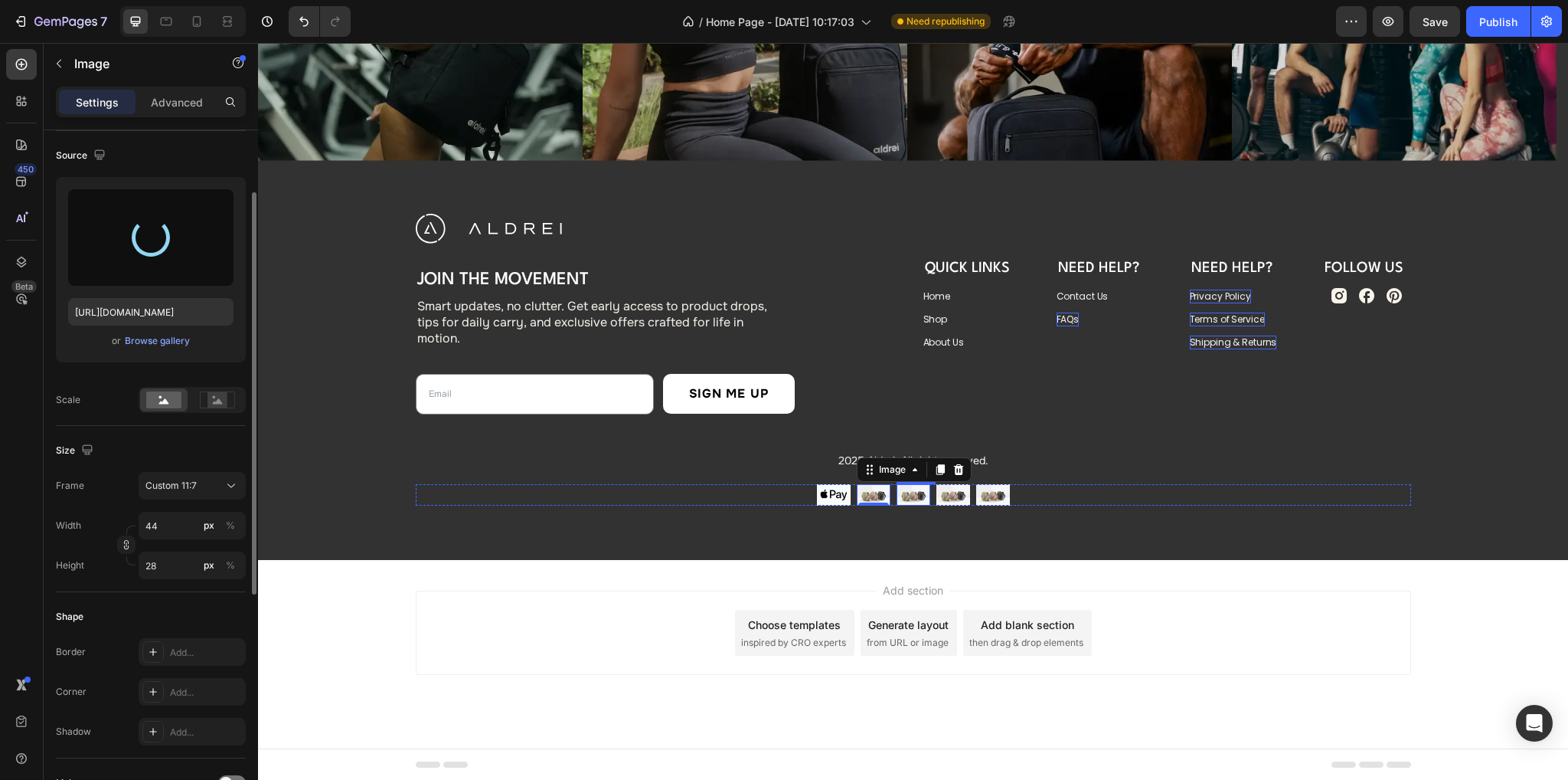
type input "https://cdn.shopify.com/s/files/1/0934/7760/1567/files/gempages_581484049818715…"
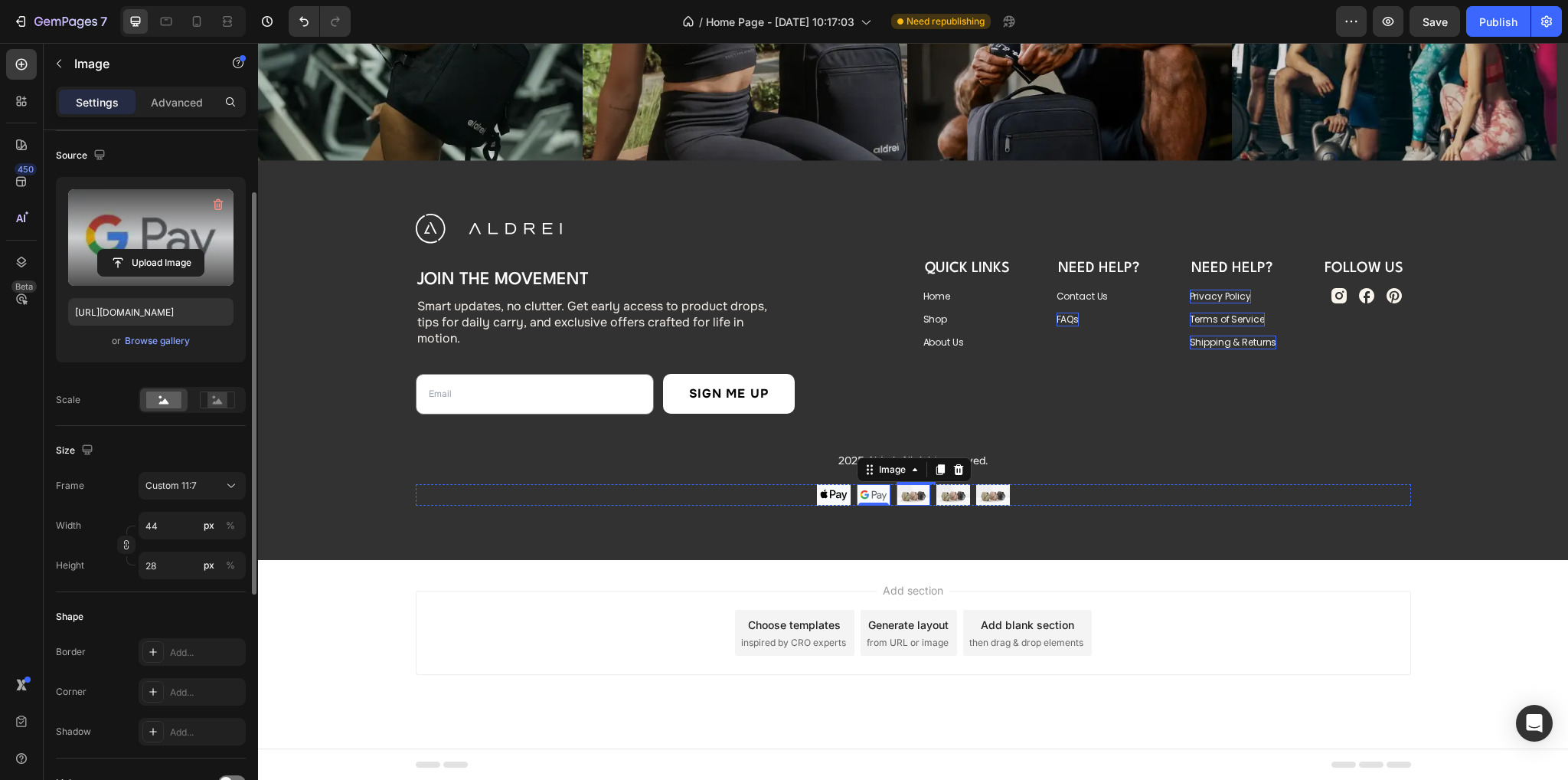
click at [907, 493] on img at bounding box center [913, 494] width 34 height 22
click at [169, 245] on label at bounding box center [151, 237] width 165 height 97
click at [169, 250] on input "file" at bounding box center [150, 262] width 105 height 26
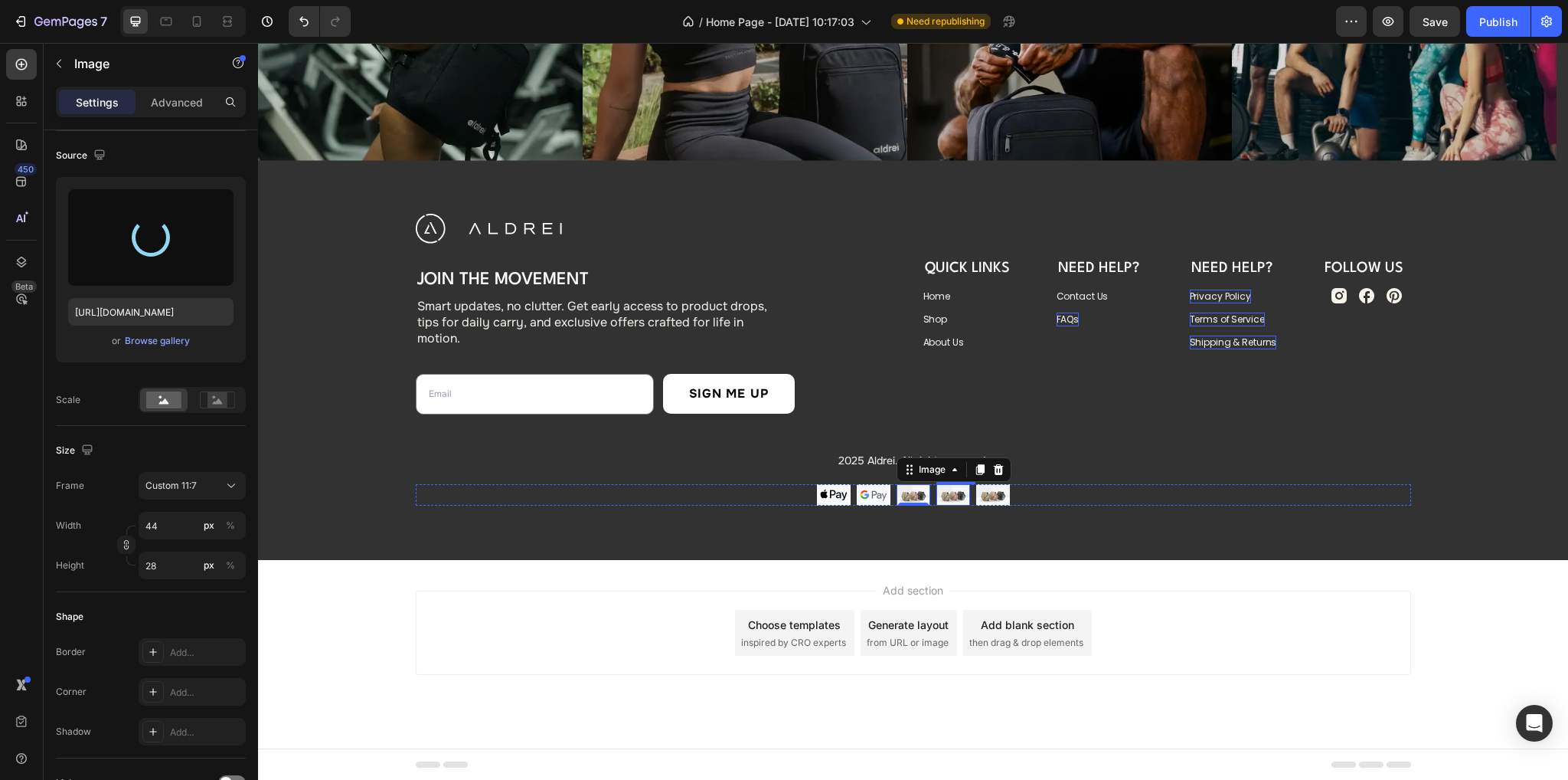
type input "https://cdn.shopify.com/s/files/1/0934/7760/1567/files/gempages_581484049818715…"
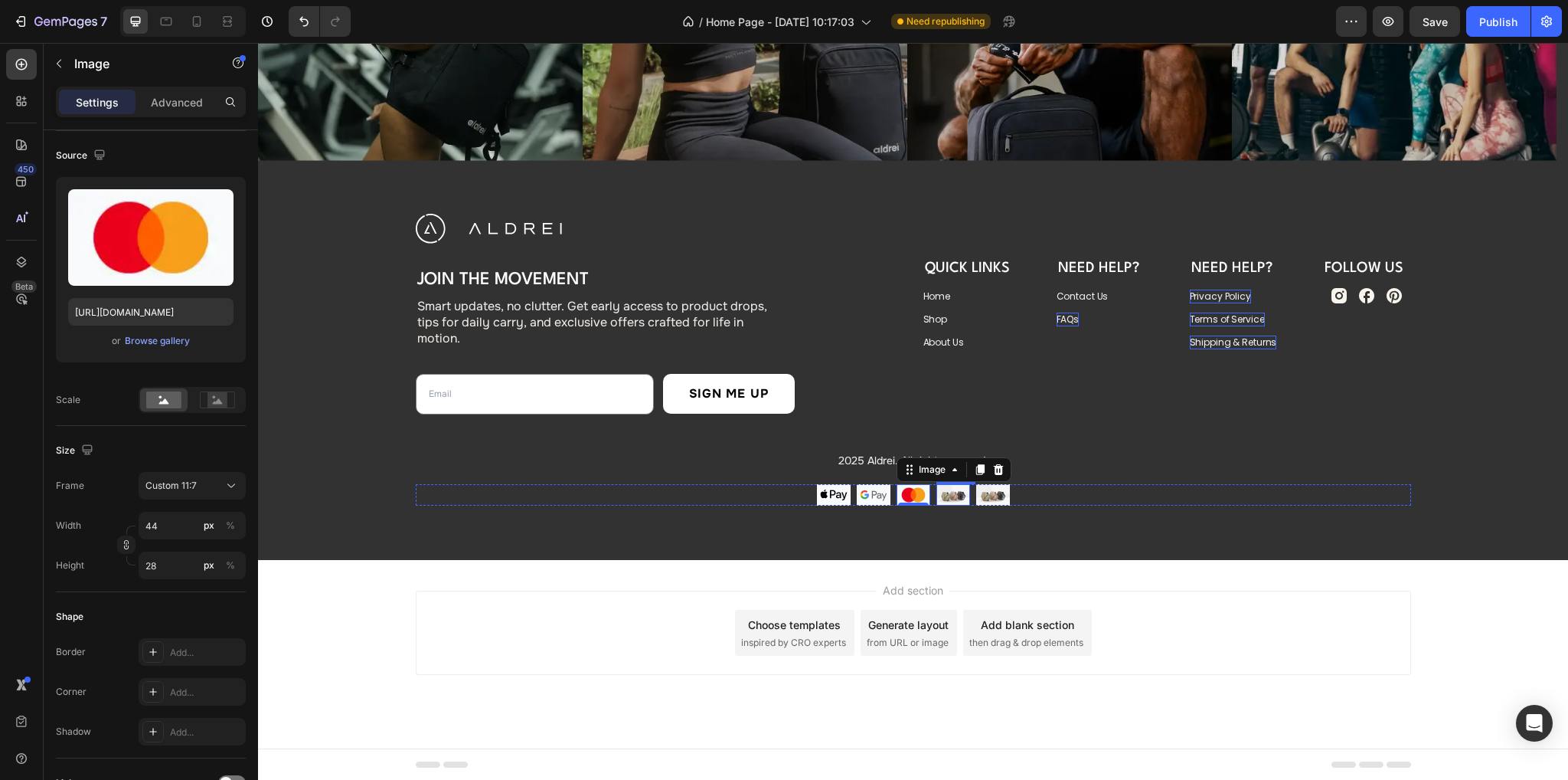
click at [946, 497] on img at bounding box center [953, 494] width 34 height 22
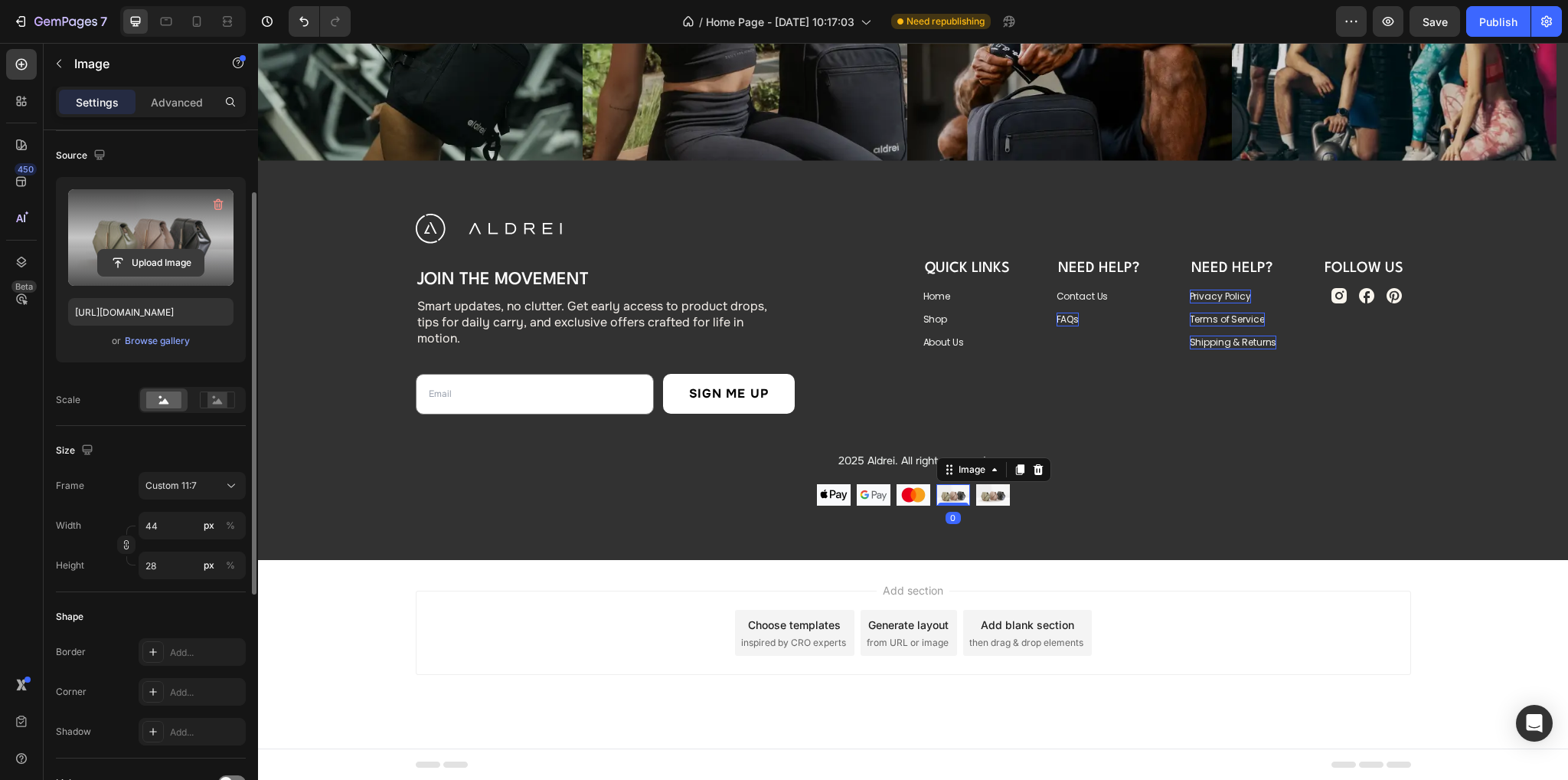
click at [194, 260] on input "file" at bounding box center [150, 262] width 105 height 26
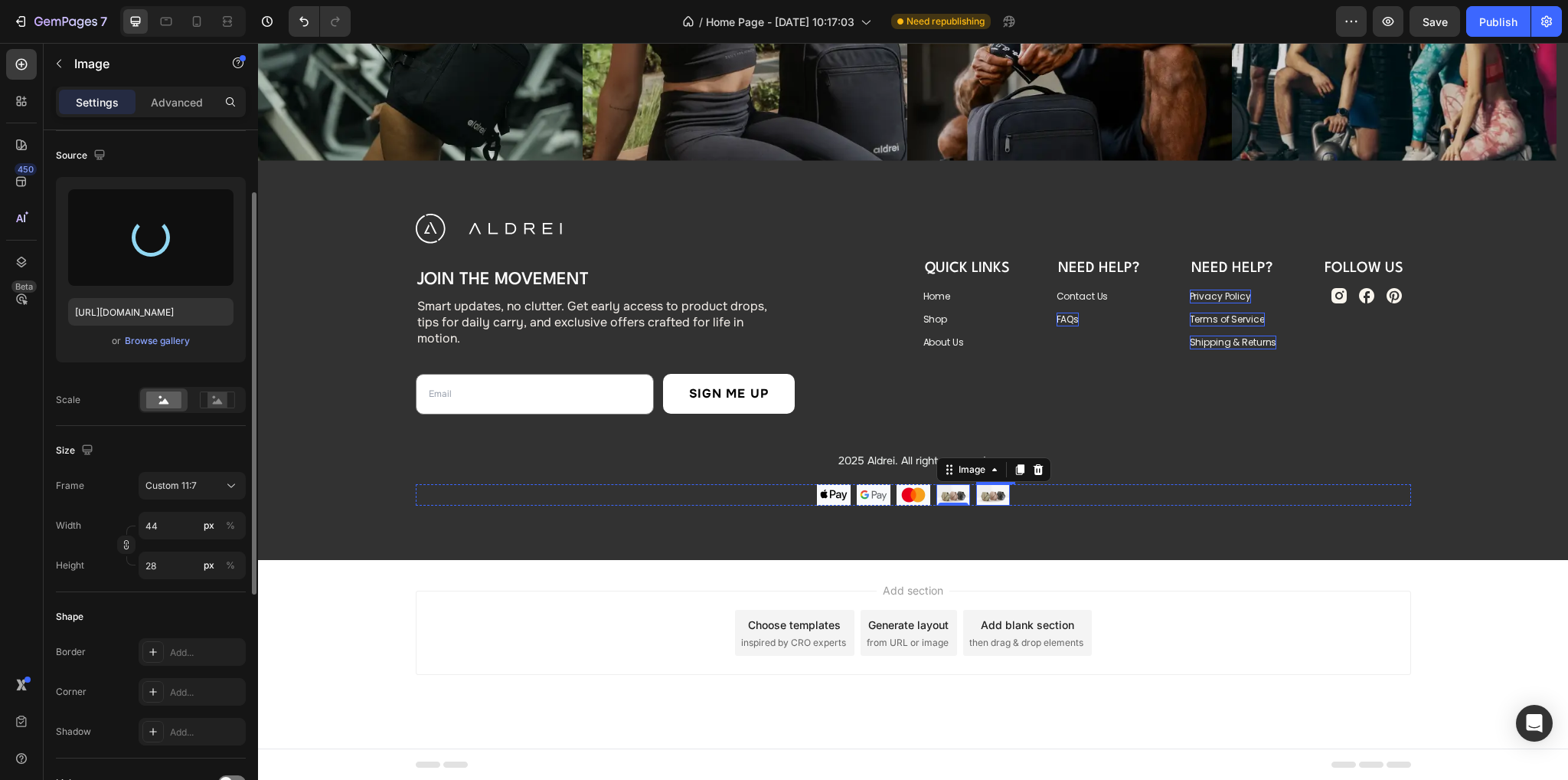
type input "https://cdn.shopify.com/s/files/1/0934/7760/1567/files/gempages_581484049818715…"
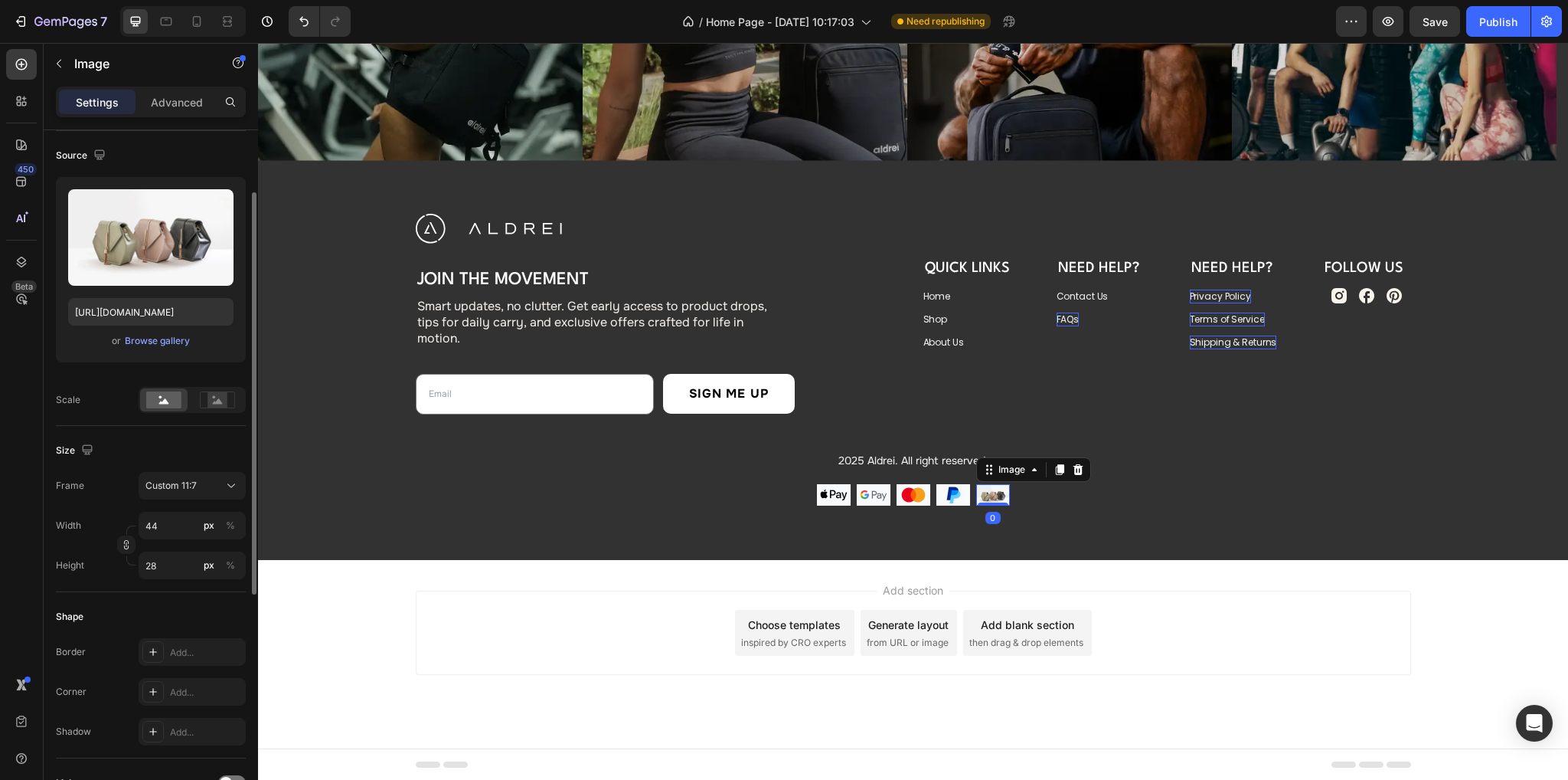
click at [987, 495] on img at bounding box center [993, 494] width 34 height 22
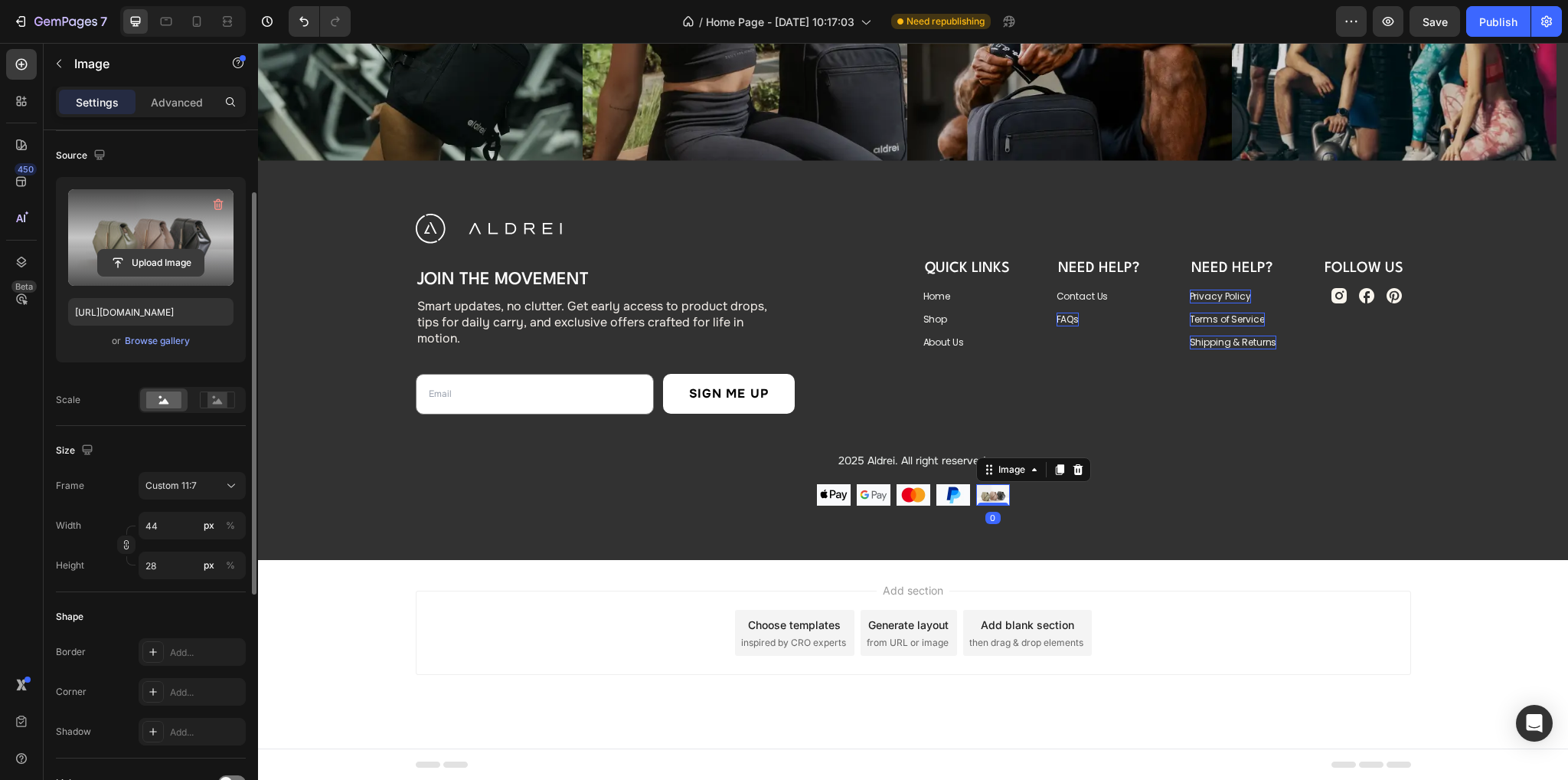
click at [187, 268] on input "file" at bounding box center [150, 262] width 105 height 26
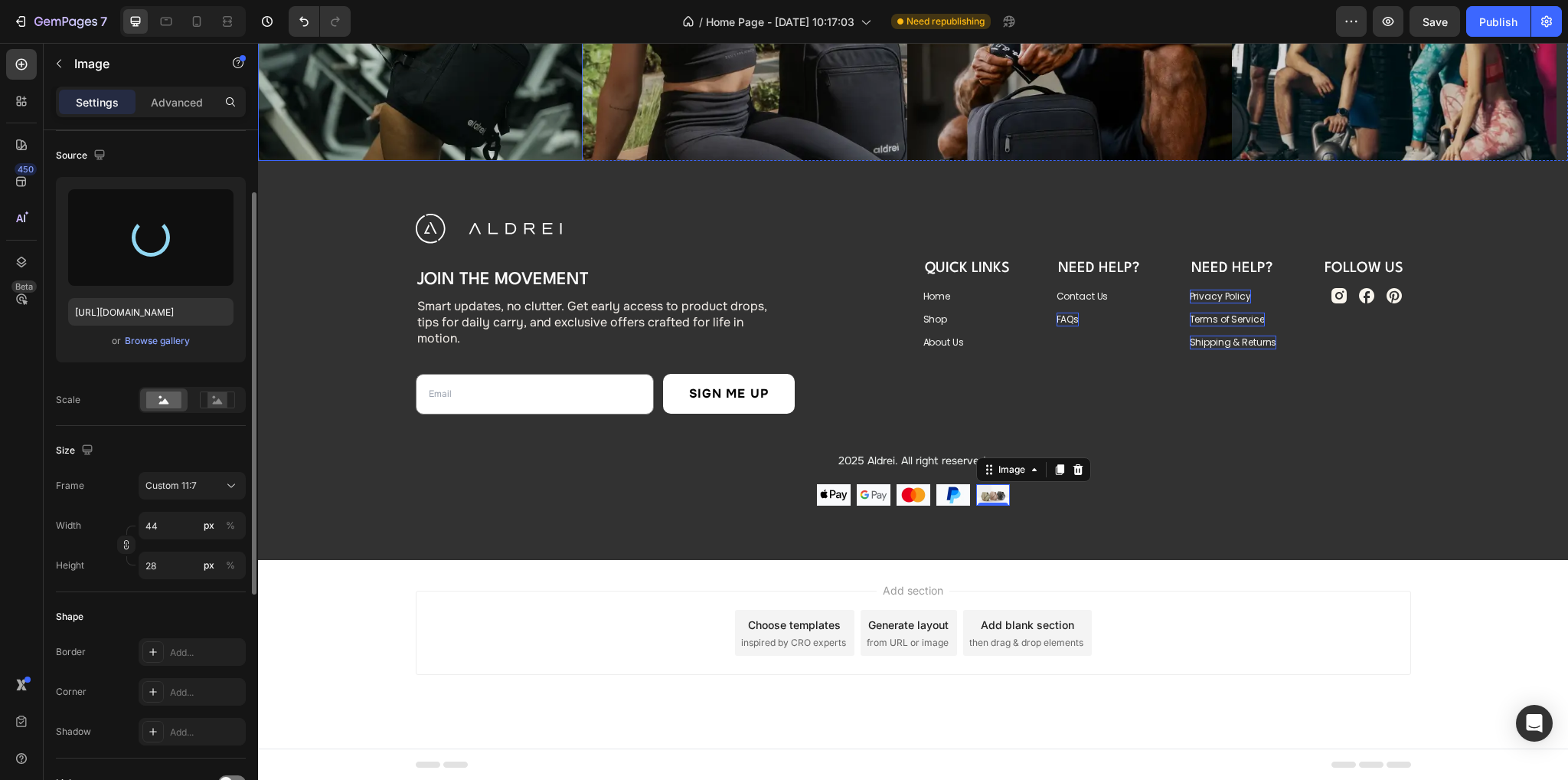
type input "https://cdn.shopify.com/s/files/1/0934/7760/1567/files/gempages_581484049818715…"
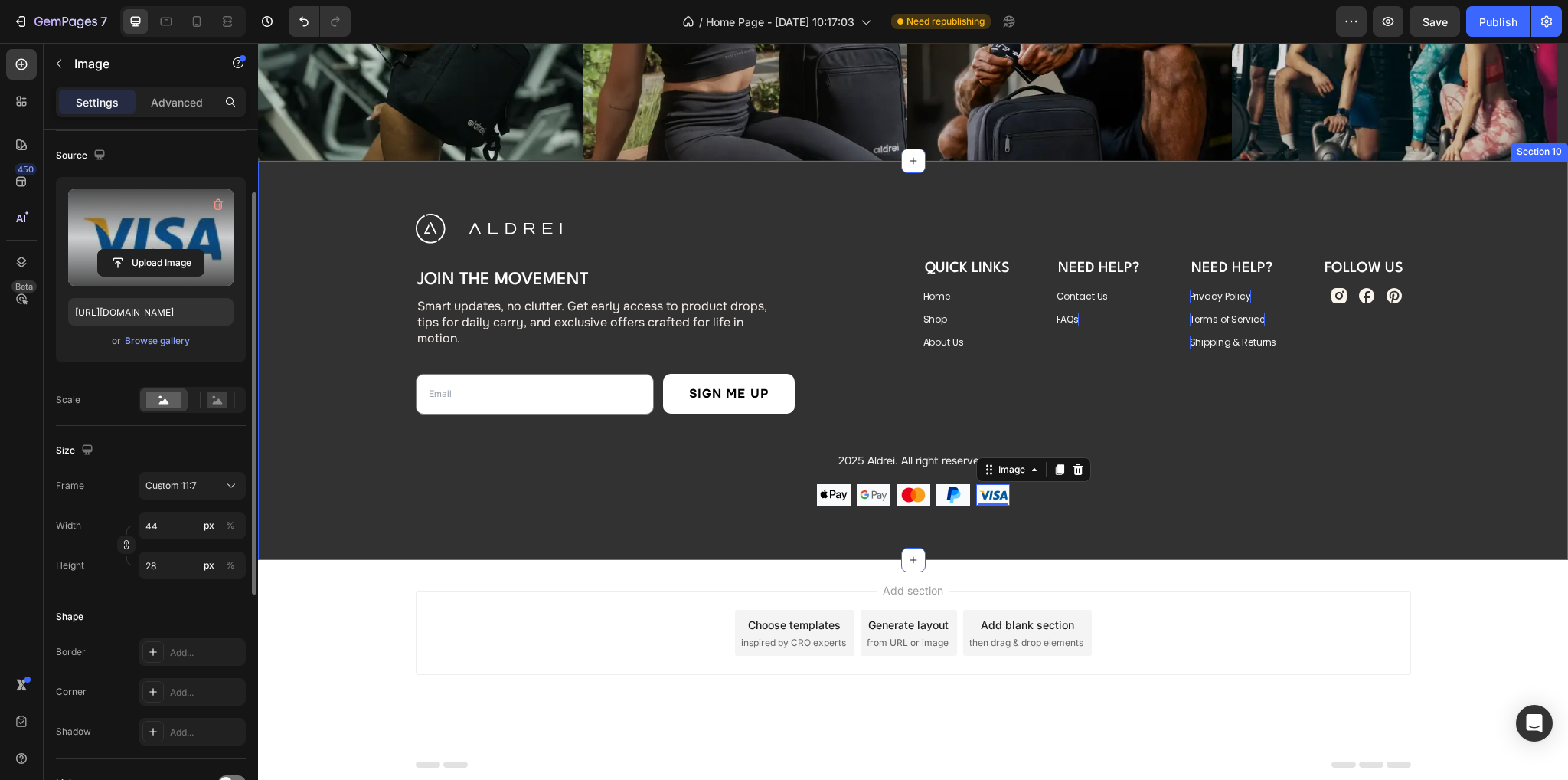
drag, startPoint x: 1075, startPoint y: 518, endPoint x: 1061, endPoint y: 528, distance: 17.2
click at [1075, 518] on div "Image Join the Movement Heading Smart updates, no clutter. Get early access to …" at bounding box center [913, 360] width 1310 height 399
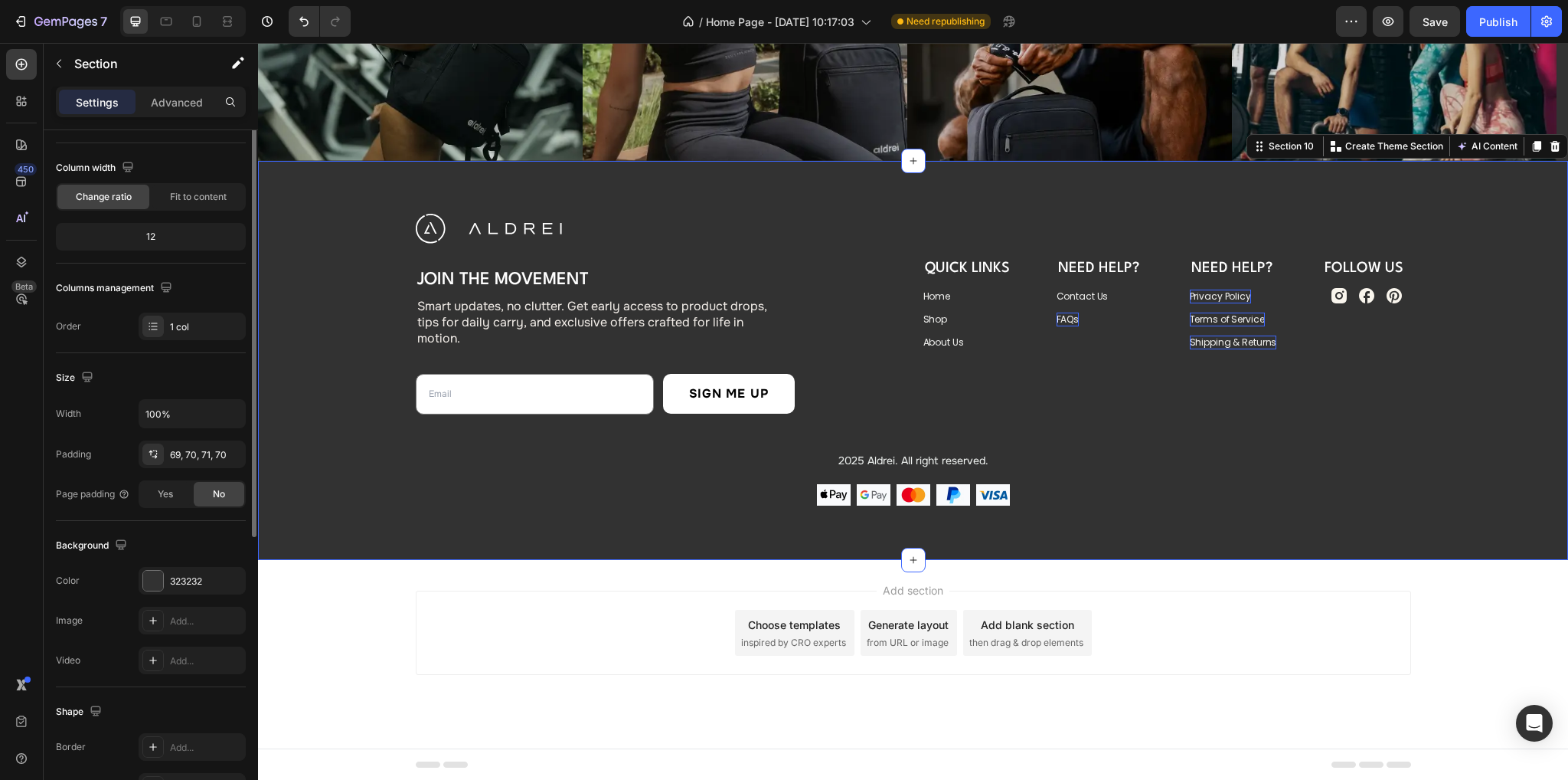
scroll to position [0, 0]
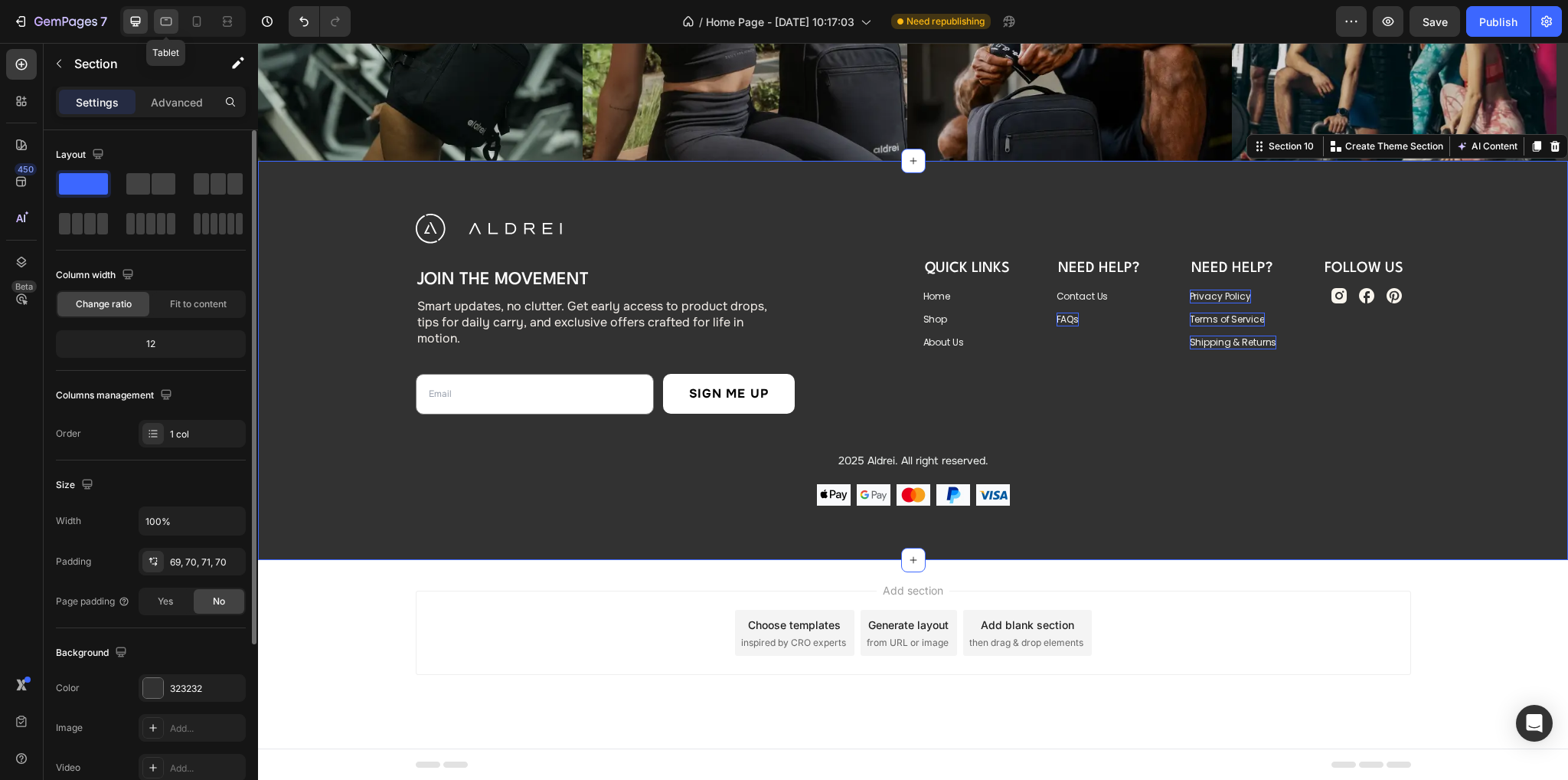
click at [160, 24] on icon at bounding box center [166, 22] width 11 height 9
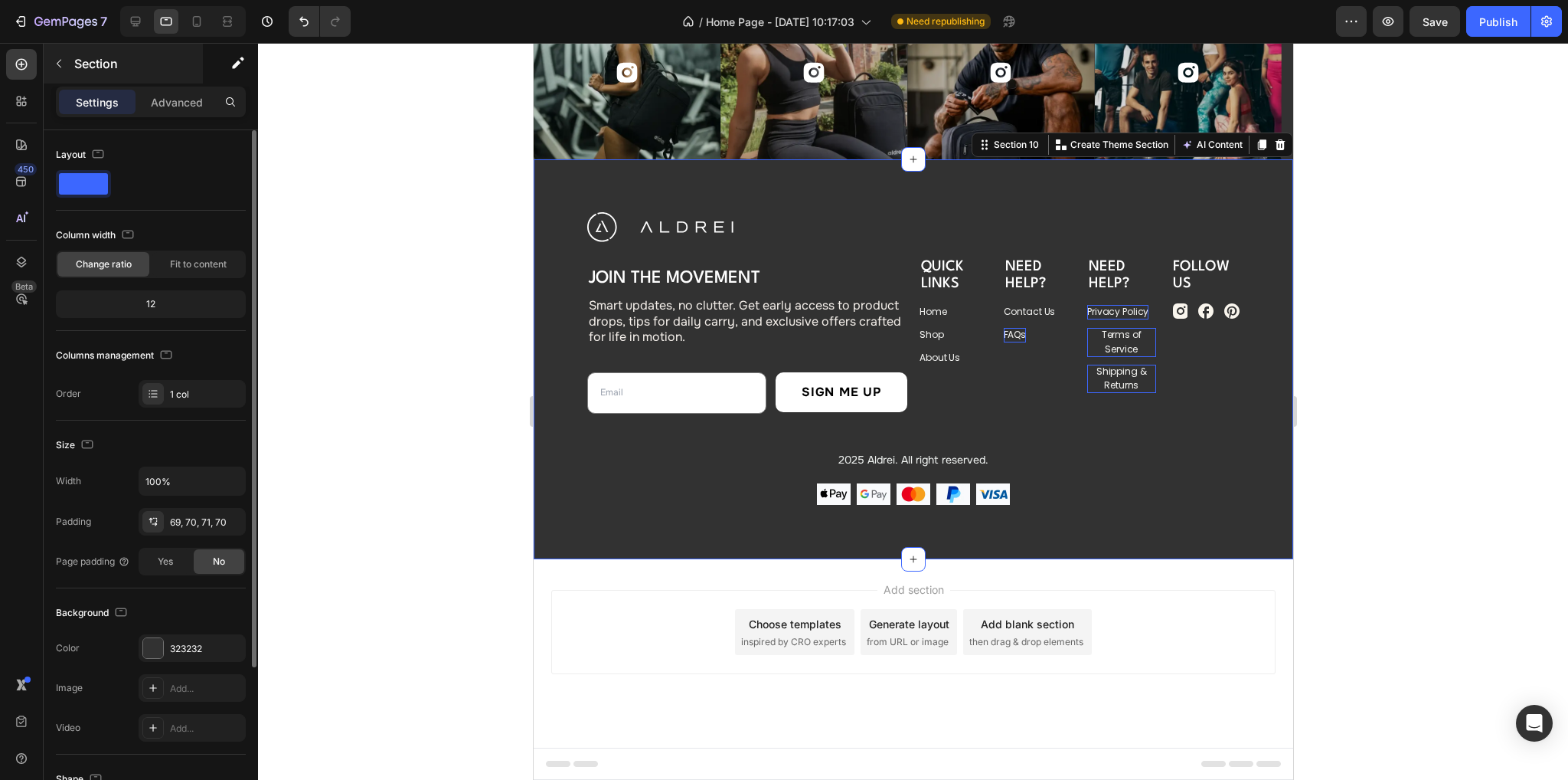
scroll to position [5609, 0]
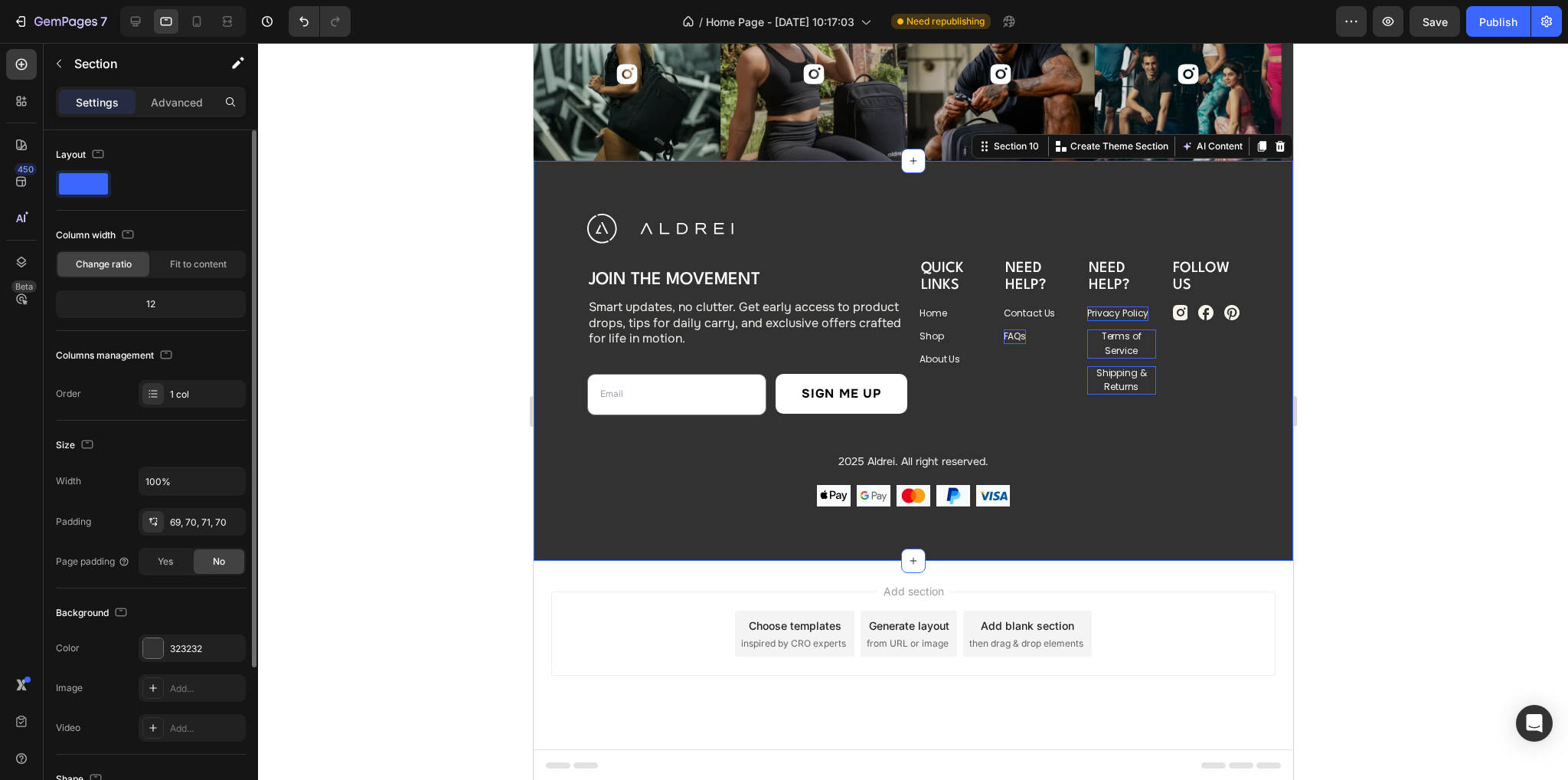
click at [572, 270] on div "Image Join the Movement Heading Smart updates, no clutter. Get early access to …" at bounding box center [913, 360] width 760 height 399
click at [197, 518] on div "69, 70, 71, 70" at bounding box center [192, 522] width 45 height 14
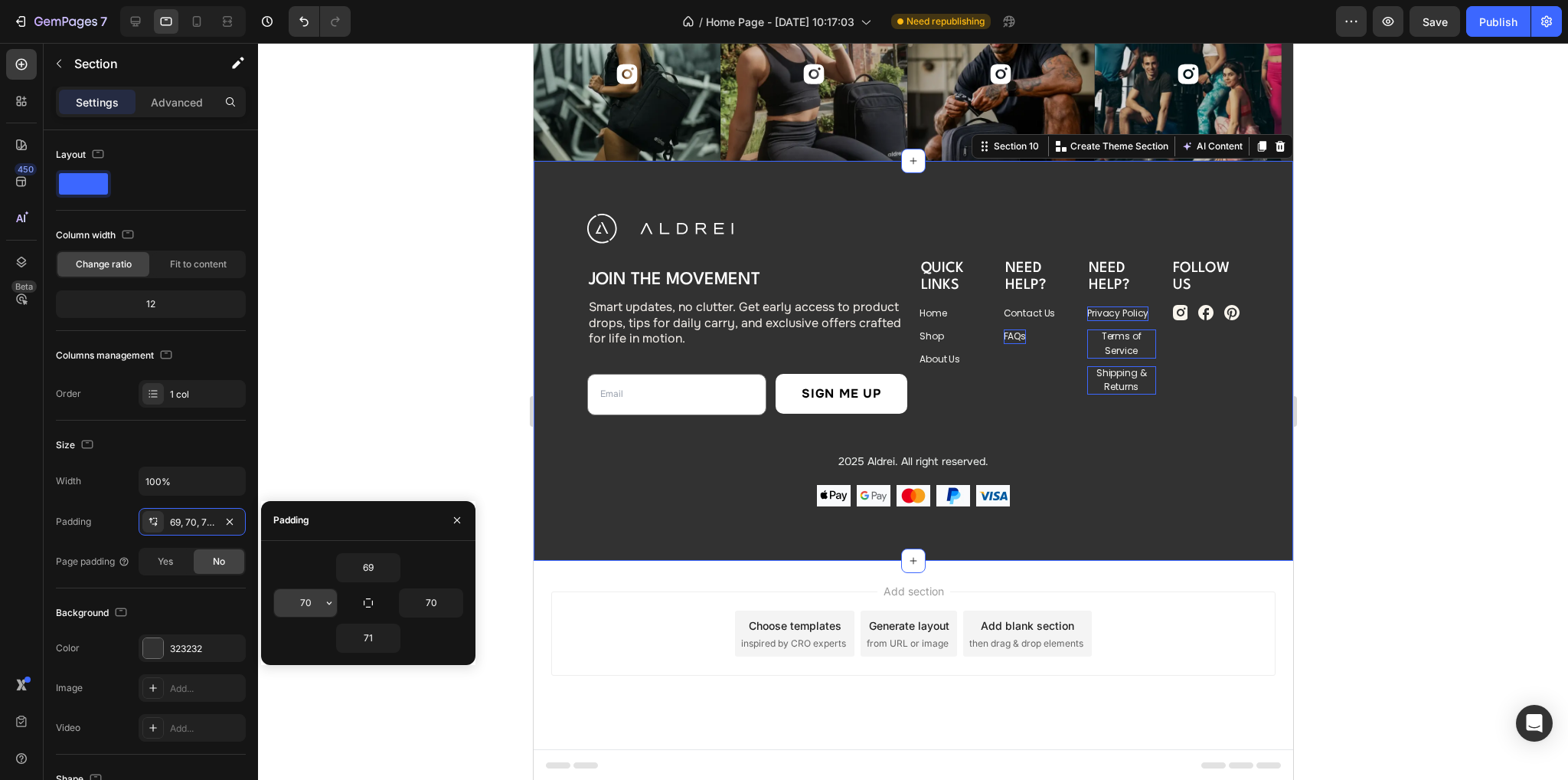
click at [316, 605] on input "70" at bounding box center [305, 603] width 63 height 28
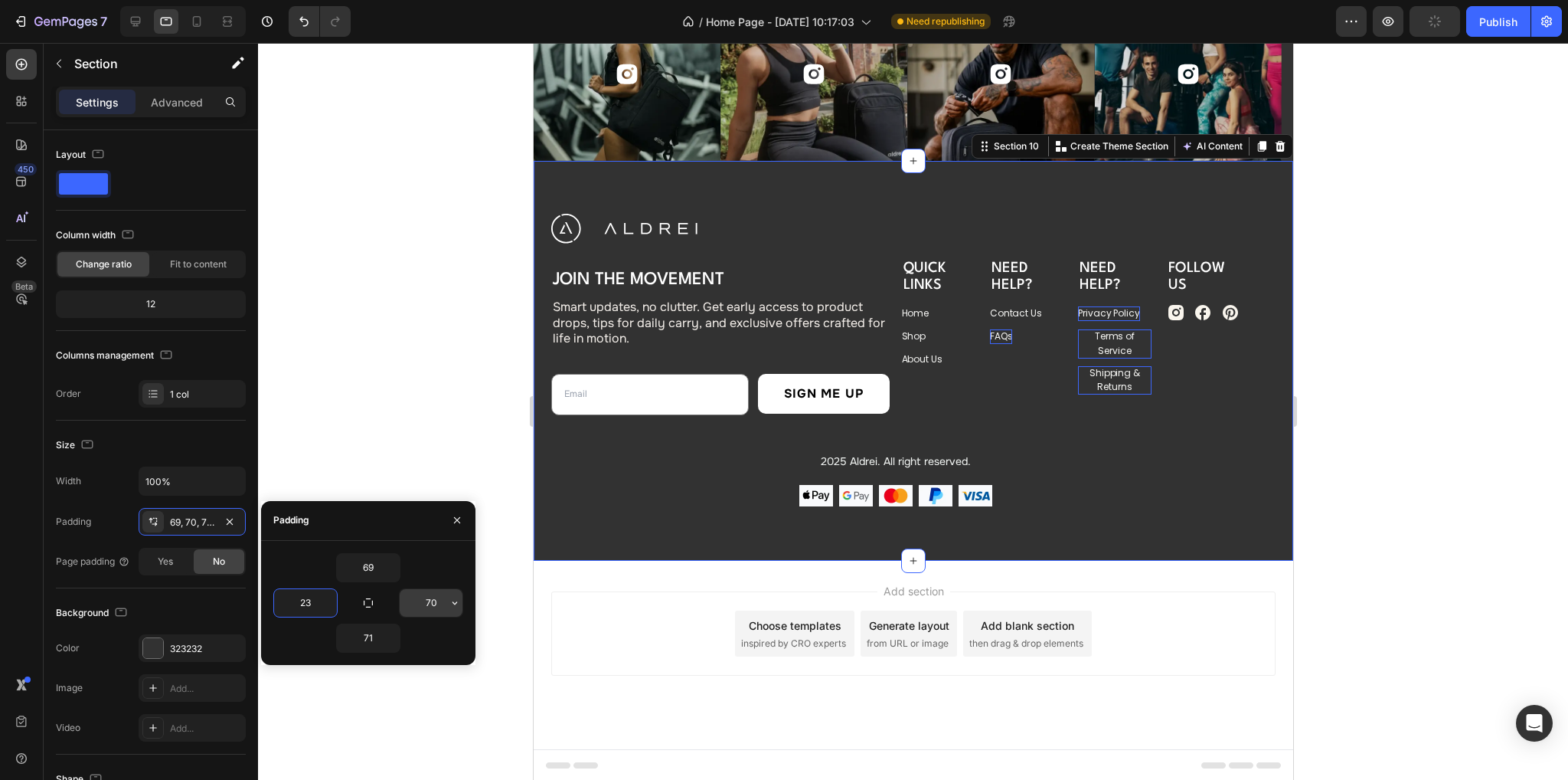
type input "23"
click at [436, 605] on input "70" at bounding box center [431, 603] width 63 height 28
type input "23"
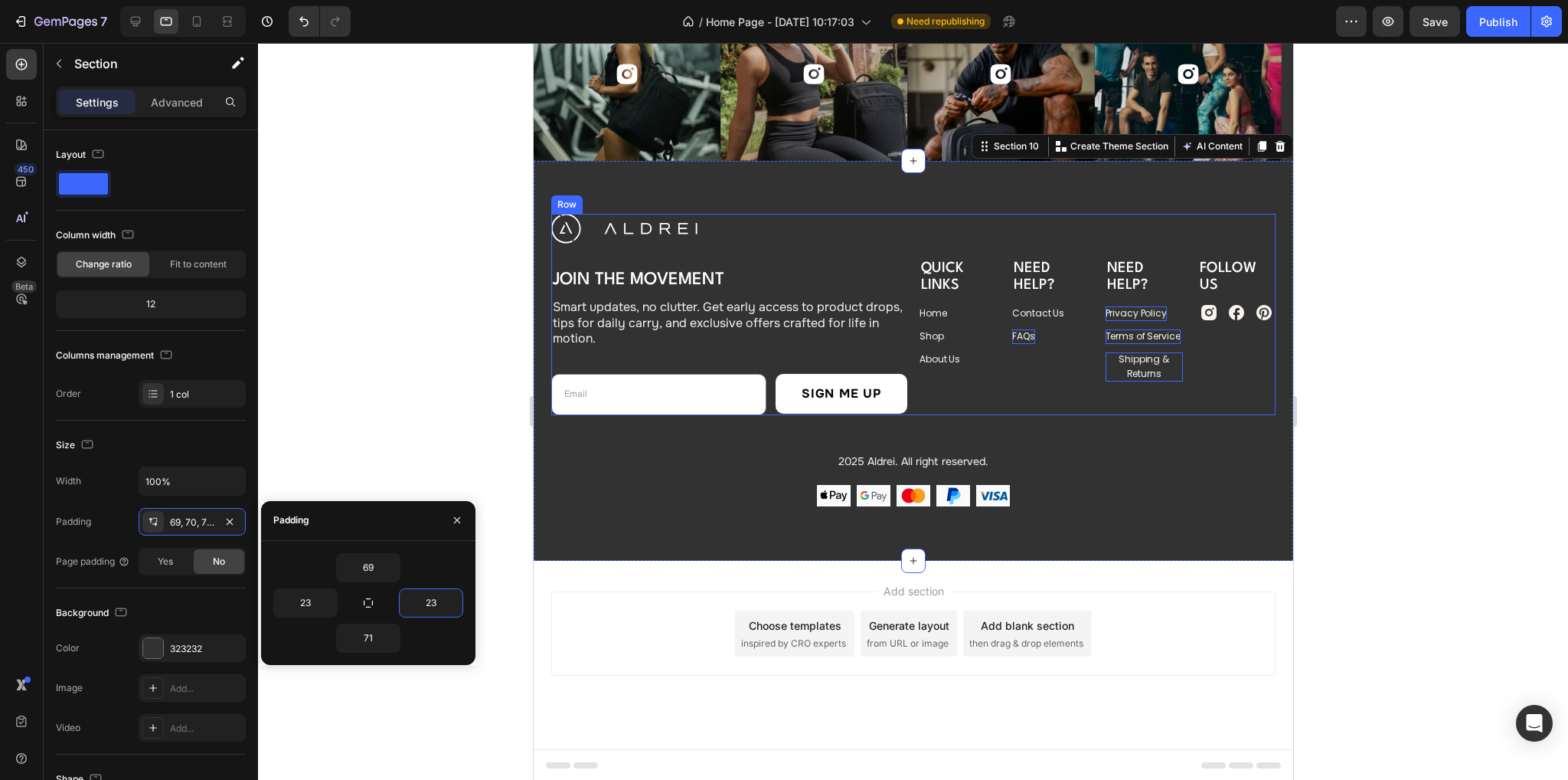
click at [1057, 381] on div "QUICK LINKS Heading Home Button Shop Button About Us Button Need Help? Heading …" at bounding box center [1096, 313] width 356 height 200
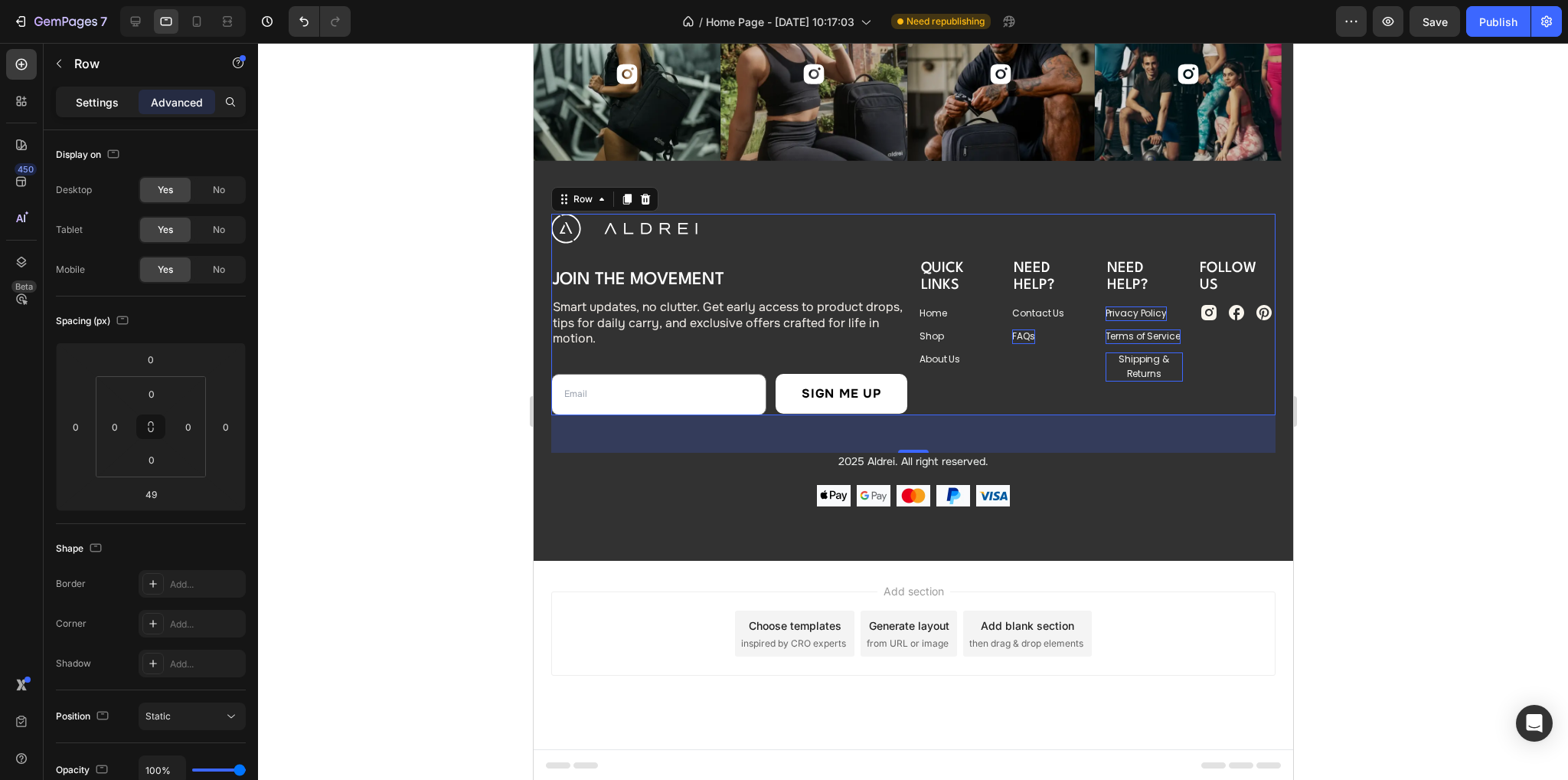
click at [89, 99] on p "Settings" at bounding box center [97, 102] width 43 height 16
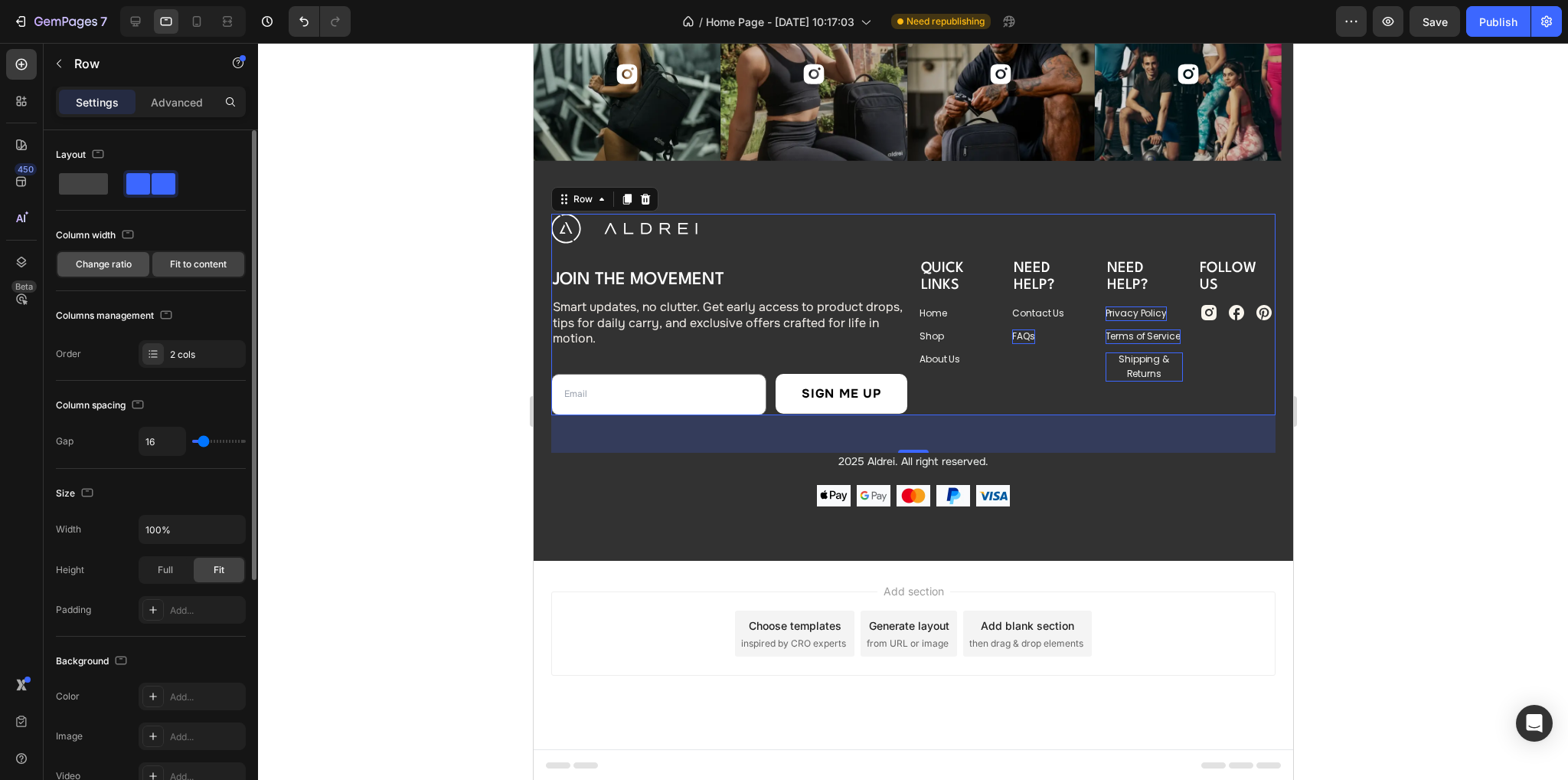
click at [104, 257] on span "Change ratio" at bounding box center [103, 264] width 56 height 14
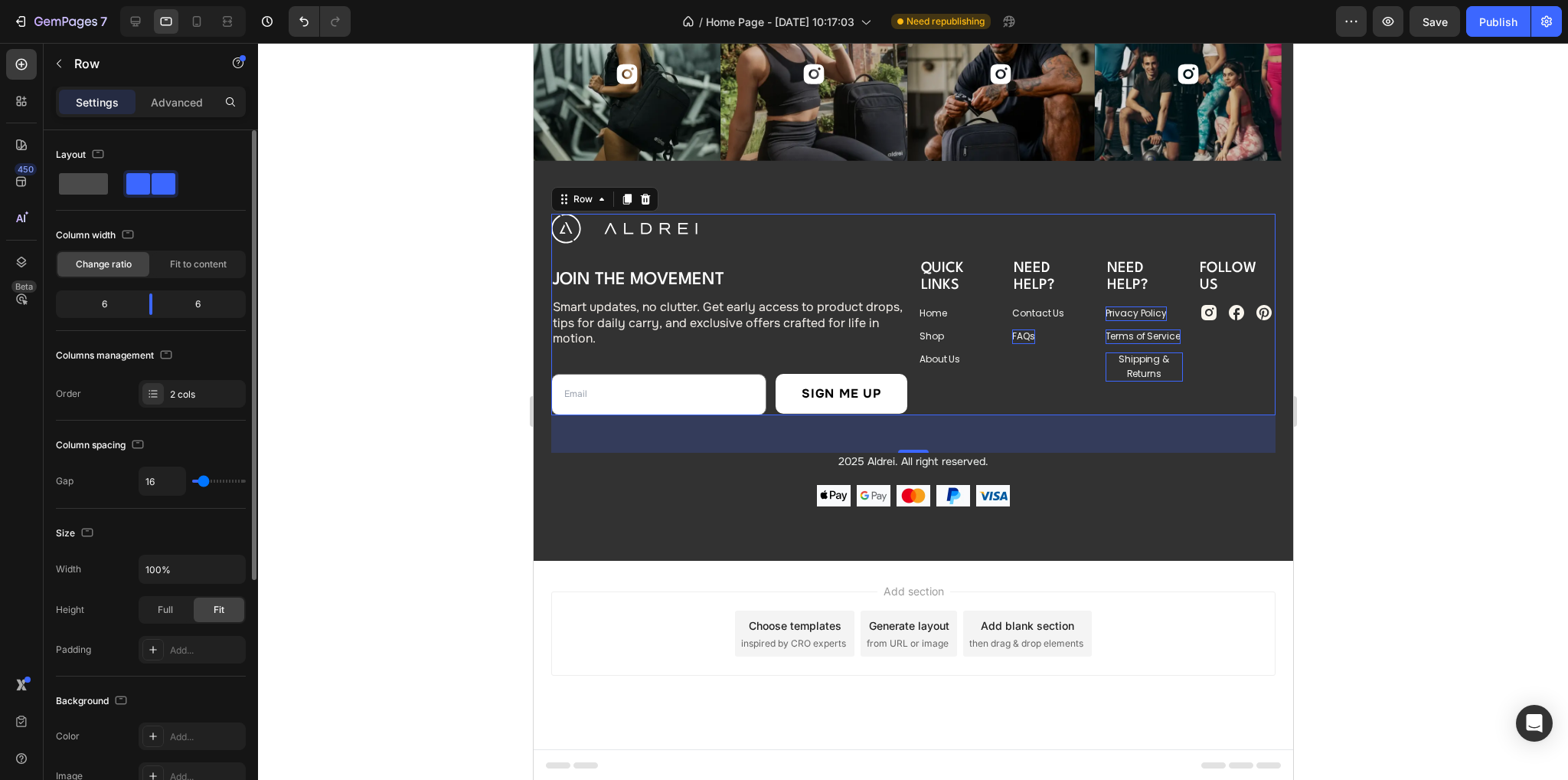
click at [77, 180] on span at bounding box center [83, 183] width 49 height 22
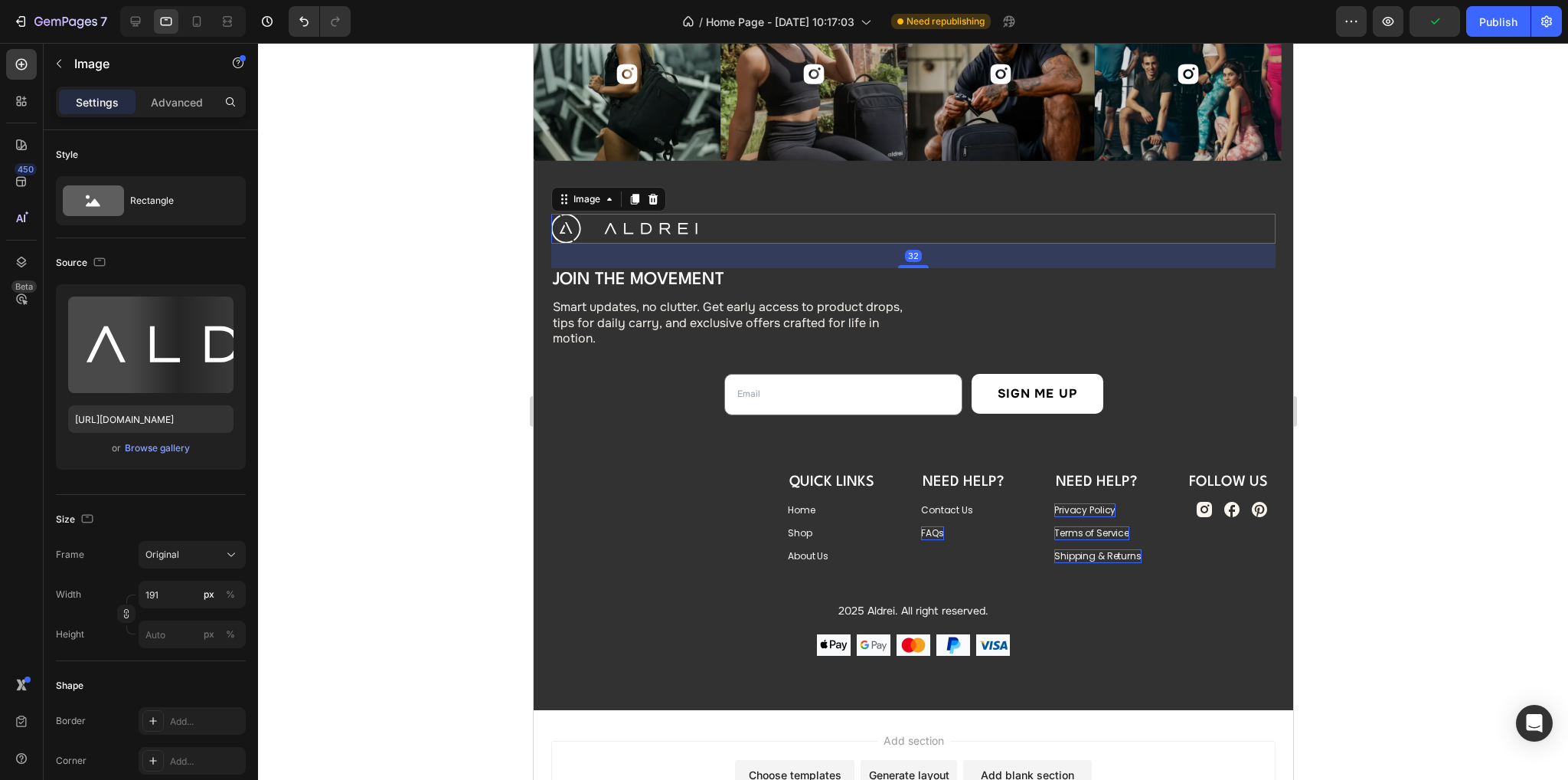
click at [769, 228] on link at bounding box center [912, 228] width 724 height 29
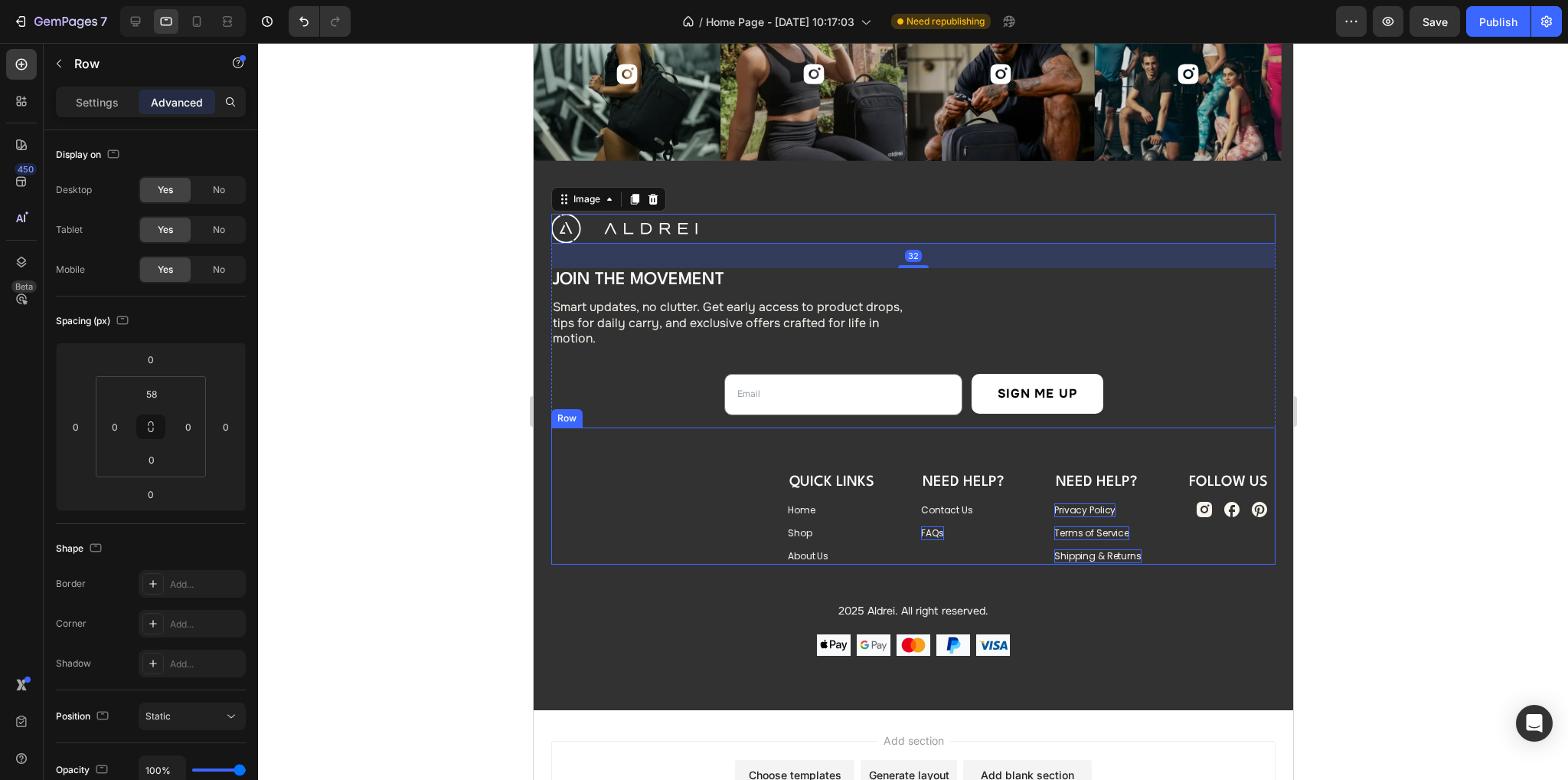
click at [712, 506] on div "QUICK LINKS Heading Home Button Shop Button About Us Button Need Help? Heading …" at bounding box center [912, 495] width 724 height 137
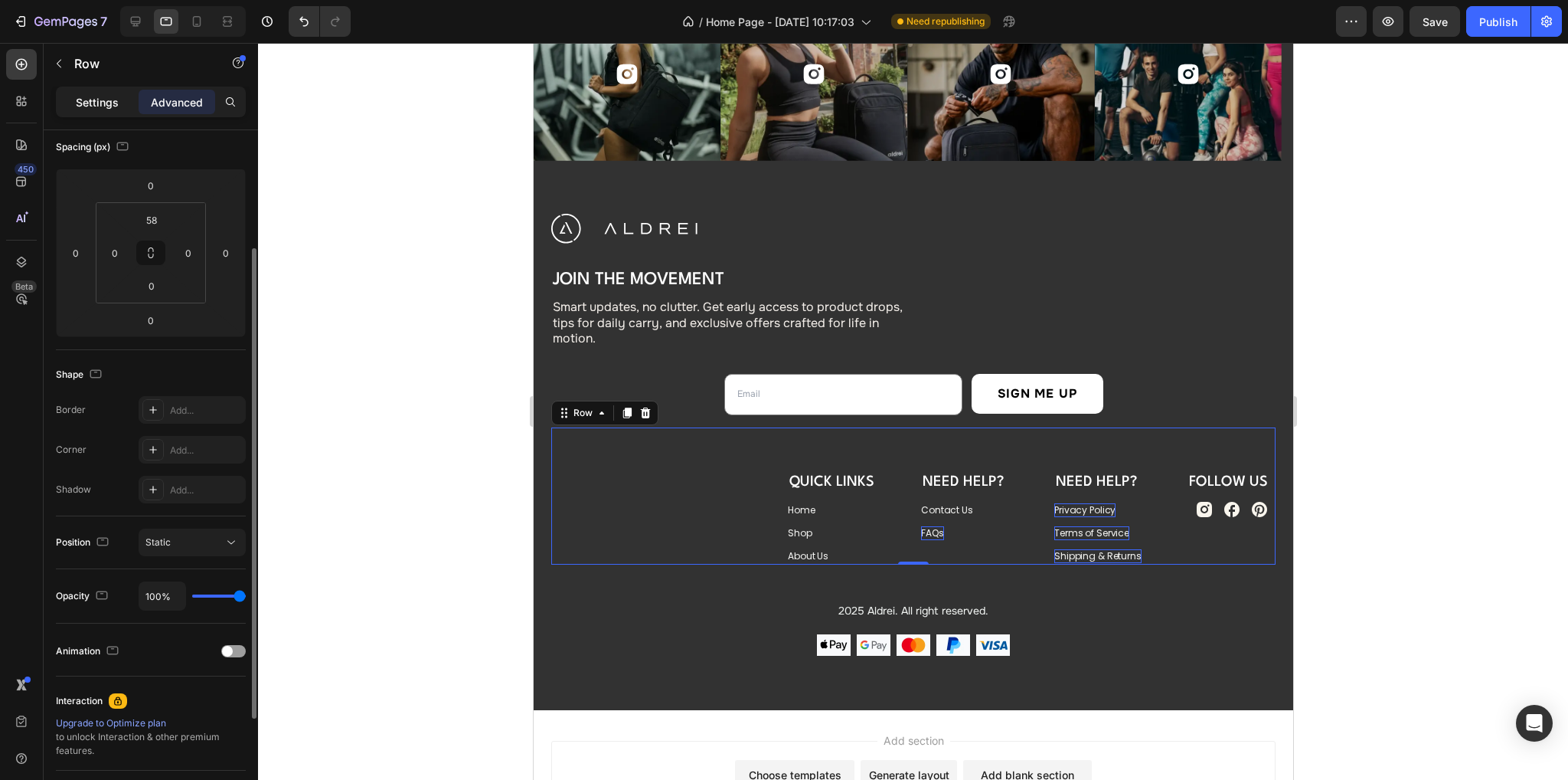
click at [85, 99] on p "Settings" at bounding box center [97, 102] width 43 height 16
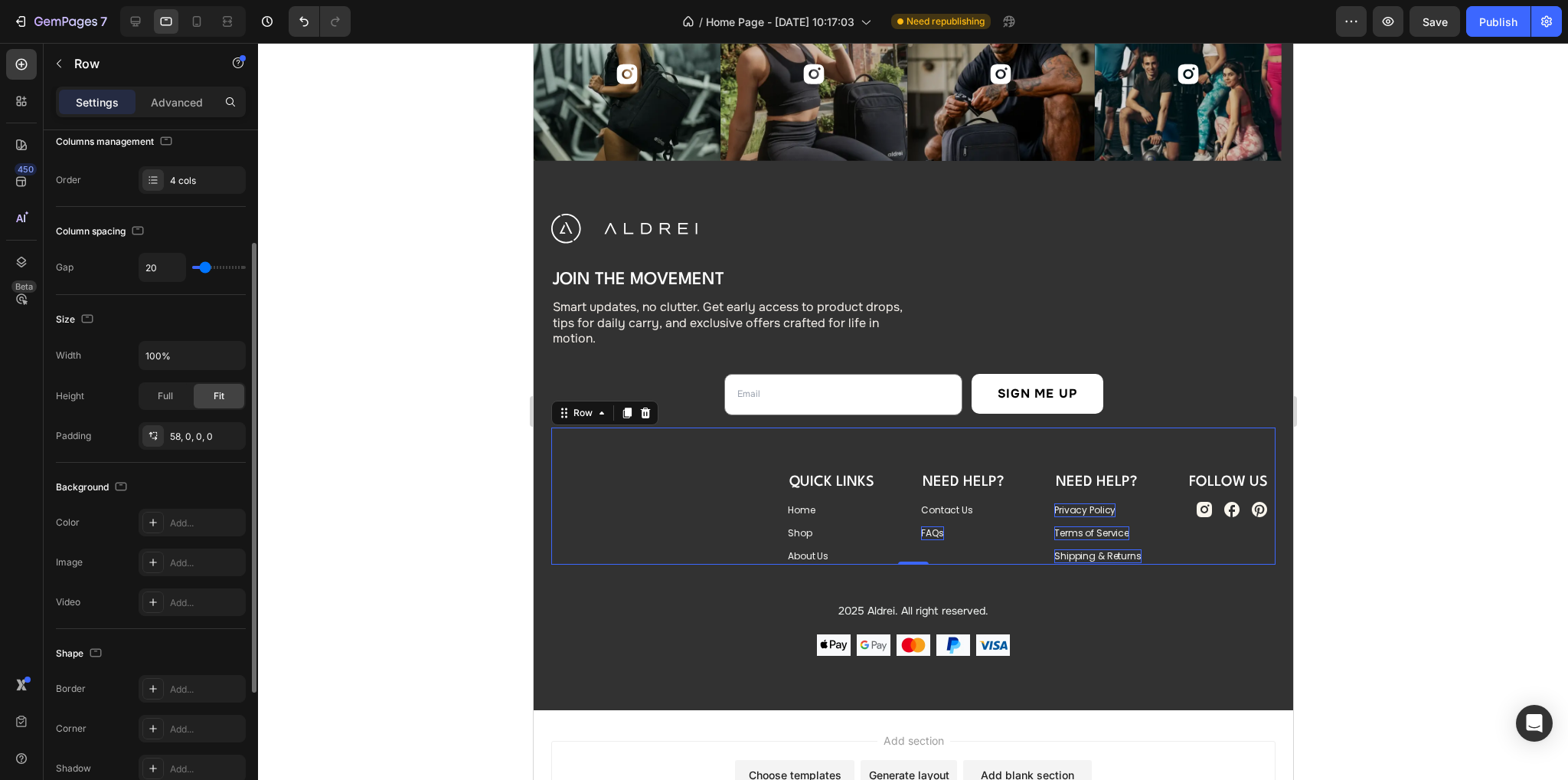
scroll to position [374, 0]
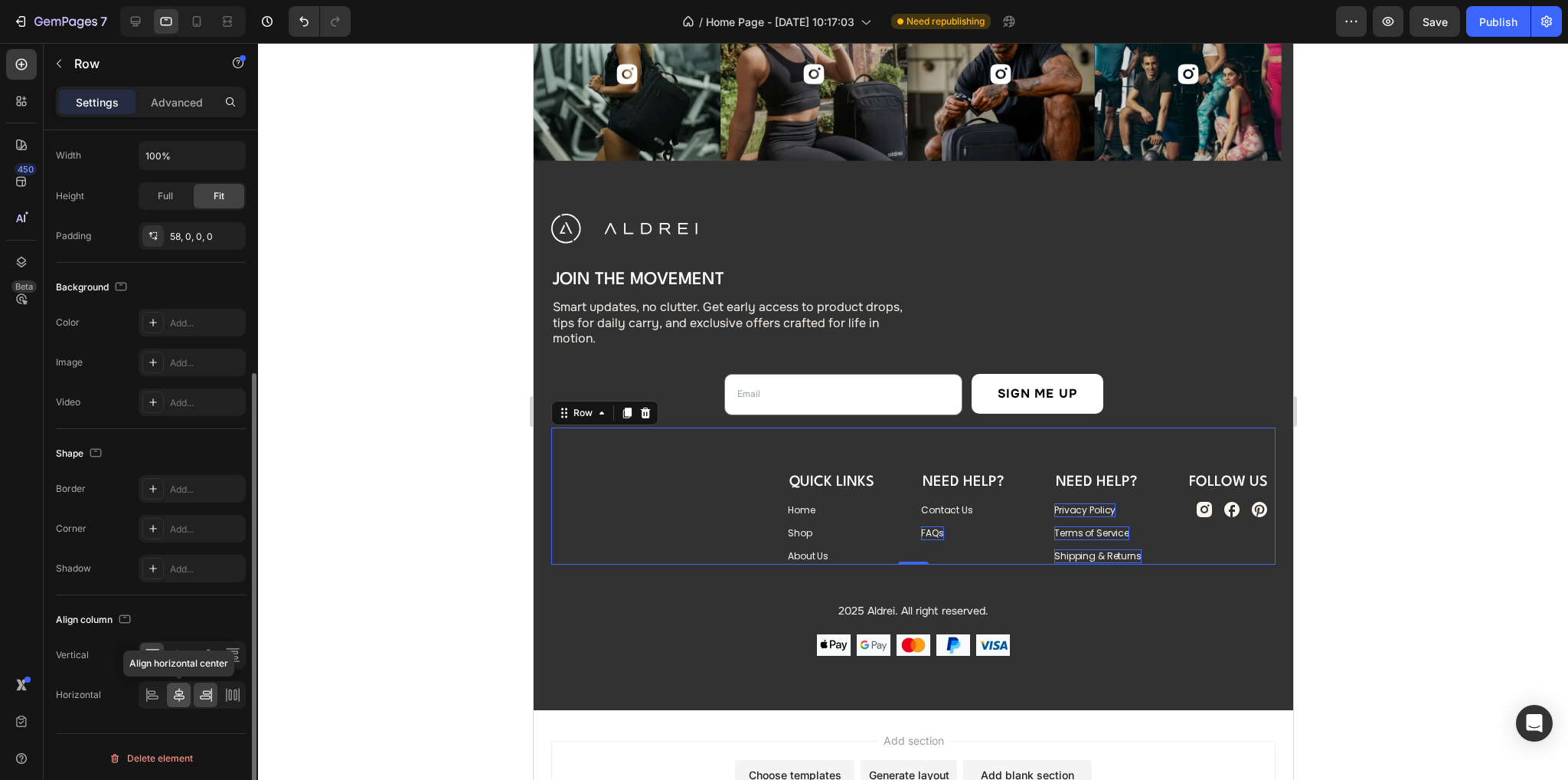
click at [178, 695] on icon at bounding box center [179, 695] width 15 height 15
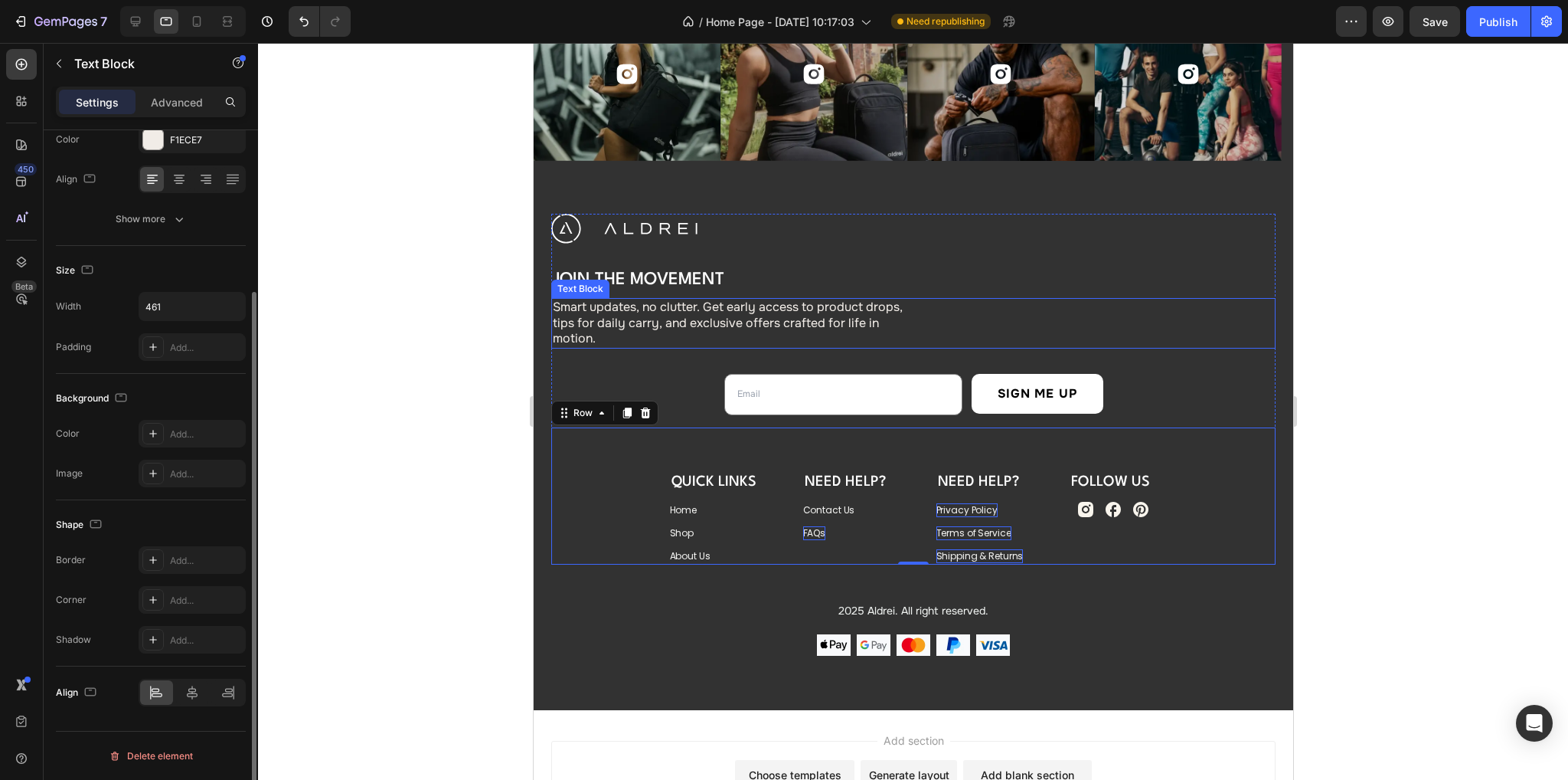
click at [908, 309] on div "Smart updates, no clutter. Get early access to product drops, tips for daily ca…" at bounding box center [912, 323] width 724 height 50
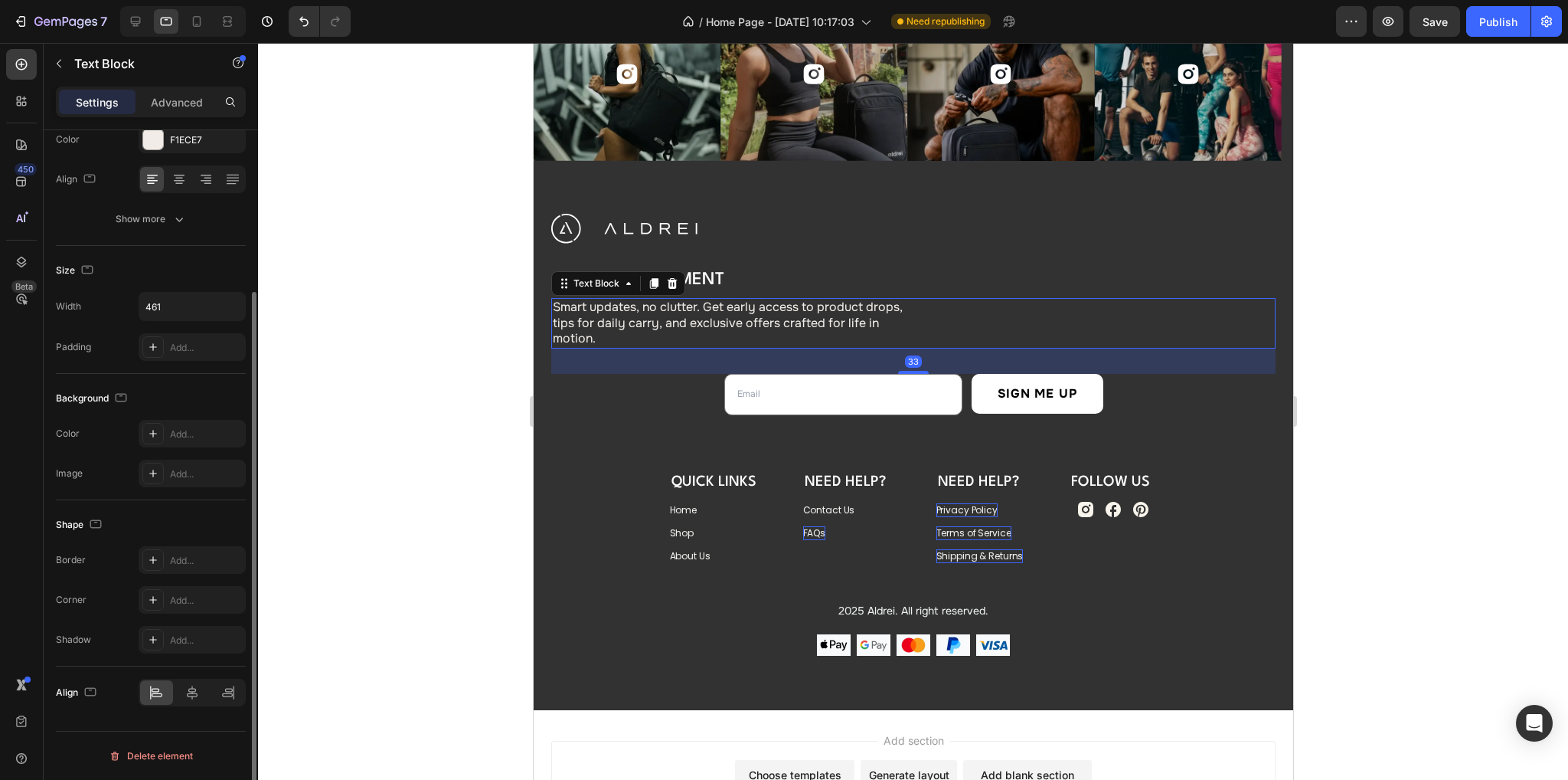
scroll to position [0, 0]
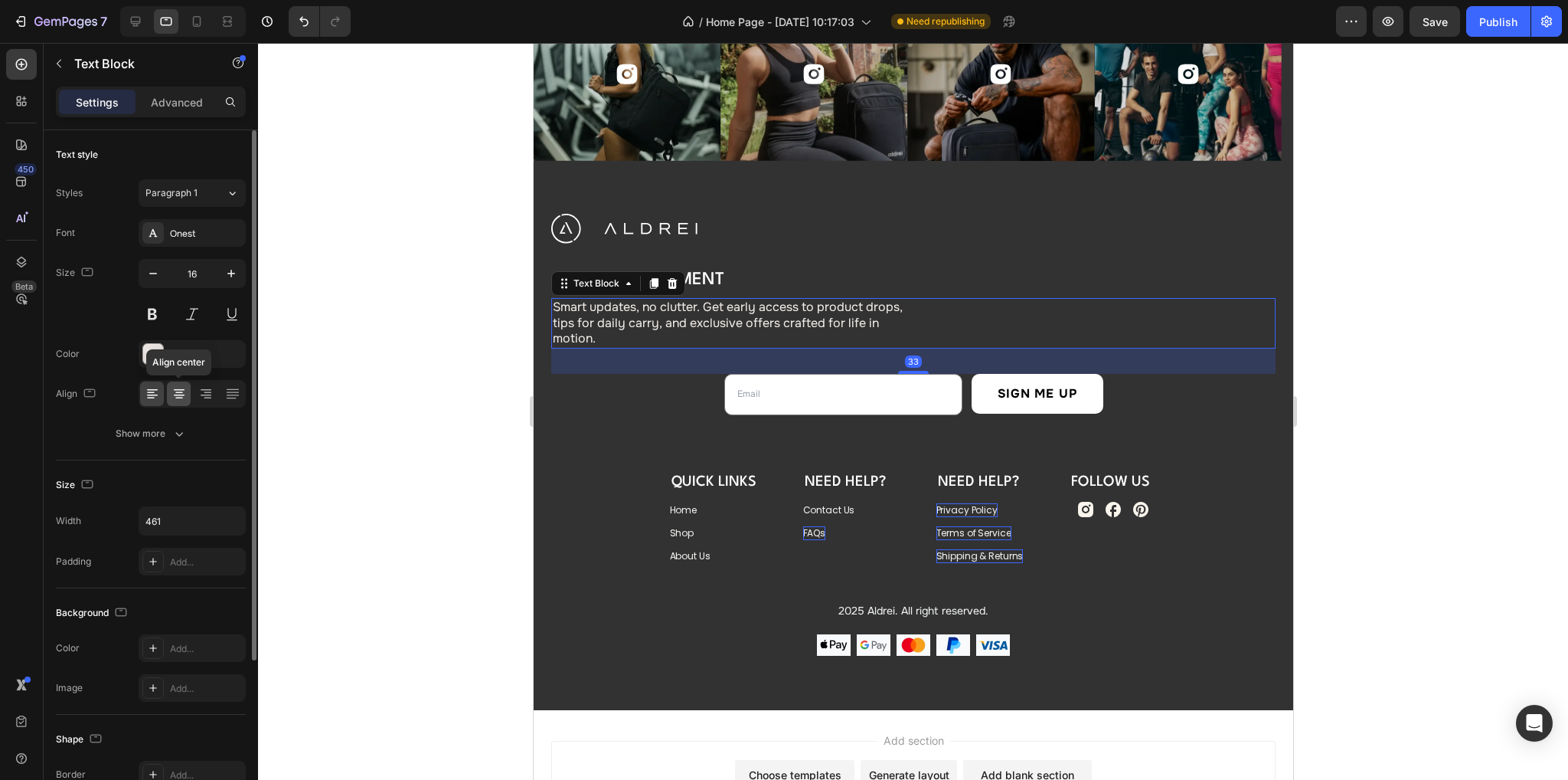
click at [176, 387] on icon at bounding box center [179, 394] width 15 height 15
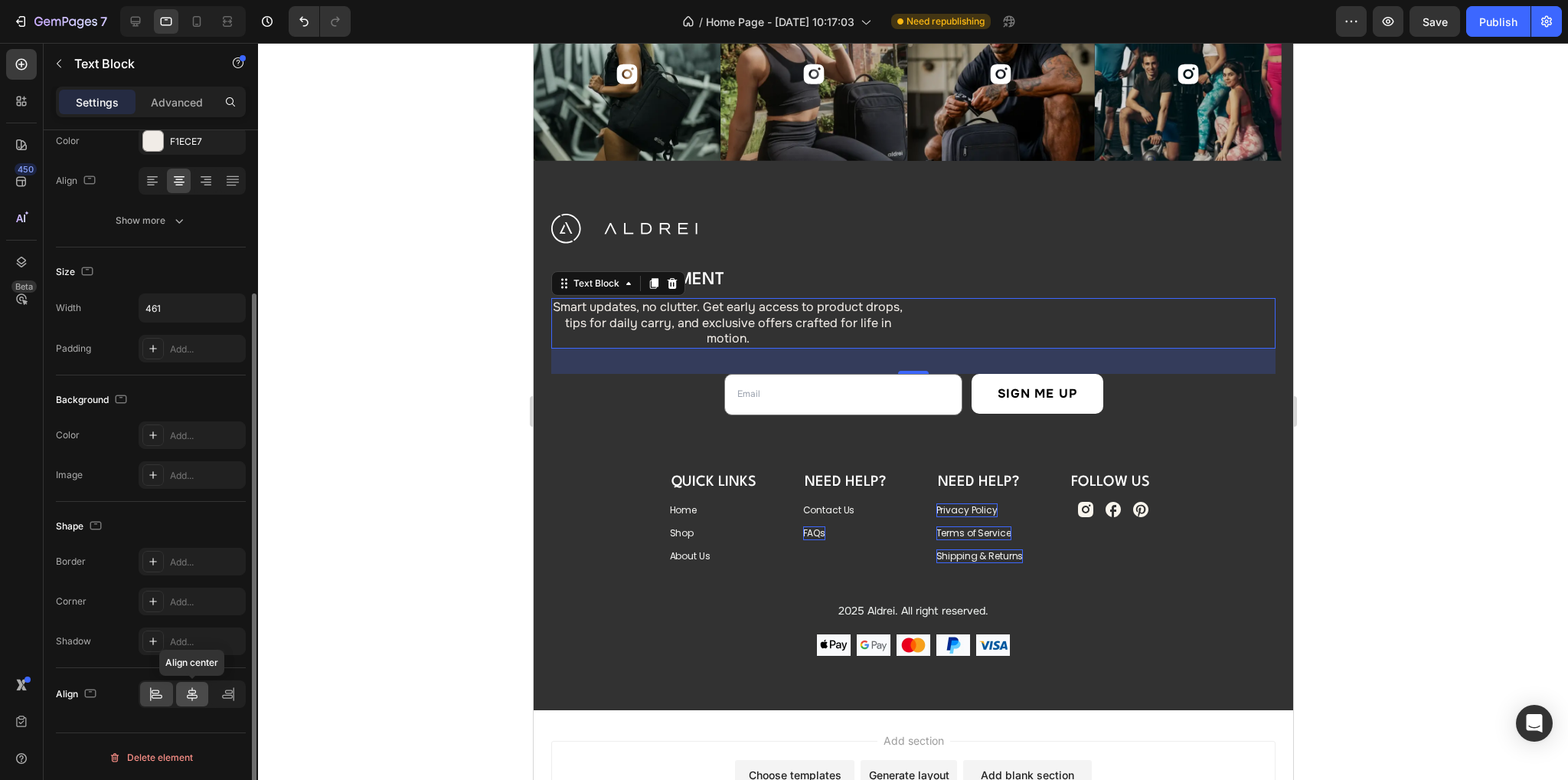
click at [196, 696] on icon at bounding box center [192, 694] width 15 height 15
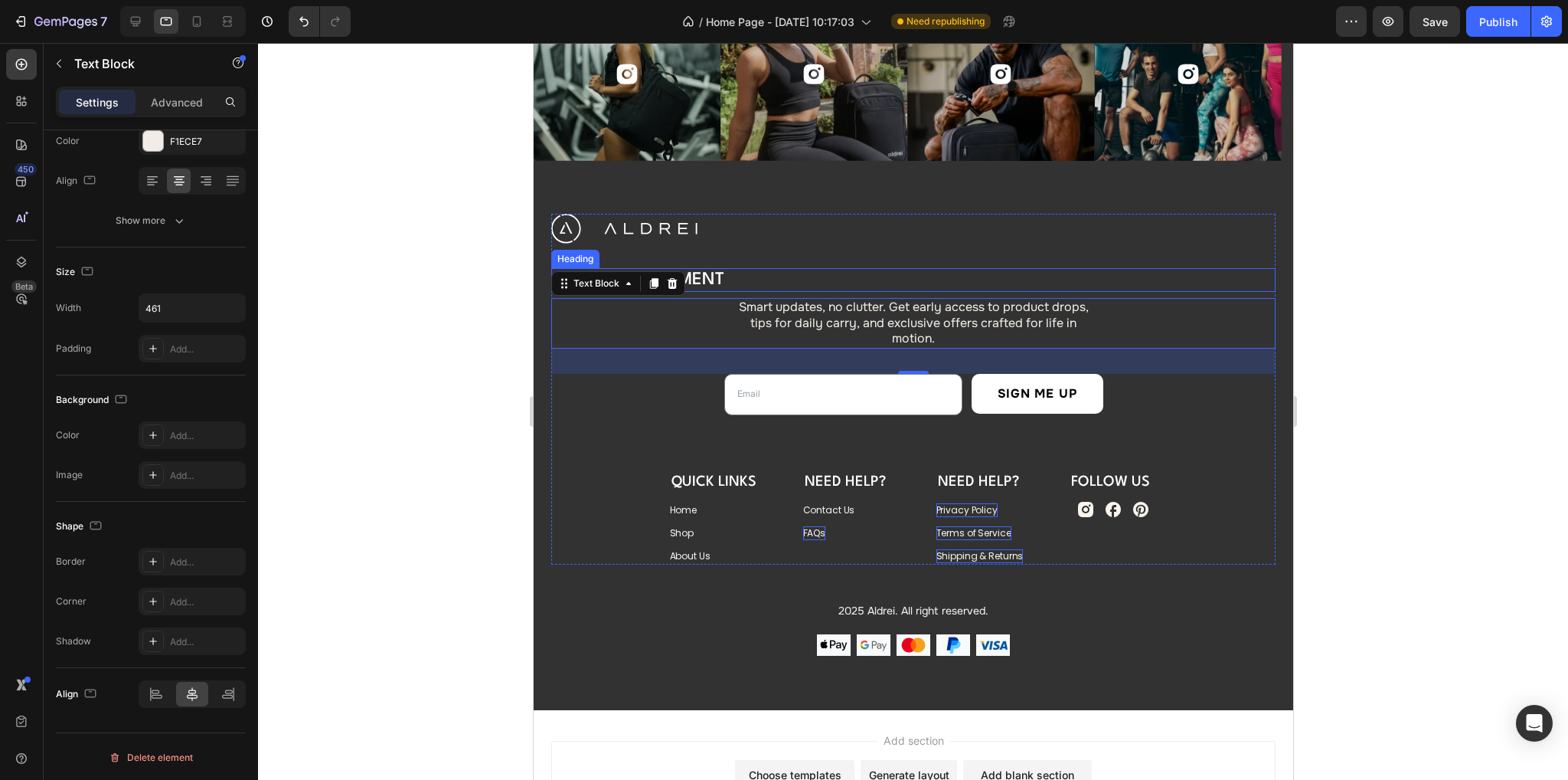
click at [815, 271] on h3 "Join the Movement" at bounding box center [727, 279] width 353 height 23
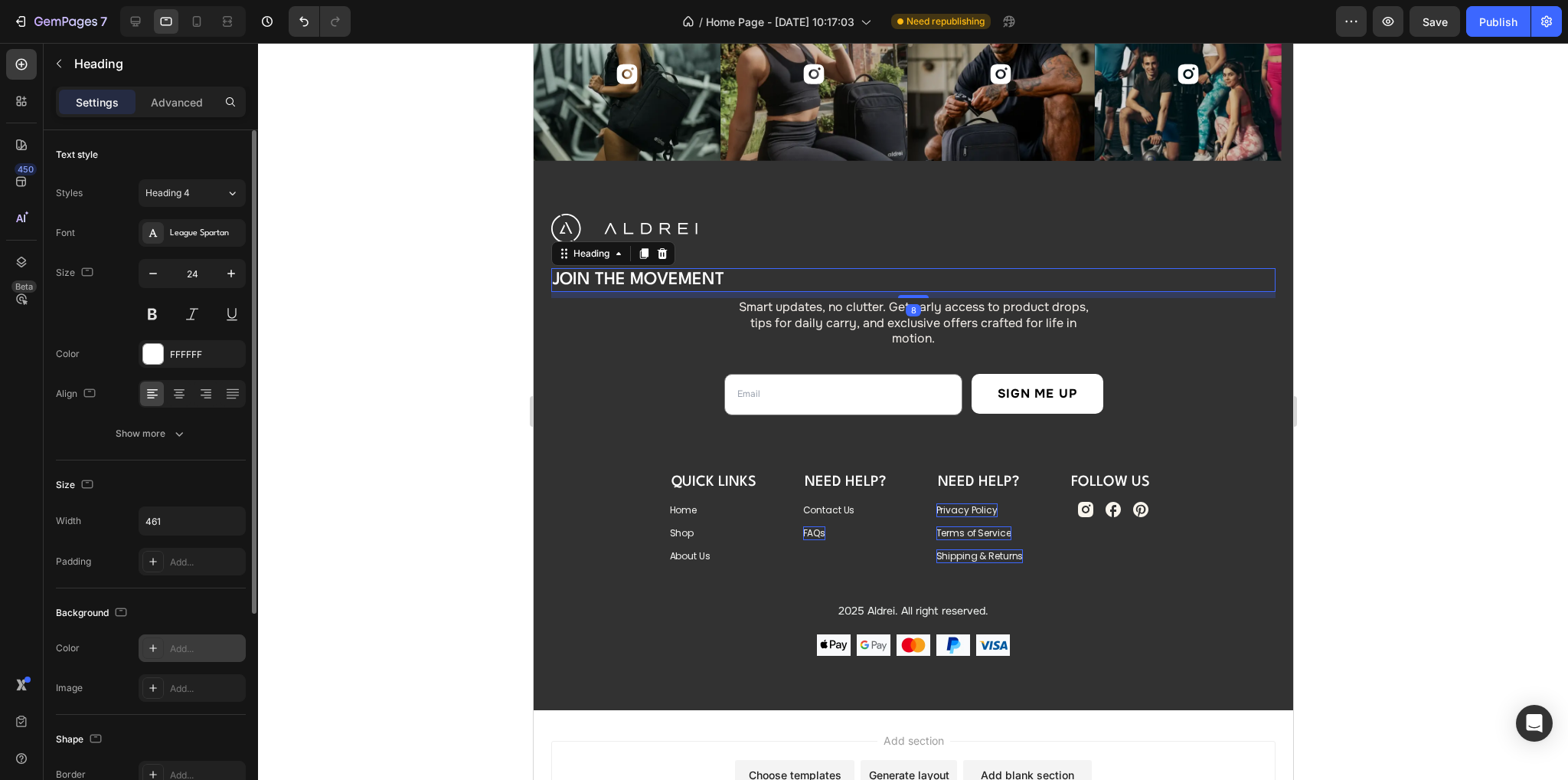
scroll to position [300, 0]
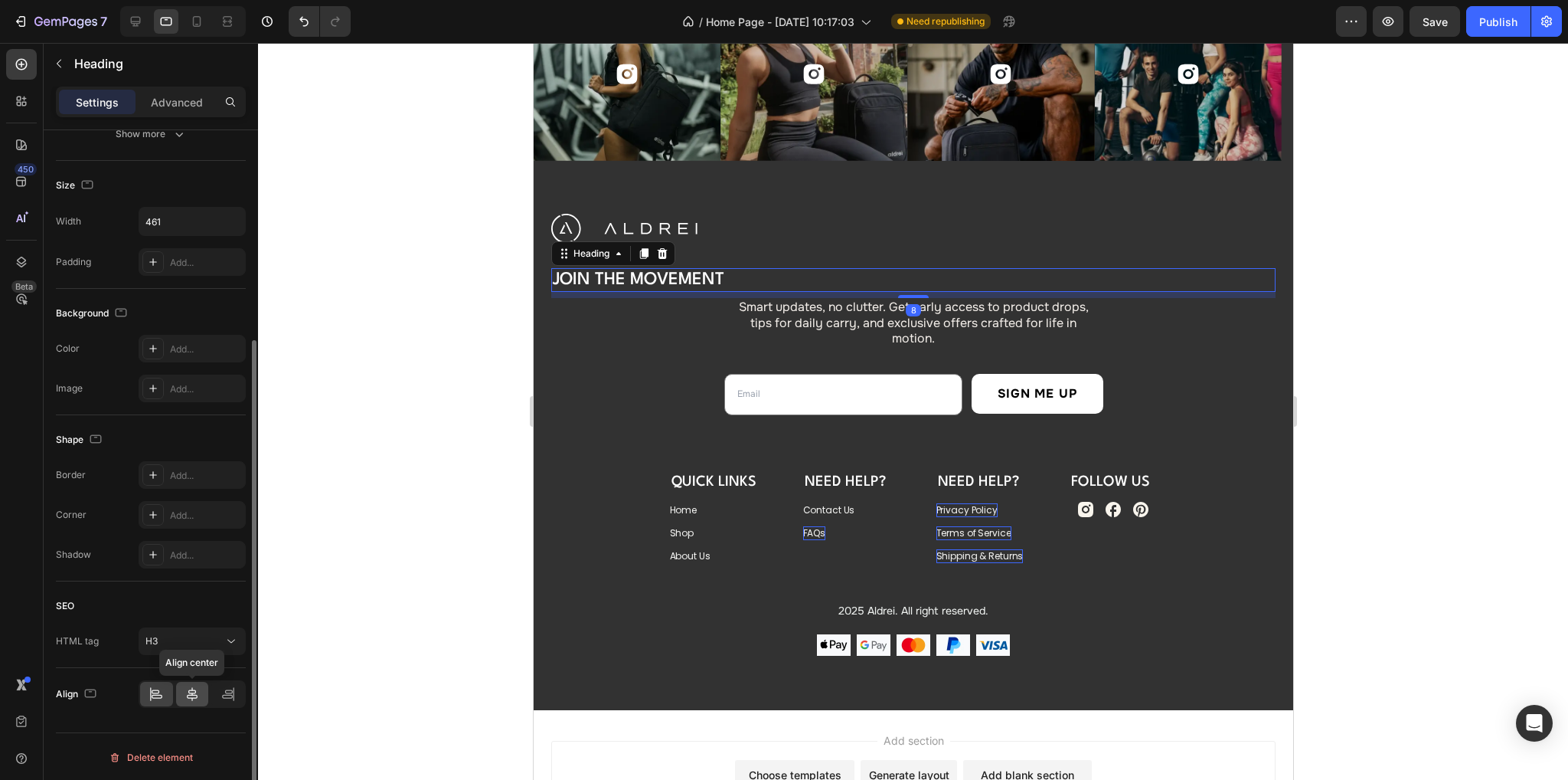
click at [198, 693] on icon at bounding box center [192, 694] width 15 height 15
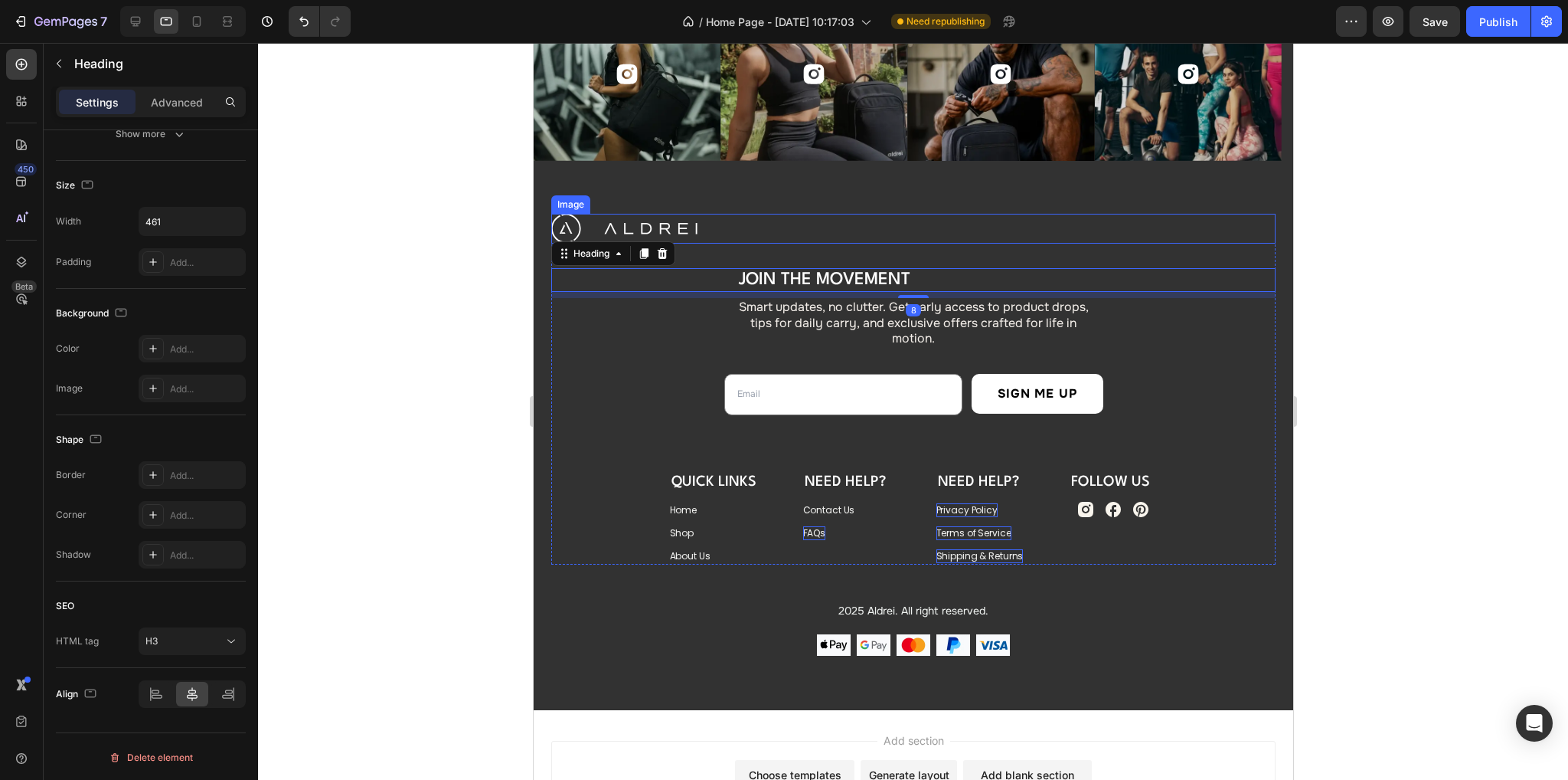
click at [764, 222] on link at bounding box center [912, 228] width 724 height 29
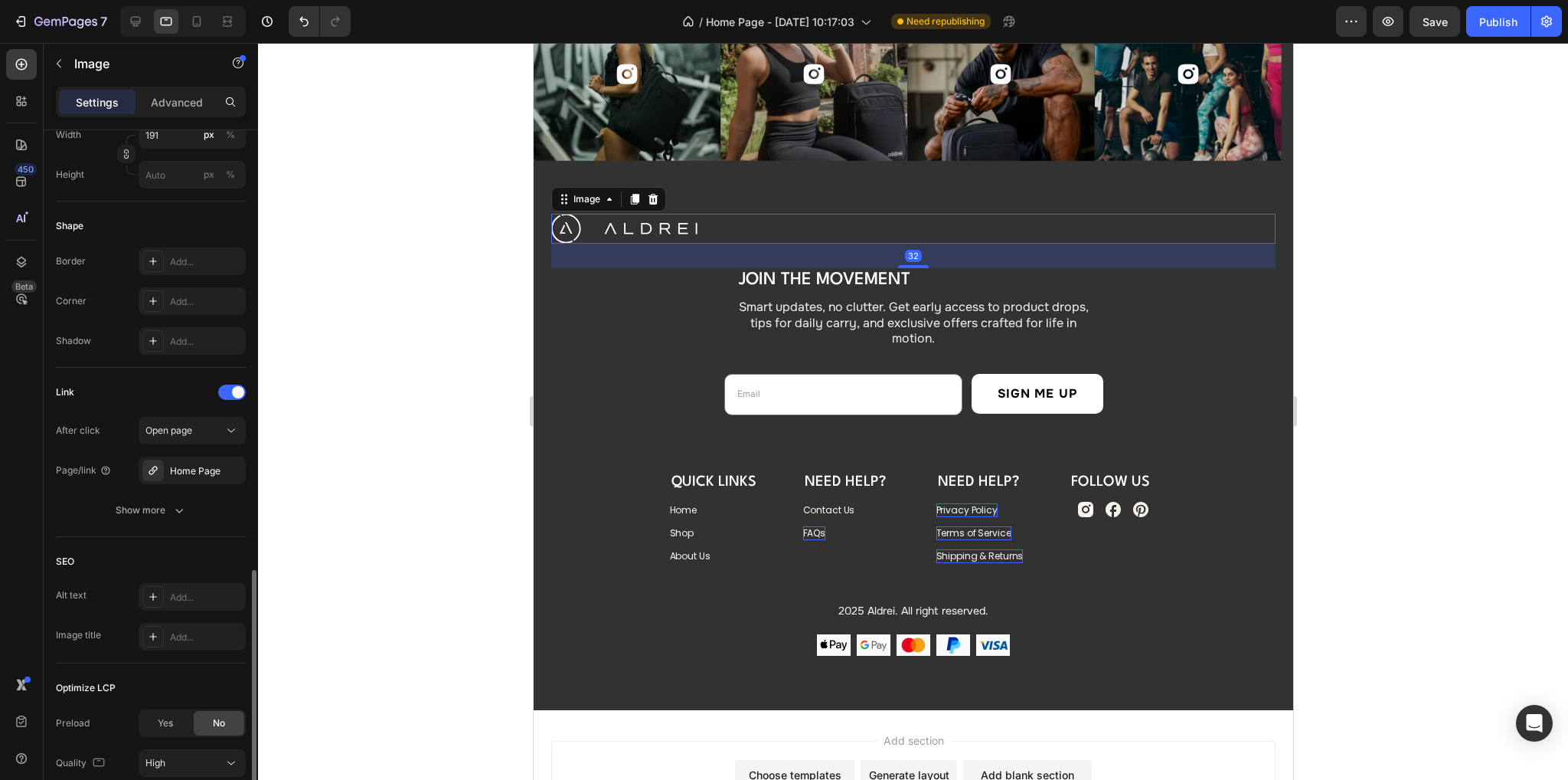
scroll to position [582, 0]
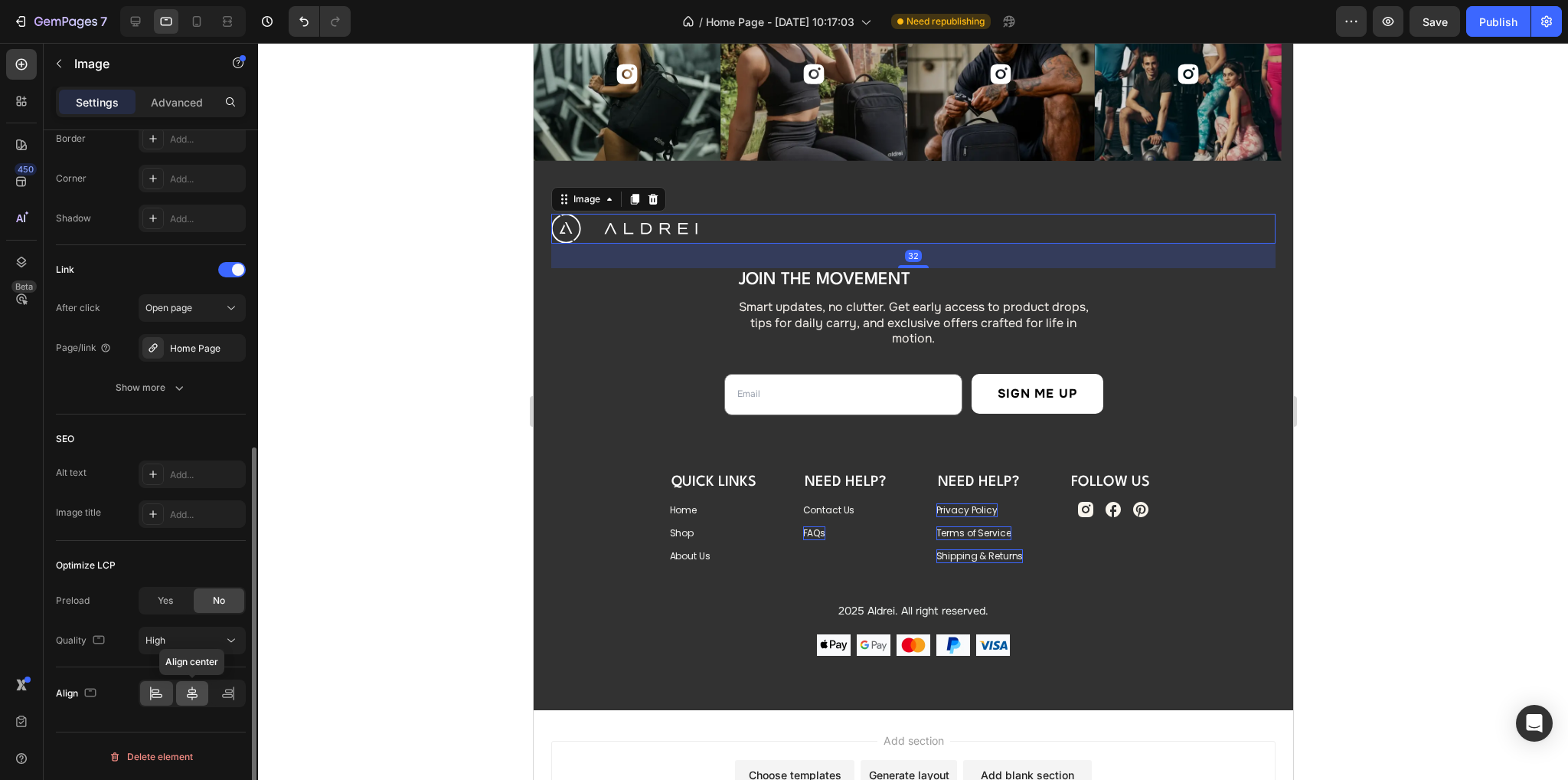
click at [194, 696] on icon at bounding box center [192, 693] width 15 height 15
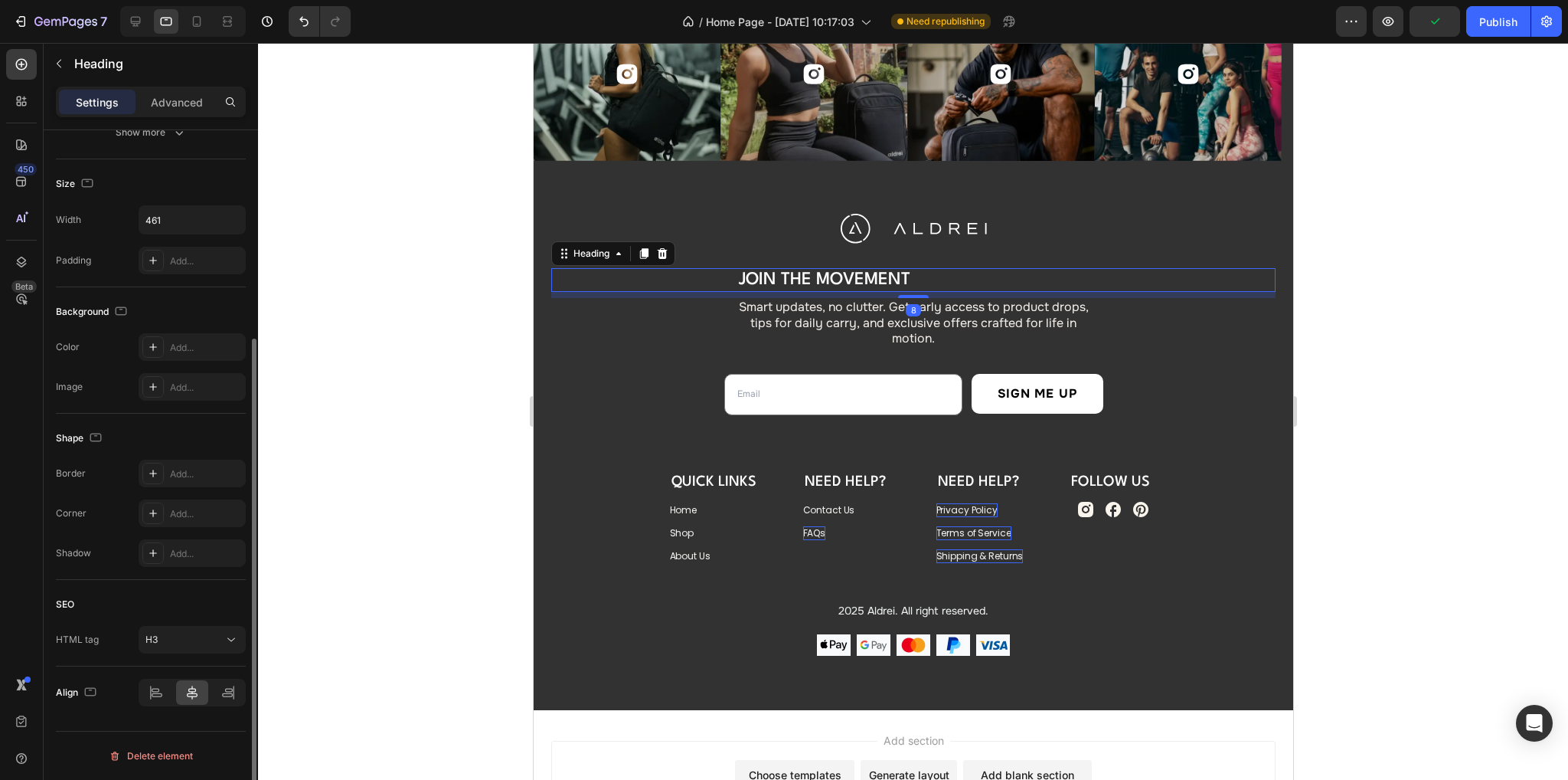
drag, startPoint x: 857, startPoint y: 280, endPoint x: 946, endPoint y: 579, distance: 312.0
click at [857, 280] on h3 "Join the Movement" at bounding box center [913, 279] width 353 height 23
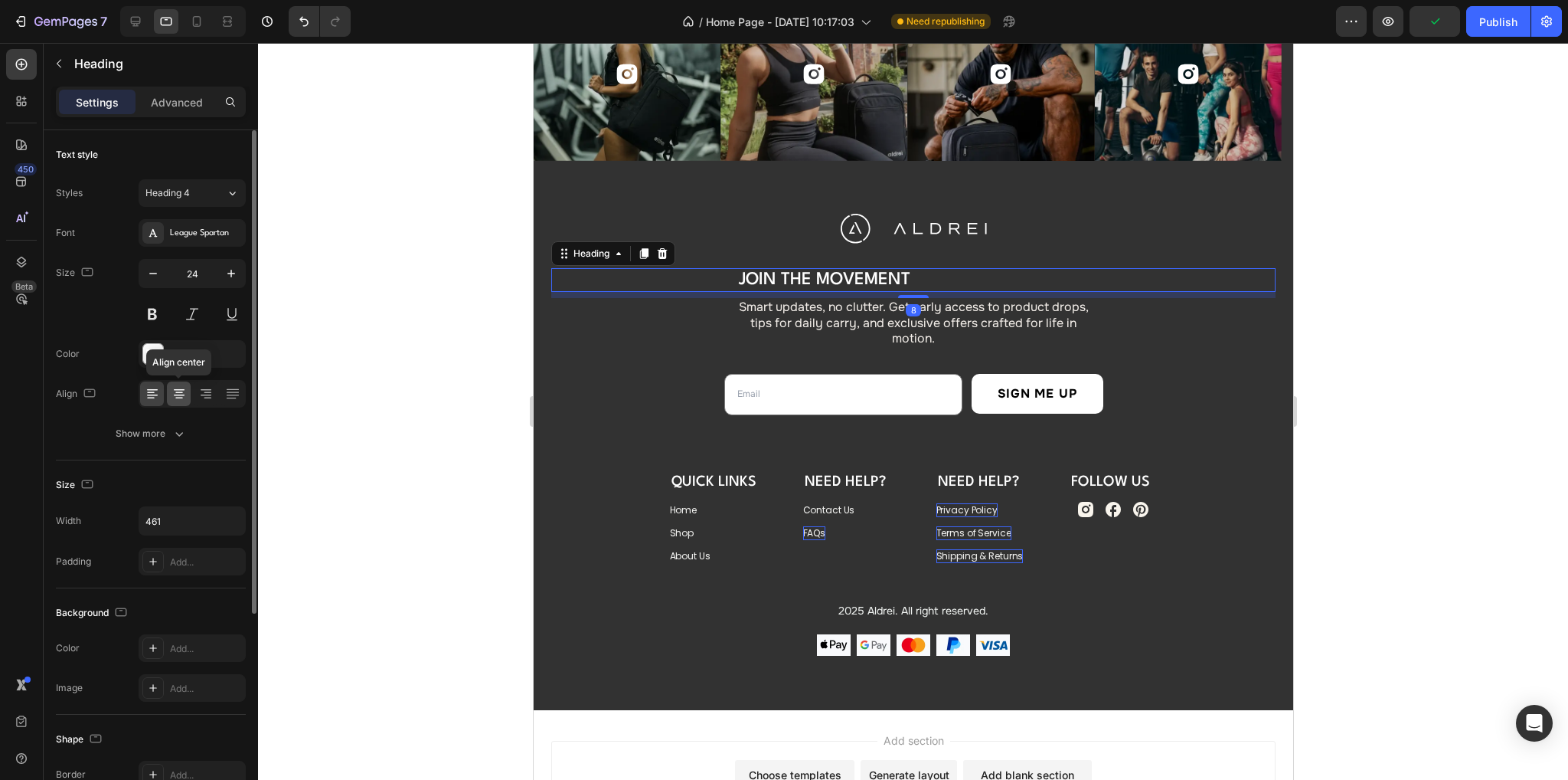
click at [177, 393] on icon at bounding box center [179, 394] width 15 height 15
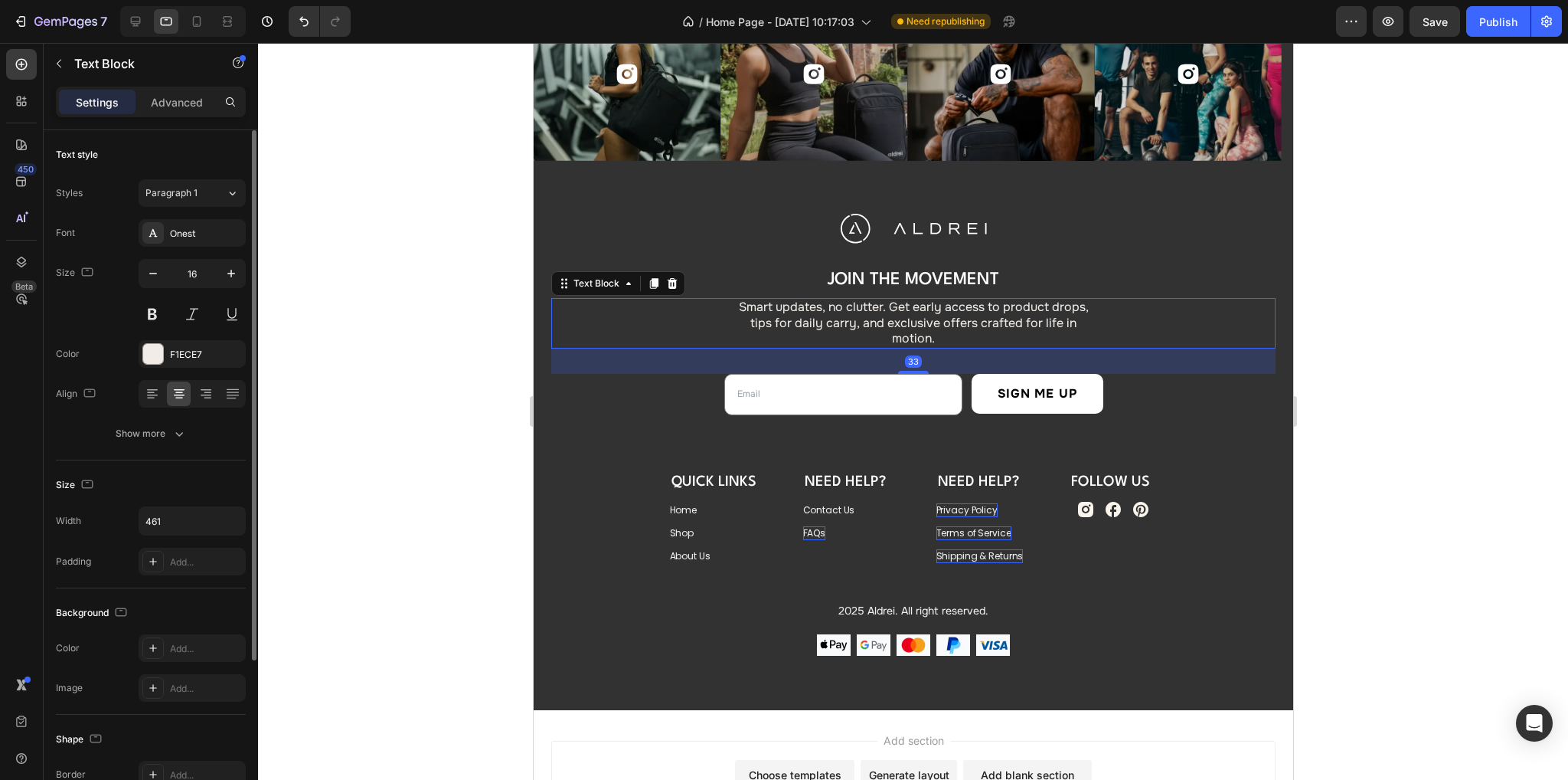
click at [966, 320] on p "Smart updates, no clutter. Get early access to product drops, tips for daily ca…" at bounding box center [913, 324] width 350 height 47
click at [1513, 455] on div at bounding box center [913, 411] width 1310 height 736
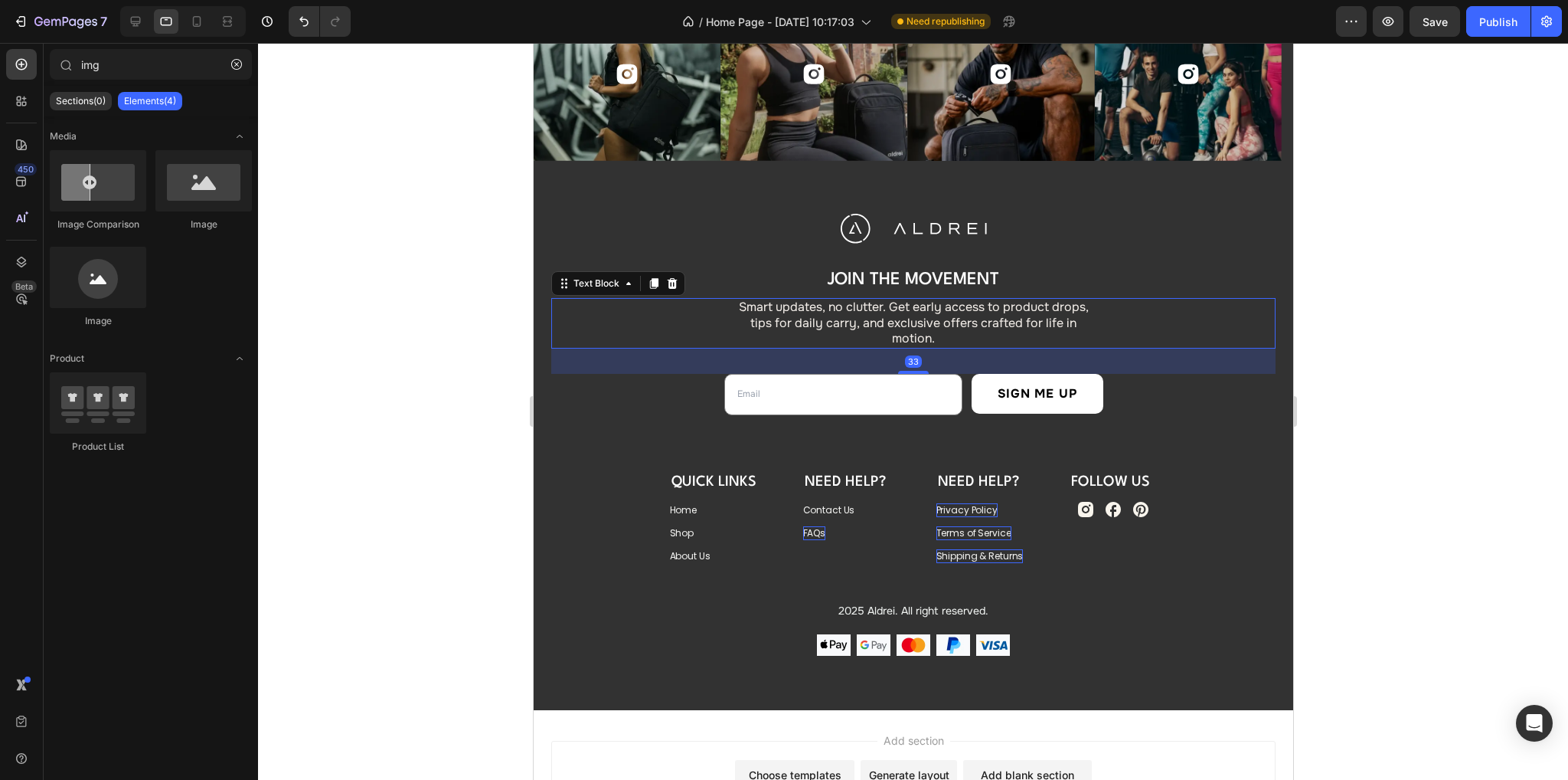
click at [1141, 307] on div "Smart updates, no clutter. Get early access to product drops, tips for daily ca…" at bounding box center [912, 323] width 724 height 50
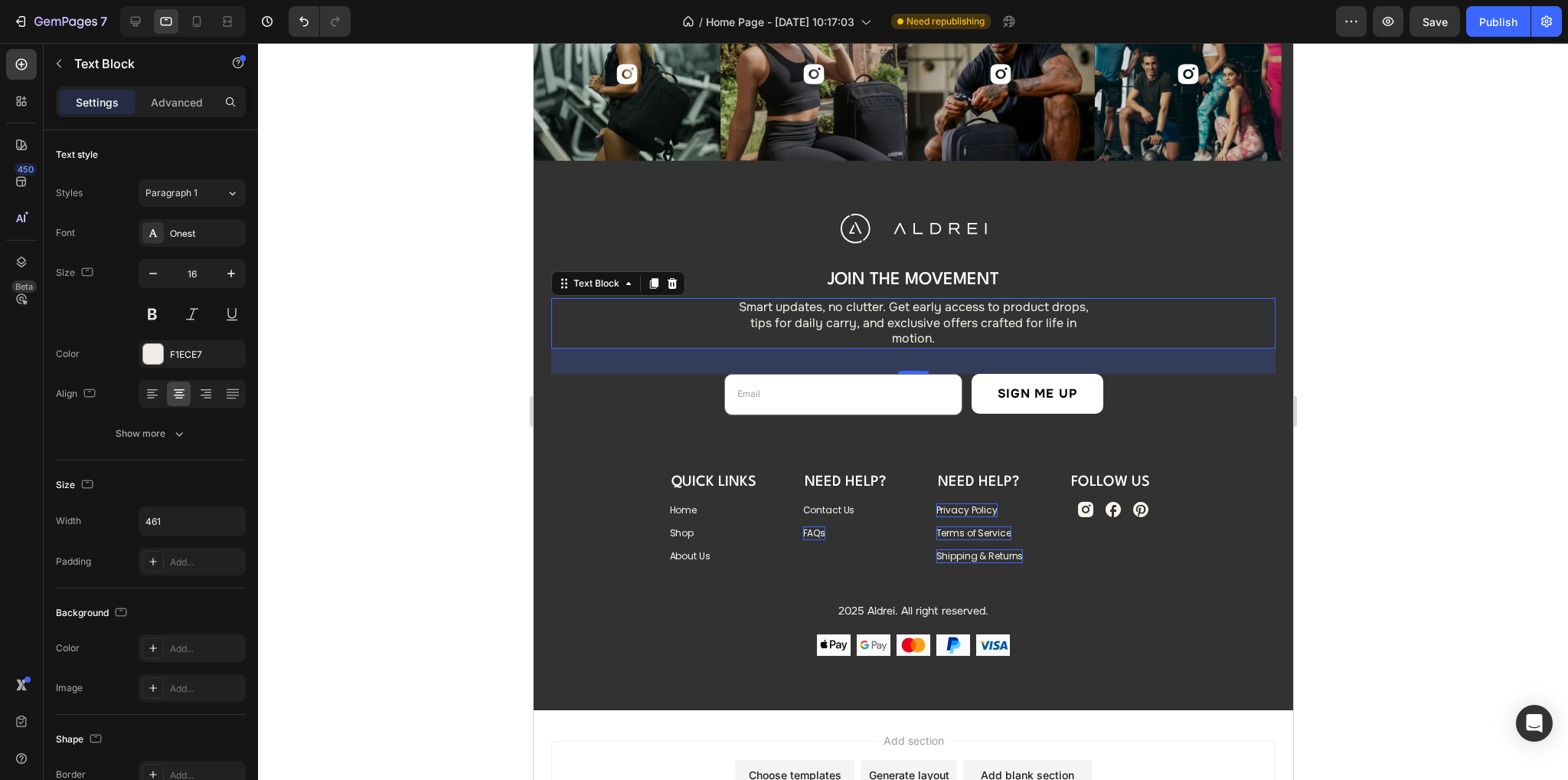
click at [1462, 474] on div at bounding box center [913, 411] width 1310 height 736
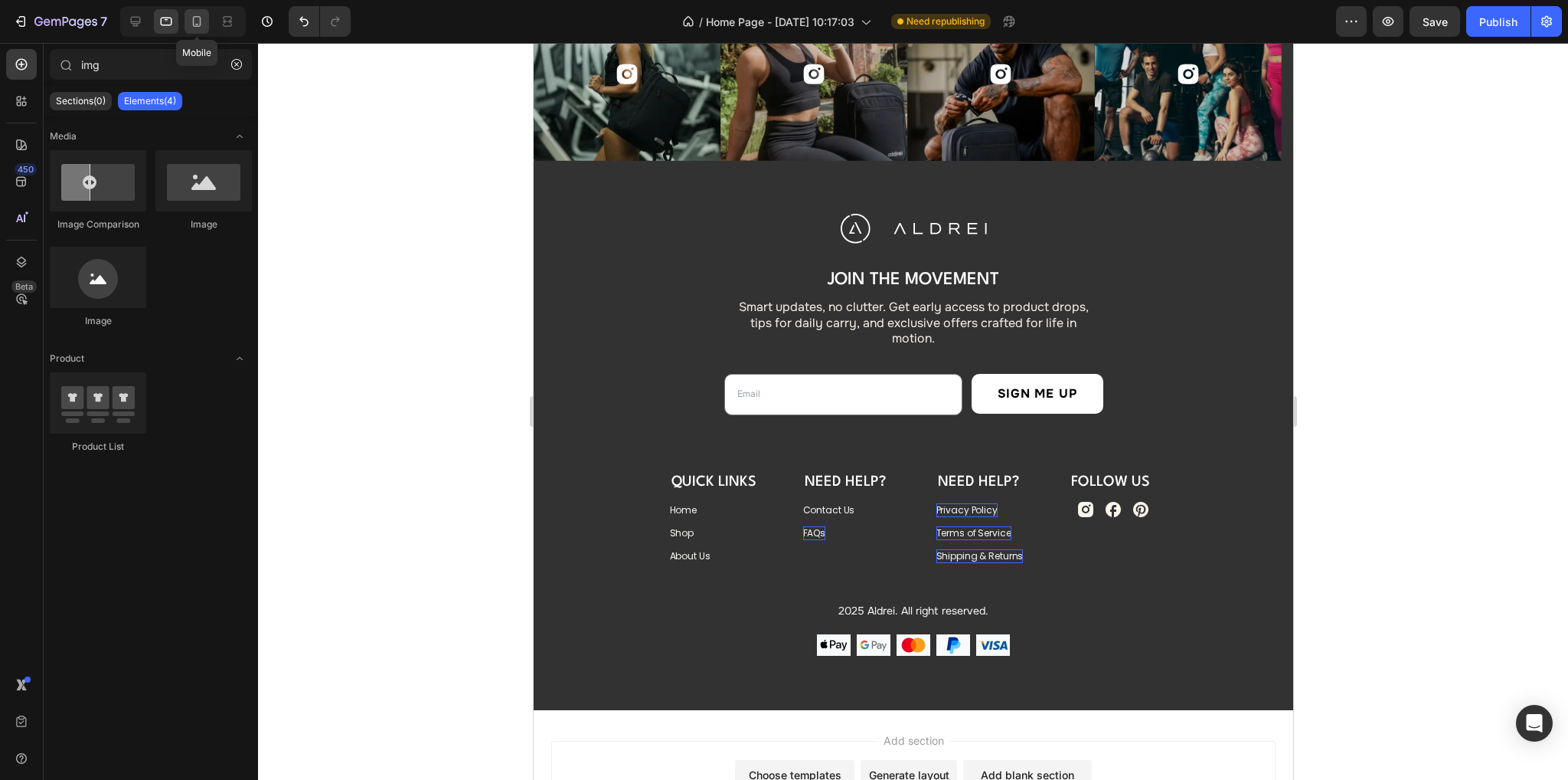
click at [206, 14] on div at bounding box center [196, 22] width 25 height 25
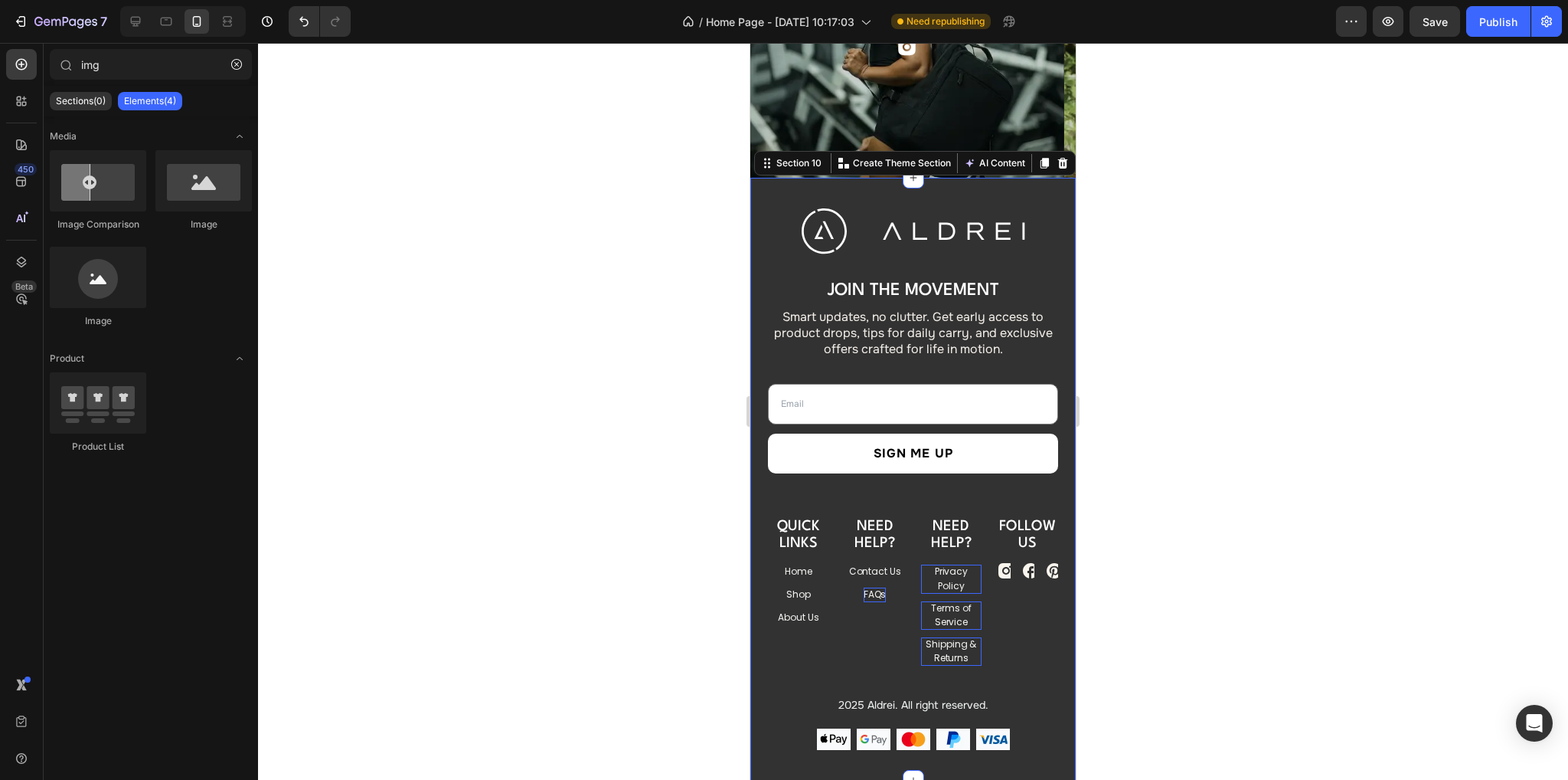
click at [888, 197] on div "Image Join the Movement Heading Smart updates, no clutter. Get early access to …" at bounding box center [913, 478] width 325 height 603
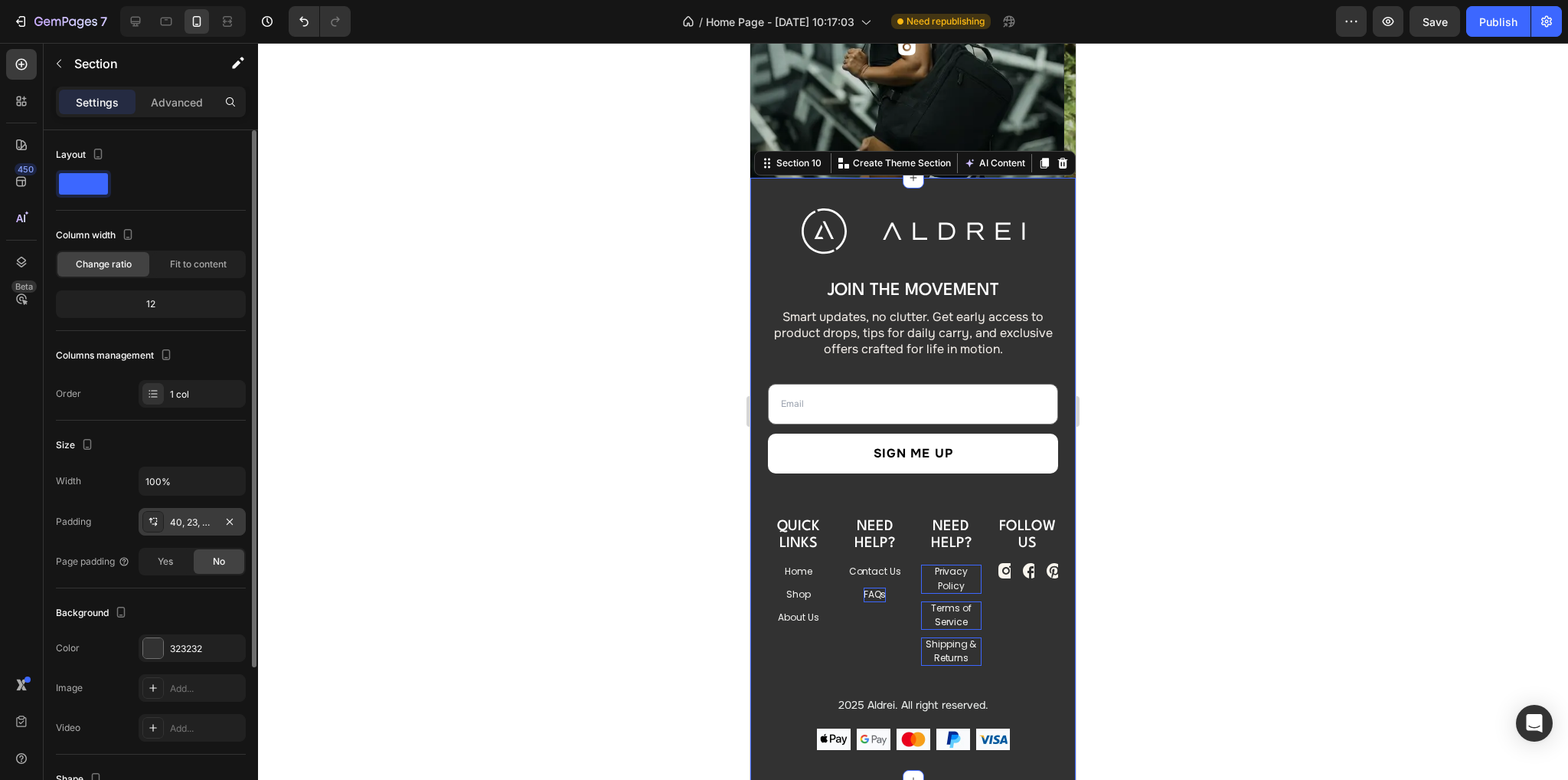
click at [186, 522] on div "40, 23, 40, 23" at bounding box center [192, 522] width 45 height 14
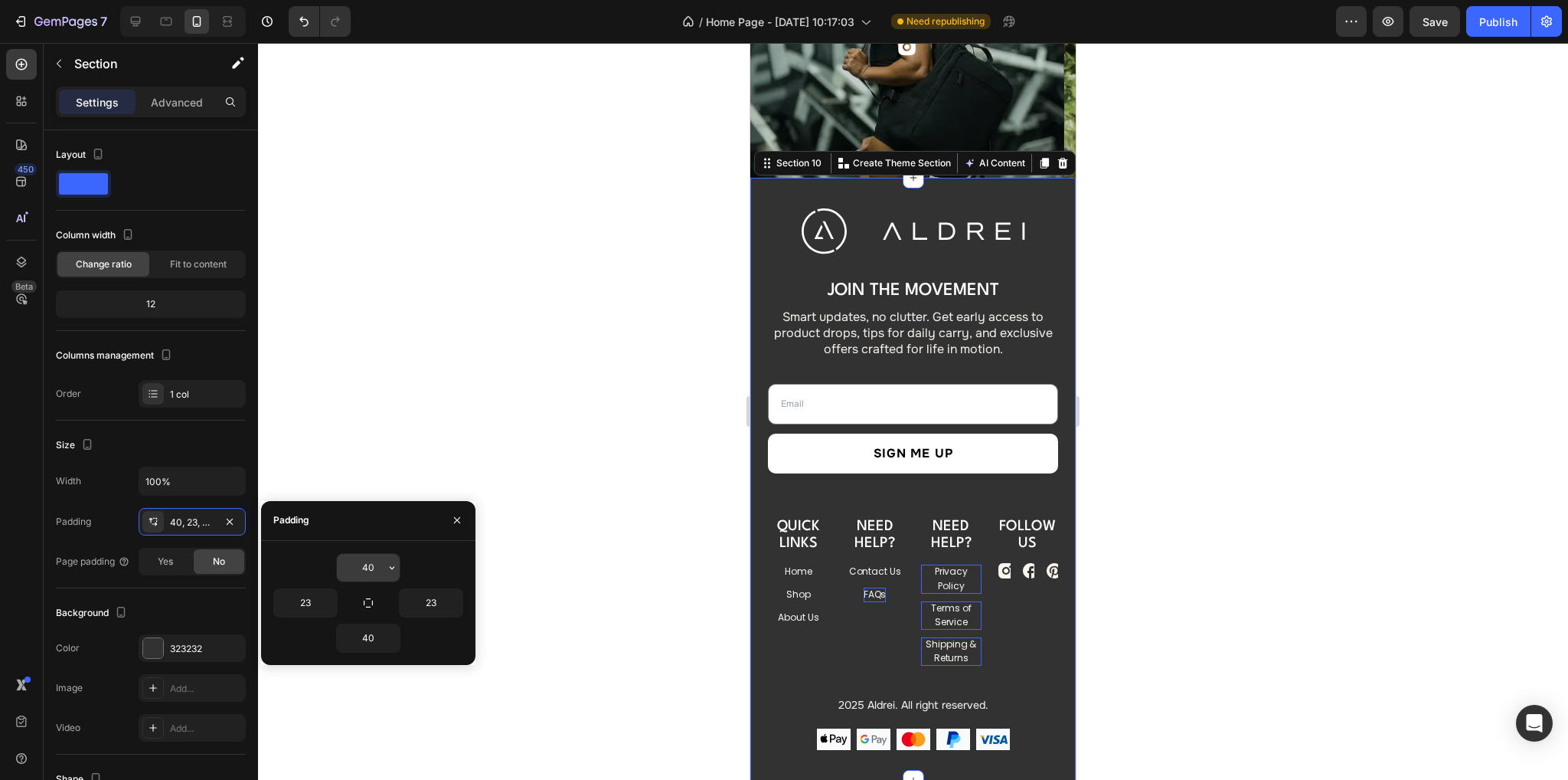
click at [373, 567] on input "40" at bounding box center [368, 566] width 63 height 28
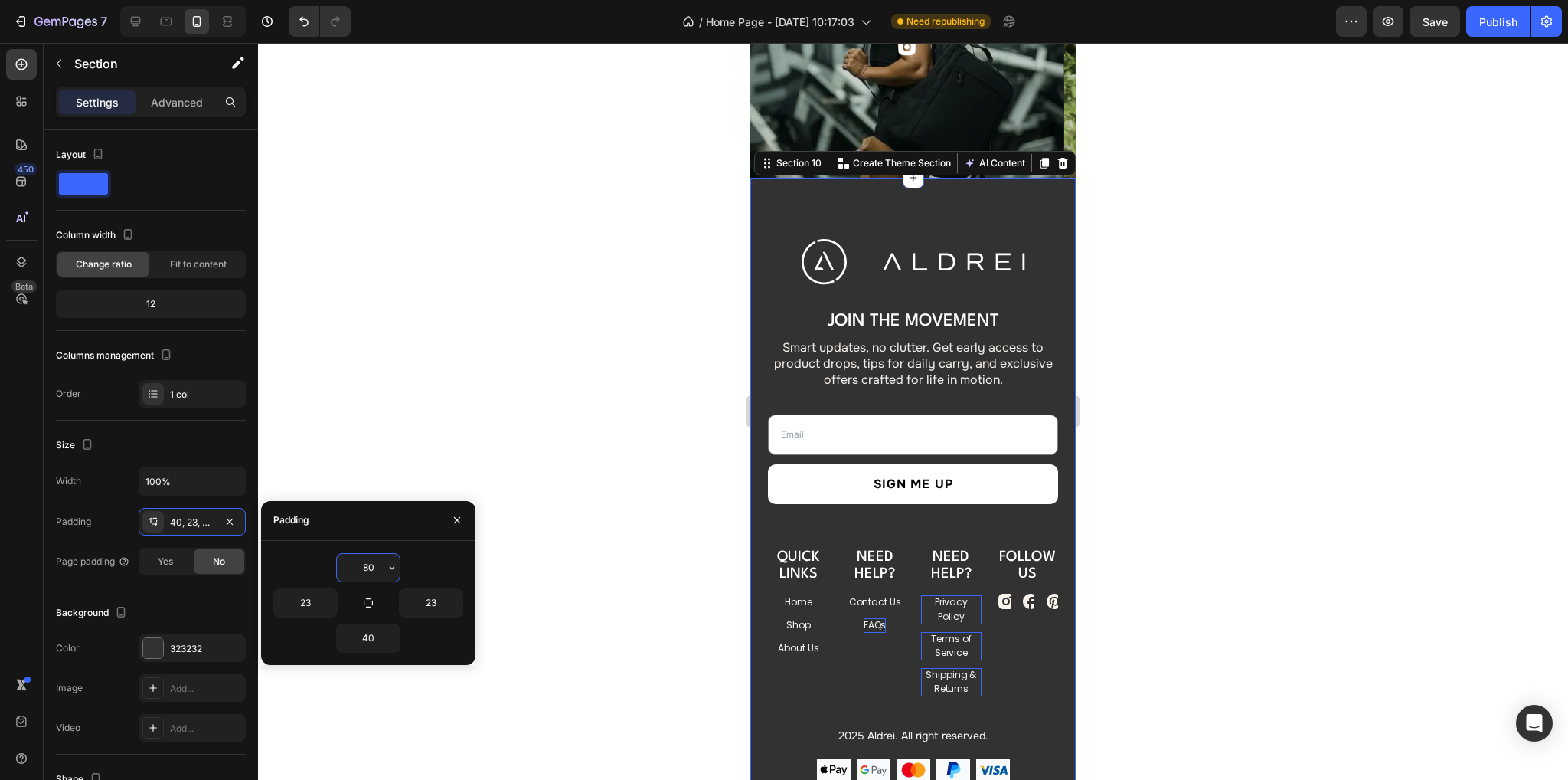
type input "80"
click at [367, 641] on input "40" at bounding box center [368, 638] width 63 height 28
type input "116"
click at [980, 507] on div "Image Join the Movement Heading Smart updates, no clutter. Get early access to …" at bounding box center [913, 468] width 290 height 457
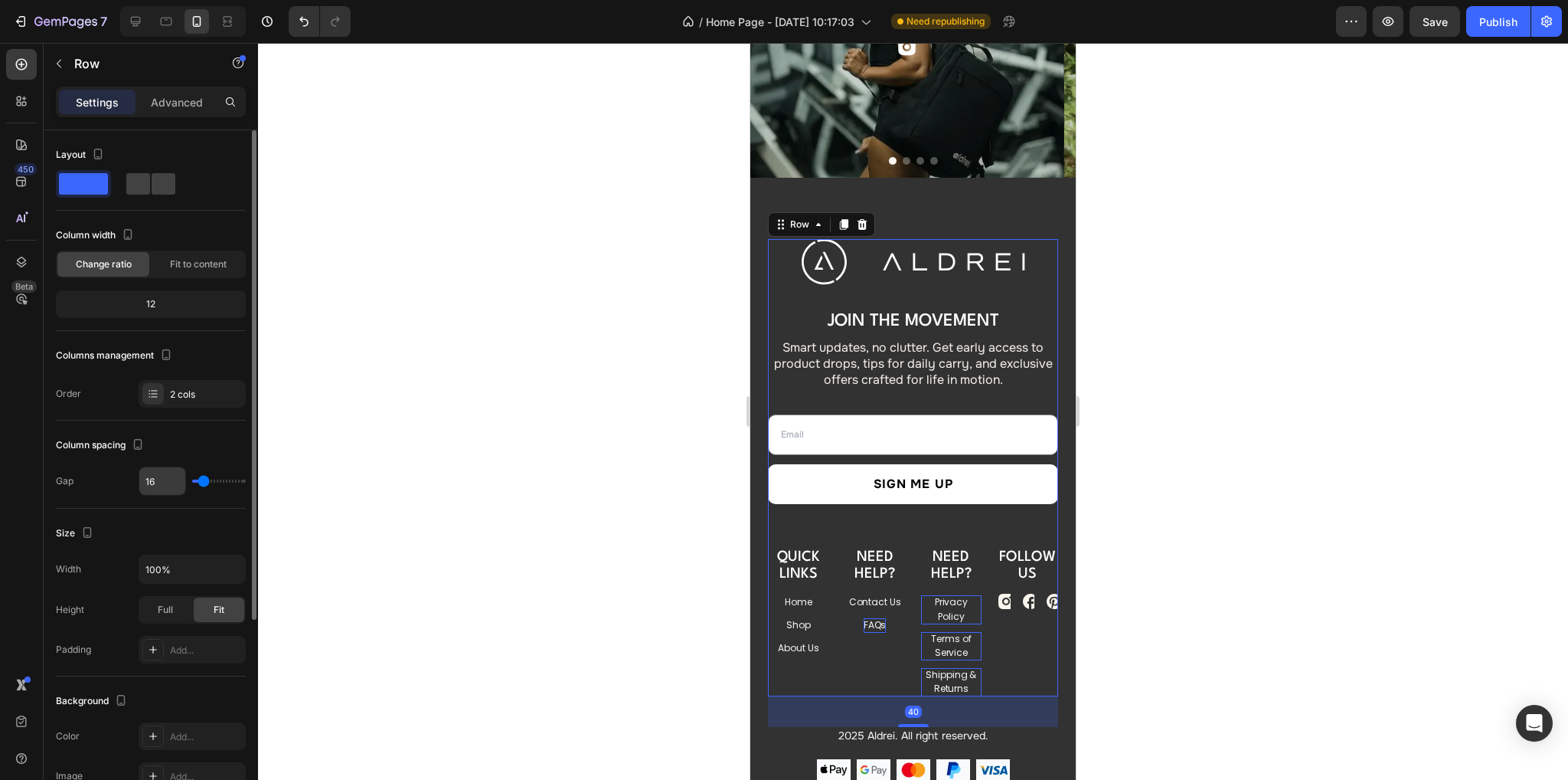
click at [157, 481] on input "16" at bounding box center [162, 480] width 46 height 28
type input "3"
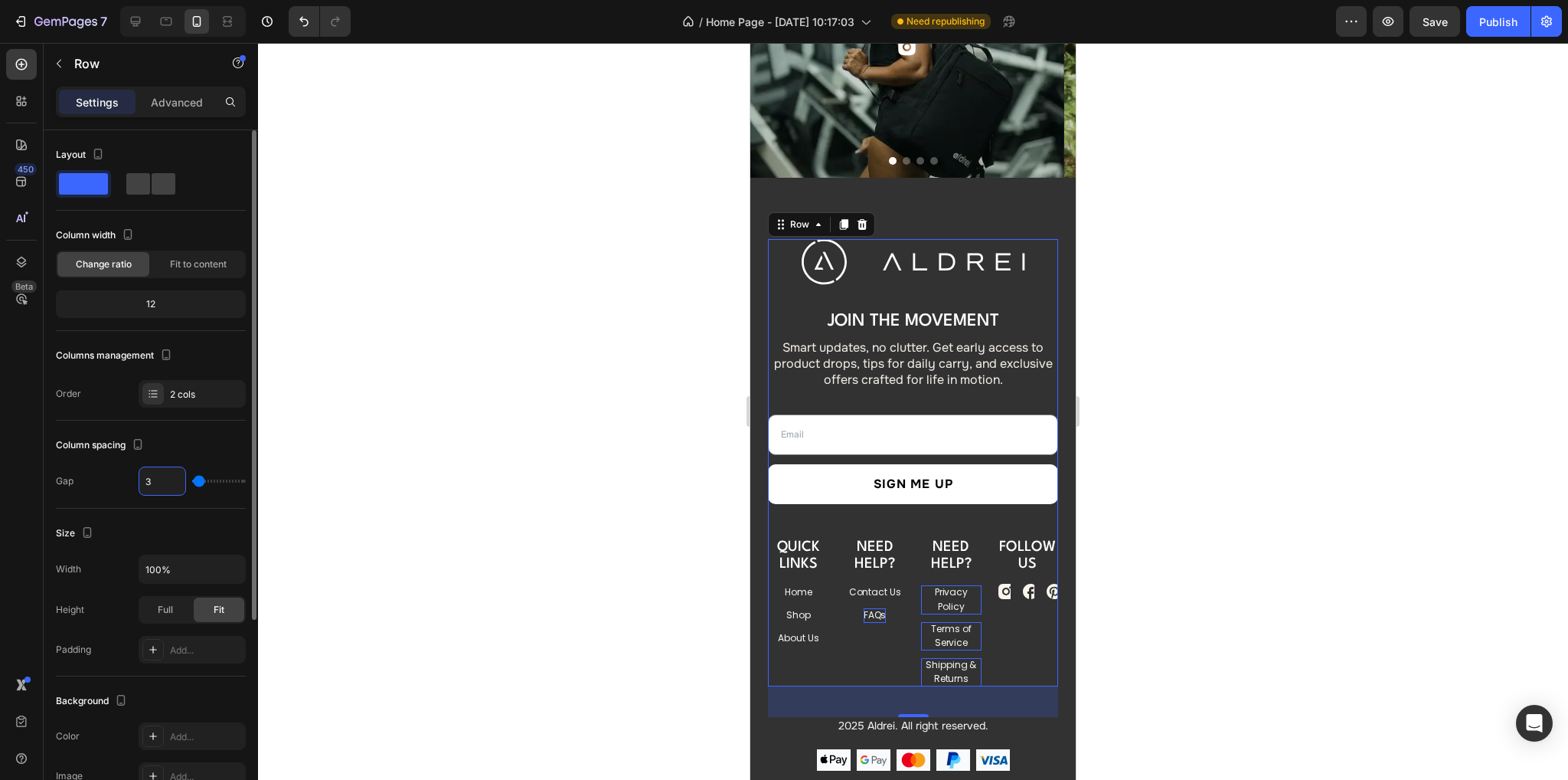
type input "35"
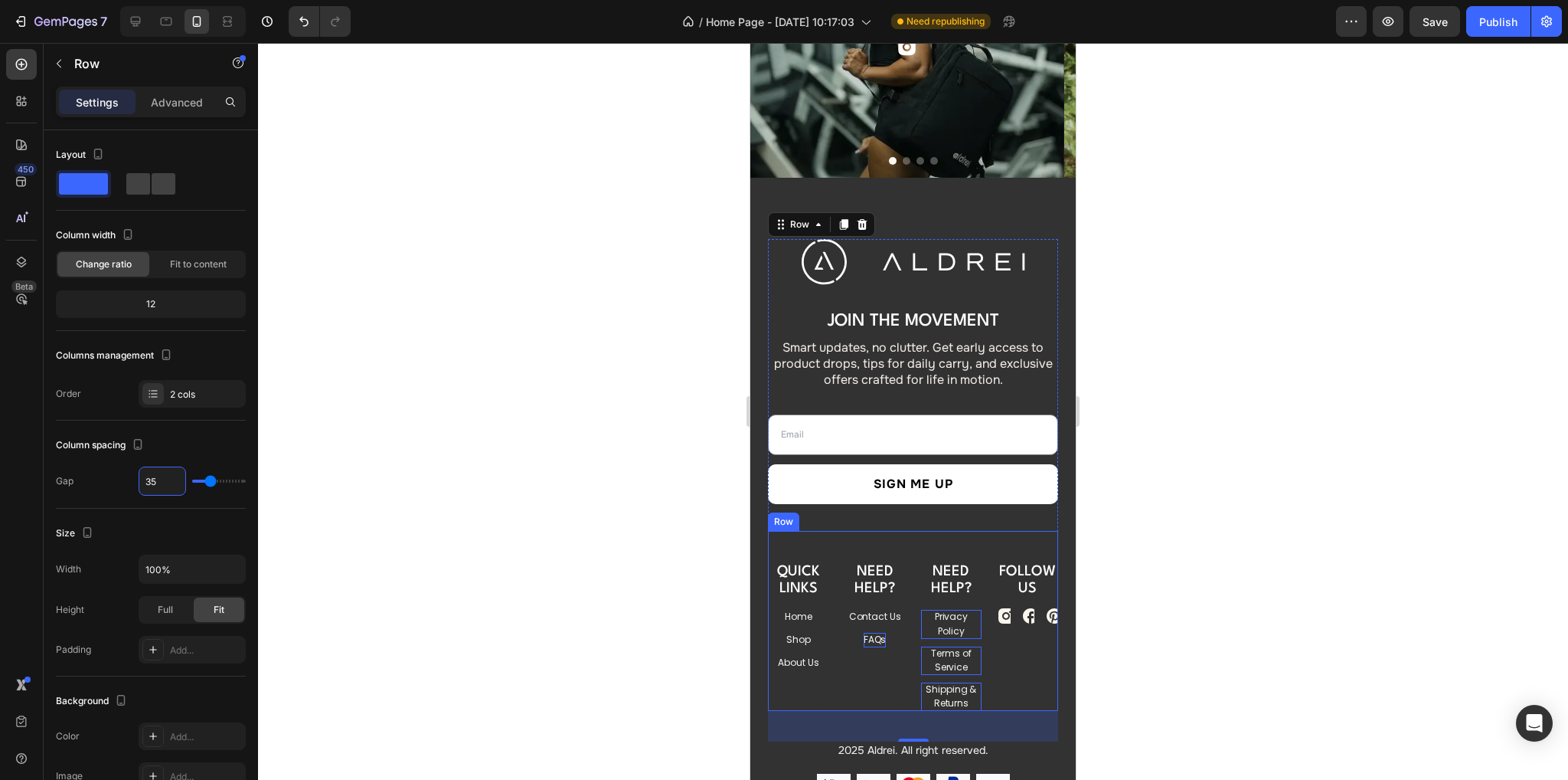
click at [895, 552] on div "QUICK LINKS Heading Home Button Shop Button About Us Button Need Help? Heading …" at bounding box center [913, 621] width 290 height 180
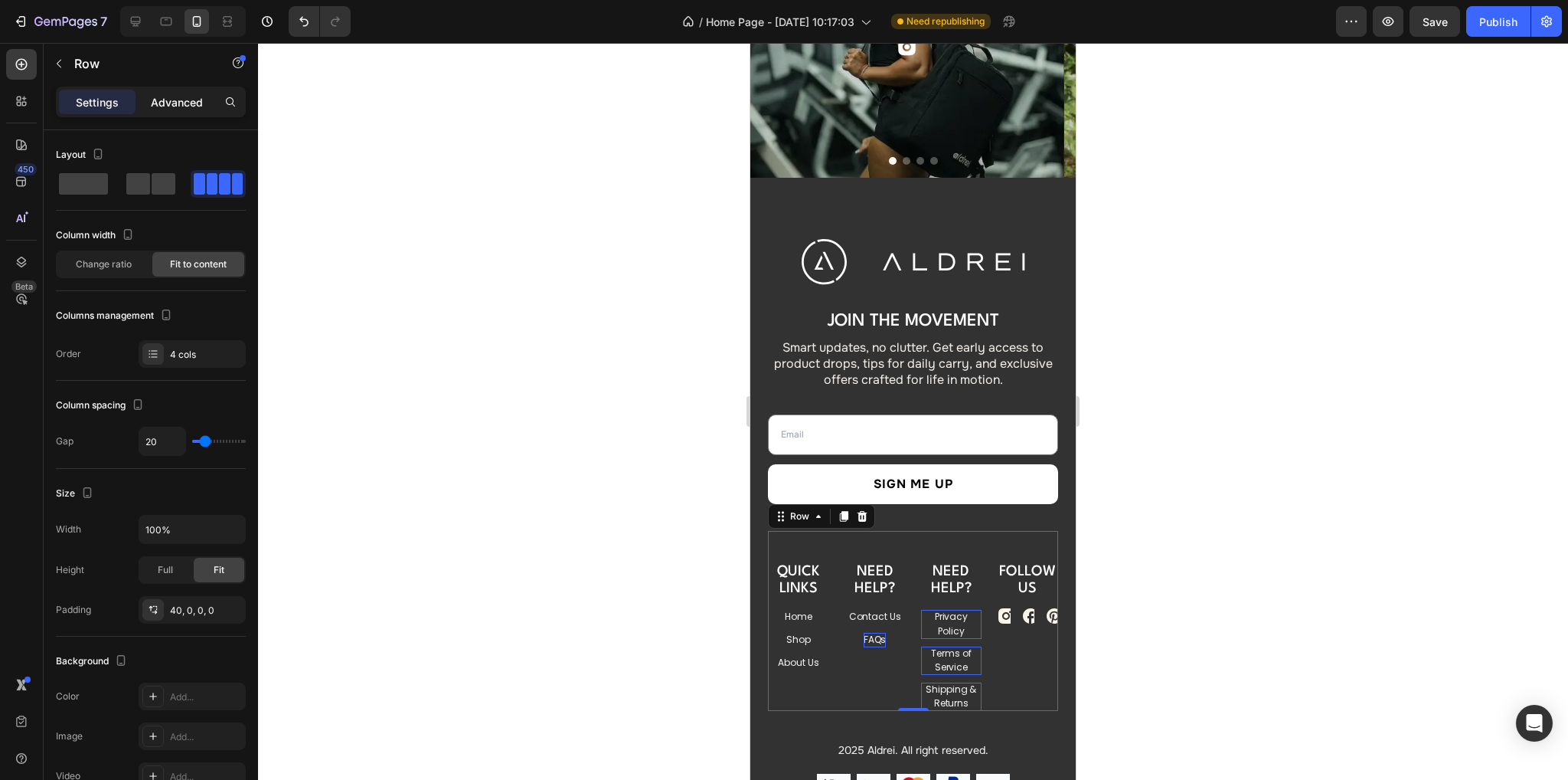
click at [176, 99] on p "Advanced" at bounding box center [176, 102] width 52 height 16
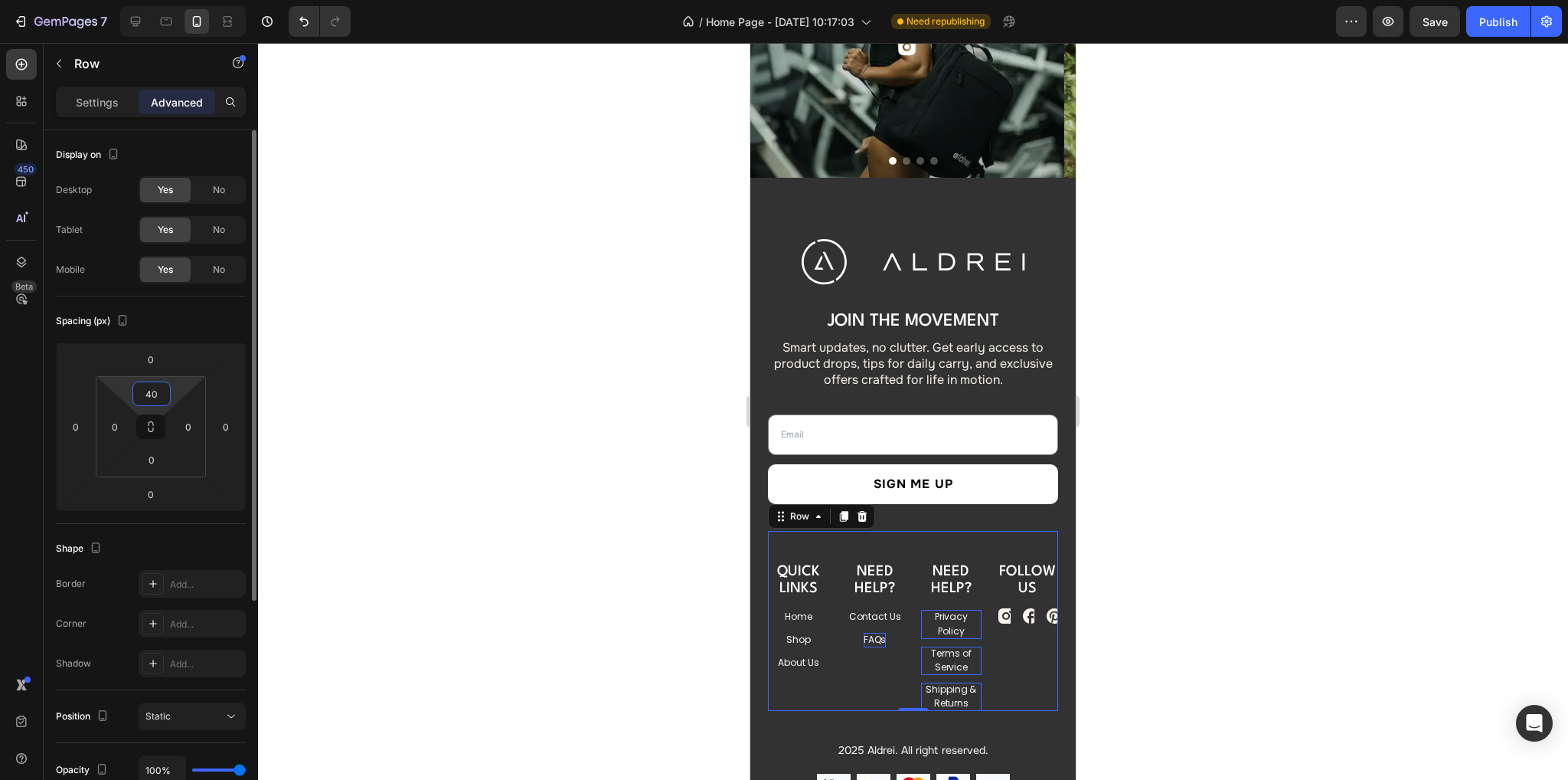
click at [153, 400] on input "40" at bounding box center [152, 394] width 30 height 23
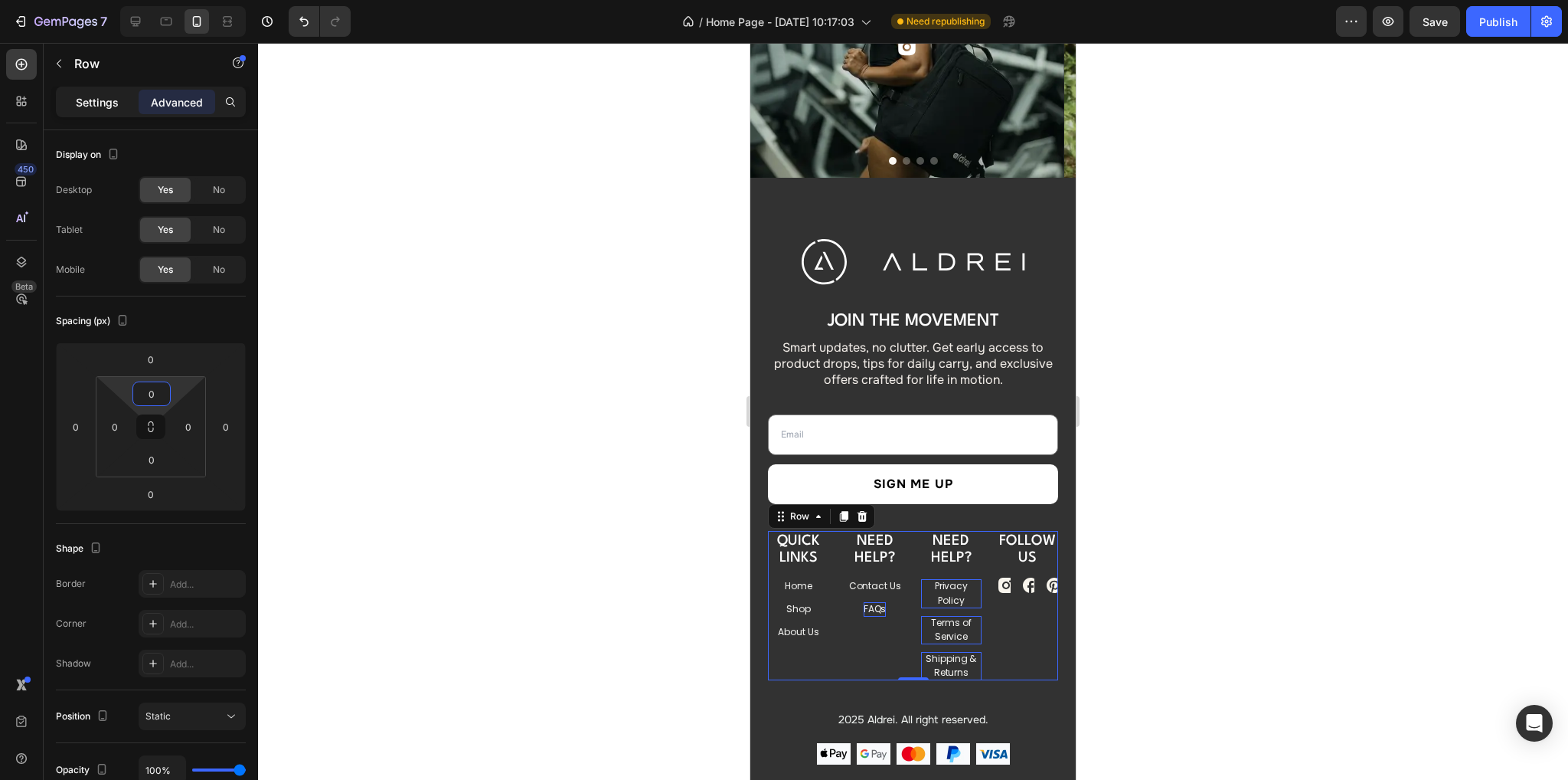
type input "0"
click at [102, 104] on p "Settings" at bounding box center [97, 102] width 43 height 16
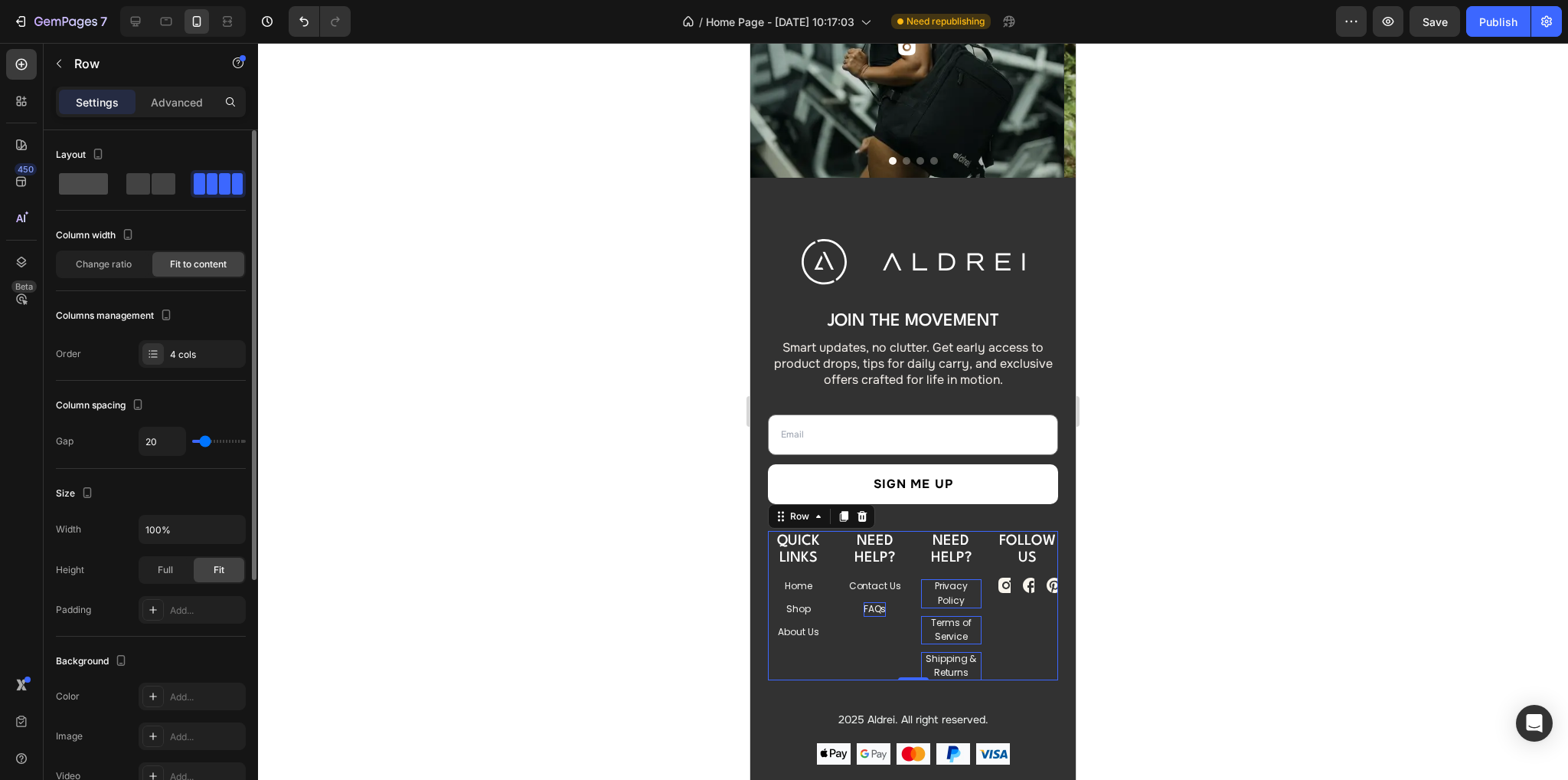
click at [152, 193] on span at bounding box center [163, 183] width 24 height 22
type input "16"
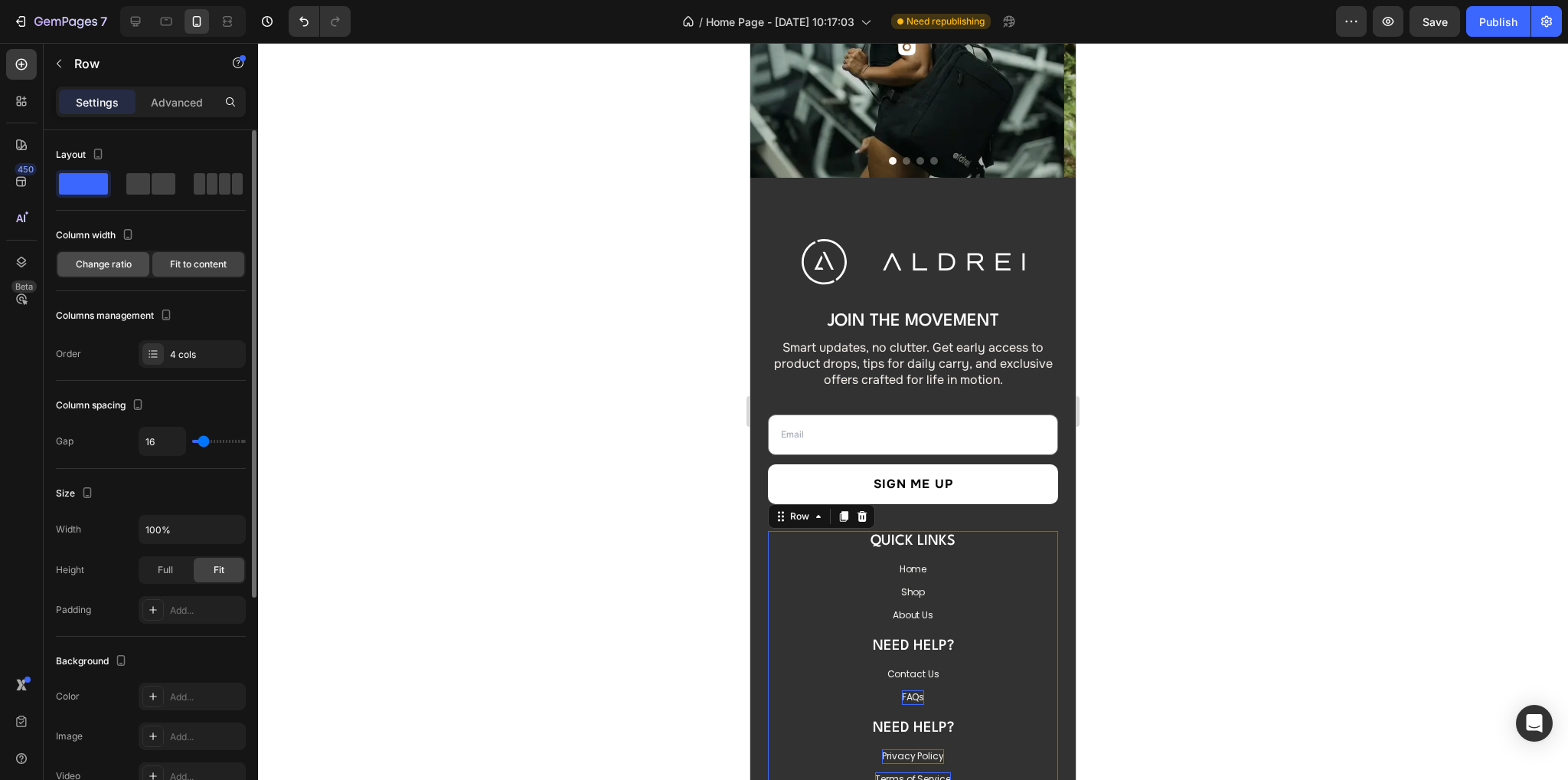
drag, startPoint x: 107, startPoint y: 258, endPoint x: 122, endPoint y: 268, distance: 18.0
click at [107, 259] on span "Change ratio" at bounding box center [103, 264] width 56 height 14
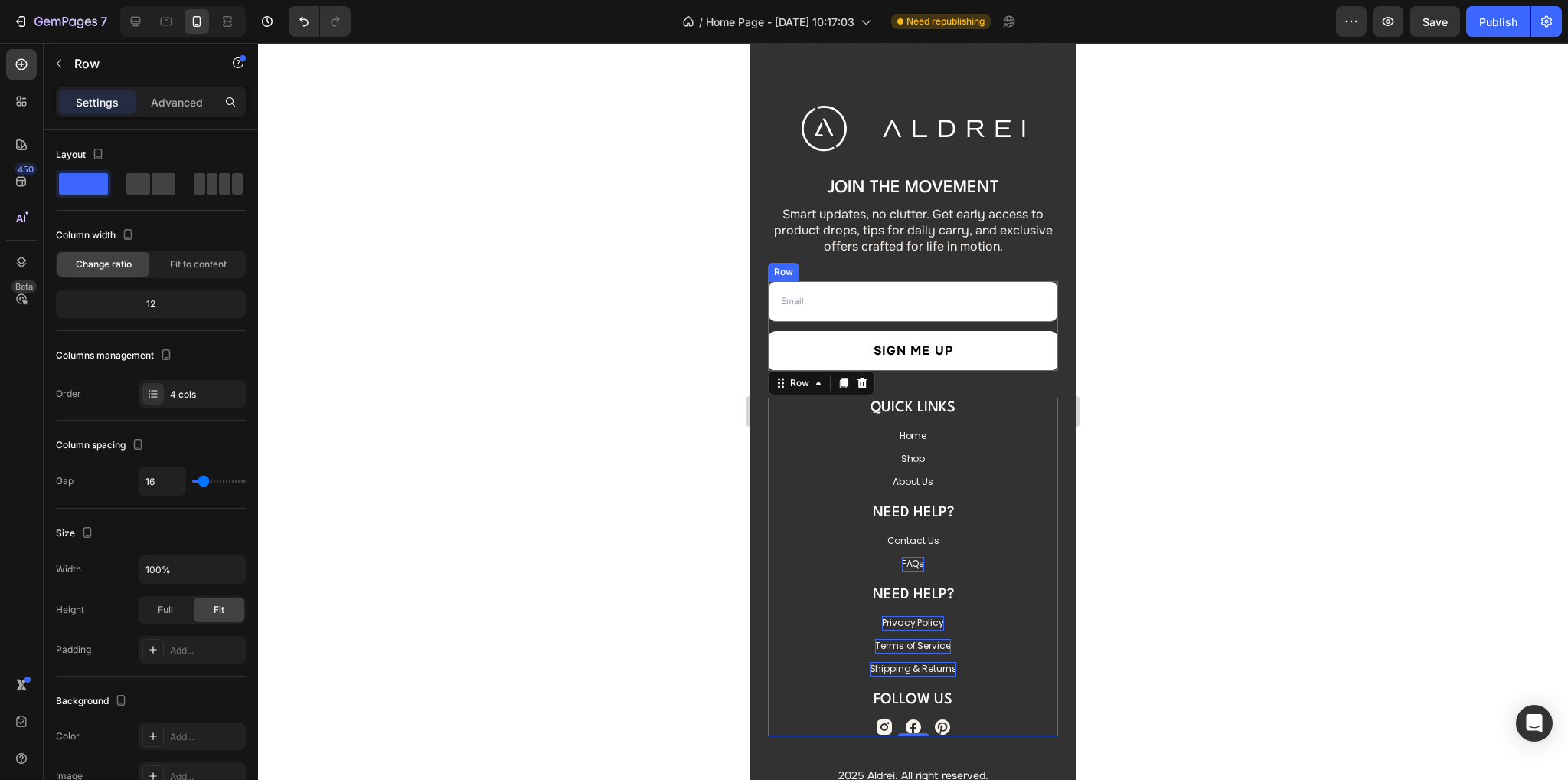
scroll to position [5778, 0]
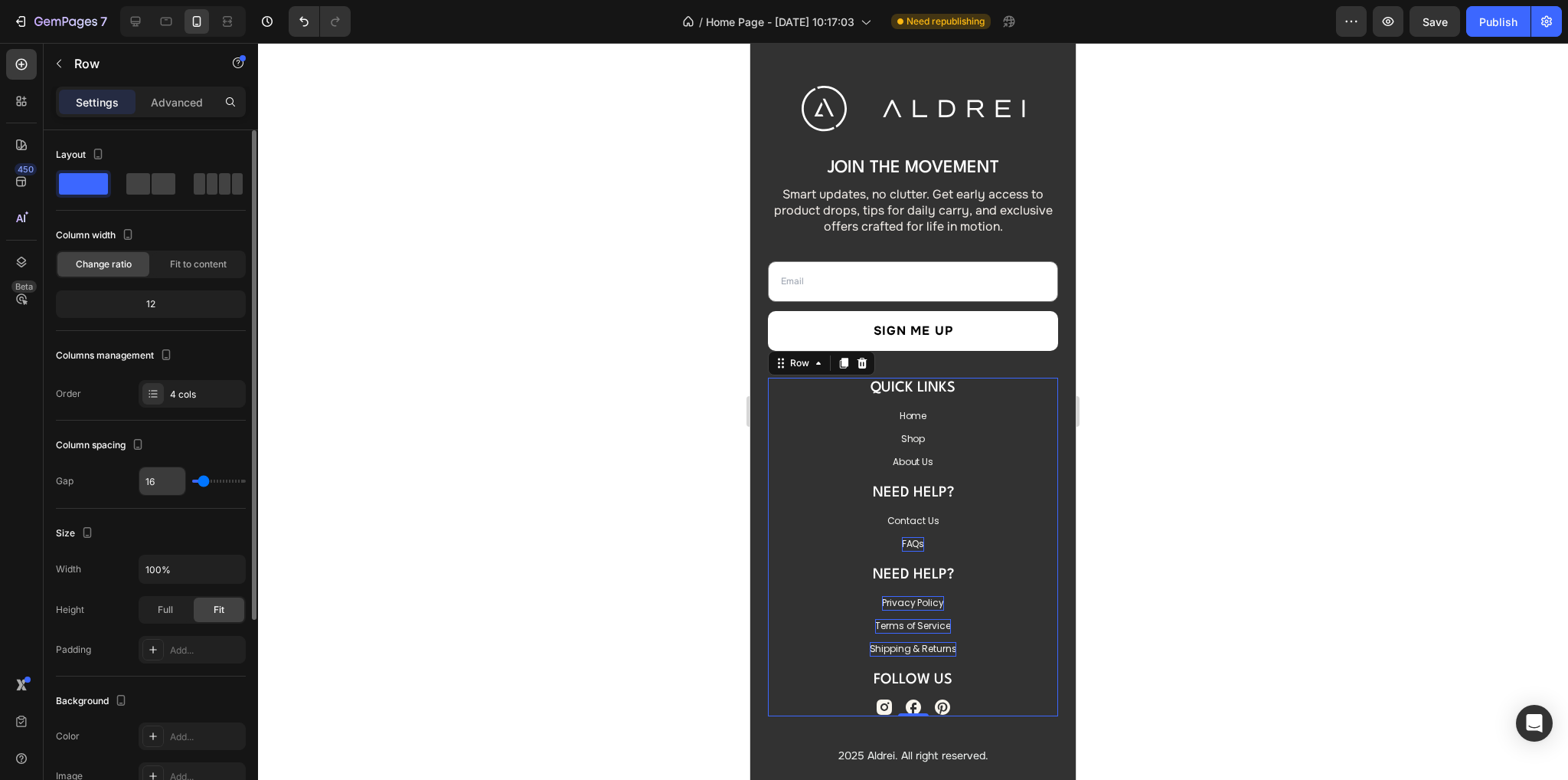
click at [156, 478] on input "16" at bounding box center [162, 480] width 46 height 28
type input "1"
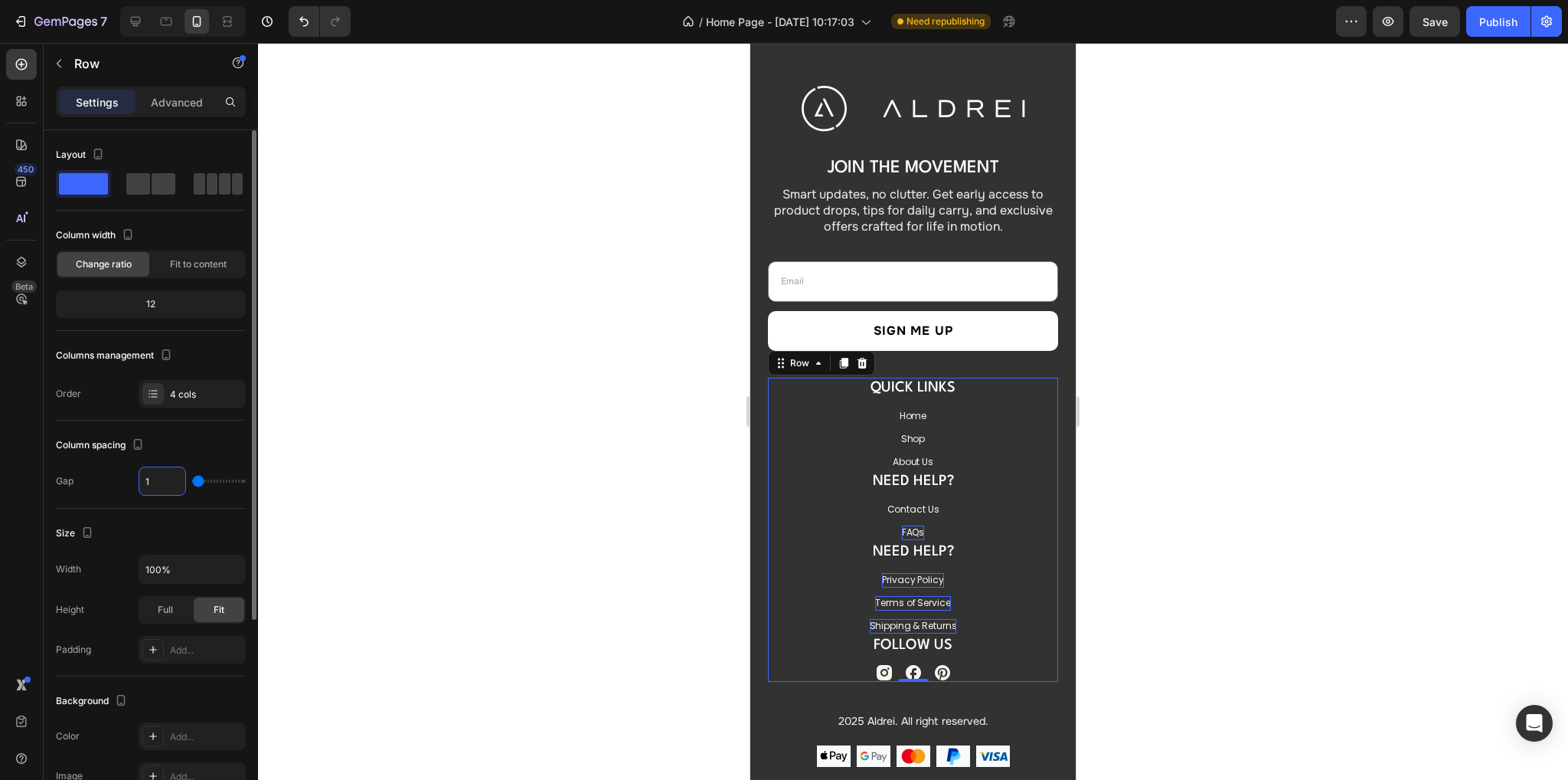
type input "18"
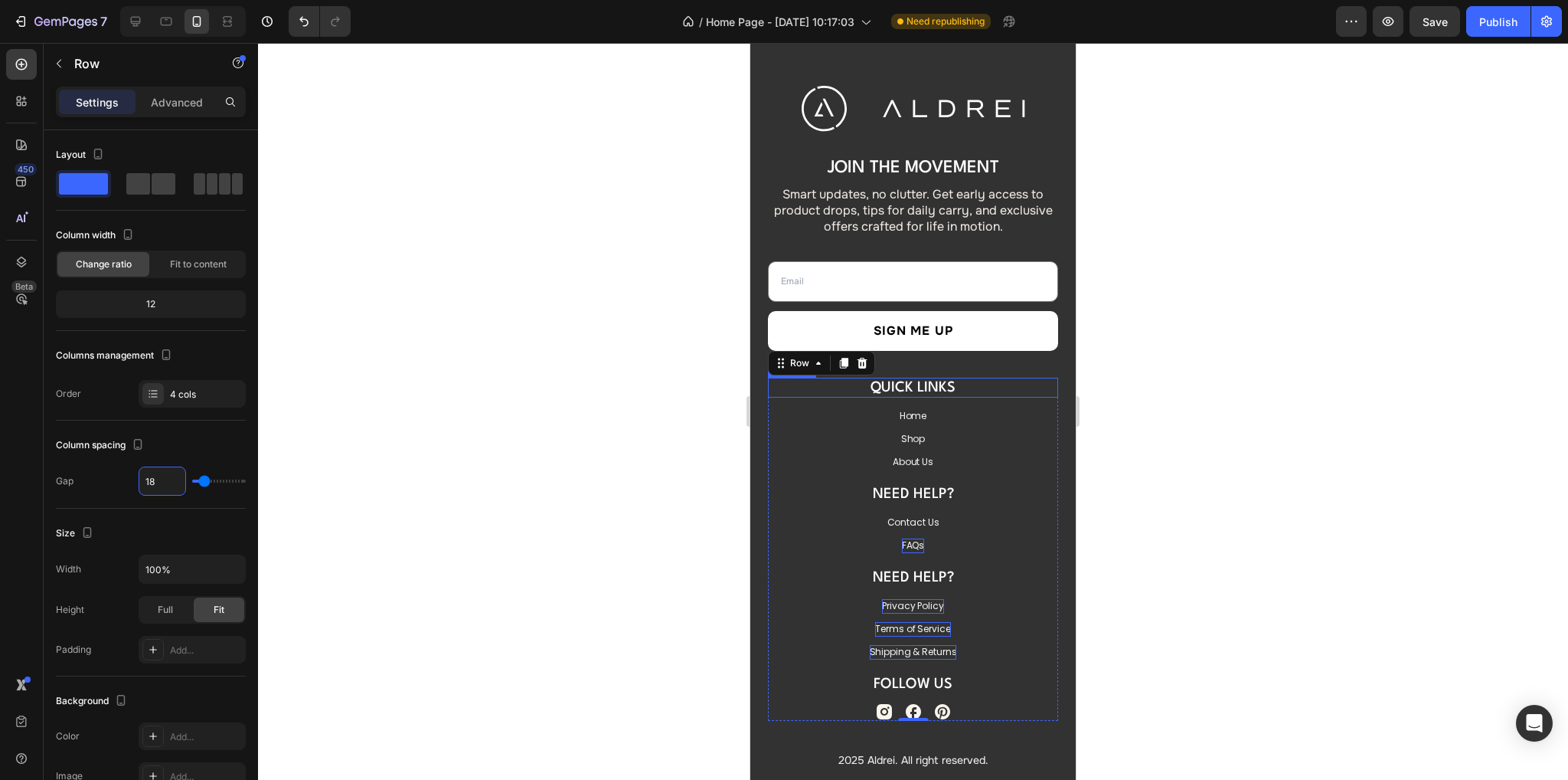
click at [951, 389] on h3 "QUICK LINKS" at bounding box center [913, 387] width 290 height 20
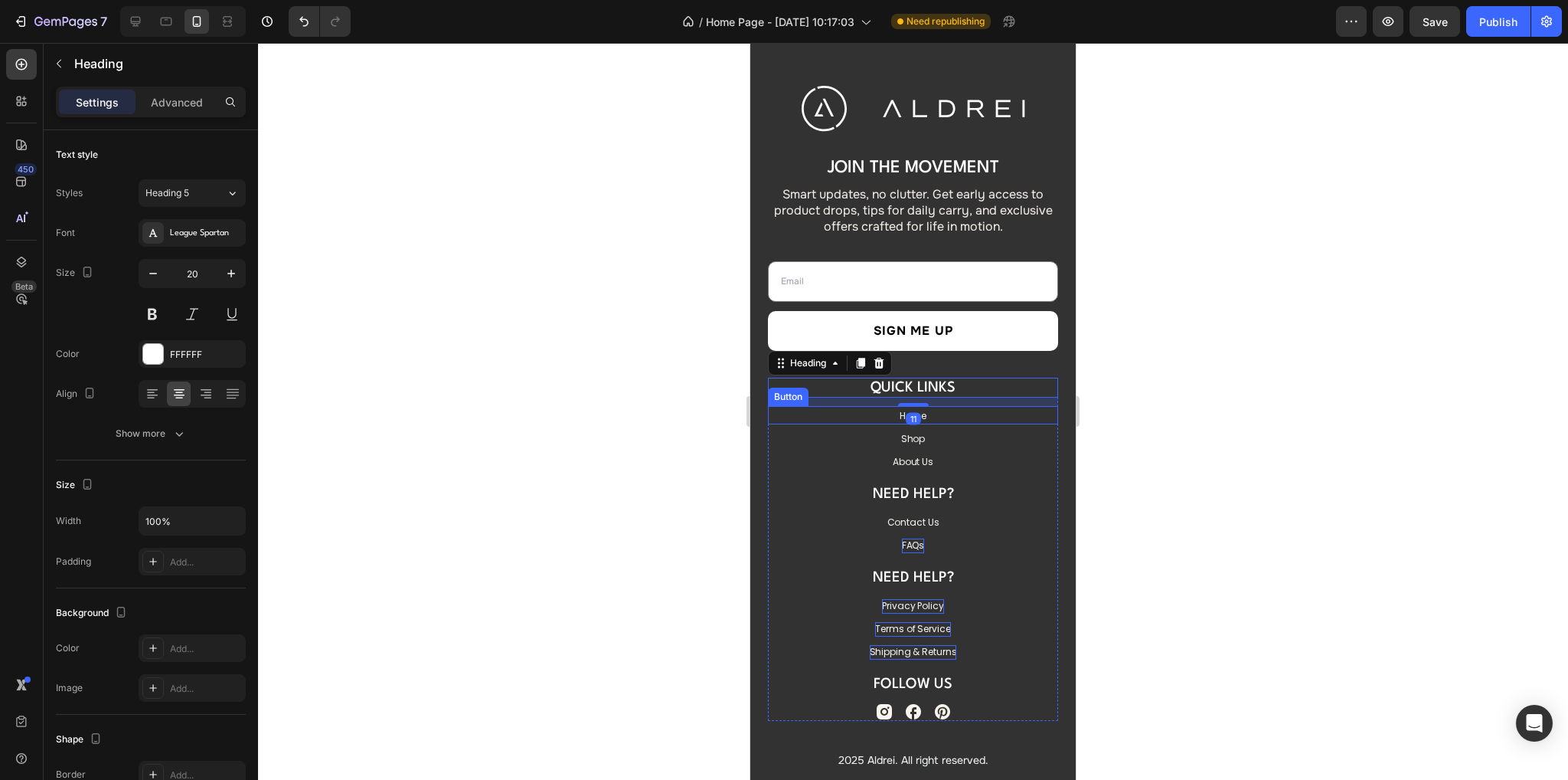
click at [949, 420] on div "Home Button" at bounding box center [913, 415] width 290 height 18
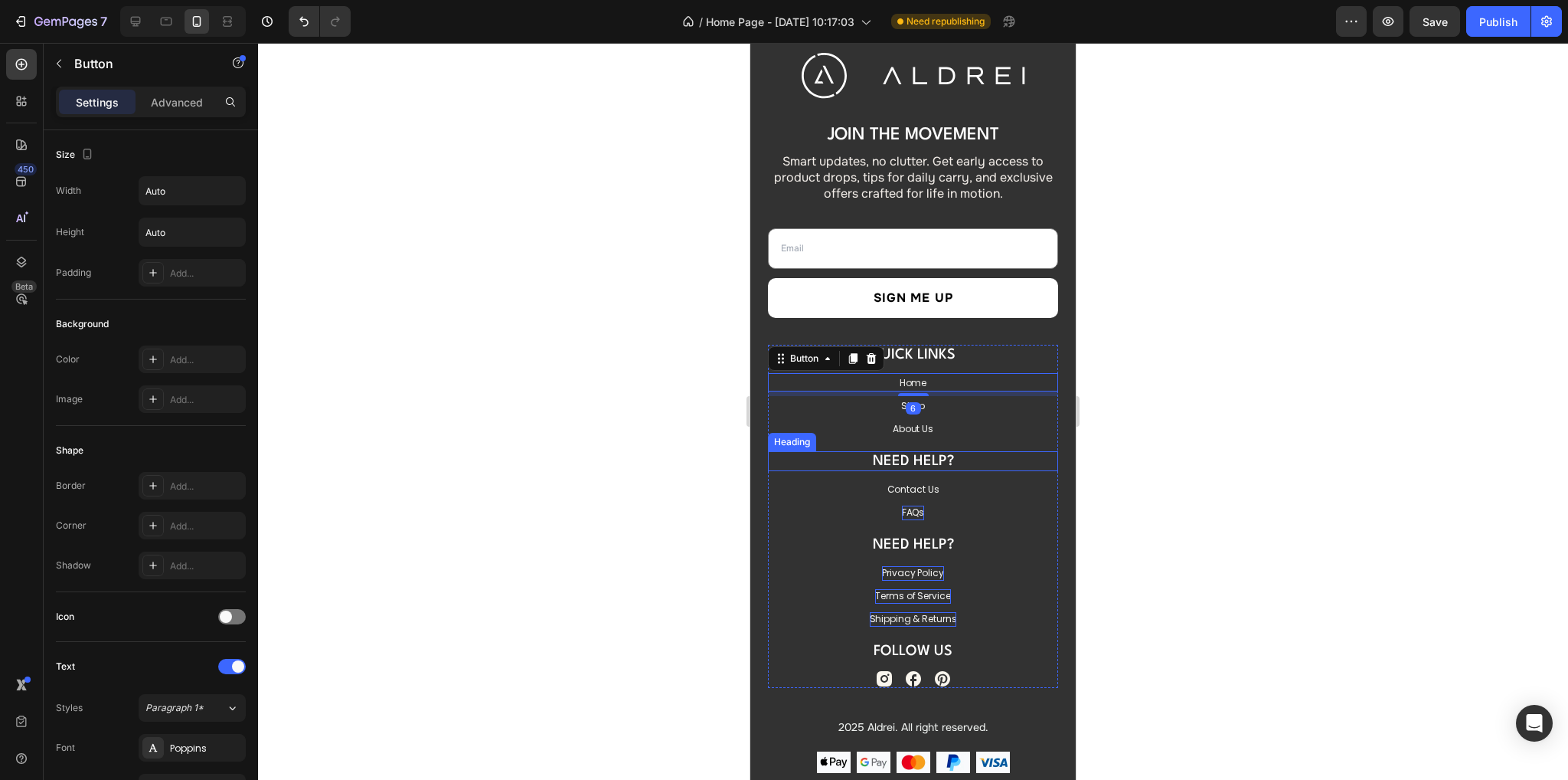
scroll to position [5855, 0]
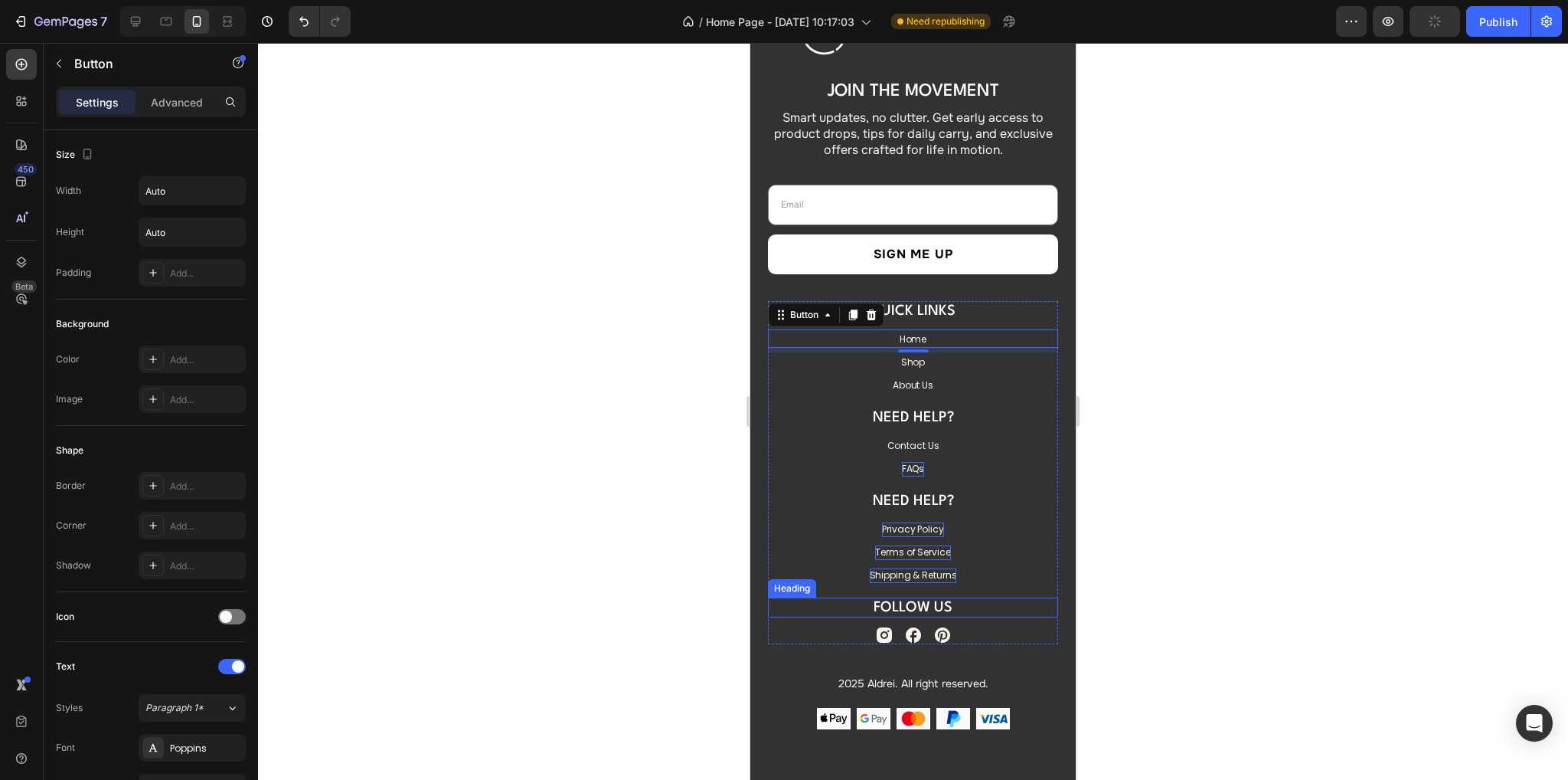
click at [917, 600] on p "Follow us" at bounding box center [913, 607] width 287 height 17
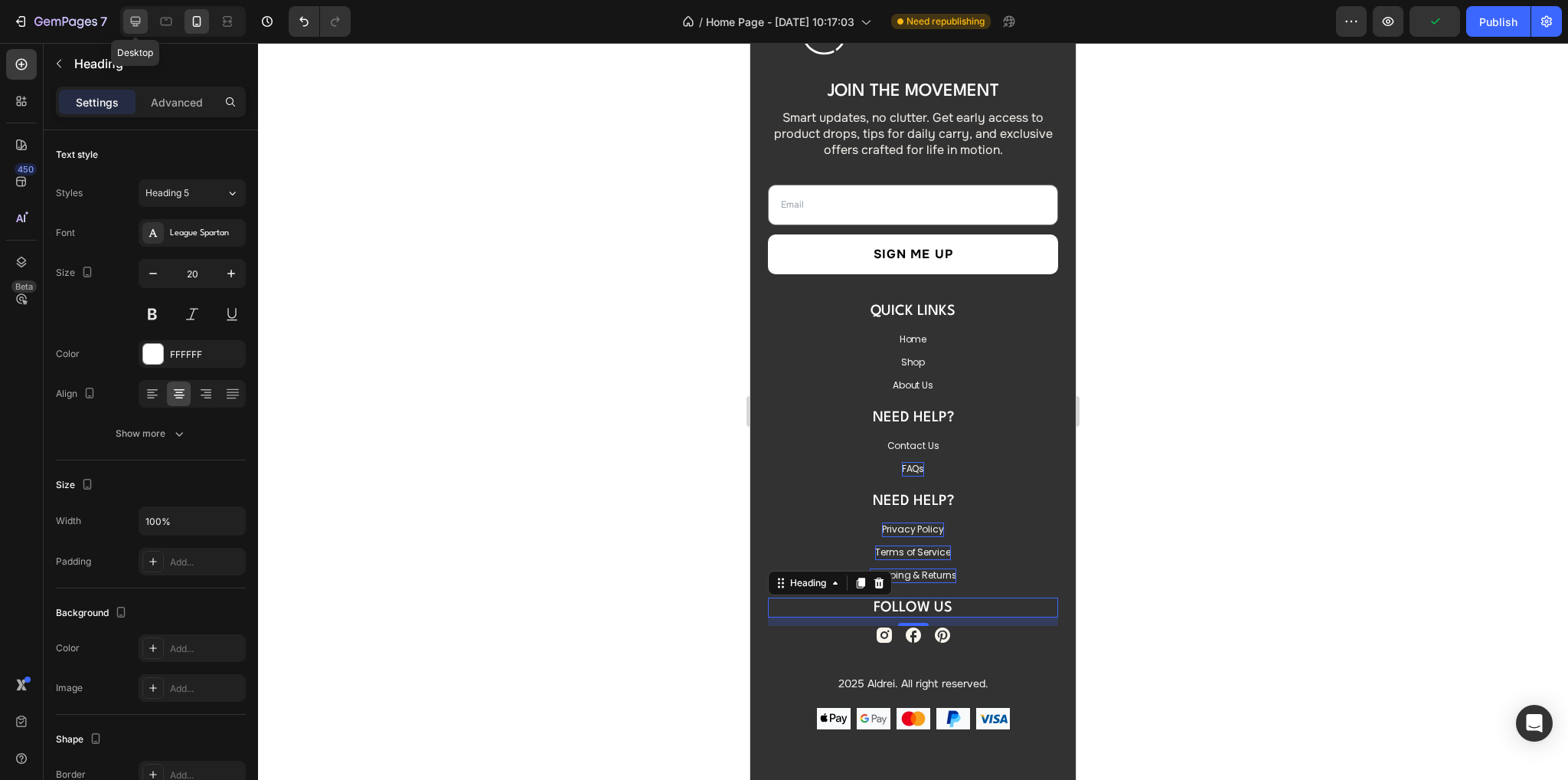
click at [132, 23] on icon at bounding box center [136, 22] width 9 height 9
type input "115"
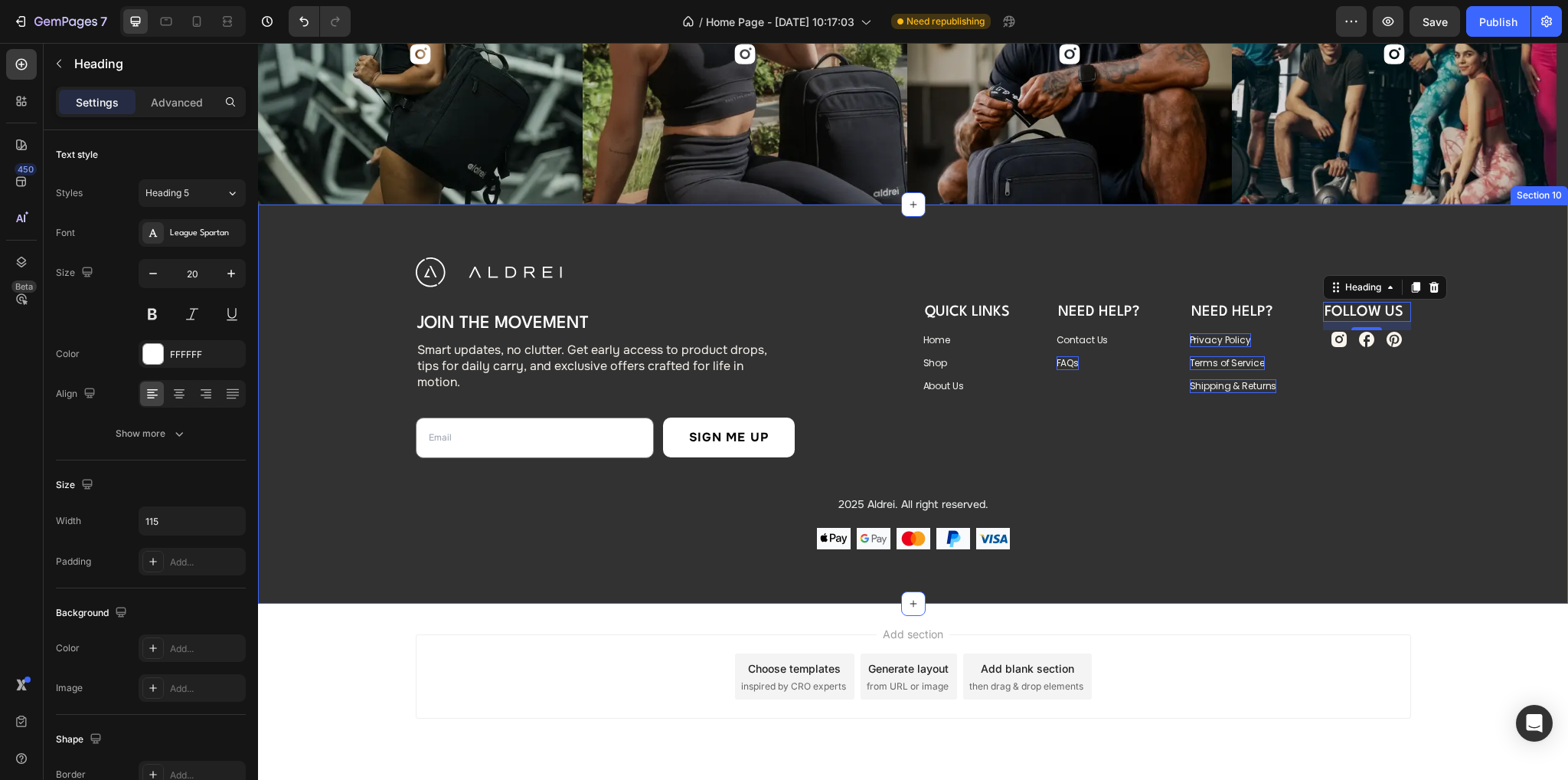
scroll to position [5736, 0]
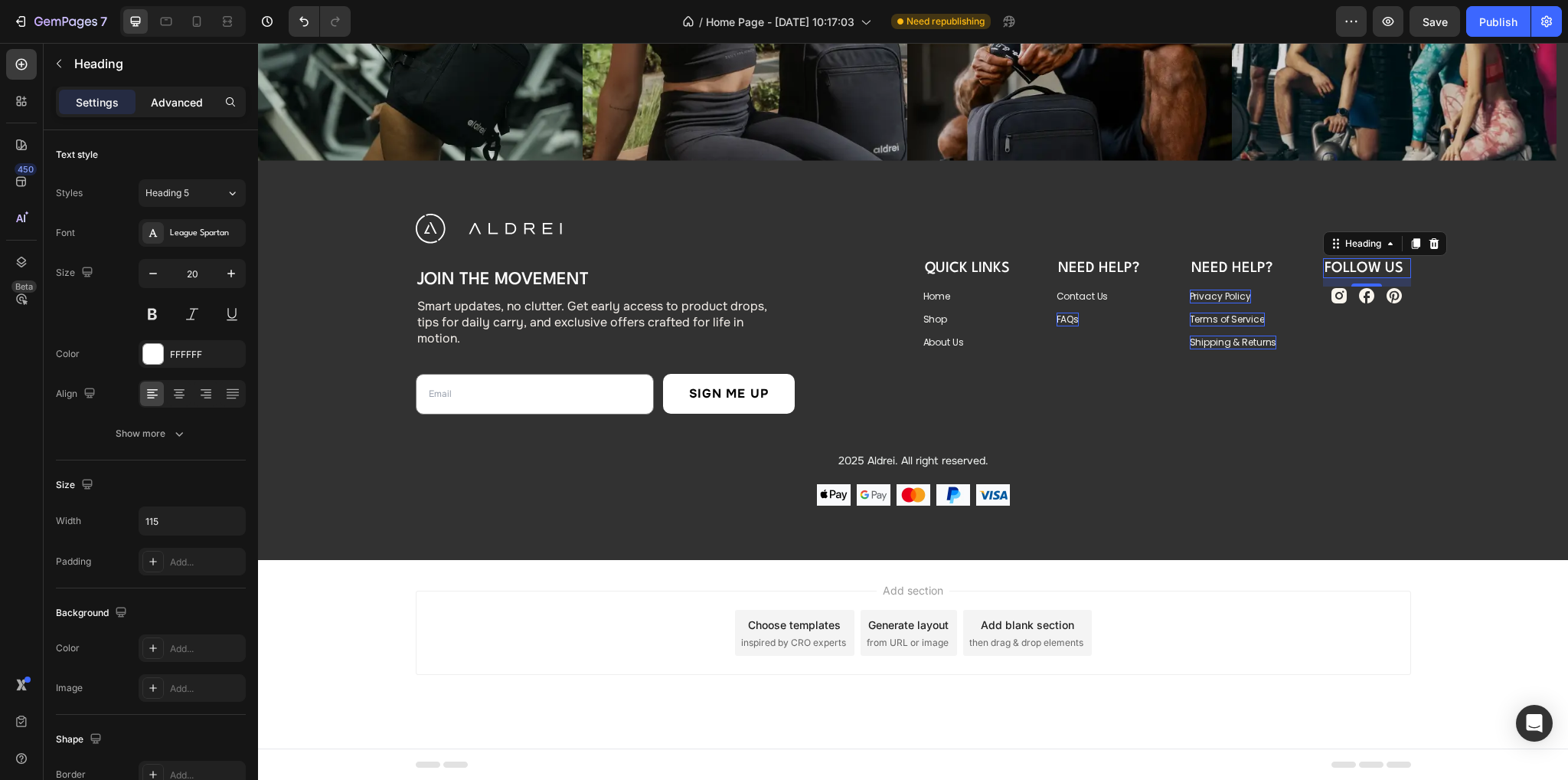
click at [165, 94] on p "Advanced" at bounding box center [176, 102] width 52 height 16
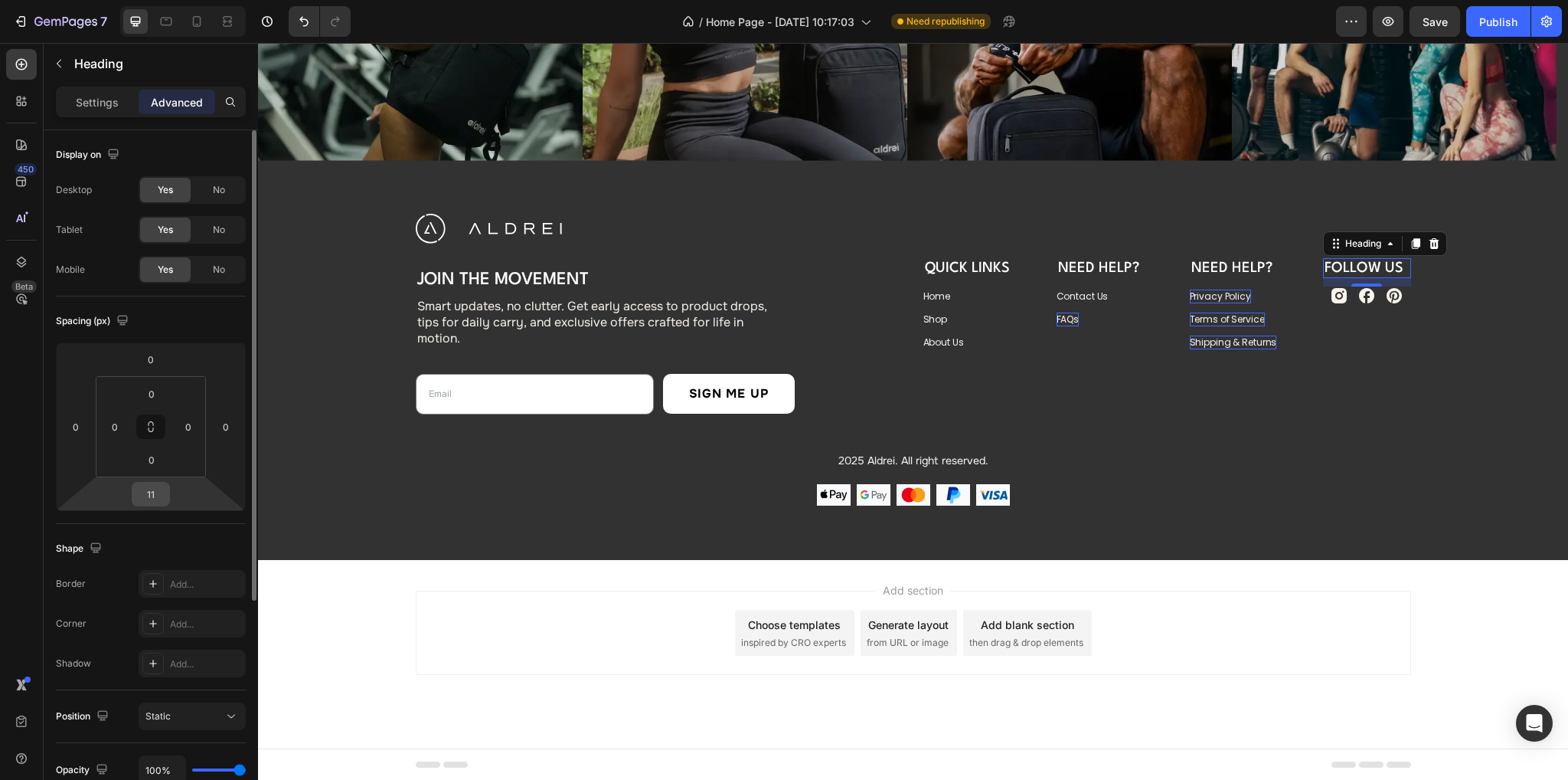
click at [155, 498] on input "11" at bounding box center [151, 493] width 30 height 23
type input "13"
click at [205, 14] on div at bounding box center [196, 22] width 25 height 25
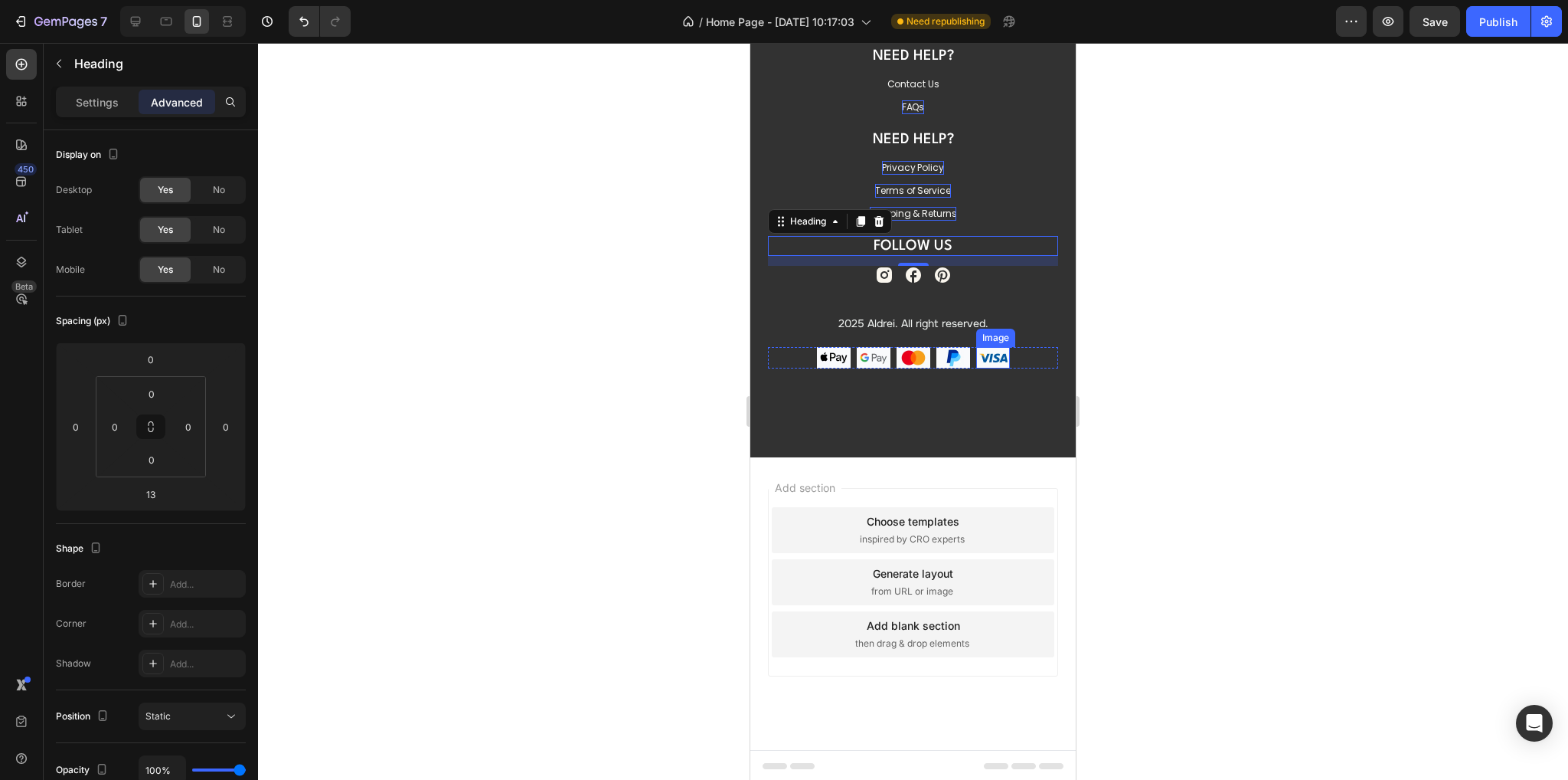
scroll to position [6298, 0]
click at [982, 268] on div "Follow us Heading 13 Icon Icon Icon Row" at bounding box center [913, 259] width 290 height 48
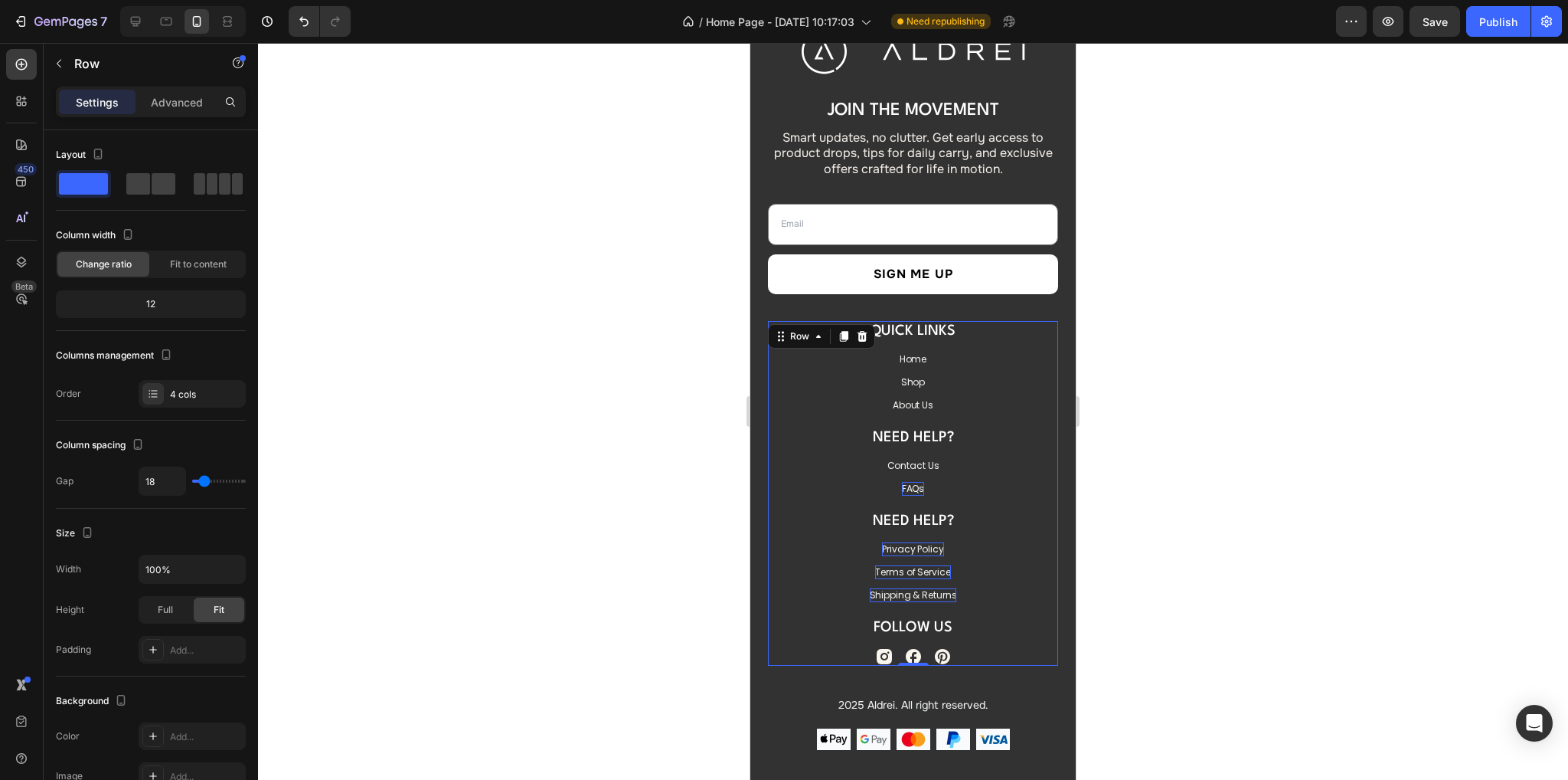
scroll to position [5915, 0]
click at [794, 340] on div "Row" at bounding box center [800, 337] width 26 height 14
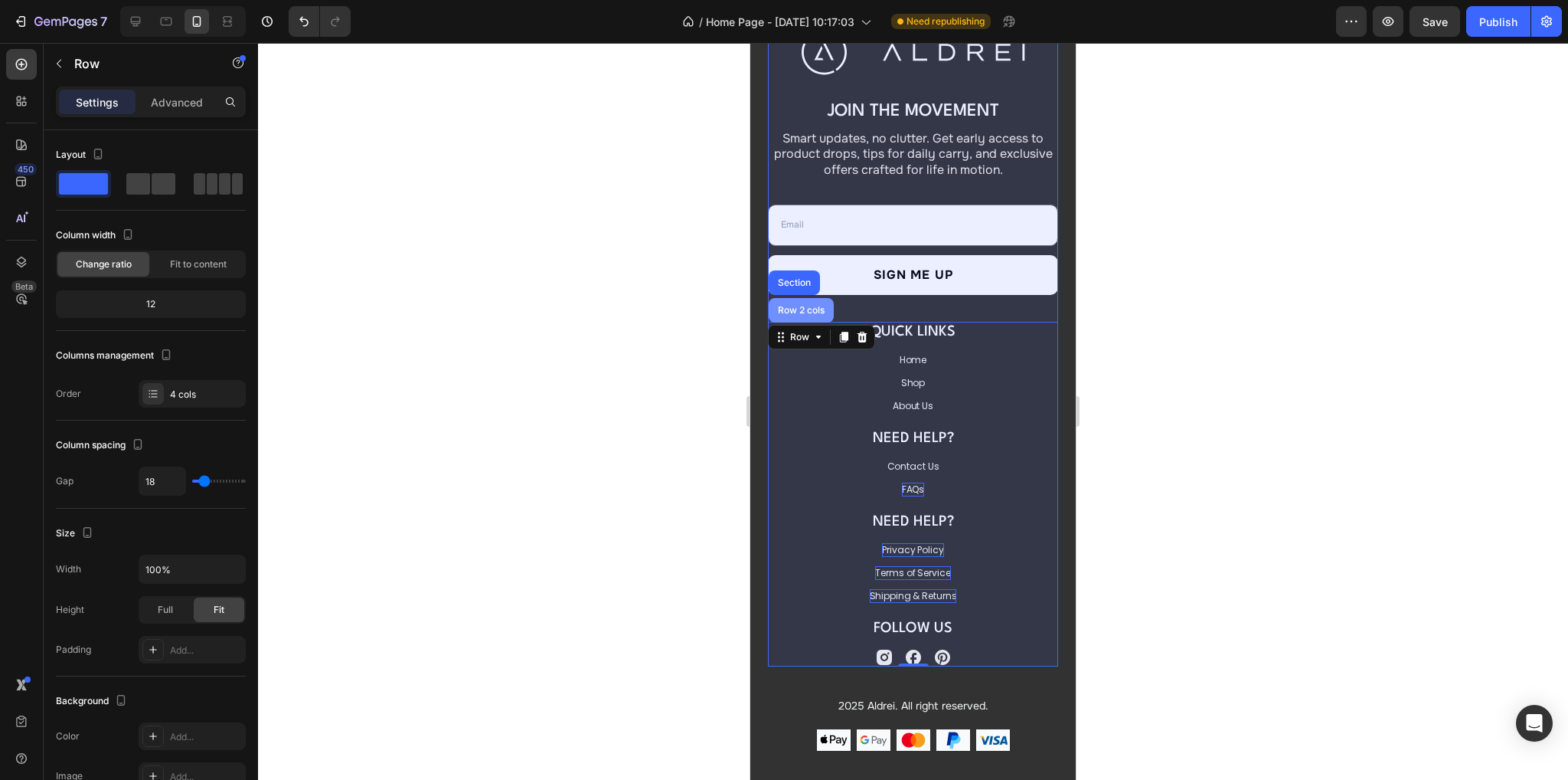
click at [795, 307] on div "Row 2 cols" at bounding box center [802, 310] width 53 height 9
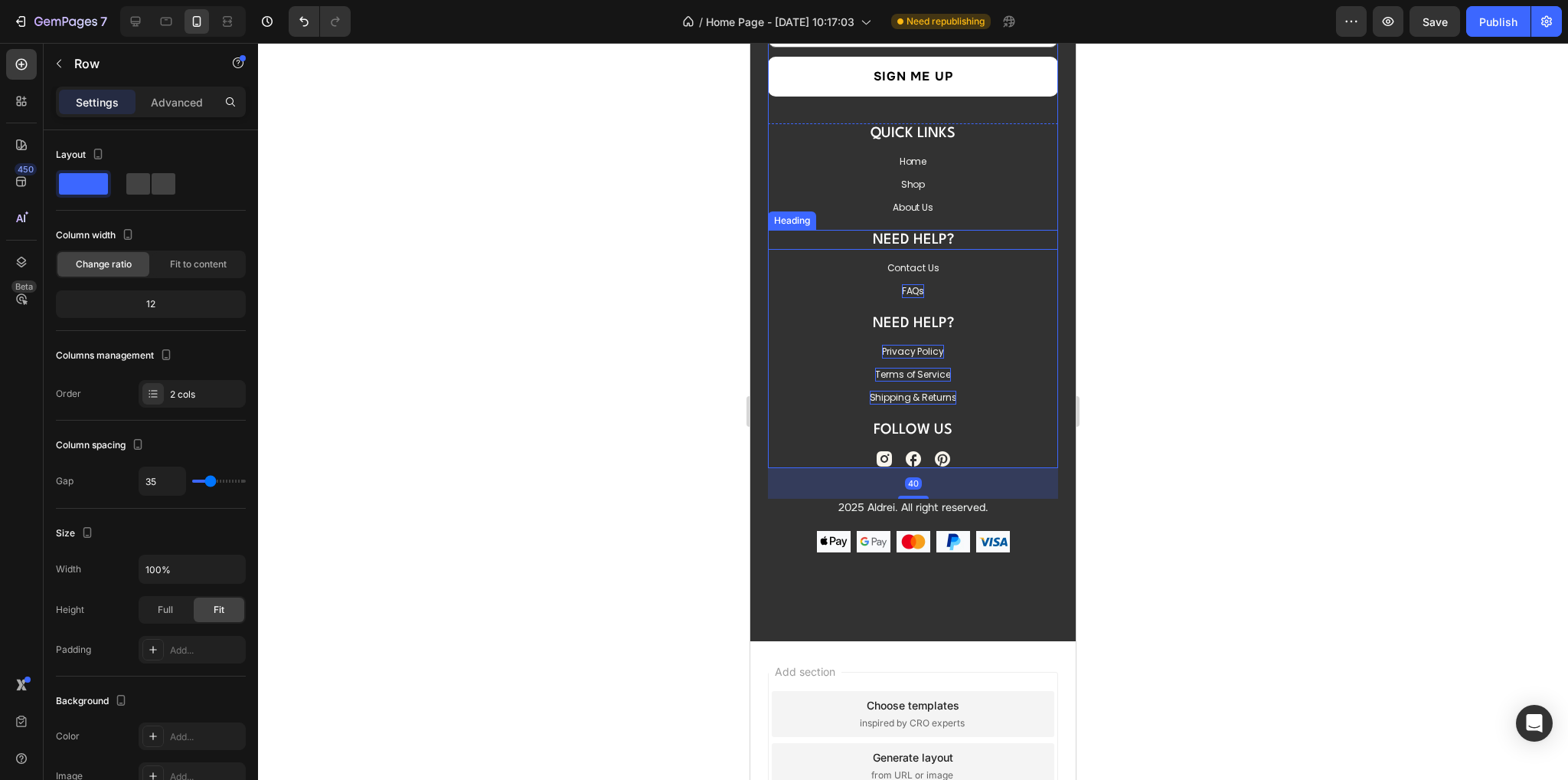
scroll to position [6145, 0]
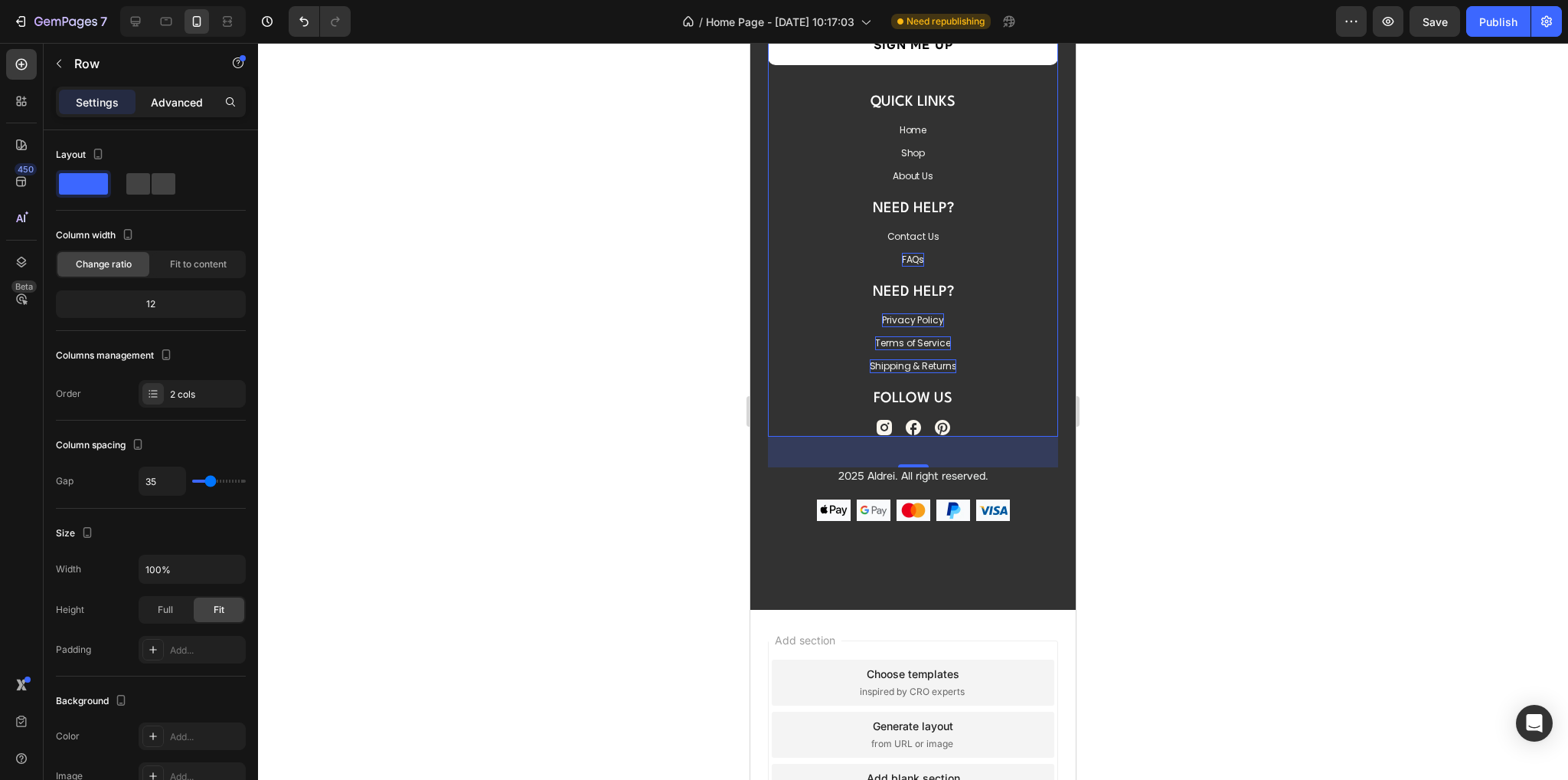
click at [180, 105] on p "Advanced" at bounding box center [176, 102] width 52 height 16
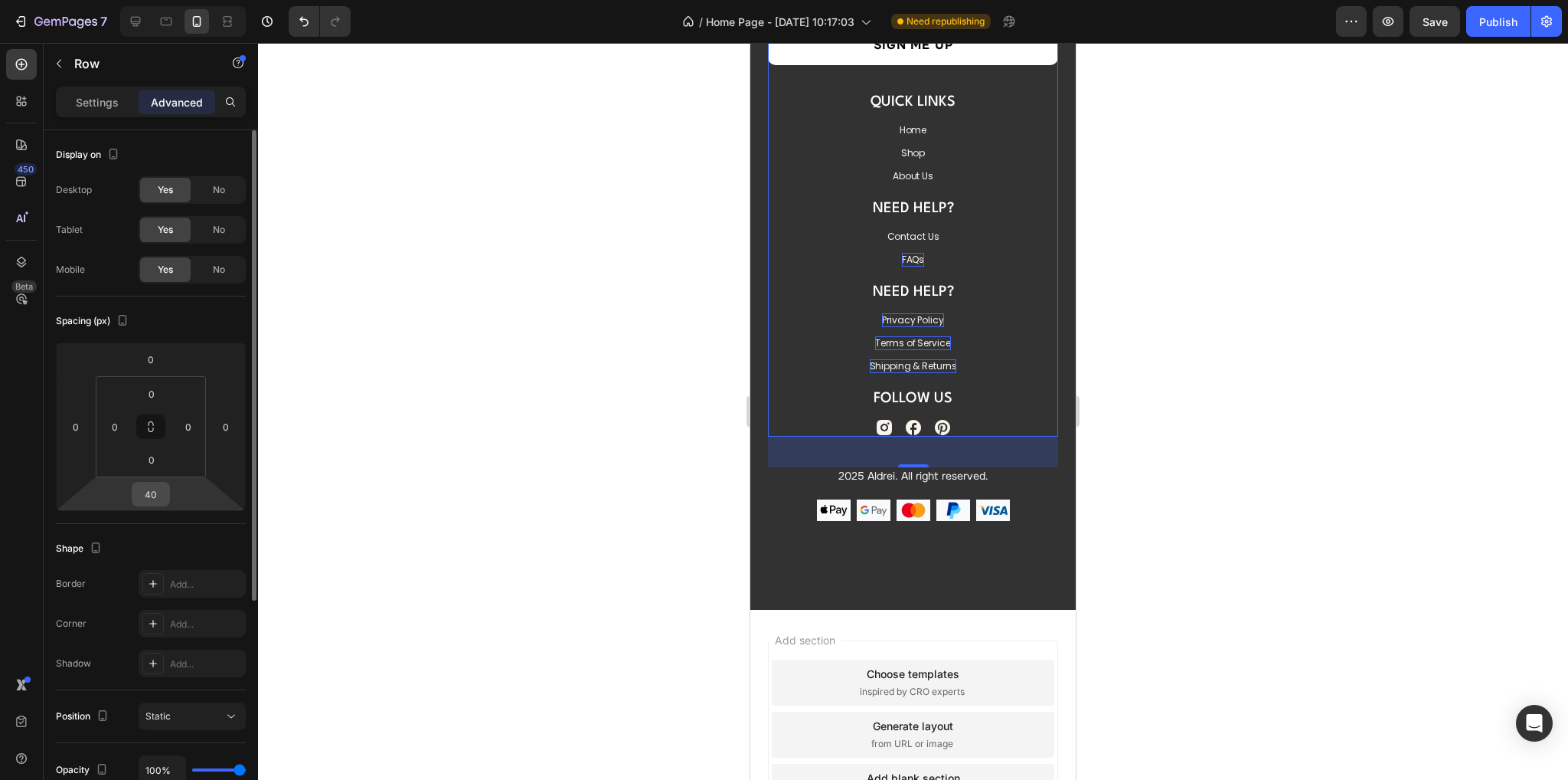
click at [158, 484] on input "40" at bounding box center [151, 493] width 30 height 23
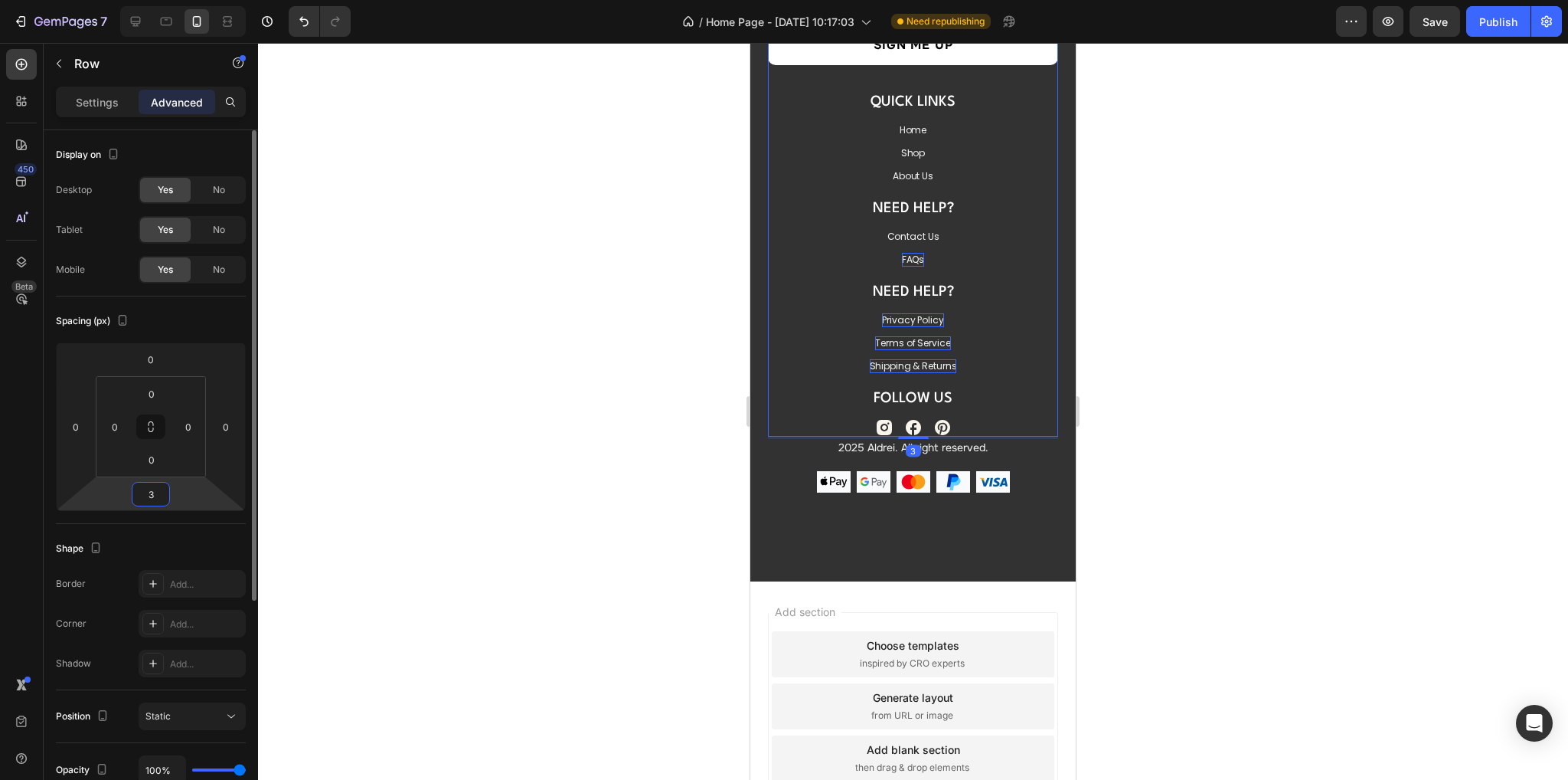
type input "35"
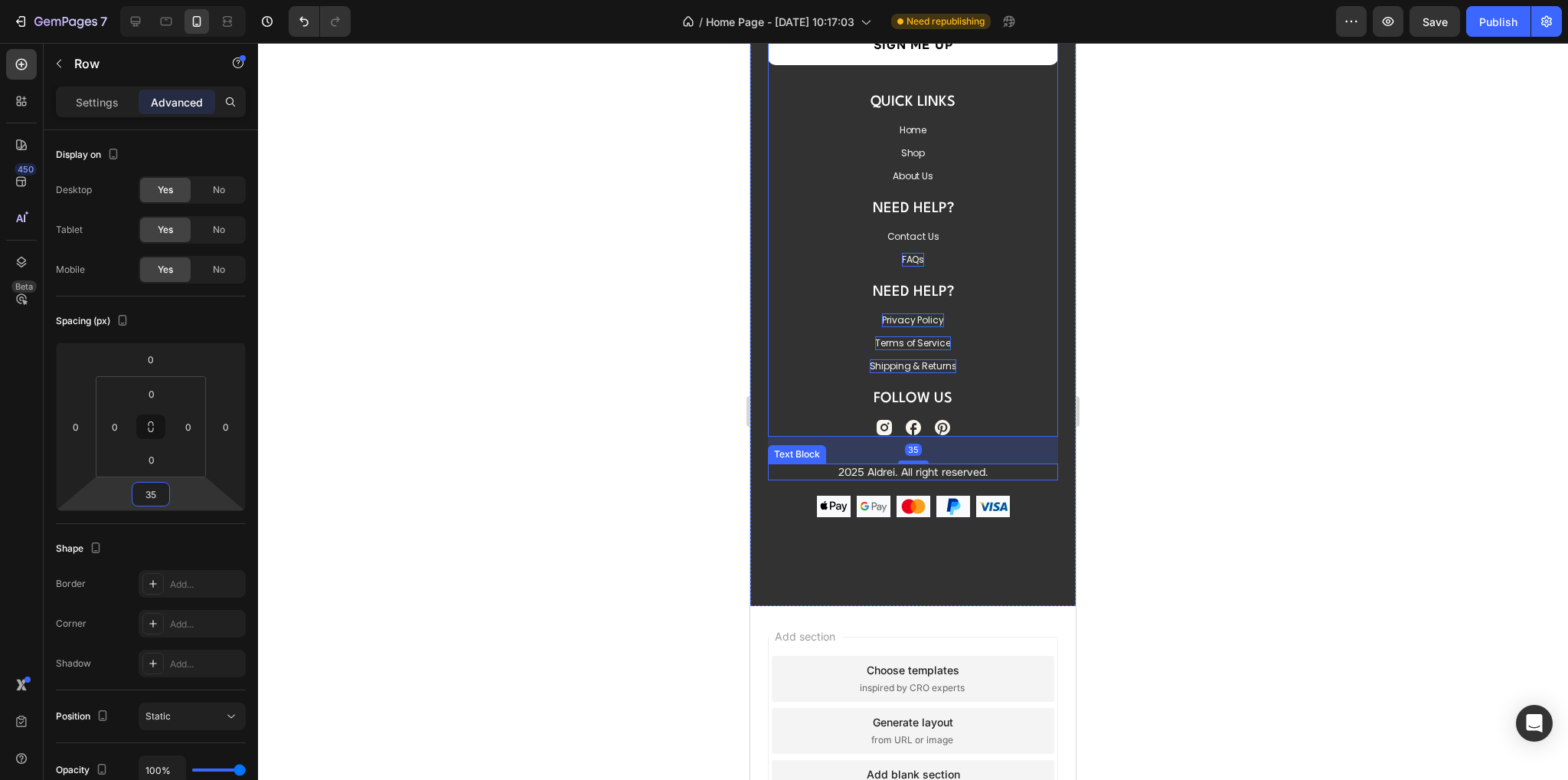
click at [994, 470] on p "2025 Aldrei. All right reserved." at bounding box center [913, 472] width 287 height 14
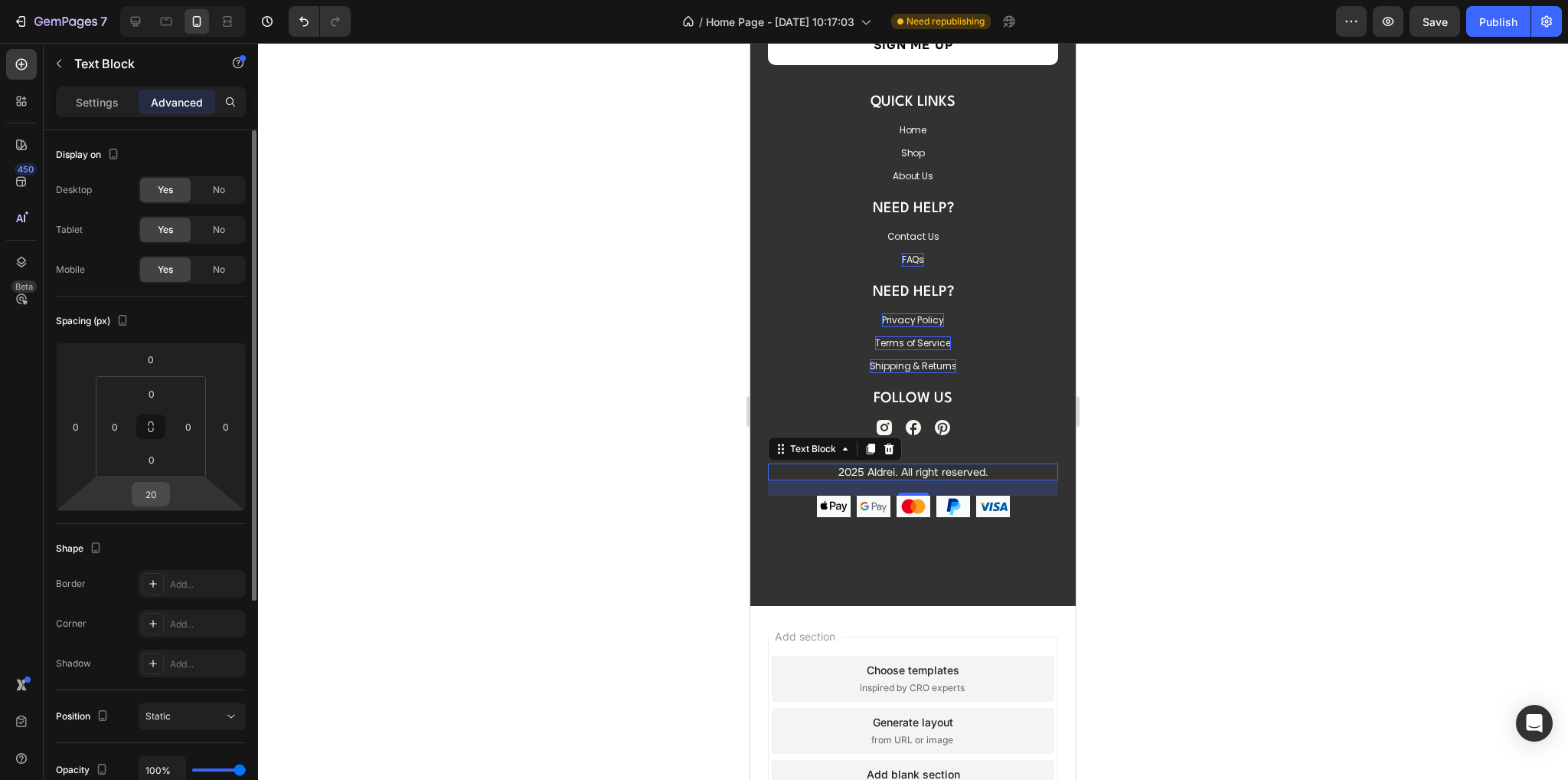
click at [161, 491] on input "20" at bounding box center [151, 493] width 30 height 23
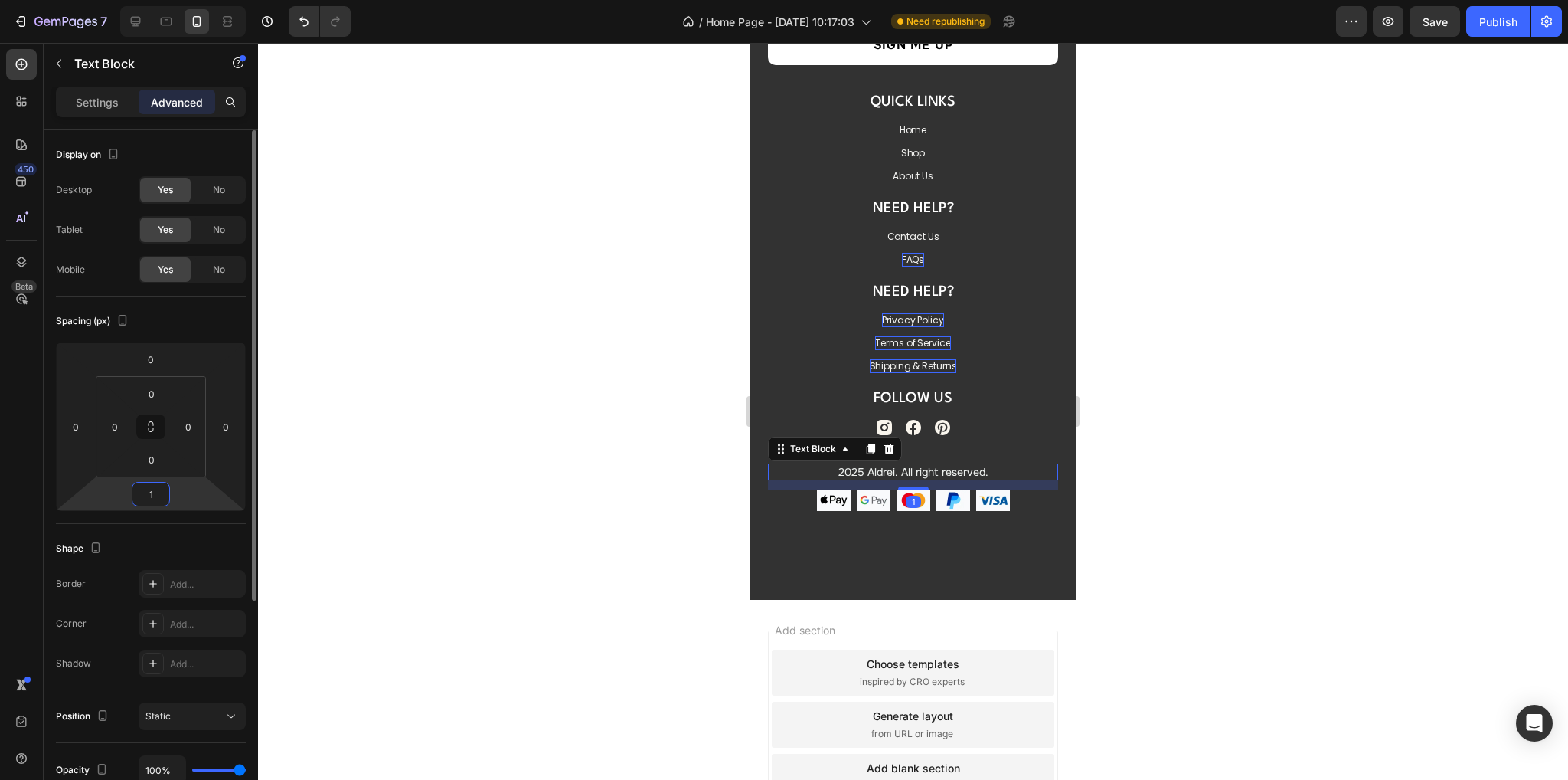
type input "12"
click at [968, 556] on div "Image Join the Movement Heading Smart updates, no clutter. Get early access to …" at bounding box center [913, 169] width 325 height 861
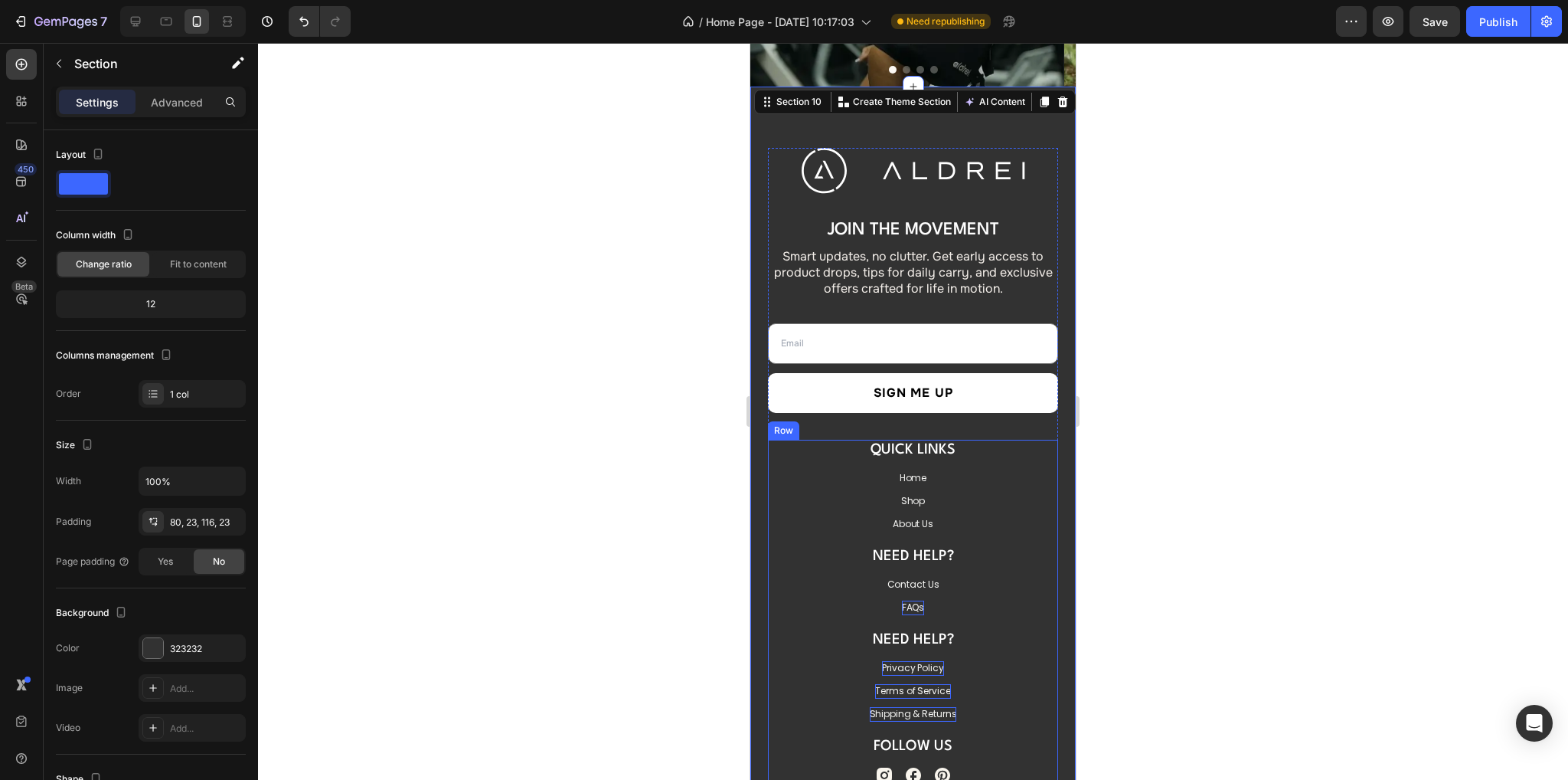
scroll to position [5685, 0]
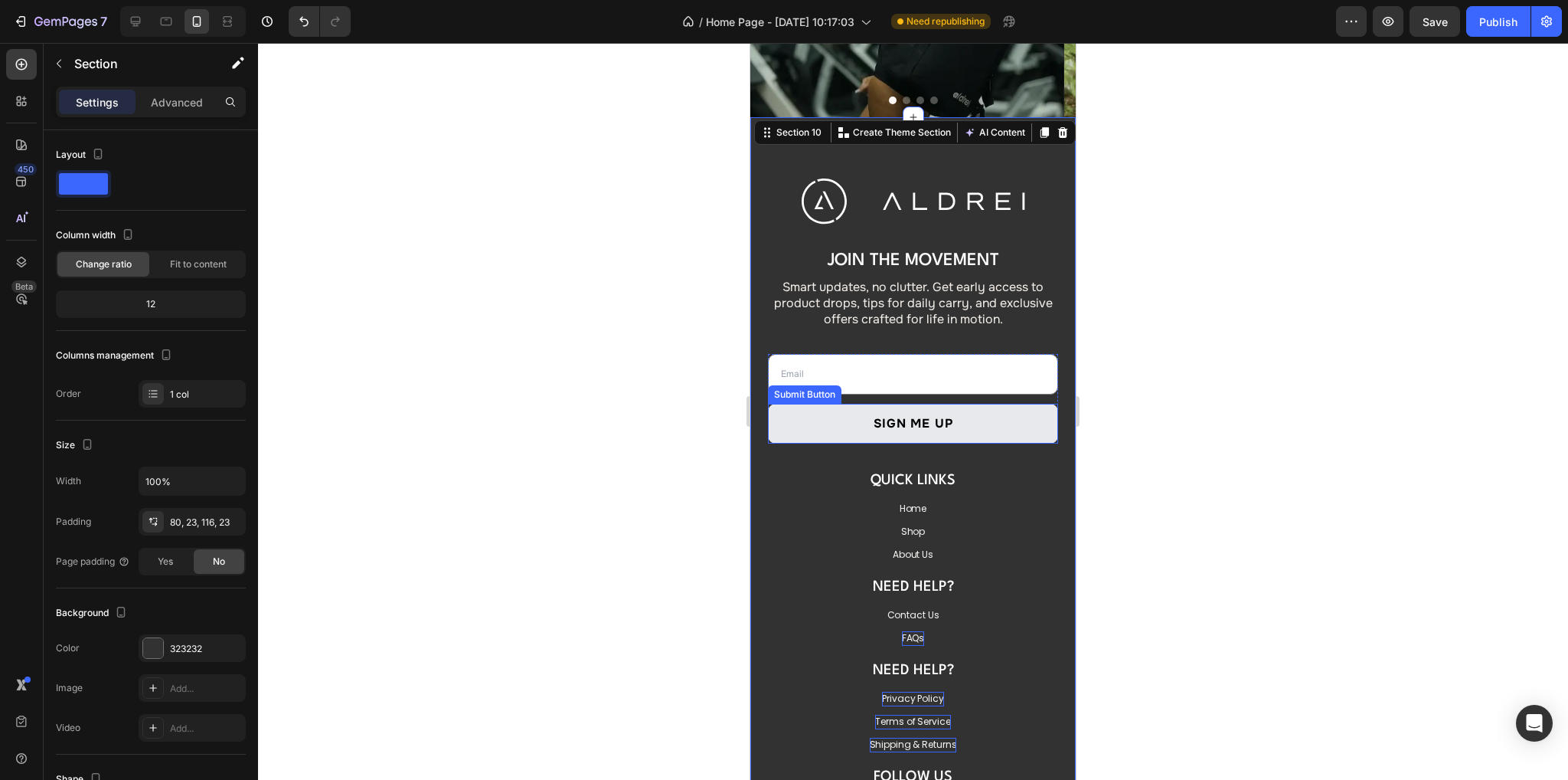
click at [818, 409] on button "Sign Me Up" at bounding box center [913, 423] width 290 height 40
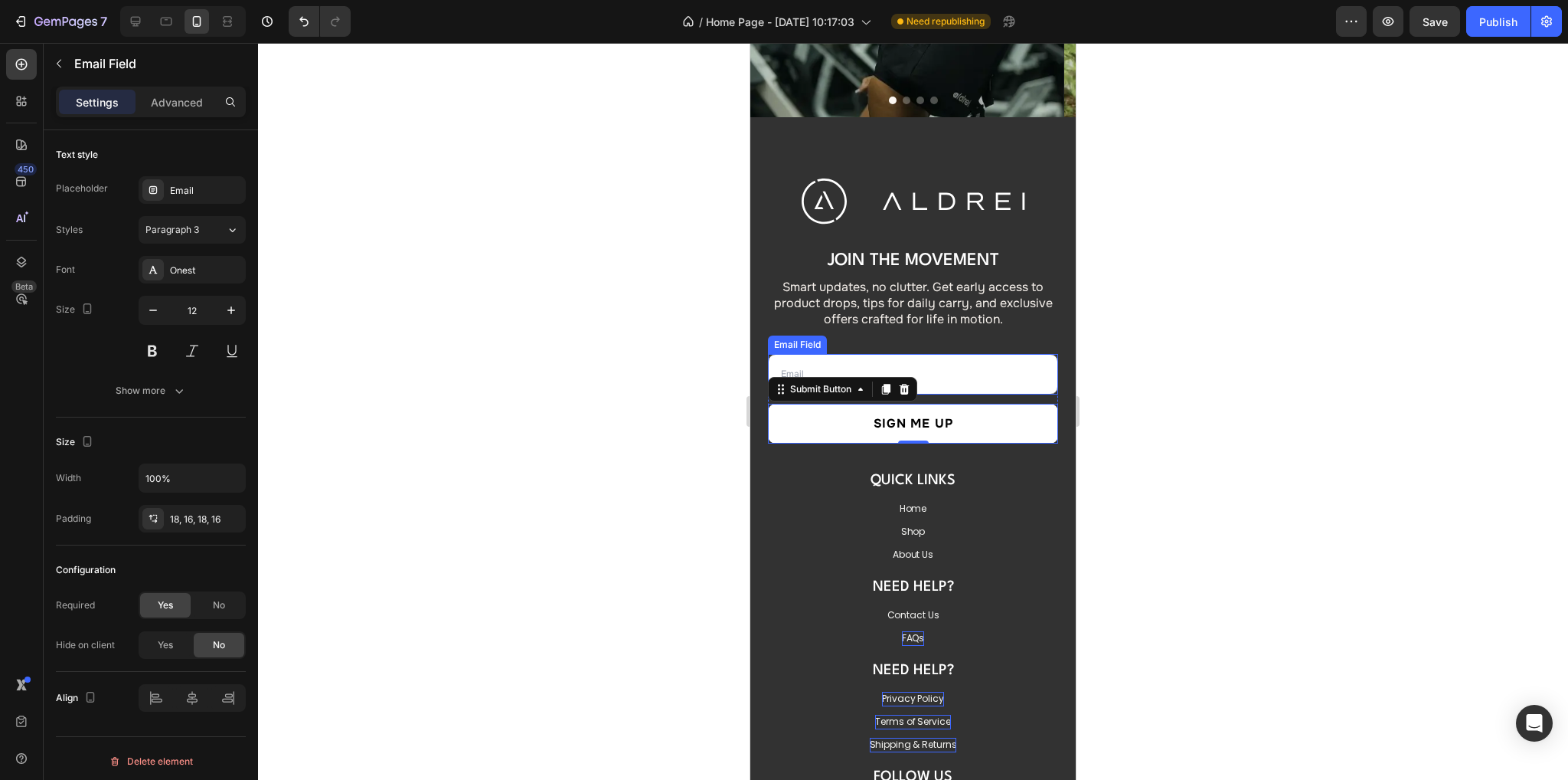
click at [1020, 363] on input "email" at bounding box center [913, 375] width 290 height 42
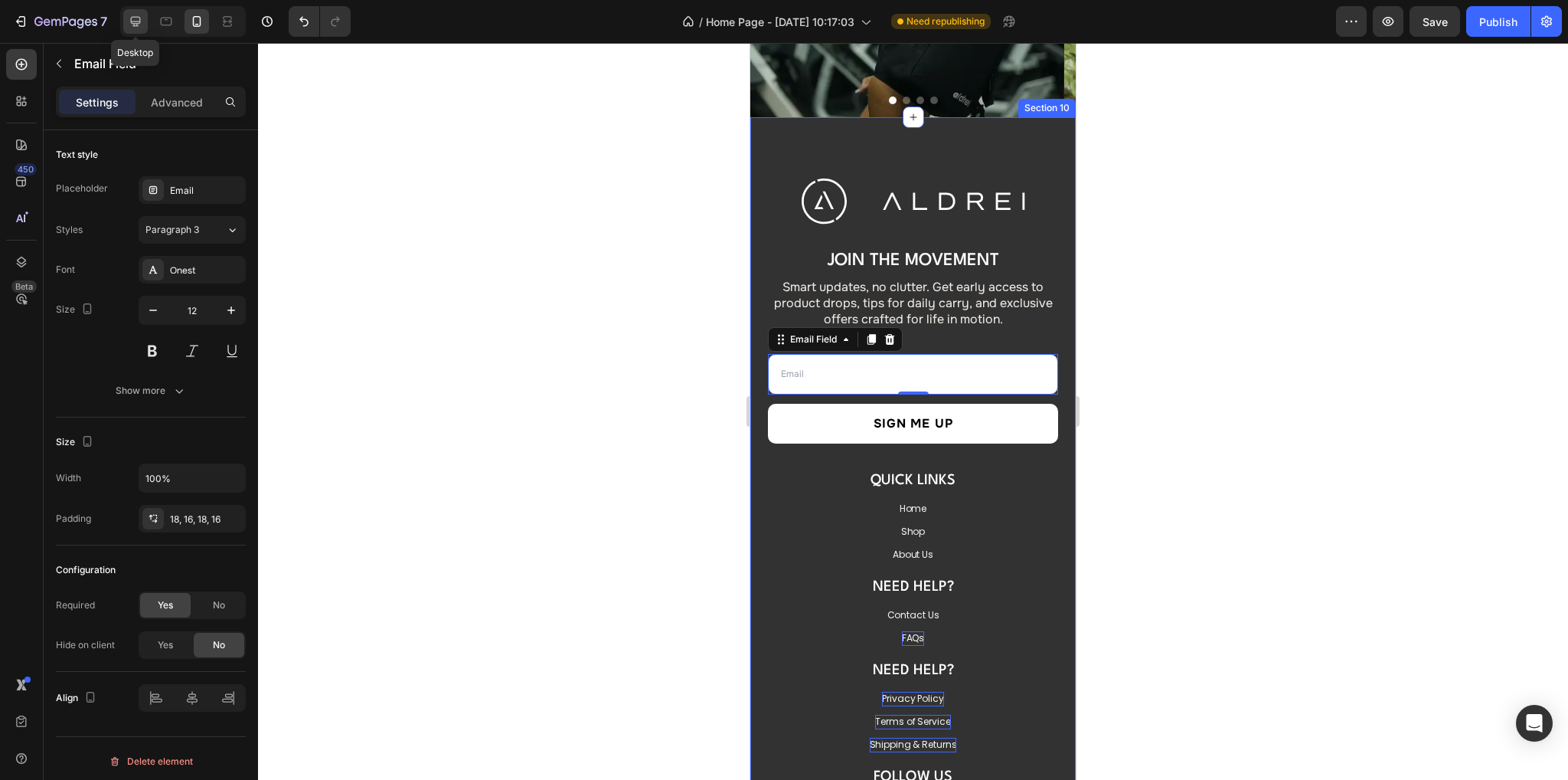
click at [129, 22] on icon at bounding box center [136, 22] width 15 height 15
type input "1000"
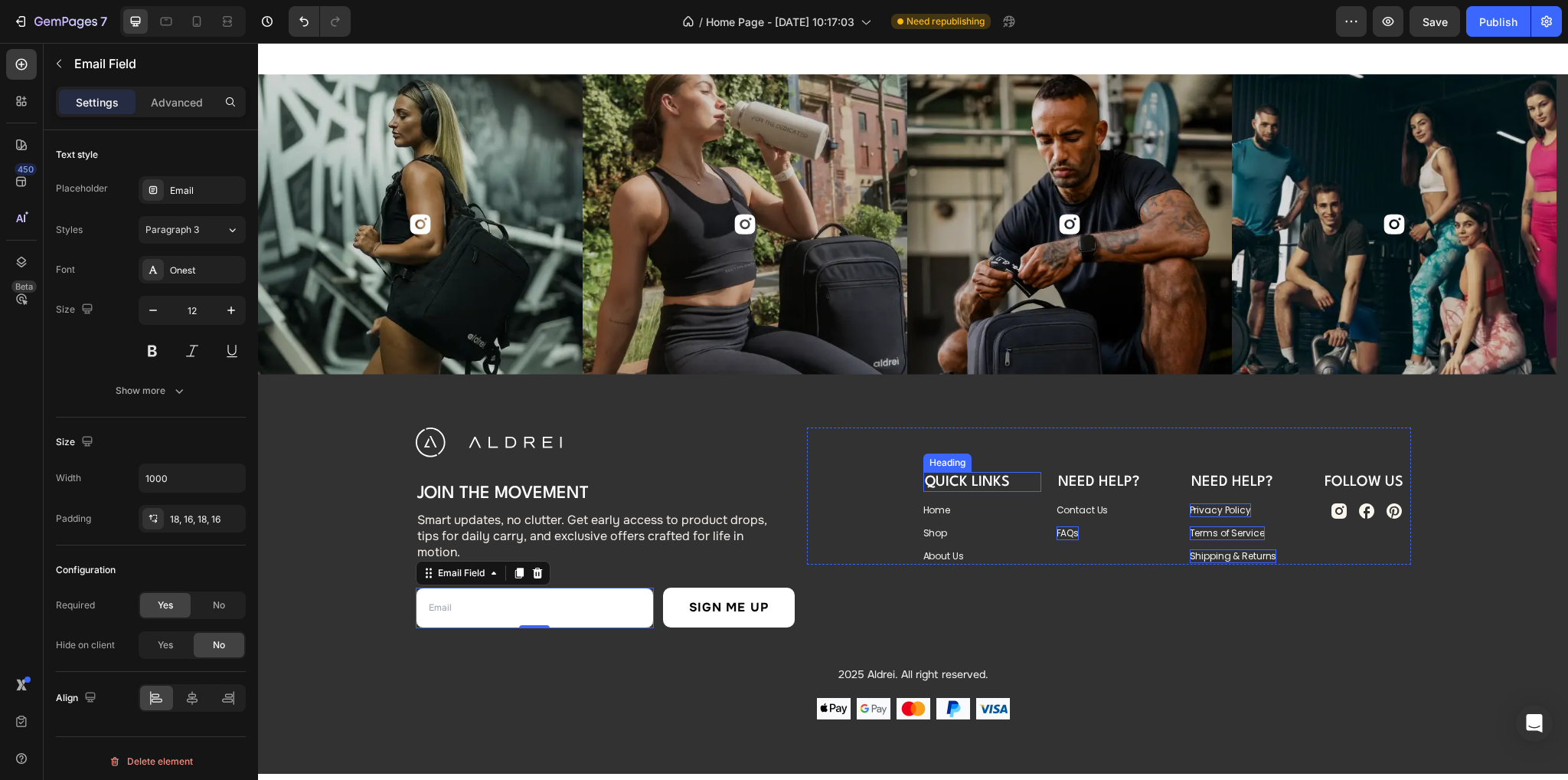
scroll to position [5506, 0]
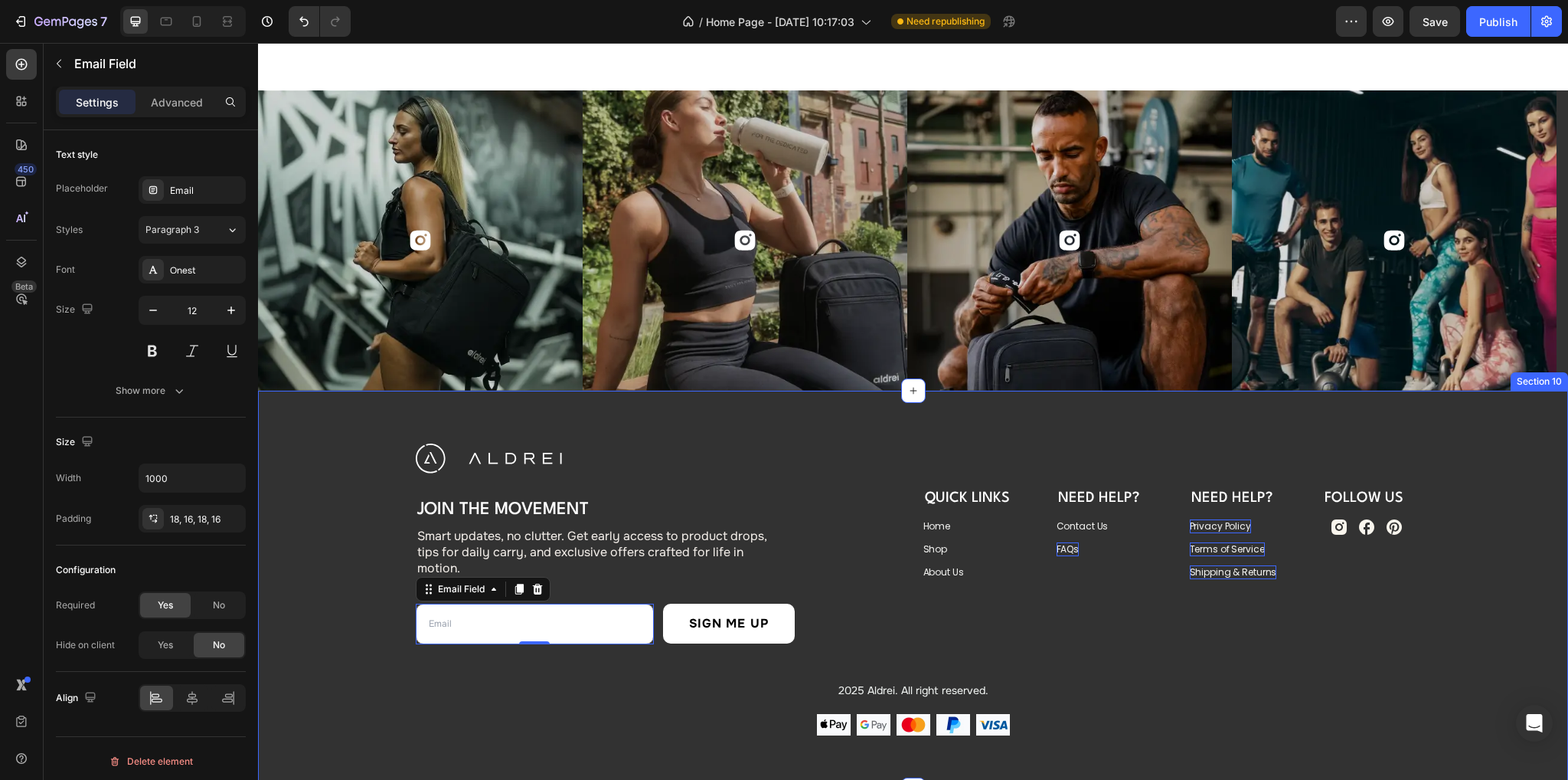
click at [826, 404] on div "Image Join the Movement Heading Smart updates, no clutter. Get early access to …" at bounding box center [913, 590] width 1310 height 399
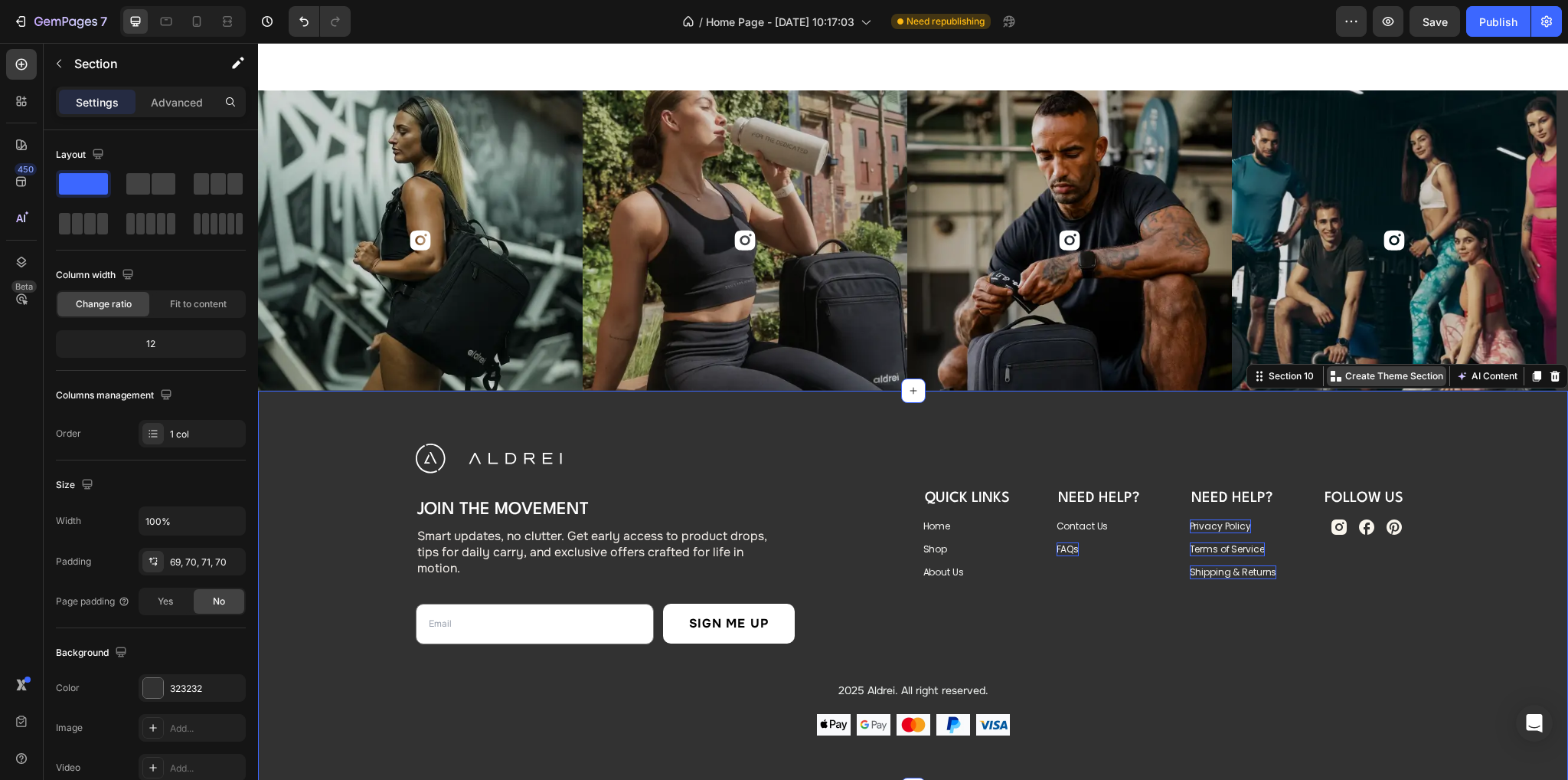
click at [1373, 379] on p "Create Theme Section" at bounding box center [1393, 376] width 98 height 14
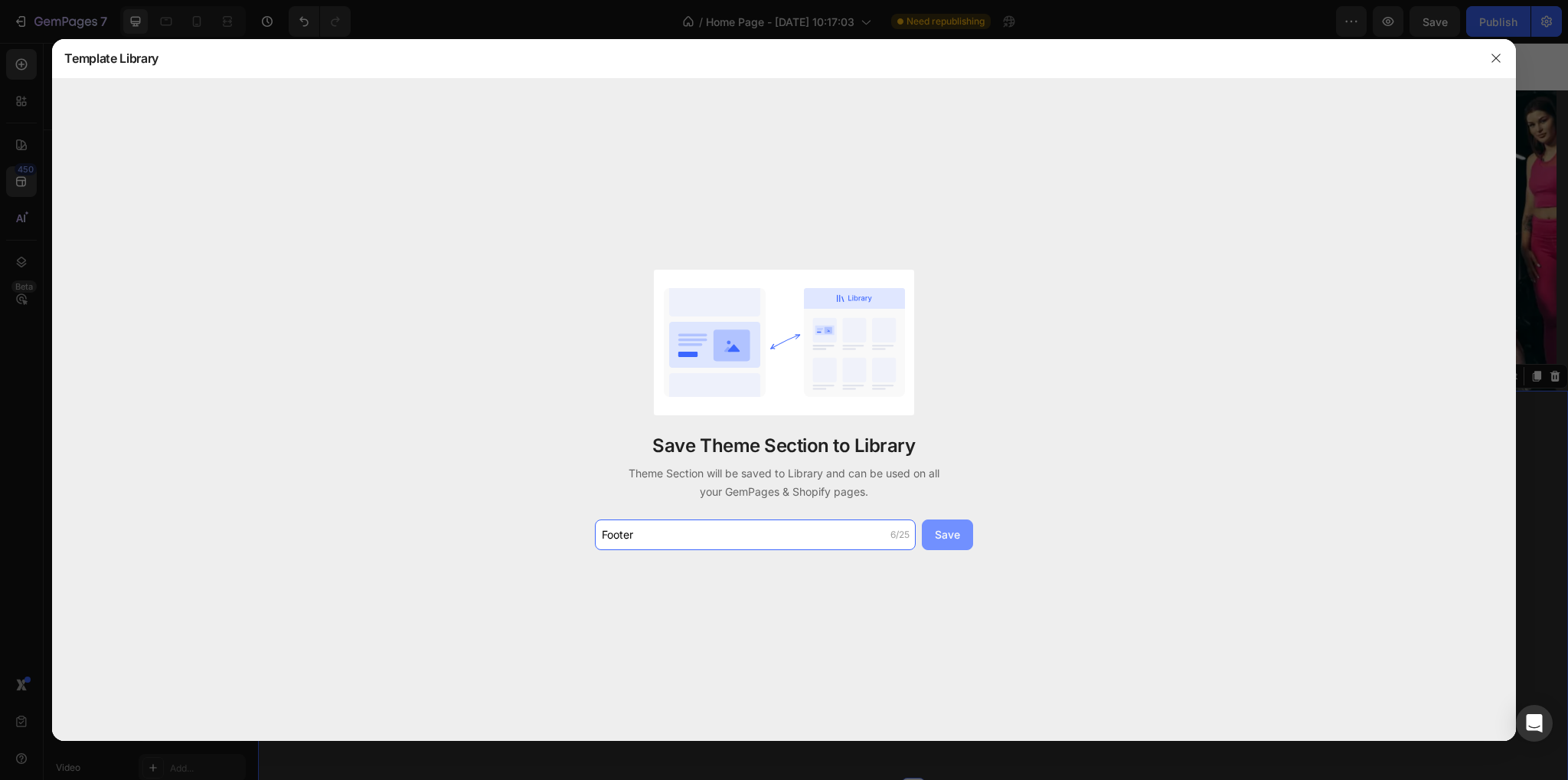
type input "Footer"
click at [953, 531] on div "Save" at bounding box center [947, 533] width 26 height 16
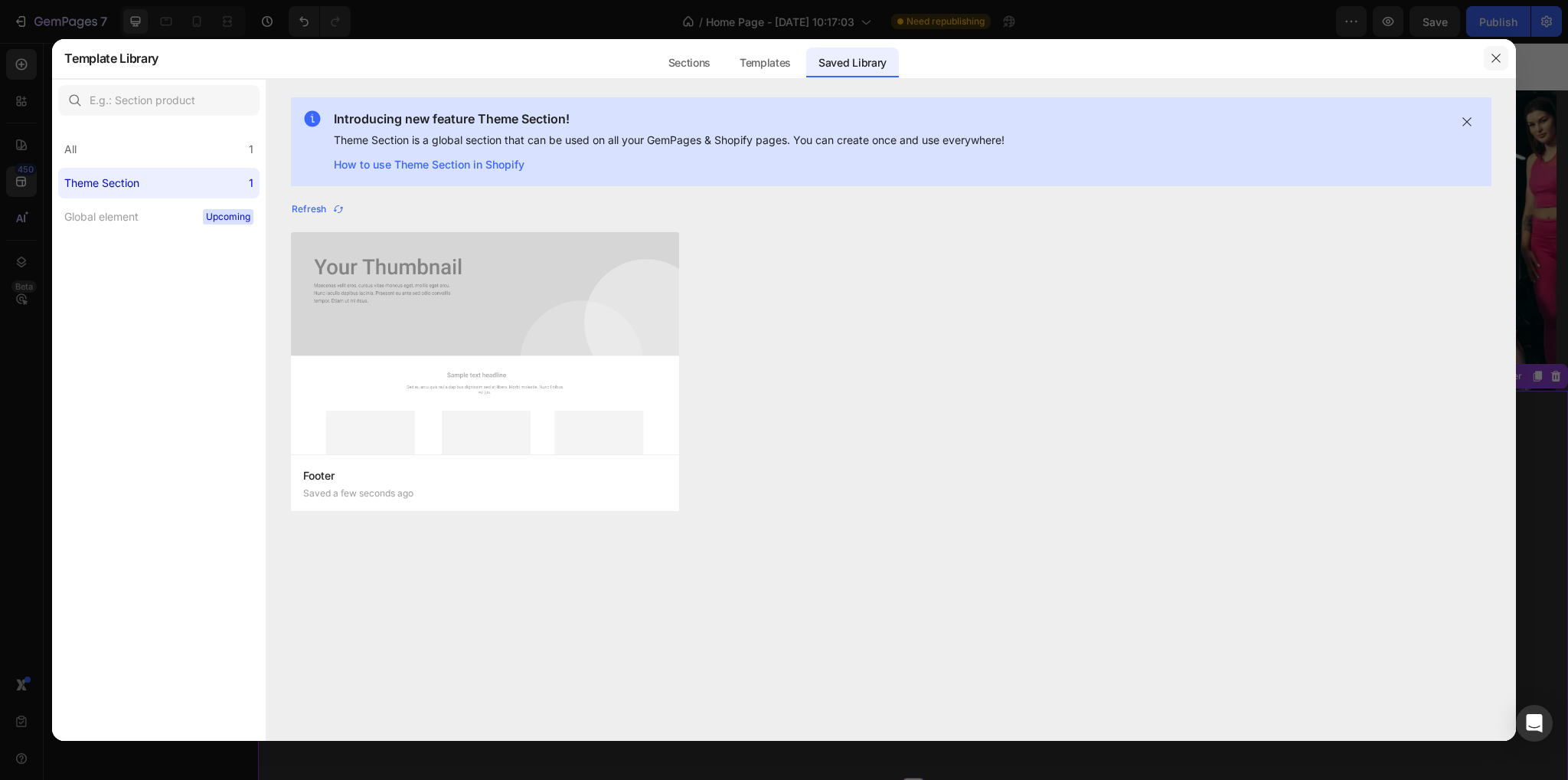
click at [1498, 56] on icon "button" at bounding box center [1495, 58] width 12 height 12
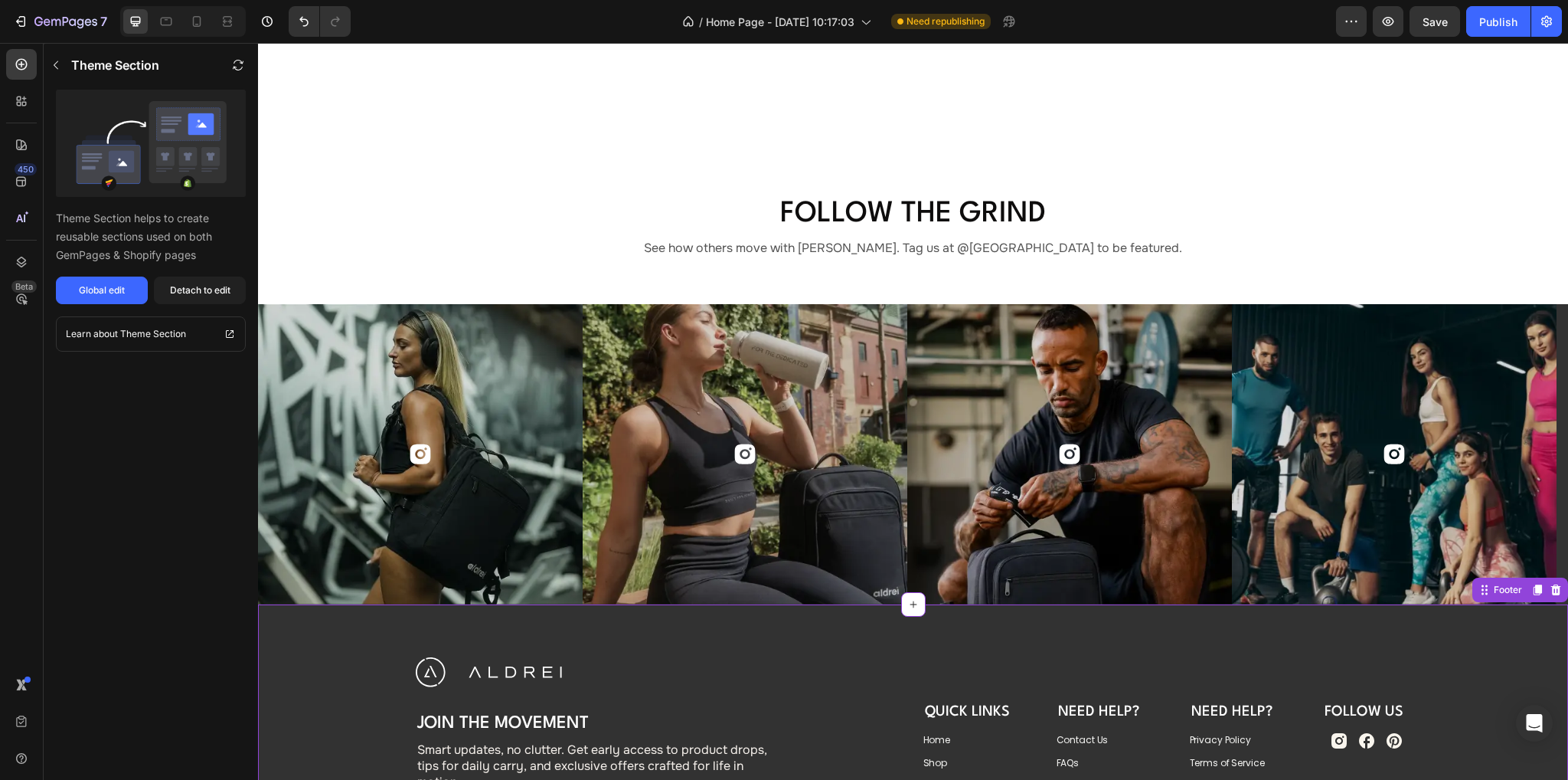
scroll to position [5277, 0]
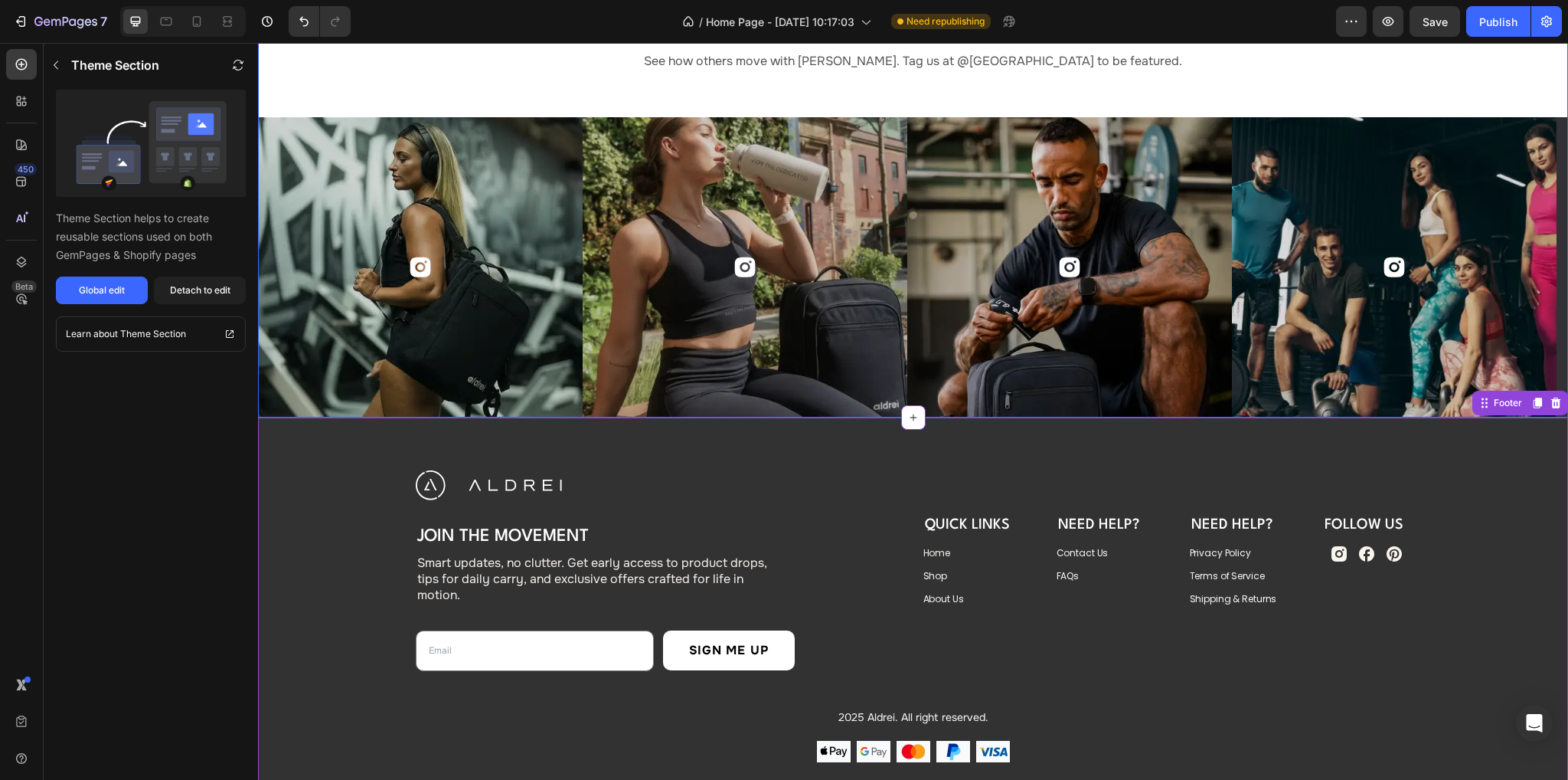
click at [1217, 158] on div "Follow the Grind Heading See how others move with [PERSON_NAME]. Tag us at @[GE…" at bounding box center [913, 182] width 1310 height 470
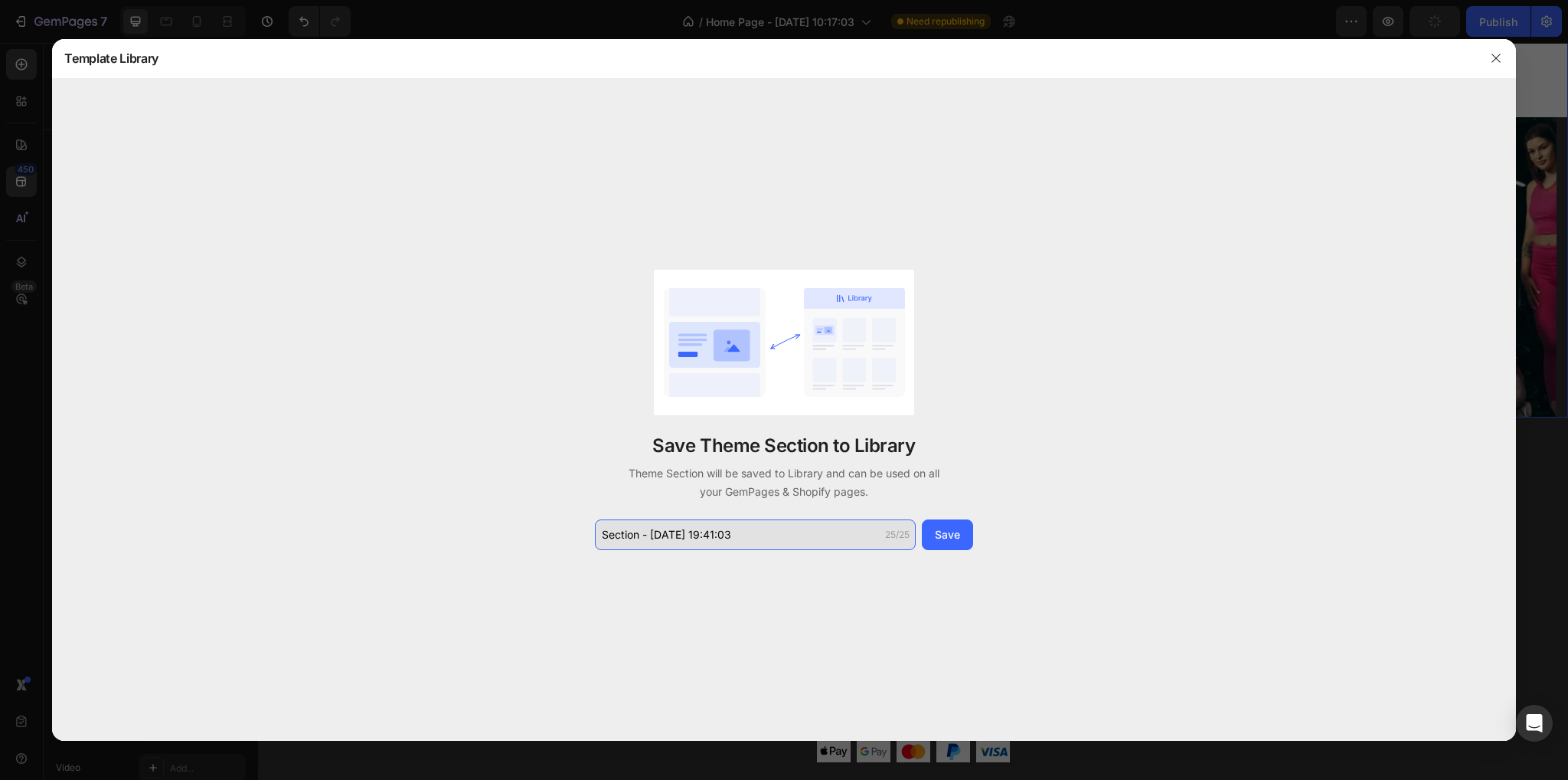
click at [746, 526] on input "Section - Aug 27 19:41:03" at bounding box center [755, 534] width 321 height 30
paste input "ocial"
type input "Social"
click at [950, 529] on div "Save" at bounding box center [947, 533] width 26 height 16
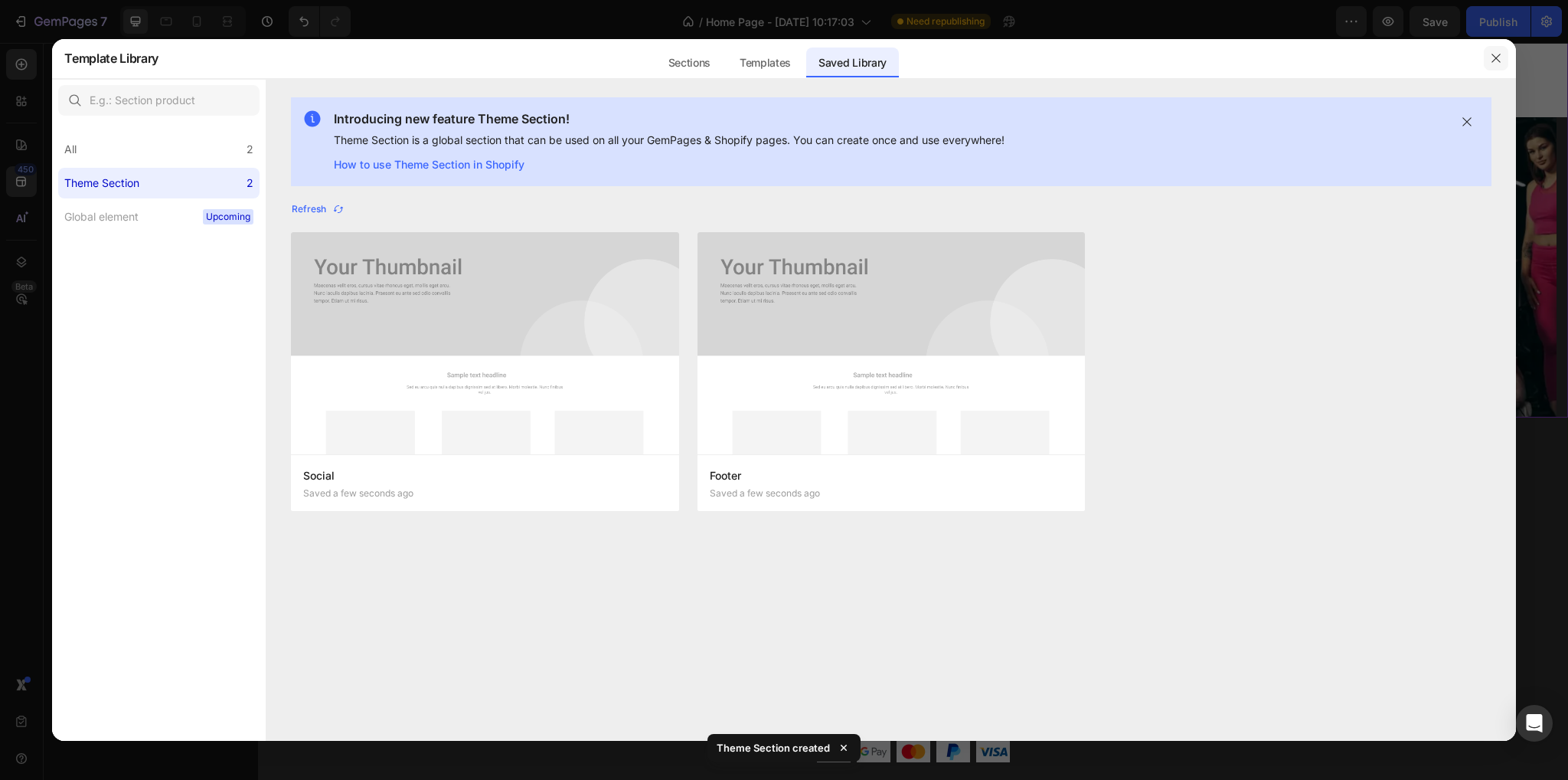
click at [1498, 54] on icon "button" at bounding box center [1495, 58] width 12 height 12
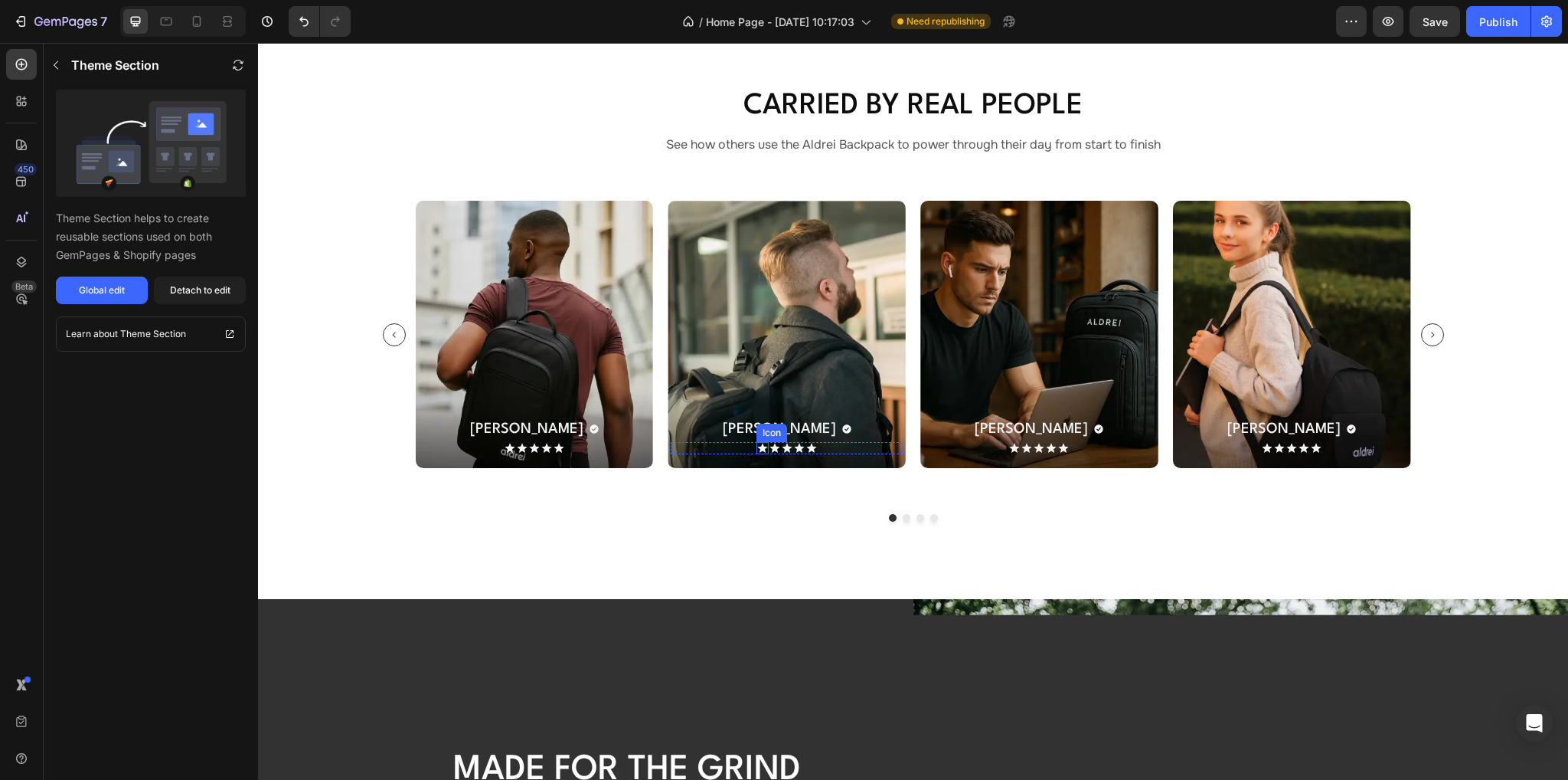
scroll to position [3966, 0]
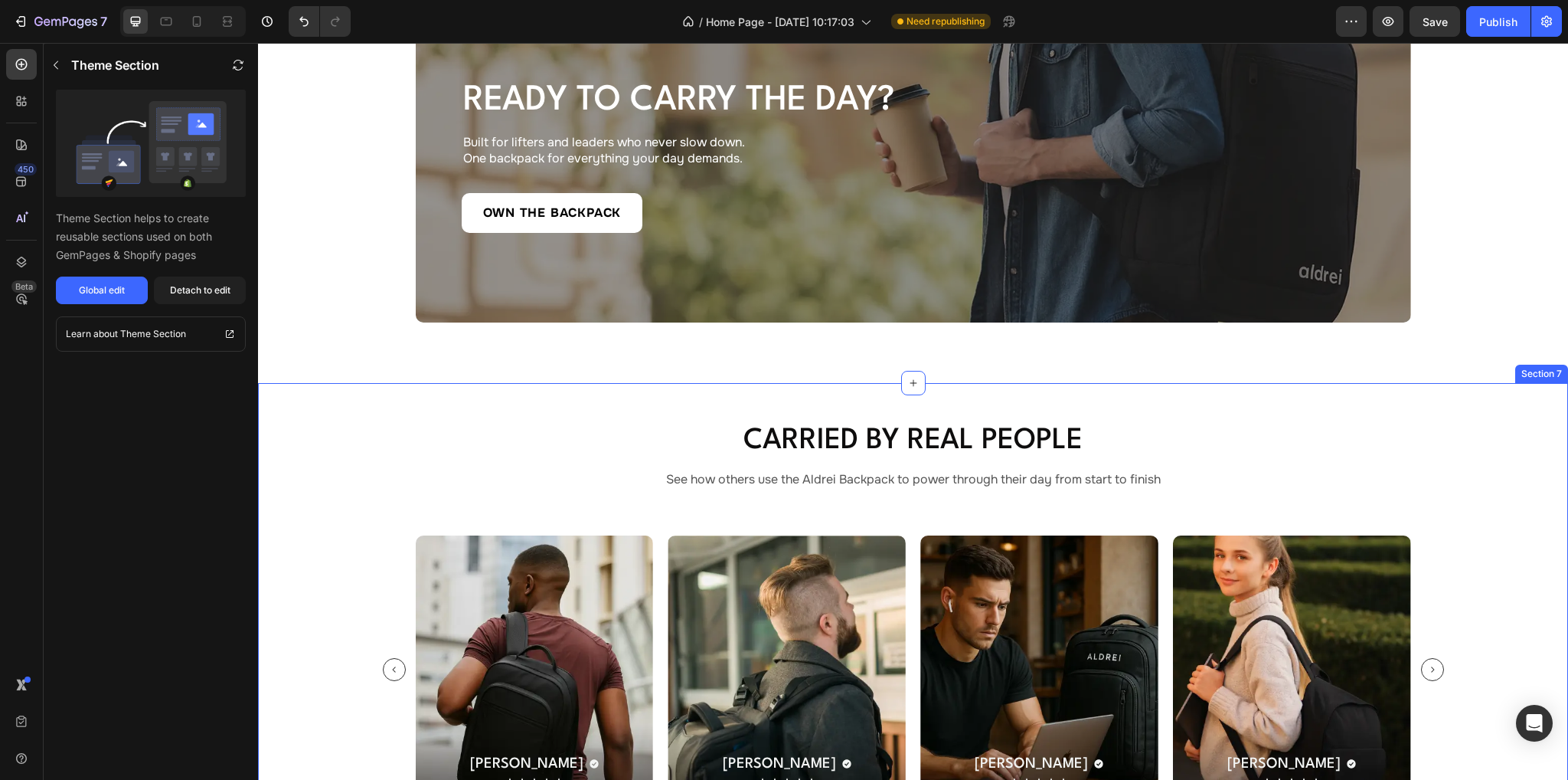
click at [945, 387] on div "Carried by Real People Heading See how others use the Aldrei Backpack to power …" at bounding box center [913, 659] width 1310 height 551
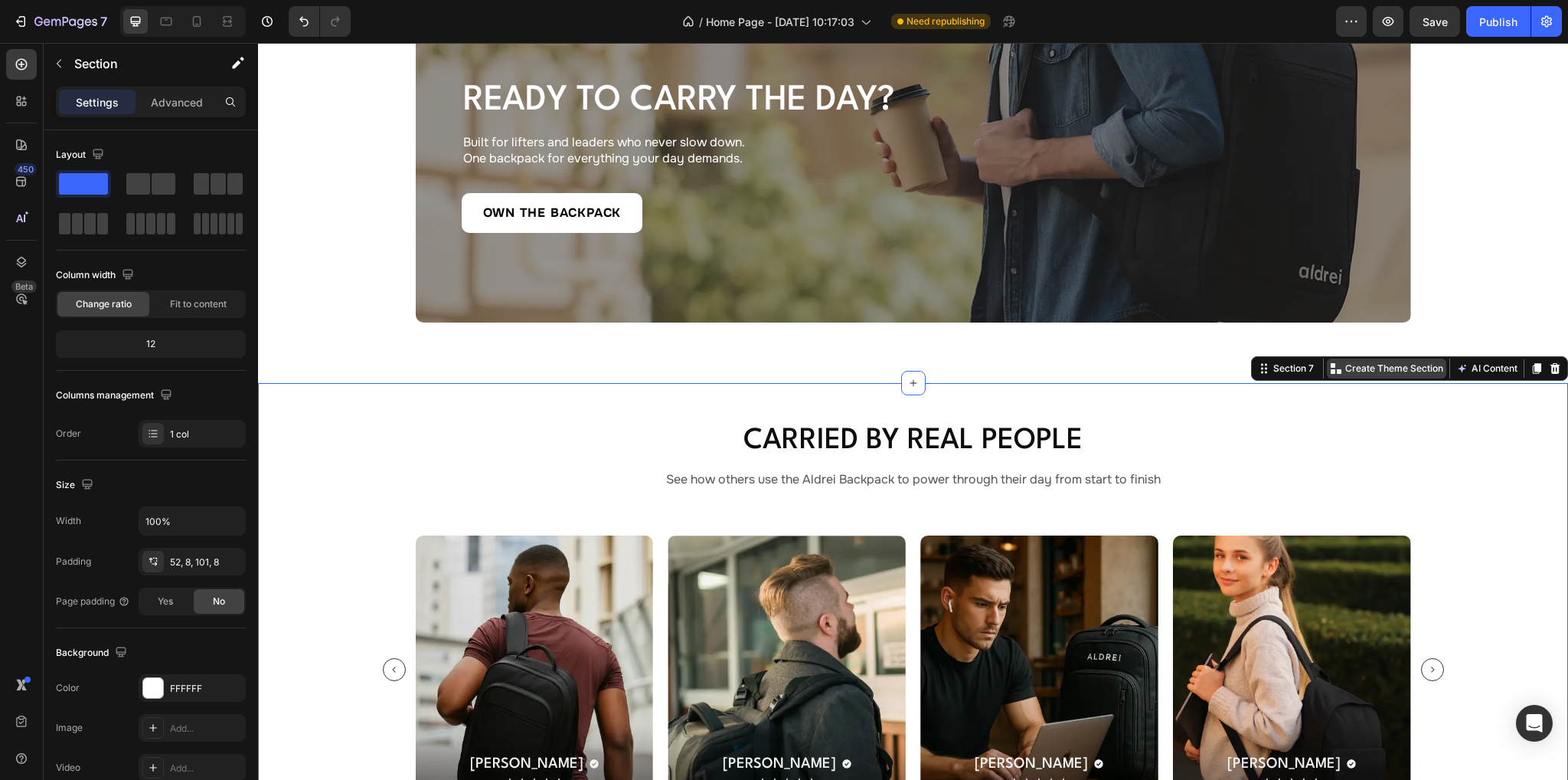
click at [1381, 363] on p "Create Theme Section" at bounding box center [1393, 368] width 98 height 14
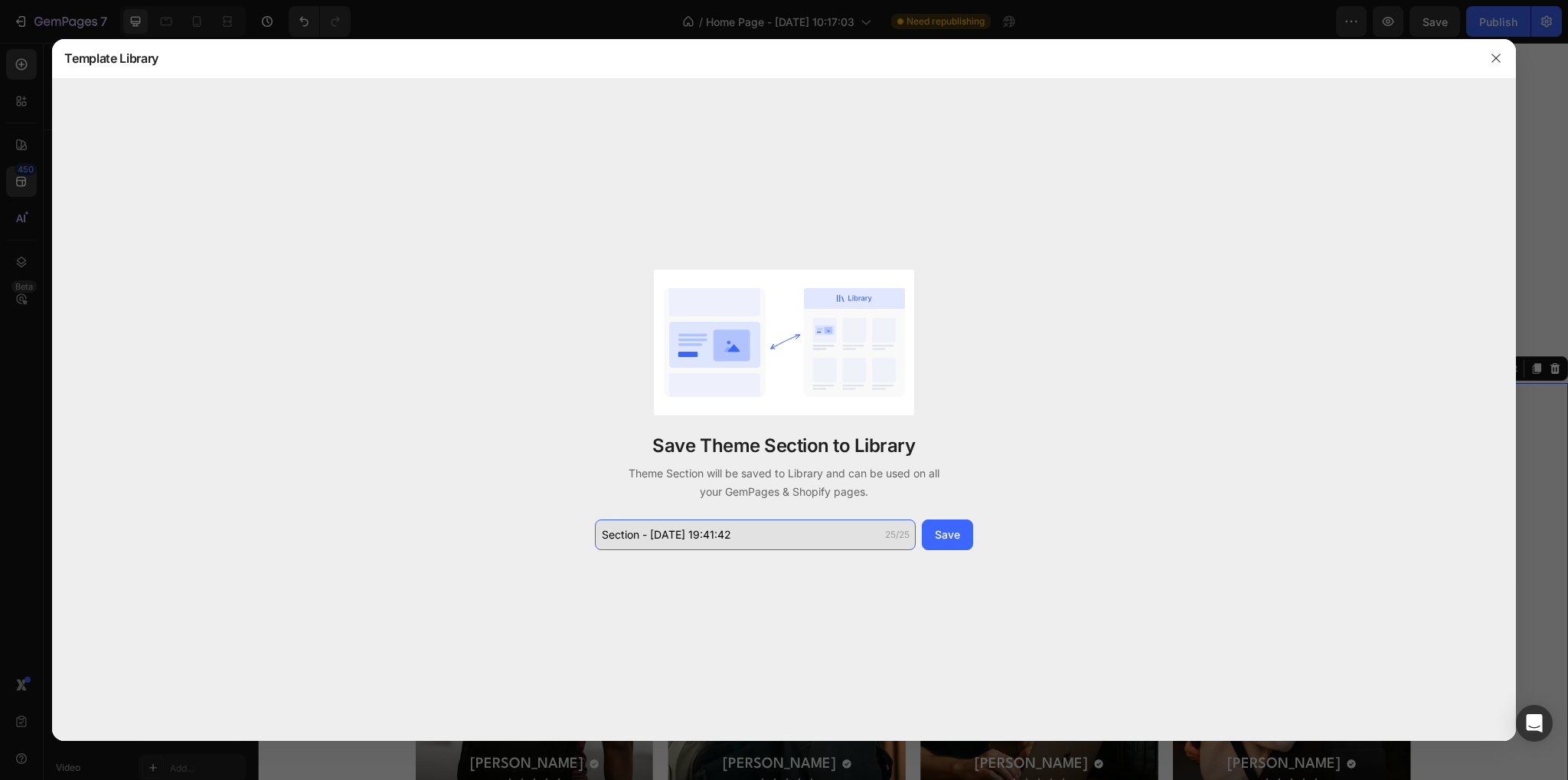
click at [737, 528] on input "Section - Aug 27 19:41:42" at bounding box center [755, 534] width 321 height 30
paste input "Carried by Real People"
type input "Carried by Real People"
click at [952, 533] on div "Save" at bounding box center [947, 533] width 26 height 16
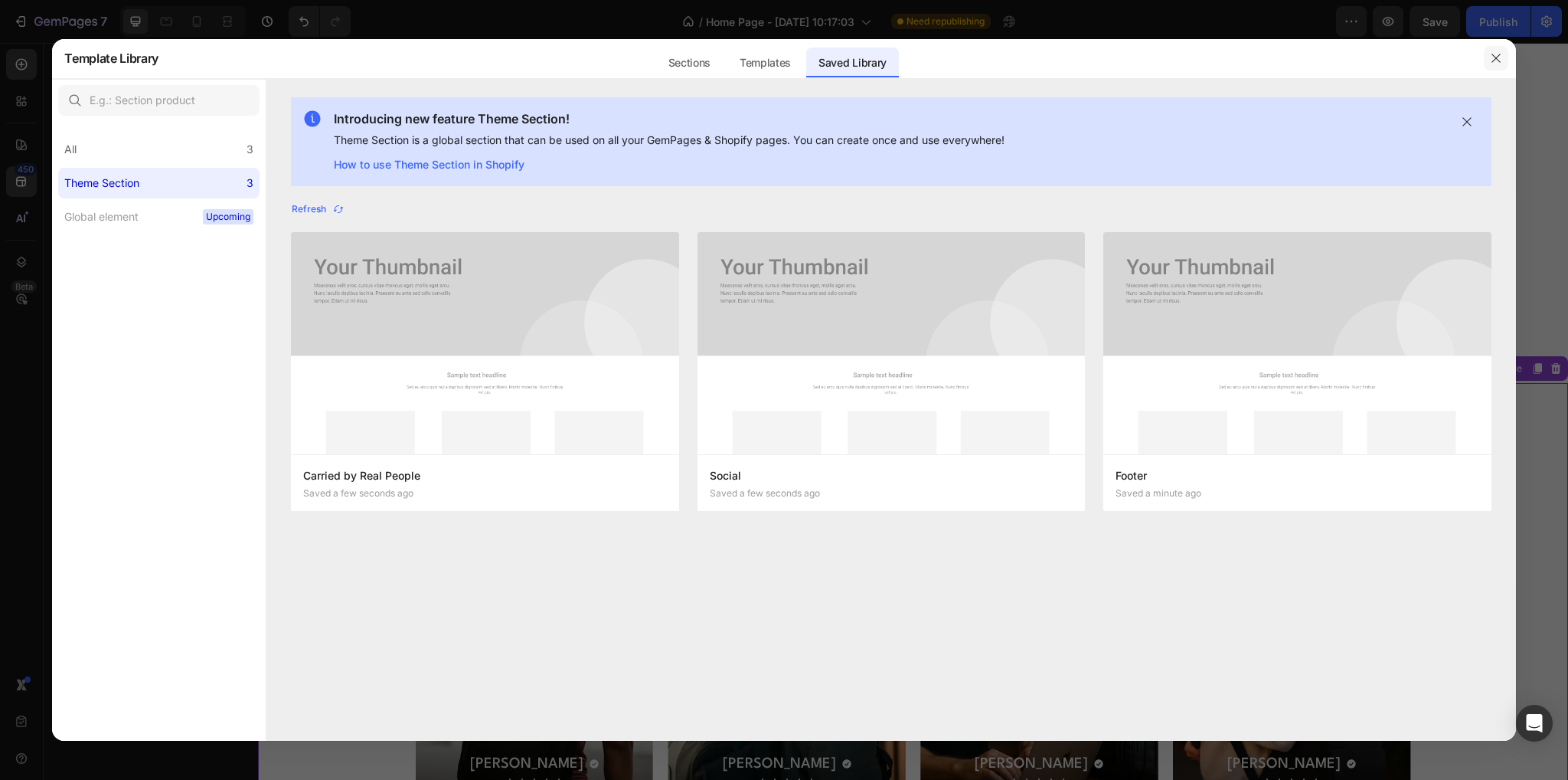
click at [1491, 67] on button "button" at bounding box center [1496, 58] width 25 height 25
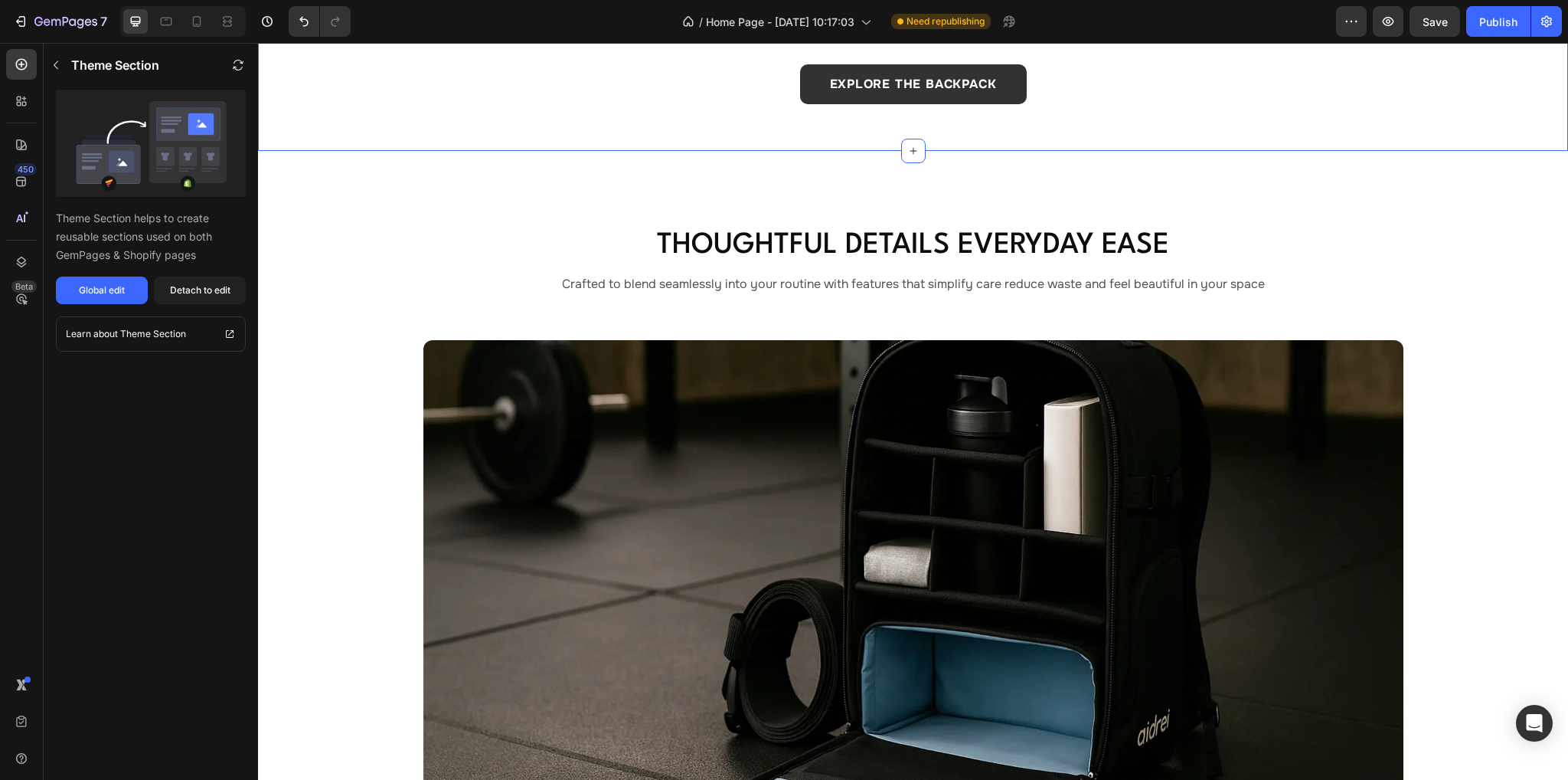
scroll to position [1500, 0]
click at [1550, 22] on icon "button" at bounding box center [1546, 22] width 10 height 11
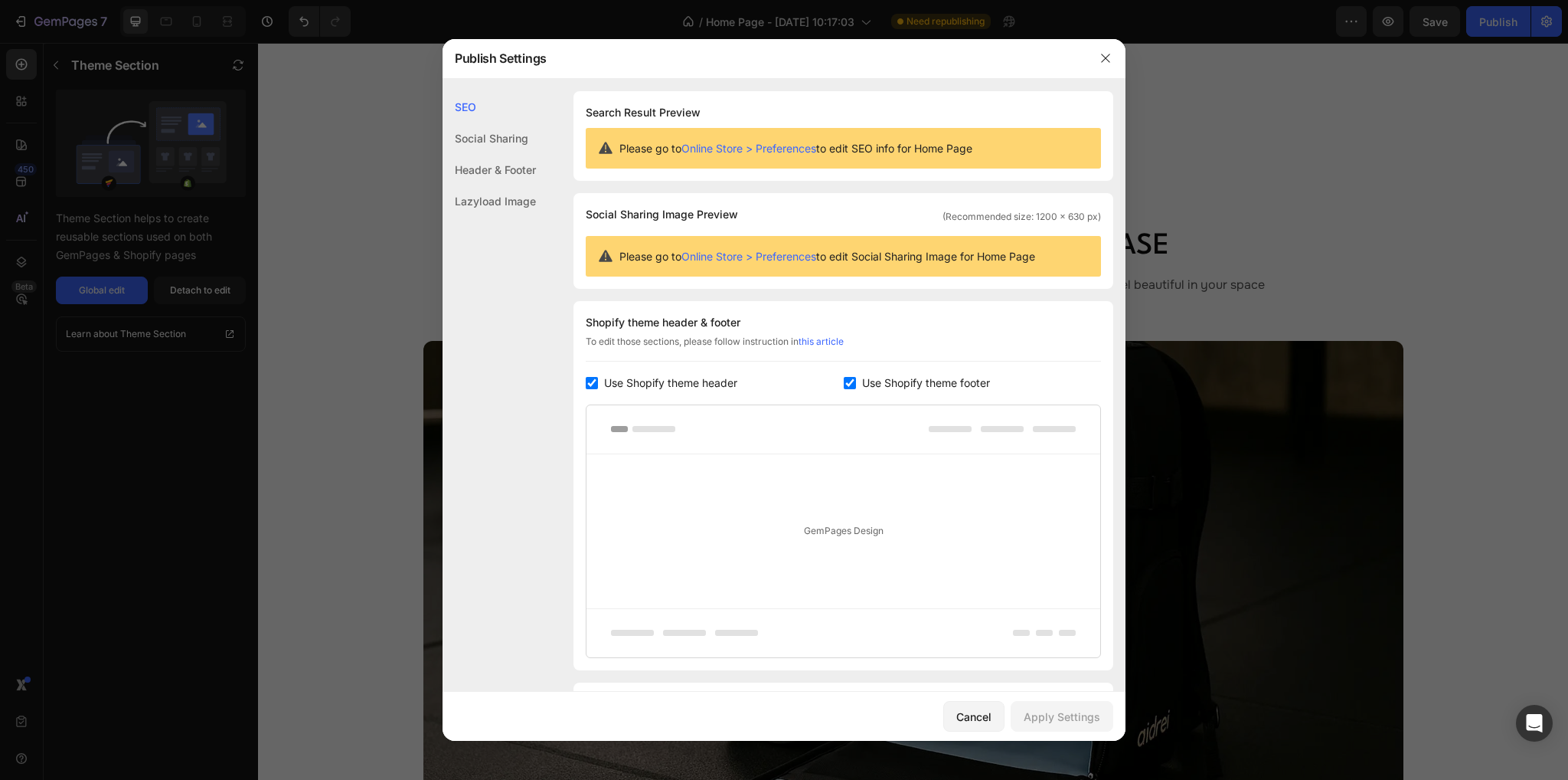
click at [843, 384] on input "checkbox" at bounding box center [849, 382] width 12 height 12
checkbox input "false"
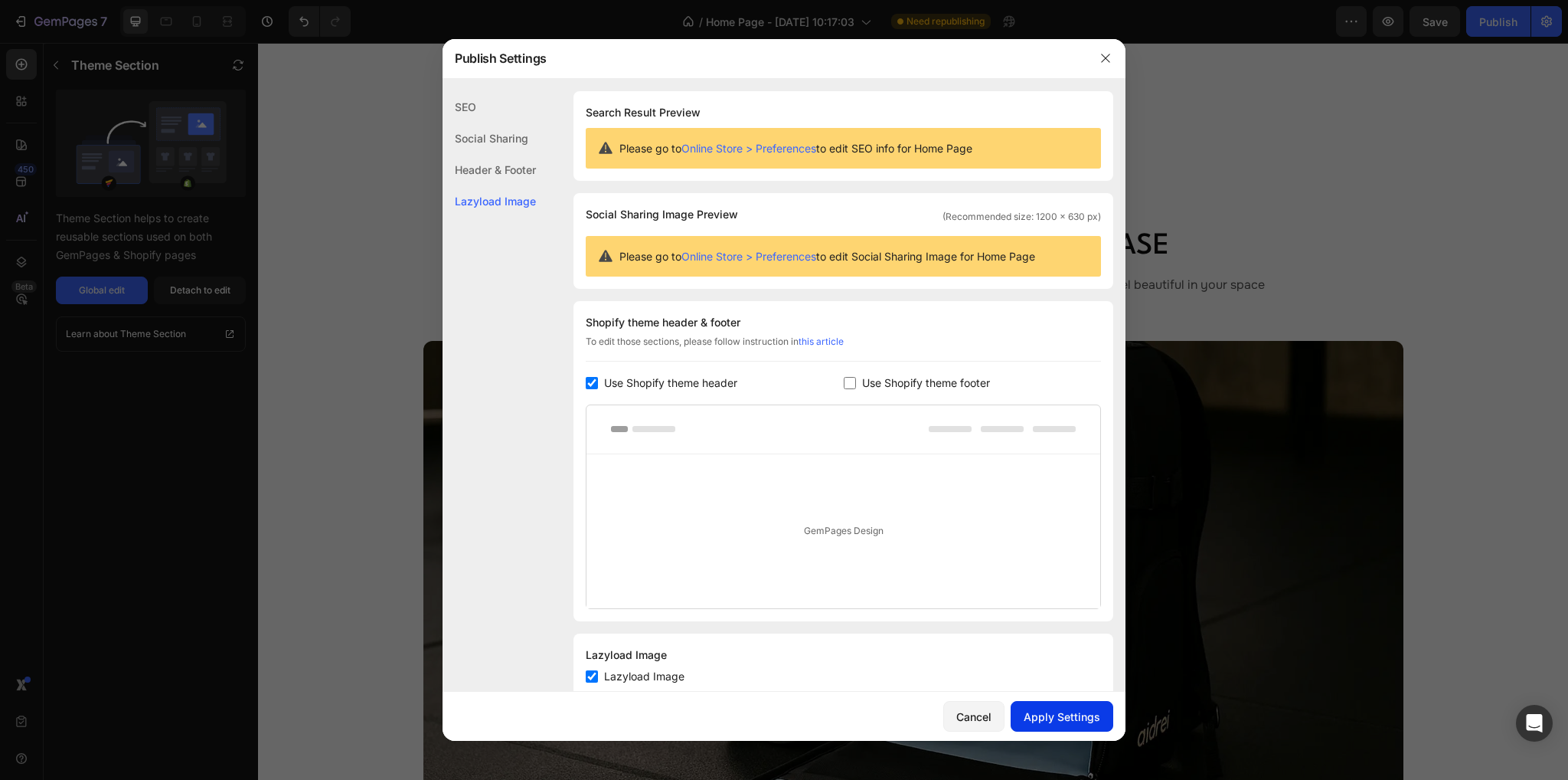
click at [1077, 722] on div "Apply Settings" at bounding box center [1061, 715] width 77 height 16
click at [1105, 59] on icon "button" at bounding box center [1104, 58] width 9 height 9
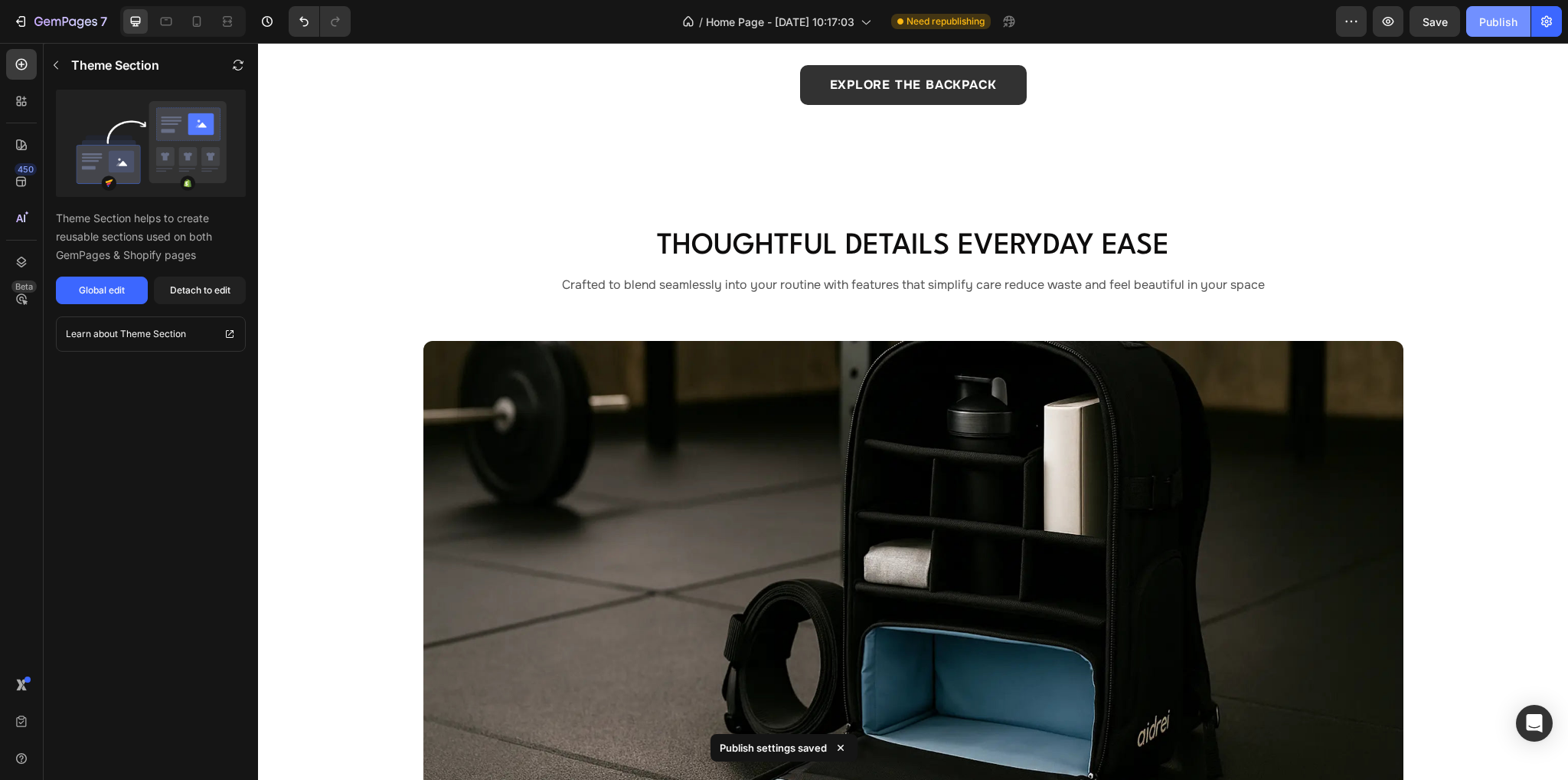
click at [1482, 19] on div "Publish" at bounding box center [1498, 22] width 38 height 16
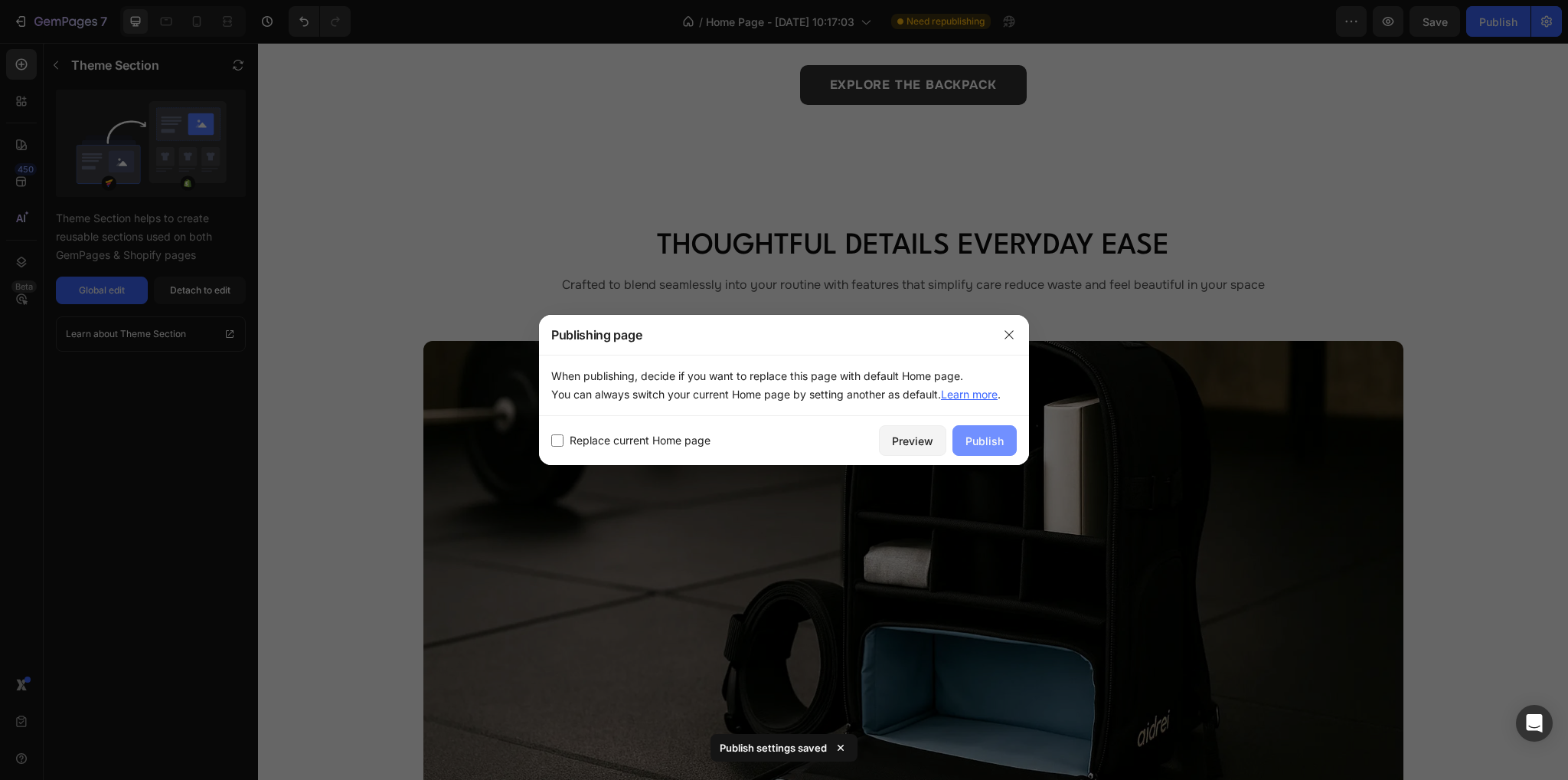
click at [1005, 443] on button "Publish" at bounding box center [985, 440] width 65 height 30
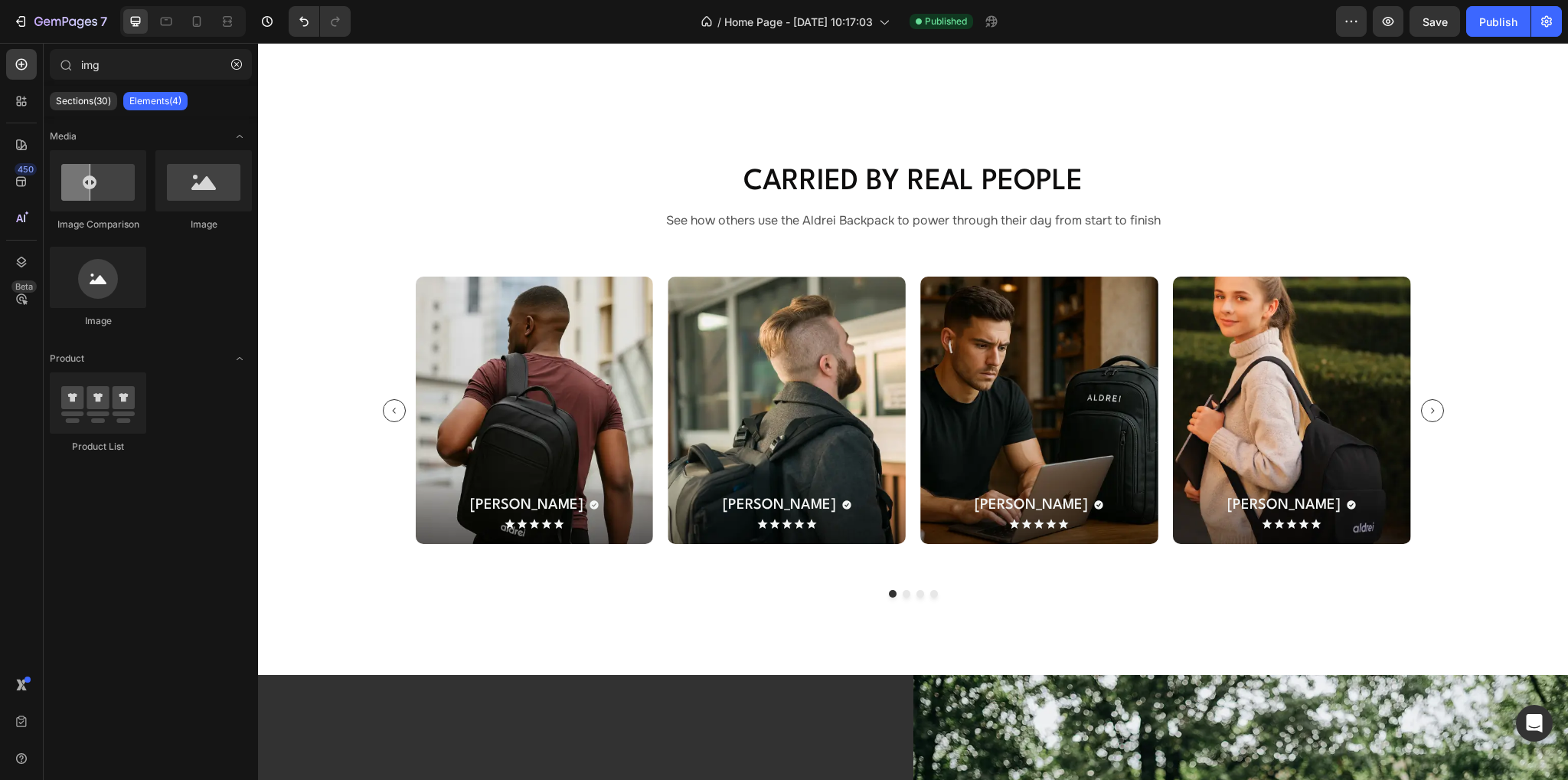
scroll to position [4218, 0]
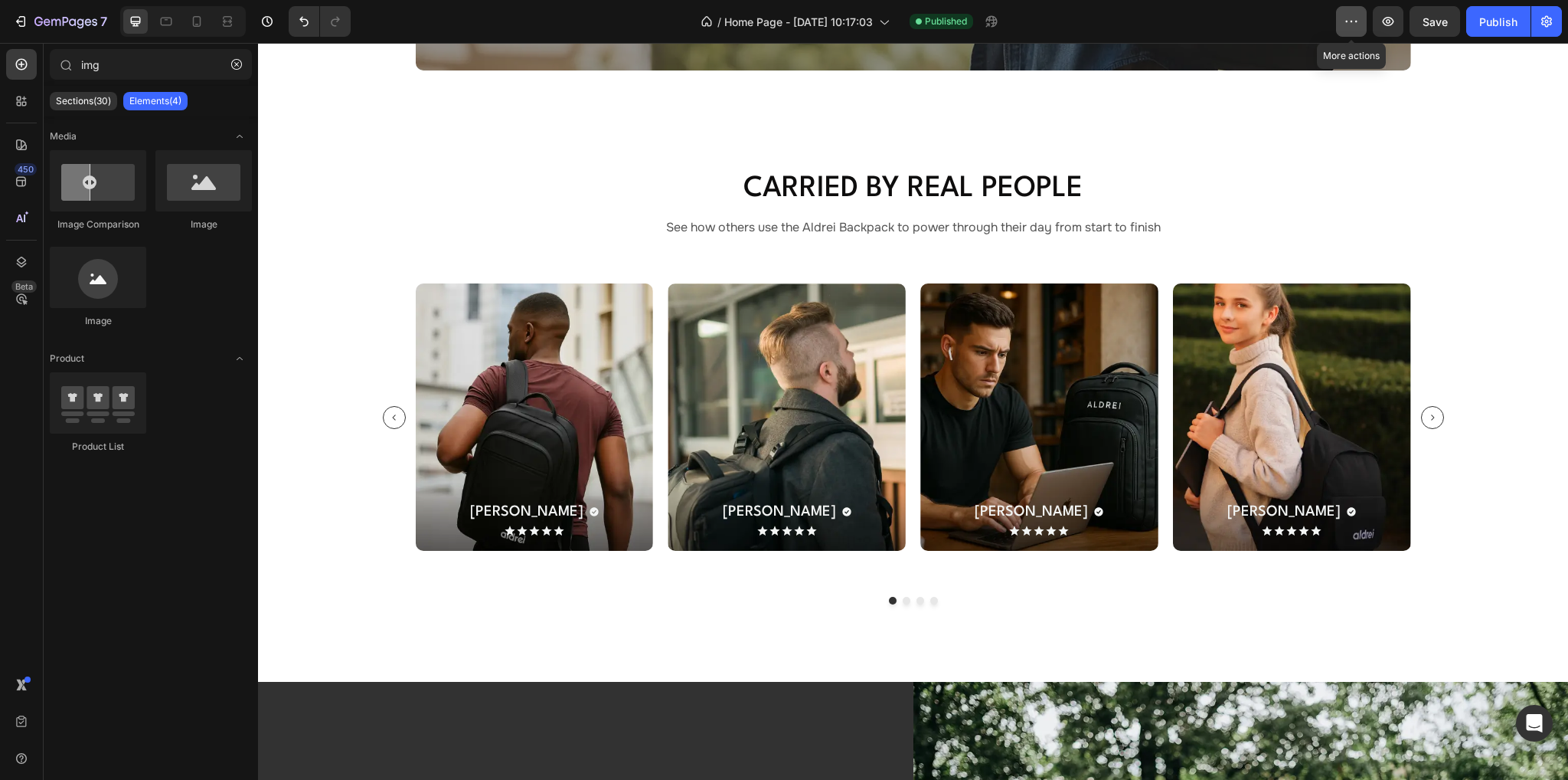
click at [1347, 26] on icon "button" at bounding box center [1351, 22] width 15 height 15
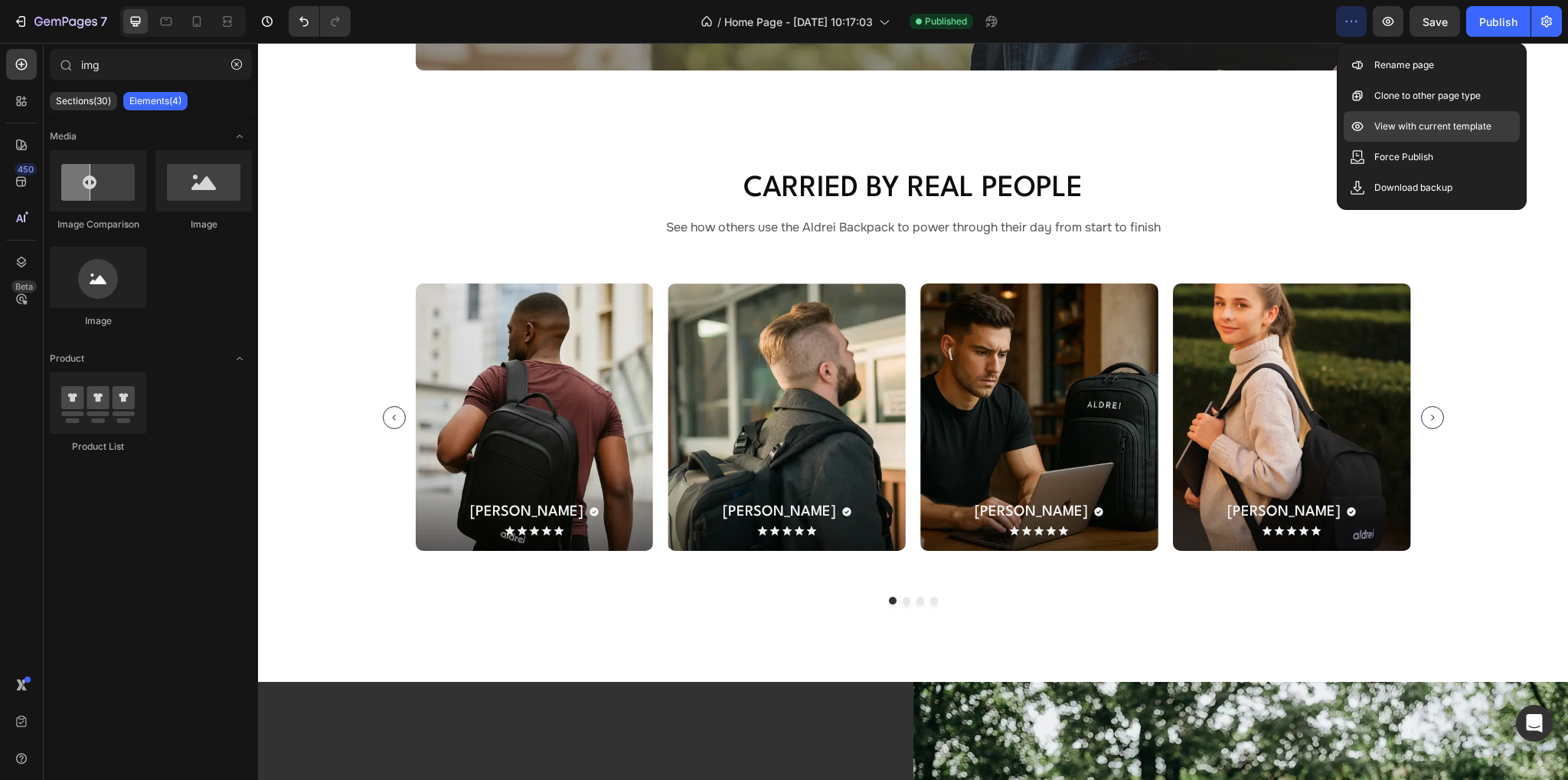
click at [1398, 128] on p "View with current template" at bounding box center [1432, 126] width 117 height 15
